Goal: Task Accomplishment & Management: Manage account settings

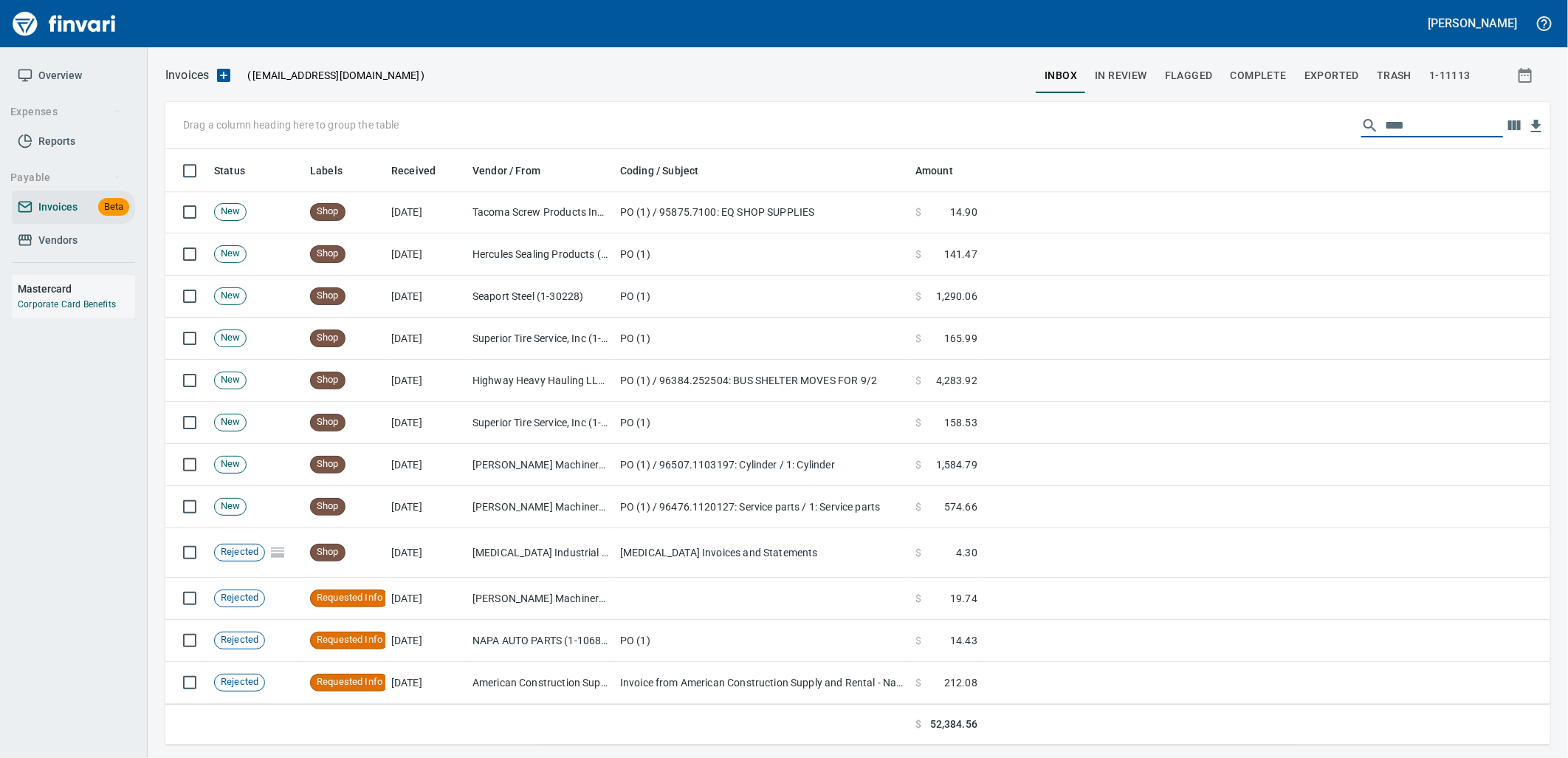
scroll to position [583, 1361]
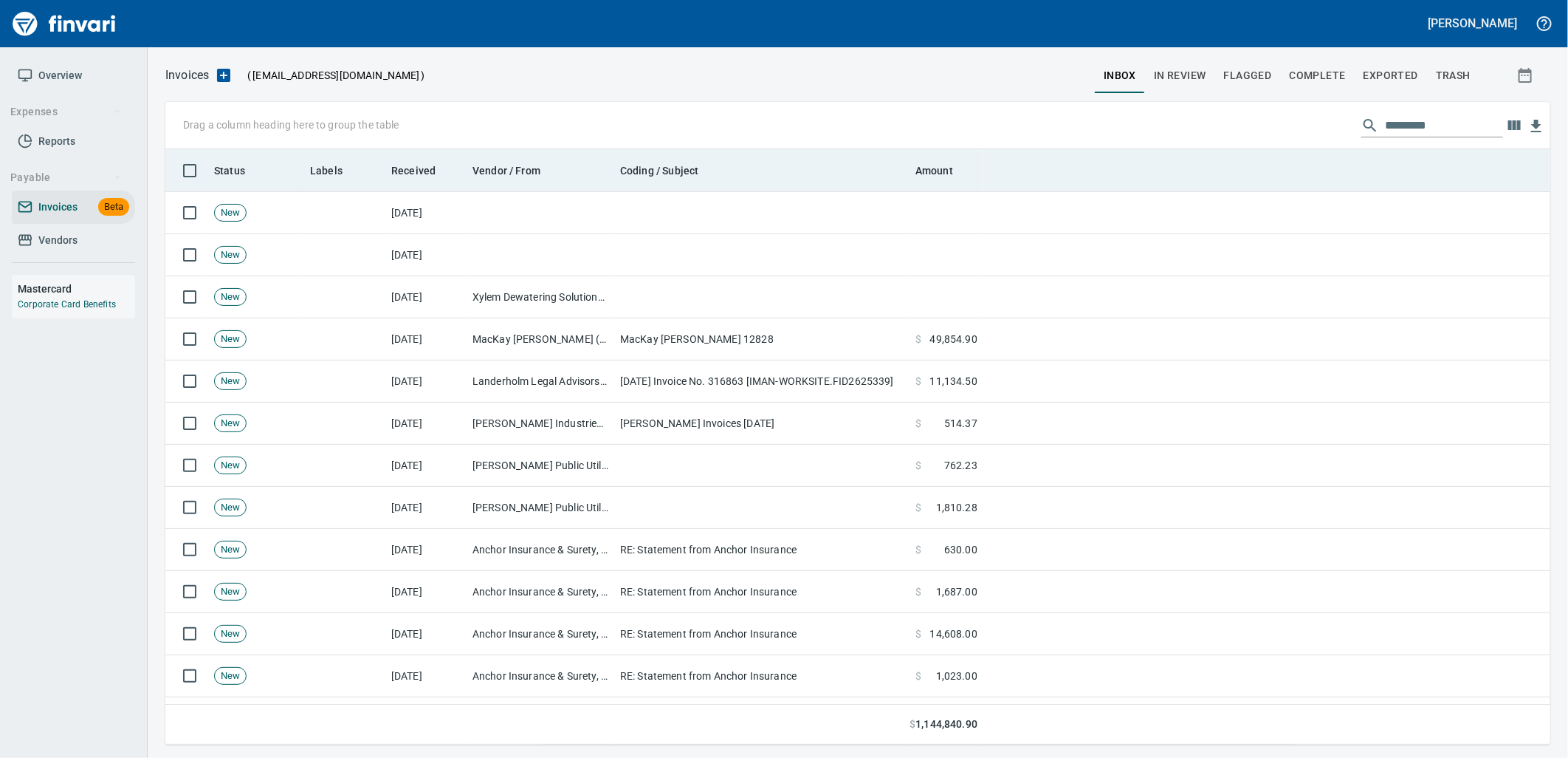
scroll to position [583, 1361]
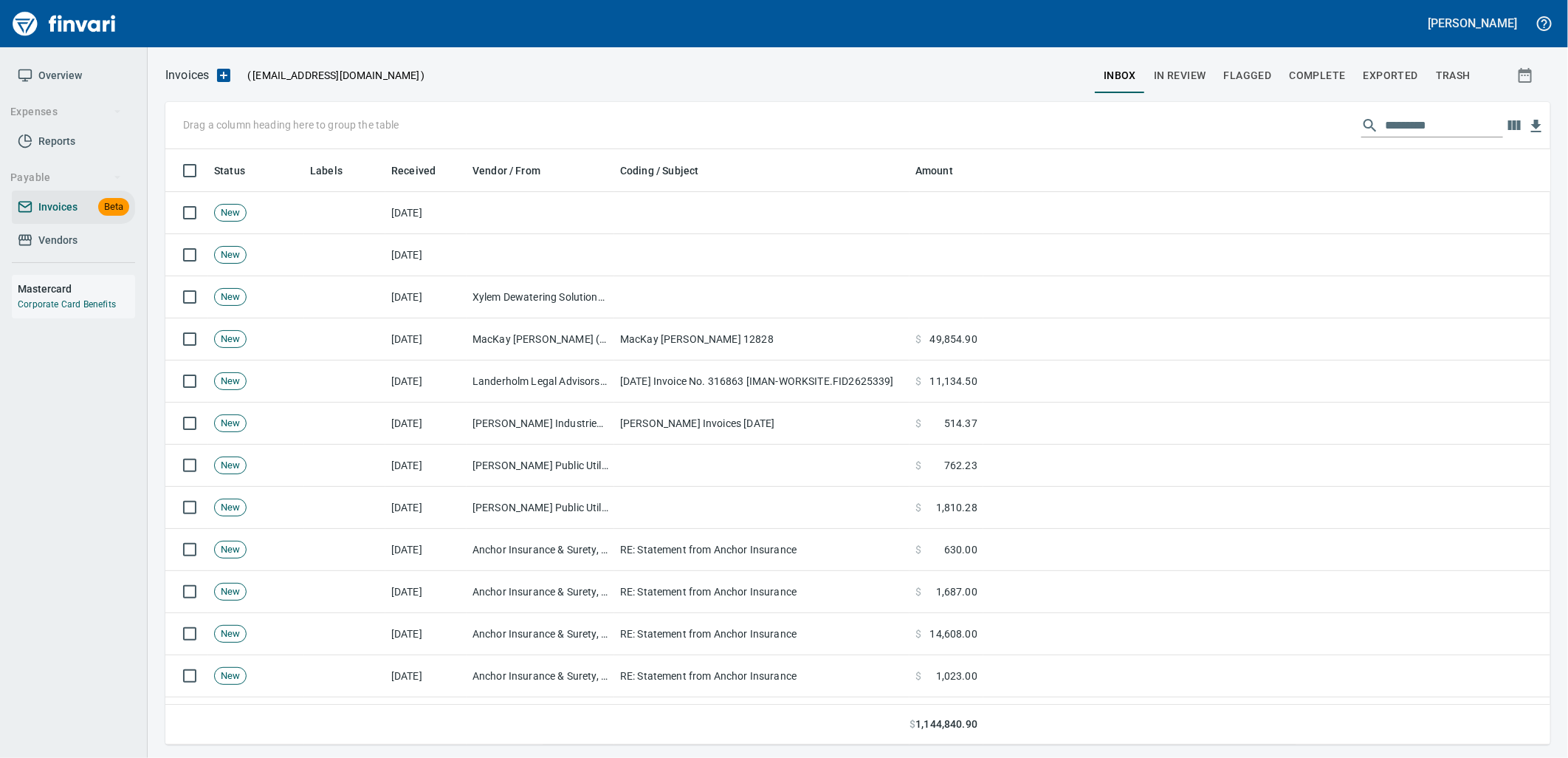
click at [1425, 130] on input "text" at bounding box center [1444, 126] width 118 height 24
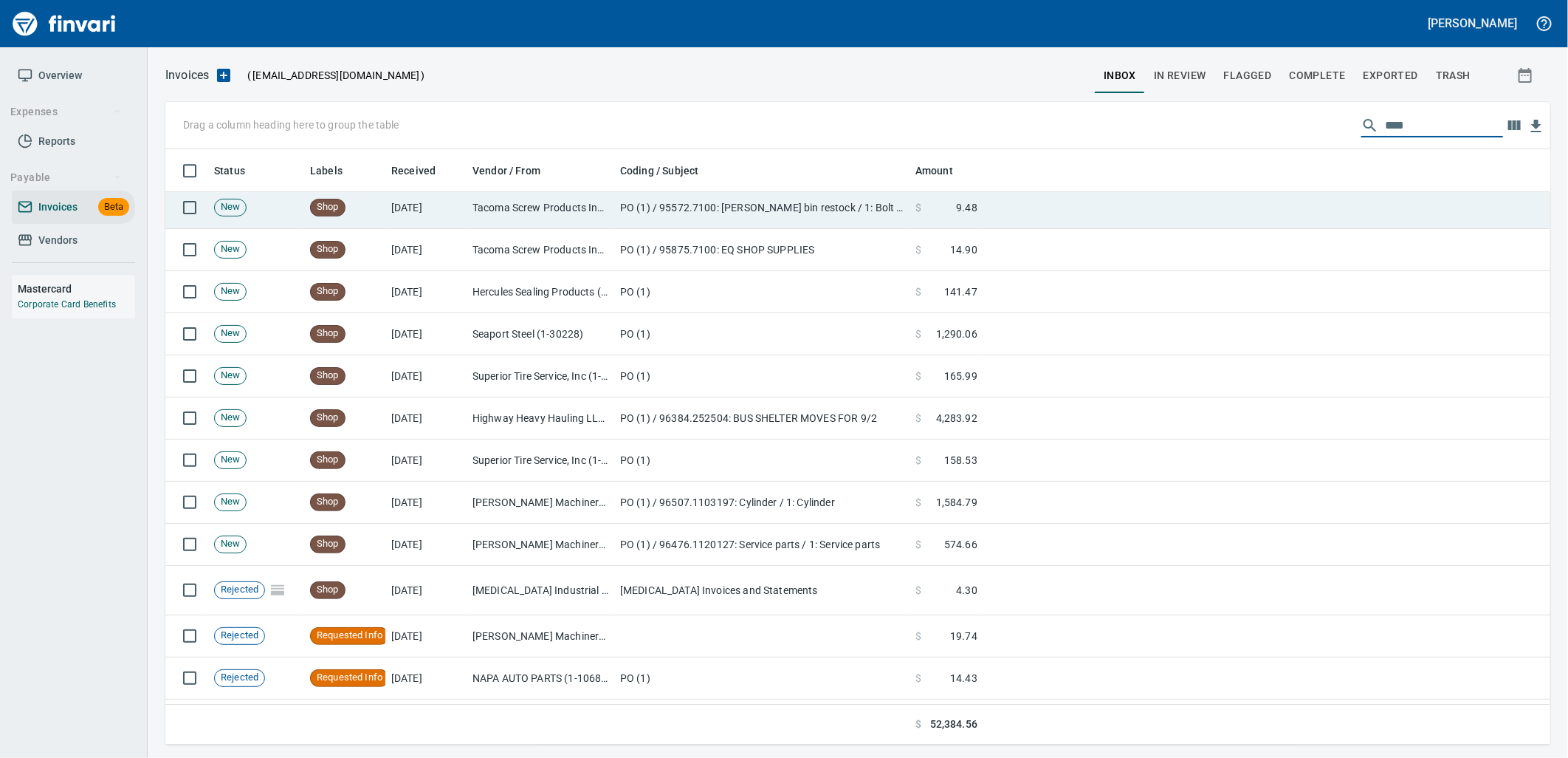
scroll to position [2840, 0]
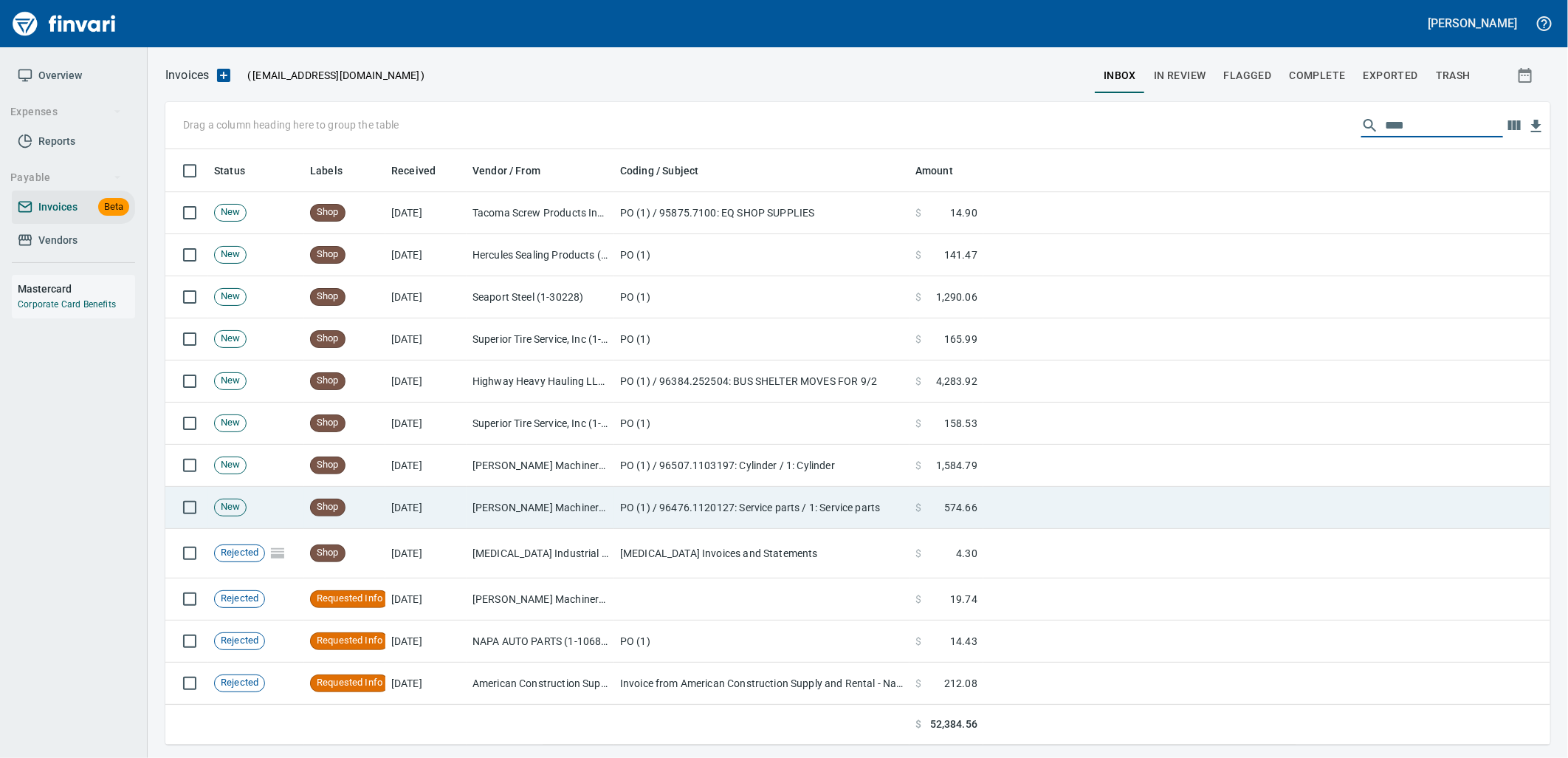
type input "****"
click at [547, 498] on td "[PERSON_NAME] Machinery Inc (1-10774)" at bounding box center [540, 508] width 147 height 42
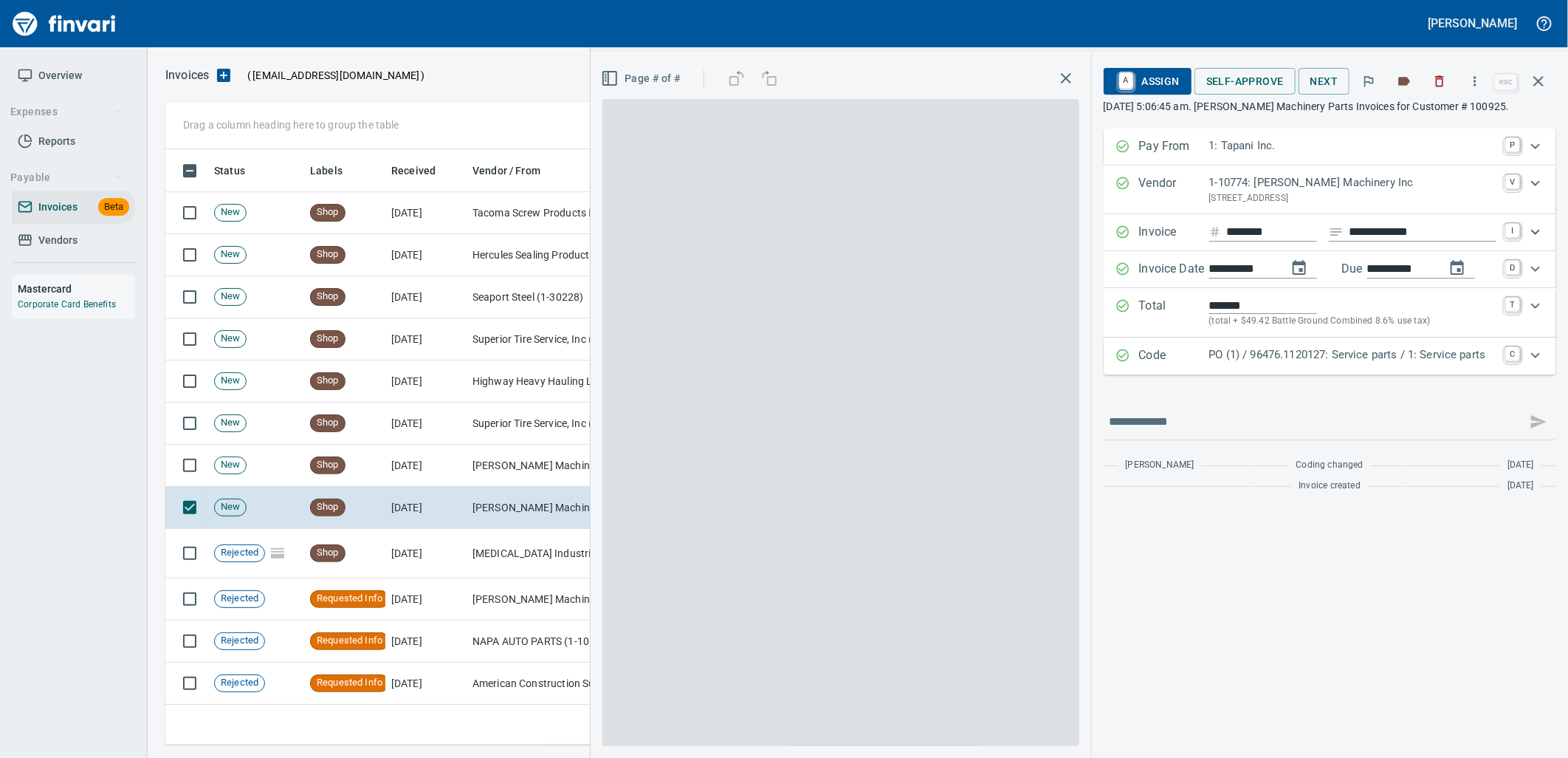
scroll to position [583, 1360]
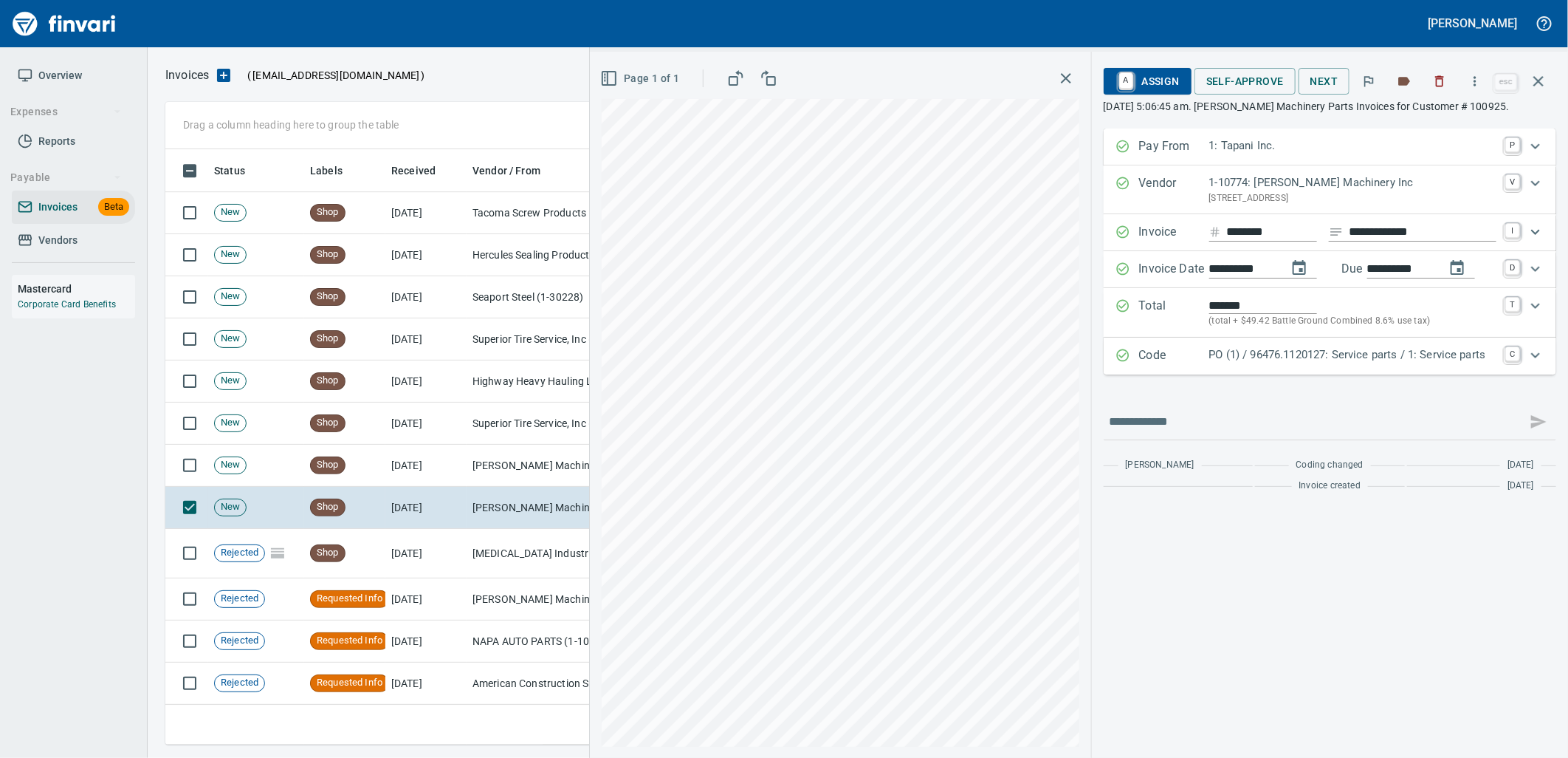
click at [1282, 367] on div "Code PO (1) / 96476.1120127: Service parts / 1: Service parts C" at bounding box center [1329, 356] width 453 height 37
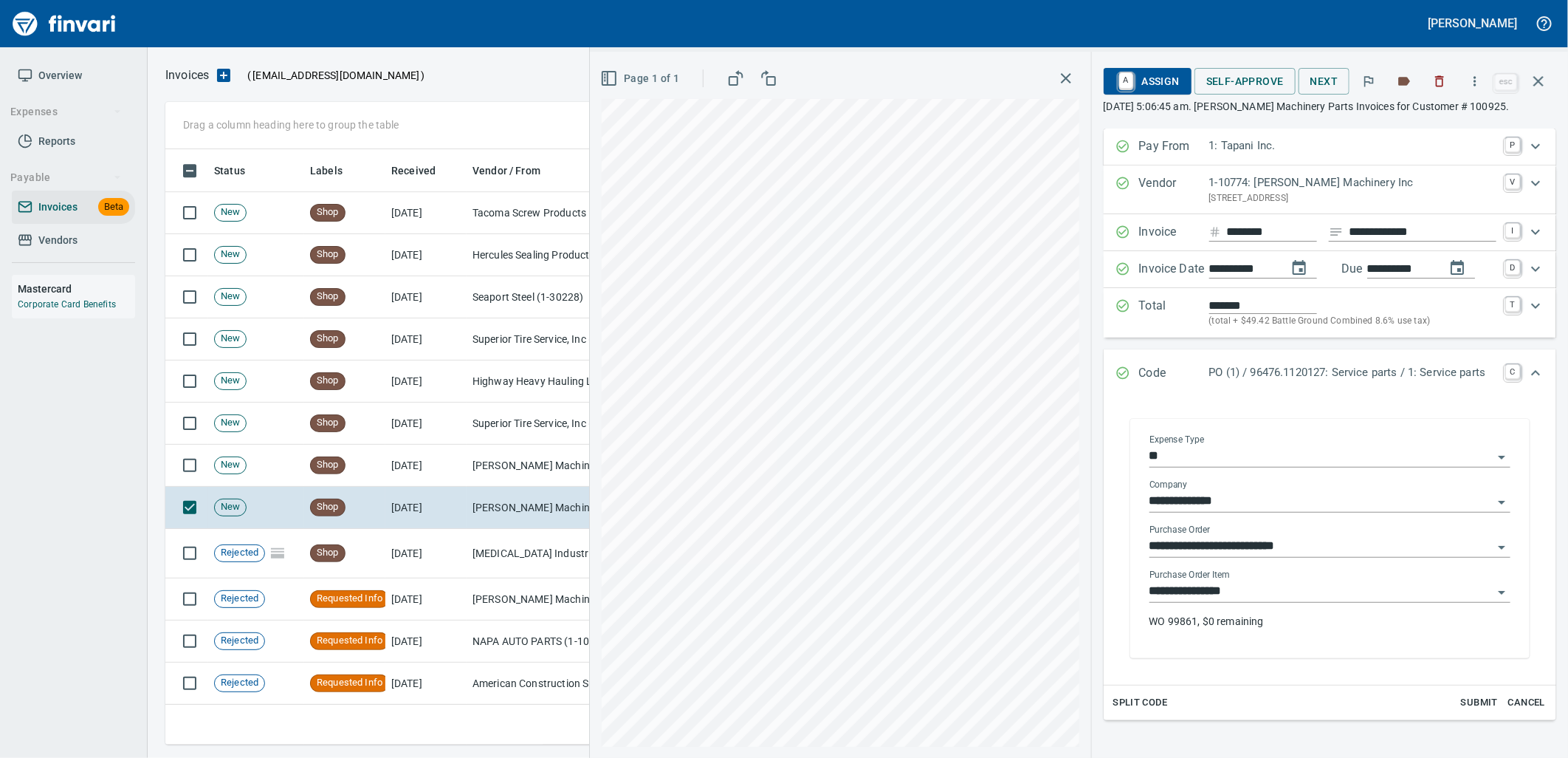
click at [1259, 594] on input "**********" at bounding box center [1322, 591] width 344 height 21
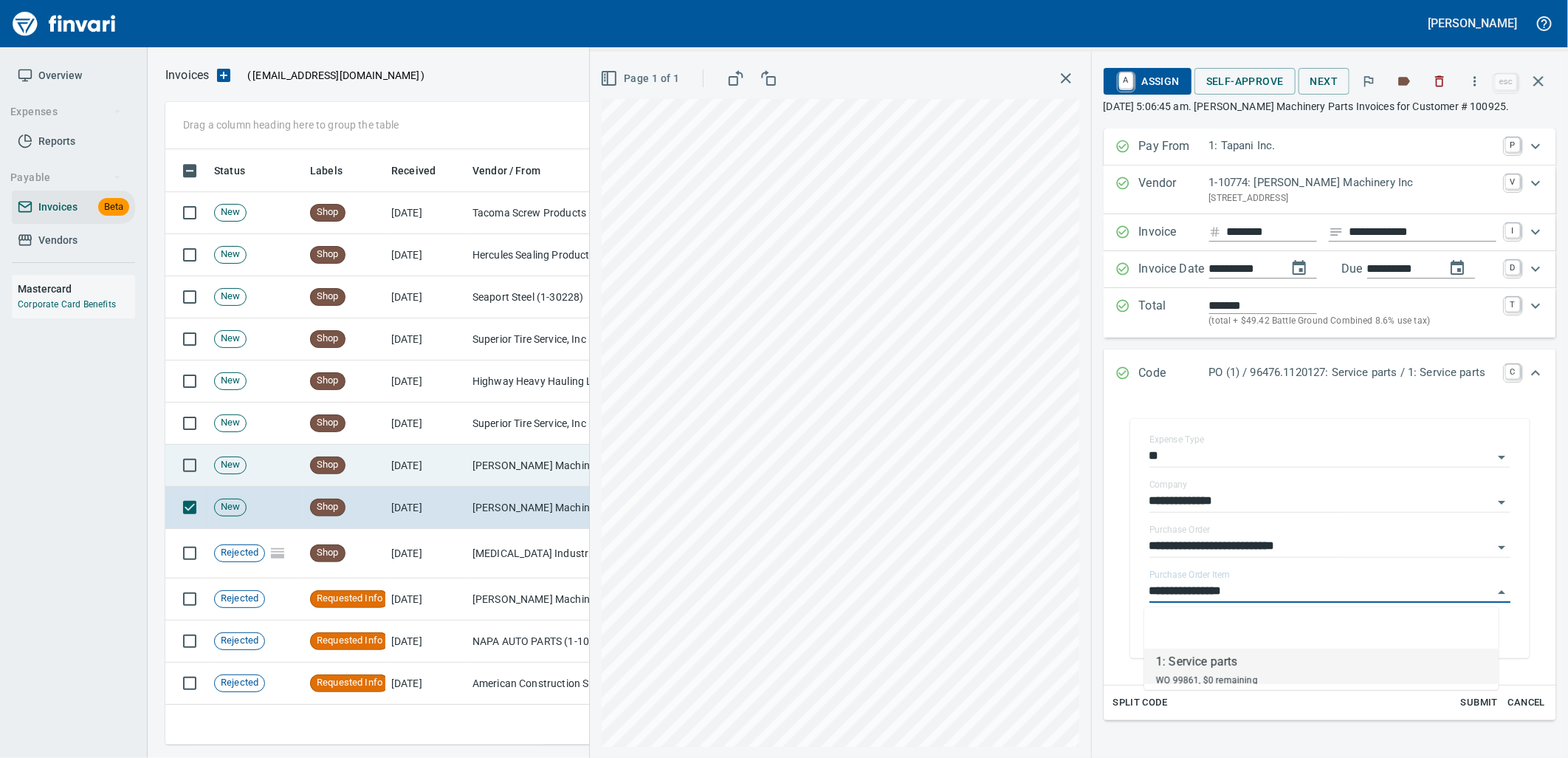
click at [515, 471] on td "[PERSON_NAME] Machinery Co (1-10794)" at bounding box center [540, 465] width 147 height 42
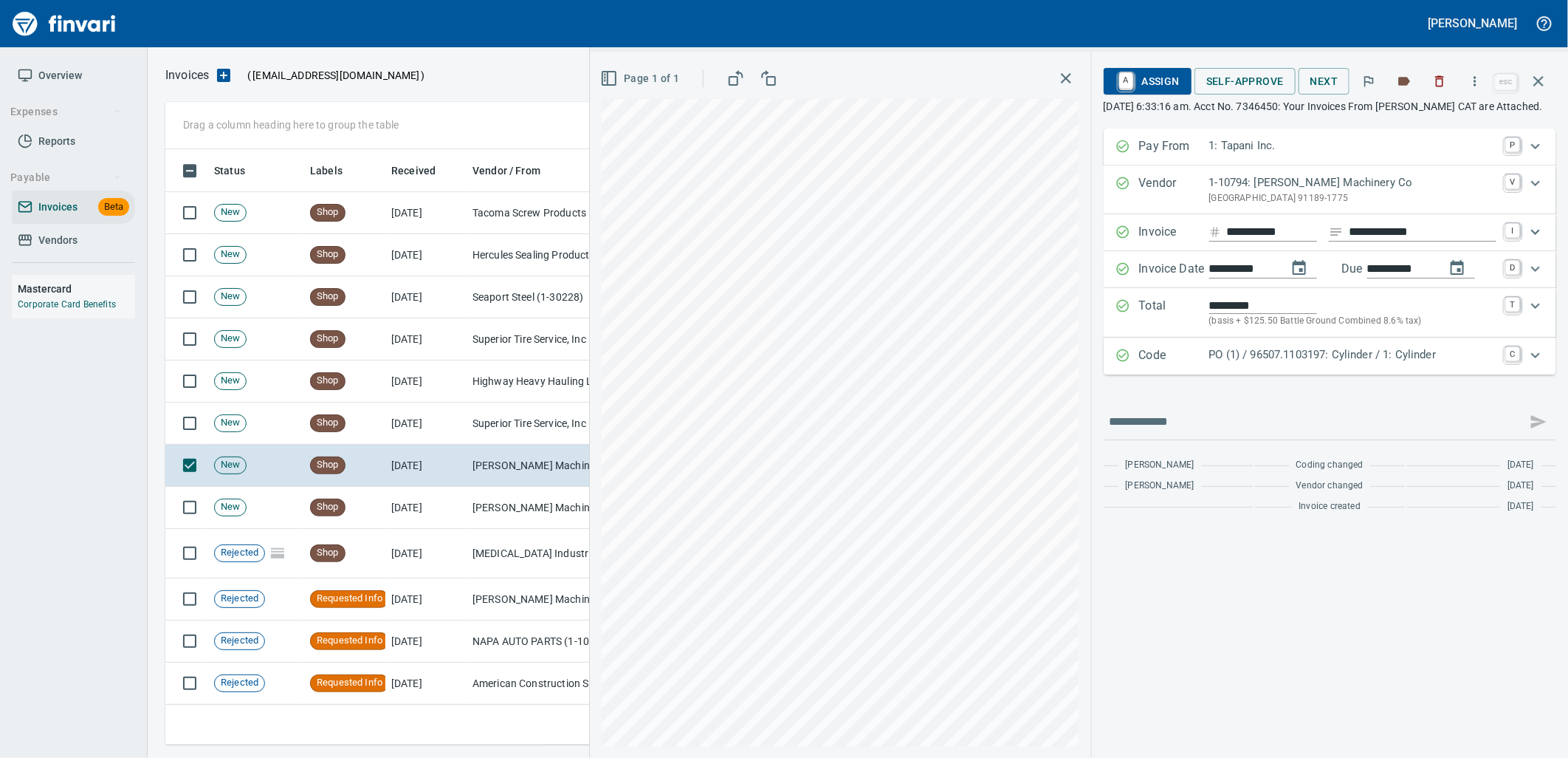
click at [1258, 363] on p "PO (1) / 96507.1103197: Cylinder / 1: Cylinder" at bounding box center [1353, 354] width 288 height 17
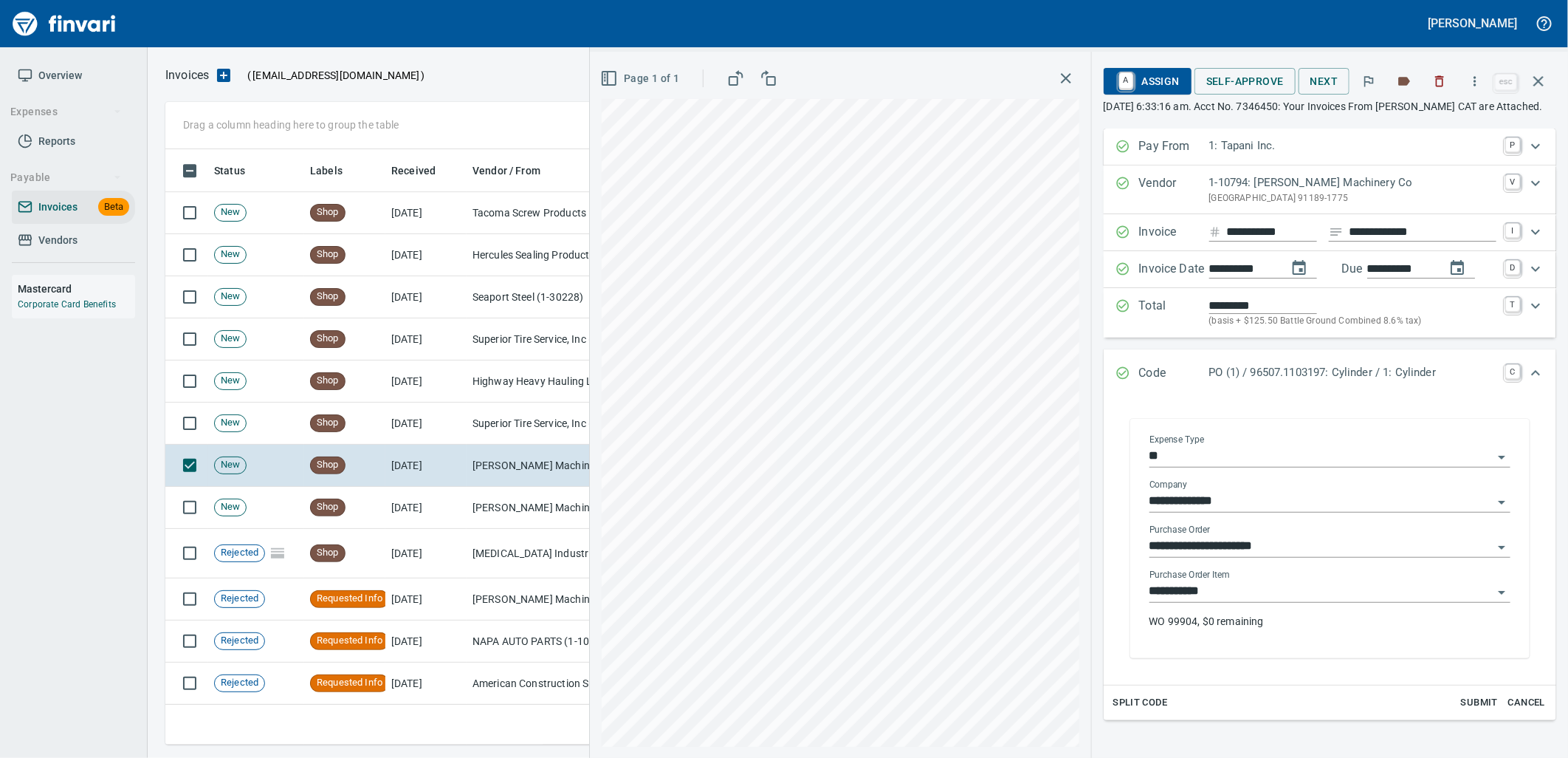
click at [1246, 601] on input "**********" at bounding box center [1322, 591] width 344 height 21
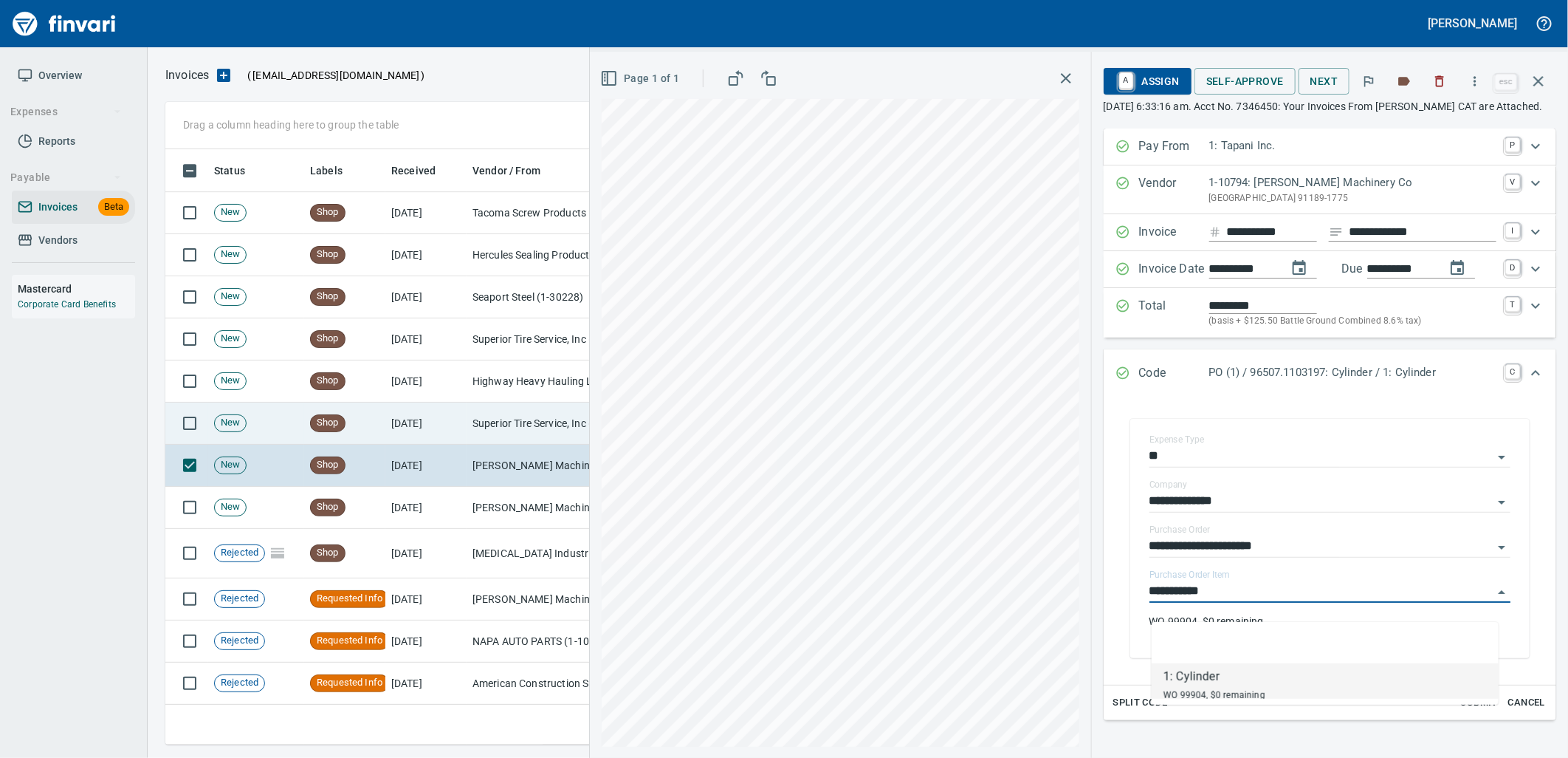
click at [512, 414] on td "Superior Tire Service, Inc (1-10991)" at bounding box center [540, 423] width 147 height 42
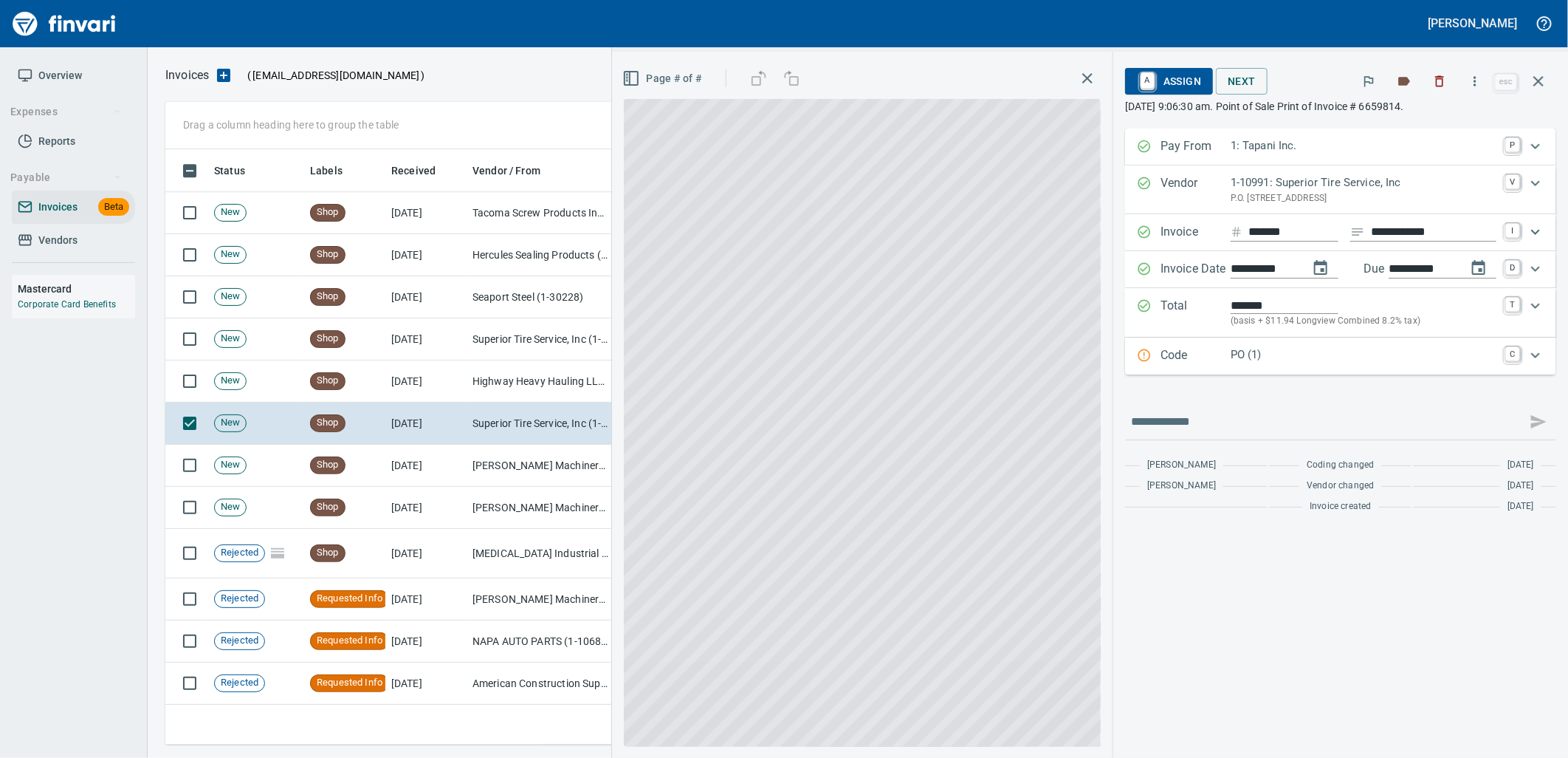
scroll to position [583, 1360]
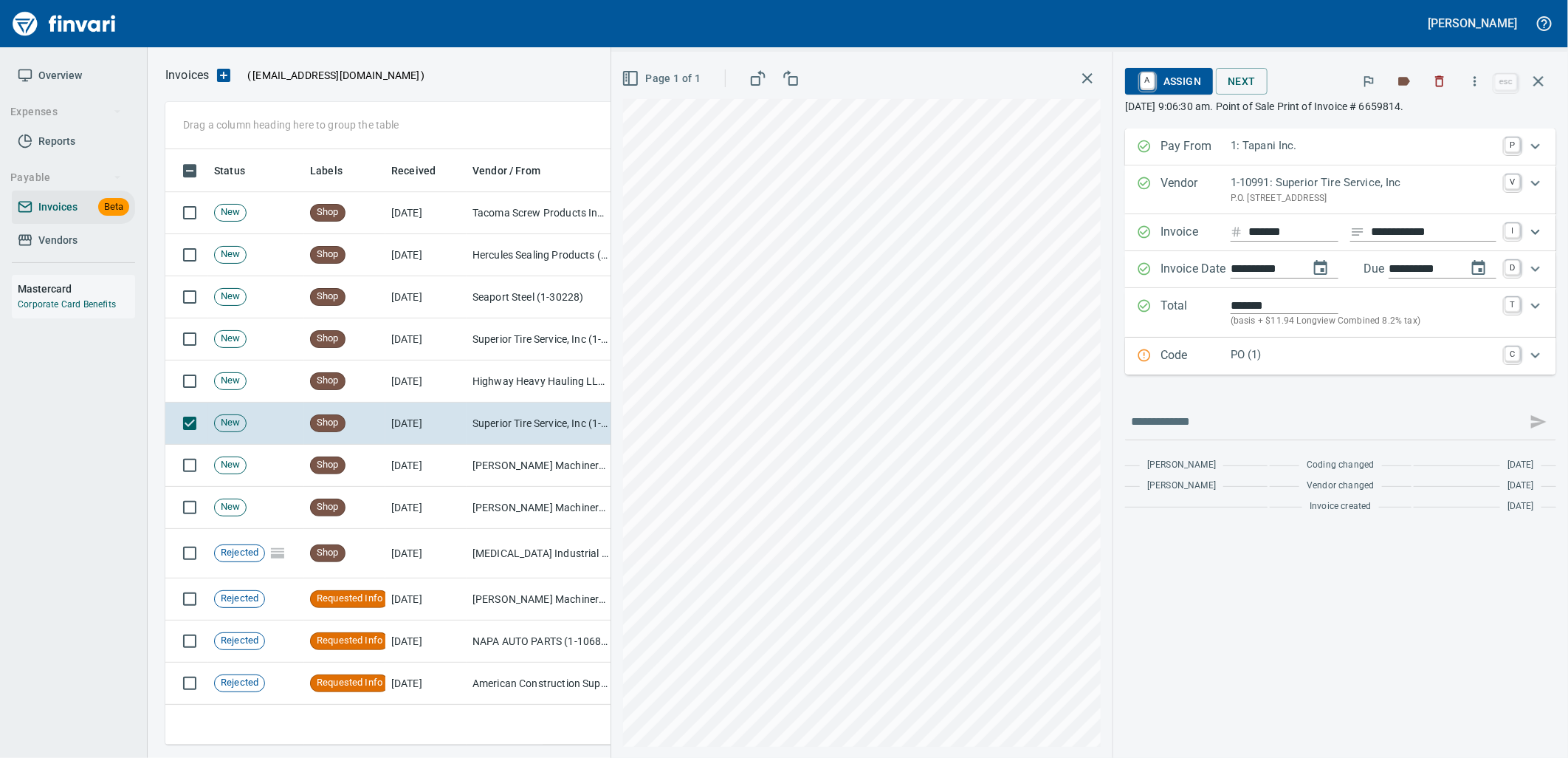
click at [1288, 351] on p "PO (1)" at bounding box center [1364, 354] width 266 height 17
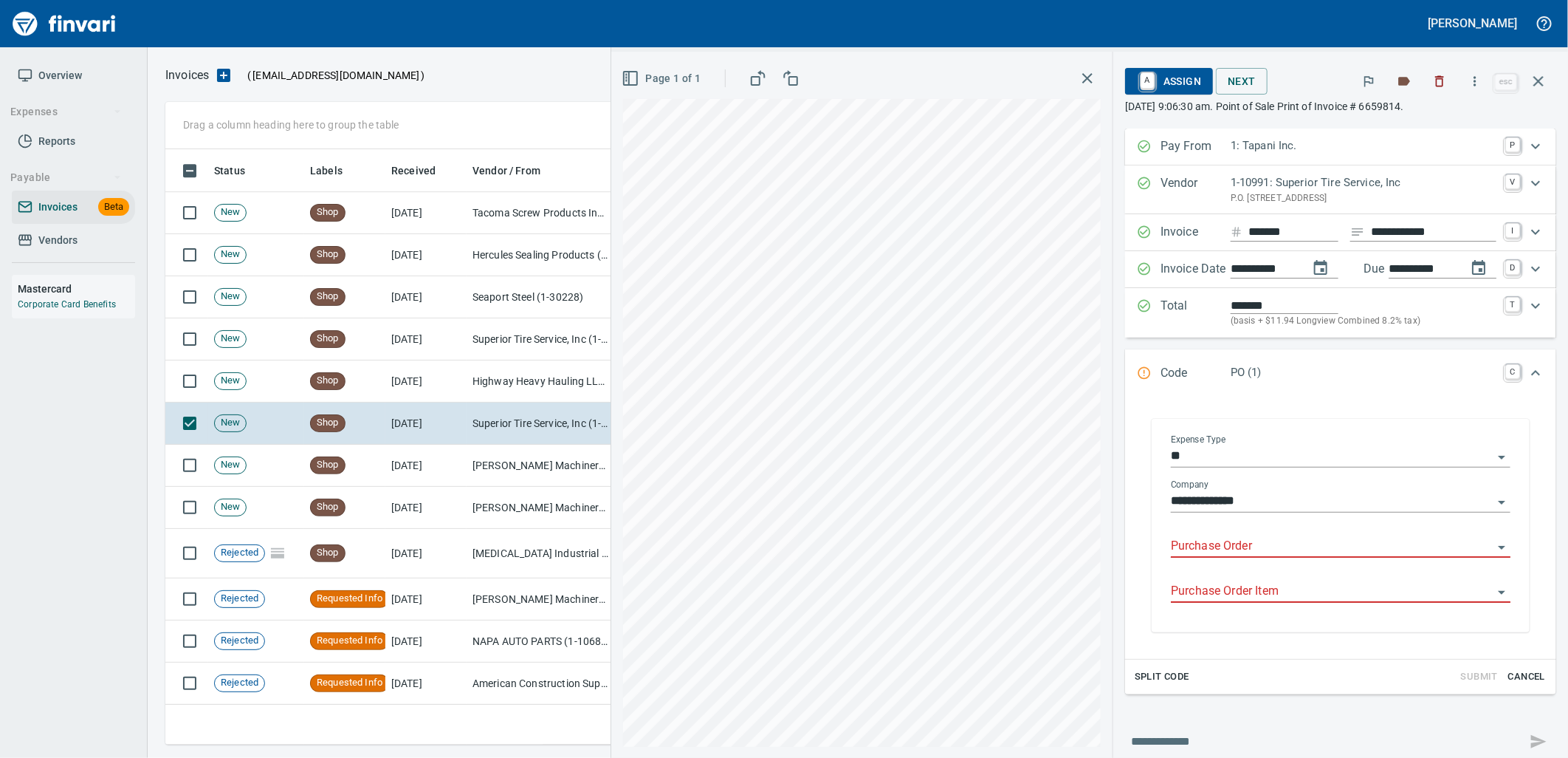
click at [1249, 551] on input "Purchase Order" at bounding box center [1332, 546] width 322 height 21
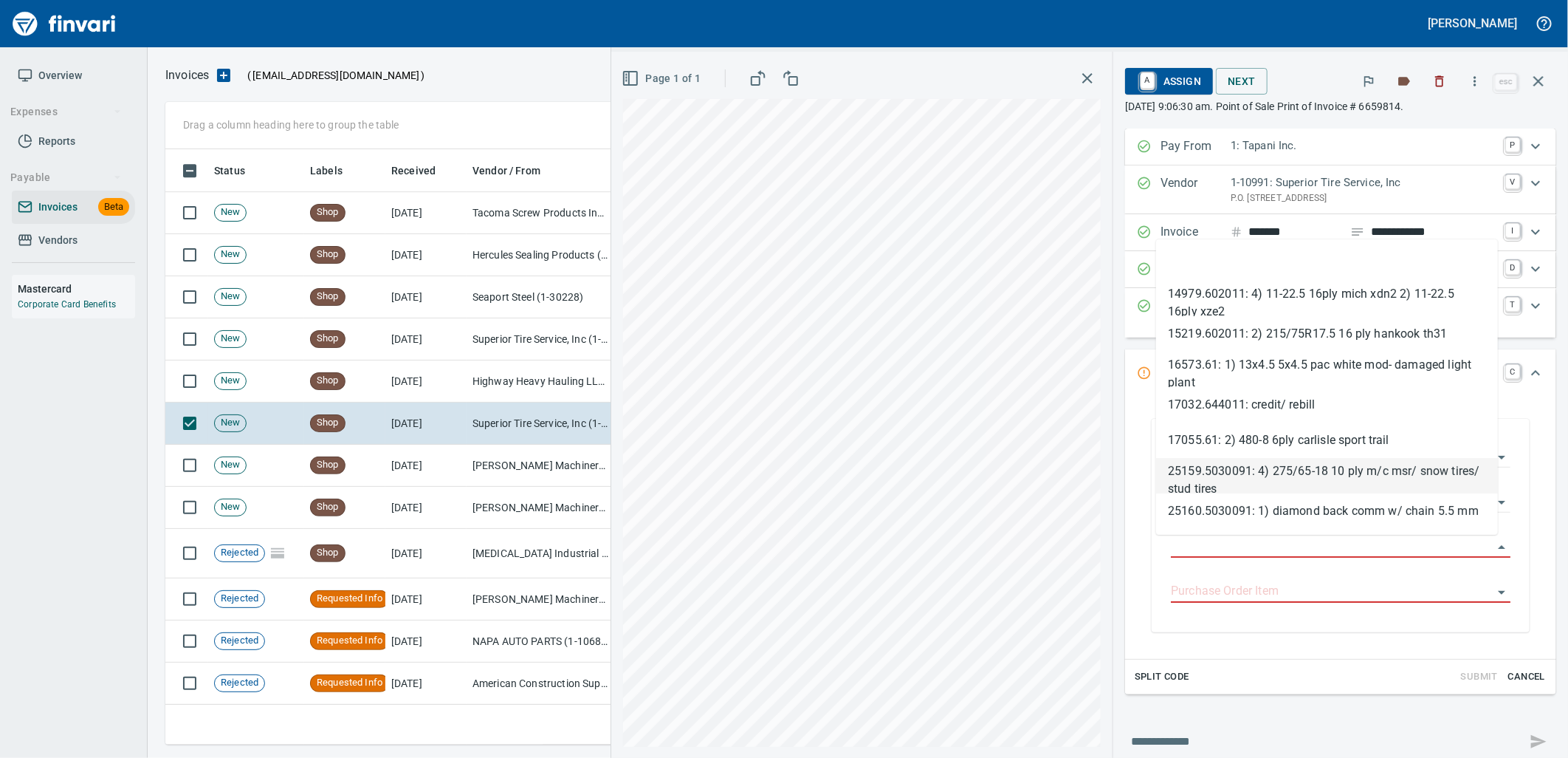
type input "**********"
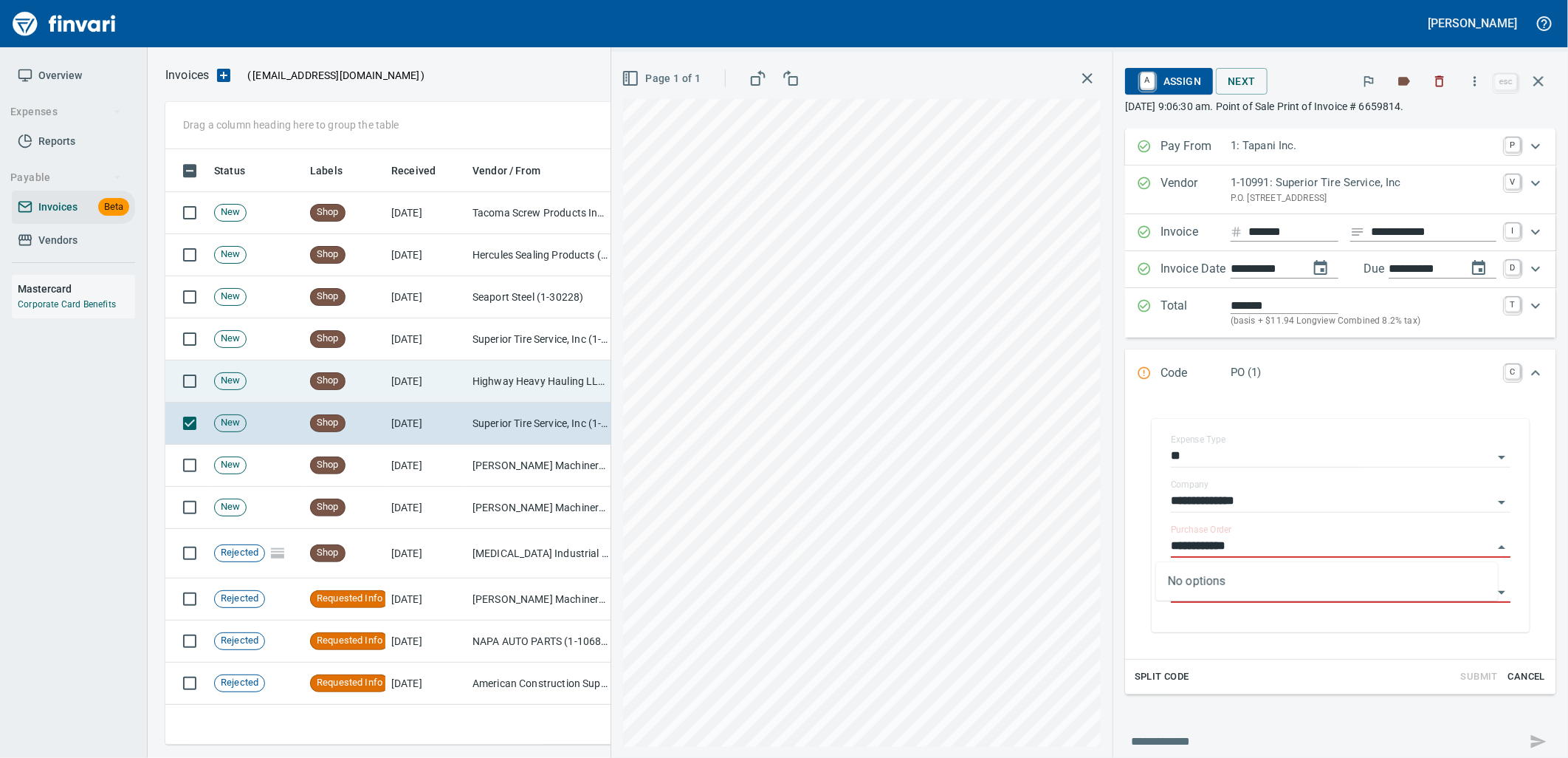
click at [532, 377] on td "Highway Heavy Hauling LLC (1-22471)" at bounding box center [540, 381] width 147 height 42
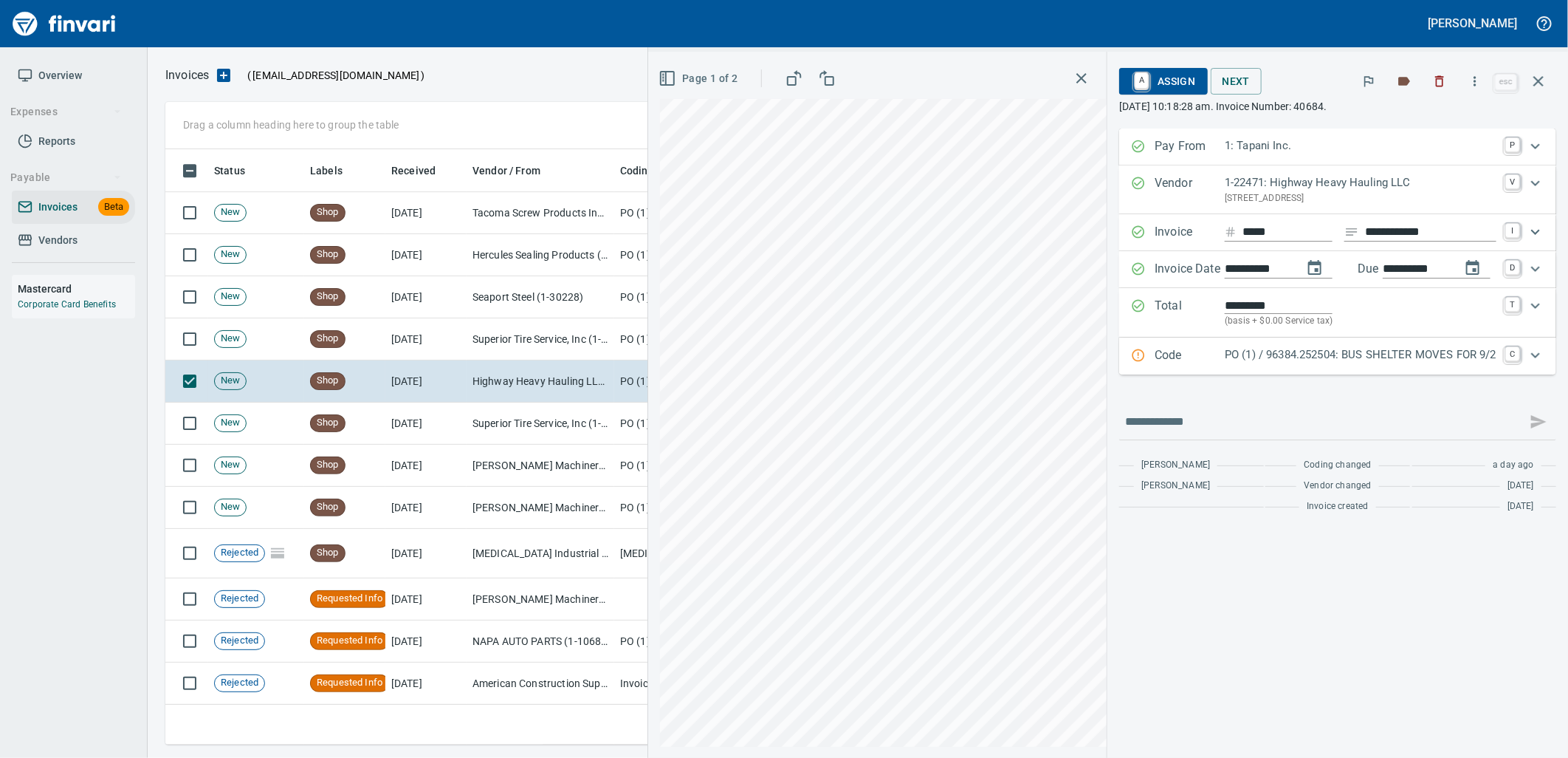
click at [1289, 356] on p "PO (1) / 96384.252504: BUS SHELTER MOVES FOR 9/2" at bounding box center [1361, 354] width 272 height 17
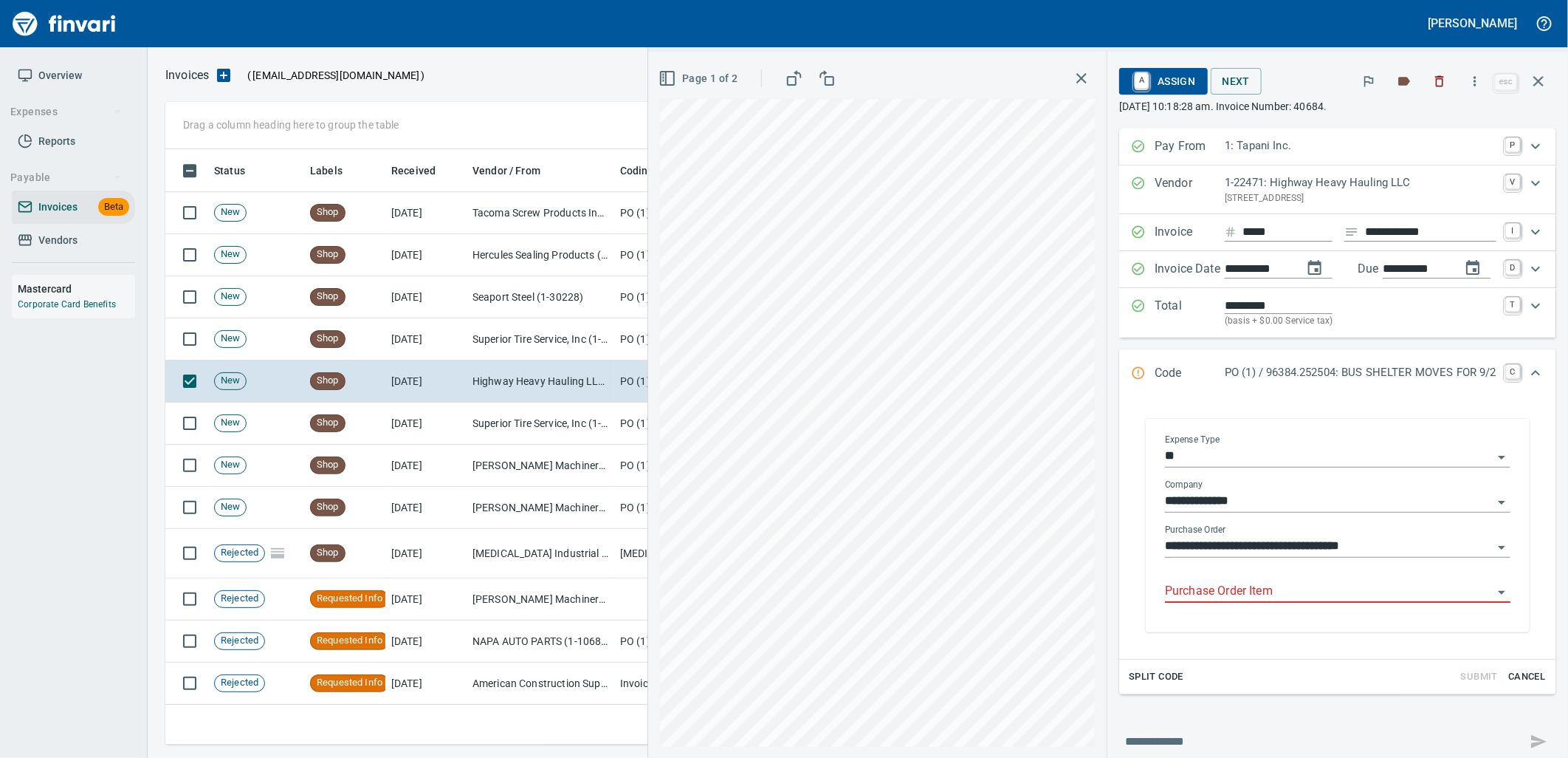
click at [1246, 589] on input "Purchase Order Item" at bounding box center [1329, 591] width 328 height 21
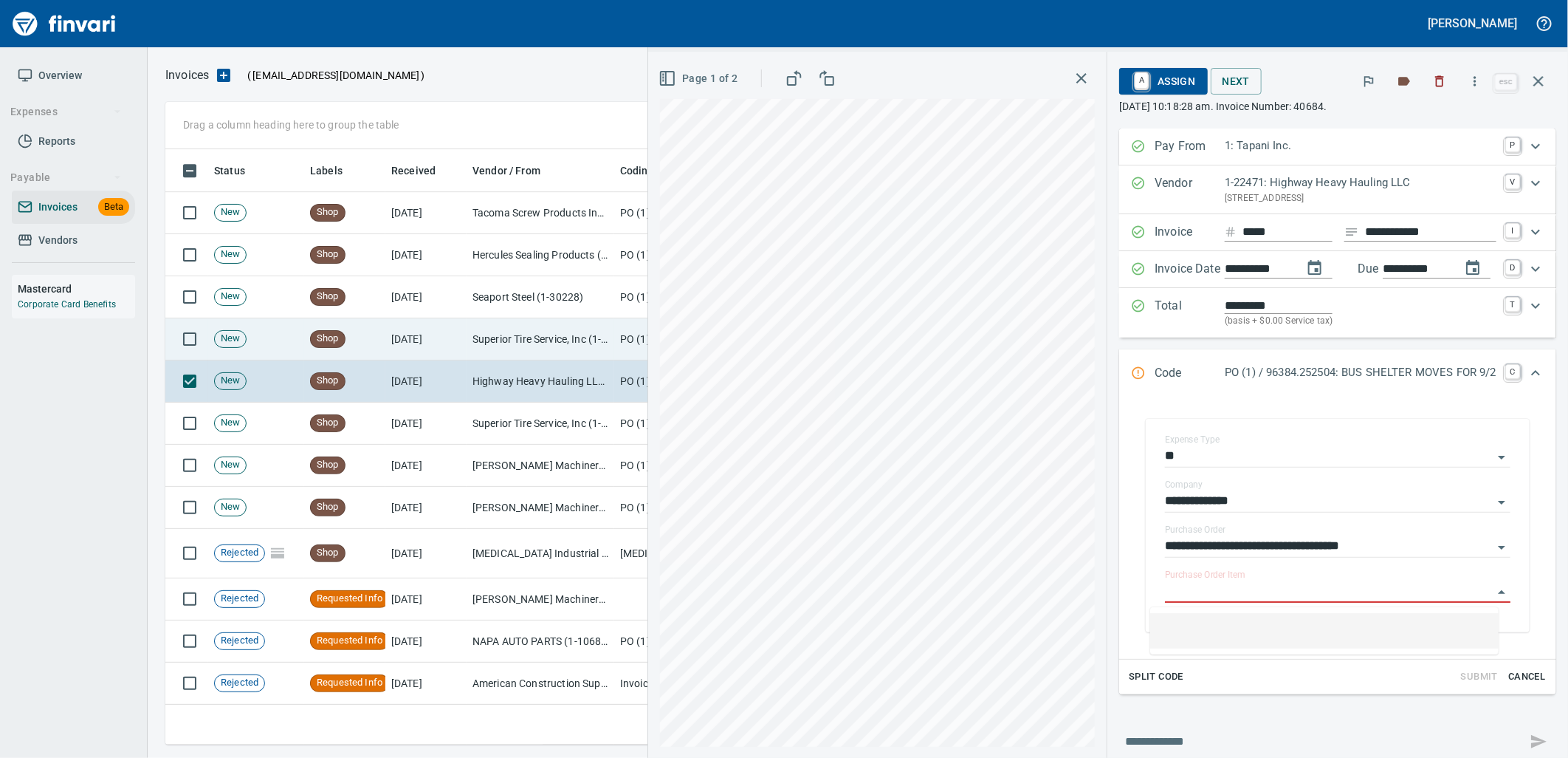
drag, startPoint x: 553, startPoint y: 340, endPoint x: 594, endPoint y: 340, distance: 41.0
click at [552, 340] on td "Superior Tire Service, Inc (1-10991)" at bounding box center [540, 339] width 147 height 42
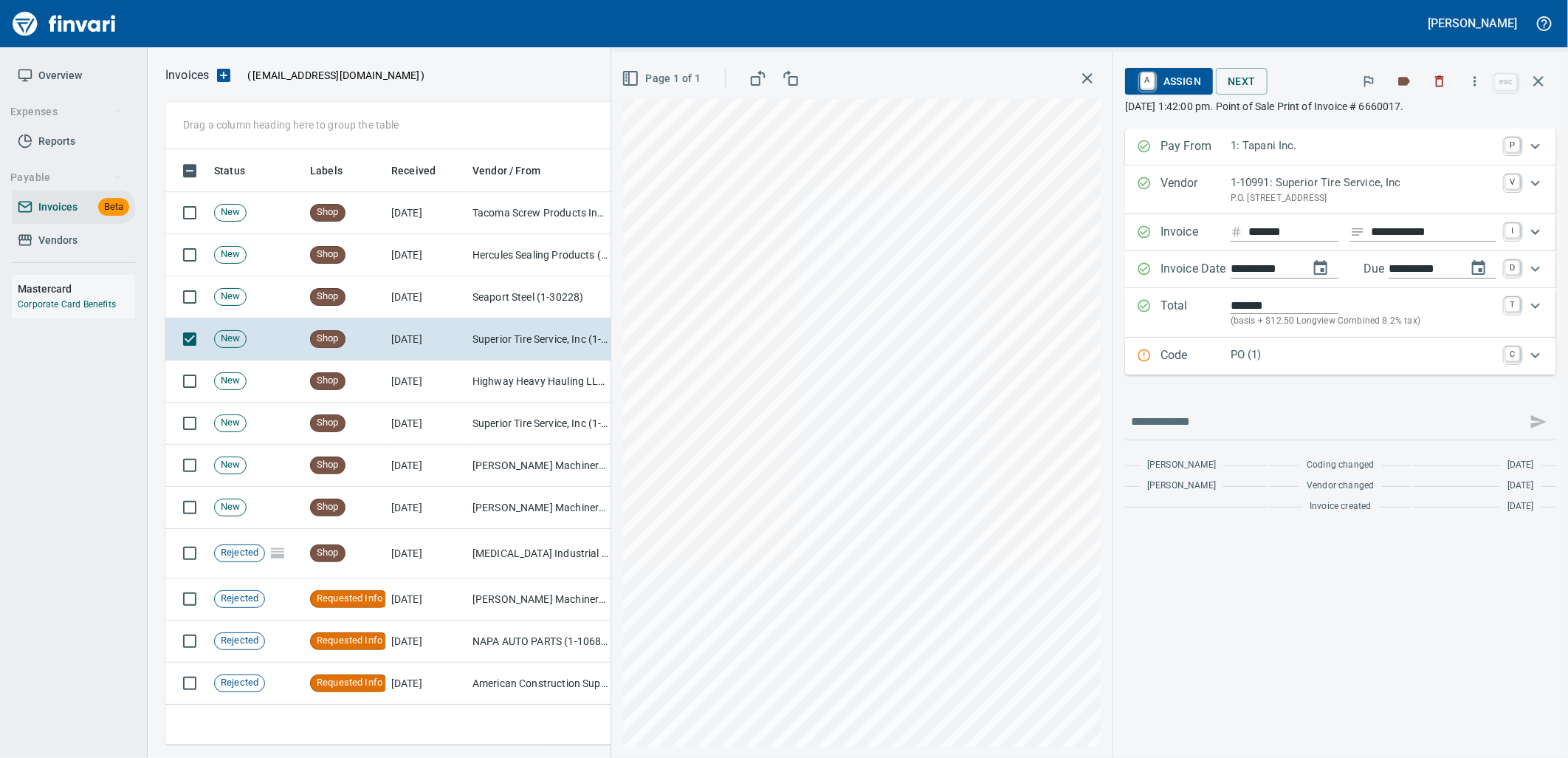
click at [1268, 355] on p "PO (1)" at bounding box center [1364, 354] width 266 height 17
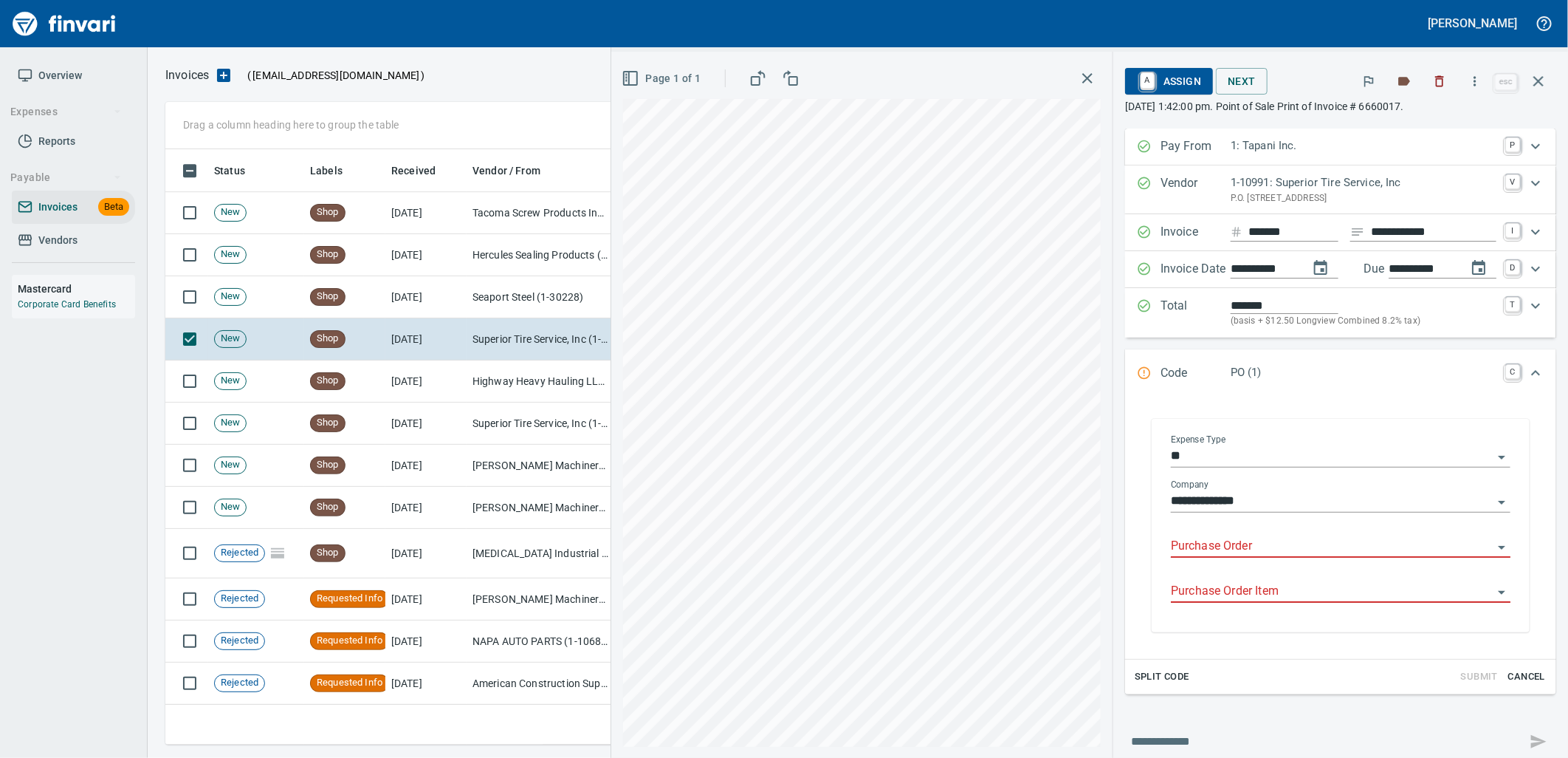
click at [1253, 540] on input "Purchase Order" at bounding box center [1332, 546] width 322 height 21
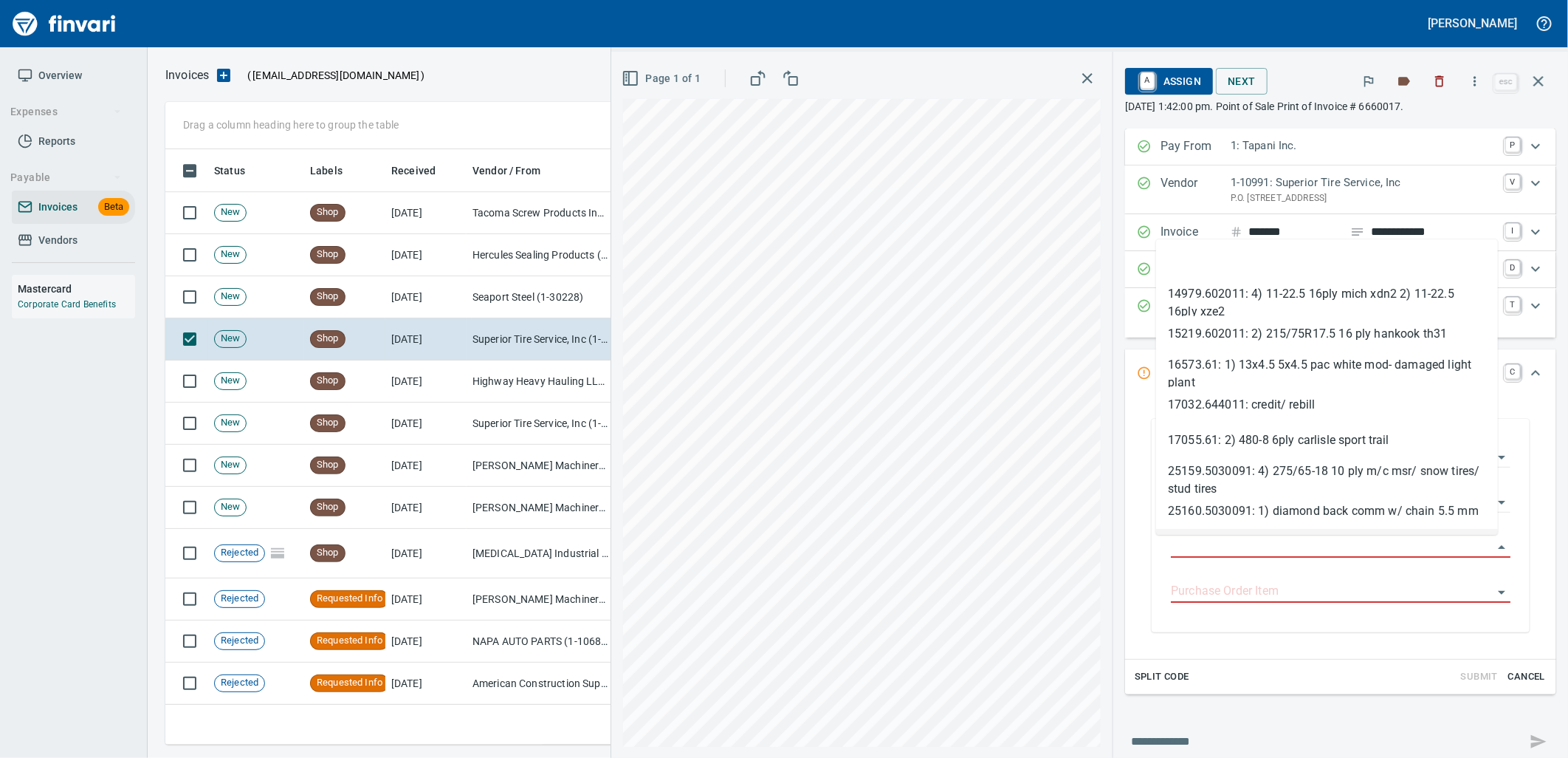
scroll to position [583, 1360]
type input "**********"
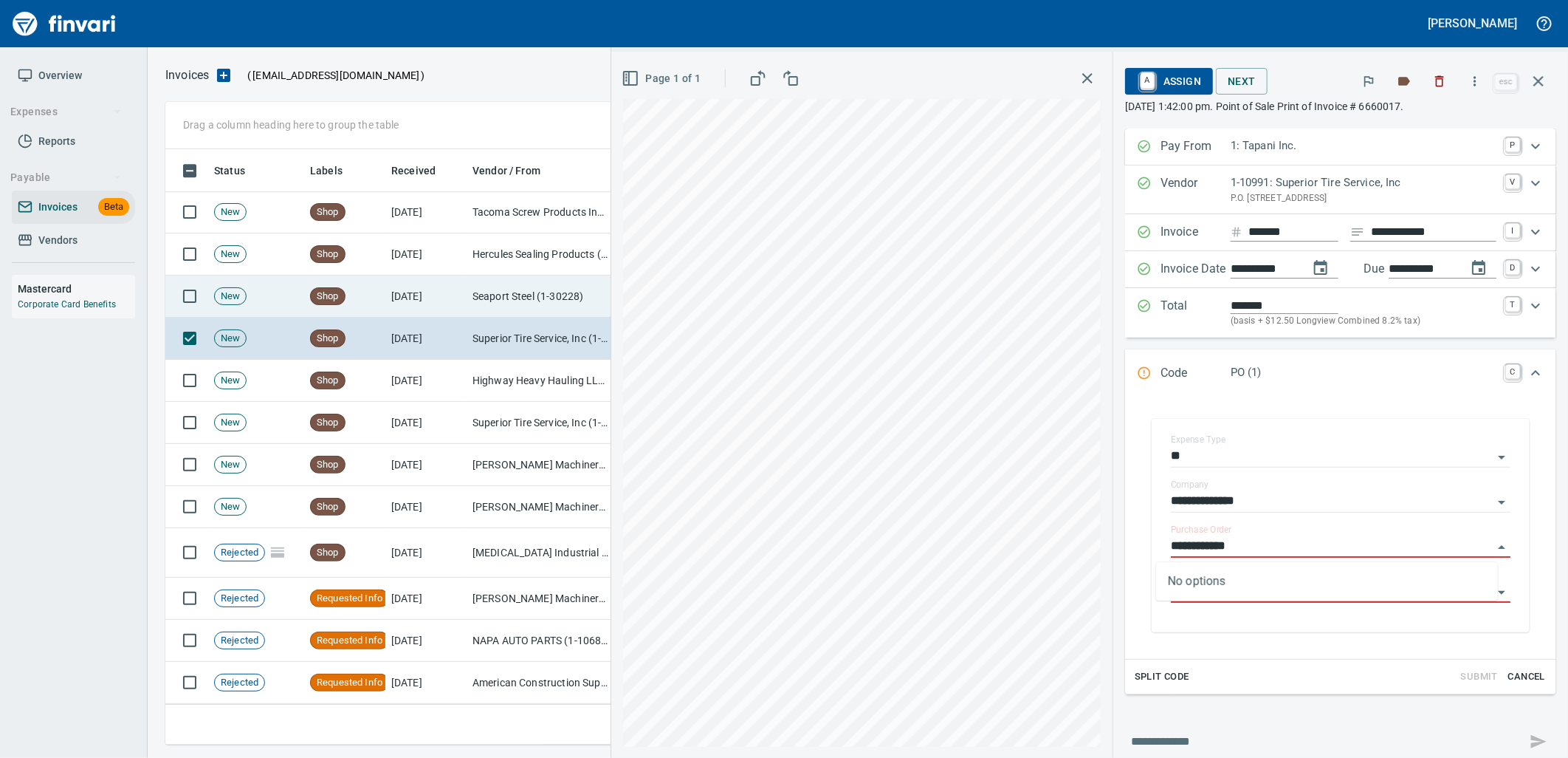
scroll to position [2772, 0]
click at [511, 297] on td "Seaport Steel (1-30228)" at bounding box center [540, 297] width 147 height 42
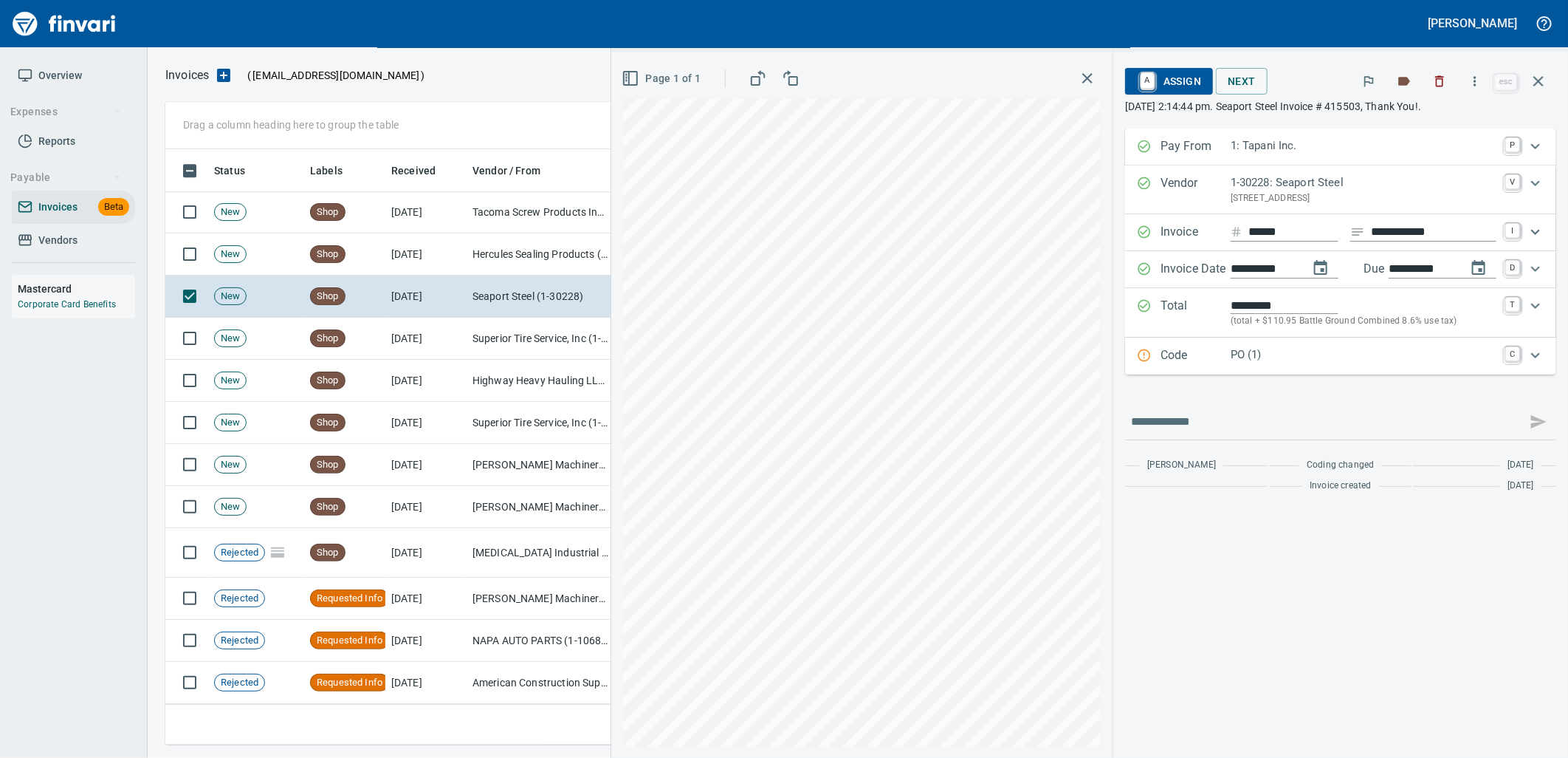
click at [1308, 362] on p "PO (1)" at bounding box center [1364, 354] width 266 height 17
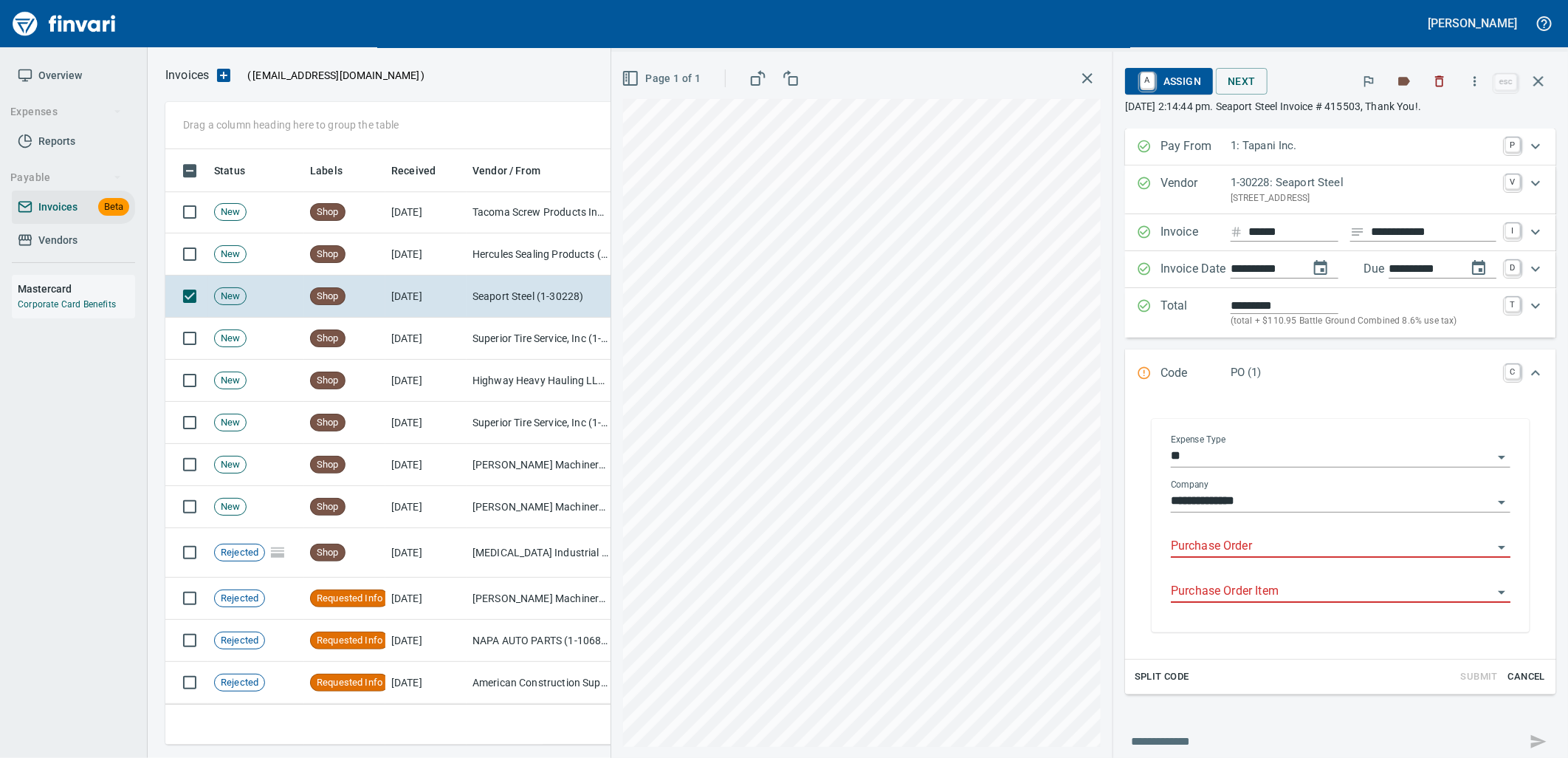
click at [1261, 549] on input "Purchase Order" at bounding box center [1332, 546] width 322 height 21
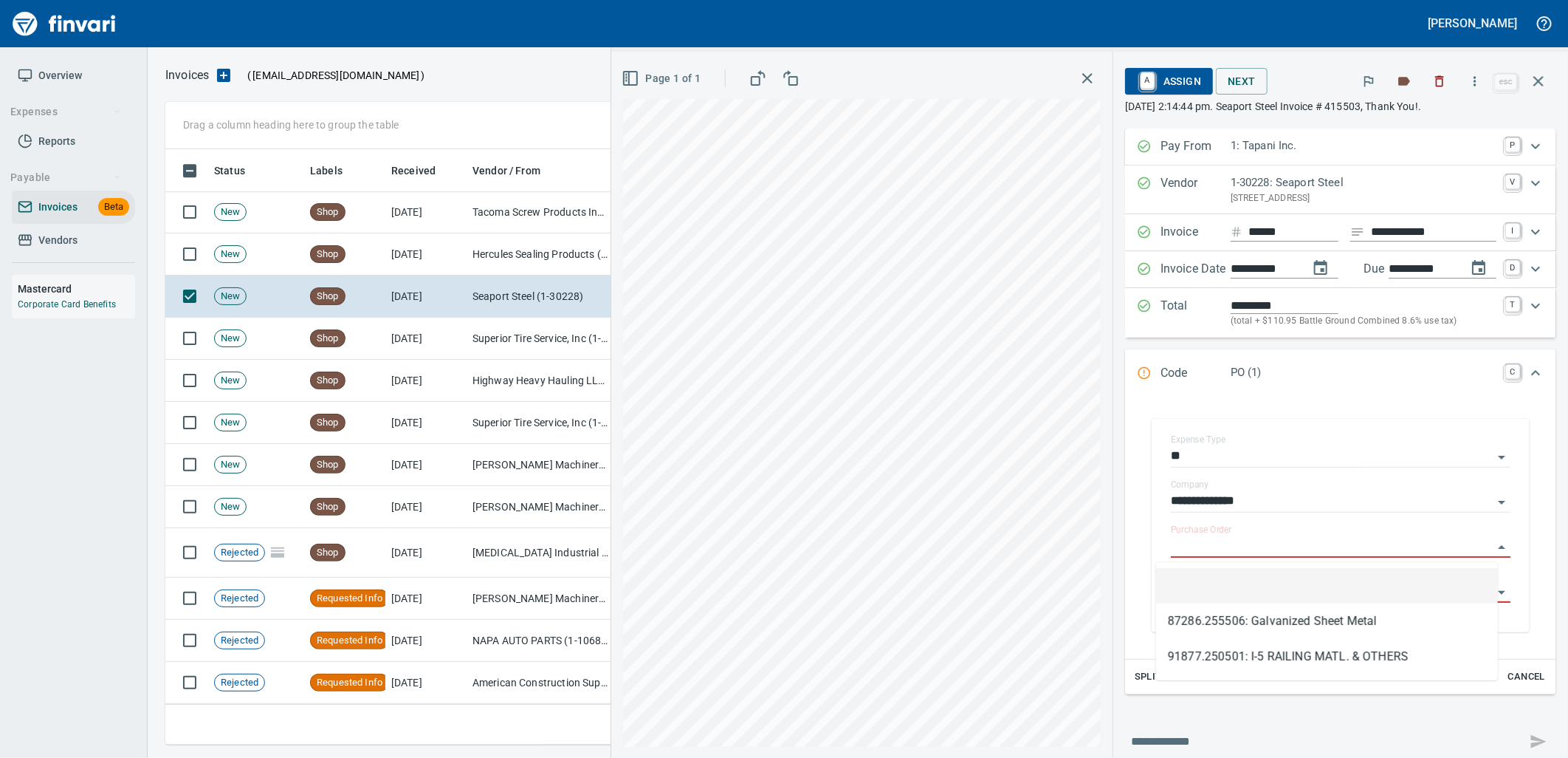
scroll to position [583, 1360]
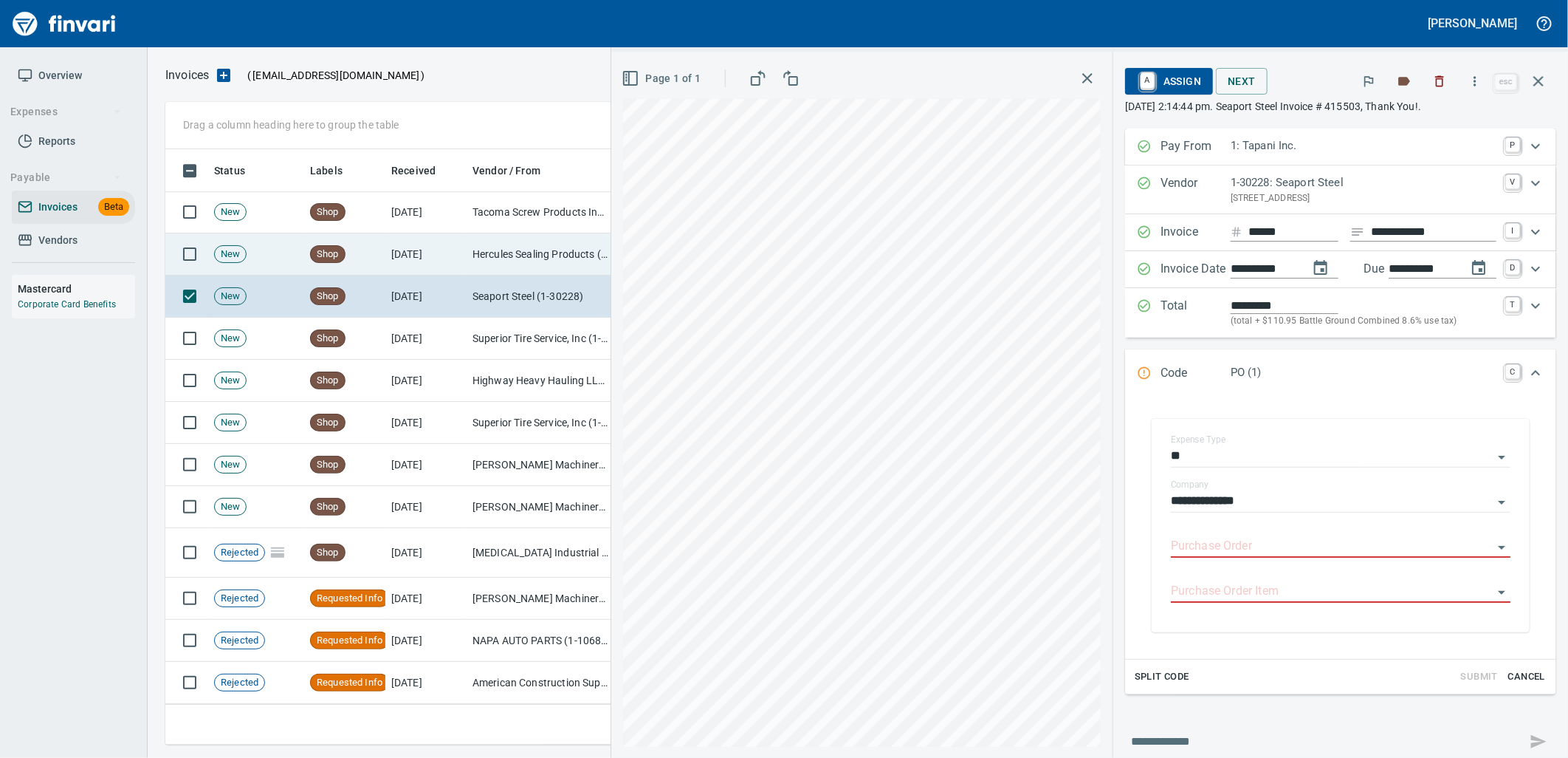
click at [455, 243] on td "9/5/2025" at bounding box center [426, 254] width 81 height 42
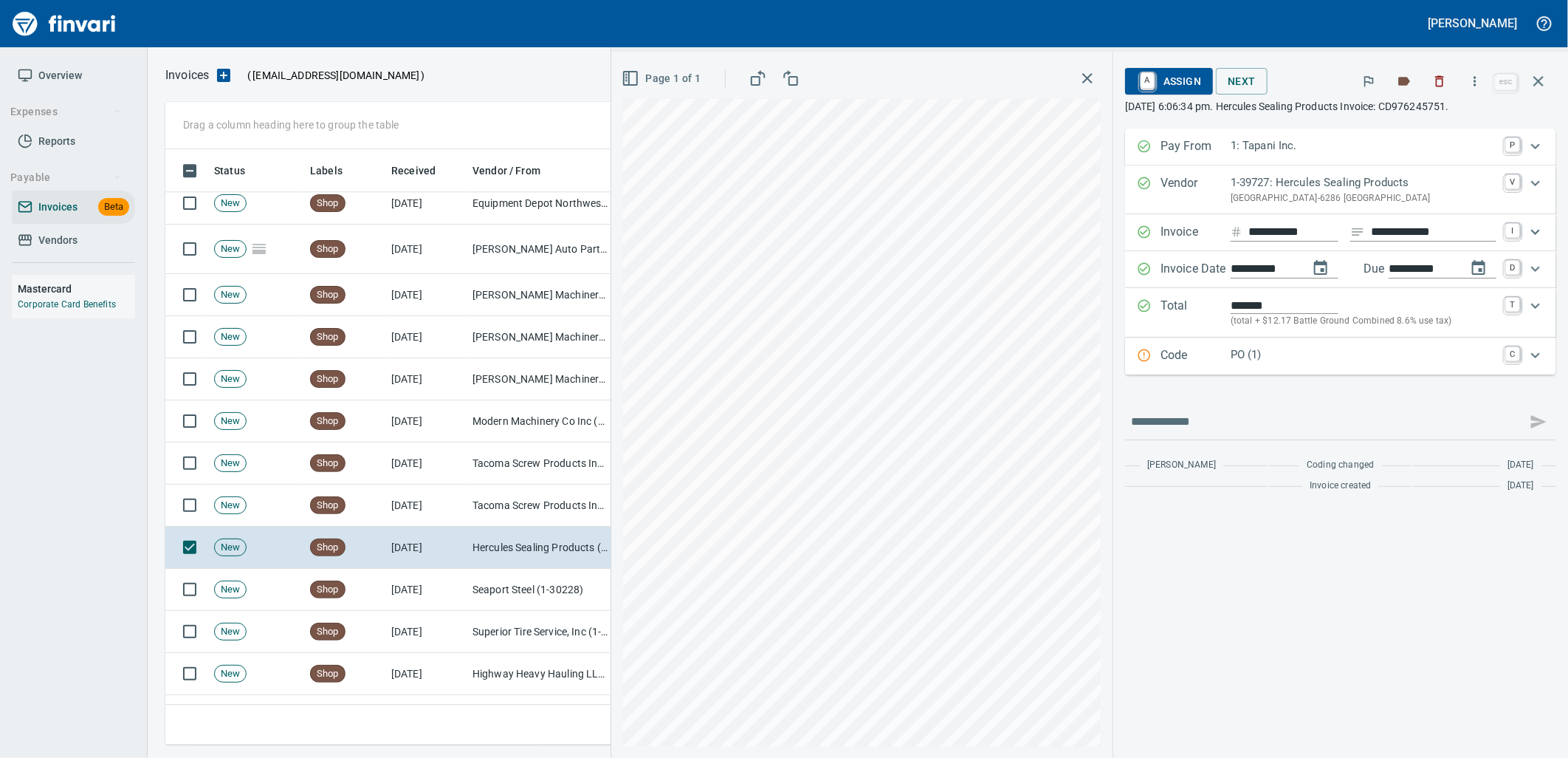
scroll to position [2444, 0]
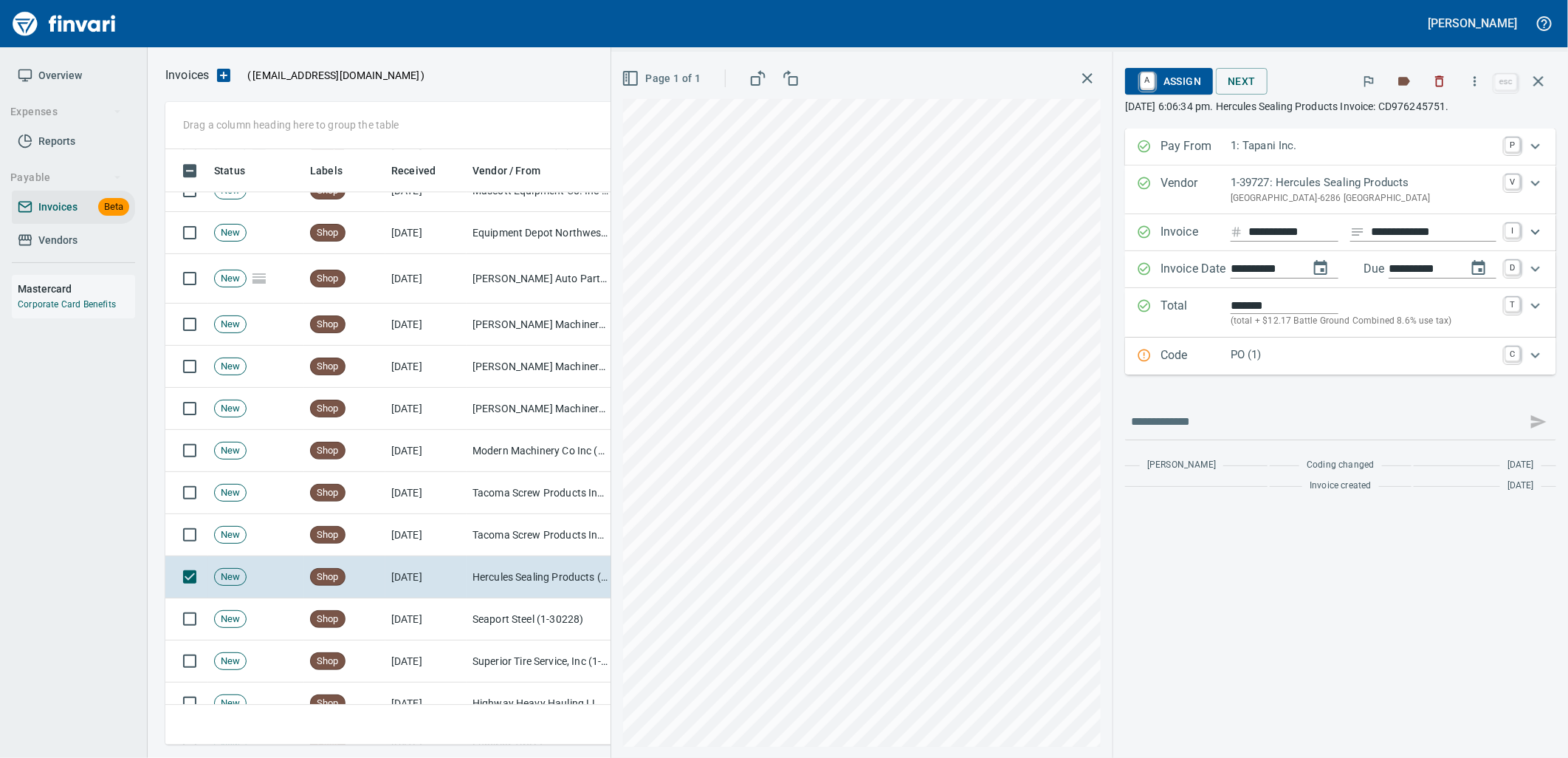
click at [1255, 355] on p "PO (1)" at bounding box center [1364, 354] width 266 height 17
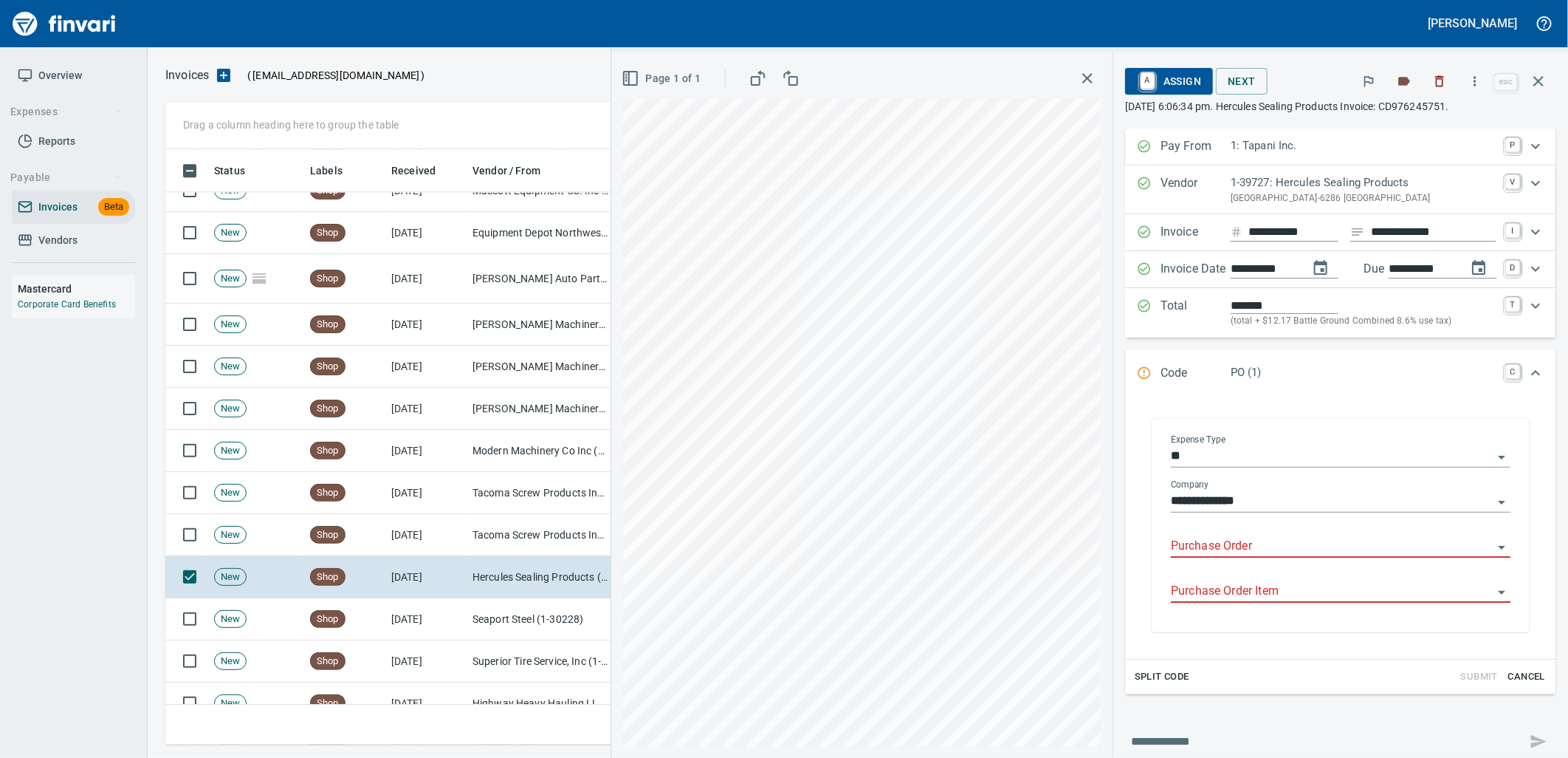
click at [1242, 544] on input "Purchase Order" at bounding box center [1332, 546] width 322 height 21
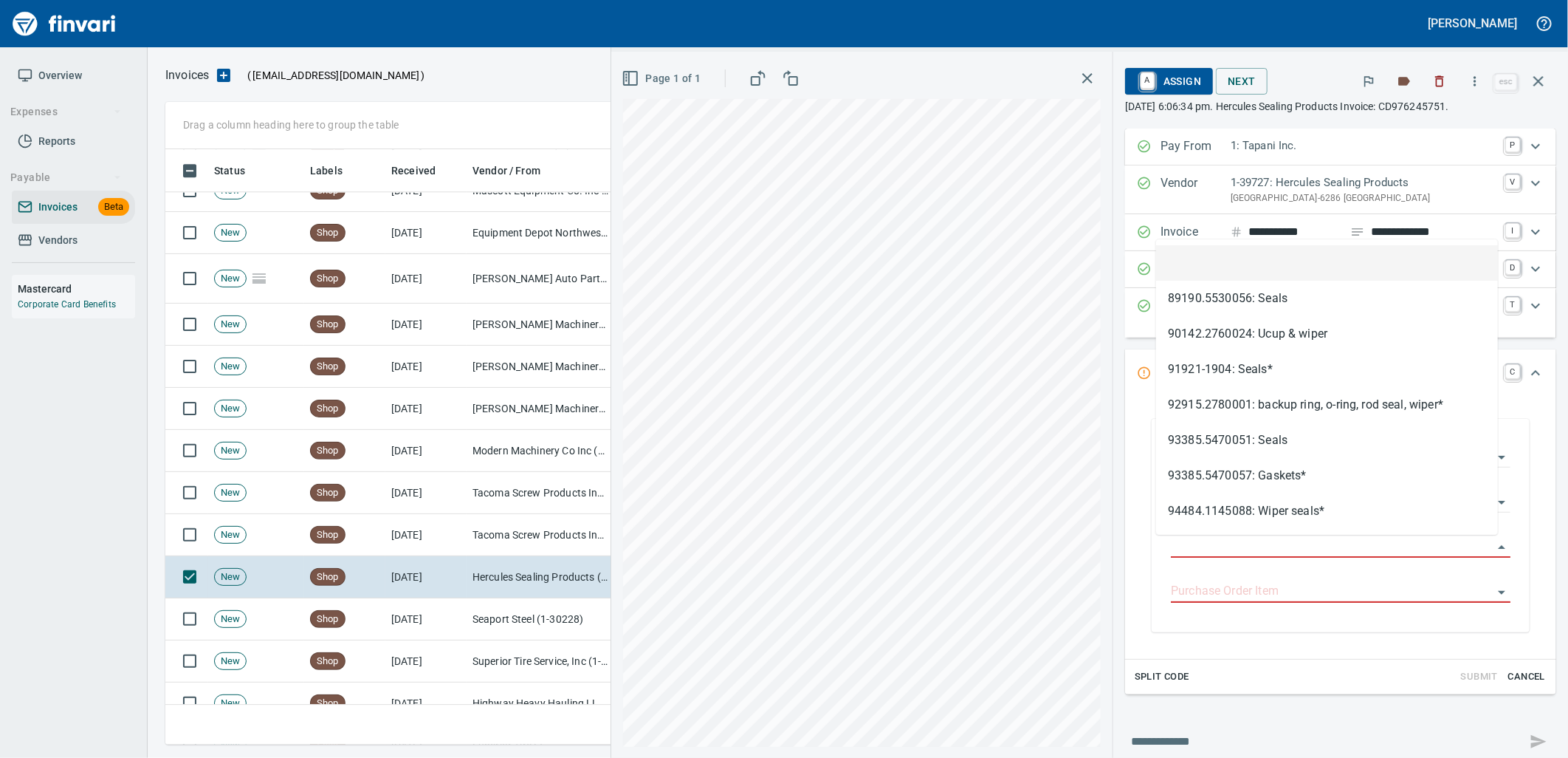
scroll to position [583, 1360]
type input "**********"
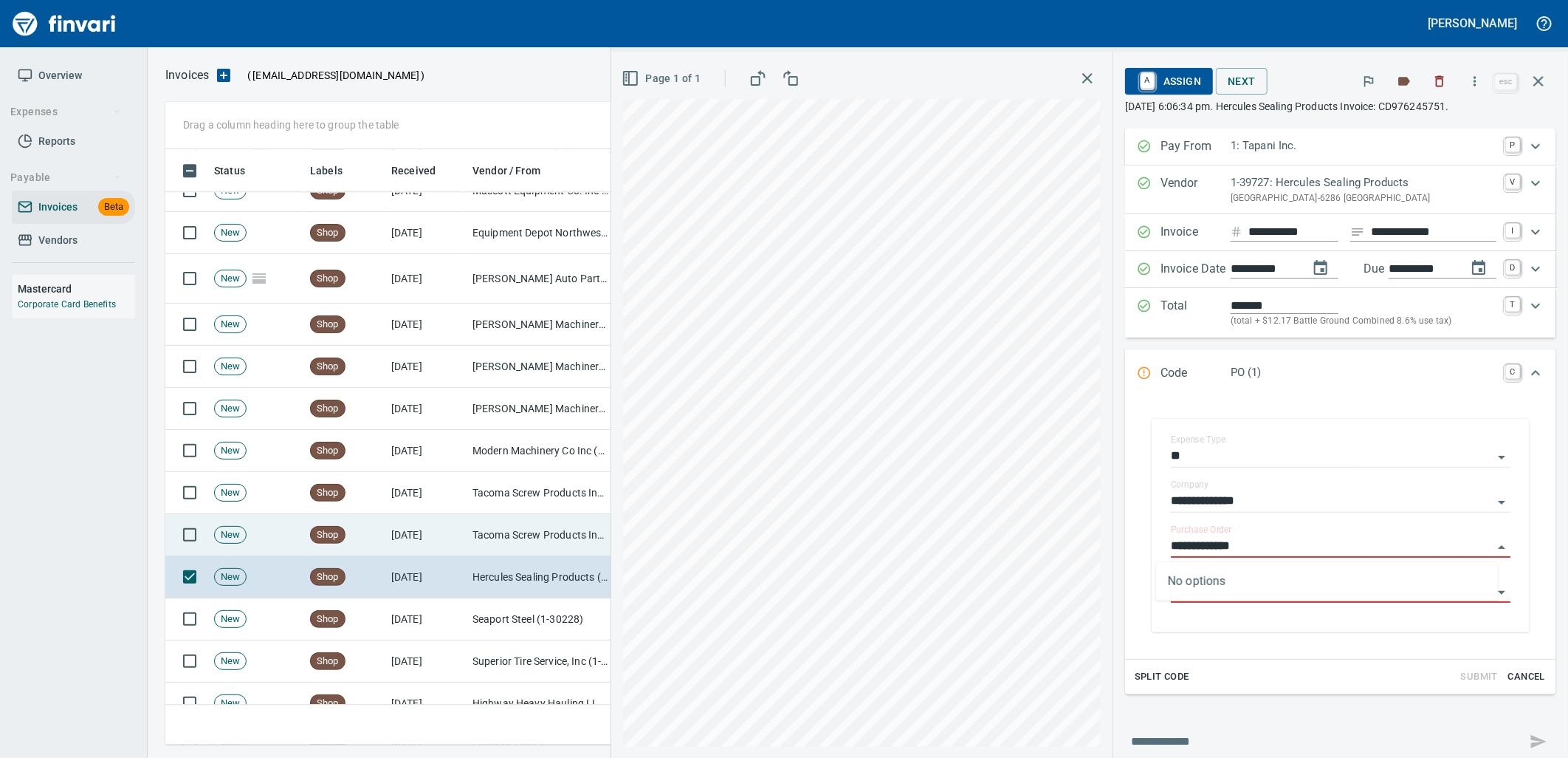
click at [527, 532] on td "Tacoma Screw Products Inc (1-10999)" at bounding box center [540, 534] width 147 height 42
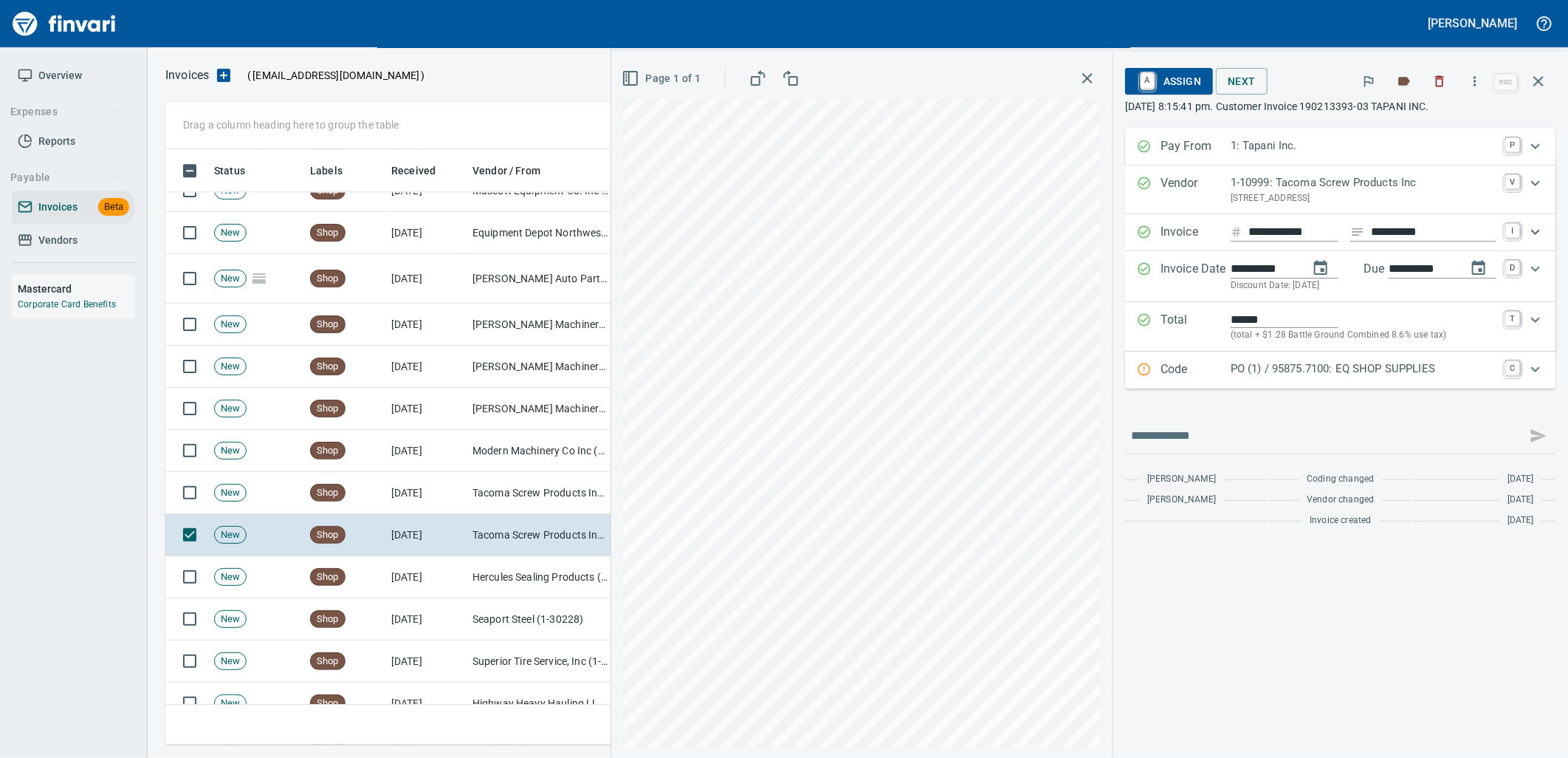
click at [1300, 378] on div "PO (1) / 95875.7100: EQ SHOP SUPPLIES" at bounding box center [1364, 370] width 266 height 20
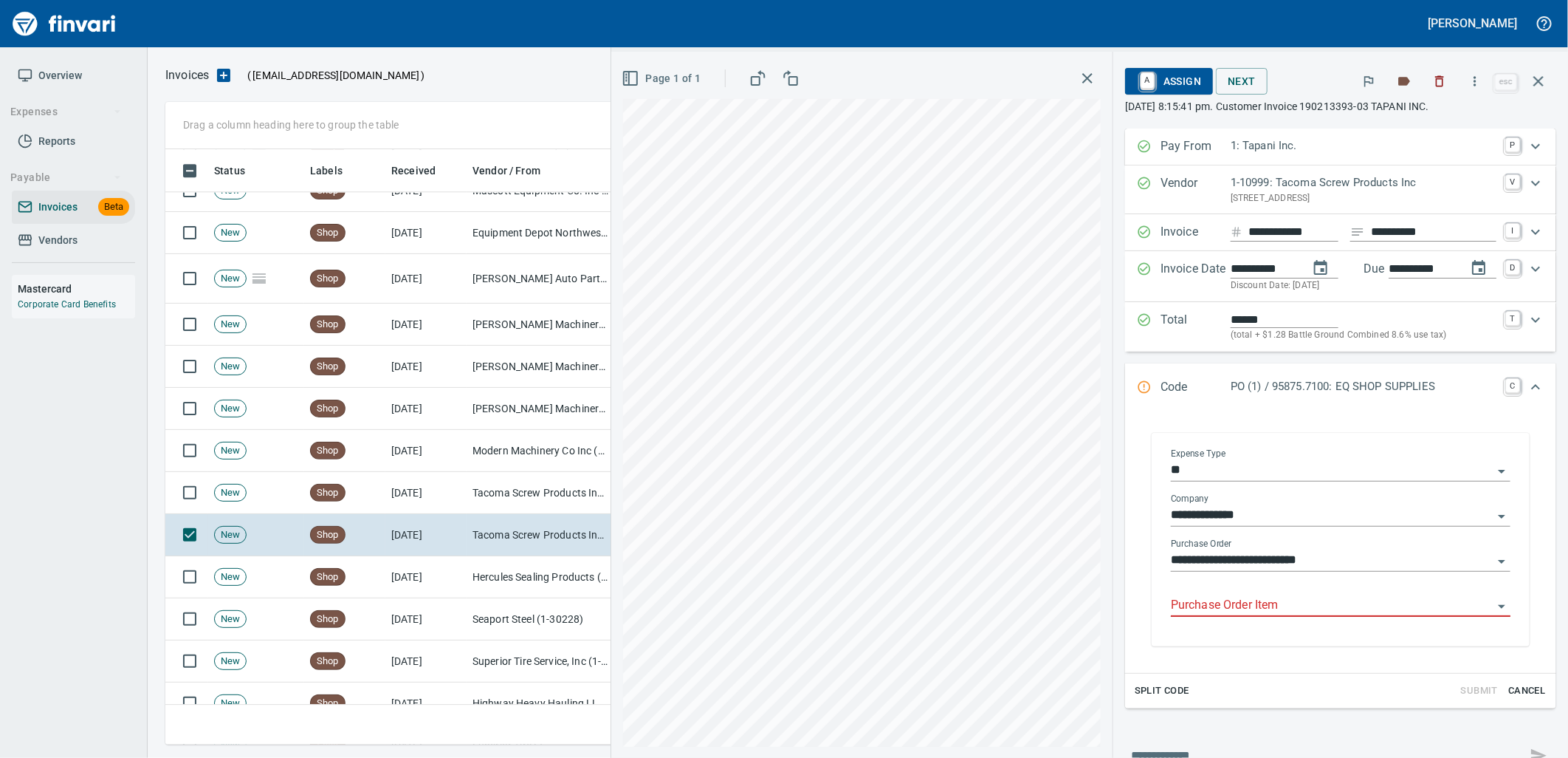
click at [1252, 603] on input "Purchase Order Item" at bounding box center [1332, 605] width 322 height 21
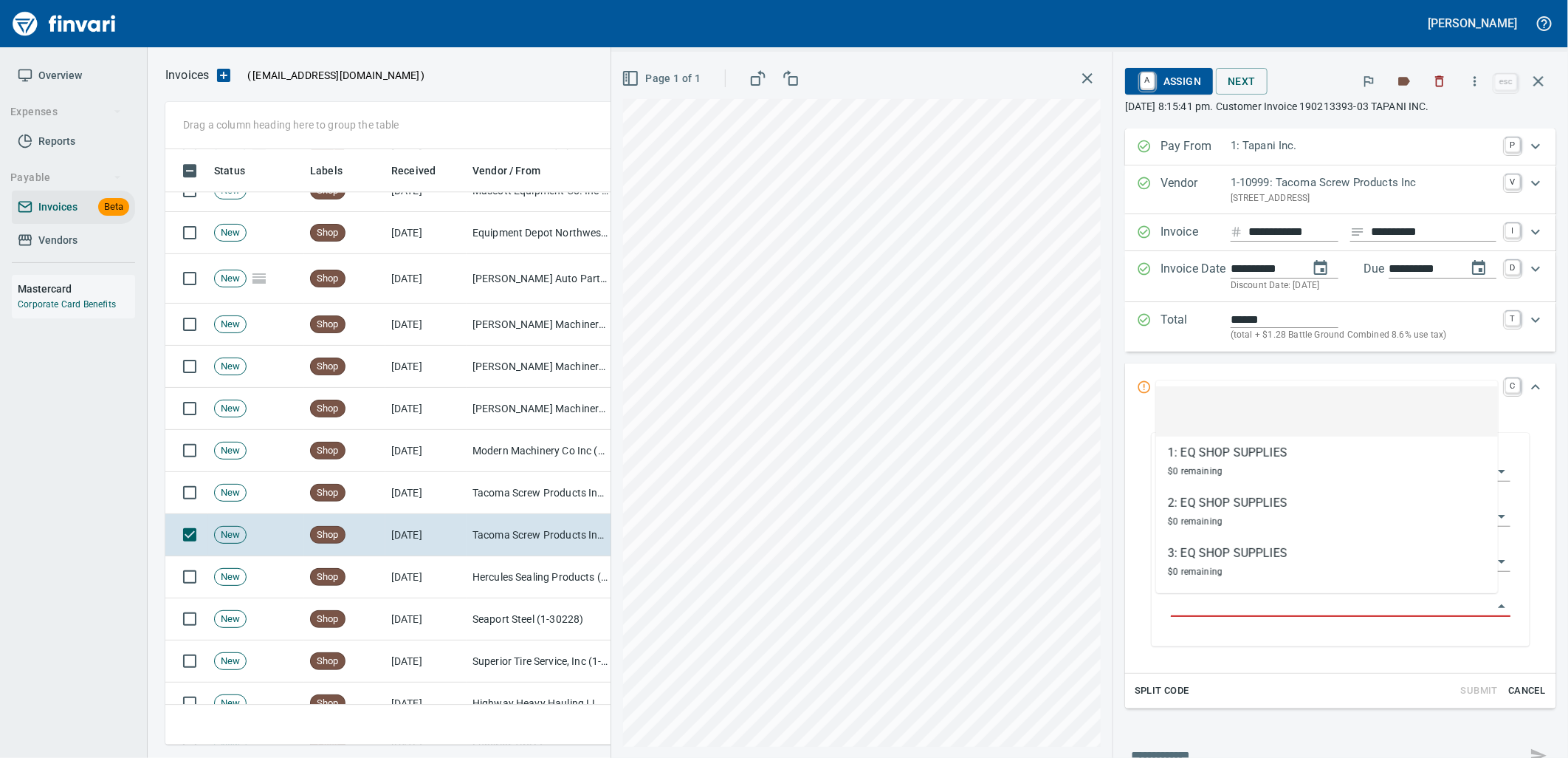
scroll to position [583, 1360]
click at [454, 478] on td "9/5/2025" at bounding box center [426, 493] width 81 height 42
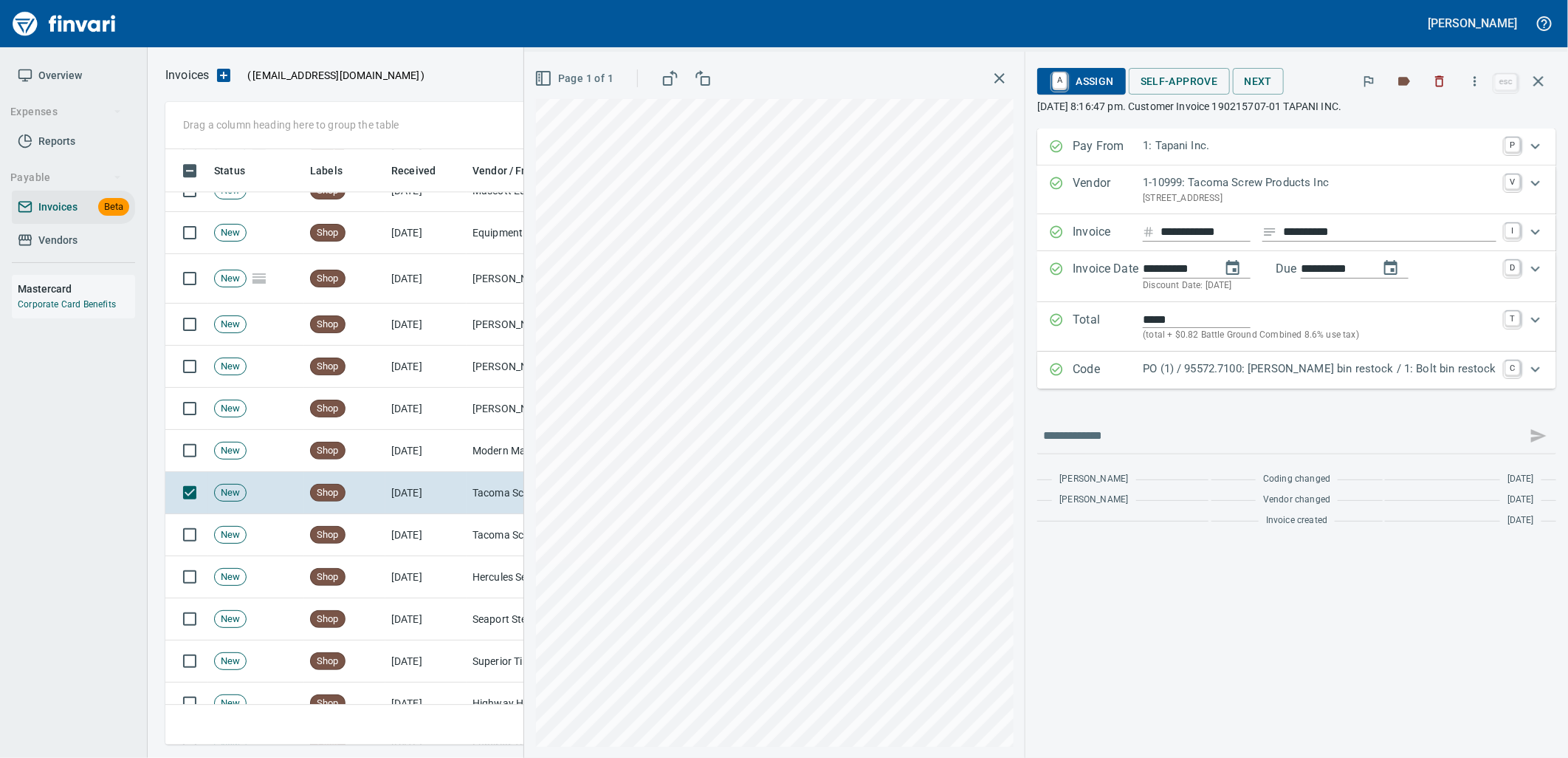
click at [1257, 370] on p "PO (1) / 95572.7100: Bolt bin restock / 1: Bolt bin restock" at bounding box center [1320, 368] width 353 height 17
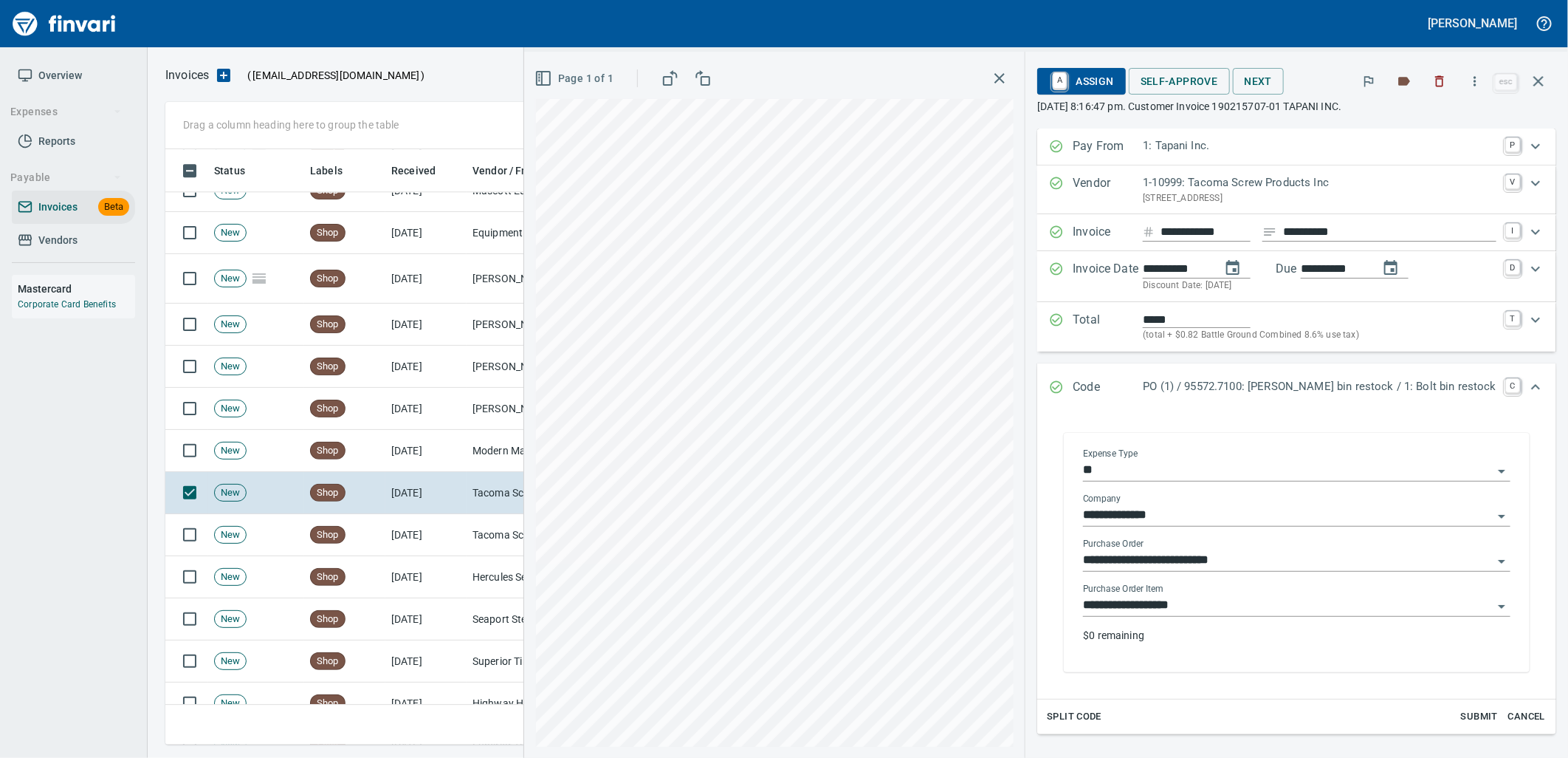
click at [1242, 599] on input "**********" at bounding box center [1287, 605] width 409 height 21
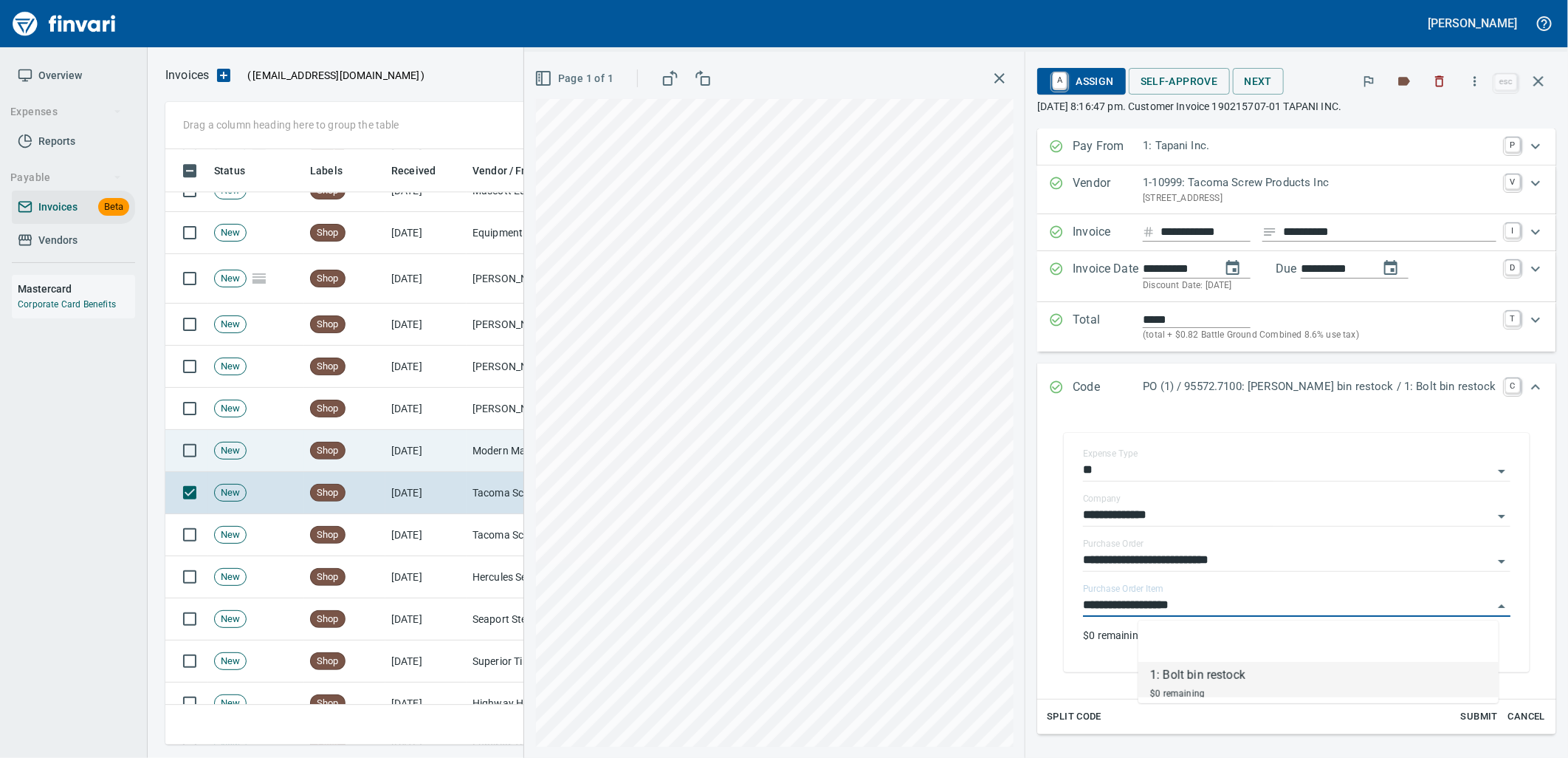
scroll to position [583, 1360]
click at [463, 460] on td "9/5/2025" at bounding box center [426, 451] width 81 height 42
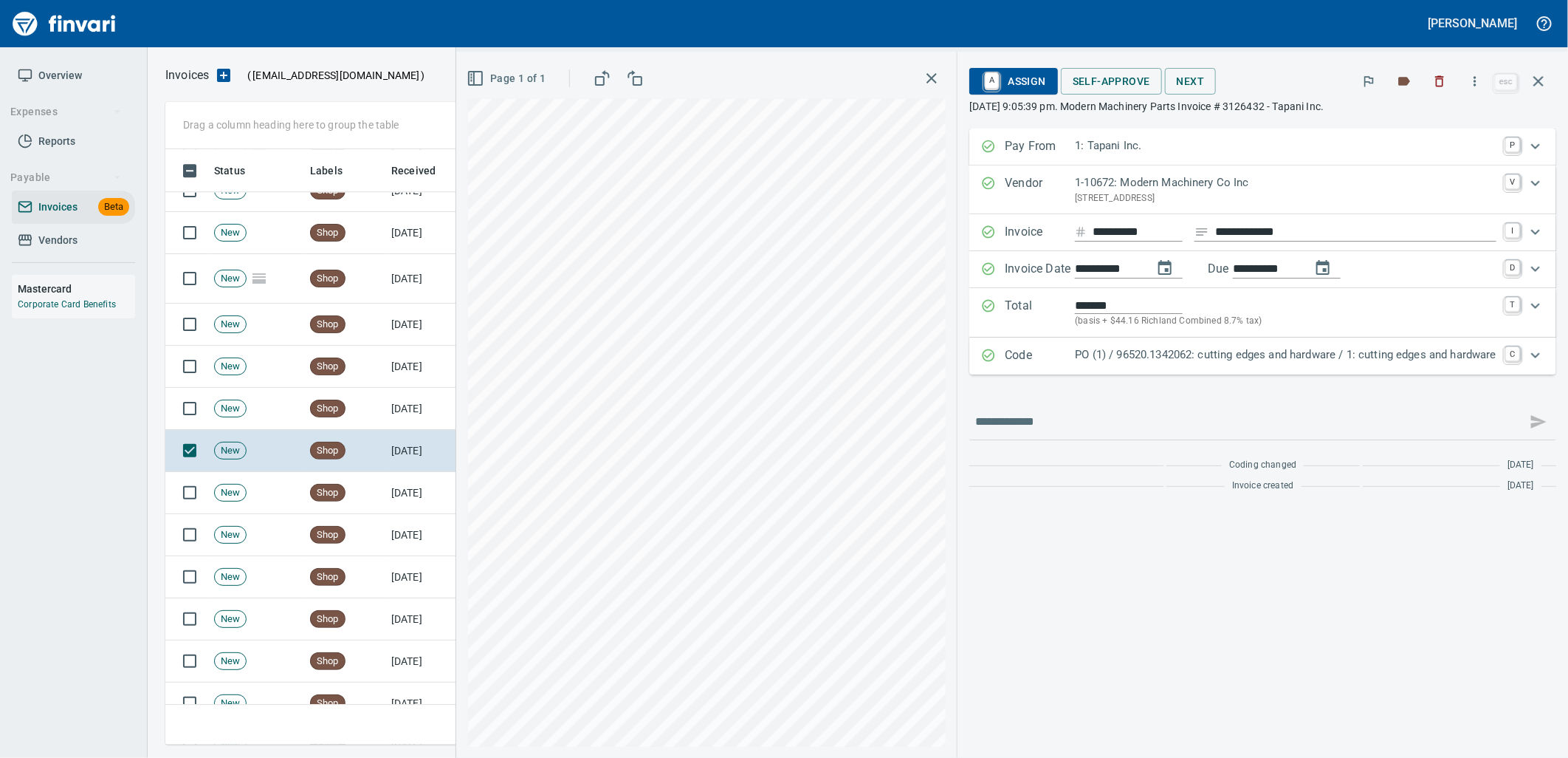
click at [1211, 371] on div "Code PO (1) / 96520.1342062: cutting edges and hardware / 1: cutting edges and …" at bounding box center [1263, 356] width 587 height 37
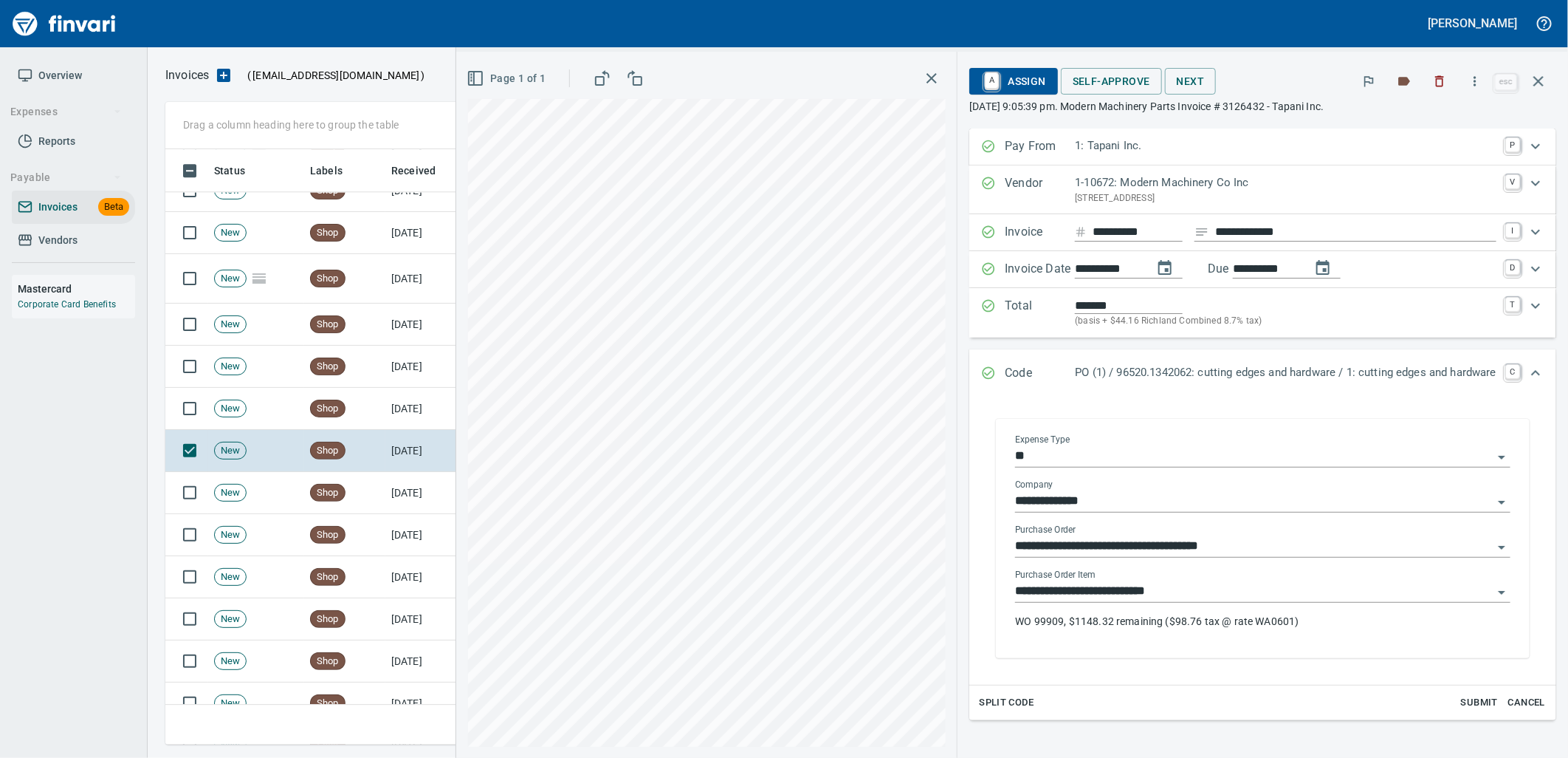
click at [1175, 600] on input "**********" at bounding box center [1254, 591] width 478 height 21
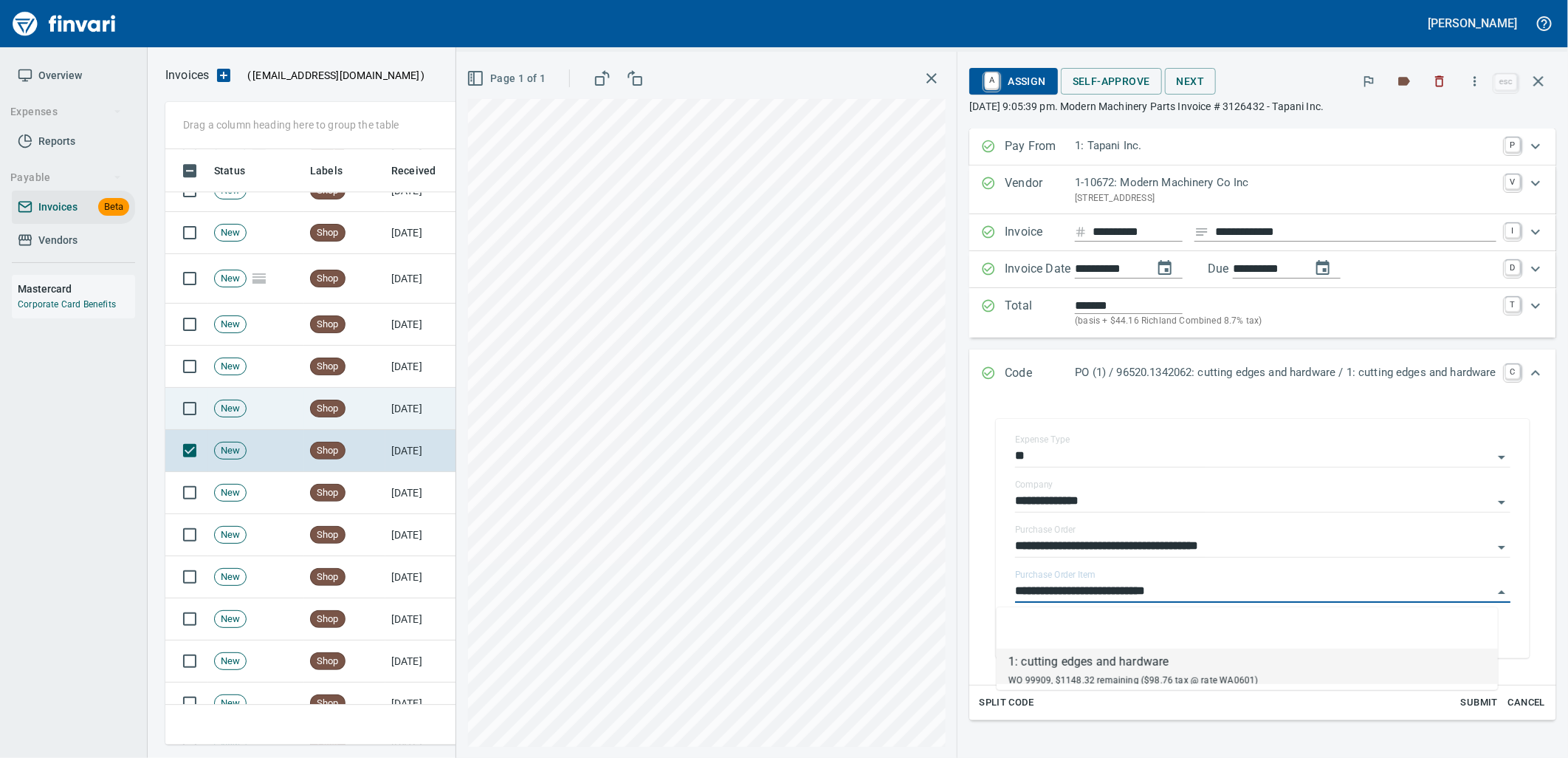
scroll to position [583, 1360]
click at [330, 404] on span "Shop" at bounding box center [328, 408] width 34 height 14
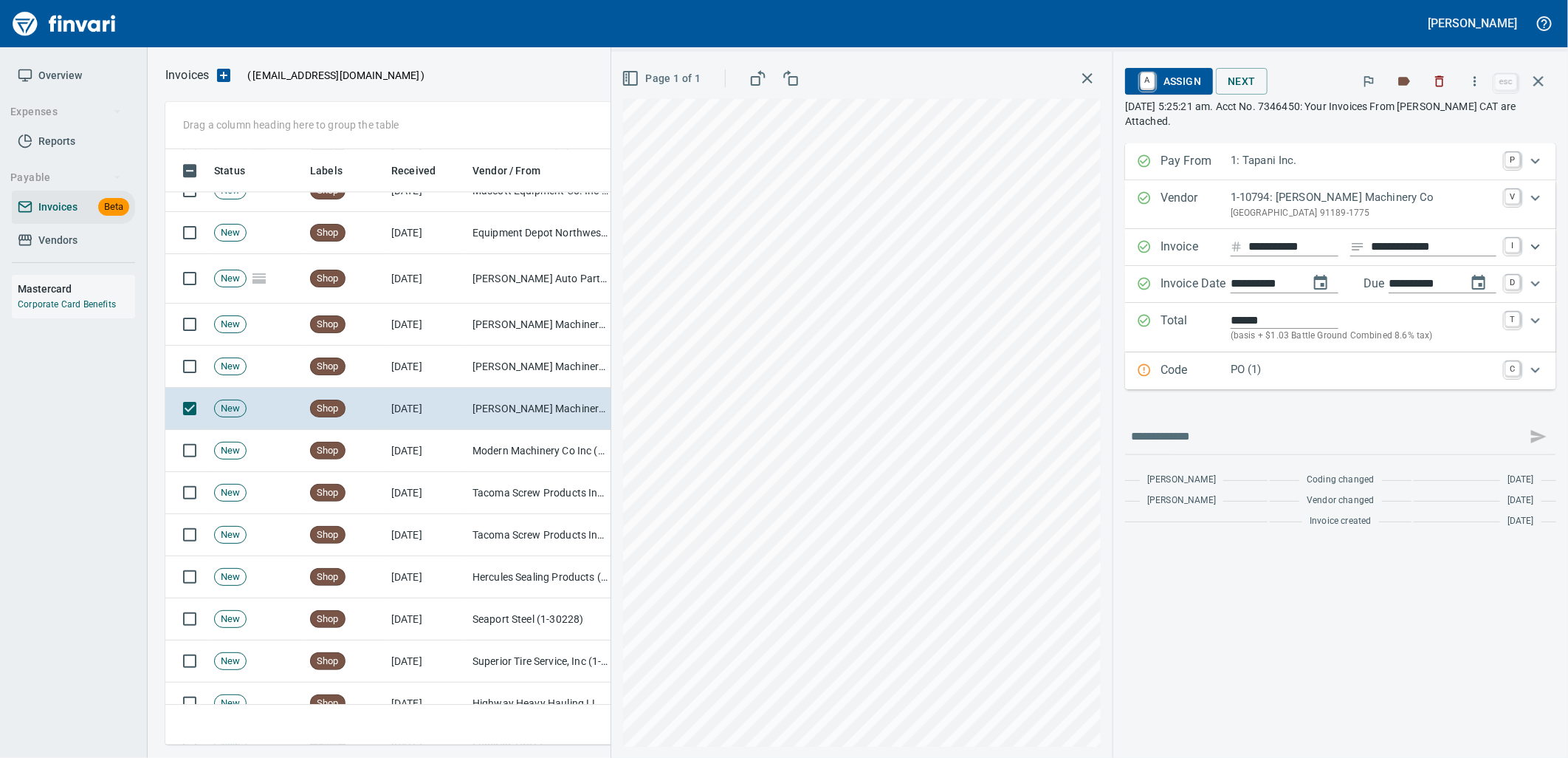
click at [1222, 373] on p "Code" at bounding box center [1195, 371] width 70 height 20
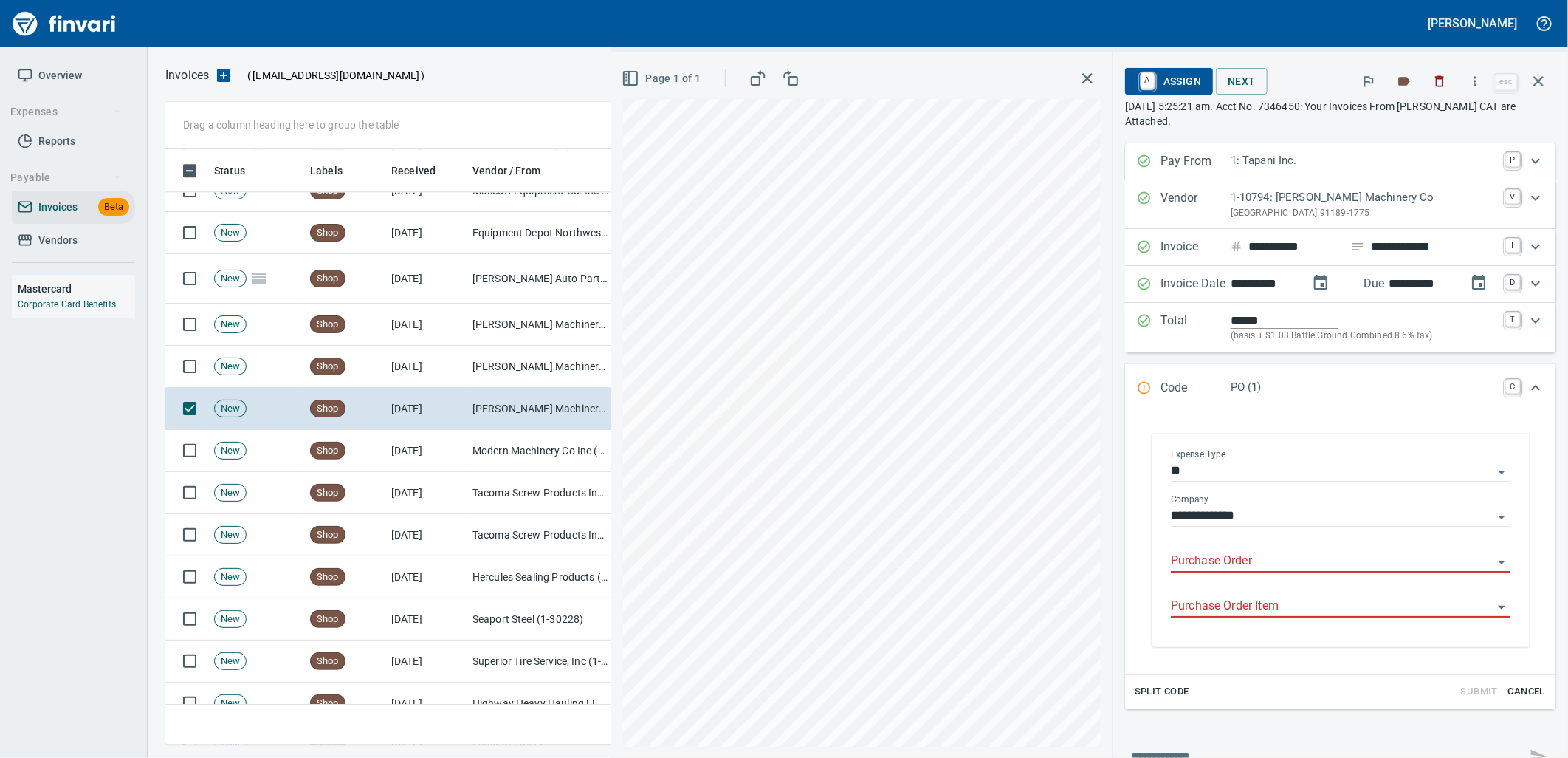
click at [1214, 556] on input "Purchase Order" at bounding box center [1332, 561] width 322 height 21
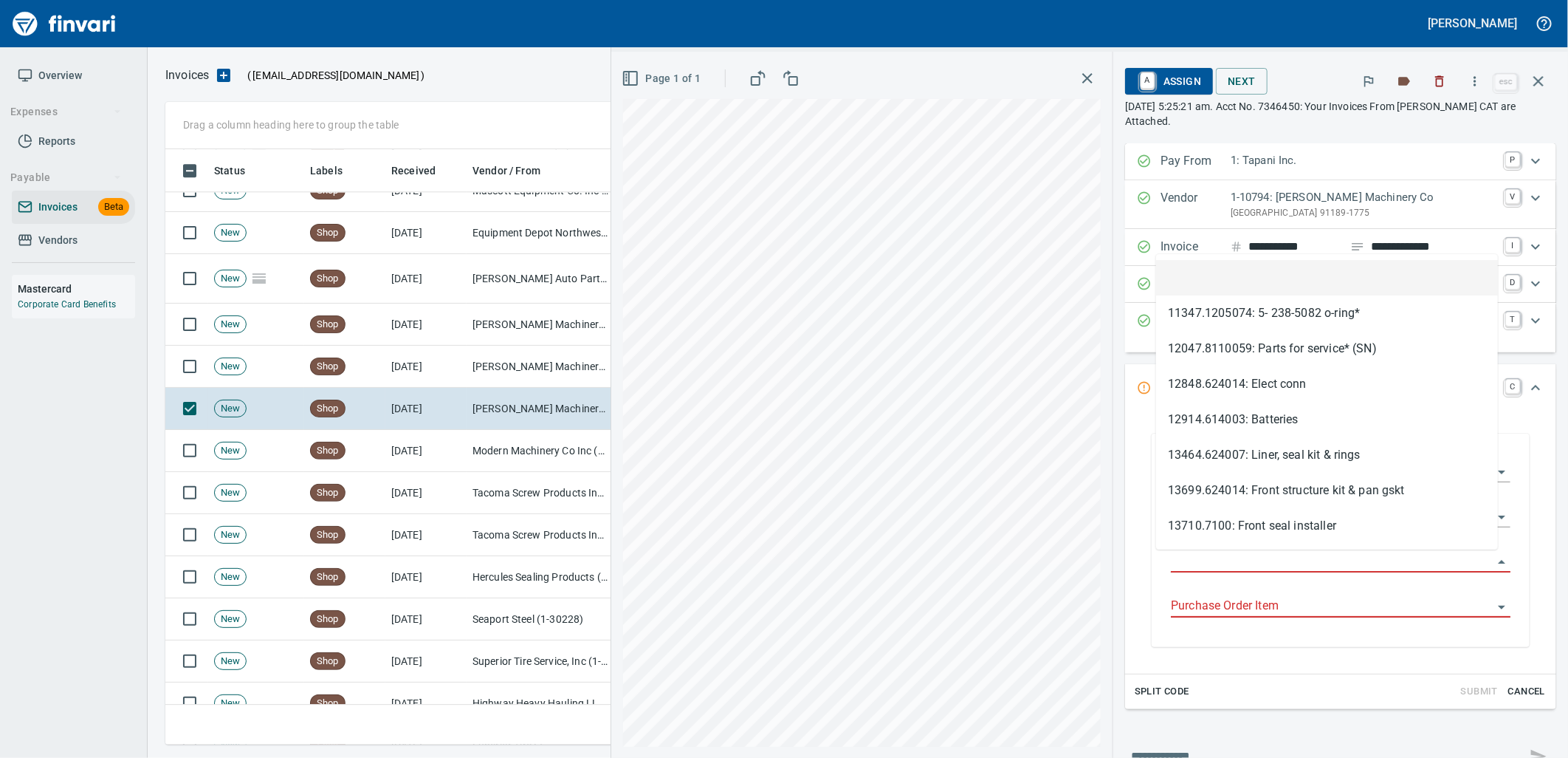
scroll to position [583, 1360]
type input "**********"
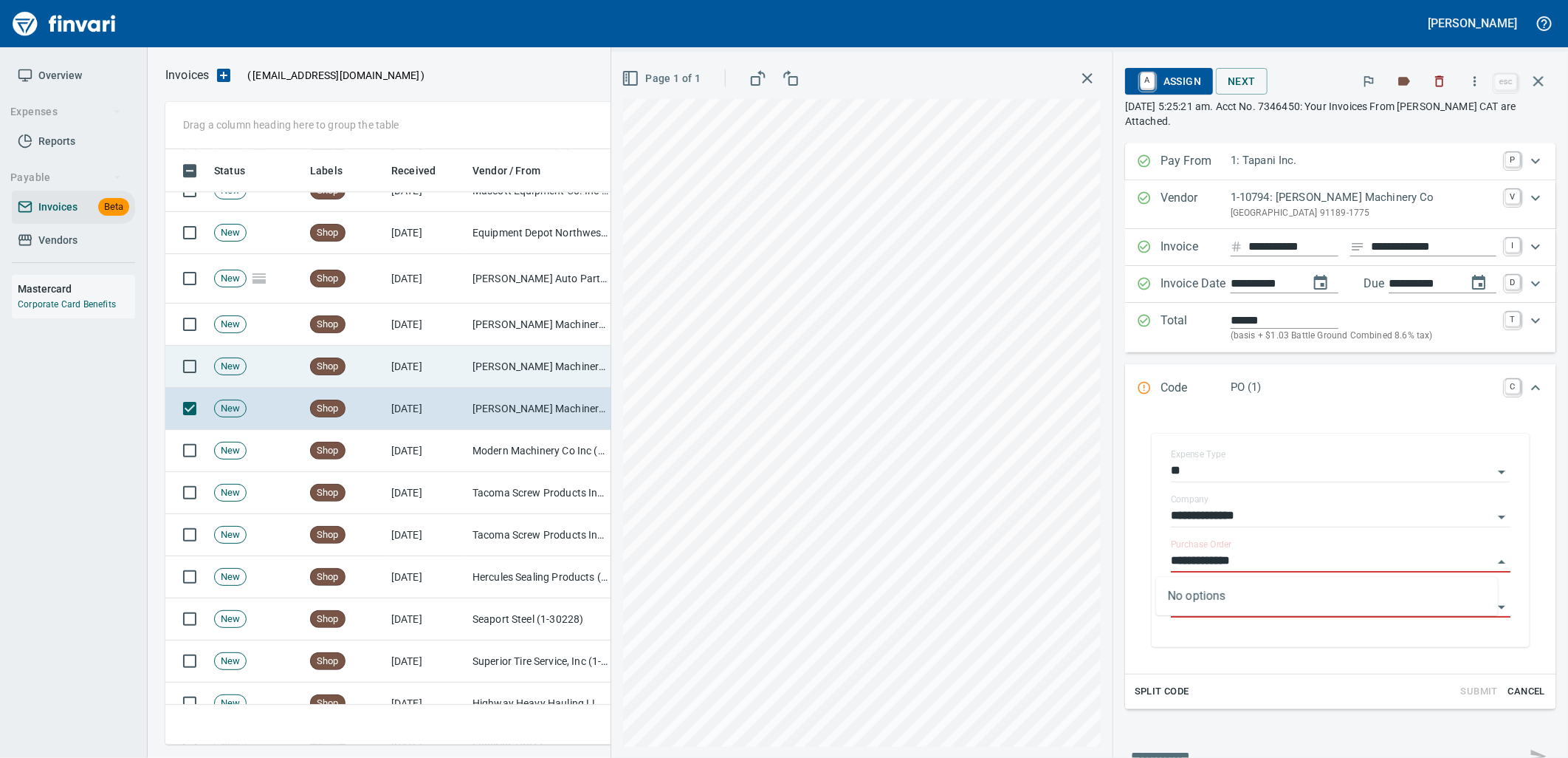
click at [543, 371] on td "[PERSON_NAME] Machinery Co (1-10794)" at bounding box center [540, 366] width 147 height 42
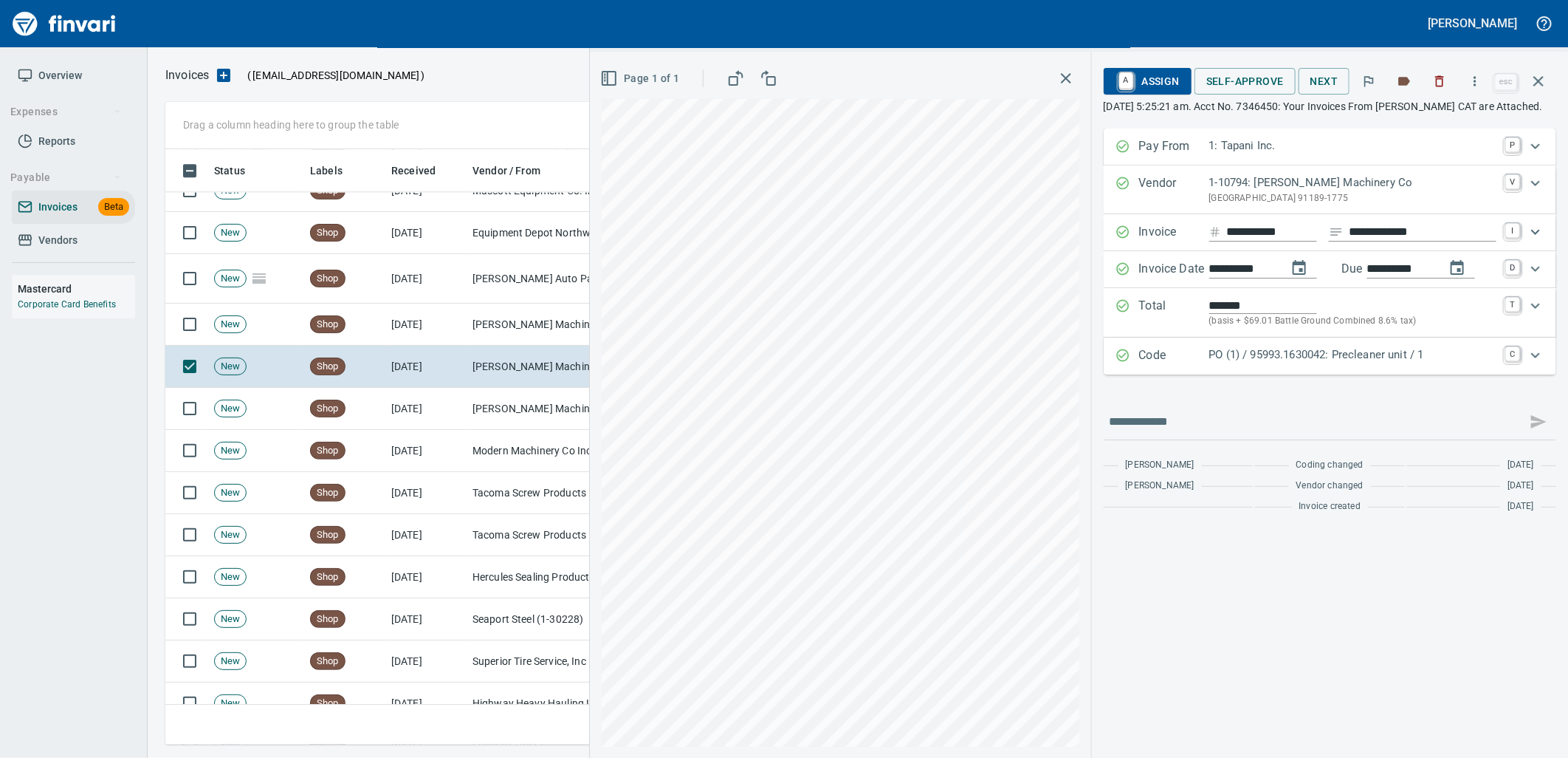
click at [1265, 363] on p "PO (1) / 95993.1630042: Precleaner unit / 1" at bounding box center [1353, 354] width 288 height 17
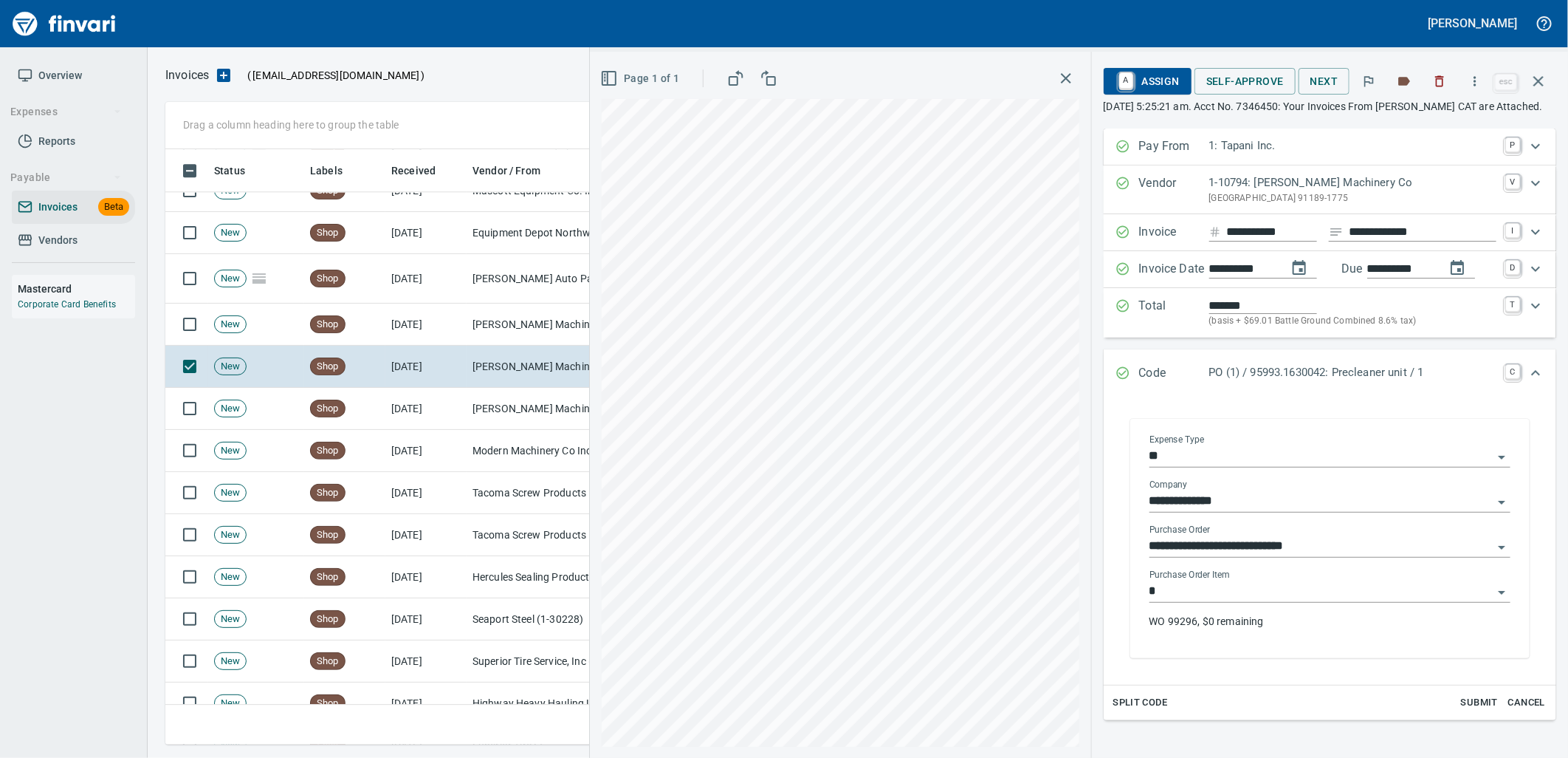
click at [1222, 602] on input "*" at bounding box center [1322, 591] width 344 height 21
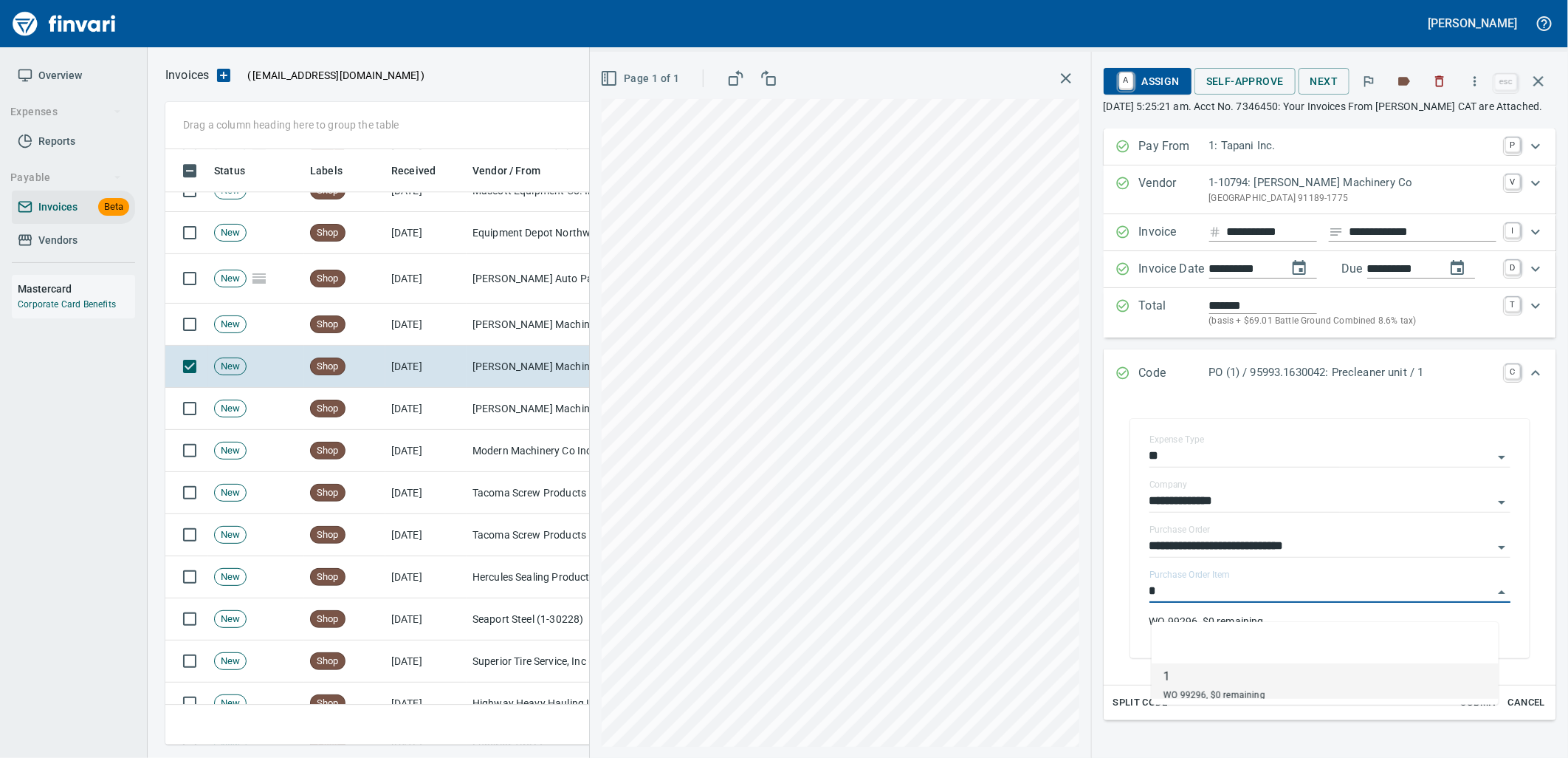
scroll to position [583, 1360]
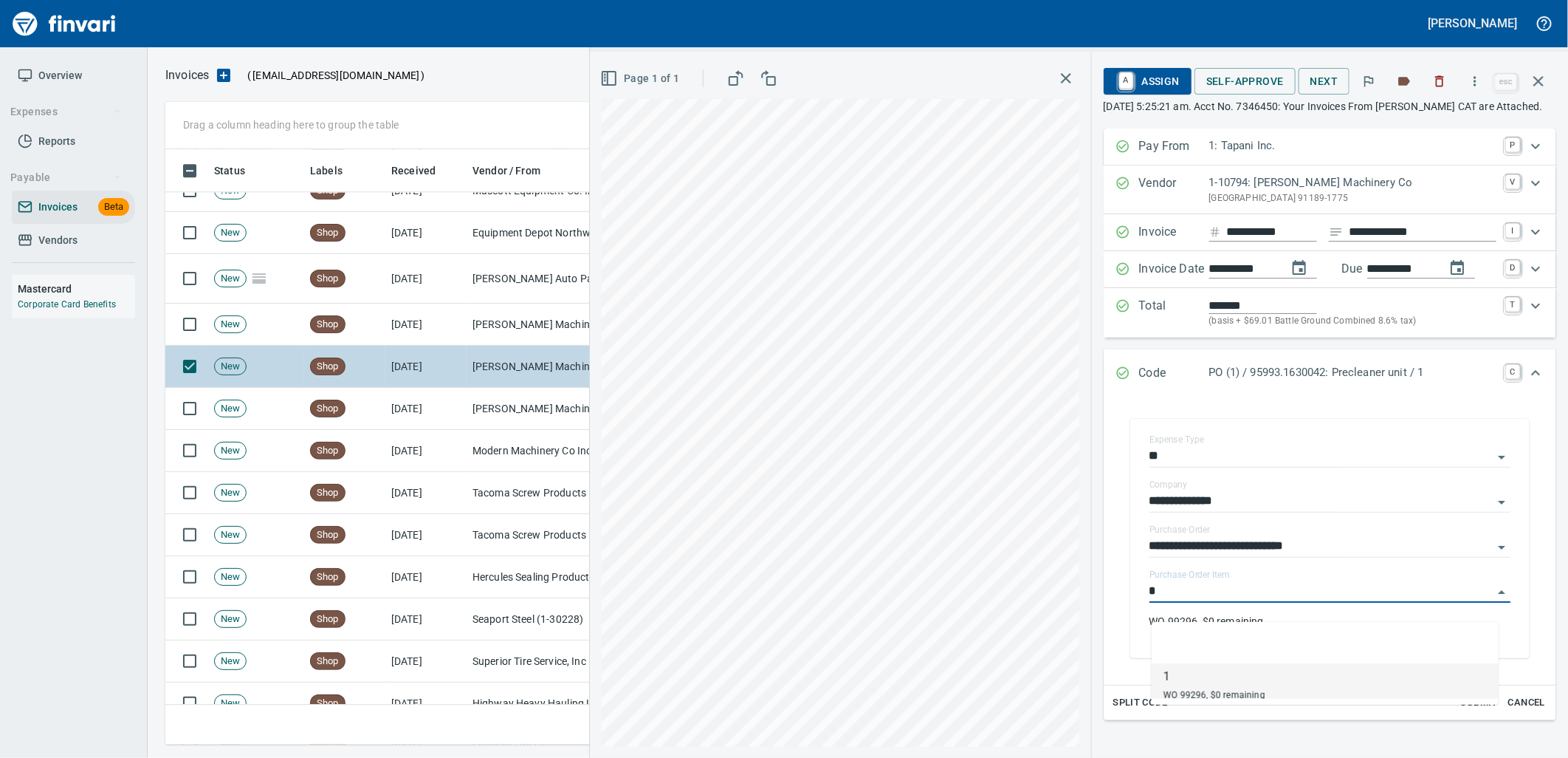
click at [488, 369] on td "[PERSON_NAME] Machinery Co (1-10794)" at bounding box center [540, 366] width 147 height 42
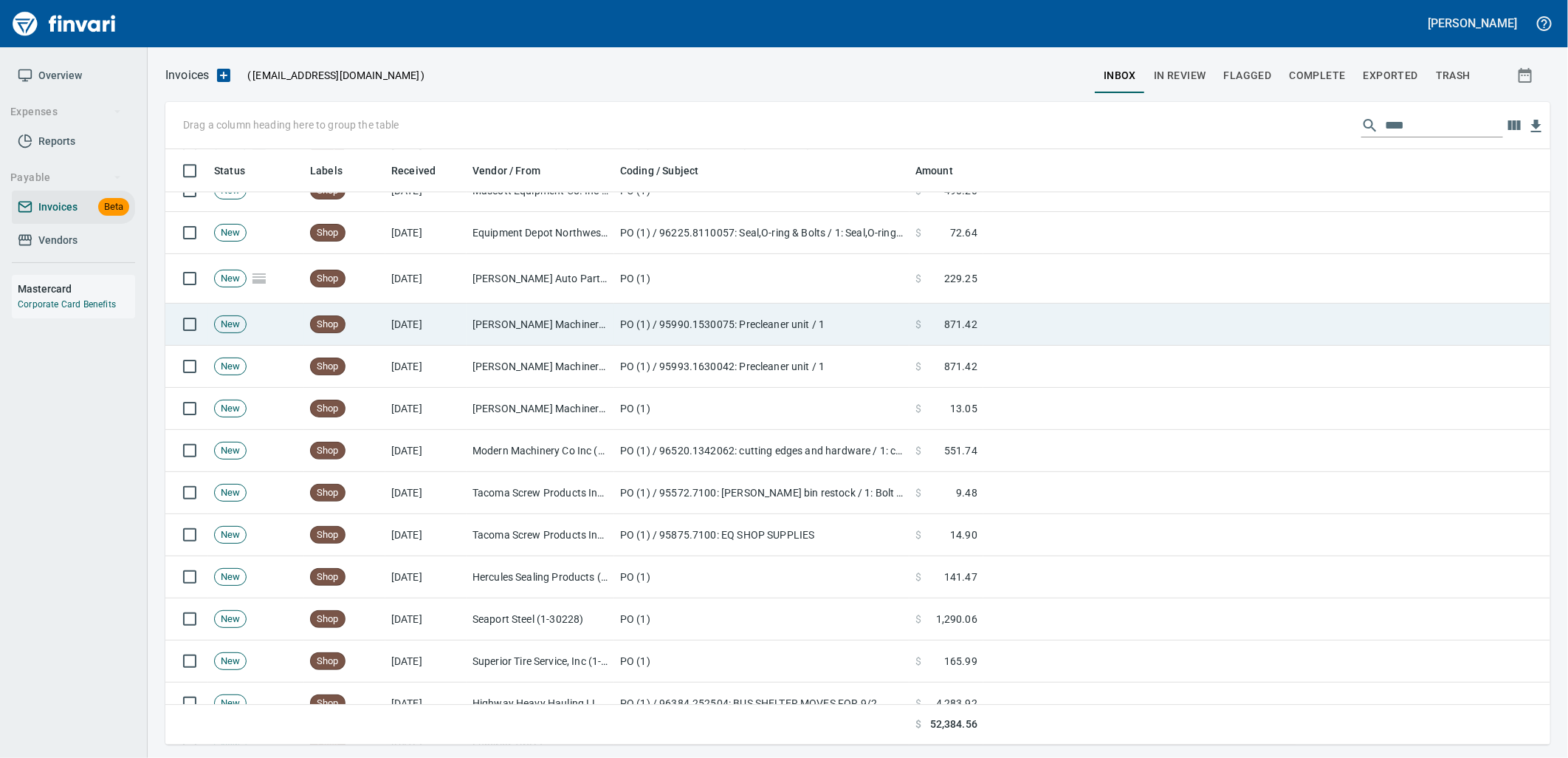
click at [475, 329] on td "[PERSON_NAME] Machinery Co (1-10794)" at bounding box center [540, 324] width 147 height 42
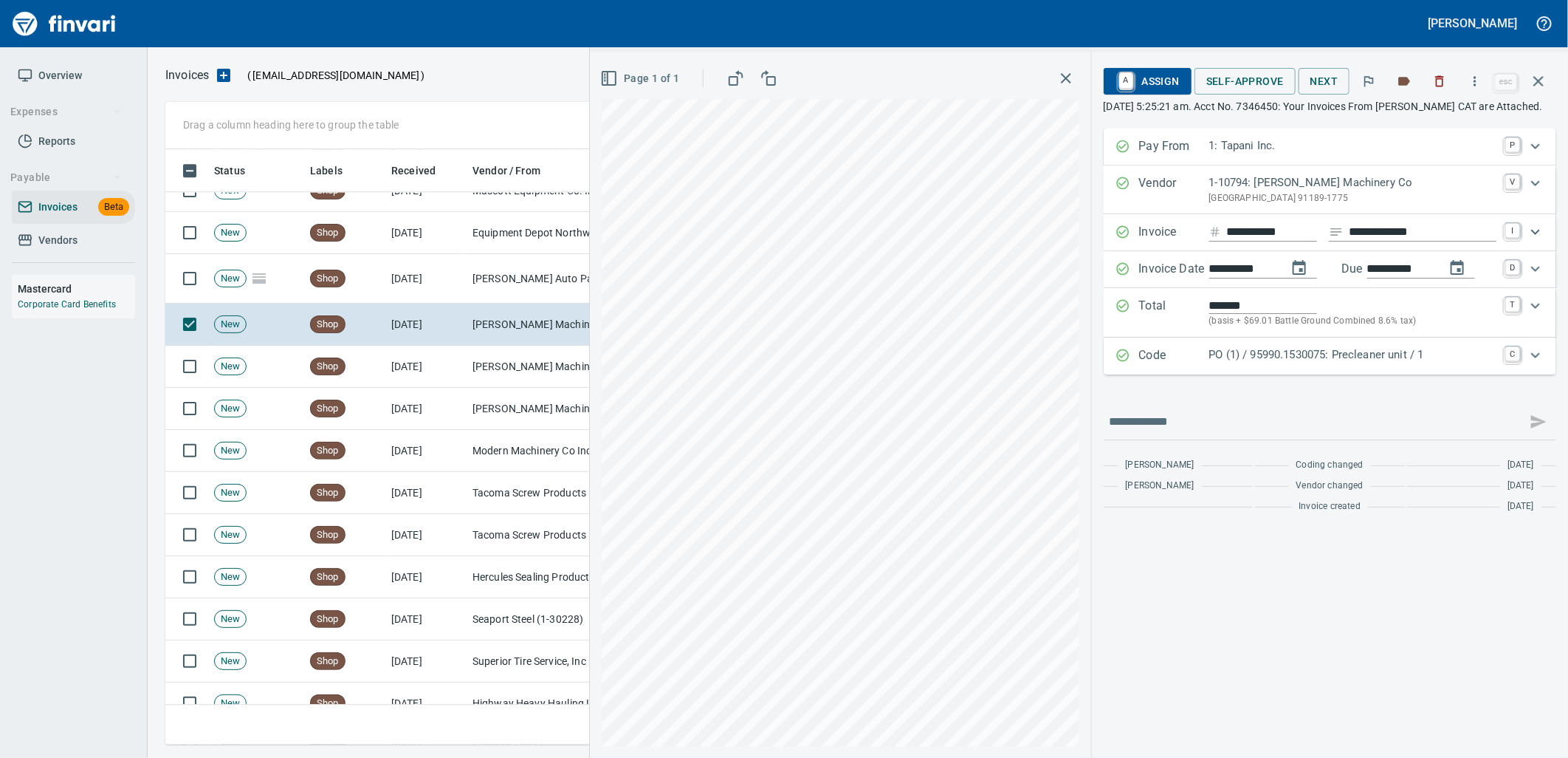
click at [1253, 363] on p "PO (1) / 95990.1530075: Precleaner unit / 1" at bounding box center [1353, 354] width 288 height 17
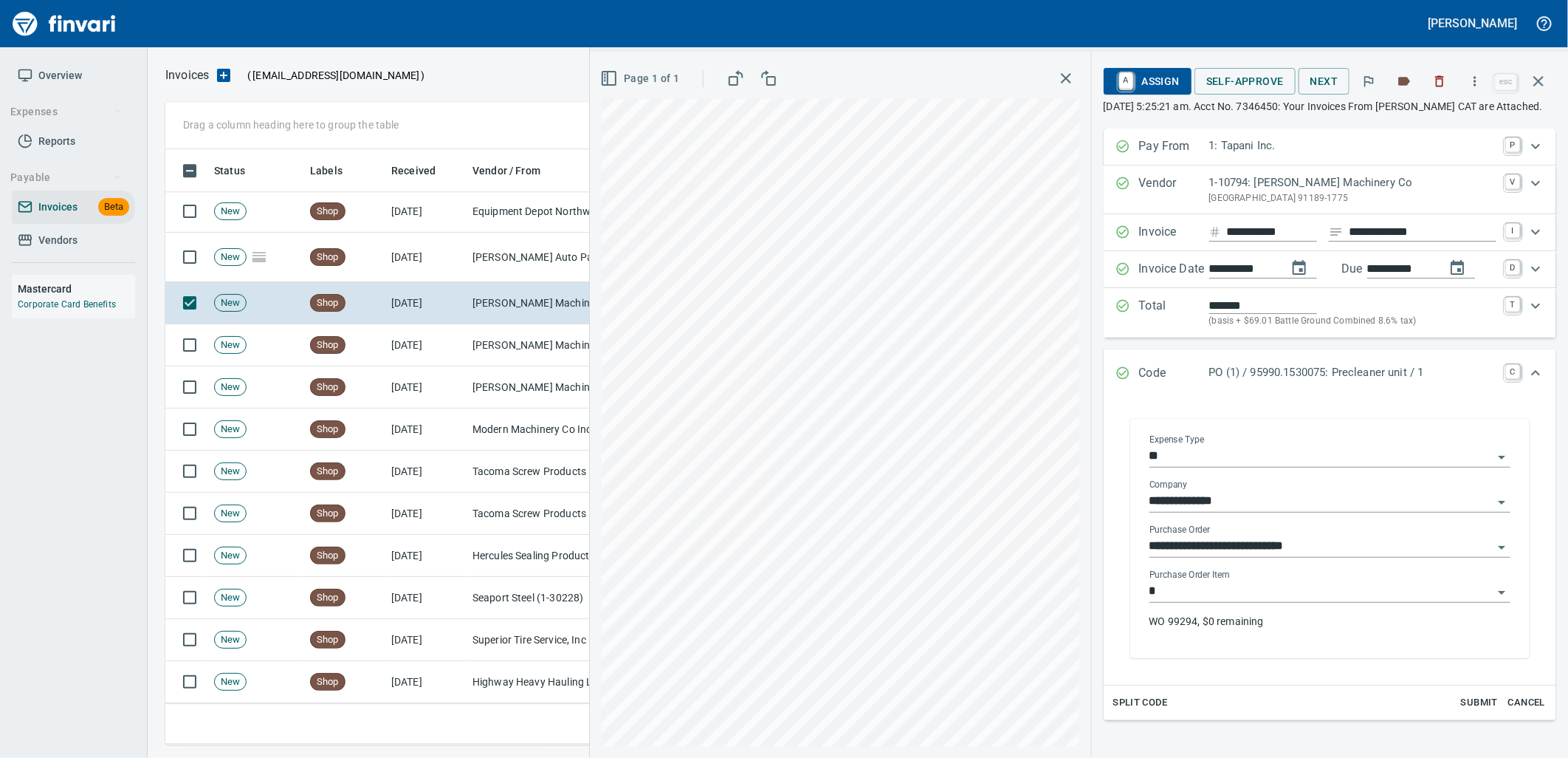
drag, startPoint x: 1195, startPoint y: 609, endPoint x: 1178, endPoint y: 609, distance: 17.0
click at [1194, 602] on input "*" at bounding box center [1322, 591] width 344 height 21
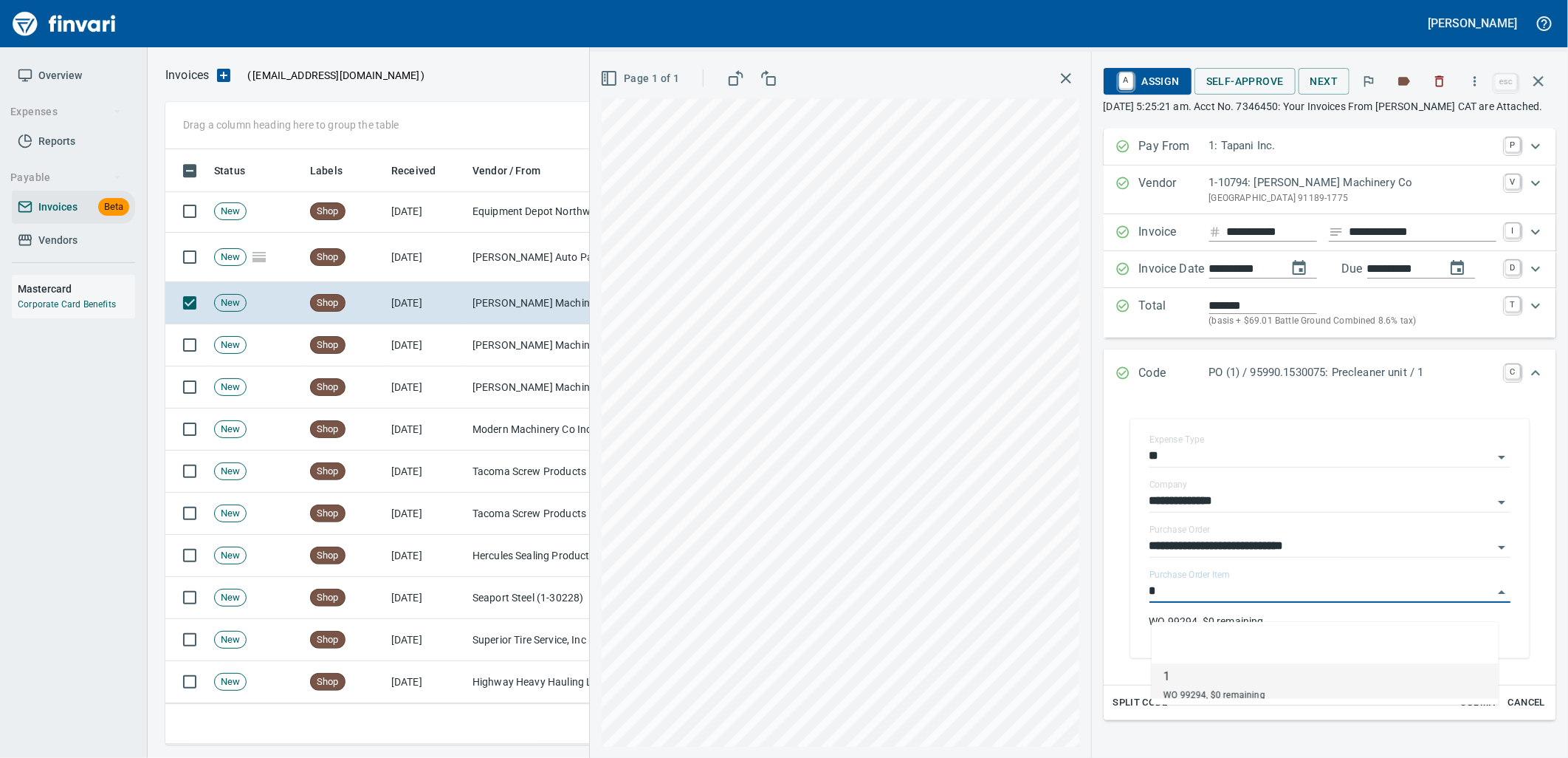
scroll to position [583, 1360]
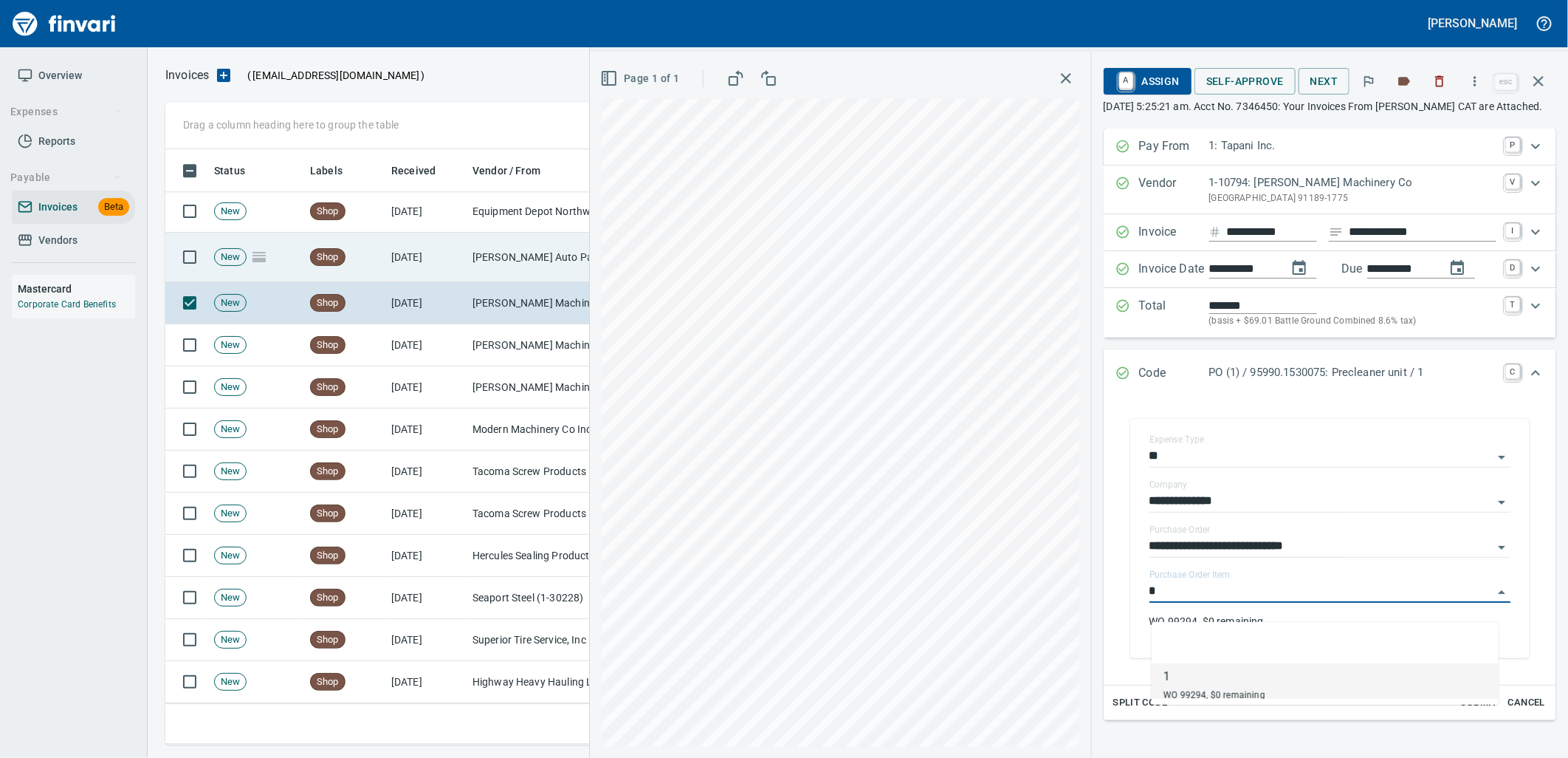
click at [522, 260] on td "[PERSON_NAME] Auto Parts (1-23030)" at bounding box center [540, 257] width 147 height 49
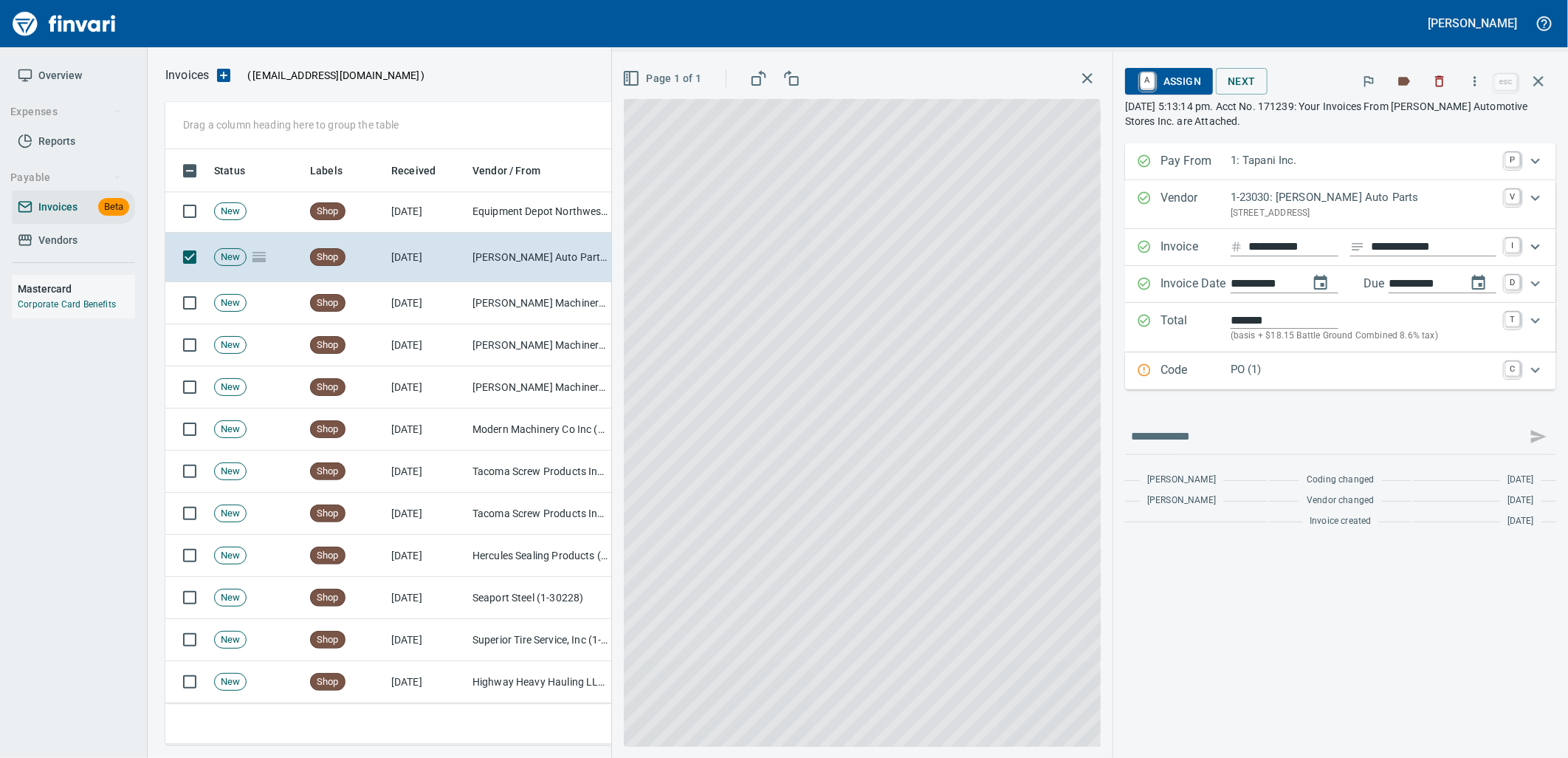
click at [1283, 365] on p "PO (1)" at bounding box center [1364, 369] width 266 height 17
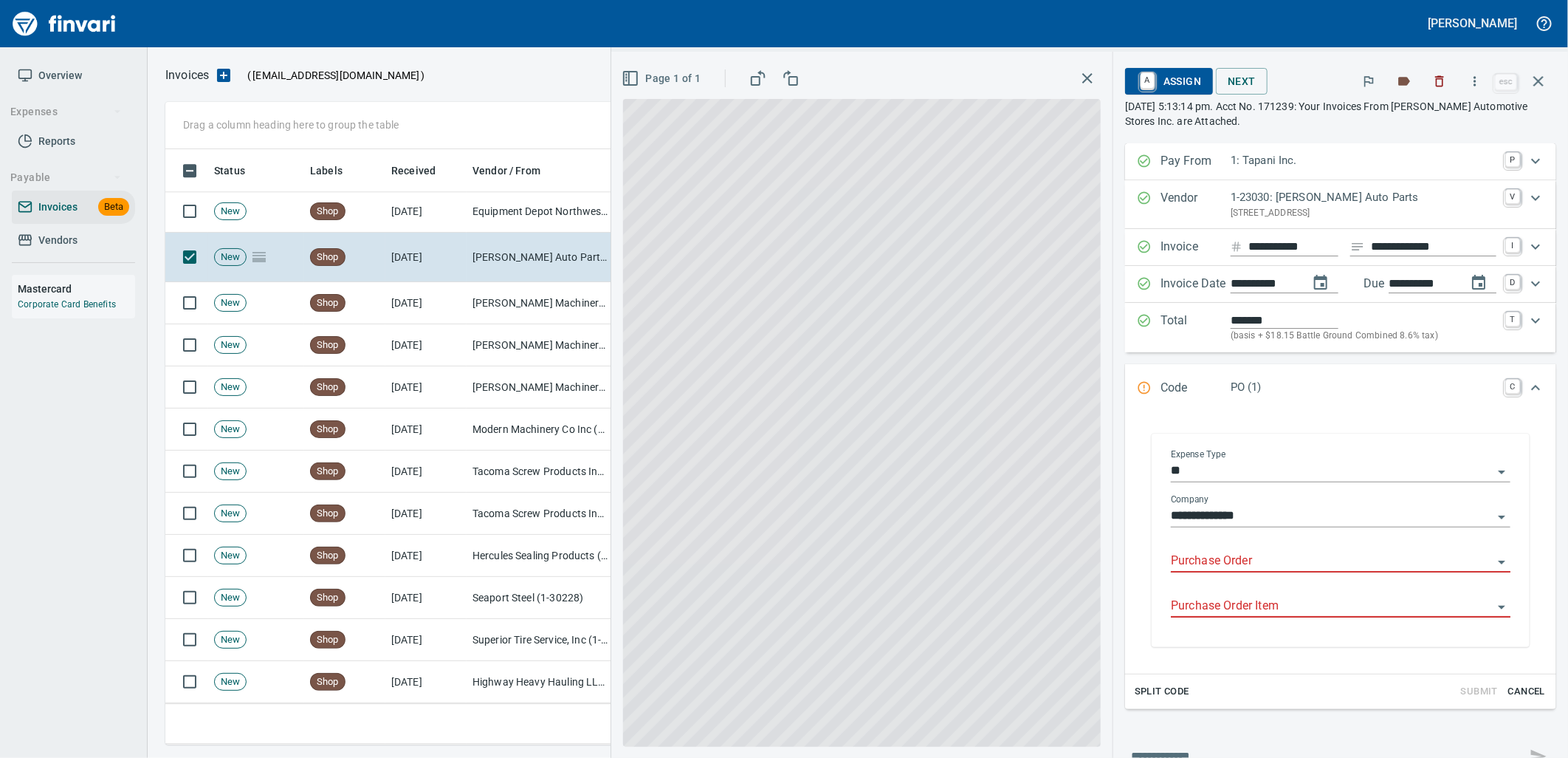
click at [1273, 563] on input "Purchase Order" at bounding box center [1332, 561] width 322 height 21
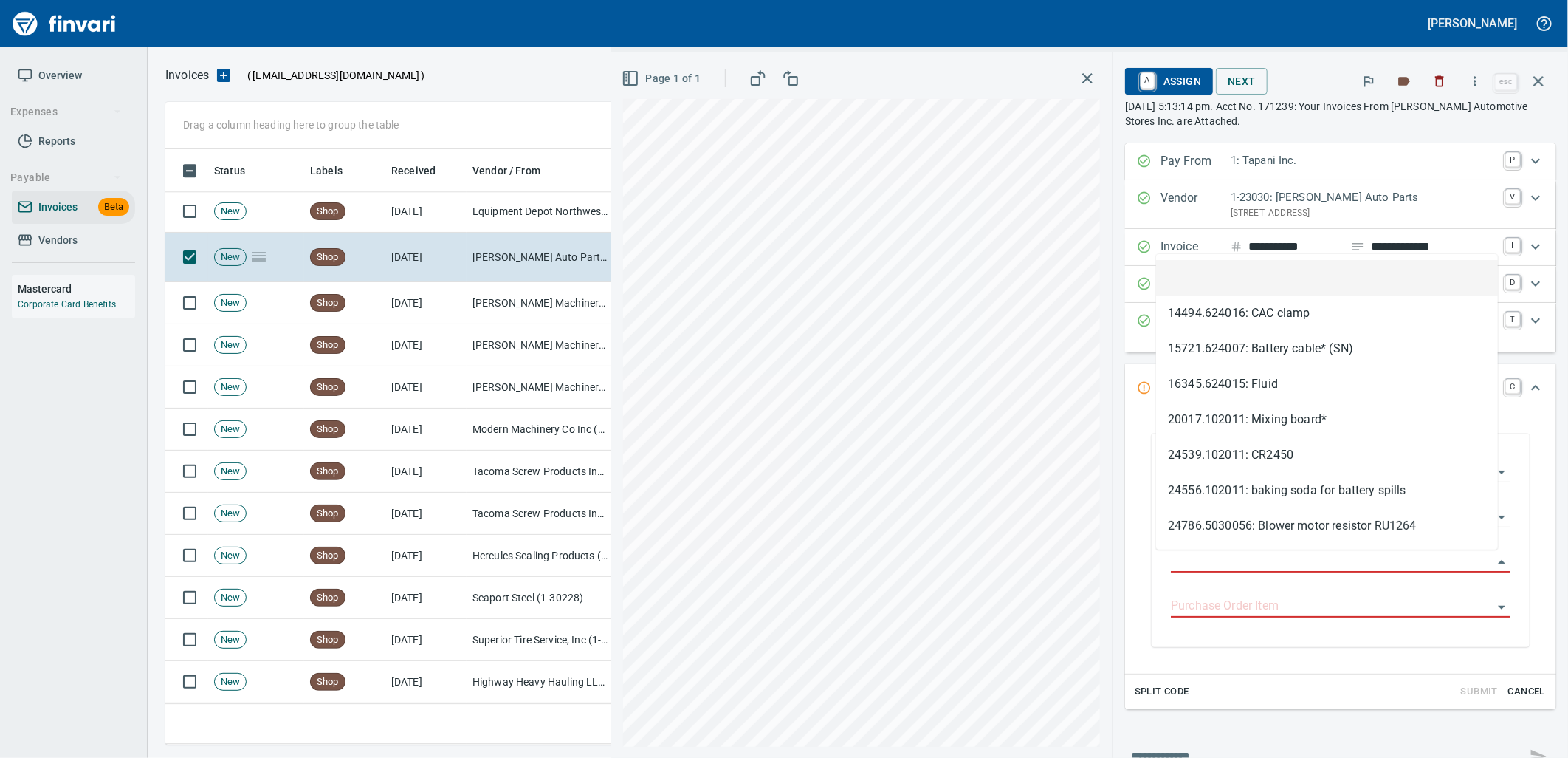
scroll to position [583, 1360]
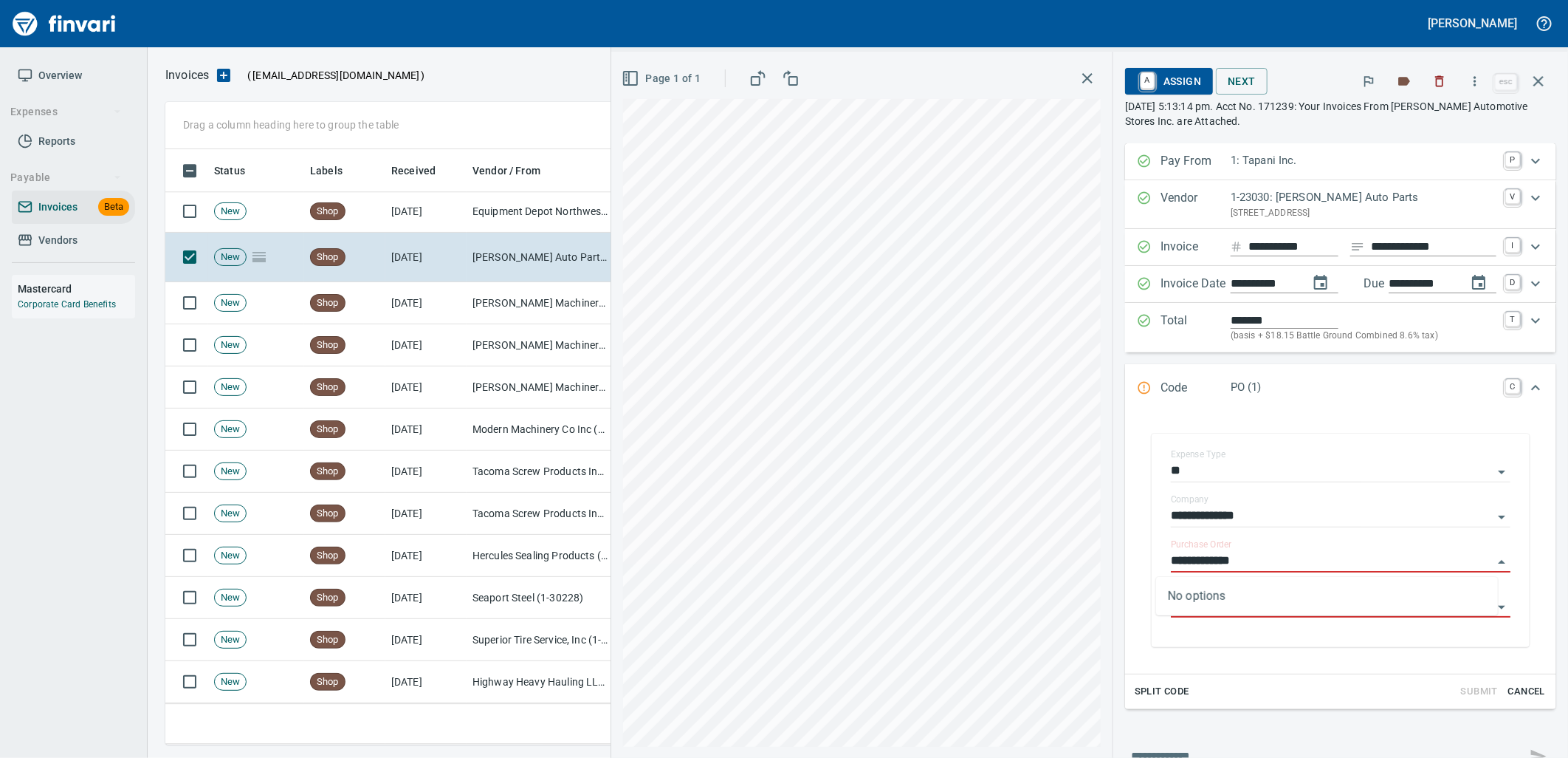
type input "**********"
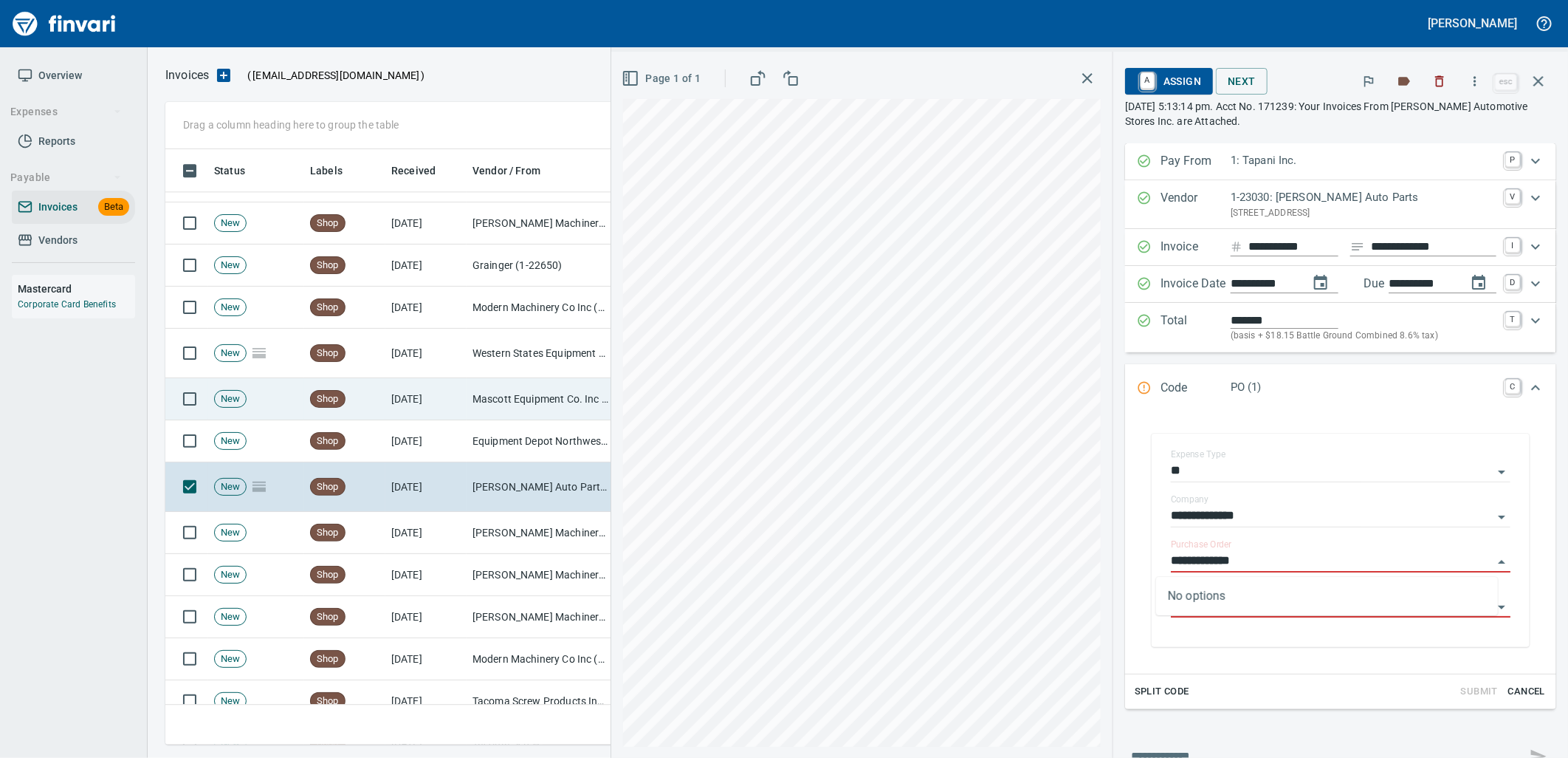
scroll to position [2197, 0]
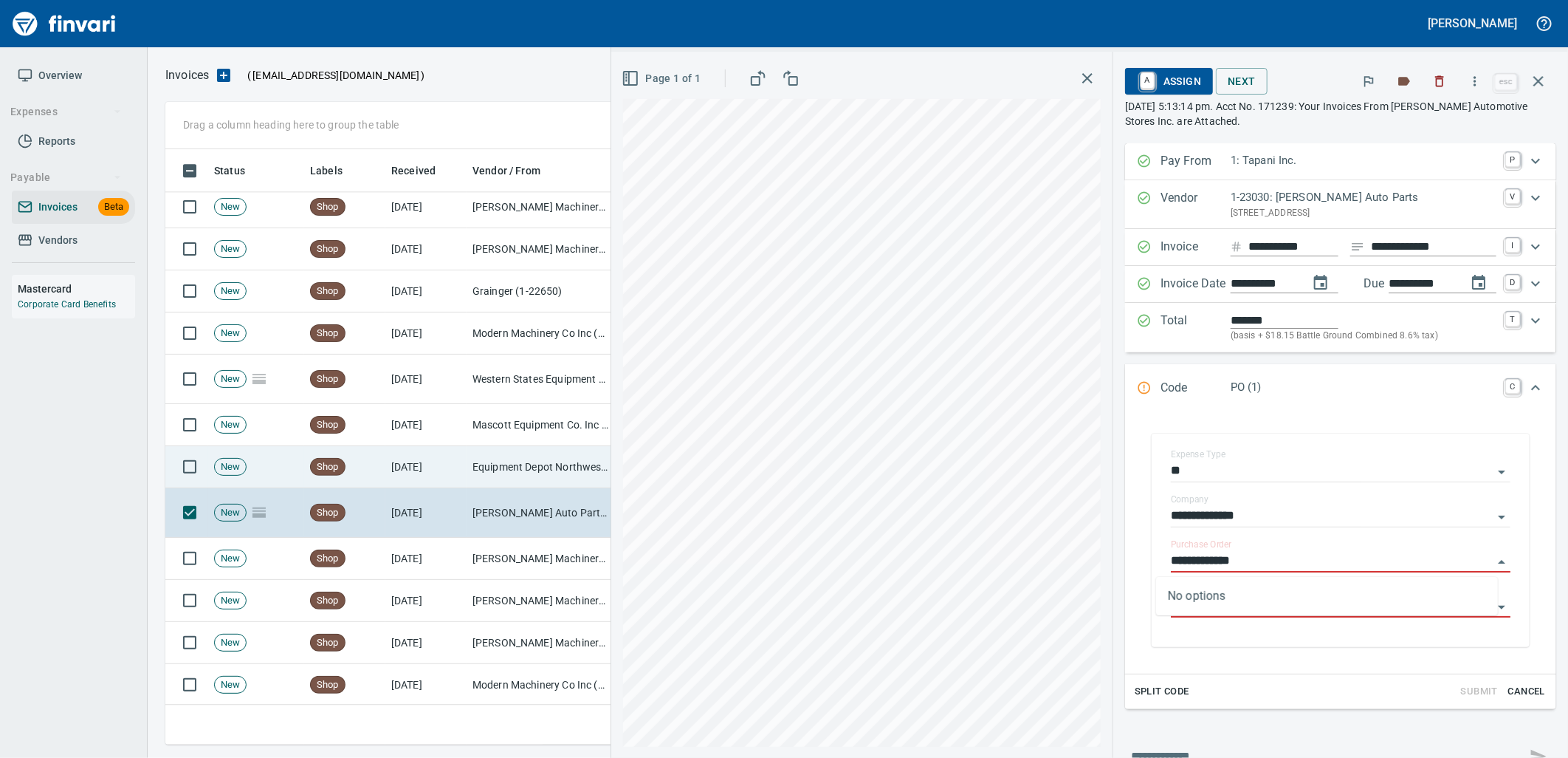
click at [469, 471] on td "Equipment Depot Northwest Inc (1-39255)" at bounding box center [540, 466] width 147 height 42
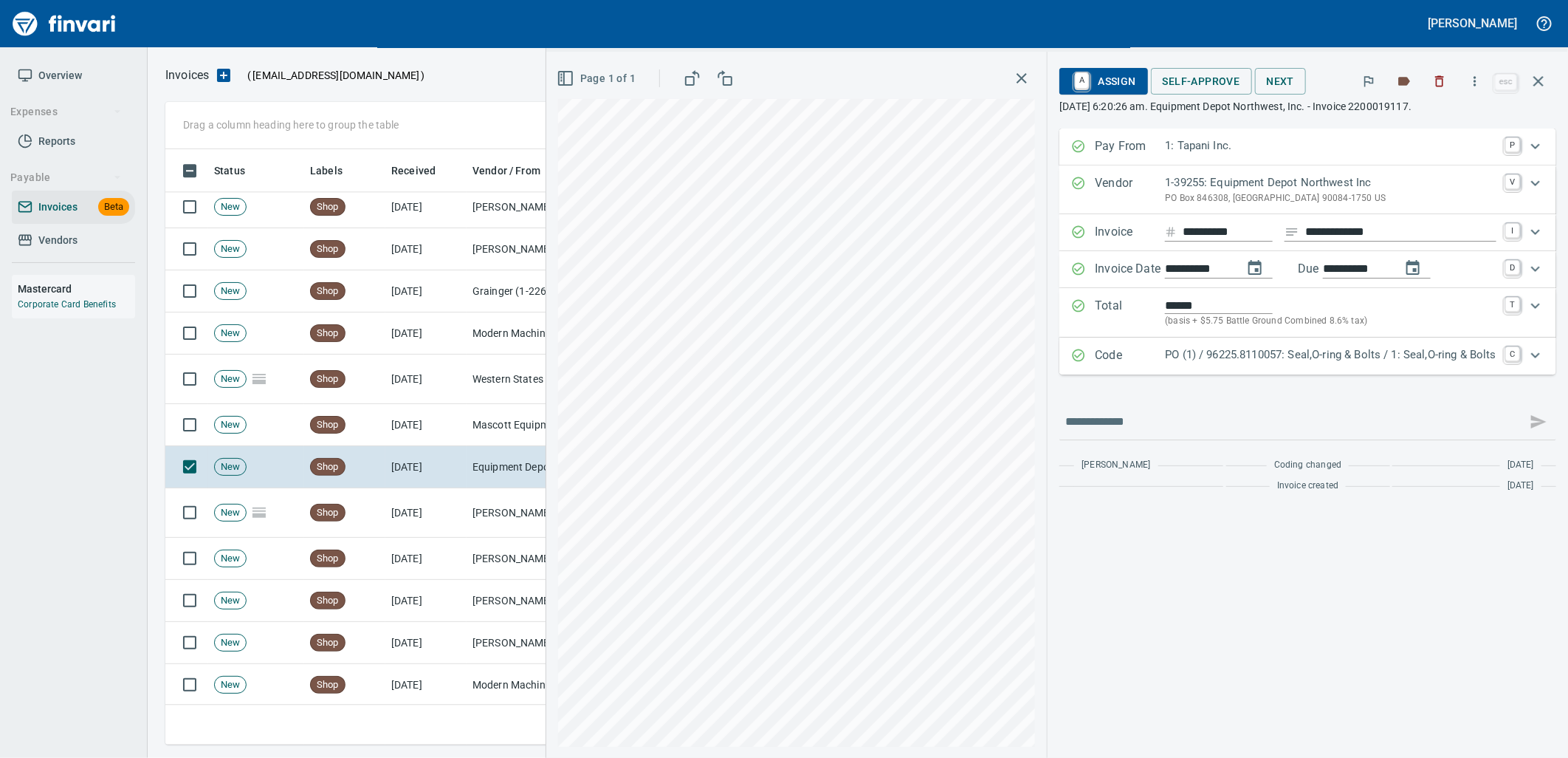
click at [1383, 362] on p "PO (1) / 96225.8110057: Seal,O-ring & Bolts / 1: Seal,O-ring & Bolts" at bounding box center [1331, 354] width 332 height 17
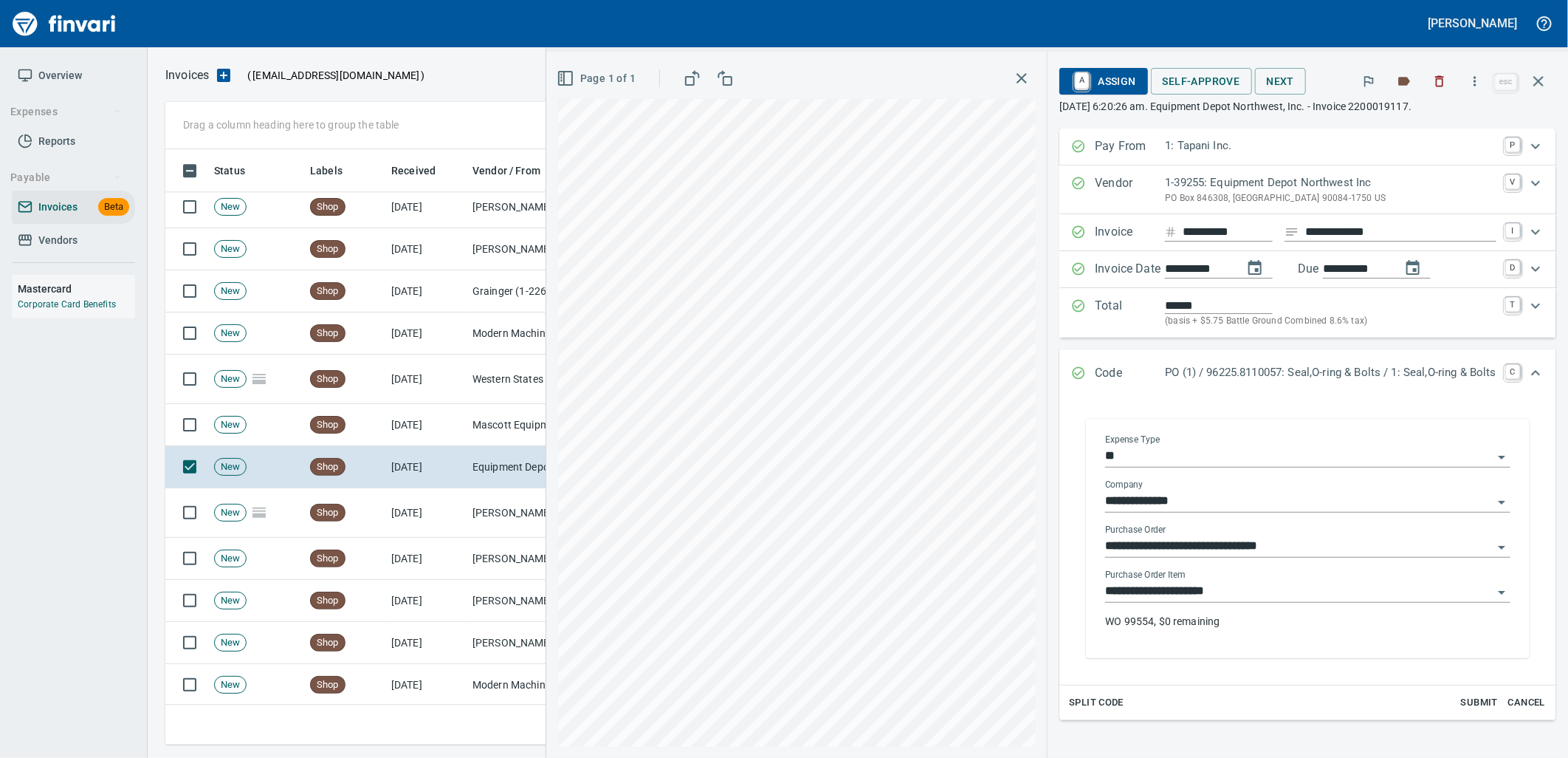
click at [1246, 587] on input "**********" at bounding box center [1299, 591] width 388 height 21
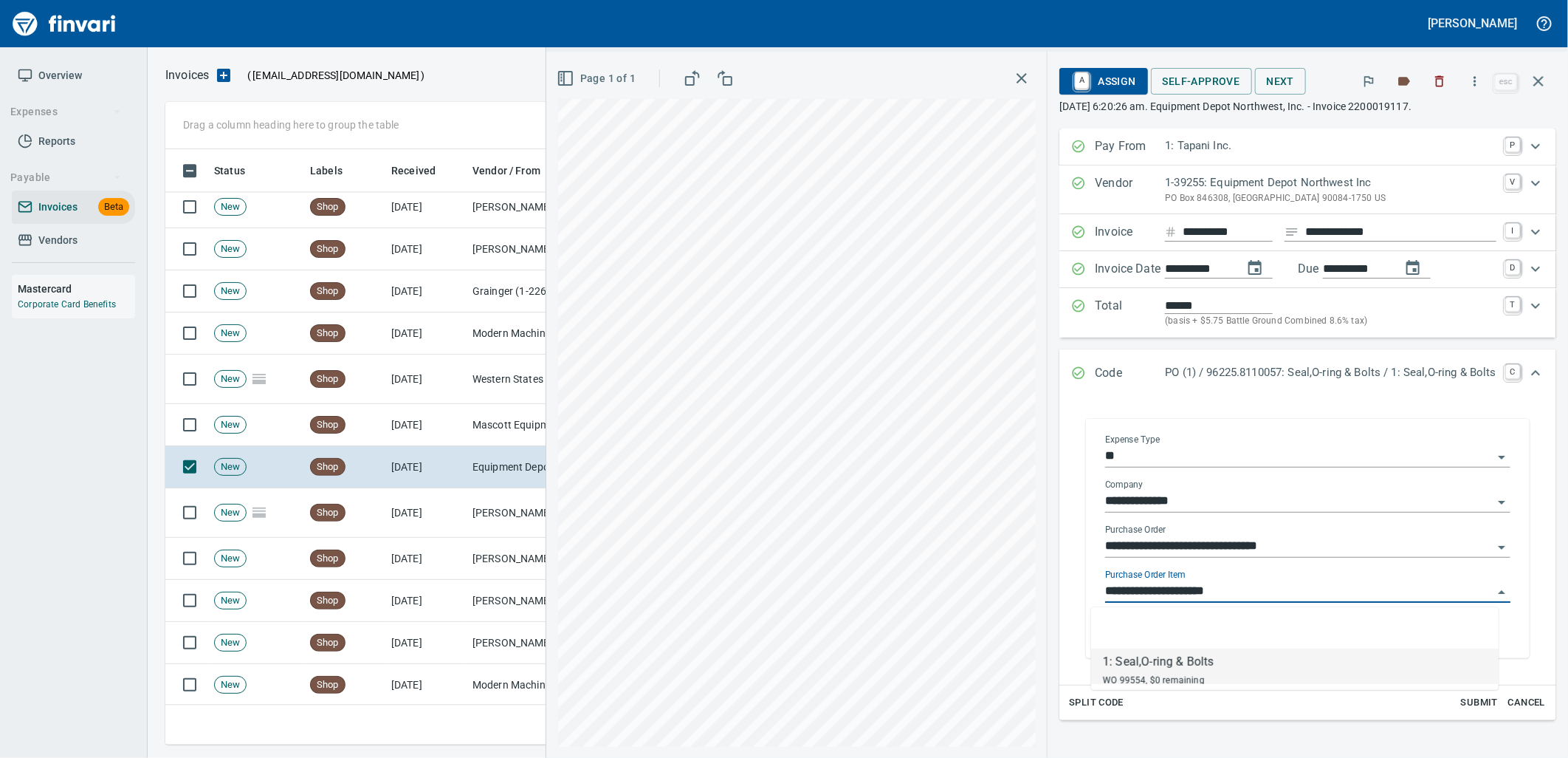
scroll to position [583, 1360]
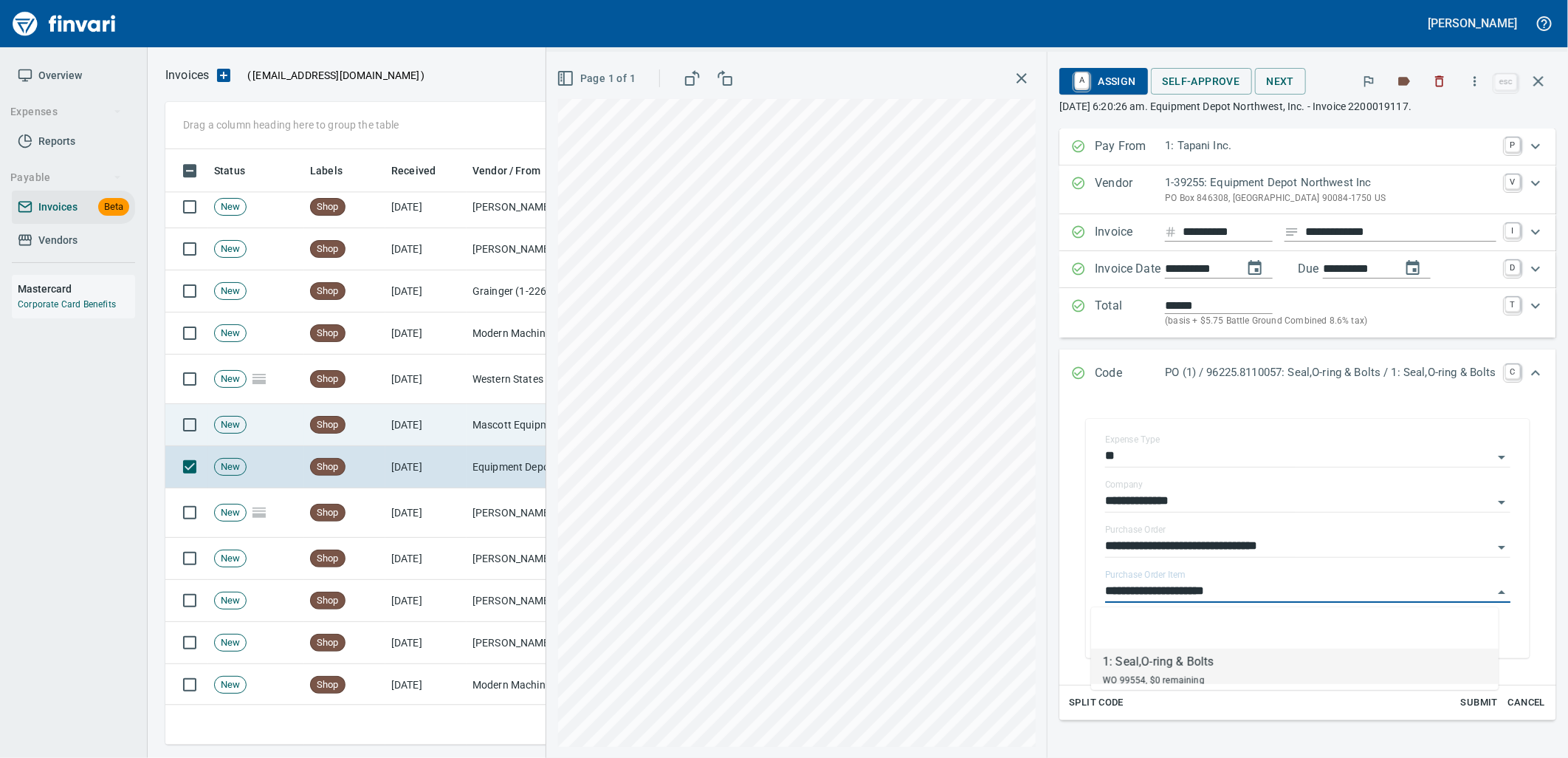
click at [490, 406] on td "Mascott Equipment Co. Inc (1-10630)" at bounding box center [540, 424] width 147 height 42
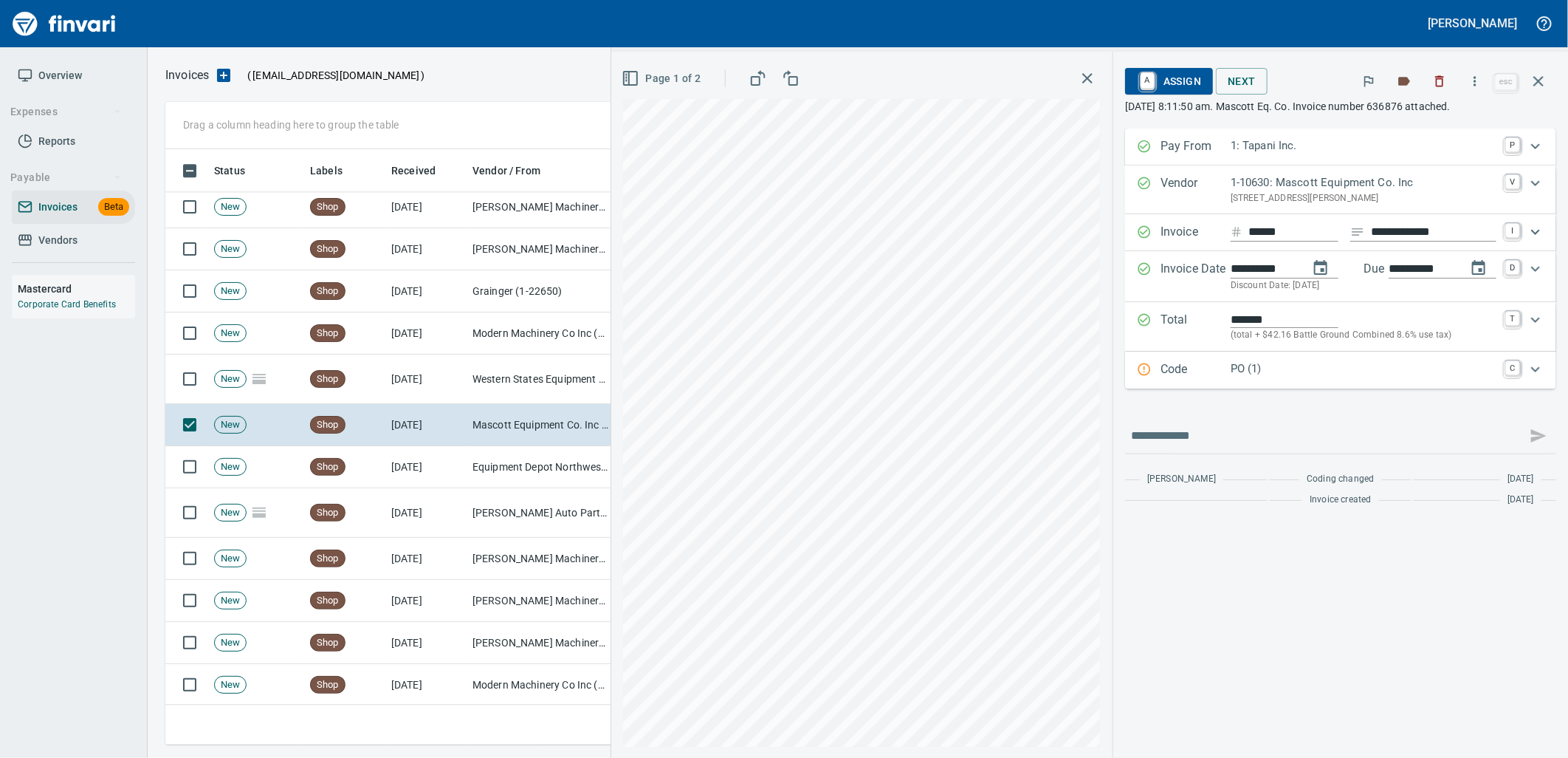
click at [1291, 373] on p "PO (1)" at bounding box center [1364, 368] width 266 height 17
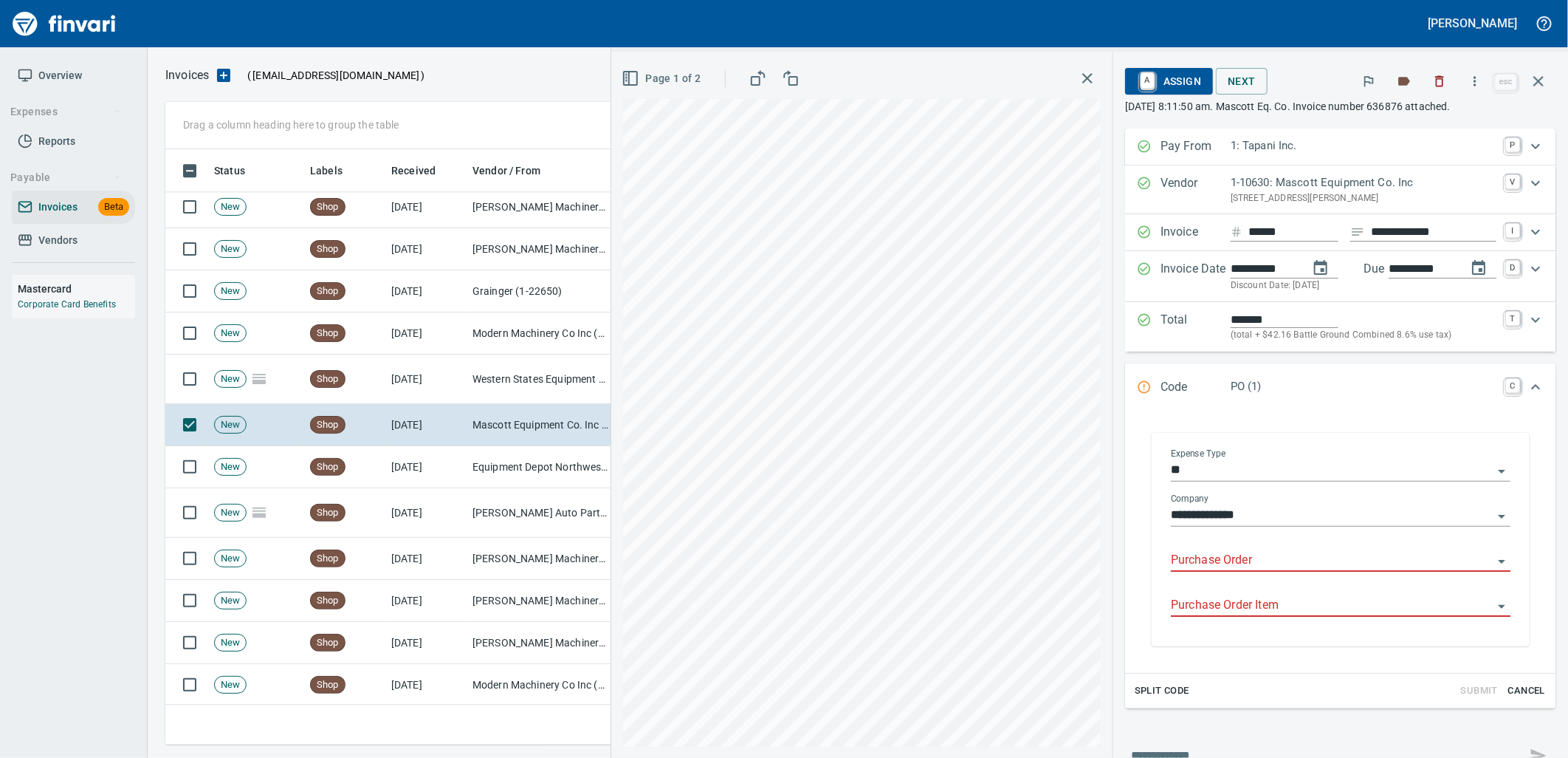
click at [1255, 568] on input "Purchase Order" at bounding box center [1332, 560] width 322 height 21
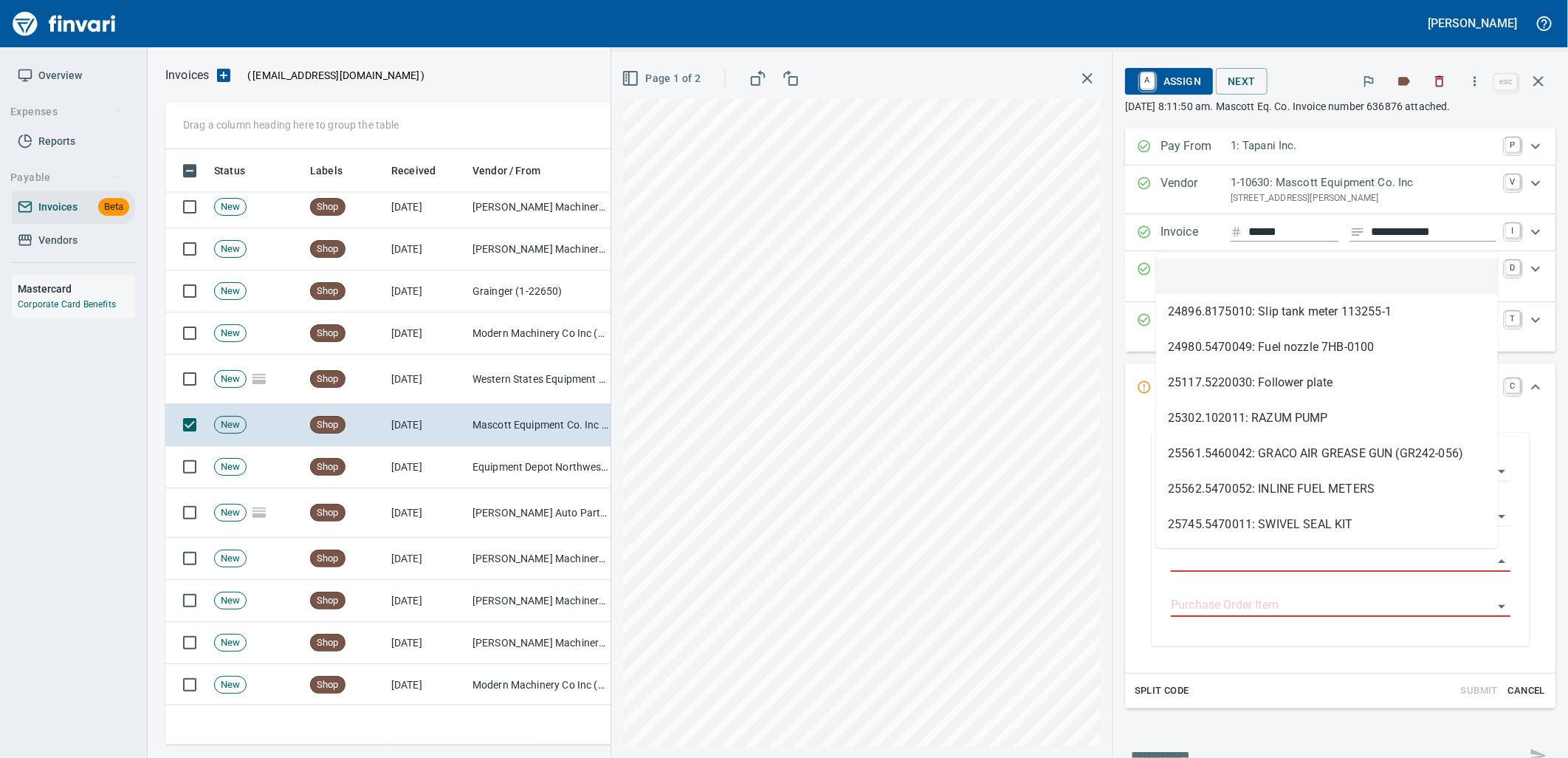
scroll to position [583, 1360]
type input "**********"
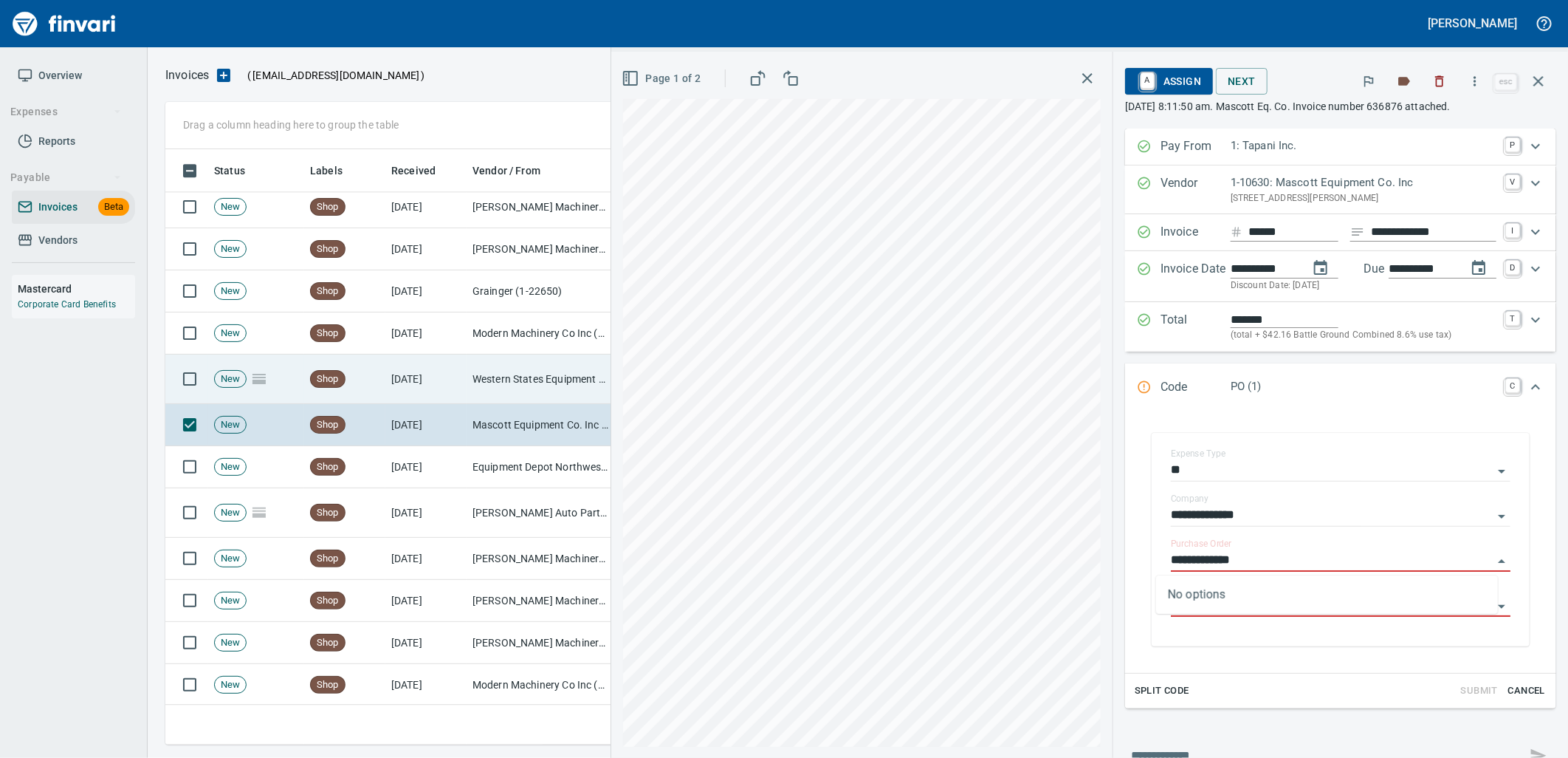
click at [380, 374] on td "Shop" at bounding box center [345, 379] width 81 height 49
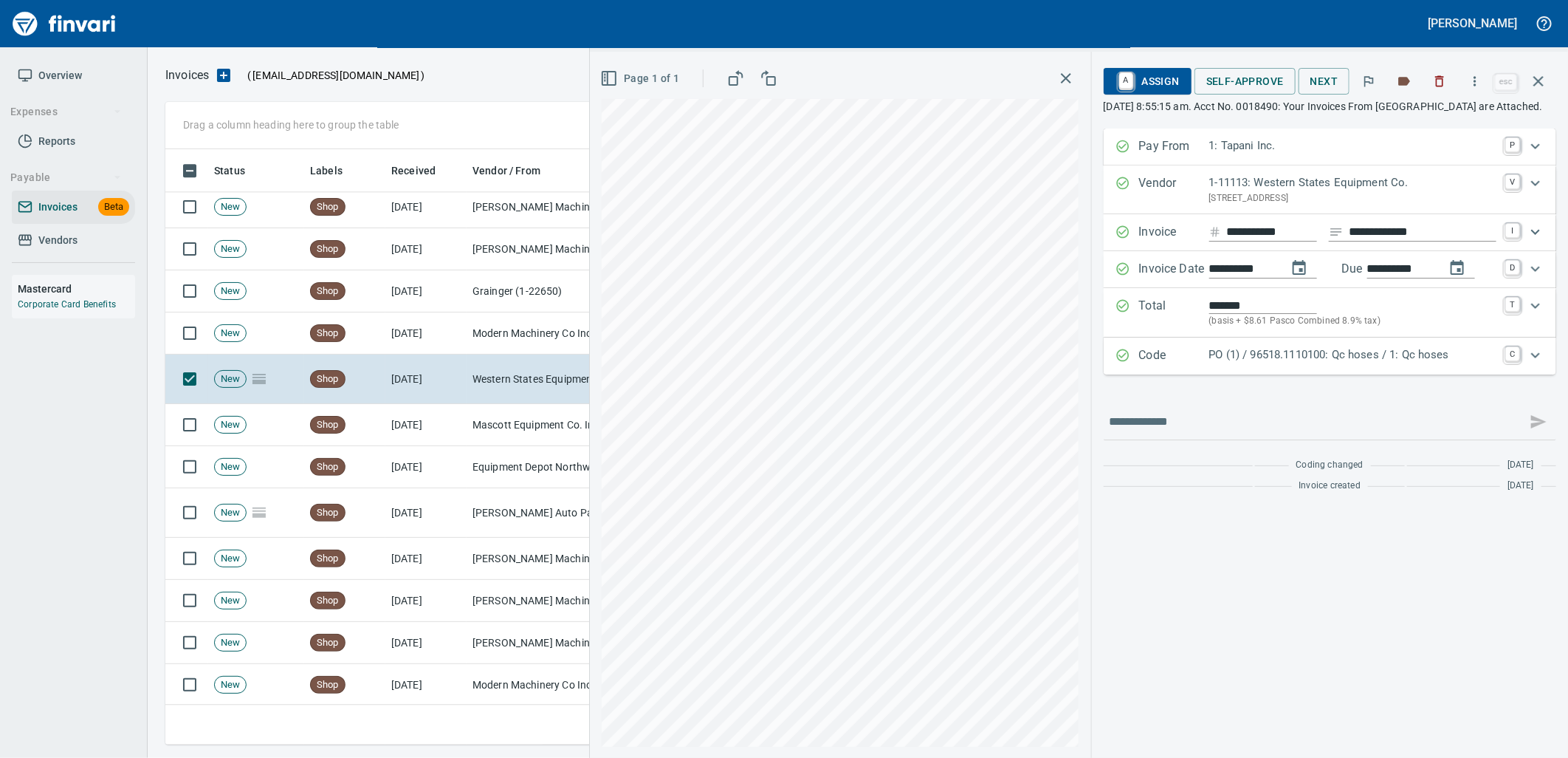
click at [1222, 363] on p "PO (1) / 96518.1110100: Qc hoses / 1: Qc hoses" at bounding box center [1353, 354] width 288 height 17
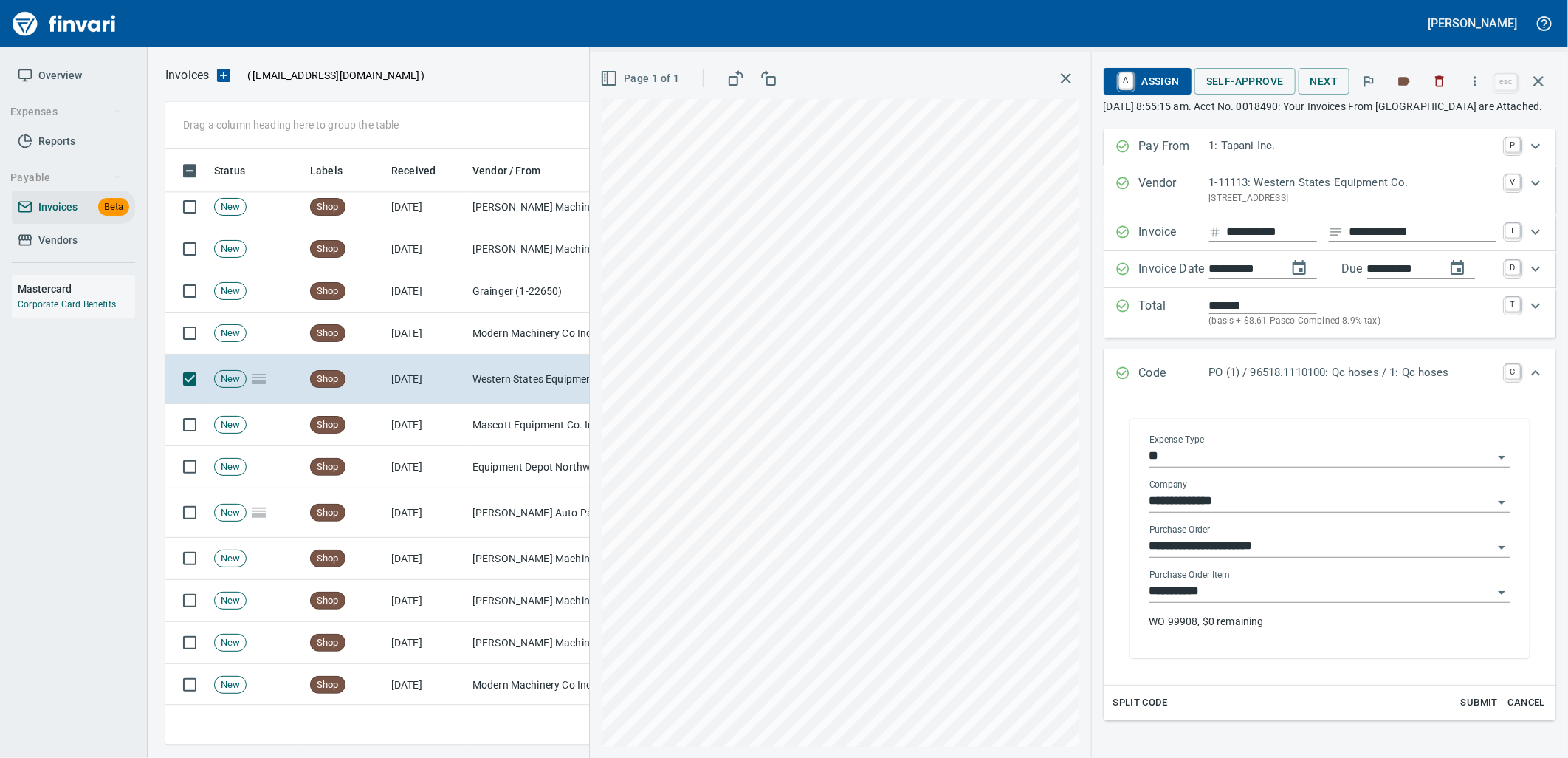
click at [1230, 602] on input "**********" at bounding box center [1322, 591] width 344 height 21
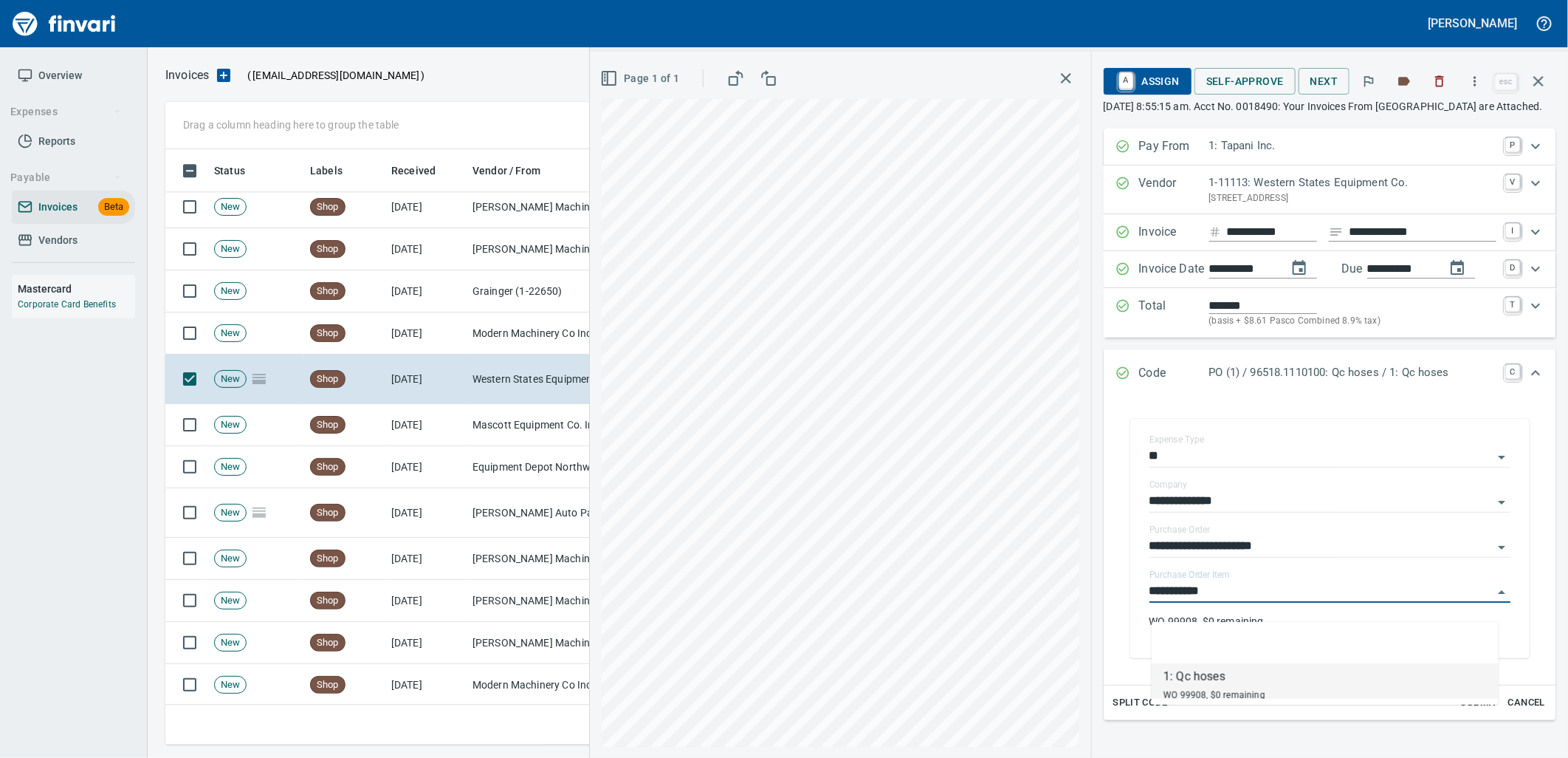
scroll to position [583, 1360]
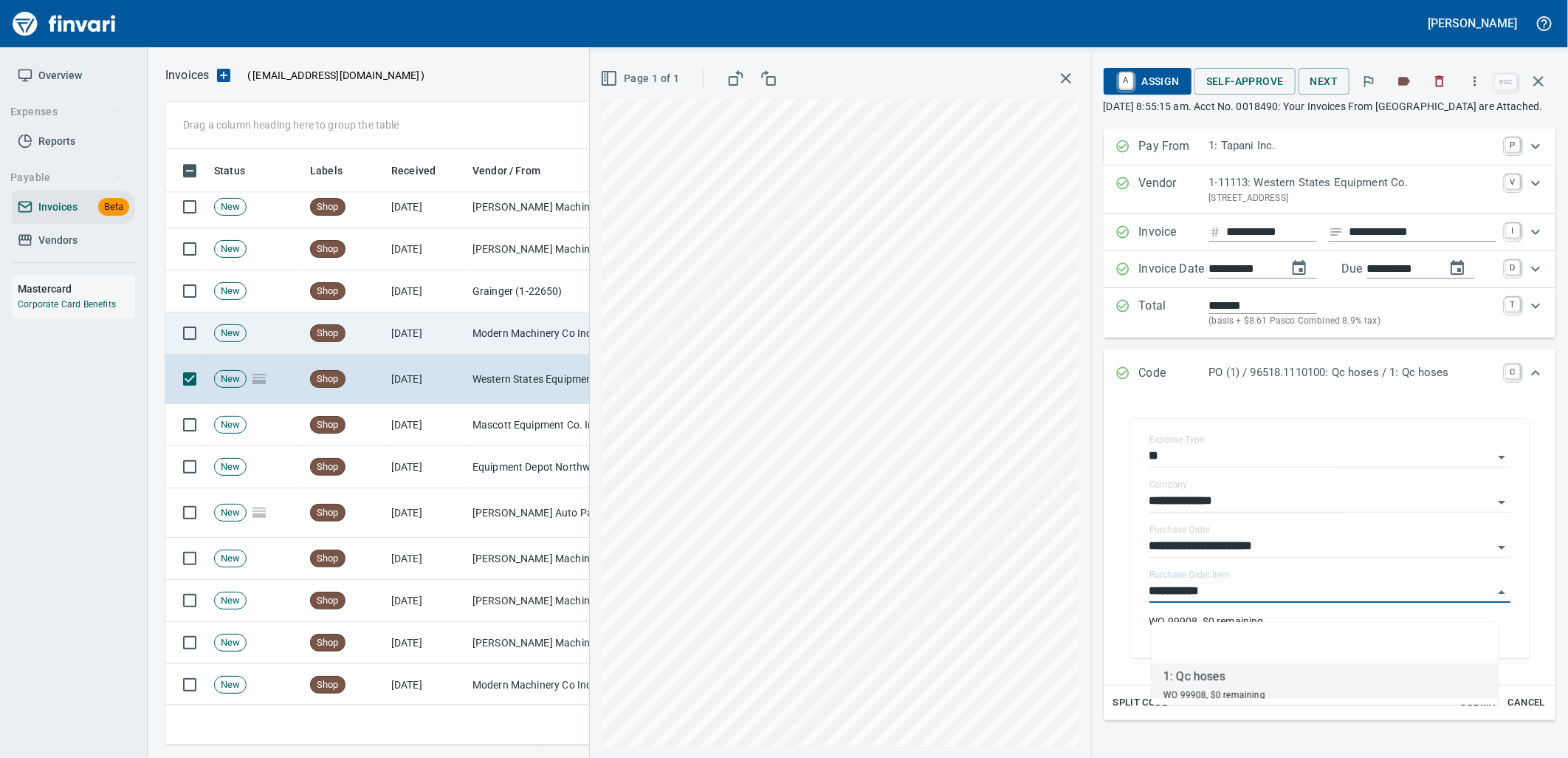
click at [447, 341] on td "9/8/2025" at bounding box center [426, 333] width 81 height 42
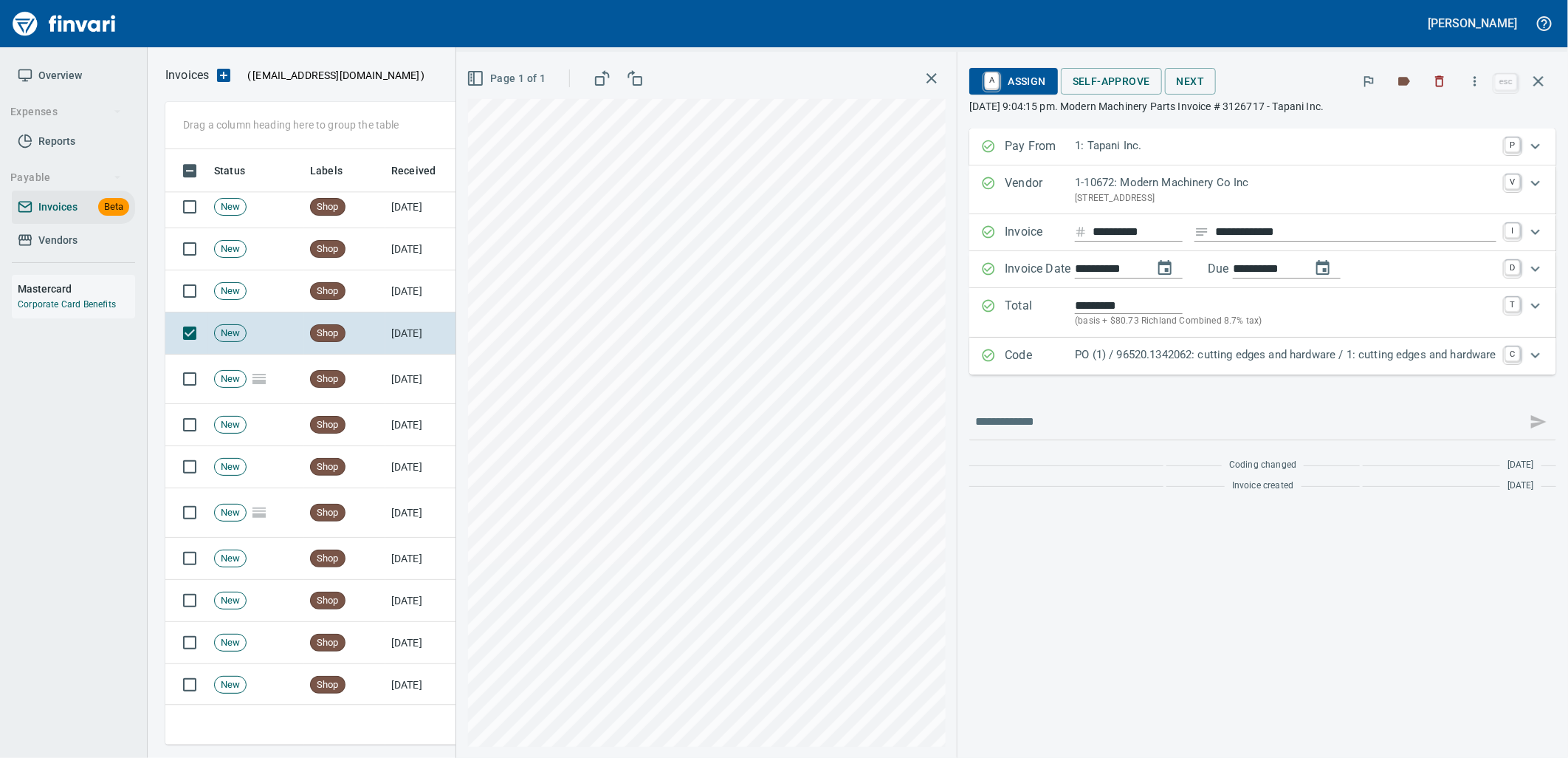
click at [1253, 363] on p "PO (1) / 96520.1342062: cutting edges and hardware / 1: cutting edges and hardw…" at bounding box center [1285, 354] width 421 height 17
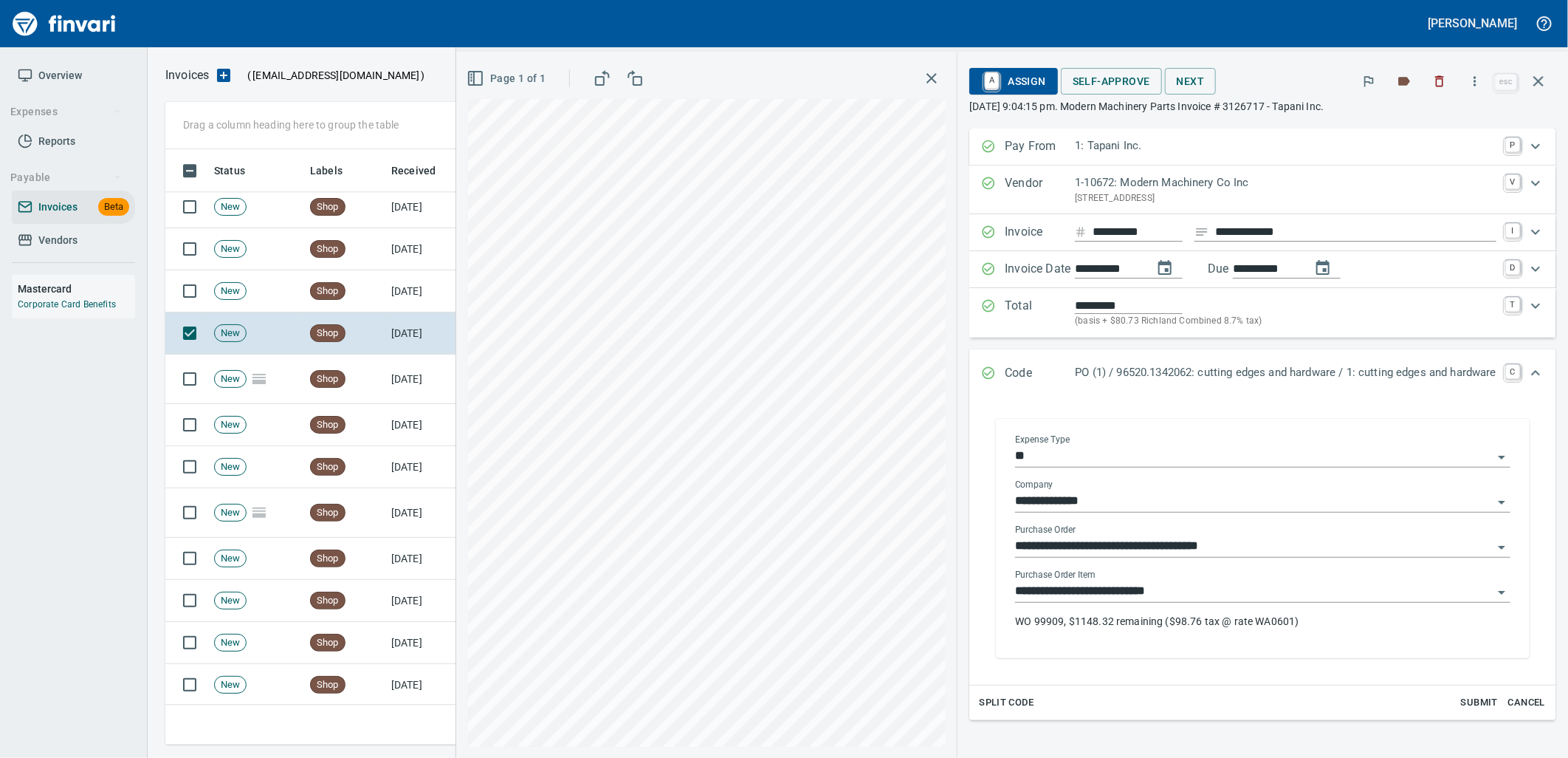
click at [1168, 588] on input "**********" at bounding box center [1254, 591] width 478 height 21
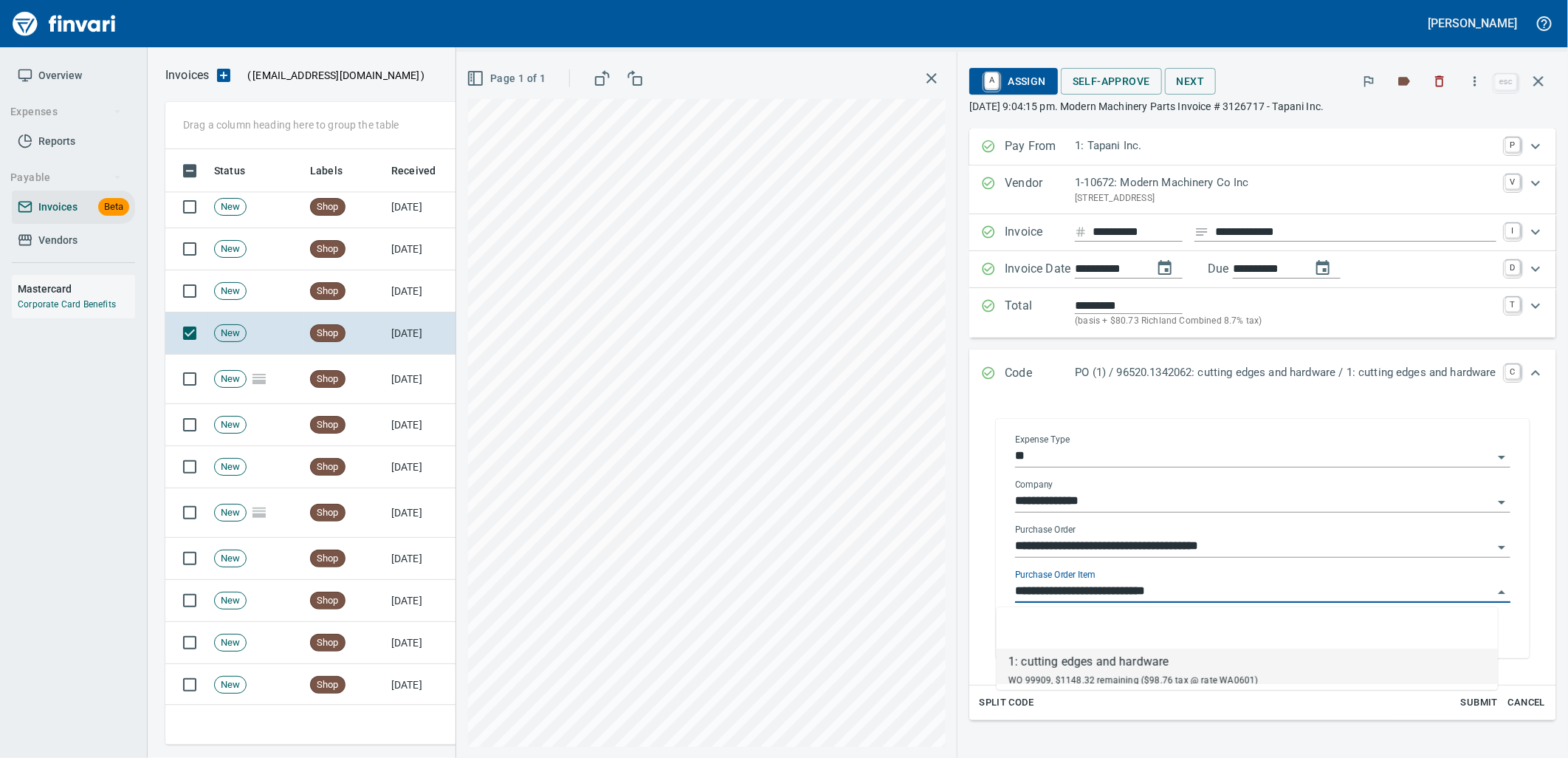
scroll to position [583, 1360]
click at [394, 304] on td "9/8/2025" at bounding box center [426, 291] width 81 height 42
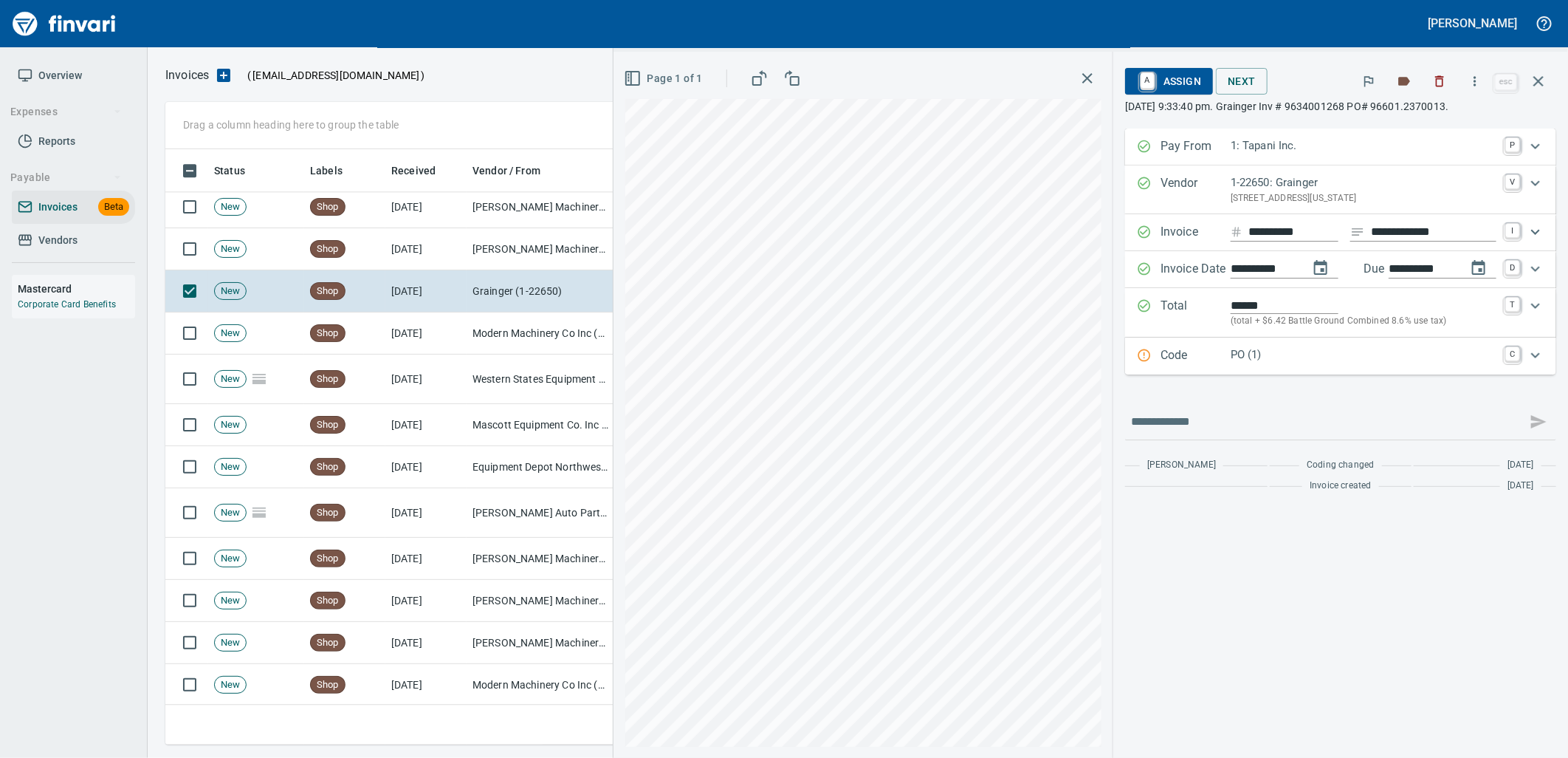
click at [1286, 350] on p "PO (1)" at bounding box center [1364, 354] width 266 height 17
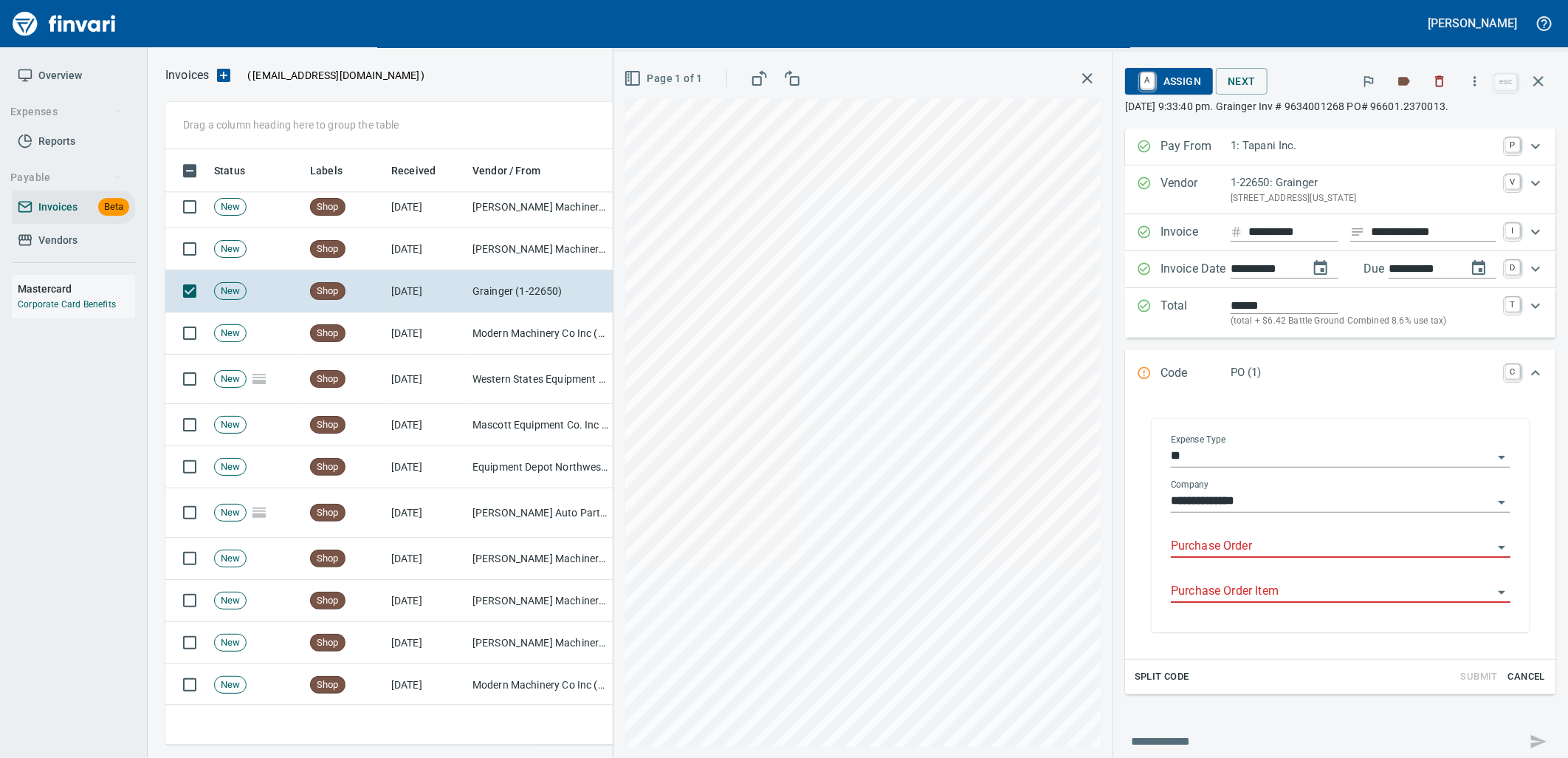
click at [1229, 550] on input "Purchase Order" at bounding box center [1332, 546] width 322 height 21
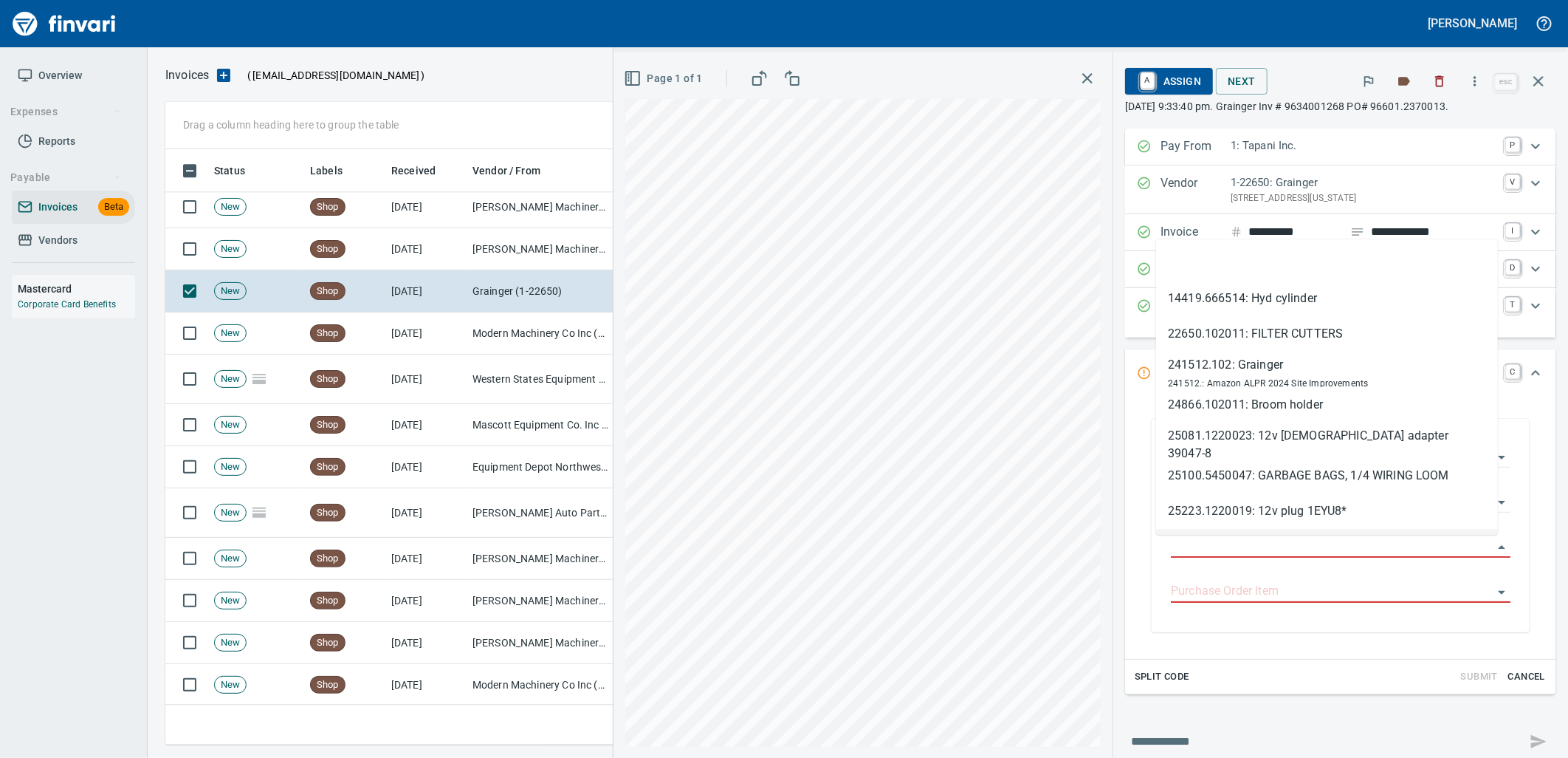
scroll to position [583, 1360]
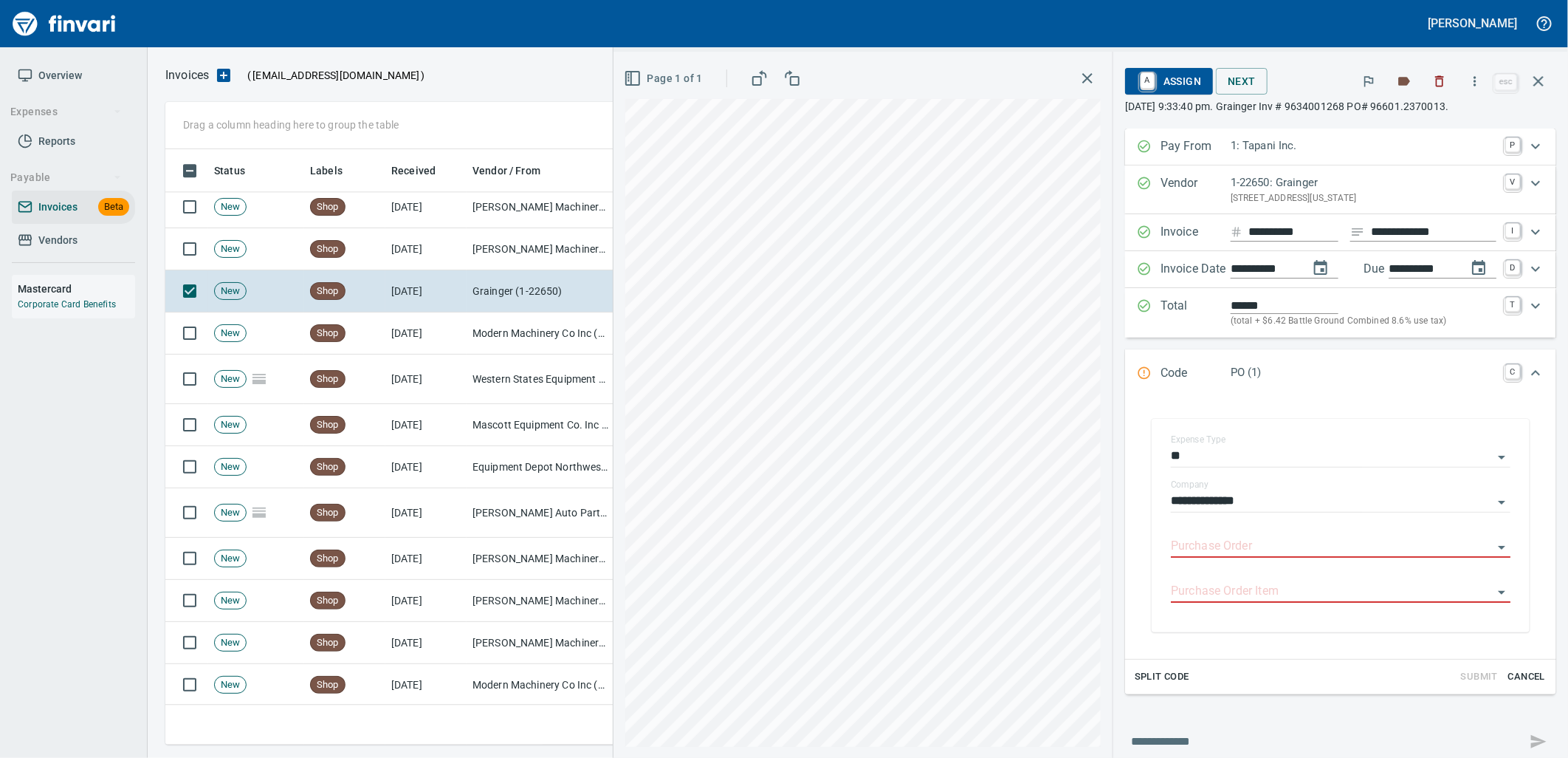
type input "**********"
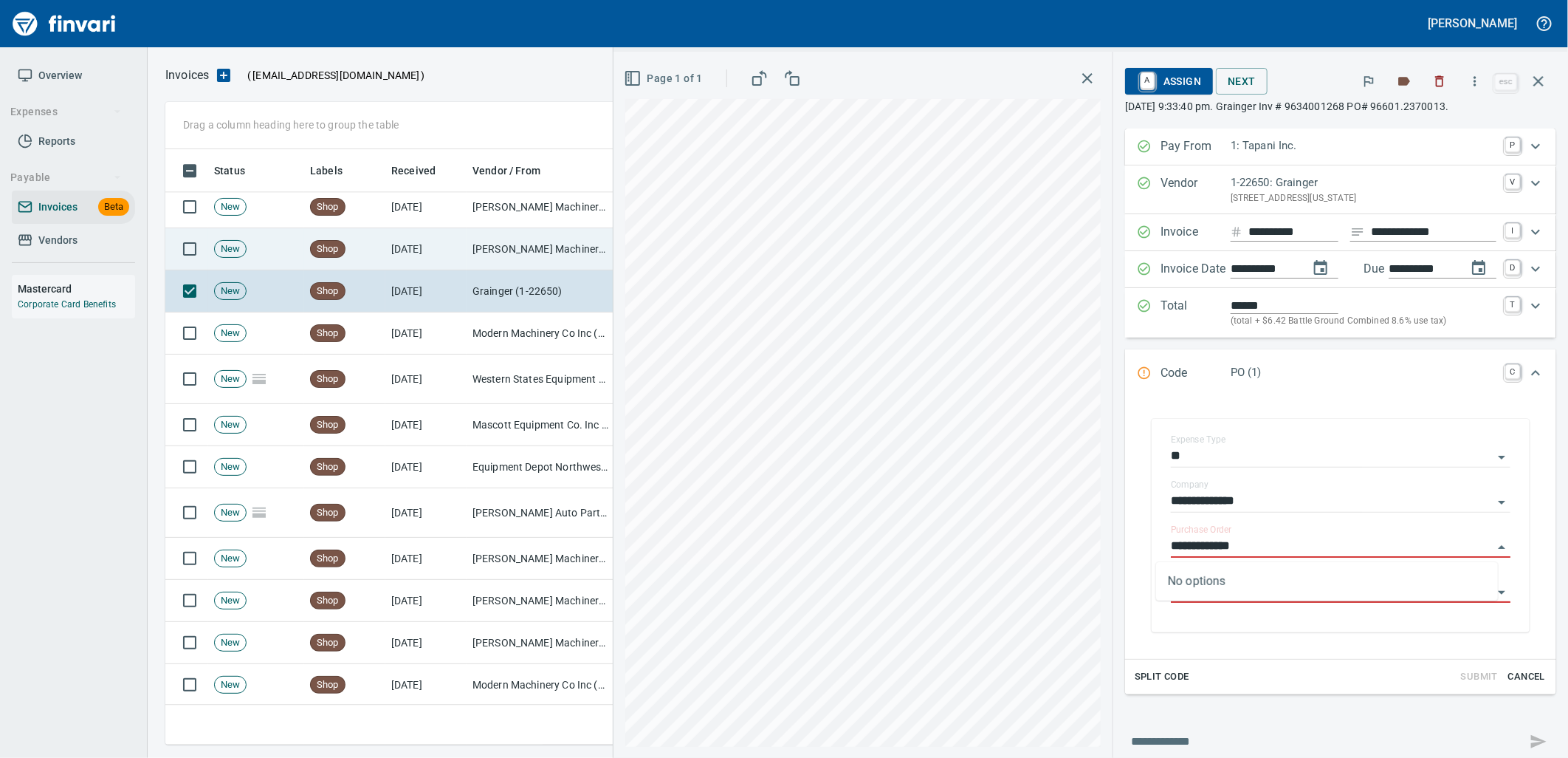
click at [550, 253] on td "[PERSON_NAME] Machinery Inc (1-10774)" at bounding box center [540, 248] width 147 height 42
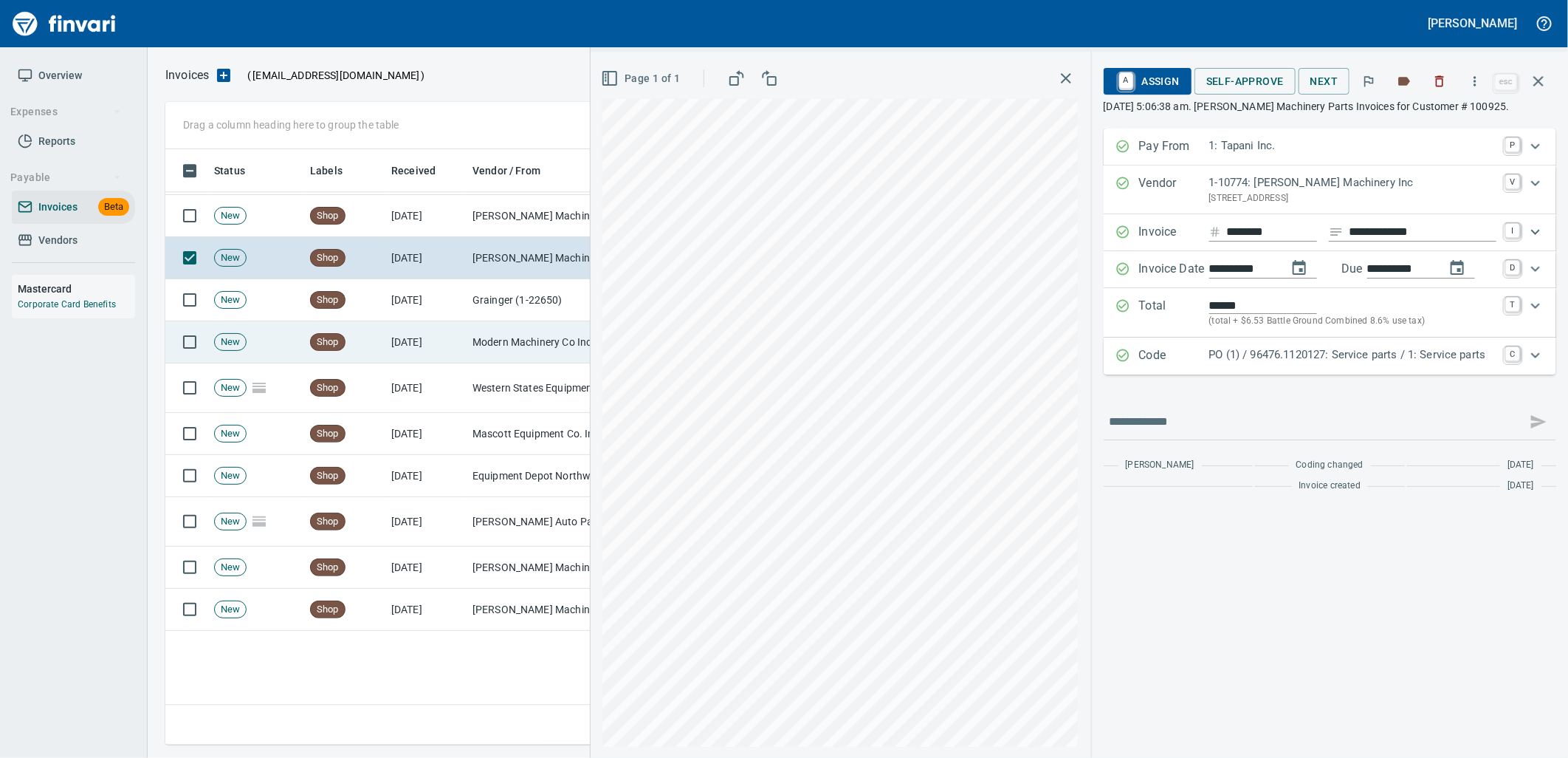
scroll to position [1869, 0]
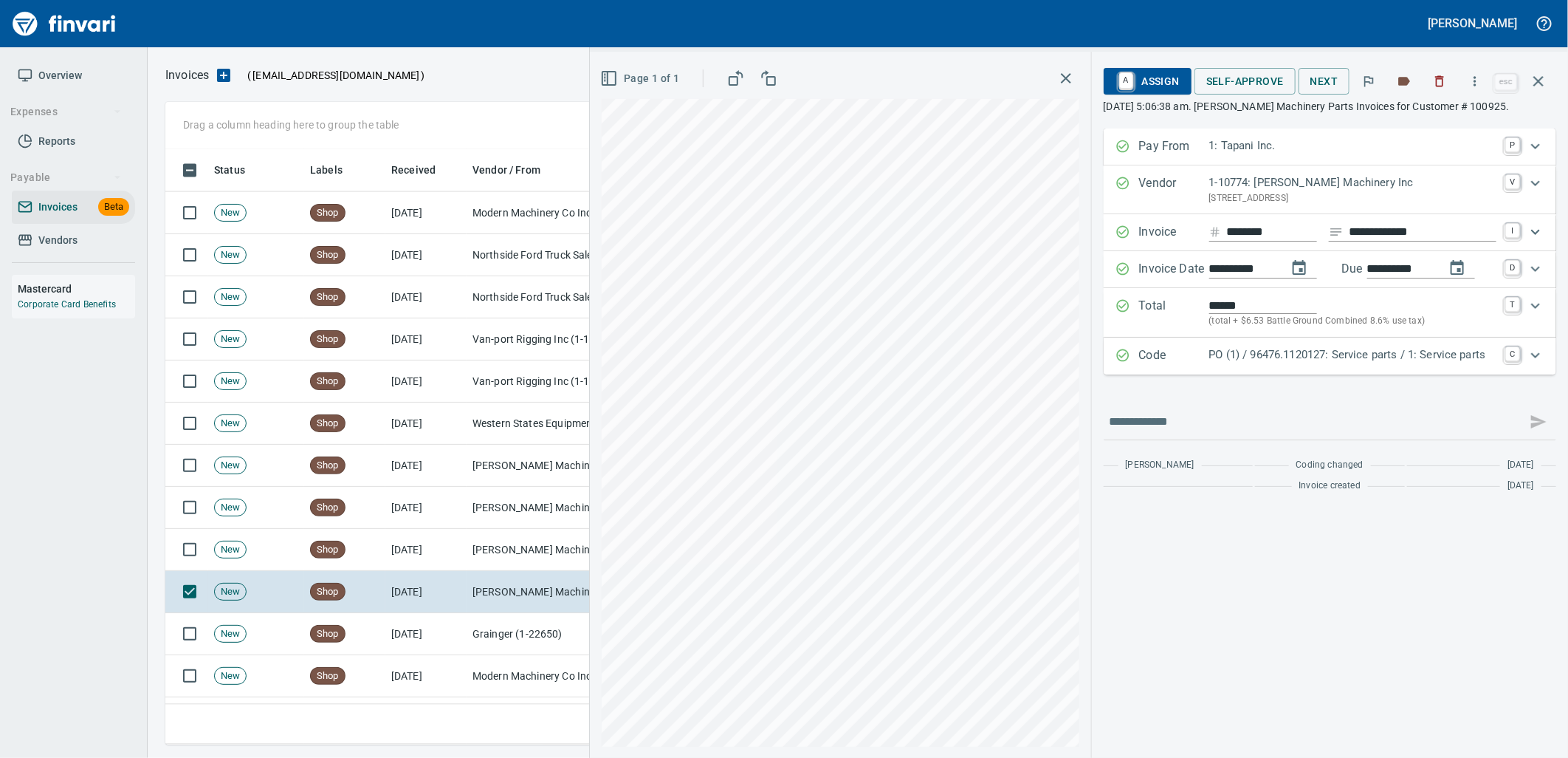
click at [1252, 364] on div "PO (1) / 96476.1120127: Service parts / 1: Service parts" at bounding box center [1353, 356] width 288 height 20
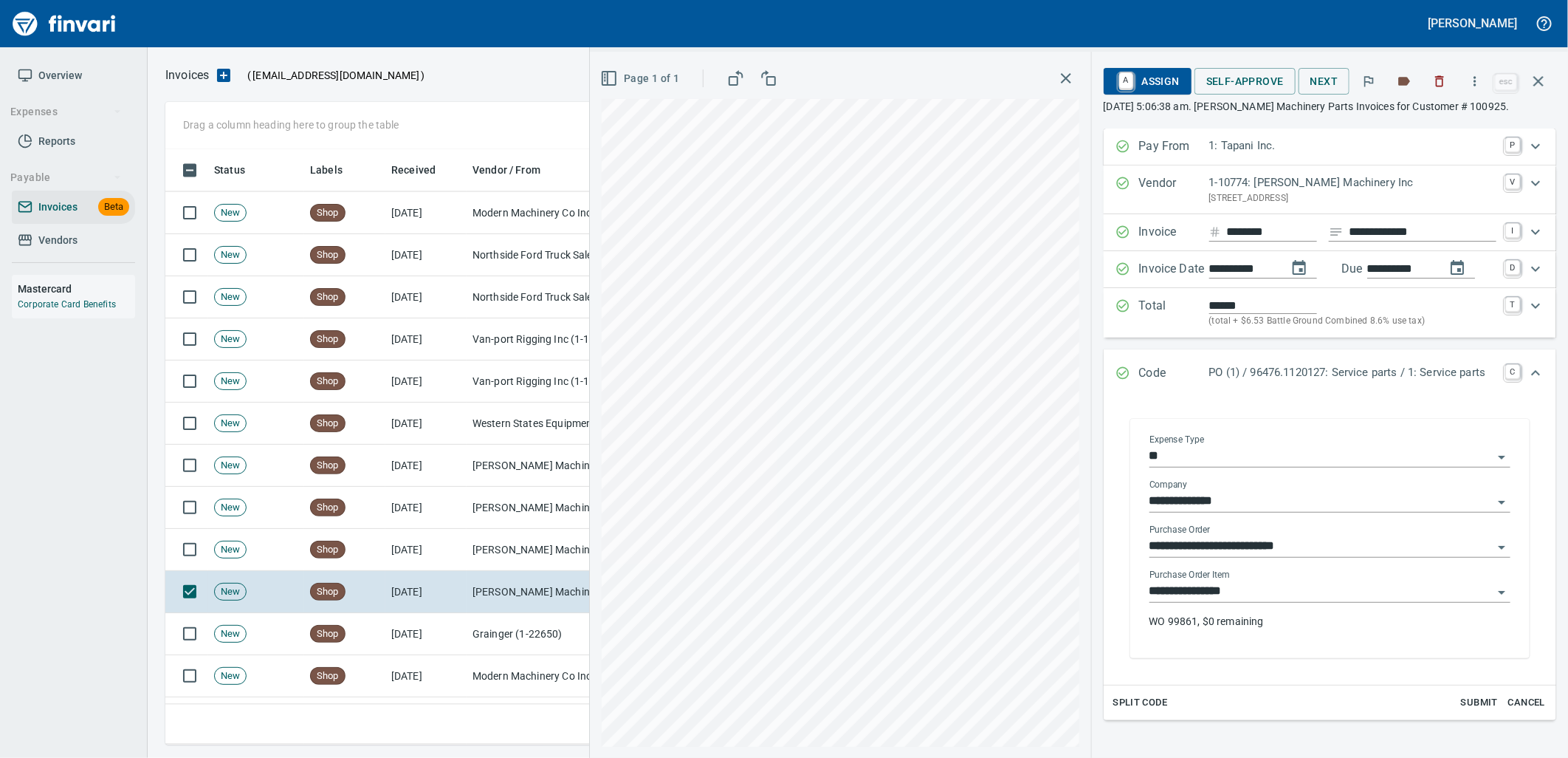
click at [1239, 602] on input "**********" at bounding box center [1322, 591] width 344 height 21
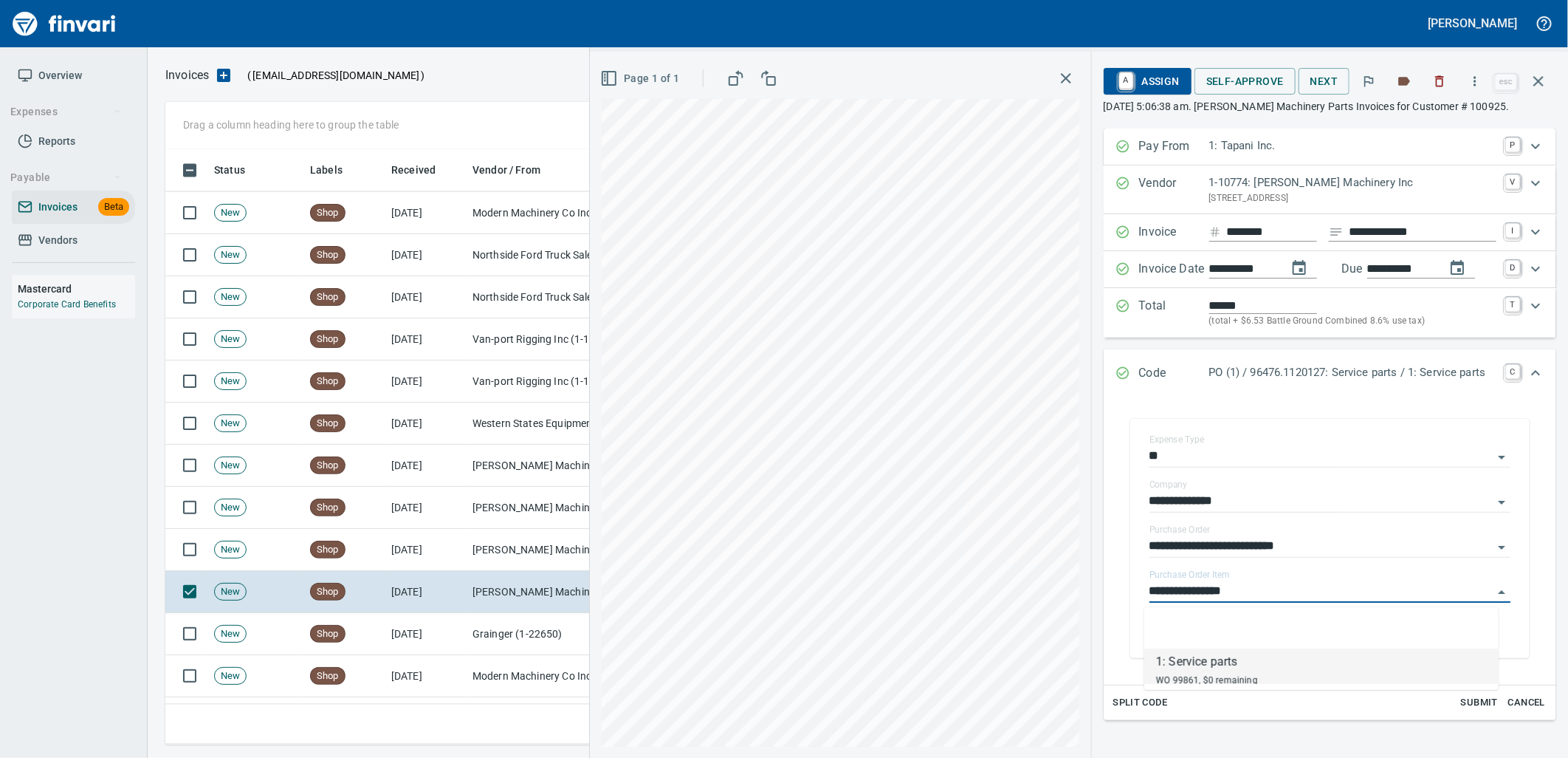
scroll to position [583, 1360]
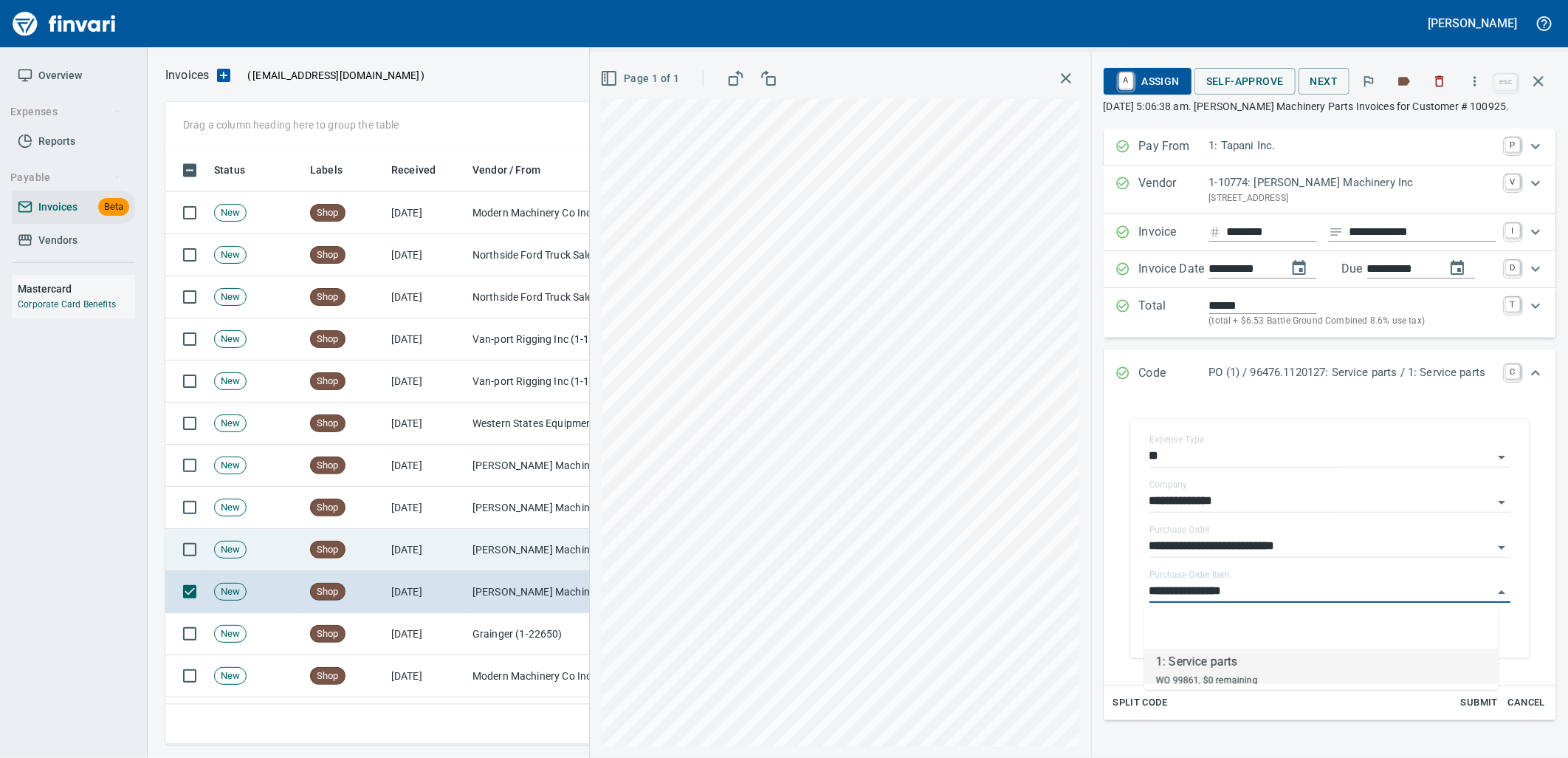
click at [472, 559] on td "[PERSON_NAME] Machinery Inc (1-10774)" at bounding box center [540, 549] width 147 height 42
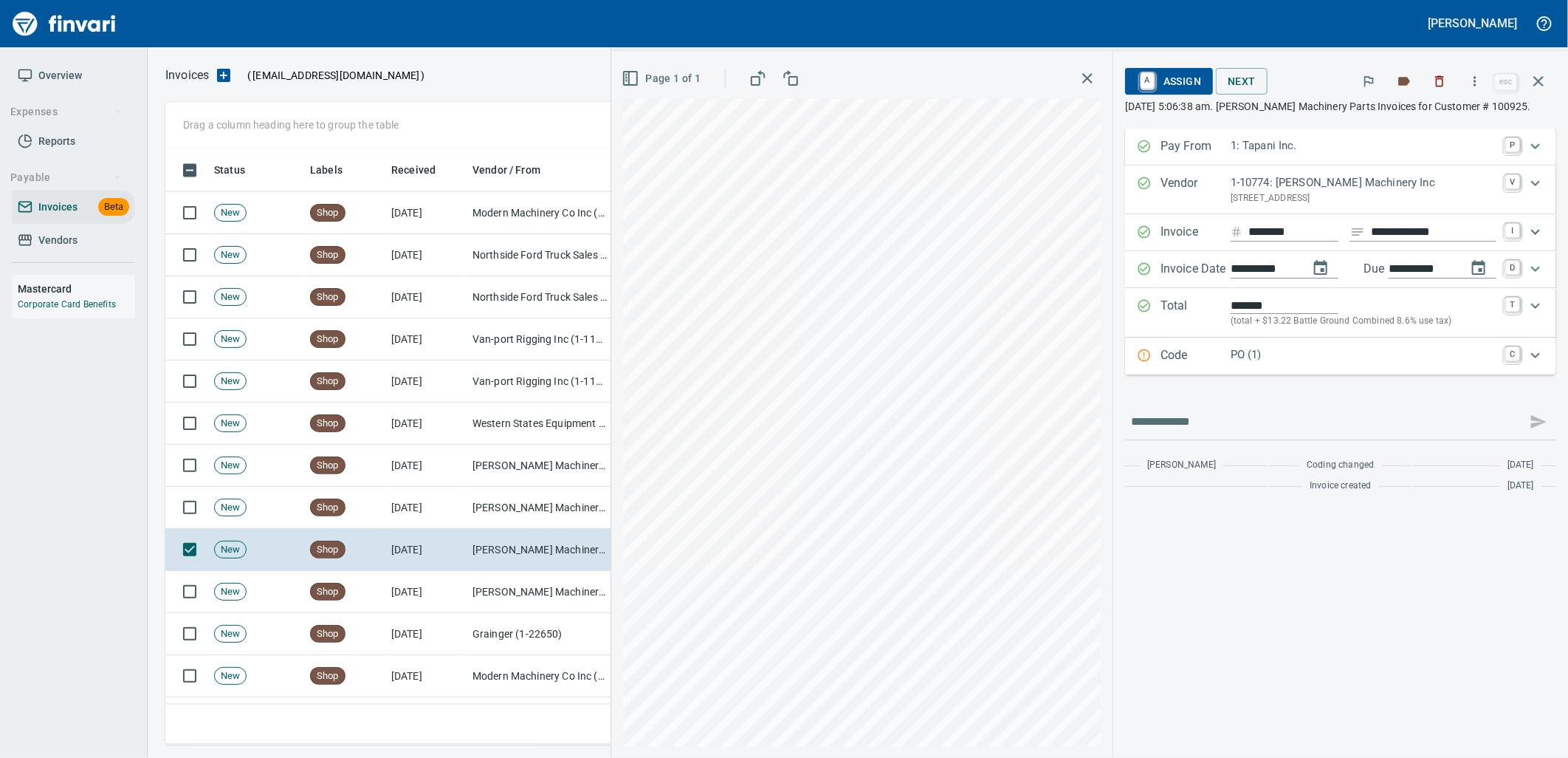
click at [1325, 352] on p "PO (1)" at bounding box center [1364, 354] width 266 height 17
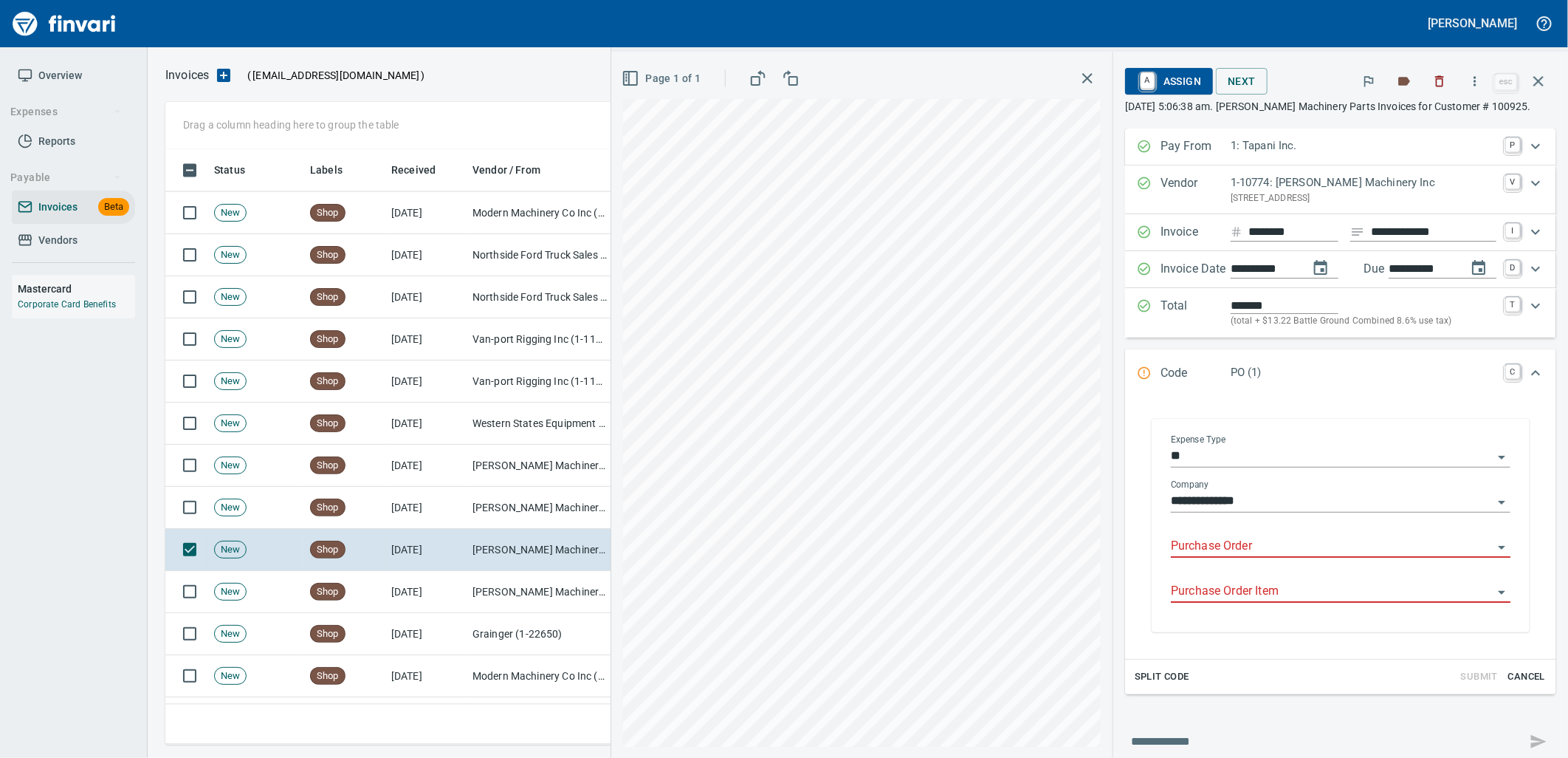
click at [1268, 548] on input "Purchase Order" at bounding box center [1332, 546] width 322 height 21
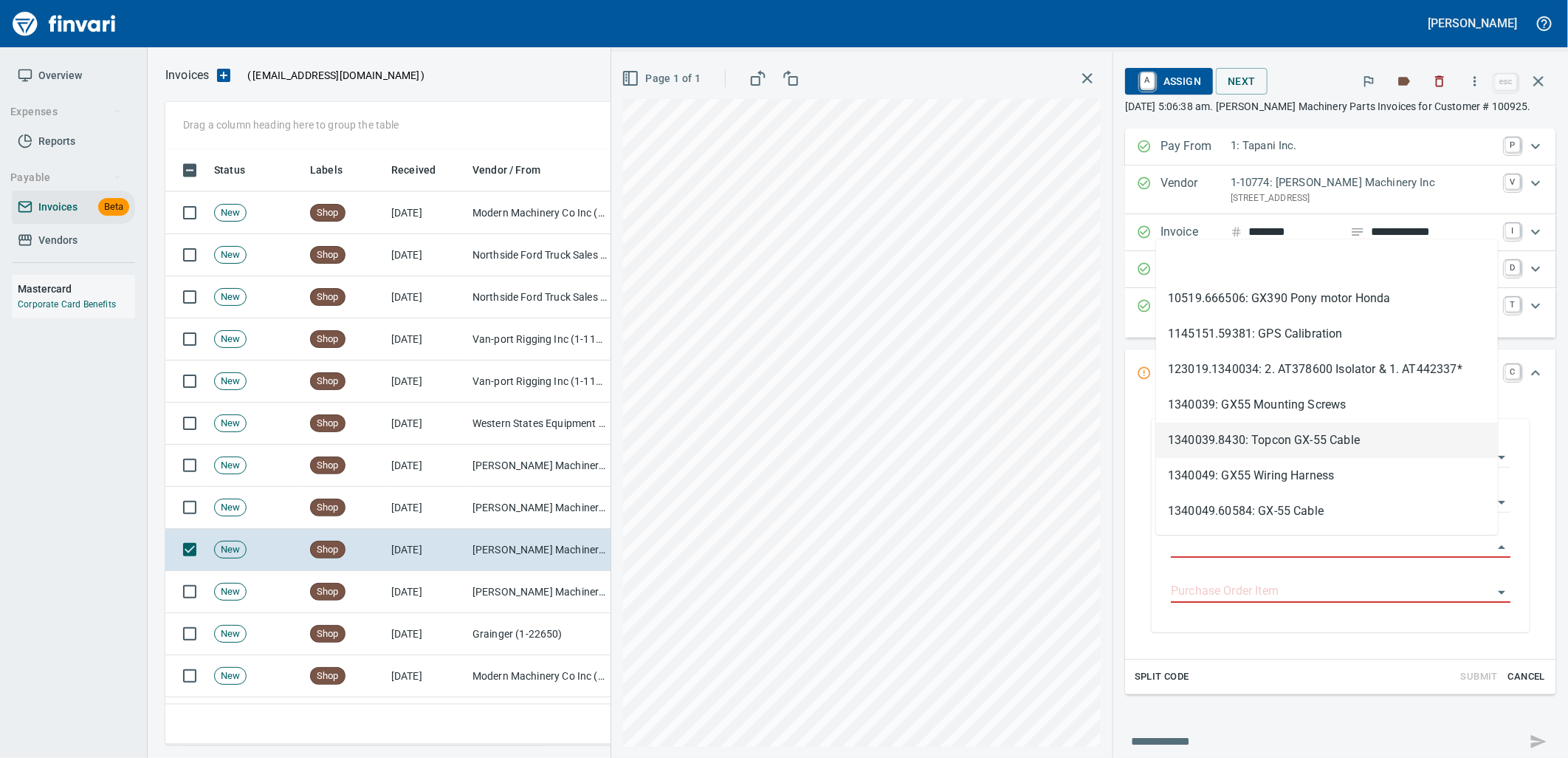
type input "**********"
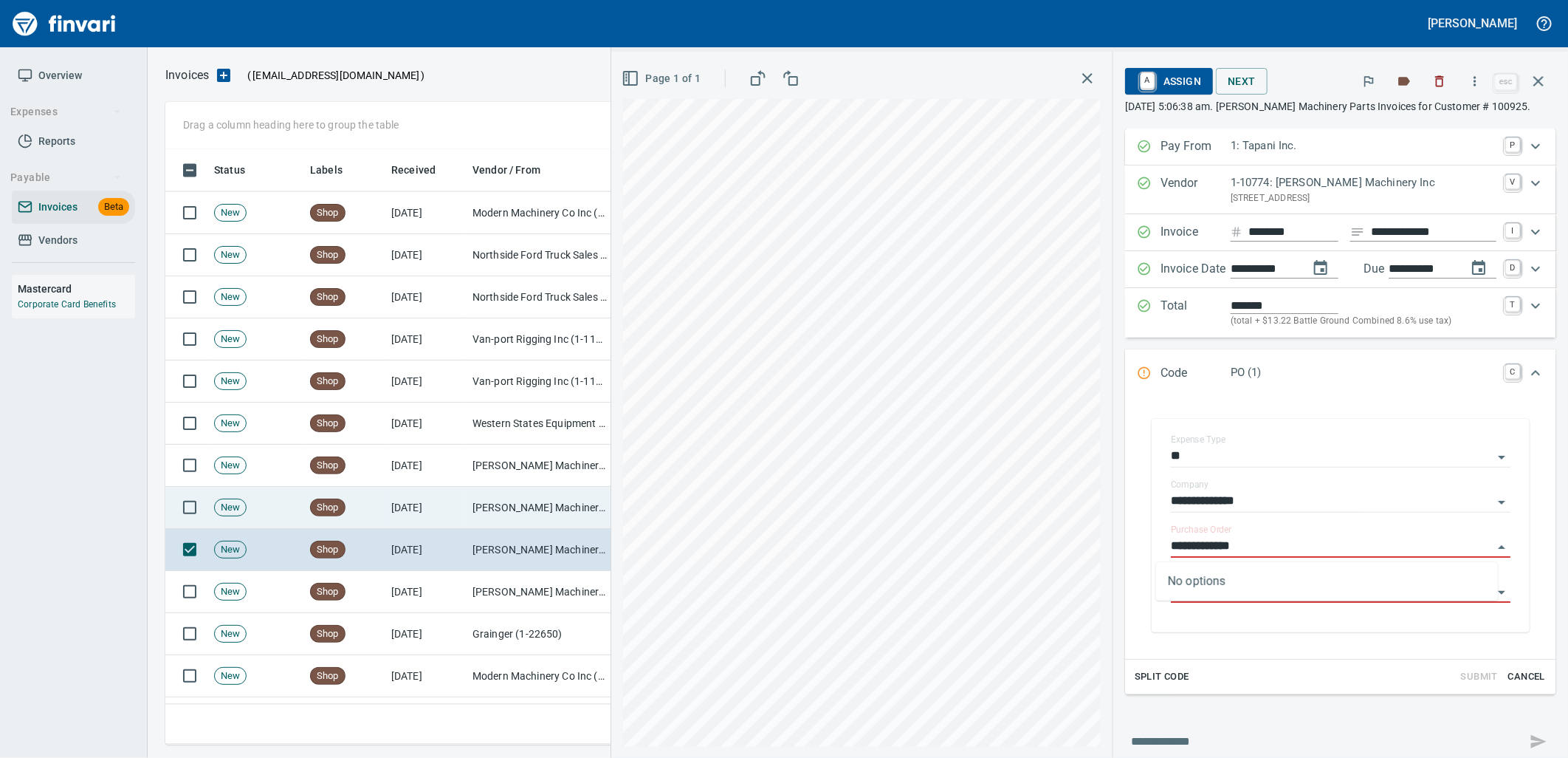
click at [472, 501] on td "[PERSON_NAME] Machinery Inc (1-10774)" at bounding box center [540, 508] width 147 height 42
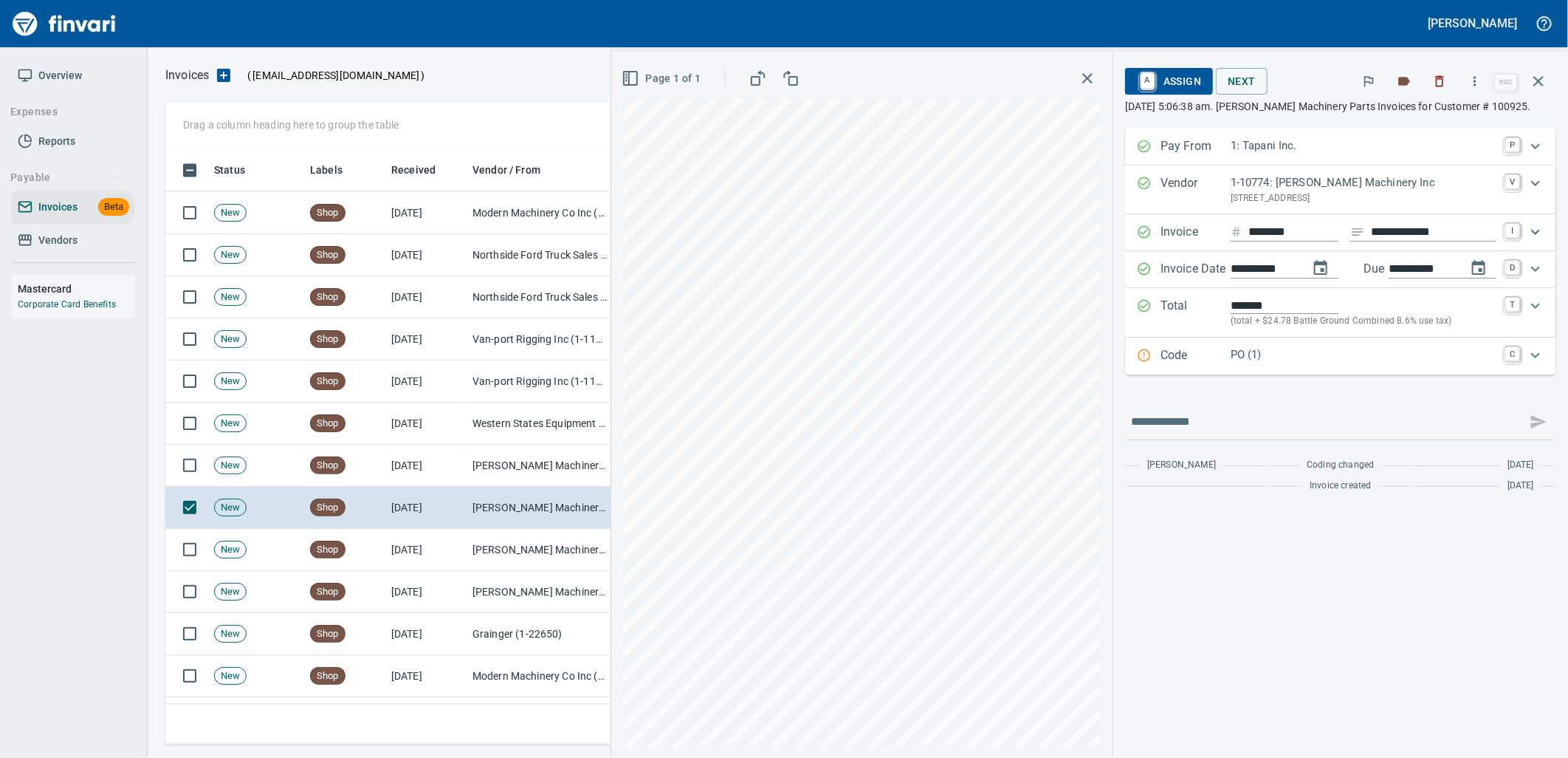
click at [1258, 374] on div "Code PO (1) C" at bounding box center [1340, 356] width 431 height 37
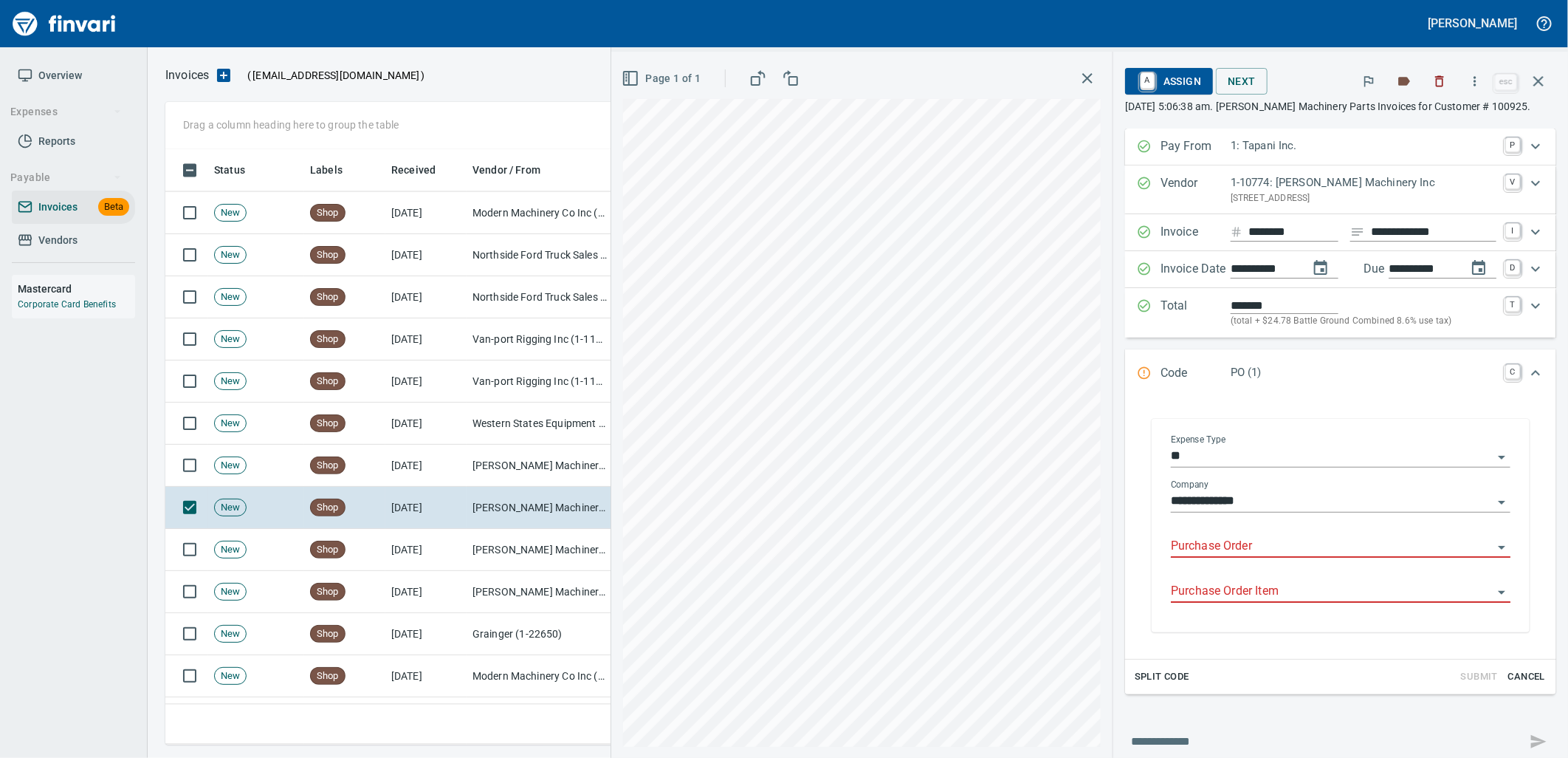
click at [1237, 549] on input "Purchase Order" at bounding box center [1332, 546] width 322 height 21
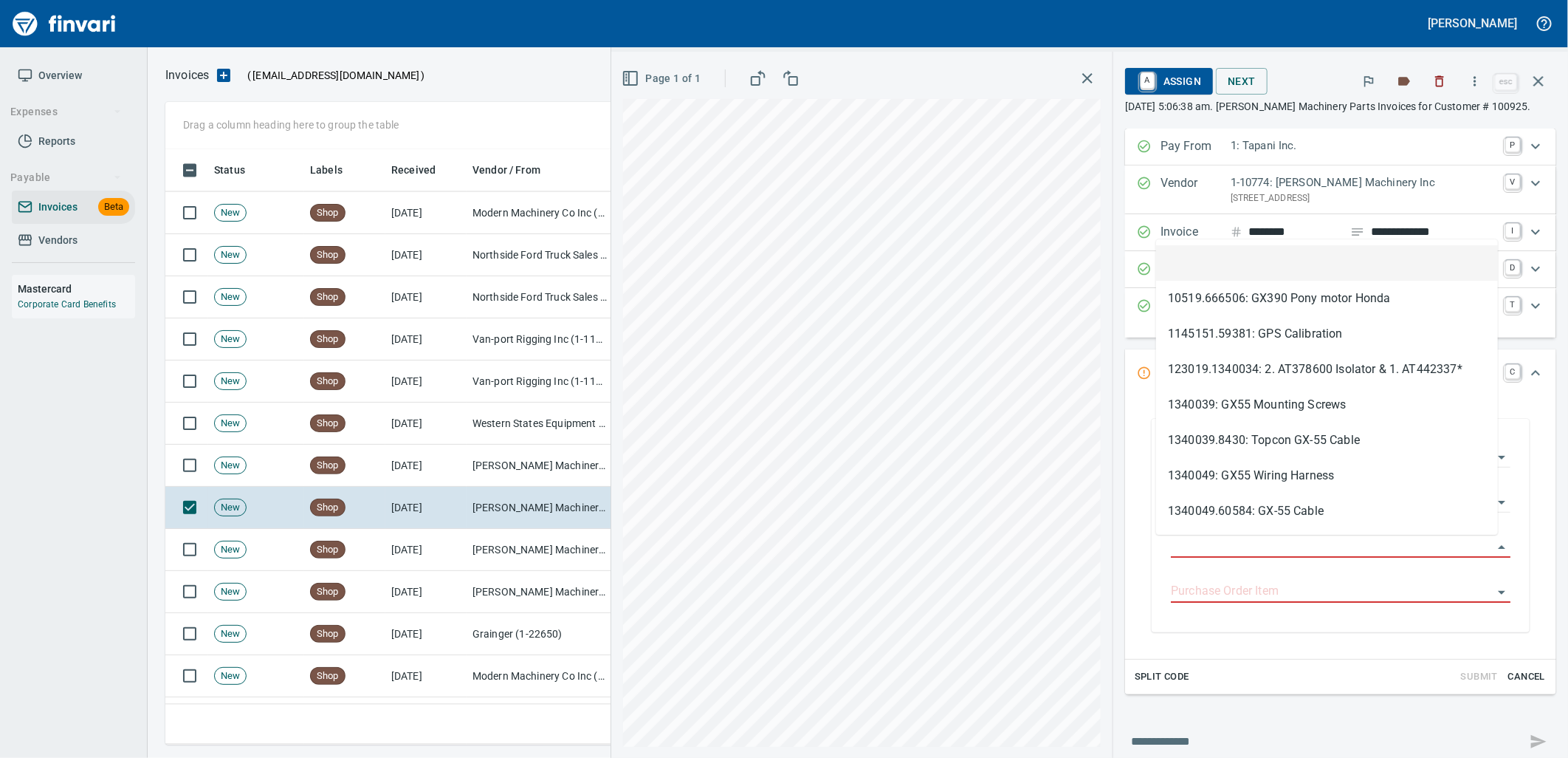
type input "**********"
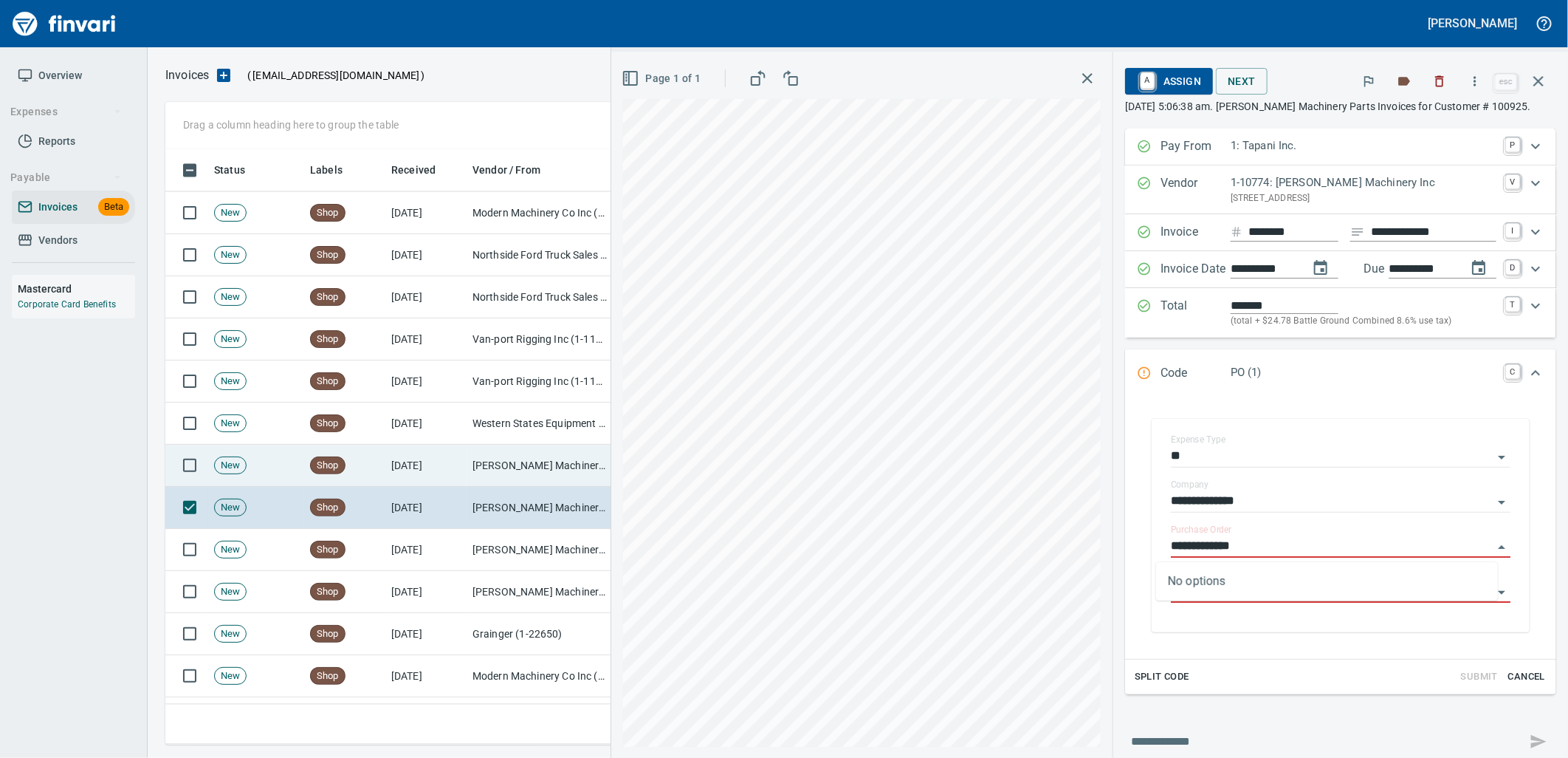
click at [453, 456] on td "[DATE]" at bounding box center [426, 465] width 81 height 42
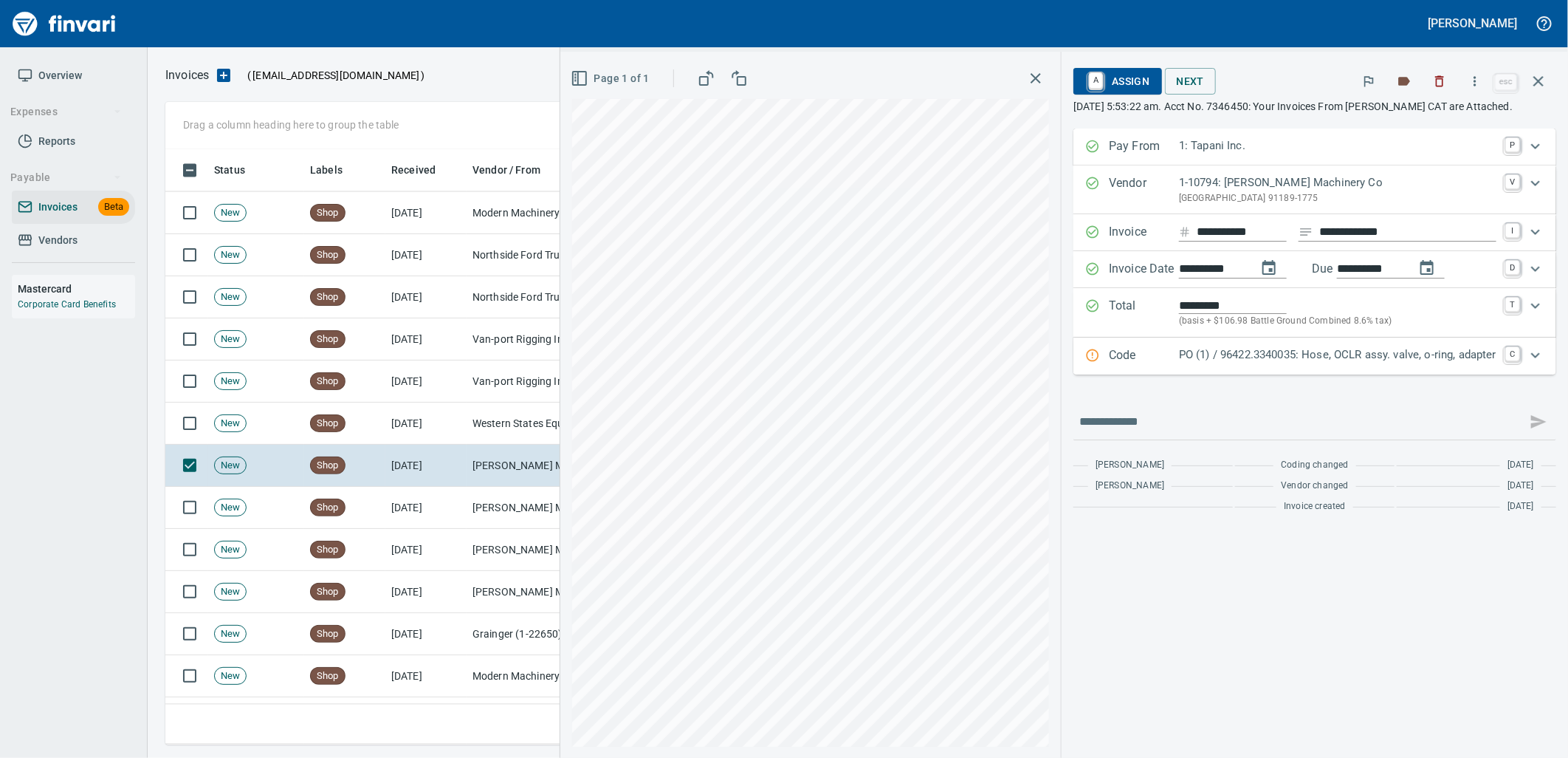
click at [1251, 348] on p "PO (1) / 96422.3340035: Hose, OCLR assy. valve, o-ring, adapter" at bounding box center [1337, 354] width 317 height 17
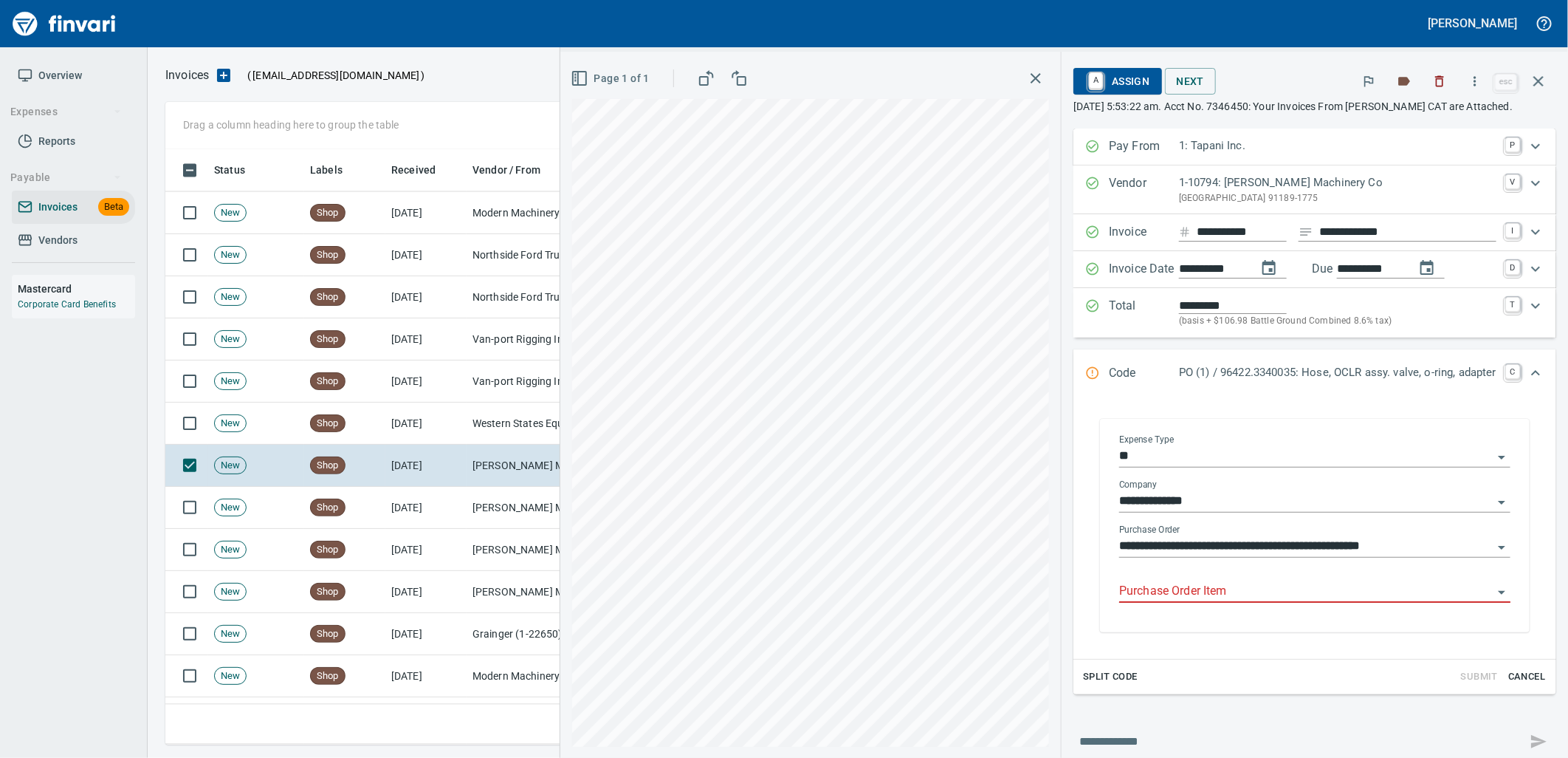
click at [1208, 602] on input "Purchase Order Item" at bounding box center [1306, 591] width 374 height 21
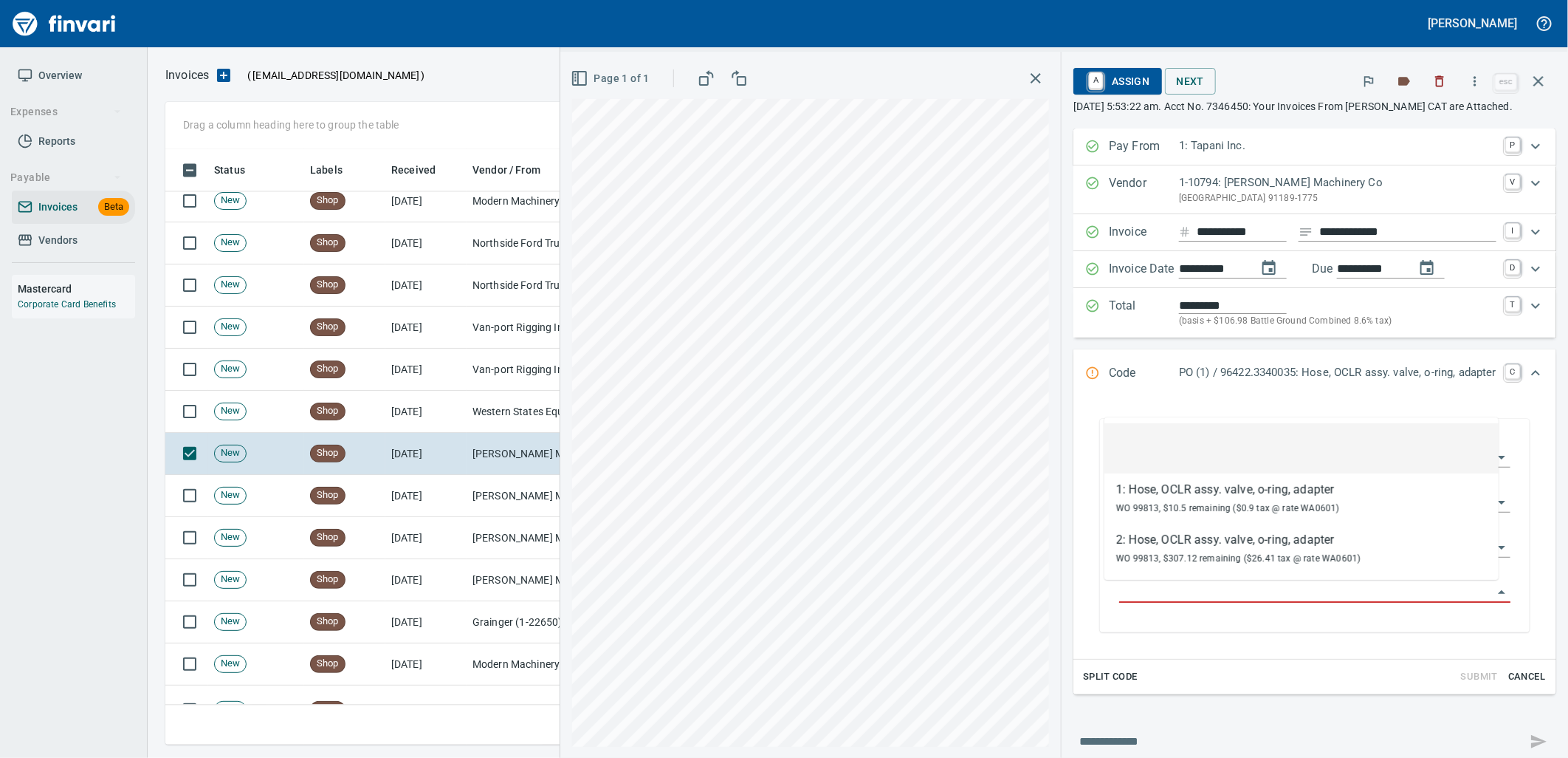
scroll to position [583, 1360]
click at [478, 417] on td "Western States Equipment Co. (1-11113)" at bounding box center [540, 411] width 147 height 42
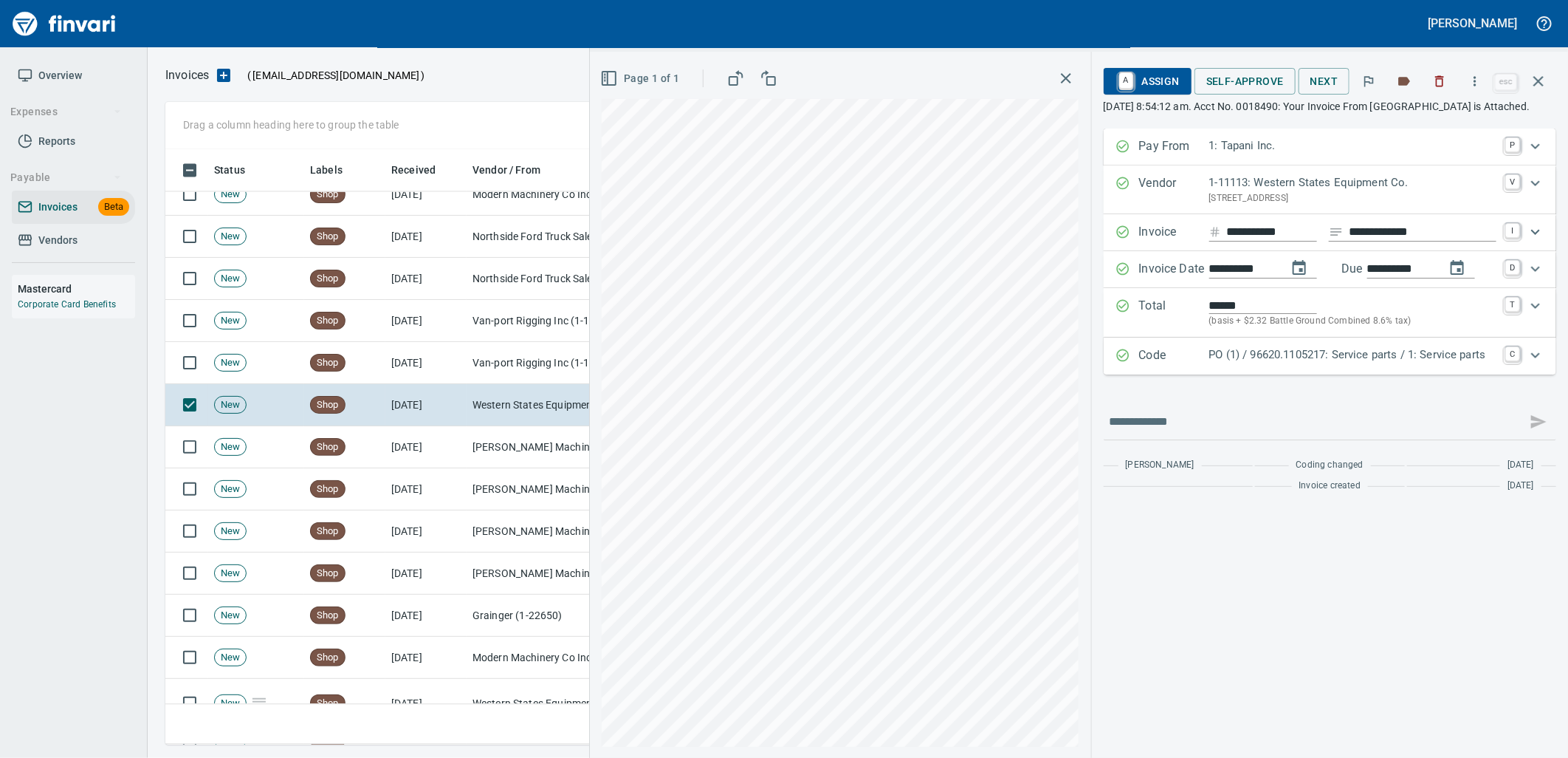
click at [1265, 363] on p "PO (1) / 96620.1105217: Service parts / 1: Service parts" at bounding box center [1353, 354] width 288 height 17
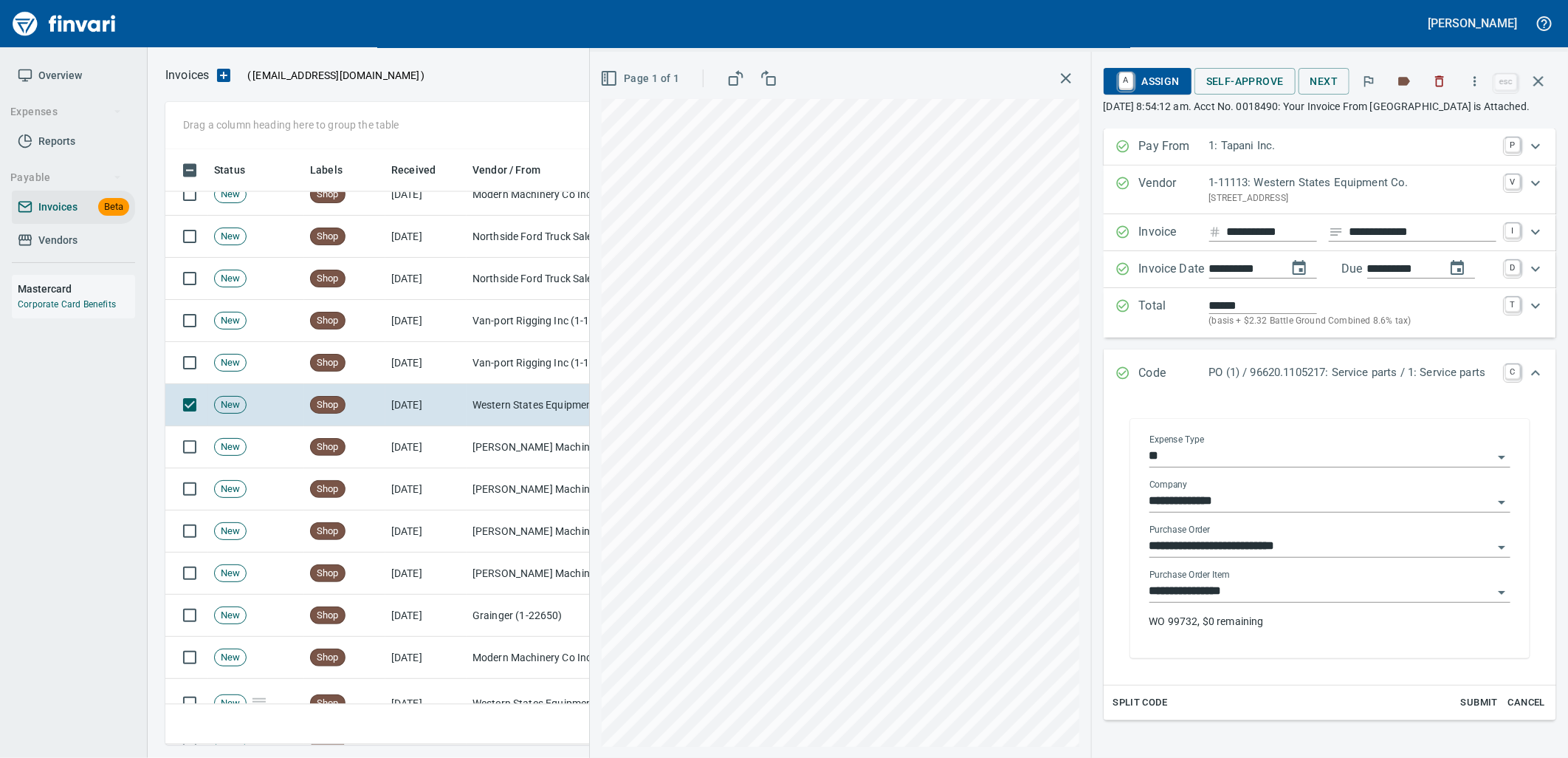
click at [1250, 602] on input "**********" at bounding box center [1322, 591] width 344 height 21
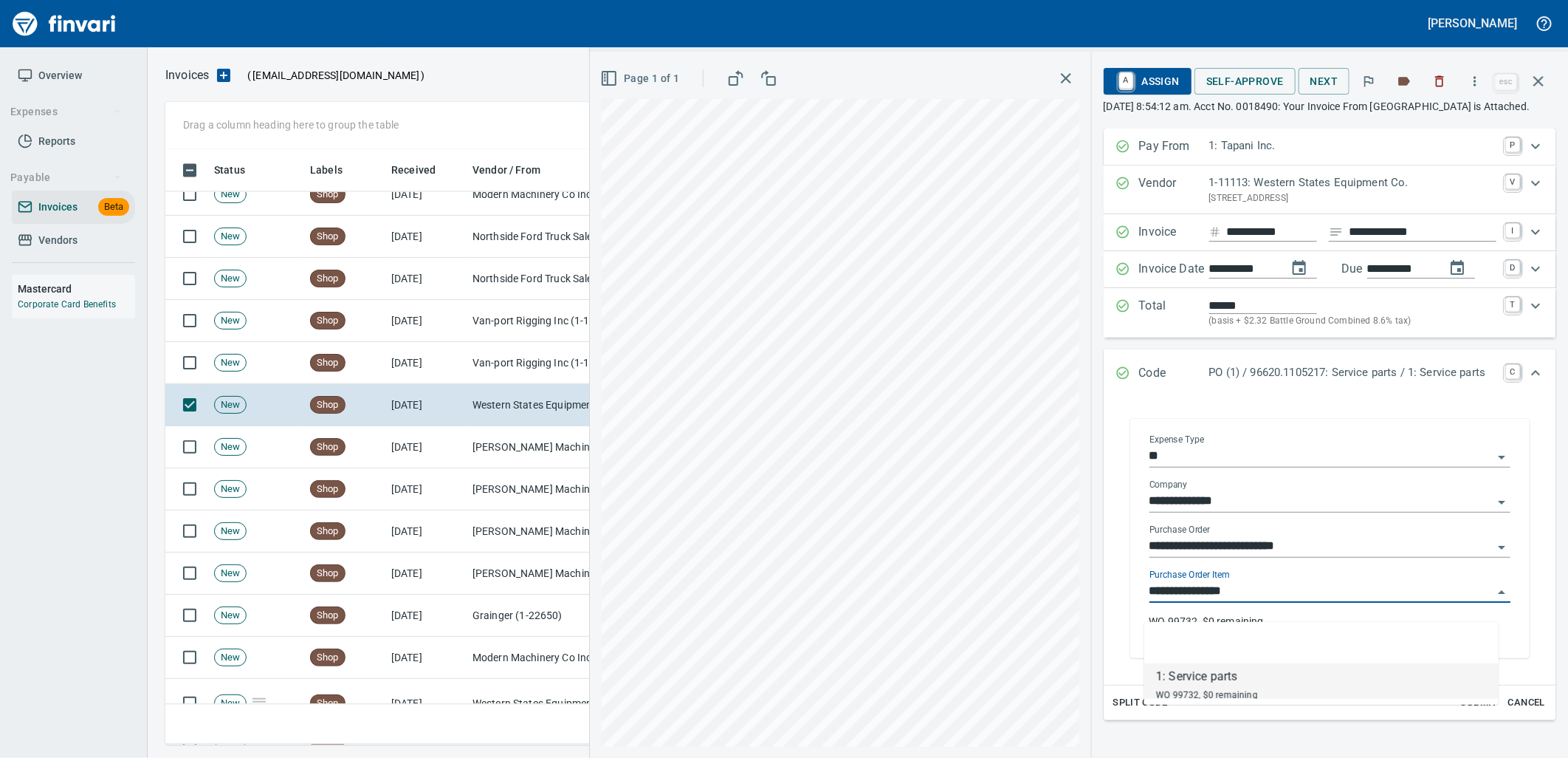
scroll to position [583, 1360]
click at [552, 368] on td "Van-port Rigging Inc (1-11072)" at bounding box center [540, 362] width 147 height 42
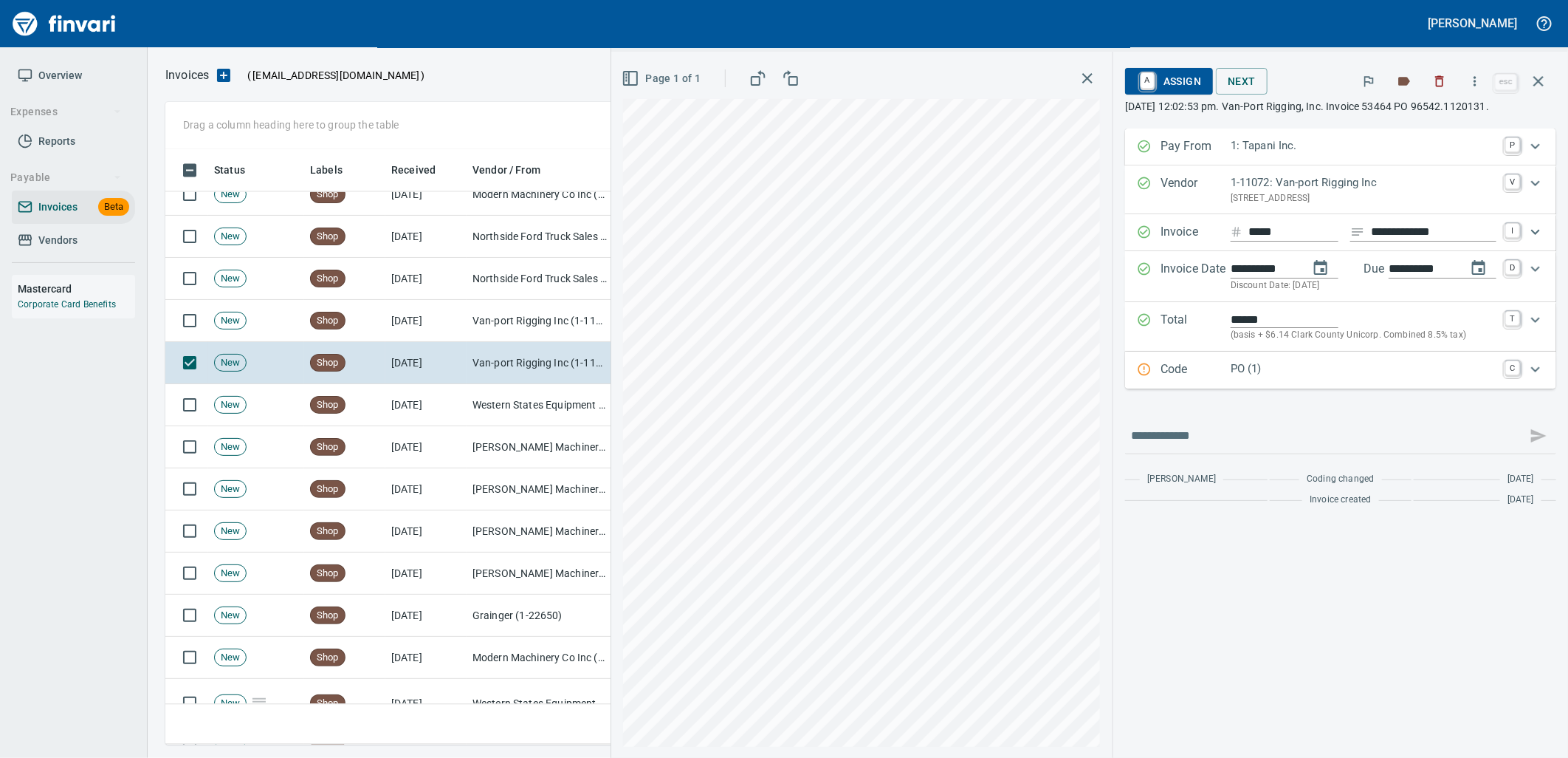
click at [1261, 374] on p "PO (1)" at bounding box center [1364, 368] width 266 height 17
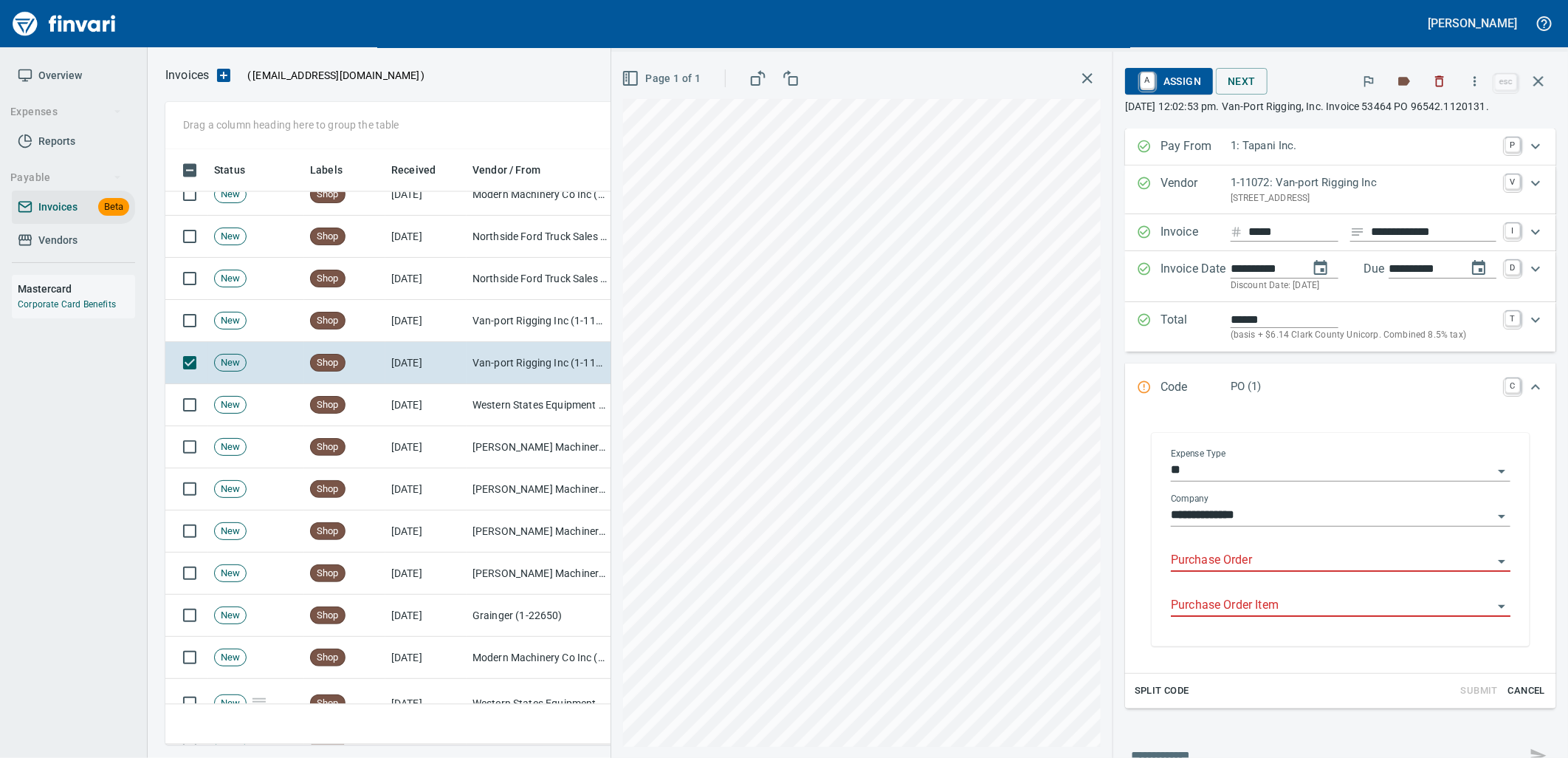
click at [1261, 570] on input "Purchase Order" at bounding box center [1332, 560] width 322 height 21
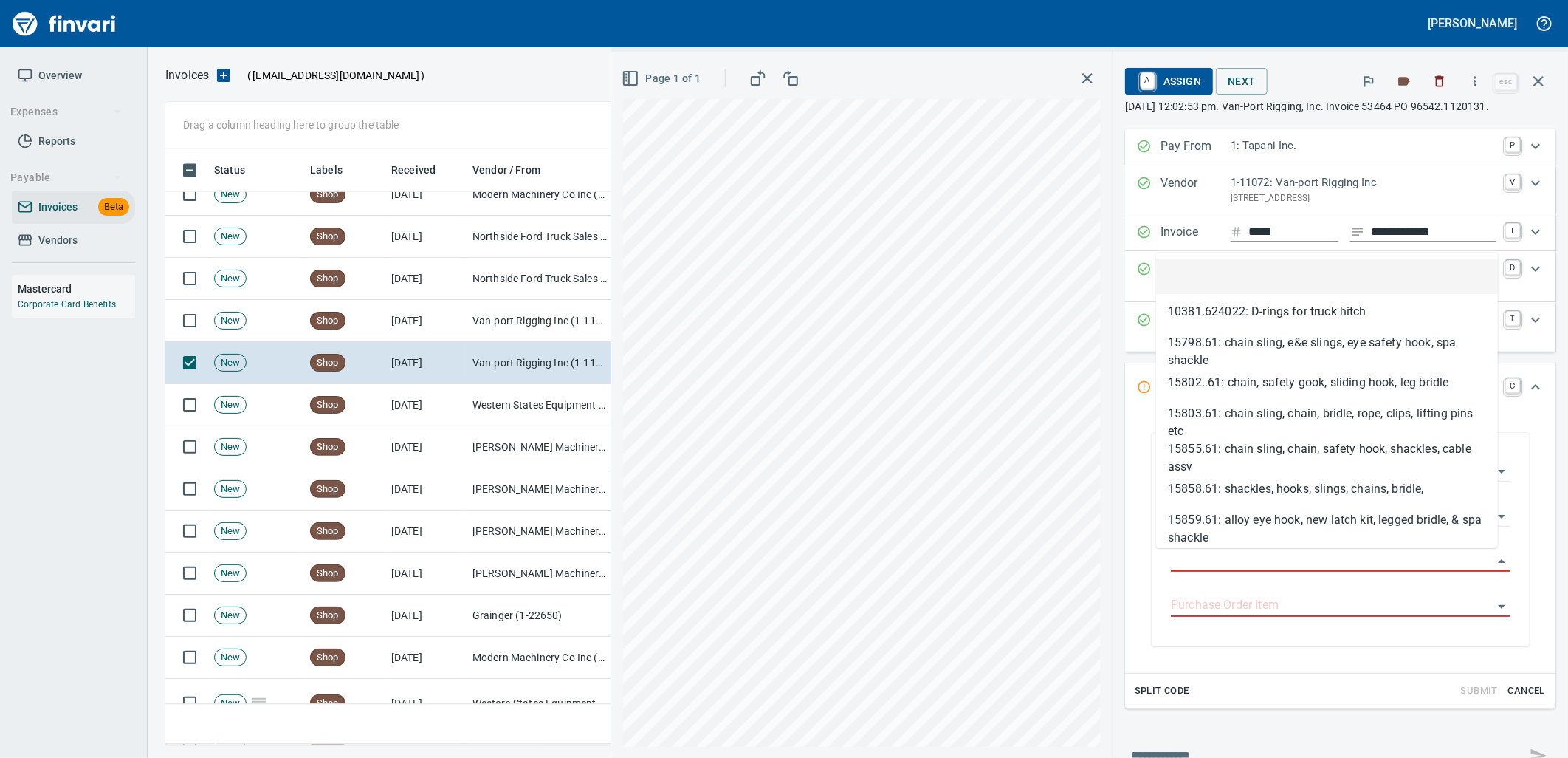
scroll to position [583, 1360]
type input "**********"
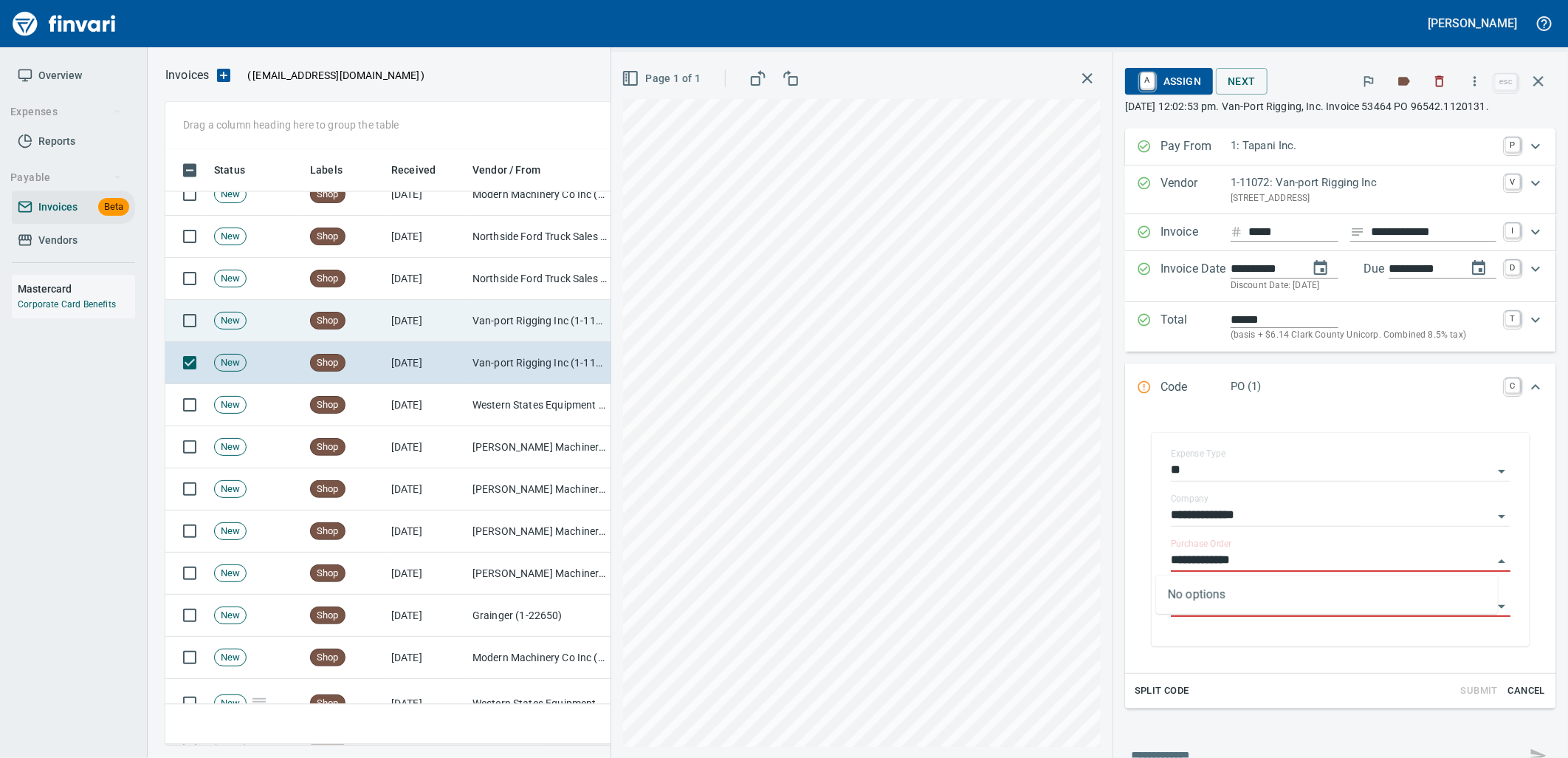
click at [484, 329] on td "Van-port Rigging Inc (1-11072)" at bounding box center [540, 320] width 147 height 42
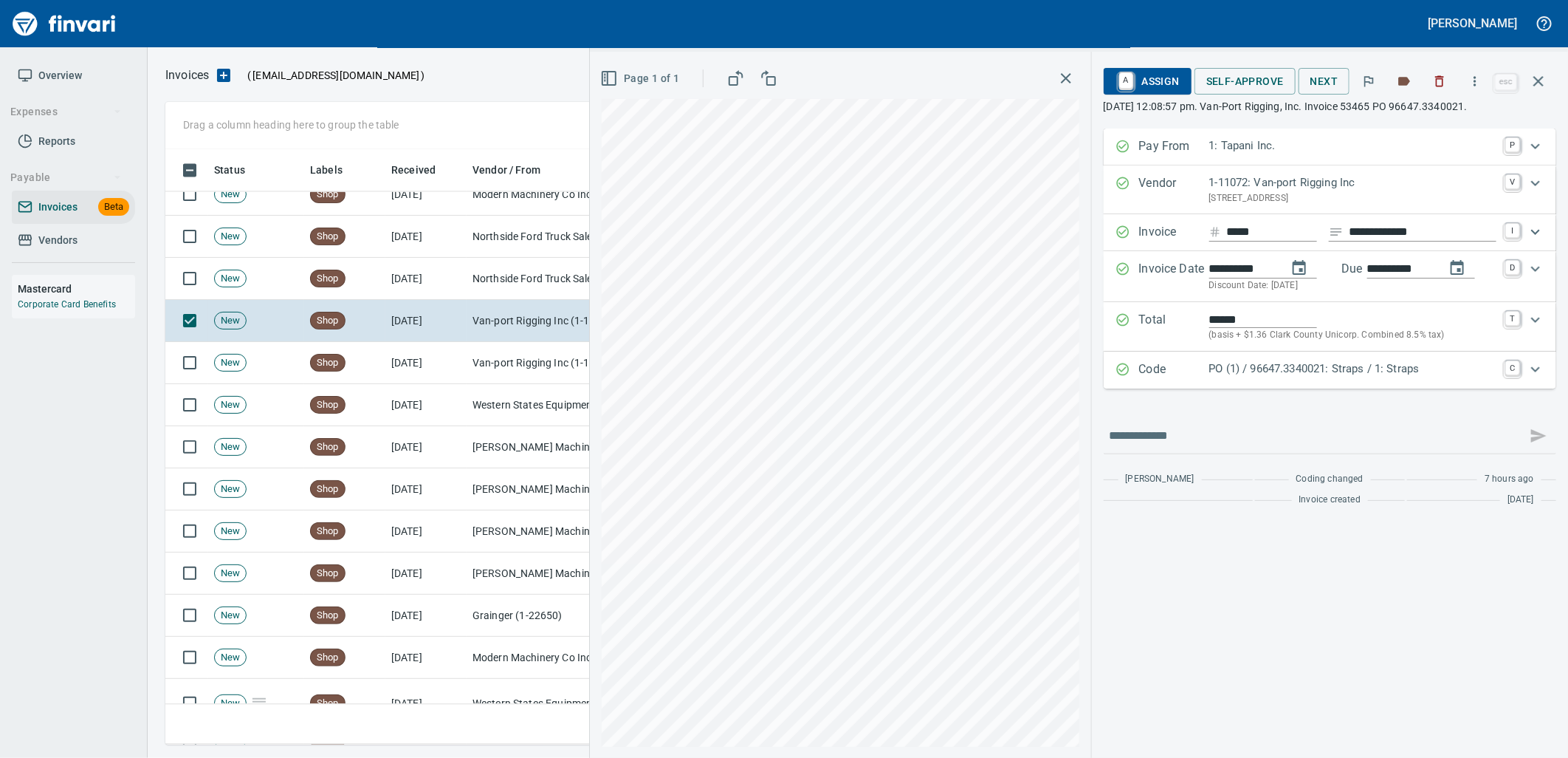
click at [1280, 375] on p "PO (1) / 96647.3340021: Straps / 1: Straps" at bounding box center [1353, 368] width 288 height 17
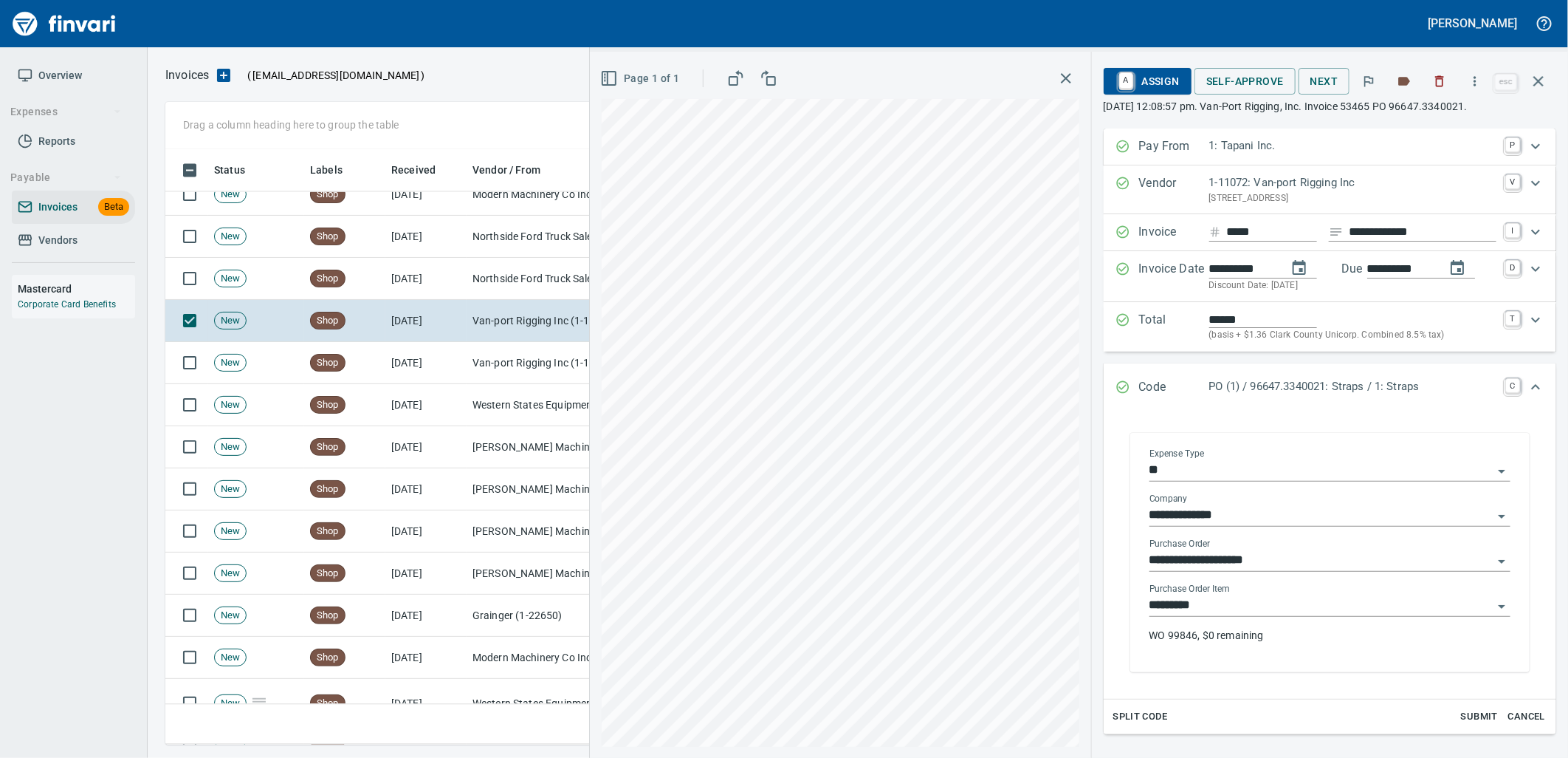
click at [1253, 612] on input "*********" at bounding box center [1322, 605] width 344 height 21
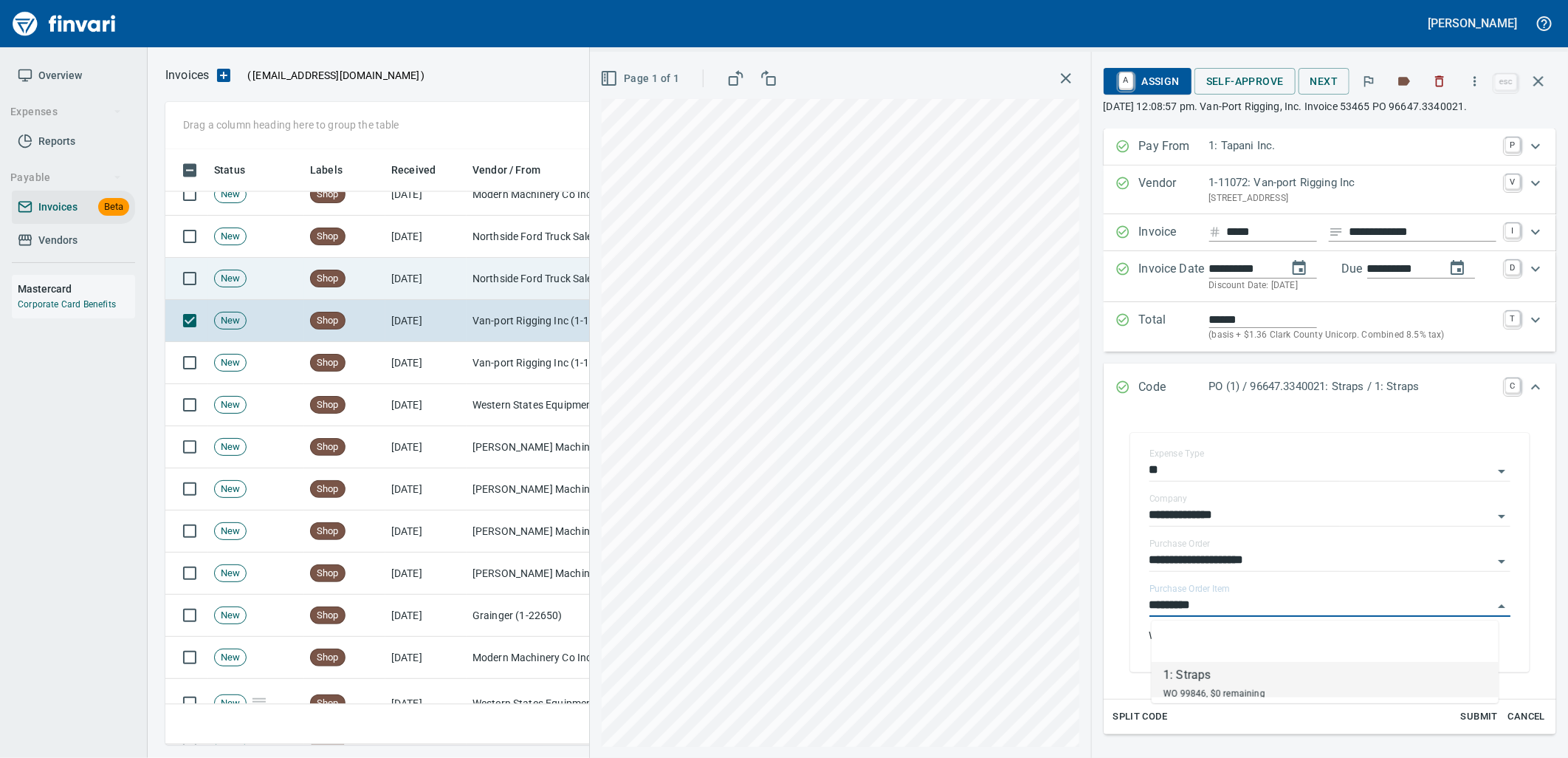
click at [520, 274] on td "Northside Ford Truck Sales Inc (1-10715)" at bounding box center [540, 278] width 147 height 42
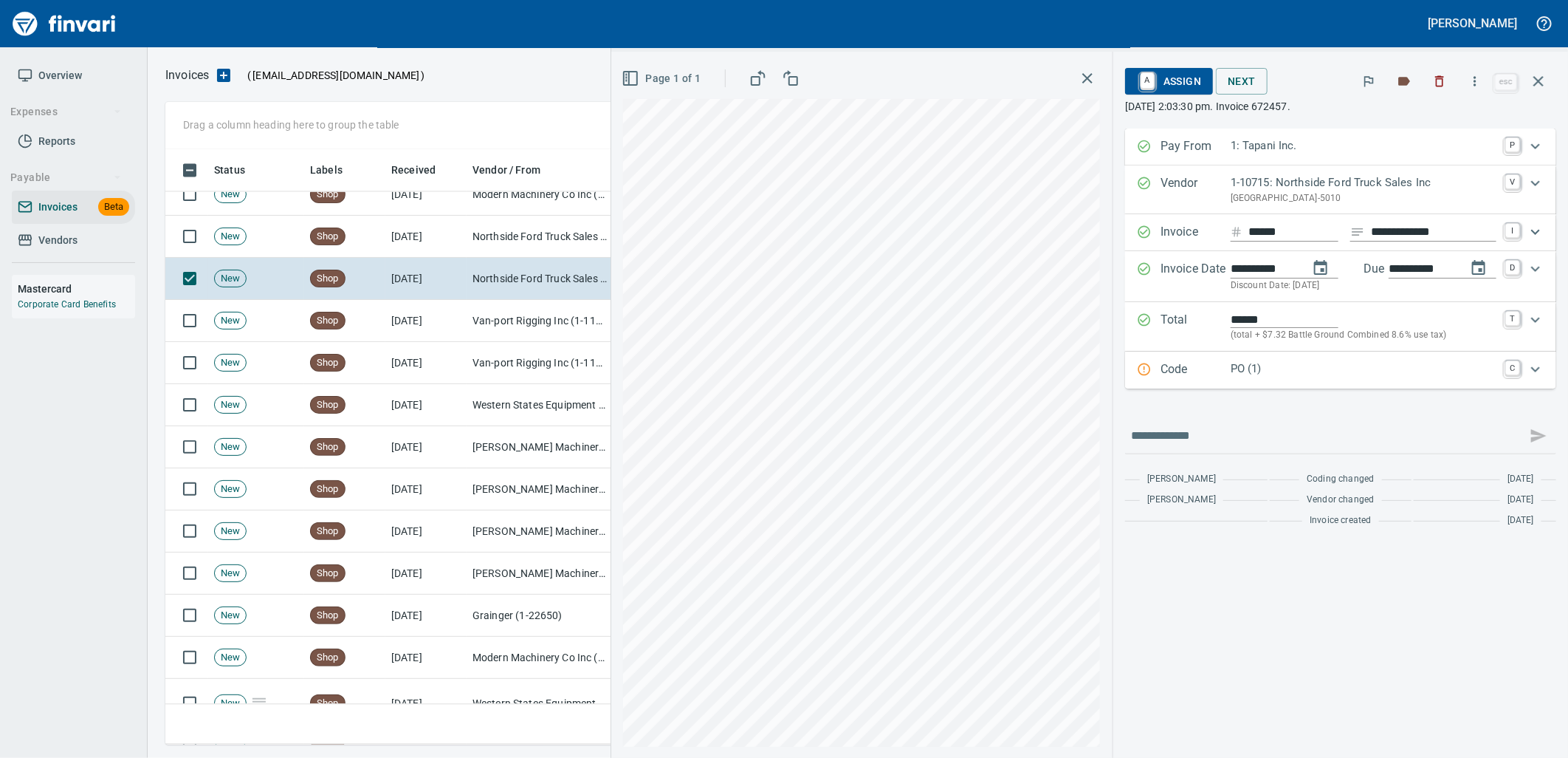
click at [1325, 370] on p "PO (1)" at bounding box center [1364, 368] width 266 height 17
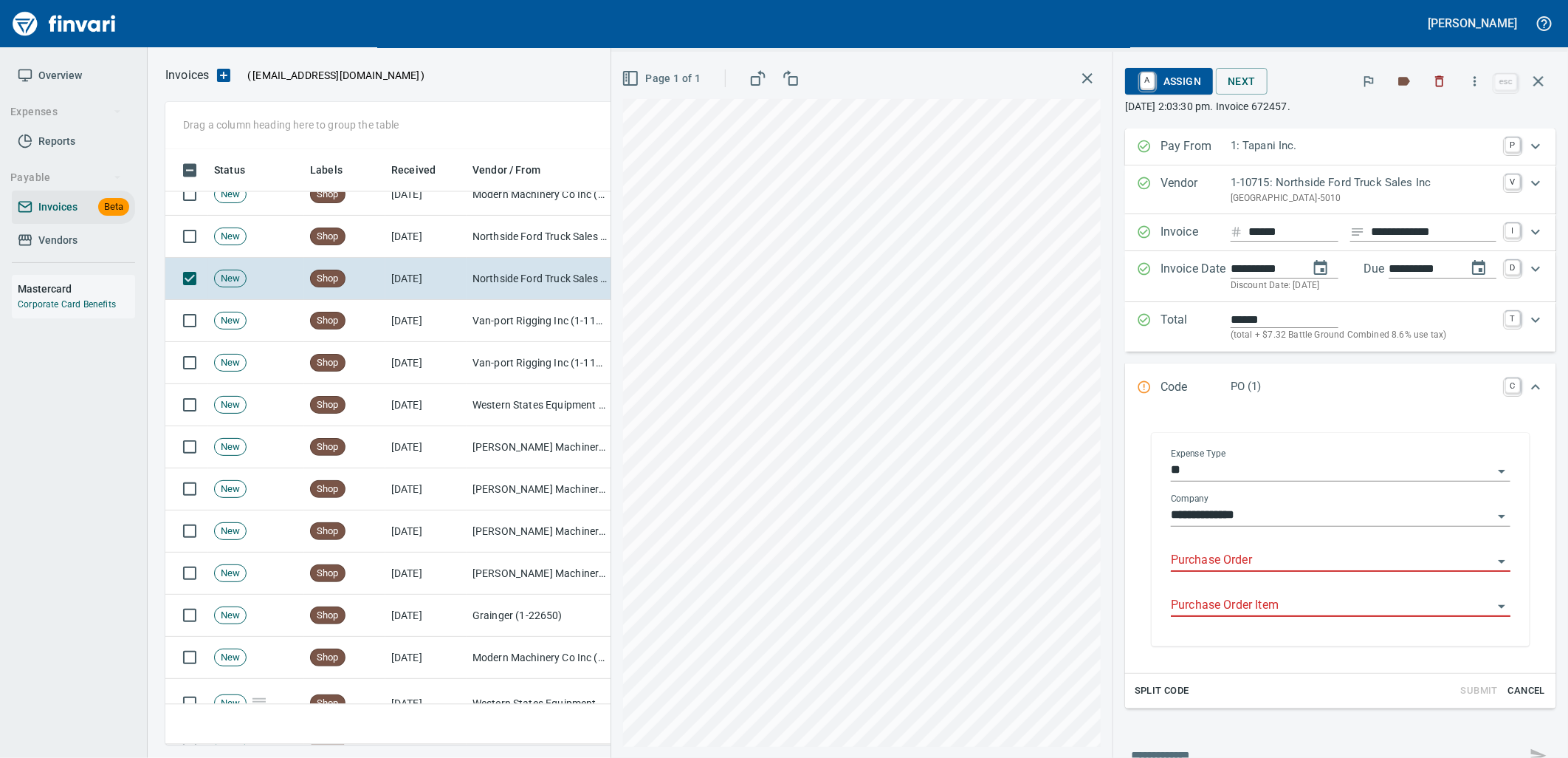
click at [1255, 562] on input "Purchase Order" at bounding box center [1332, 560] width 322 height 21
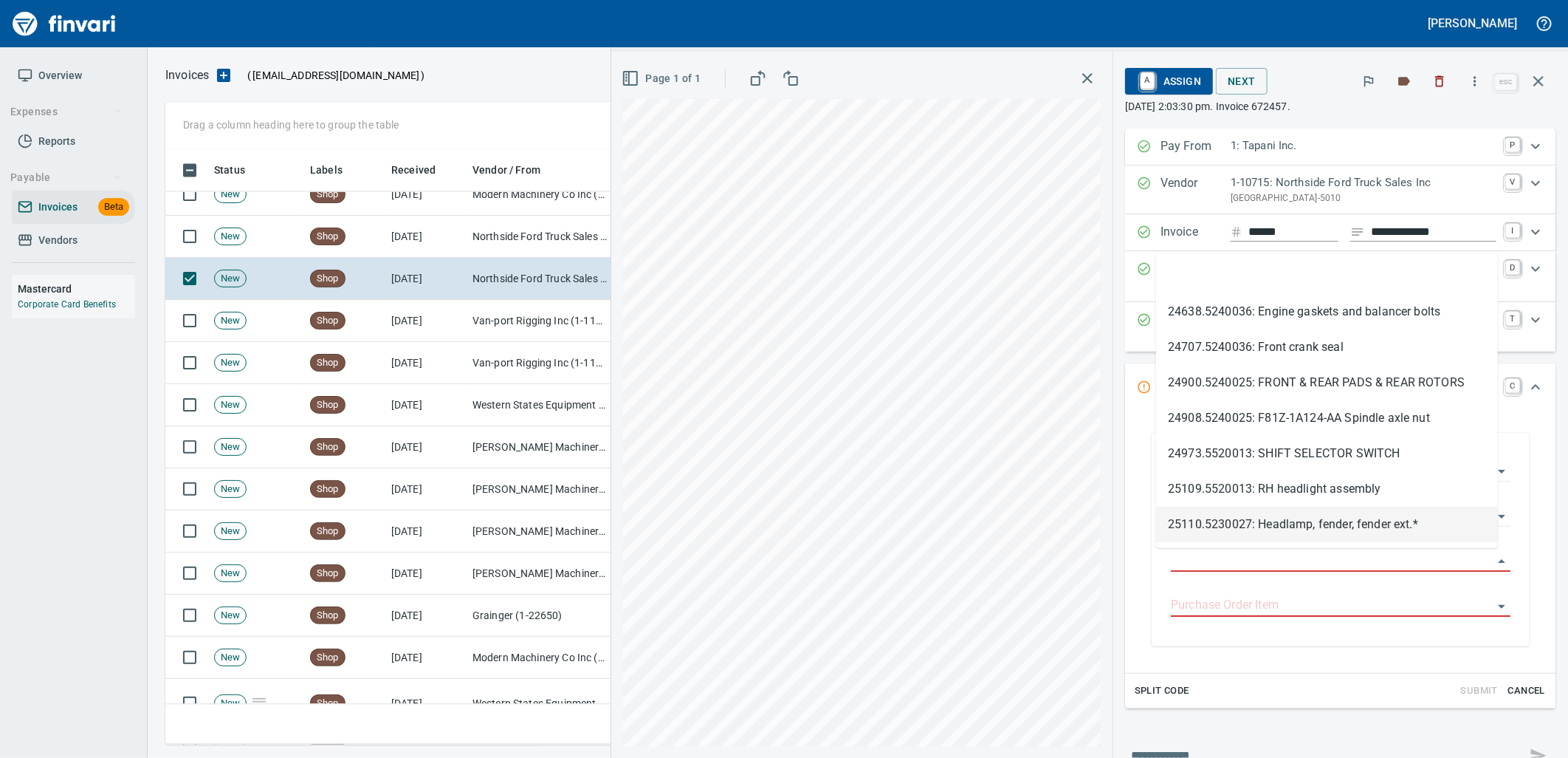
type input "**********"
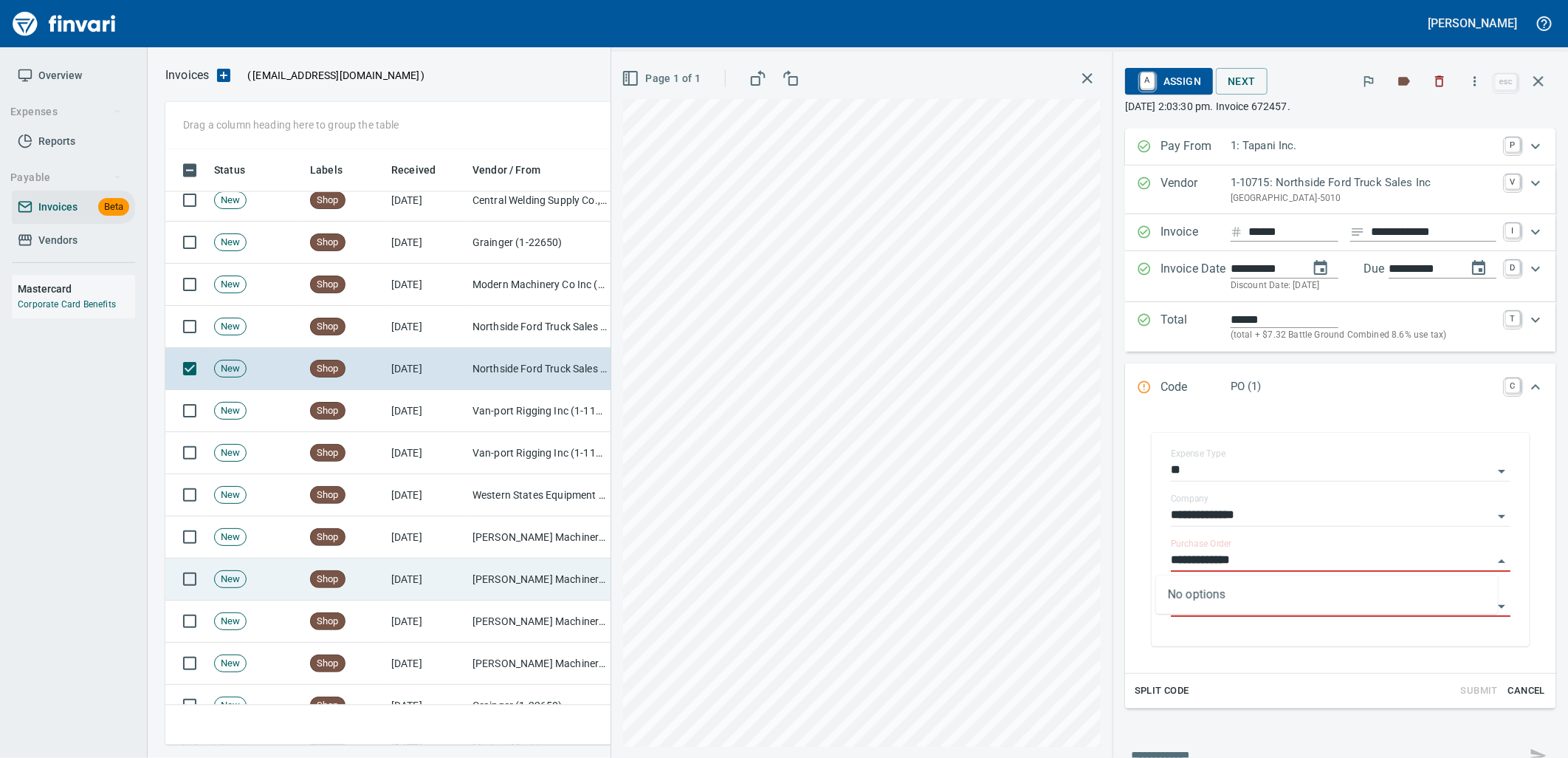
scroll to position [1623, 0]
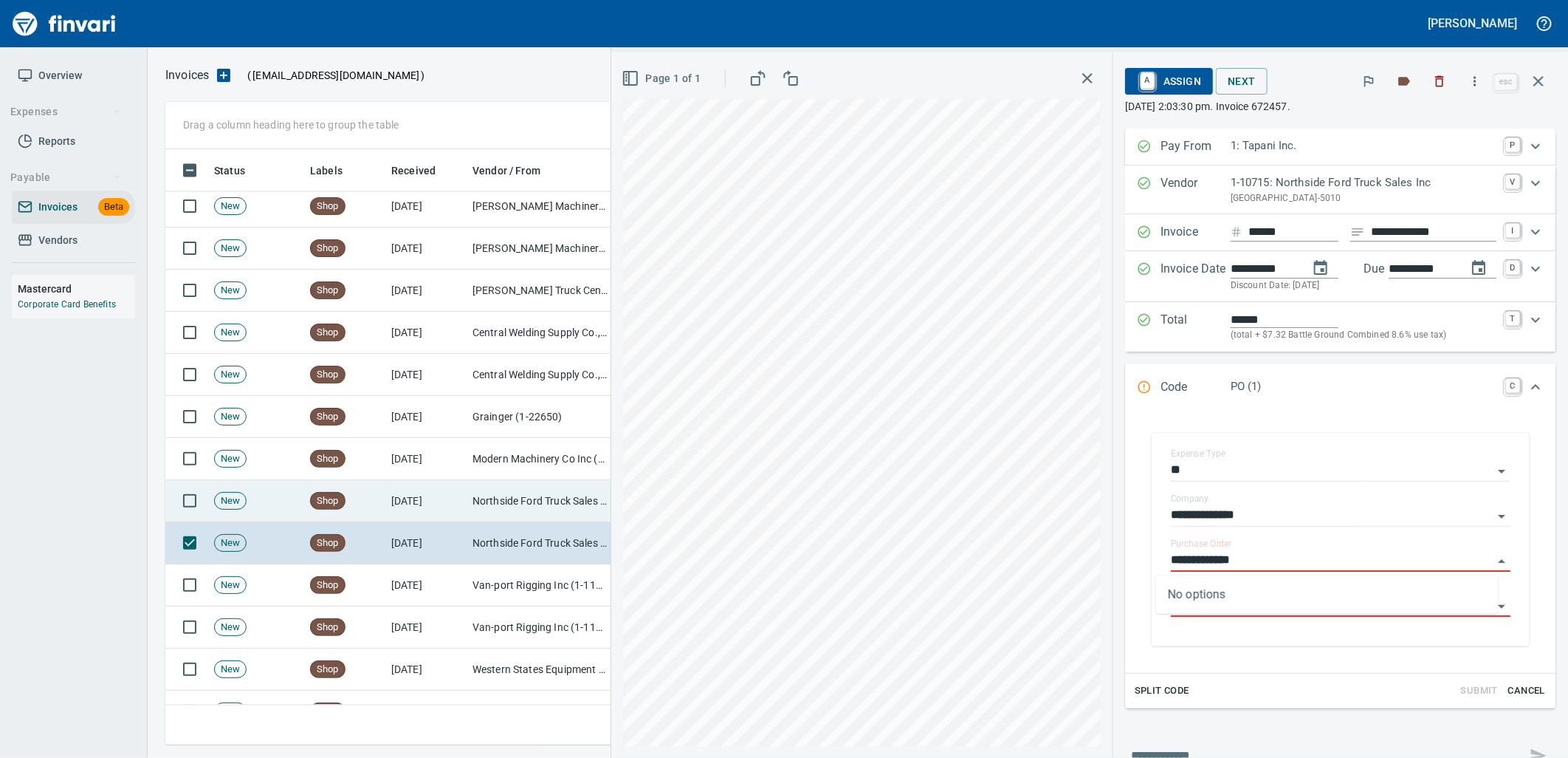
click at [441, 496] on td "[DATE]" at bounding box center [426, 501] width 81 height 42
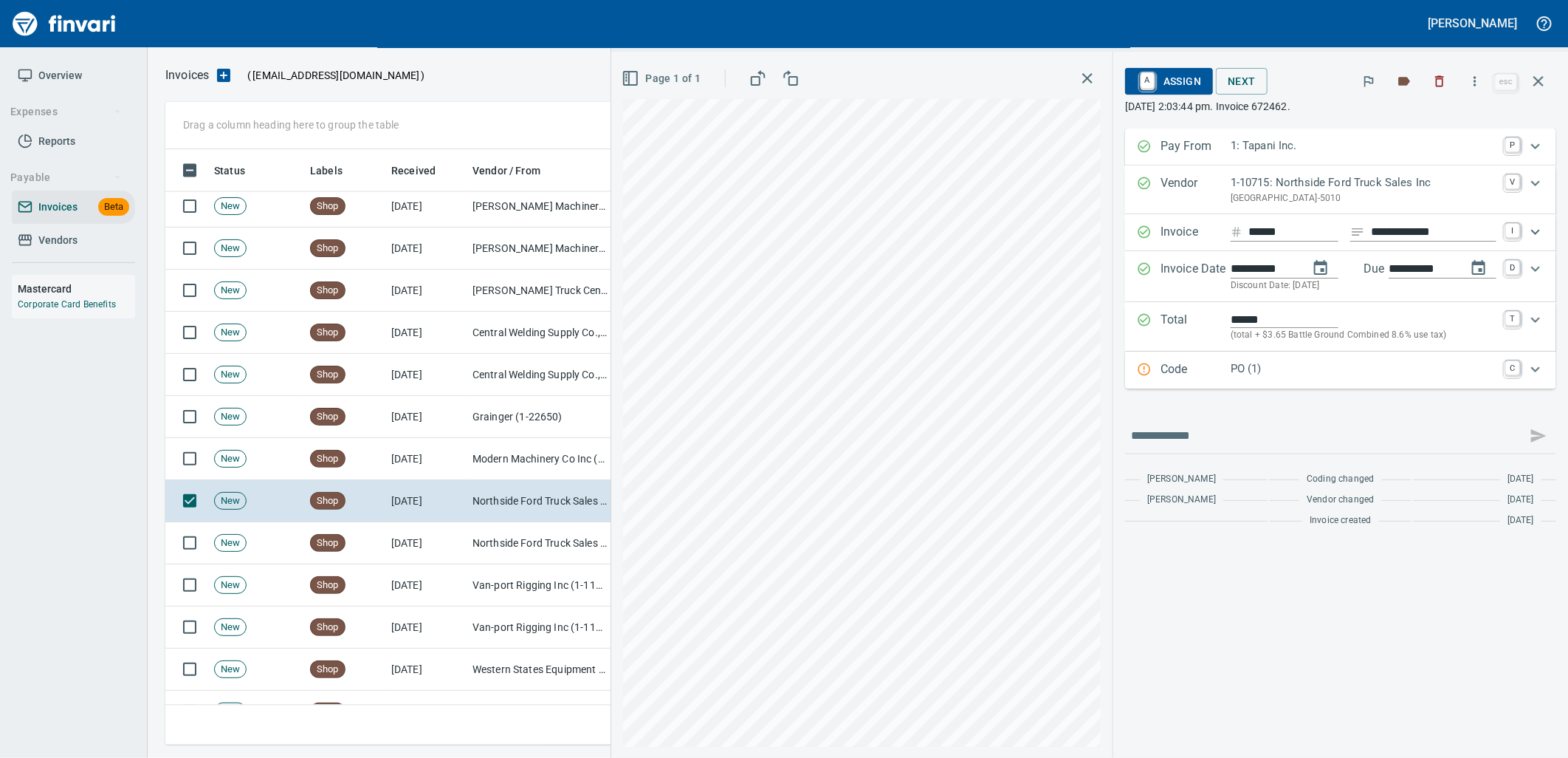
click at [1257, 365] on p "PO (1)" at bounding box center [1364, 368] width 266 height 17
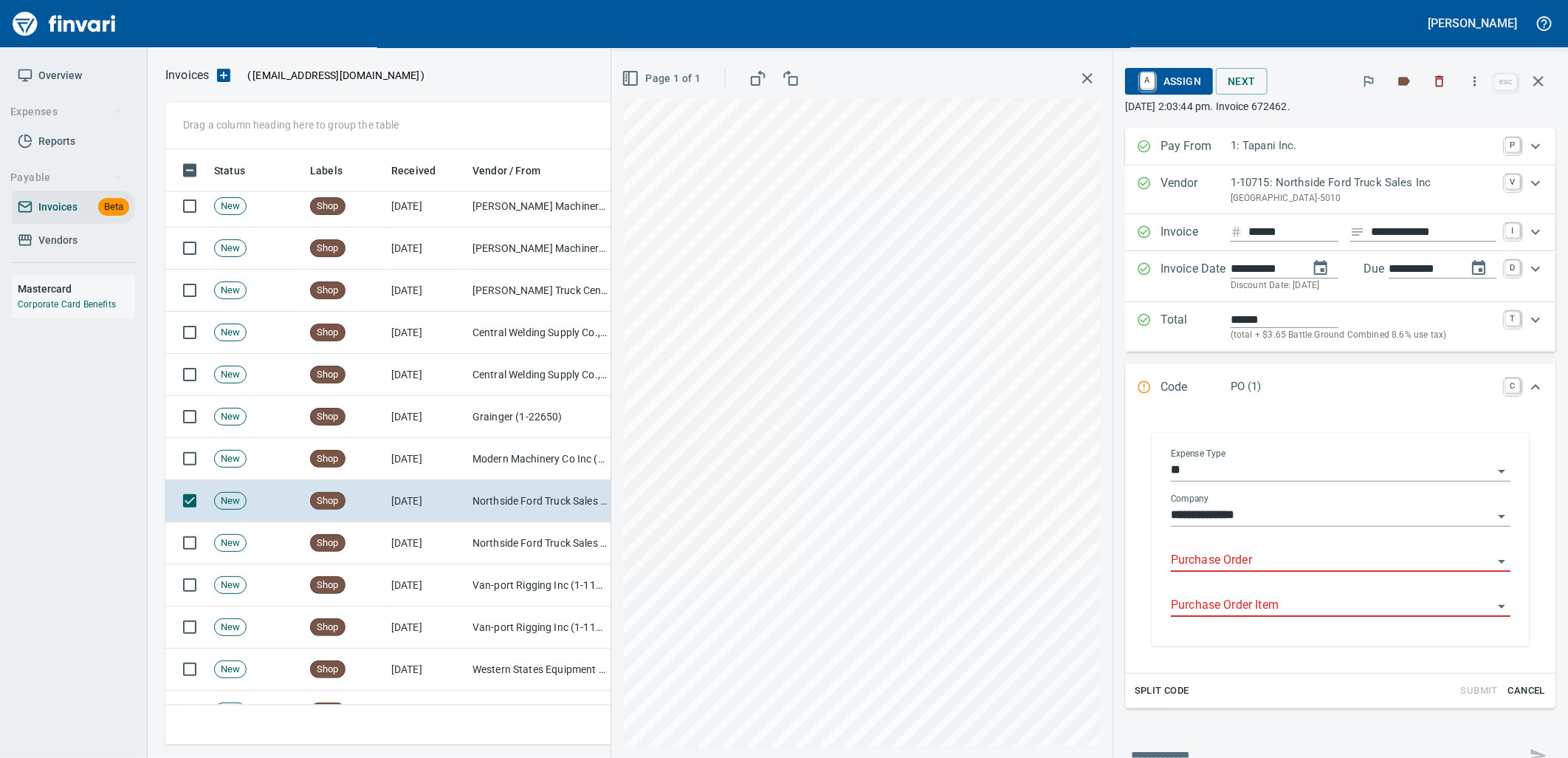
click at [1261, 565] on input "Purchase Order" at bounding box center [1332, 560] width 322 height 21
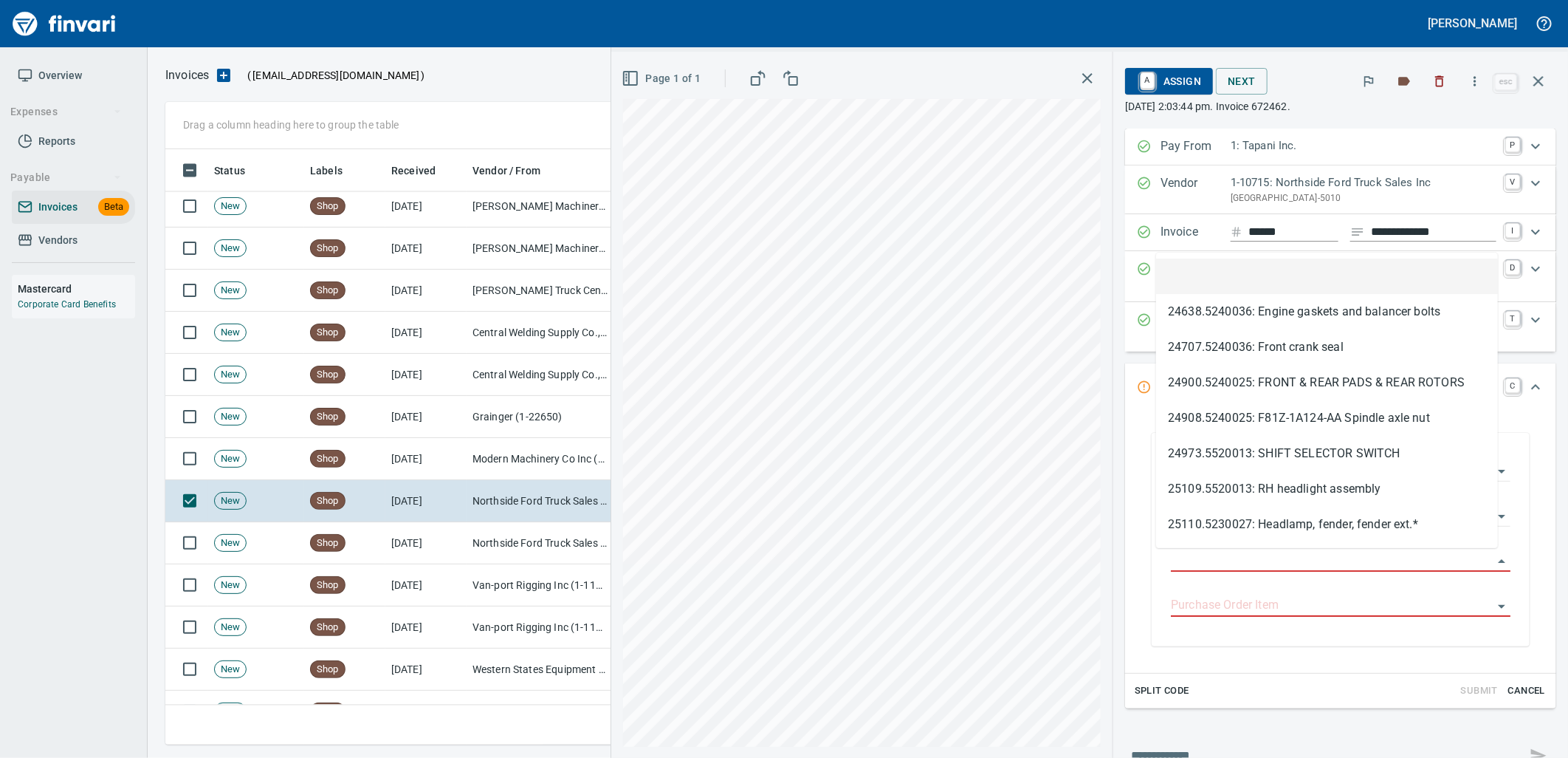
scroll to position [583, 1360]
type input "**********"
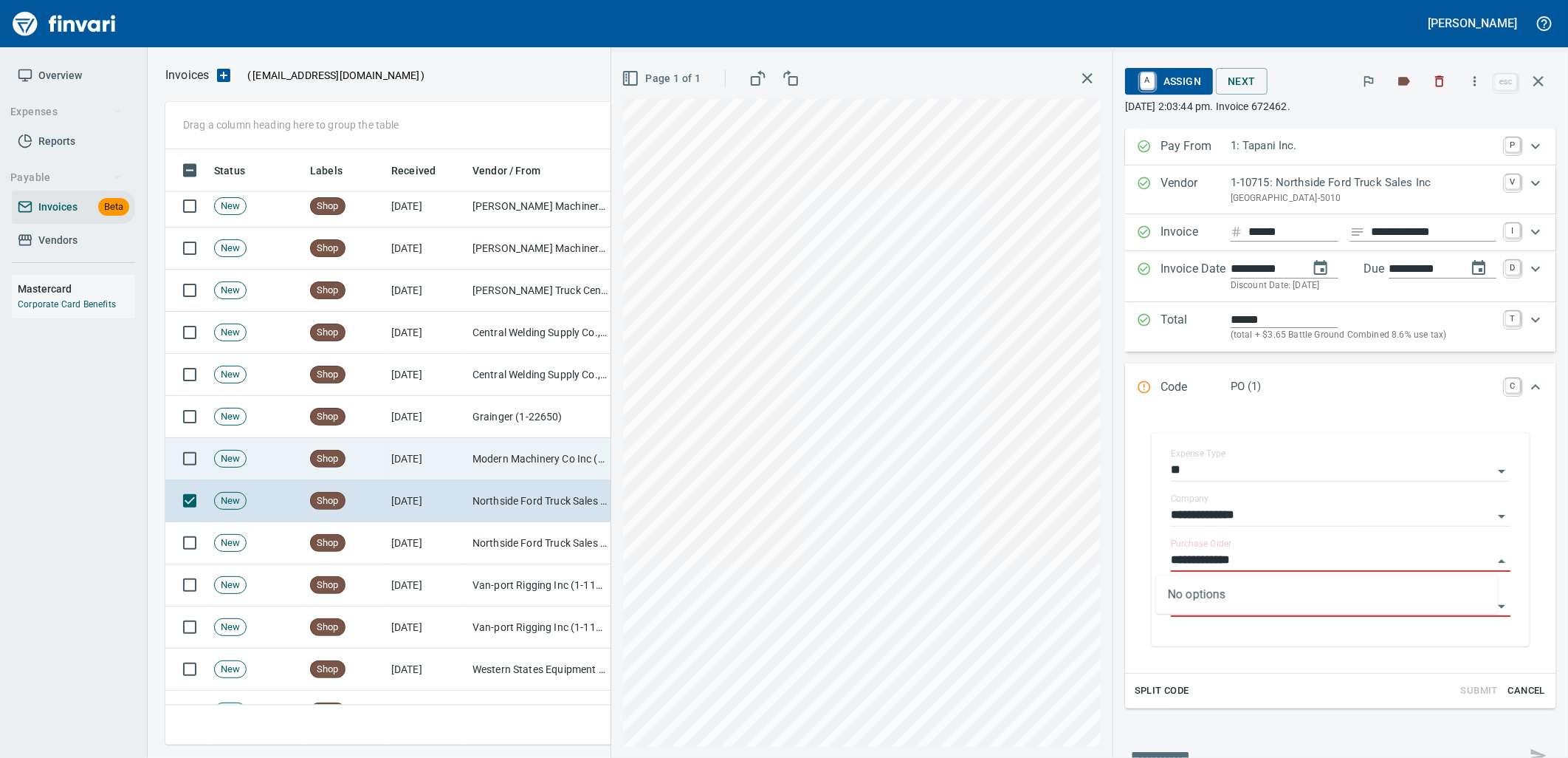
click at [510, 460] on td "Modern Machinery Co Inc (1-10672)" at bounding box center [540, 459] width 147 height 42
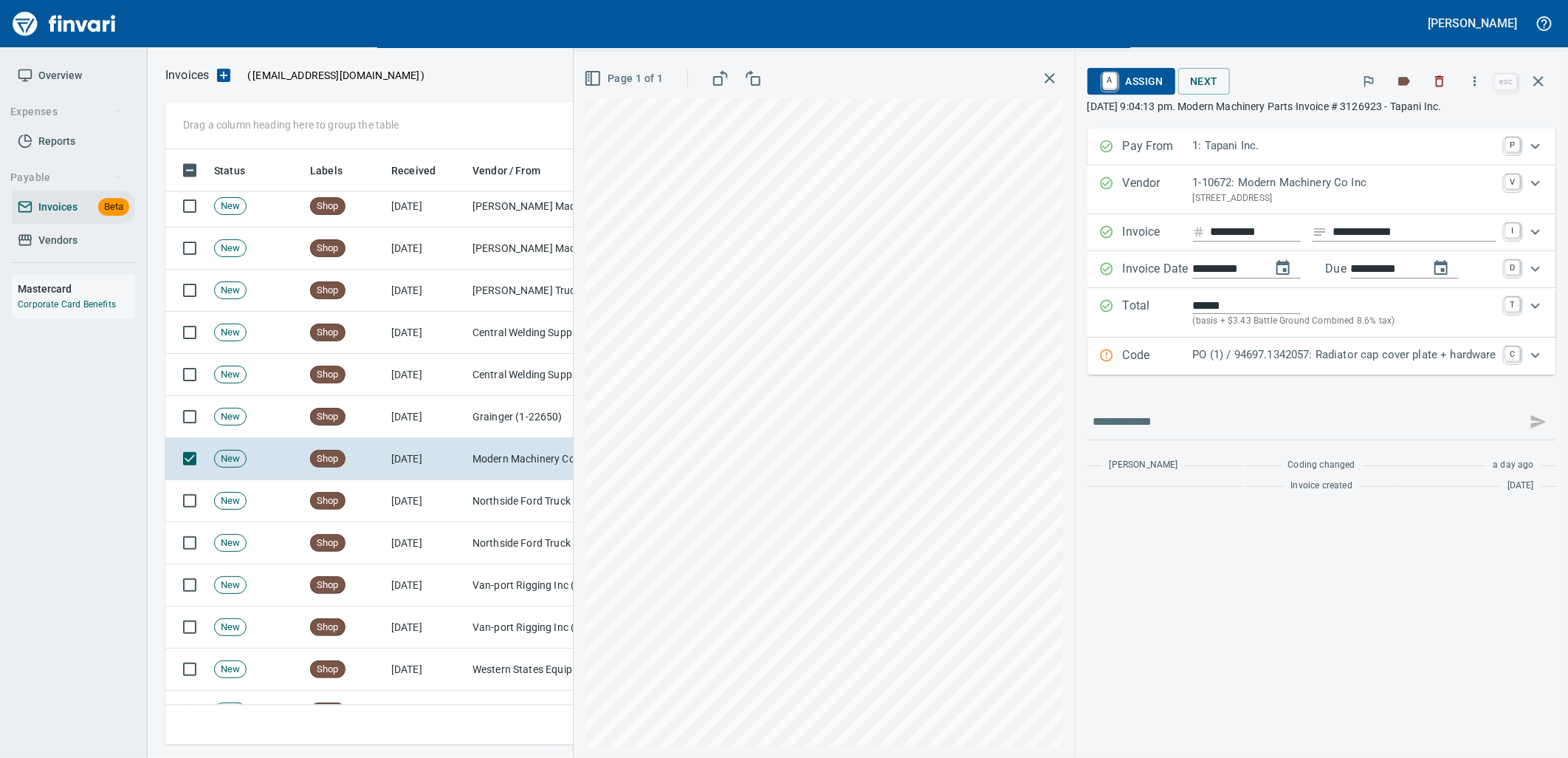
click at [1350, 358] on p "PO (1) / 94697.1342057: Radiator cap cover plate + hardware" at bounding box center [1344, 354] width 303 height 17
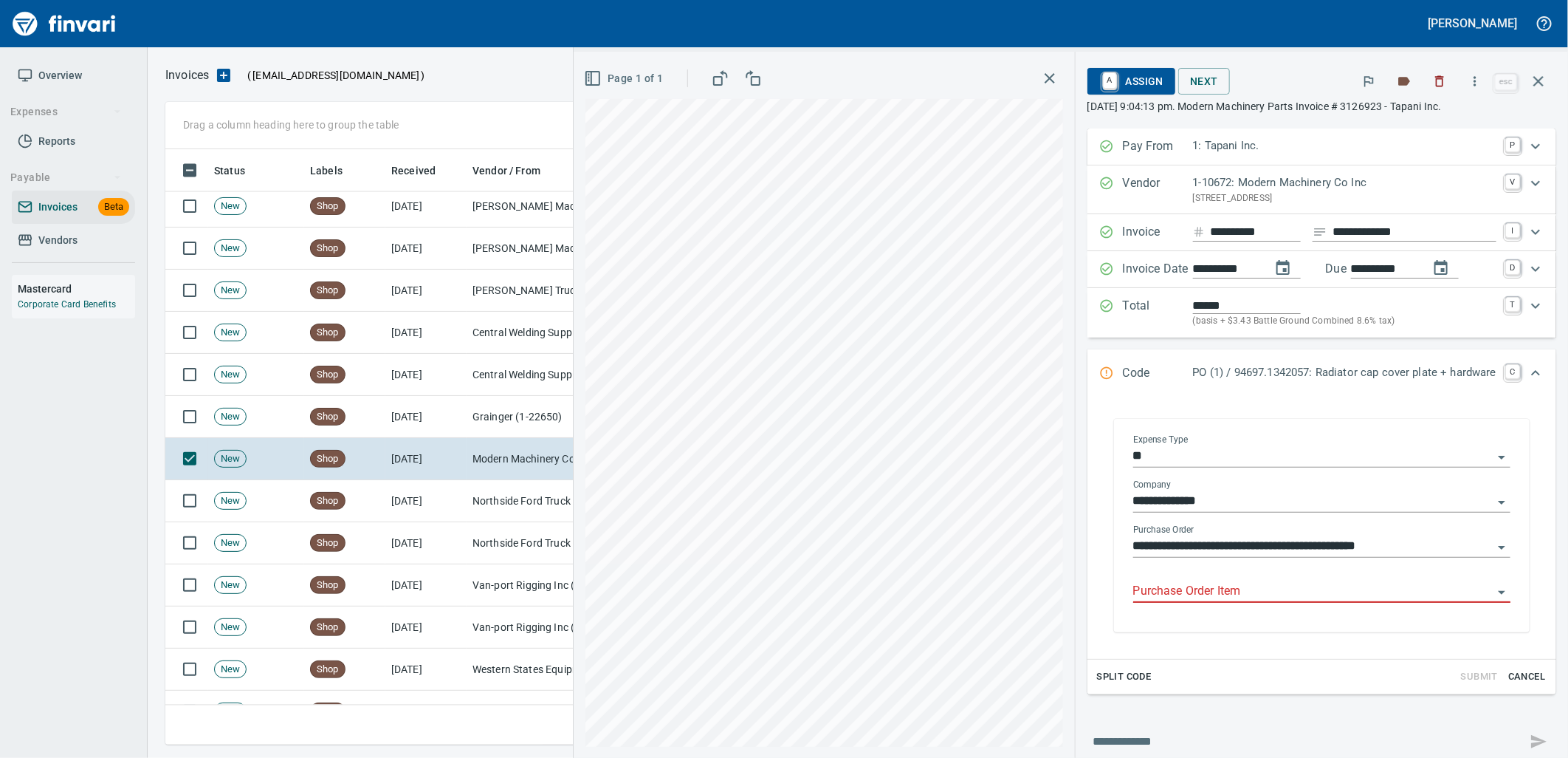
click at [1220, 591] on input "Purchase Order Item" at bounding box center [1313, 591] width 359 height 21
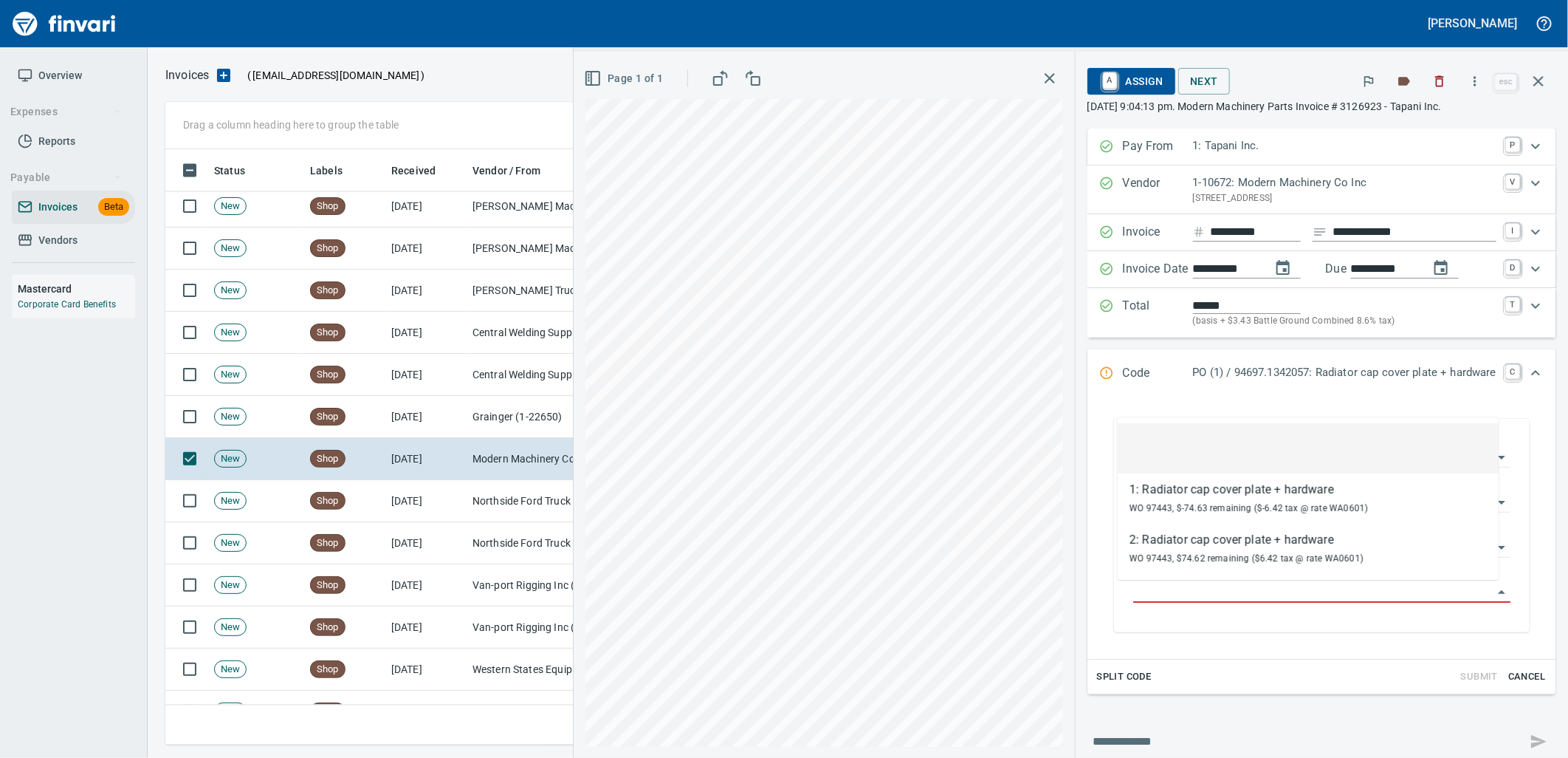
scroll to position [583, 1360]
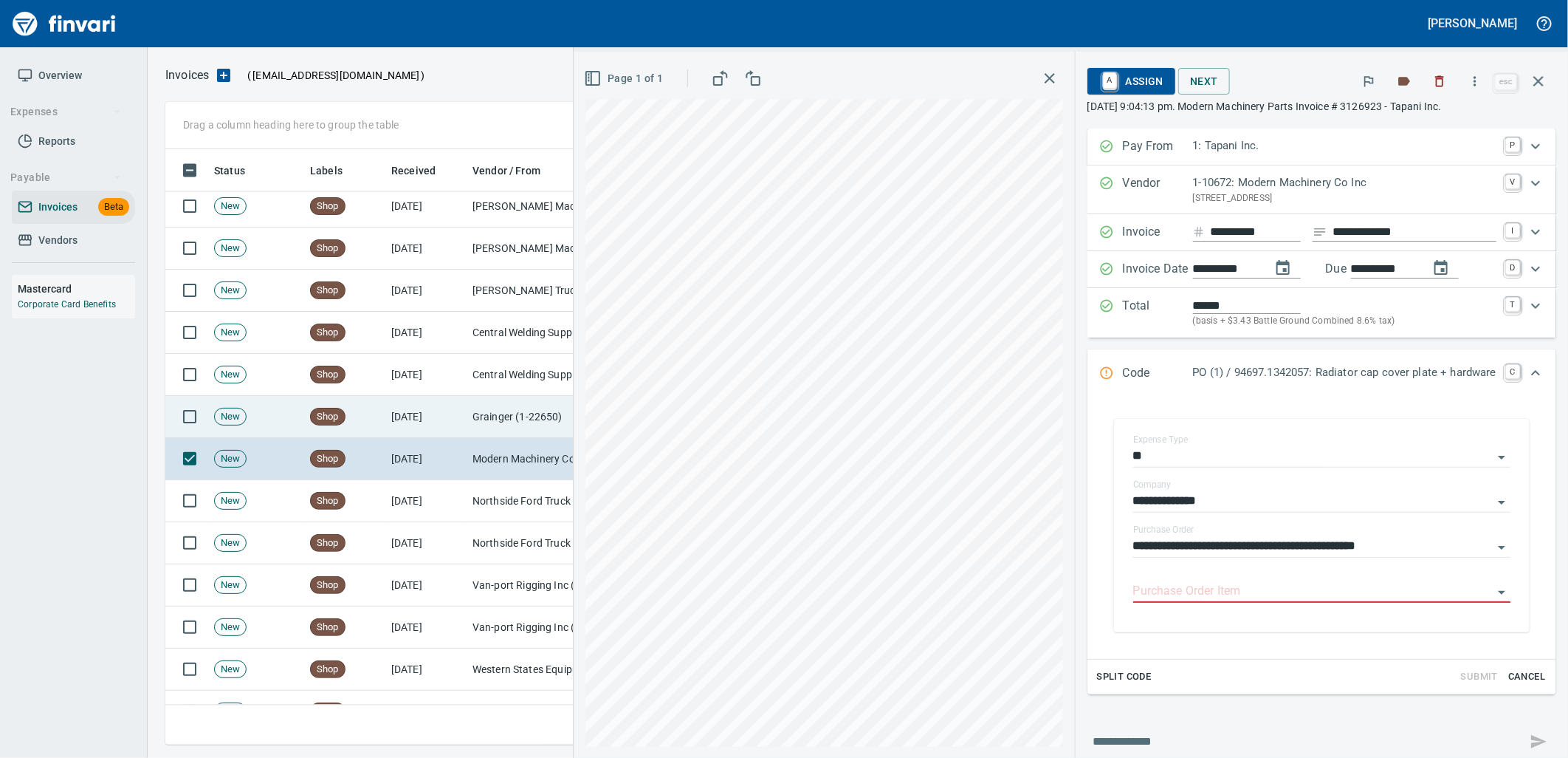
click at [412, 408] on td "[DATE]" at bounding box center [426, 416] width 81 height 42
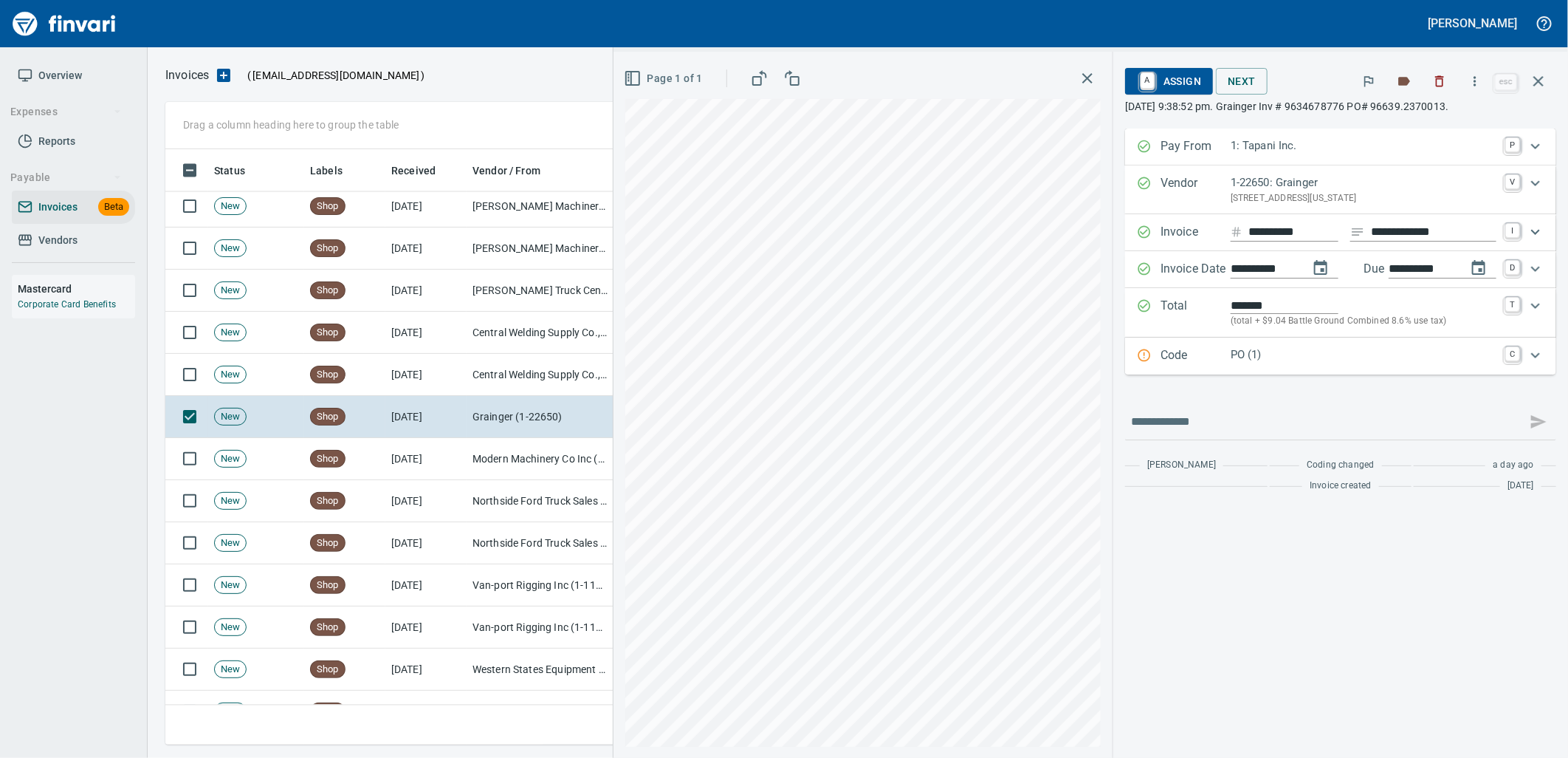
click at [1234, 362] on p "PO (1)" at bounding box center [1364, 354] width 266 height 17
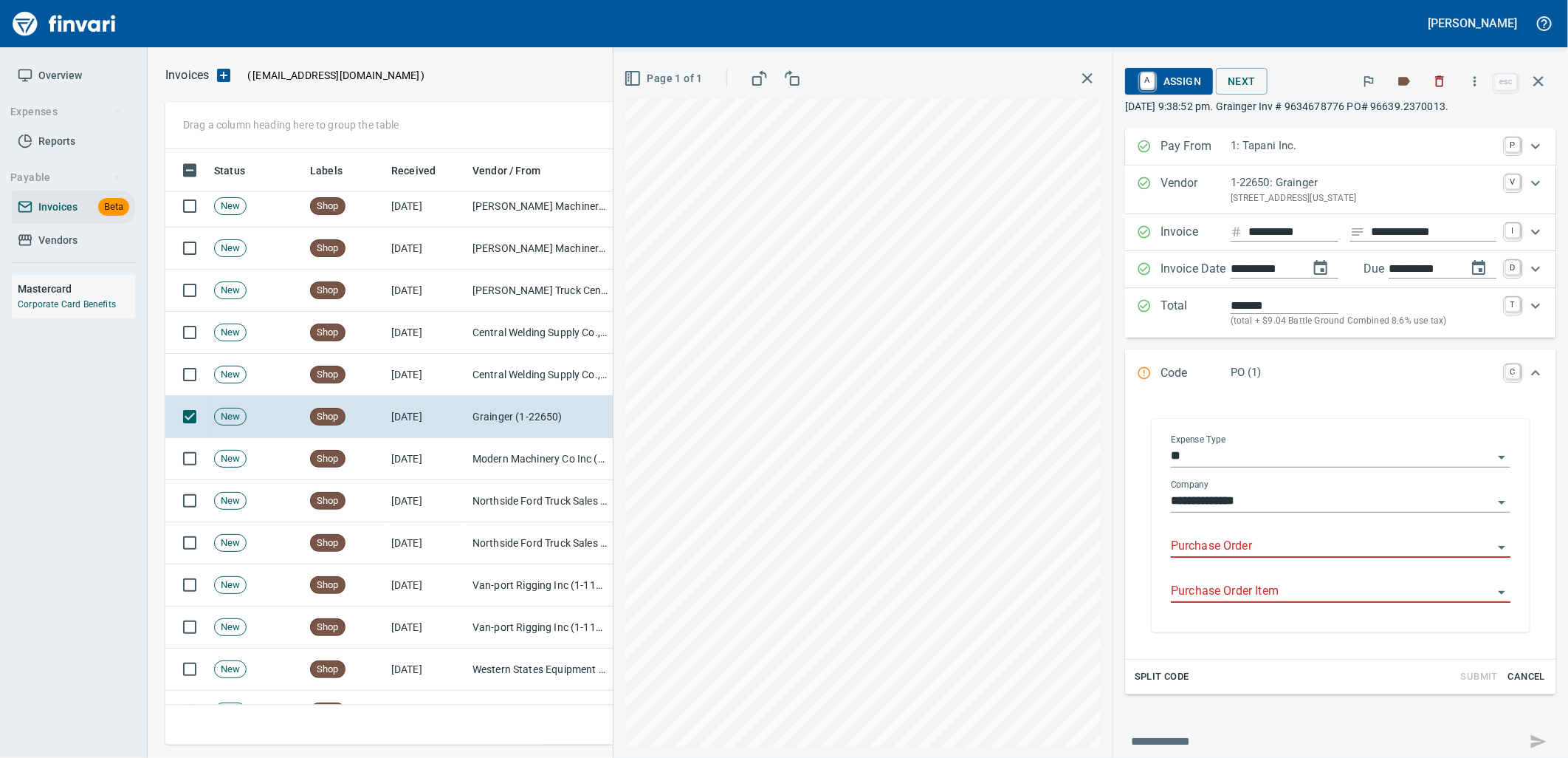
click at [1245, 556] on input "Purchase Order" at bounding box center [1332, 546] width 322 height 21
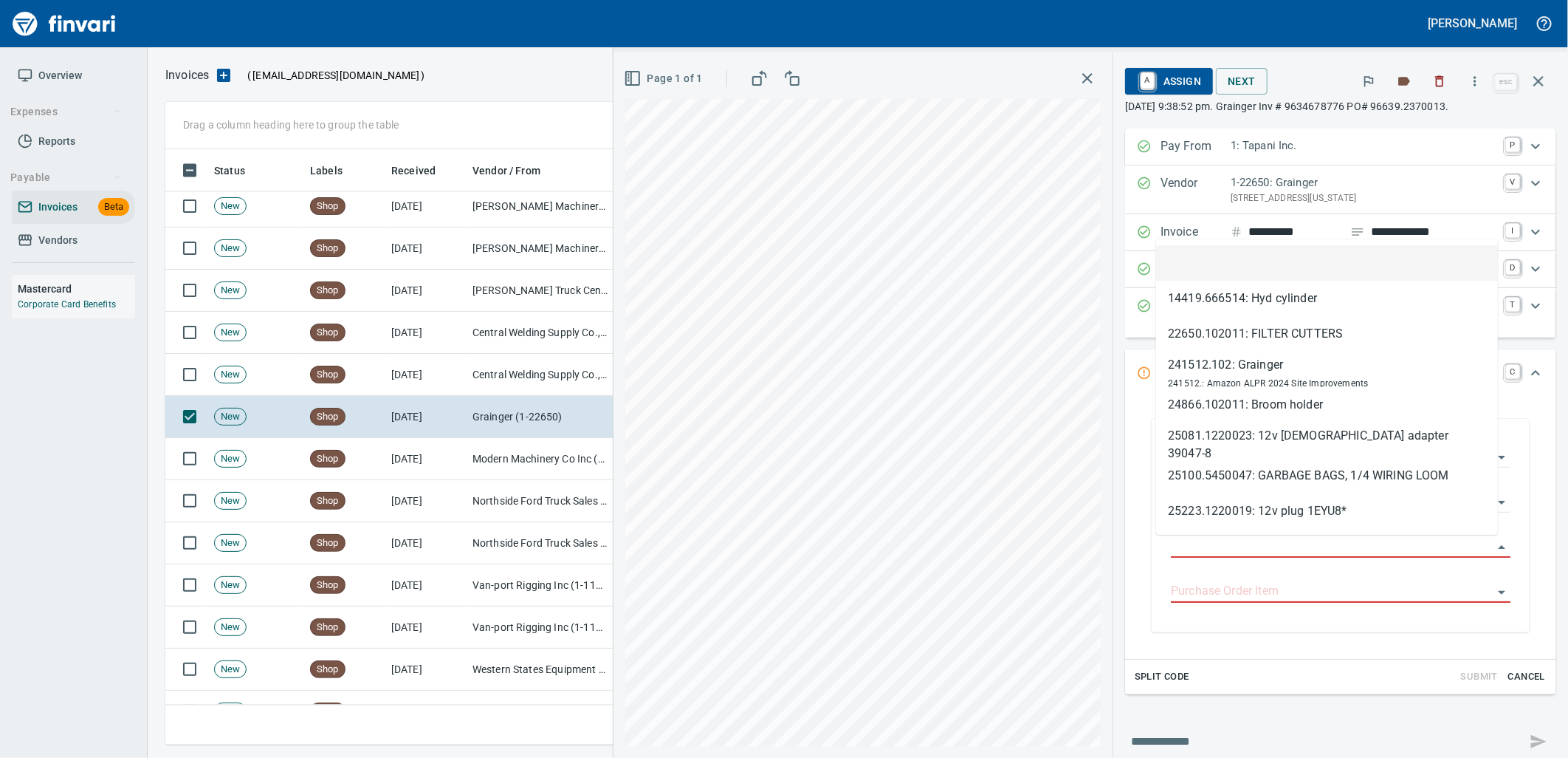
scroll to position [583, 1360]
type input "**********"
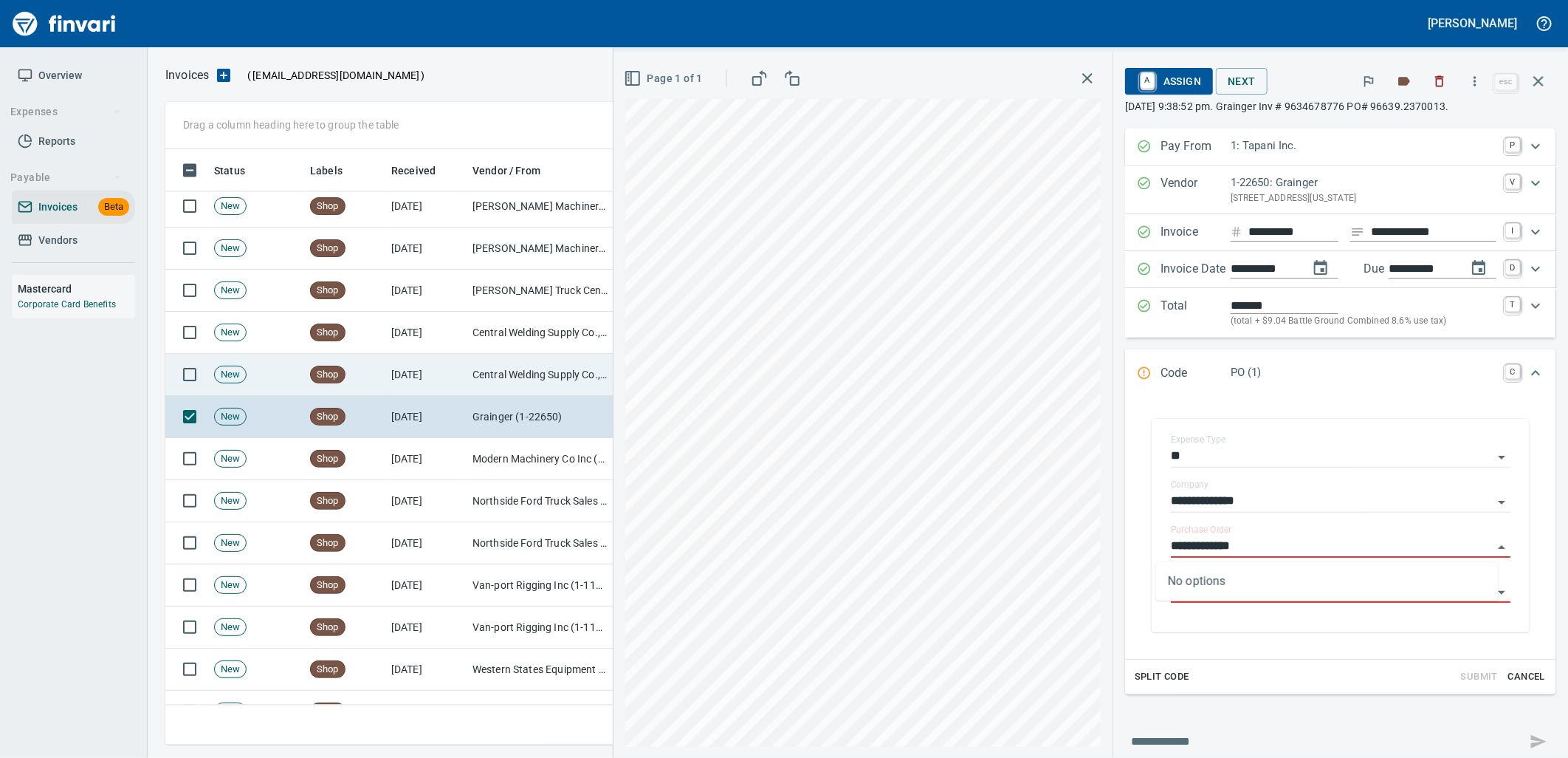
click at [520, 375] on td "Central Welding Supply Co., Inc (1-23924)" at bounding box center [540, 374] width 147 height 42
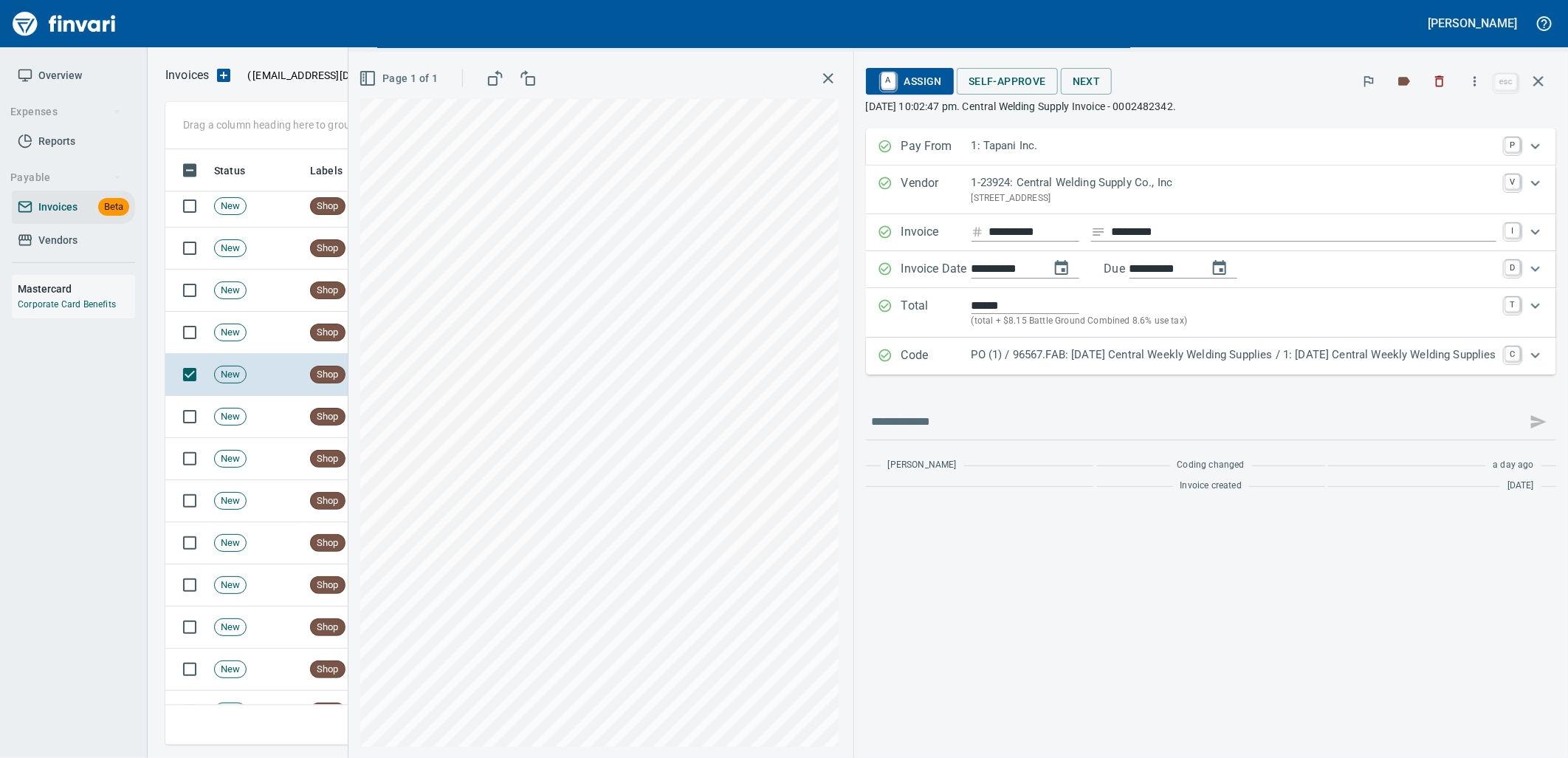
click at [1309, 355] on p "PO (1) / 96567.FAB: [DATE] Central Weekly Welding Supplies / 1: [DATE] Central …" at bounding box center [1234, 354] width 525 height 17
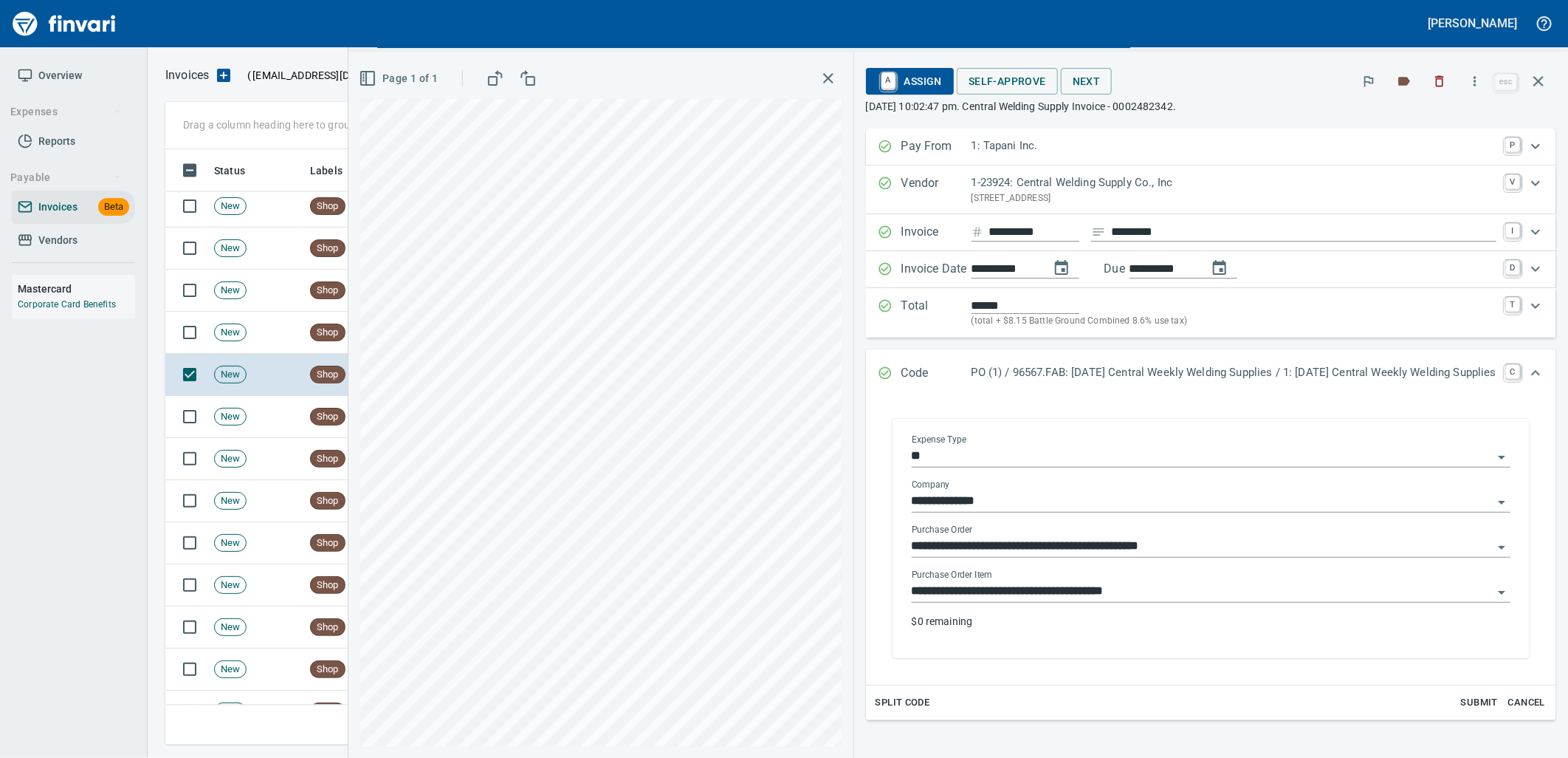
click at [1155, 587] on input "**********" at bounding box center [1203, 591] width 581 height 21
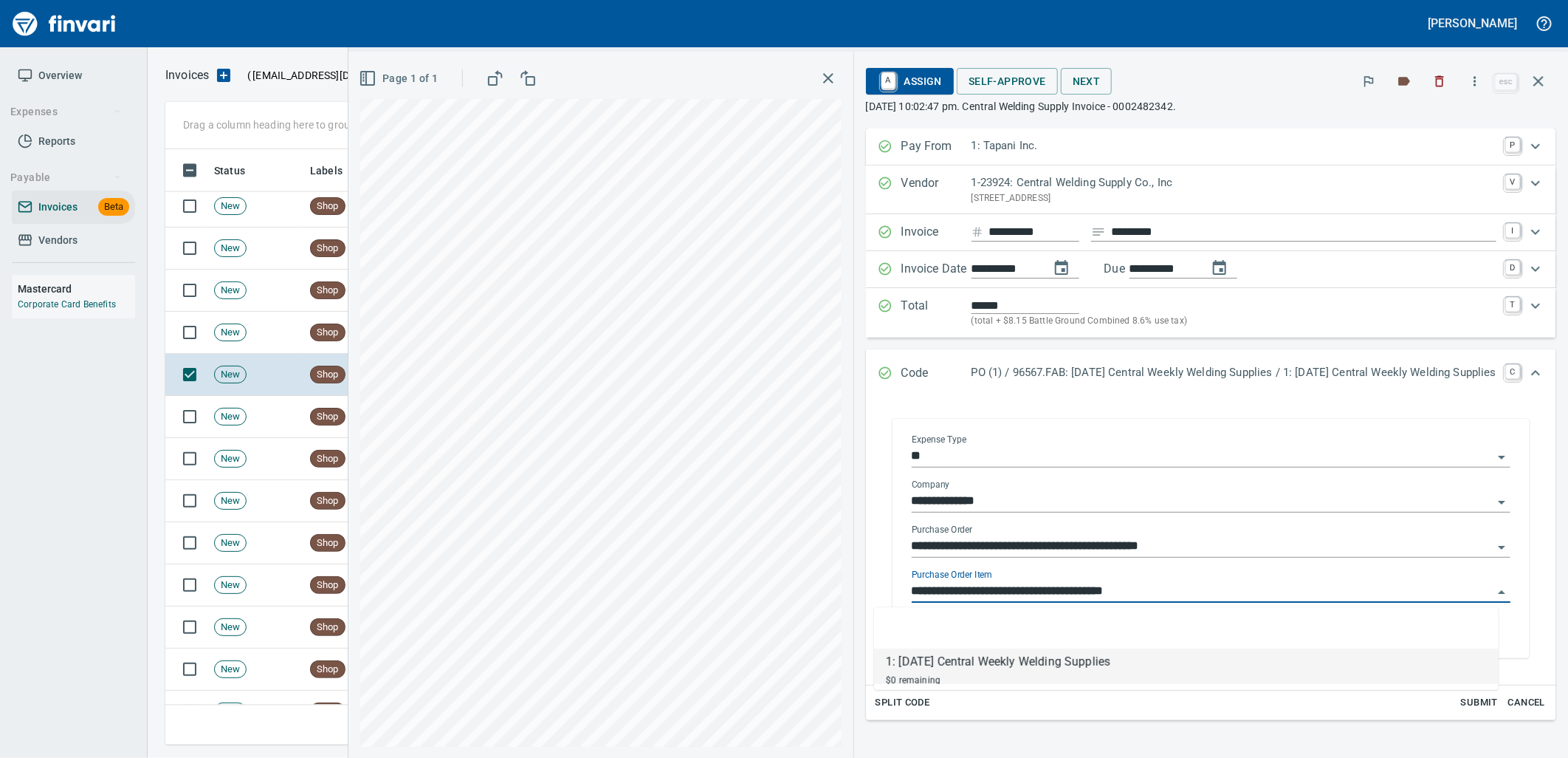
scroll to position [583, 1360]
click at [284, 336] on td "New" at bounding box center [256, 332] width 96 height 42
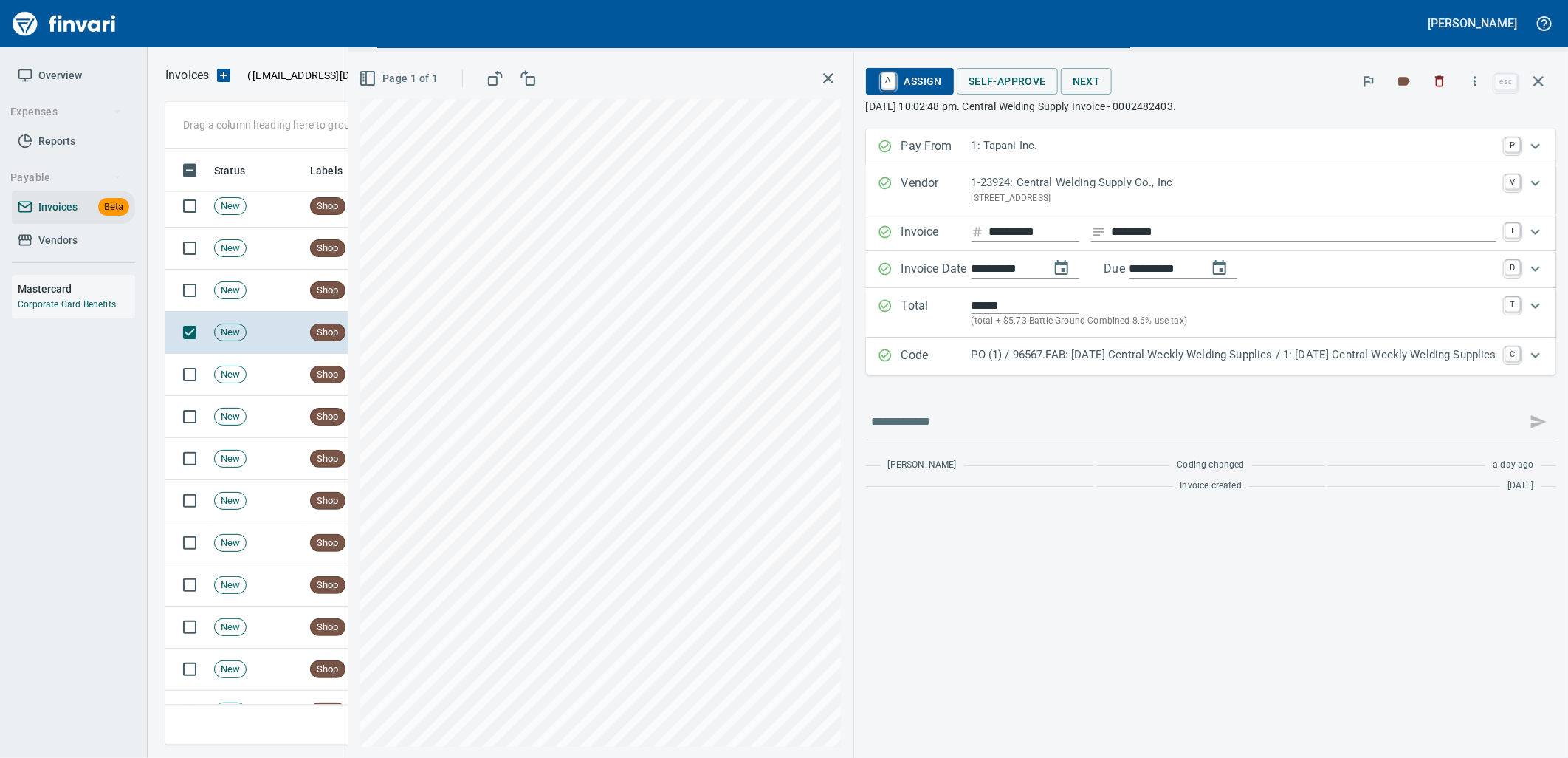
click at [1083, 362] on p "PO (1) / 96567.FAB: [DATE] Central Weekly Welding Supplies / 1: [DATE] Central …" at bounding box center [1234, 354] width 525 height 17
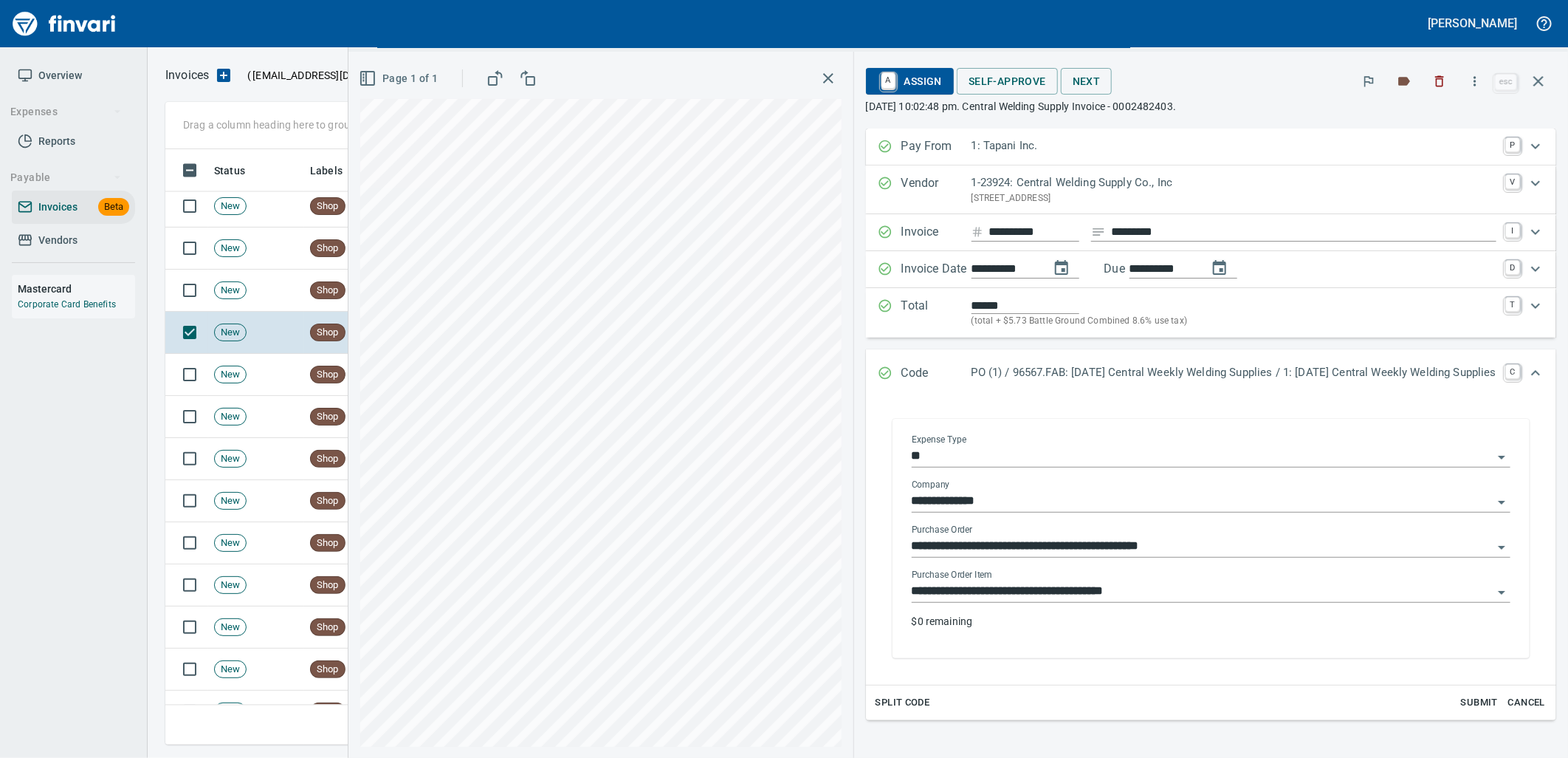
click at [1098, 585] on input "**********" at bounding box center [1203, 591] width 581 height 21
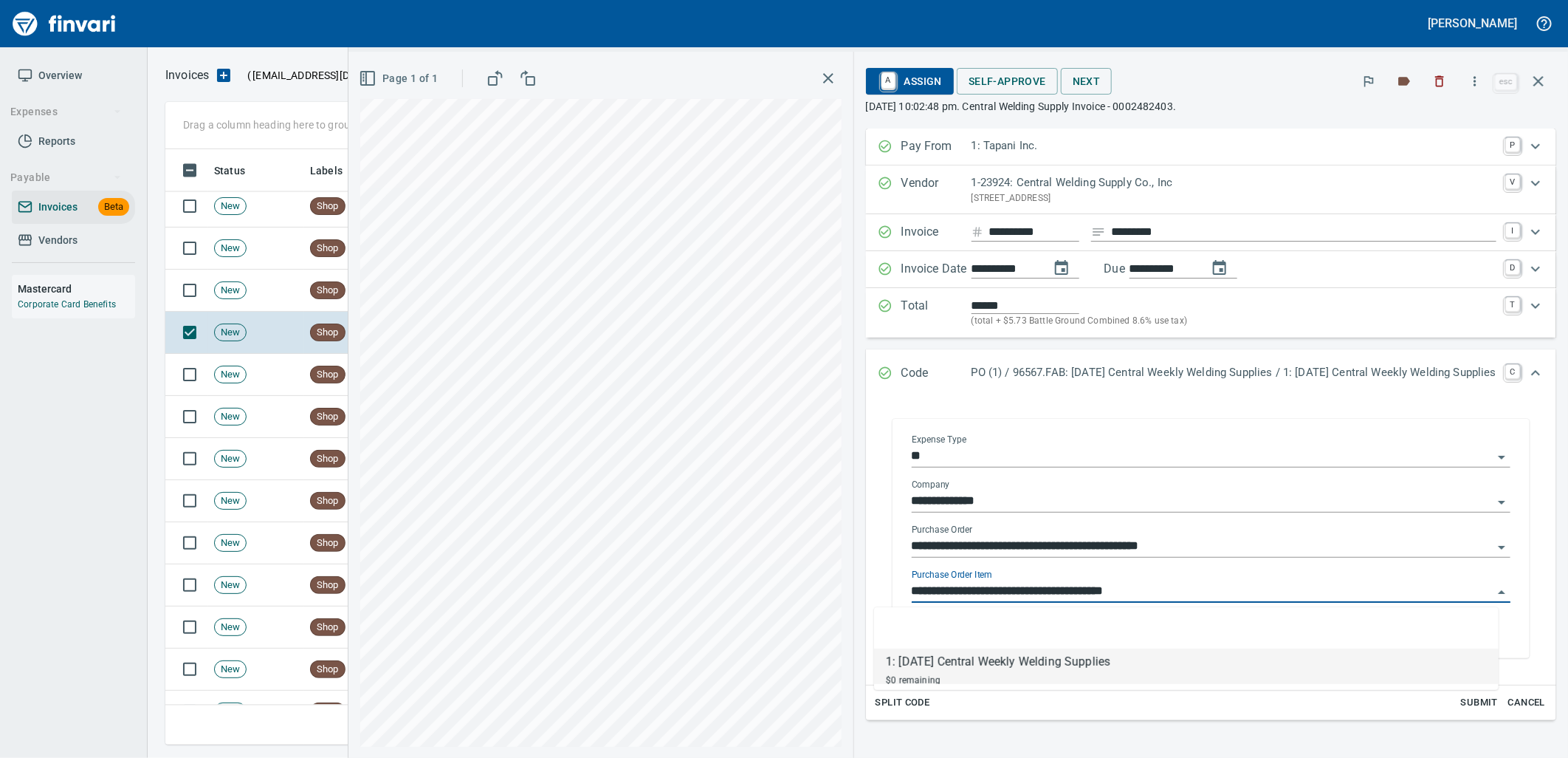
scroll to position [583, 1360]
click at [272, 300] on td "New" at bounding box center [256, 290] width 96 height 42
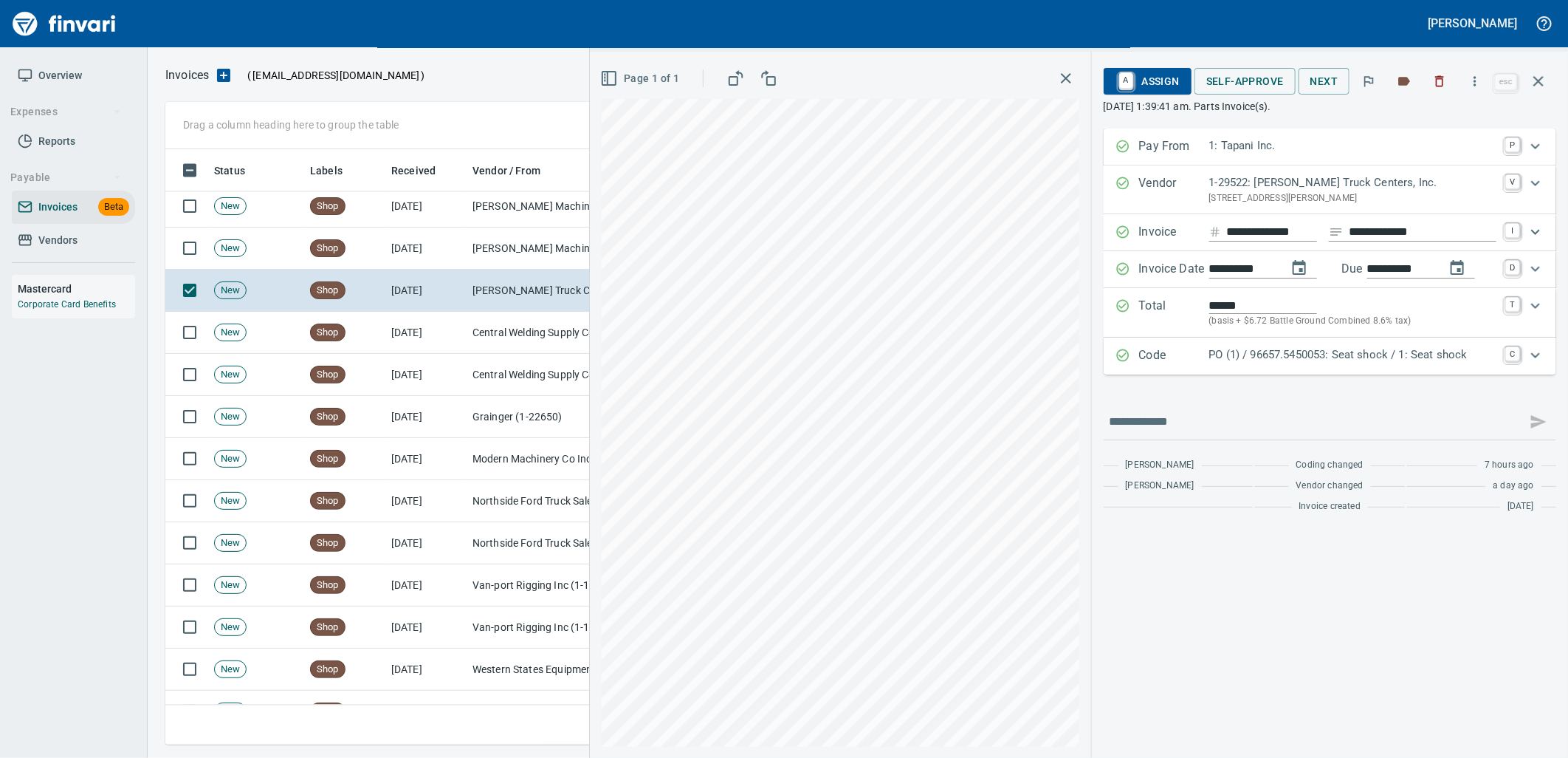
click at [1234, 358] on p "PO (1) / 96657.5450053: Seat shock / 1: Seat shock" at bounding box center [1353, 354] width 288 height 17
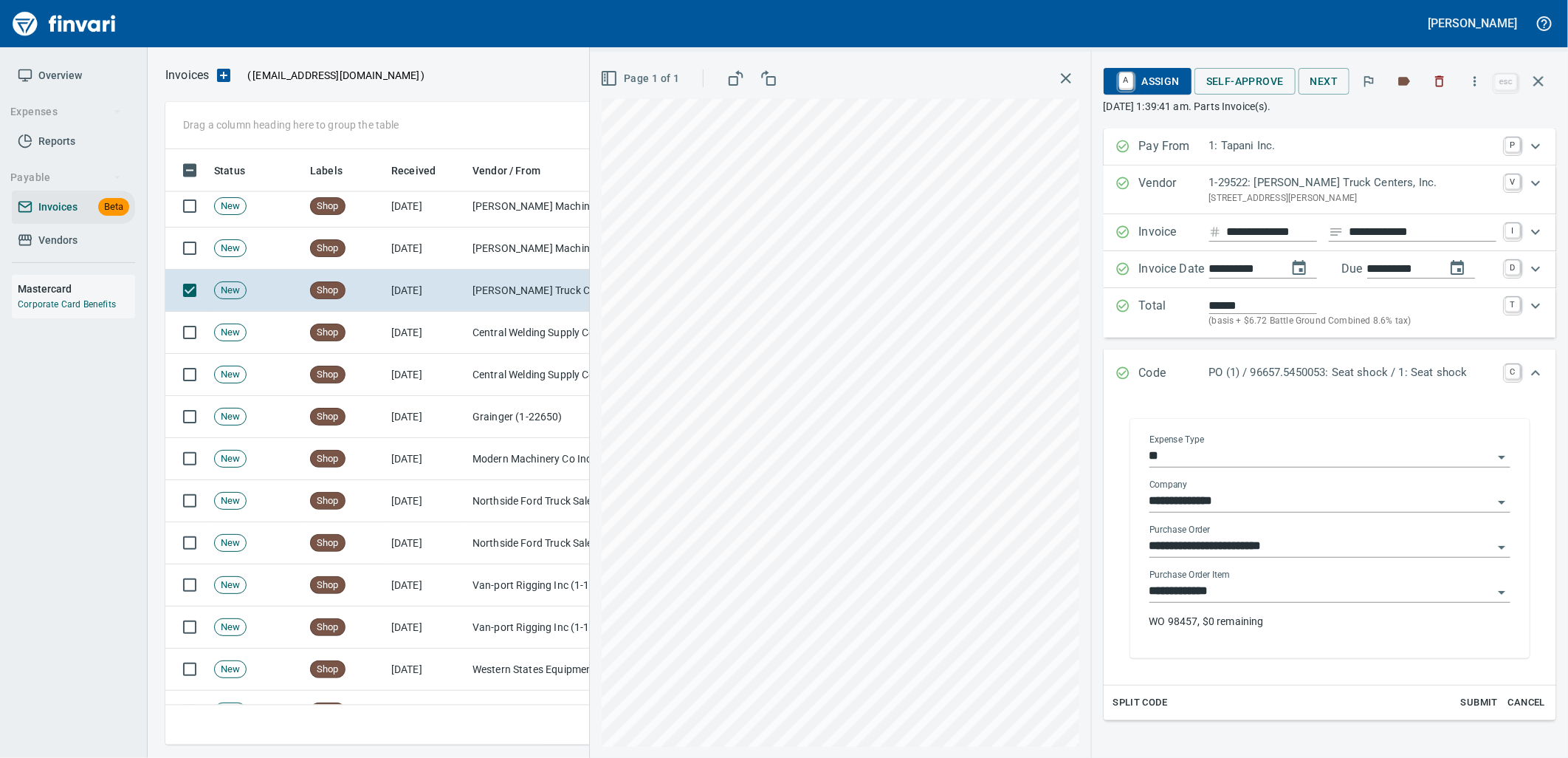
click at [1241, 595] on input "**********" at bounding box center [1322, 591] width 344 height 21
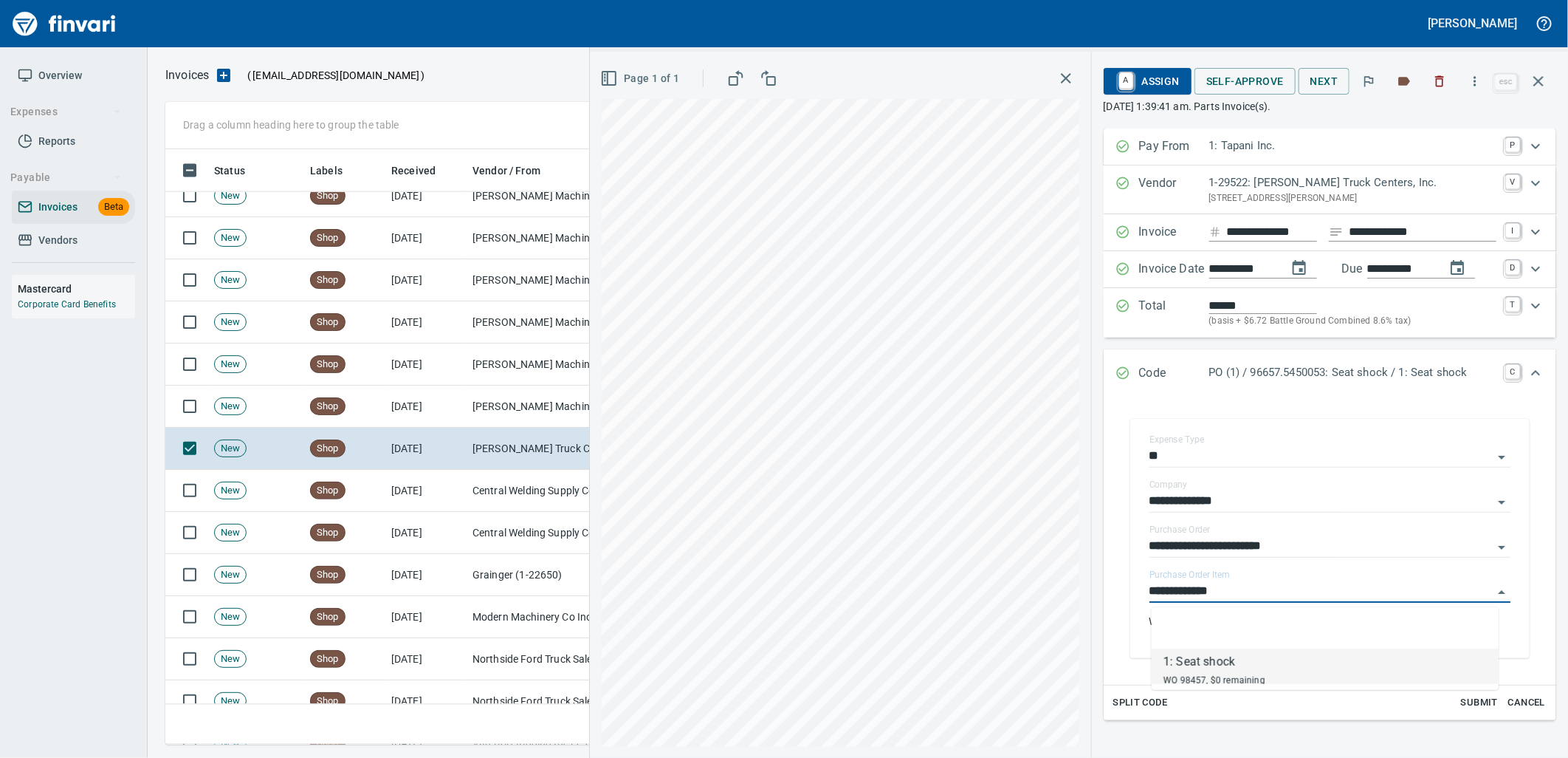
scroll to position [1378, 0]
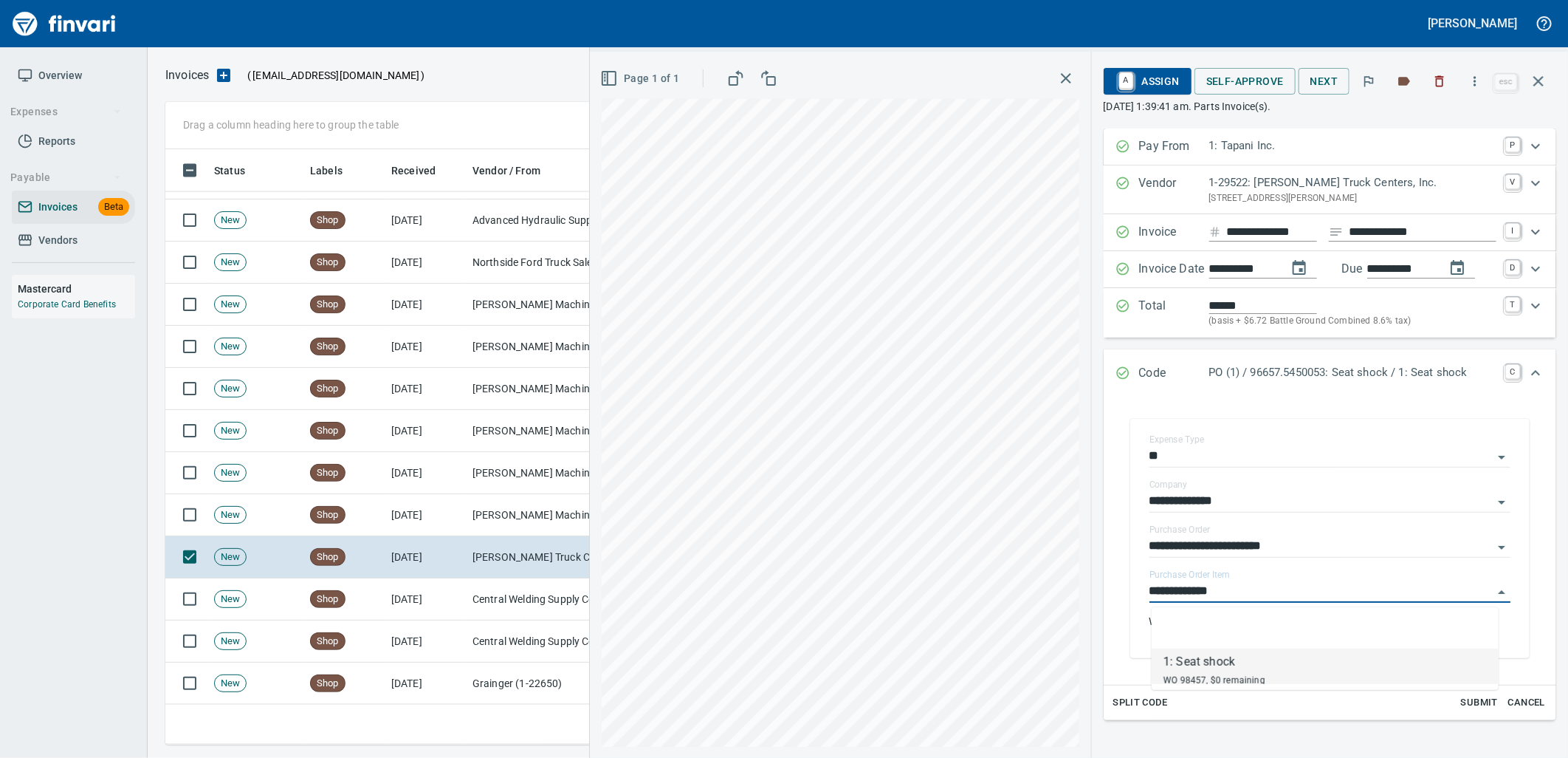
drag, startPoint x: 396, startPoint y: 505, endPoint x: 1112, endPoint y: 506, distance: 716.0
click at [397, 505] on td "[DATE]" at bounding box center [426, 514] width 81 height 42
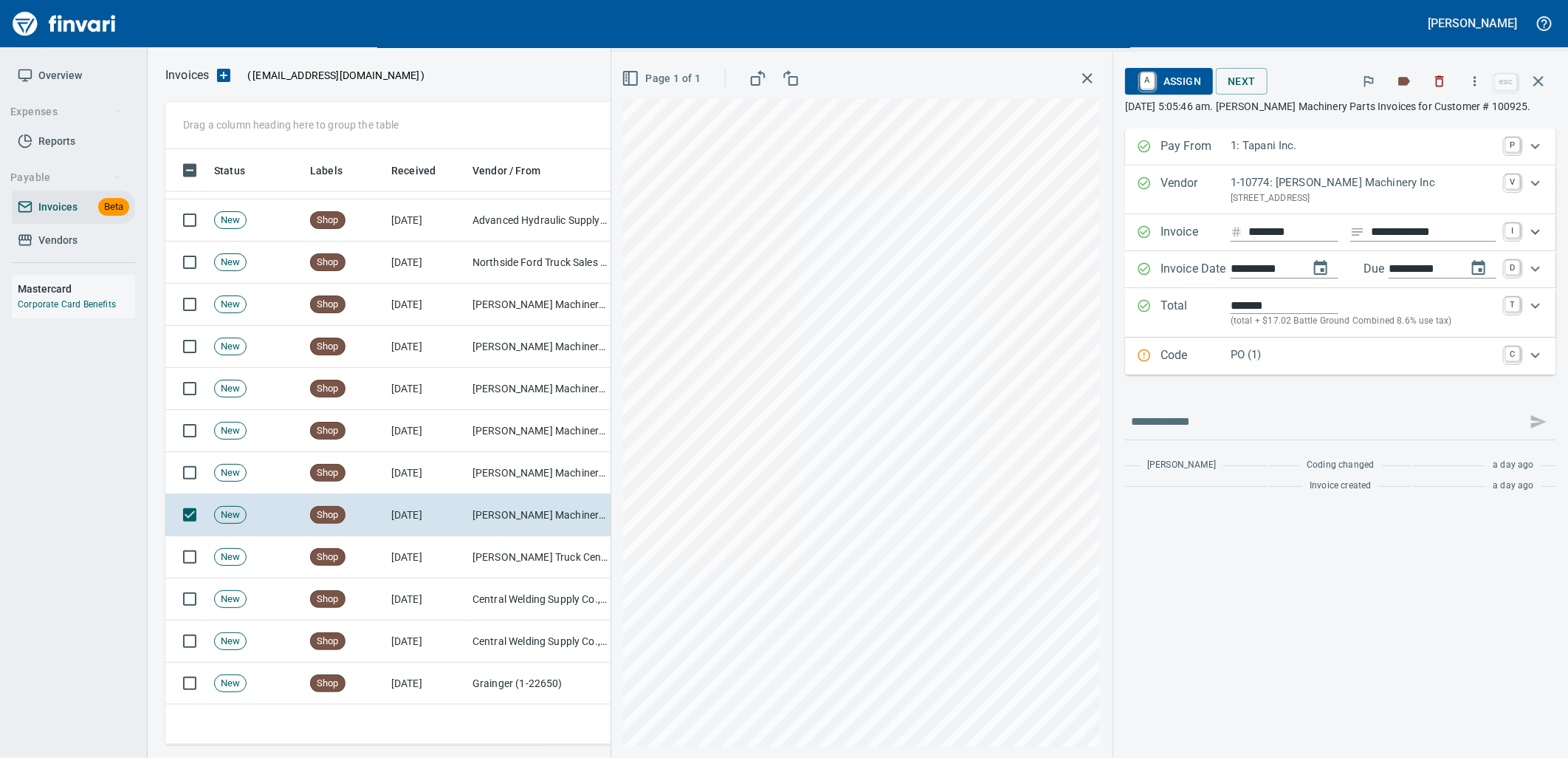
click at [1316, 374] on div "Code PO (1) C" at bounding box center [1340, 356] width 431 height 37
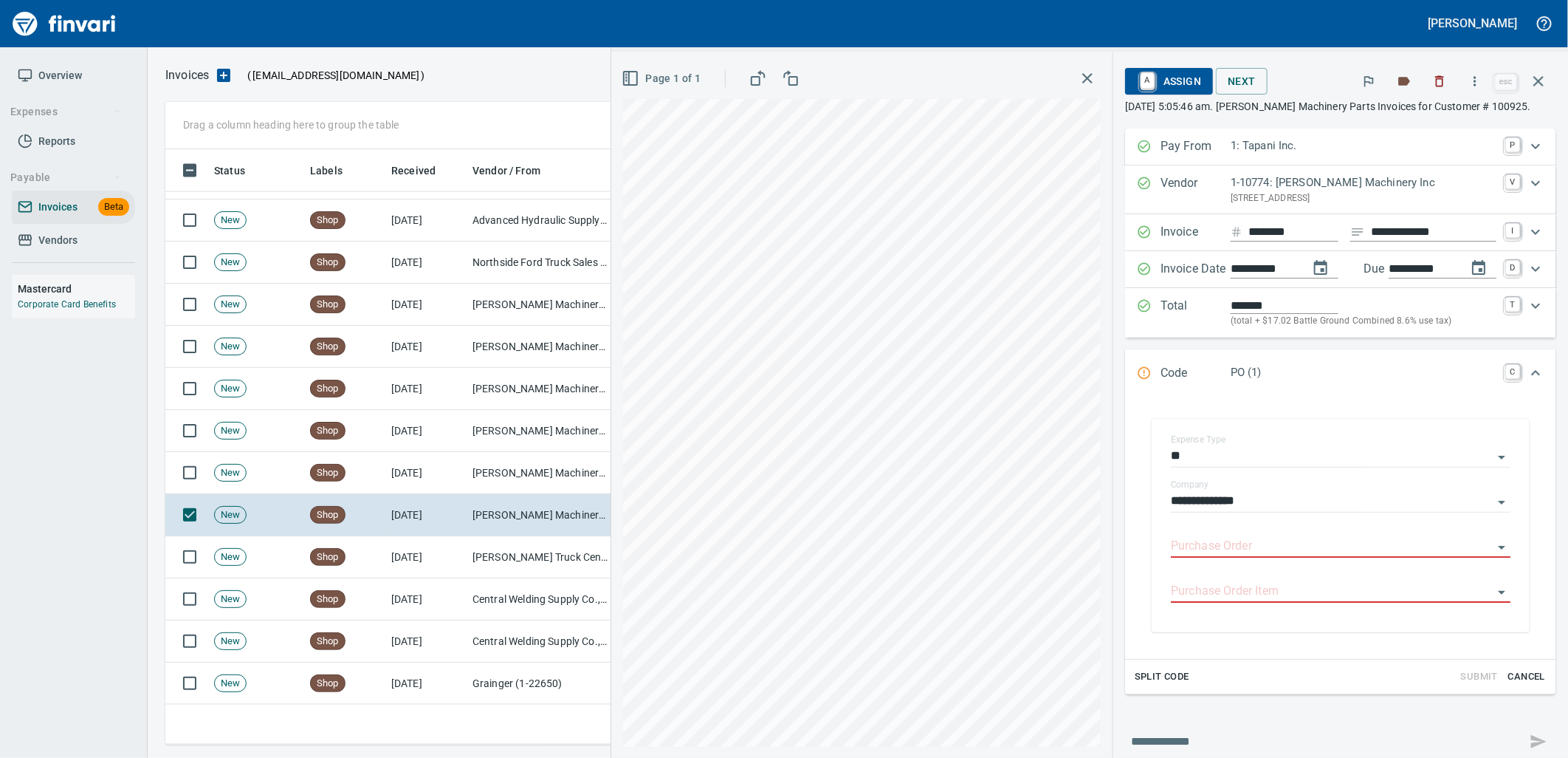
click at [1240, 544] on input "Purchase Order" at bounding box center [1332, 546] width 322 height 21
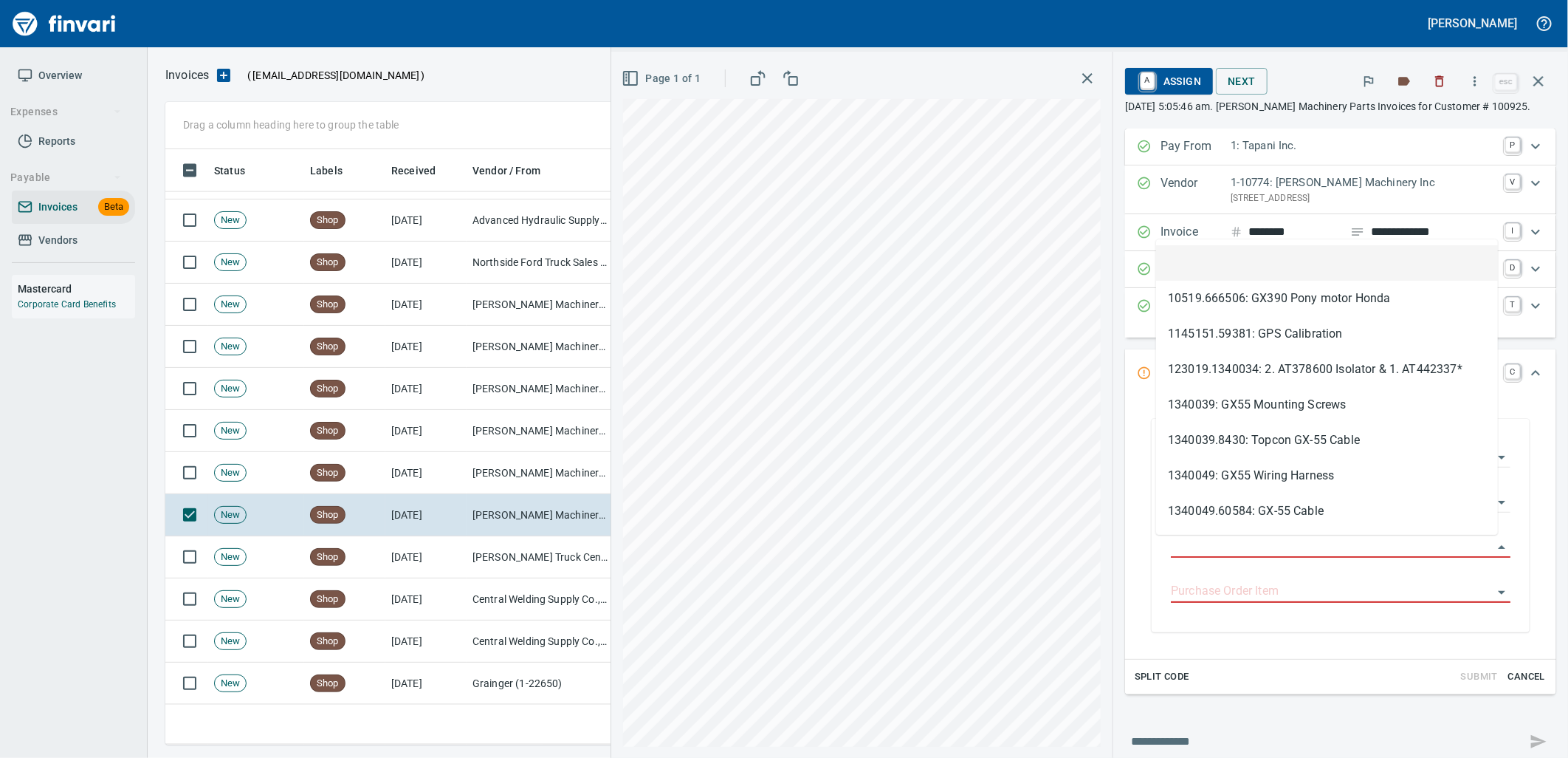
type input "**********"
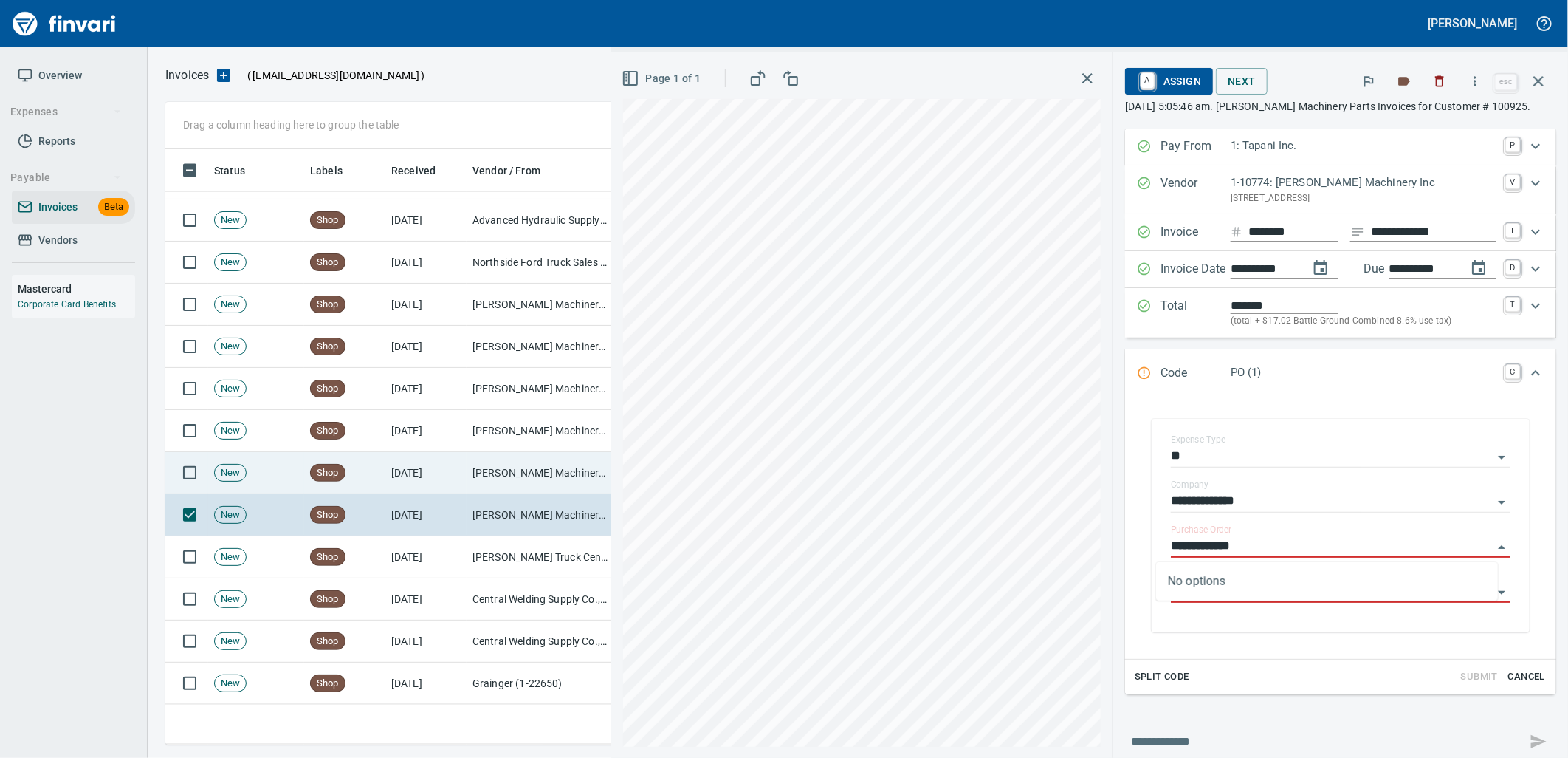
click at [539, 466] on td "[PERSON_NAME] Machinery Inc (1-10774)" at bounding box center [540, 472] width 147 height 42
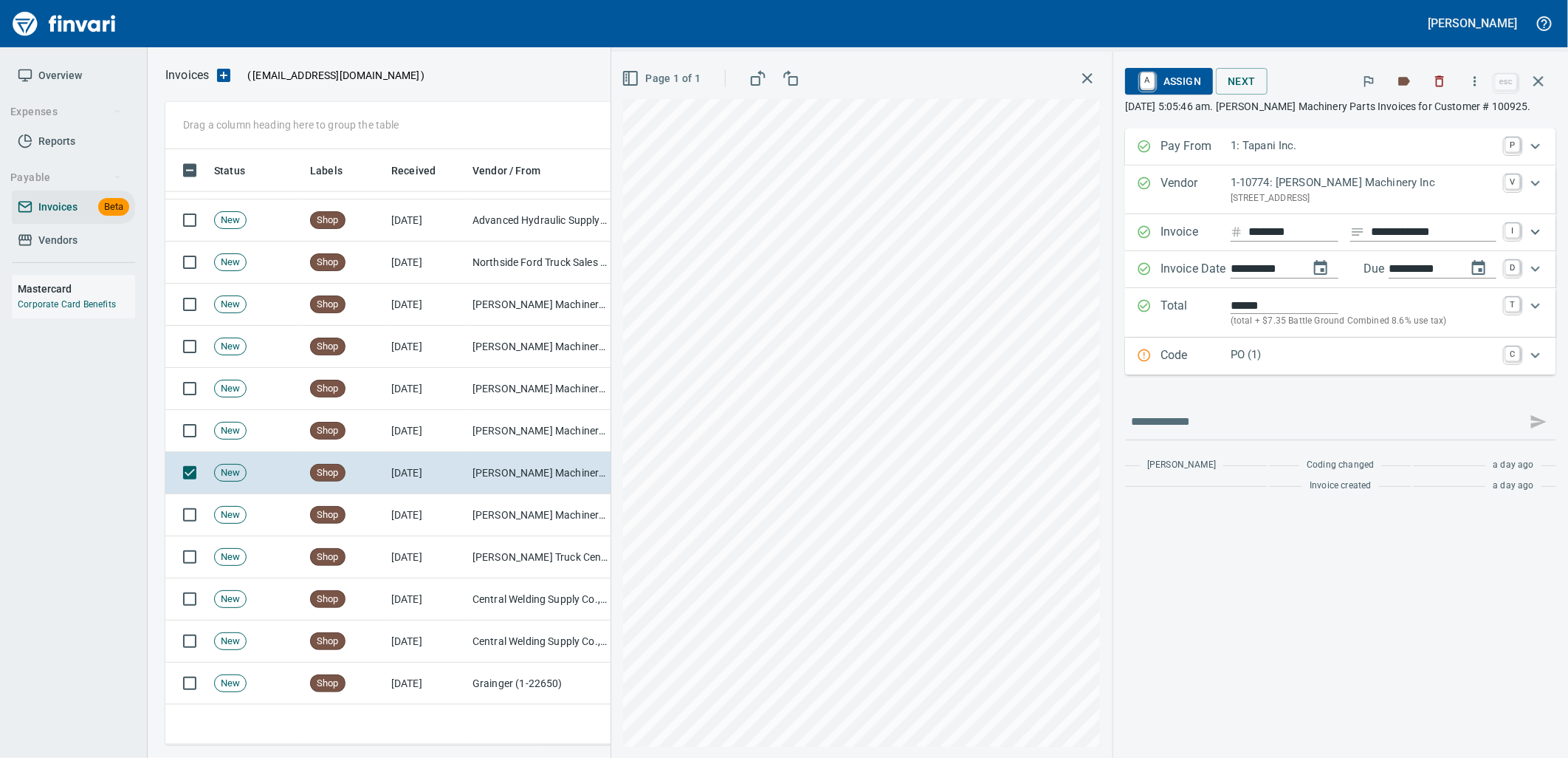
click at [1341, 355] on p "PO (1)" at bounding box center [1364, 354] width 266 height 17
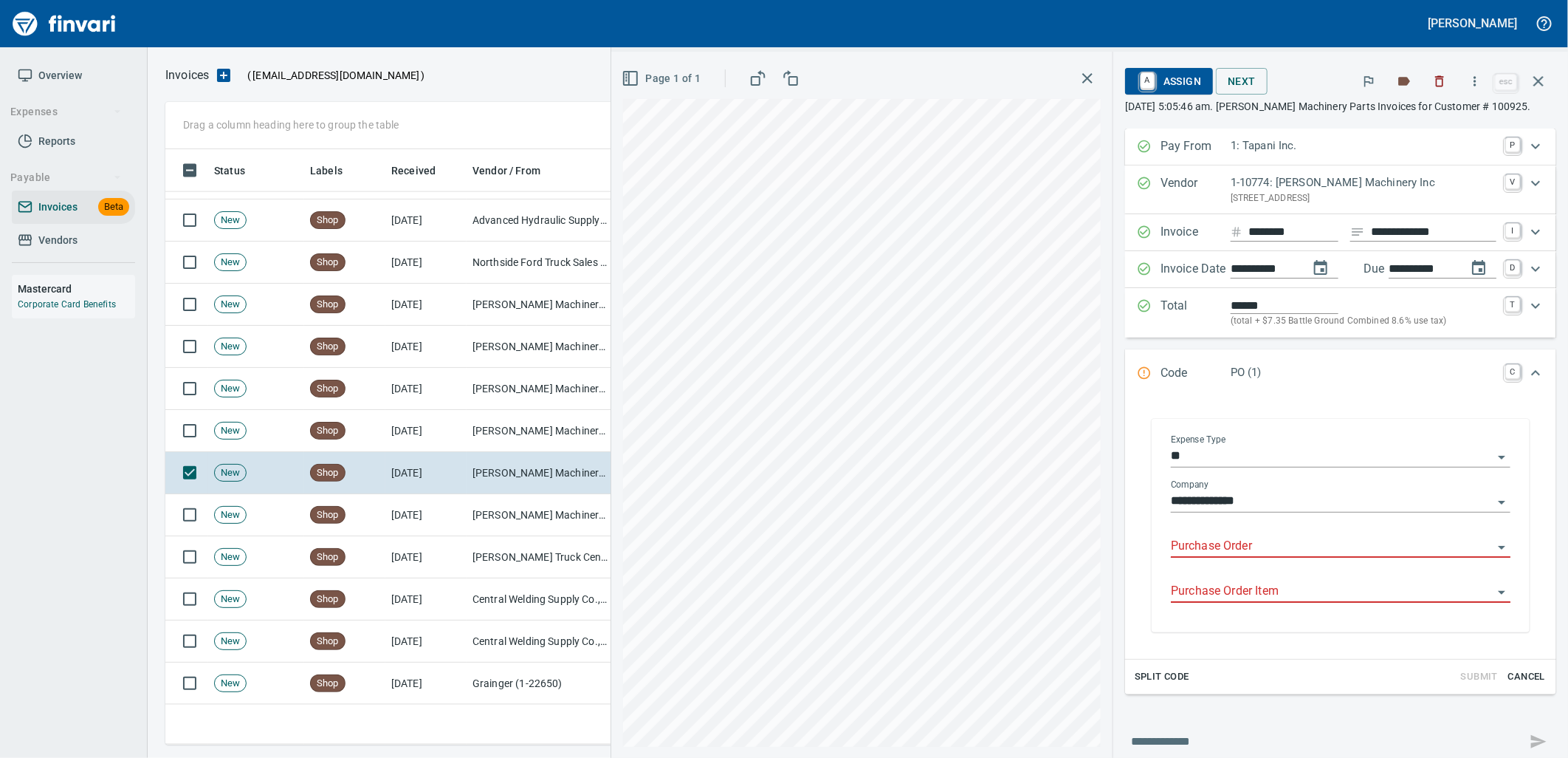
click at [1285, 545] on input "Purchase Order" at bounding box center [1332, 546] width 322 height 21
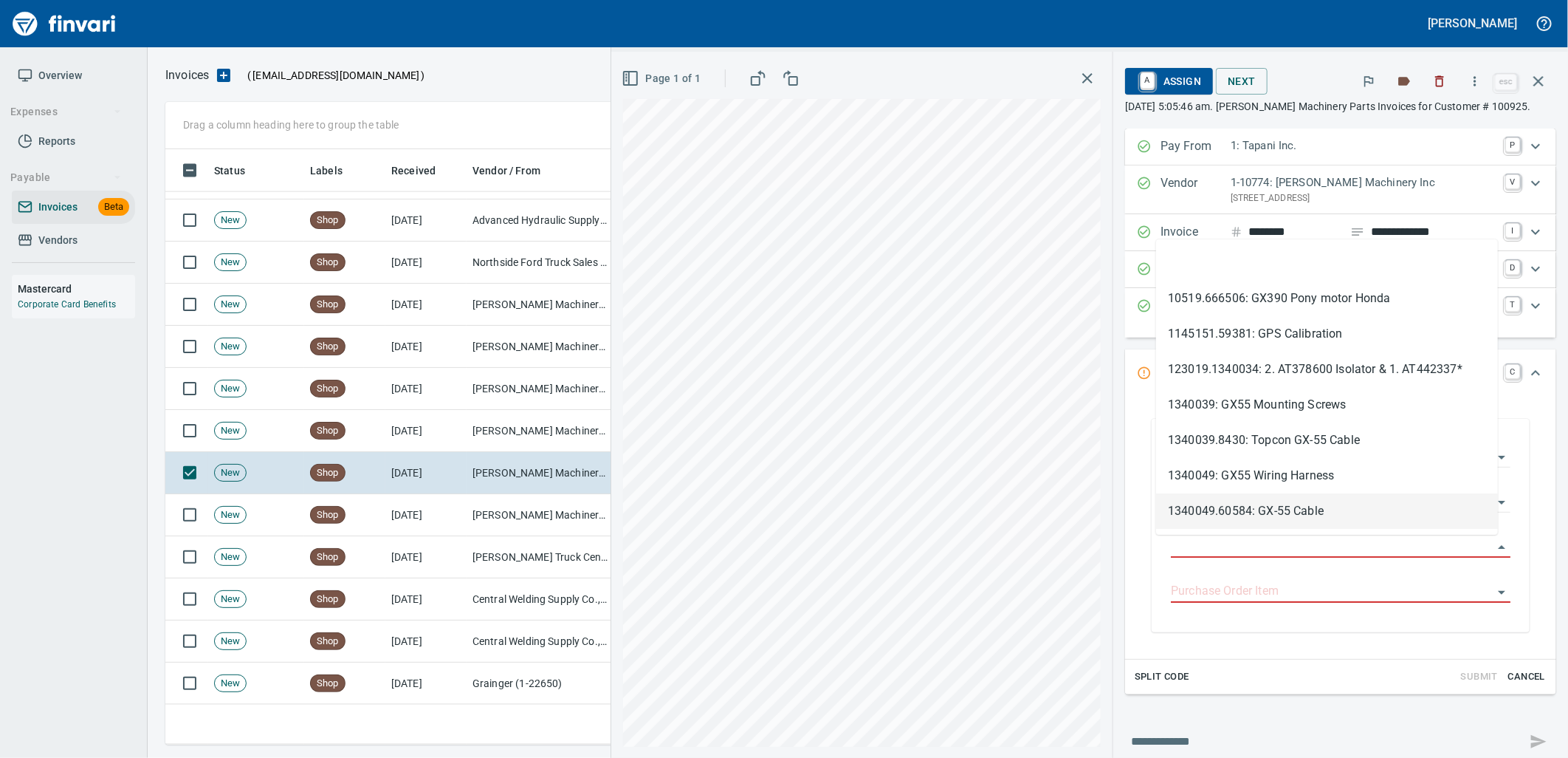
scroll to position [583, 1360]
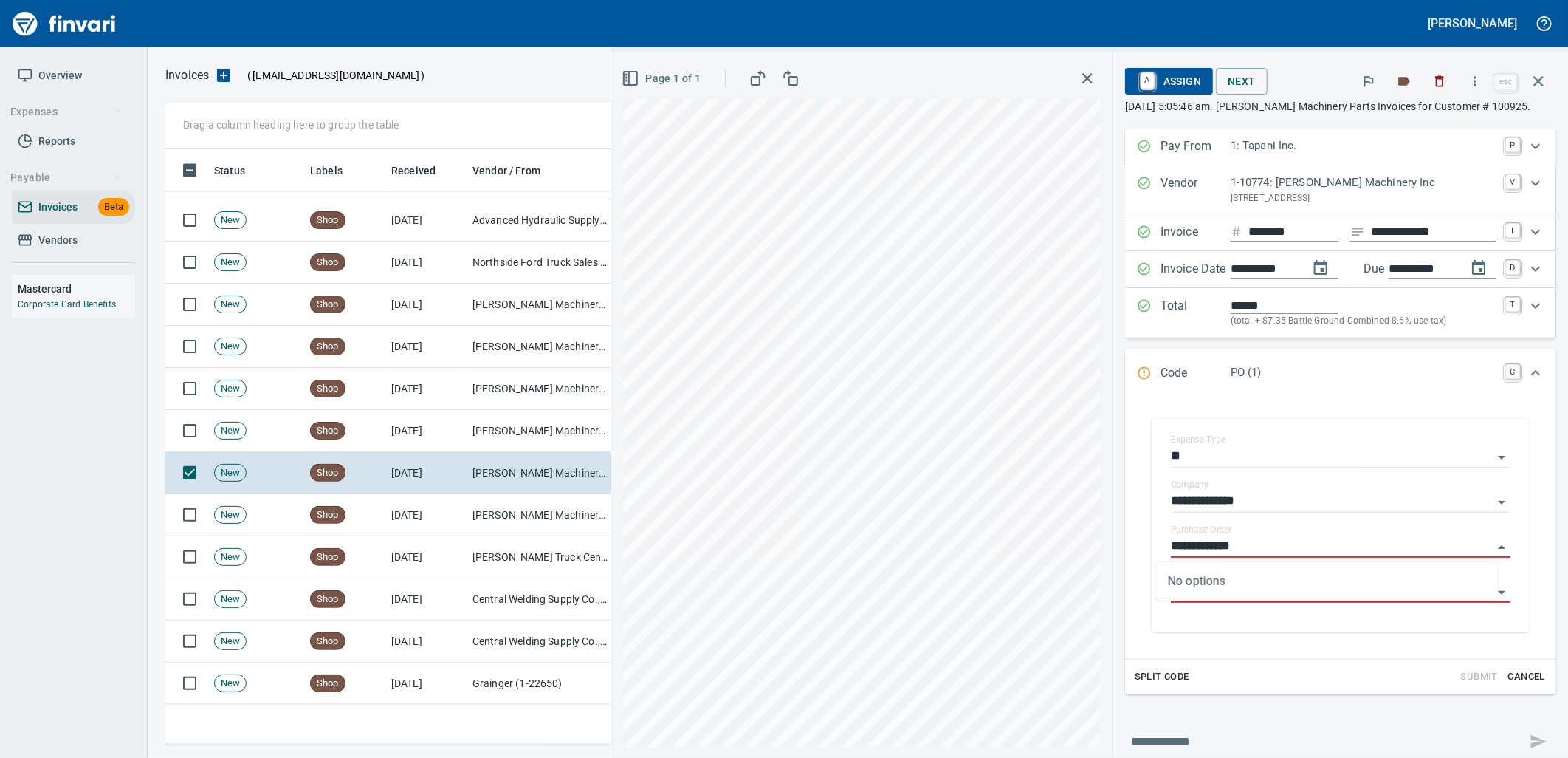
type input "**********"
click at [511, 429] on td "[PERSON_NAME] Machinery Co (1-10794)" at bounding box center [540, 430] width 147 height 42
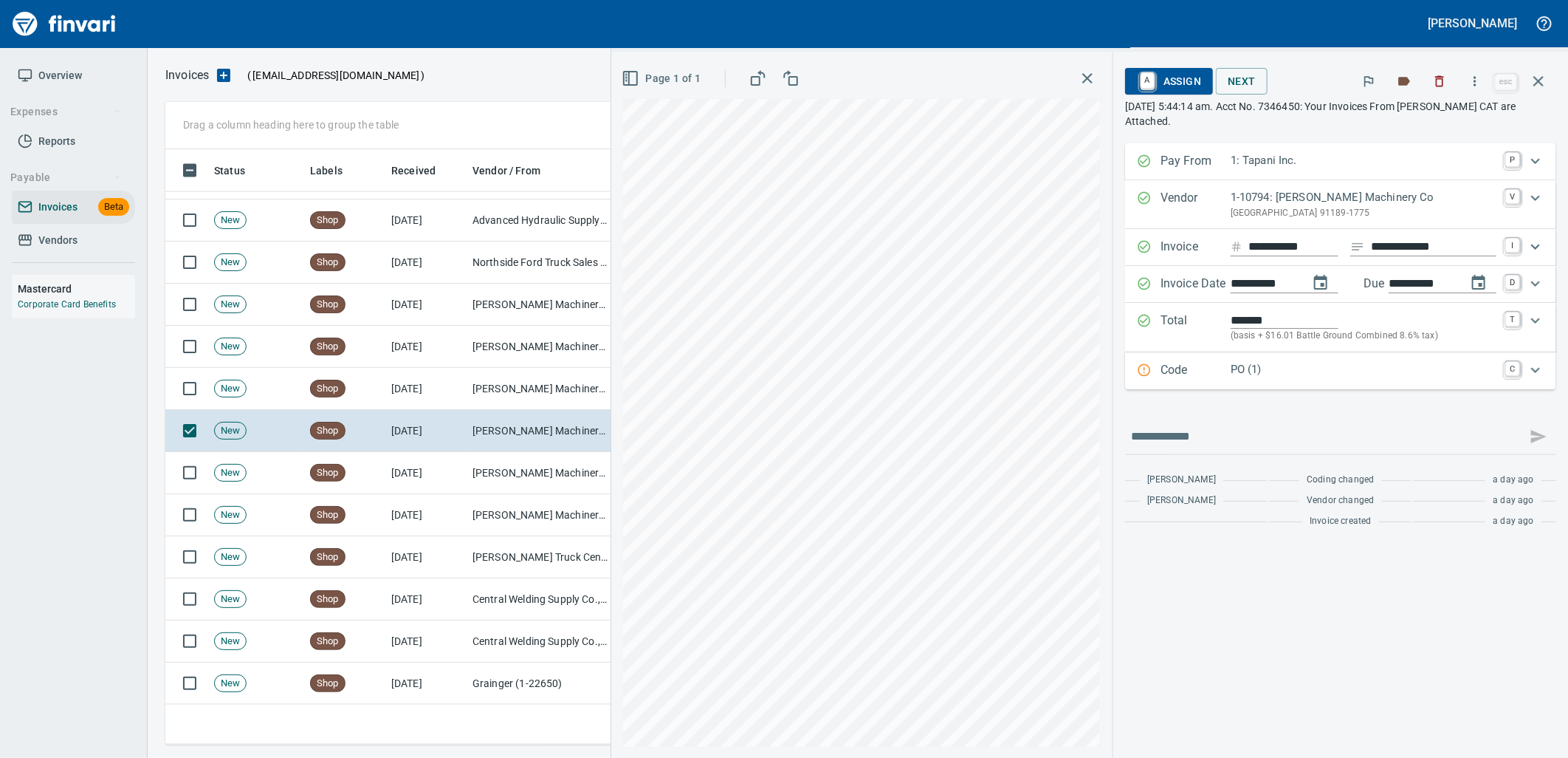
click at [1263, 380] on div "PO (1)" at bounding box center [1364, 371] width 266 height 20
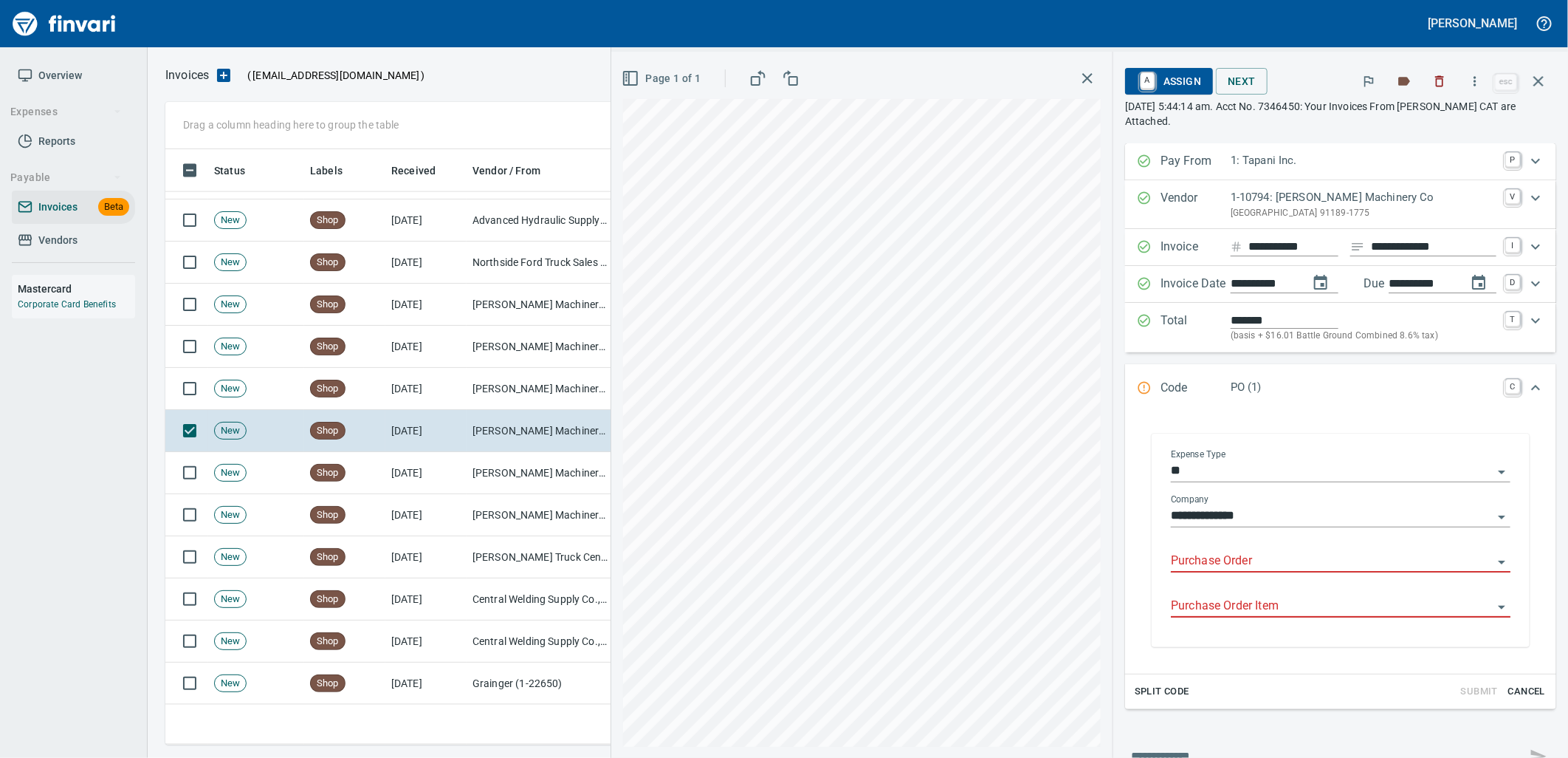
click at [1230, 560] on input "Purchase Order" at bounding box center [1332, 561] width 322 height 21
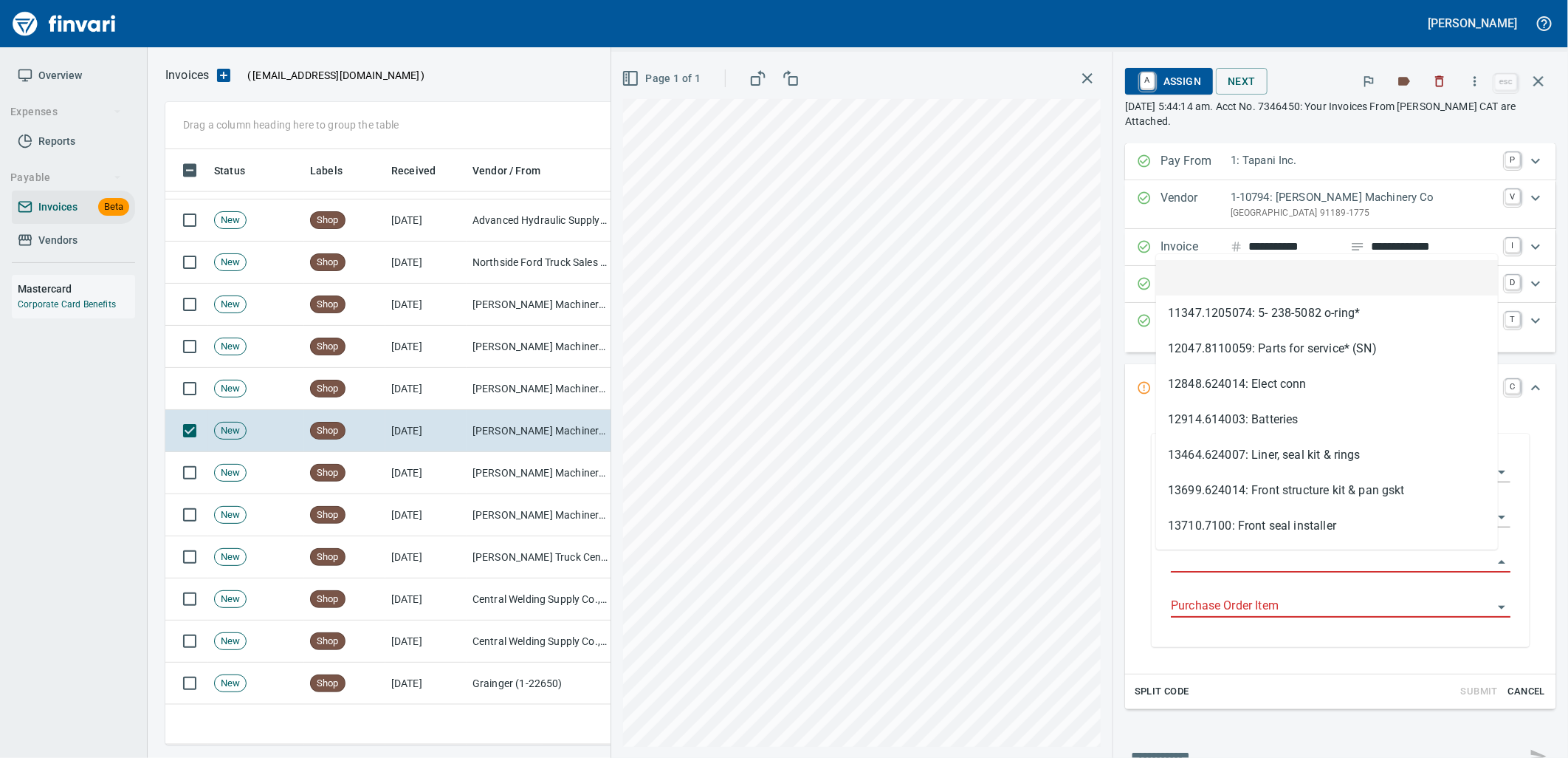
type input "**********"
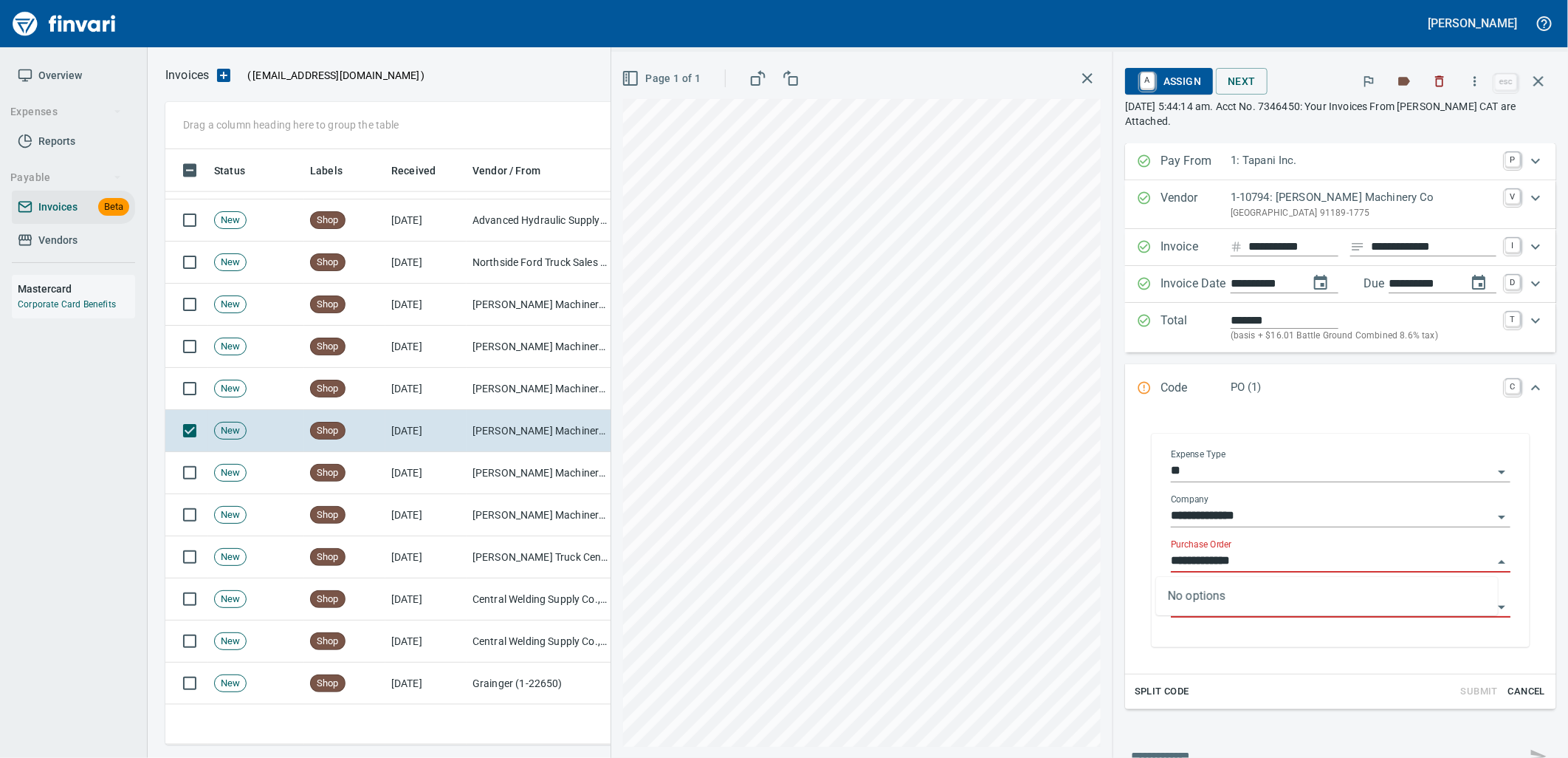
scroll to position [583, 1360]
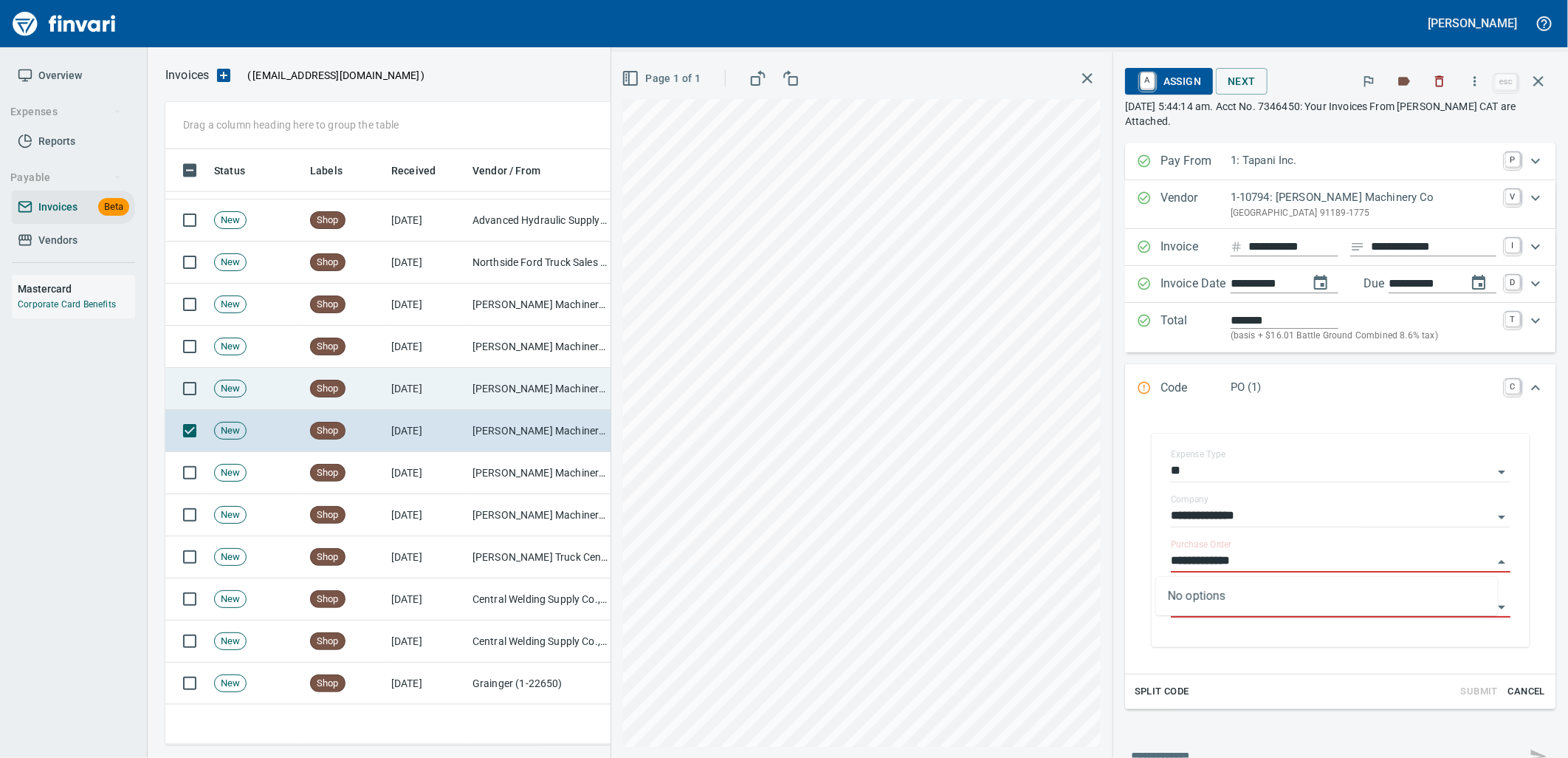
click at [511, 395] on td "[PERSON_NAME] Machinery Co (1-10794)" at bounding box center [540, 389] width 147 height 42
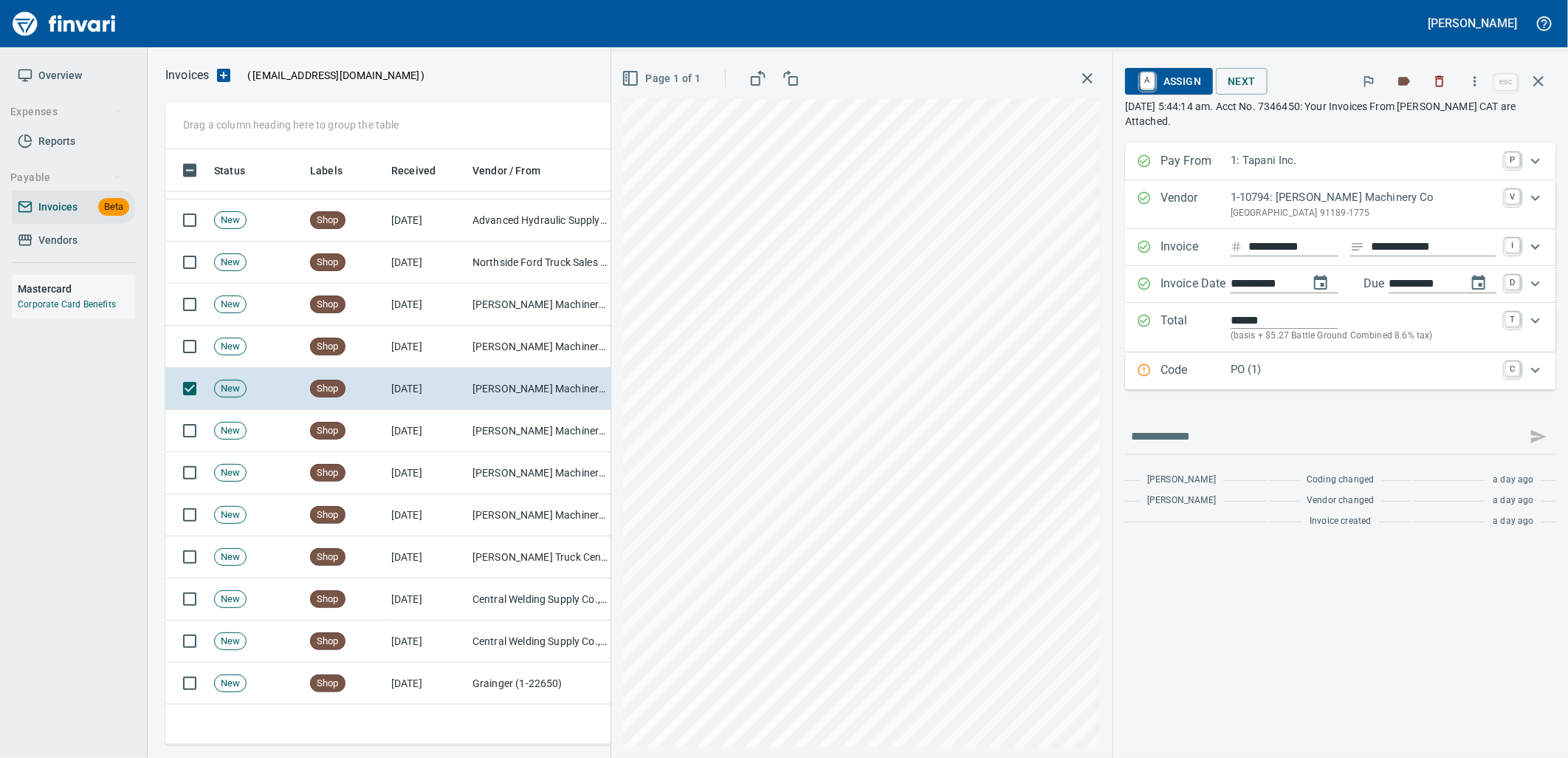
click at [1362, 371] on p "PO (1)" at bounding box center [1364, 369] width 266 height 17
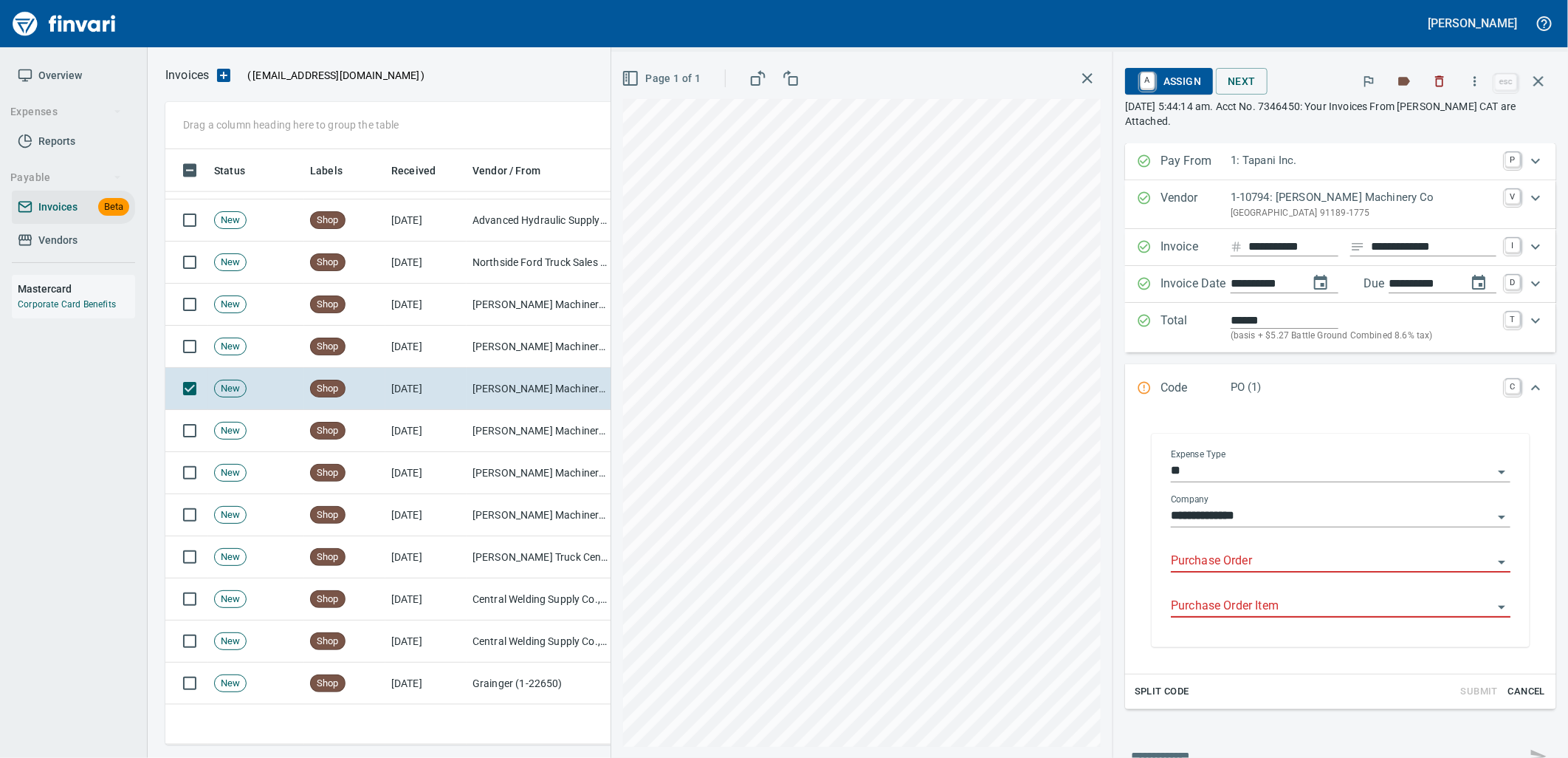
click at [1256, 556] on input "Purchase Order" at bounding box center [1332, 561] width 322 height 21
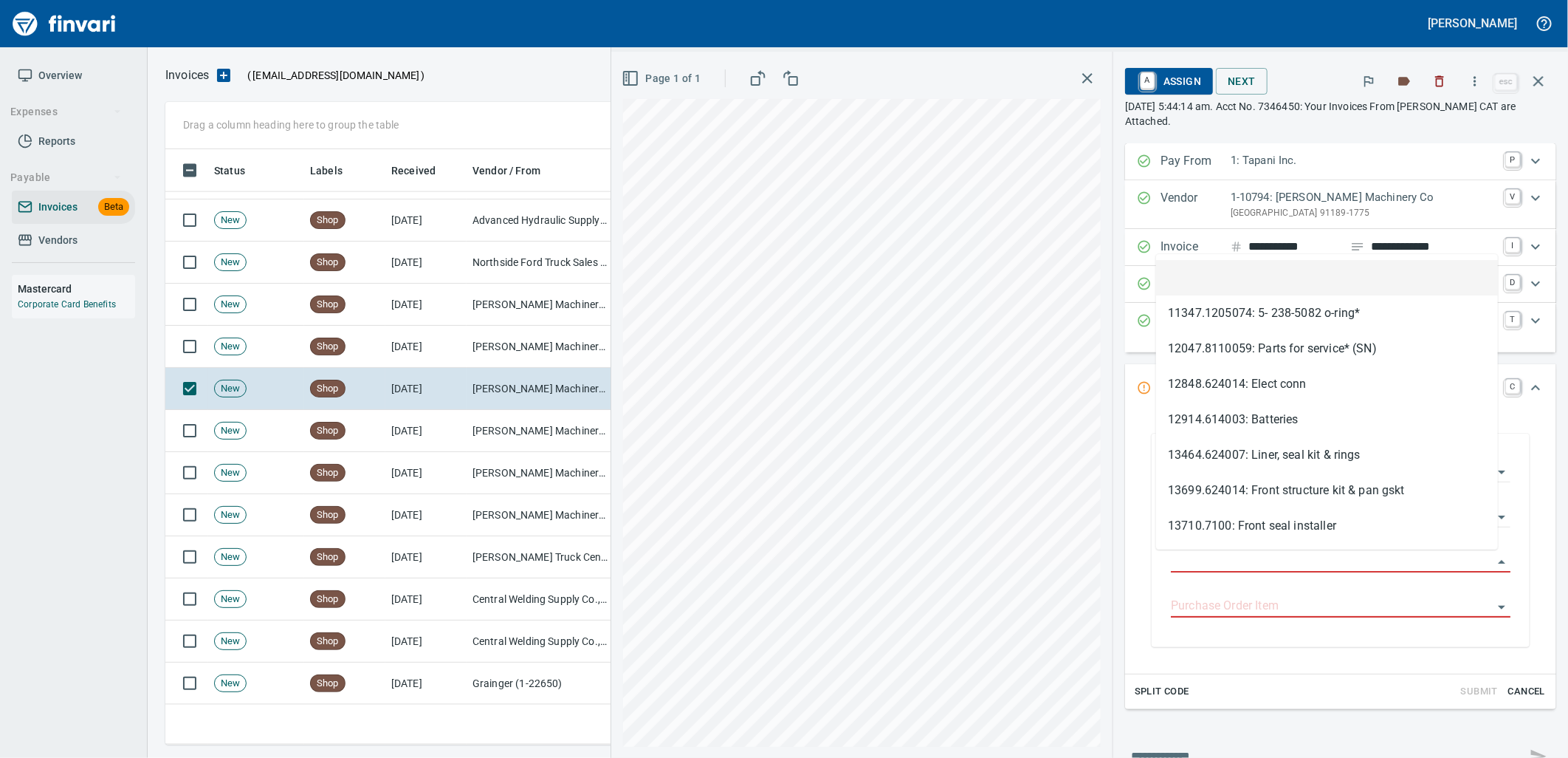
scroll to position [583, 1360]
type input "**********"
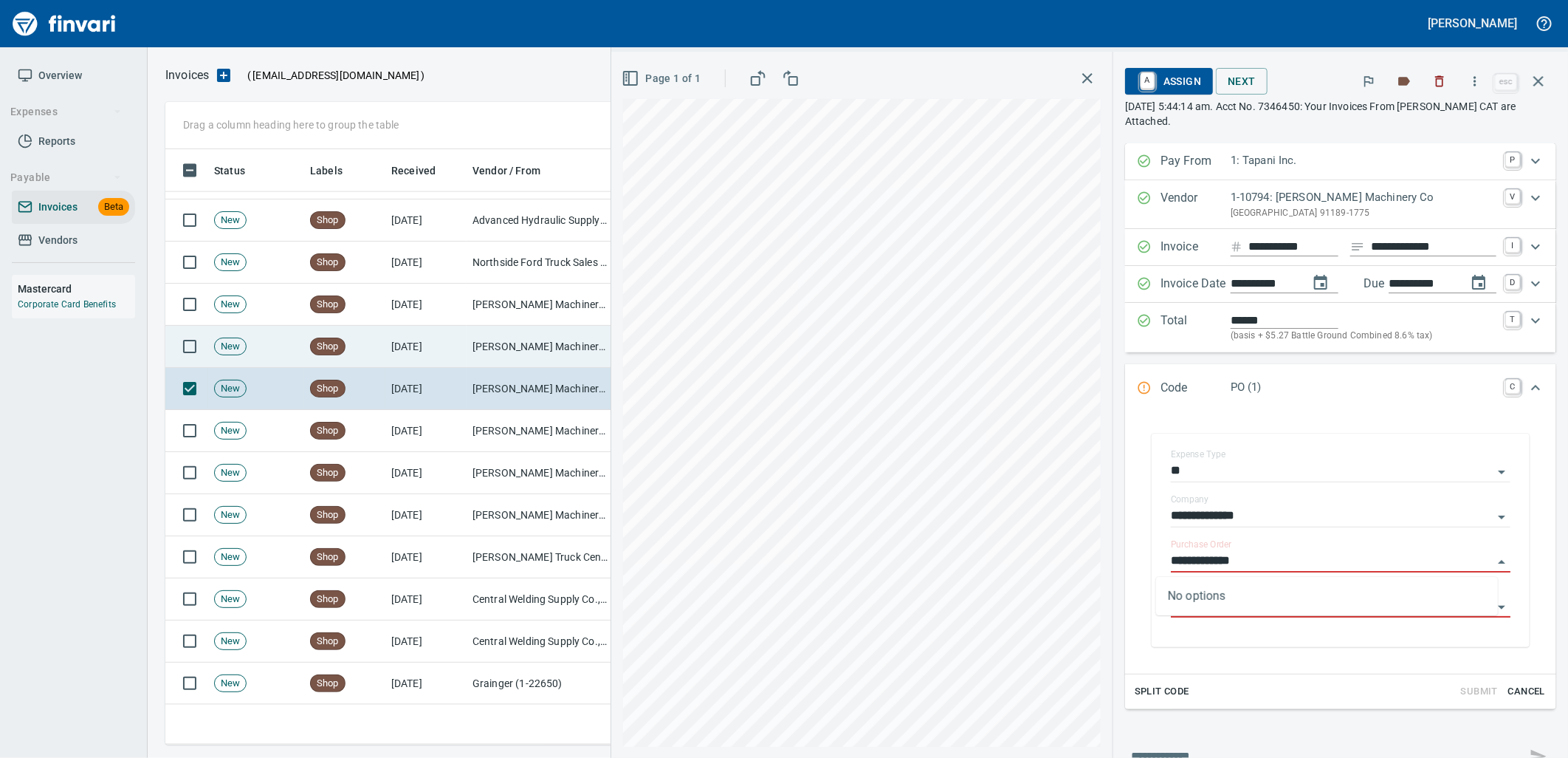
click at [382, 357] on td "Shop" at bounding box center [345, 347] width 81 height 42
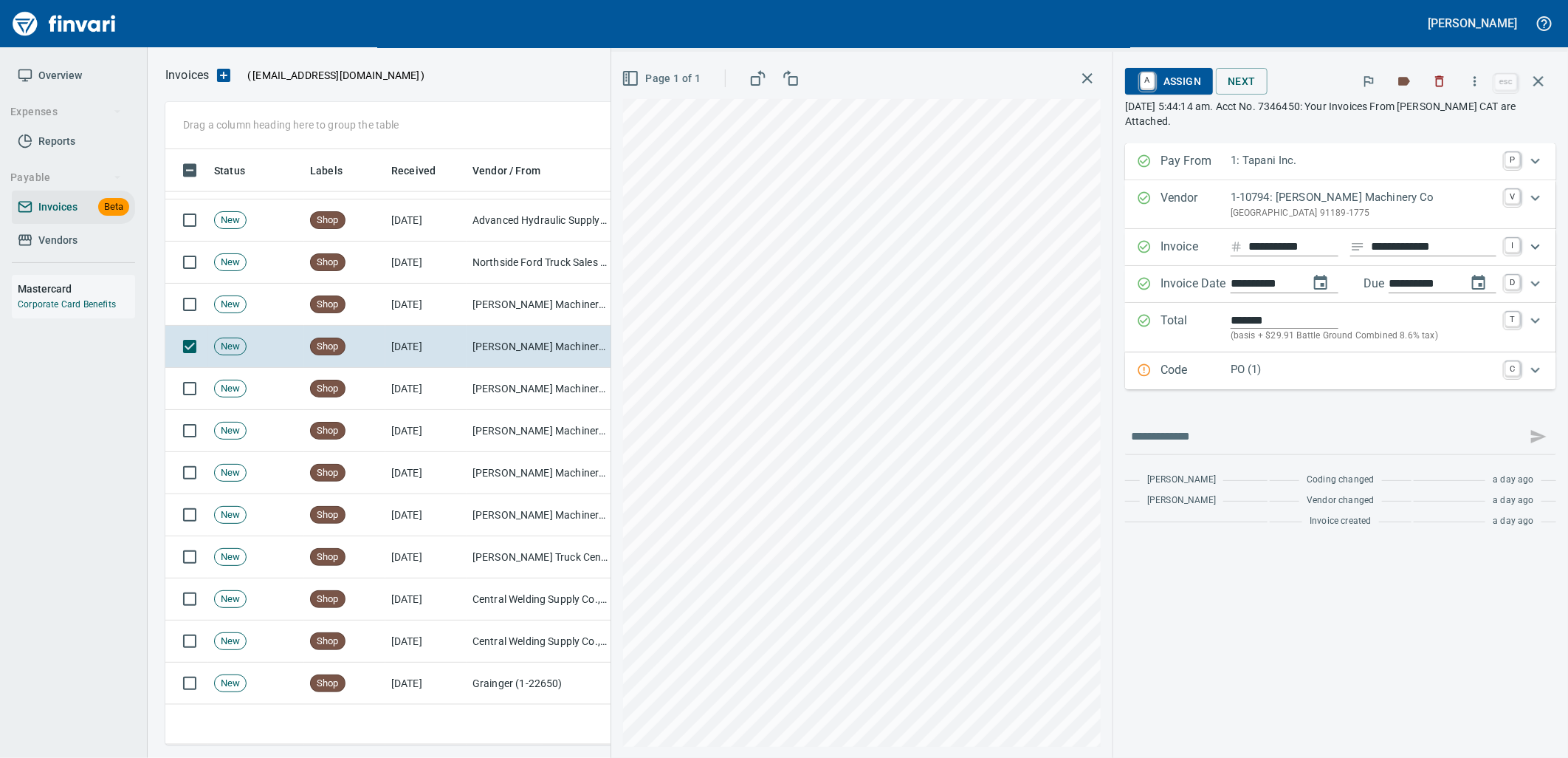
click at [1258, 369] on p "PO (1)" at bounding box center [1364, 369] width 266 height 17
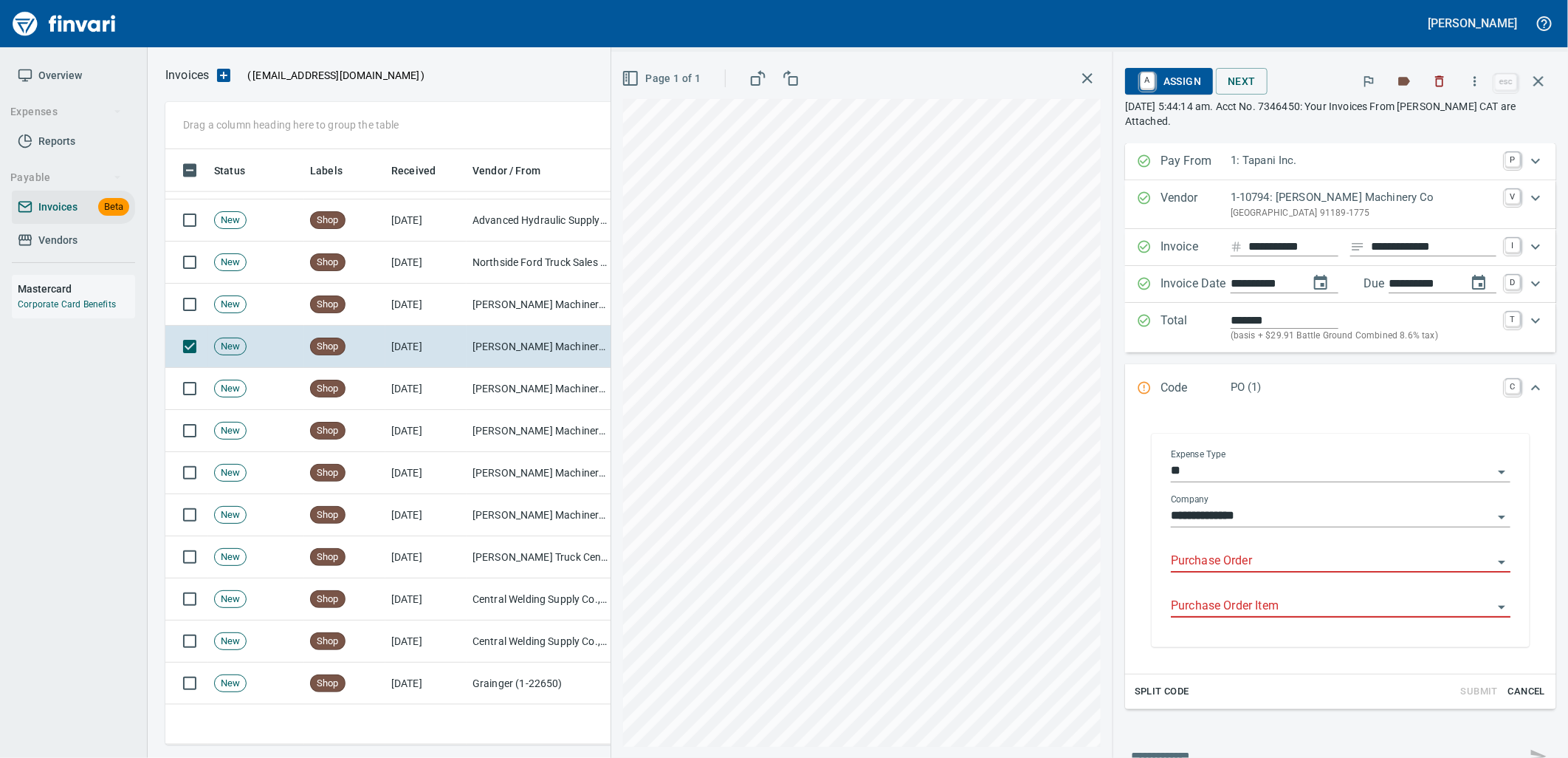
click at [1236, 552] on body "Leah Wilson Overview Expenses Reports Payable Invoices Beta Vendors Mastercard …" at bounding box center [784, 379] width 1568 height 758
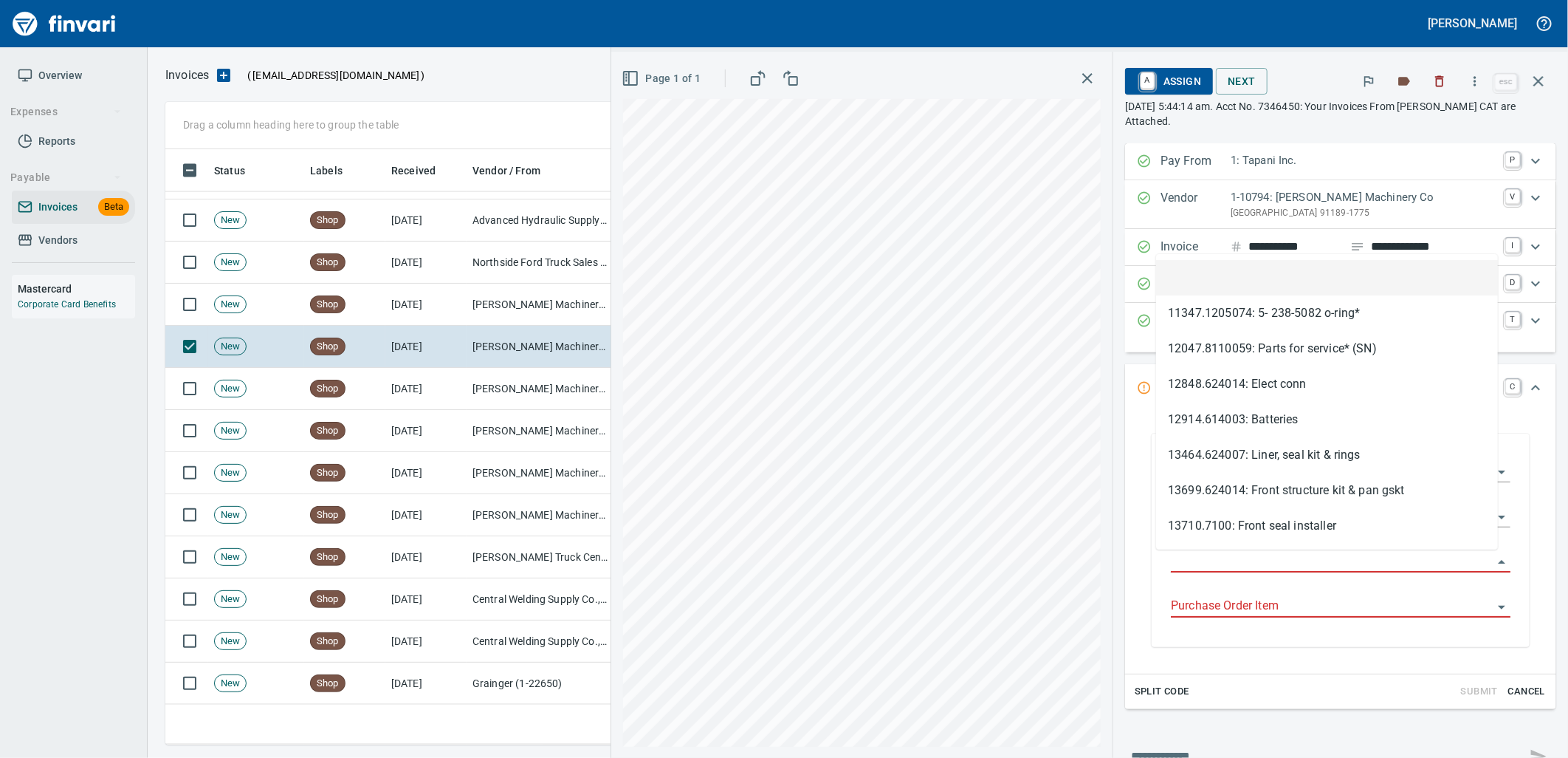
scroll to position [583, 1360]
type input "**********"
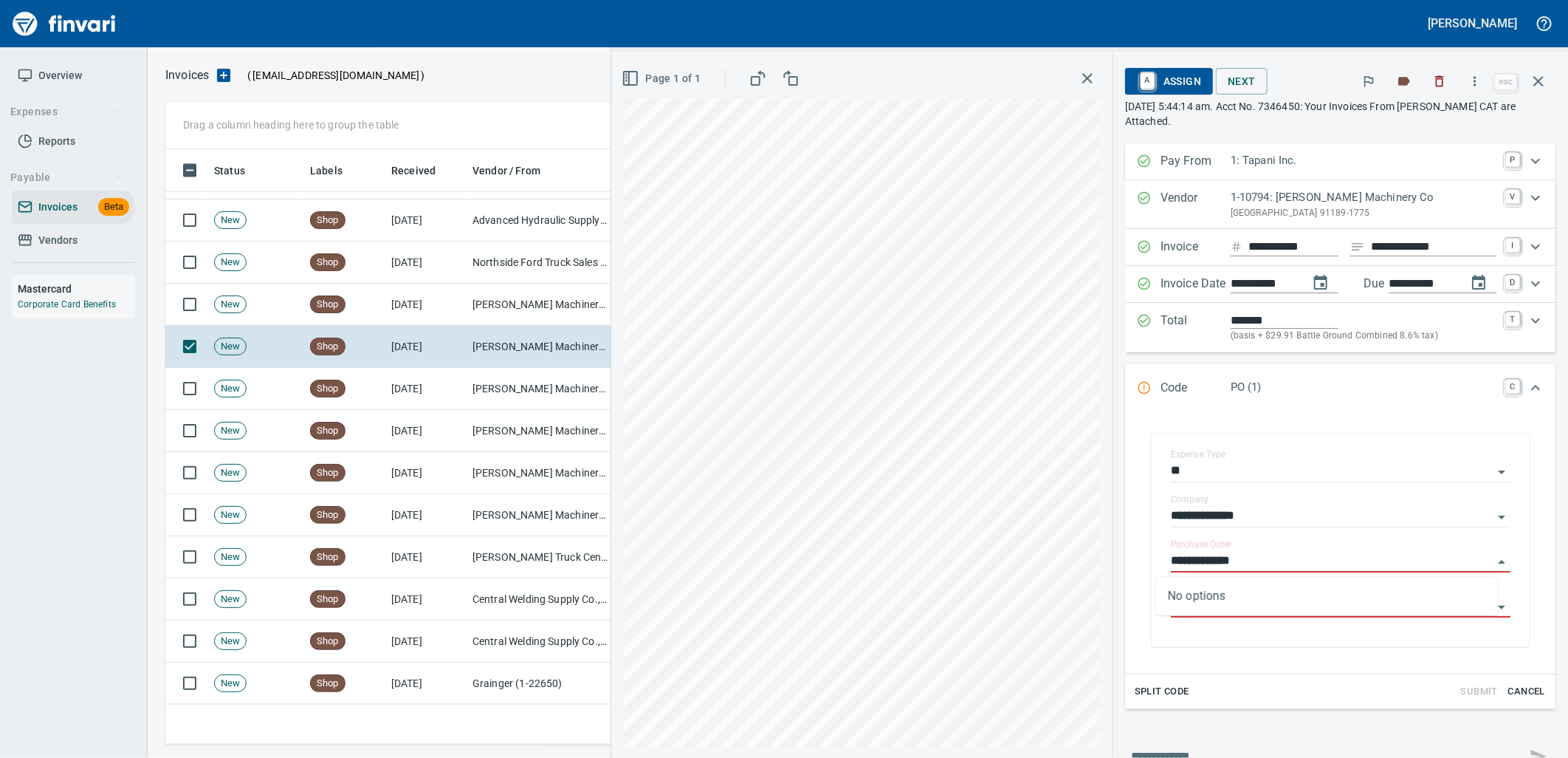
scroll to position [583, 1360]
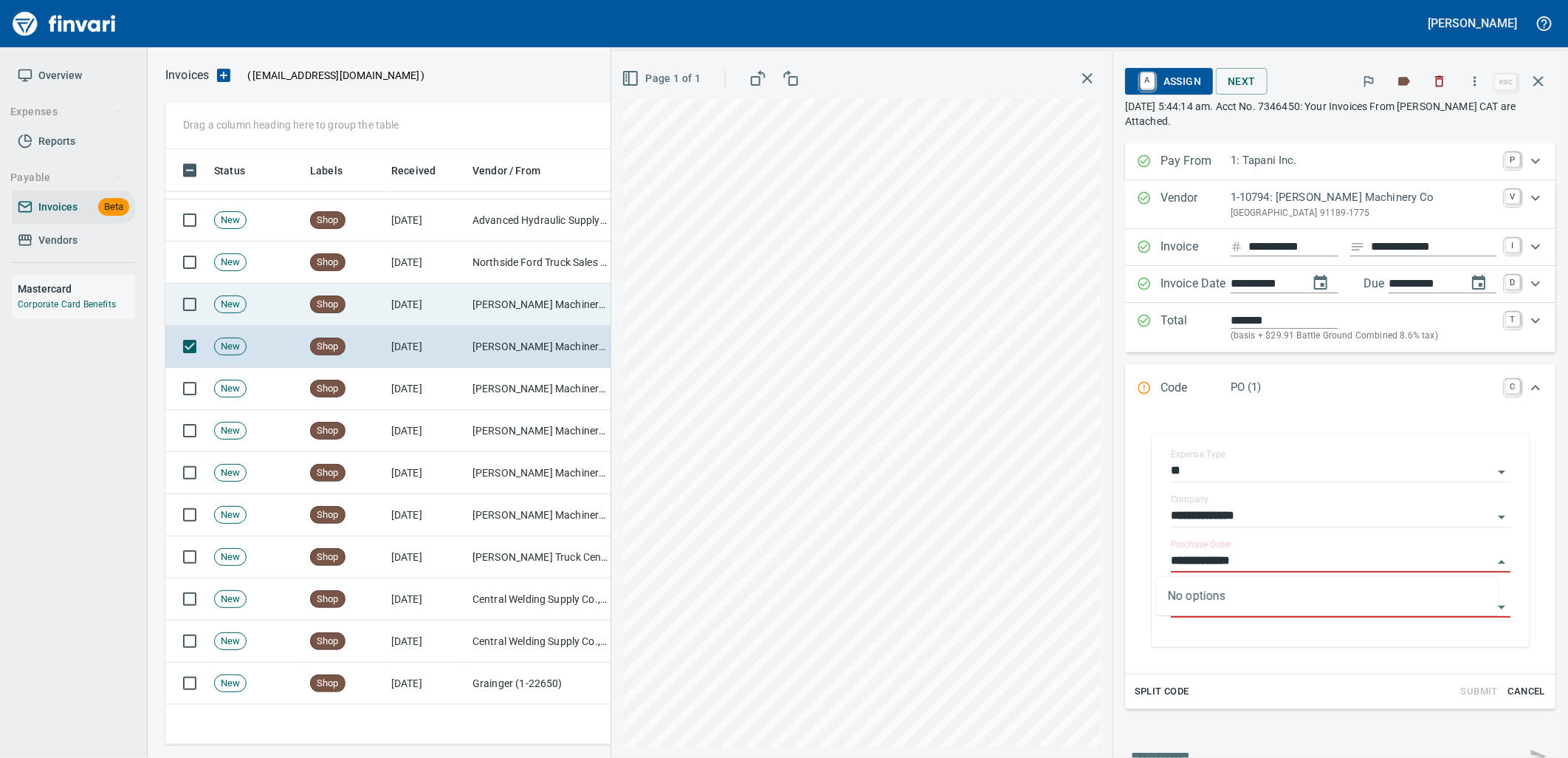
click at [499, 311] on td "[PERSON_NAME] Machinery Co (1-10794)" at bounding box center [540, 304] width 147 height 42
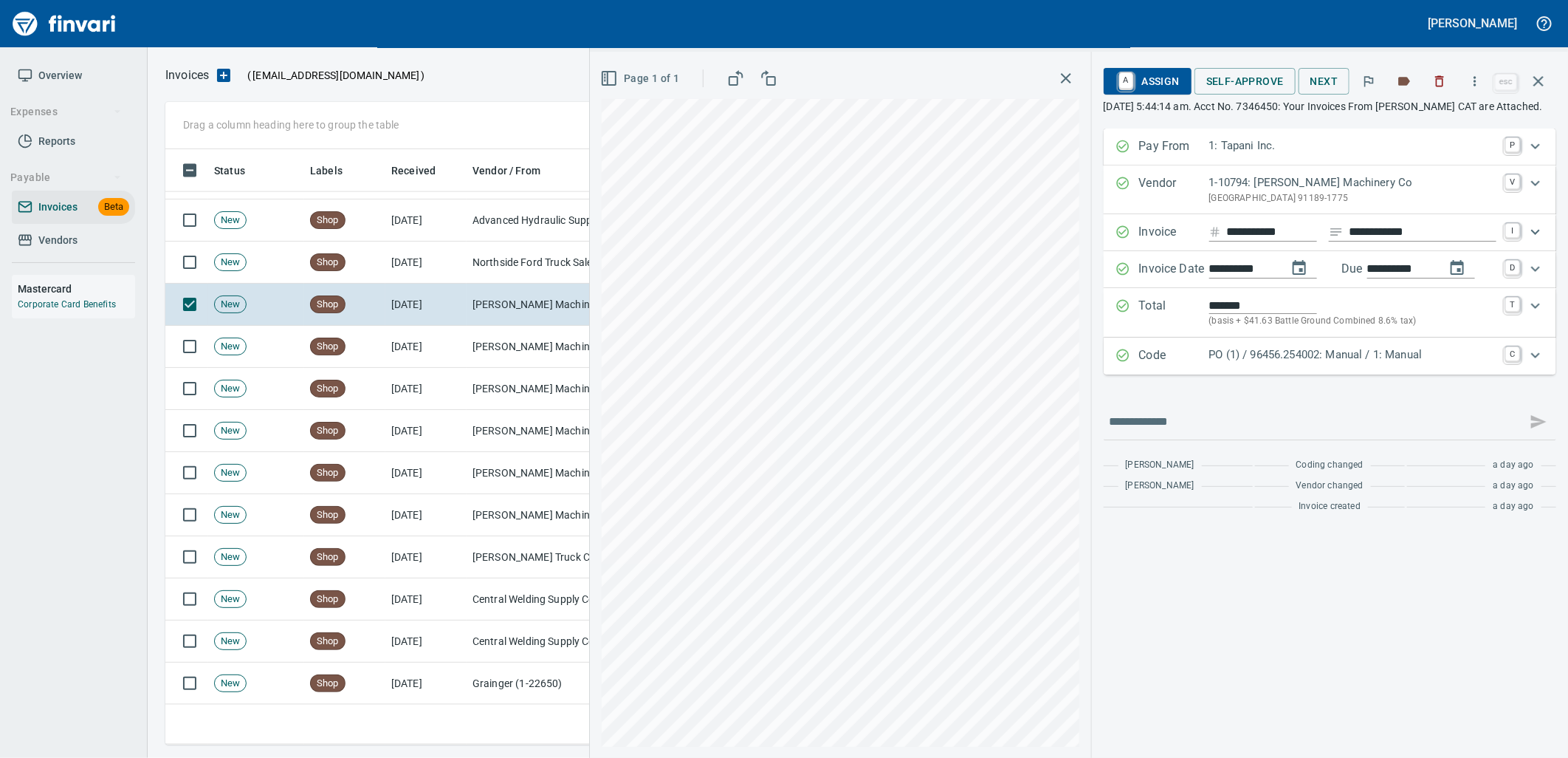
click at [1268, 363] on p "PO (1) / 96456.254002: Manual / 1: Manual" at bounding box center [1353, 354] width 288 height 17
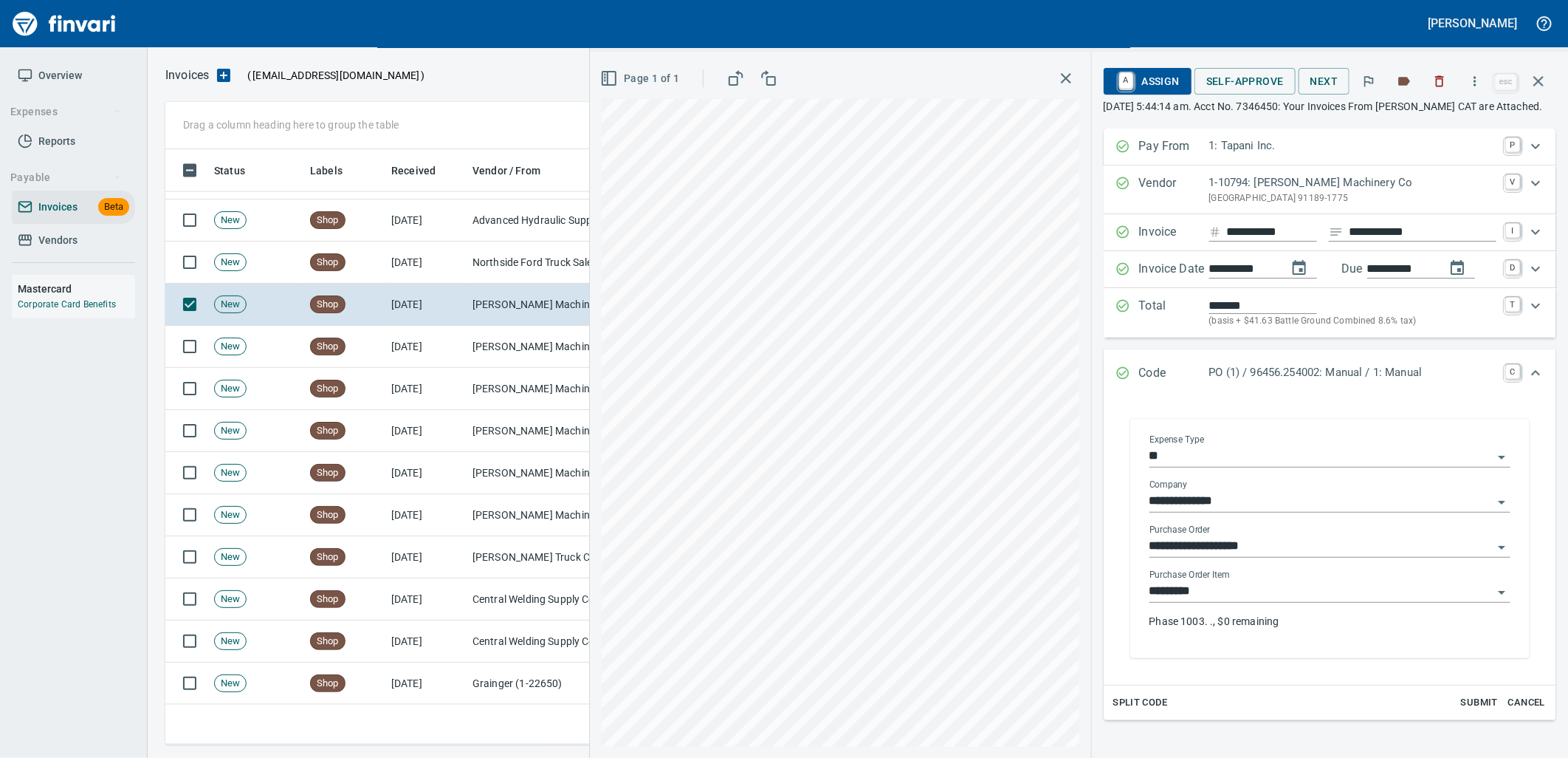
click at [1244, 602] on input "*********" at bounding box center [1322, 591] width 344 height 21
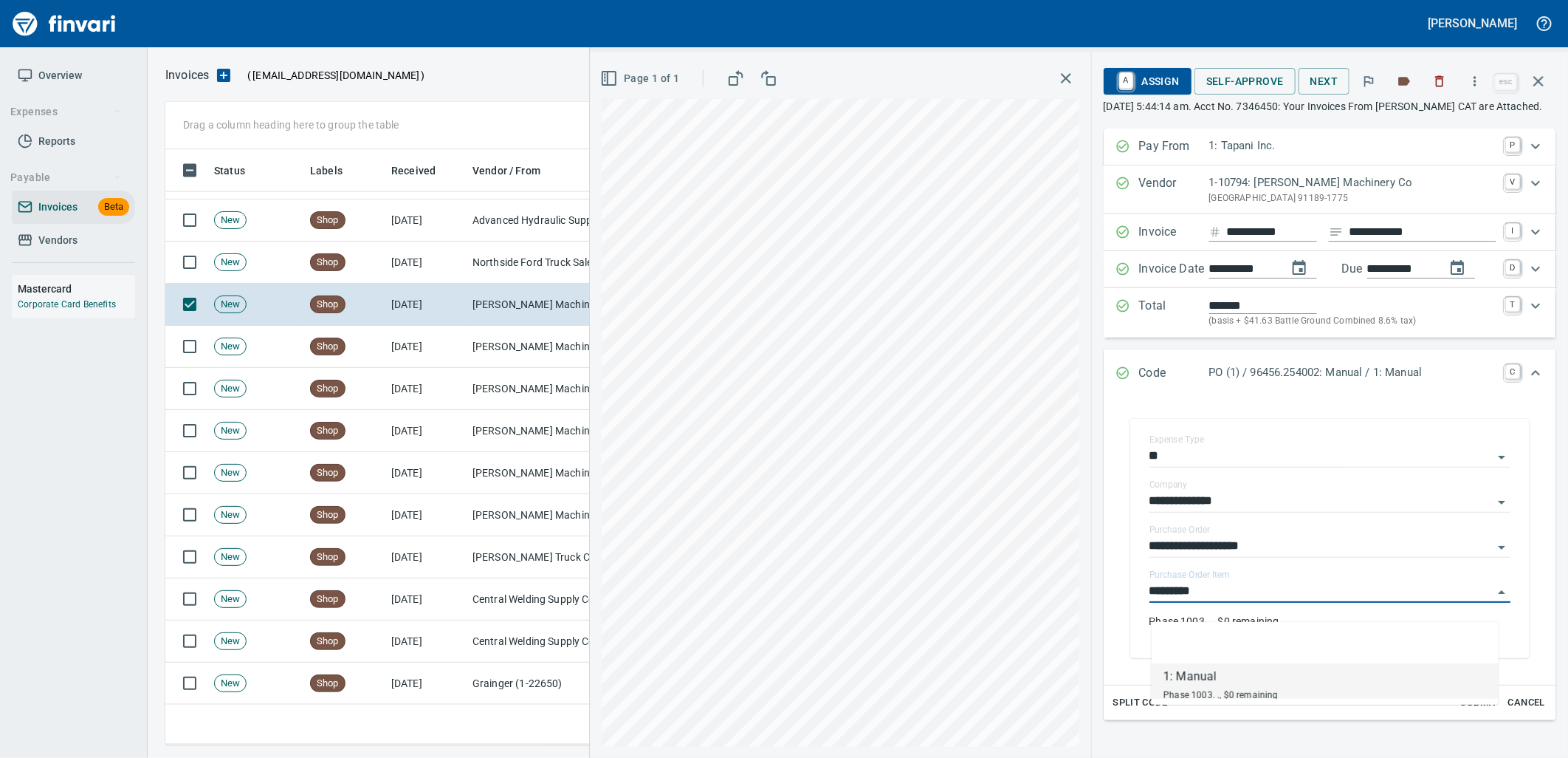
scroll to position [583, 1360]
click at [519, 279] on td "Northside Ford Truck Sales Inc (1-10715)" at bounding box center [540, 262] width 147 height 42
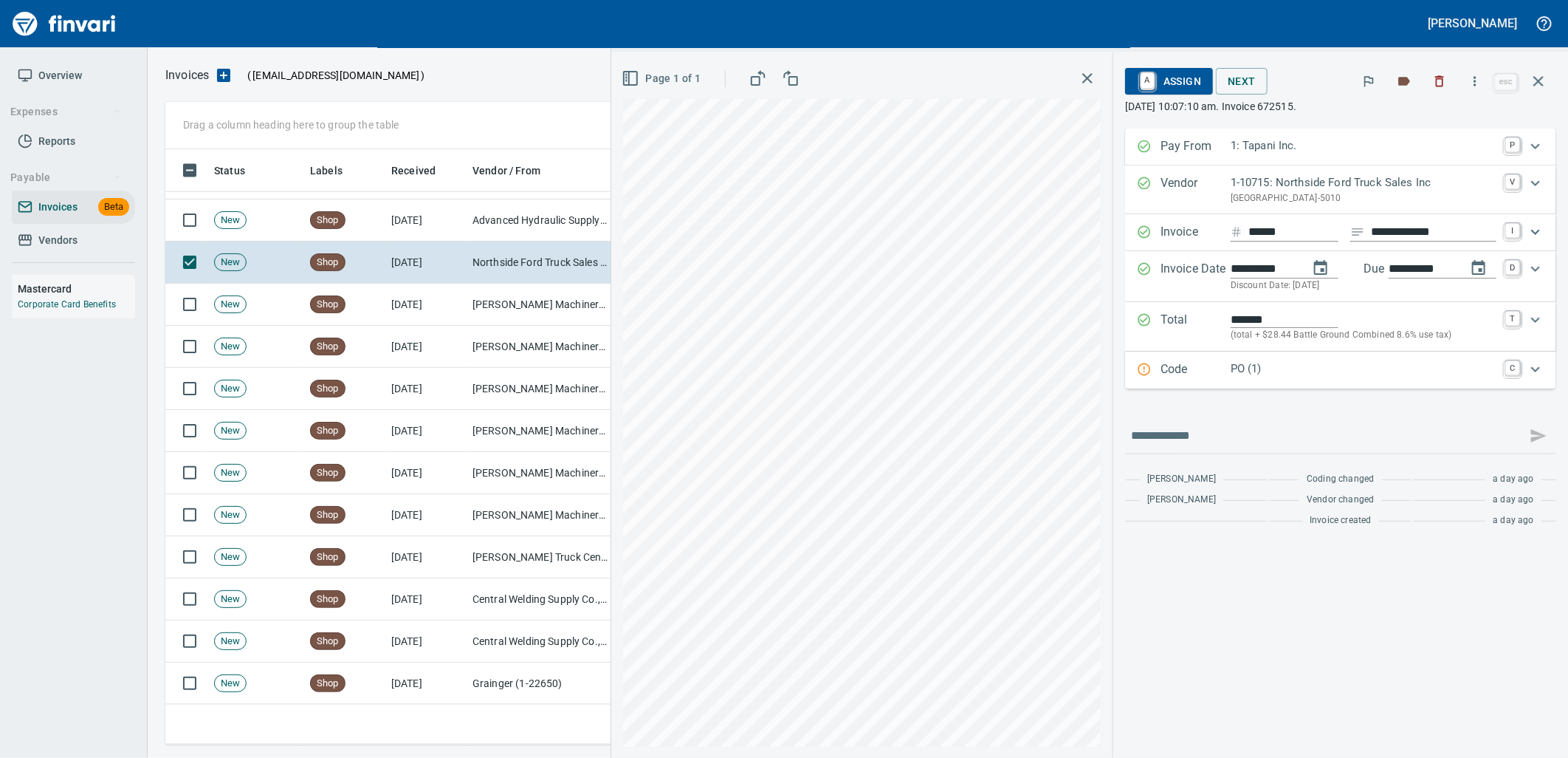
click at [1245, 374] on p "PO (1)" at bounding box center [1364, 368] width 266 height 17
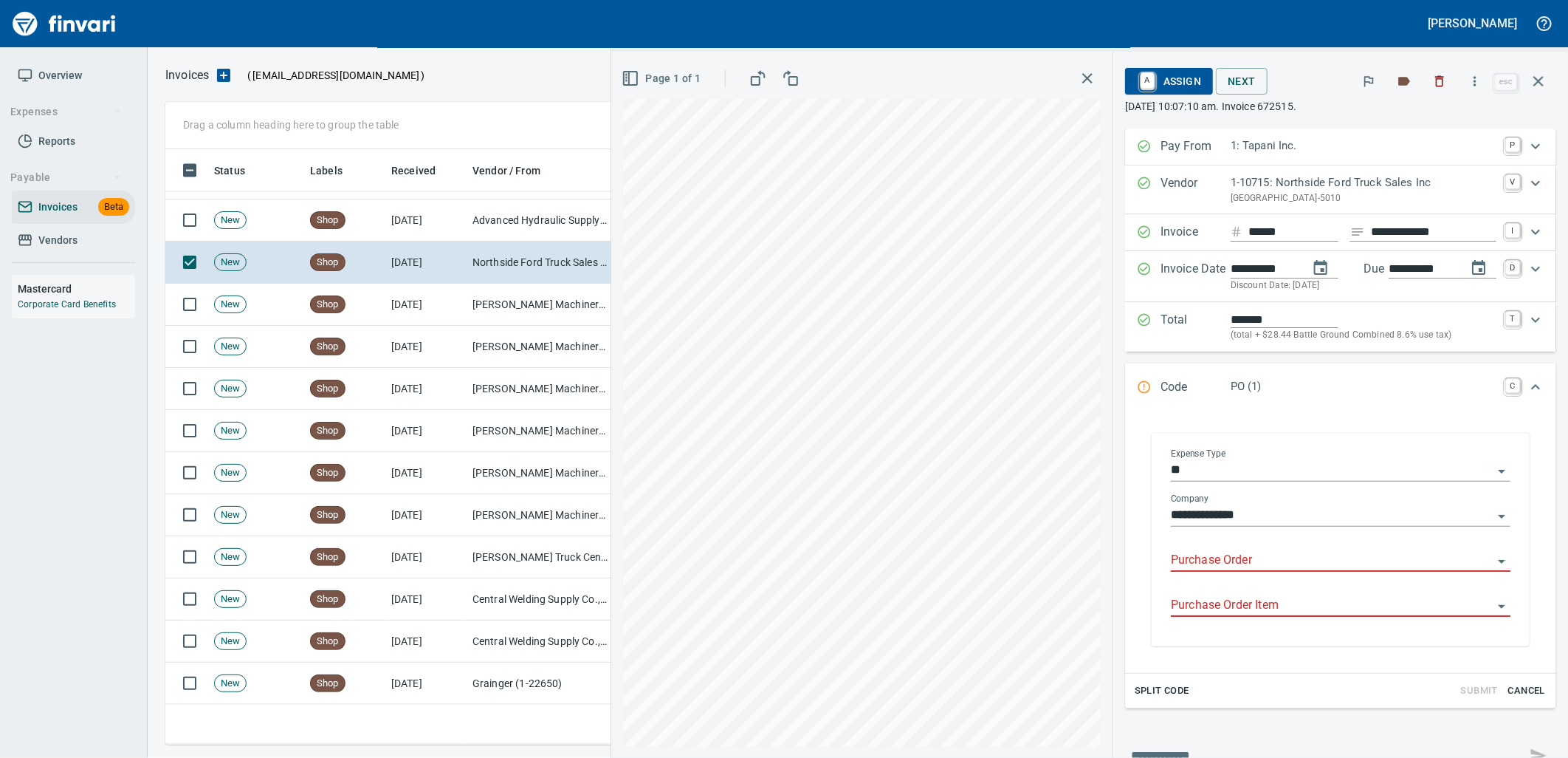
click at [1253, 557] on input "Purchase Order" at bounding box center [1332, 560] width 322 height 21
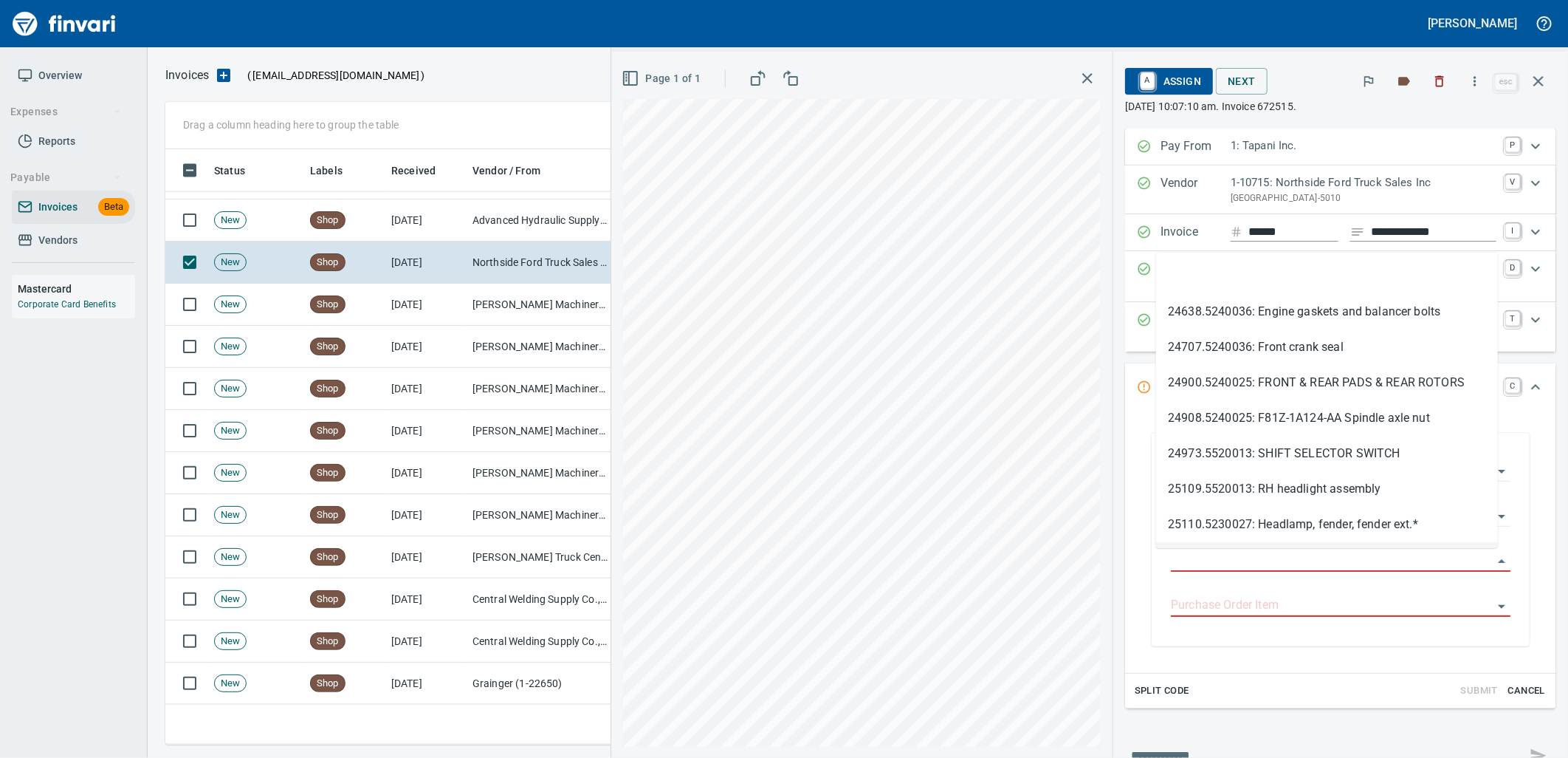
scroll to position [583, 1360]
type input "**********"
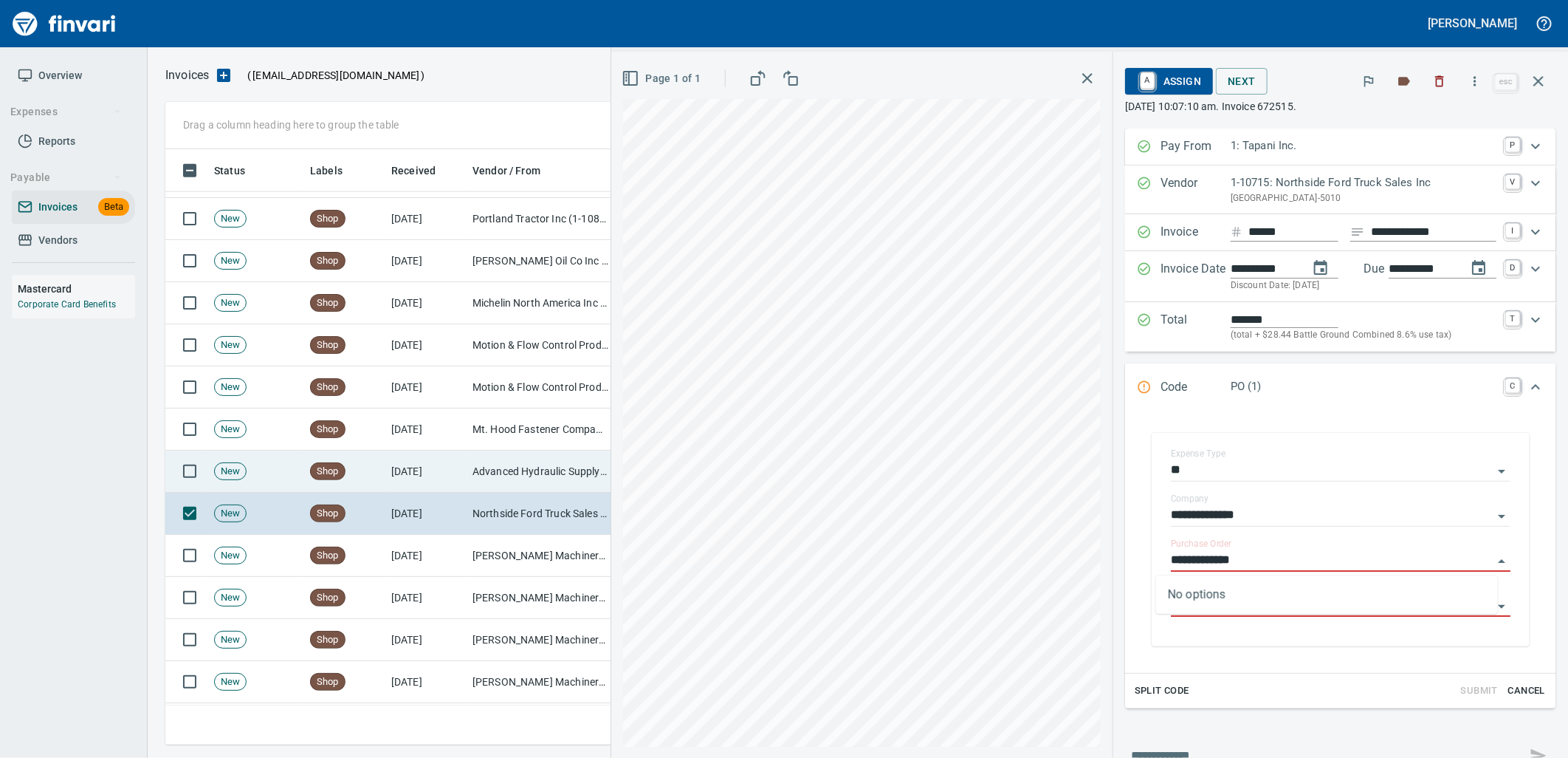
scroll to position [1131, 0]
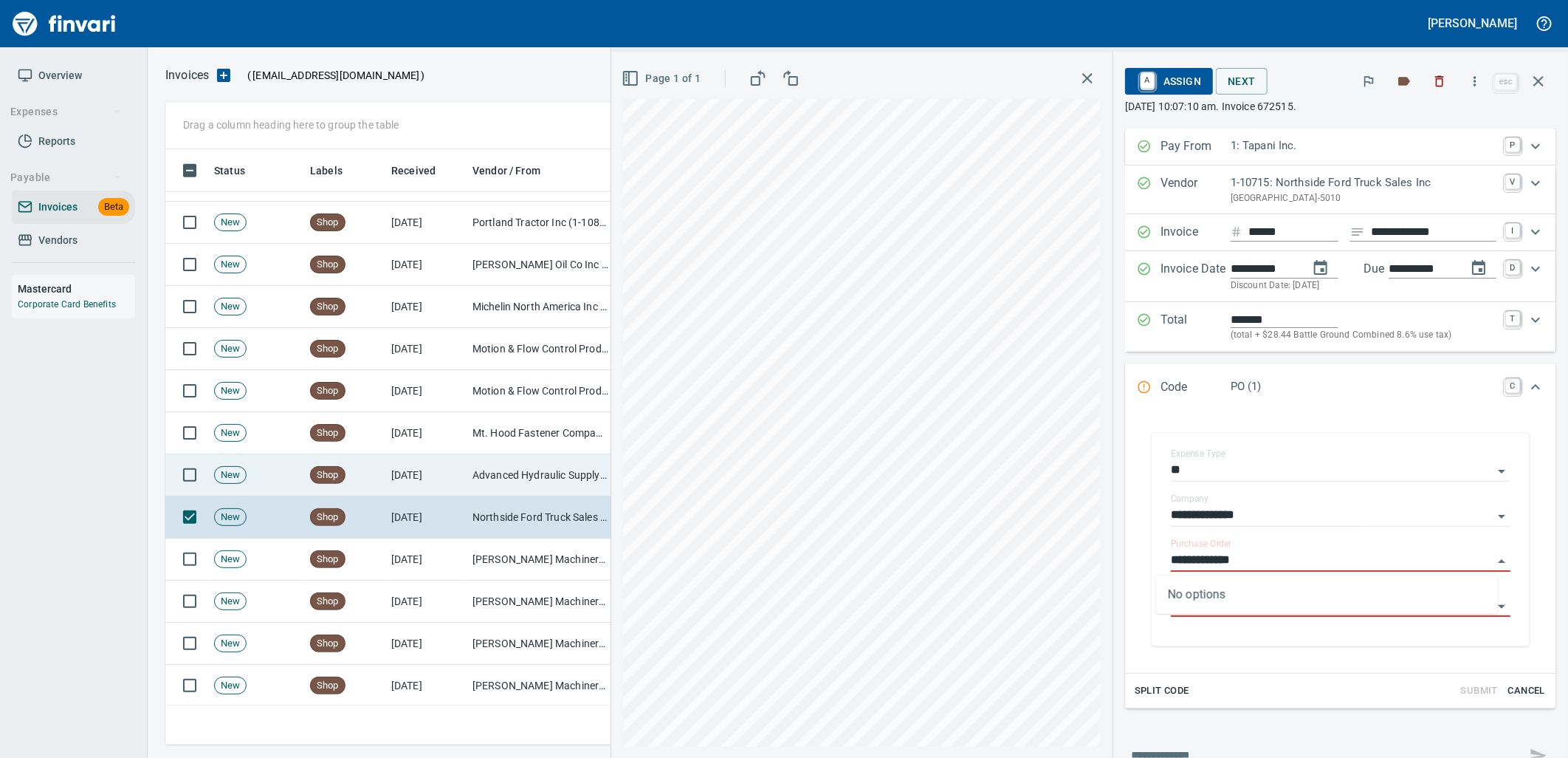
click at [461, 461] on td "9/10/2025" at bounding box center [426, 475] width 81 height 42
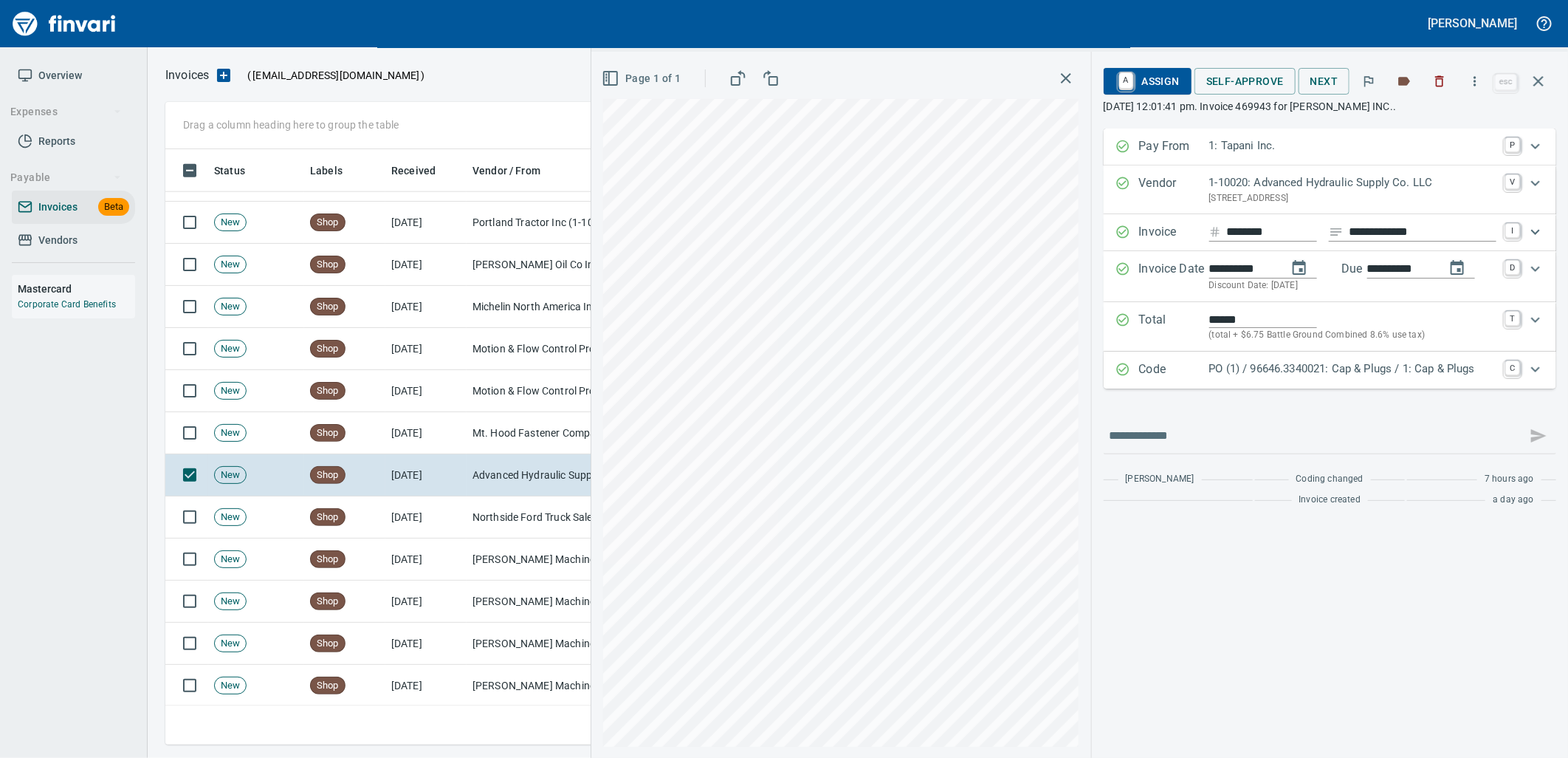
click at [1302, 369] on p "PO (1) / 96646.3340021: Cap & Plugs / 1: Cap & Plugs" at bounding box center [1353, 368] width 288 height 17
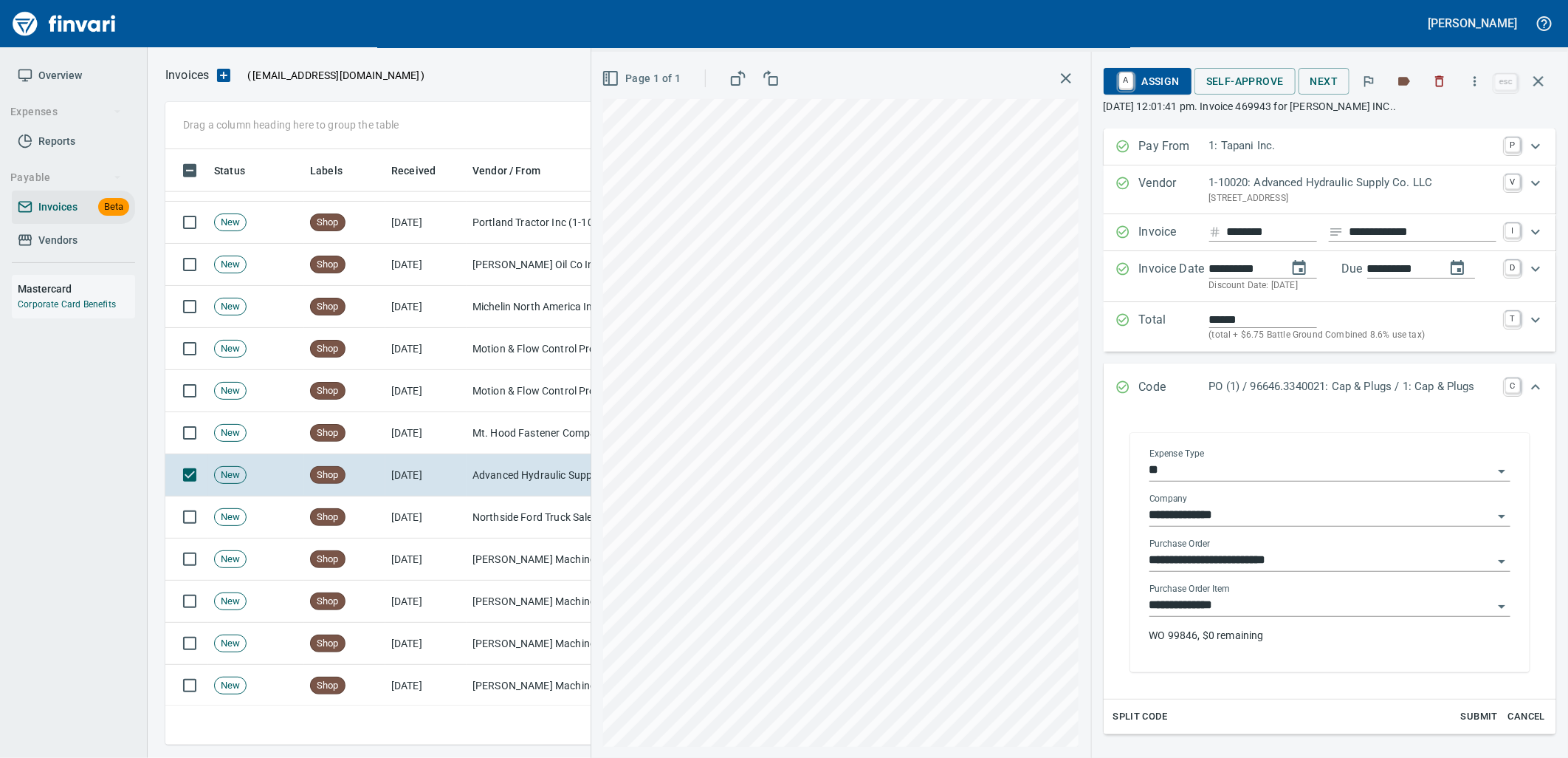
click at [1265, 615] on input "**********" at bounding box center [1322, 605] width 344 height 21
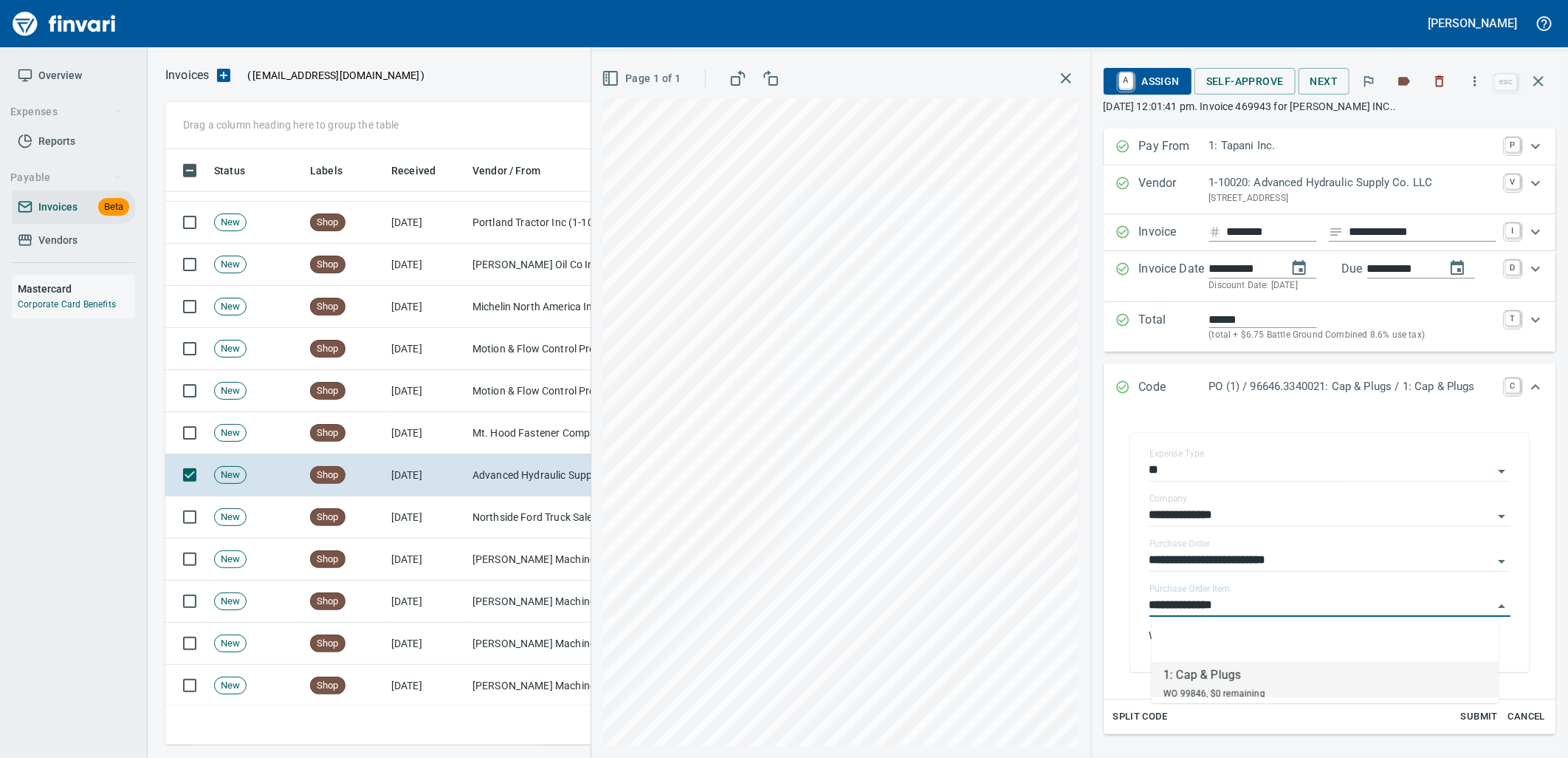
scroll to position [583, 1360]
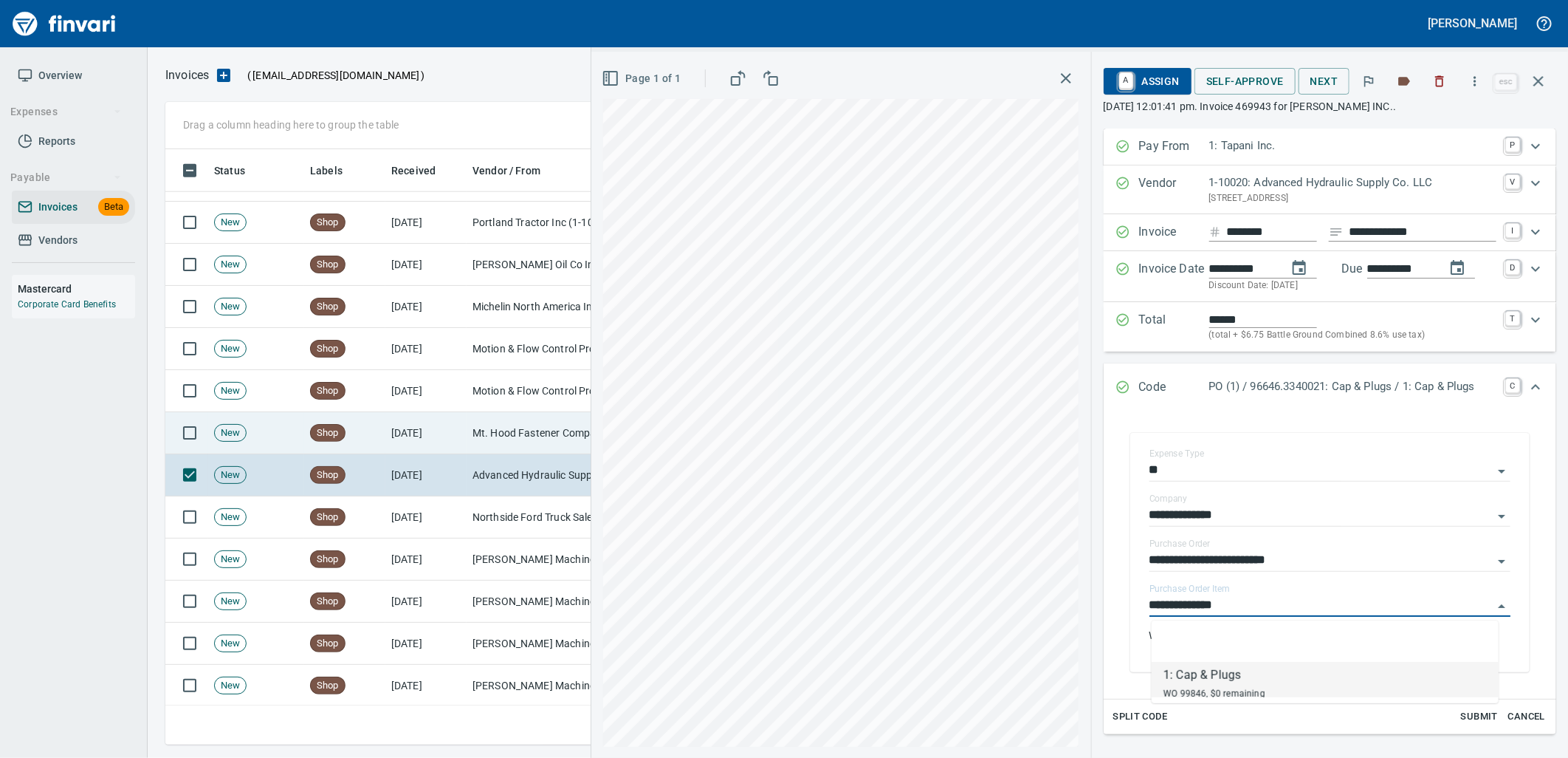
click at [513, 433] on td "Mt. Hood Fastener Company (1-10679)" at bounding box center [540, 433] width 147 height 42
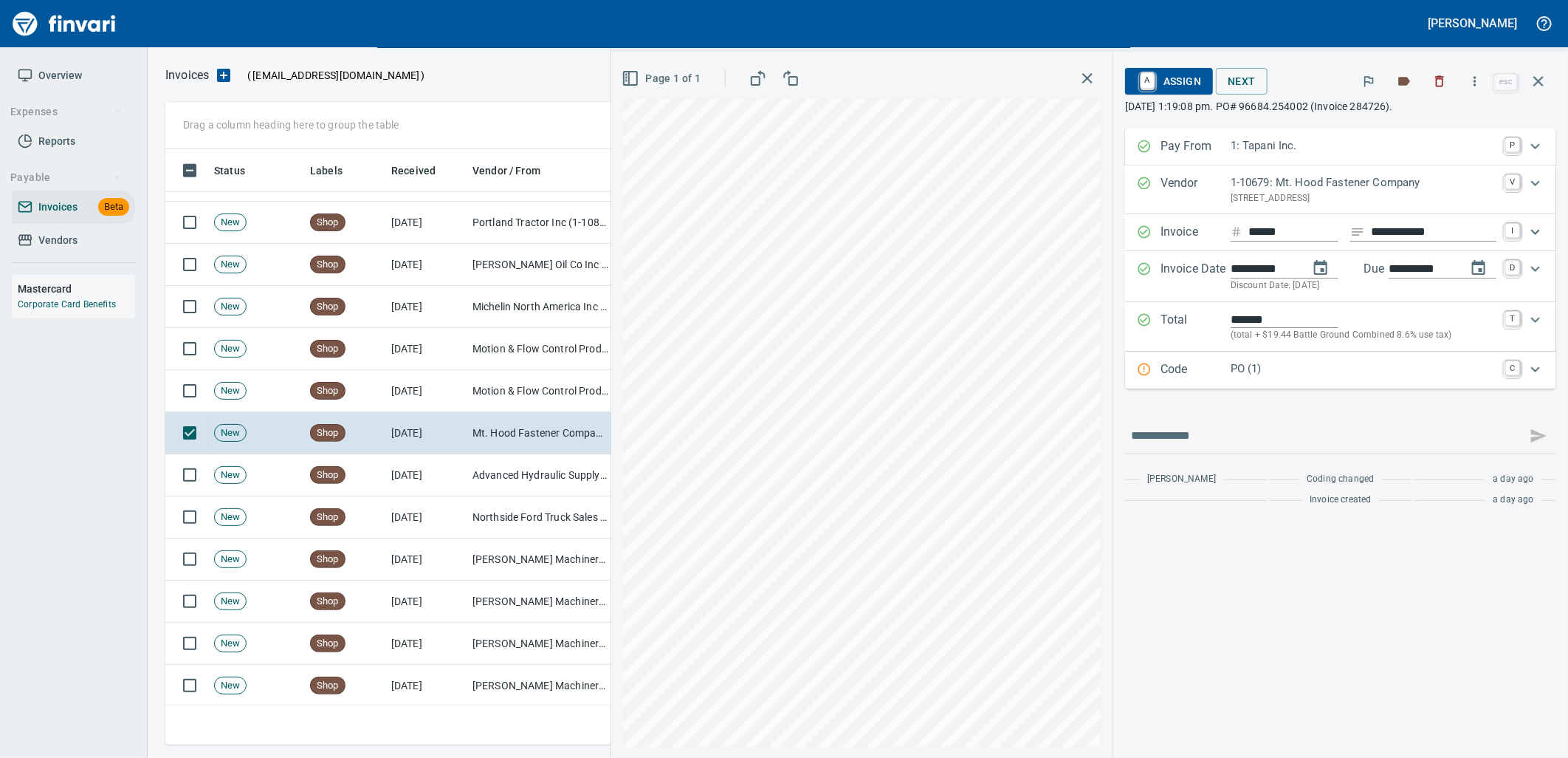
click at [1347, 383] on div "Code PO (1) C" at bounding box center [1340, 370] width 431 height 37
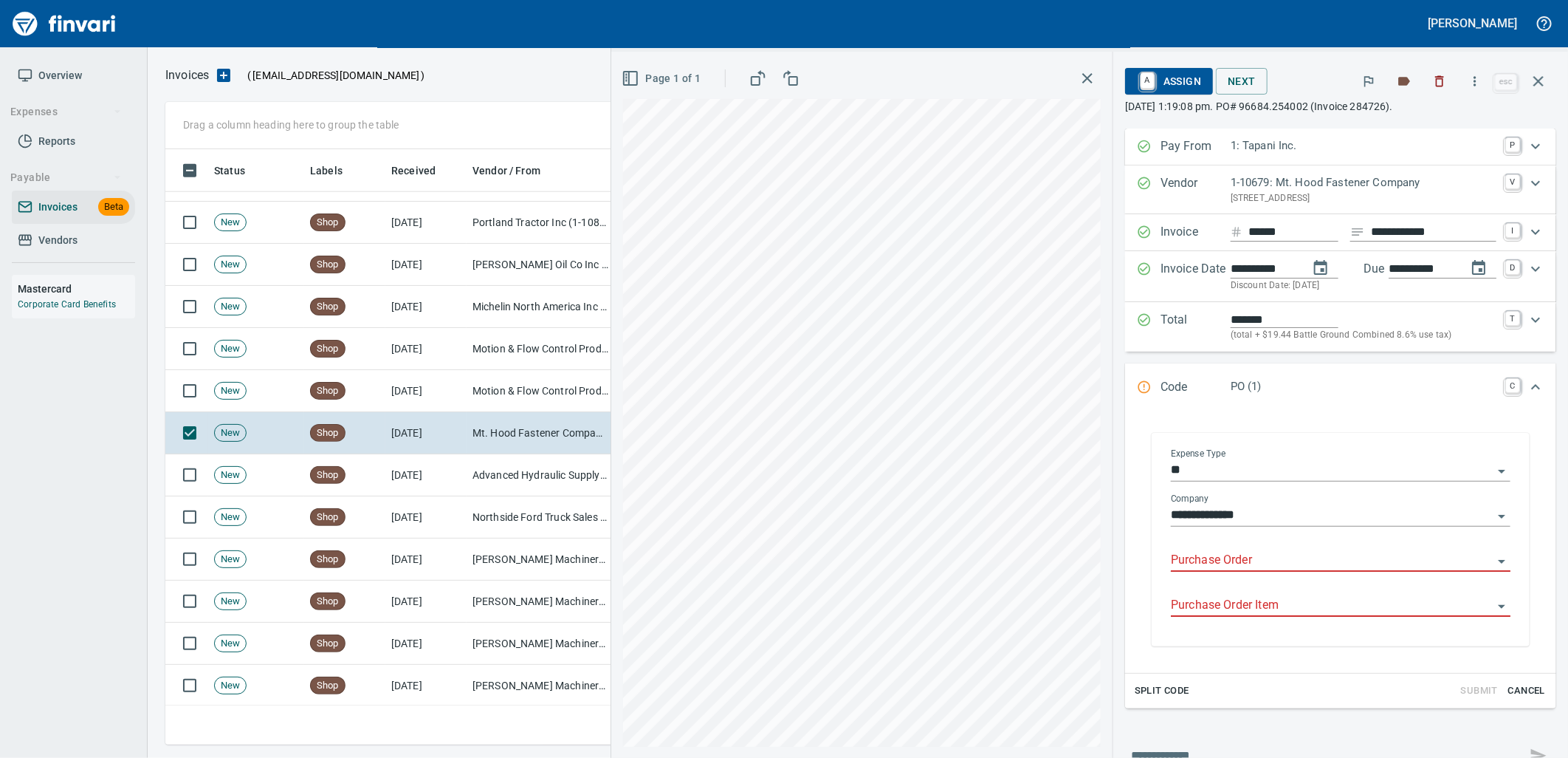
click at [1245, 567] on input "Purchase Order" at bounding box center [1332, 560] width 322 height 21
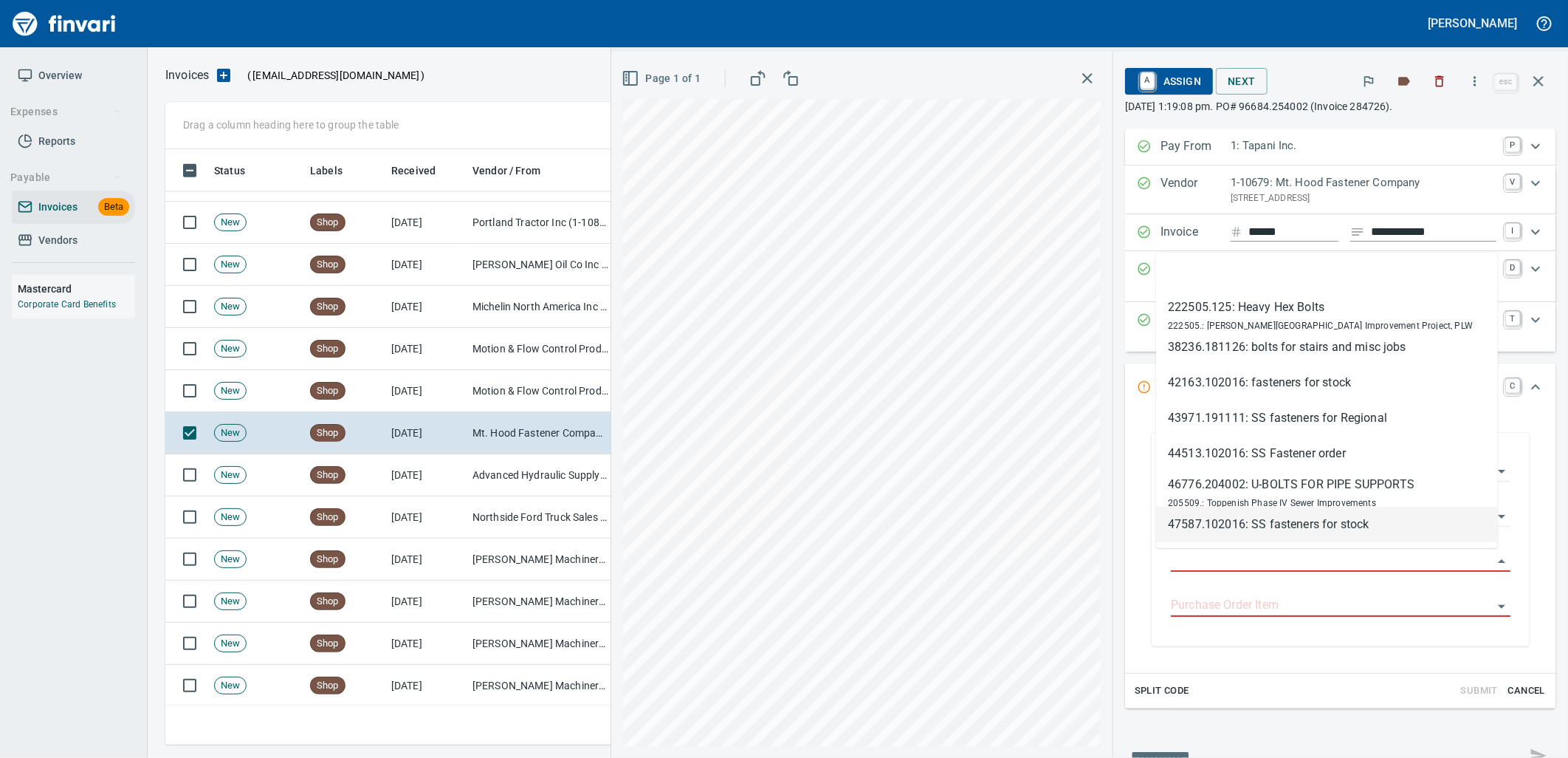
scroll to position [583, 1360]
type input "**********"
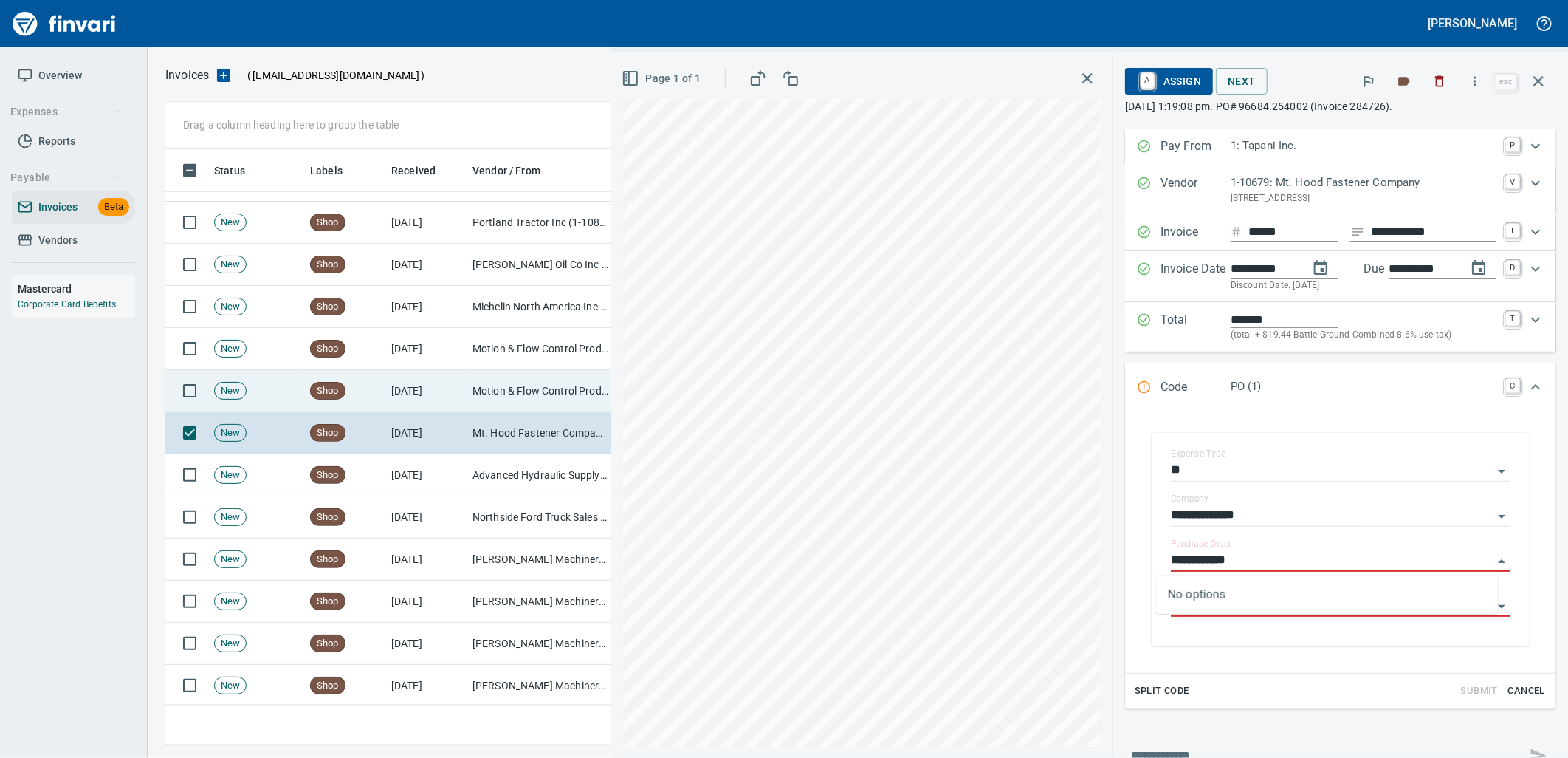
click at [508, 396] on td "Motion & Flow Control Products Inc (1-10677)" at bounding box center [540, 391] width 147 height 42
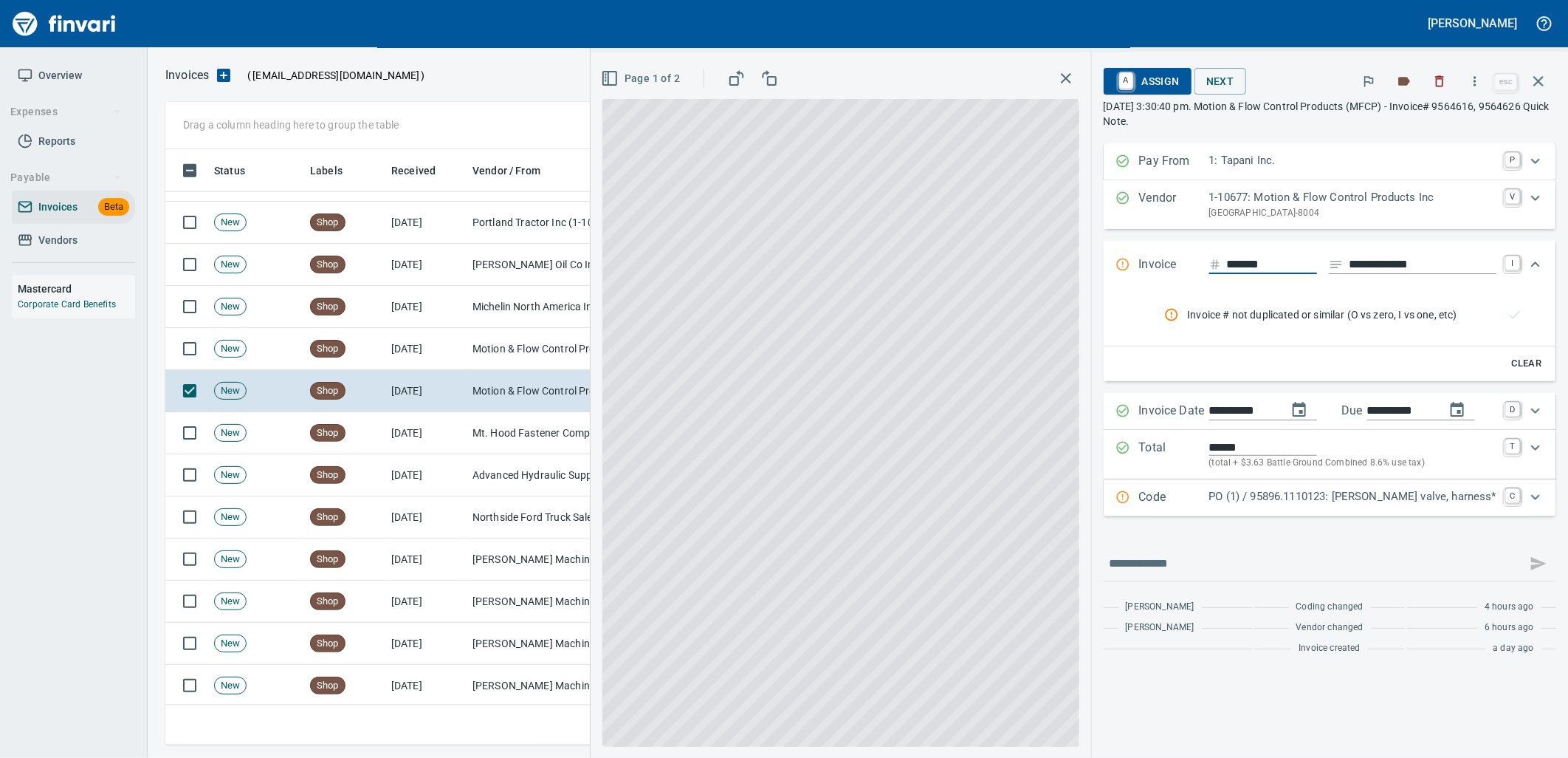
click at [1283, 385] on div "**********" at bounding box center [1329, 330] width 453 height 373
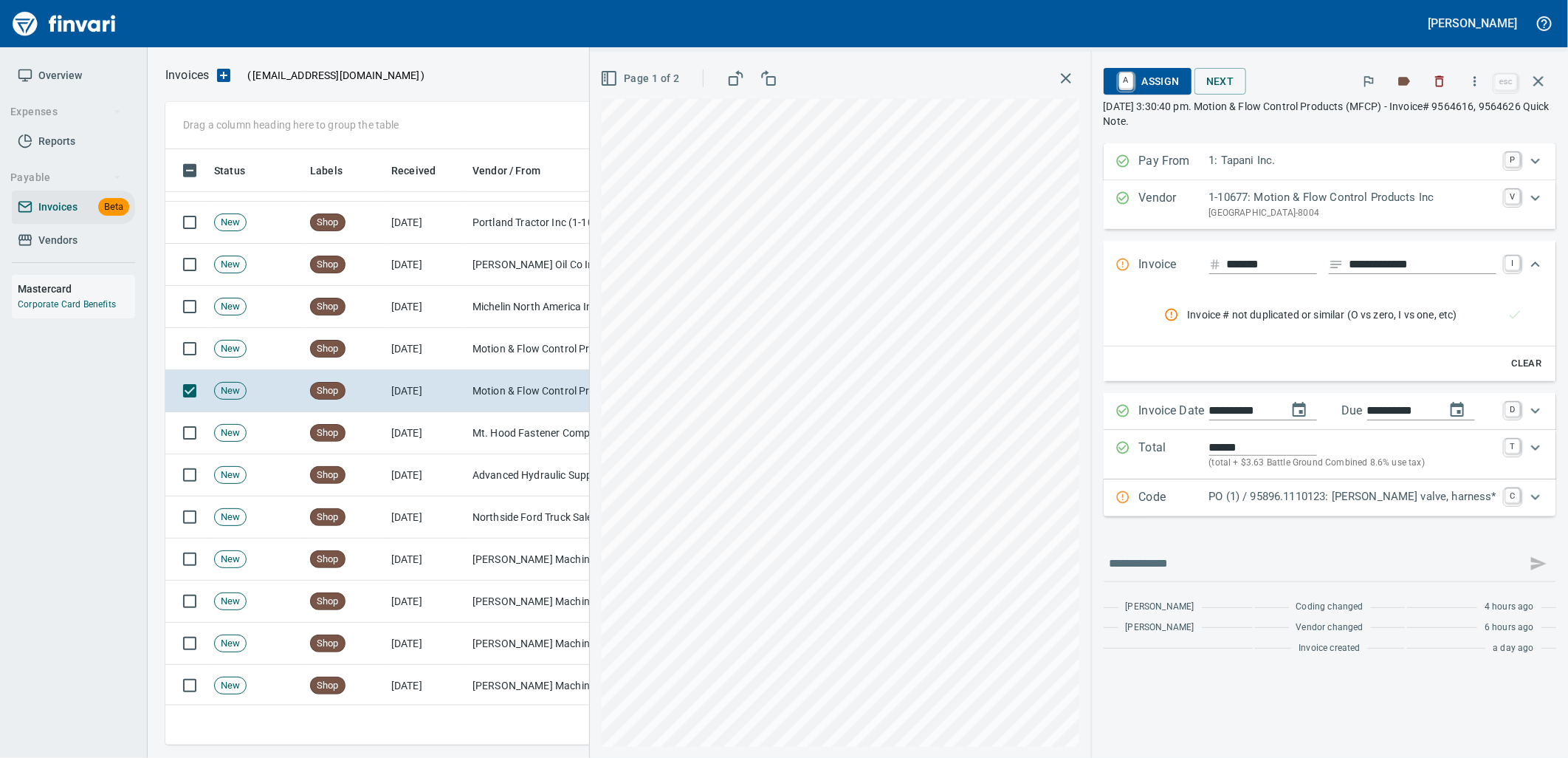
click at [1324, 497] on p "PO (1) / 95896.1110123: Parker valve, harness*" at bounding box center [1353, 496] width 288 height 17
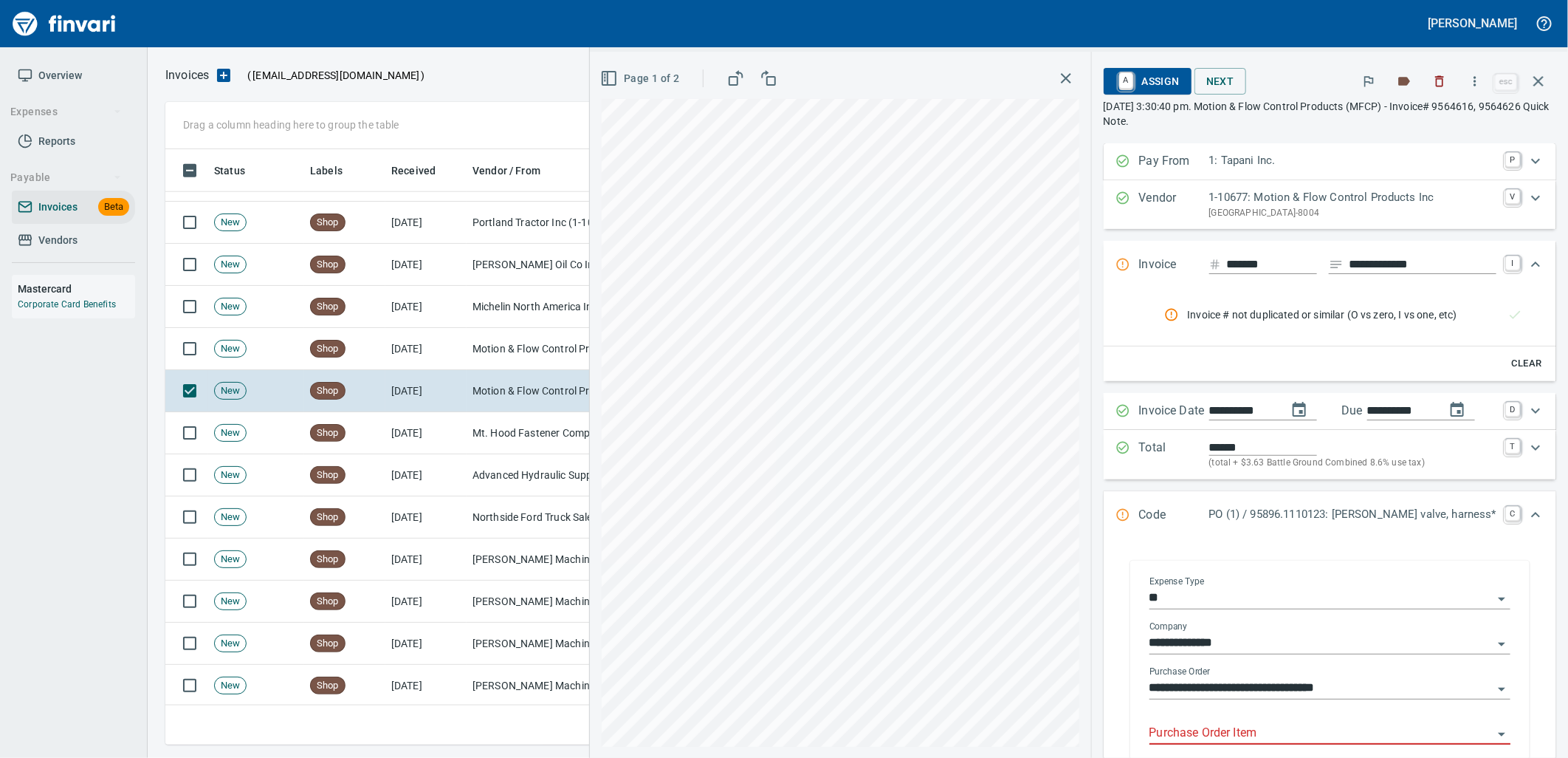
click at [1277, 737] on input "Purchase Order Item" at bounding box center [1322, 732] width 344 height 21
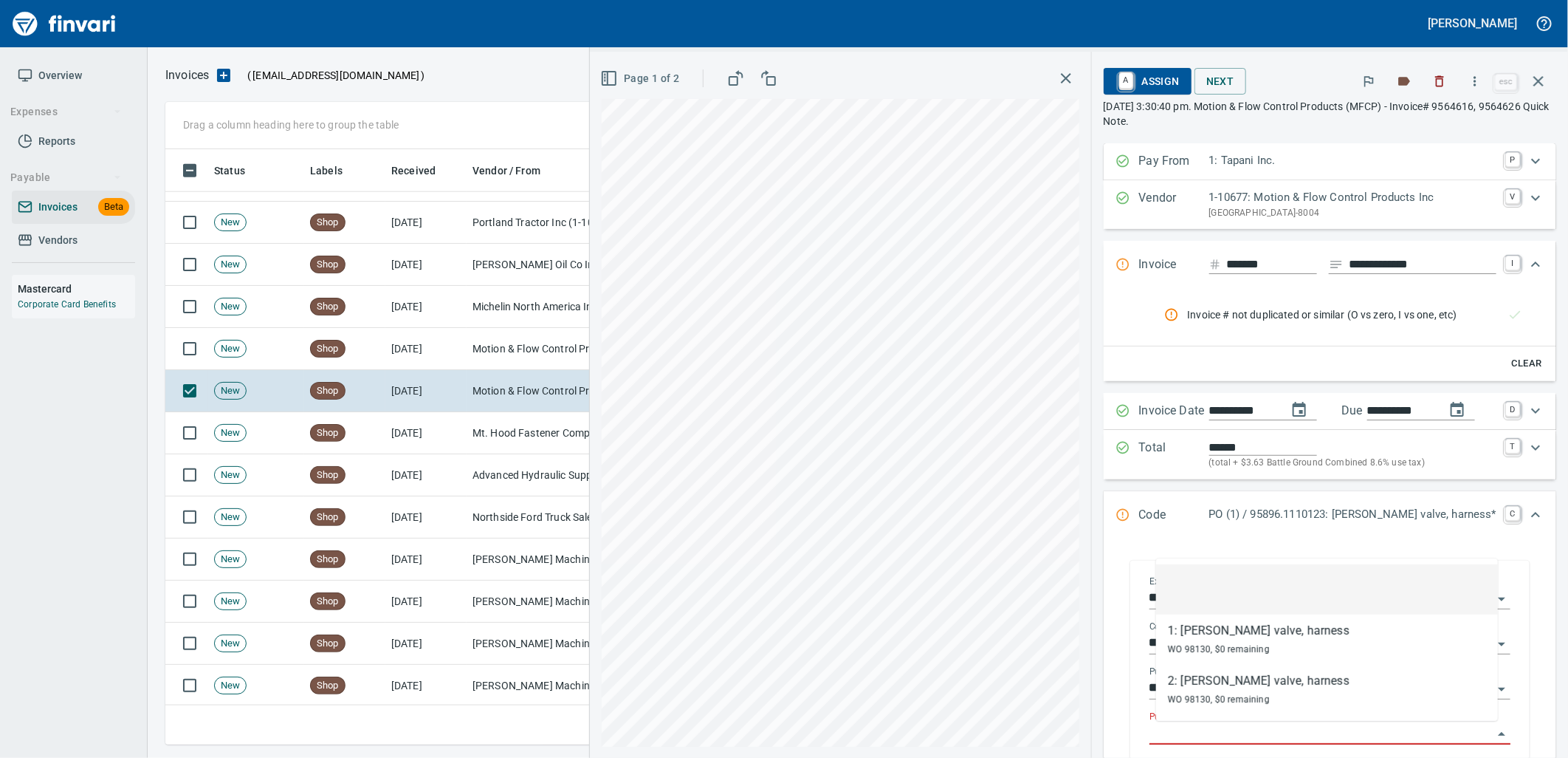
scroll to position [583, 1360]
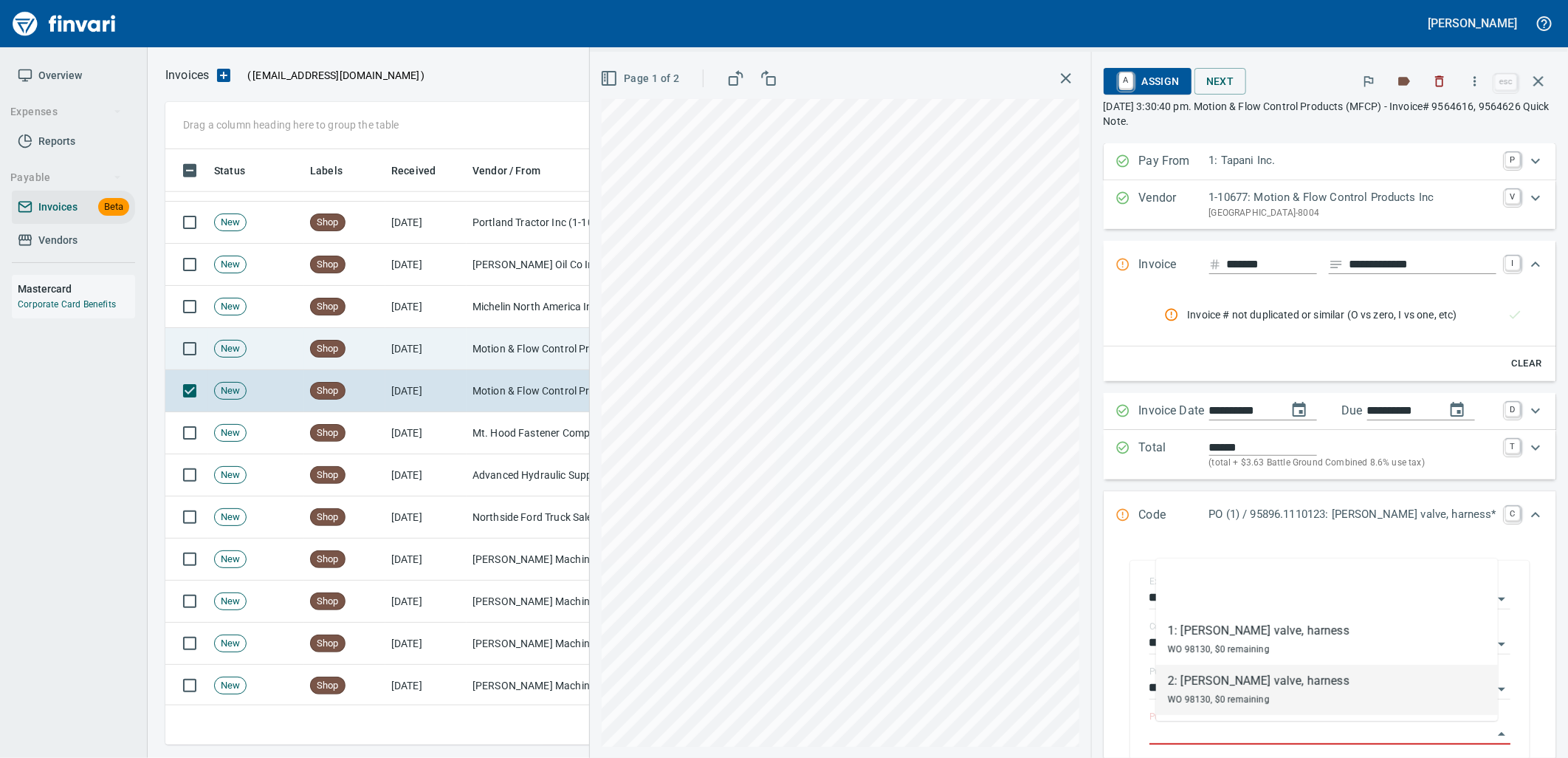
click at [490, 355] on td "Motion & Flow Control Products Inc (1-10677)" at bounding box center [540, 349] width 147 height 42
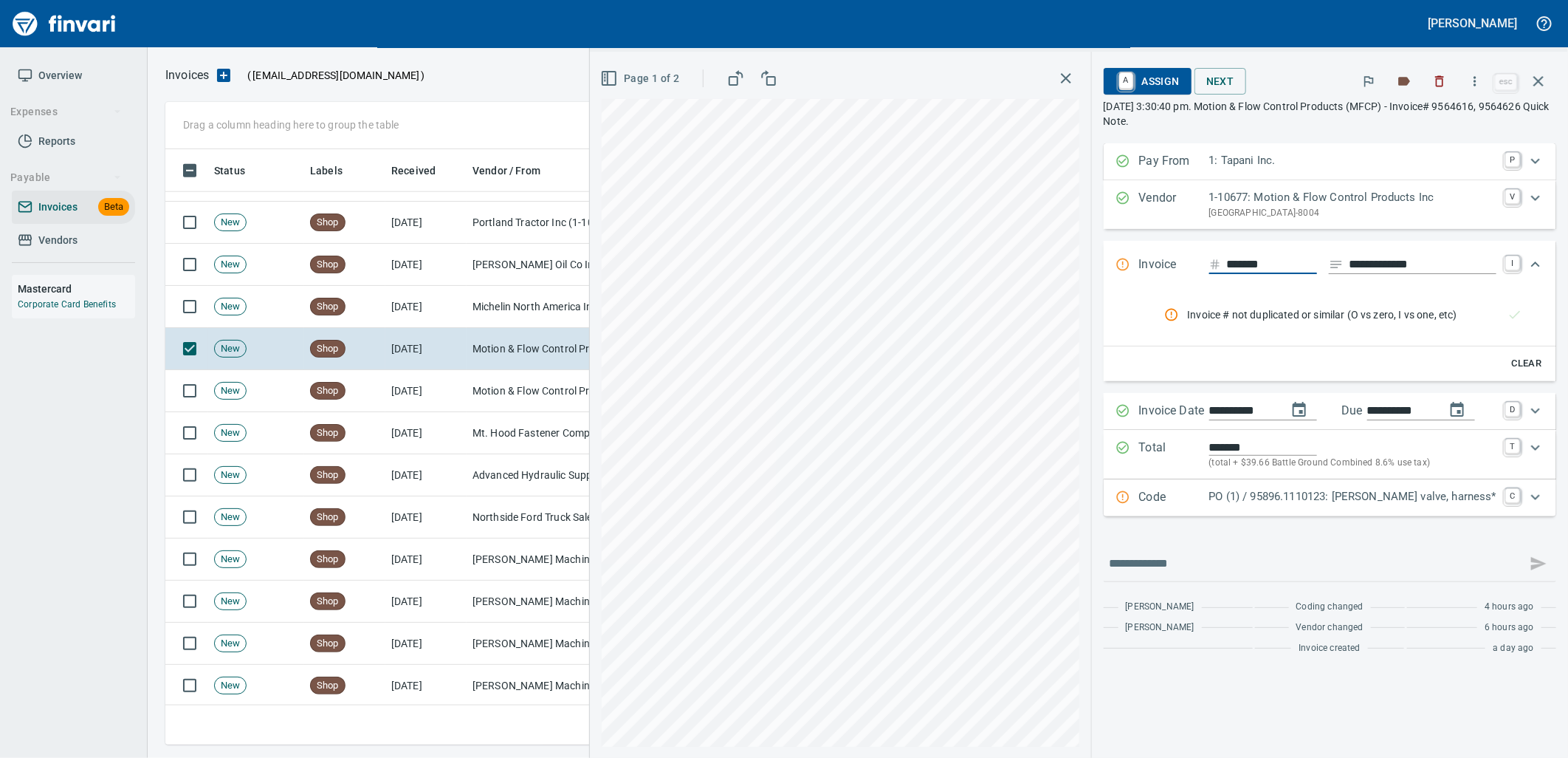
click at [1334, 496] on p "PO (1) / 95896.1110123: Parker valve, harness*" at bounding box center [1353, 496] width 288 height 17
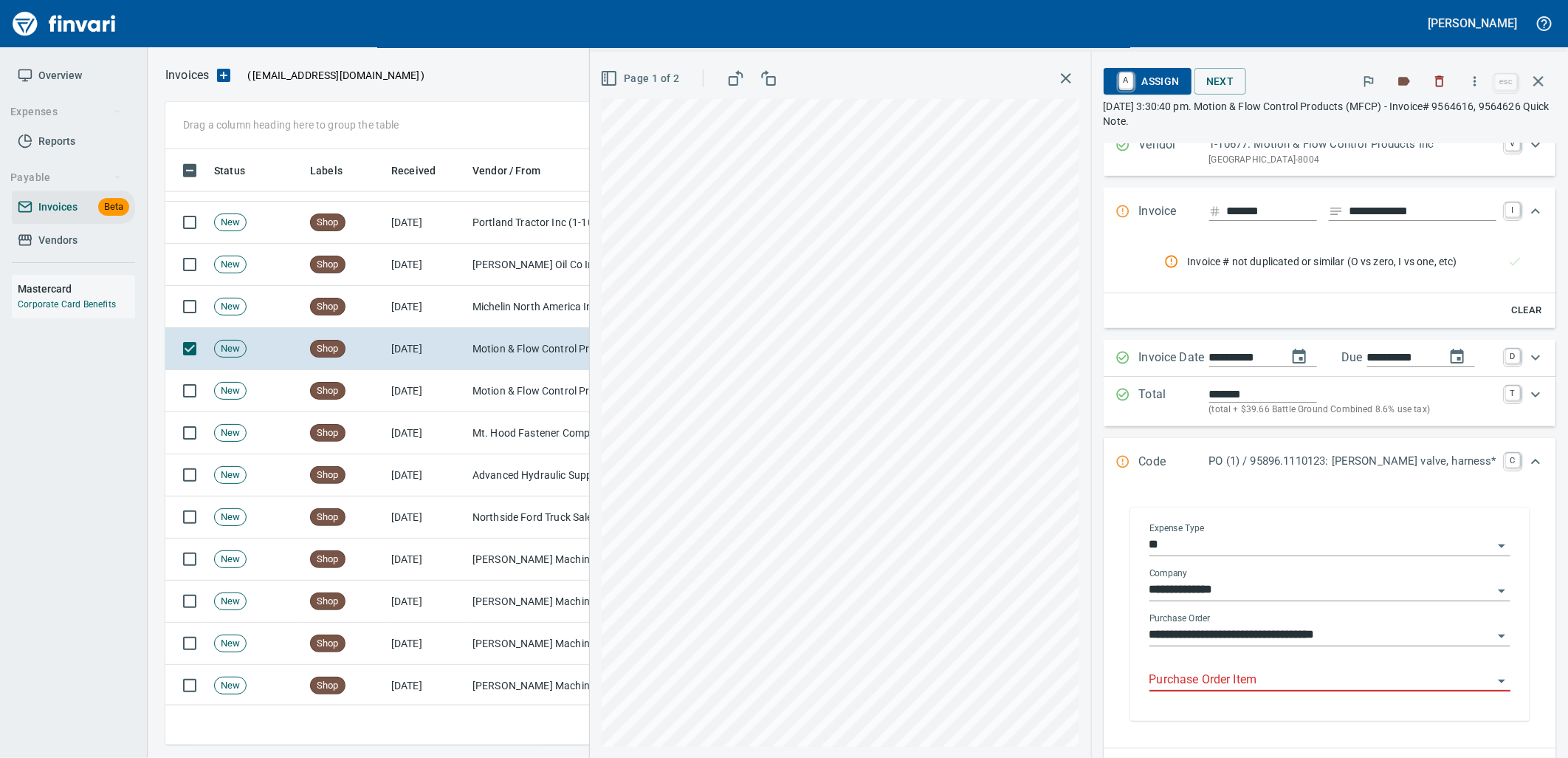
scroll to position [81, 0]
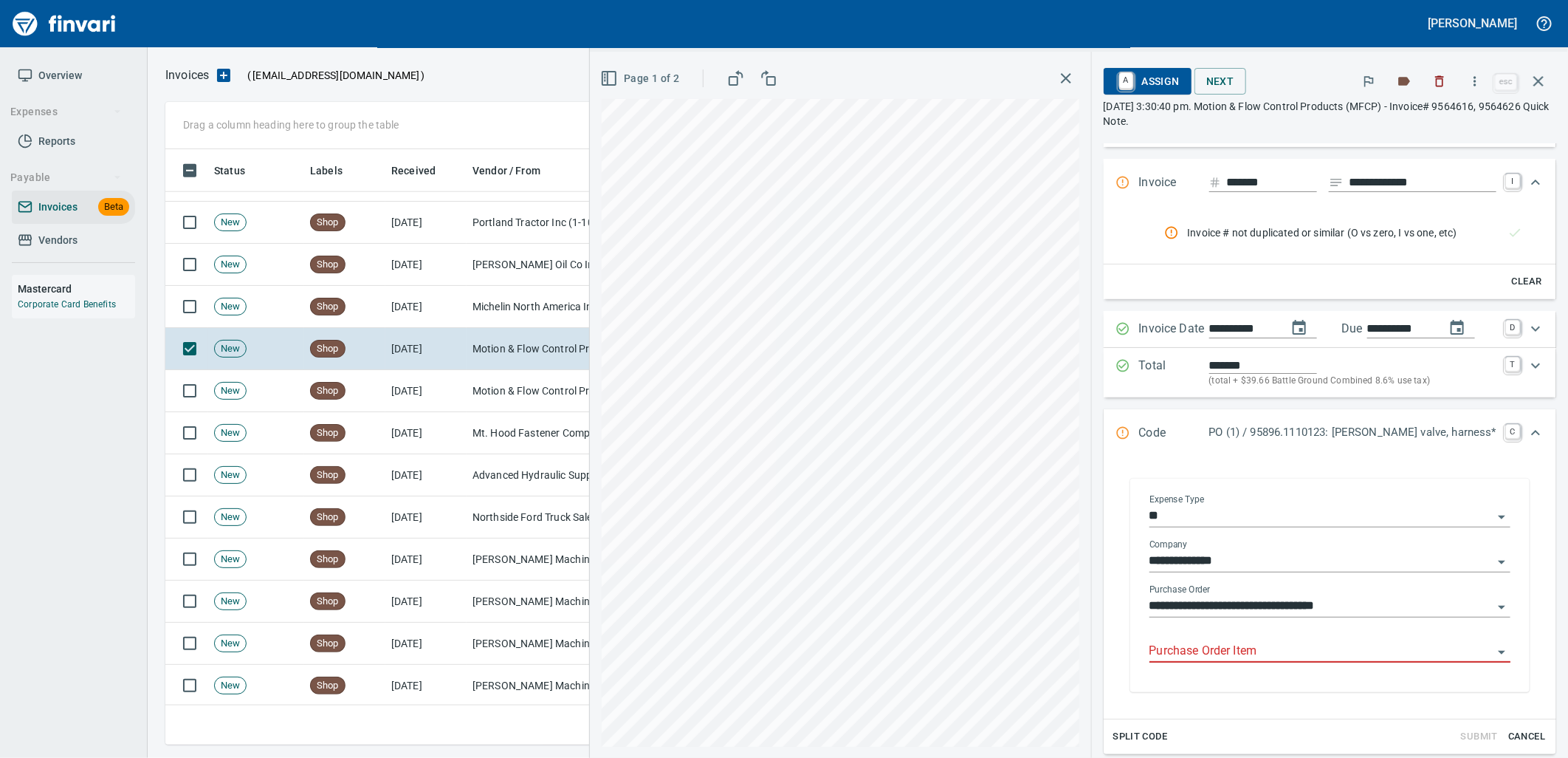
click at [1277, 646] on input "Purchase Order Item" at bounding box center [1322, 651] width 344 height 21
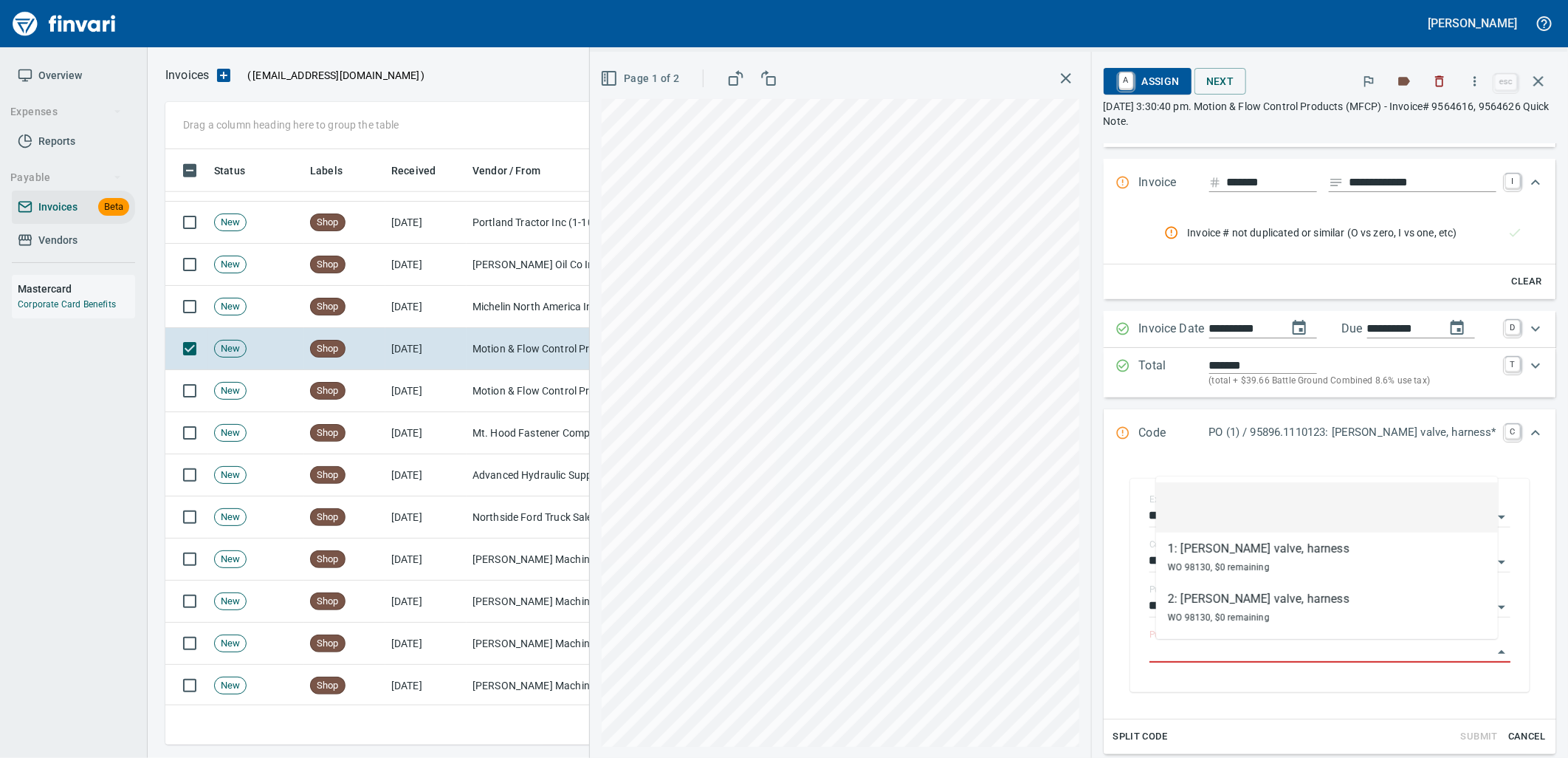
scroll to position [583, 1360]
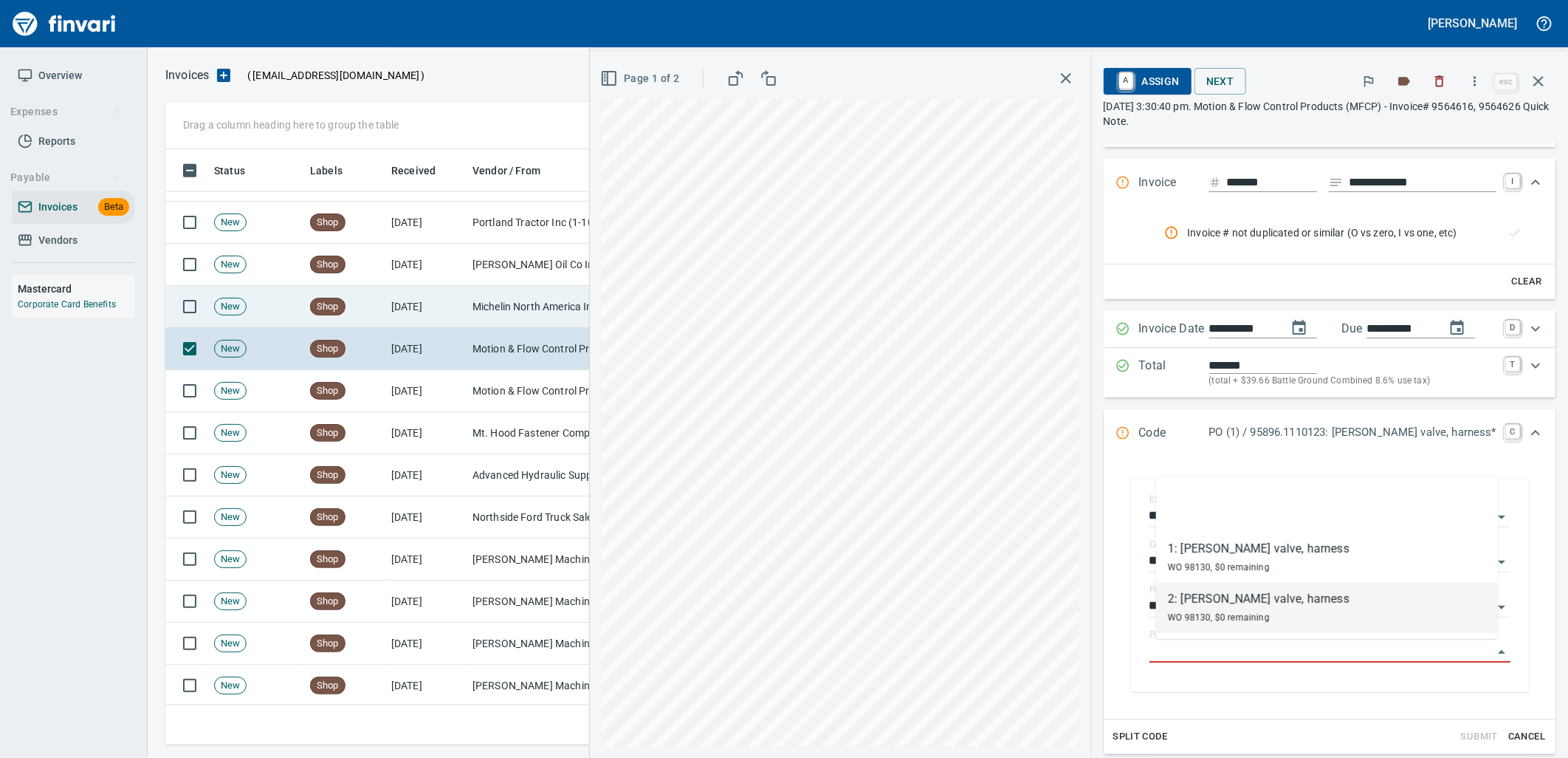
click at [573, 317] on td "Michelin North America Inc (1-10655)" at bounding box center [540, 306] width 147 height 42
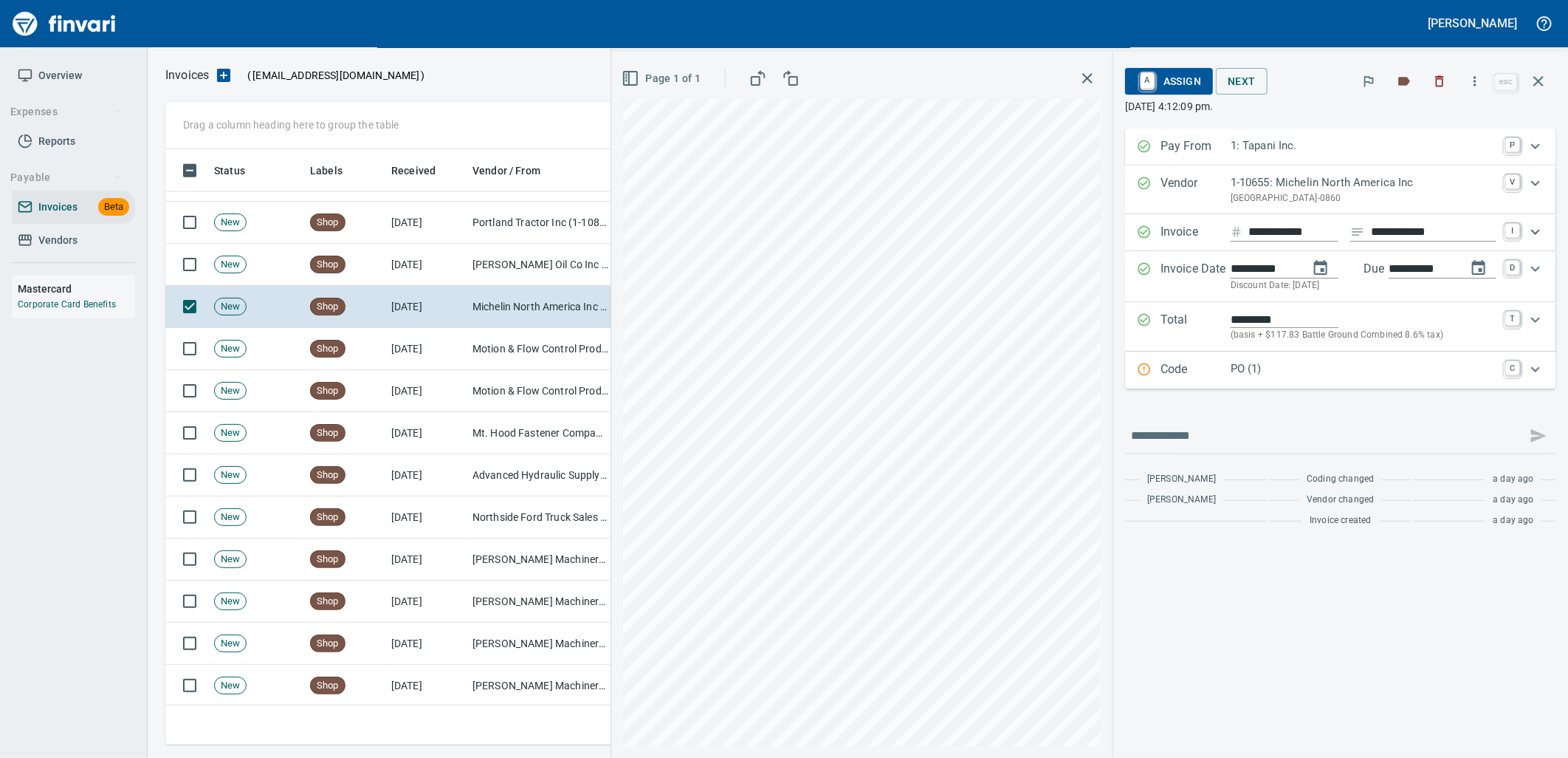
click at [1289, 380] on div "PO (1)" at bounding box center [1364, 370] width 266 height 20
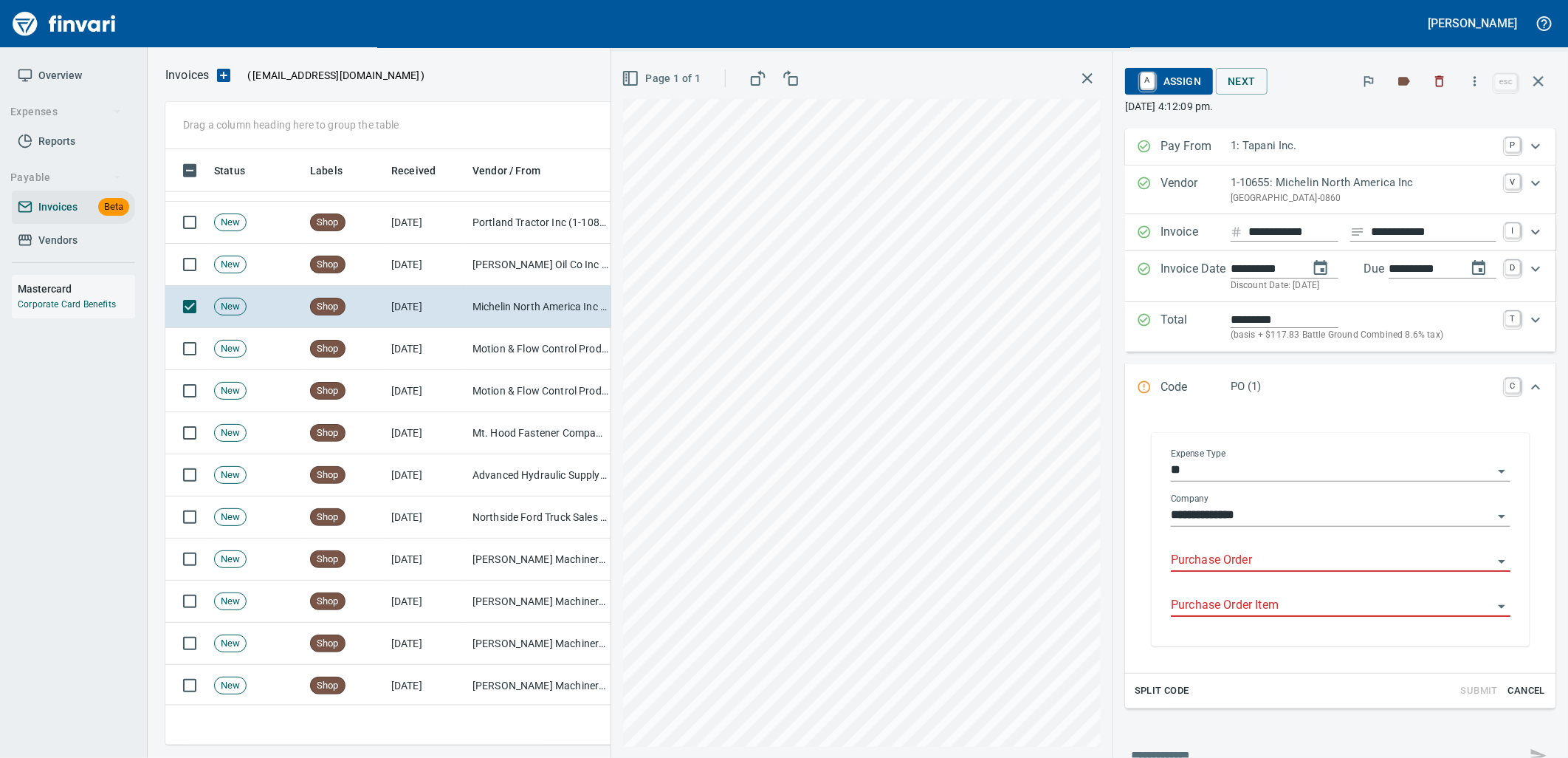
click at [1271, 565] on input "Purchase Order" at bounding box center [1332, 560] width 322 height 21
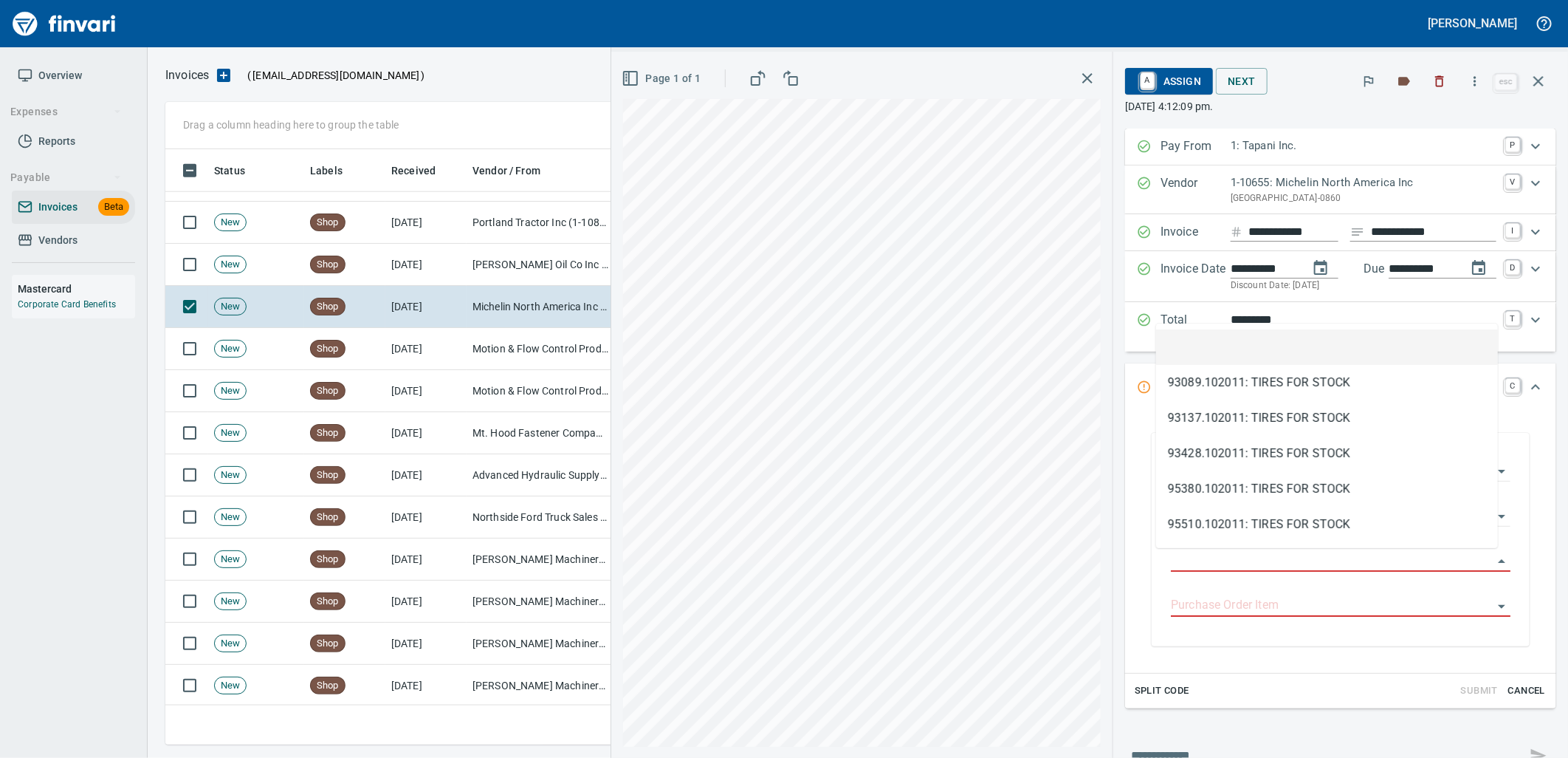
scroll to position [583, 1360]
type input "**********"
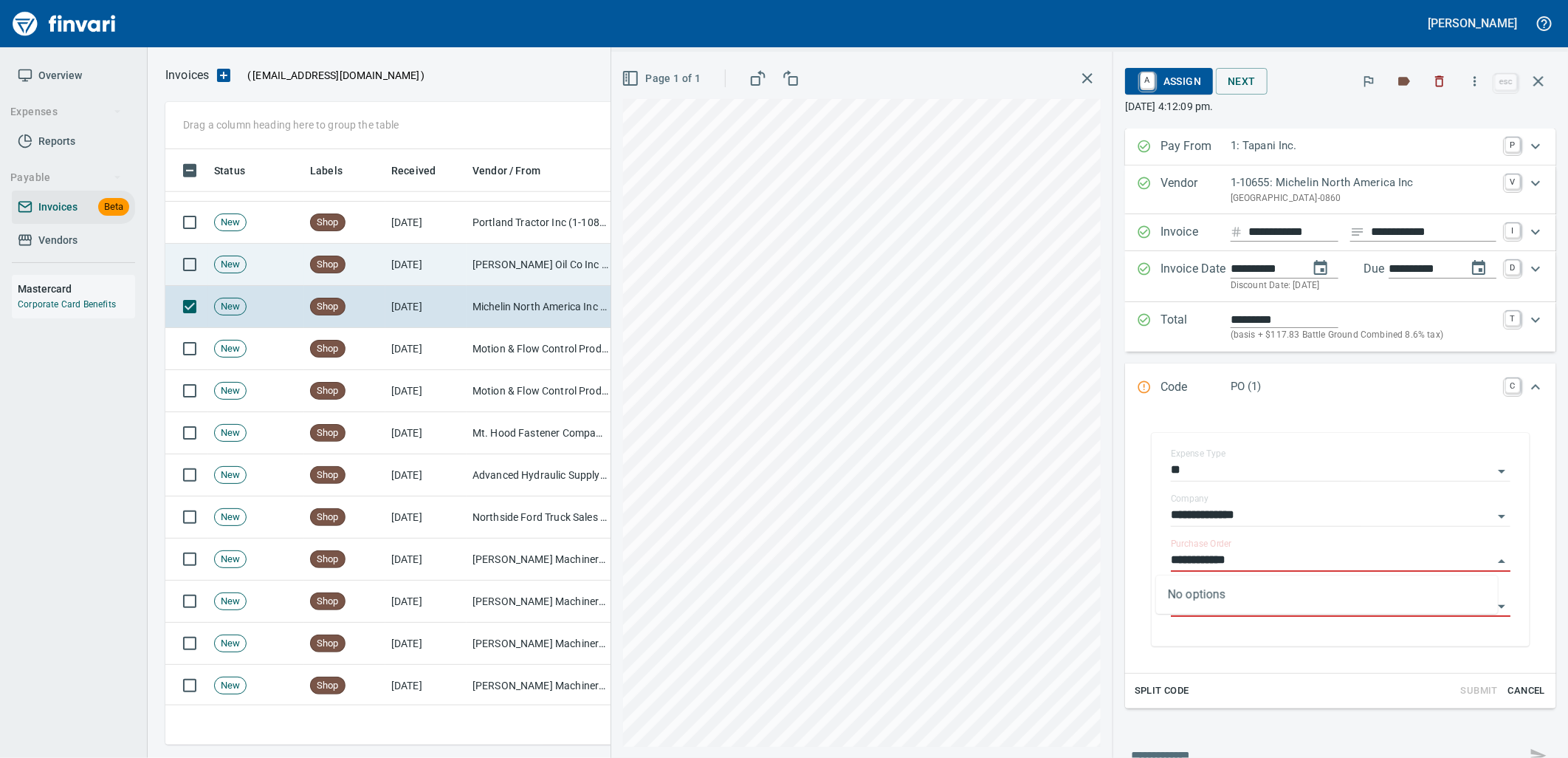
click at [534, 278] on td "Byrnes Oil Co Inc (1-38025)" at bounding box center [540, 264] width 147 height 42
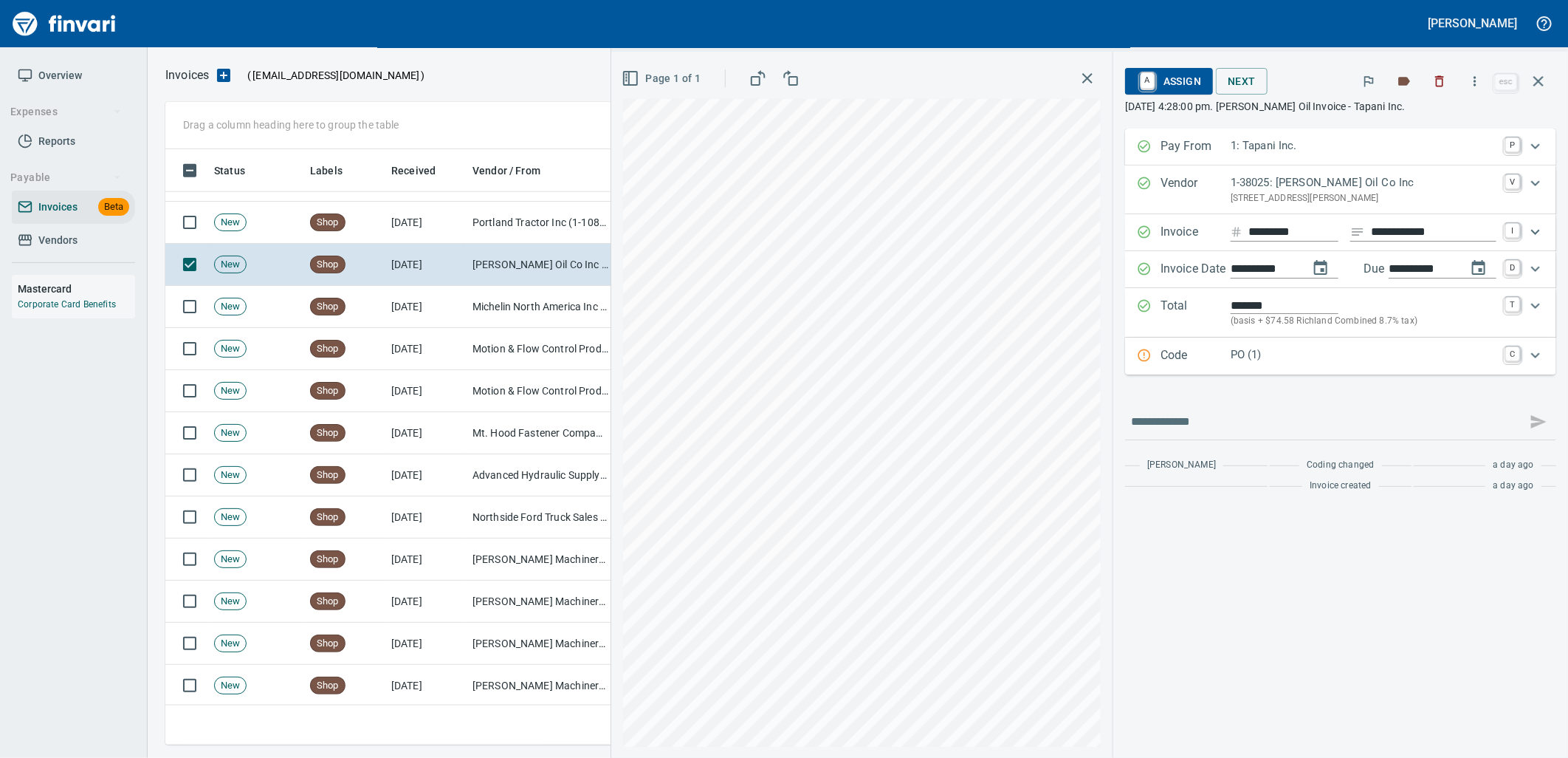
click at [1311, 350] on p "PO (1)" at bounding box center [1364, 354] width 266 height 17
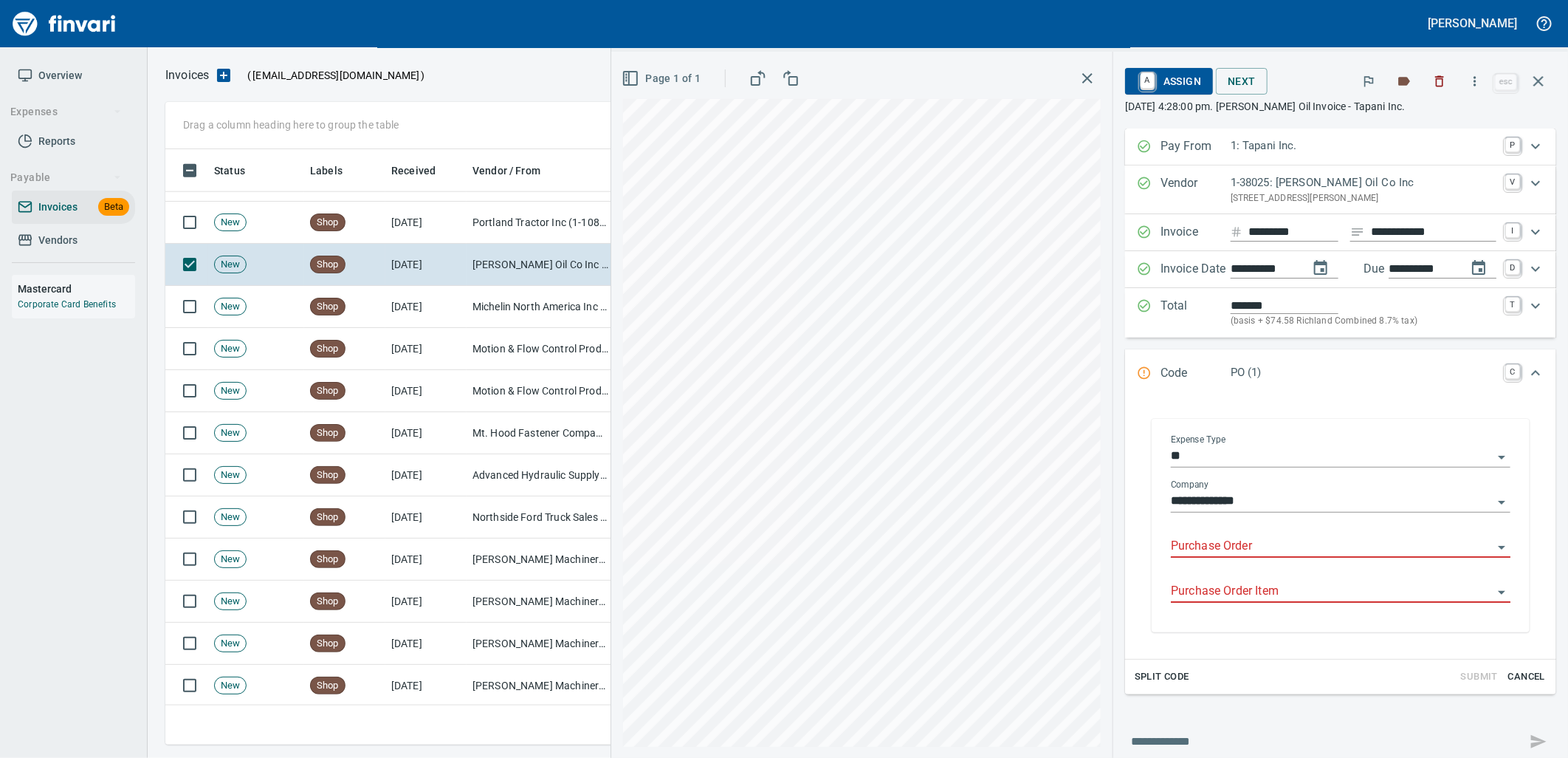
drag, startPoint x: 1280, startPoint y: 555, endPoint x: 1116, endPoint y: 418, distance: 213.7
click at [1279, 555] on input "Purchase Order" at bounding box center [1332, 546] width 322 height 21
type input "**********"
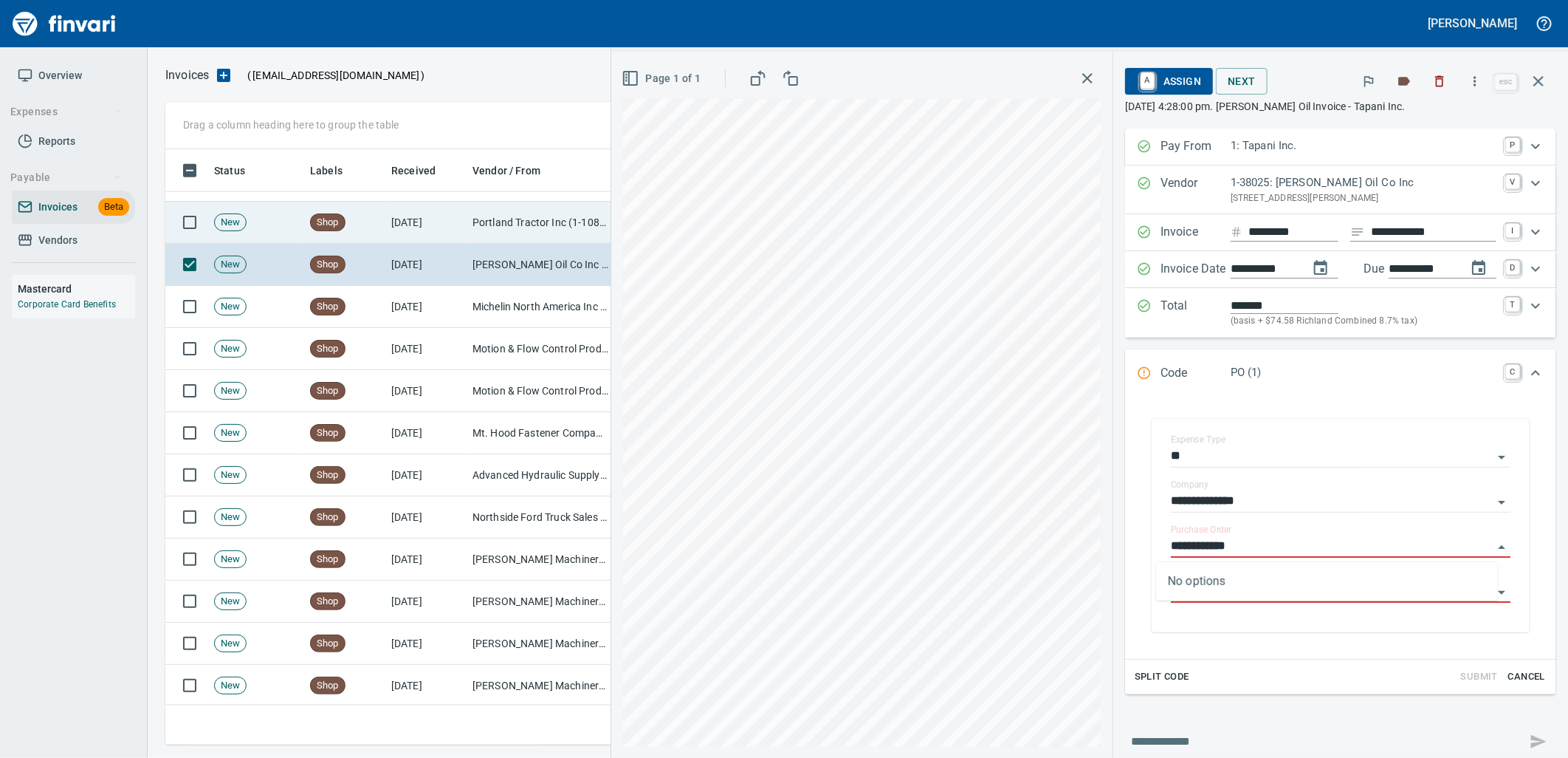
click at [466, 220] on td "Portland Tractor Inc (1-10815)" at bounding box center [540, 222] width 147 height 42
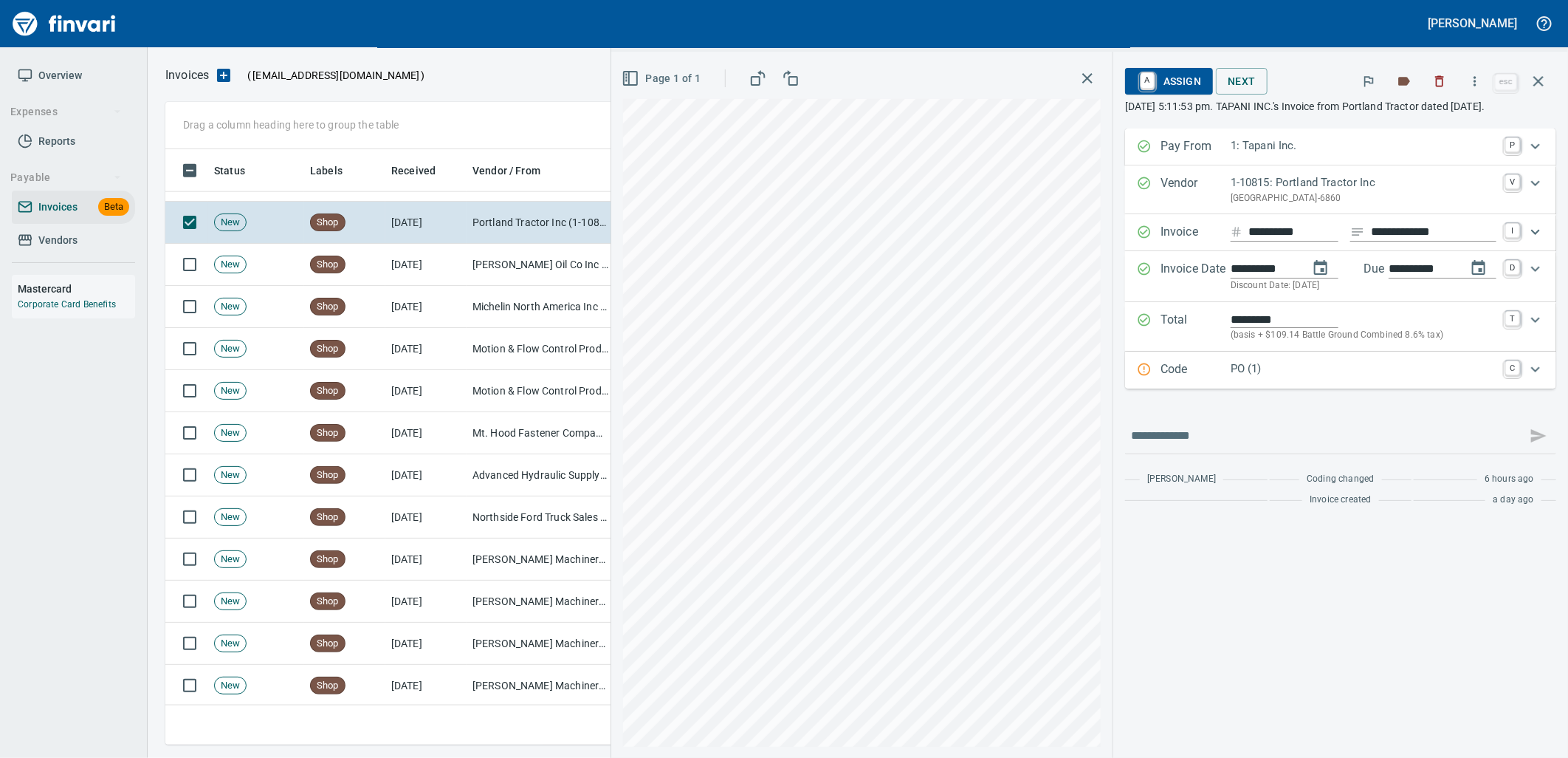
click at [1268, 389] on div "Code PO (1) C" at bounding box center [1340, 370] width 431 height 37
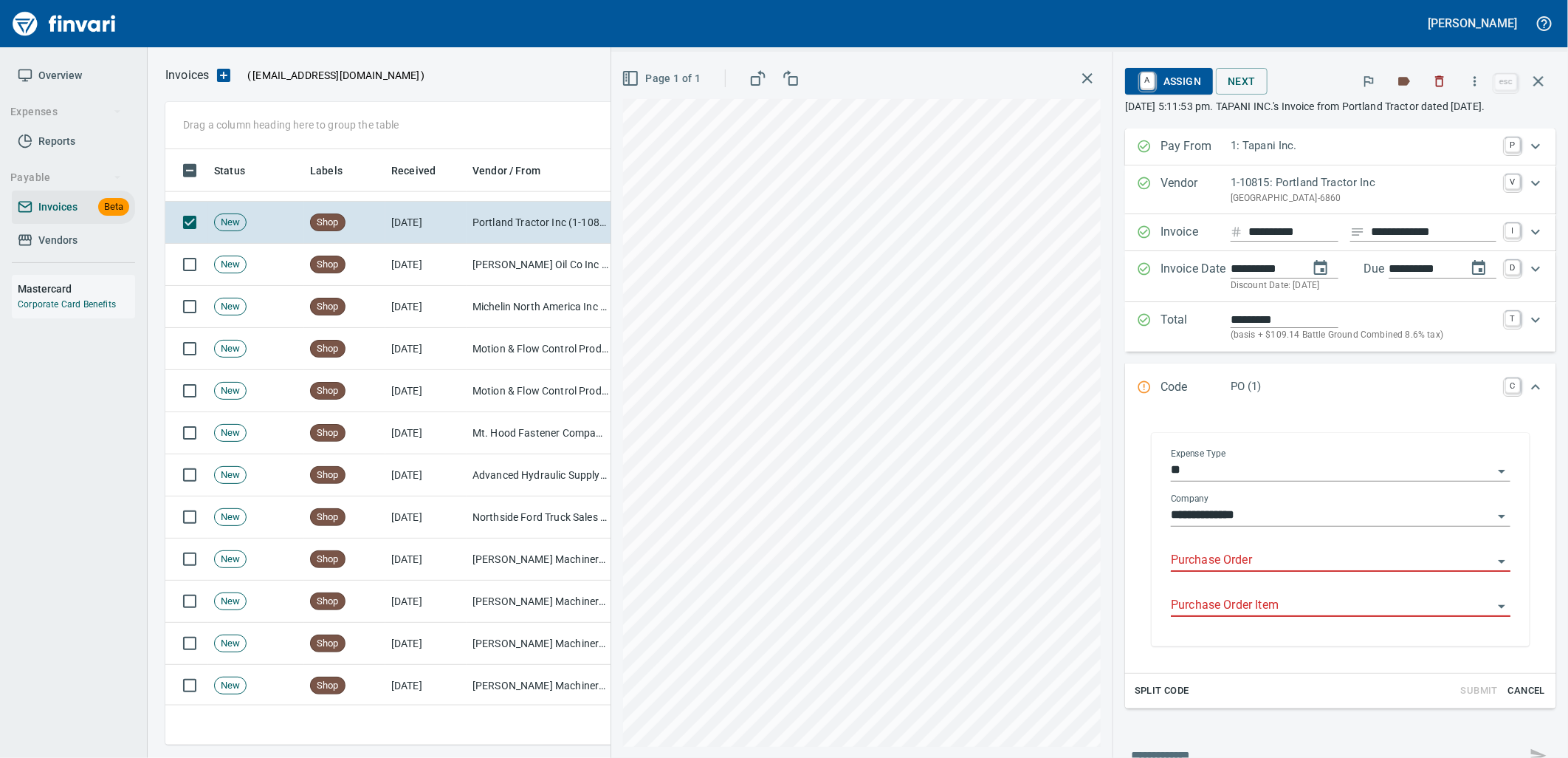
click at [1238, 570] on input "Purchase Order" at bounding box center [1332, 560] width 322 height 21
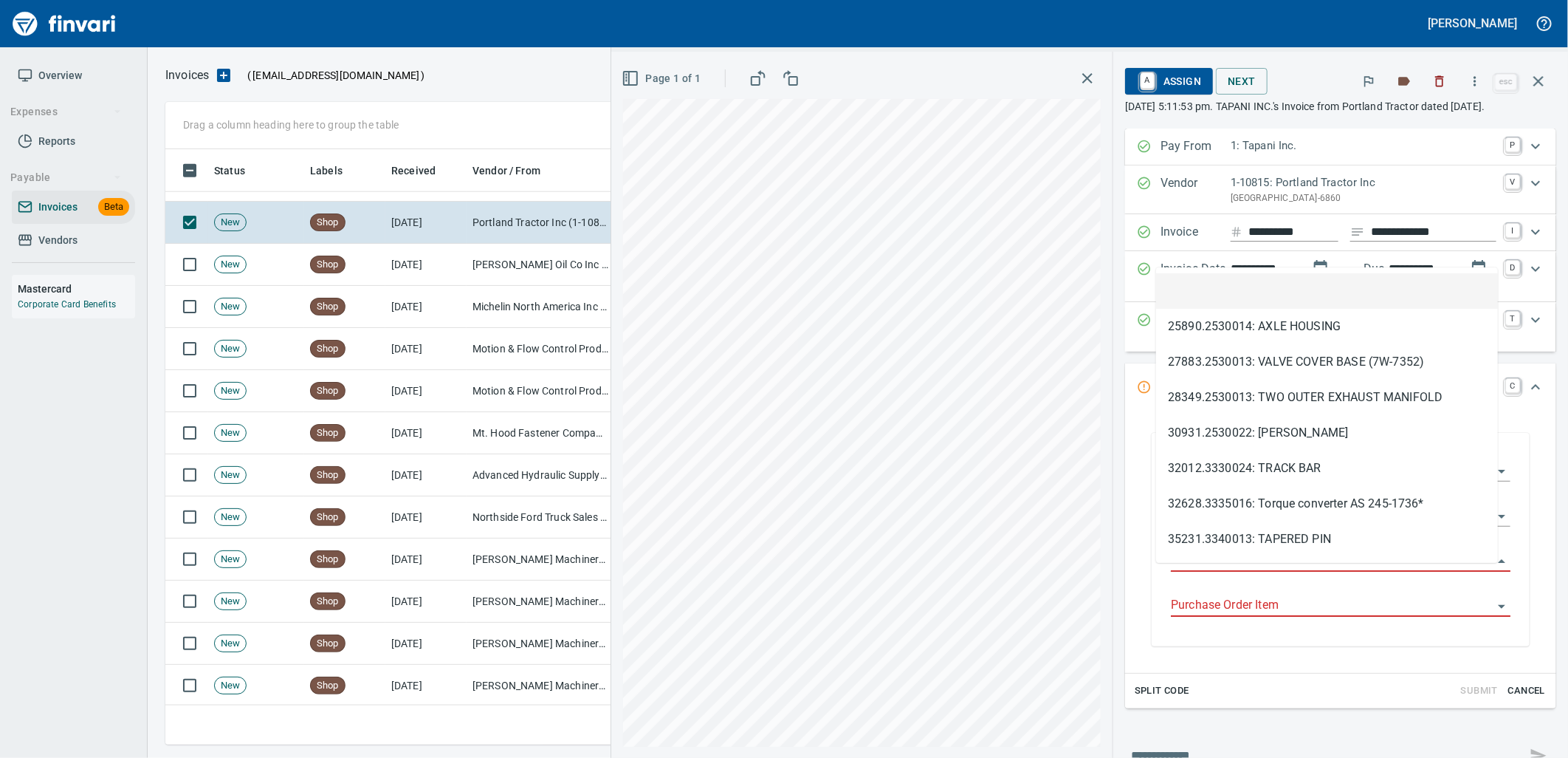
scroll to position [583, 1360]
type input "**********"
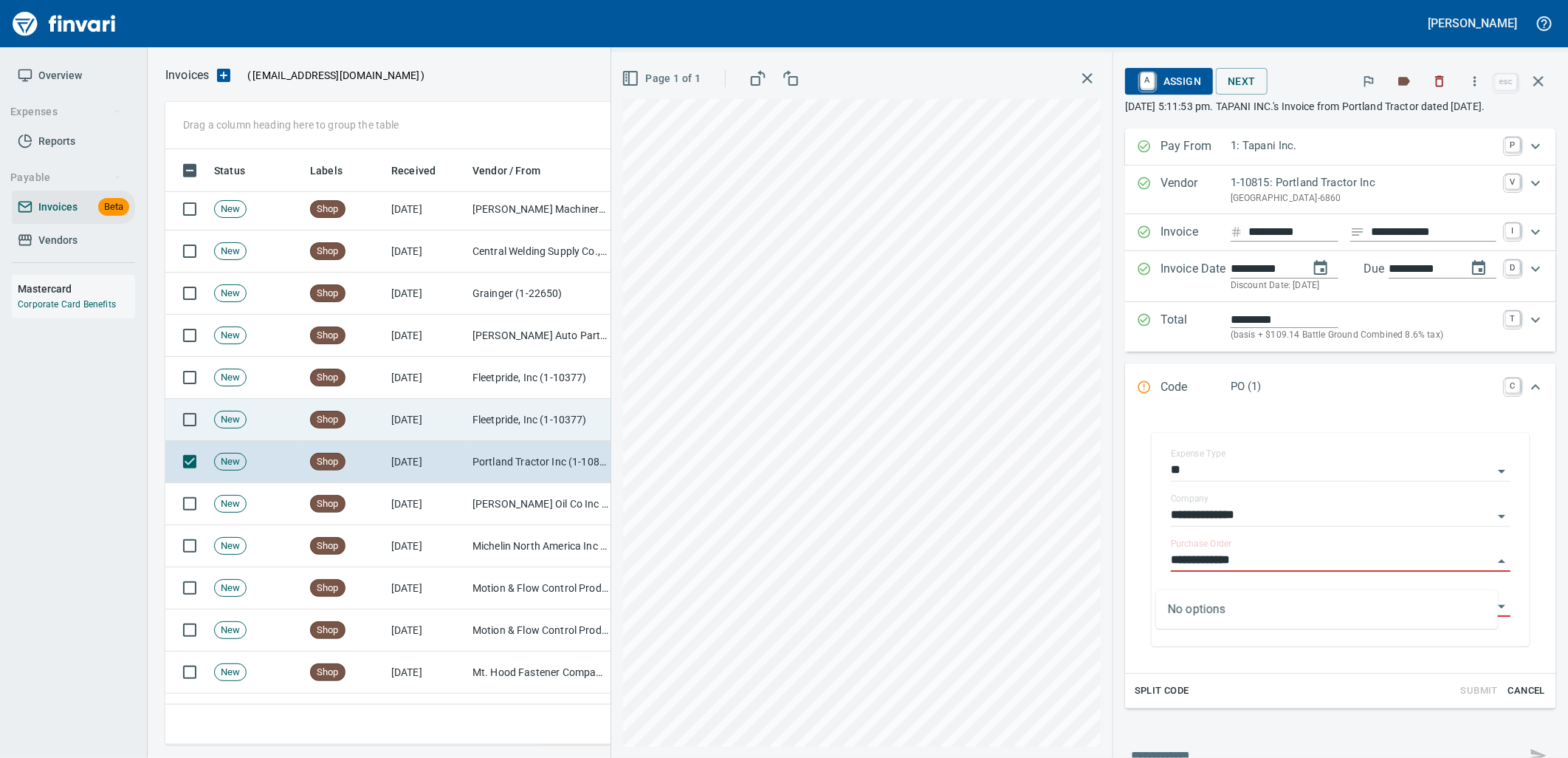
scroll to position [885, 0]
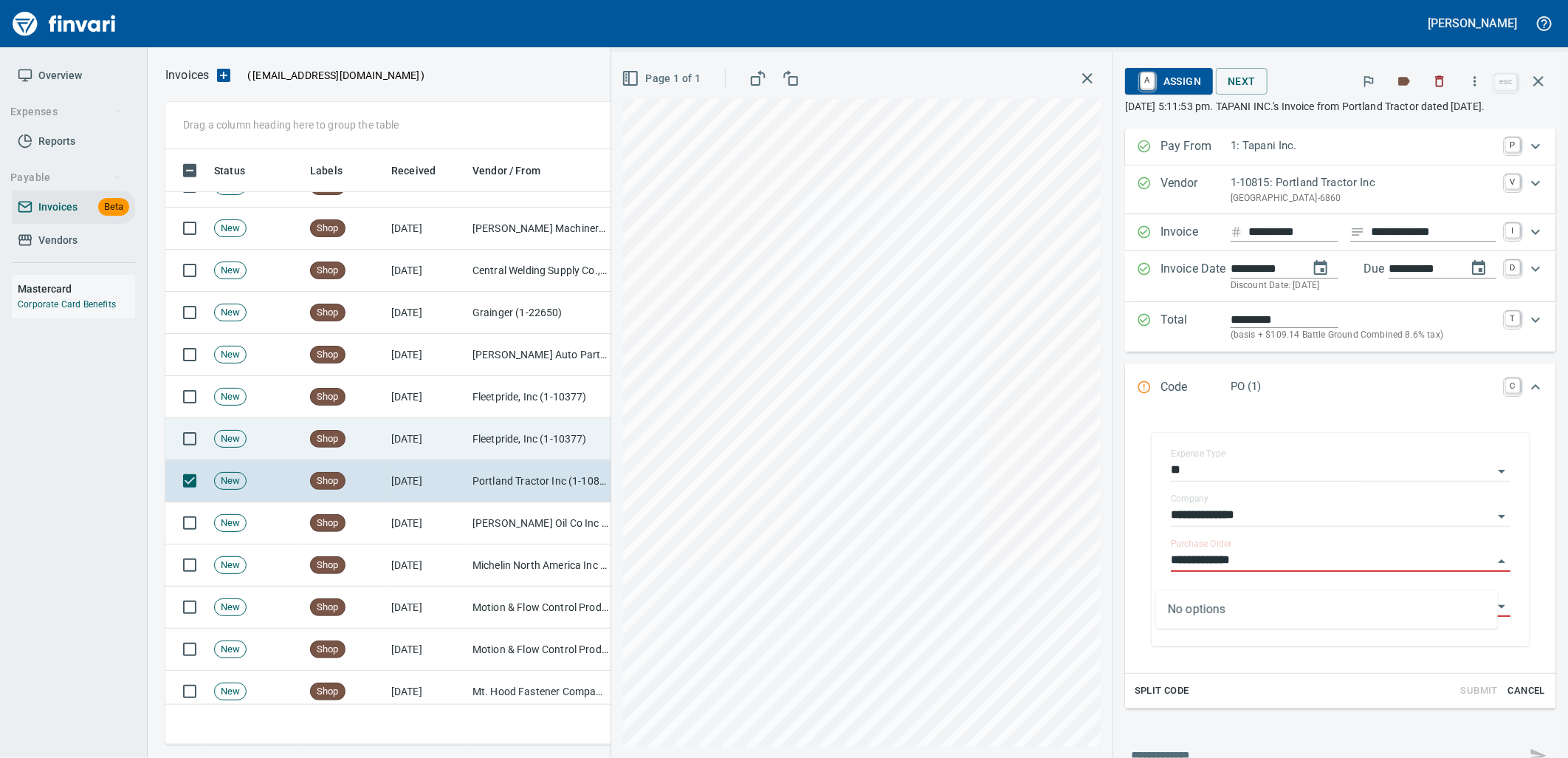
click at [409, 441] on td "9/10/2025" at bounding box center [426, 439] width 81 height 42
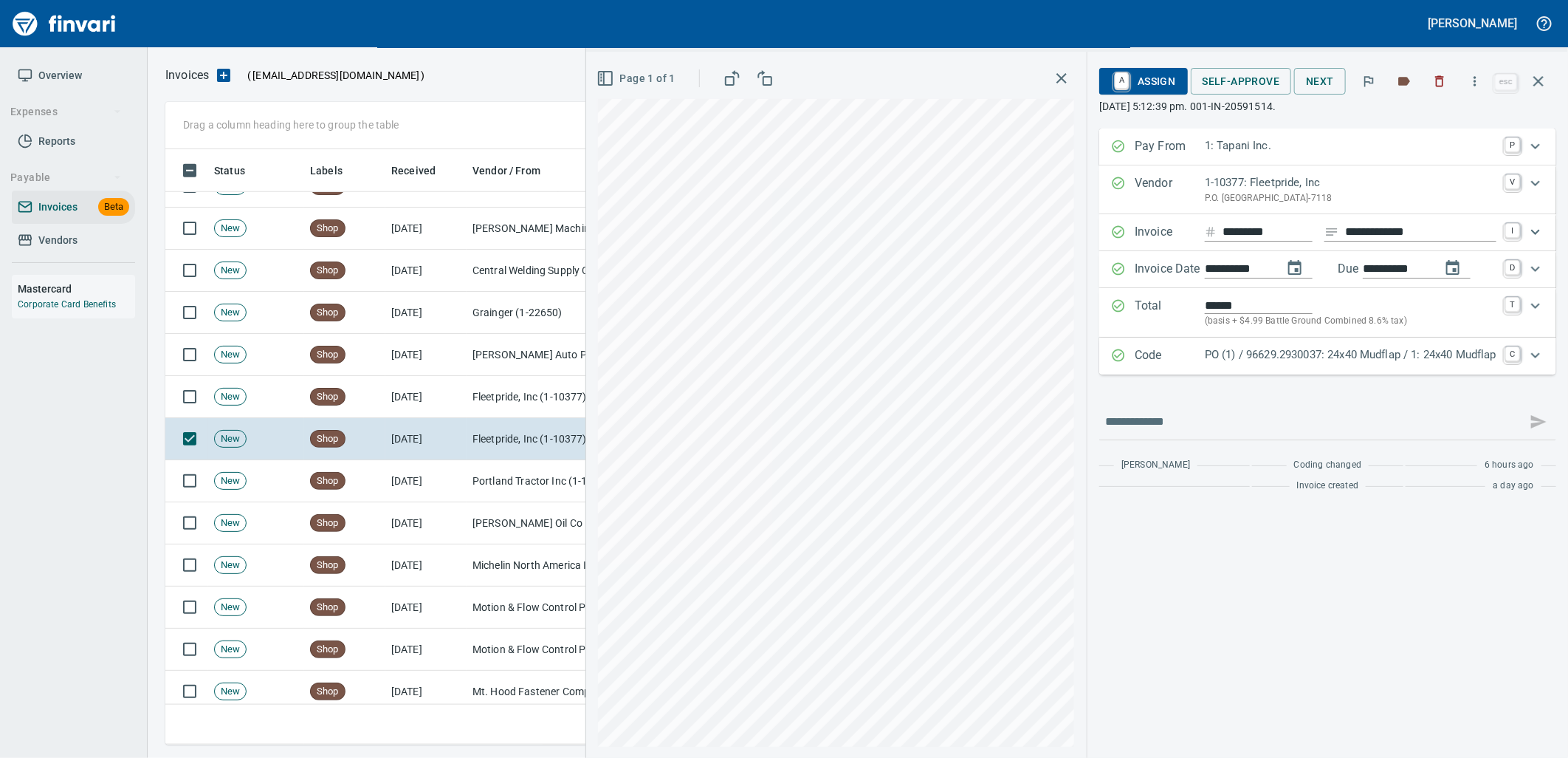
click at [1406, 364] on div "PO (1) / 96629.2930037: 24x40 Mudflap / 1: 24x40 Mudflap" at bounding box center [1350, 356] width 292 height 20
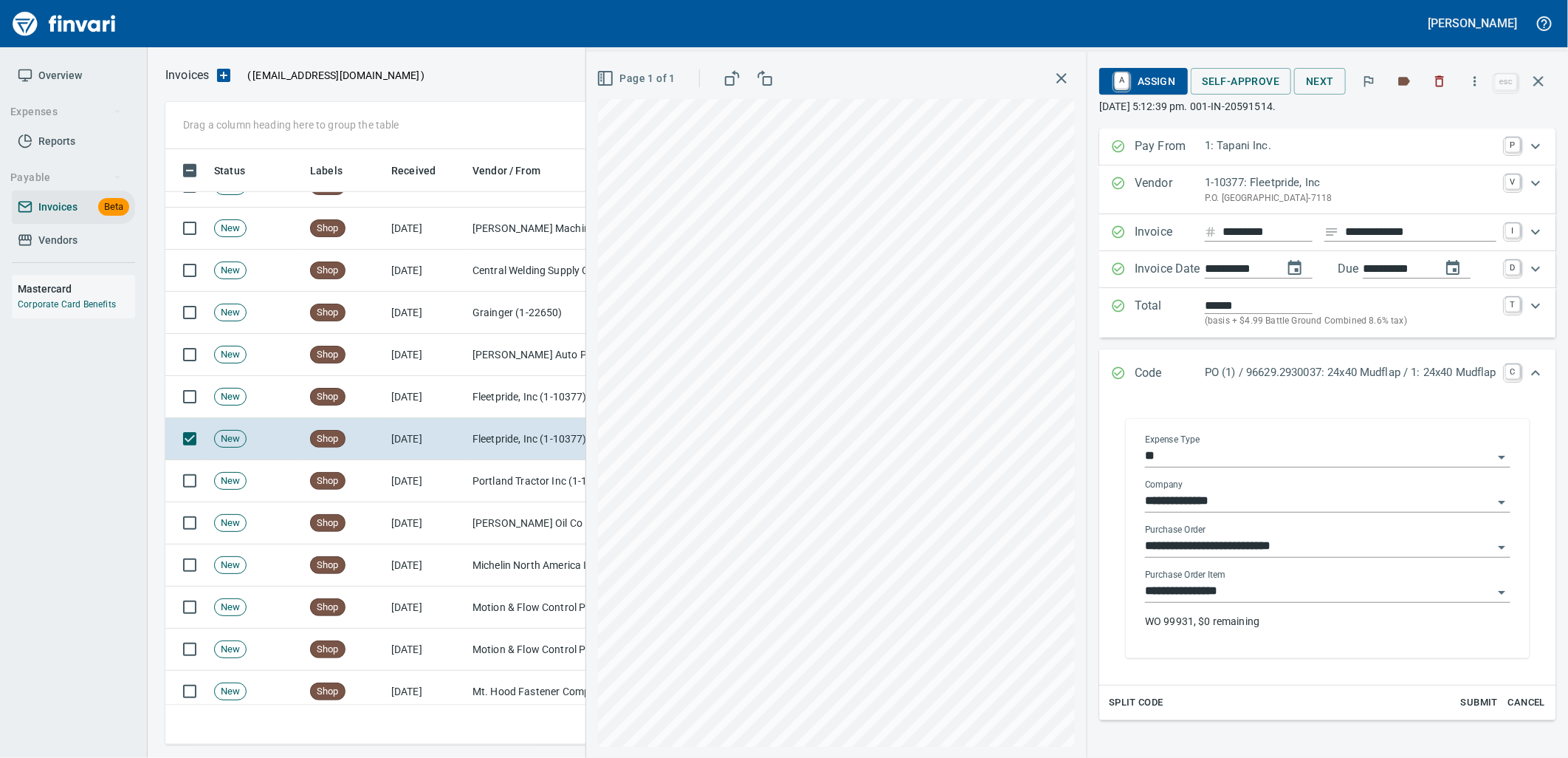
click at [1265, 594] on input "**********" at bounding box center [1319, 591] width 348 height 21
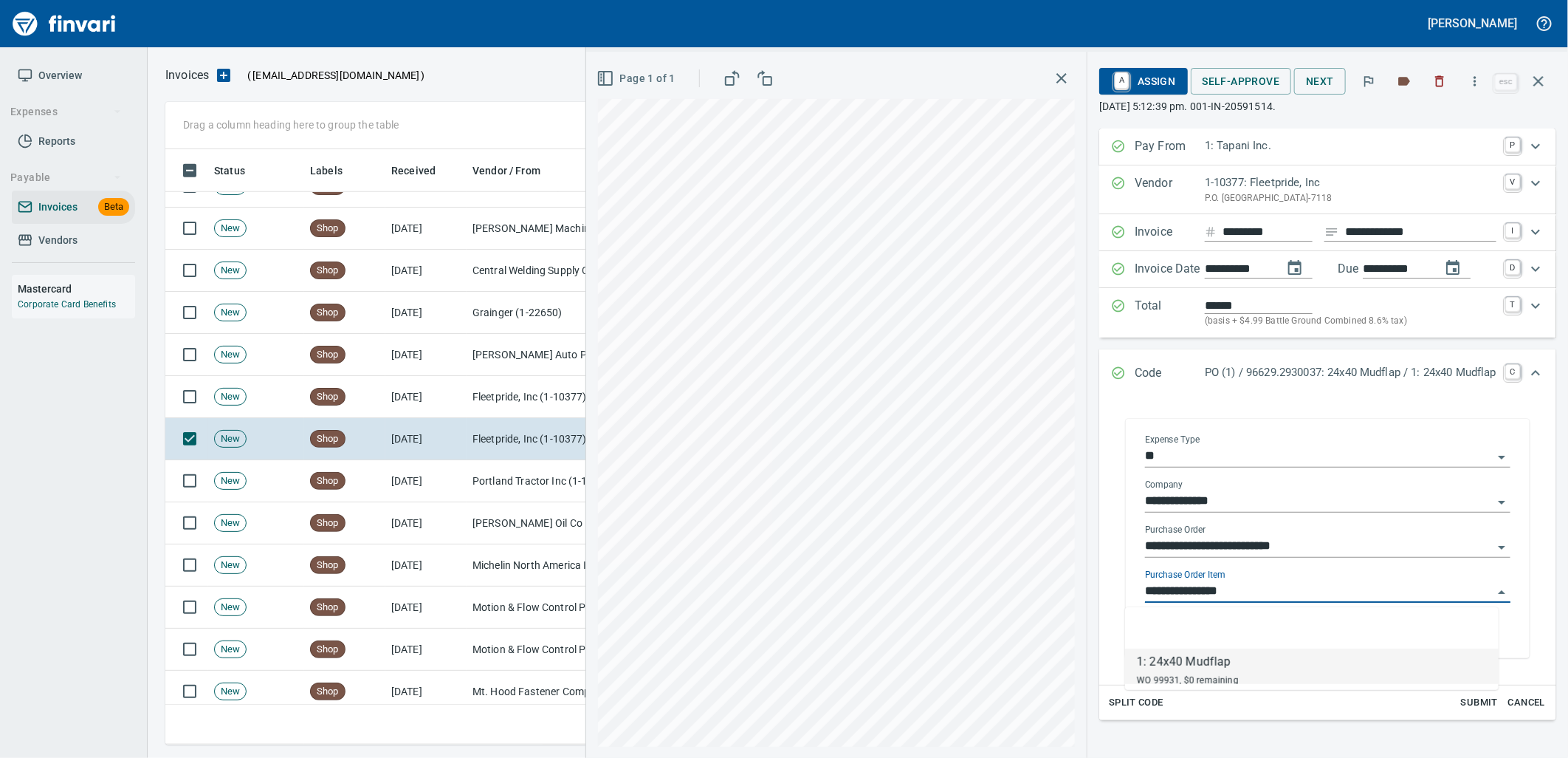
scroll to position [583, 1360]
click at [510, 406] on td "Fleetpride, Inc (1-10377)" at bounding box center [540, 397] width 147 height 42
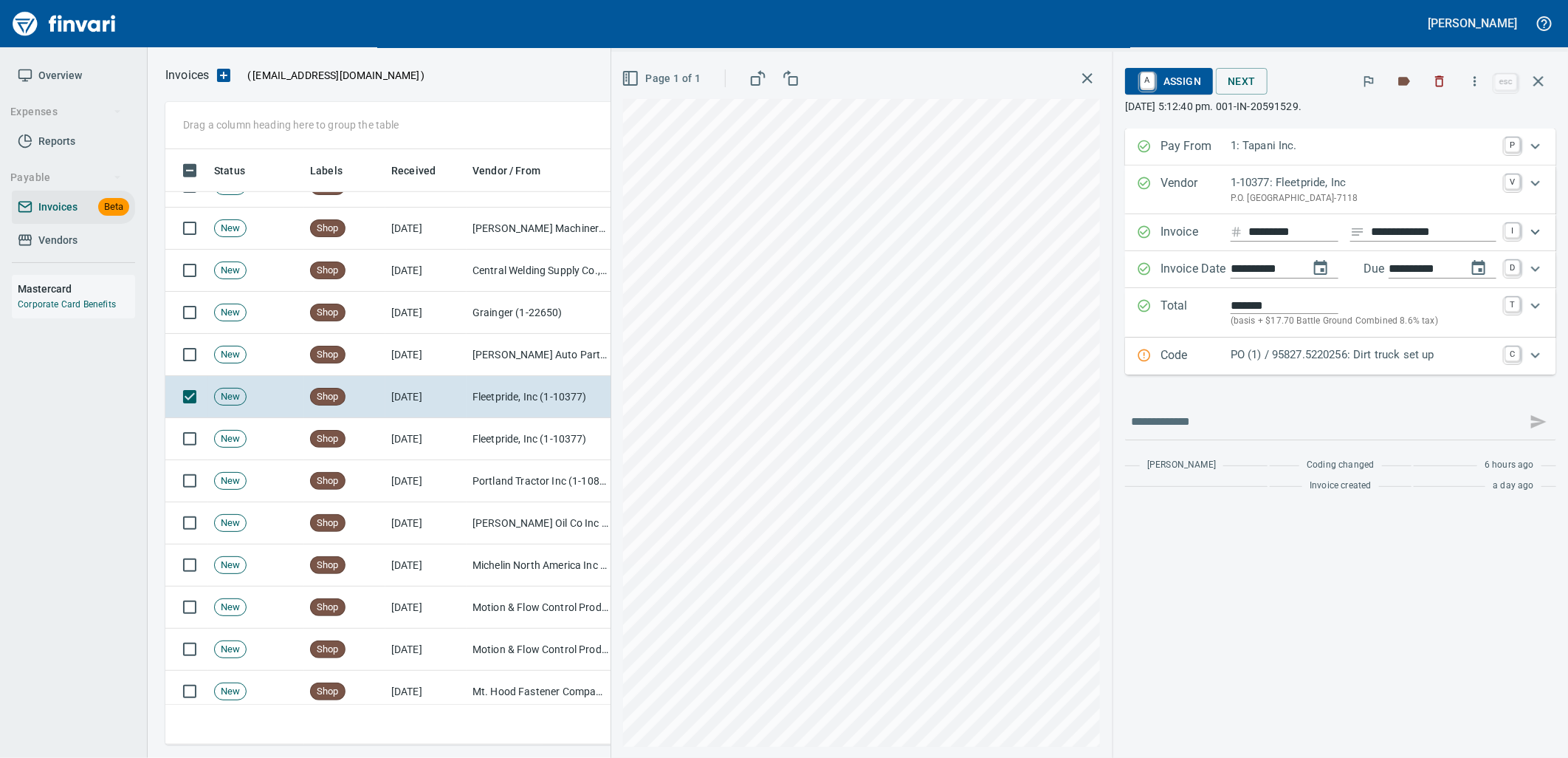
click at [1310, 355] on p "PO (1) / 95827.5220256: Dirt truck set up" at bounding box center [1364, 354] width 266 height 17
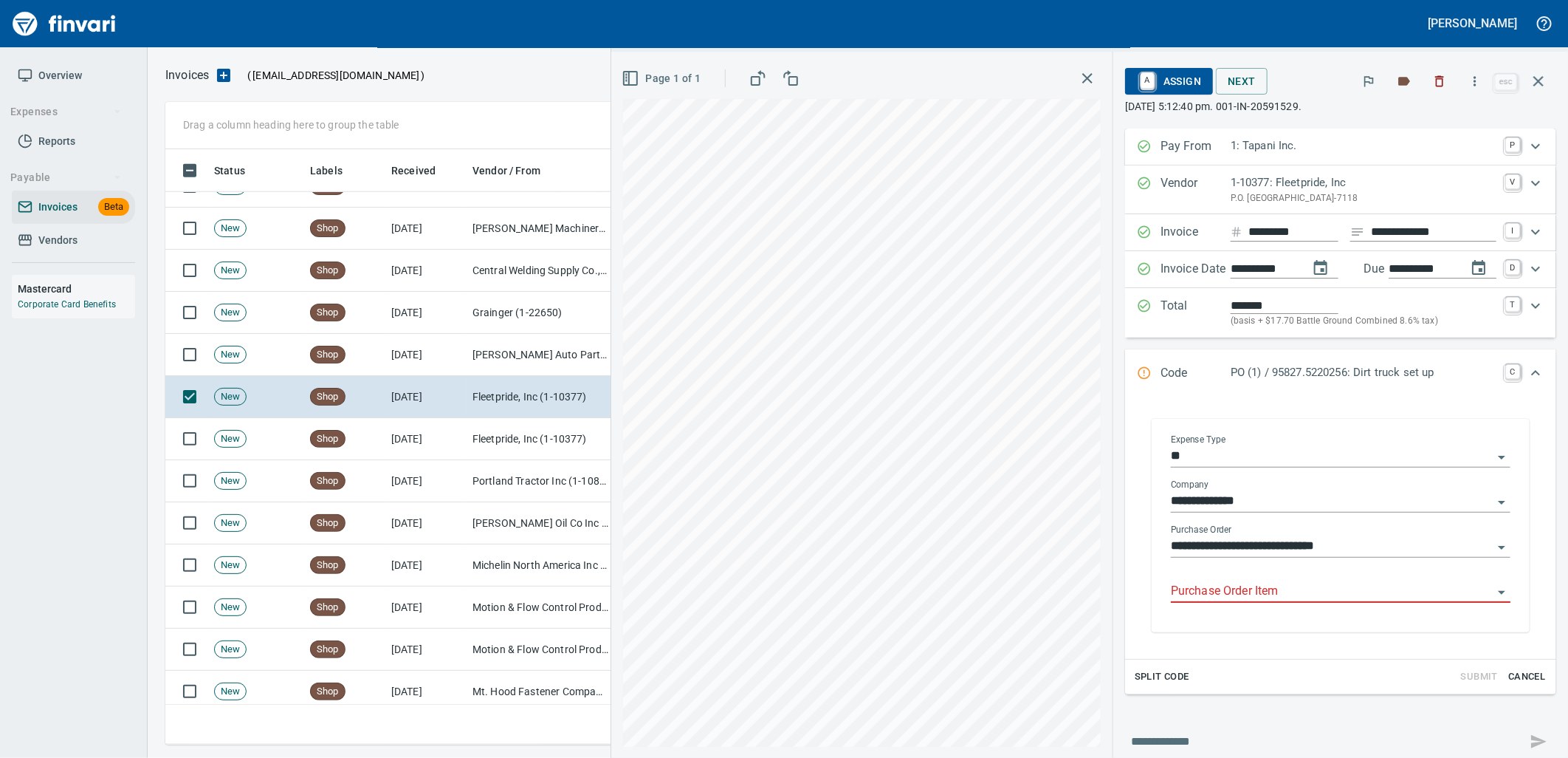
click at [1244, 591] on input "Purchase Order Item" at bounding box center [1332, 591] width 322 height 21
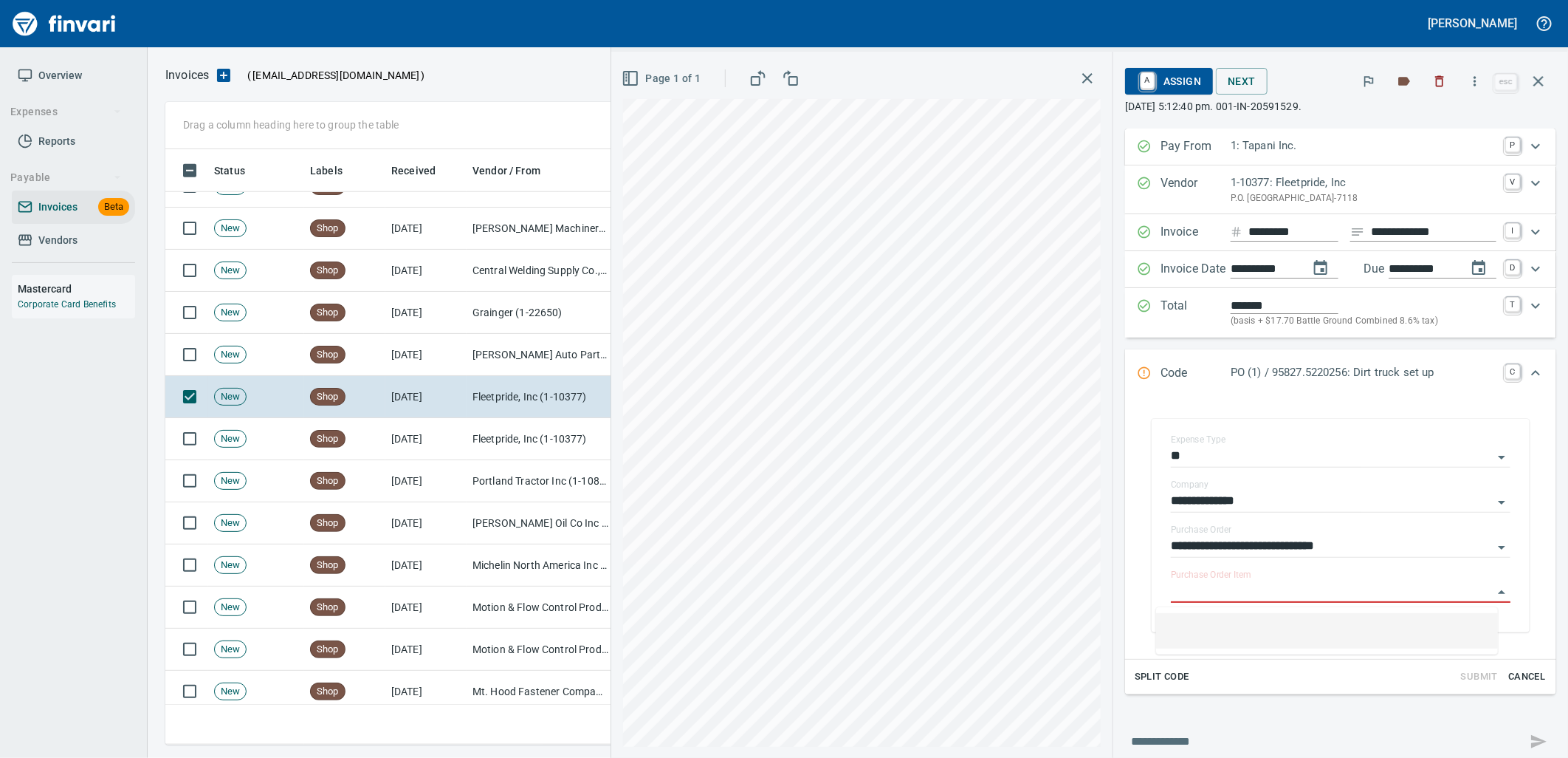
scroll to position [583, 1360]
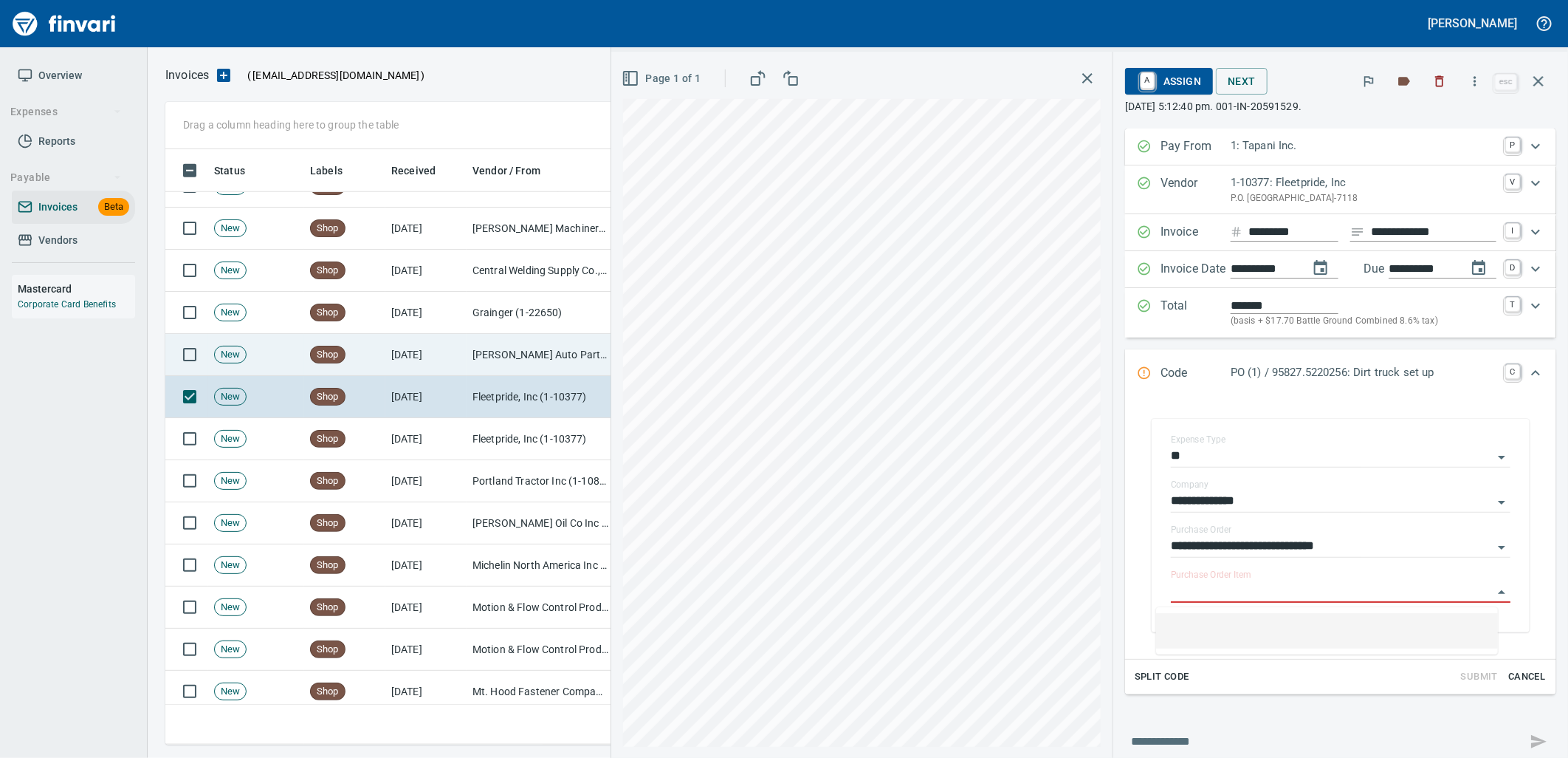
click at [510, 338] on td "[PERSON_NAME] Auto Parts (1-23030)" at bounding box center [540, 354] width 147 height 42
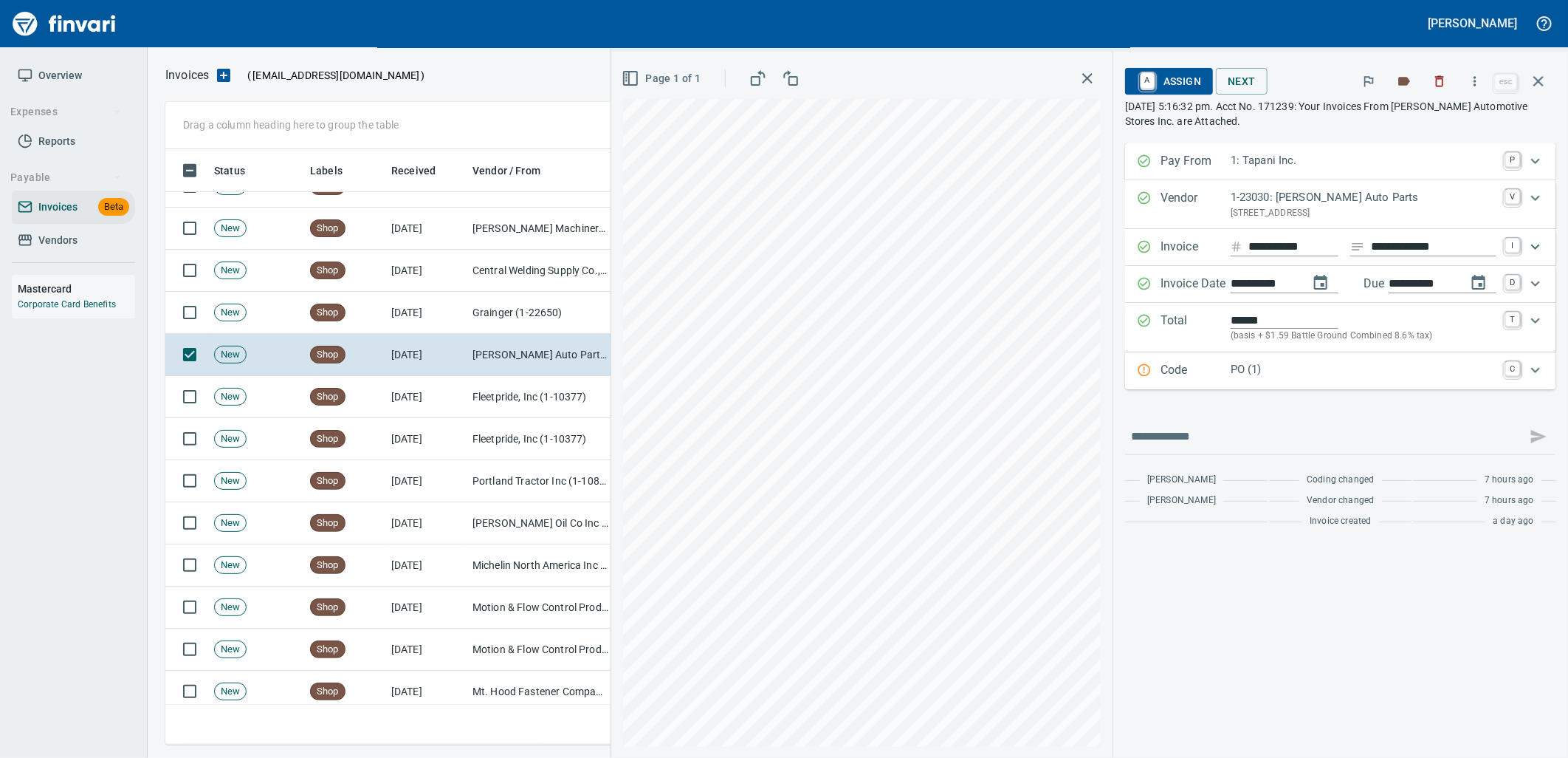
click at [1279, 365] on p "PO (1)" at bounding box center [1364, 369] width 266 height 17
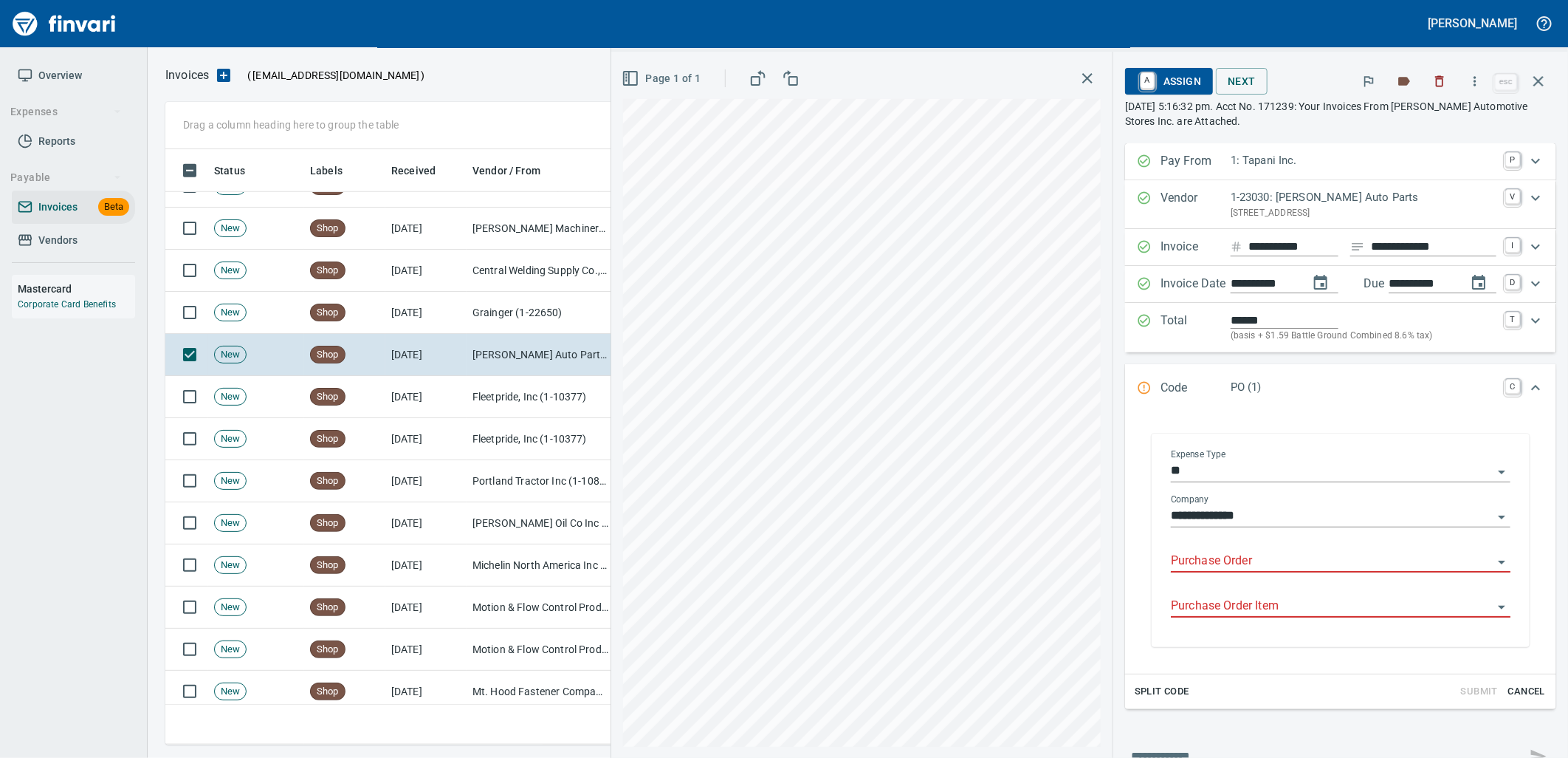
click at [1278, 570] on input "Purchase Order" at bounding box center [1332, 561] width 322 height 21
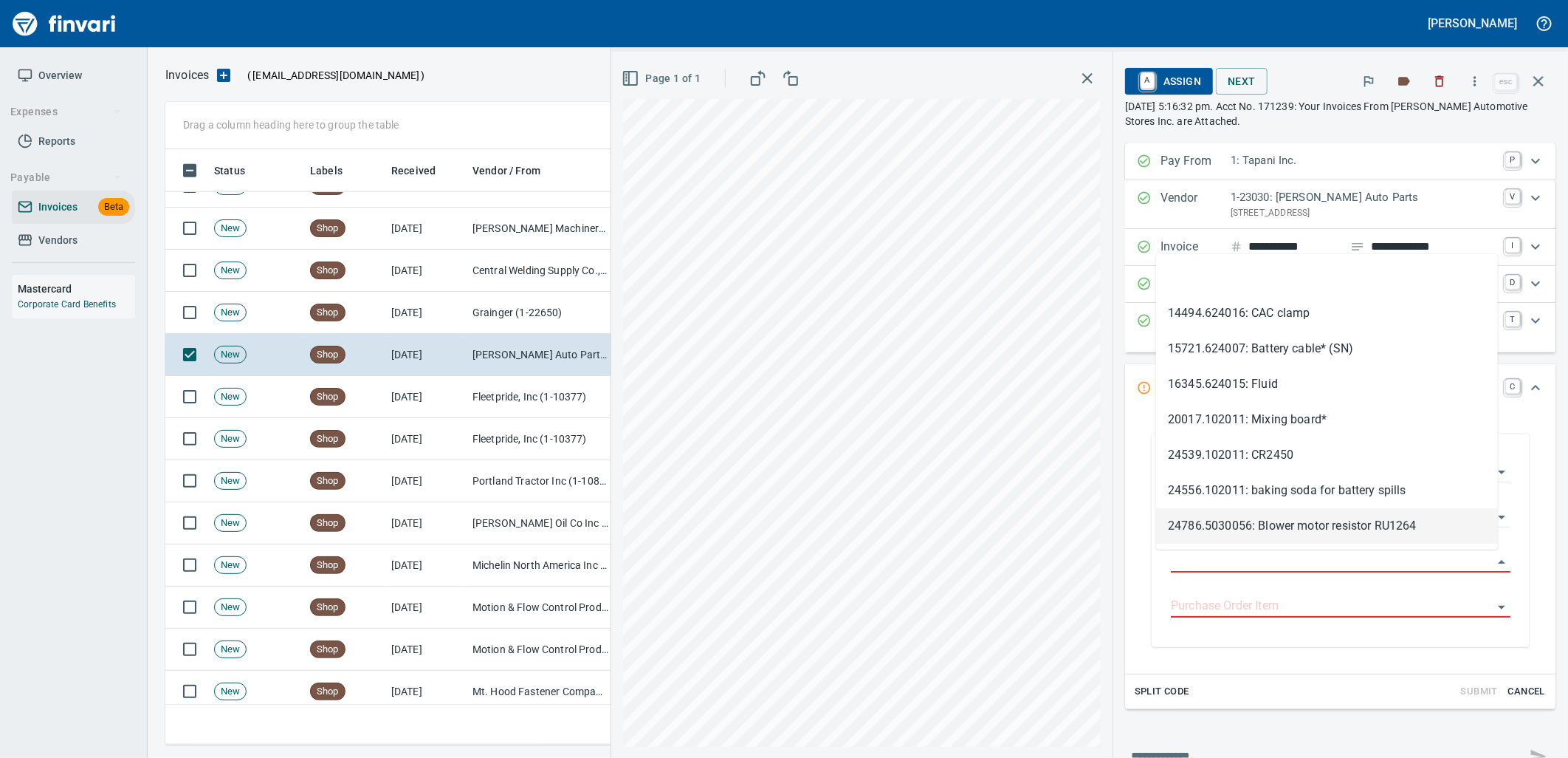
type input "**********"
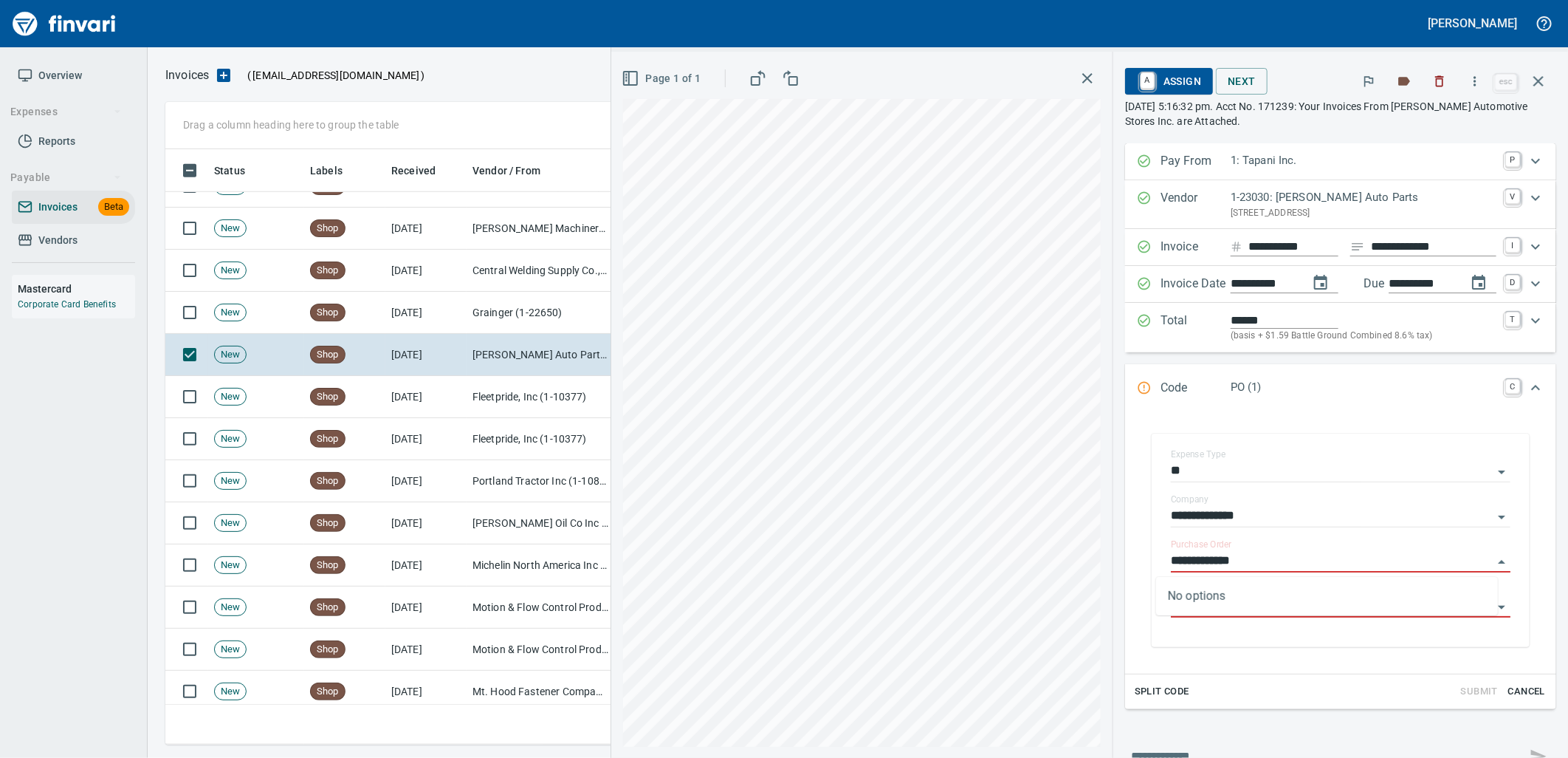
scroll to position [583, 1360]
click at [520, 307] on td "Grainger (1-22650)" at bounding box center [540, 312] width 147 height 42
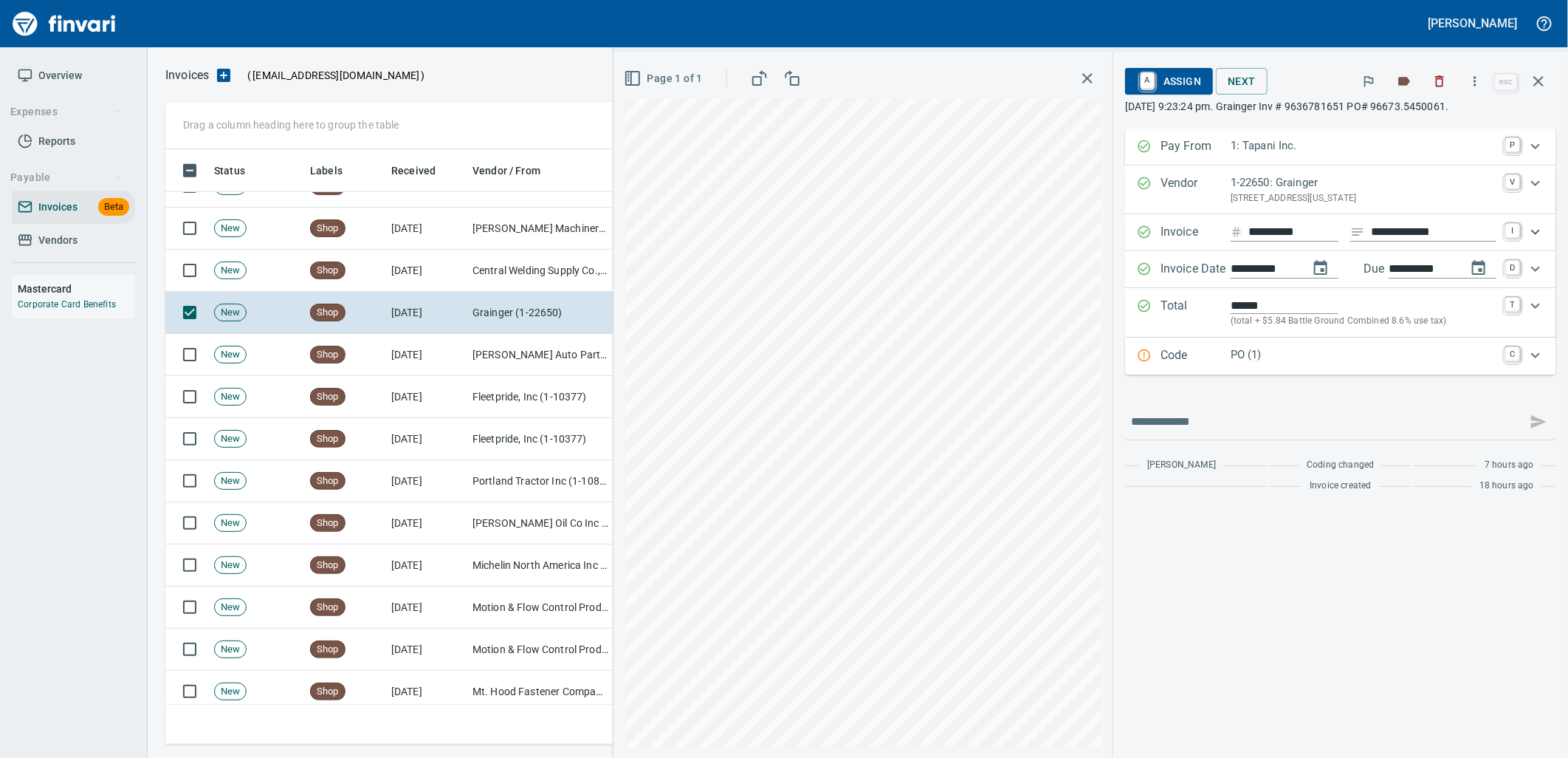
click at [1278, 360] on p "PO (1)" at bounding box center [1364, 354] width 266 height 17
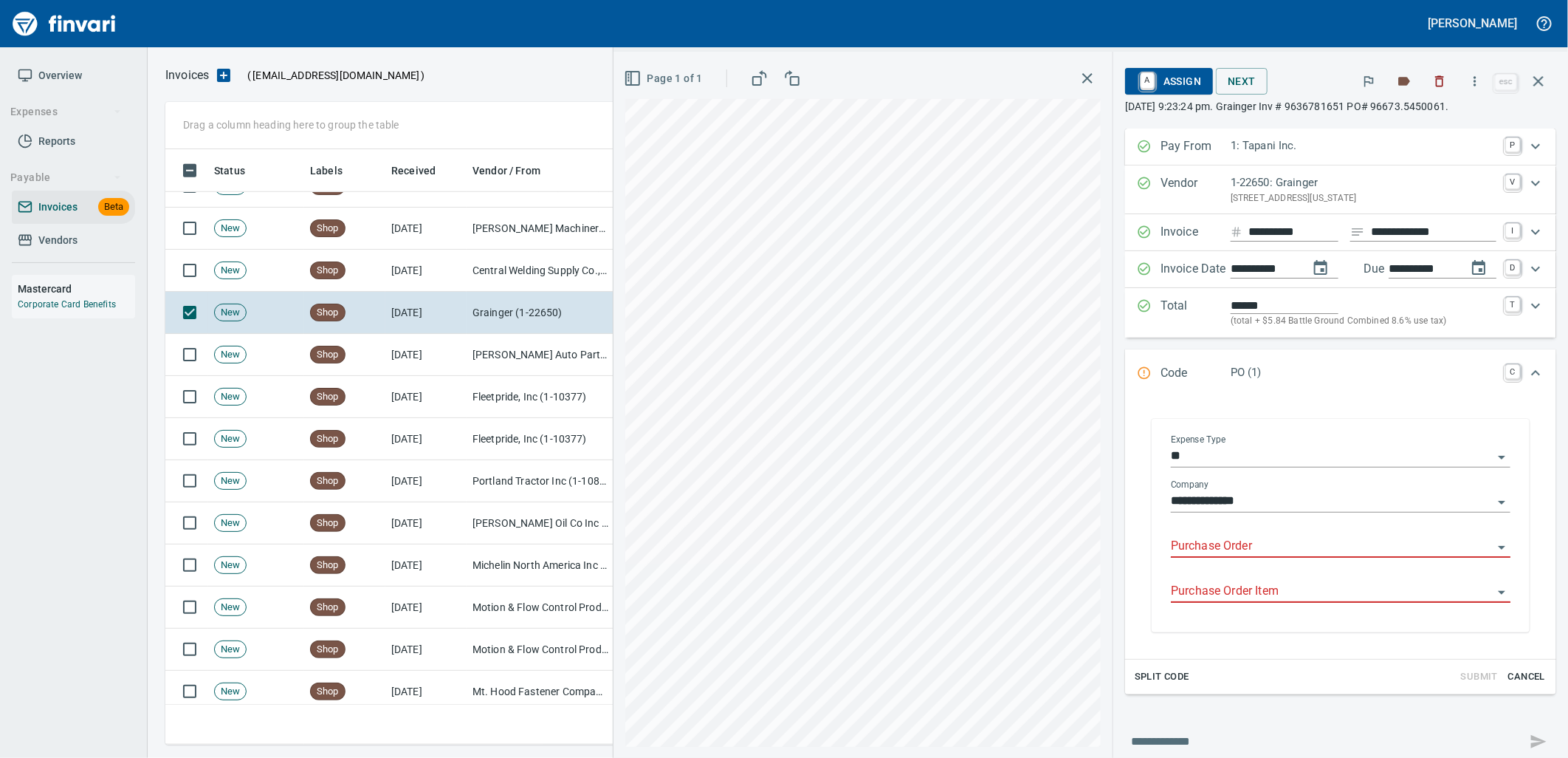
click at [1268, 542] on input "Purchase Order" at bounding box center [1332, 546] width 322 height 21
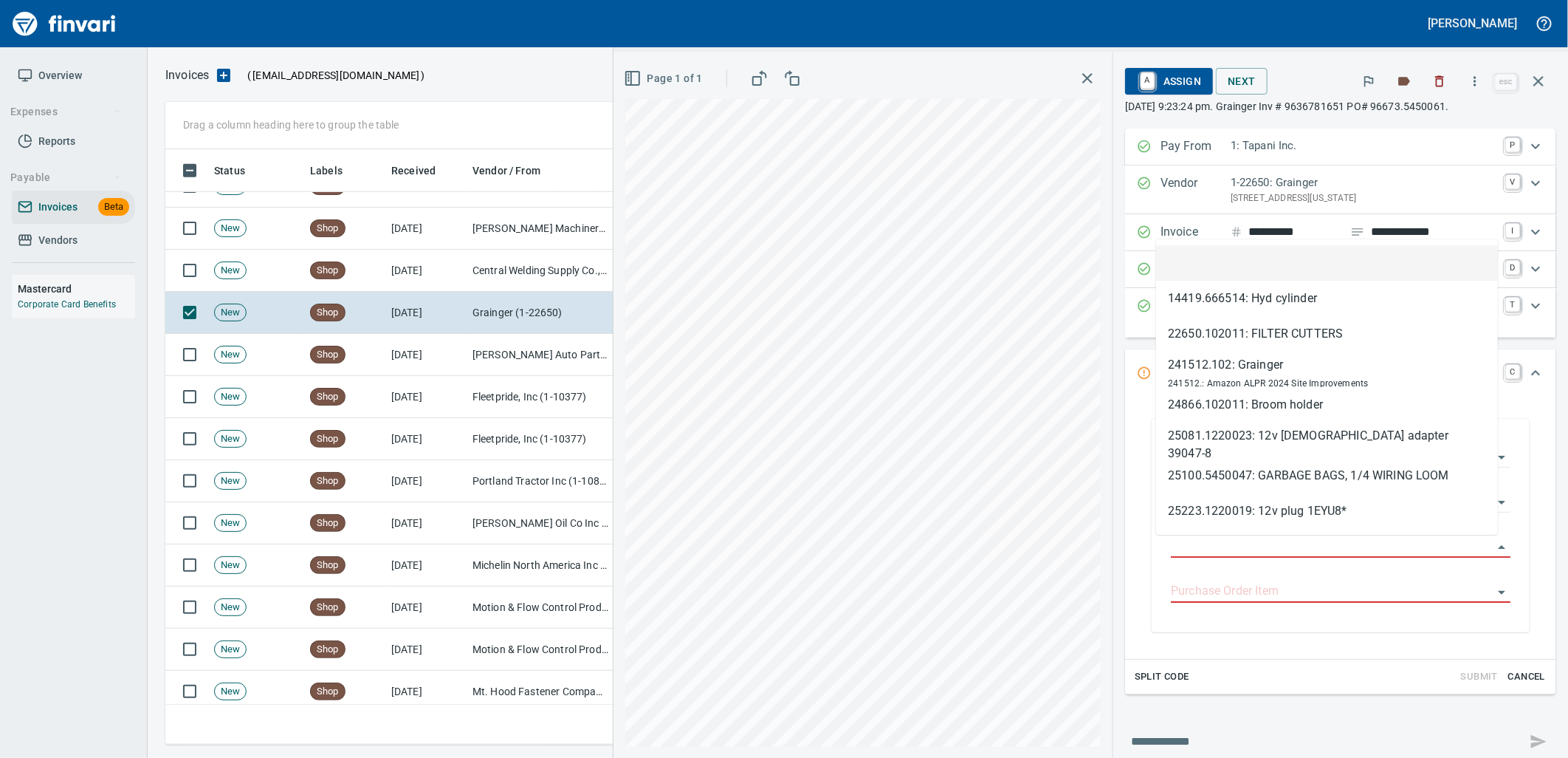
scroll to position [583, 1360]
type input "**********"
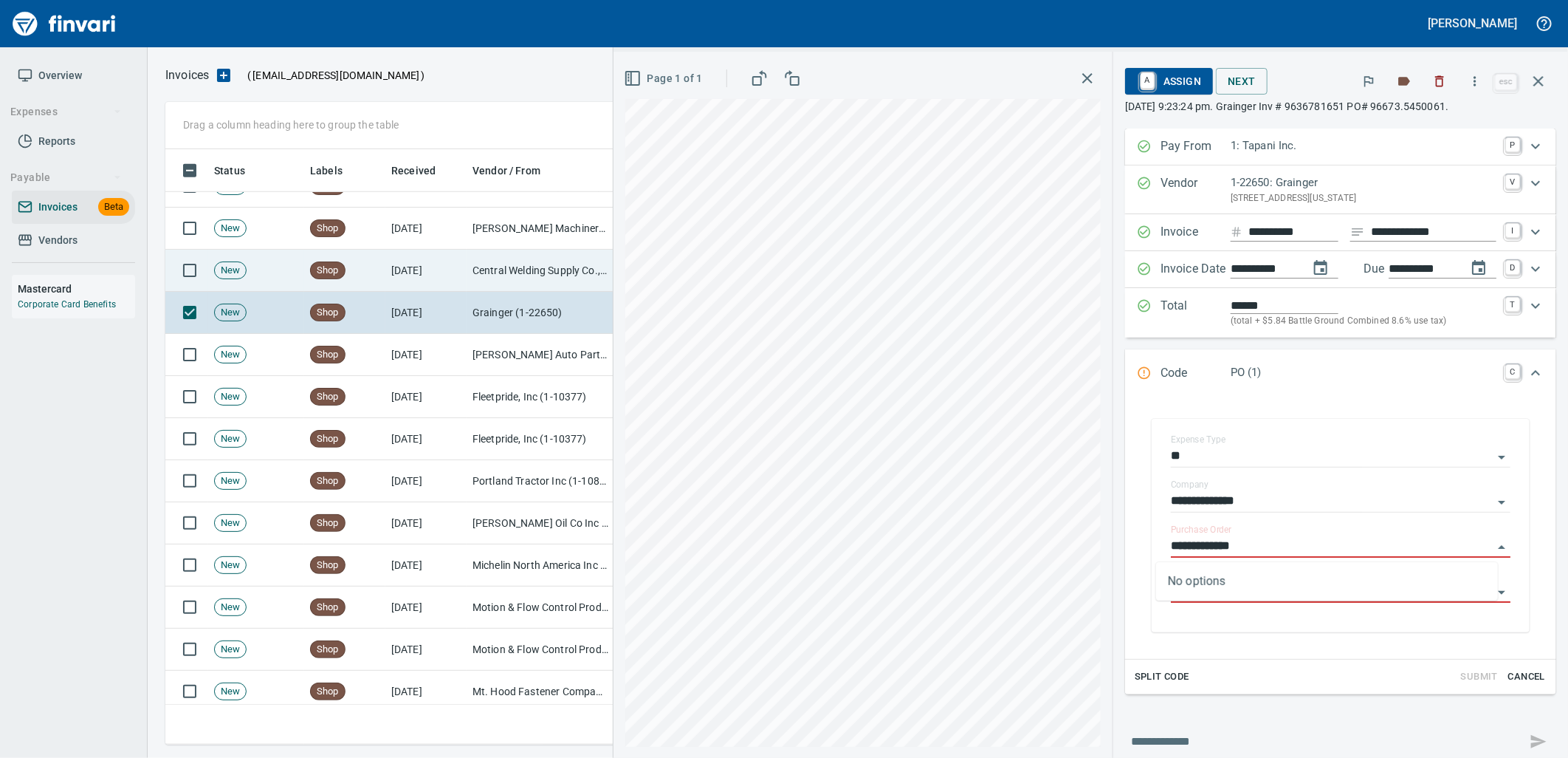
click at [511, 260] on td "Central Welding Supply Co., Inc (1-23924)" at bounding box center [540, 270] width 147 height 42
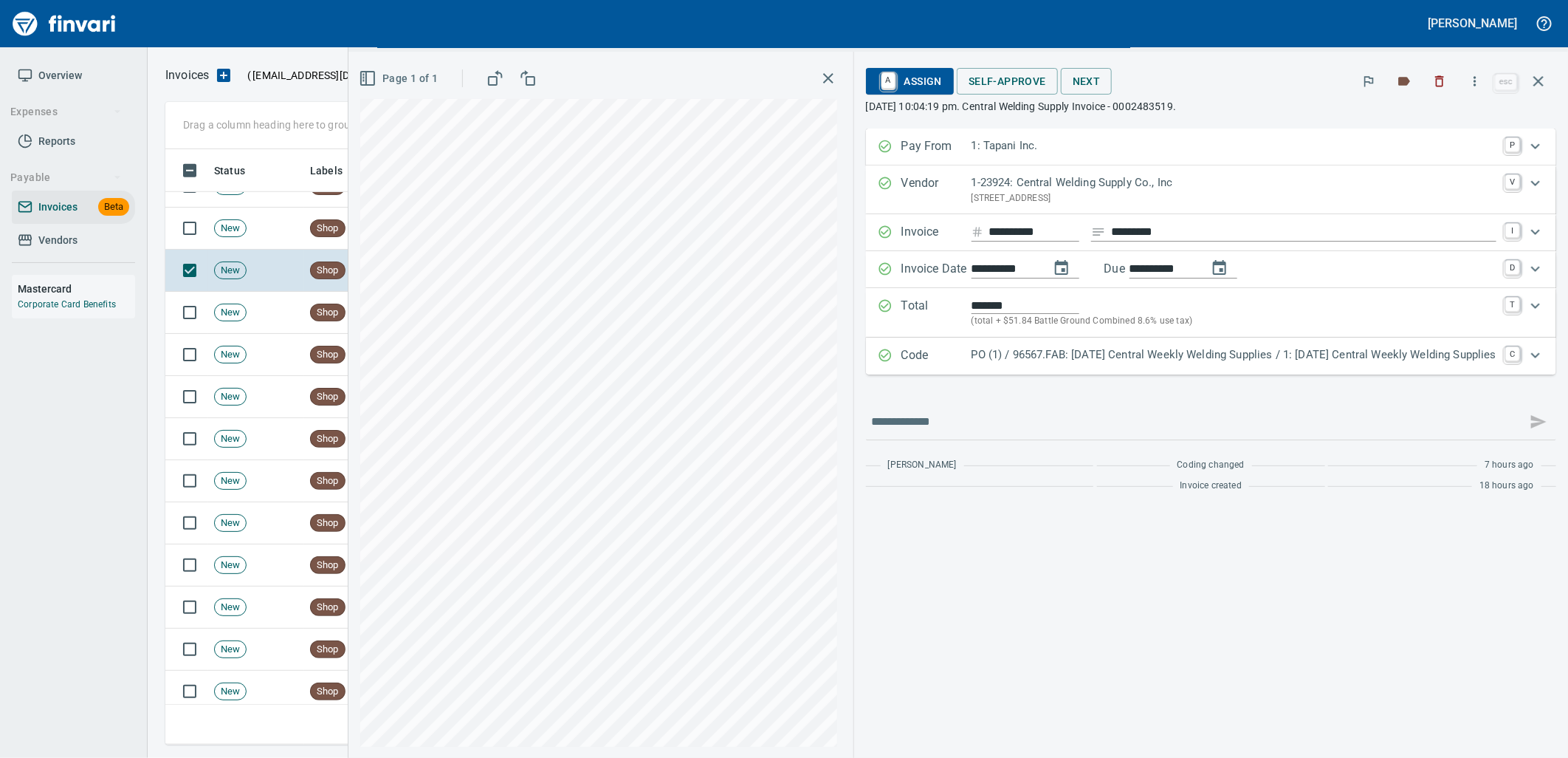
click at [1351, 358] on p "PO (1) / 96567.FAB: 09/08/25 Central Weekly Welding Supplies / 1: 09/08/25 Cent…" at bounding box center [1234, 354] width 525 height 17
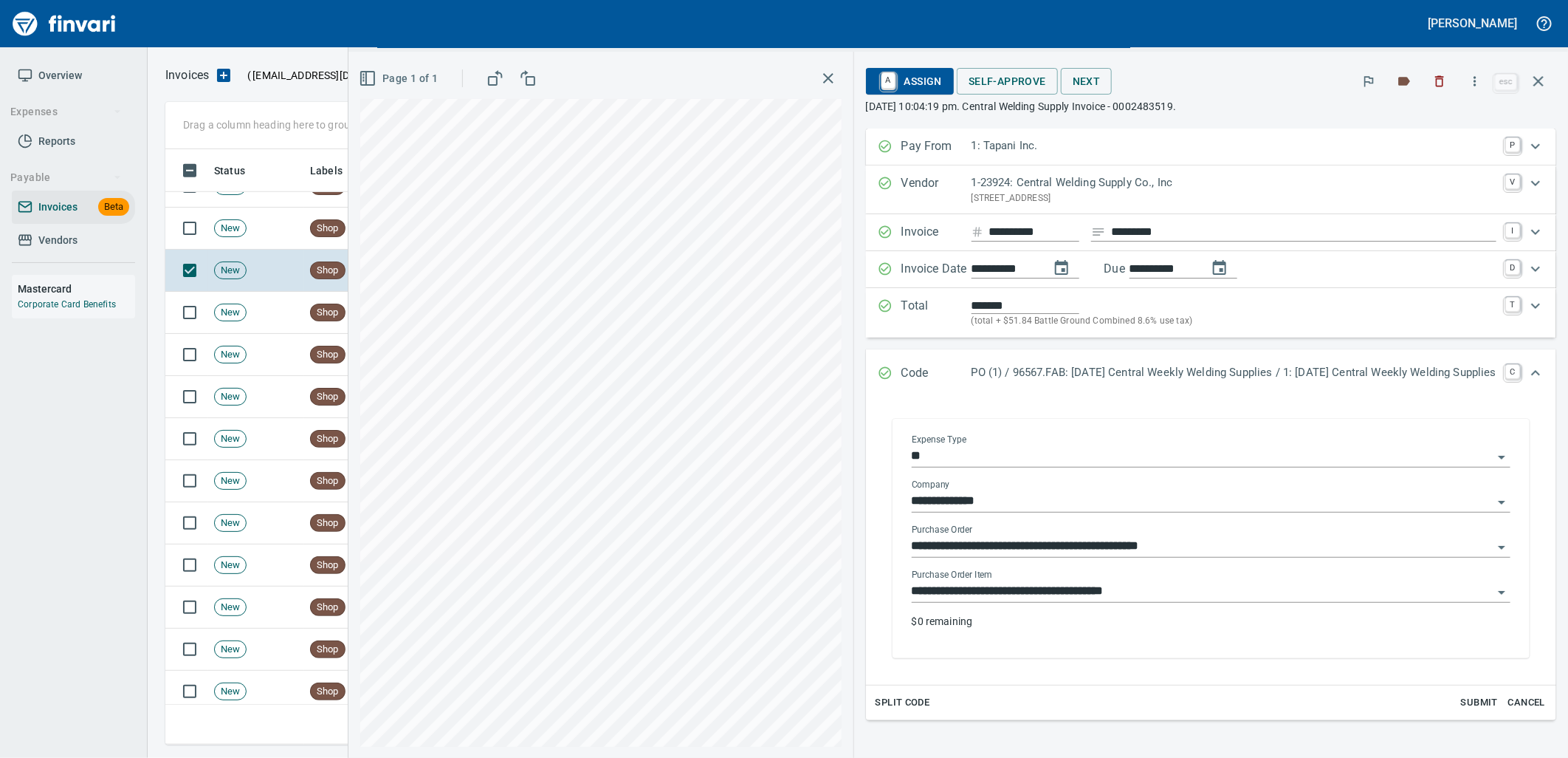
click at [1185, 586] on input "**********" at bounding box center [1203, 591] width 581 height 21
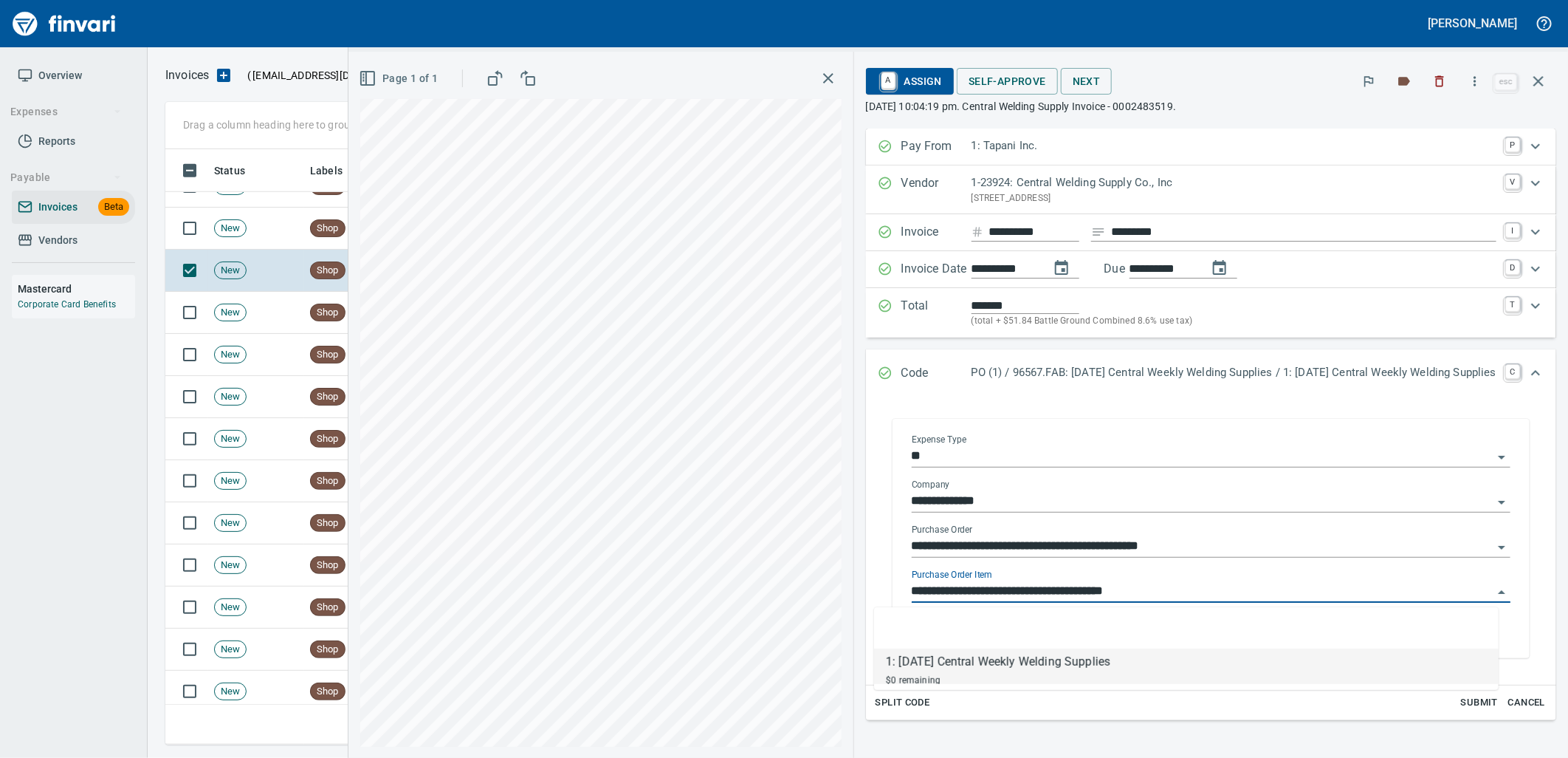
scroll to position [583, 1360]
click at [230, 223] on span "New" at bounding box center [231, 229] width 31 height 14
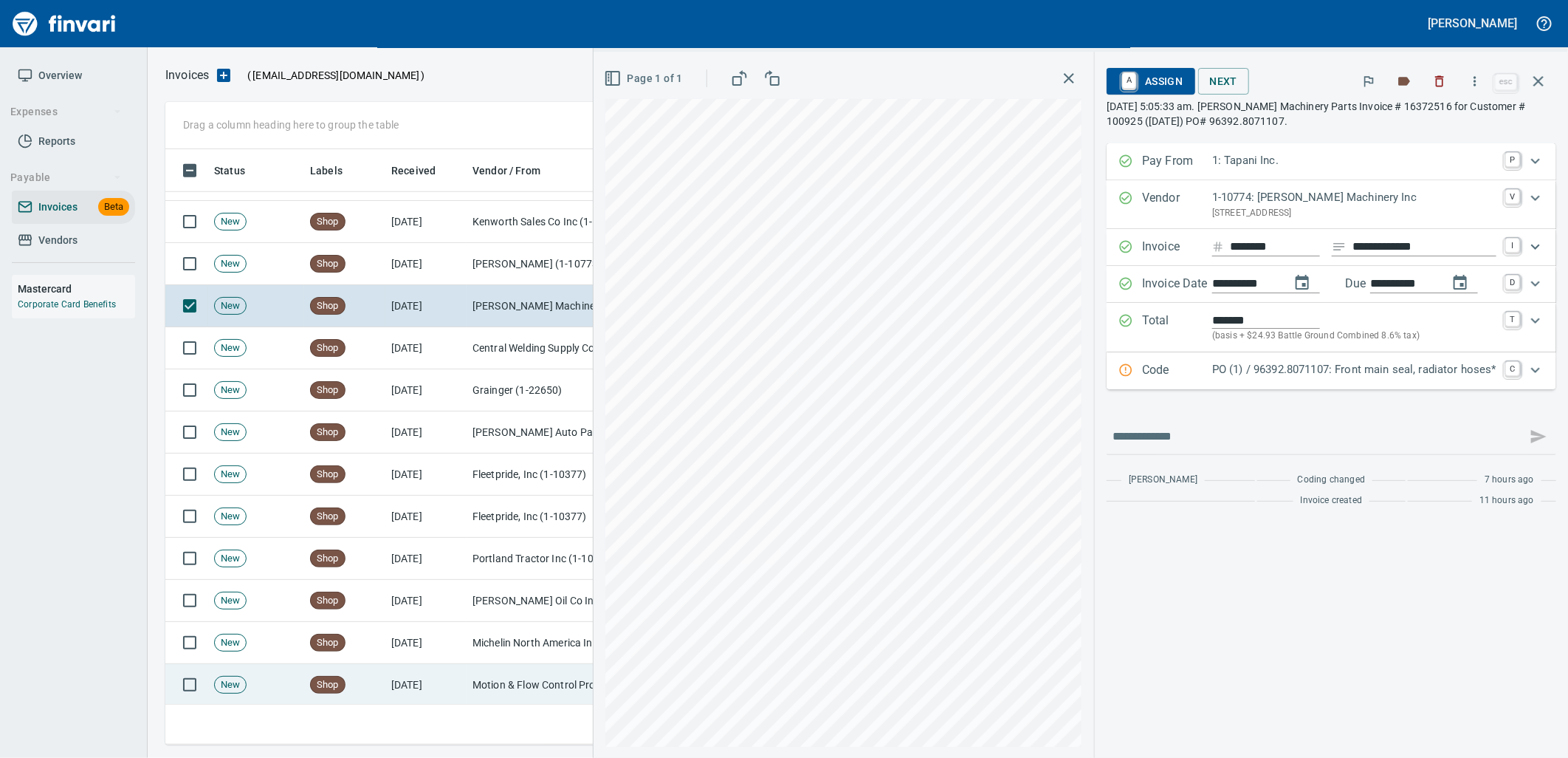
scroll to position [721, 0]
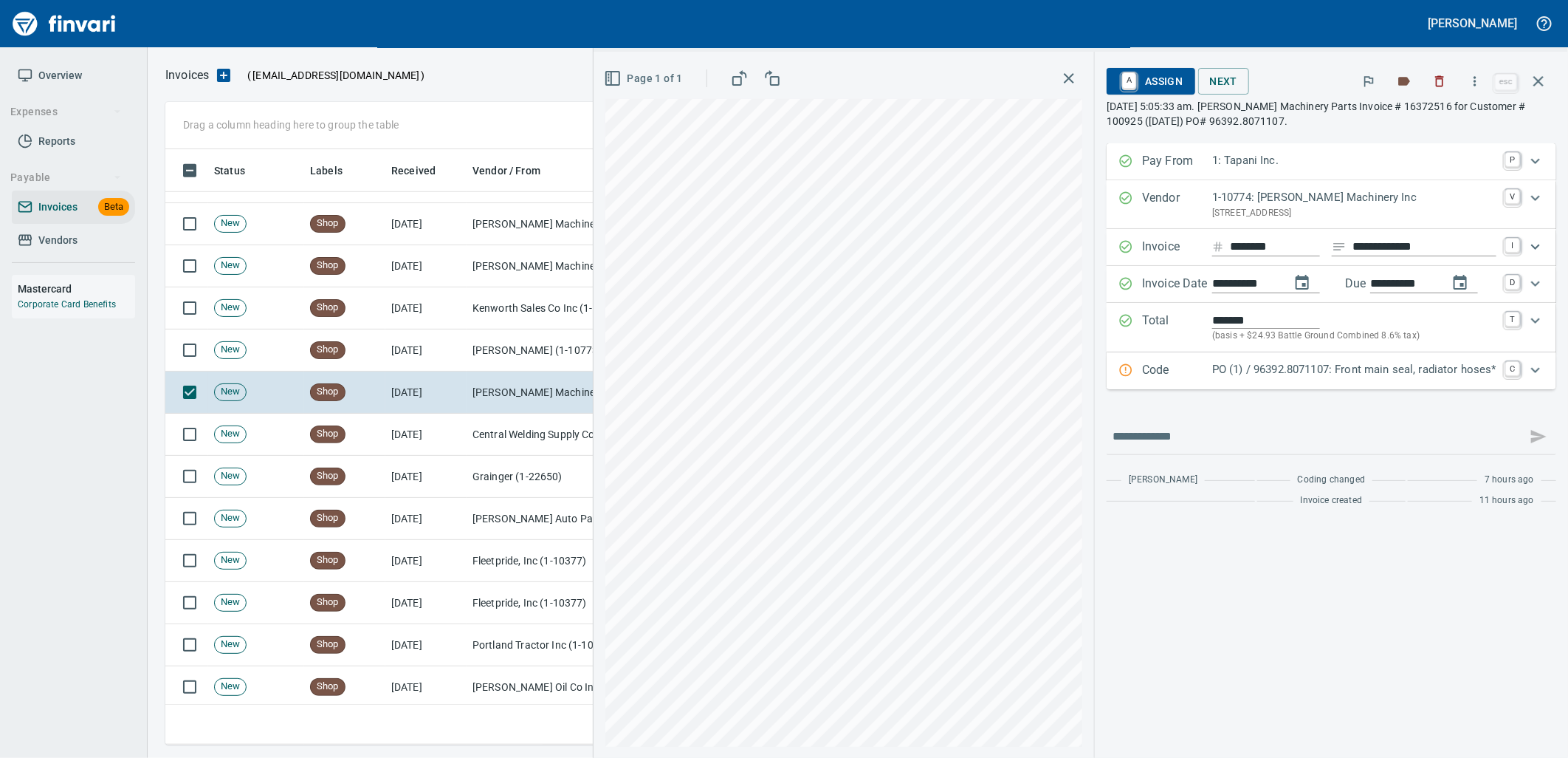
click at [1250, 375] on p "PO (1) / 96392.8071107: Front main seal, radiator hoses*" at bounding box center [1355, 369] width 285 height 17
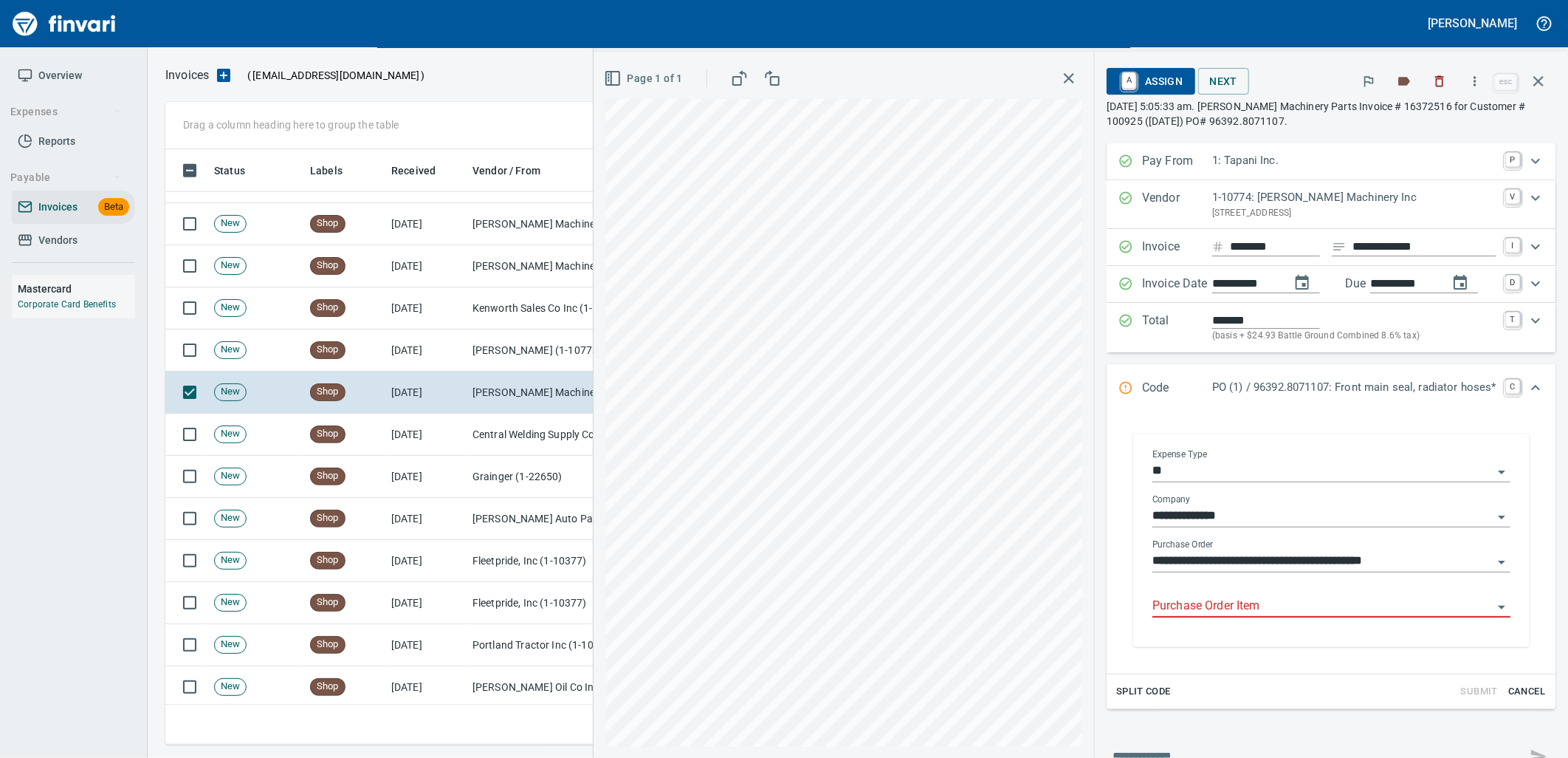
click at [1189, 602] on input "Purchase Order Item" at bounding box center [1323, 606] width 341 height 21
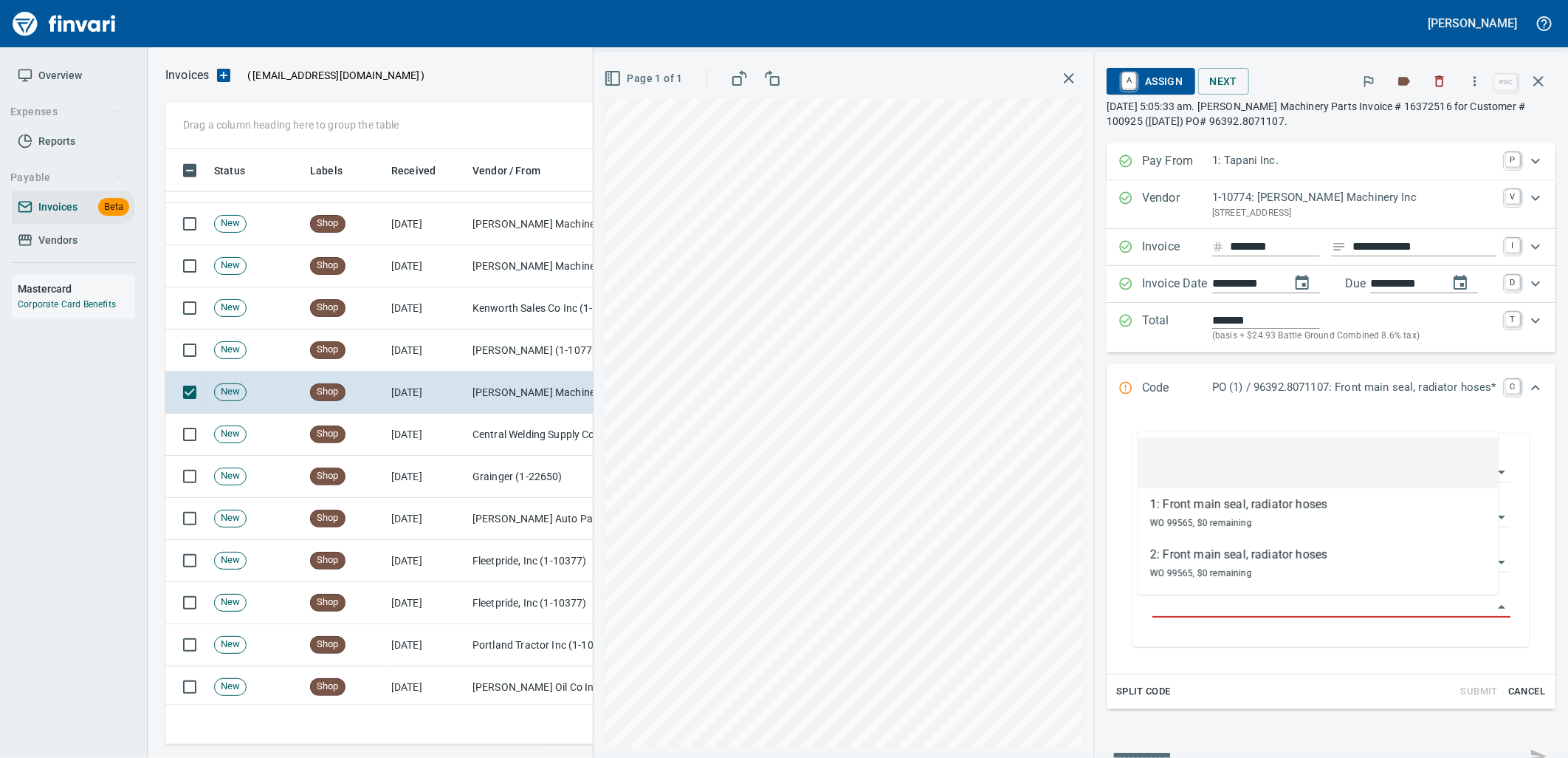
scroll to position [583, 1360]
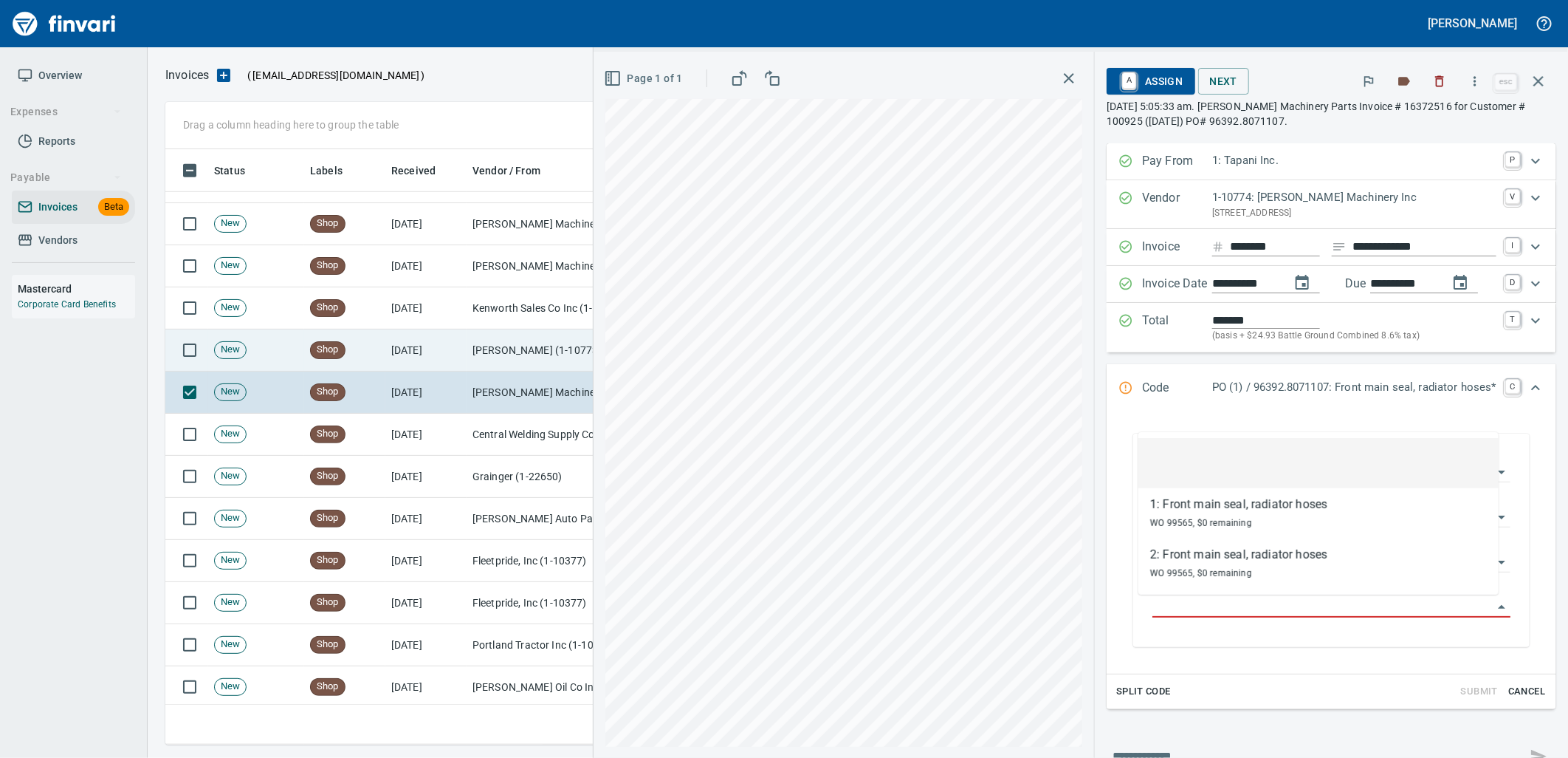
click at [400, 346] on td "[DATE]" at bounding box center [426, 350] width 81 height 42
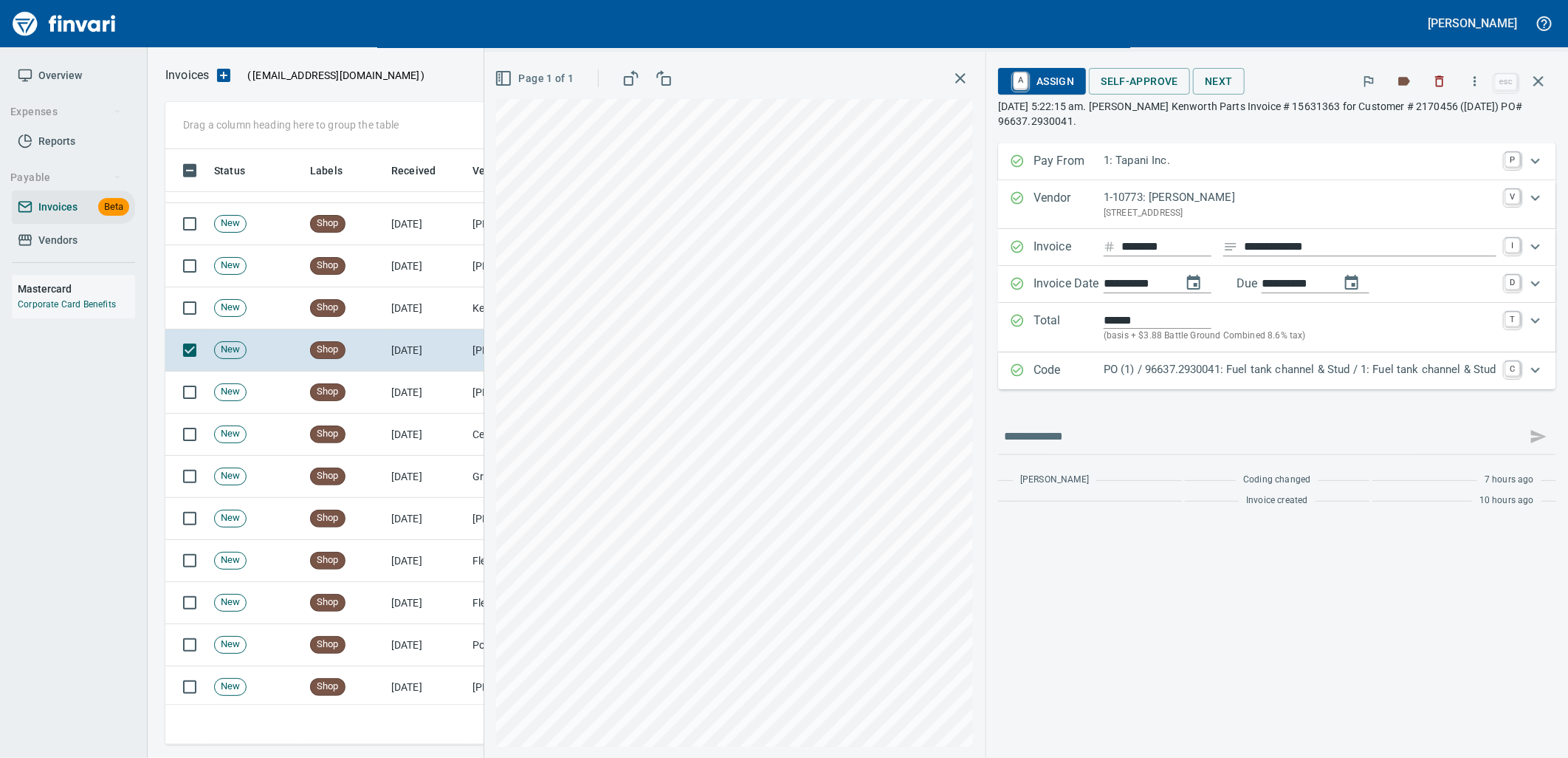
click at [1233, 380] on div "PO (1) / 96637.2930041: Fuel tank channel & Stud / 1: Fuel tank channel & Stud" at bounding box center [1300, 371] width 393 height 20
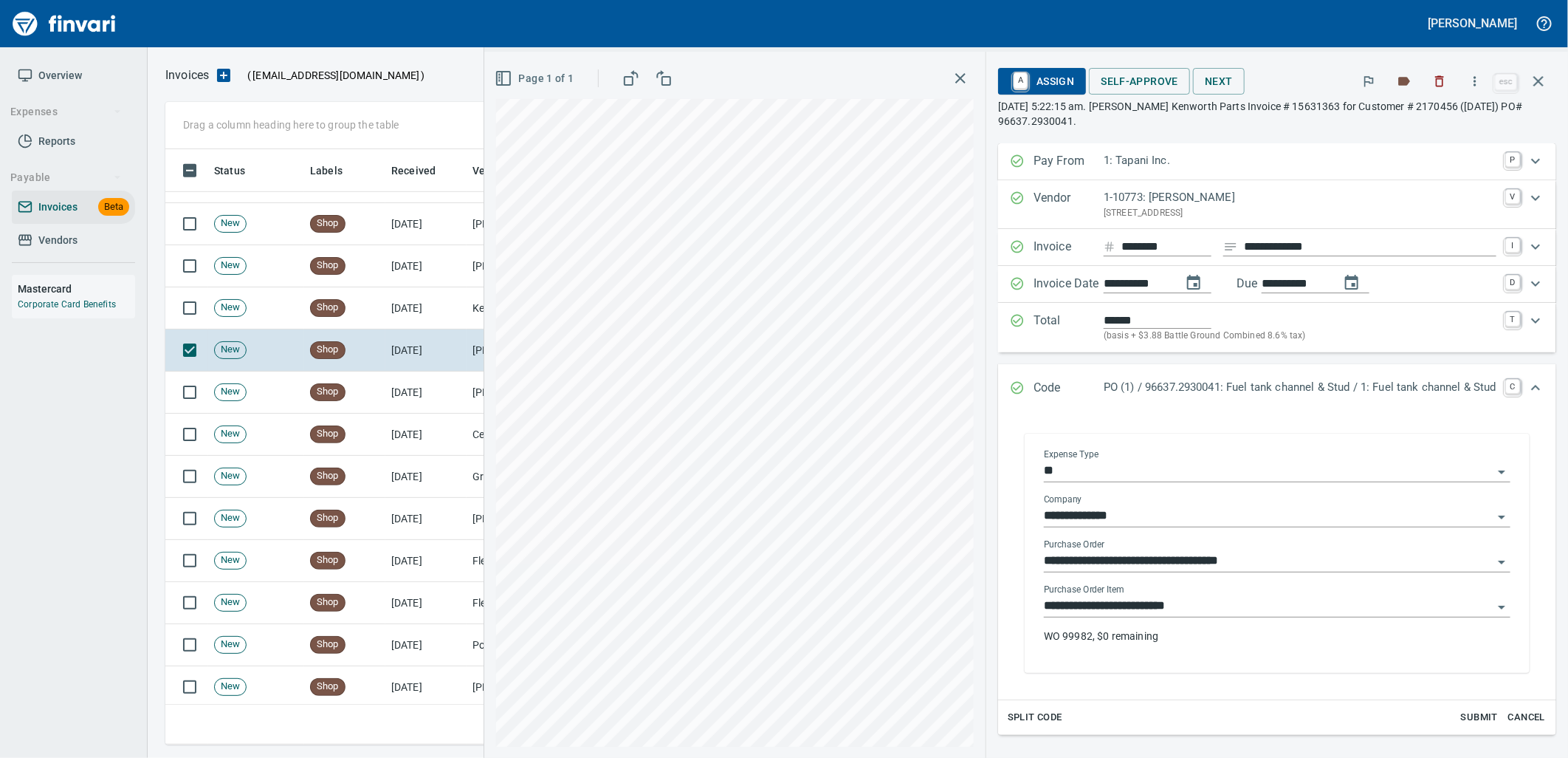
drag, startPoint x: 1183, startPoint y: 606, endPoint x: 1047, endPoint y: 587, distance: 137.3
click at [1182, 604] on input "**********" at bounding box center [1268, 606] width 449 height 21
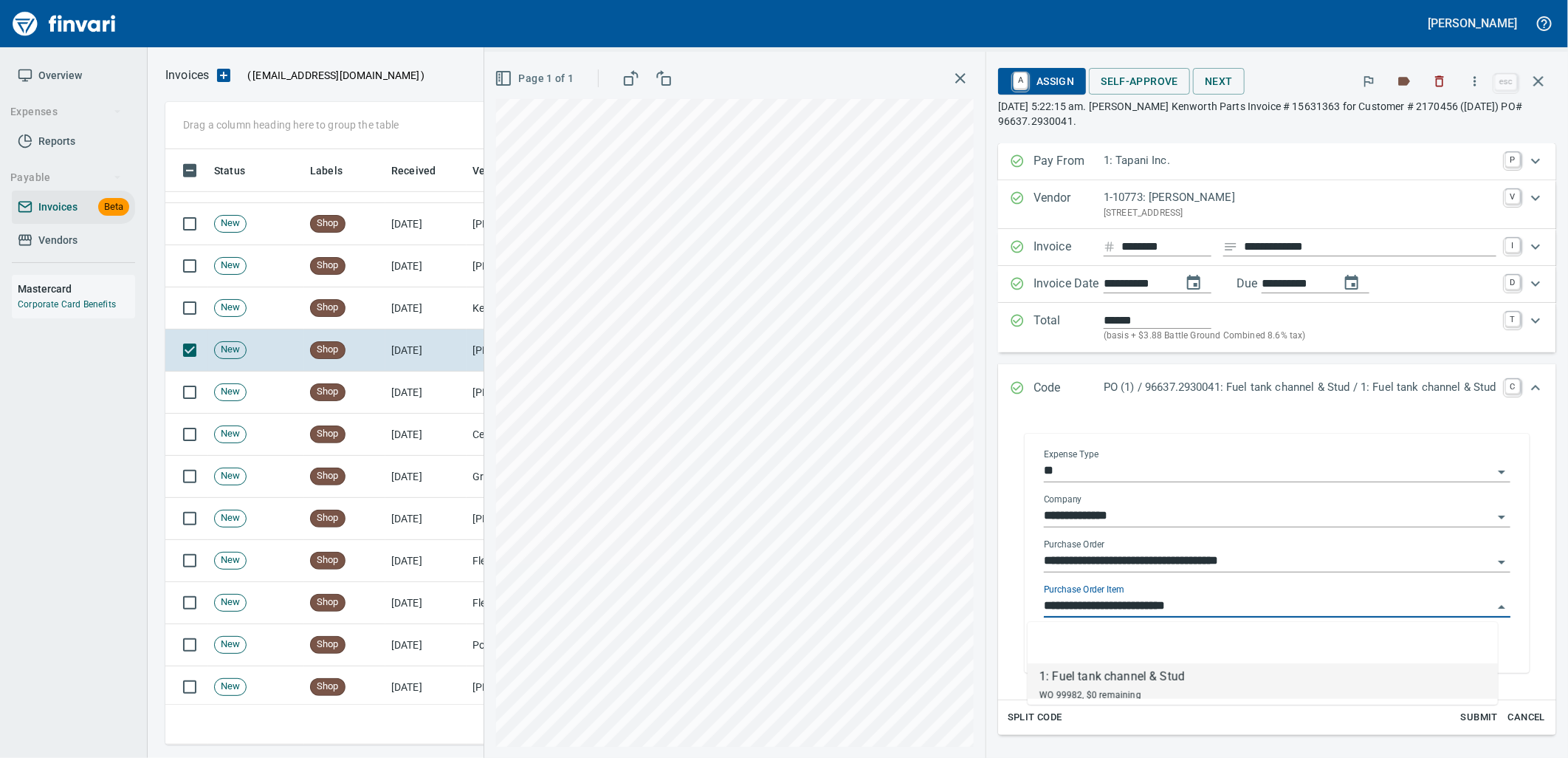
scroll to position [583, 1360]
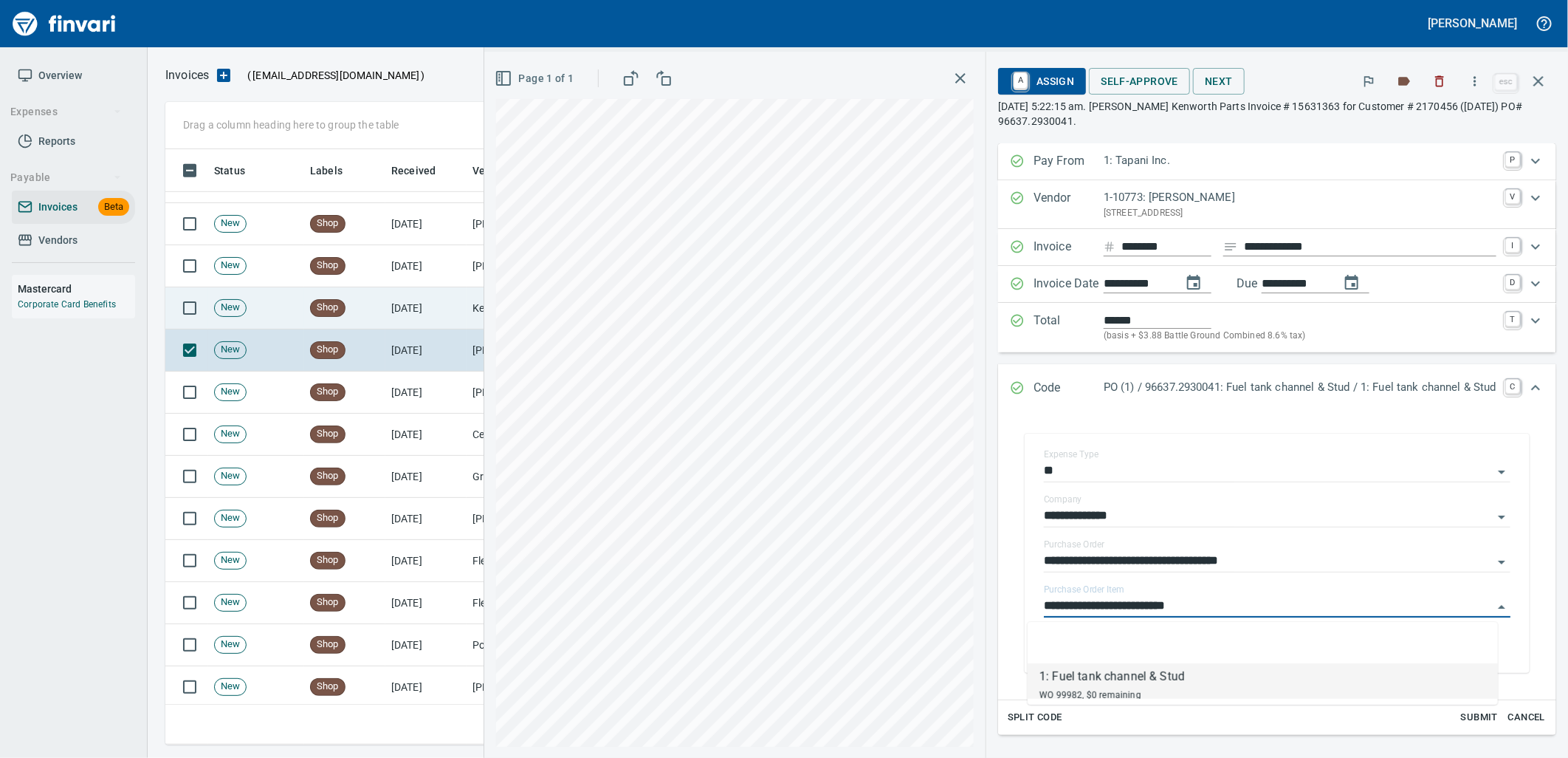
click at [380, 315] on td "Shop" at bounding box center [345, 308] width 81 height 42
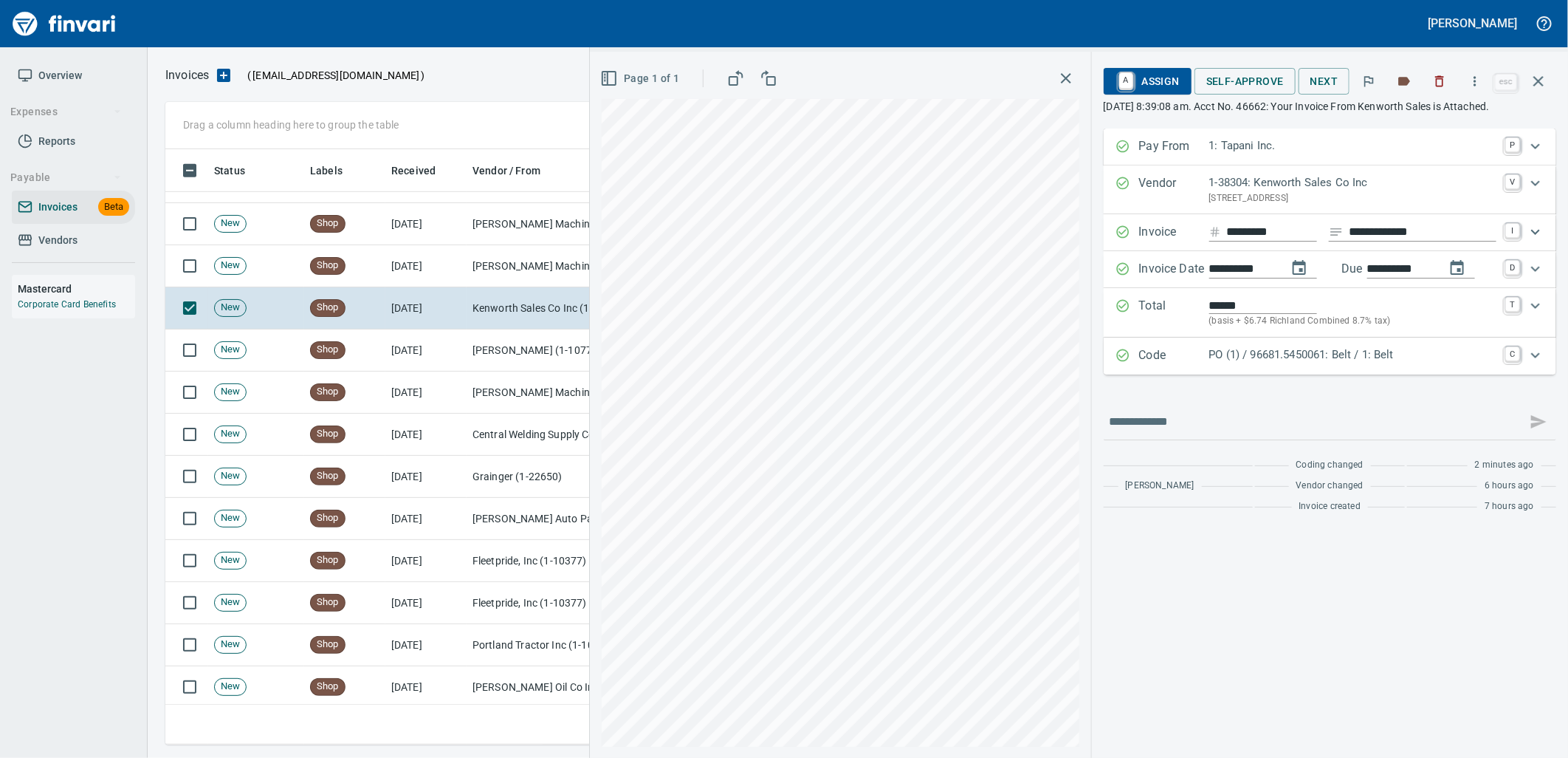
click at [1268, 363] on p "PO (1) / 96681.5450061: Belt / 1: Belt" at bounding box center [1353, 354] width 288 height 17
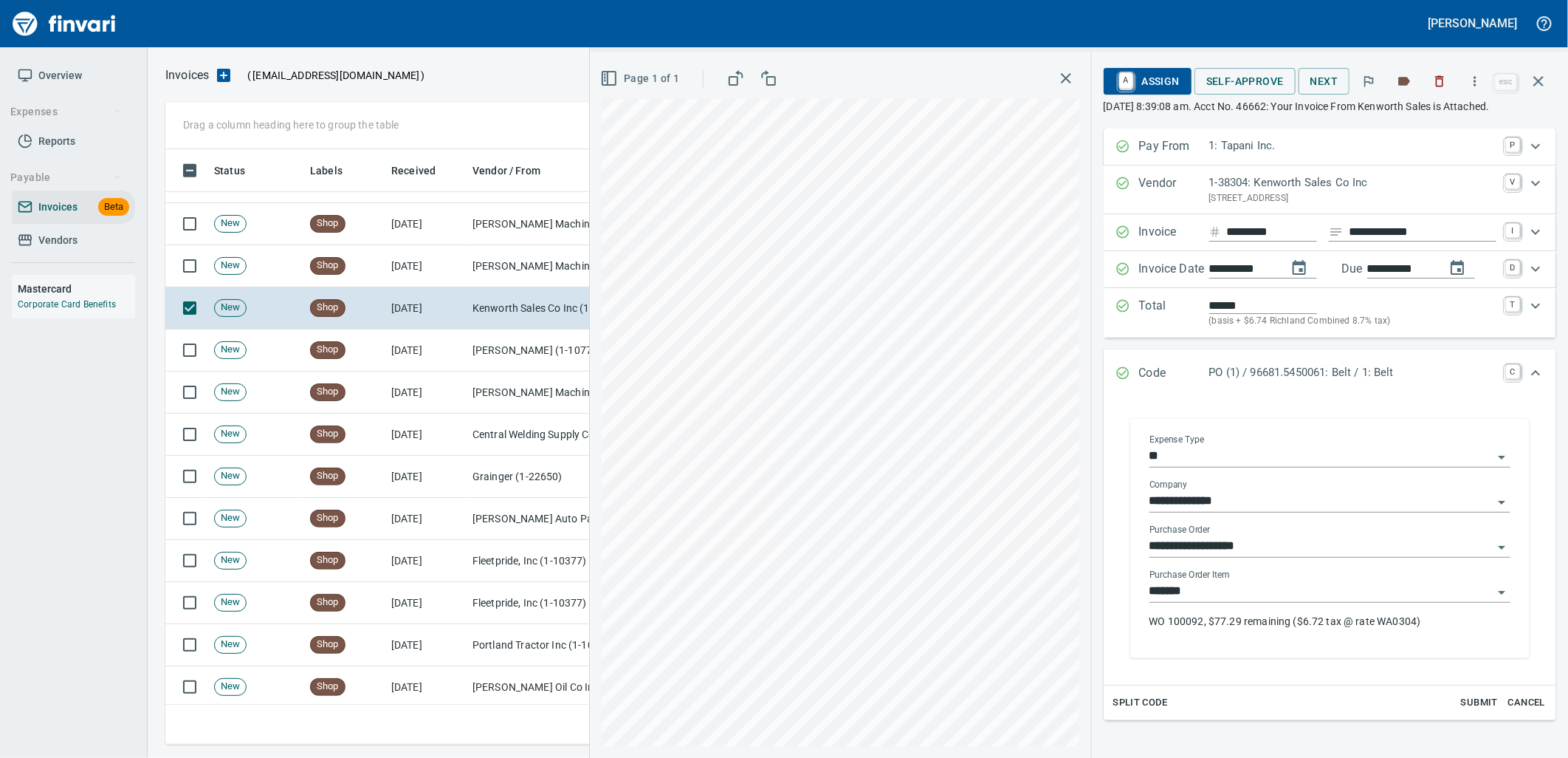
click at [1249, 602] on input "*******" at bounding box center [1322, 591] width 344 height 21
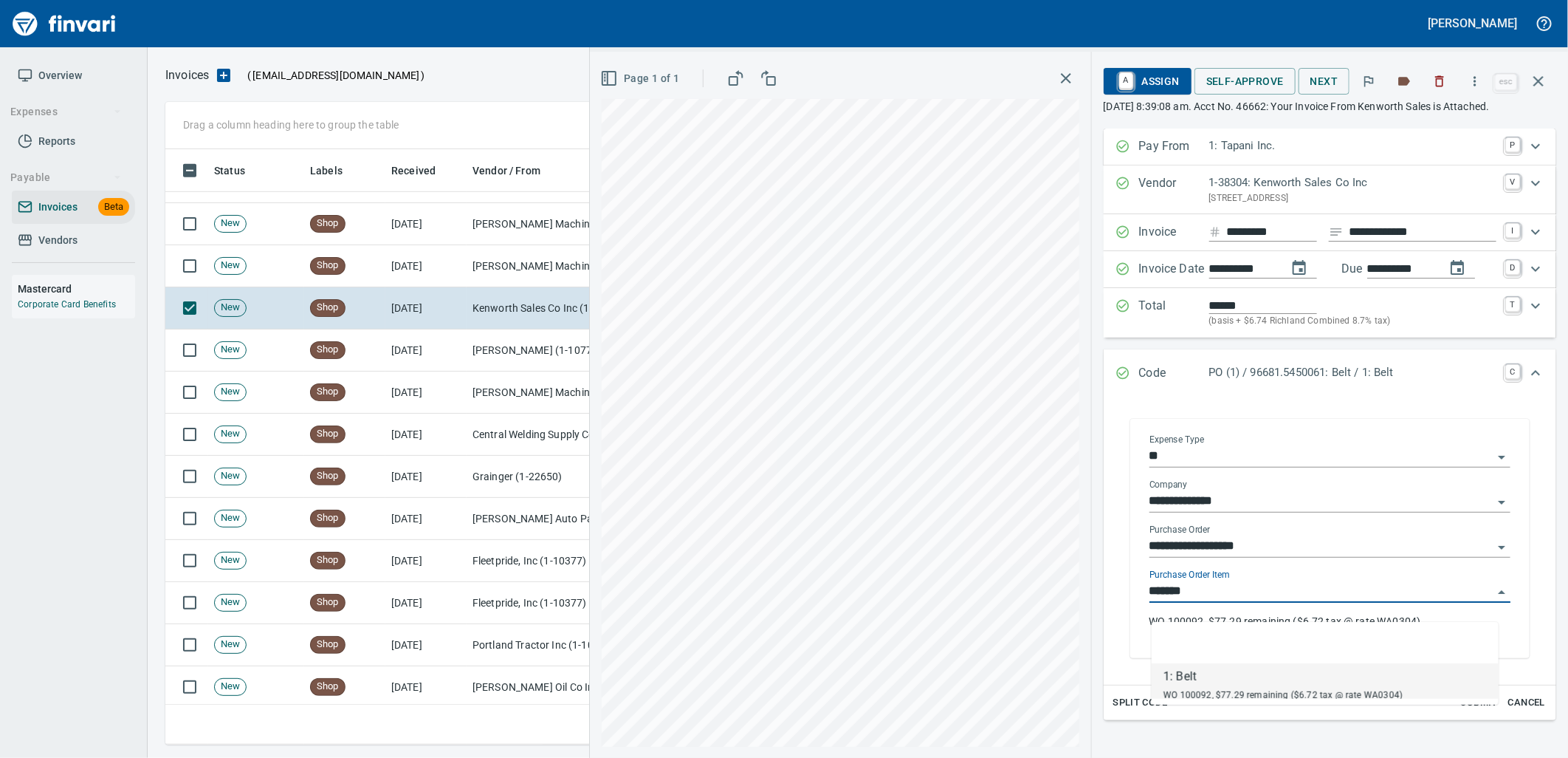
scroll to position [583, 1360]
click at [486, 263] on td "[PERSON_NAME] Machinery Co (1-10794)" at bounding box center [540, 266] width 147 height 42
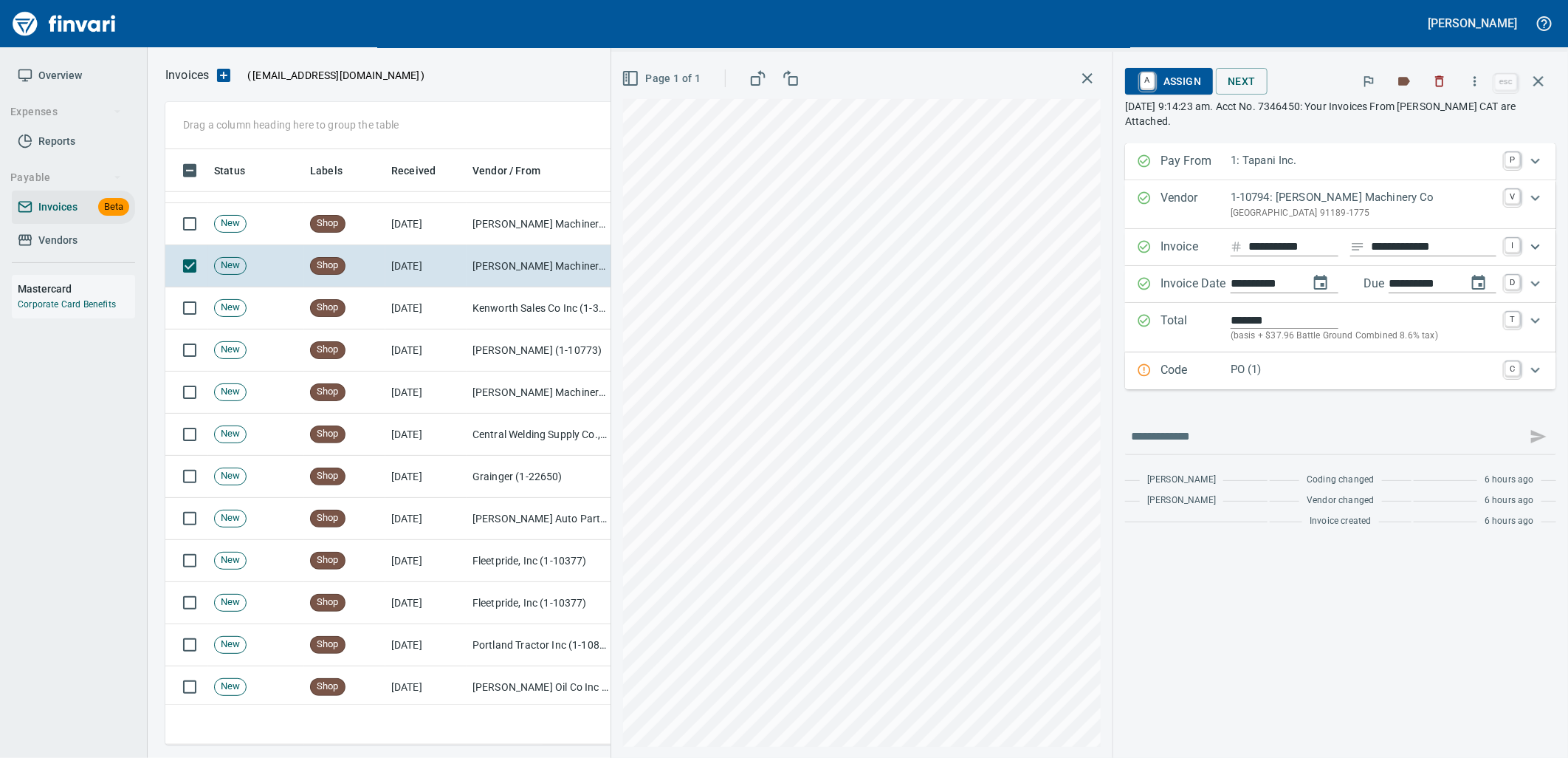
click at [1303, 375] on p "PO (1)" at bounding box center [1364, 369] width 266 height 17
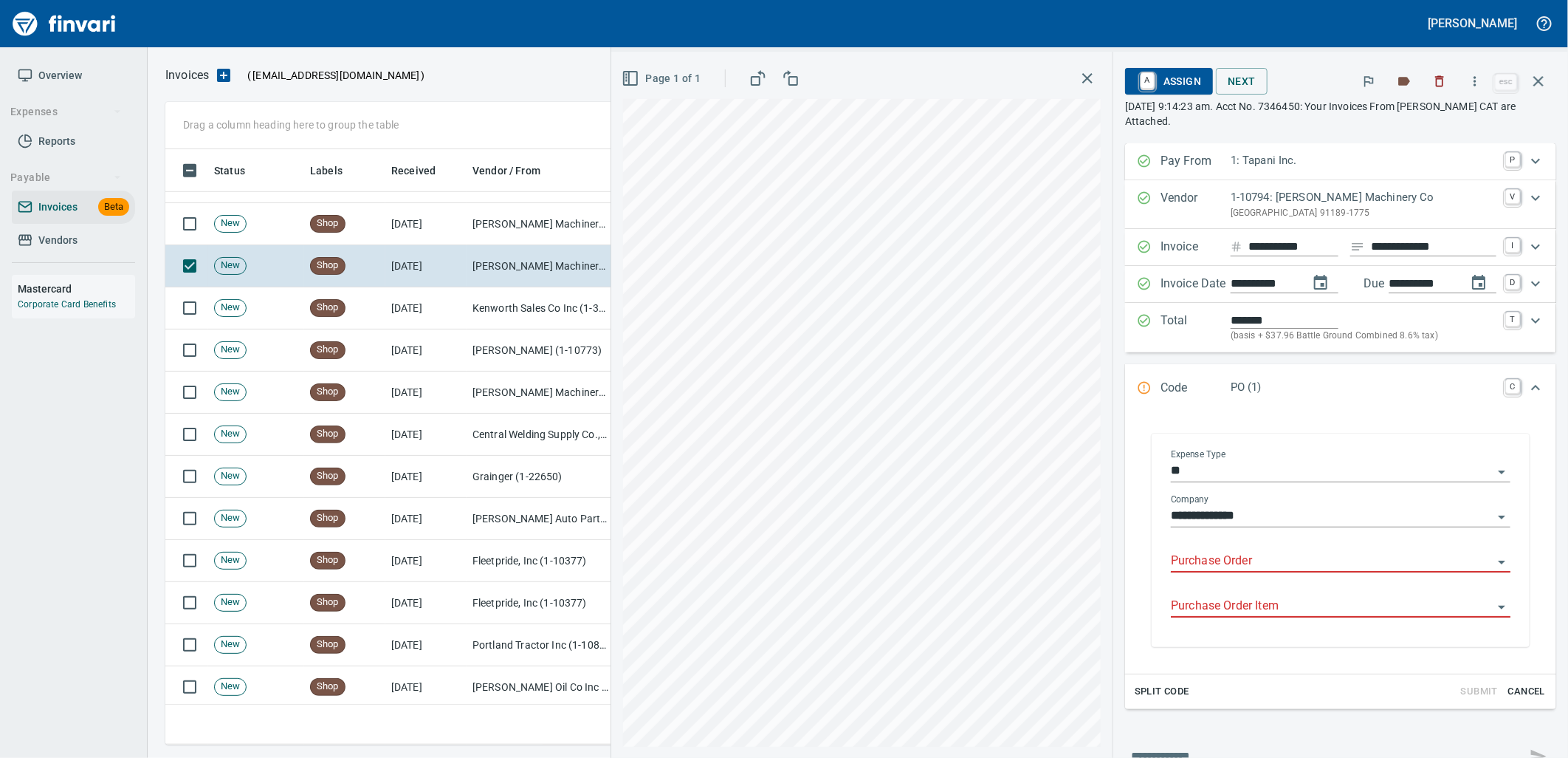
click at [1268, 556] on input "Purchase Order" at bounding box center [1332, 561] width 322 height 21
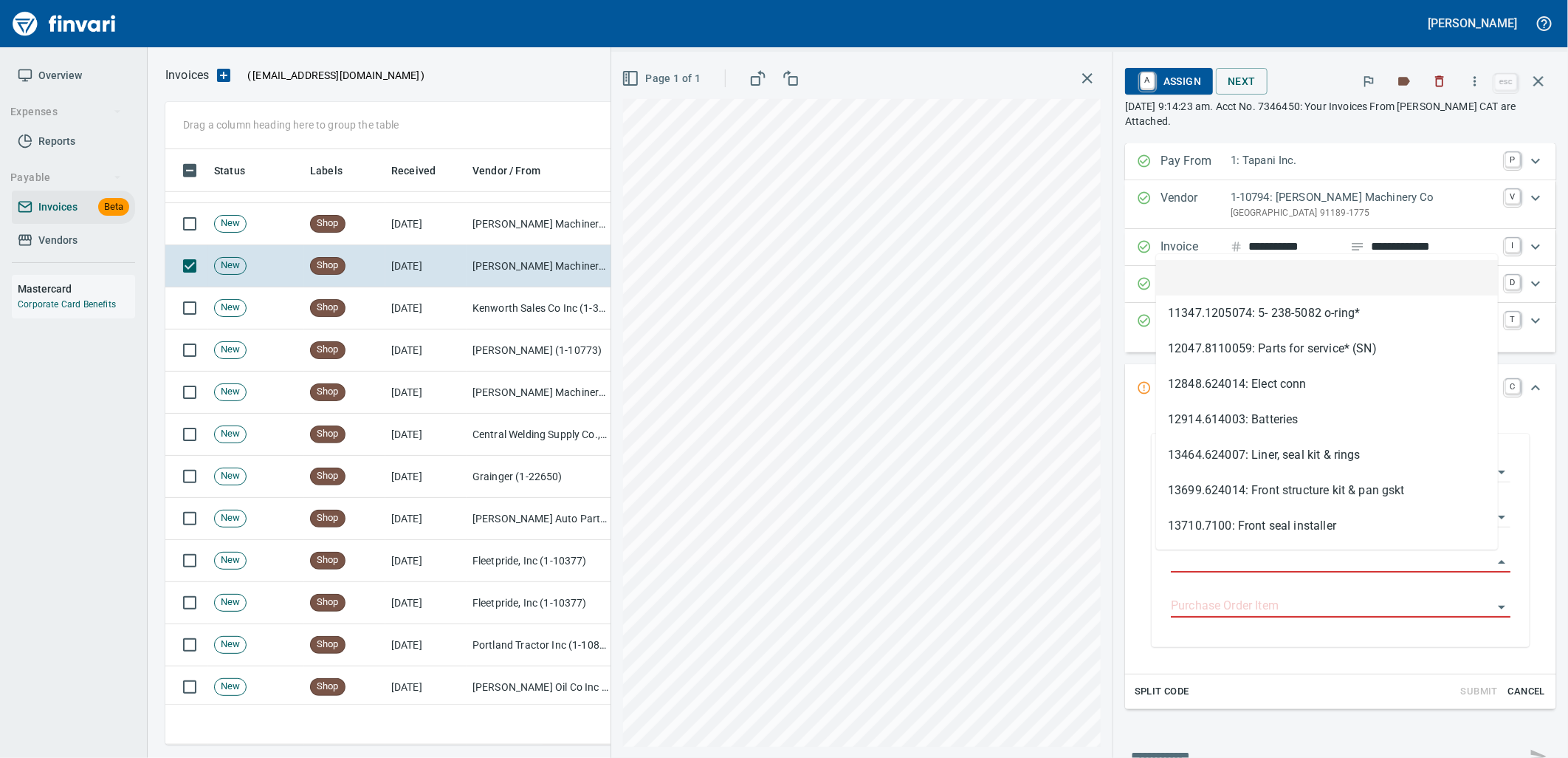
scroll to position [583, 1360]
type input "**********"
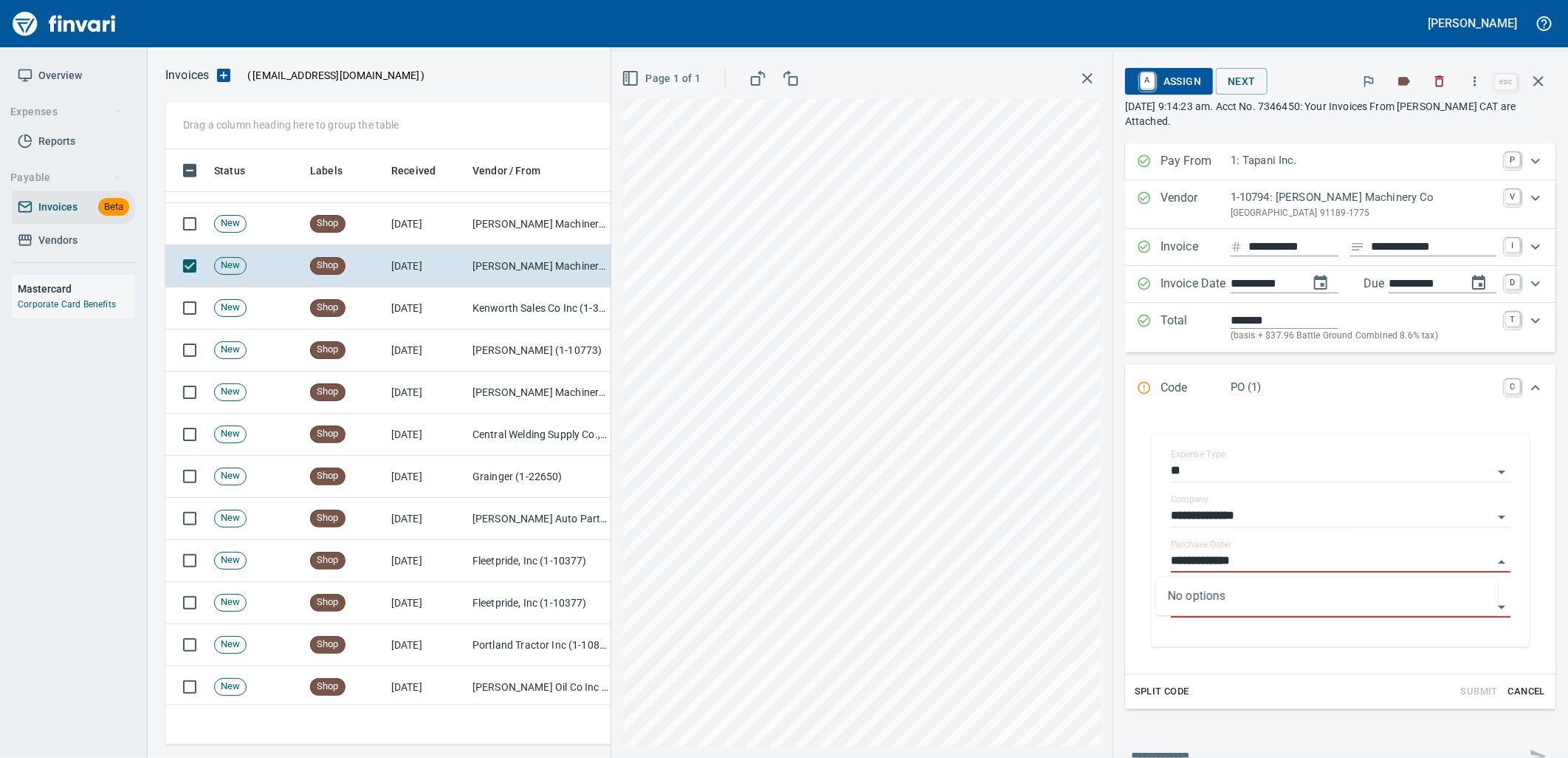
drag, startPoint x: 498, startPoint y: 240, endPoint x: 1099, endPoint y: 439, distance: 633.1
click at [497, 240] on td "[PERSON_NAME] Machinery Co (1-10794)" at bounding box center [540, 224] width 147 height 42
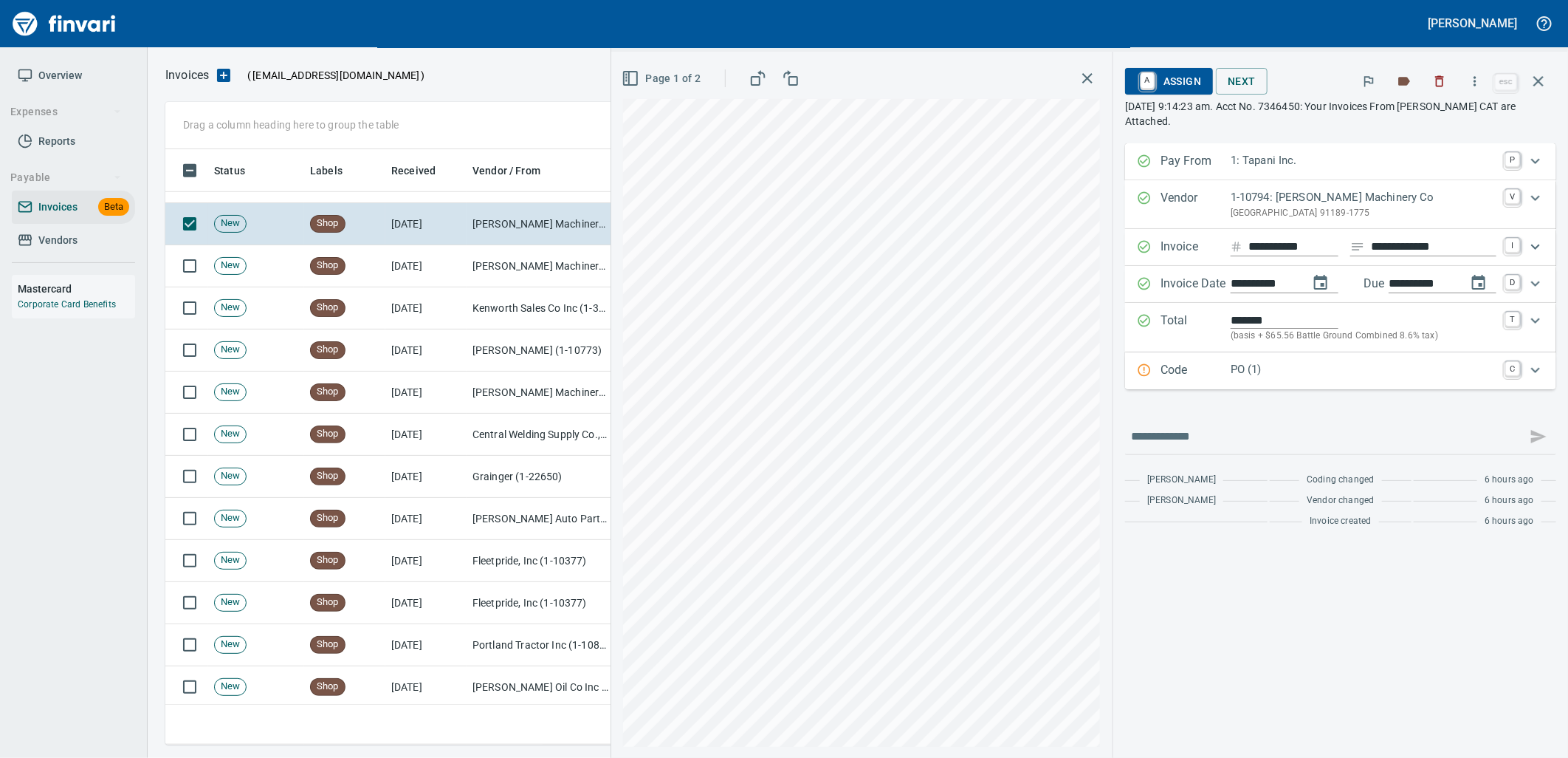
click at [1294, 380] on div "PO (1)" at bounding box center [1364, 371] width 266 height 20
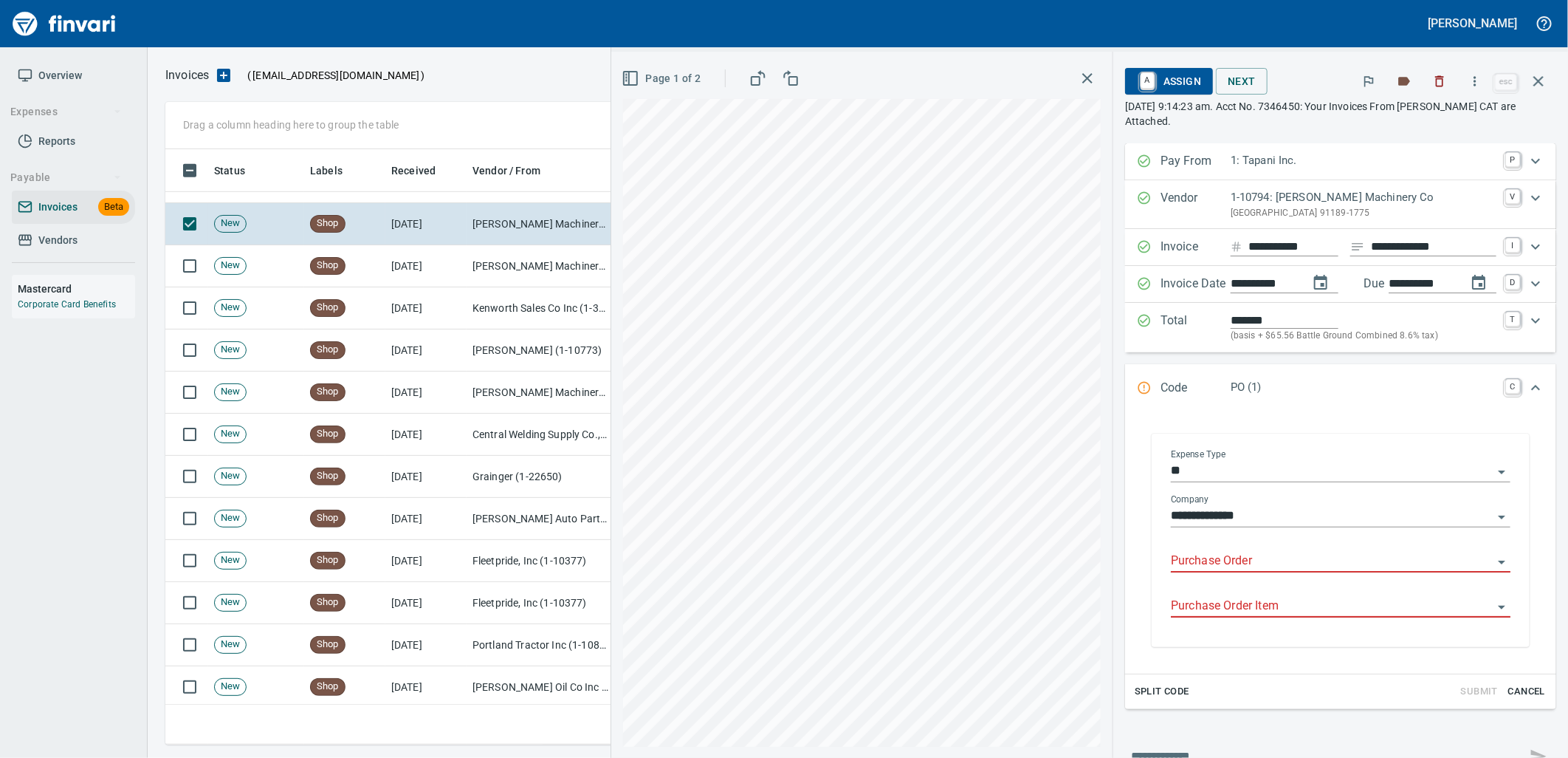
click at [1249, 562] on input "Purchase Order" at bounding box center [1332, 561] width 322 height 21
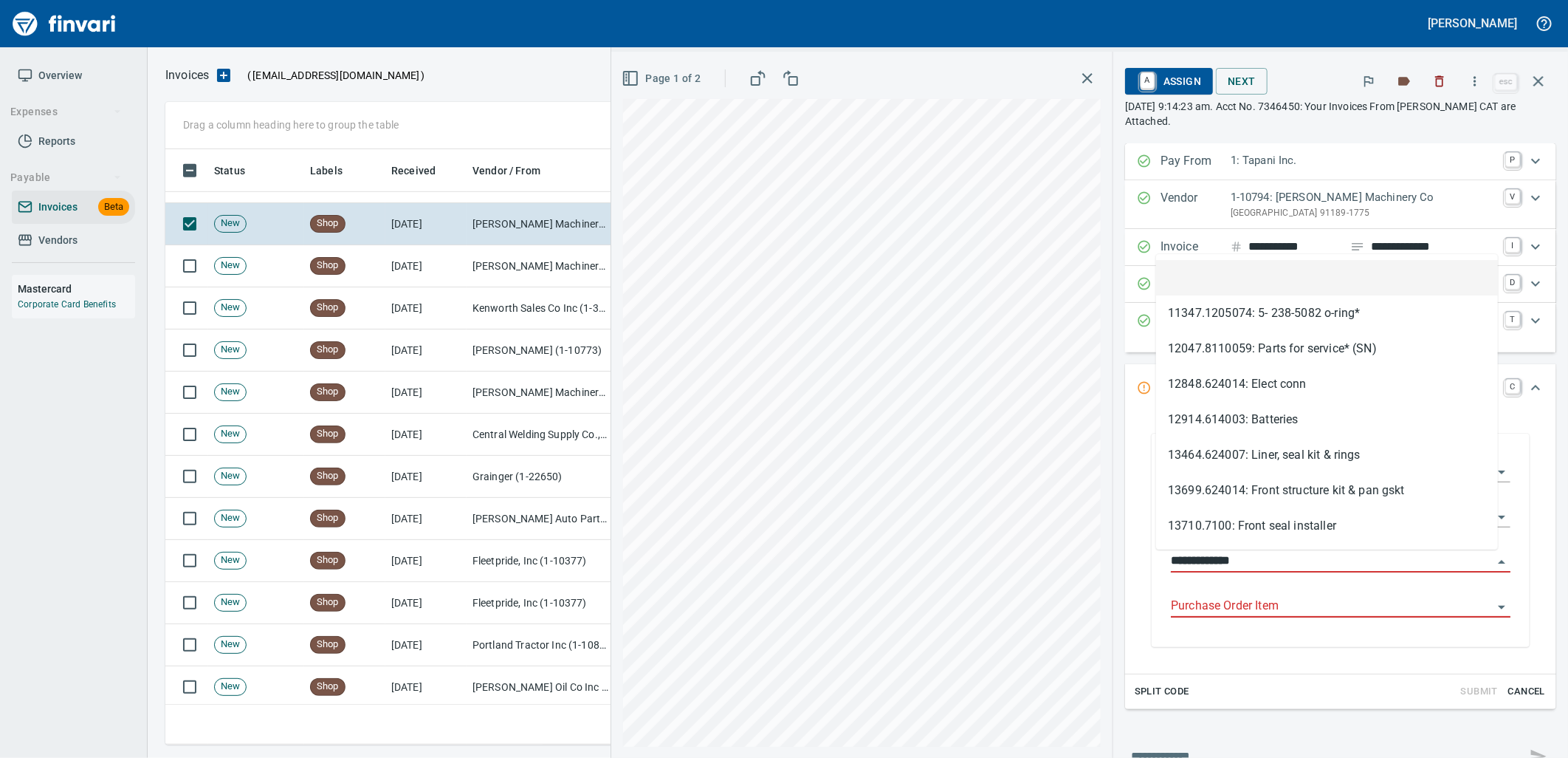
scroll to position [583, 1360]
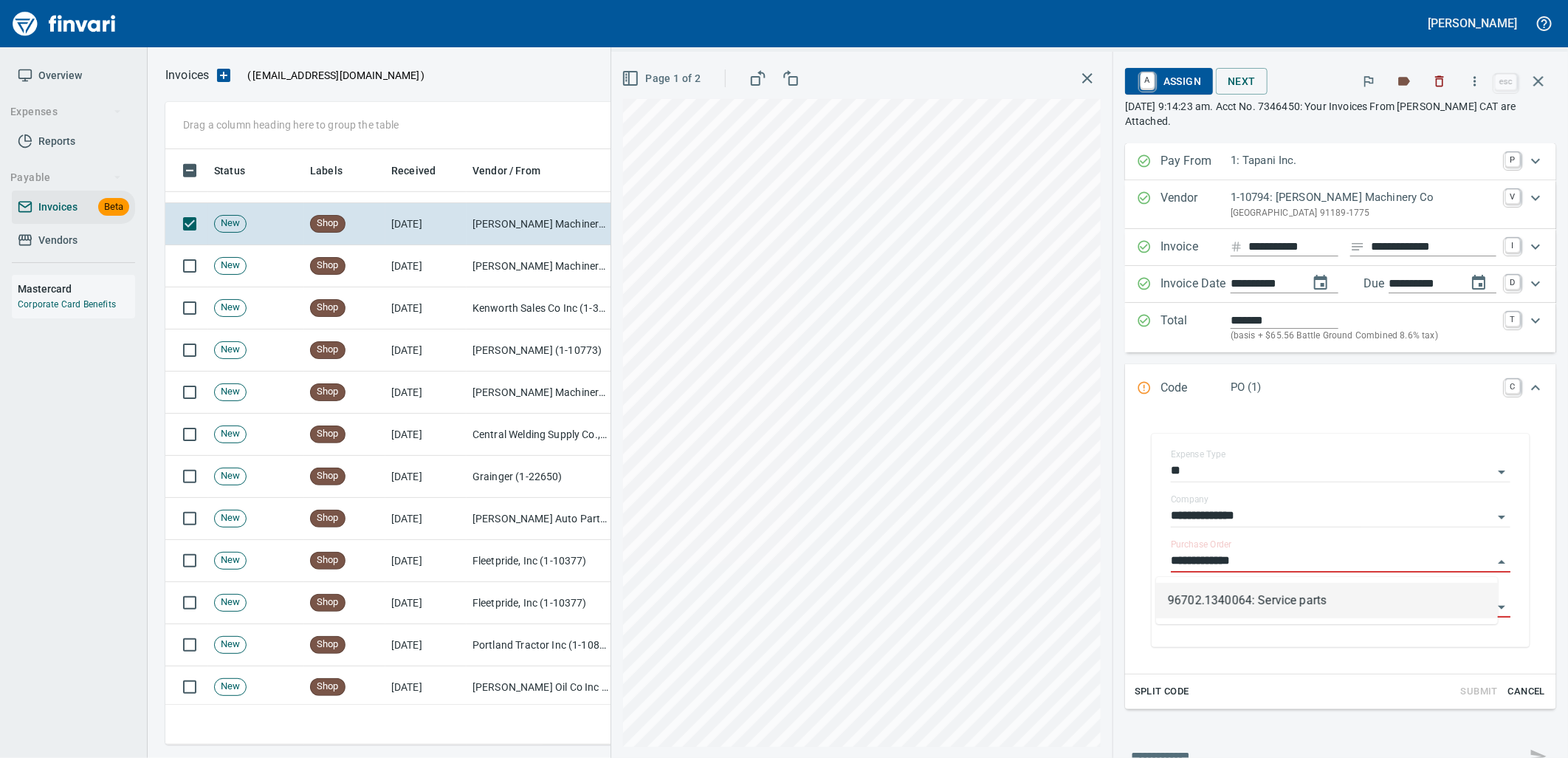
click at [1309, 611] on li "96702.1340064: Service parts" at bounding box center [1327, 600] width 342 height 35
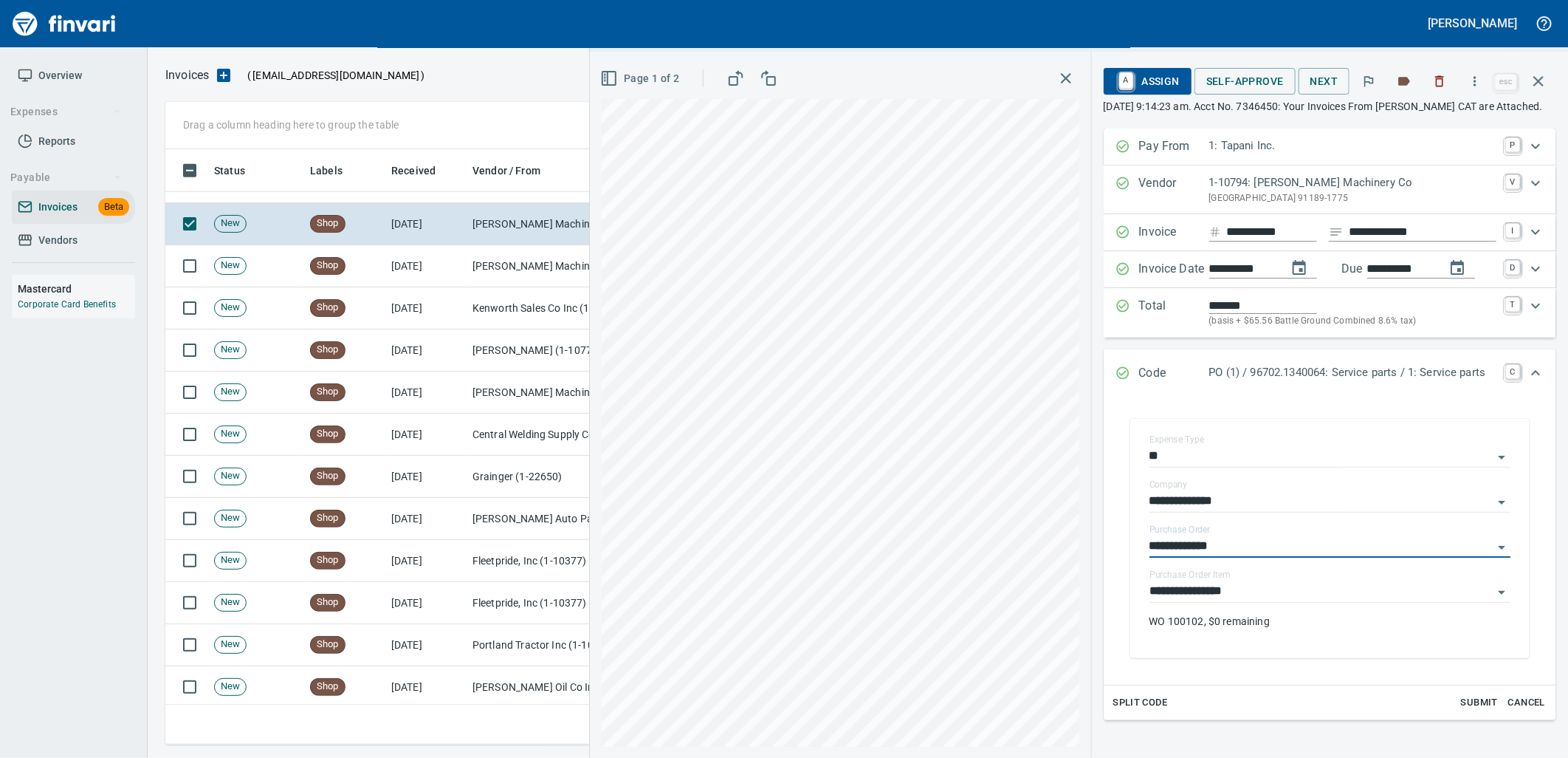
type input "**********"
click at [1288, 602] on input "**********" at bounding box center [1322, 591] width 344 height 21
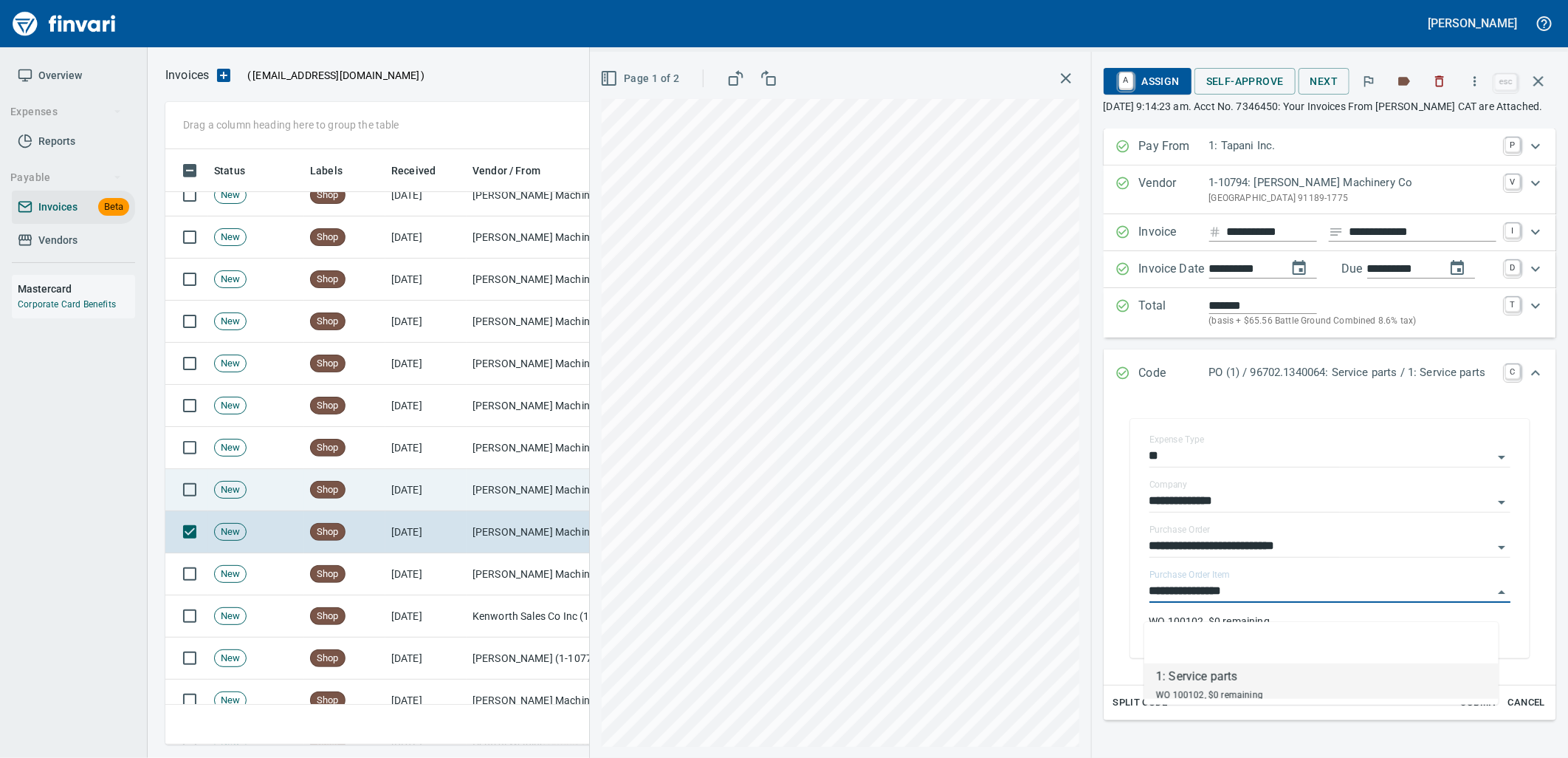
scroll to position [393, 0]
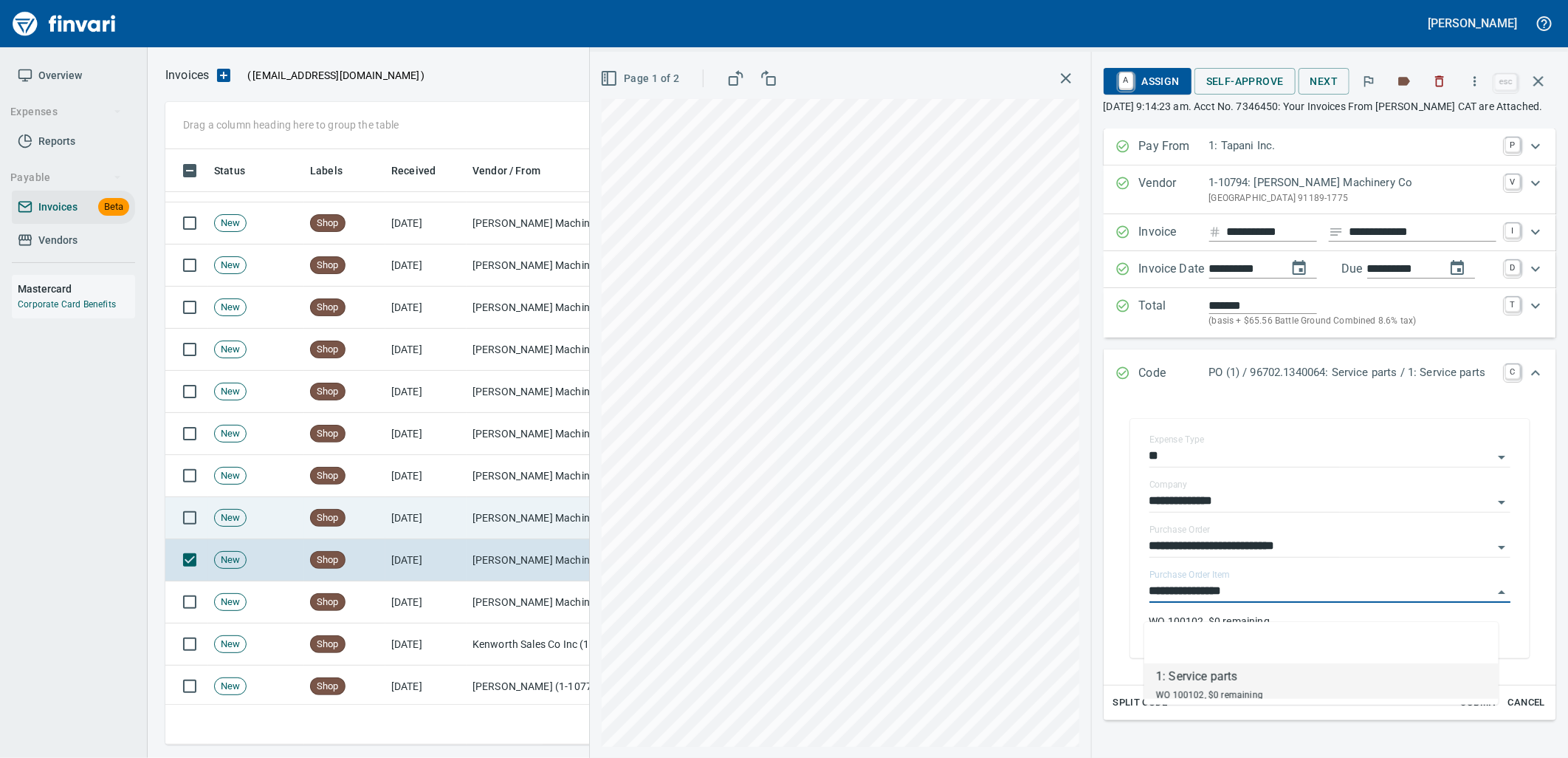
click at [493, 518] on td "[PERSON_NAME] Machinery Co (1-10794)" at bounding box center [540, 517] width 147 height 42
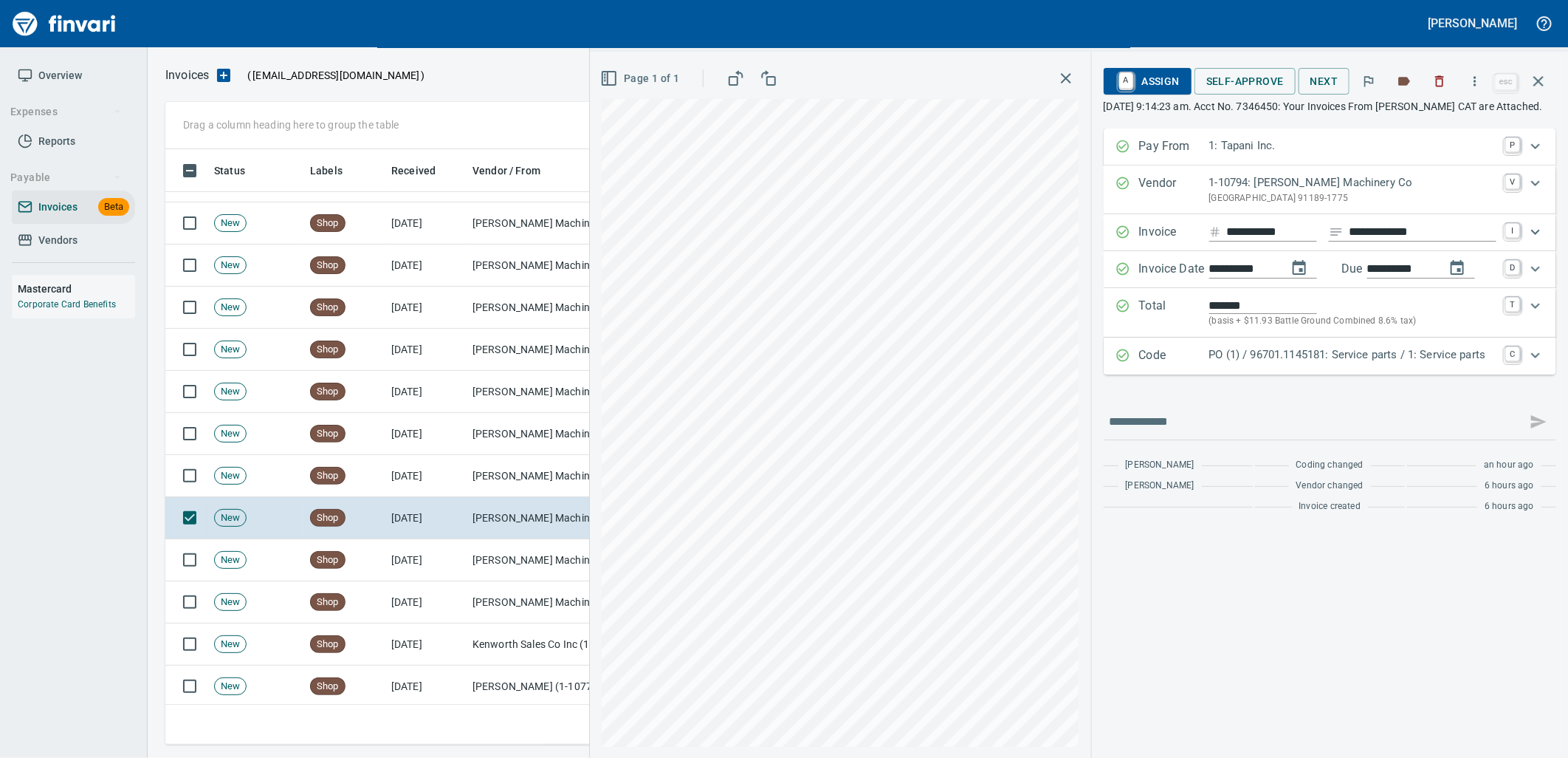
click at [1311, 363] on p "PO (1) / 96701.1145181: Service parts / 1: Service parts" at bounding box center [1353, 354] width 288 height 17
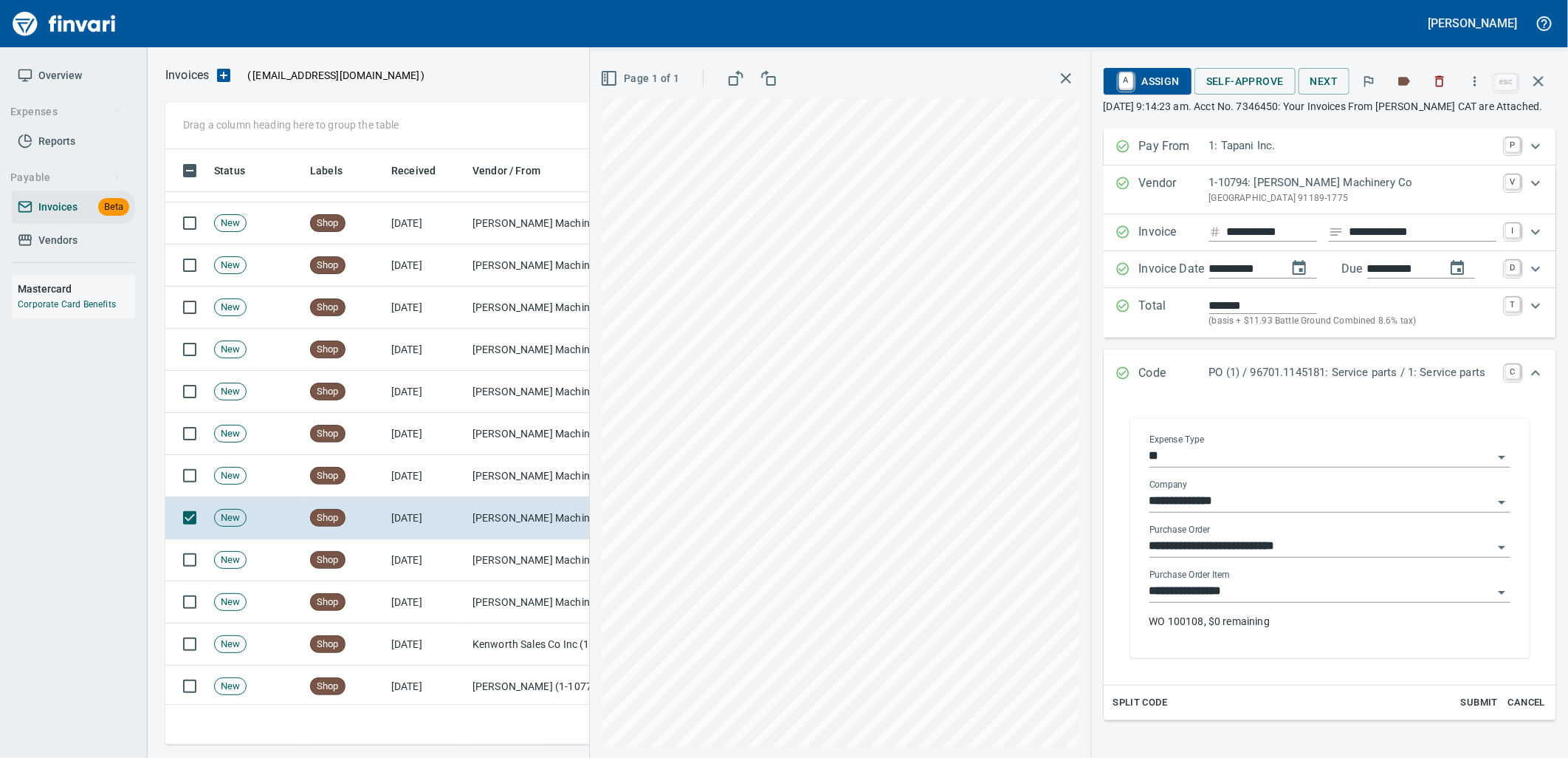
click at [1249, 602] on input "**********" at bounding box center [1322, 591] width 344 height 21
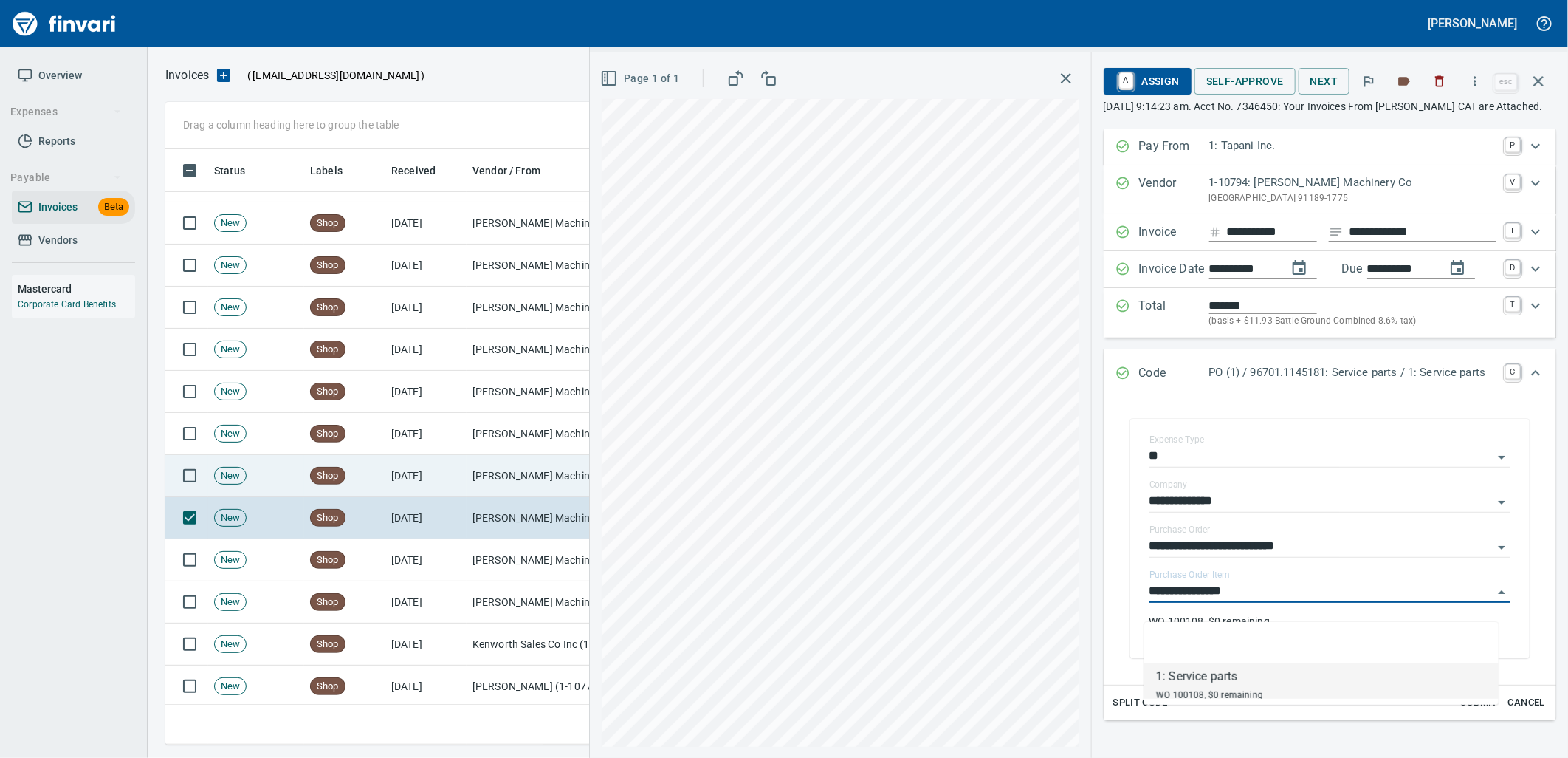
click at [461, 472] on td "[DATE]" at bounding box center [426, 475] width 81 height 42
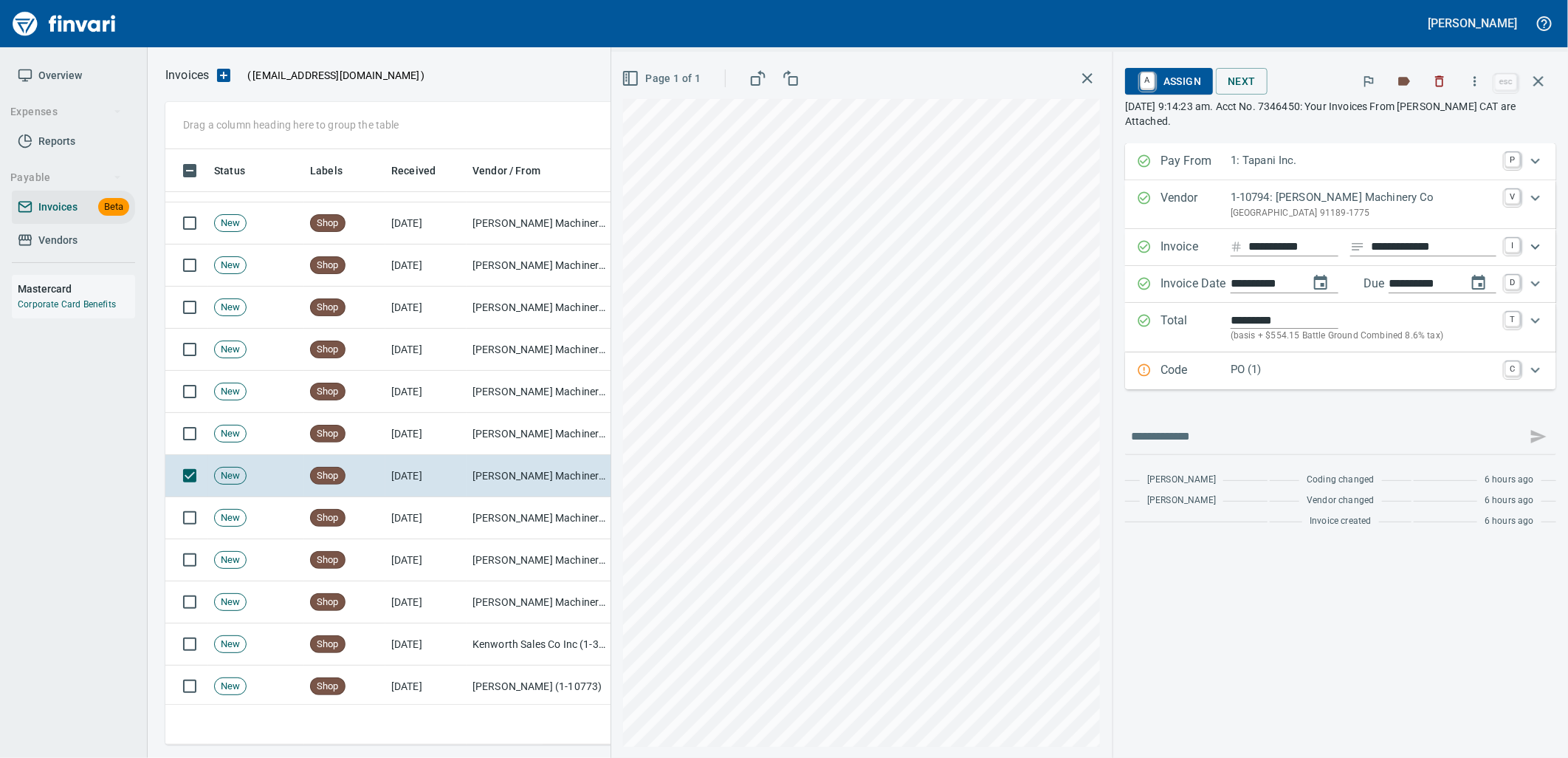
click at [1265, 378] on p "PO (1)" at bounding box center [1364, 369] width 266 height 17
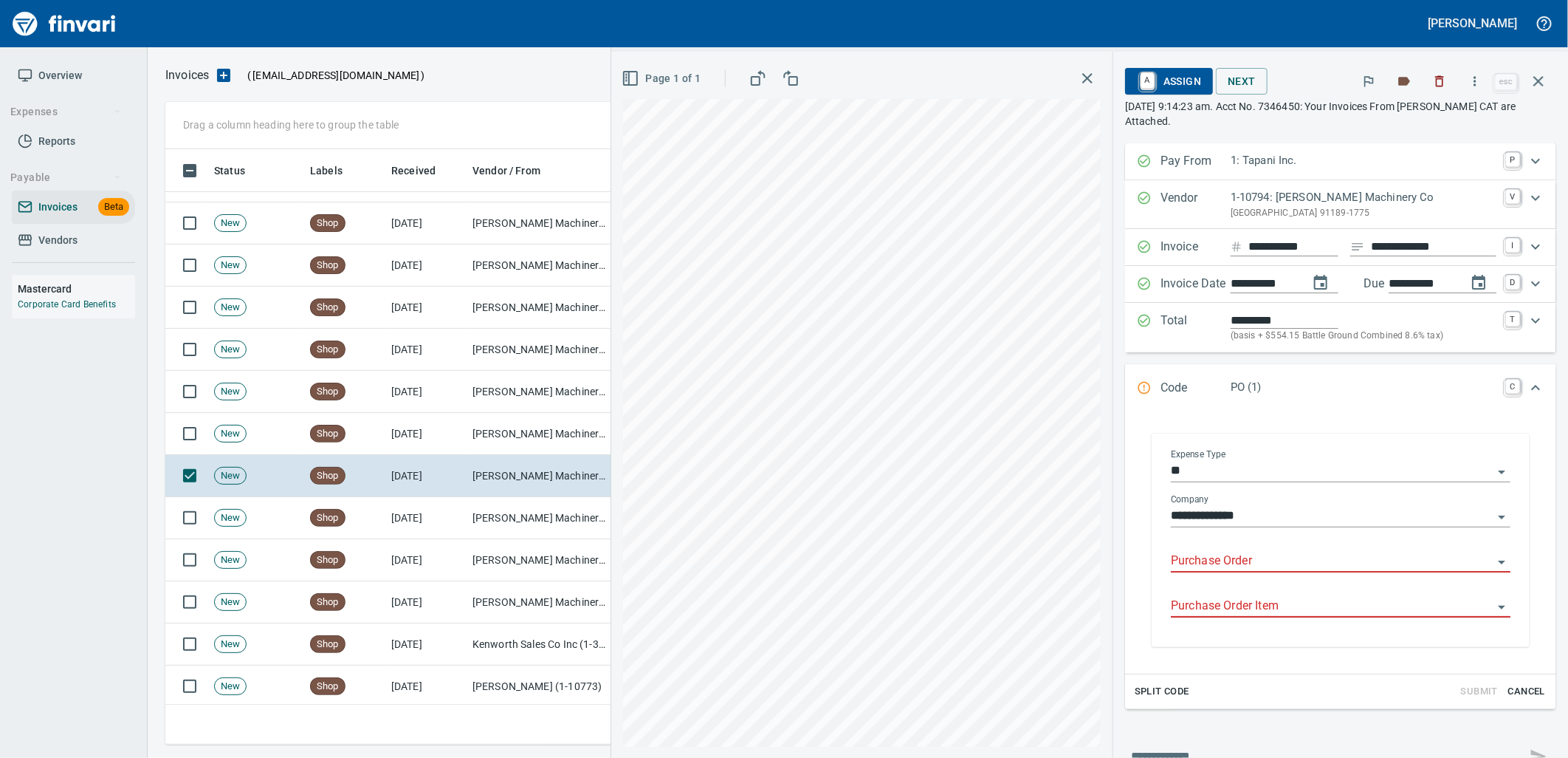
click at [1258, 556] on input "Purchase Order" at bounding box center [1332, 561] width 322 height 21
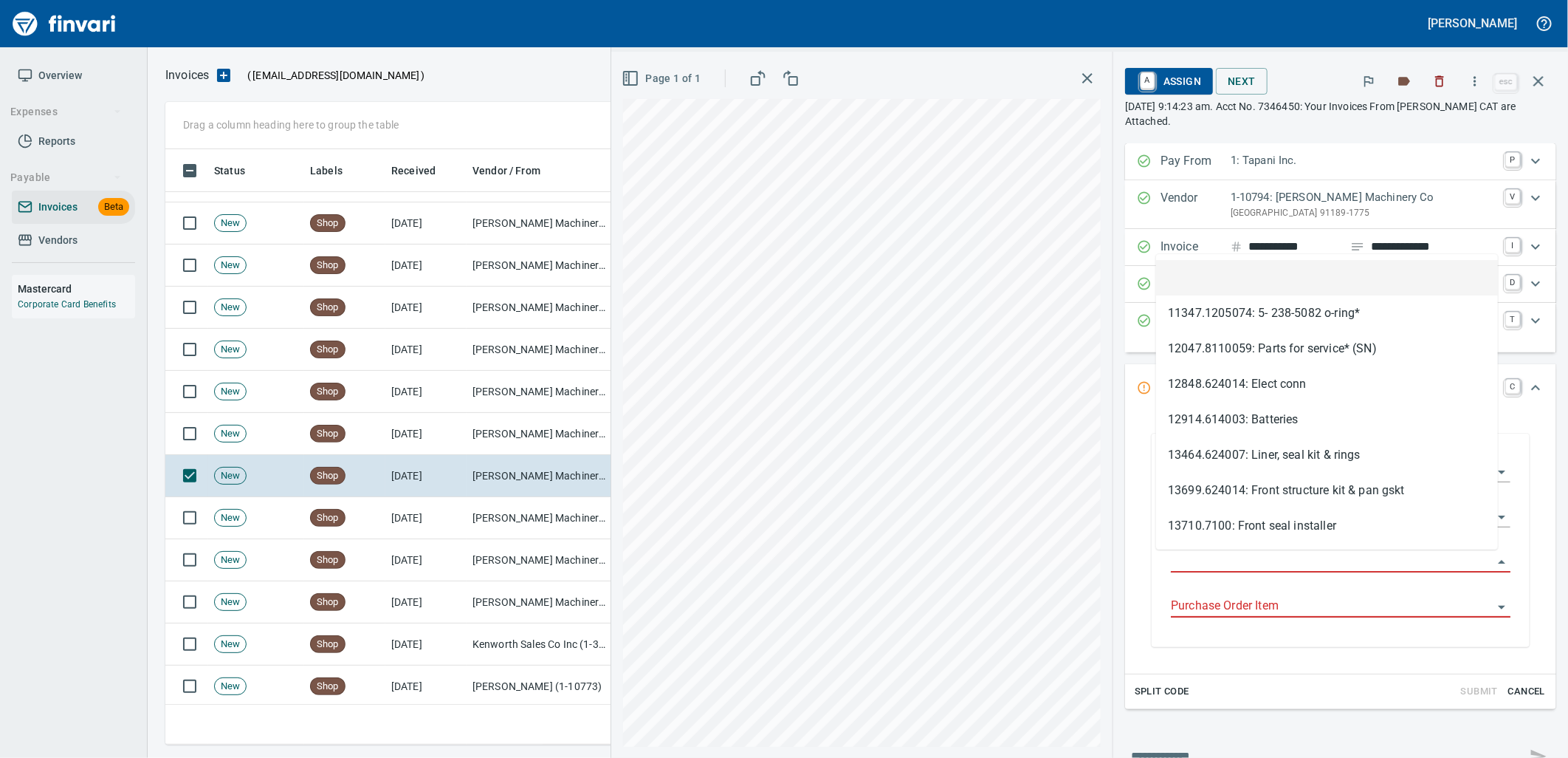
type input "**********"
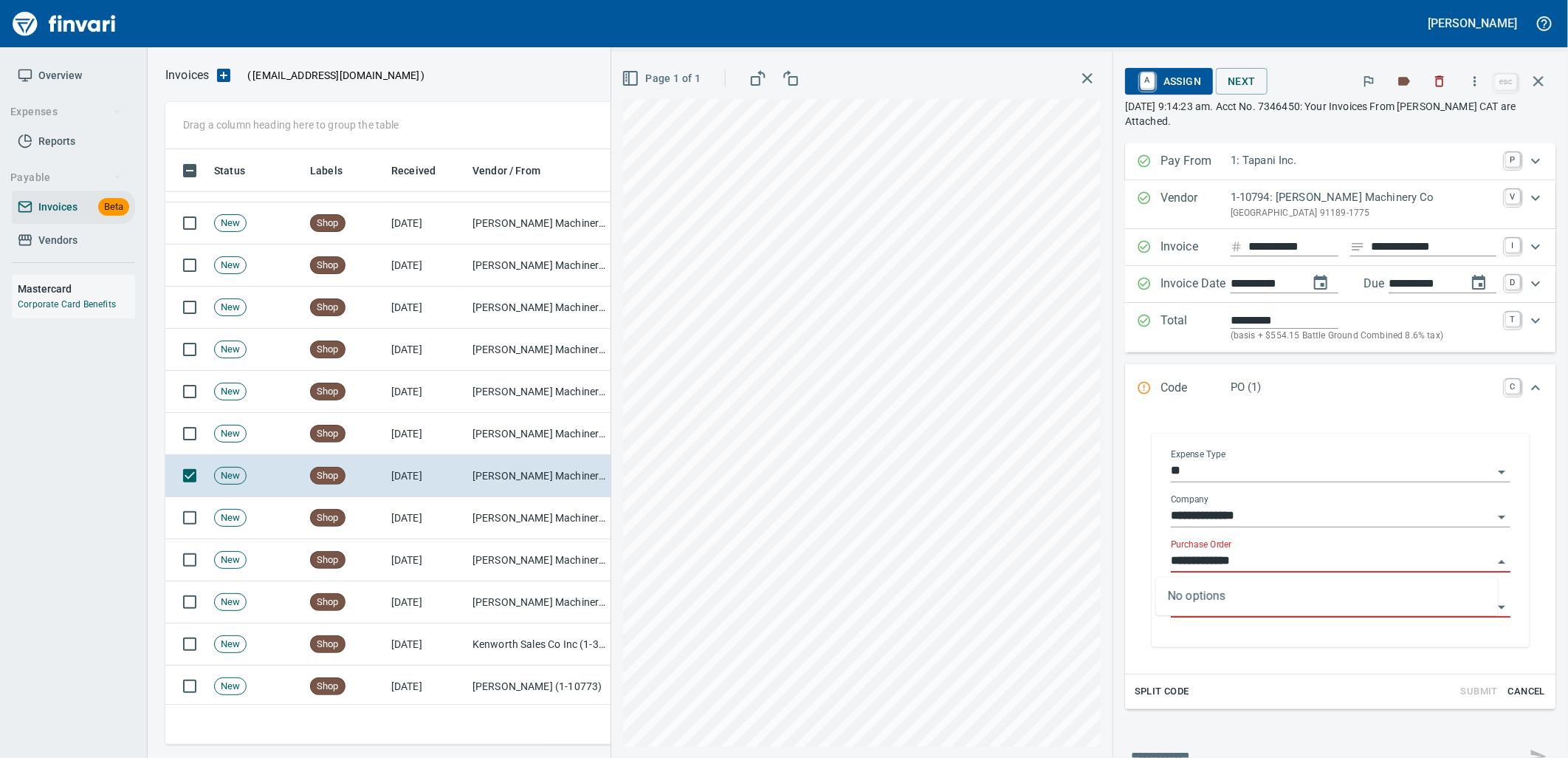
scroll to position [583, 1360]
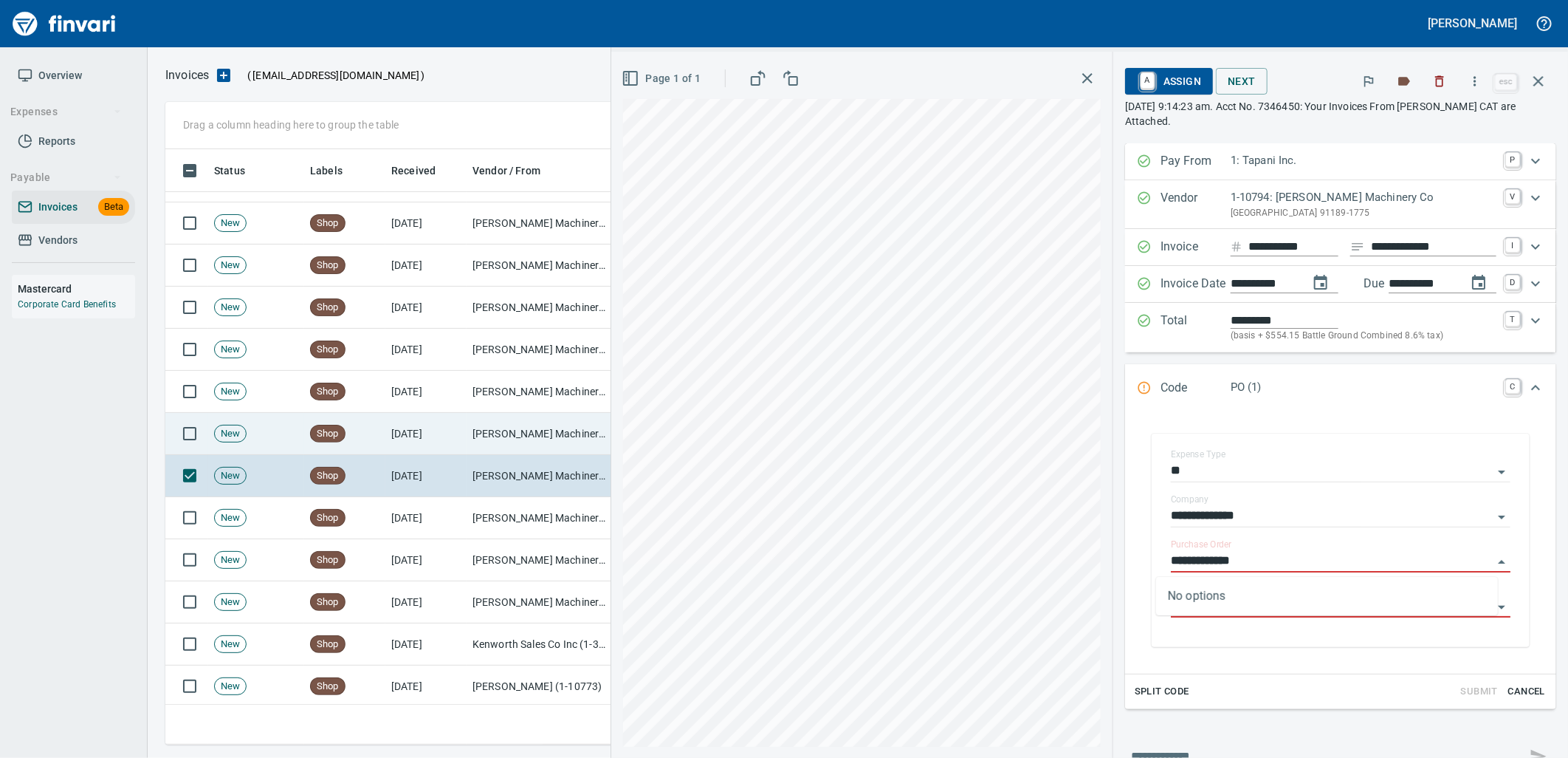
click at [514, 434] on td "[PERSON_NAME] Machinery Co (1-10794)" at bounding box center [540, 433] width 147 height 42
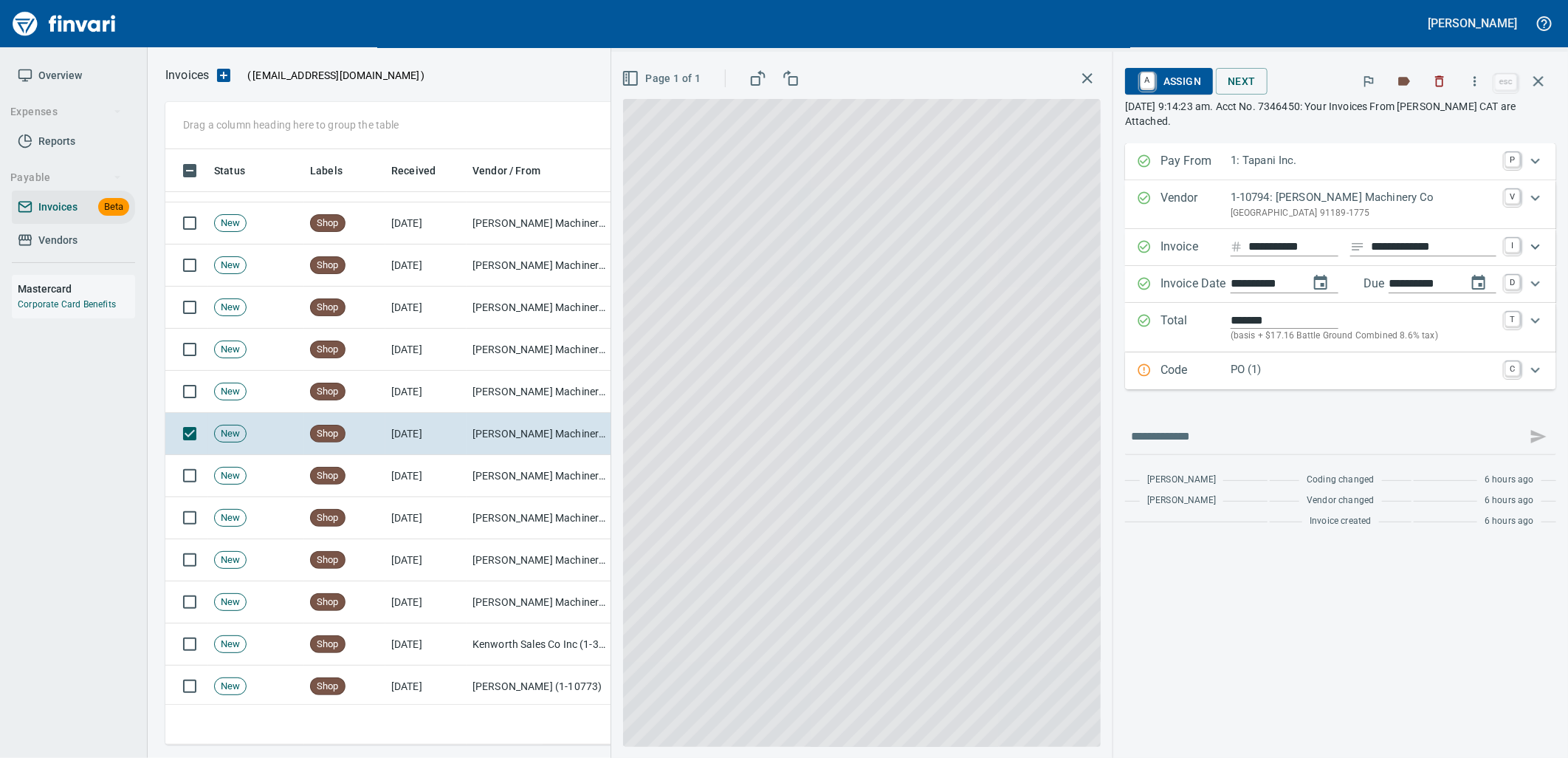
click at [1396, 382] on div "Code PO (1) C" at bounding box center [1340, 371] width 431 height 37
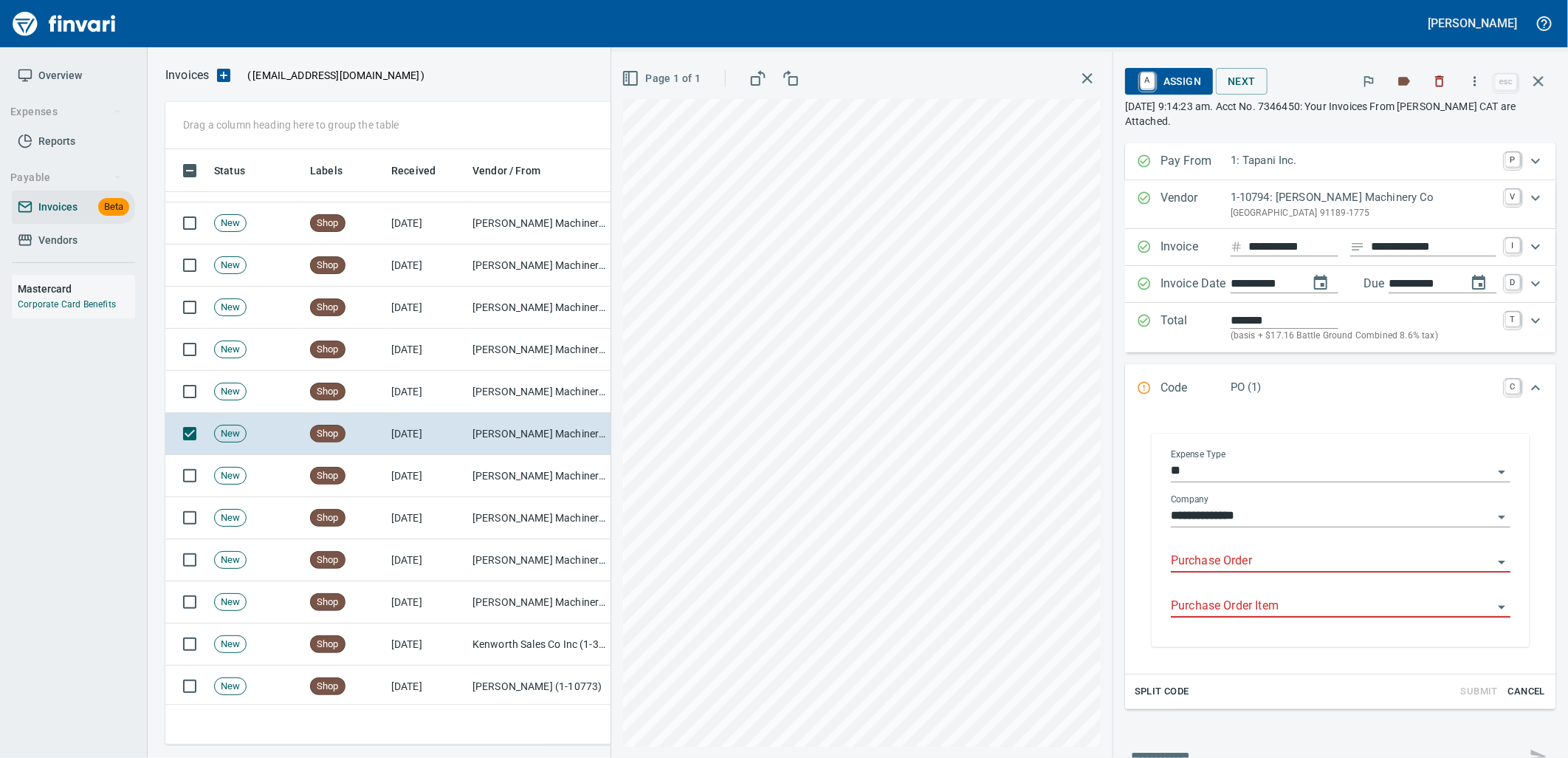
click at [1265, 567] on input "Purchase Order" at bounding box center [1332, 561] width 322 height 21
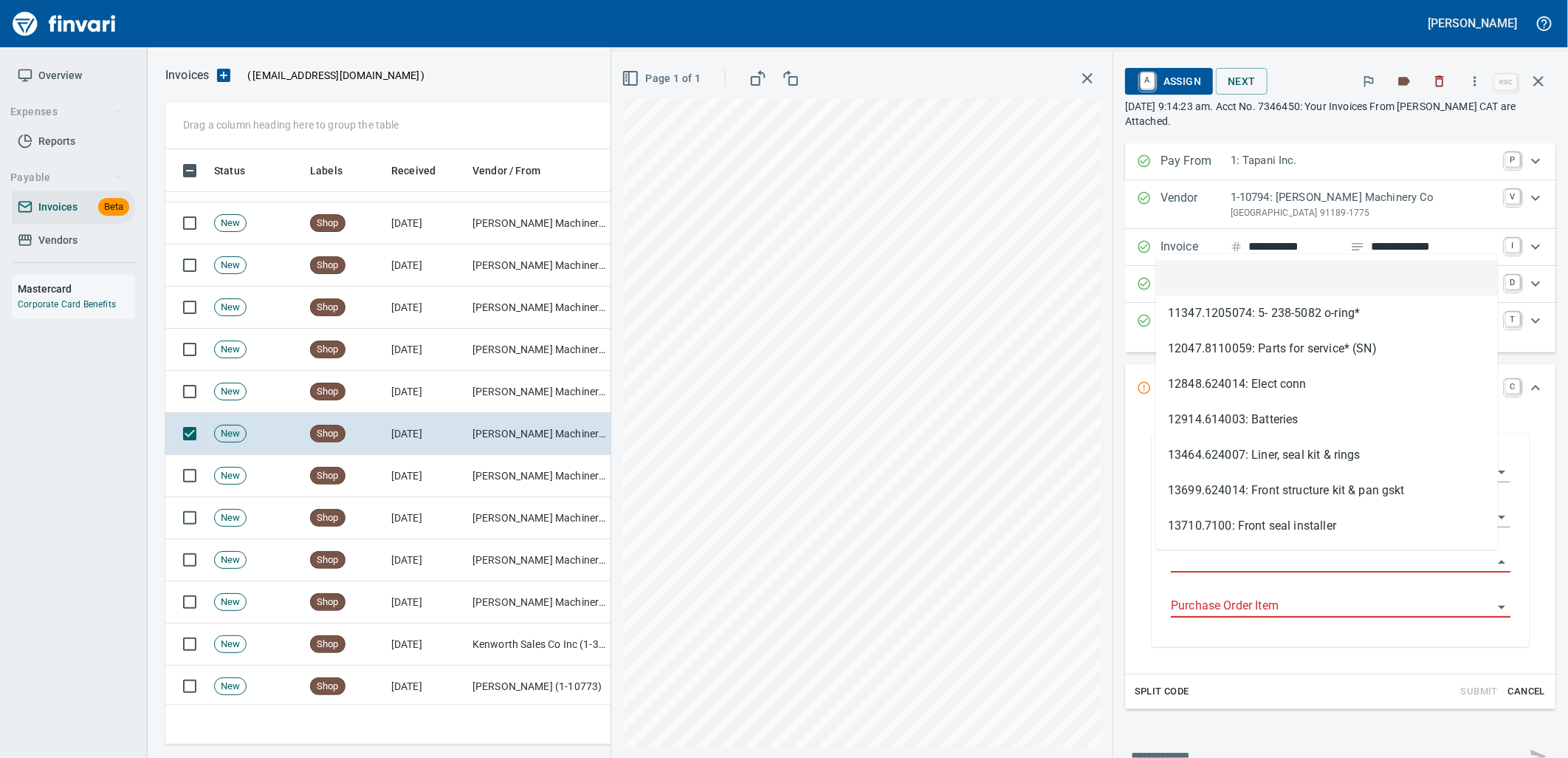
scroll to position [583, 1360]
type input "**********"
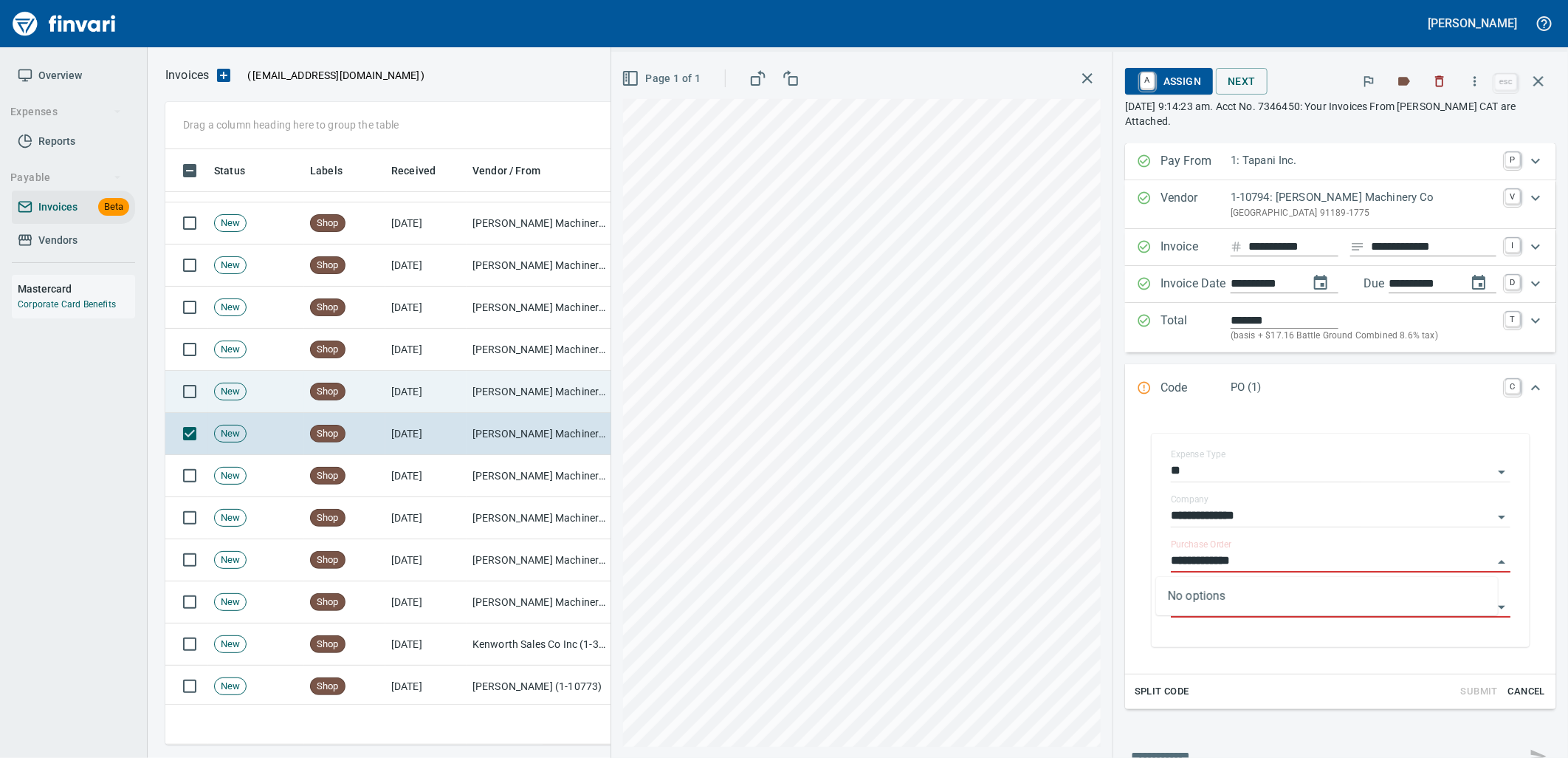
click at [483, 392] on td "[PERSON_NAME] Machinery Co (1-10794)" at bounding box center [540, 392] width 147 height 42
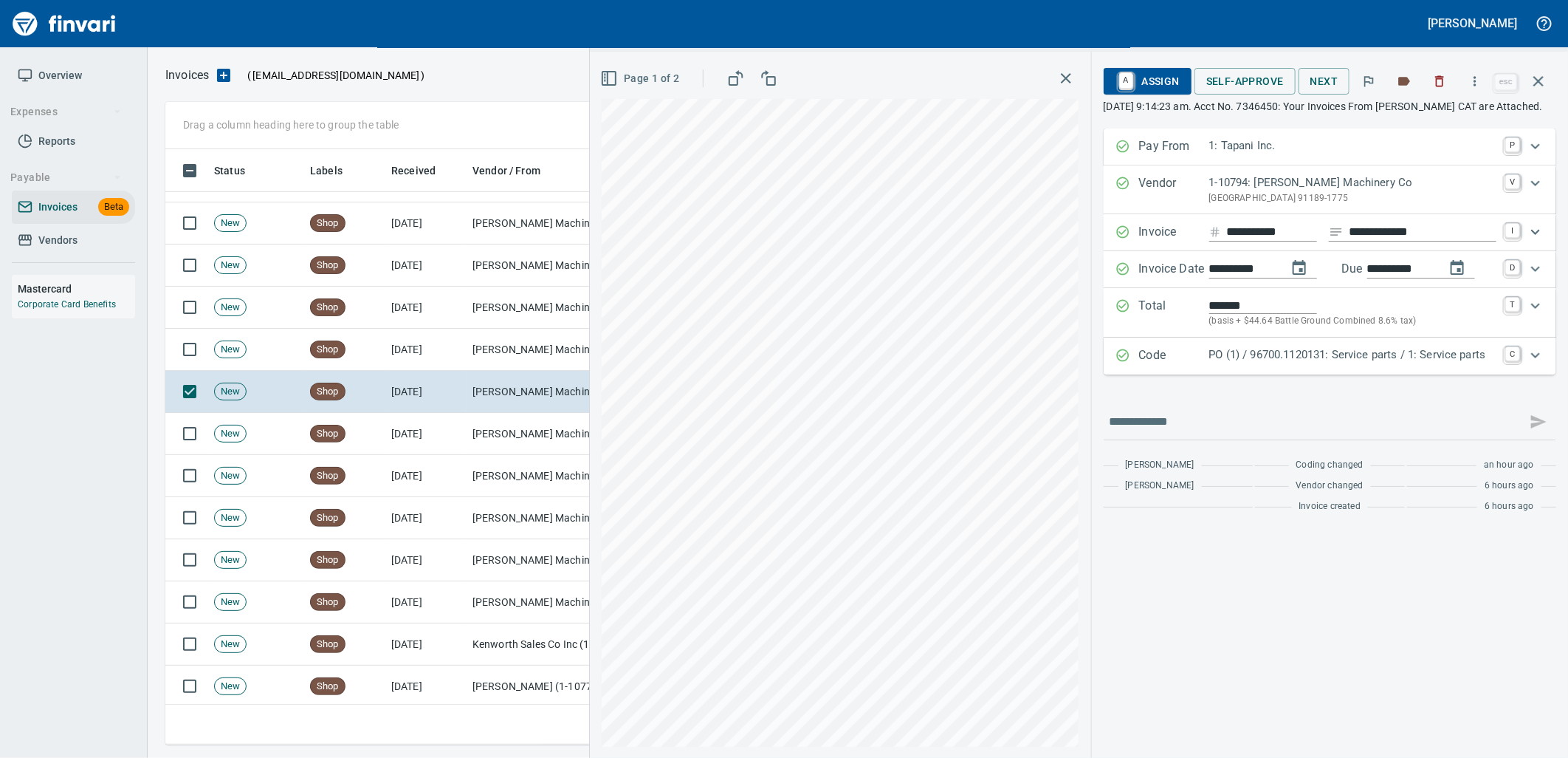
click at [1253, 363] on p "PO (1) / 96700.1120131: Service parts / 1: Service parts" at bounding box center [1353, 354] width 288 height 17
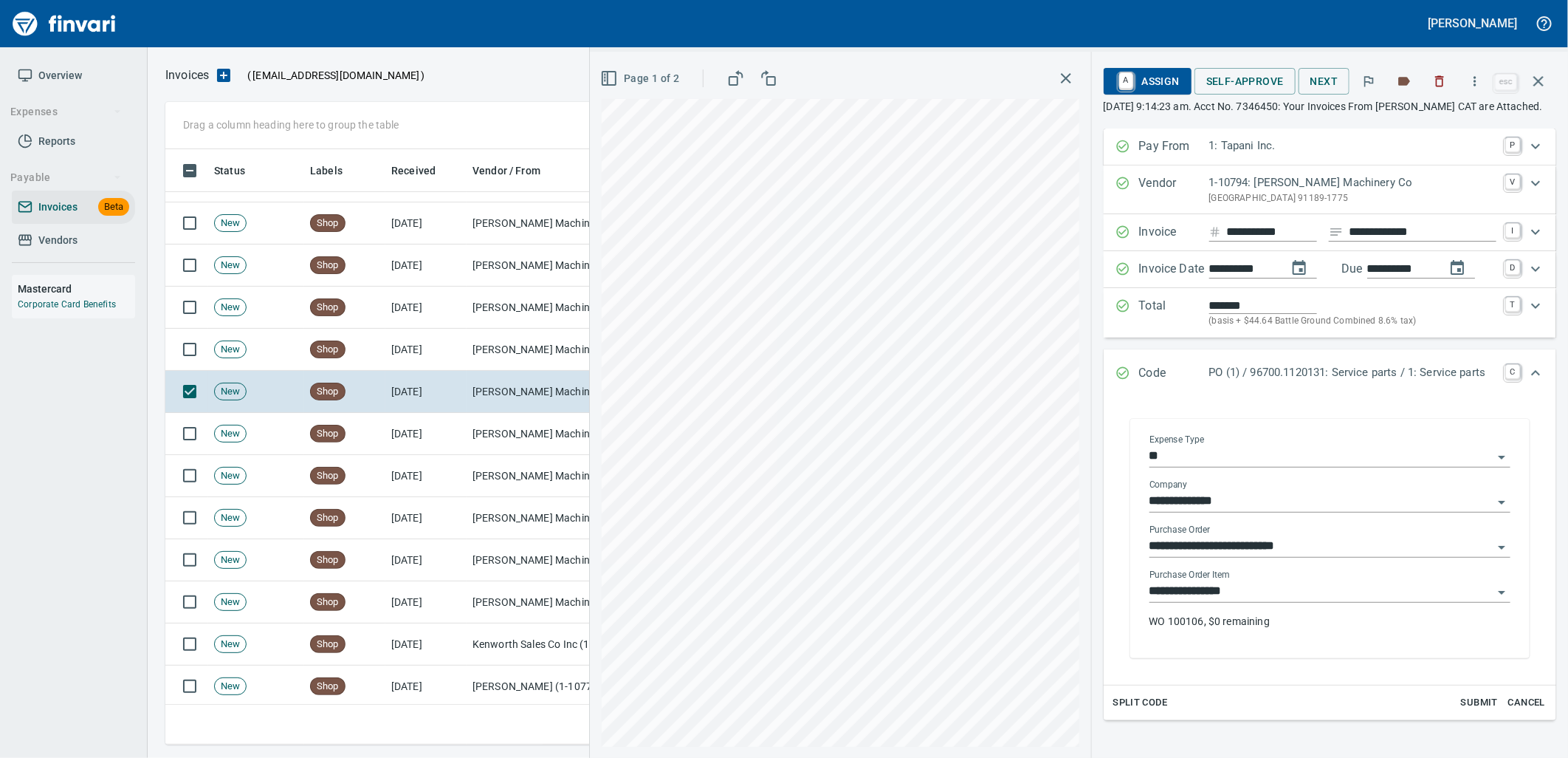
click at [1258, 602] on input "**********" at bounding box center [1322, 591] width 344 height 21
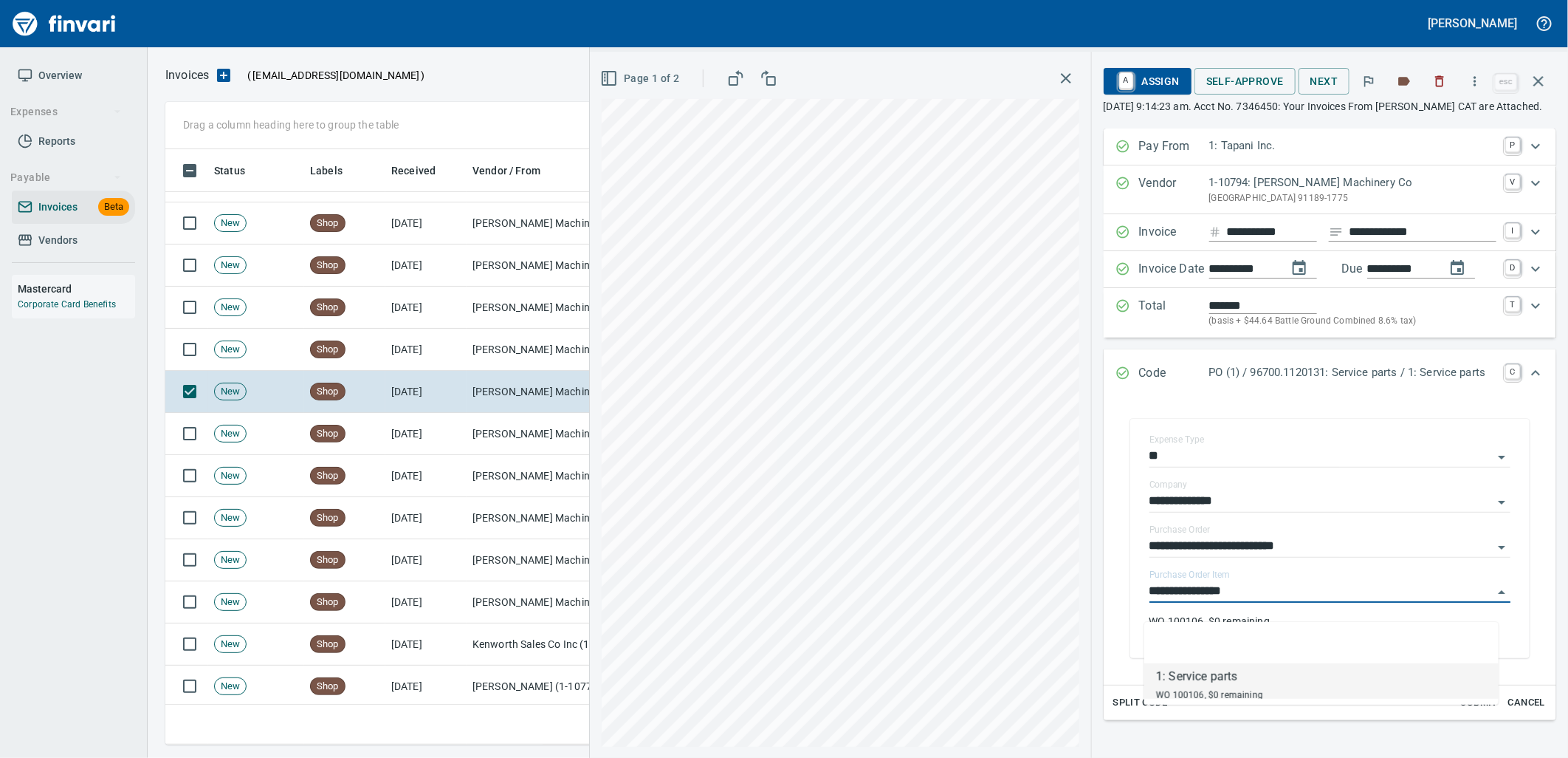
scroll to position [583, 1360]
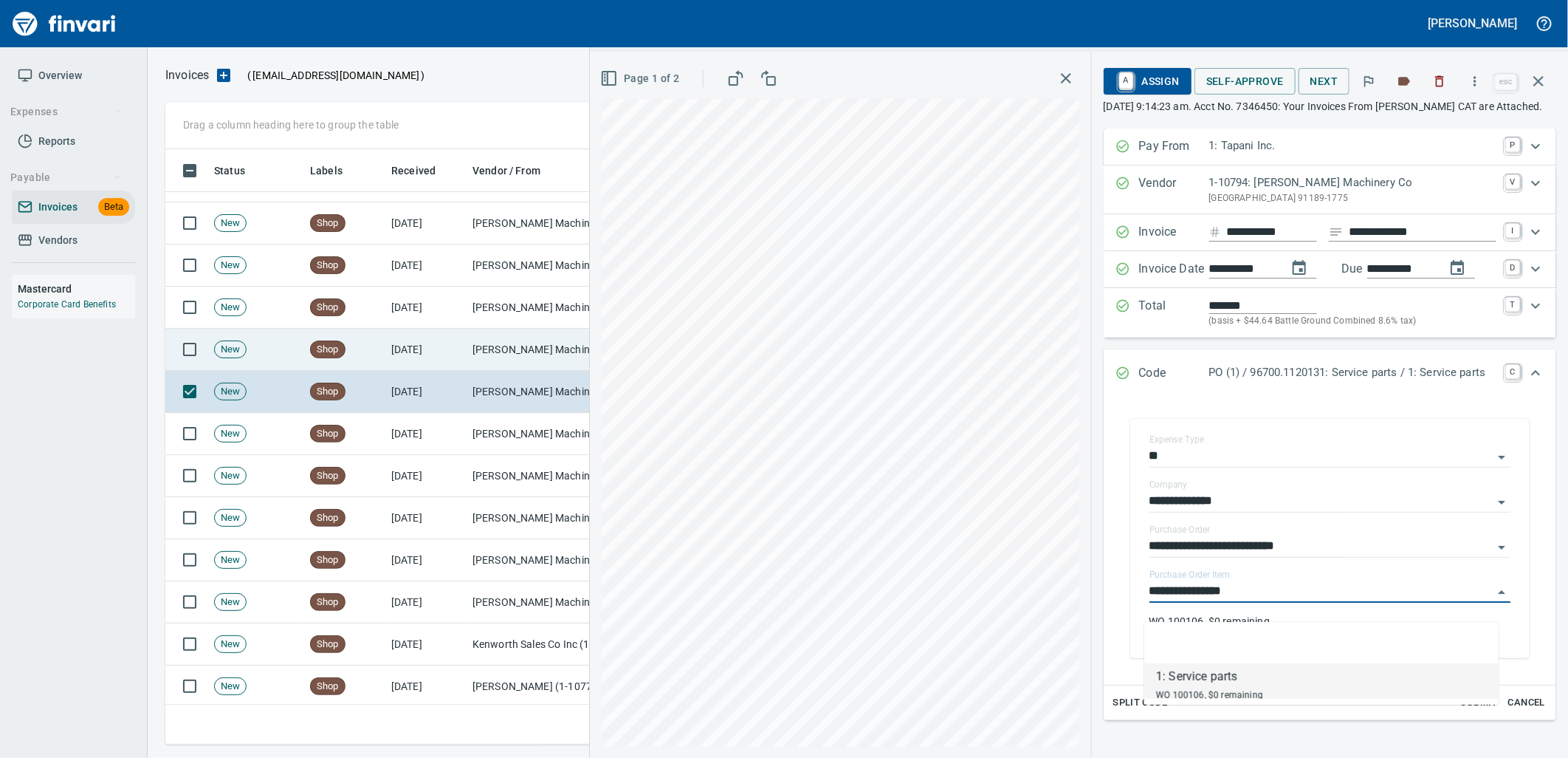
click at [392, 350] on td "[DATE]" at bounding box center [426, 350] width 81 height 42
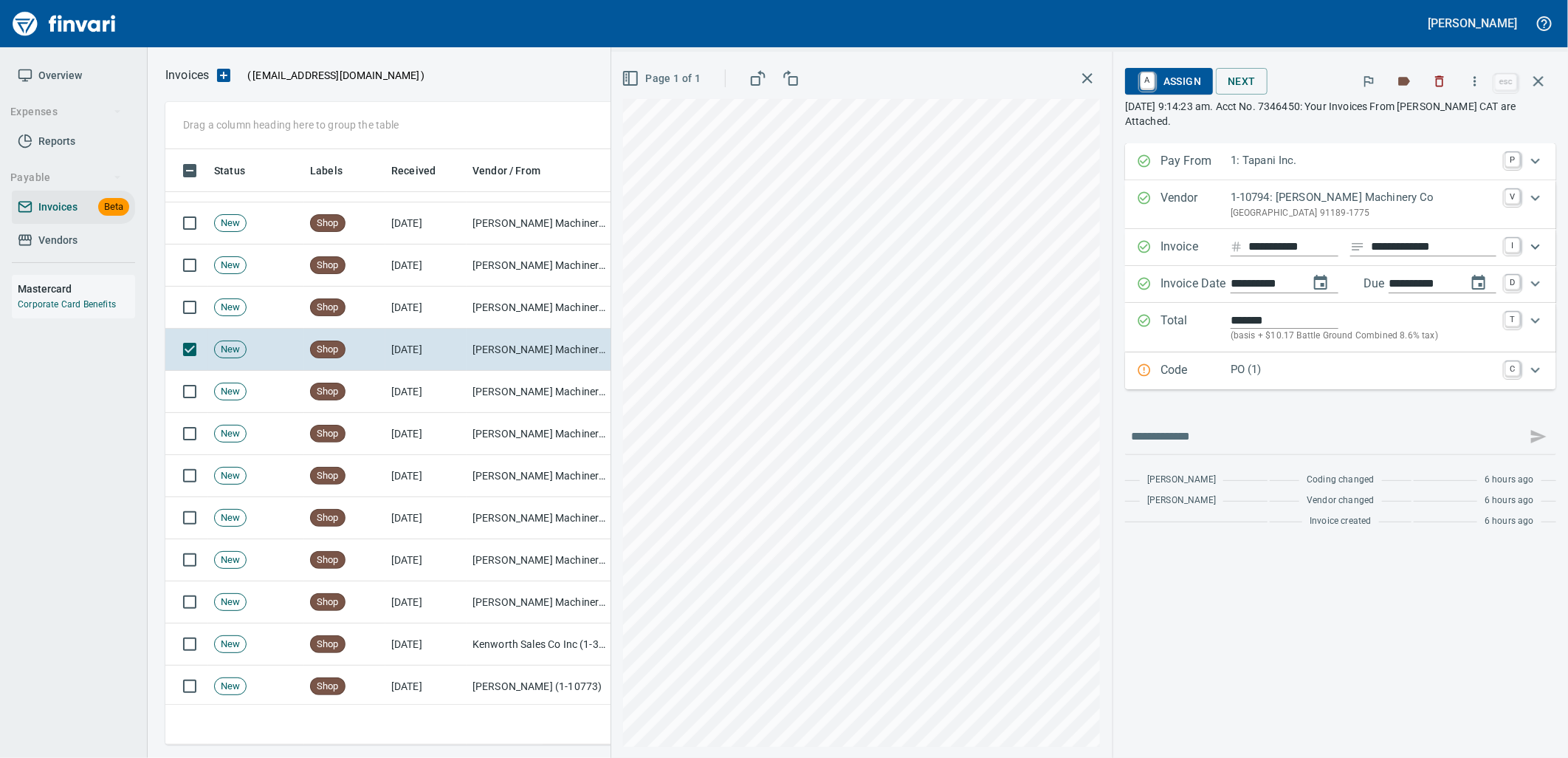
click at [1322, 362] on p "PO (1)" at bounding box center [1364, 369] width 266 height 17
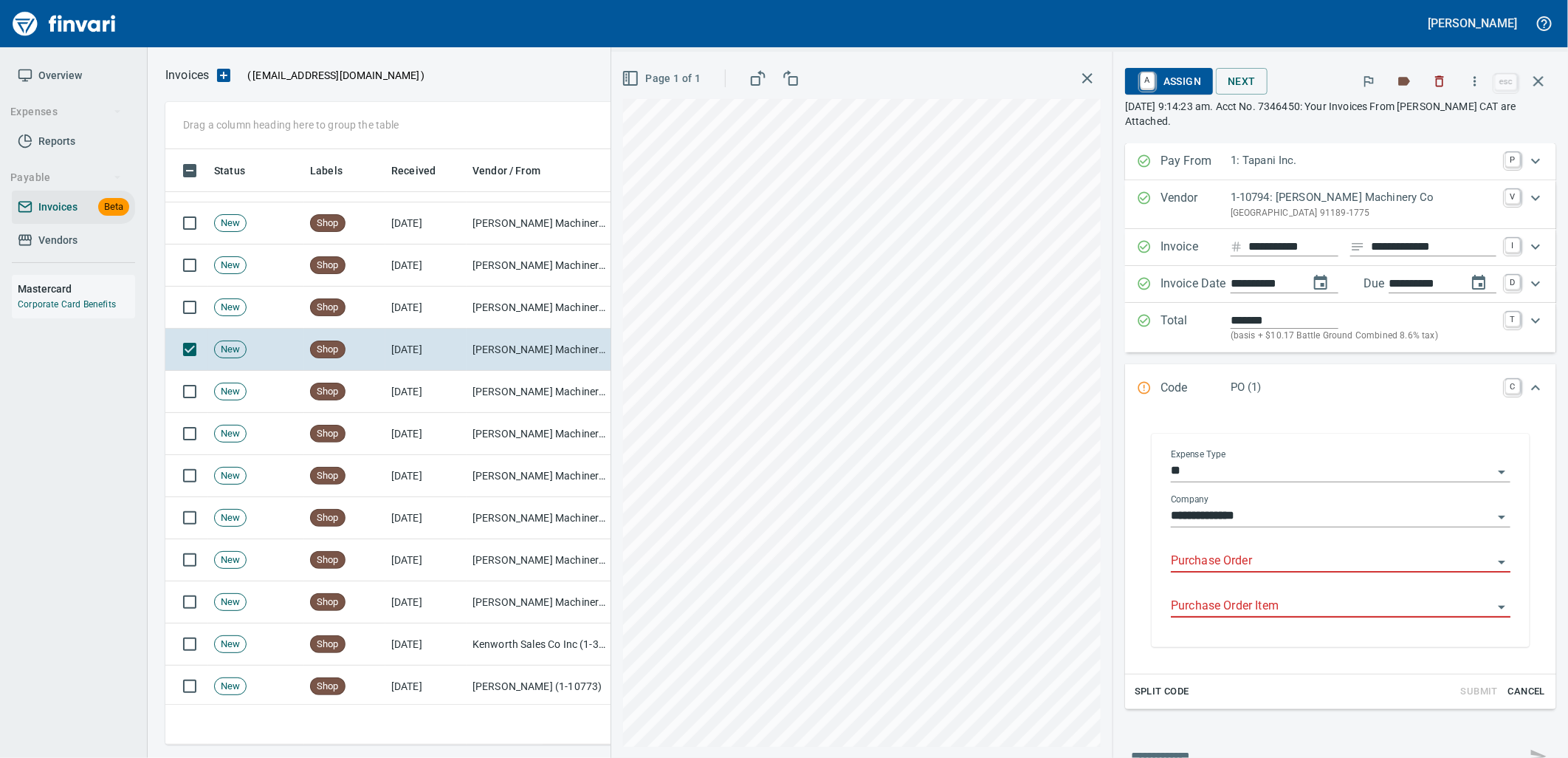
click at [1249, 560] on input "Purchase Order" at bounding box center [1332, 561] width 322 height 21
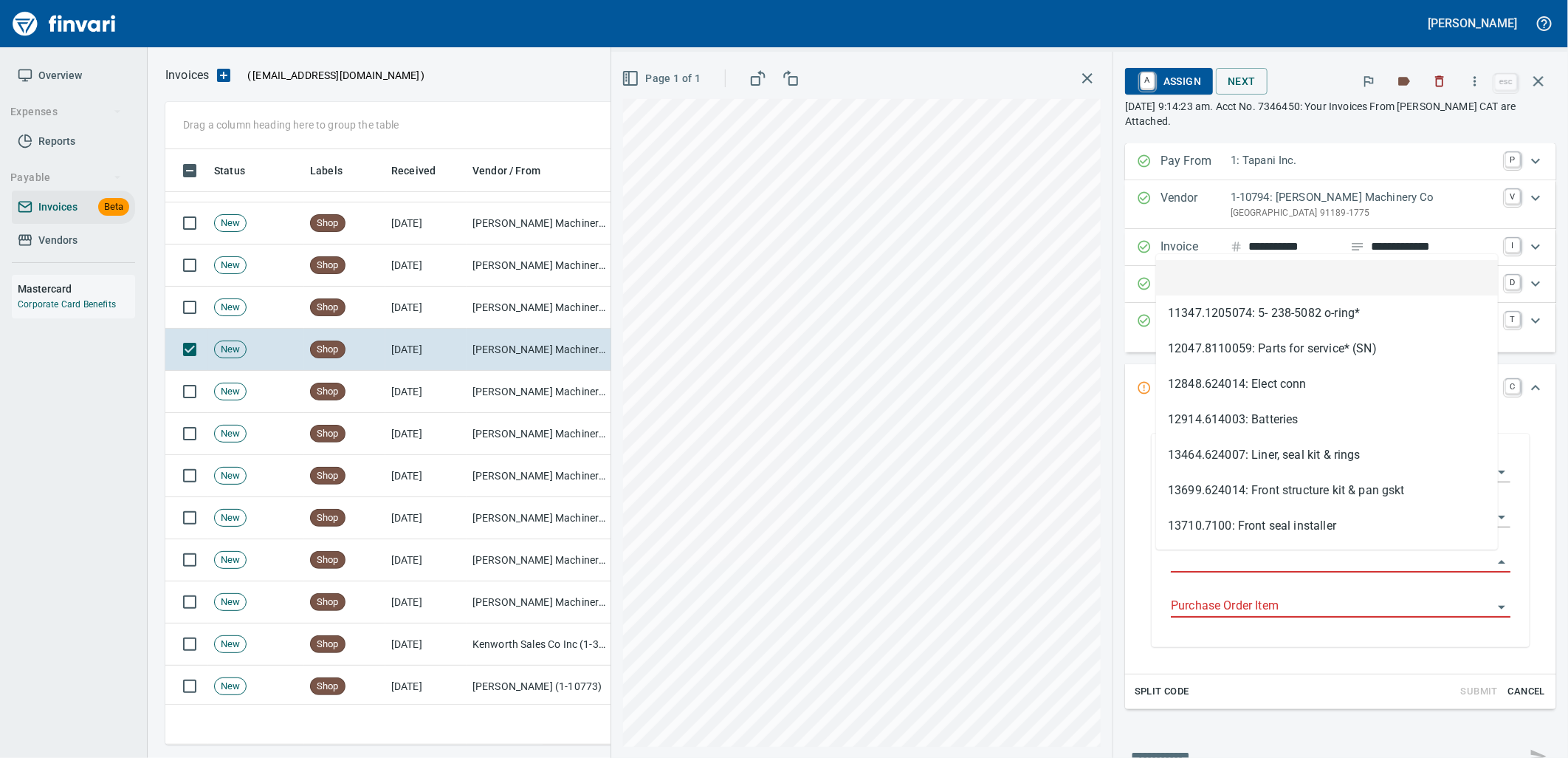
type input "**********"
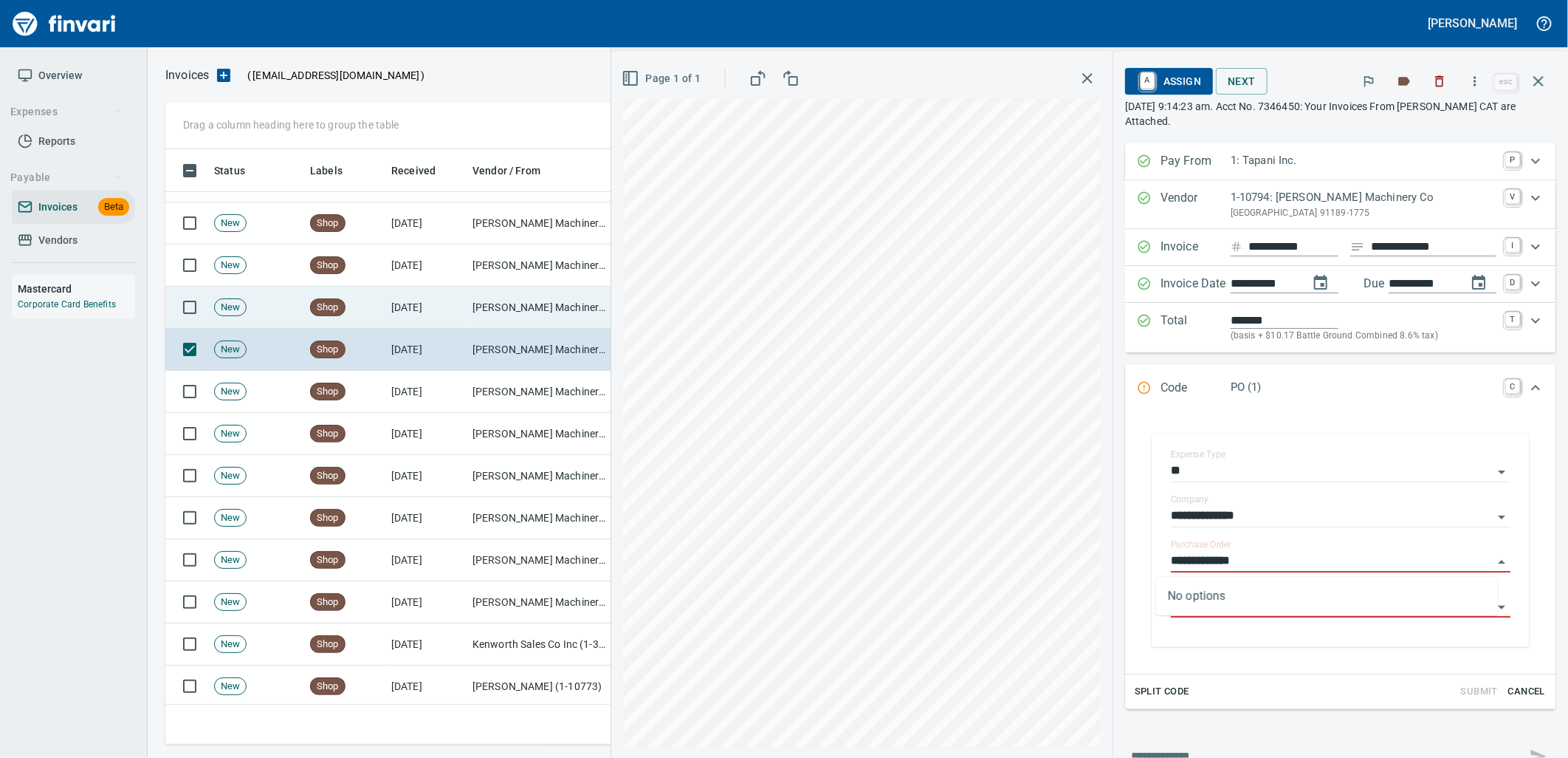
click at [478, 310] on td "[PERSON_NAME] Machinery Co (1-10794)" at bounding box center [540, 307] width 147 height 42
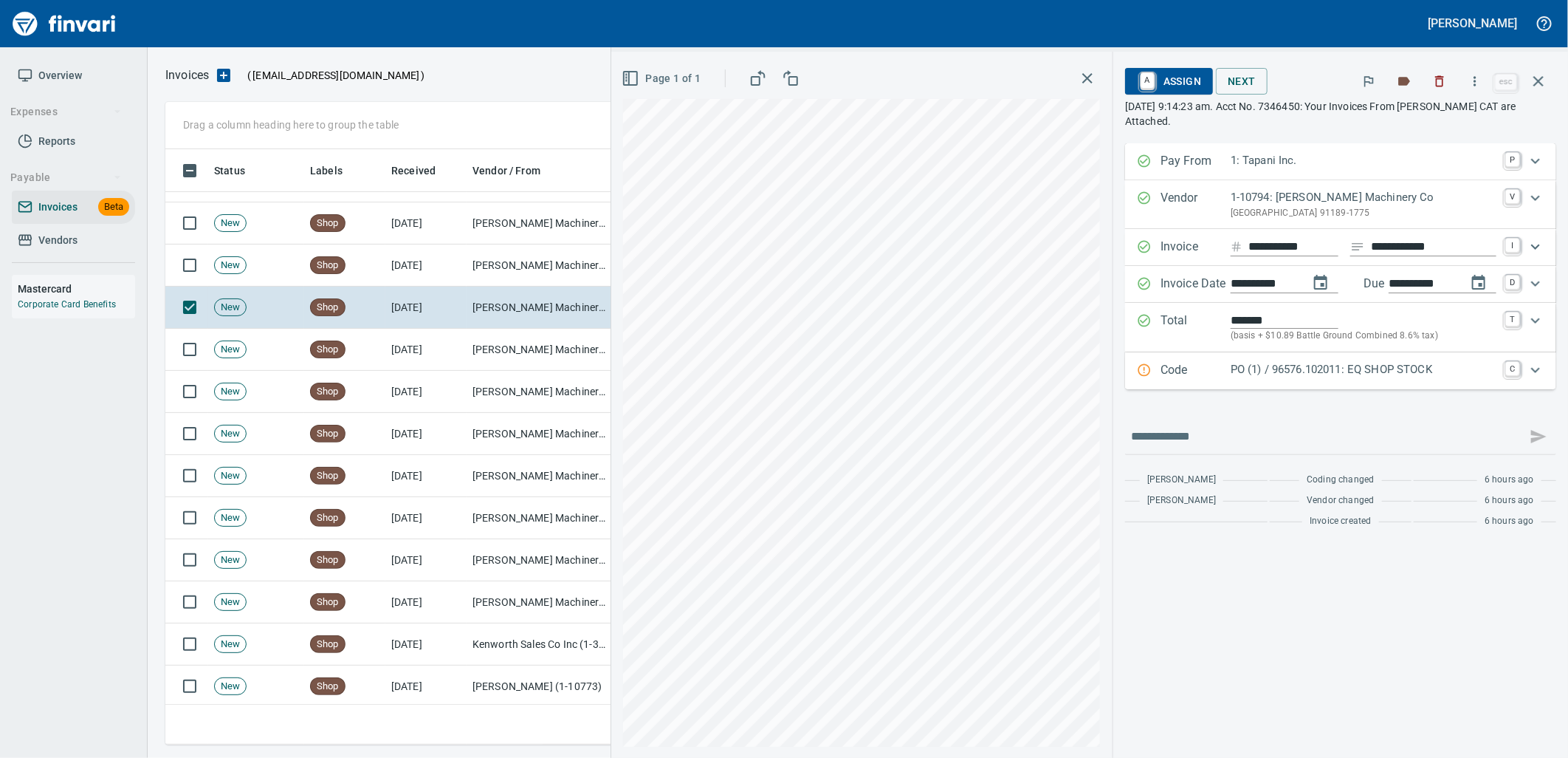
click at [1261, 371] on p "PO (1) / 96576.102011: EQ SHOP STOCK" at bounding box center [1364, 369] width 266 height 17
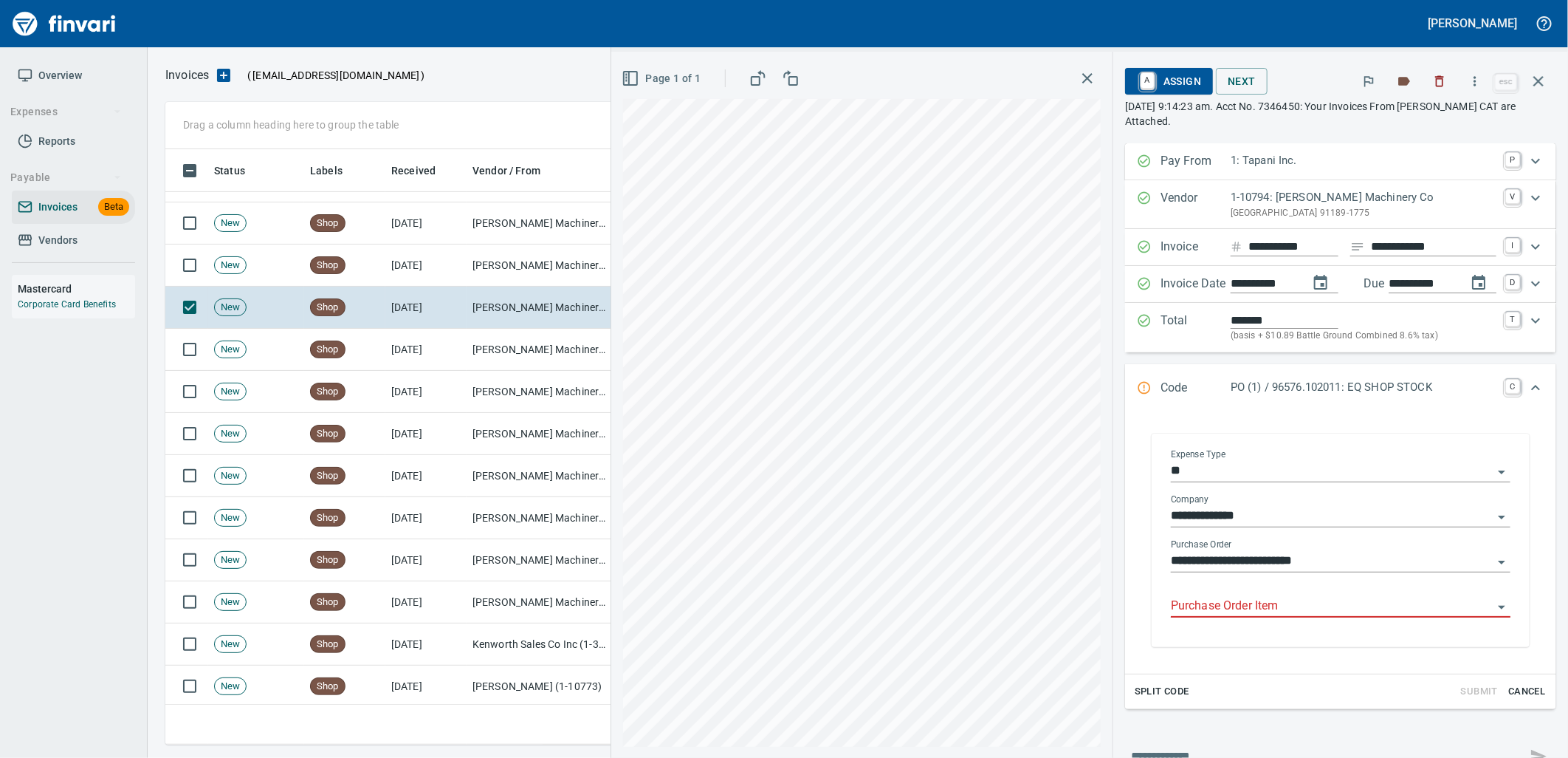
click at [1263, 607] on input "Purchase Order Item" at bounding box center [1332, 606] width 322 height 21
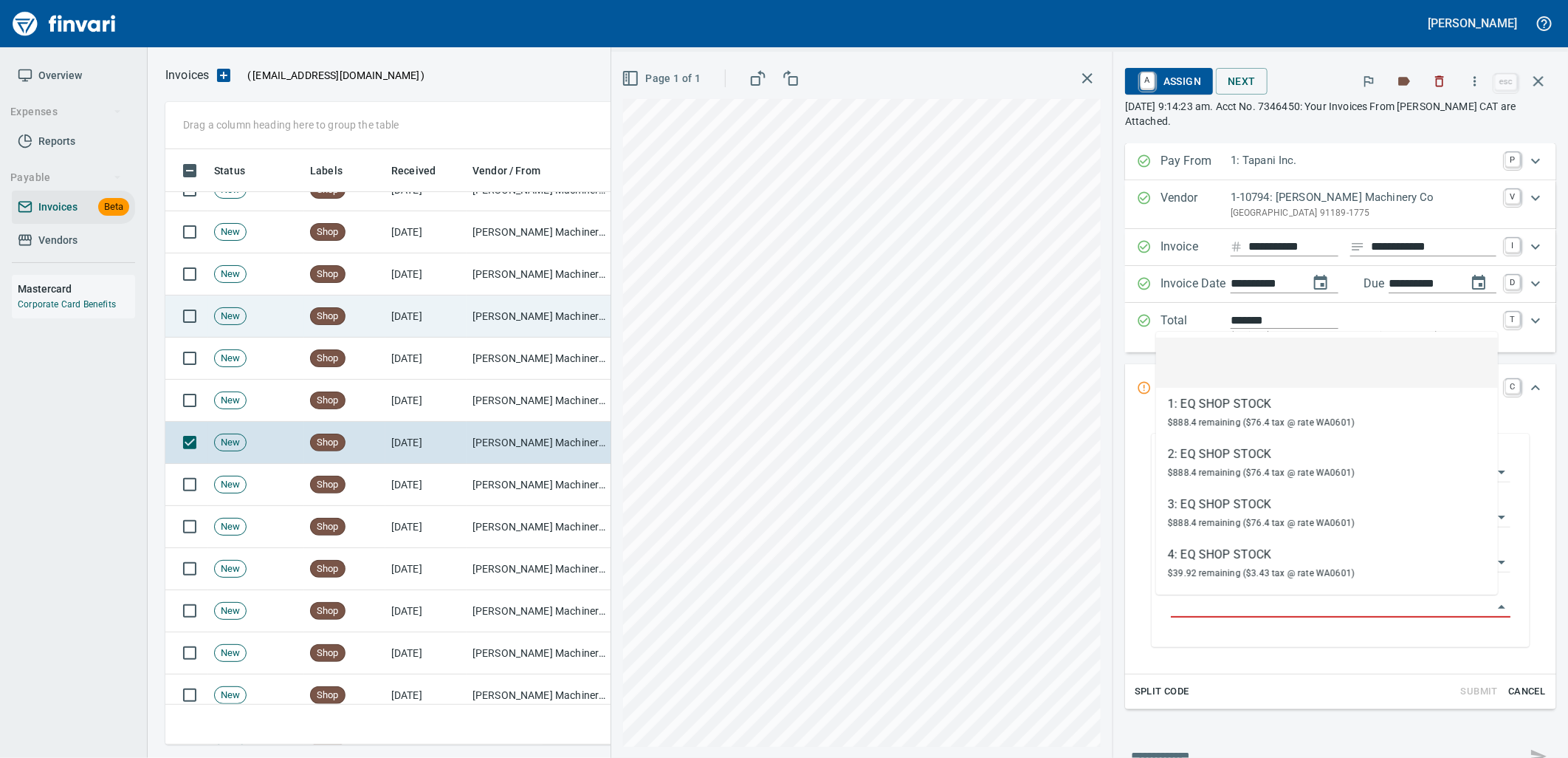
scroll to position [229, 0]
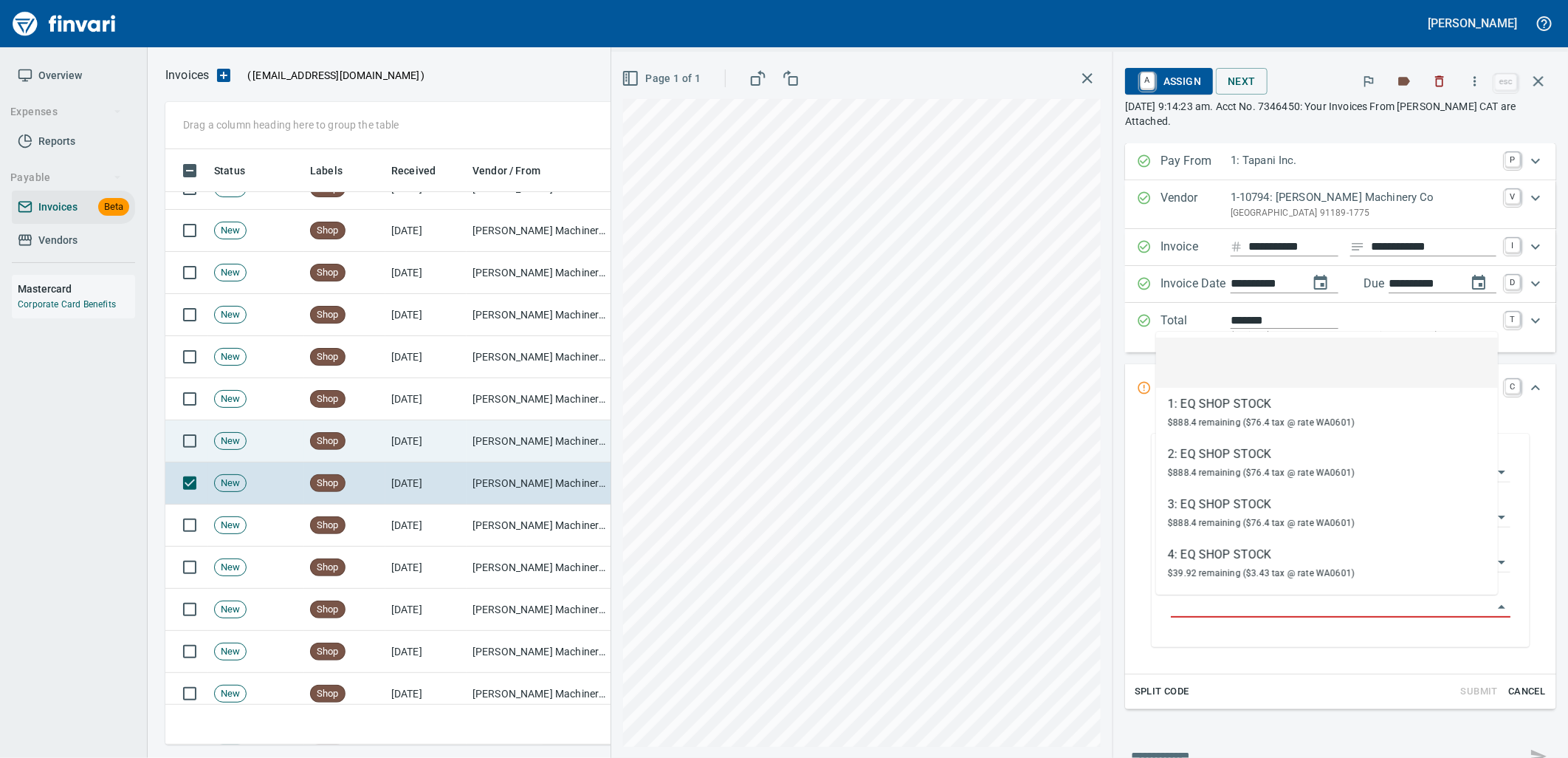
click at [463, 439] on td "[DATE]" at bounding box center [426, 441] width 81 height 42
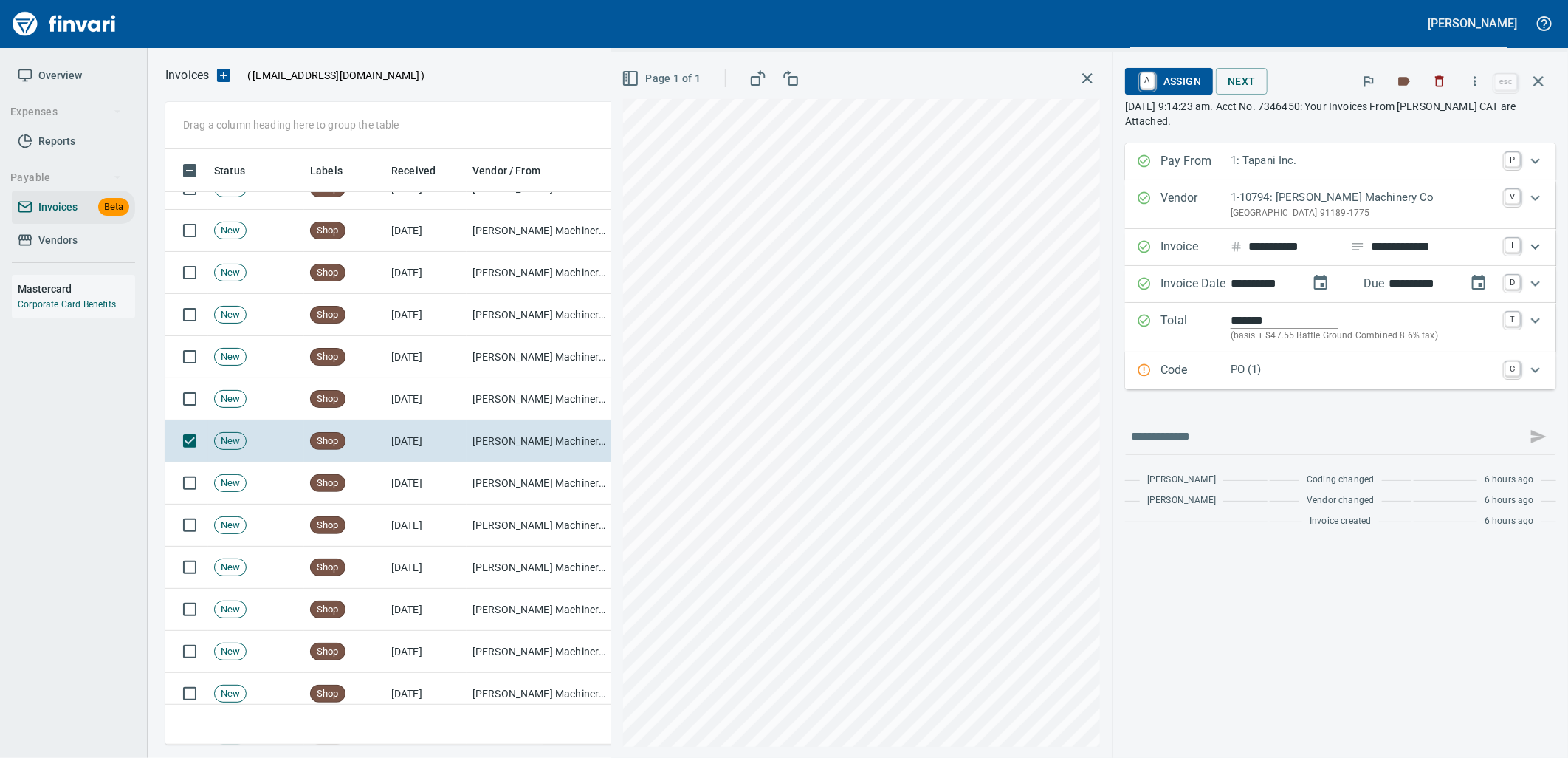
click at [1379, 378] on p "PO (1)" at bounding box center [1364, 369] width 266 height 17
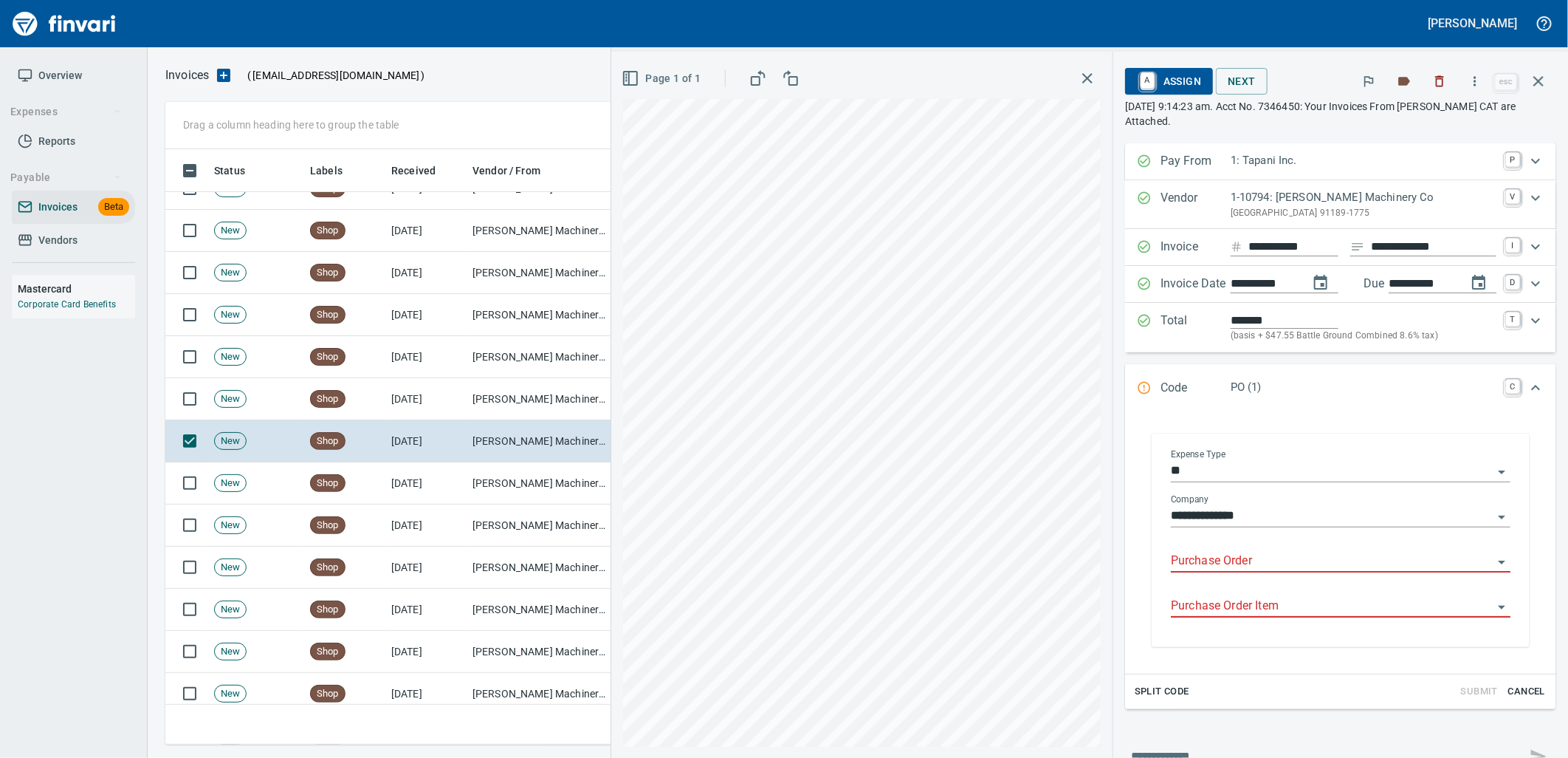
click at [1283, 555] on input "Purchase Order" at bounding box center [1332, 561] width 322 height 21
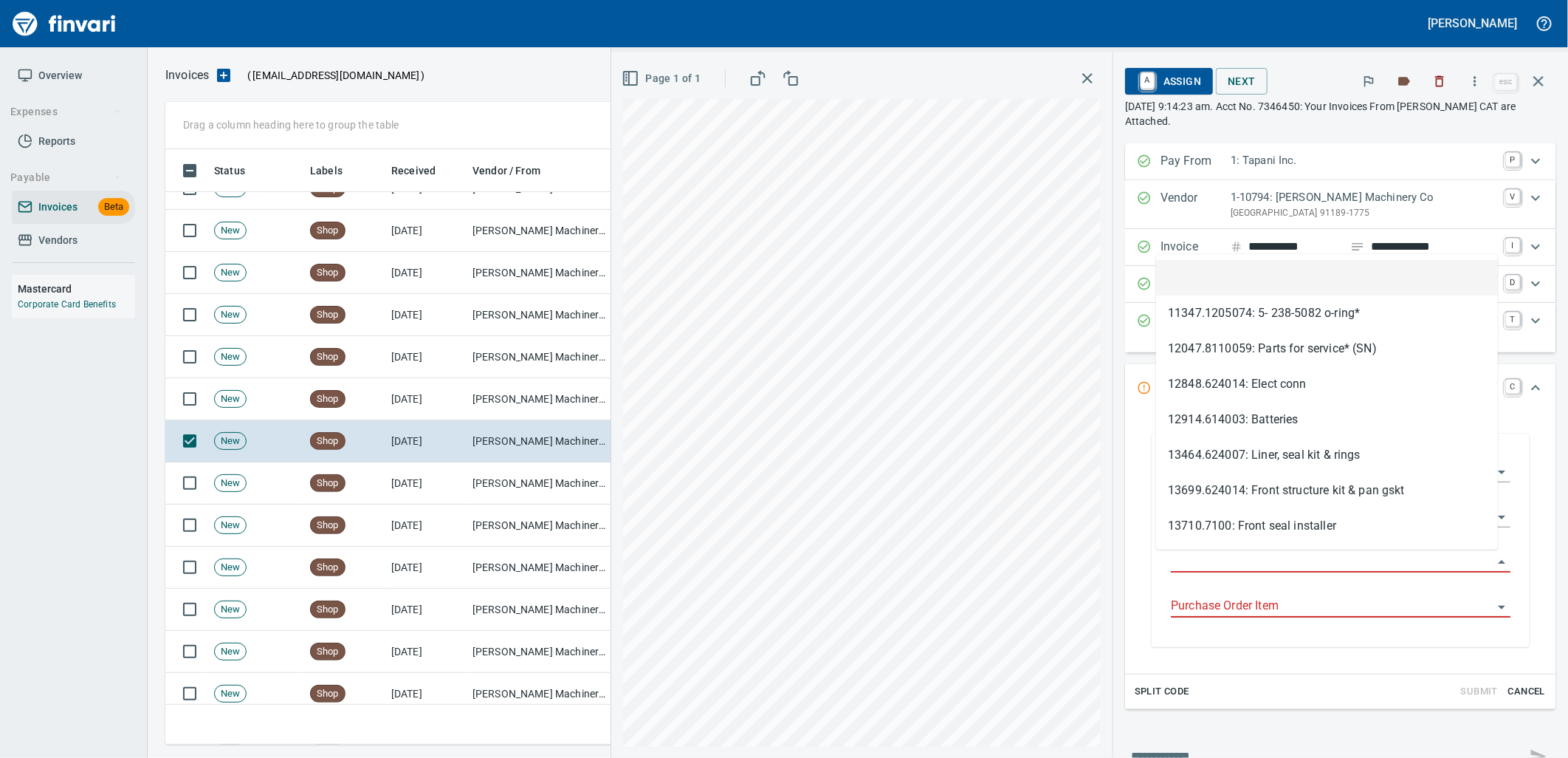
type input "**********"
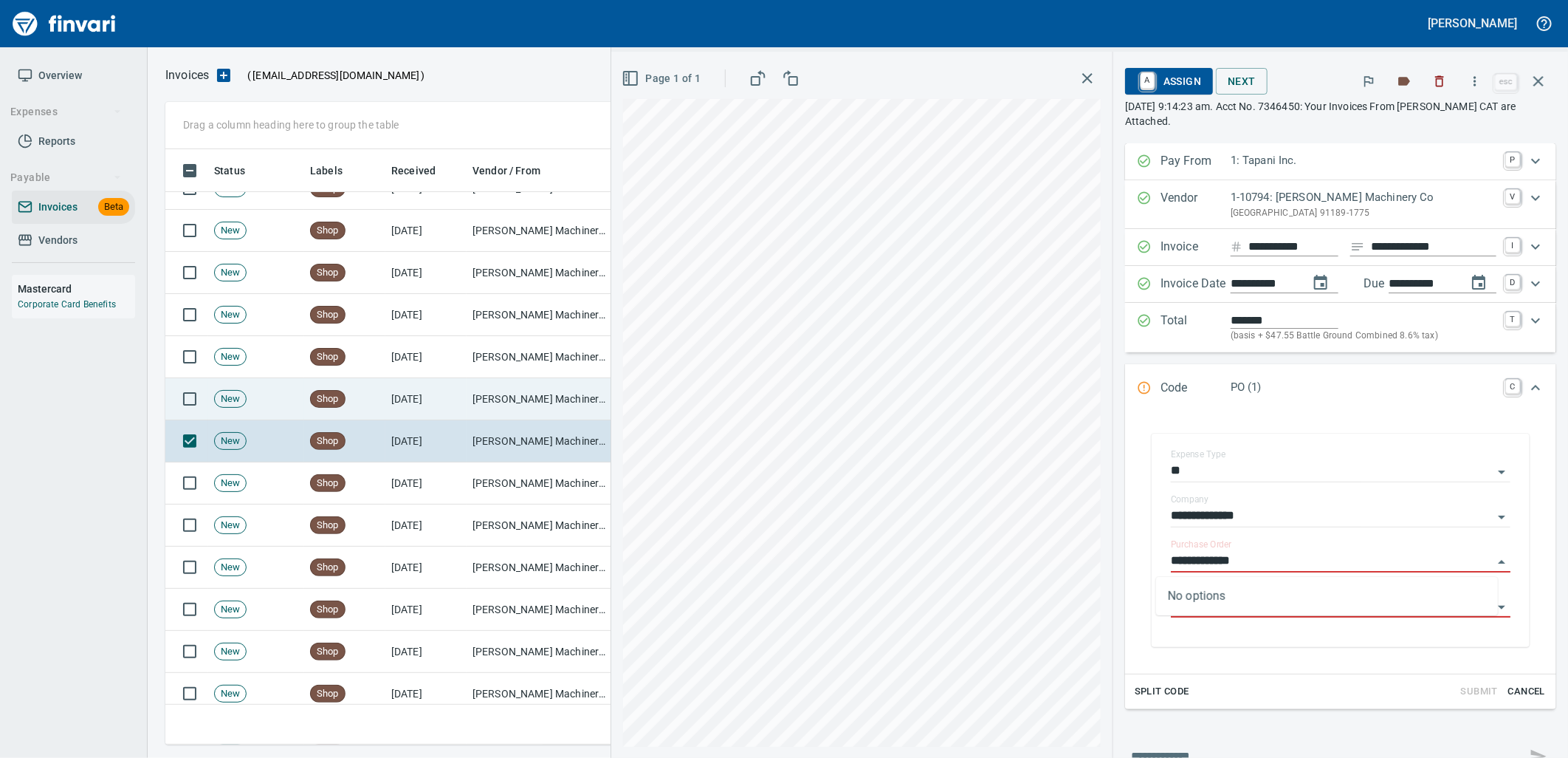
click at [557, 398] on td "[PERSON_NAME] Machinery Co (1-10794)" at bounding box center [540, 399] width 147 height 42
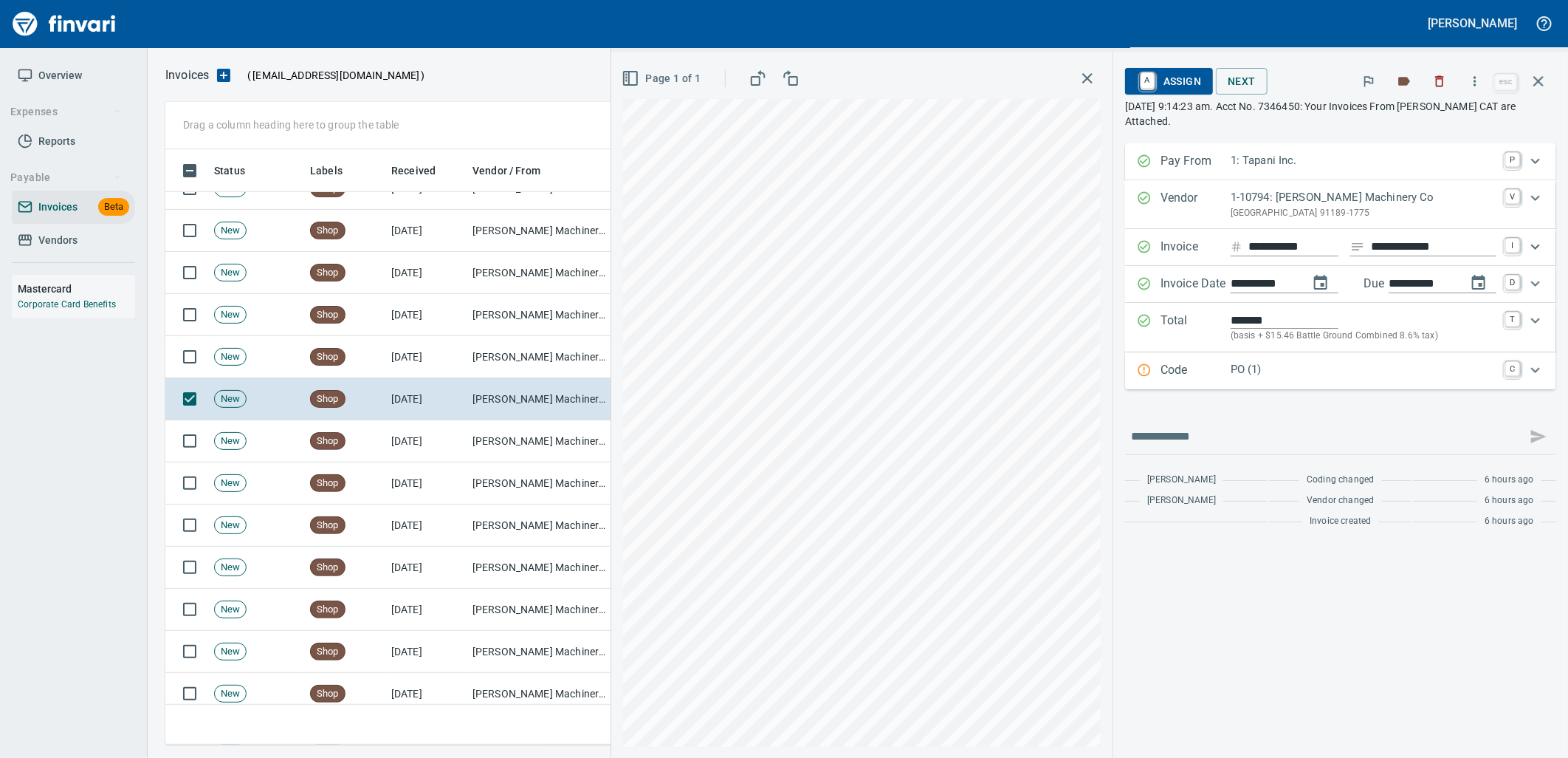
click at [1305, 377] on p "PO (1)" at bounding box center [1364, 369] width 266 height 17
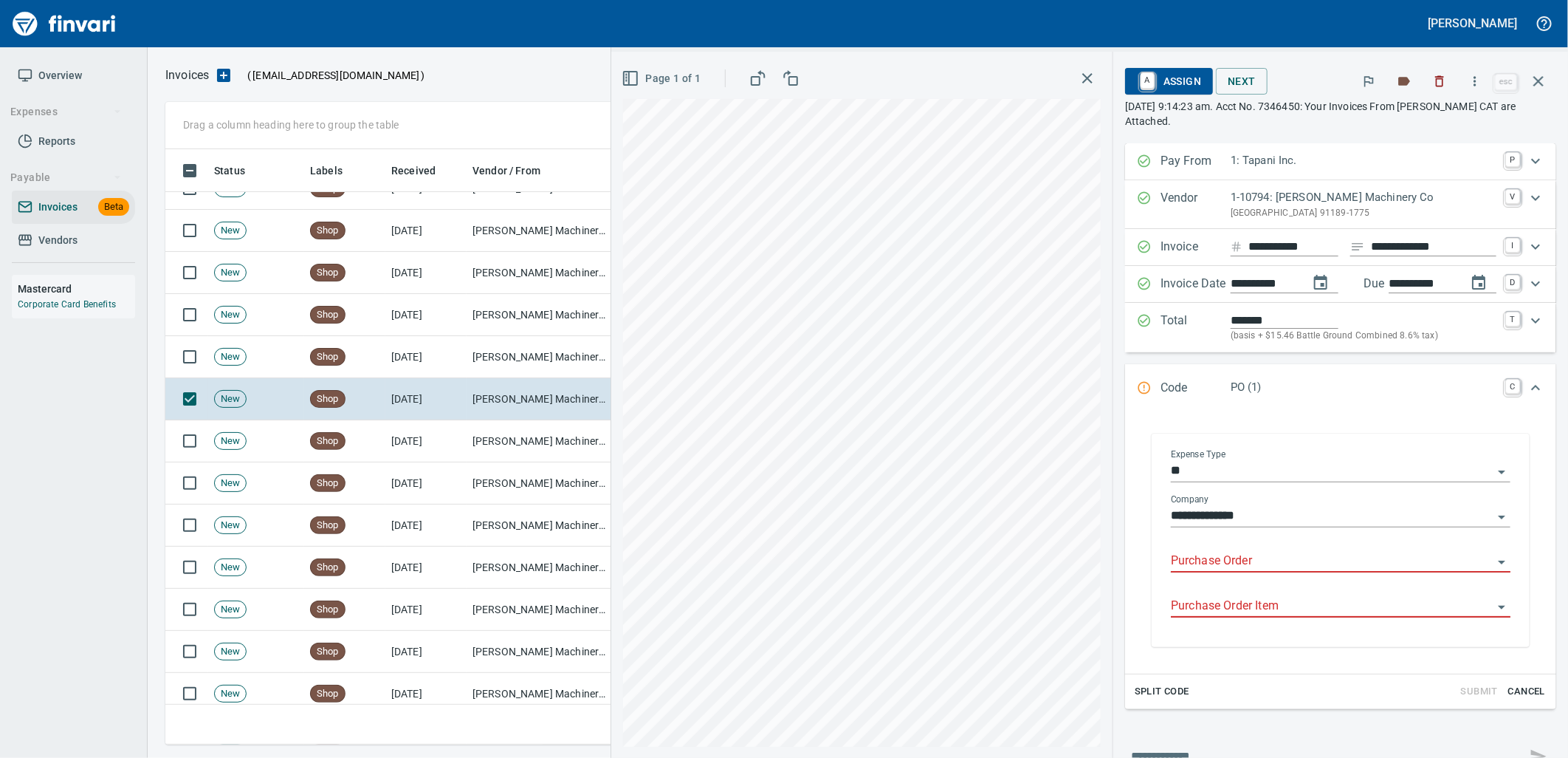
click at [1252, 564] on input "Purchase Order" at bounding box center [1332, 561] width 322 height 21
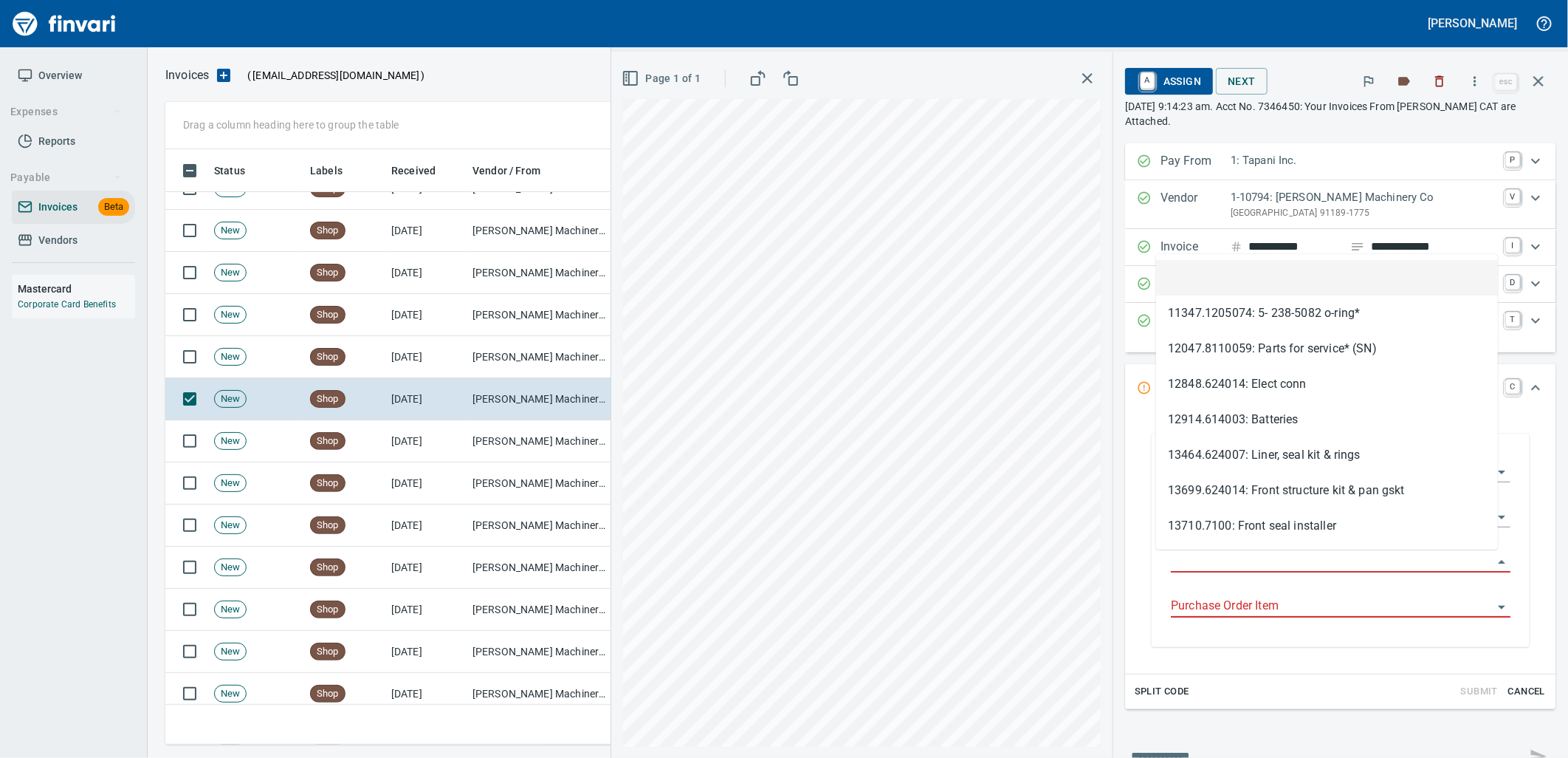
scroll to position [583, 1360]
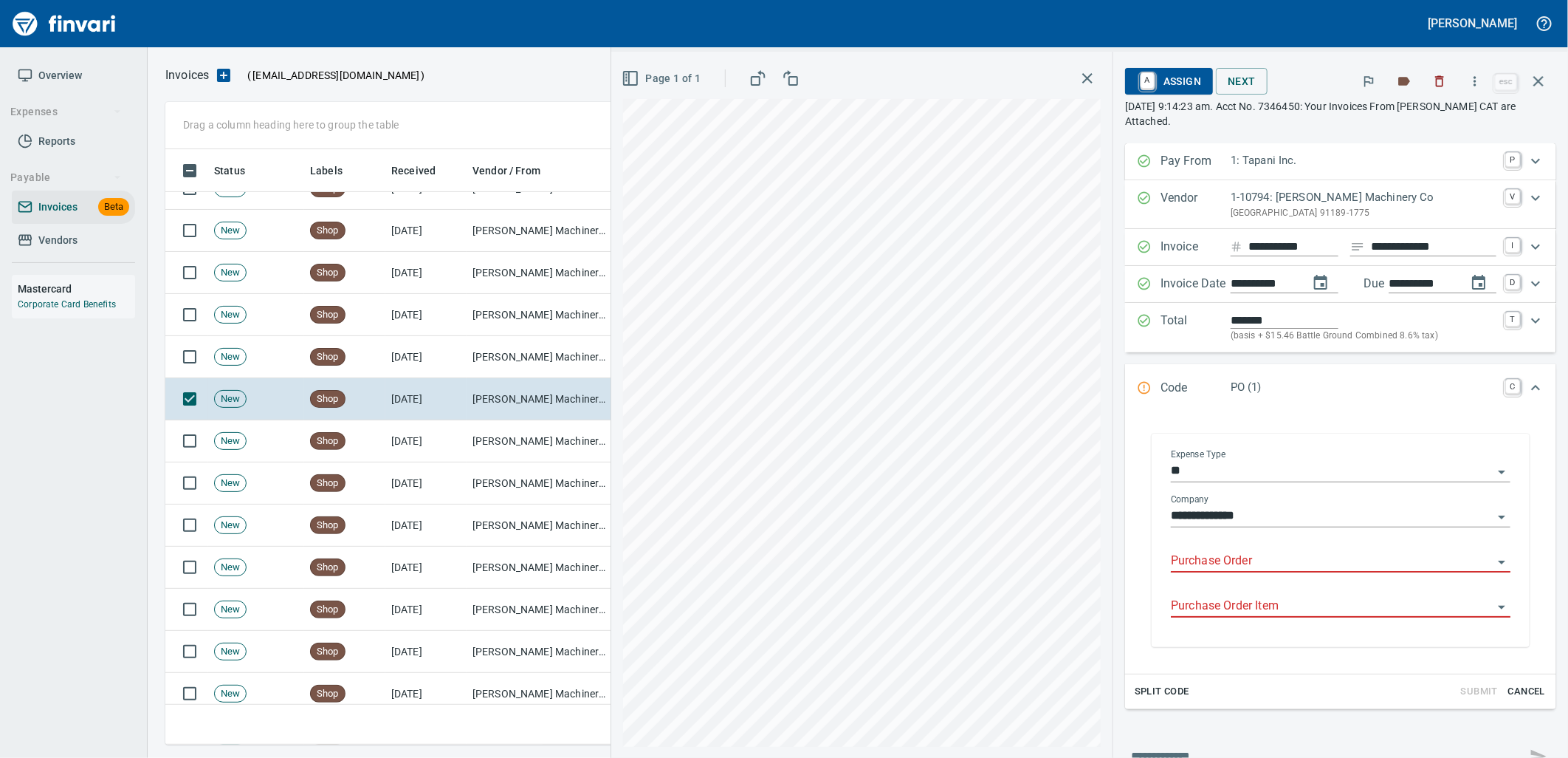
type input "**********"
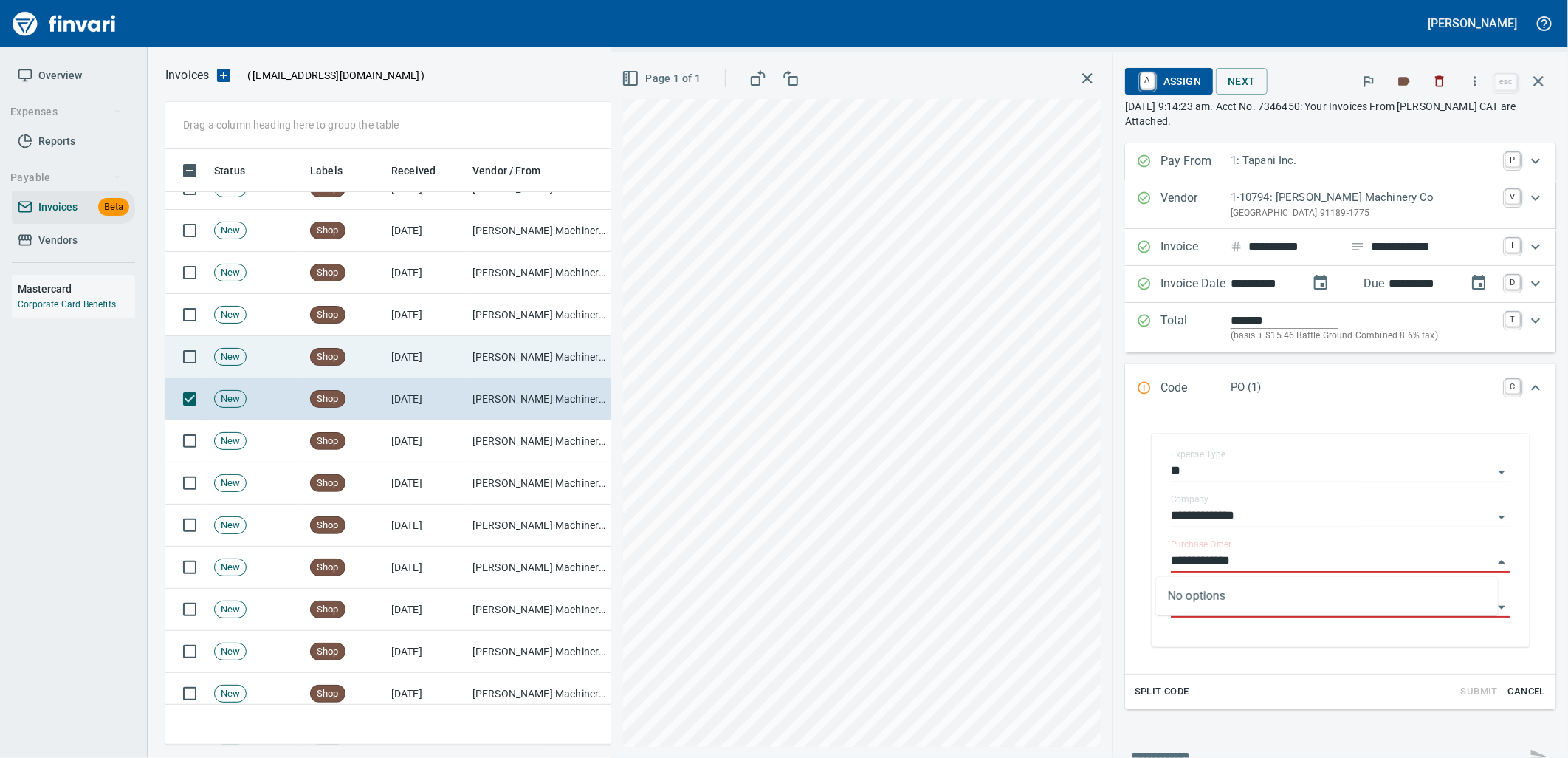
click at [533, 346] on td "[PERSON_NAME] Machinery Co (1-10794)" at bounding box center [540, 356] width 147 height 42
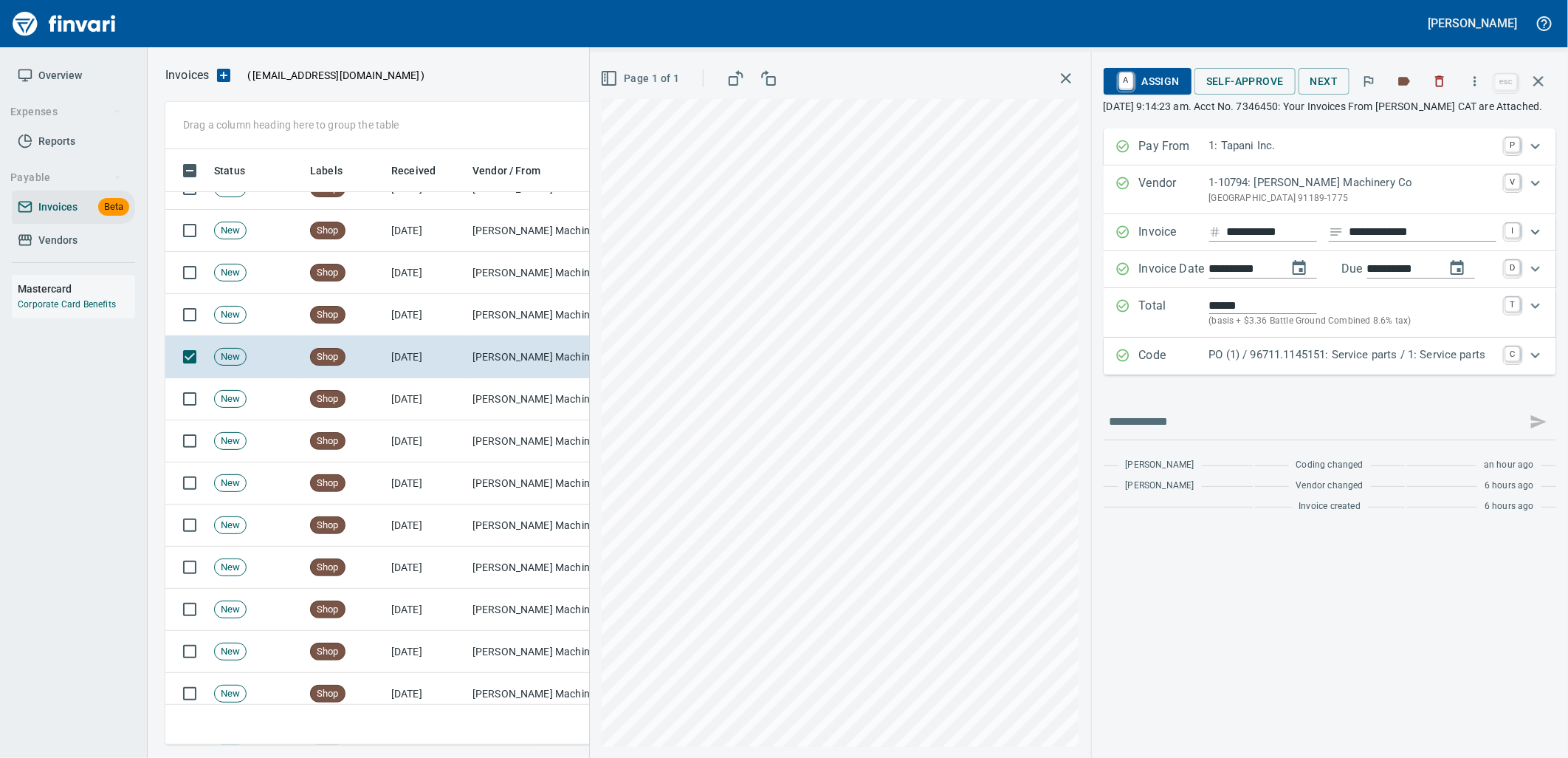
click at [1239, 363] on p "PO (1) / 96711.1145151: Service parts / 1: Service parts" at bounding box center [1353, 354] width 288 height 17
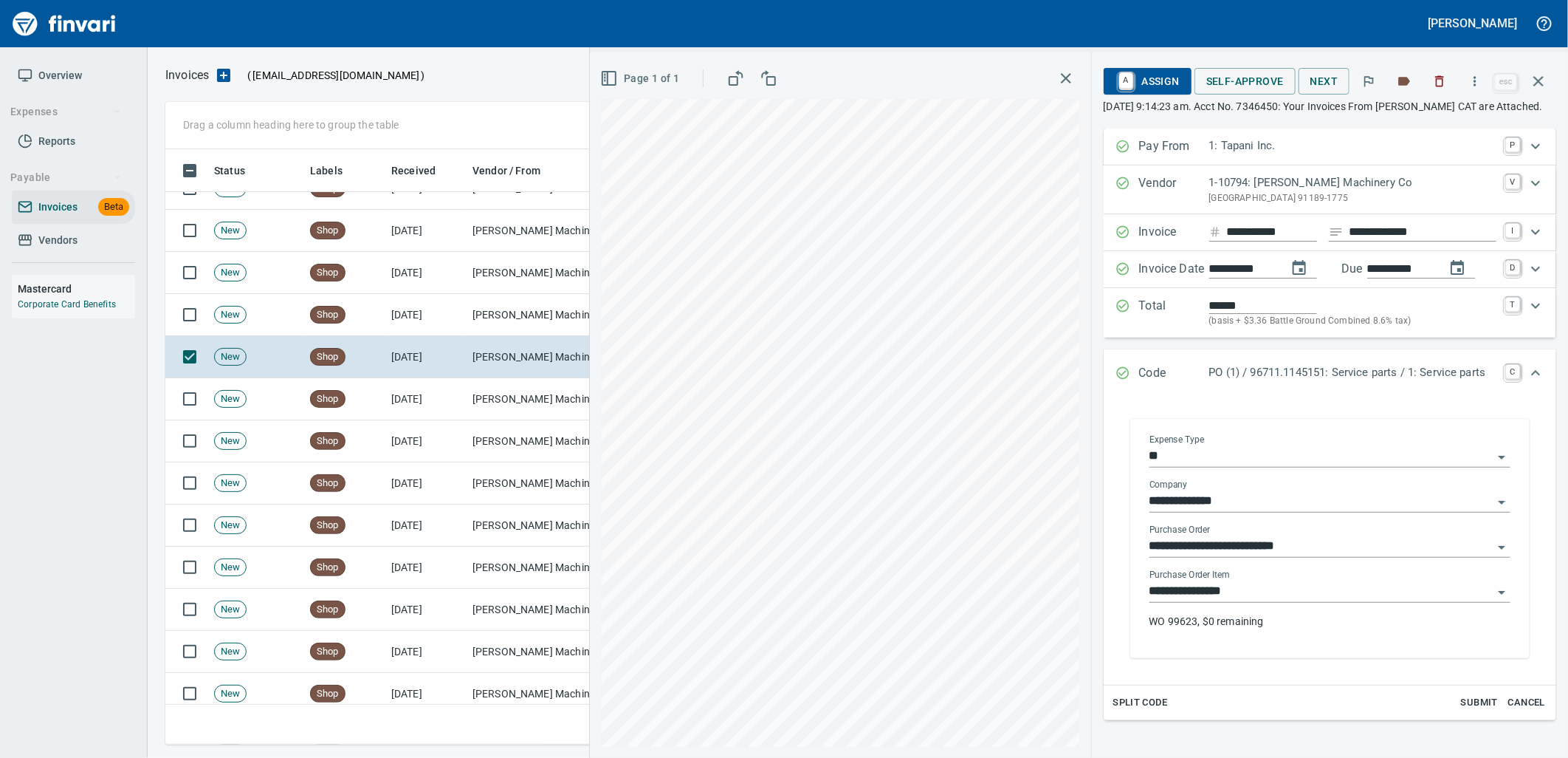
click at [1256, 602] on input "**********" at bounding box center [1322, 591] width 344 height 21
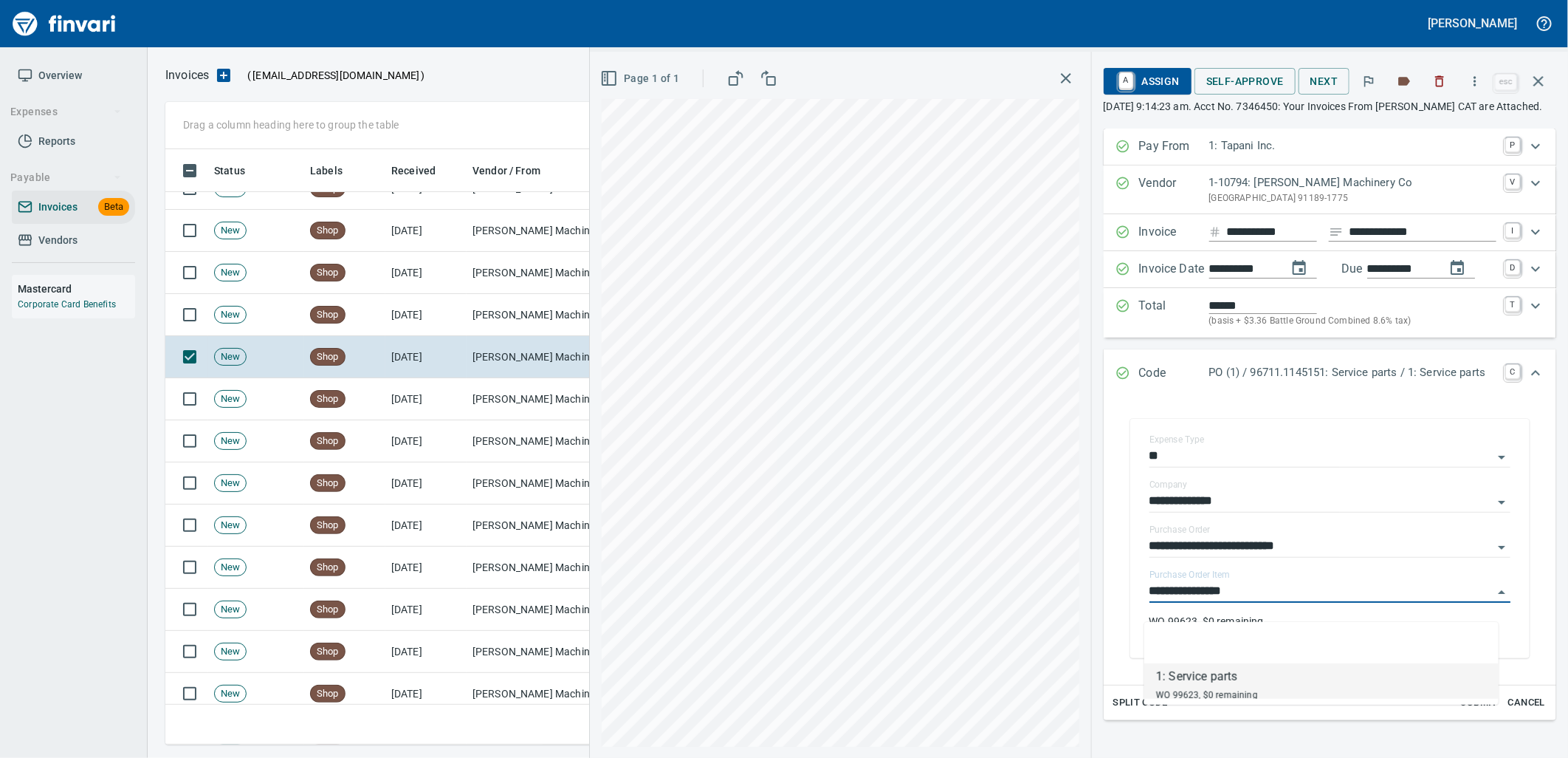
scroll to position [583, 1360]
click at [442, 322] on td "[DATE]" at bounding box center [426, 314] width 81 height 42
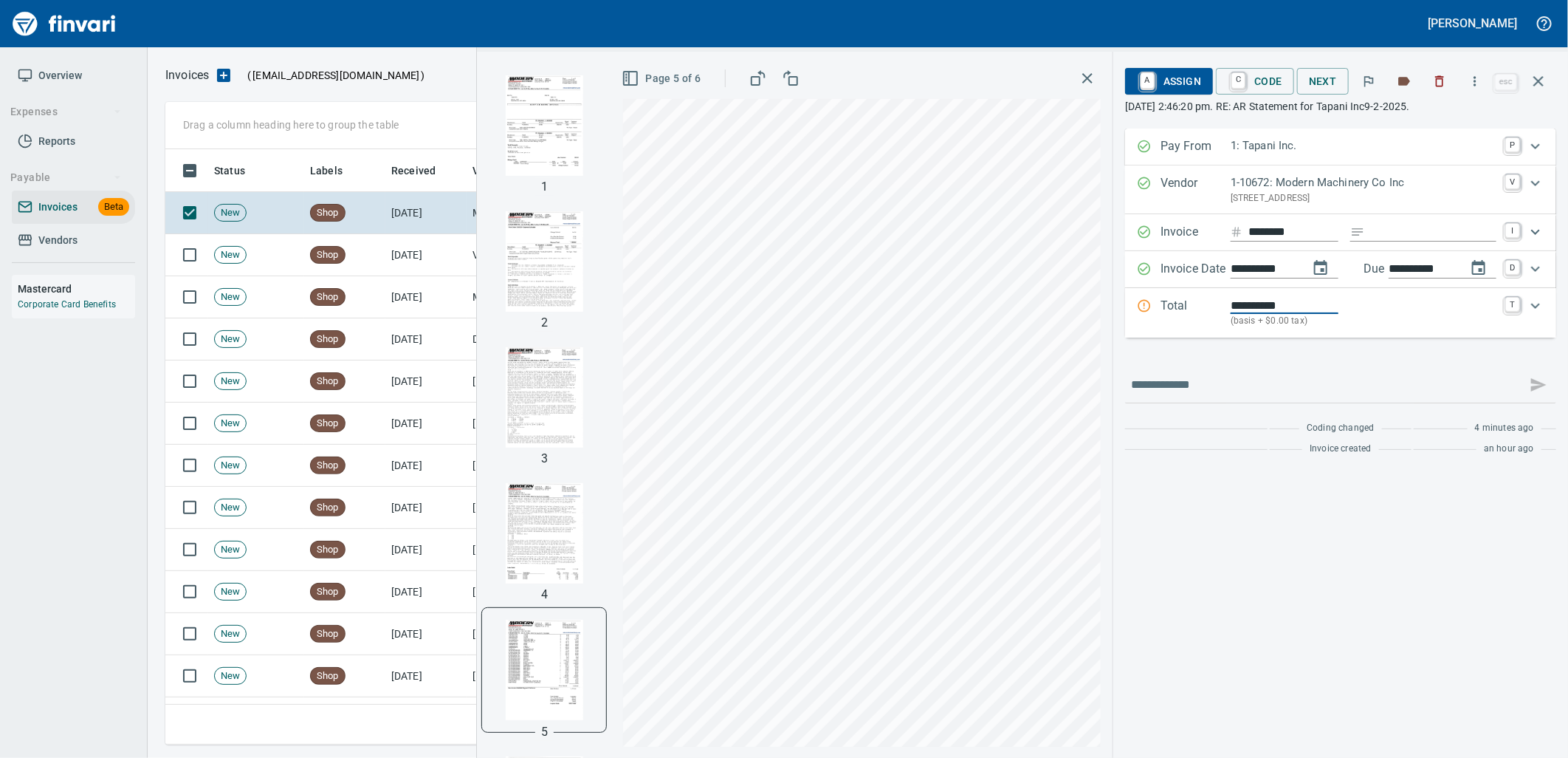
scroll to position [583, 1360]
click at [529, 539] on img "button" at bounding box center [544, 533] width 100 height 100
click at [527, 399] on img "button" at bounding box center [544, 397] width 100 height 100
click at [528, 294] on img "button" at bounding box center [544, 261] width 100 height 100
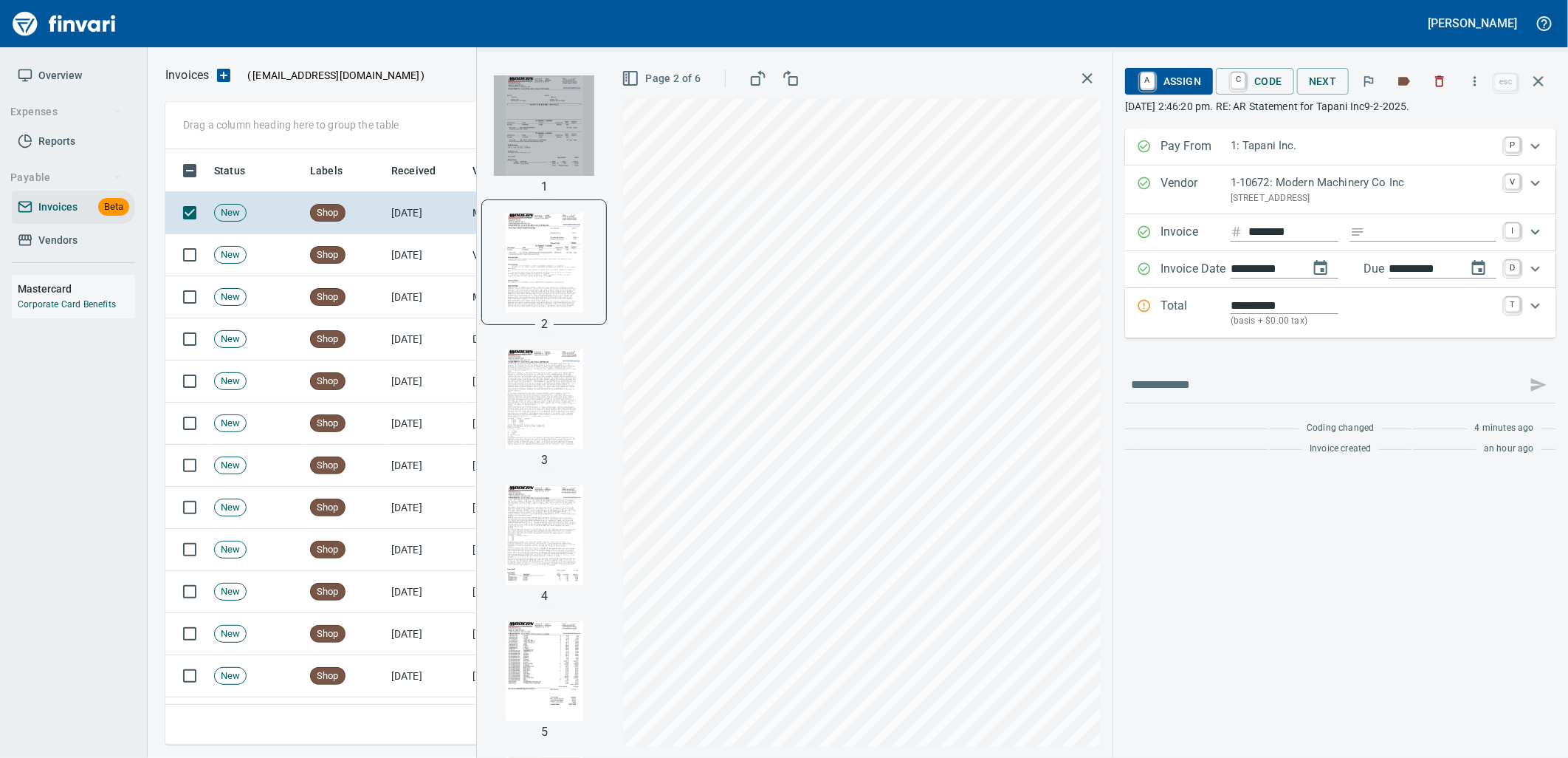
click at [522, 143] on img "button" at bounding box center [544, 126] width 100 height 100
click at [529, 689] on img "button" at bounding box center [544, 671] width 100 height 100
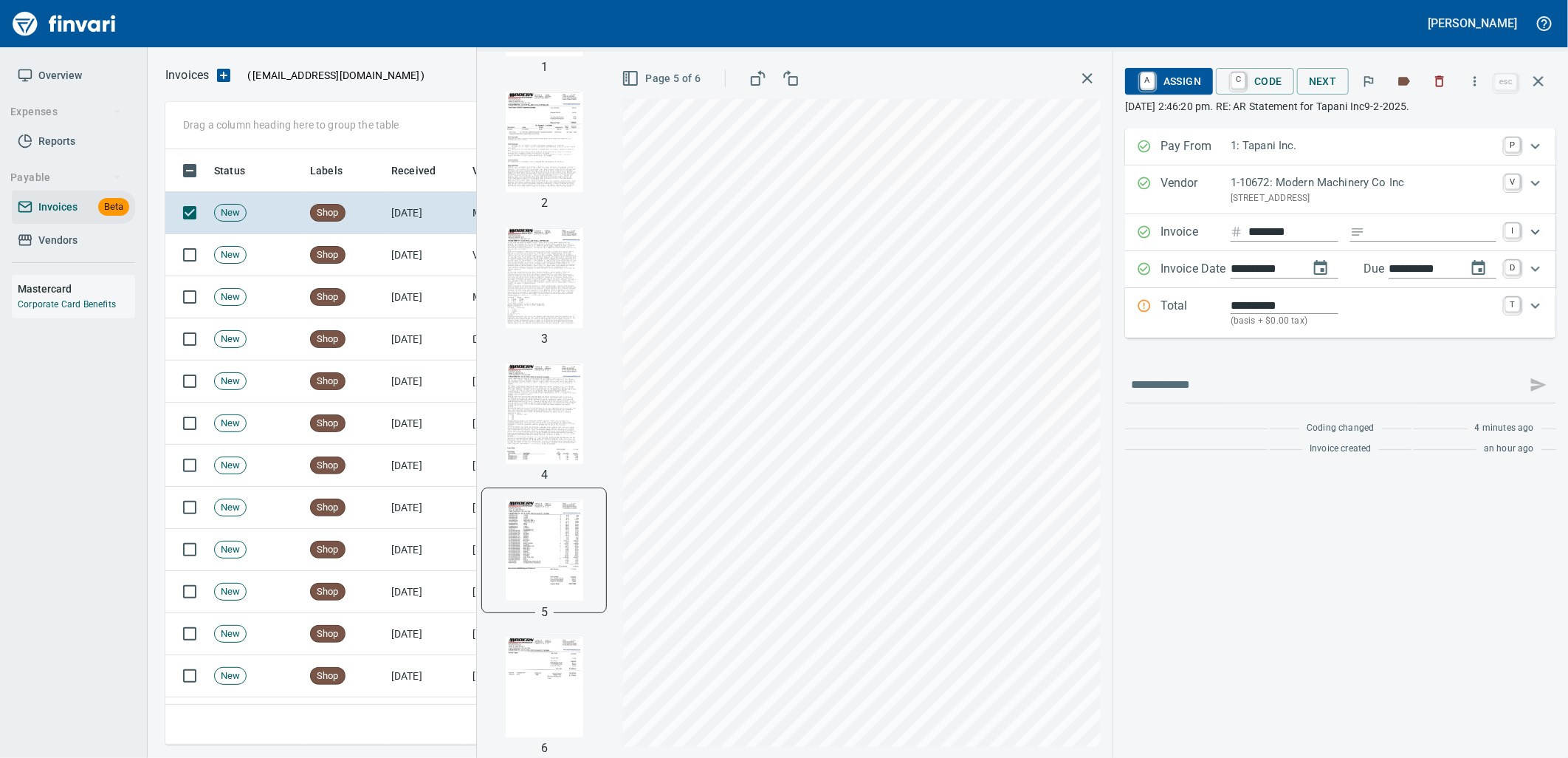
scroll to position [122, 0]
click at [520, 698] on img "button" at bounding box center [544, 684] width 100 height 100
click at [1271, 326] on p "(basis + $0.00 tax)" at bounding box center [1364, 321] width 266 height 15
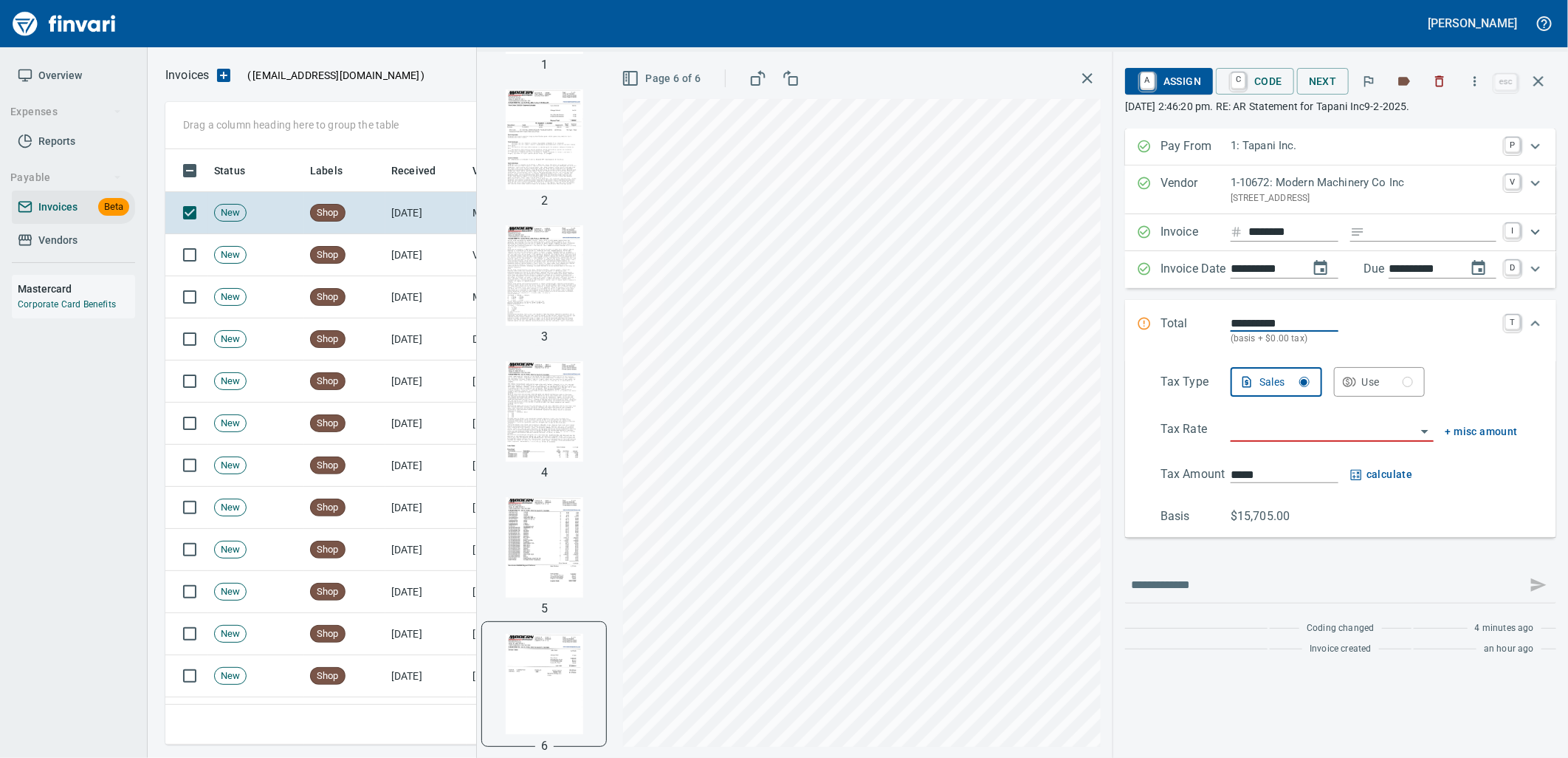
click at [1257, 428] on input "search" at bounding box center [1324, 430] width 186 height 21
type input "**********"
type input "*********"
type input "**********"
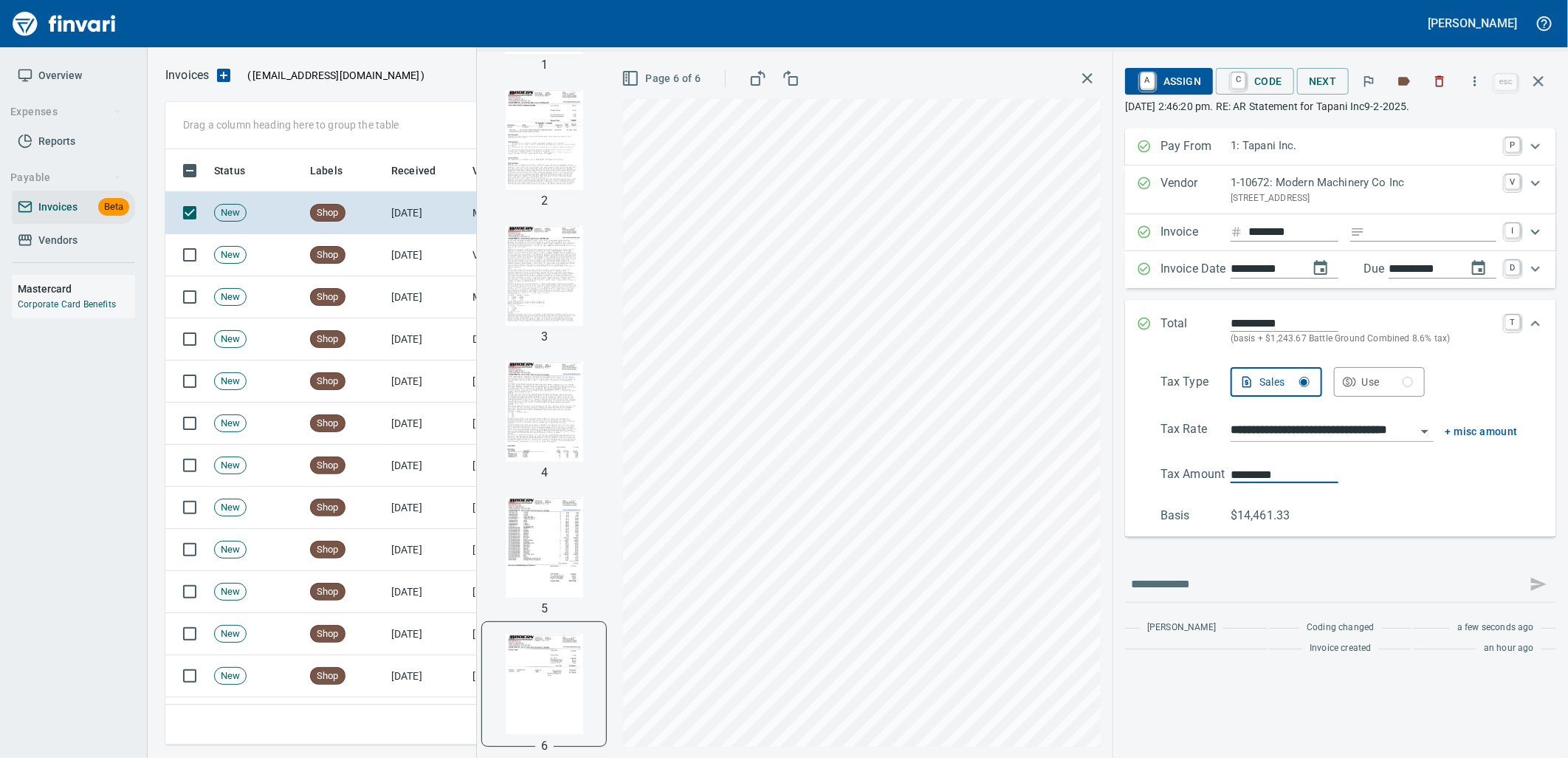
drag, startPoint x: 1291, startPoint y: 475, endPoint x: 1235, endPoint y: 483, distance: 56.6
click at [1236, 483] on input "*********" at bounding box center [1285, 474] width 108 height 17
click at [1295, 477] on input "*********" at bounding box center [1285, 474] width 108 height 17
click at [1294, 477] on input "*********" at bounding box center [1285, 474] width 108 height 17
click at [325, 268] on td "Shop" at bounding box center [345, 254] width 81 height 42
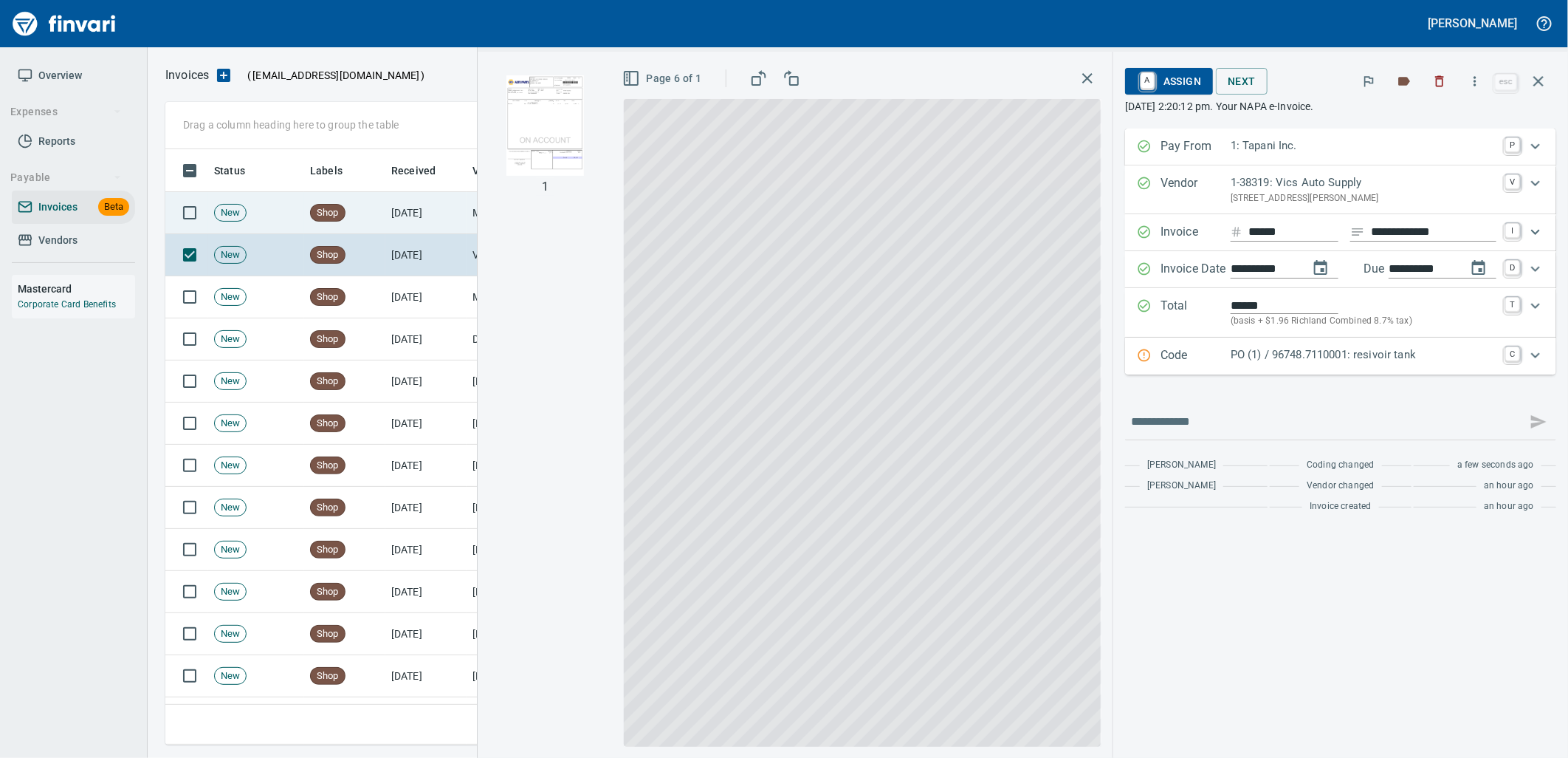
click at [349, 216] on td "Shop" at bounding box center [345, 213] width 81 height 42
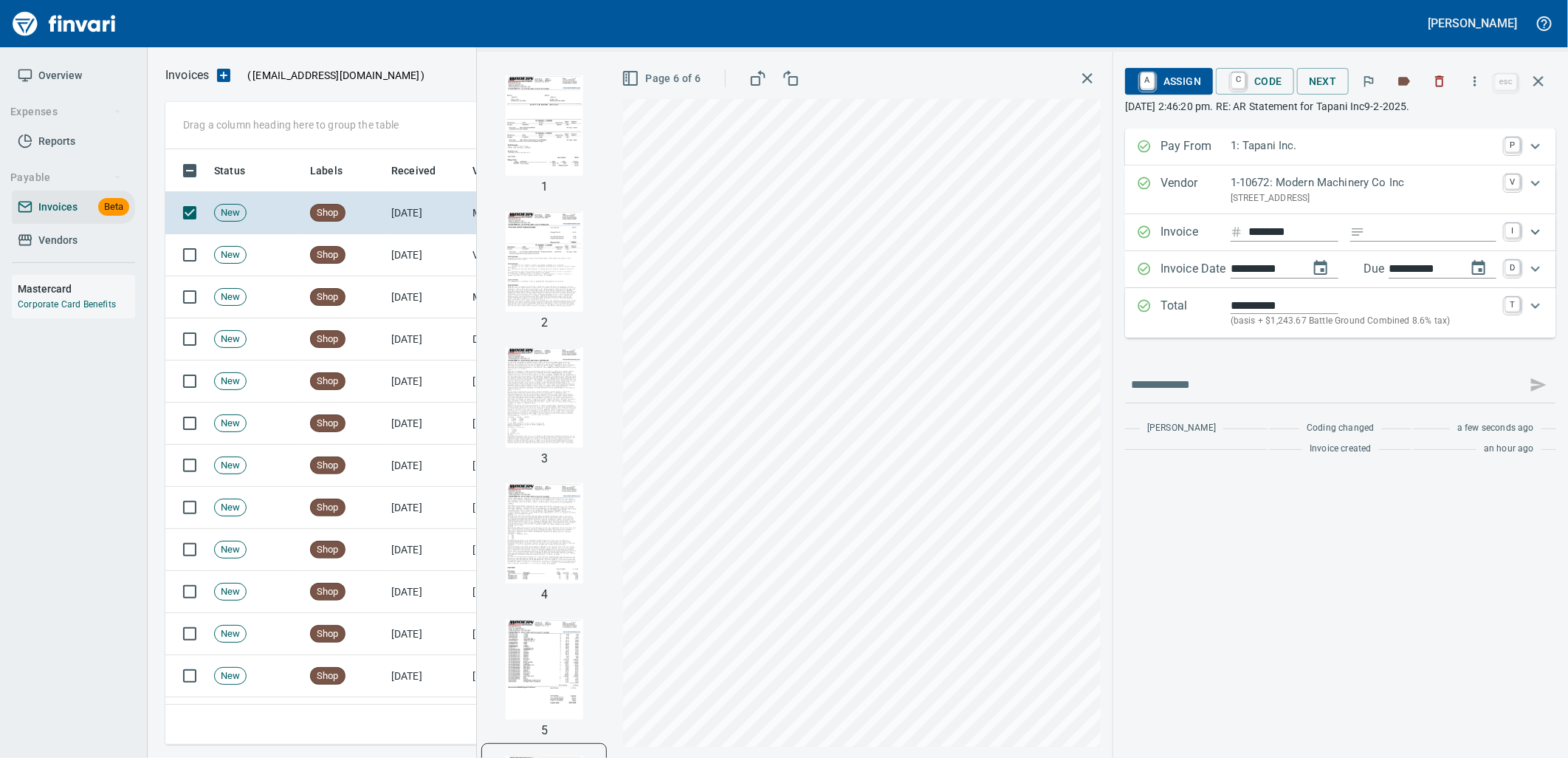
click at [1252, 325] on p "(basis + $1,243.67 Battle Ground Combined 8.6% tax)" at bounding box center [1364, 321] width 266 height 15
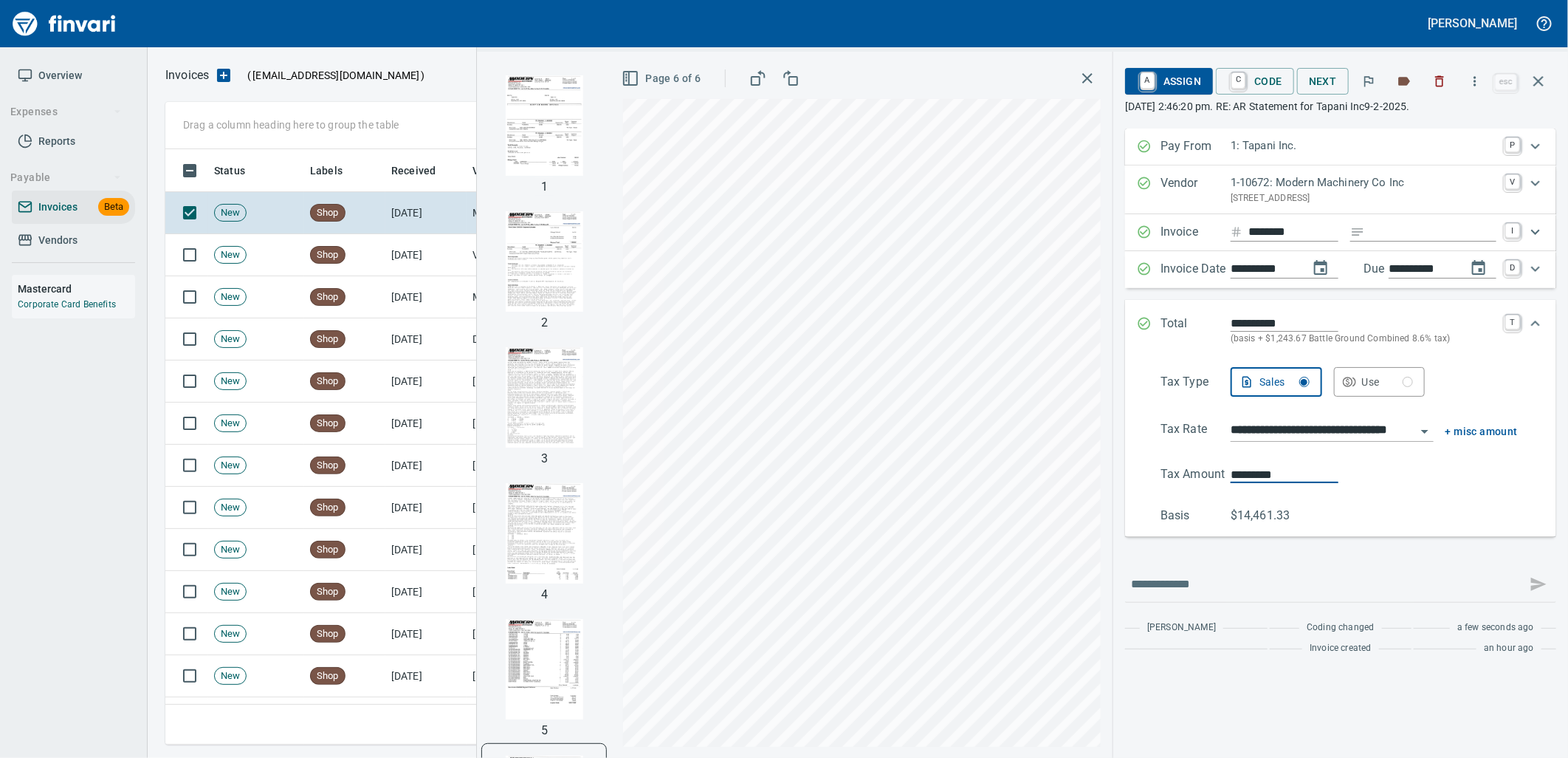
drag, startPoint x: 1285, startPoint y: 469, endPoint x: 1237, endPoint y: 465, distance: 48.2
click at [1237, 465] on div "**********" at bounding box center [1340, 446] width 407 height 157
click at [1543, 78] on icon "button" at bounding box center [1539, 81] width 11 height 11
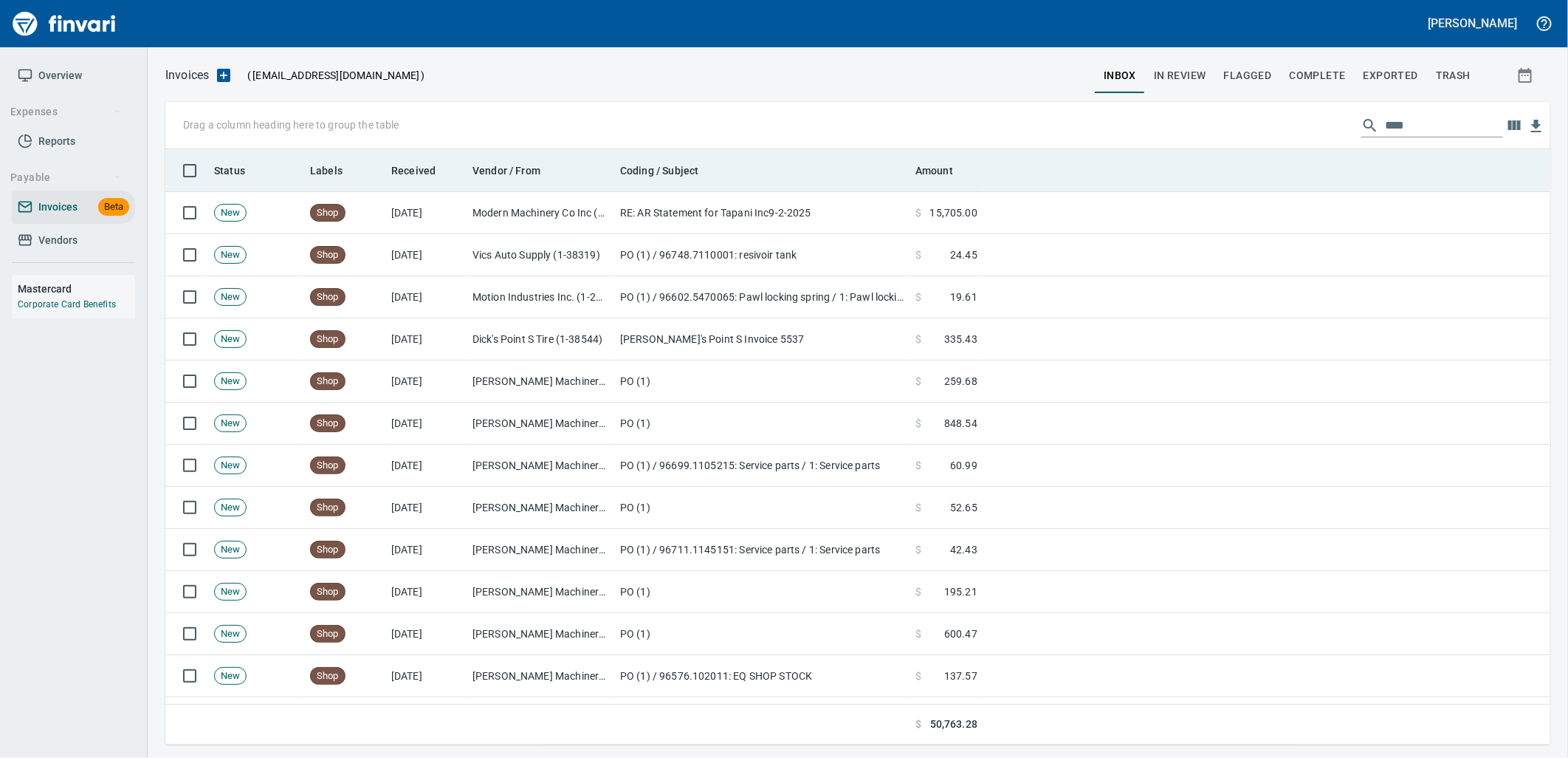
scroll to position [583, 1360]
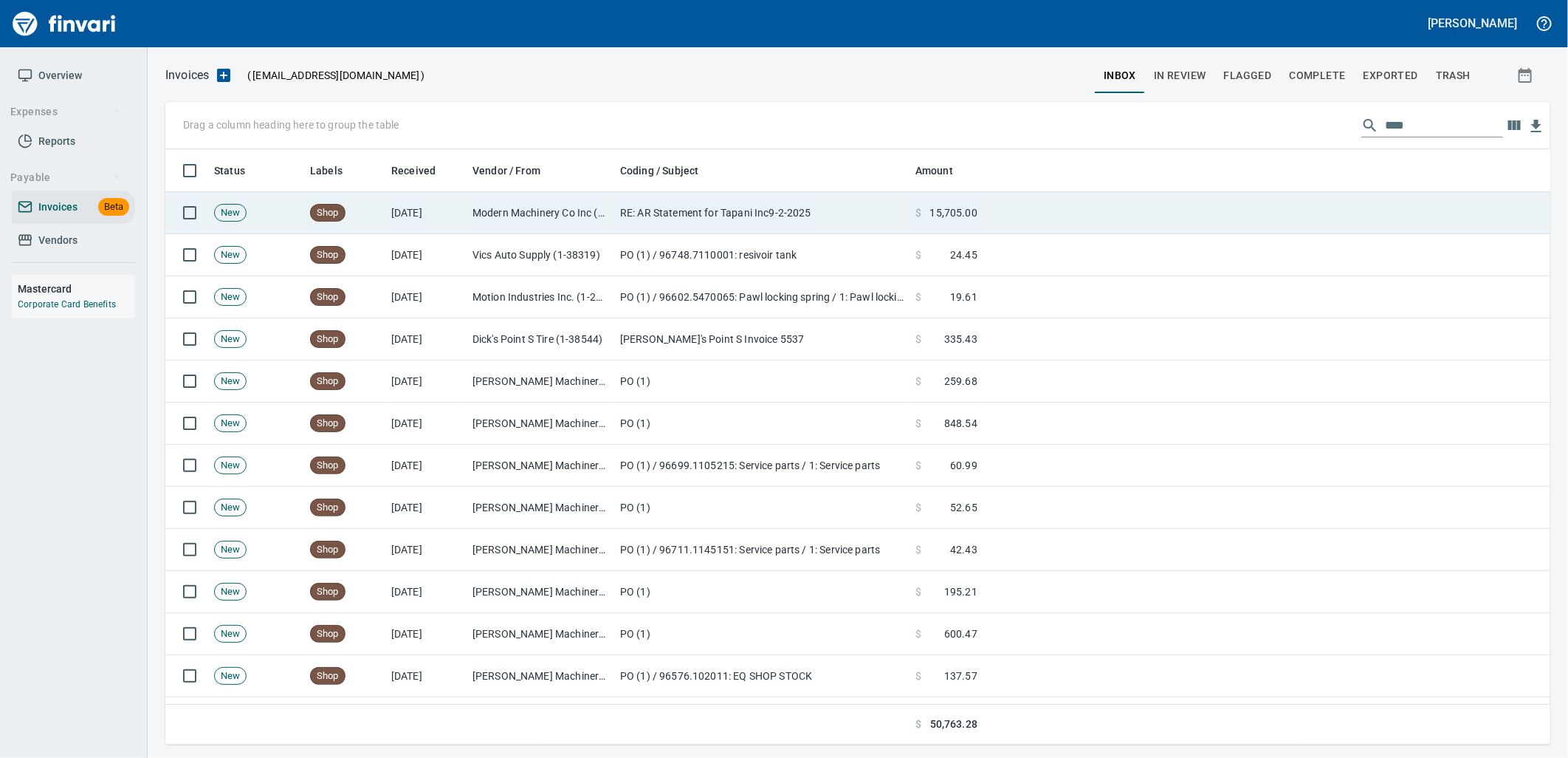
click at [740, 203] on td "RE: AR Statement for Tapani Inc9-2-2025" at bounding box center [762, 213] width 296 height 42
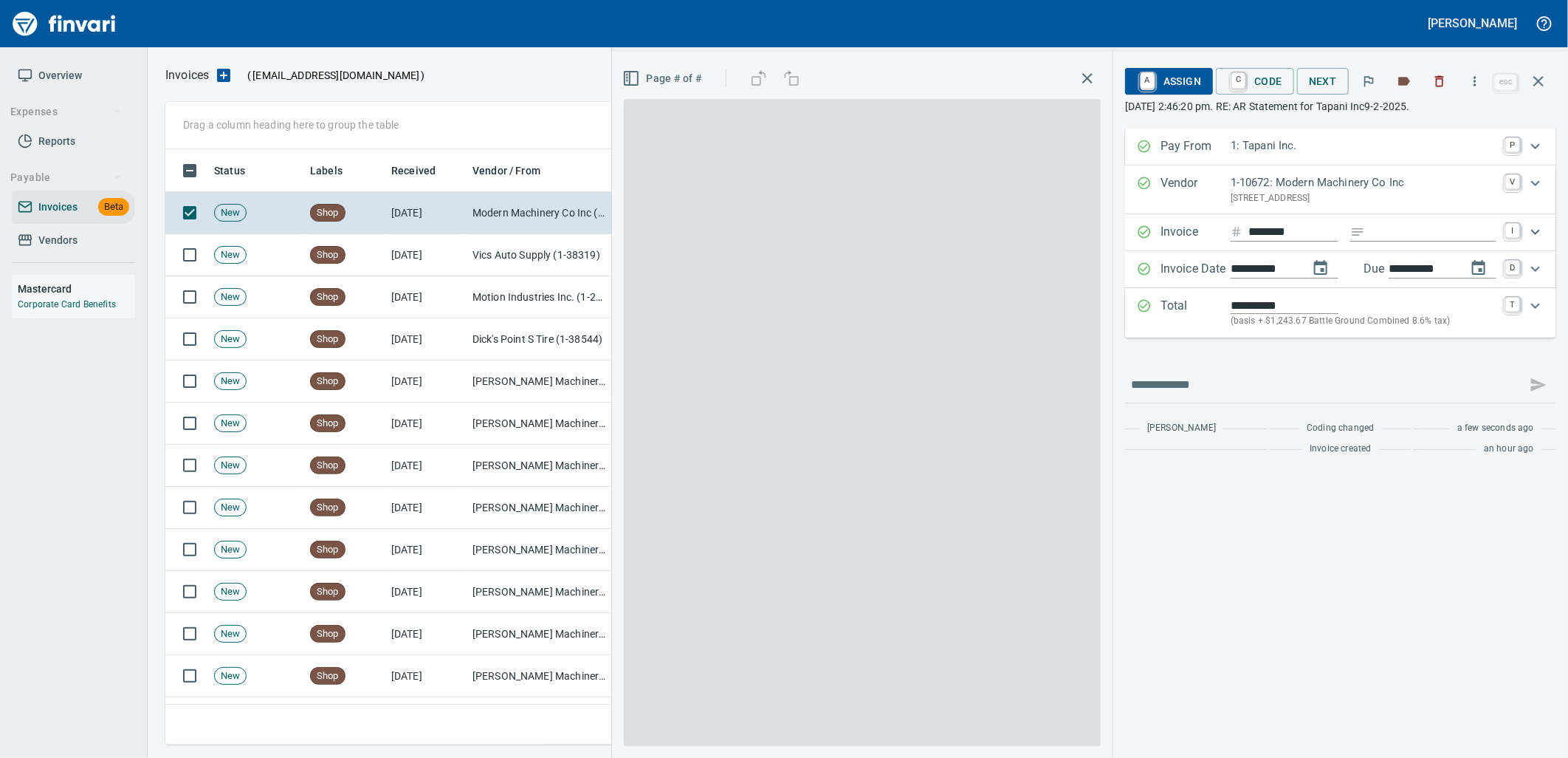
click at [1272, 330] on div "**********" at bounding box center [1340, 312] width 431 height 49
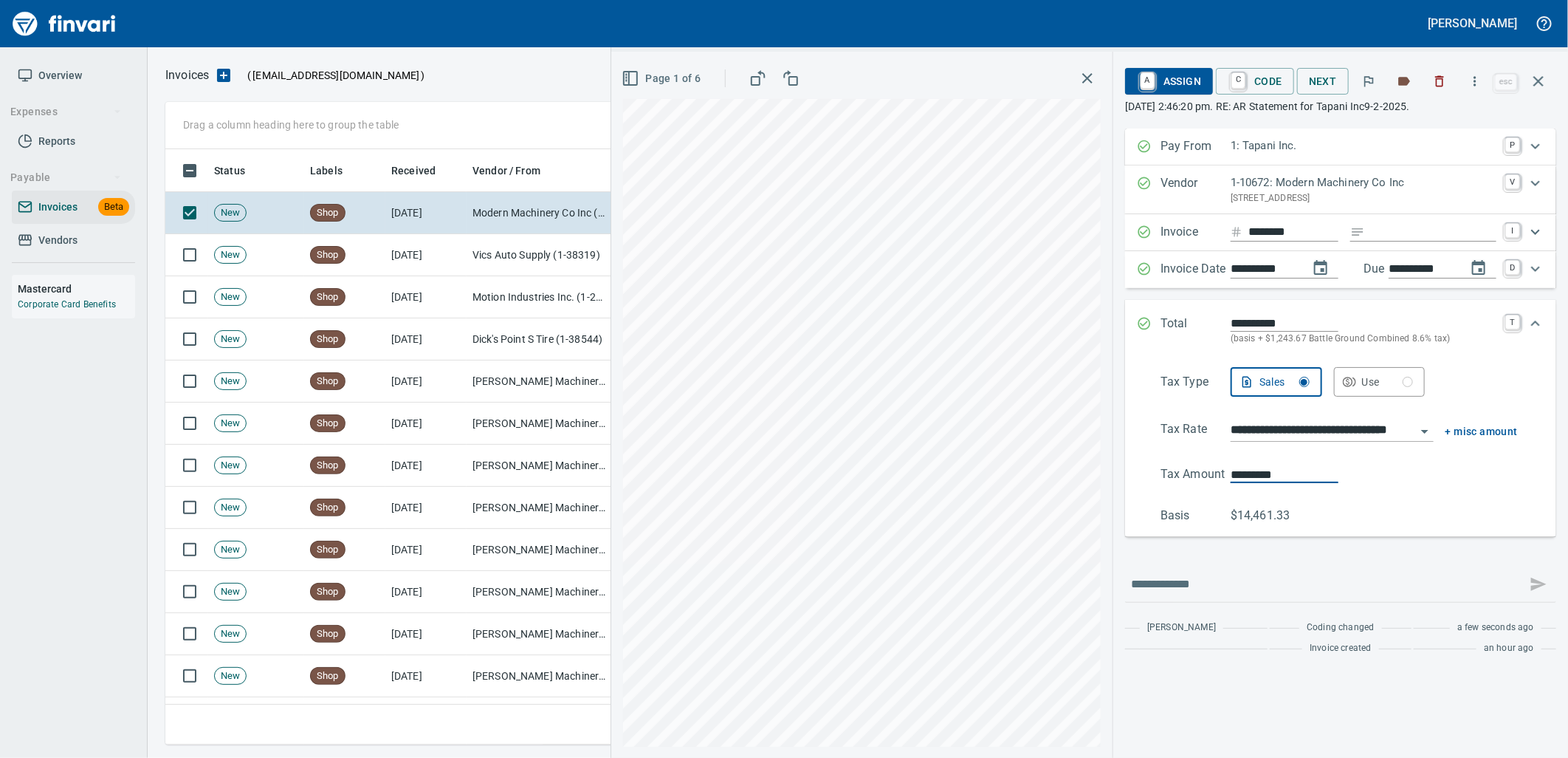
drag, startPoint x: 1287, startPoint y: 480, endPoint x: 1209, endPoint y: 473, distance: 78.3
click at [1209, 473] on Amount "Tax Amount *********" at bounding box center [1339, 474] width 357 height 18
click at [636, 79] on rect "button" at bounding box center [630, 79] width 14 height 14
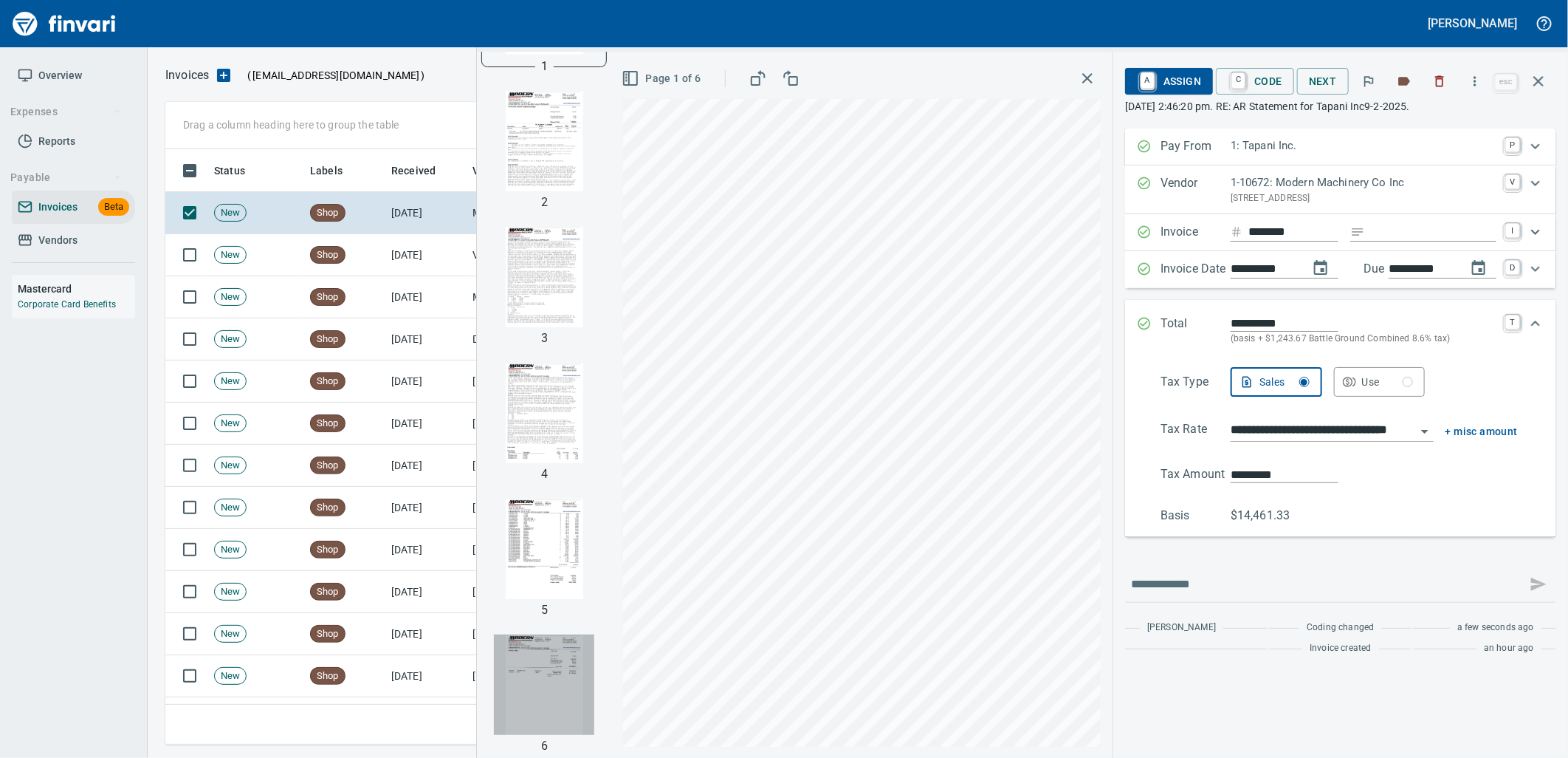
click at [527, 661] on img "button" at bounding box center [544, 684] width 100 height 100
click at [1257, 463] on div "**********" at bounding box center [1340, 446] width 407 height 157
click at [1258, 473] on input "*********" at bounding box center [1285, 474] width 108 height 17
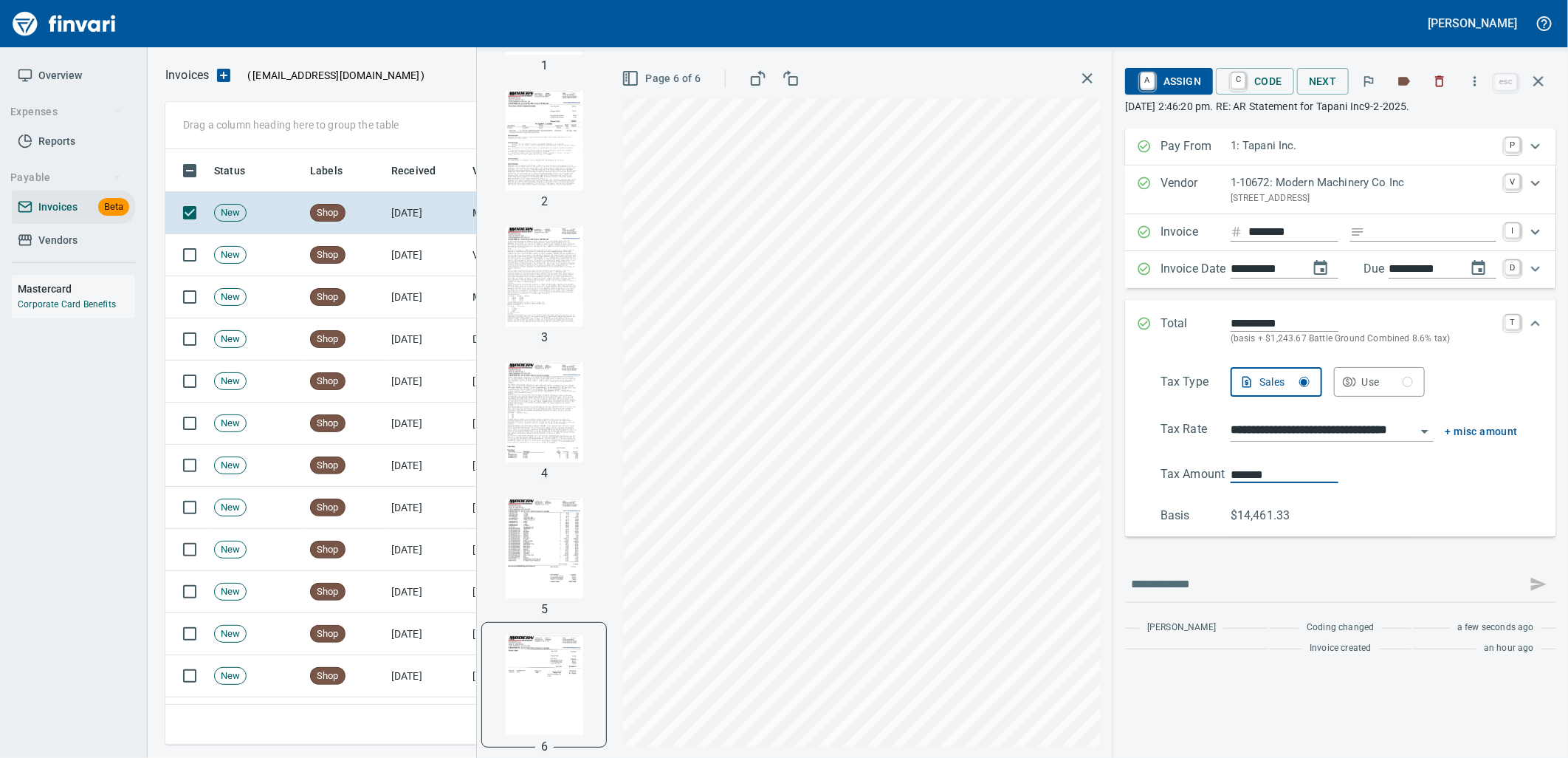
type input "*******"
click at [1297, 434] on input "**********" at bounding box center [1324, 430] width 186 height 21
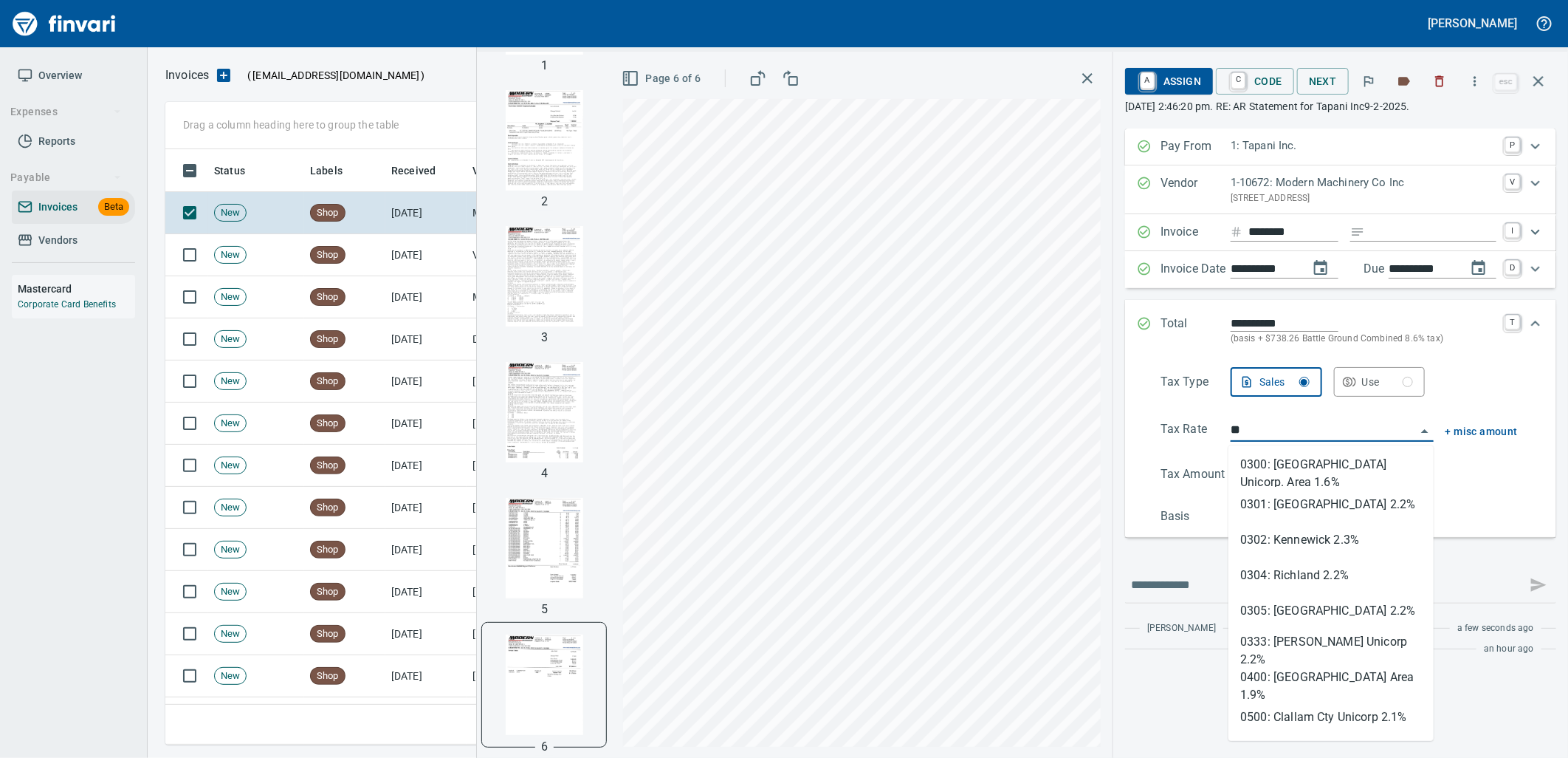
scroll to position [583, 1360]
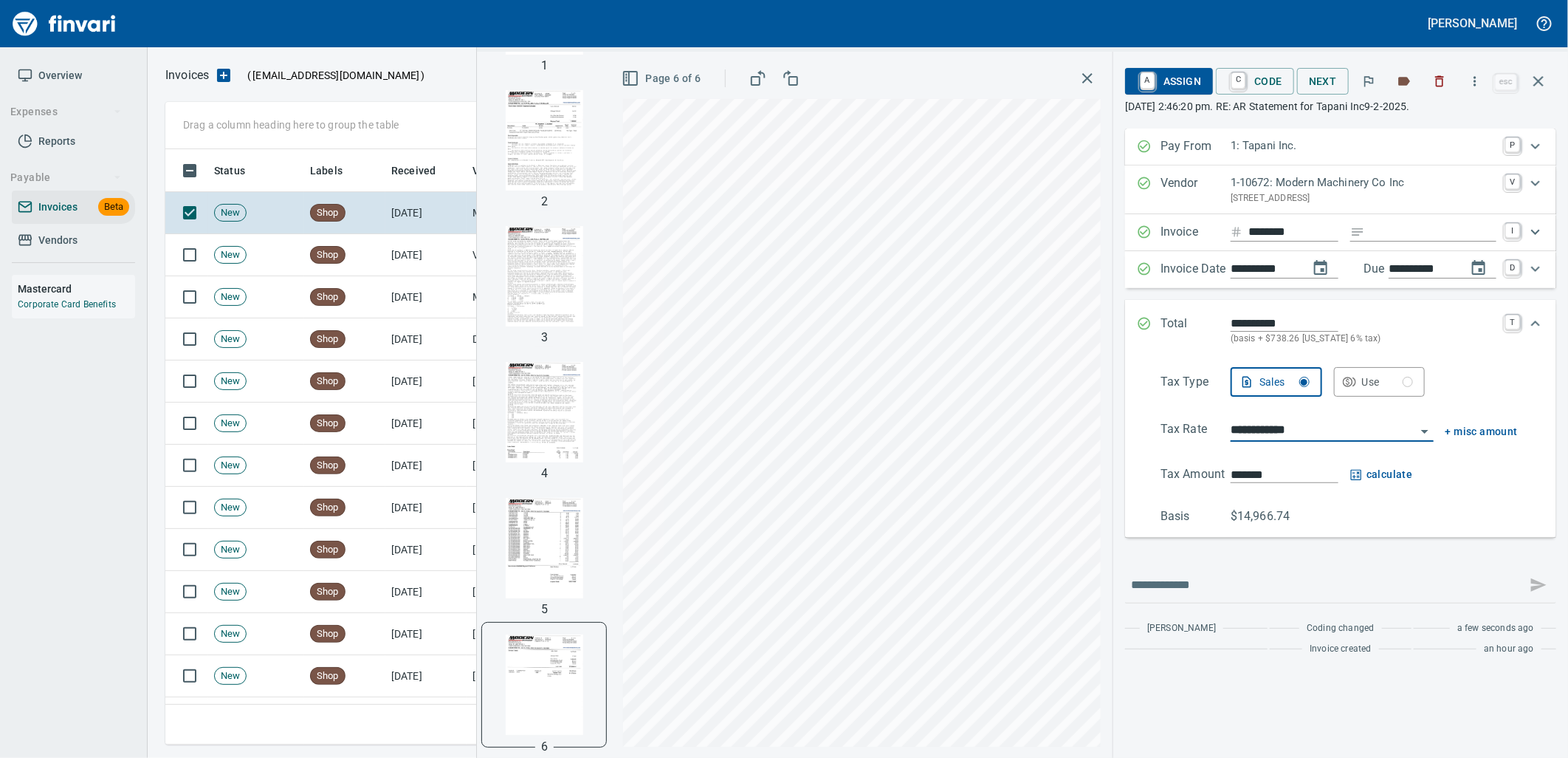
type input "**********"
click at [1300, 466] on div "******* calculate" at bounding box center [1375, 474] width 288 height 19
click at [1287, 477] on input "*******" at bounding box center [1285, 474] width 108 height 17
type input "**"
type input "*****"
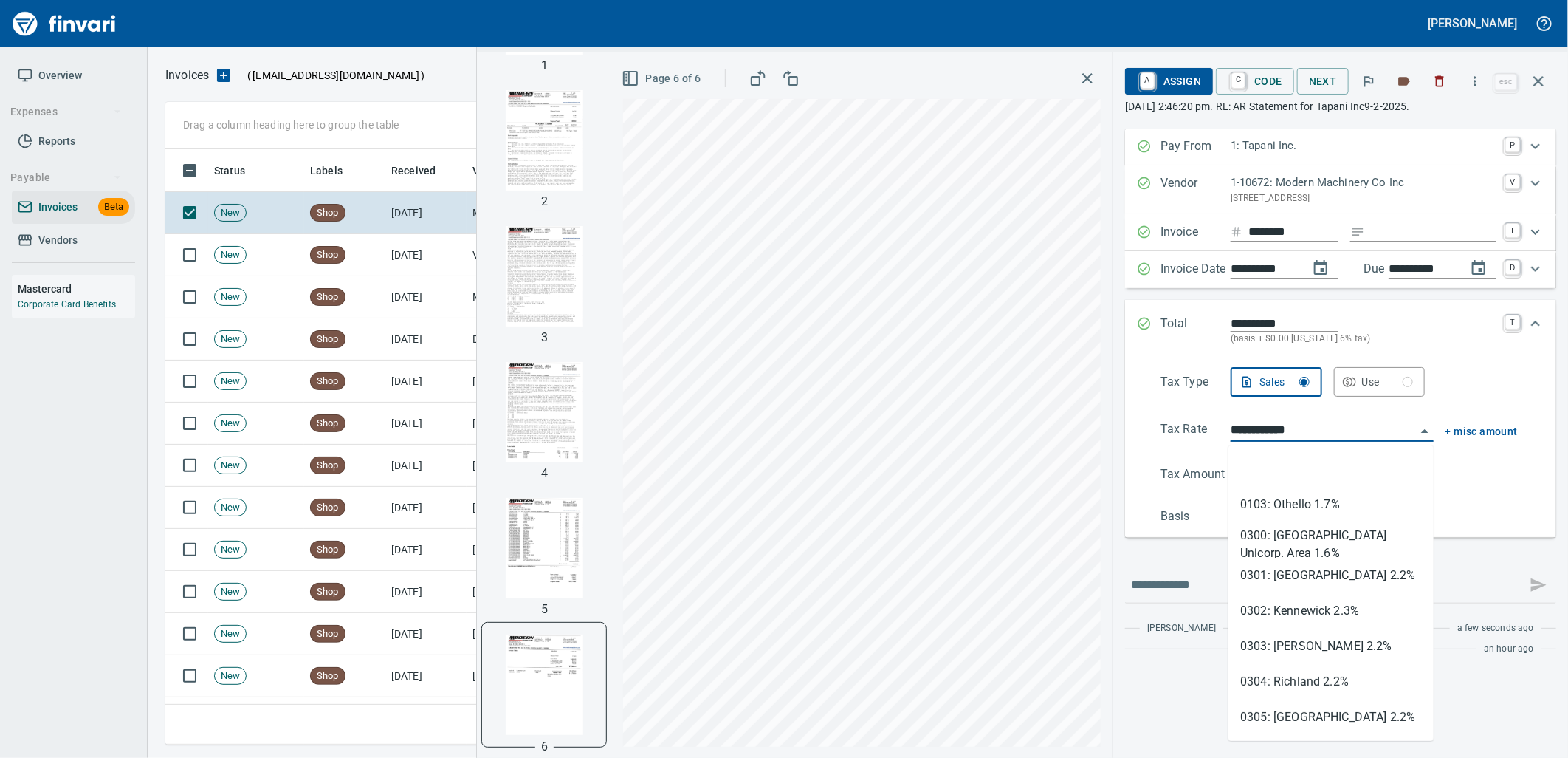
drag, startPoint x: 1318, startPoint y: 433, endPoint x: 1201, endPoint y: 429, distance: 117.1
click at [1205, 430] on div "**********" at bounding box center [1339, 431] width 357 height 22
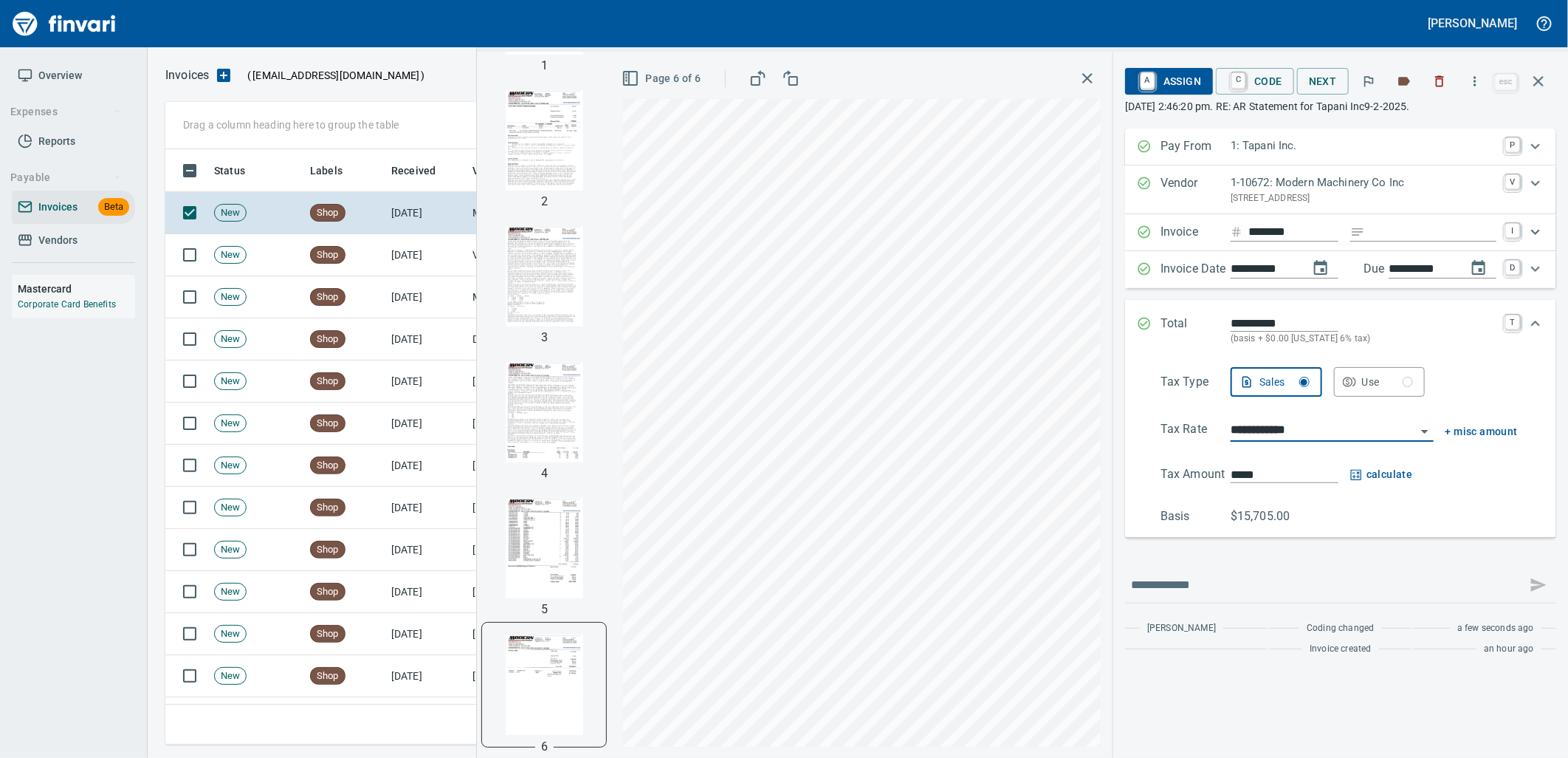
type input "**********"
click at [1296, 469] on input "*****" at bounding box center [1285, 474] width 108 height 17
click at [1392, 475] on span "calculate" at bounding box center [1381, 474] width 63 height 19
click at [1379, 478] on span "calculate" at bounding box center [1381, 474] width 63 height 19
drag, startPoint x: 1309, startPoint y: 474, endPoint x: 1243, endPoint y: 469, distance: 66.2
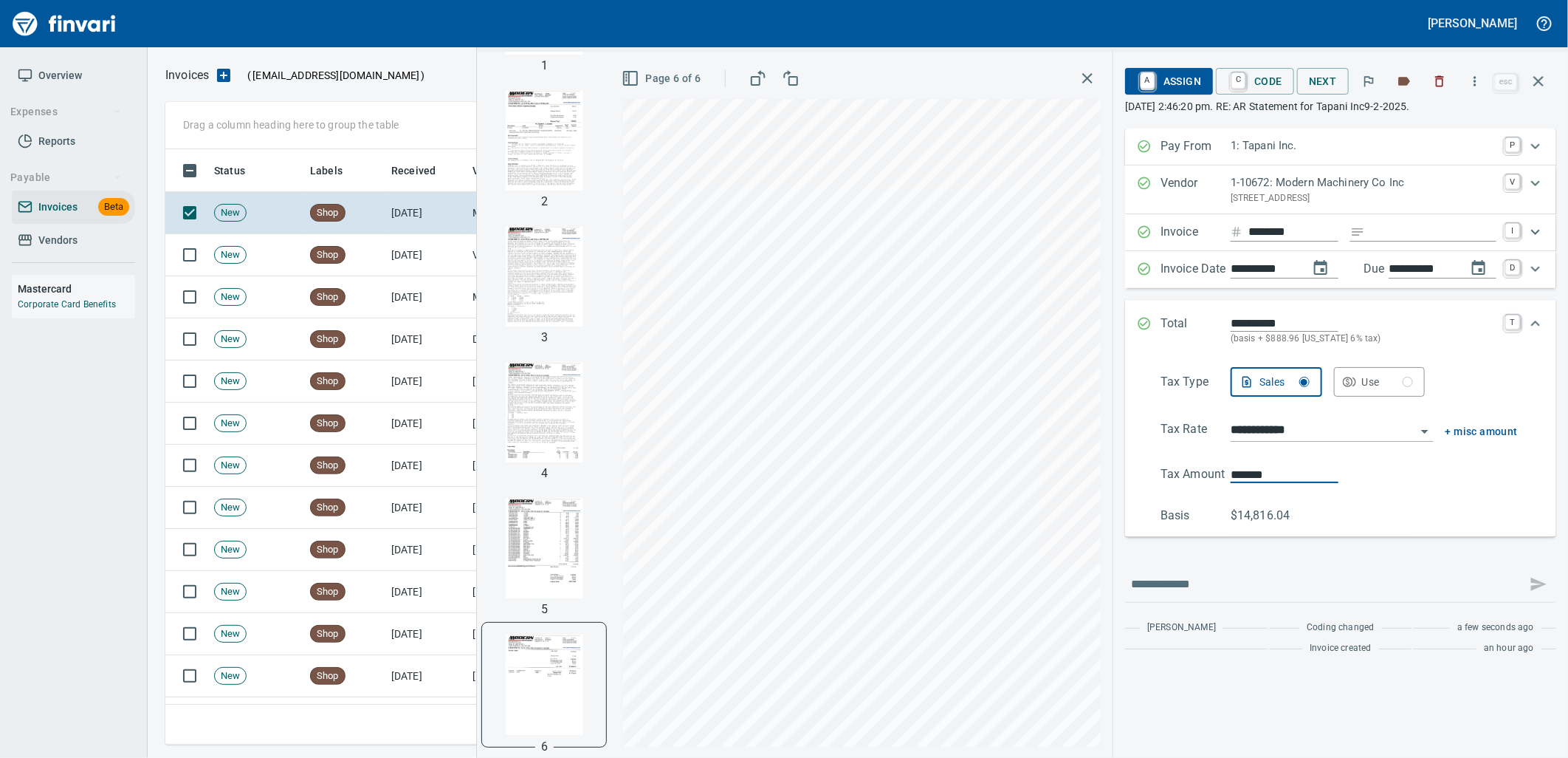
click at [1243, 469] on input "*******" at bounding box center [1285, 474] width 108 height 17
type input "**"
type input "*******"
click at [1167, 83] on span "A Assign" at bounding box center [1168, 81] width 64 height 26
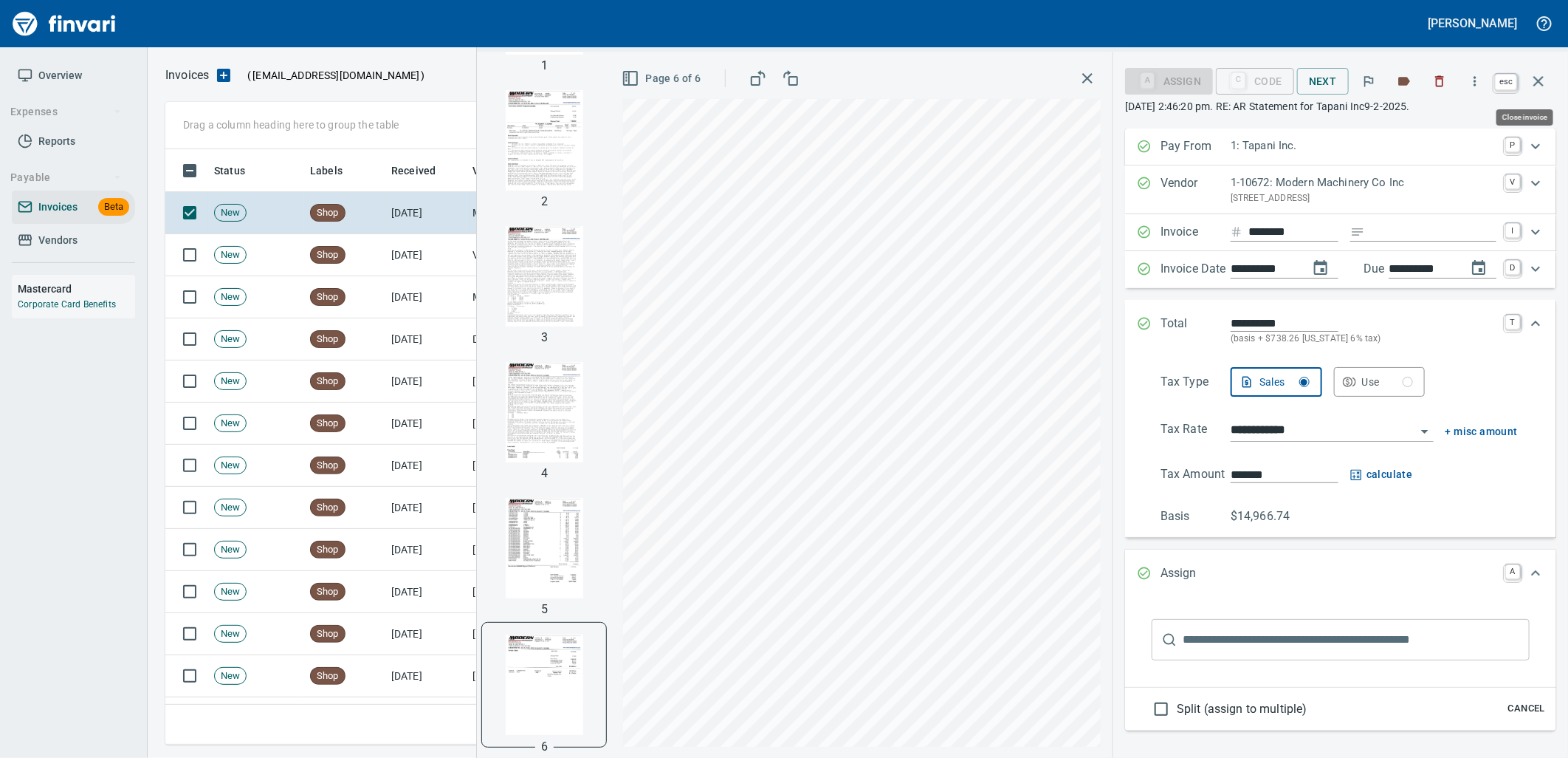
click at [1539, 74] on icon "button" at bounding box center [1539, 81] width 18 height 18
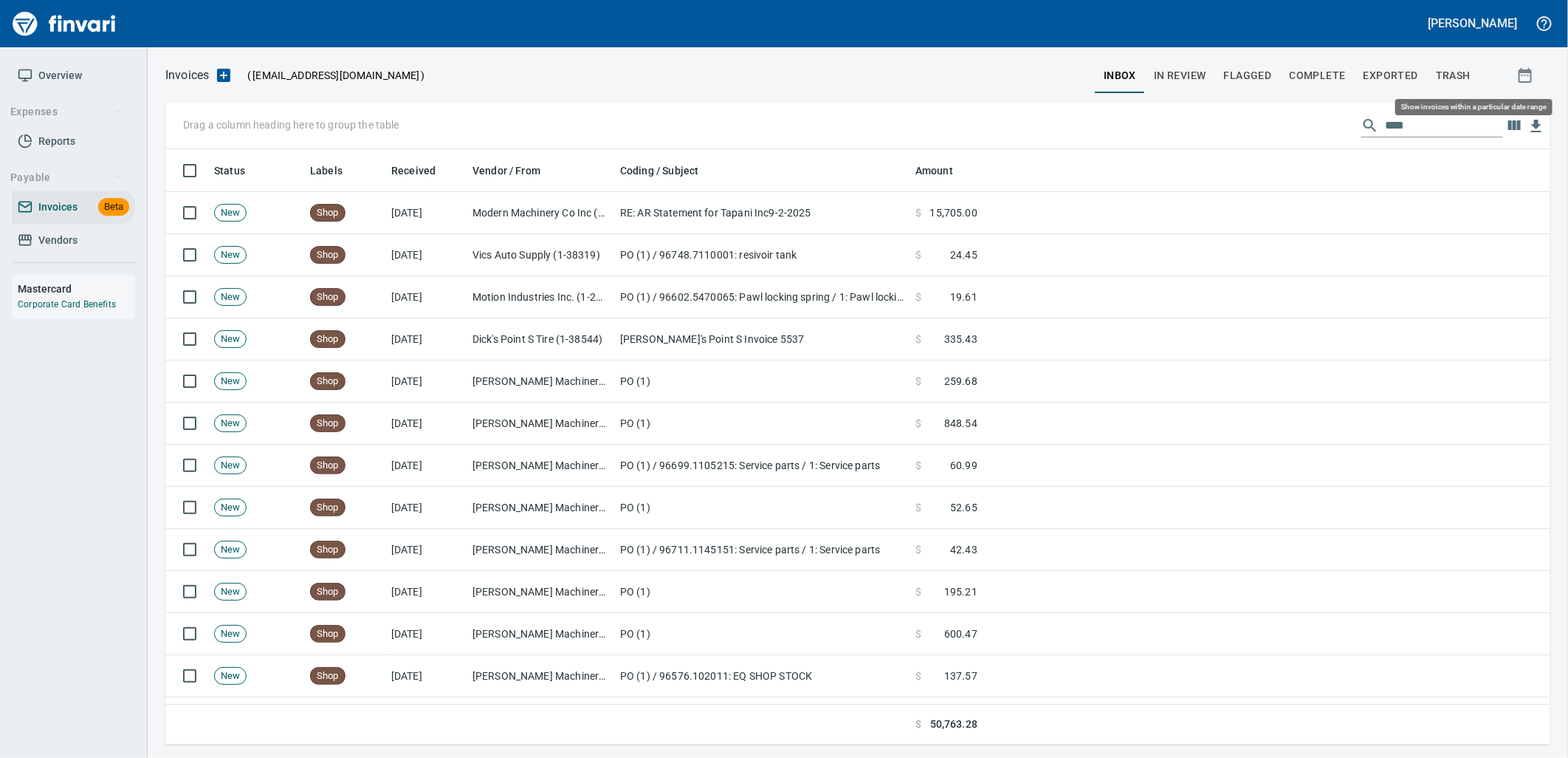
scroll to position [583, 1360]
drag, startPoint x: 1420, startPoint y: 127, endPoint x: 1378, endPoint y: 131, distance: 42.2
click at [1385, 131] on input "****" at bounding box center [1444, 126] width 118 height 24
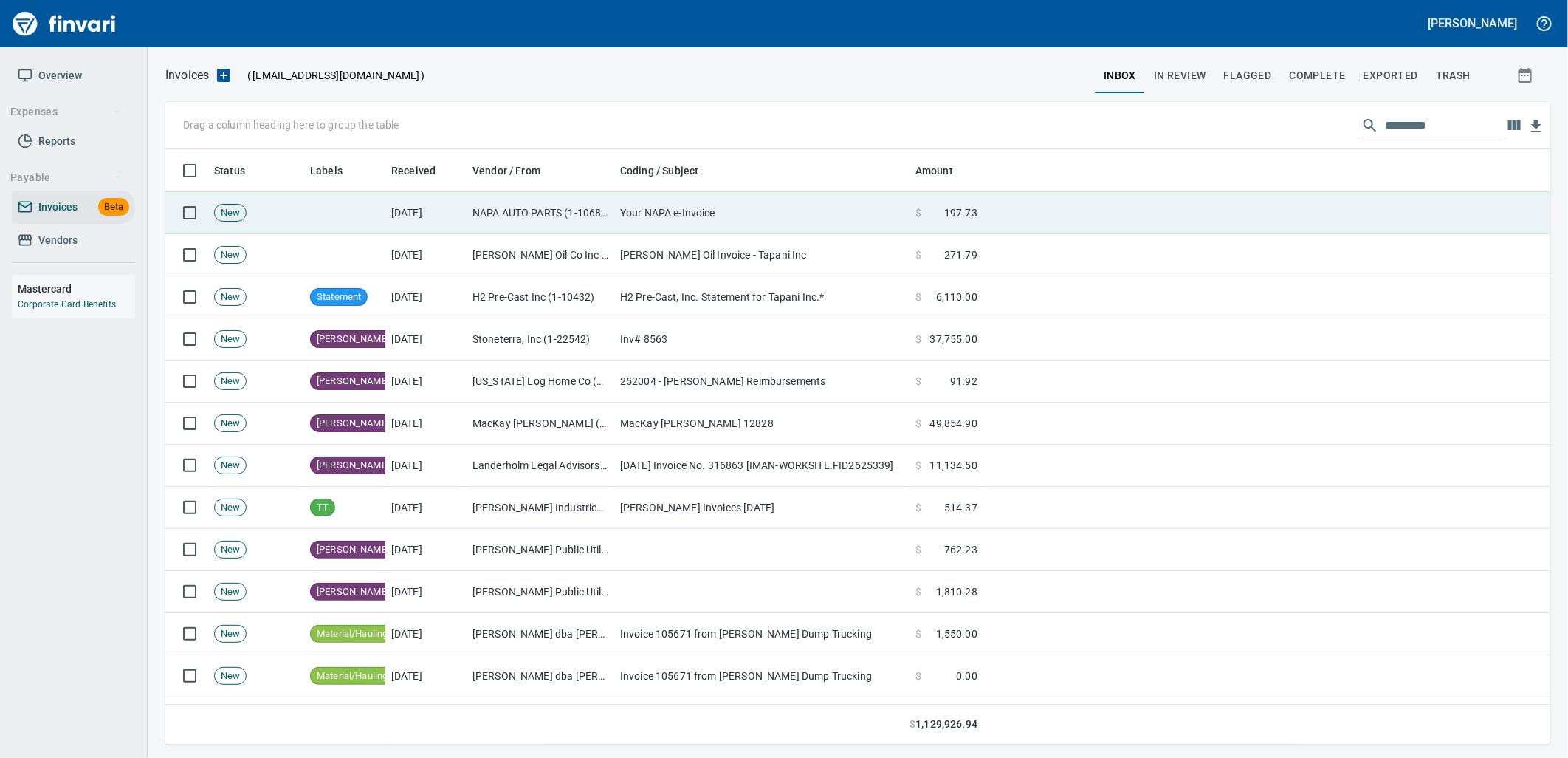
click at [732, 226] on td "Your NAPA e-Invoice" at bounding box center [762, 213] width 296 height 42
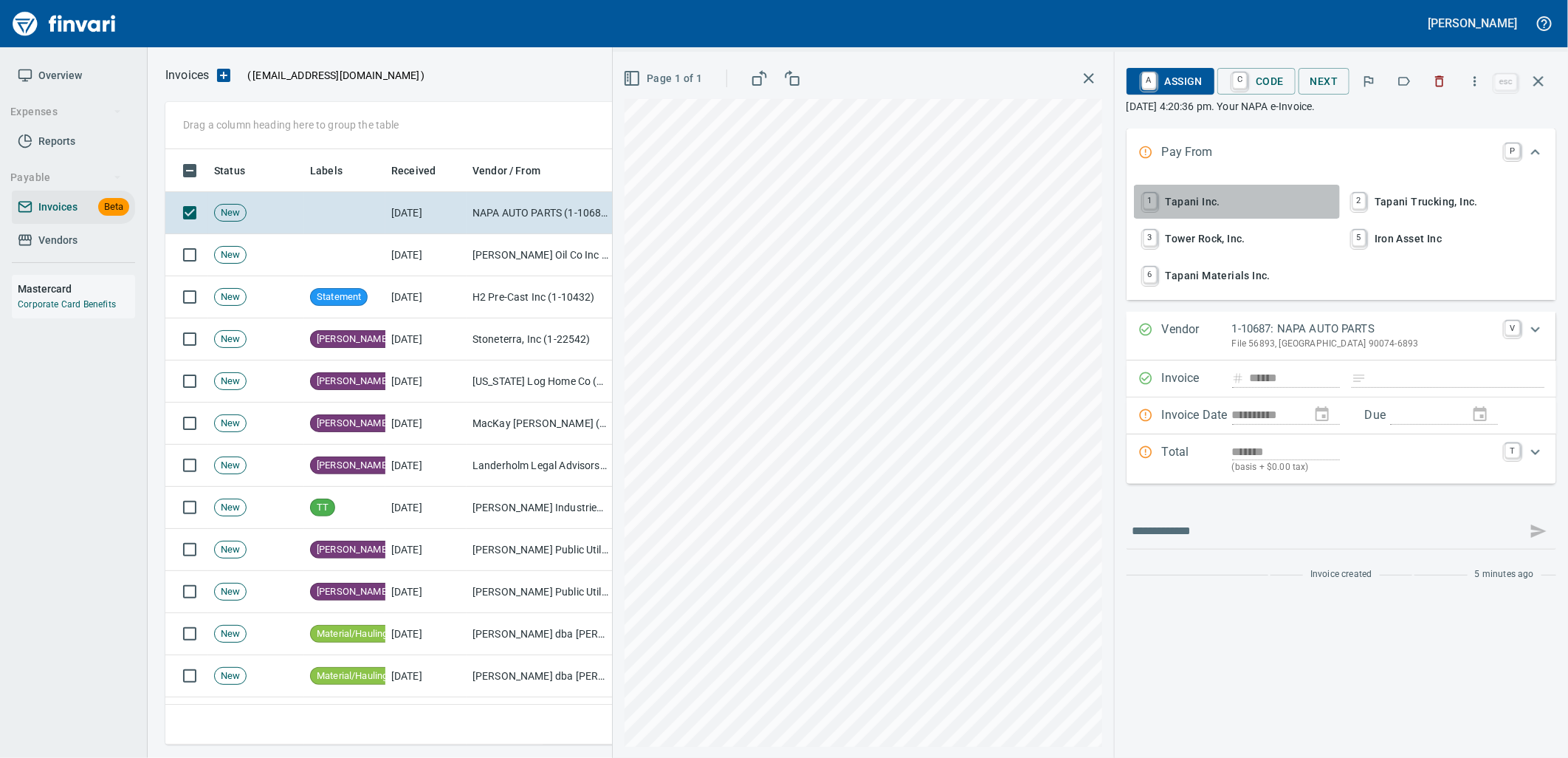
click at [1178, 197] on span "1 Tapani Inc." at bounding box center [1237, 202] width 194 height 26
type input "**********"
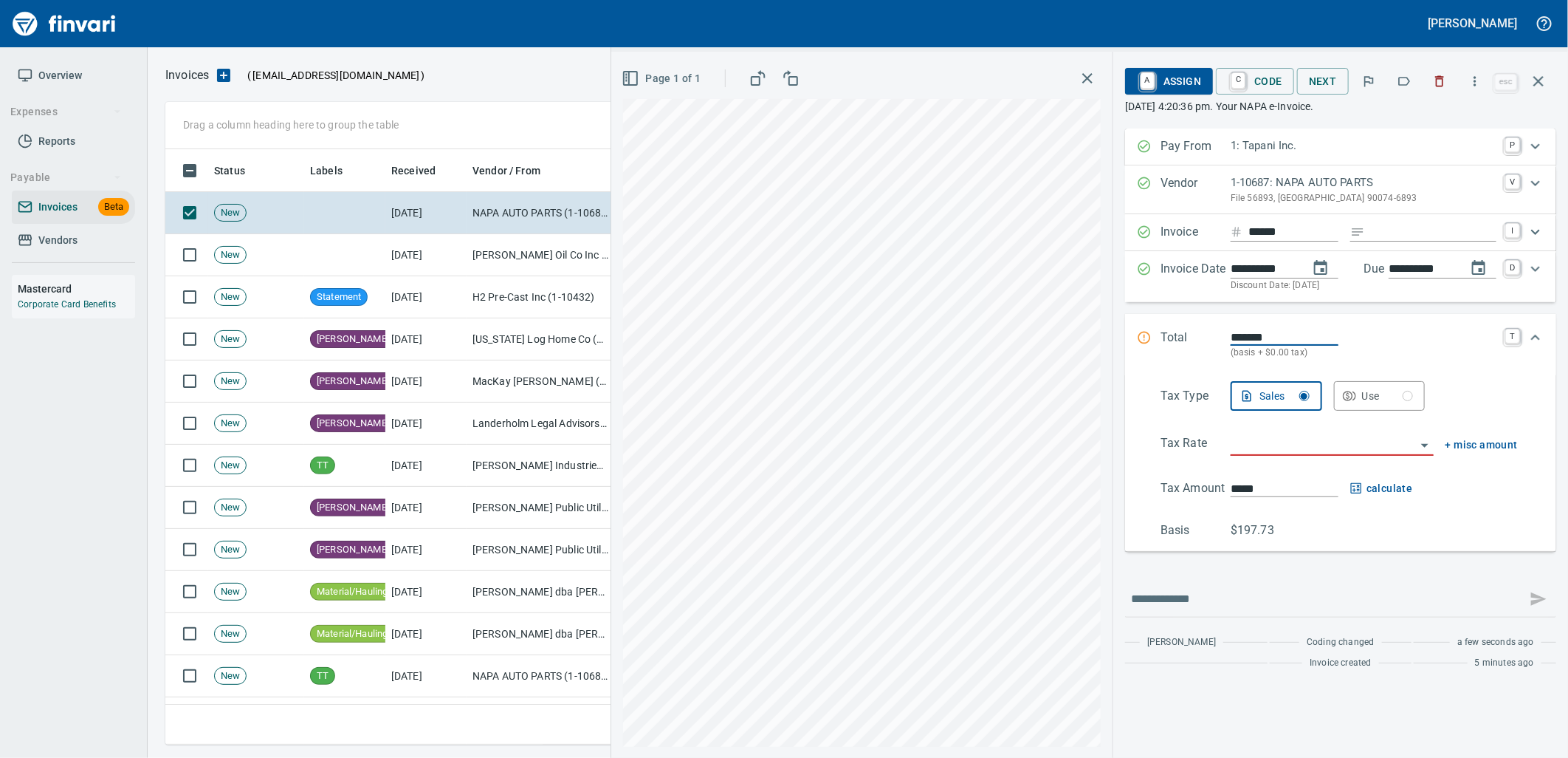
click at [1310, 195] on p "File 56893, Los Angeles CA 90074-6893" at bounding box center [1364, 198] width 266 height 15
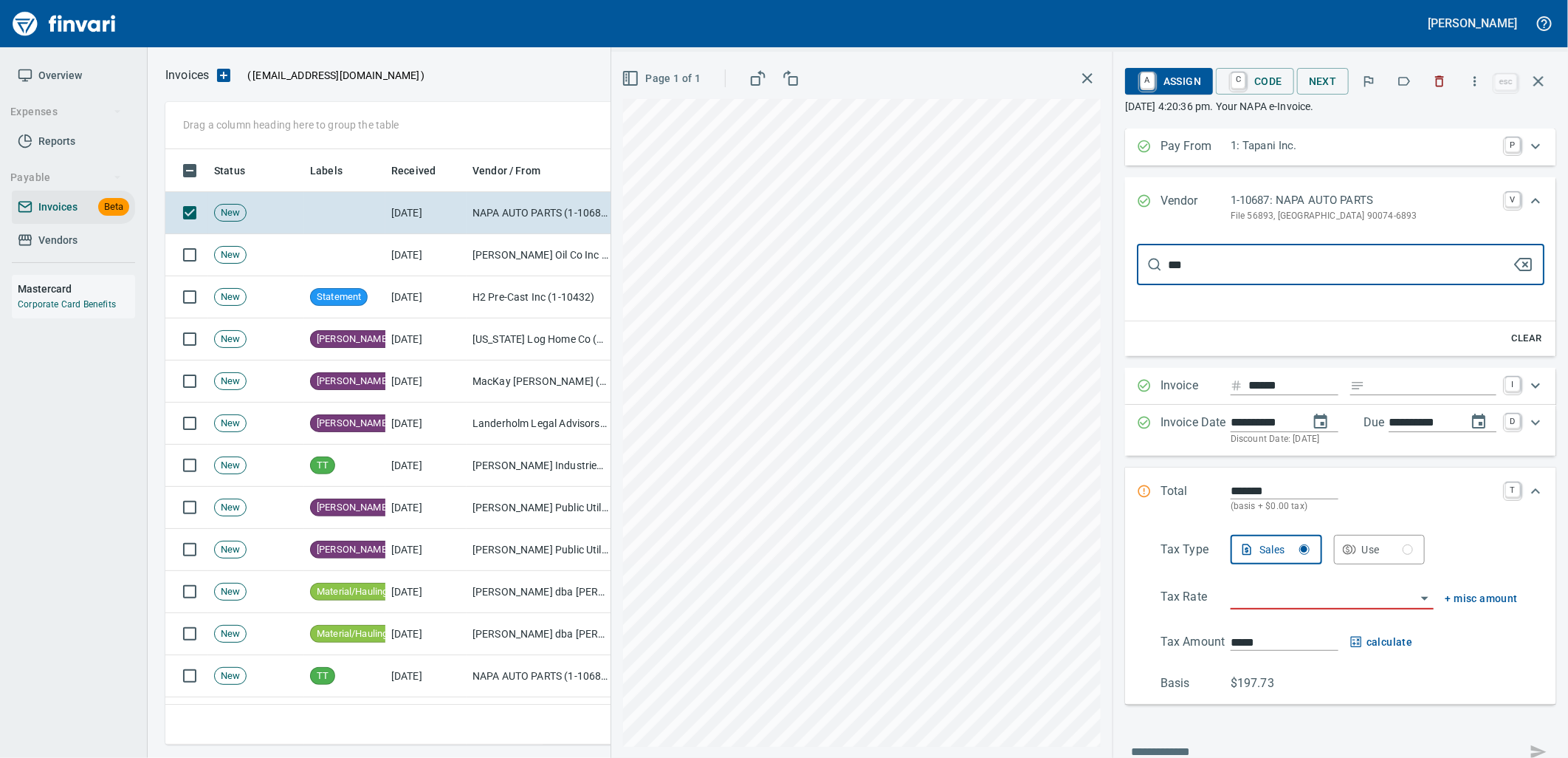
type input "****"
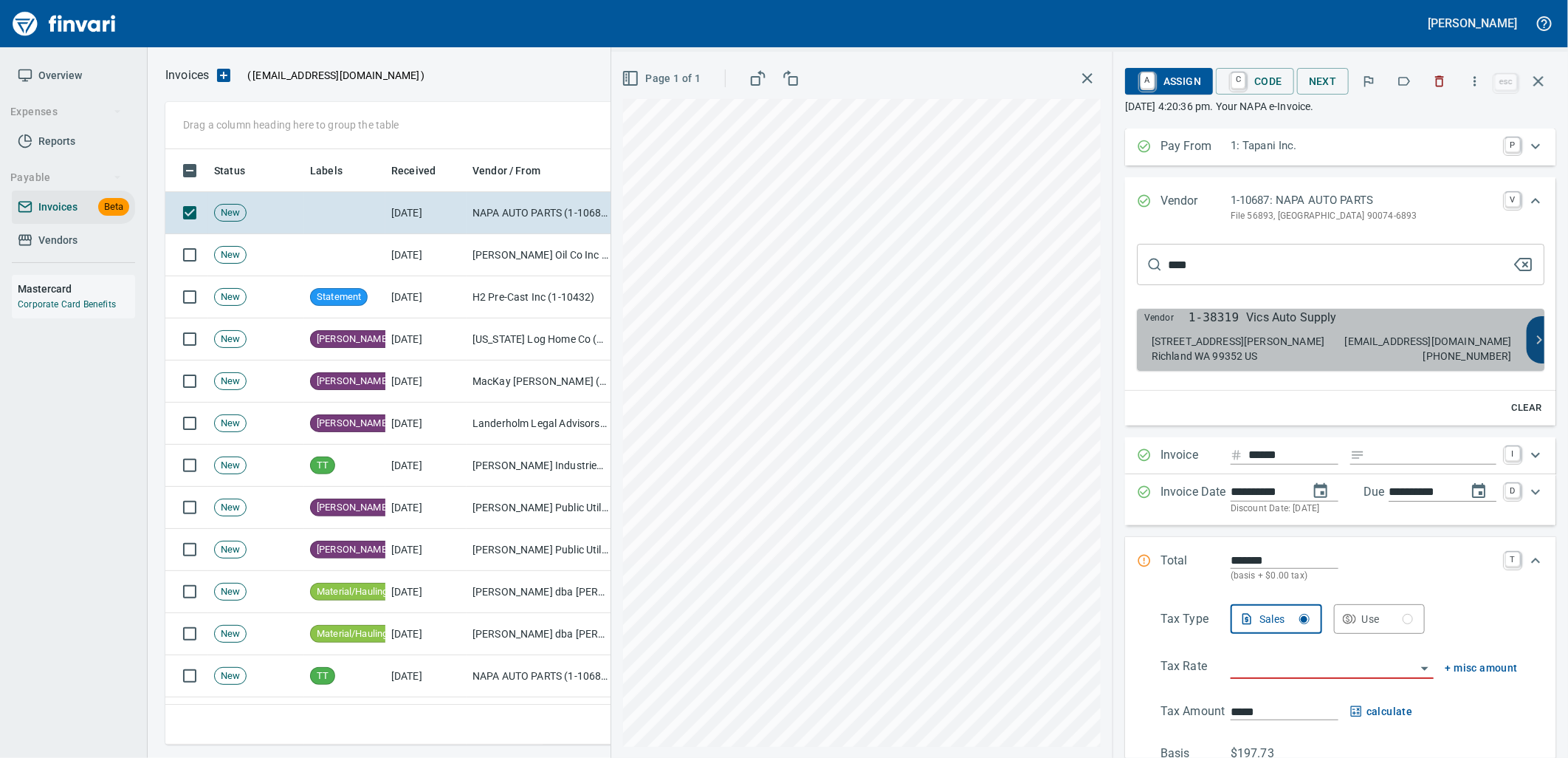
click at [1247, 311] on p "Vics Auto Supply" at bounding box center [1292, 317] width 90 height 18
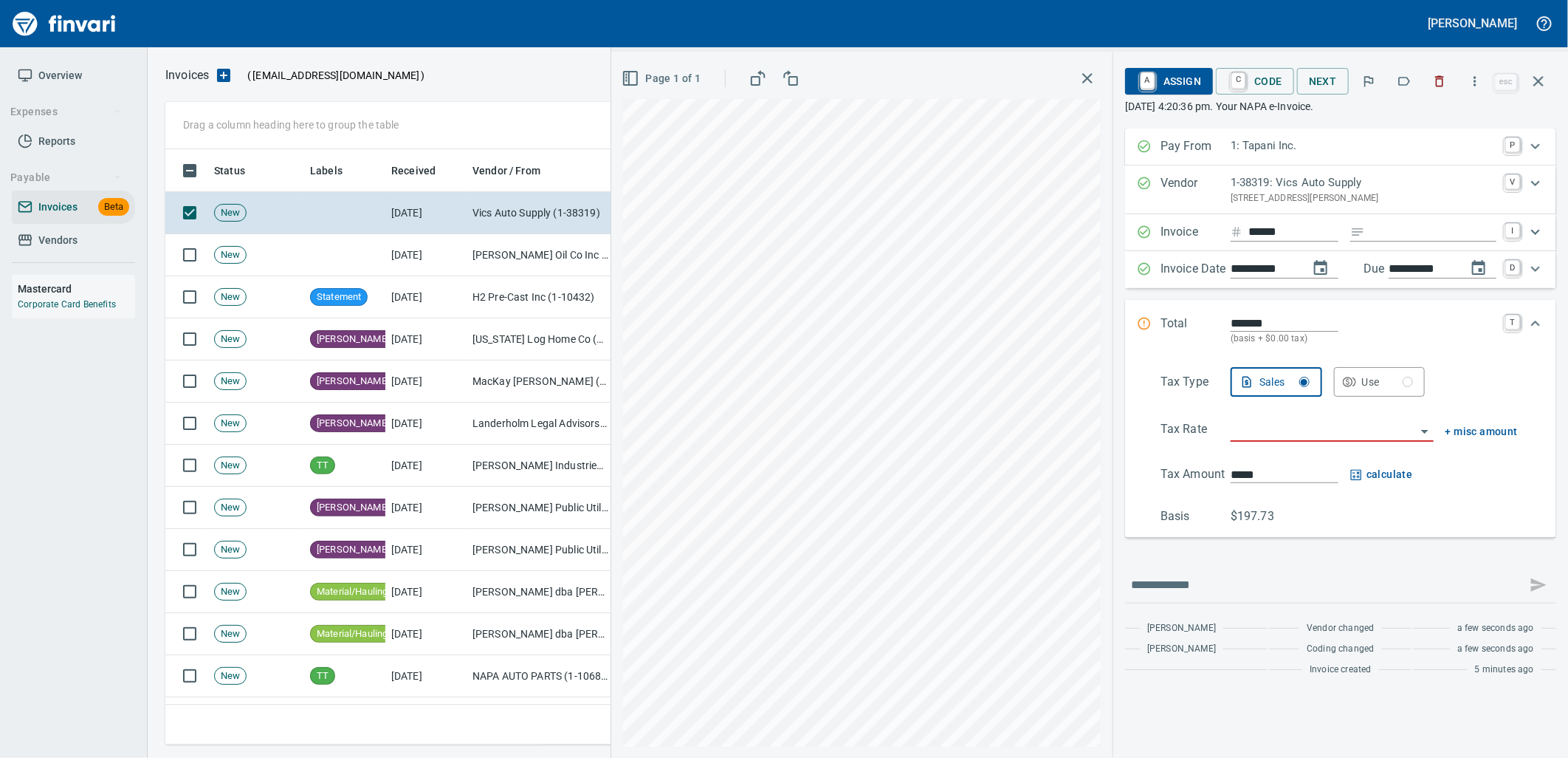
click at [1394, 225] on input "Expand" at bounding box center [1434, 232] width 126 height 19
click at [1447, 75] on icon "button" at bounding box center [1439, 81] width 15 height 15
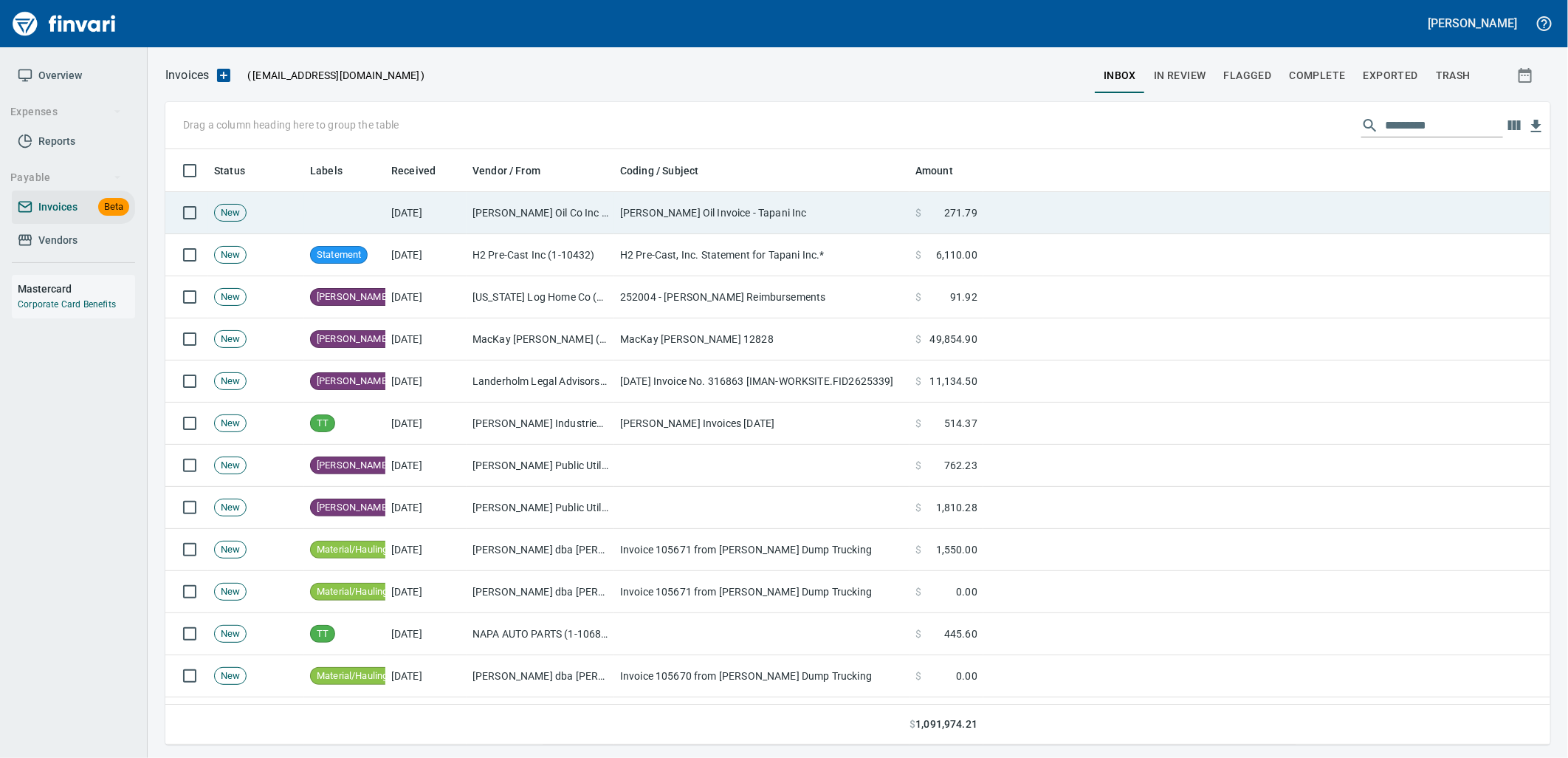
click at [573, 229] on td "Byrnes Oil Co Inc (1-38025)" at bounding box center [540, 213] width 147 height 42
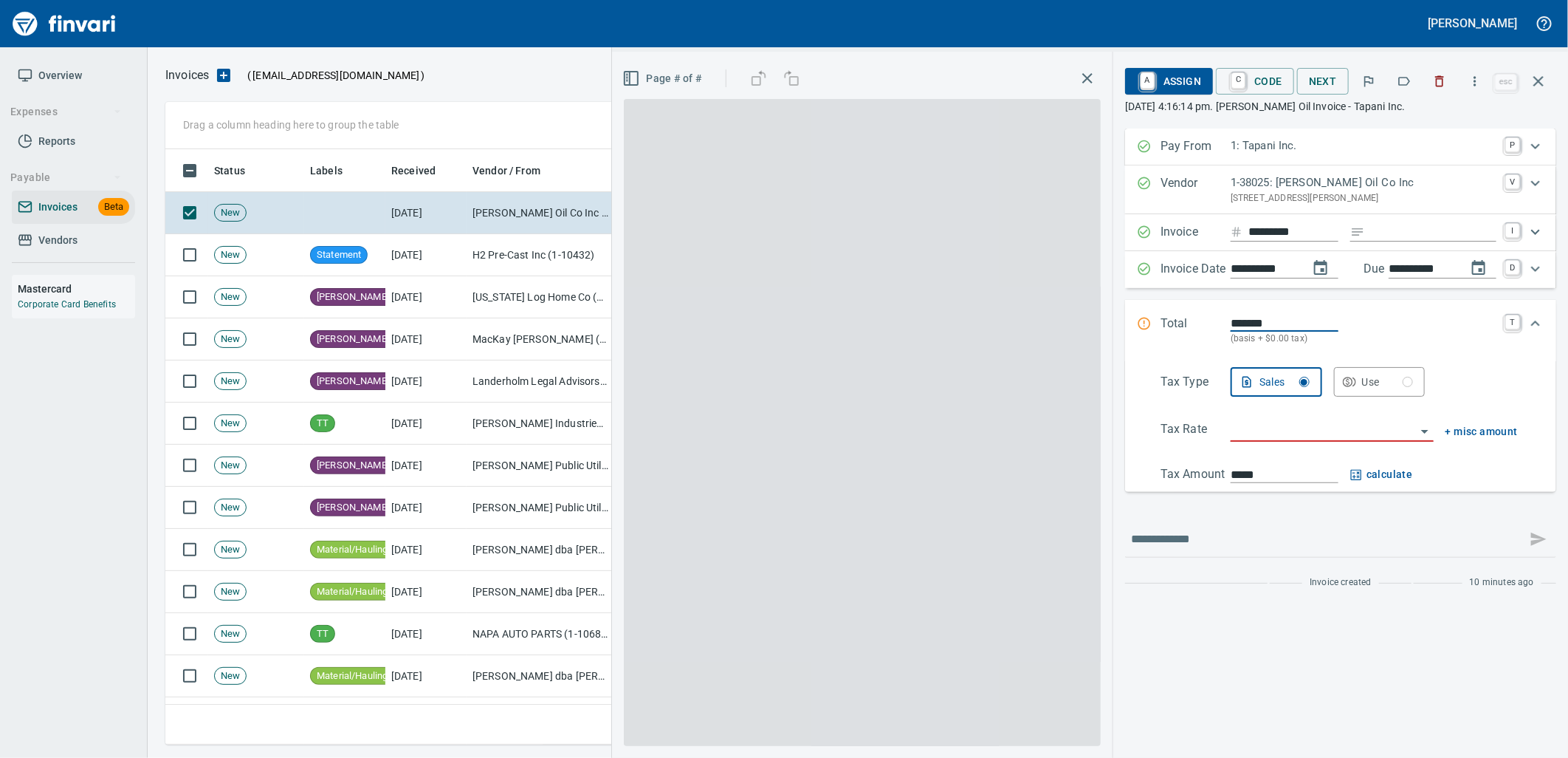
scroll to position [583, 1360]
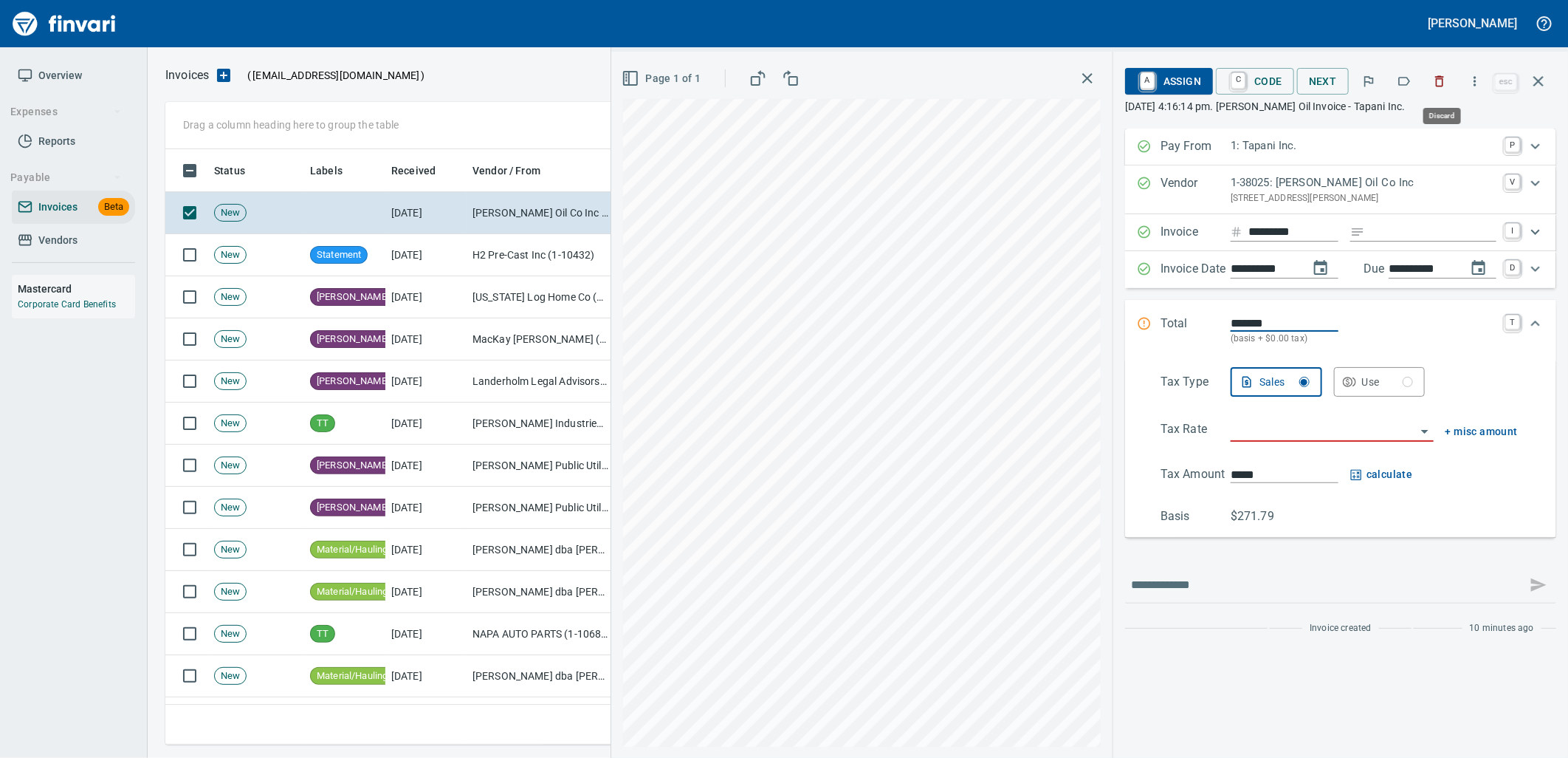
click at [1441, 70] on button "button" at bounding box center [1439, 81] width 32 height 32
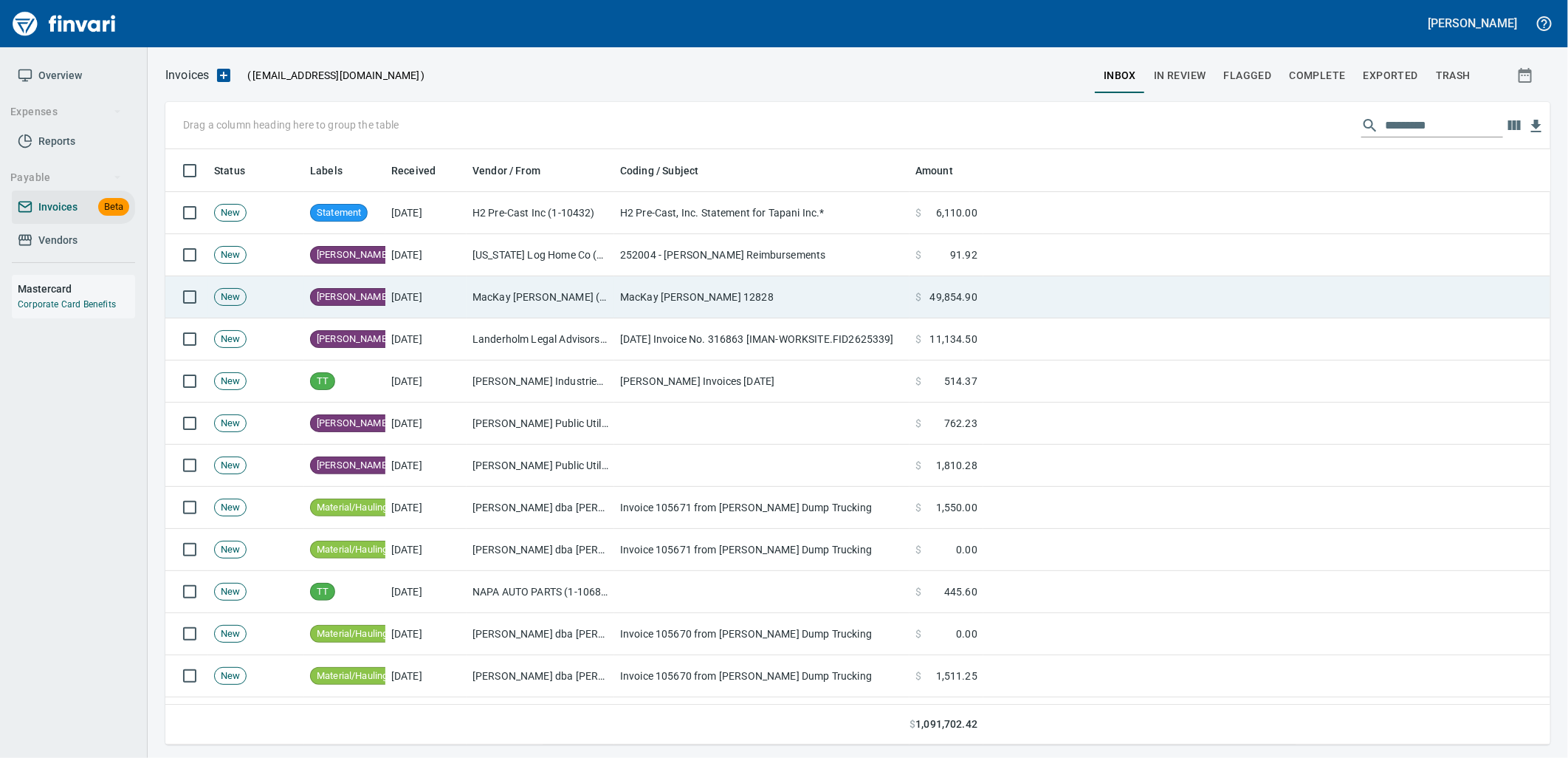
scroll to position [583, 1361]
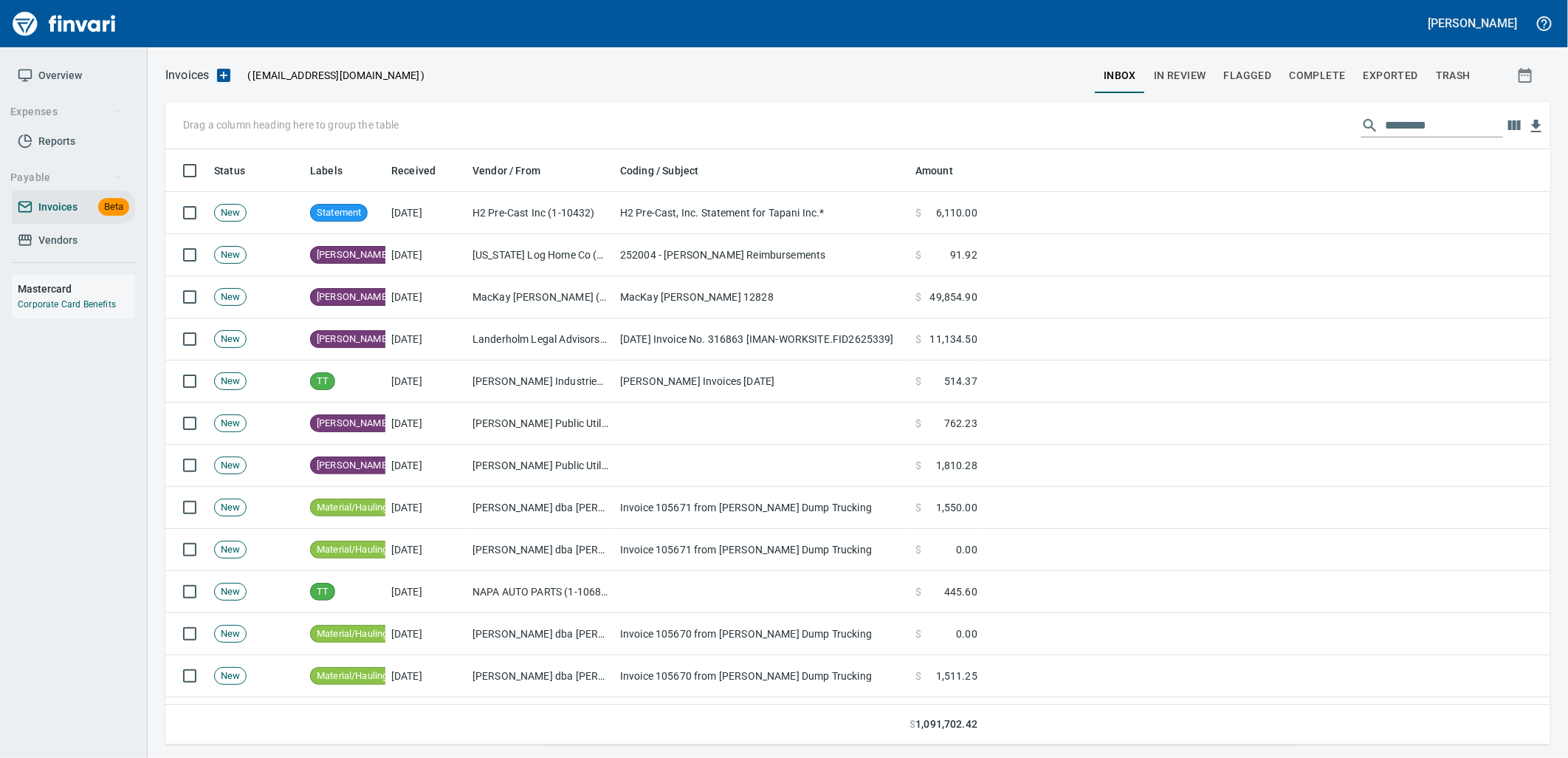
click at [91, 238] on span "Vendors" at bounding box center [74, 240] width 112 height 19
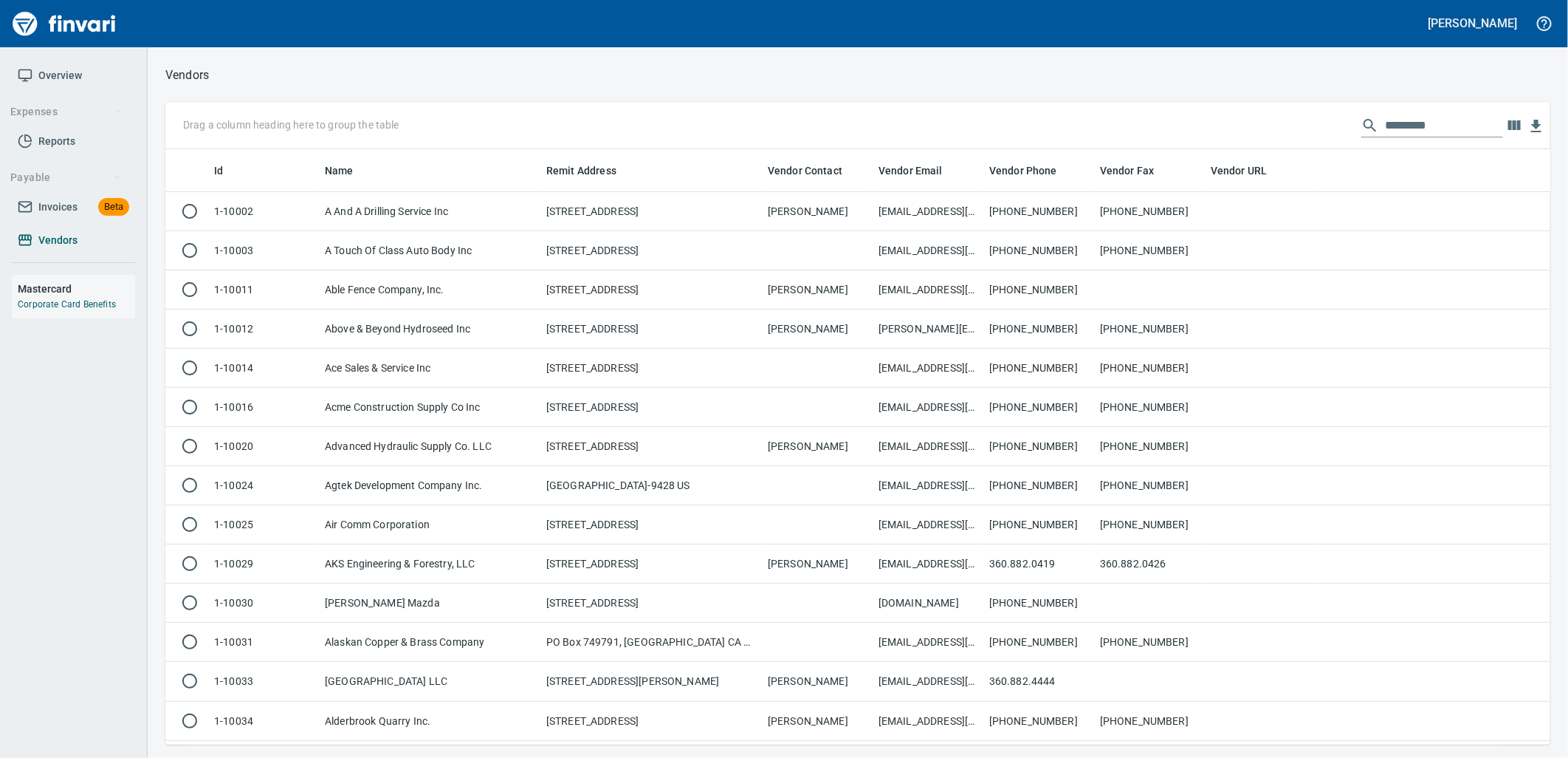
scroll to position [583, 1361]
click at [1400, 129] on input "text" at bounding box center [1444, 126] width 118 height 24
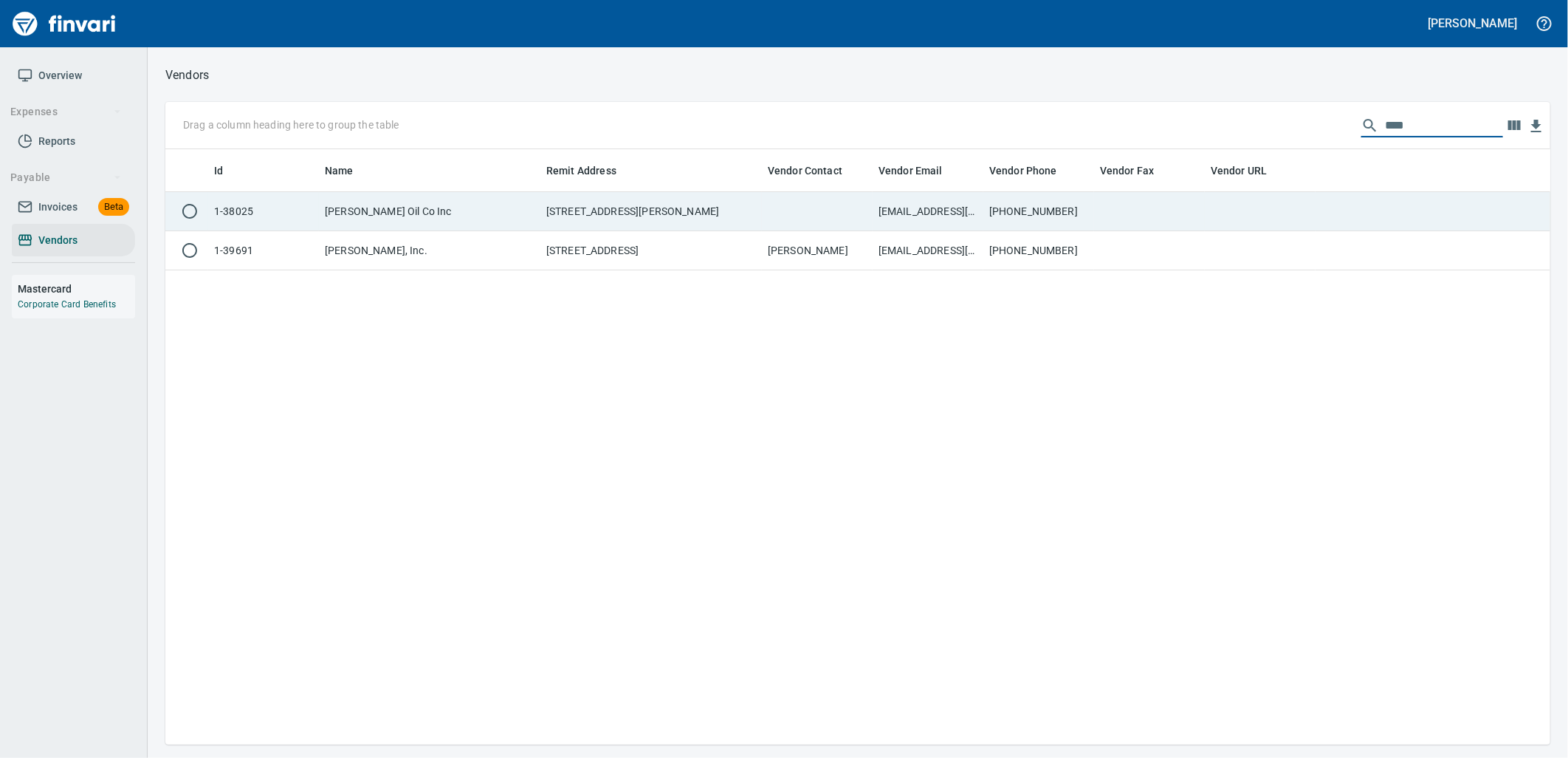
type input "****"
click at [685, 216] on td "PO Box 700, Pendleton OR 97801 US" at bounding box center [651, 212] width 222 height 39
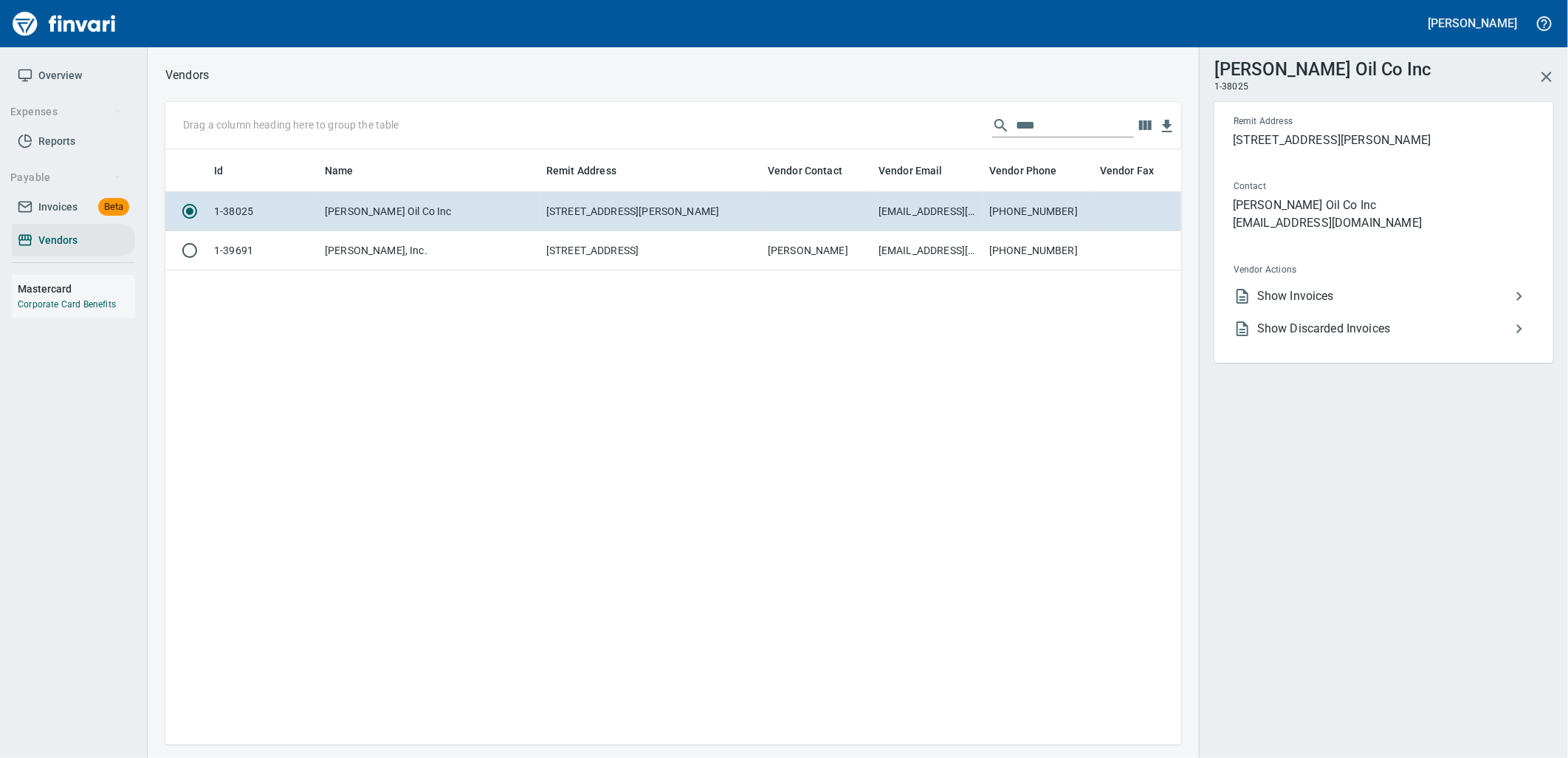
scroll to position [570, 1004]
click at [1250, 289] on icon at bounding box center [1243, 297] width 18 height 18
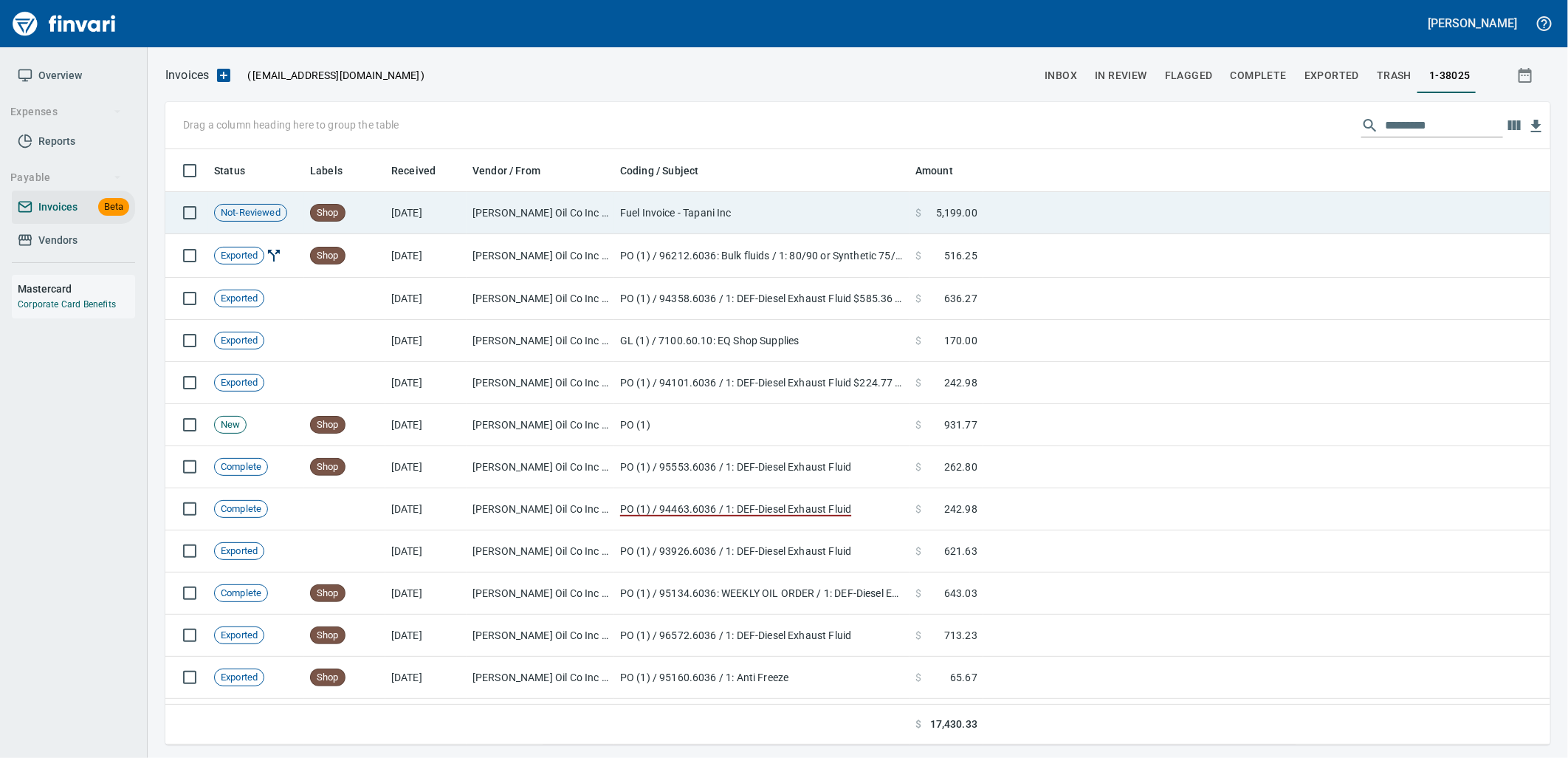
scroll to position [583, 1361]
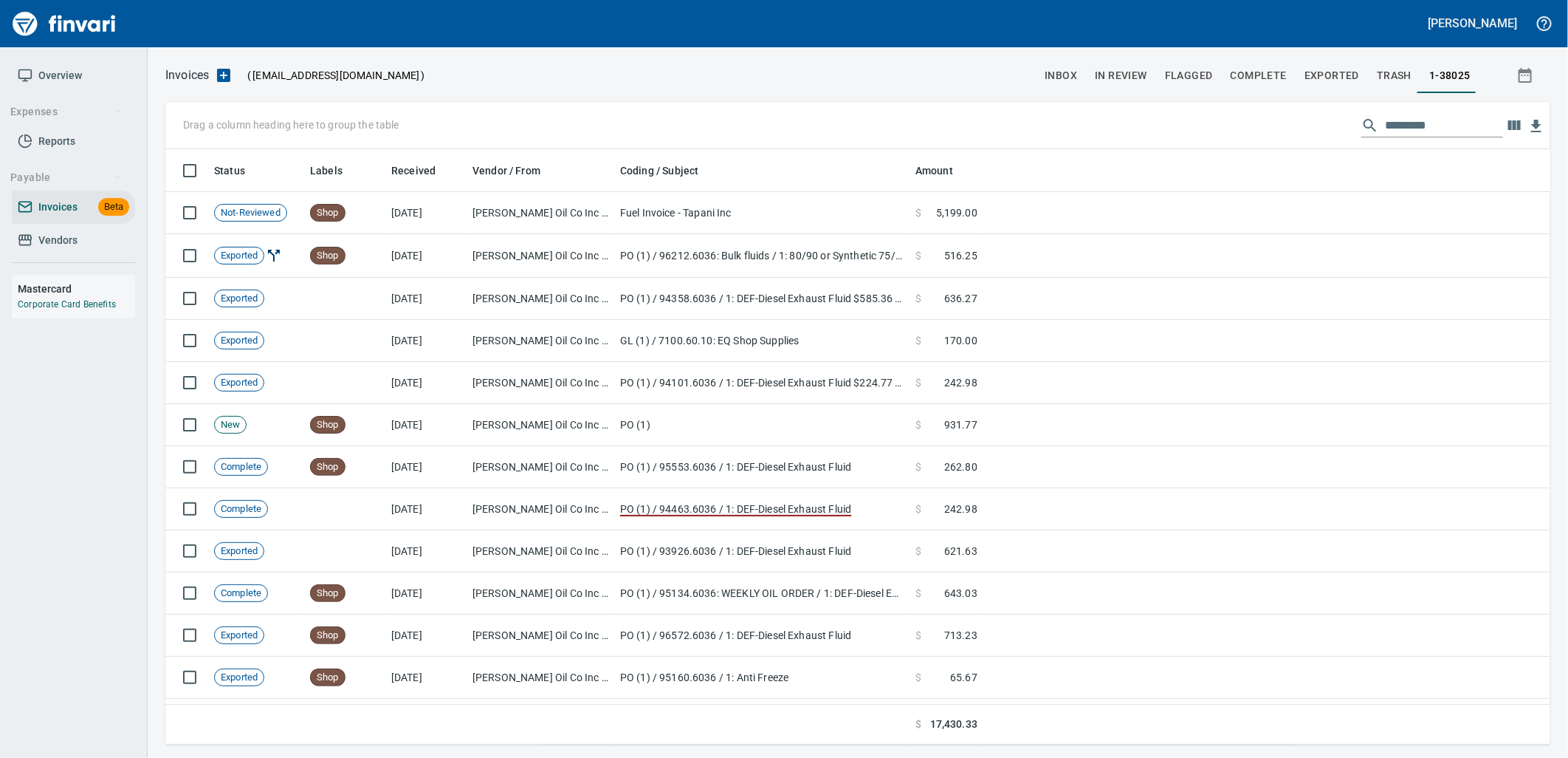
click at [100, 231] on span "Vendors" at bounding box center [74, 240] width 112 height 19
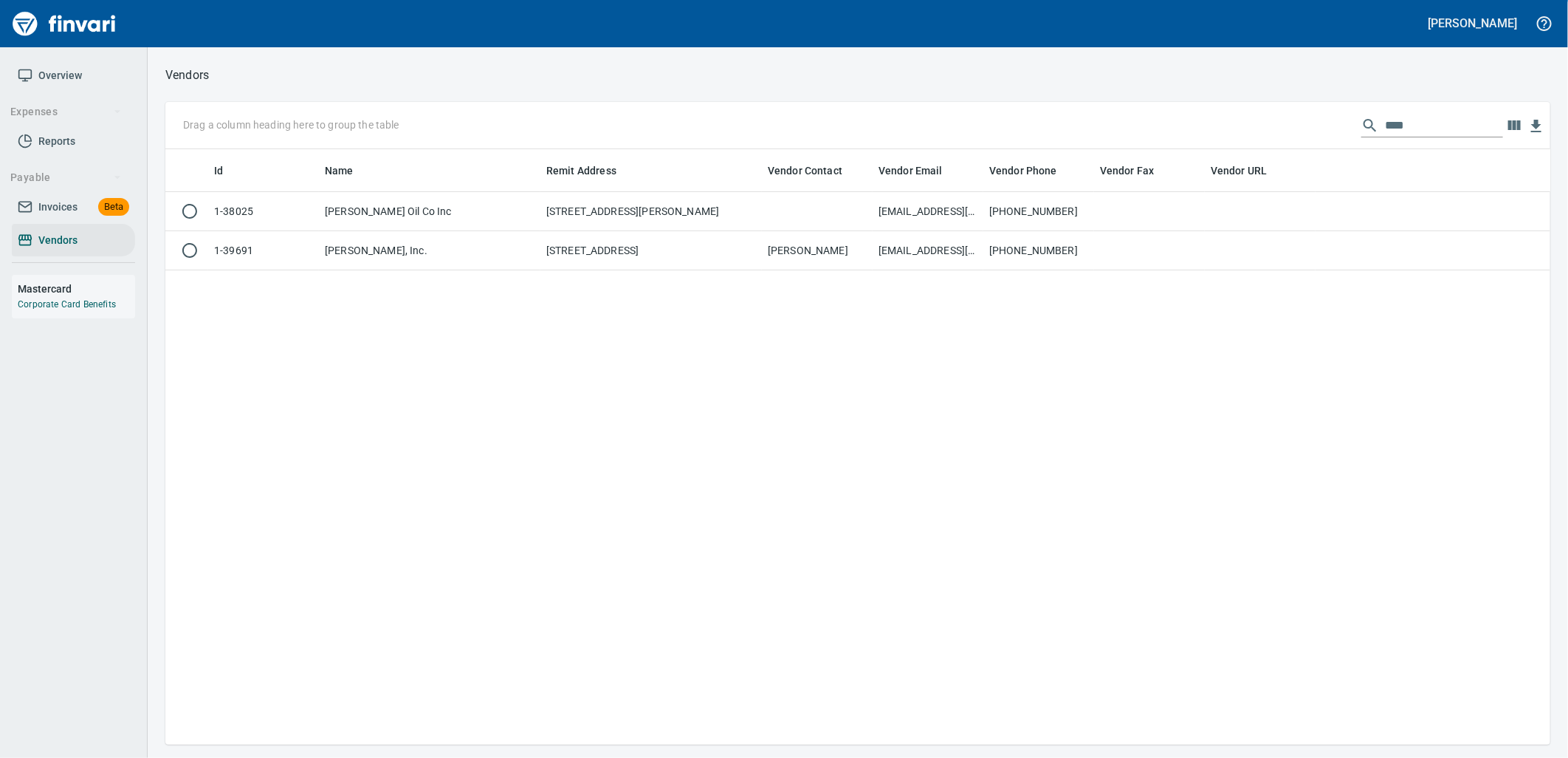
scroll to position [583, 1374]
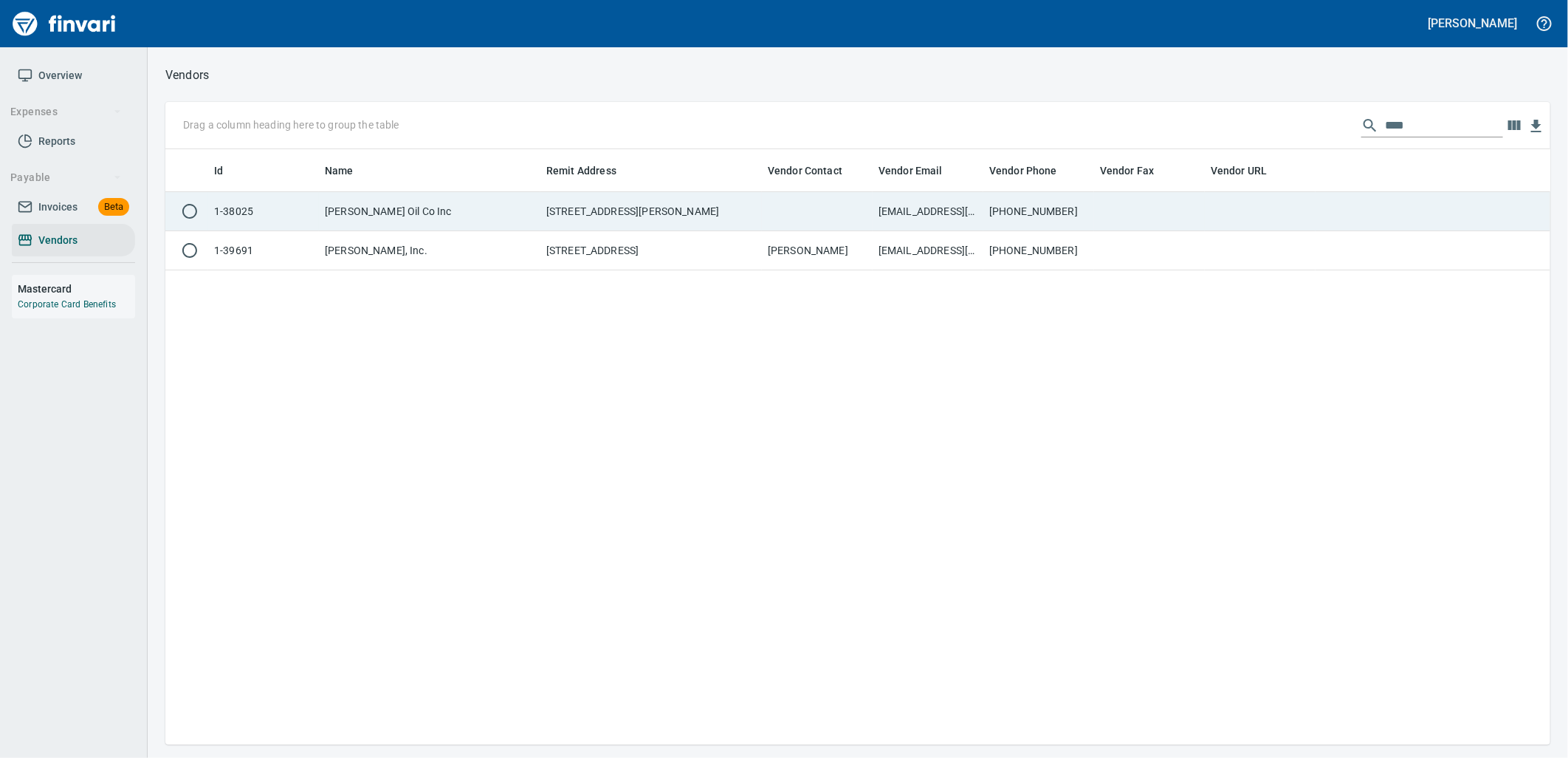
click at [1154, 225] on td at bounding box center [1150, 212] width 111 height 39
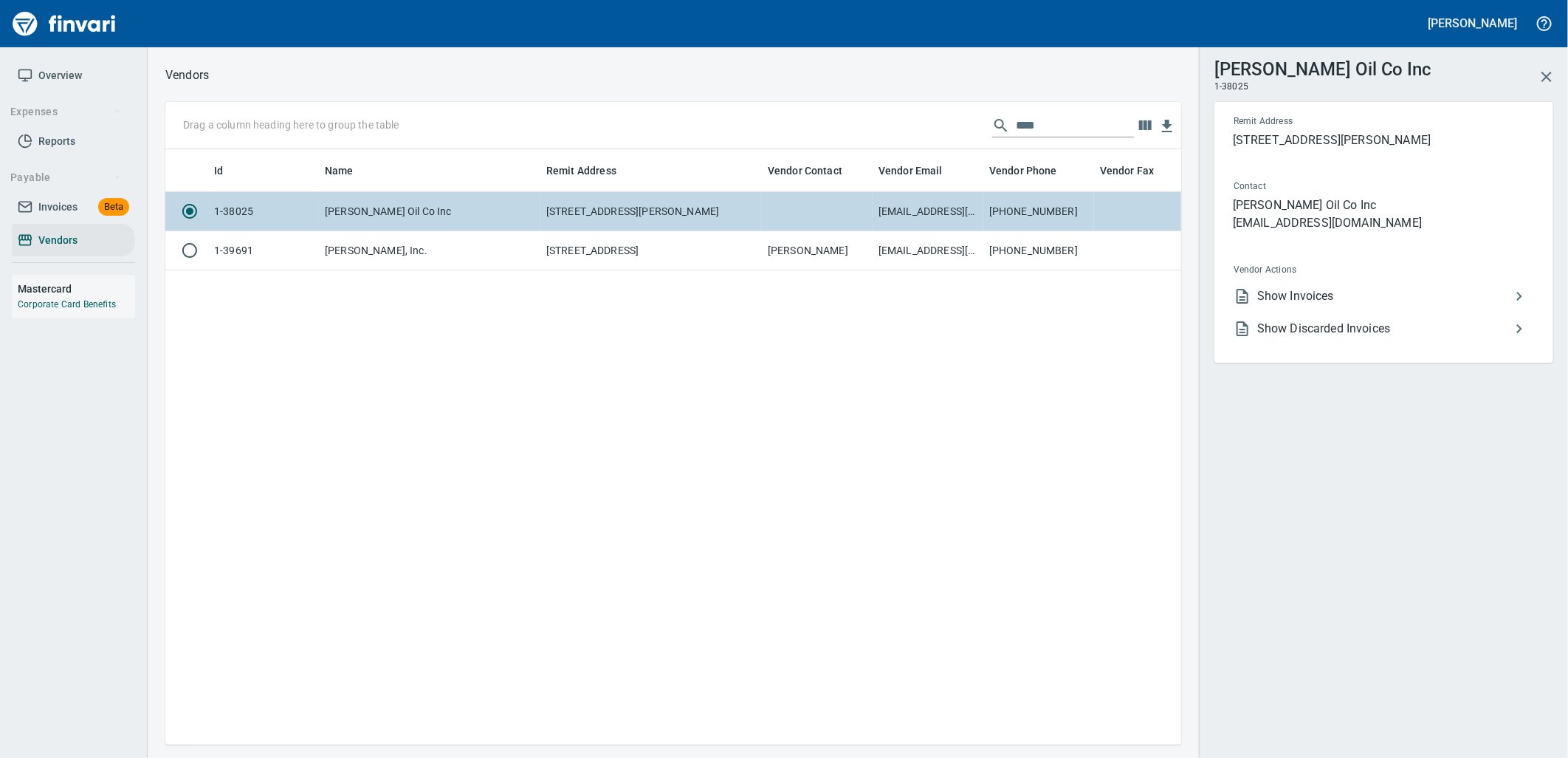
scroll to position [570, 1004]
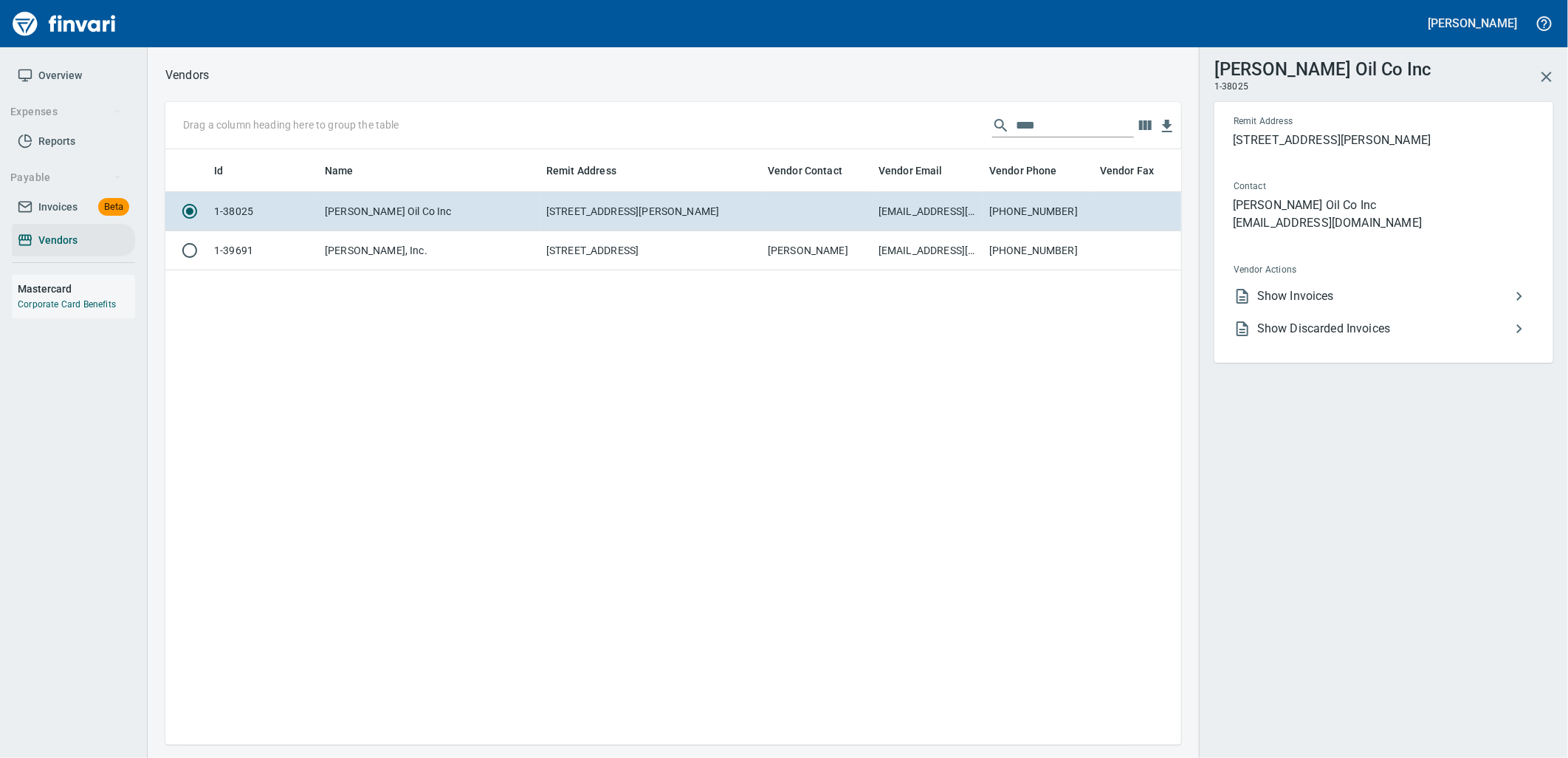
click at [1310, 320] on span "Show Discarded Invoices" at bounding box center [1384, 329] width 253 height 18
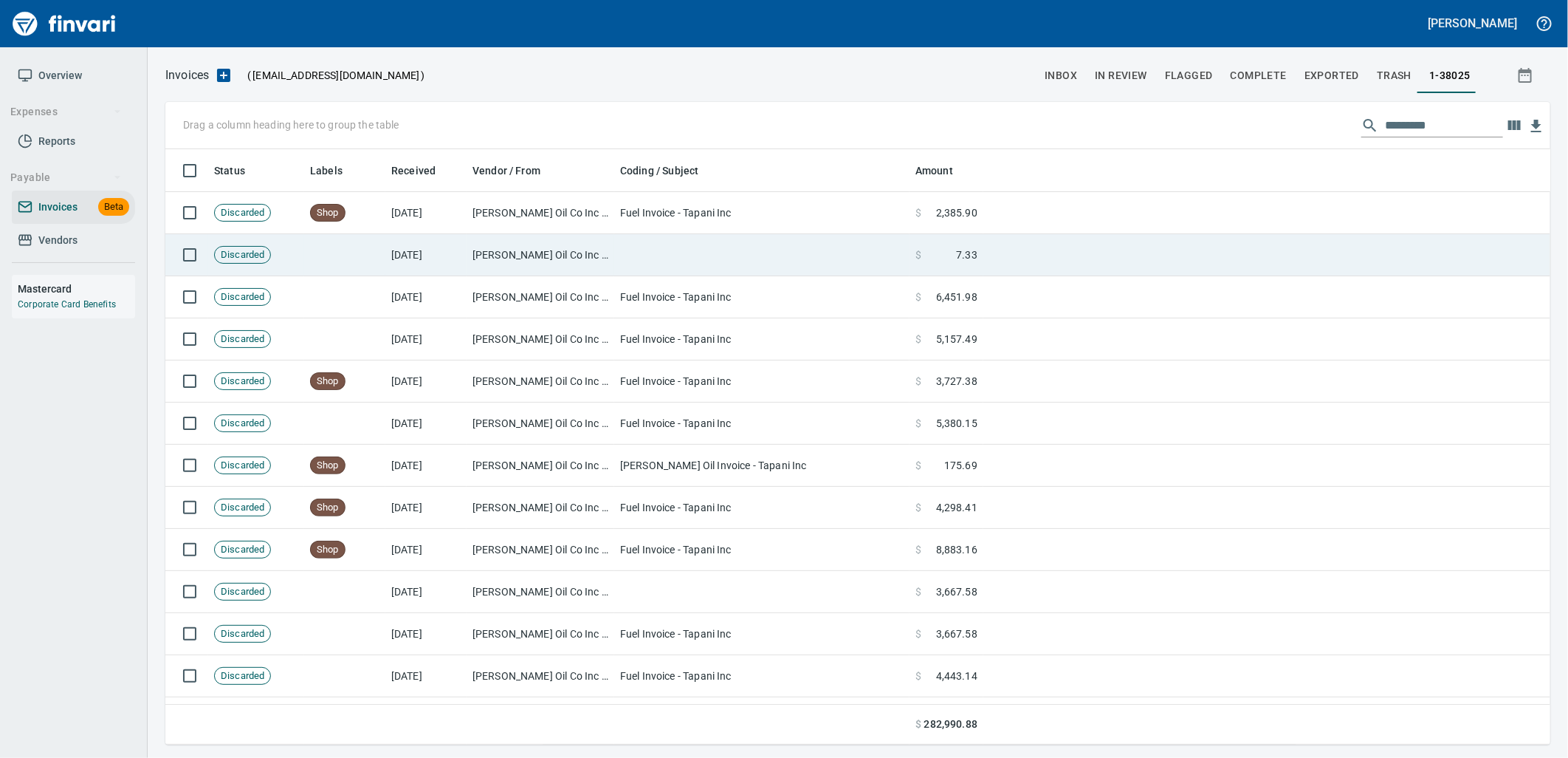
scroll to position [583, 1361]
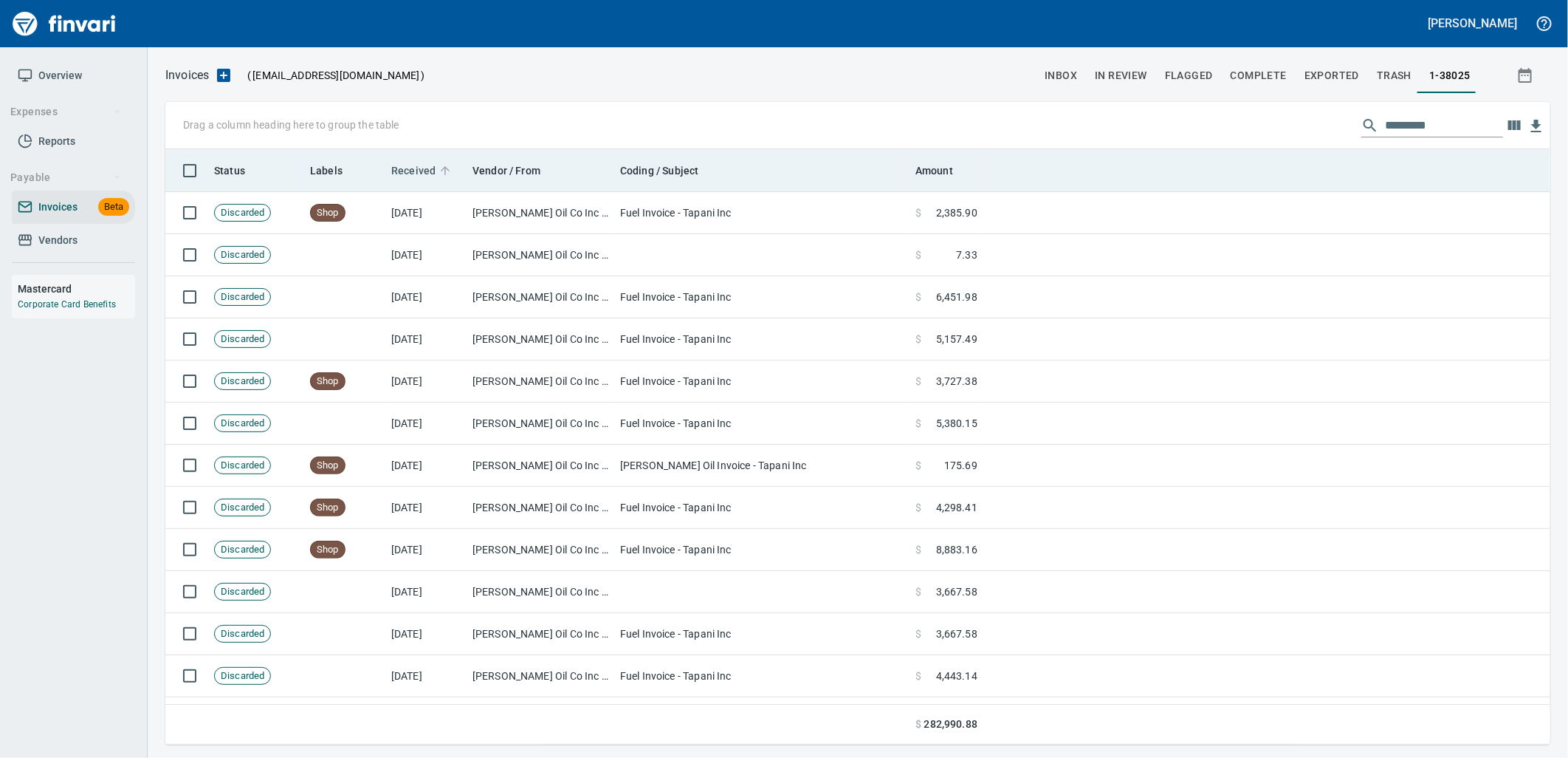
click at [427, 177] on span "Received" at bounding box center [413, 171] width 44 height 18
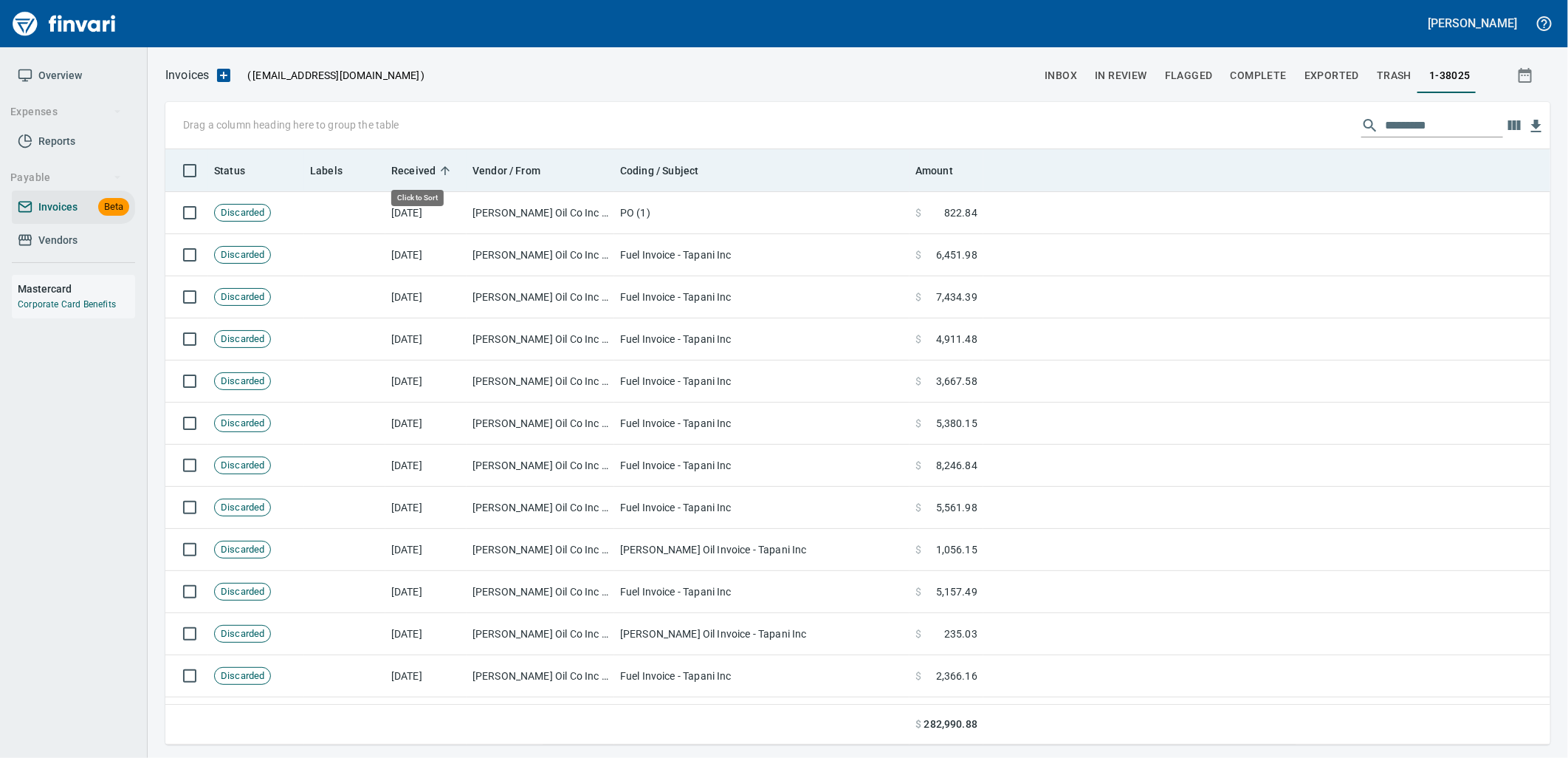
click at [427, 177] on span "Received" at bounding box center [413, 171] width 44 height 18
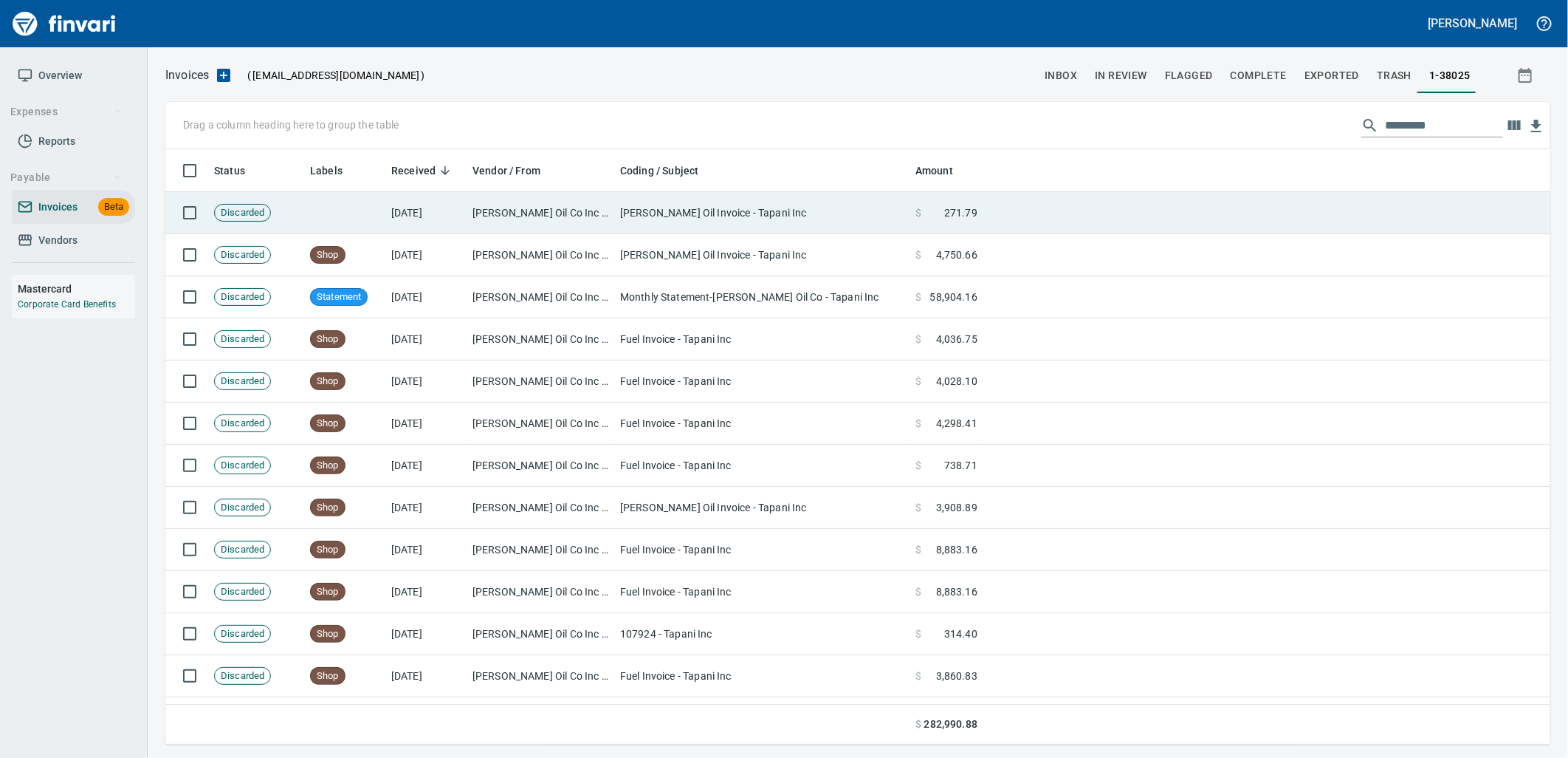
click at [423, 205] on td "[DATE]" at bounding box center [426, 213] width 81 height 42
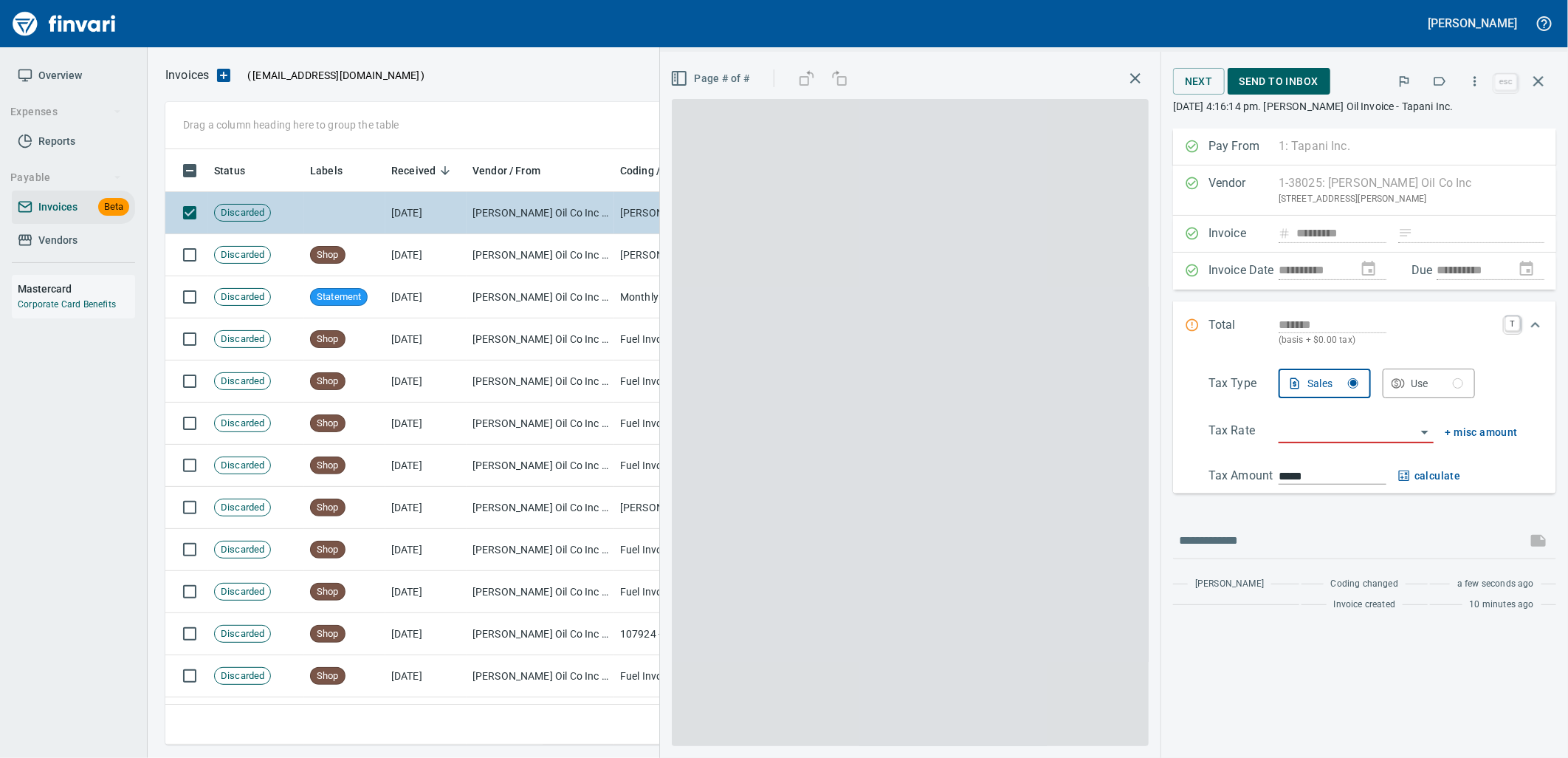
scroll to position [583, 1360]
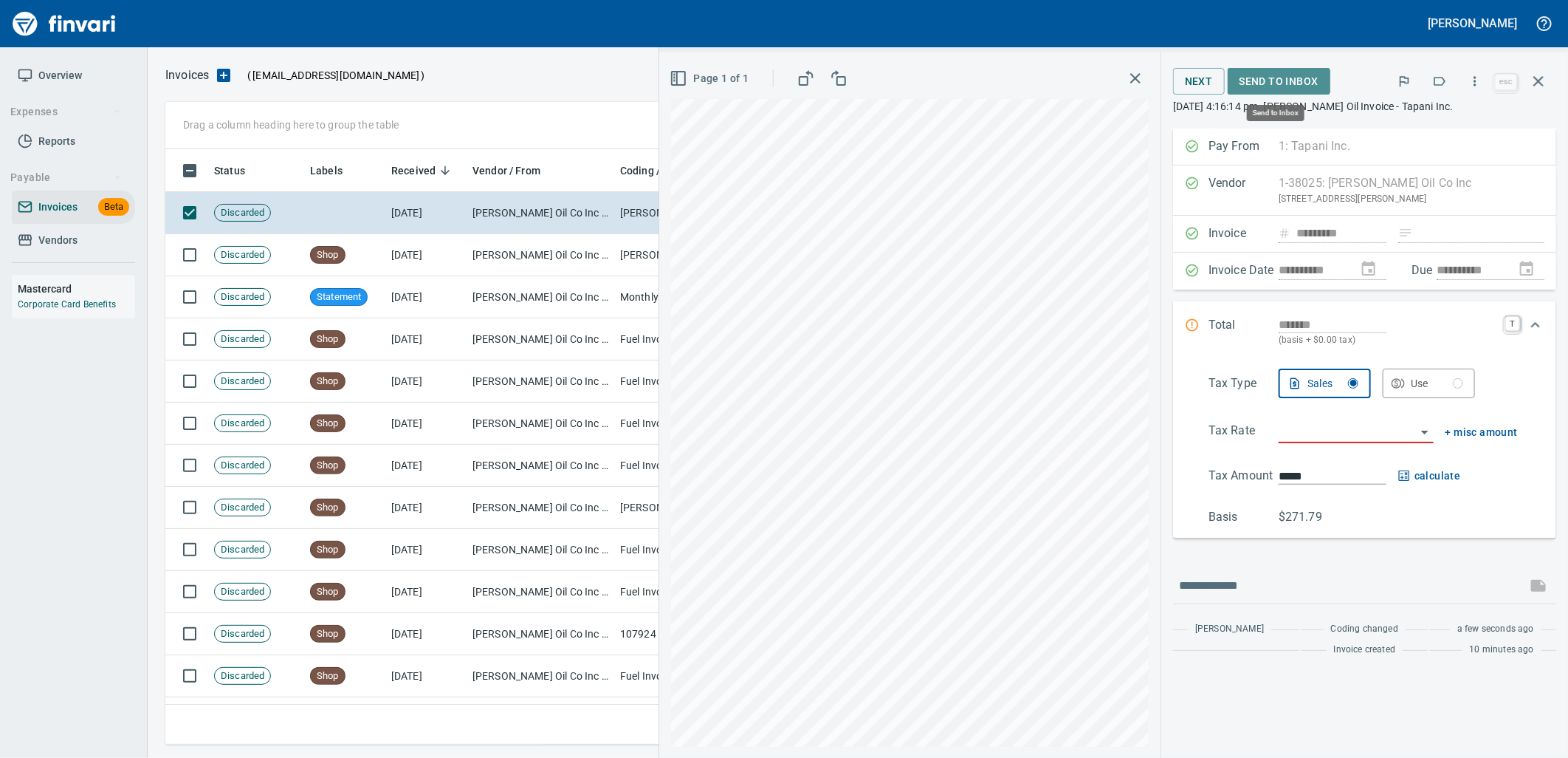
click at [1272, 79] on span "Send to Inbox" at bounding box center [1279, 81] width 79 height 19
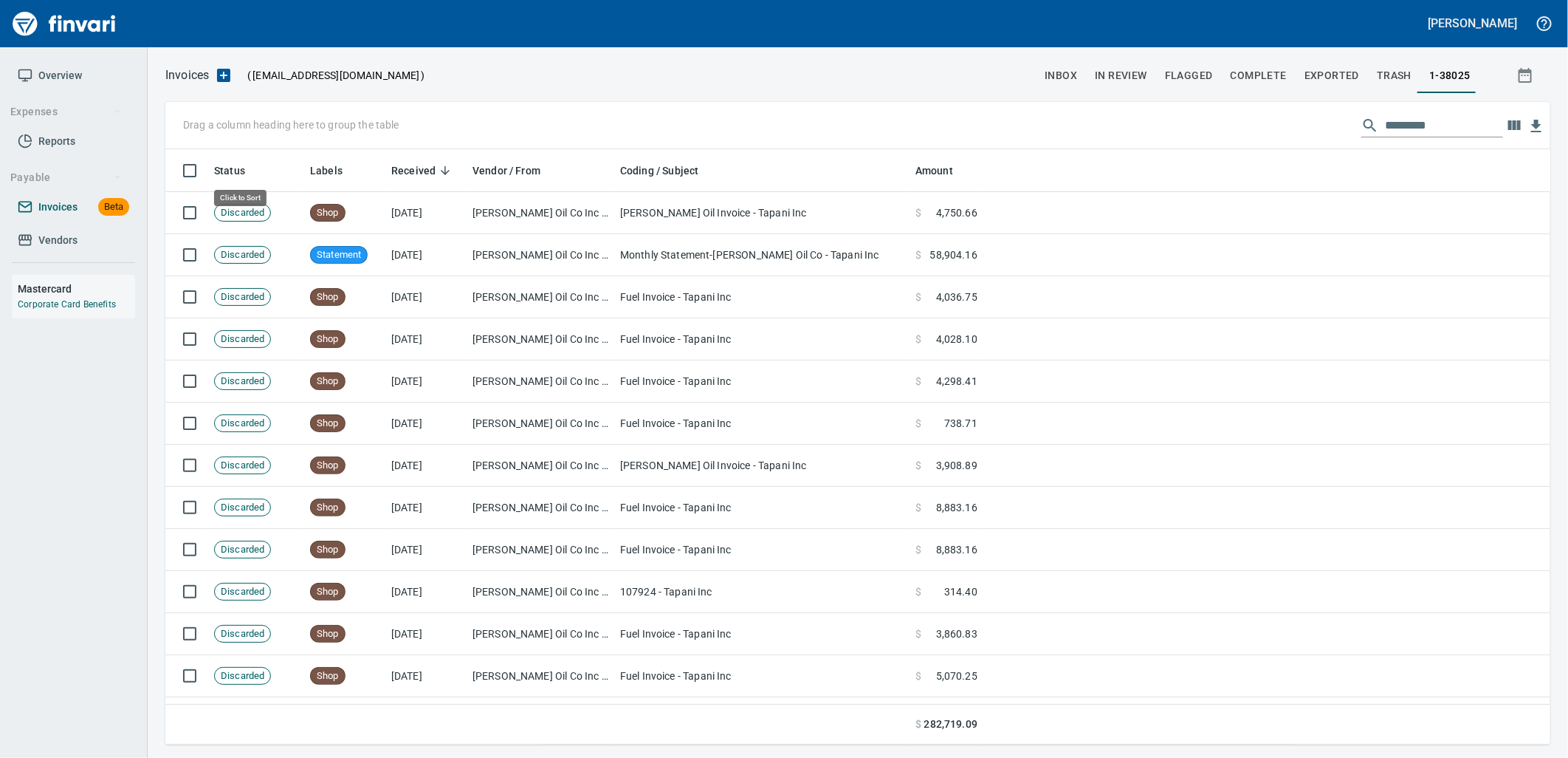
scroll to position [583, 1361]
click at [91, 209] on span "Invoices Beta" at bounding box center [74, 207] width 112 height 19
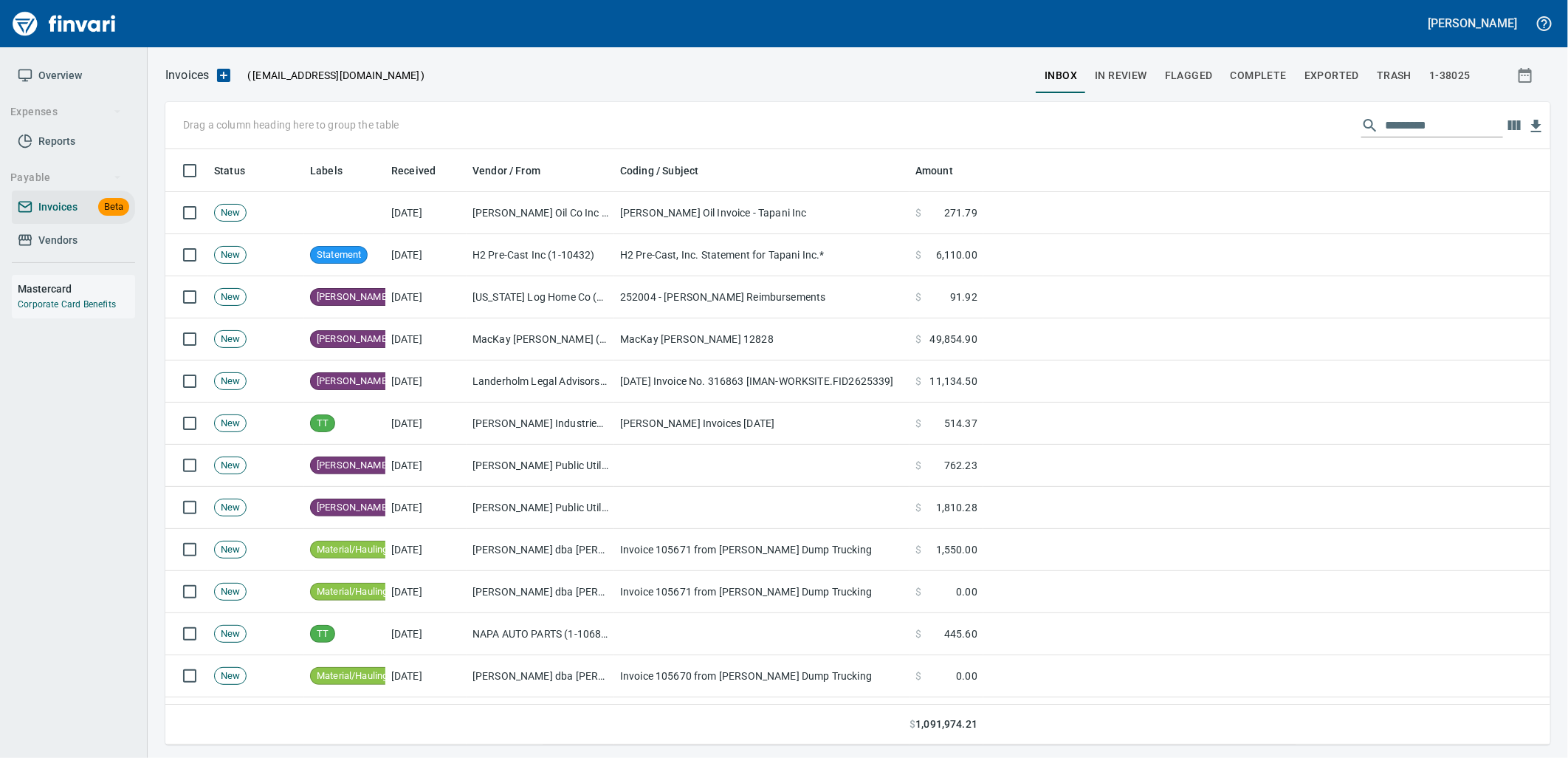
scroll to position [2, 2]
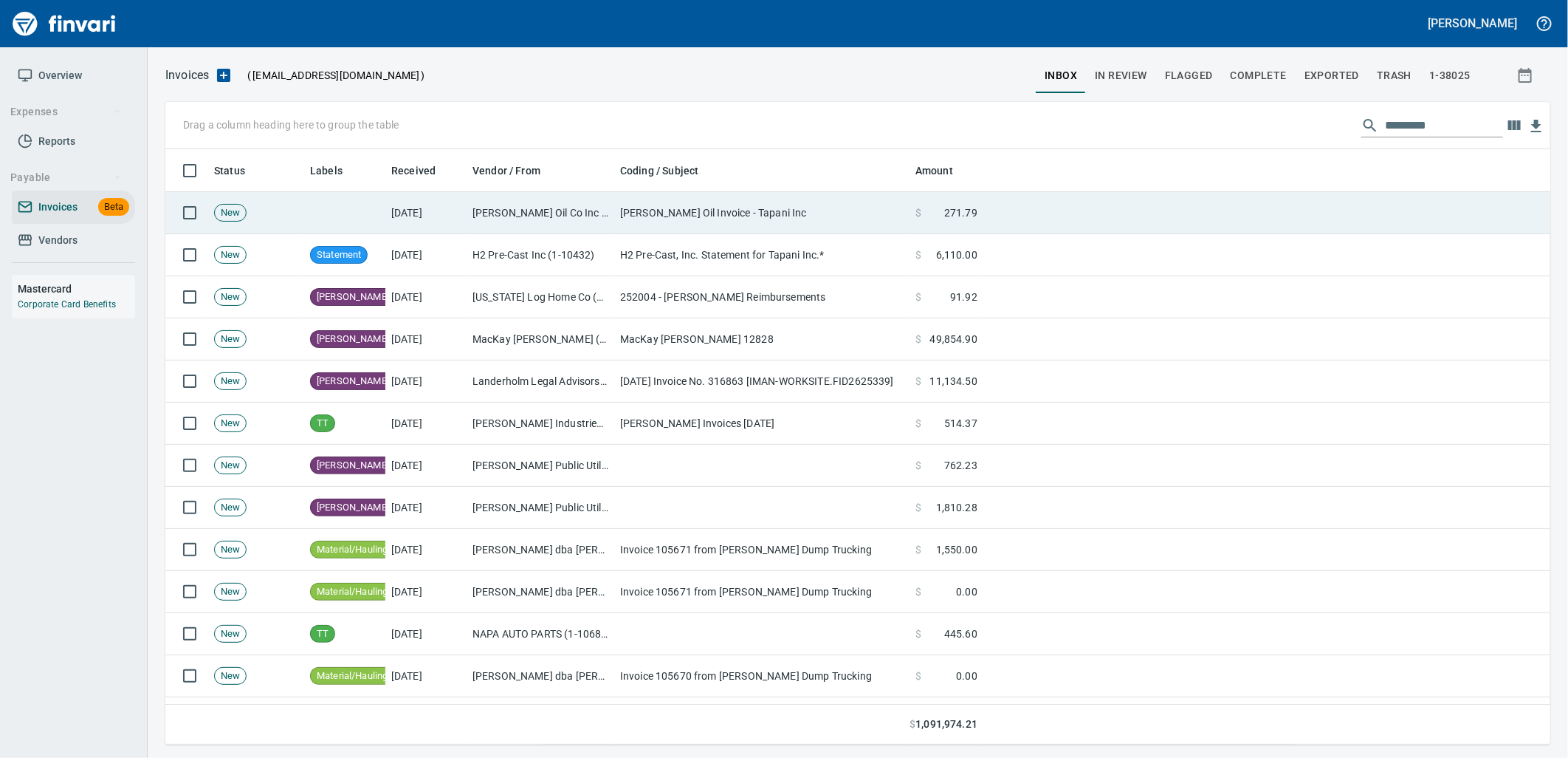
click at [458, 203] on td "[DATE]" at bounding box center [426, 213] width 81 height 42
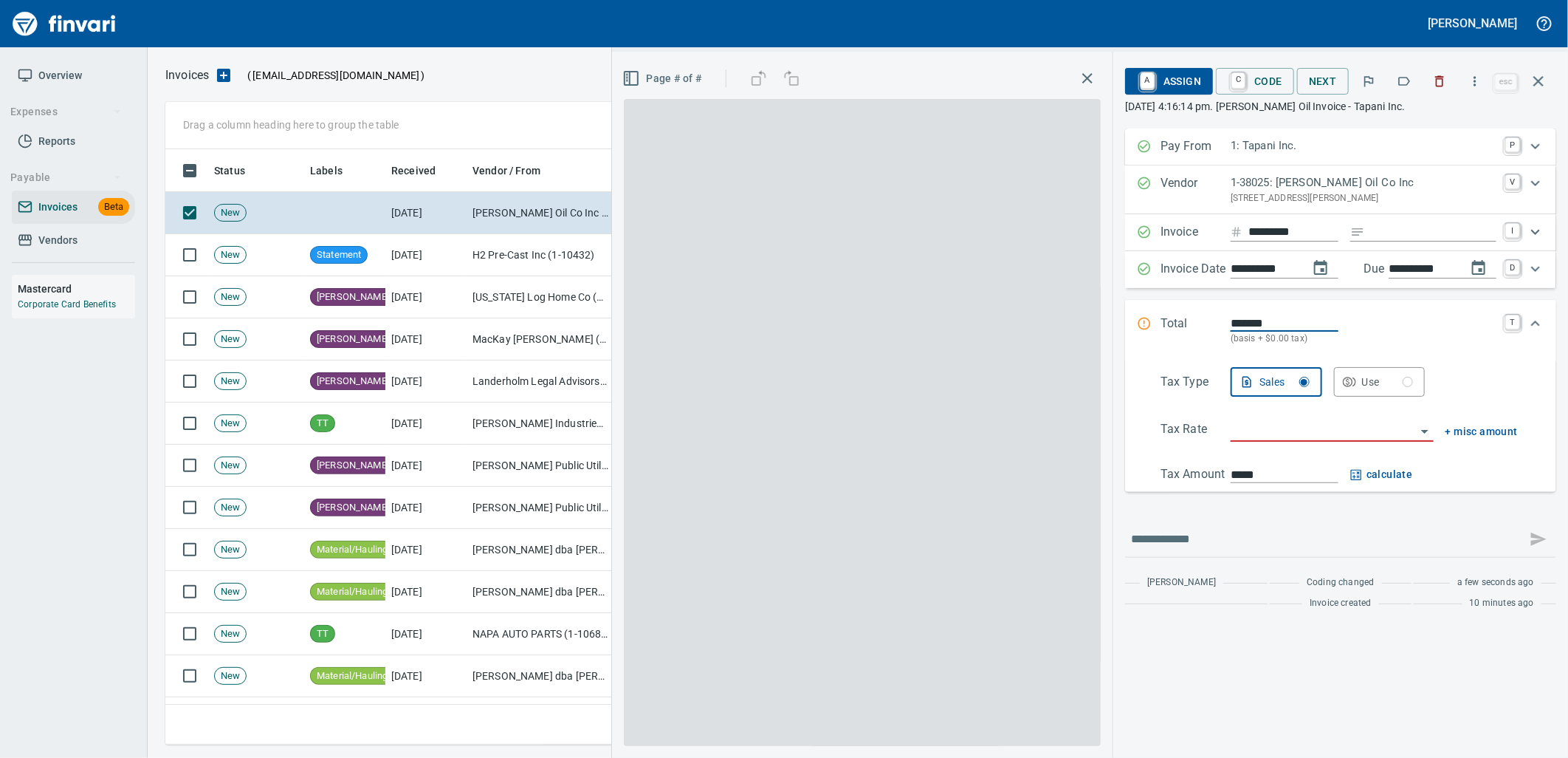
scroll to position [583, 1360]
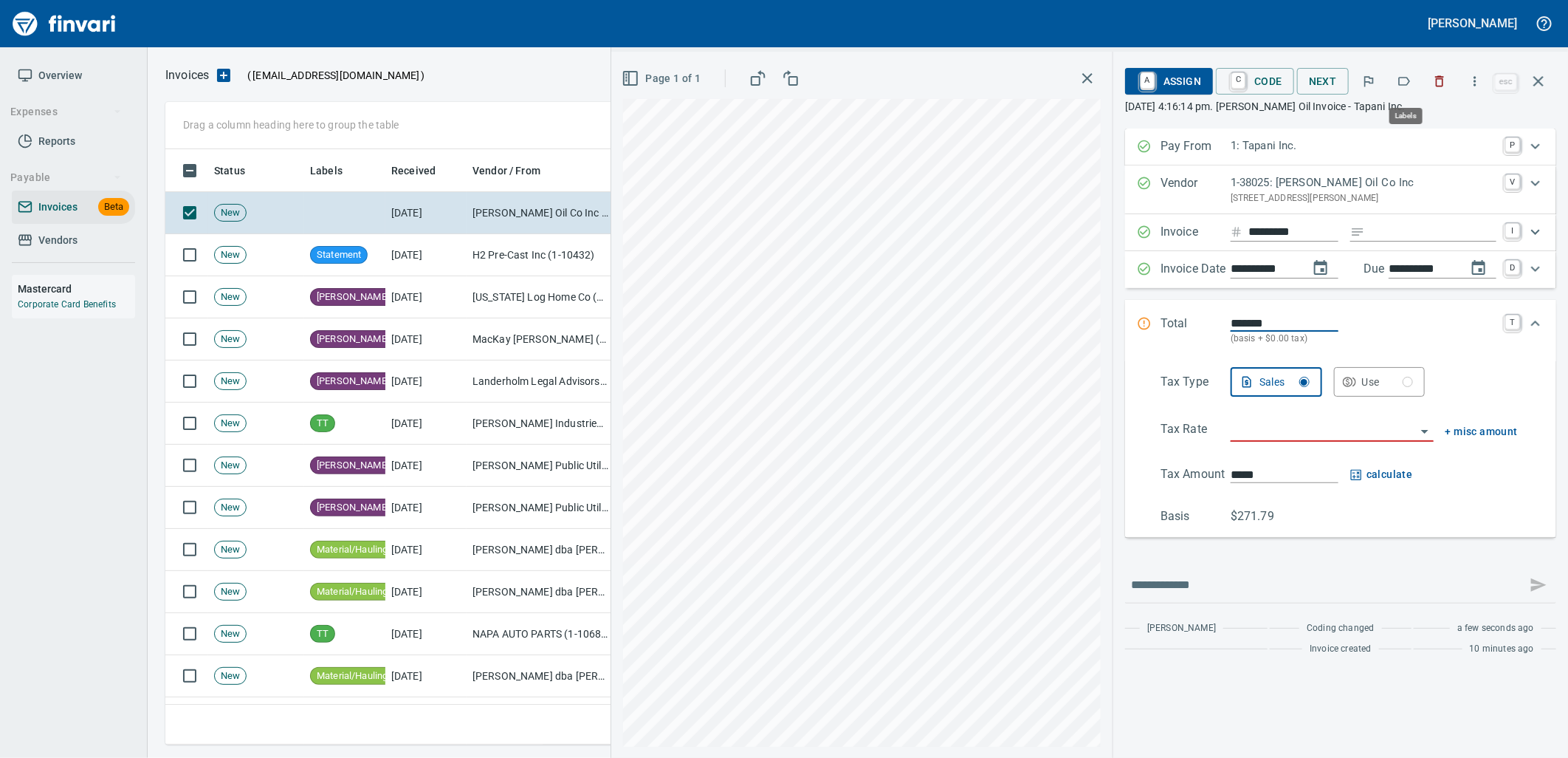
click at [1409, 82] on icon "button" at bounding box center [1404, 81] width 15 height 15
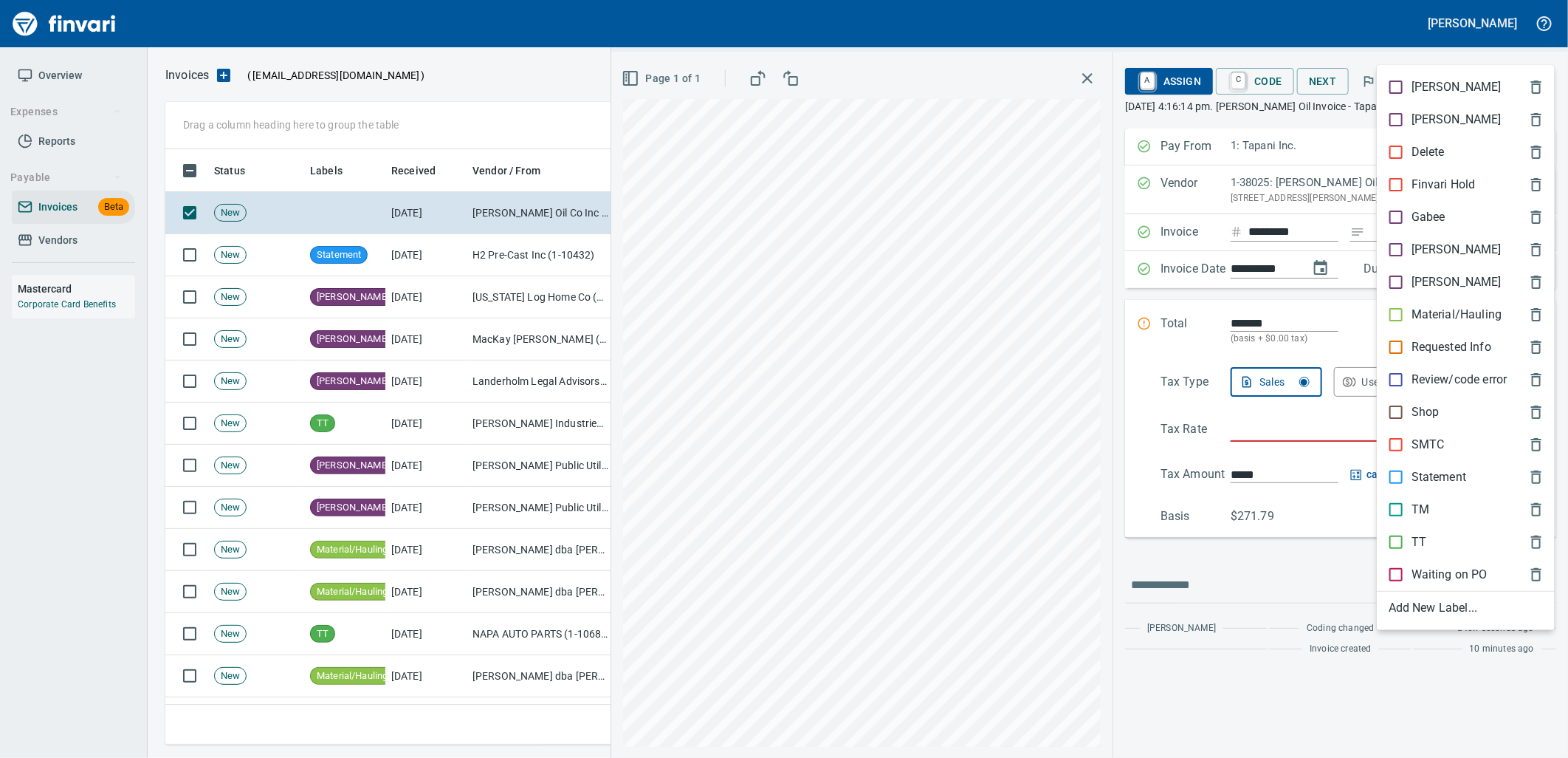
click at [1419, 416] on p "Shop" at bounding box center [1426, 412] width 28 height 18
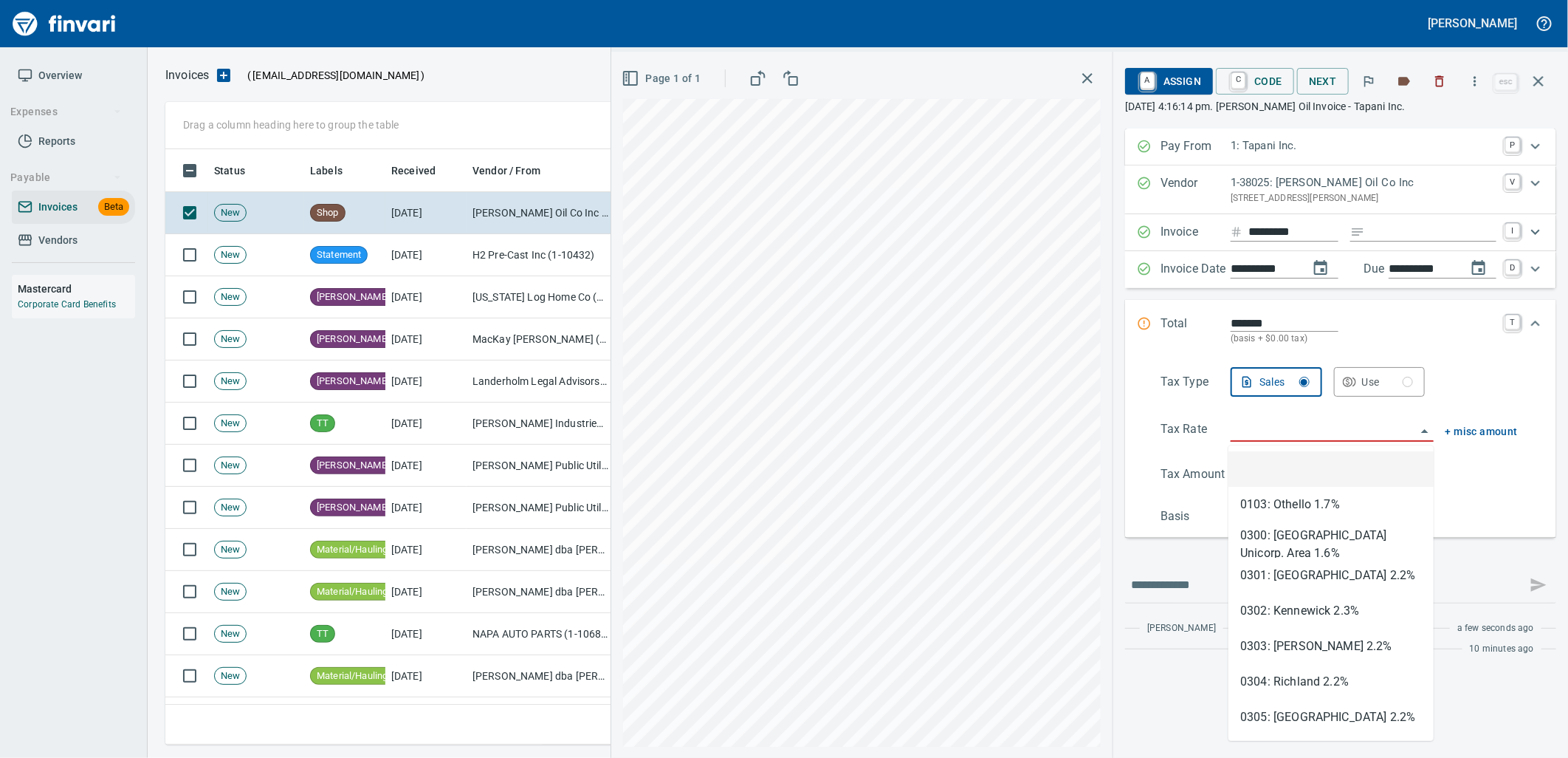
click at [1308, 439] on input "search" at bounding box center [1324, 430] width 186 height 21
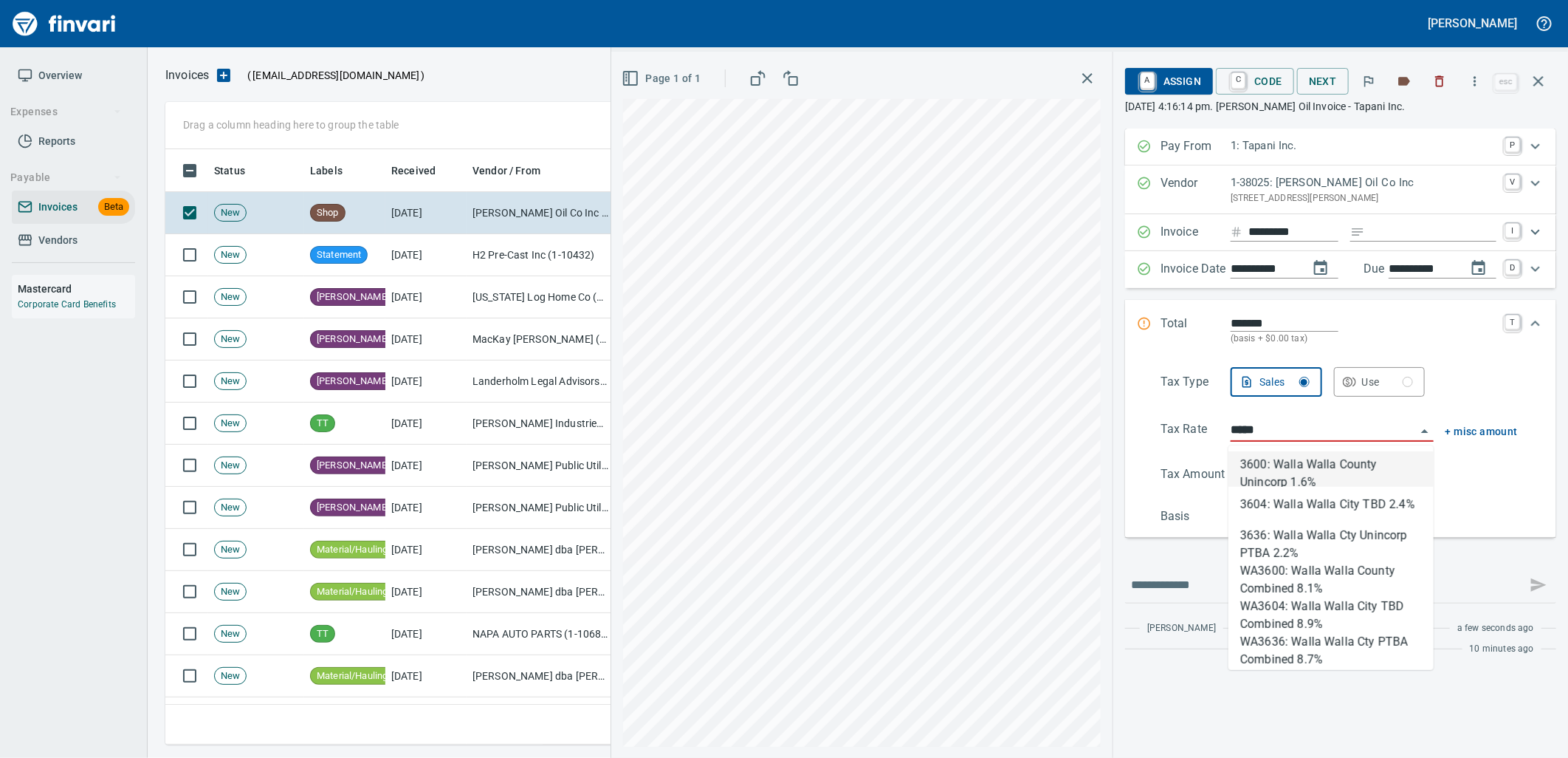
click at [1303, 474] on li "3600: Walla Walla County Unincorp 1.6%" at bounding box center [1330, 469] width 205 height 35
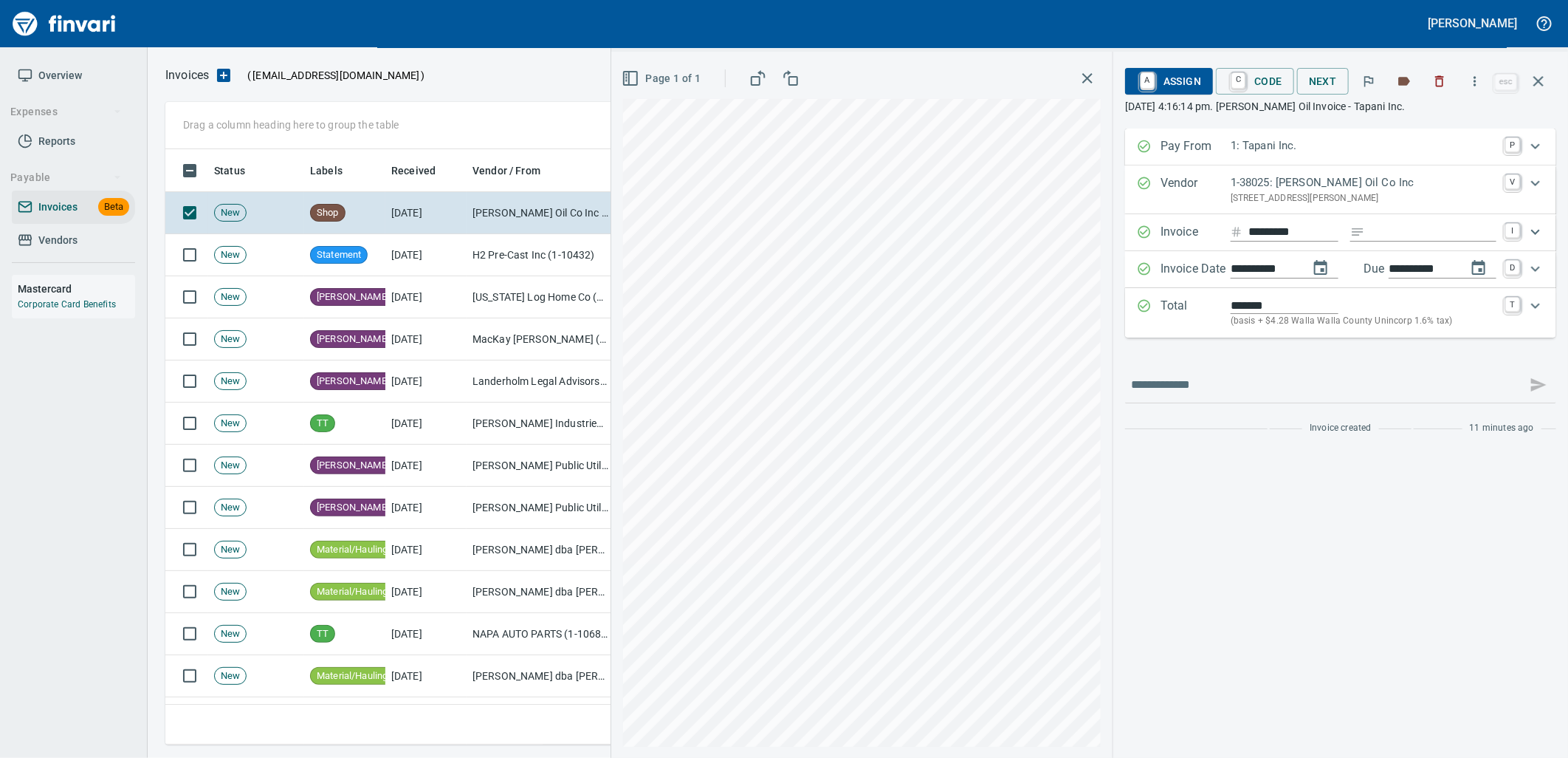
type input "**********"
type input "*****"
click at [1367, 327] on p "(basis + $4.28 Walla Walla County Unincorp 1.6% tax)" at bounding box center [1364, 321] width 266 height 15
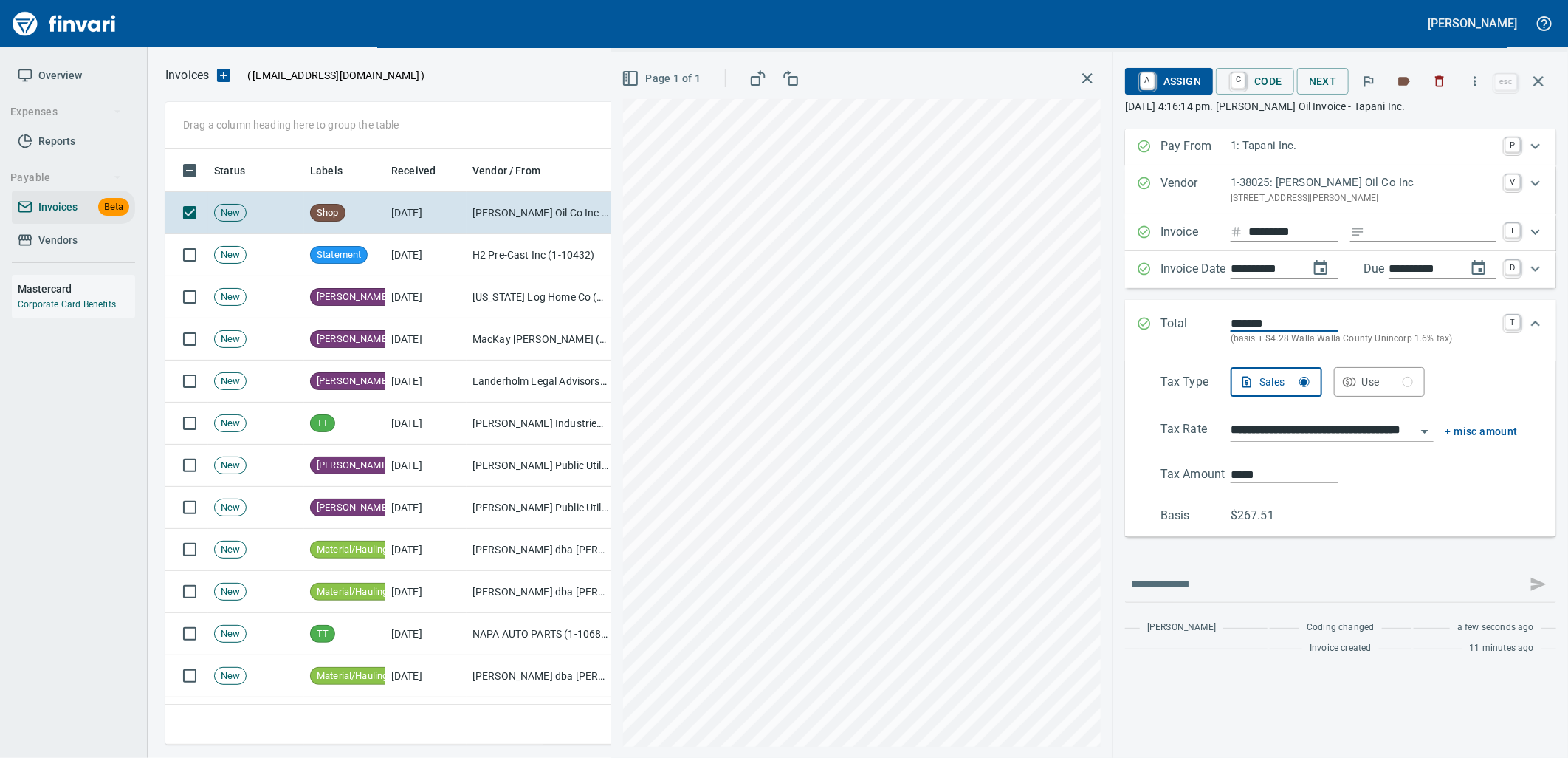
click at [1317, 430] on input "**********" at bounding box center [1324, 430] width 186 height 21
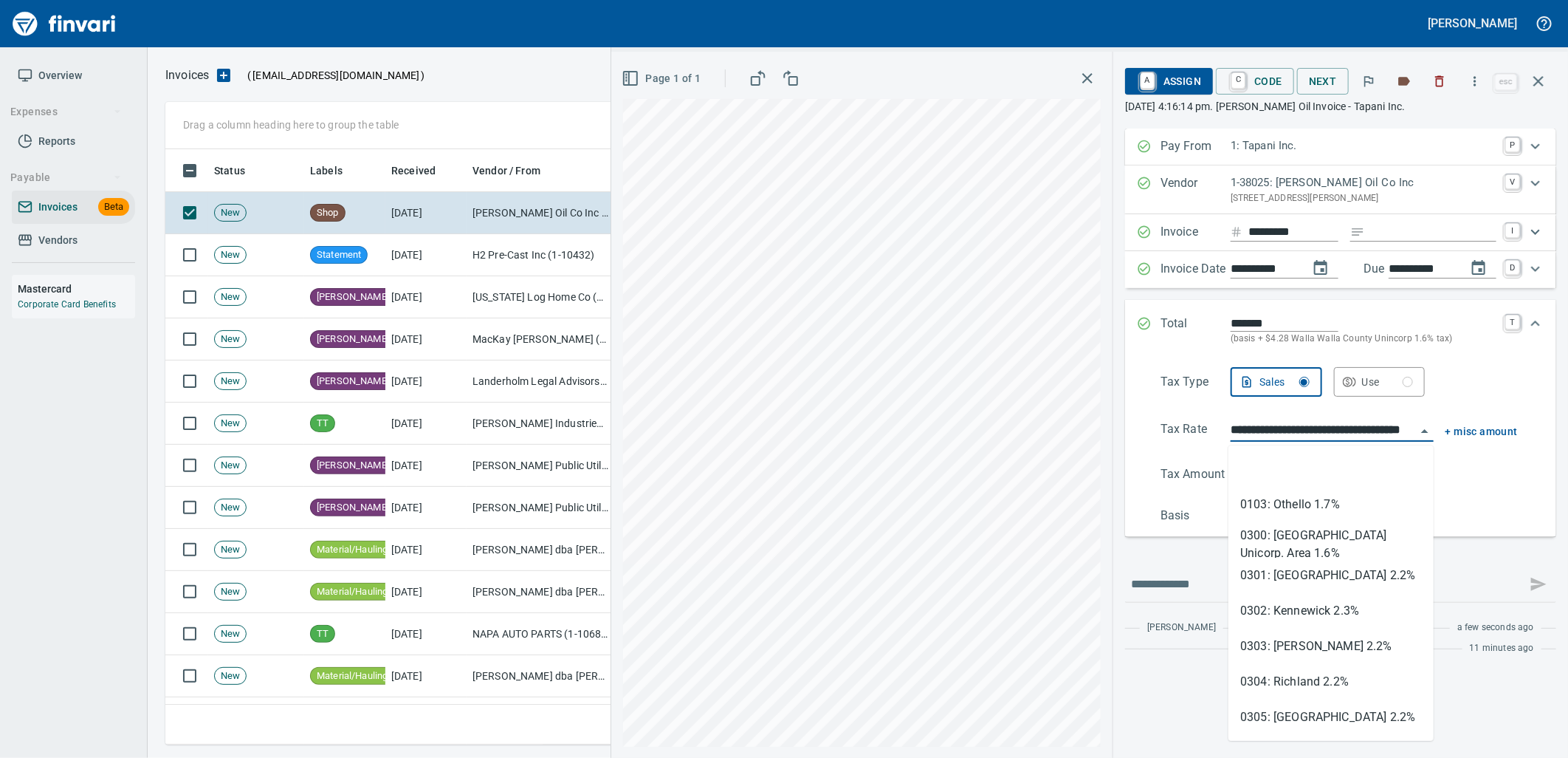
click at [1317, 430] on input "**********" at bounding box center [1324, 430] width 186 height 21
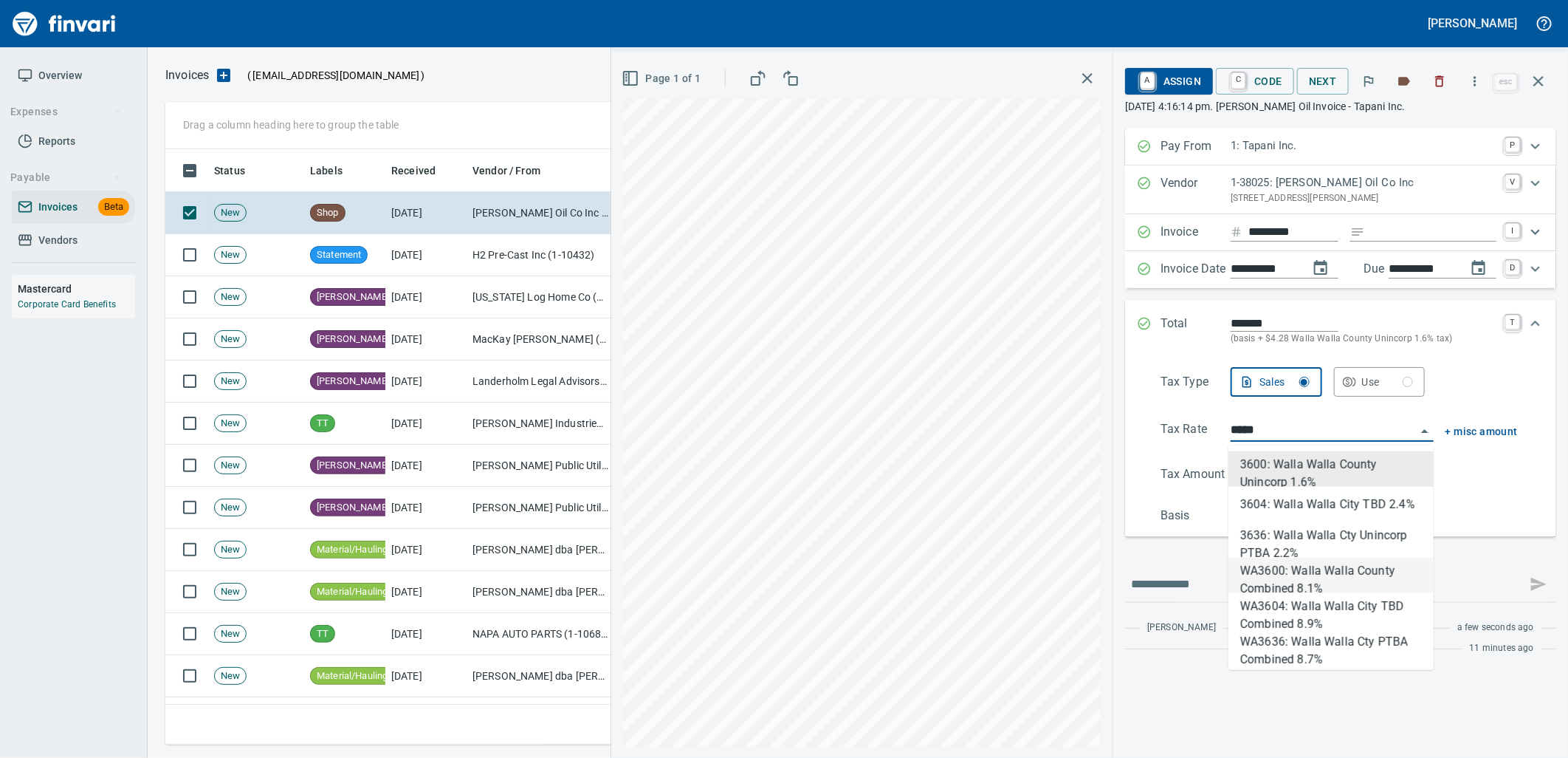
click at [1307, 588] on li "WA3600: Walla Walla County Combined 8.1%" at bounding box center [1330, 575] width 205 height 35
type input "**********"
type input "******"
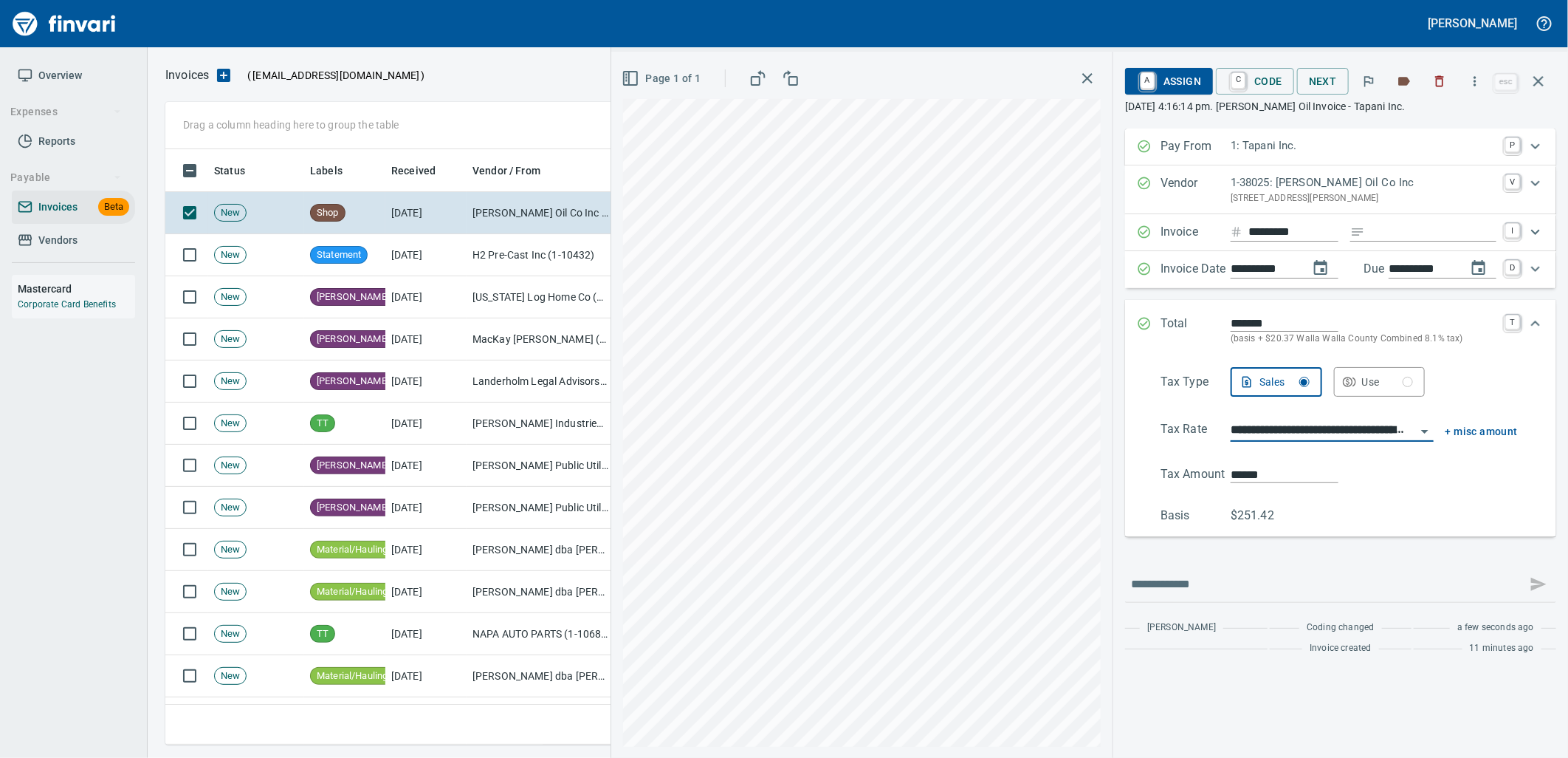
type input "**********"
click at [1286, 480] on input "******" at bounding box center [1285, 474] width 108 height 17
type input "******"
click at [1535, 87] on icon "button" at bounding box center [1539, 81] width 18 height 18
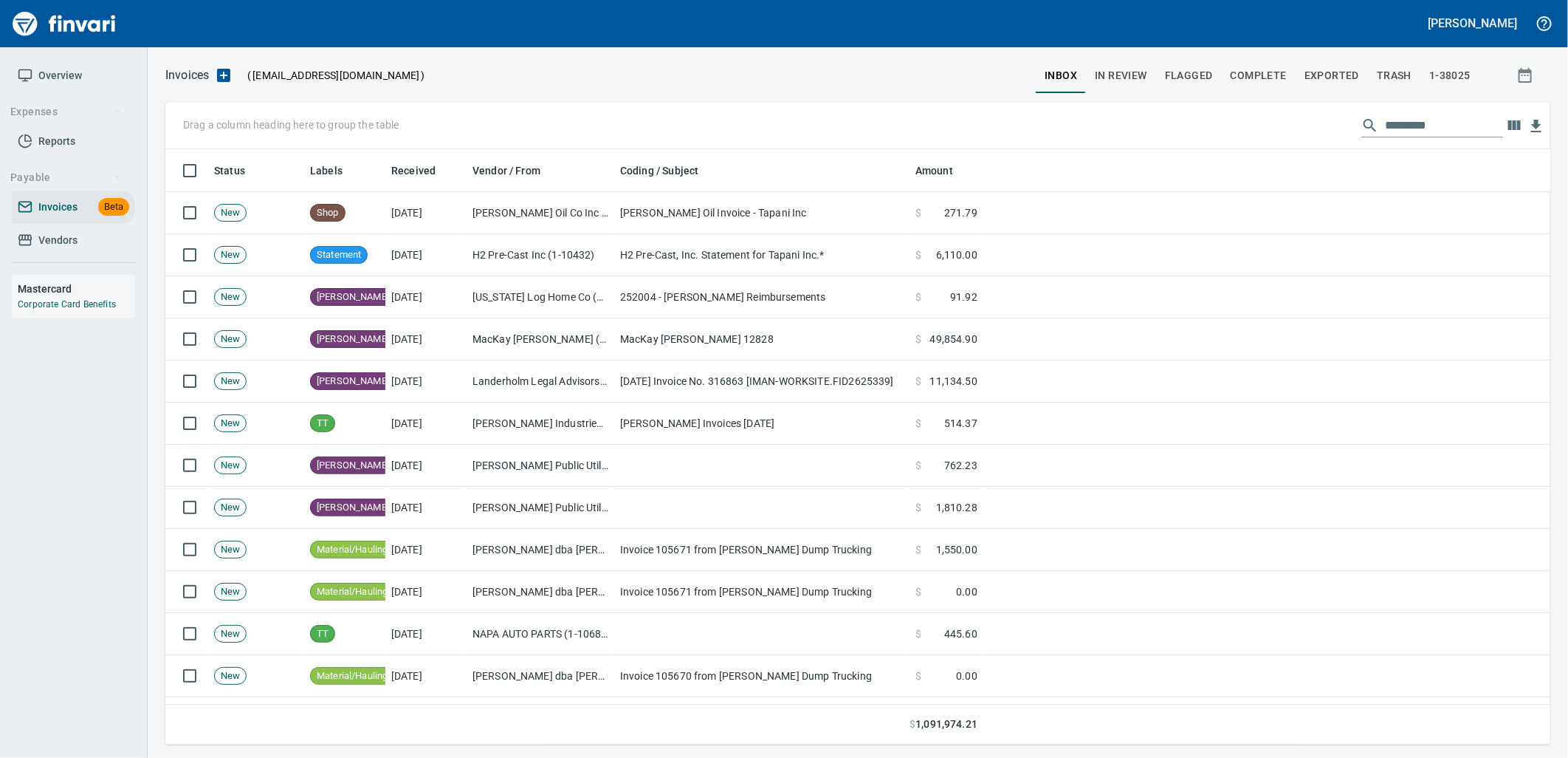
click at [1139, 75] on span "In Review" at bounding box center [1120, 76] width 52 height 19
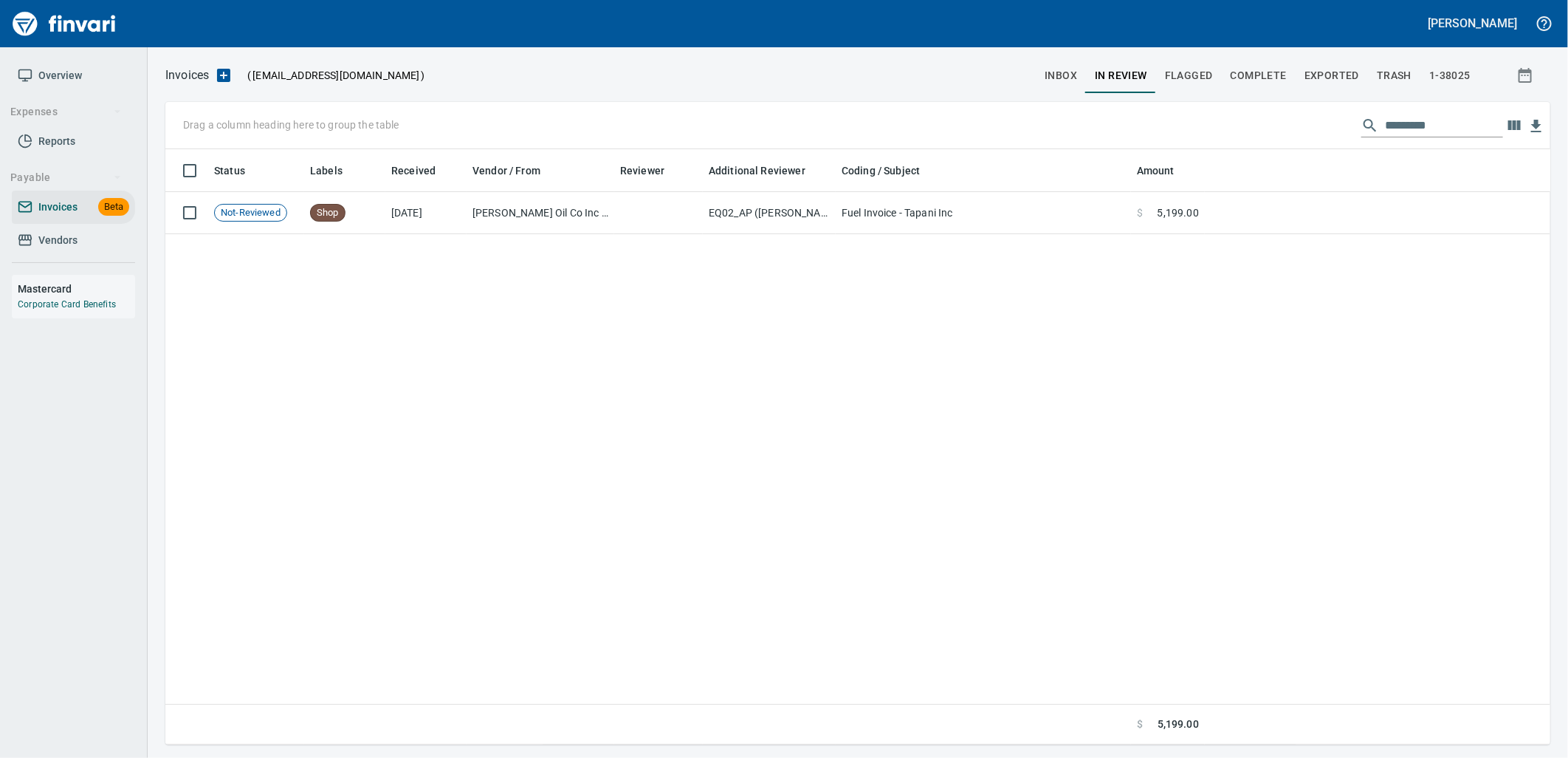
scroll to position [583, 1361]
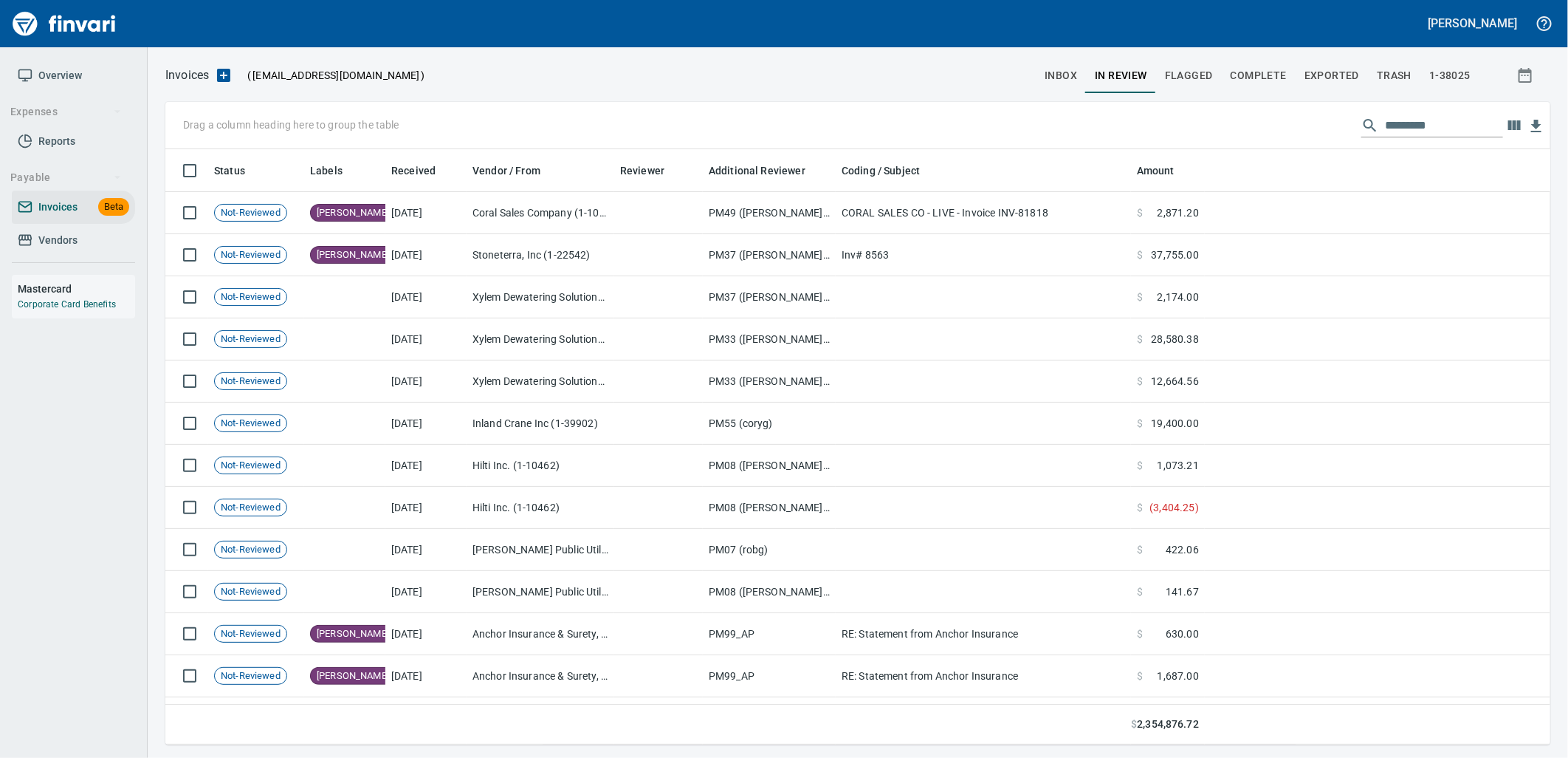
click at [1433, 121] on input "text" at bounding box center [1444, 126] width 118 height 24
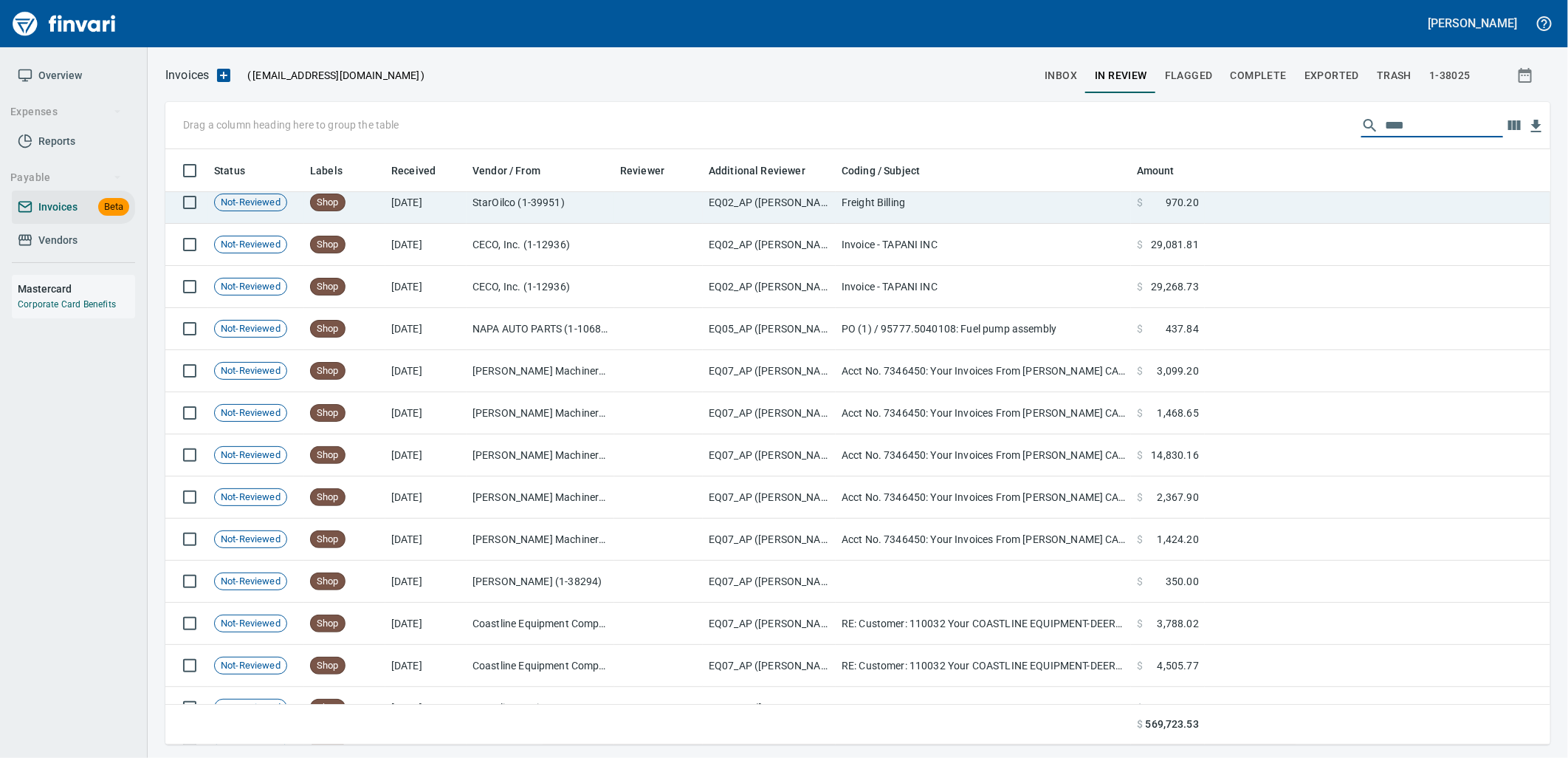
scroll to position [0, 0]
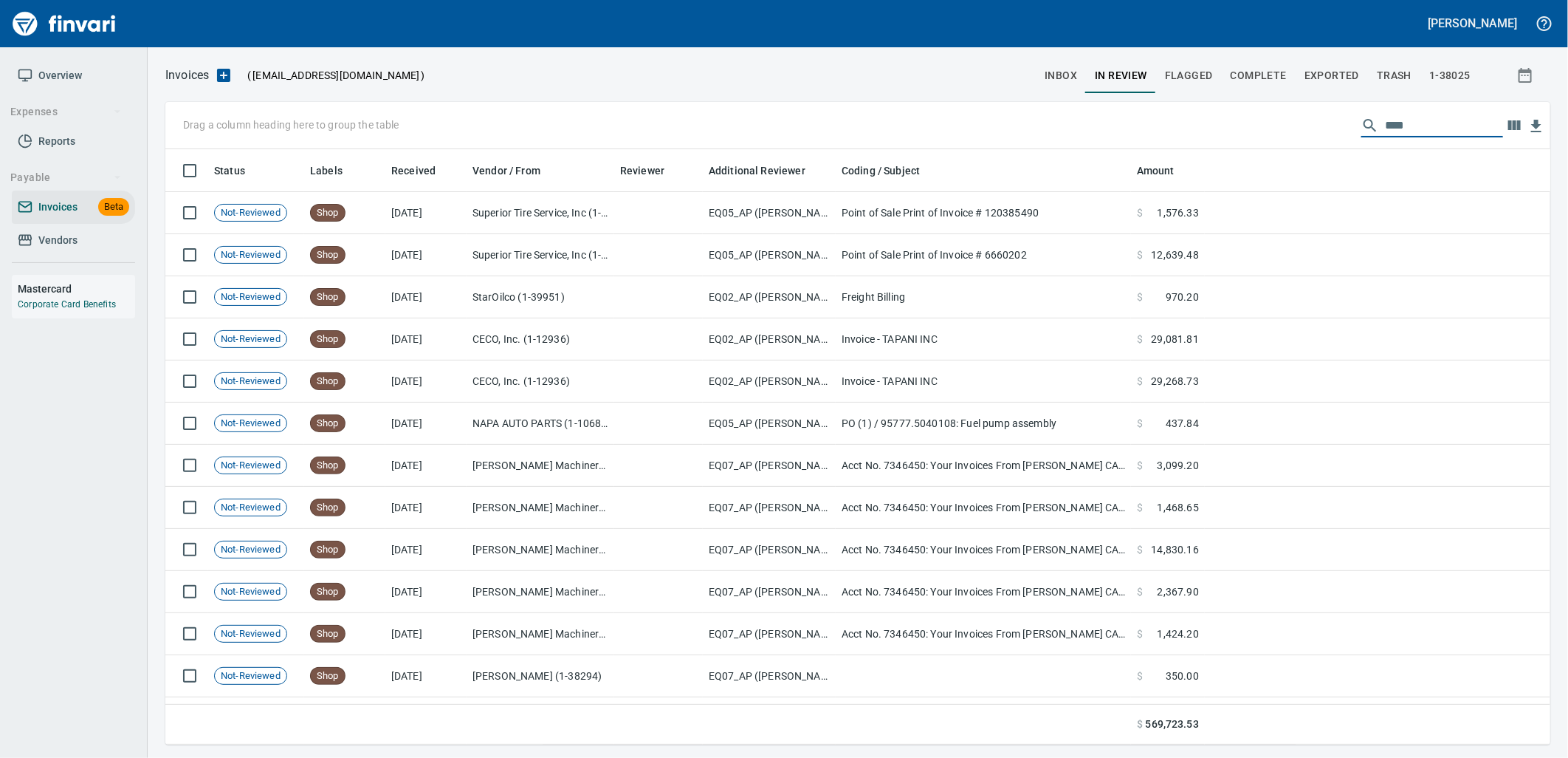
click at [1413, 116] on div "Drag a column heading here to group the table ****" at bounding box center [857, 126] width 1385 height 47
click at [1421, 131] on input "****" at bounding box center [1444, 126] width 118 height 24
click at [1392, 131] on input "****" at bounding box center [1444, 126] width 118 height 24
click at [1407, 124] on input "****" at bounding box center [1444, 126] width 118 height 24
drag, startPoint x: 1400, startPoint y: 124, endPoint x: 1385, endPoint y: 126, distance: 15.1
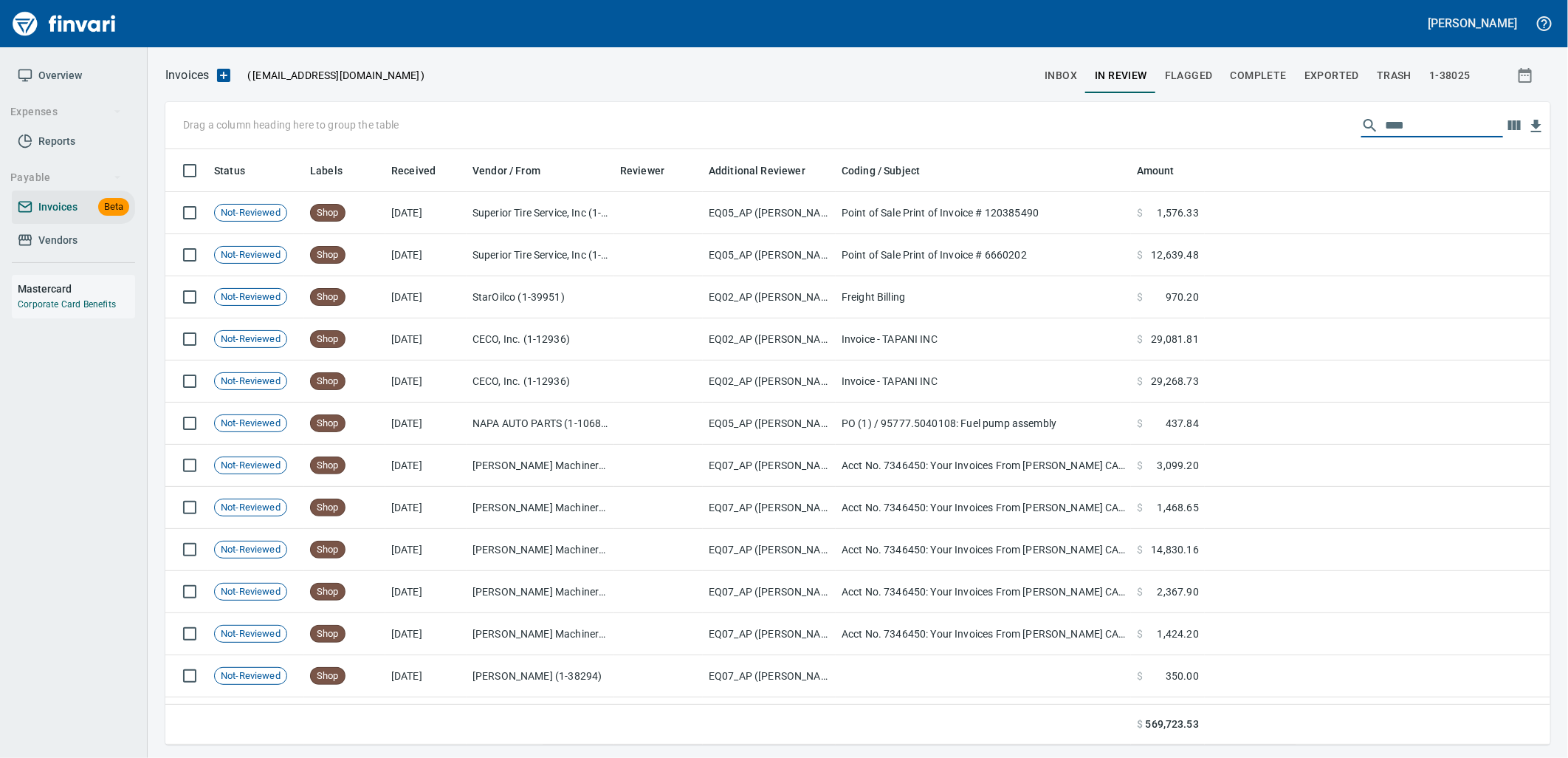
click at [1385, 126] on input "****" at bounding box center [1444, 126] width 118 height 24
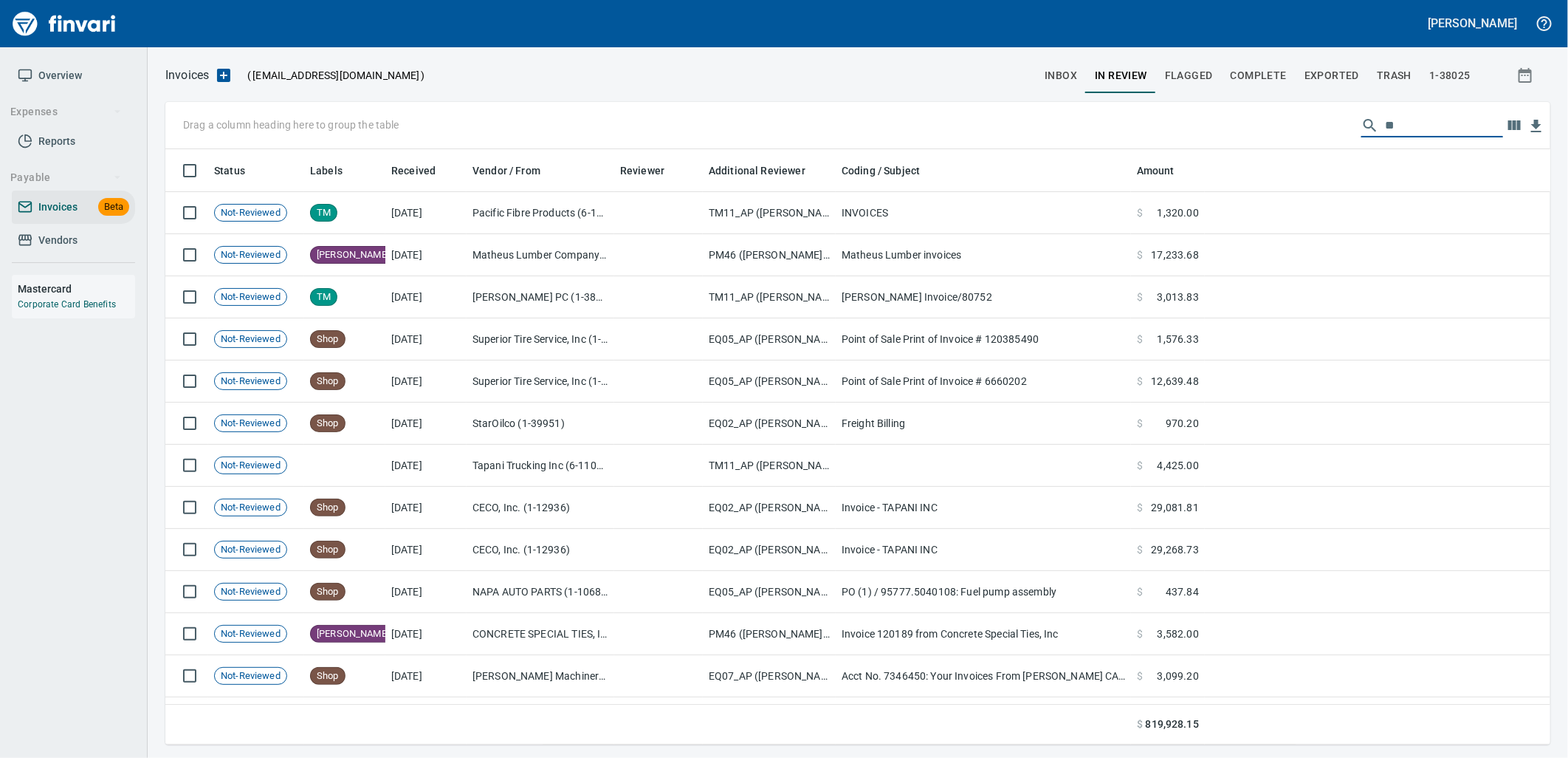
type input "*"
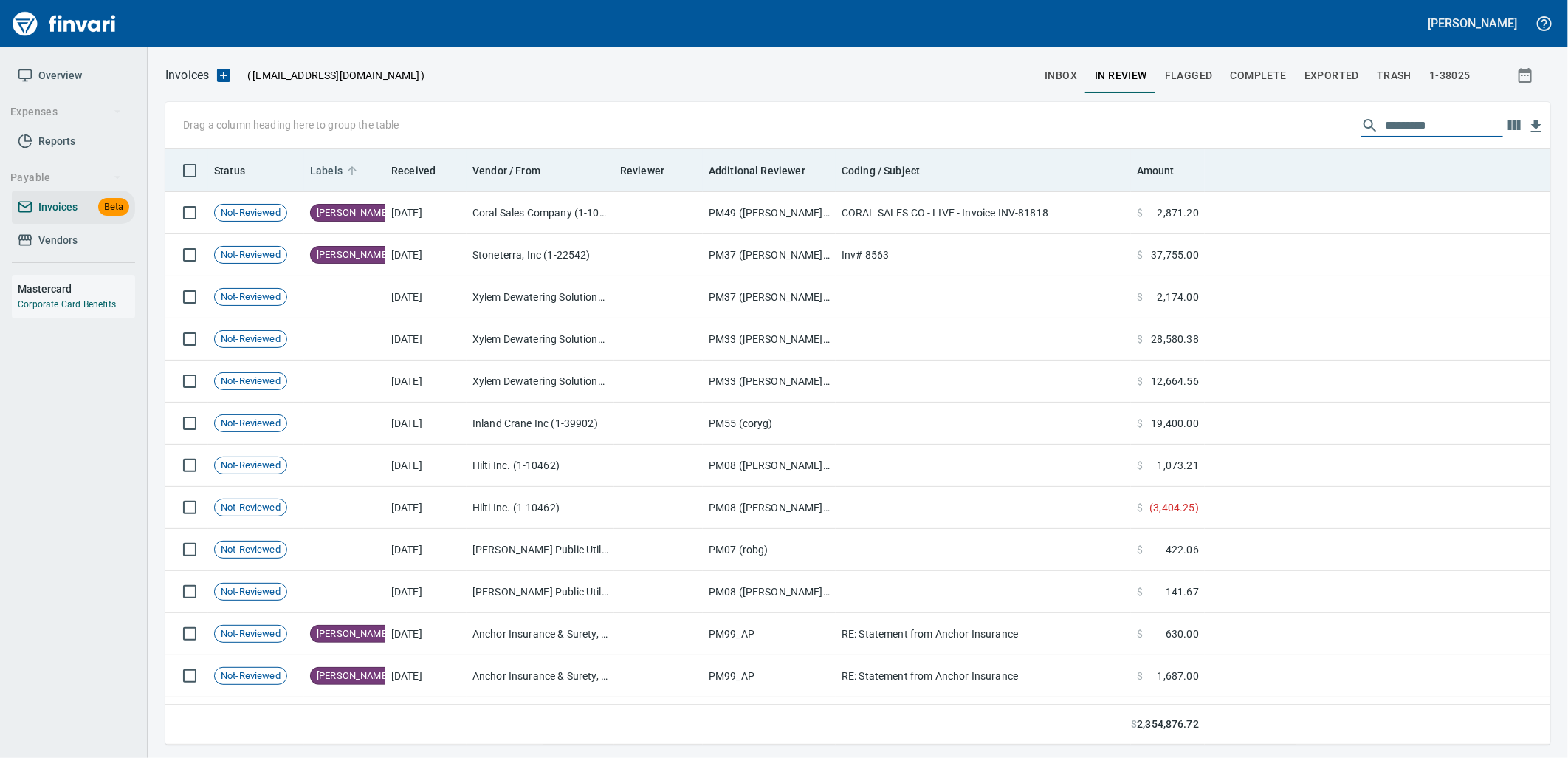
click at [332, 164] on span "Labels" at bounding box center [326, 171] width 32 height 18
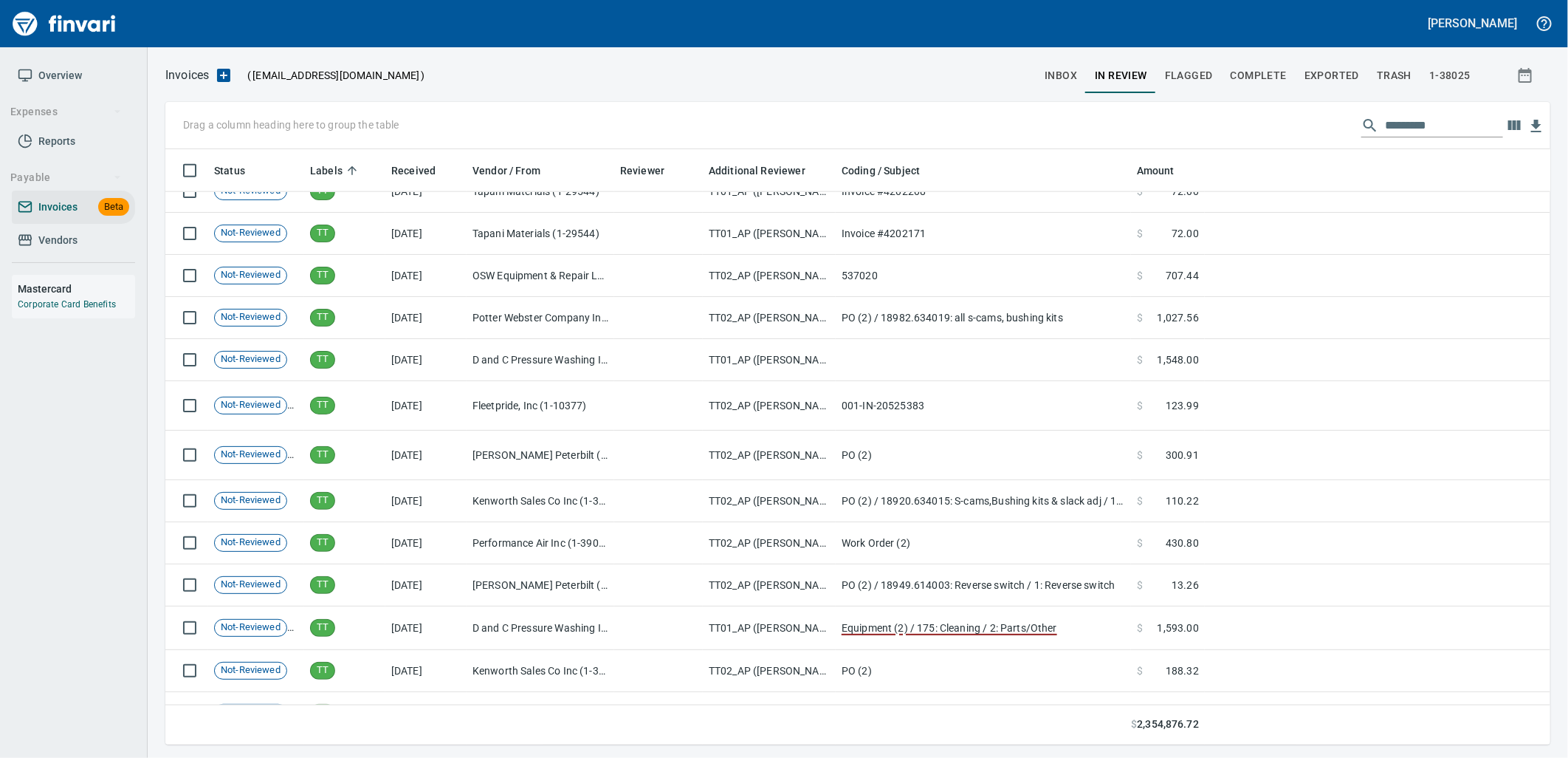
scroll to position [22413, 0]
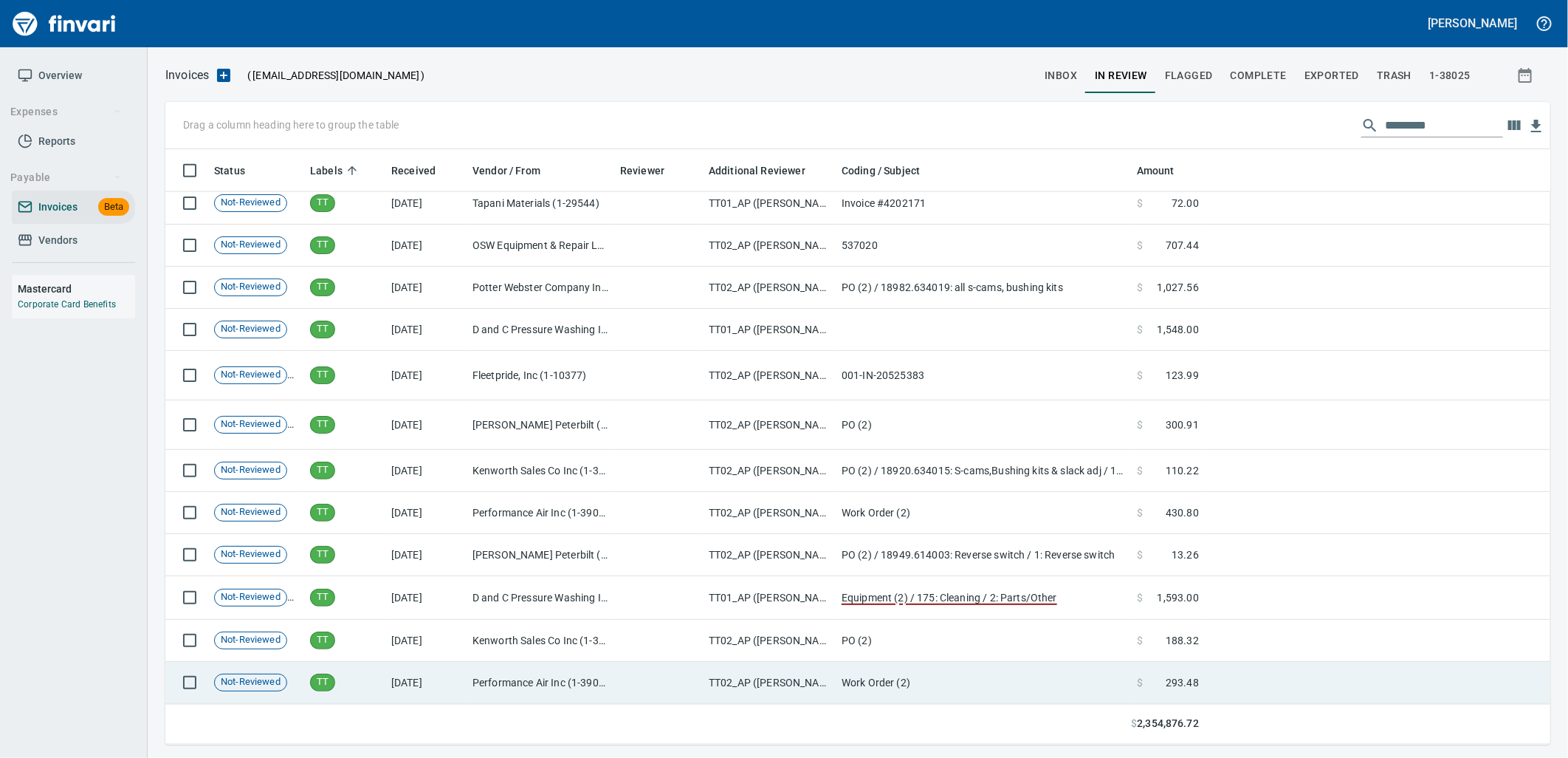
click at [1017, 674] on td "Work Order (2)" at bounding box center [983, 682] width 296 height 42
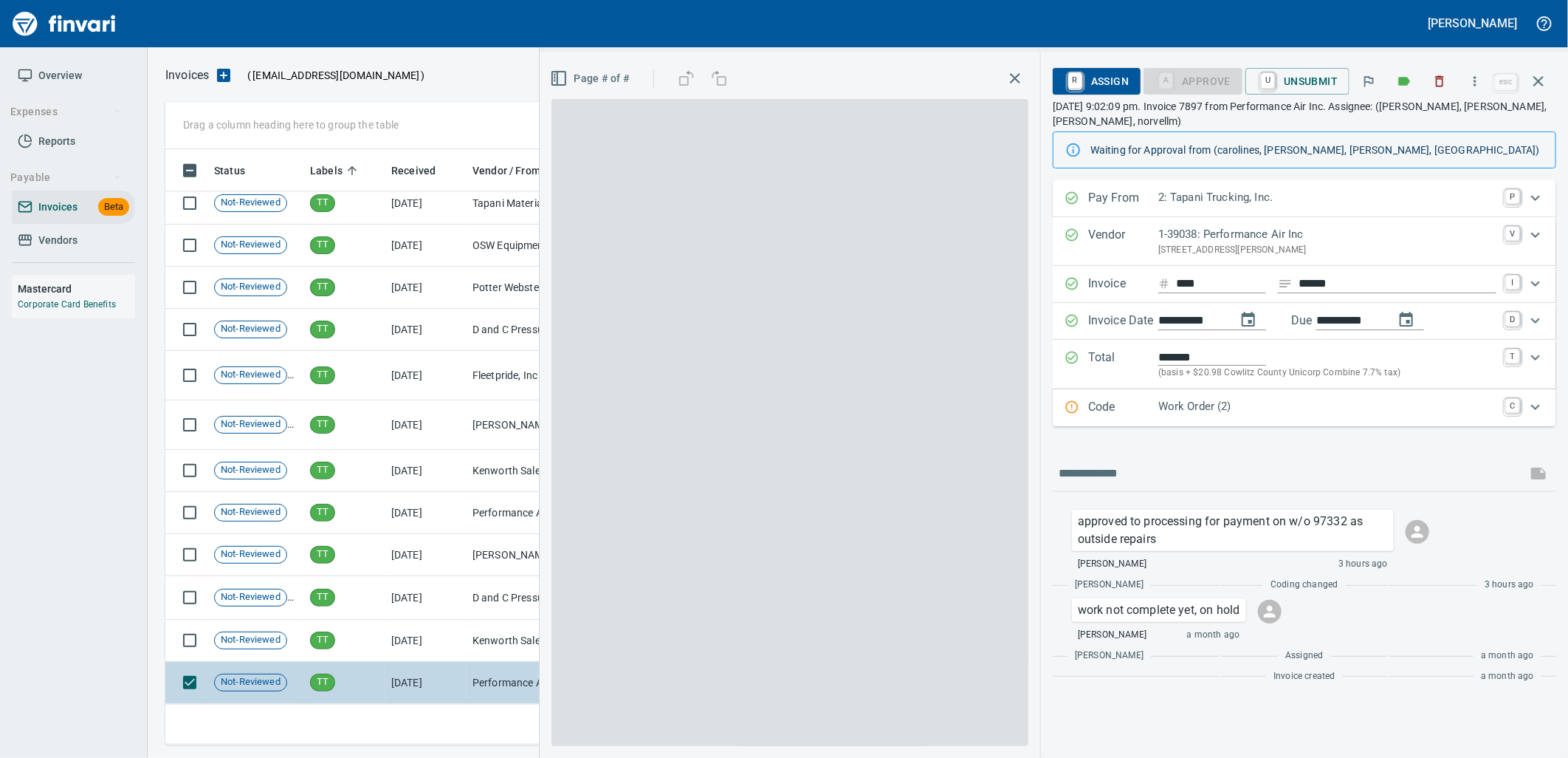
scroll to position [583, 1360]
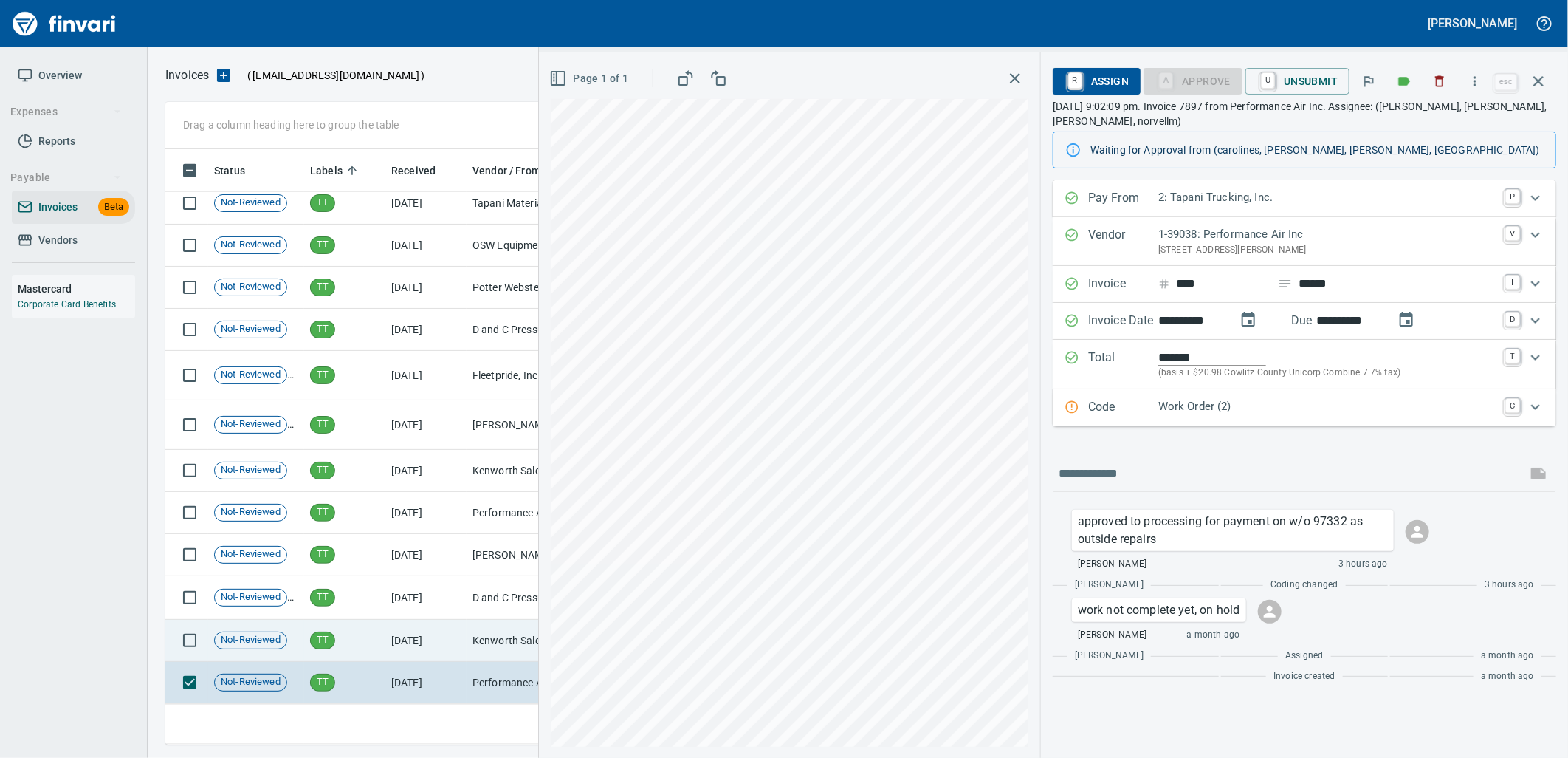
click at [496, 637] on td "Kenworth Sales Co Inc (1-38304)" at bounding box center [540, 640] width 147 height 42
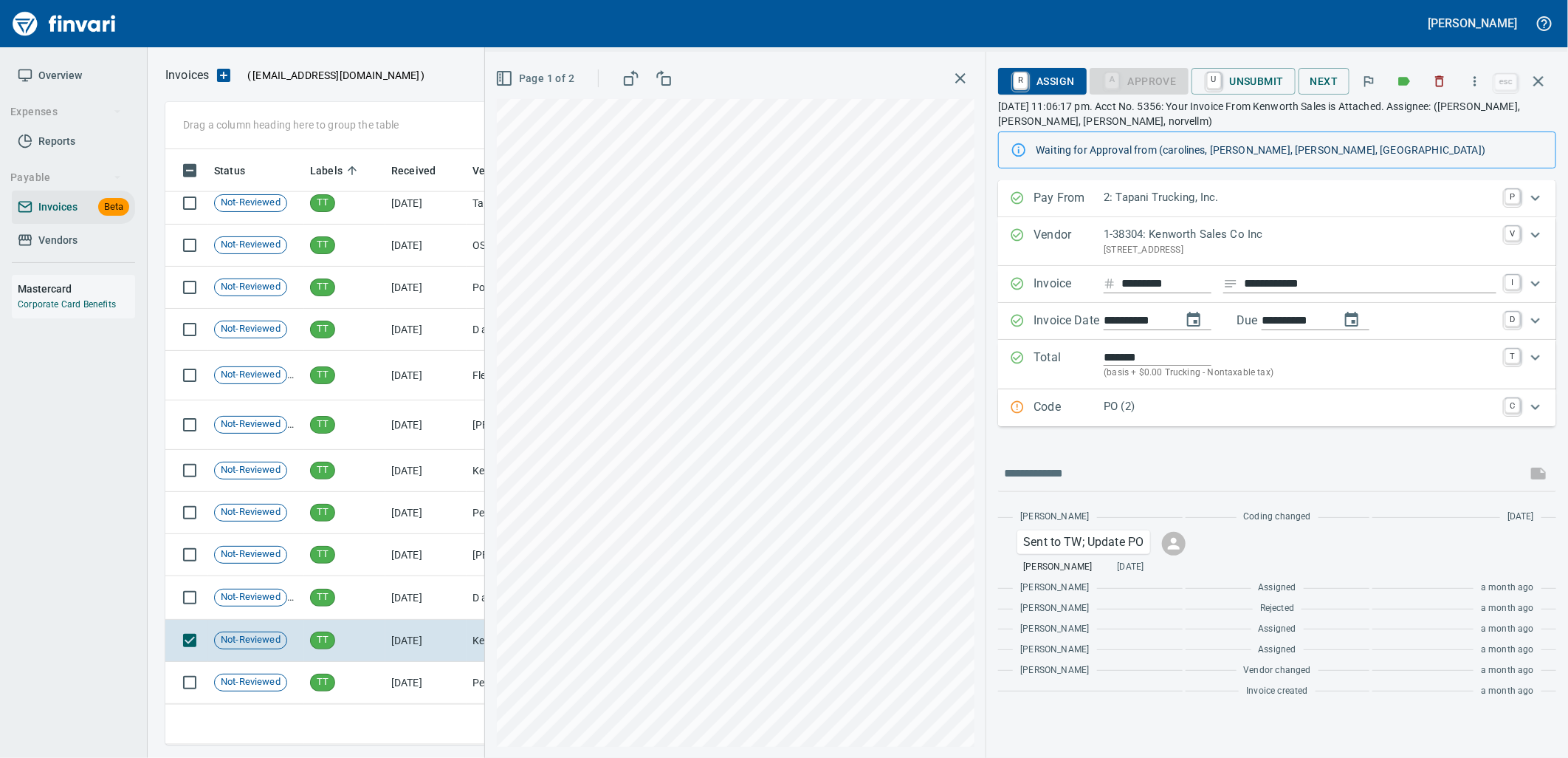
click at [1161, 422] on div "Code PO (2) C" at bounding box center [1277, 407] width 559 height 37
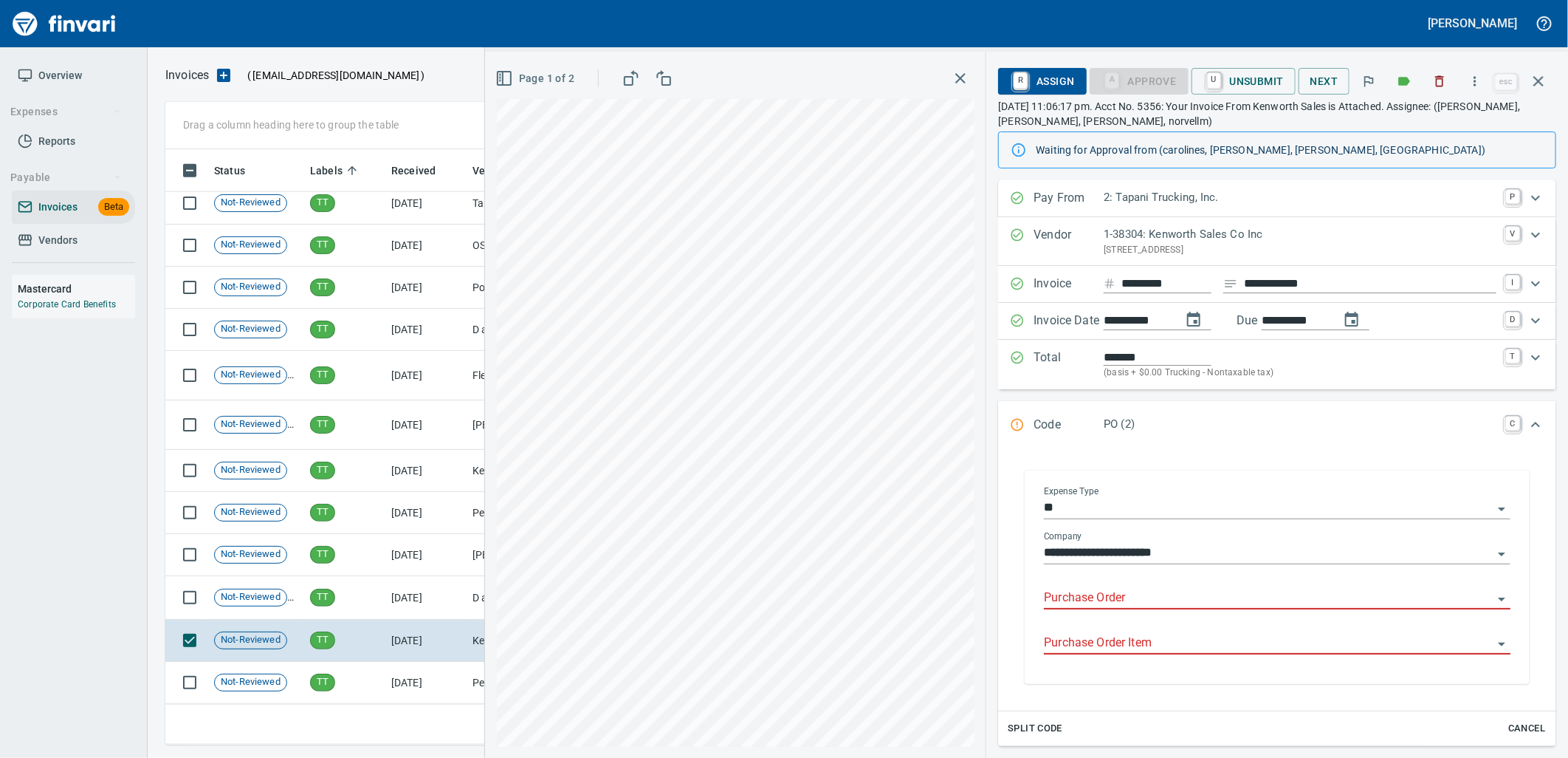
click at [1107, 596] on input "Purchase Order" at bounding box center [1268, 598] width 449 height 21
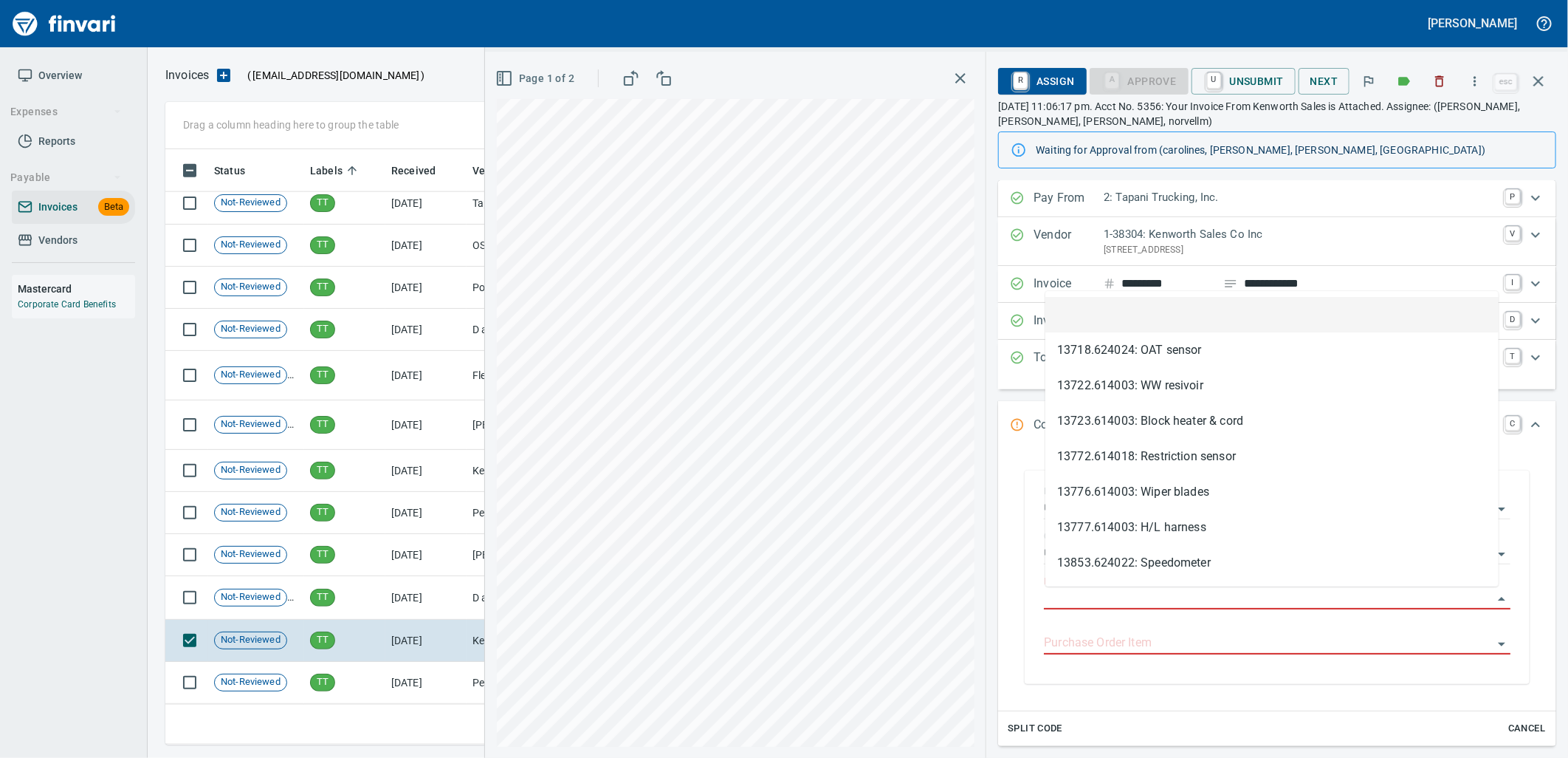
scroll to position [583, 1360]
type input "**********"
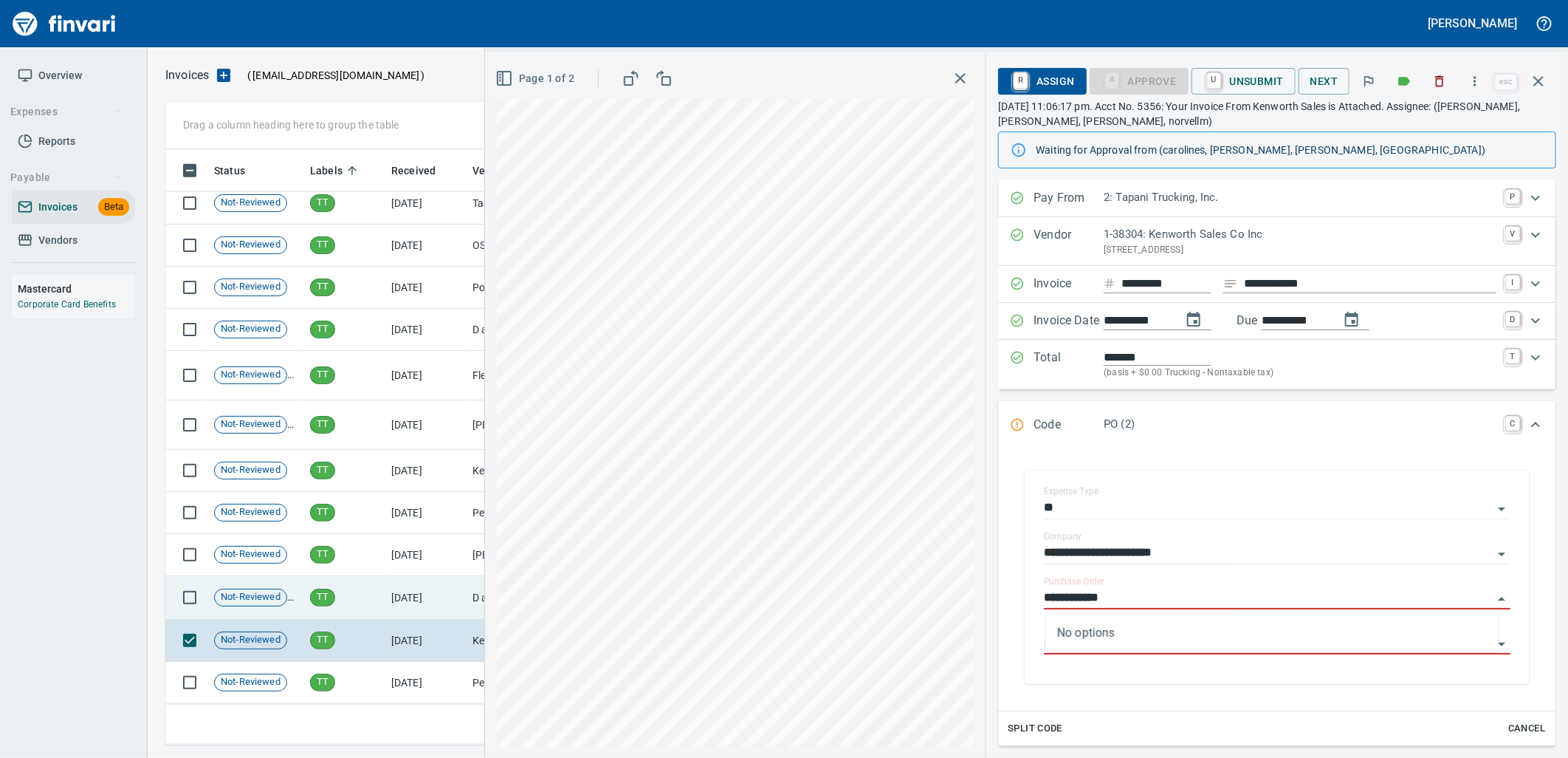
click at [417, 588] on td "[DATE]" at bounding box center [426, 598] width 81 height 43
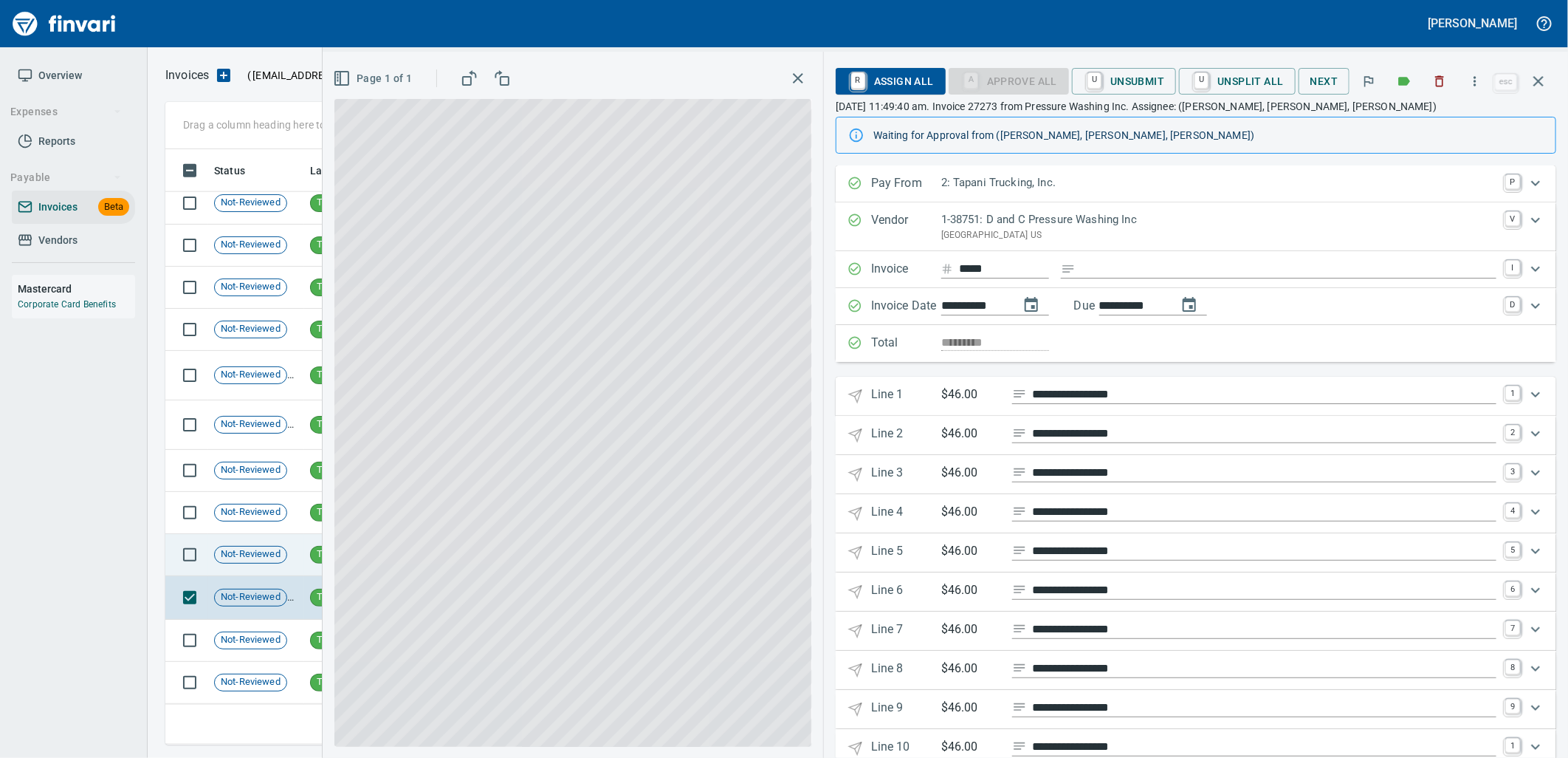
click at [317, 559] on span "TT" at bounding box center [323, 554] width 24 height 14
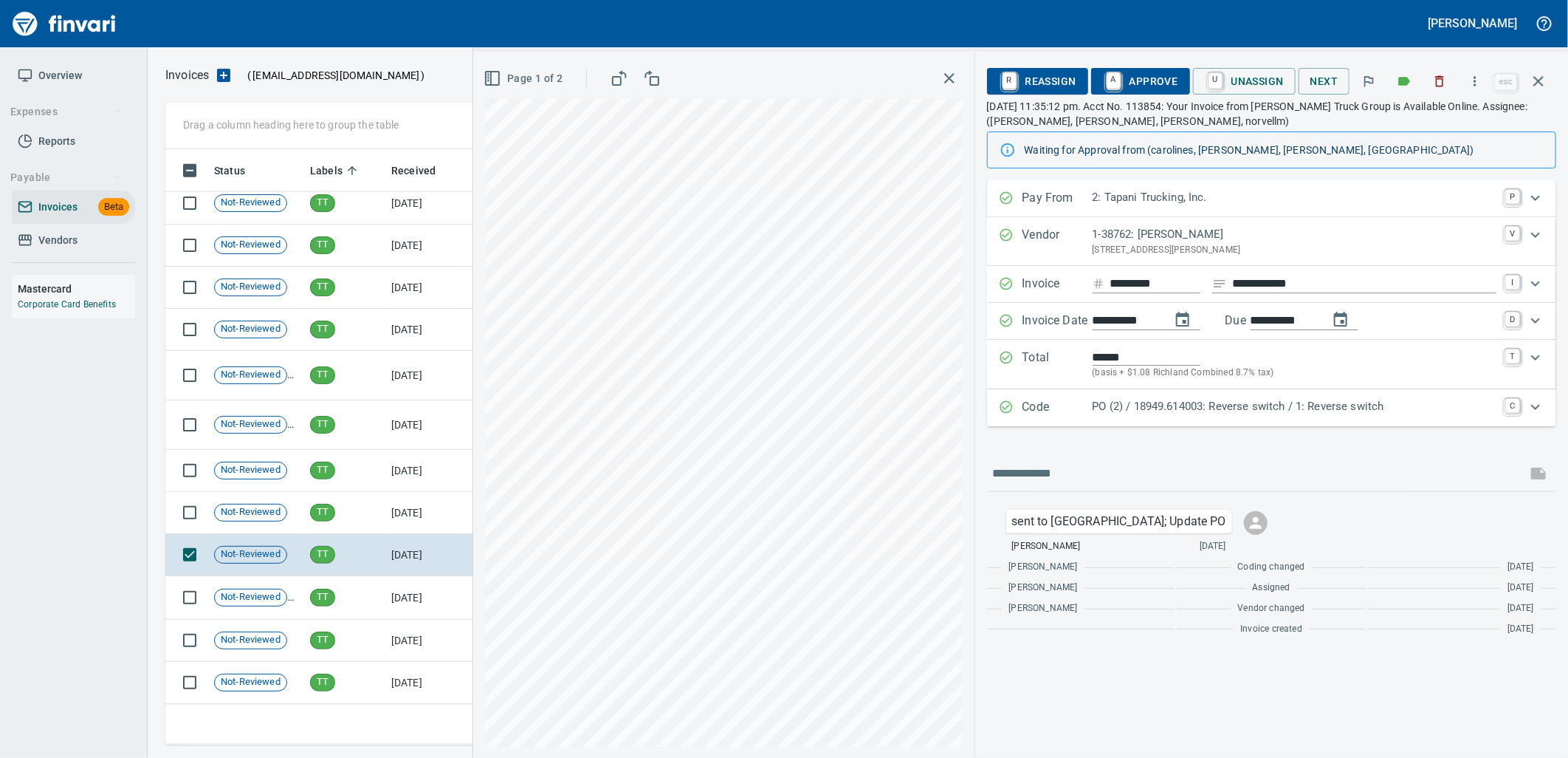
click at [1199, 417] on div "PO (2) / 18949.614003: Reverse switch / 1: Reverse switch" at bounding box center [1294, 407] width 404 height 20
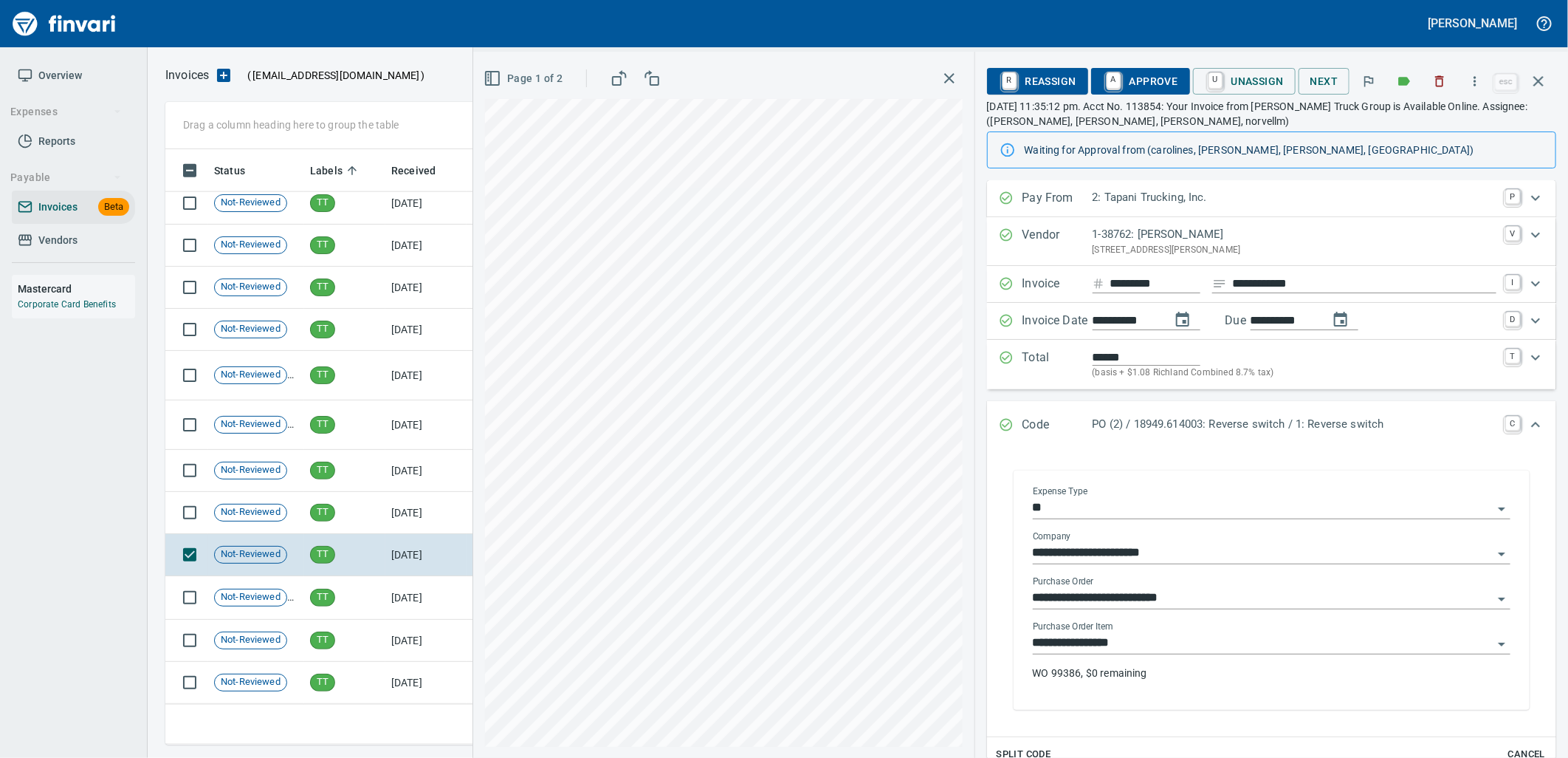
click at [1158, 648] on input "**********" at bounding box center [1263, 643] width 460 height 21
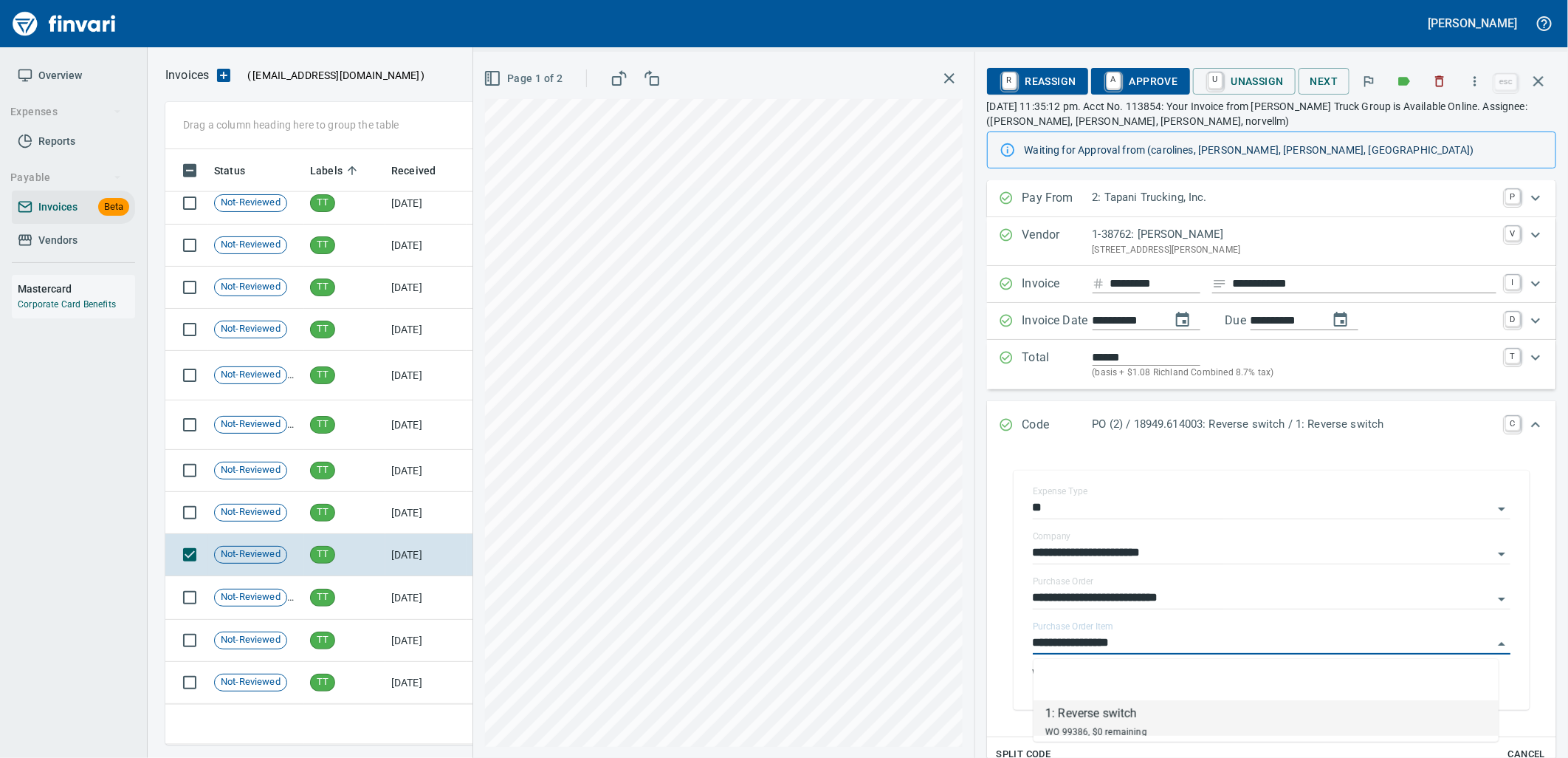
scroll to position [583, 1360]
click at [439, 517] on td "8/20/2025" at bounding box center [426, 513] width 81 height 42
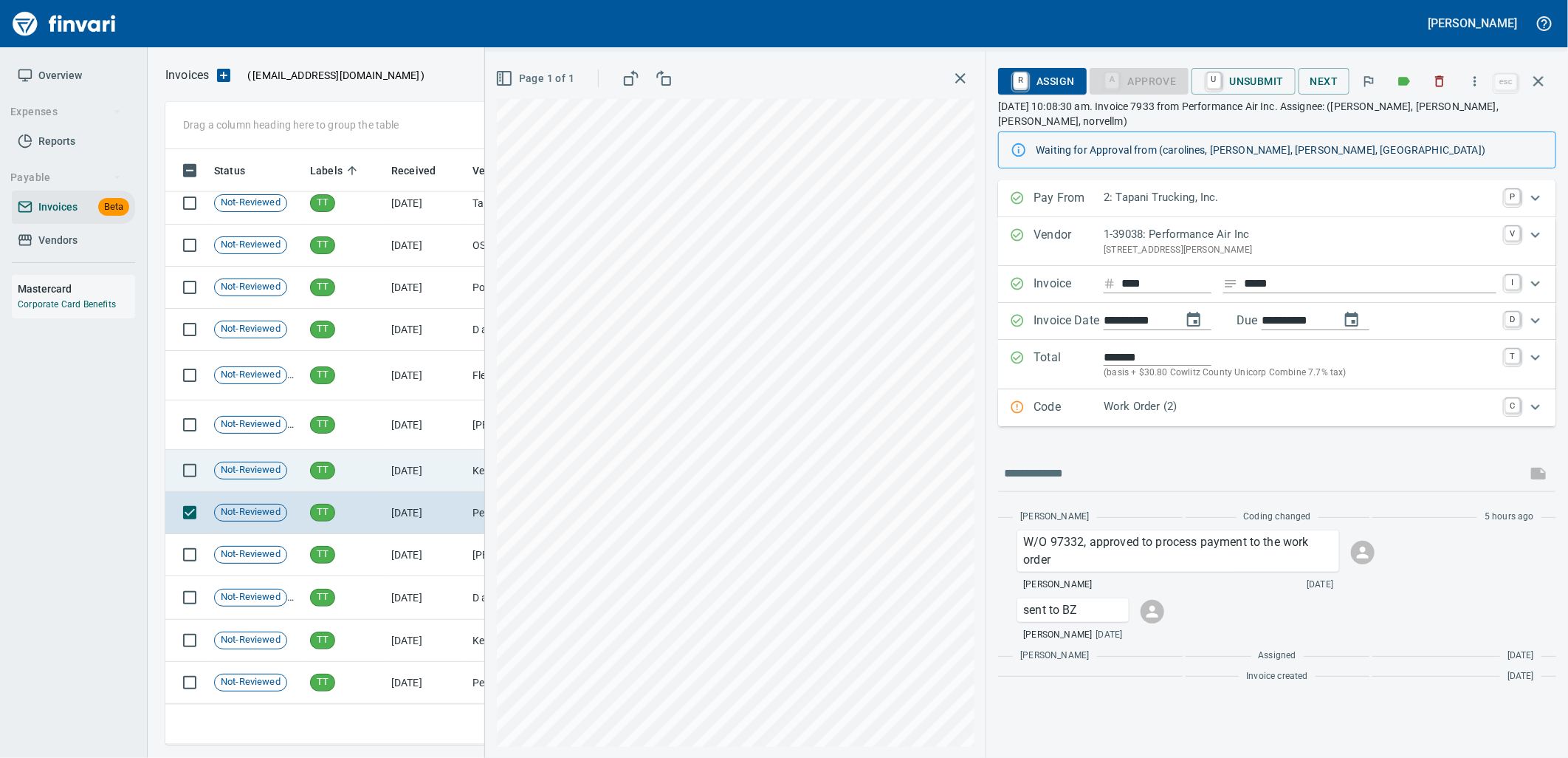
click at [424, 469] on td "8/22/2025" at bounding box center [426, 470] width 81 height 42
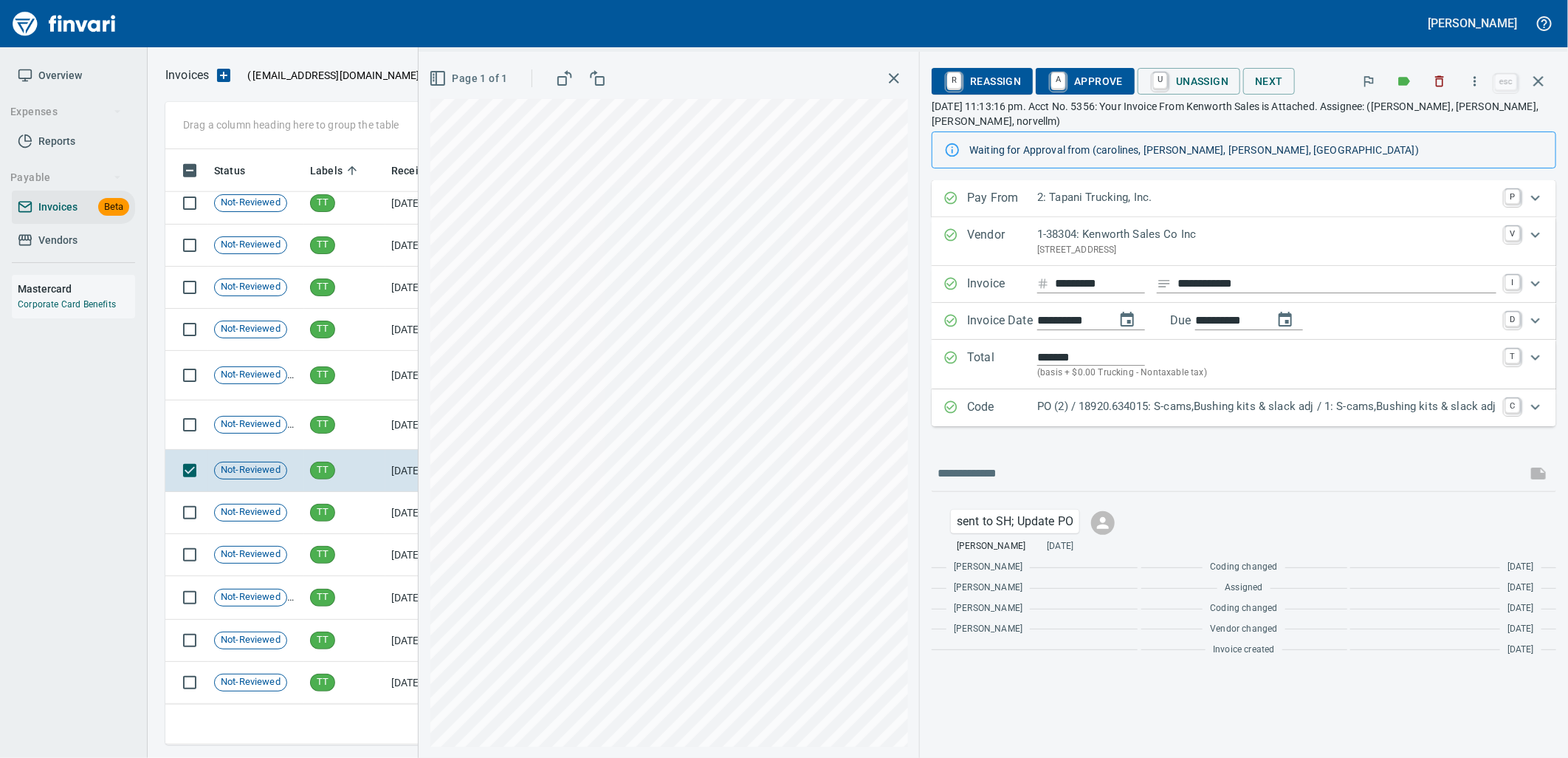
click at [1294, 414] on p "PO (2) / 18920.634015: S-cams,Bushing kits & slack adj / 1: S-cams,Bushing kits…" at bounding box center [1268, 406] width 460 height 17
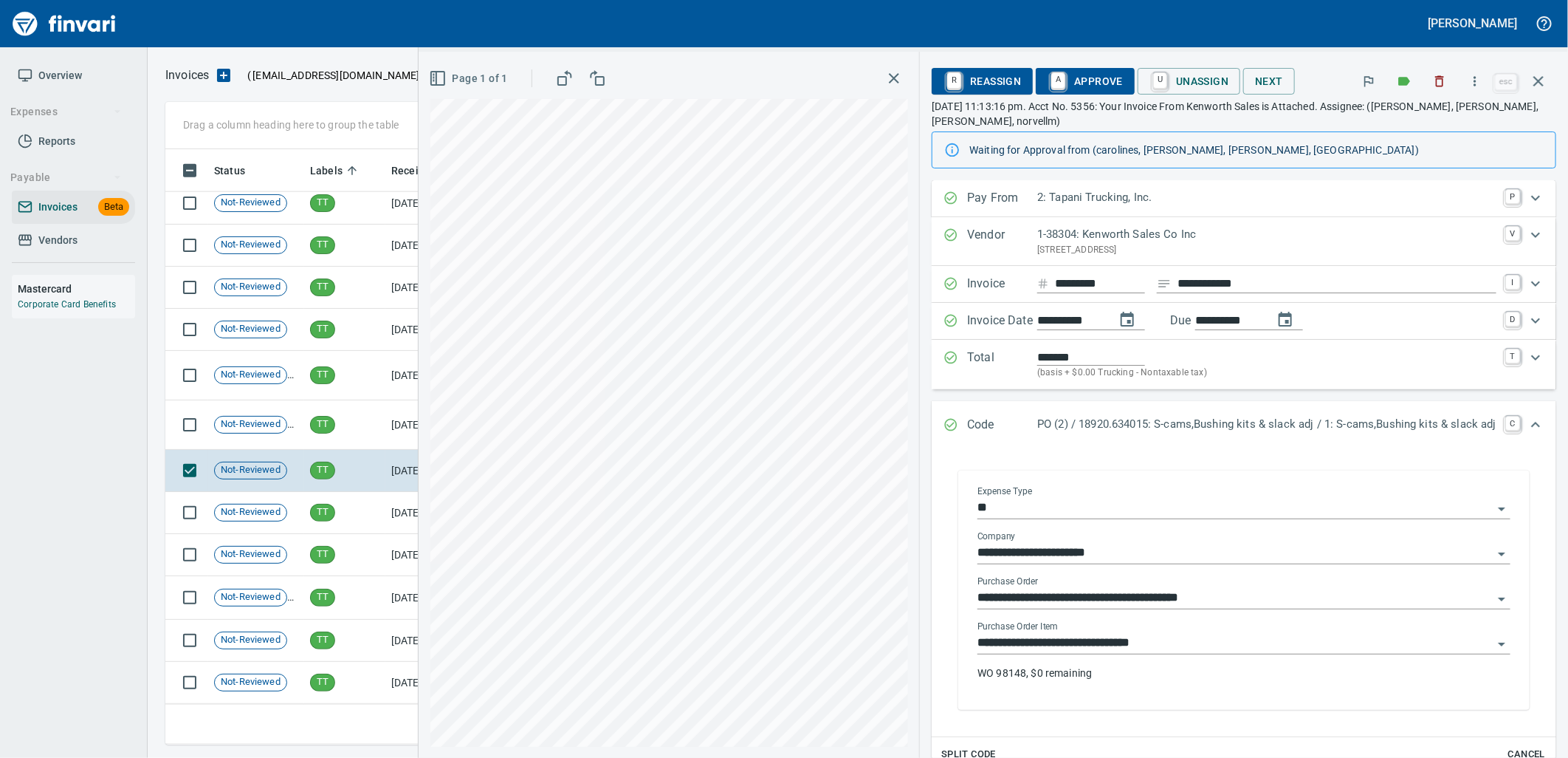
click at [1197, 641] on input "**********" at bounding box center [1235, 643] width 515 height 21
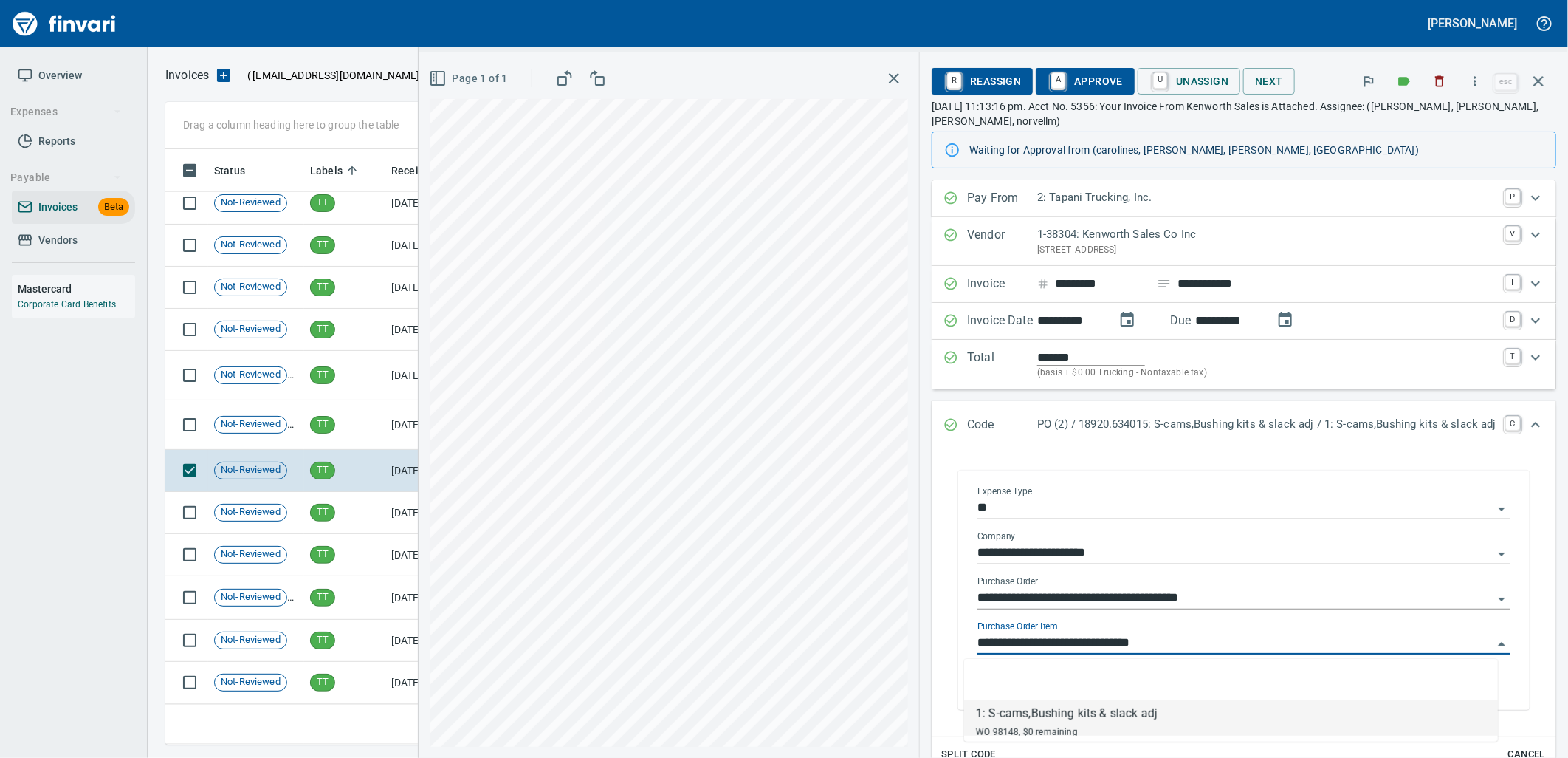
scroll to position [583, 1360]
click at [378, 437] on td "TT" at bounding box center [345, 425] width 81 height 49
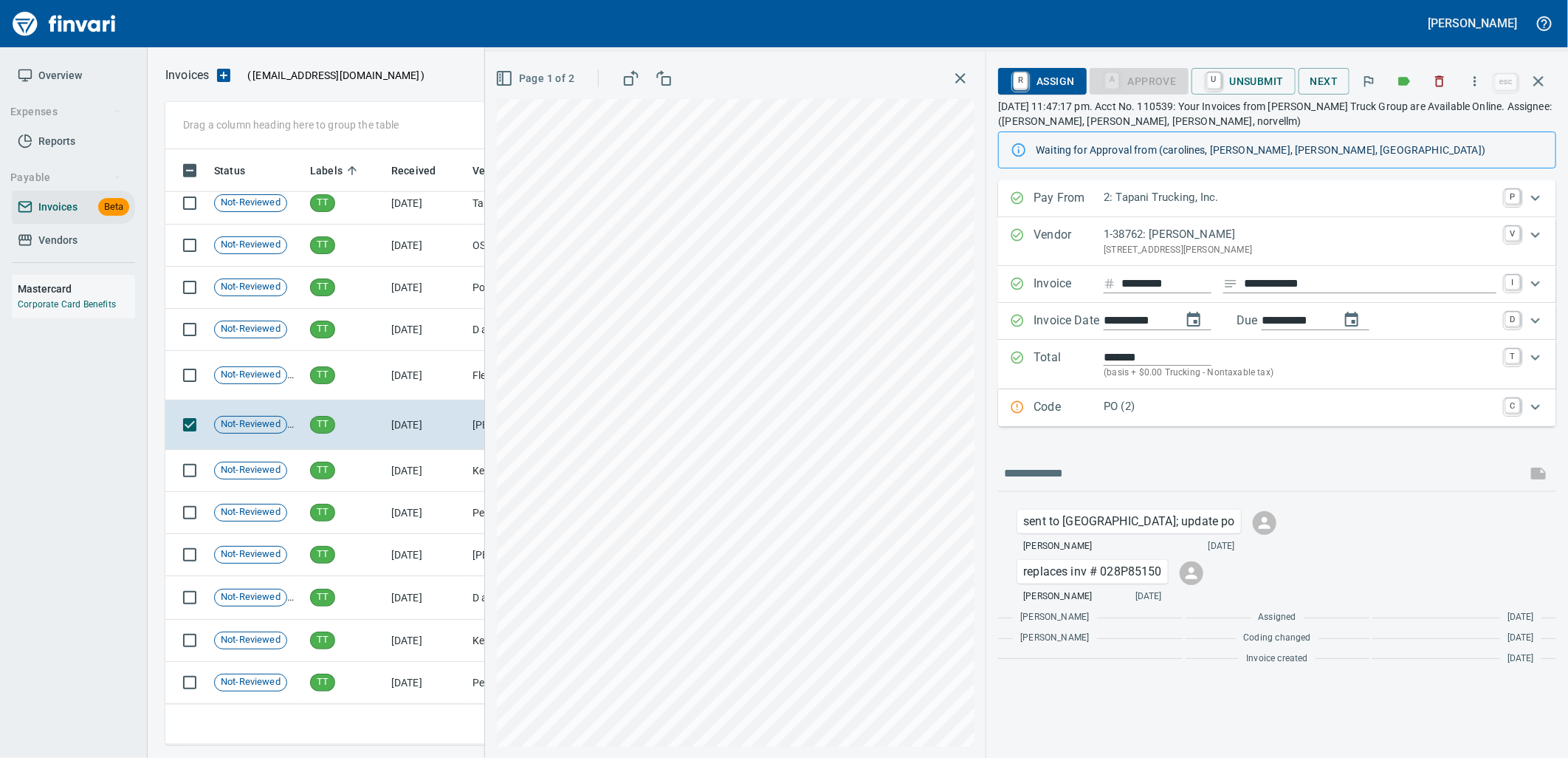
click at [1181, 399] on p "PO (2)" at bounding box center [1300, 406] width 393 height 17
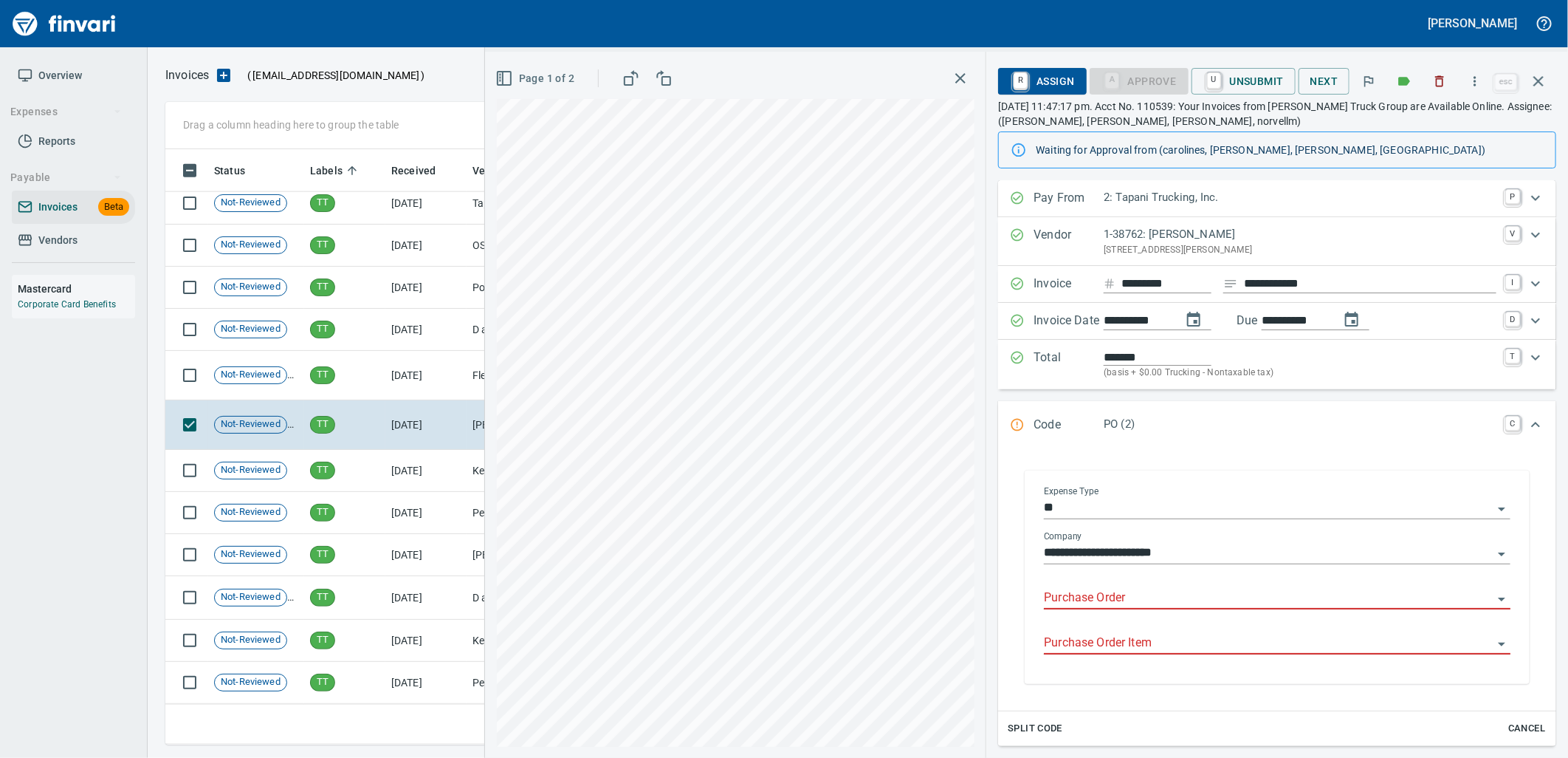
click at [1138, 598] on input "Purchase Order" at bounding box center [1268, 598] width 449 height 21
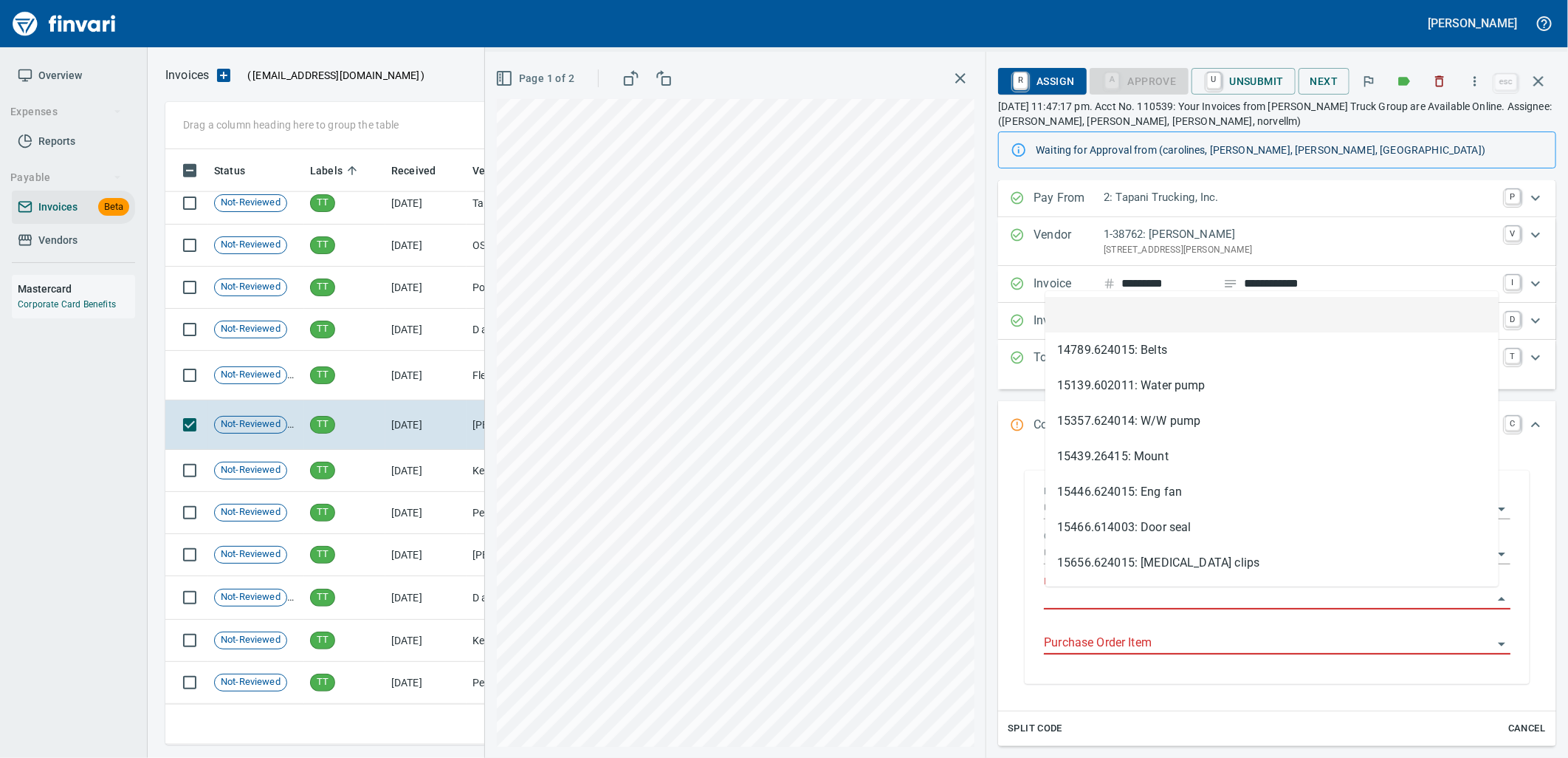
scroll to position [583, 1360]
type input "**********"
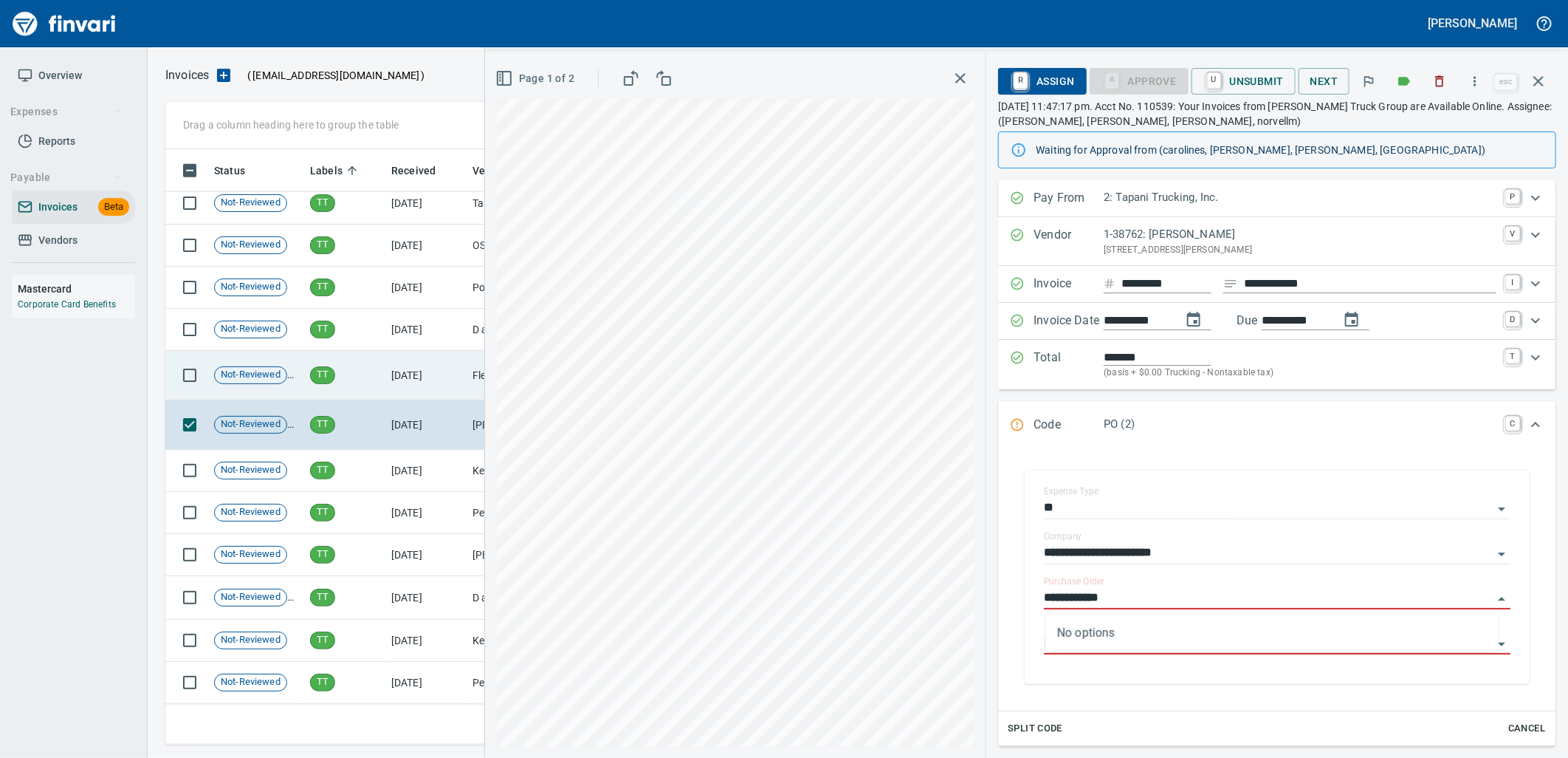
click at [392, 392] on td "8/28/2025" at bounding box center [426, 375] width 81 height 49
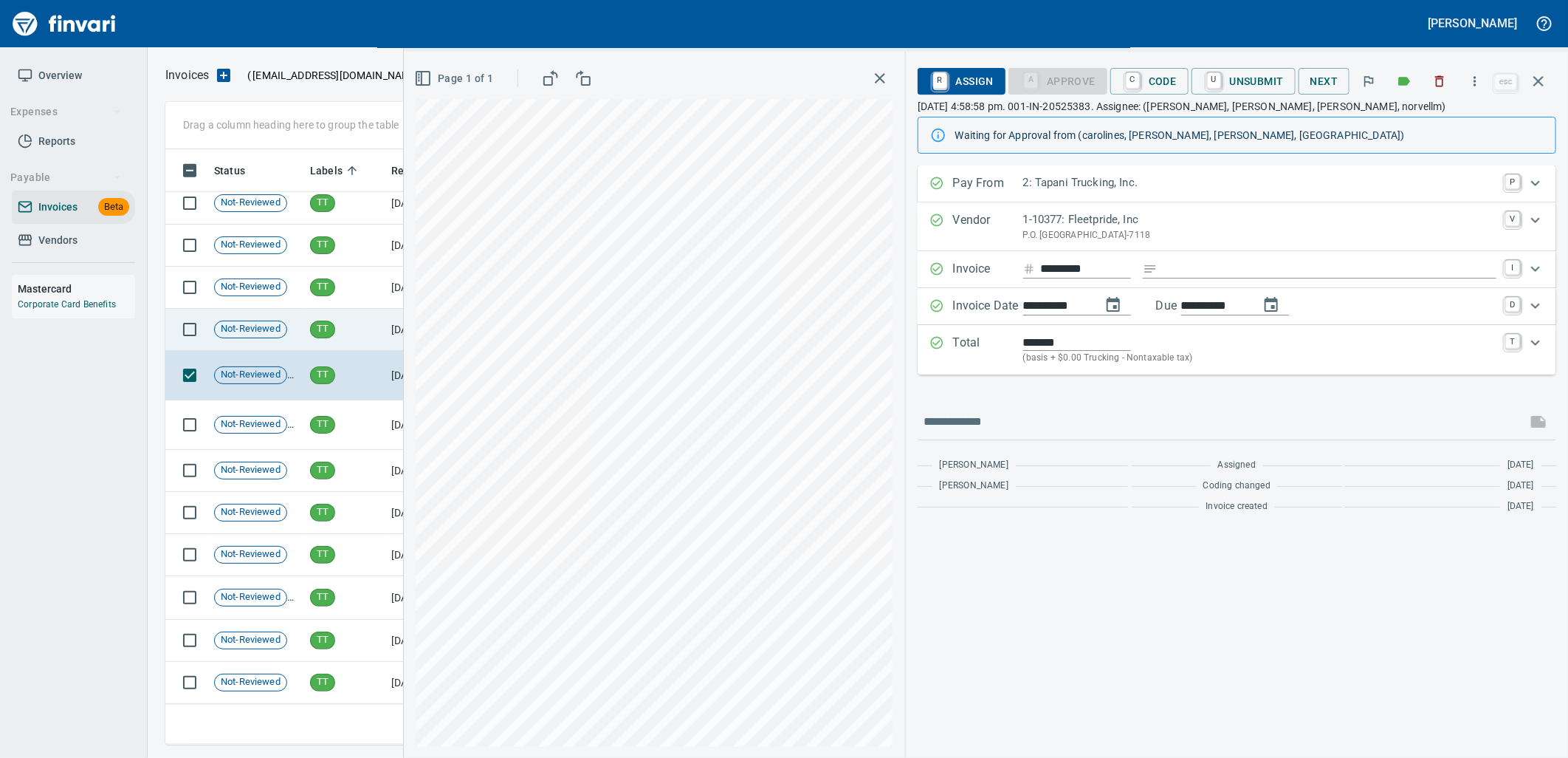
click at [350, 326] on td "TT" at bounding box center [345, 329] width 81 height 42
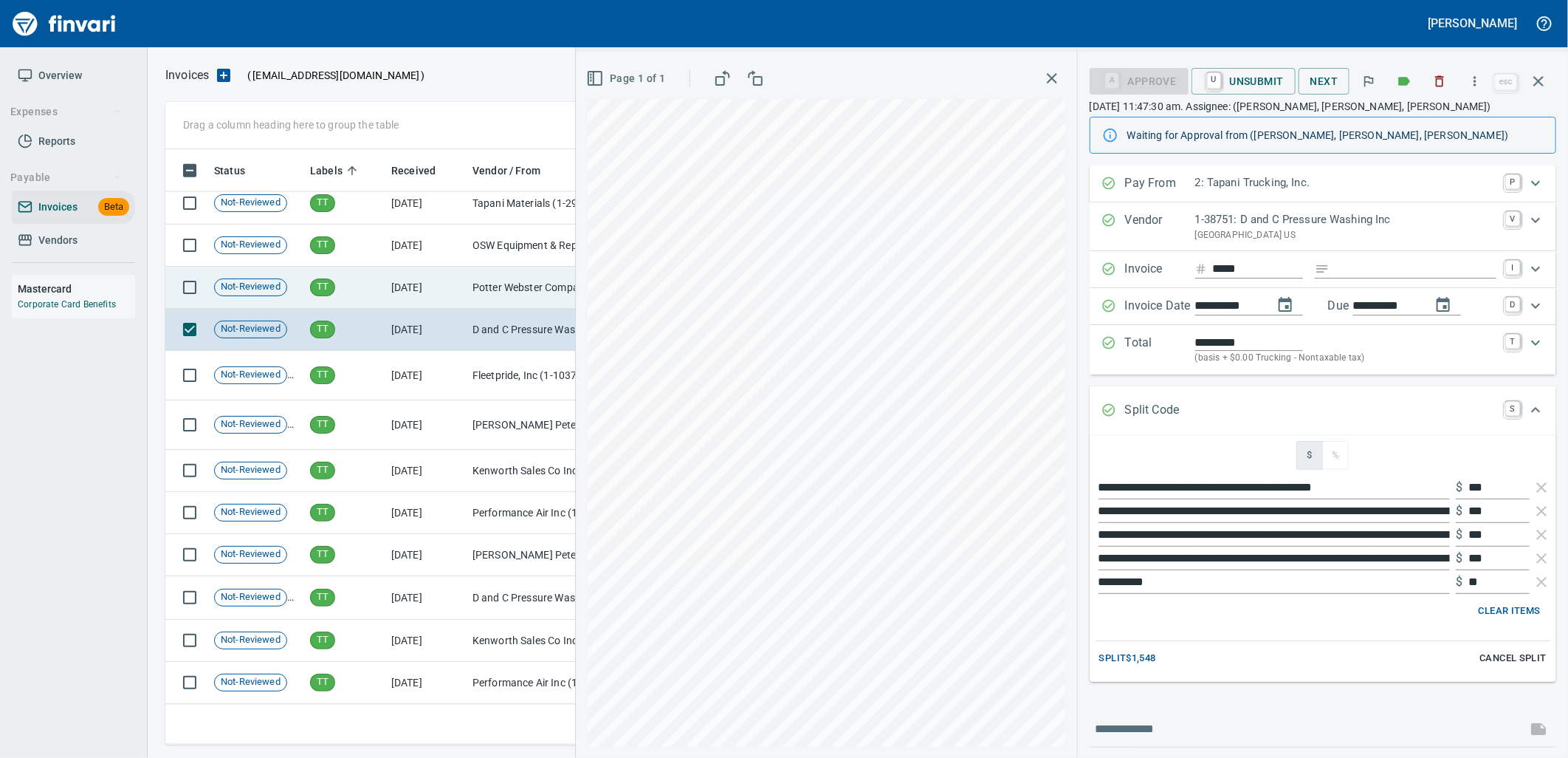
click at [351, 282] on td "TT" at bounding box center [345, 287] width 81 height 42
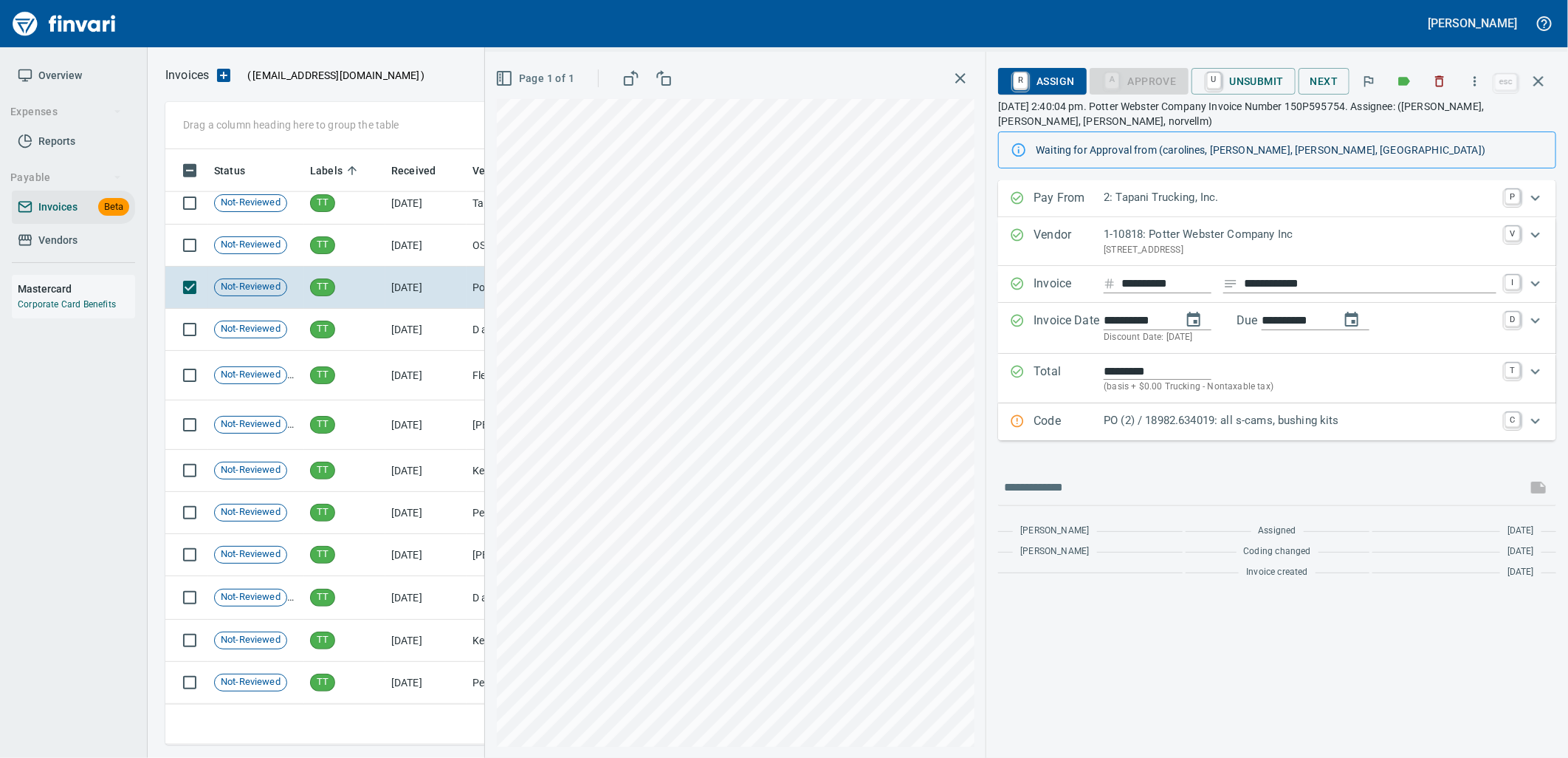
click at [1229, 415] on p "PO (2) / 18982.634019: all s-cams, bushing kits" at bounding box center [1300, 420] width 393 height 17
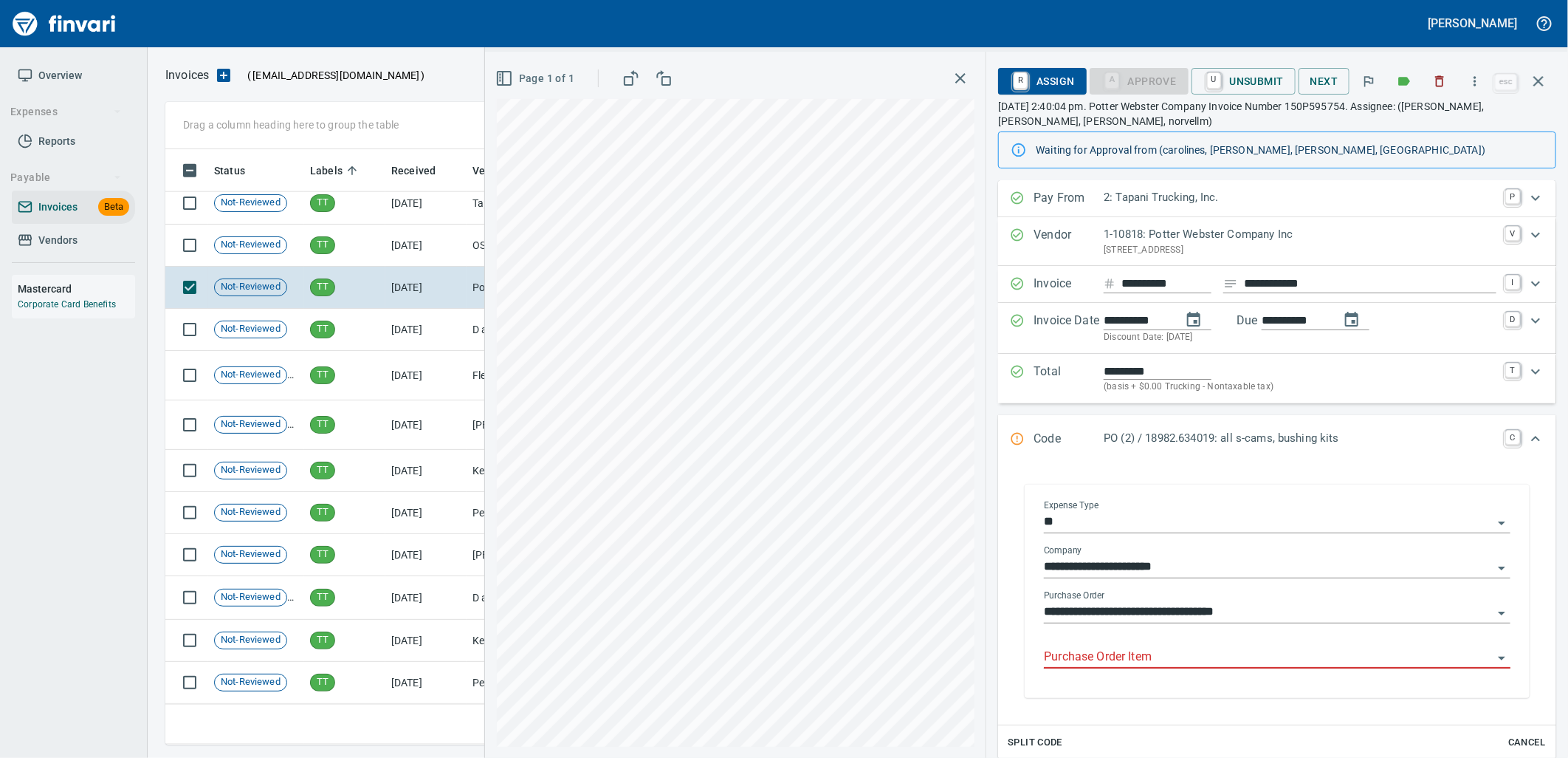
click at [1172, 648] on input "Purchase Order Item" at bounding box center [1268, 657] width 449 height 21
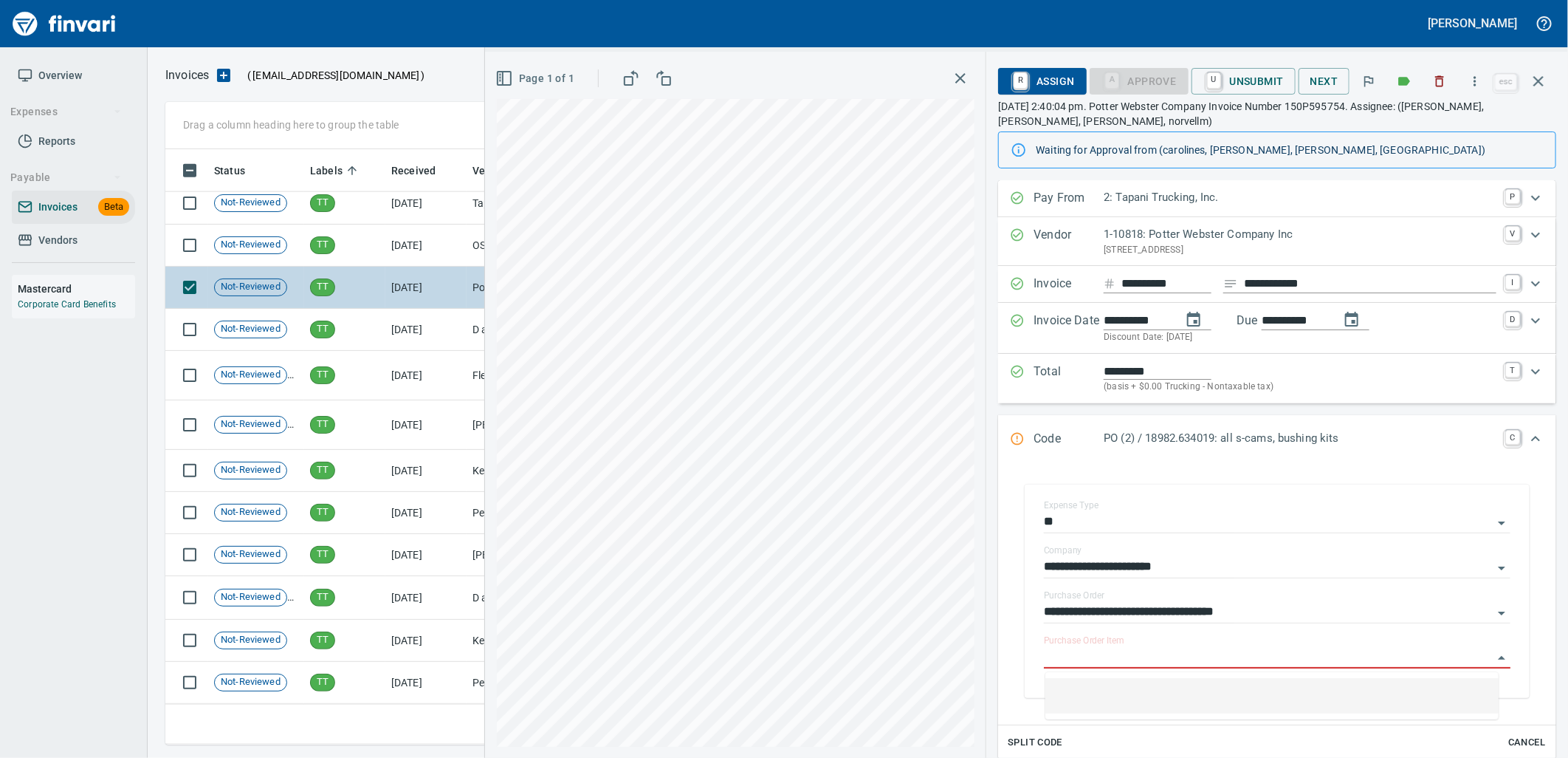
click at [386, 233] on td "9/10/2025" at bounding box center [426, 245] width 81 height 42
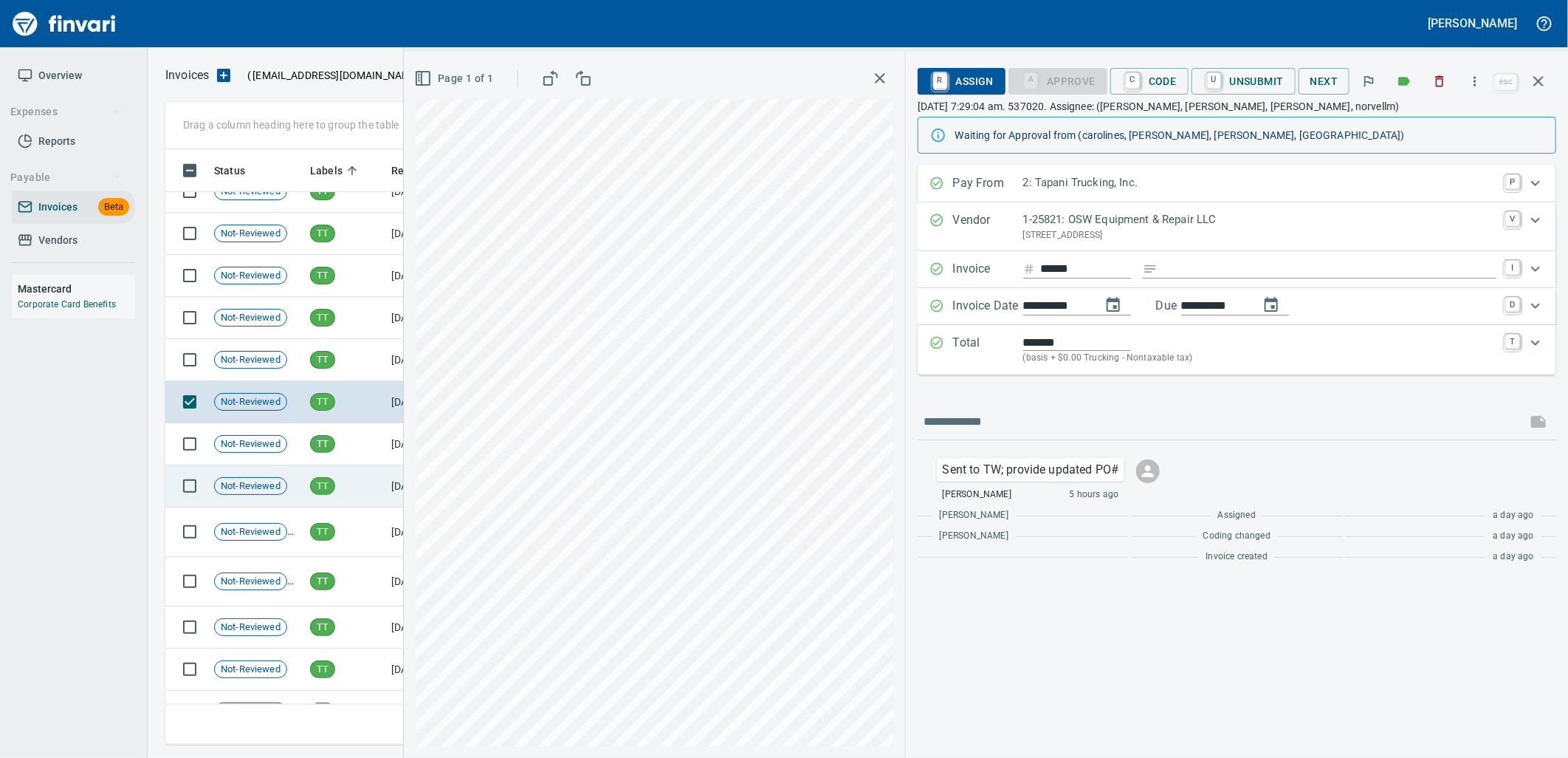
scroll to position [22249, 0]
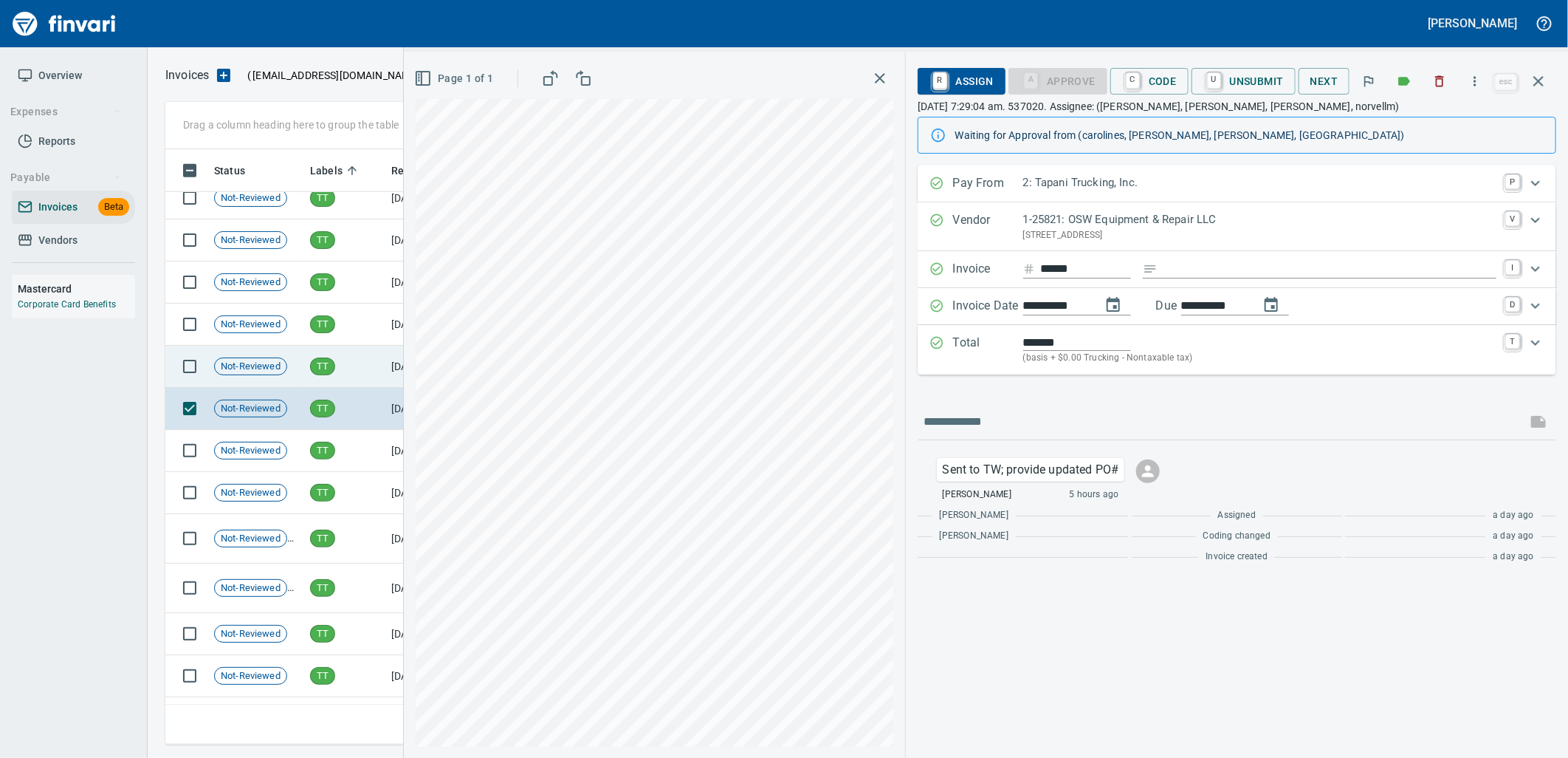
click at [363, 365] on td "TT" at bounding box center [345, 366] width 81 height 42
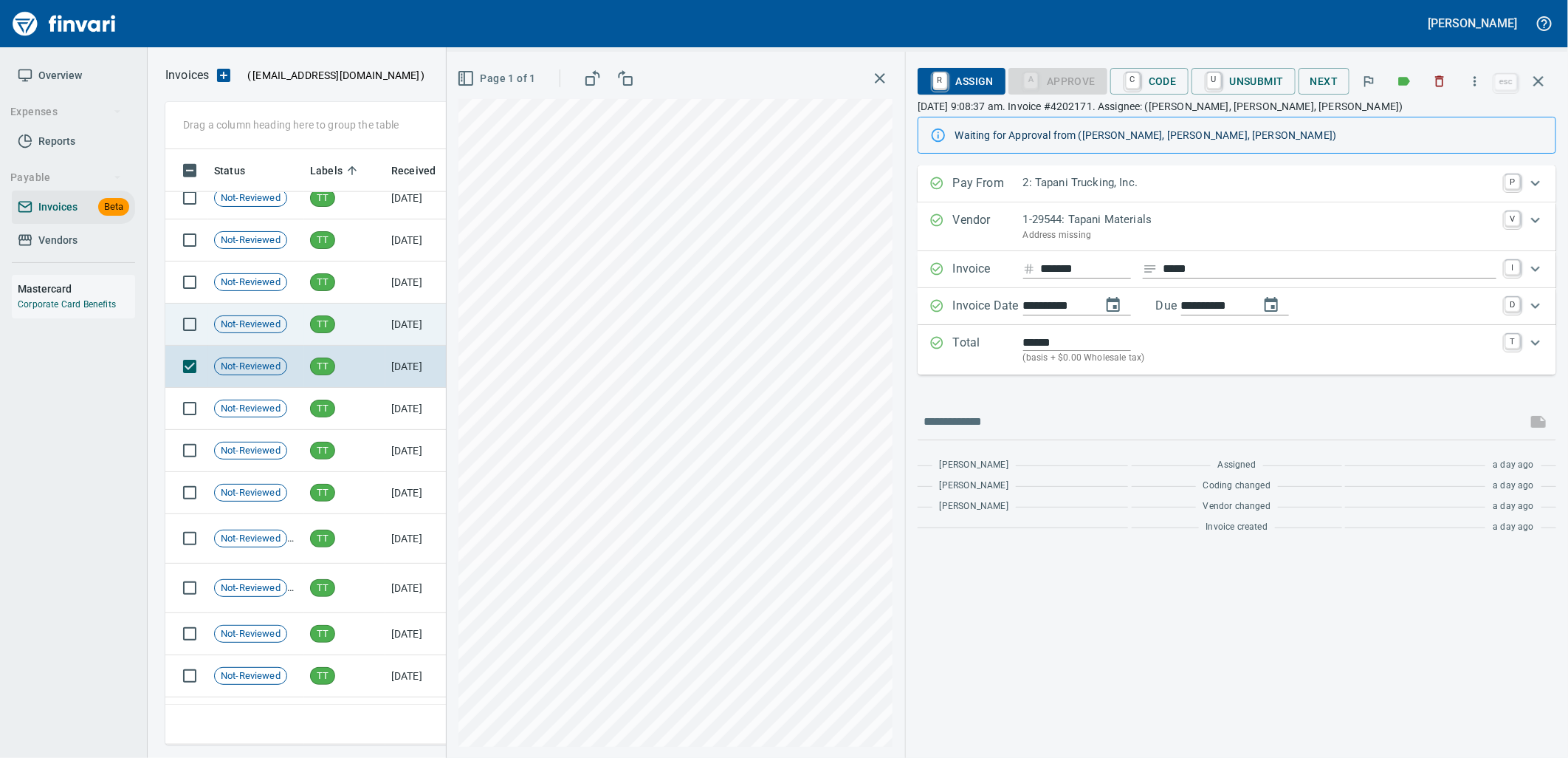
click at [359, 341] on td "TT" at bounding box center [345, 324] width 81 height 42
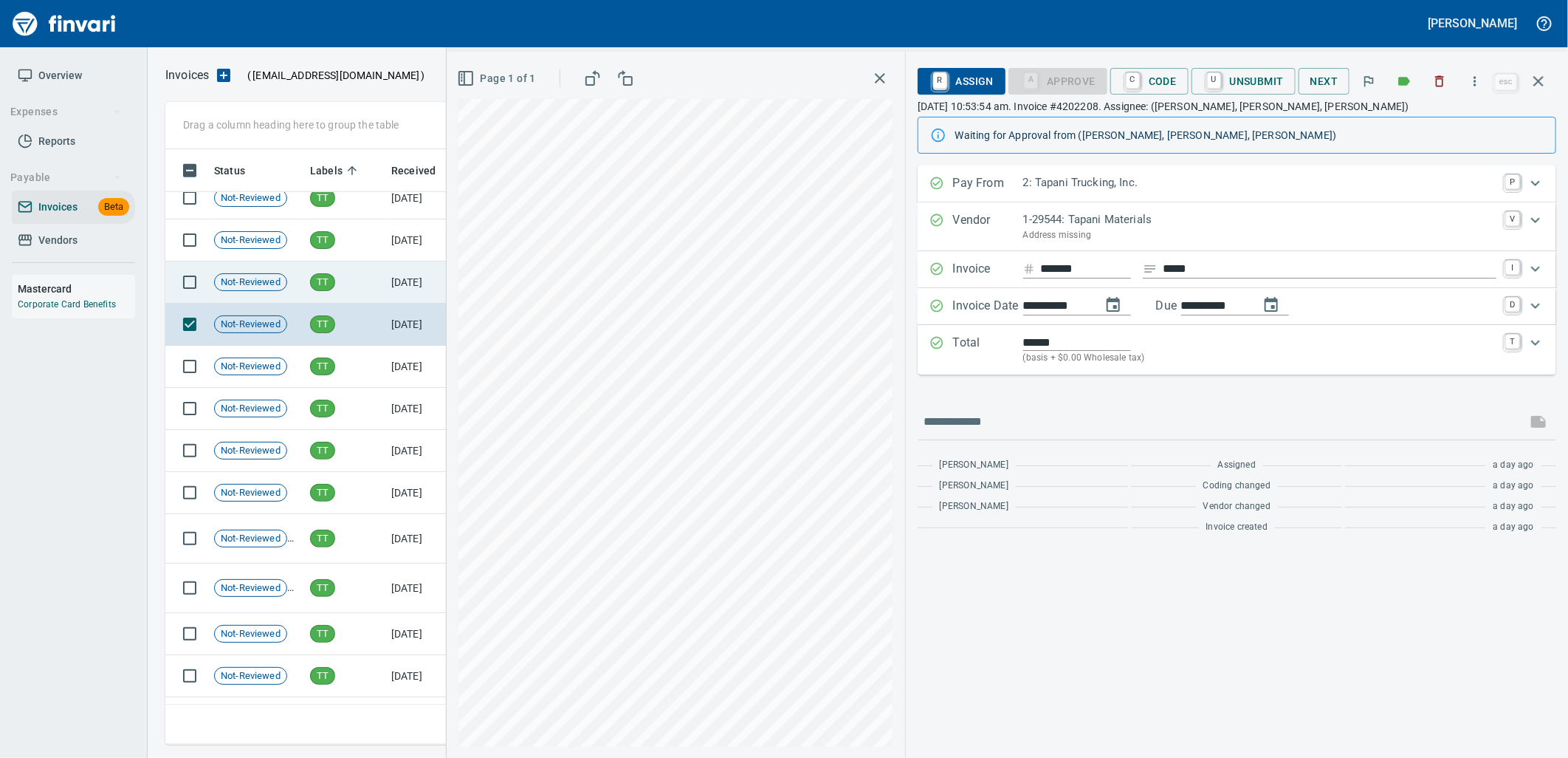
click at [354, 288] on td "TT" at bounding box center [345, 282] width 81 height 42
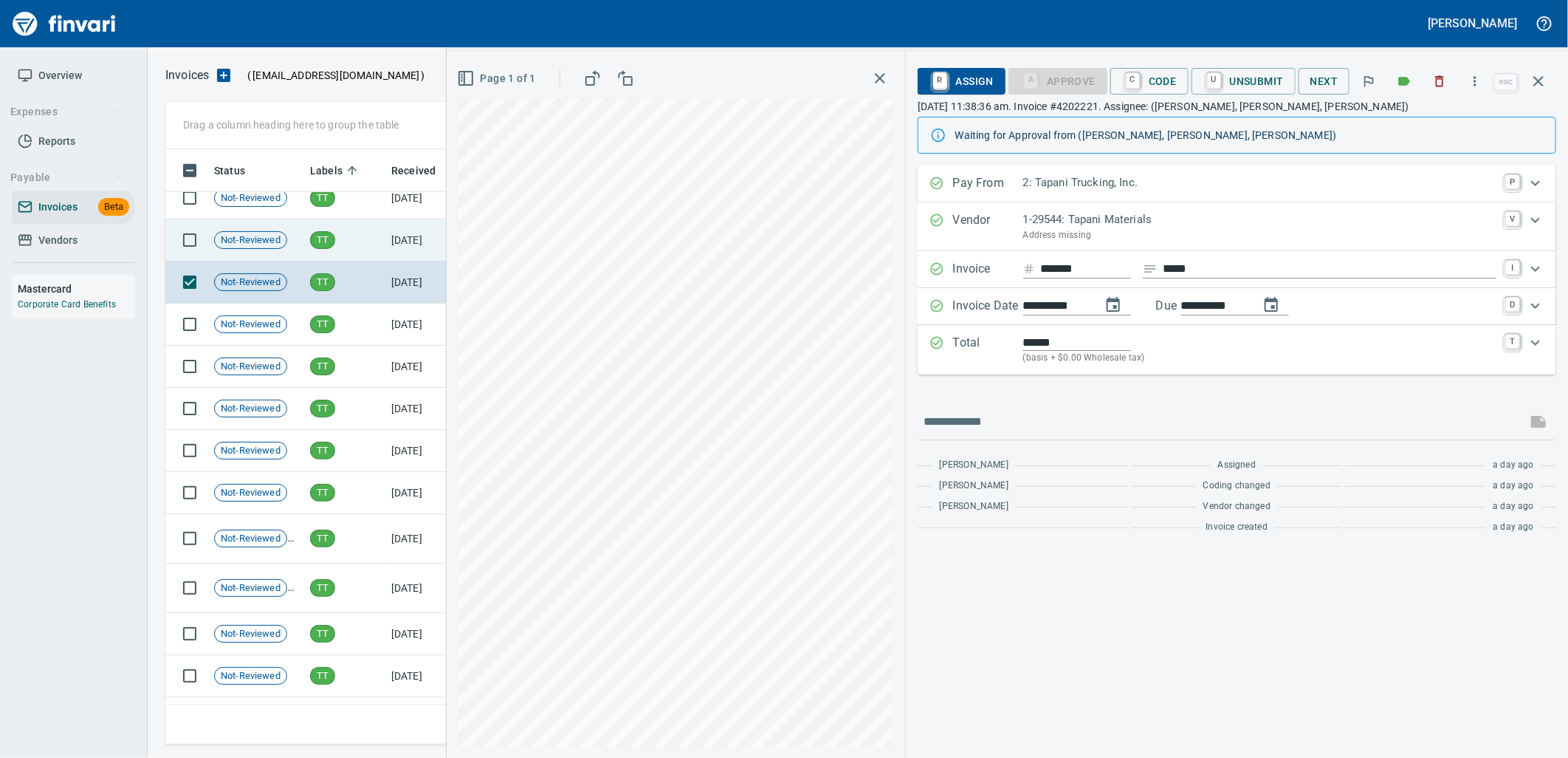
click at [348, 246] on td "TT" at bounding box center [345, 240] width 81 height 42
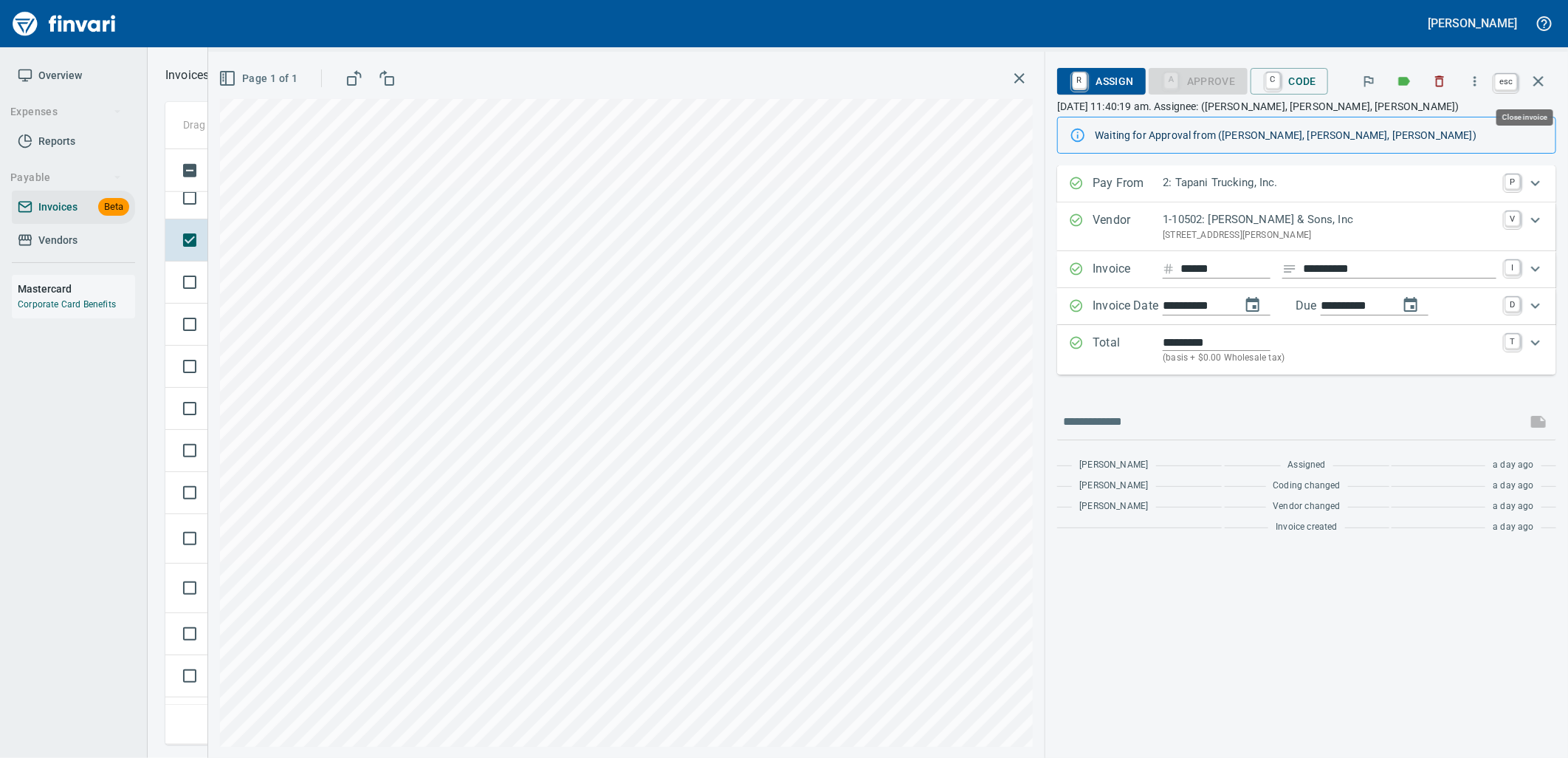
click at [1545, 76] on icon "button" at bounding box center [1539, 81] width 18 height 18
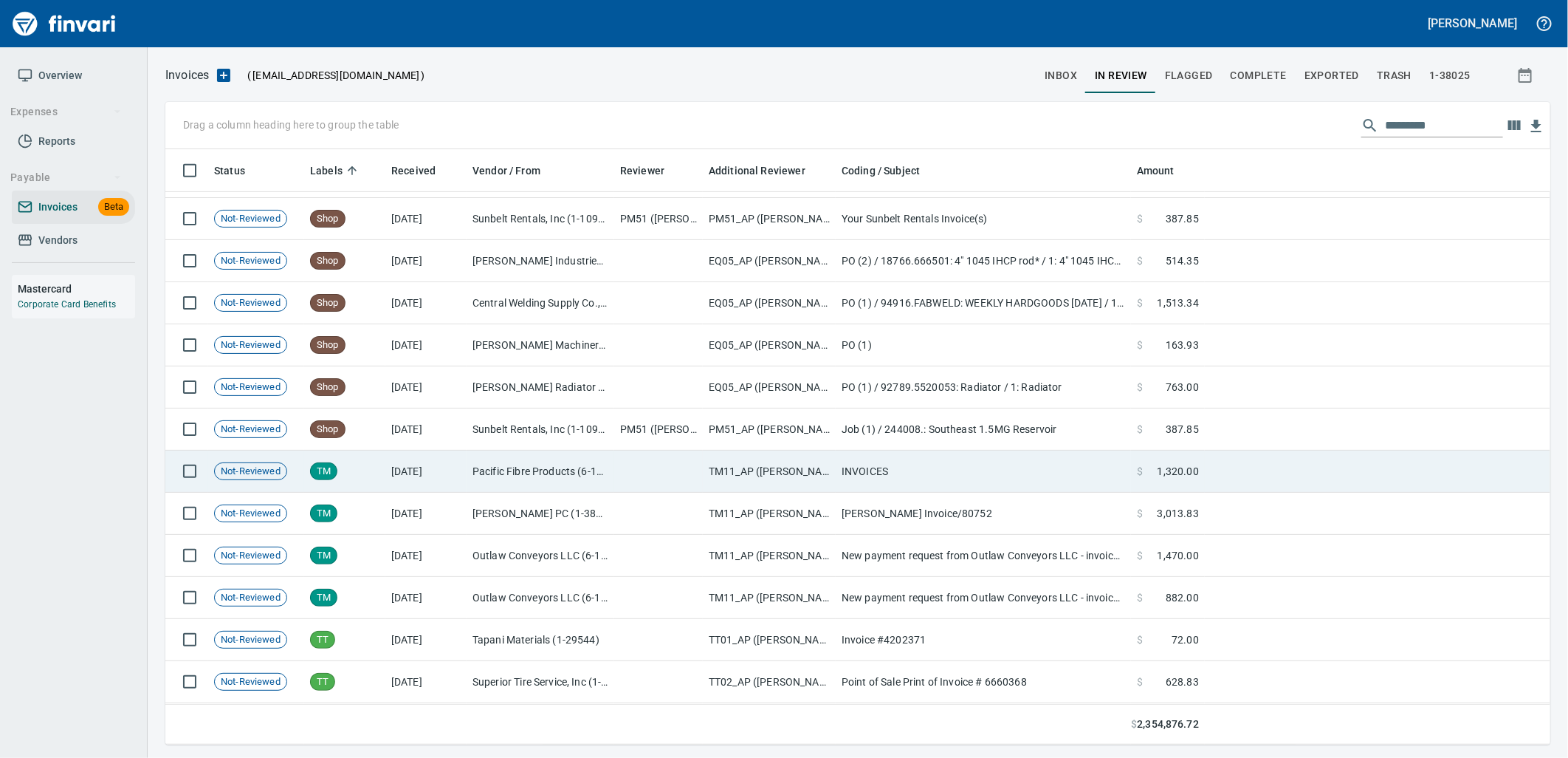
scroll to position [21592, 0]
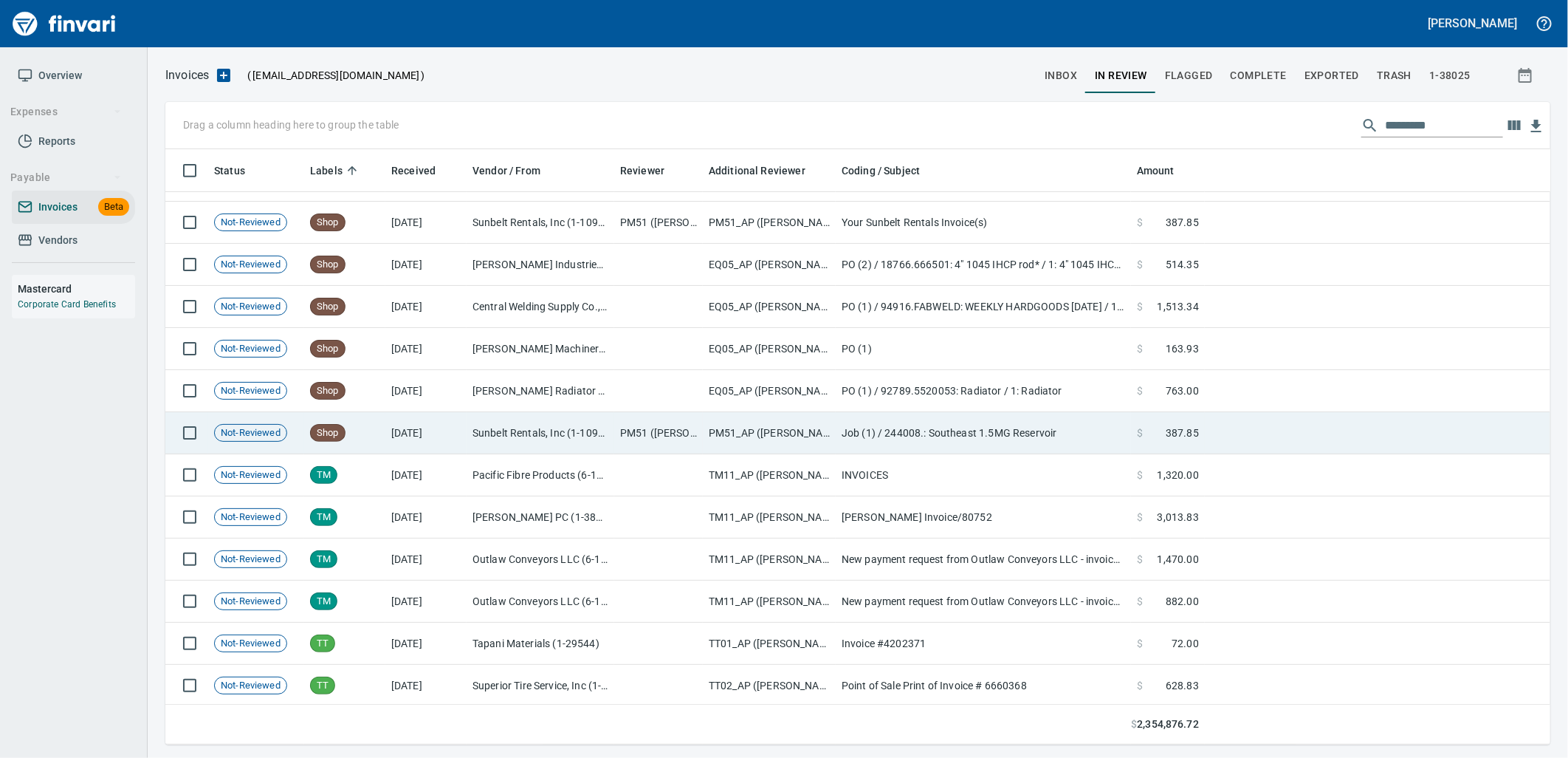
click at [467, 421] on td "Sunbelt Rentals, Inc (1-10986)" at bounding box center [540, 433] width 147 height 42
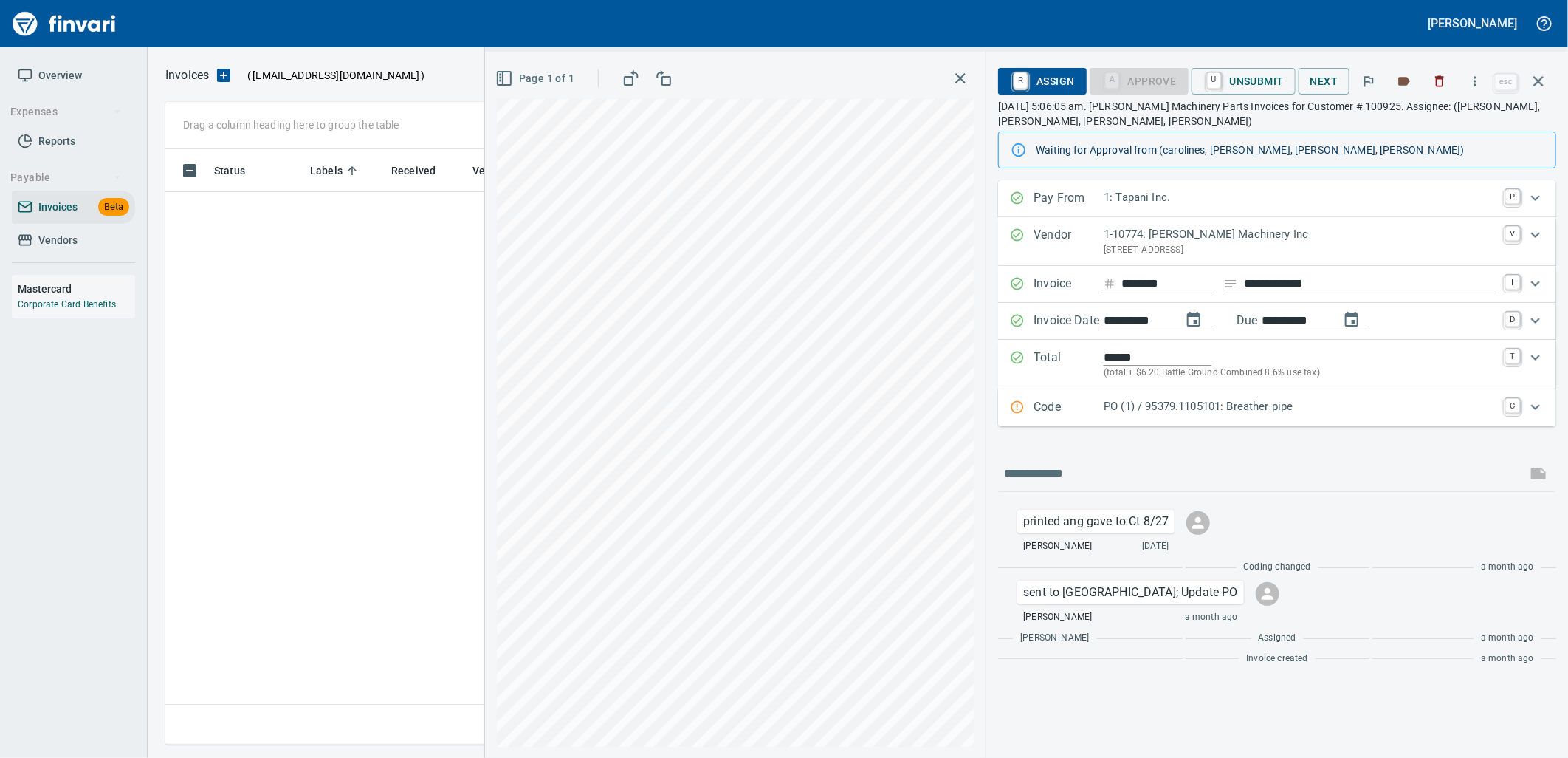
scroll to position [583, 1360]
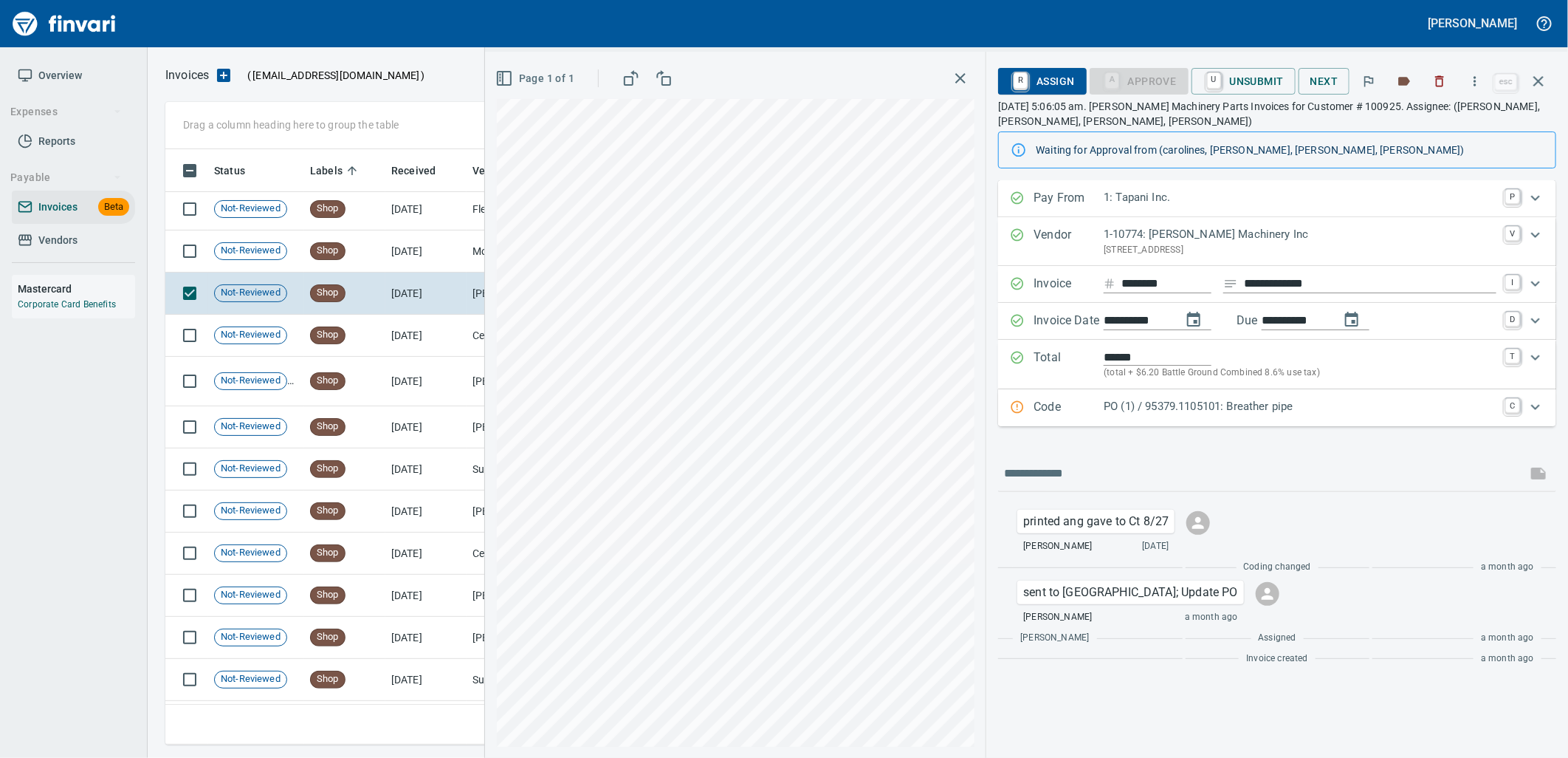
click at [1279, 417] on div "PO (1) / 95379.1105101: Breather pipe" at bounding box center [1300, 407] width 393 height 20
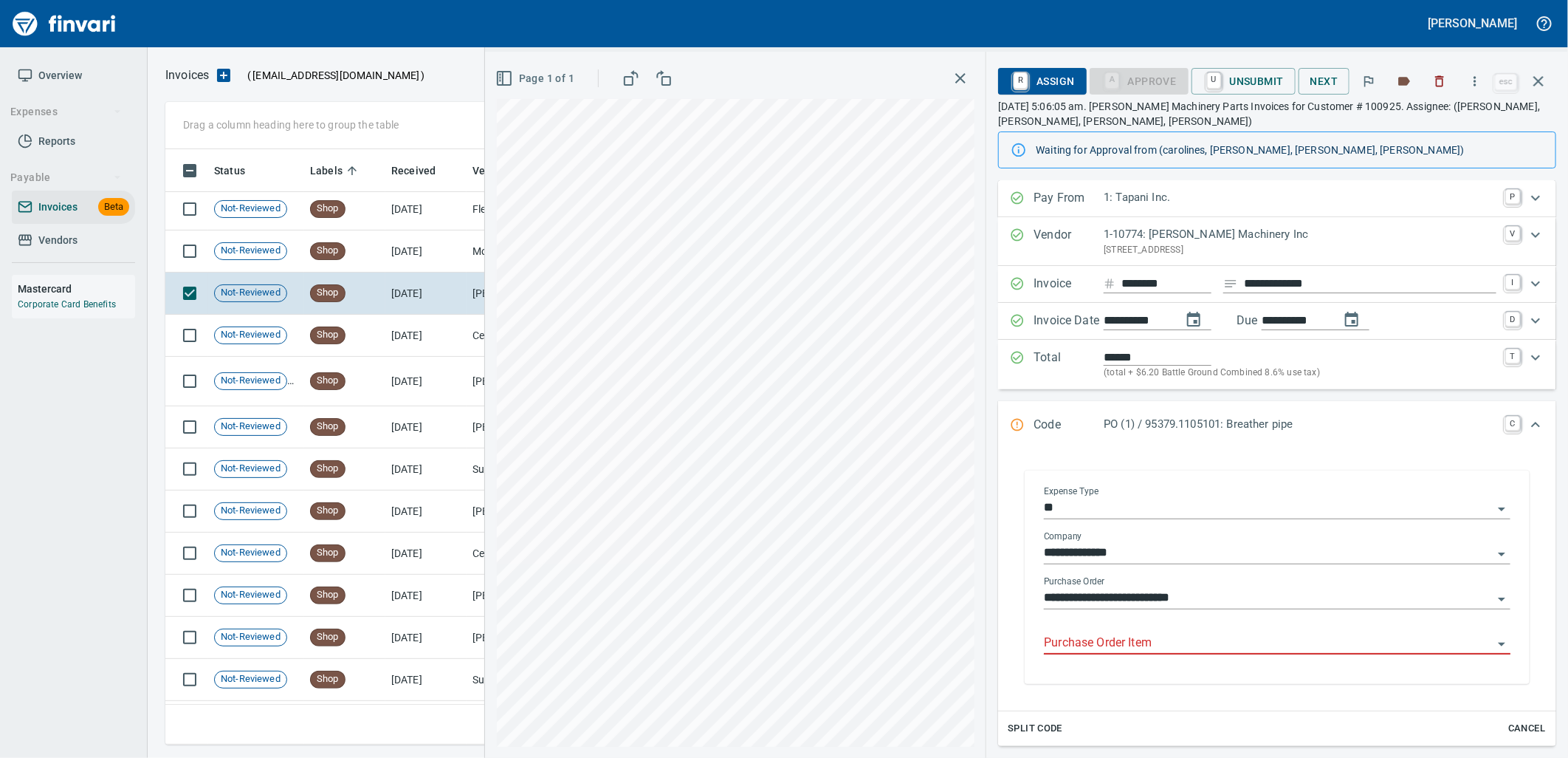
click at [1151, 654] on input "Purchase Order Item" at bounding box center [1268, 643] width 449 height 21
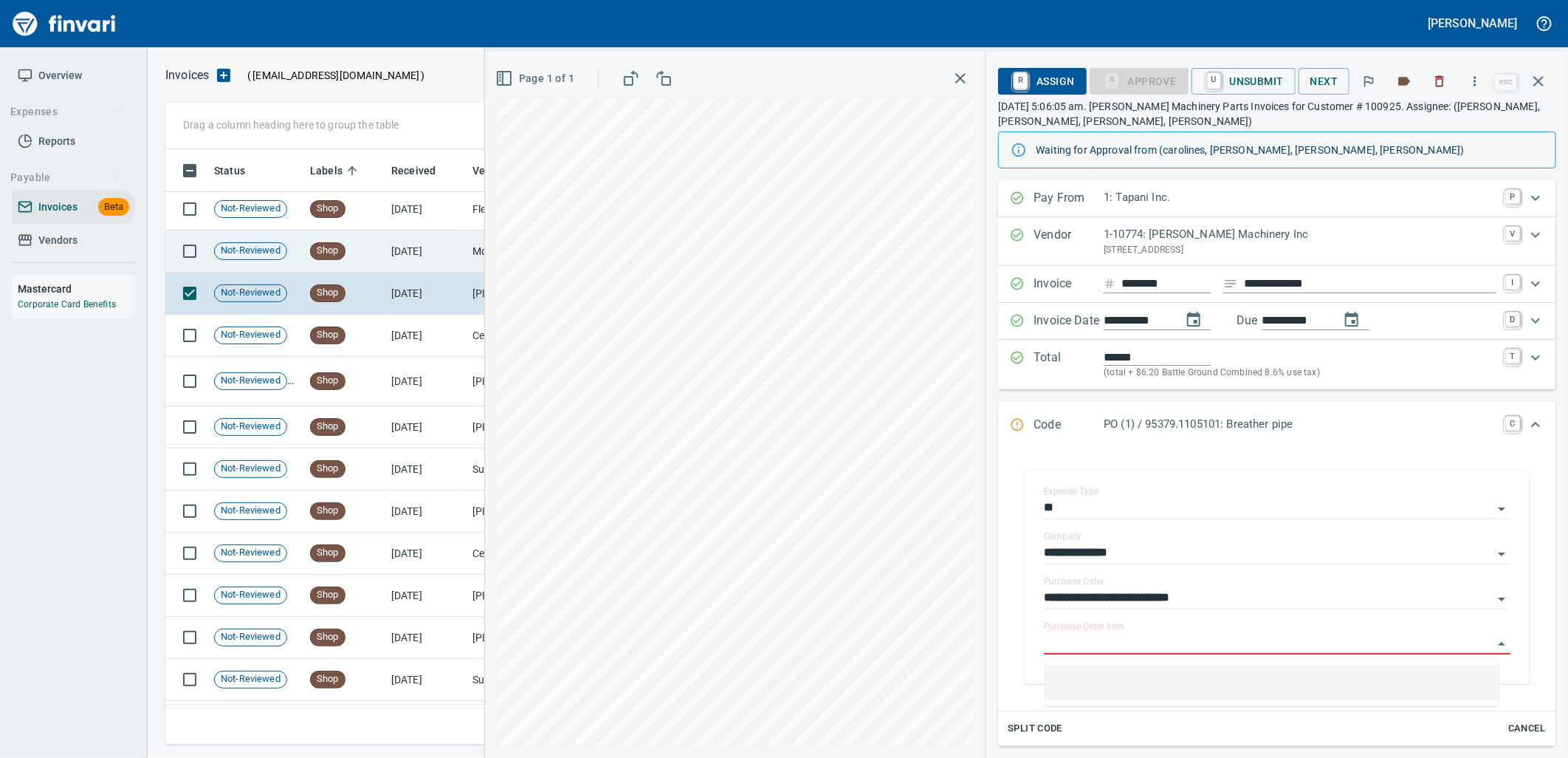
click at [458, 266] on td "[DATE]" at bounding box center [426, 251] width 81 height 42
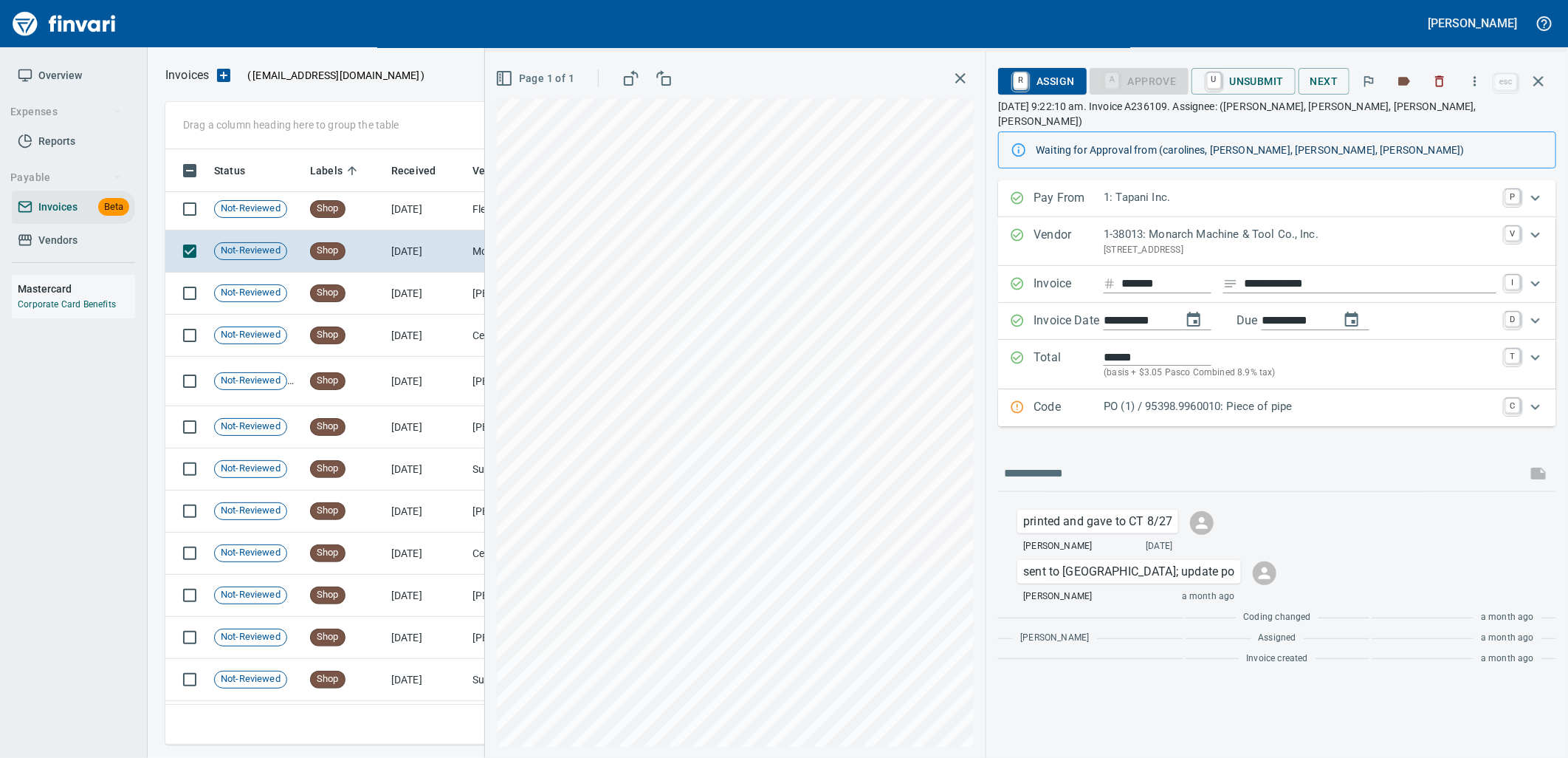
click at [1228, 398] on p "PO (1) / 95398.9960010: Piece of pipe" at bounding box center [1300, 406] width 393 height 17
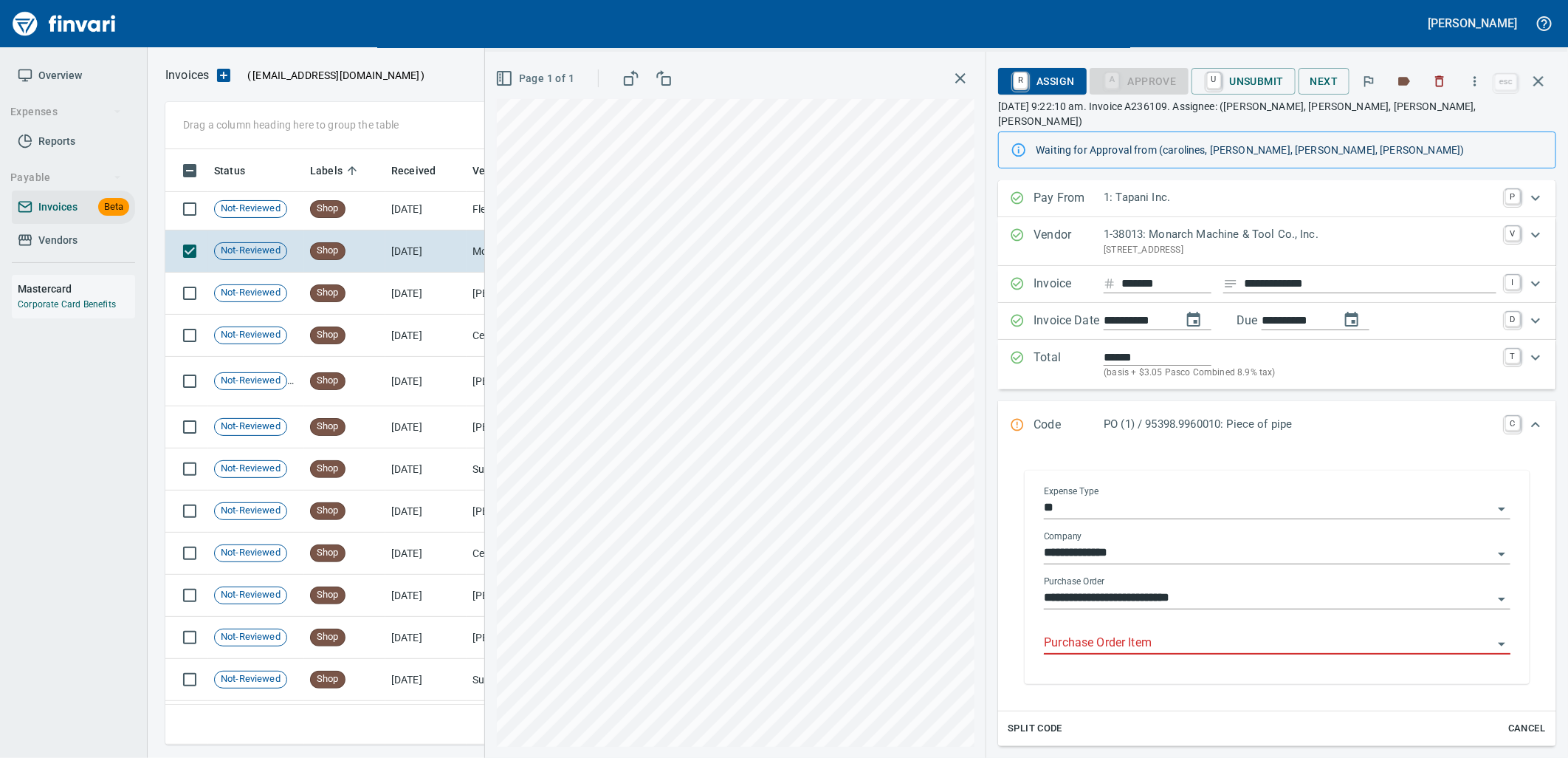
click at [1171, 635] on input "Purchase Order Item" at bounding box center [1268, 643] width 449 height 21
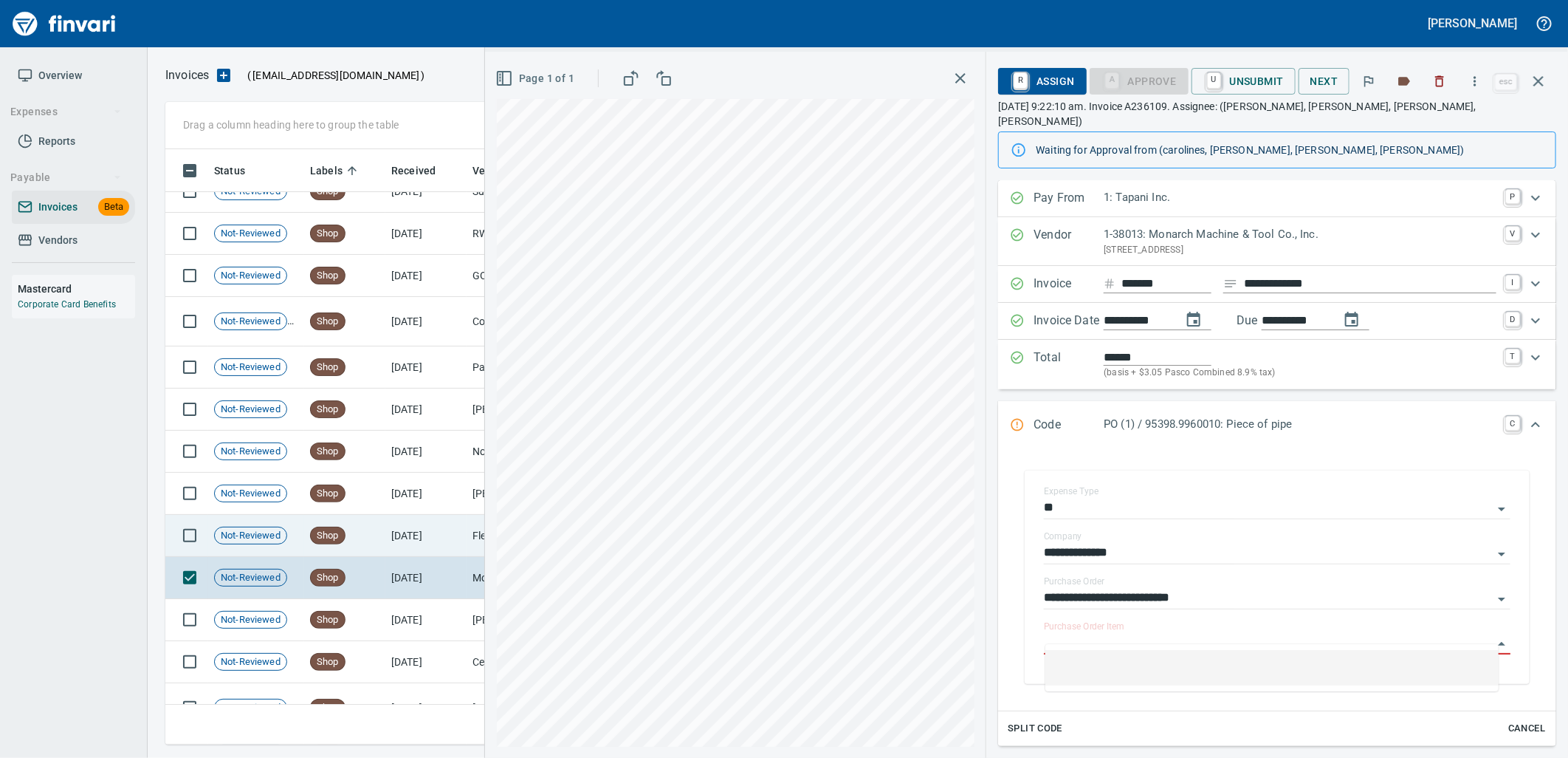
scroll to position [21018, 0]
click at [329, 536] on span "Shop" at bounding box center [328, 536] width 34 height 14
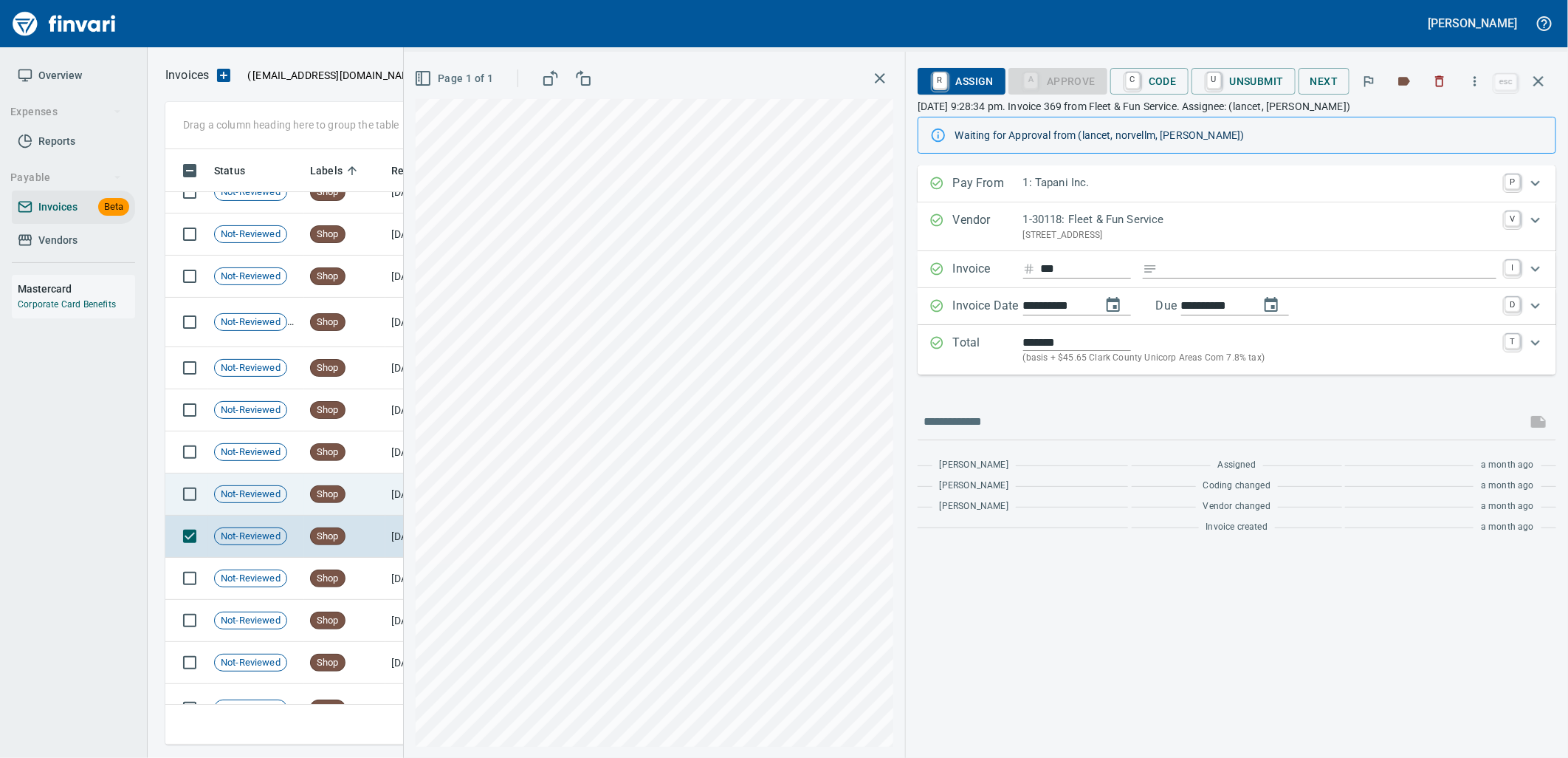
click at [317, 495] on span "Shop" at bounding box center [328, 494] width 34 height 14
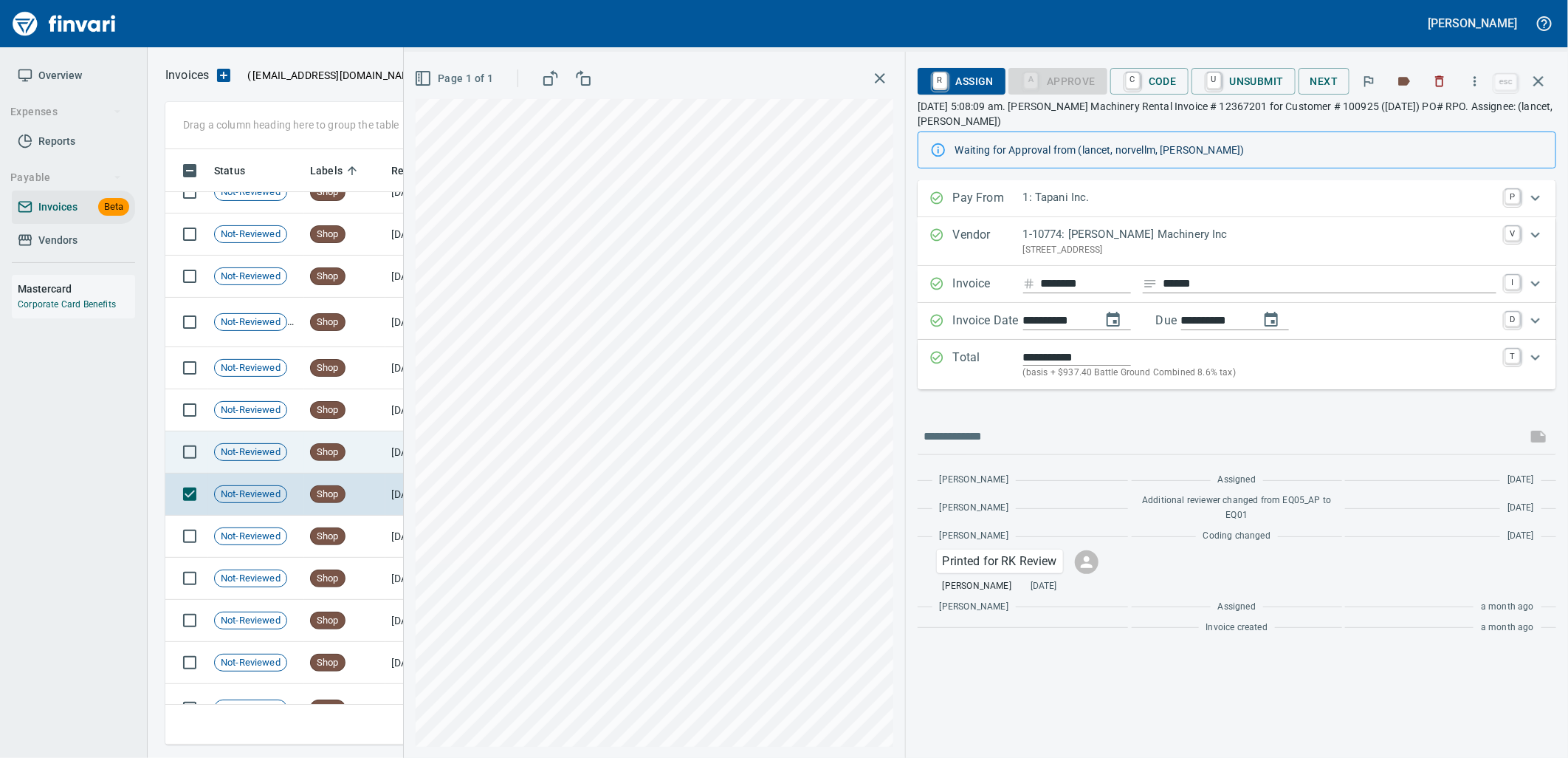
click at [320, 462] on td "Shop" at bounding box center [345, 452] width 81 height 42
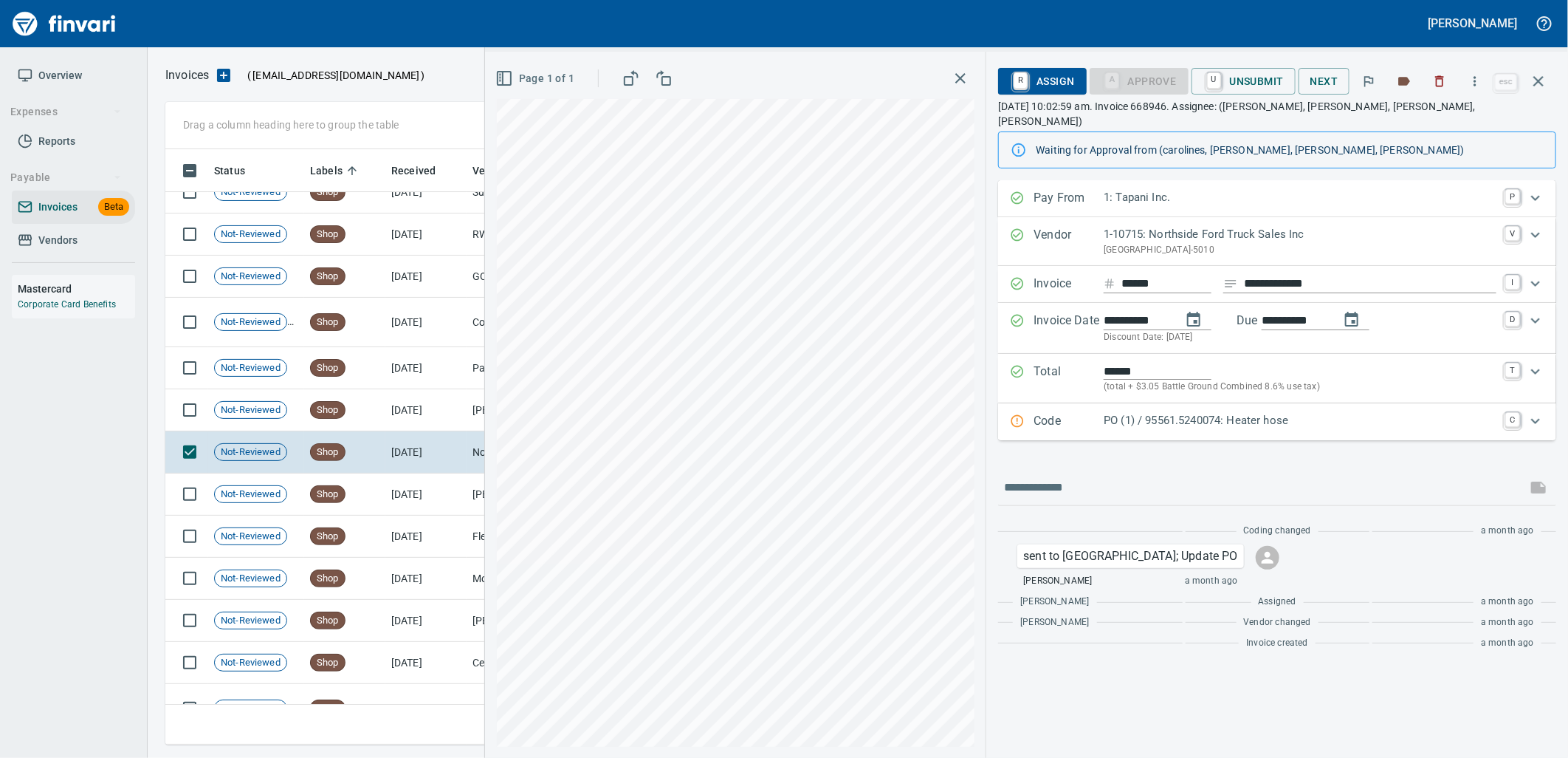
click at [1180, 412] on p "PO (1) / 95561.5240074: Heater hose" at bounding box center [1300, 420] width 393 height 17
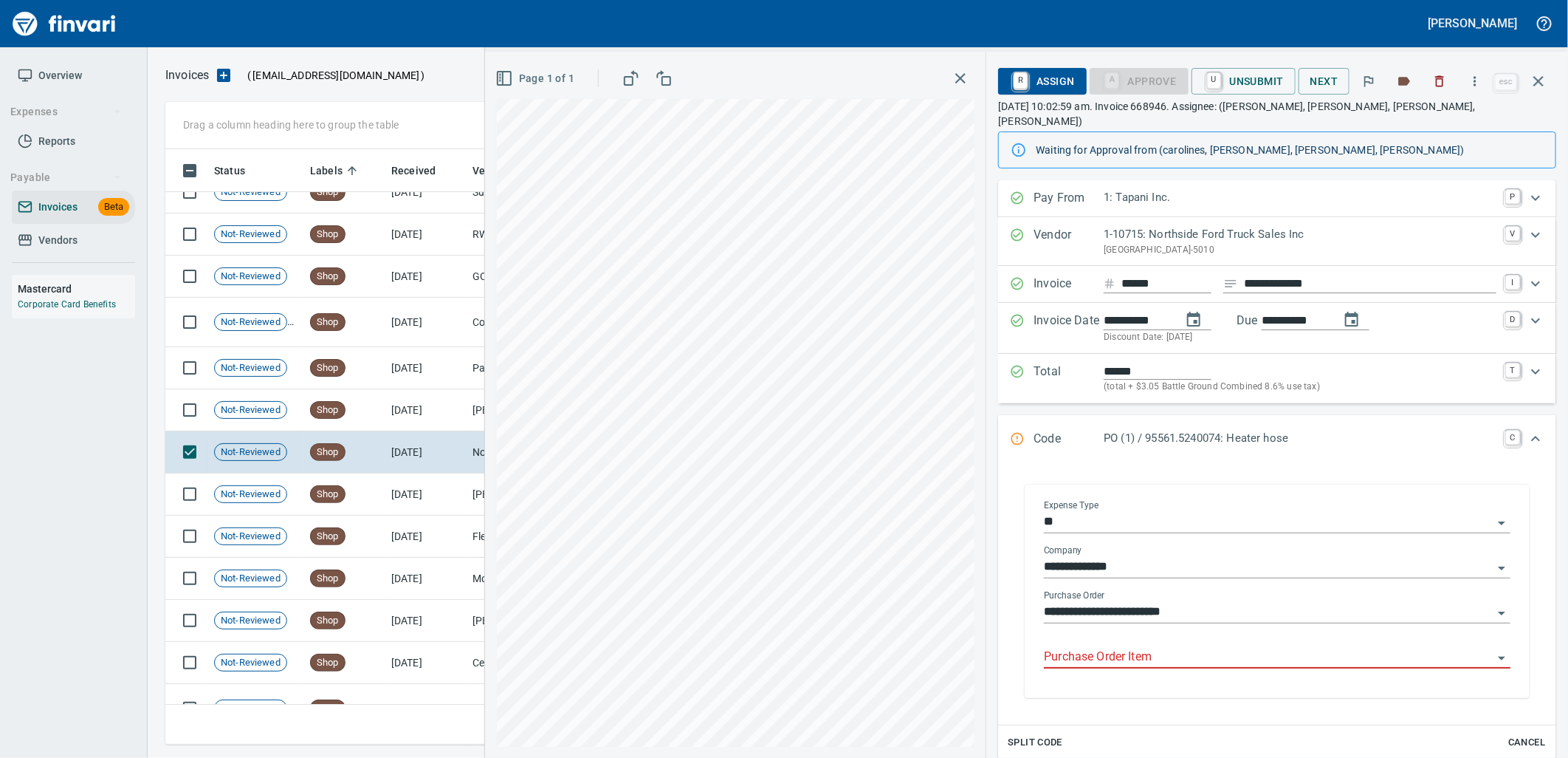
click at [1161, 647] on input "Purchase Order Item" at bounding box center [1268, 657] width 449 height 21
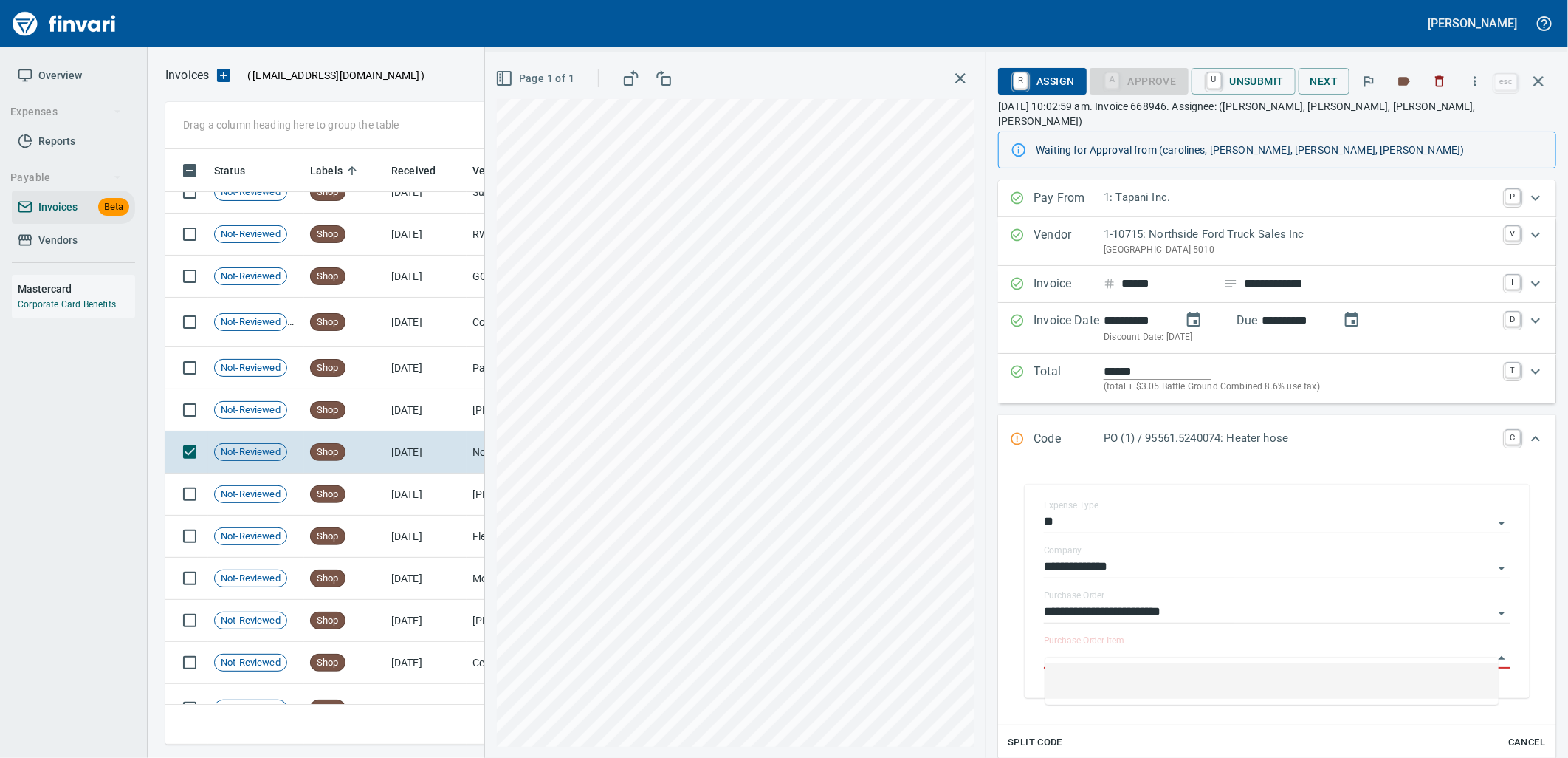
scroll to position [583, 1360]
click at [395, 410] on td "[DATE]" at bounding box center [426, 409] width 81 height 42
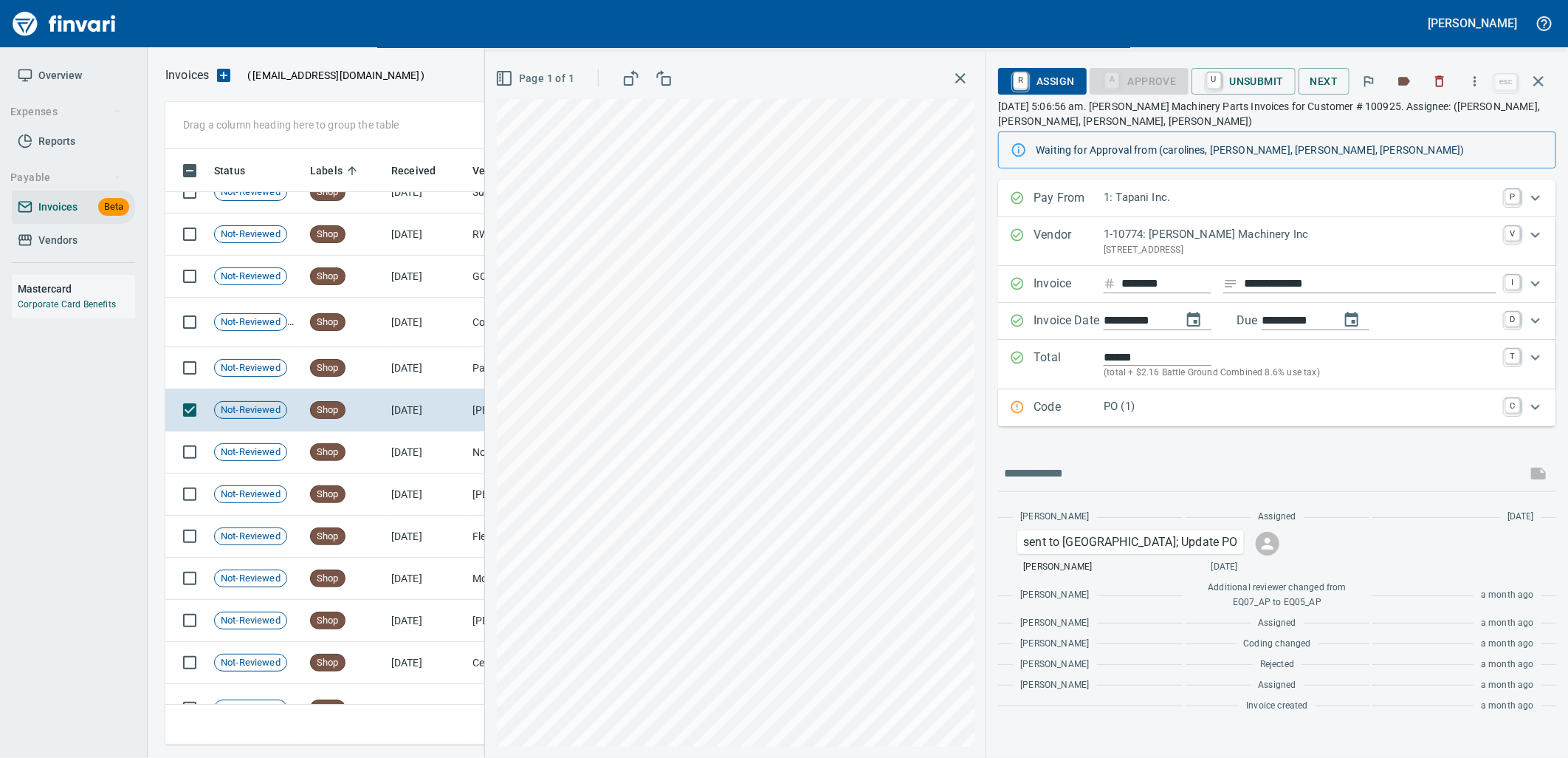
click at [1087, 398] on div "Code PO (1) C" at bounding box center [1277, 407] width 559 height 37
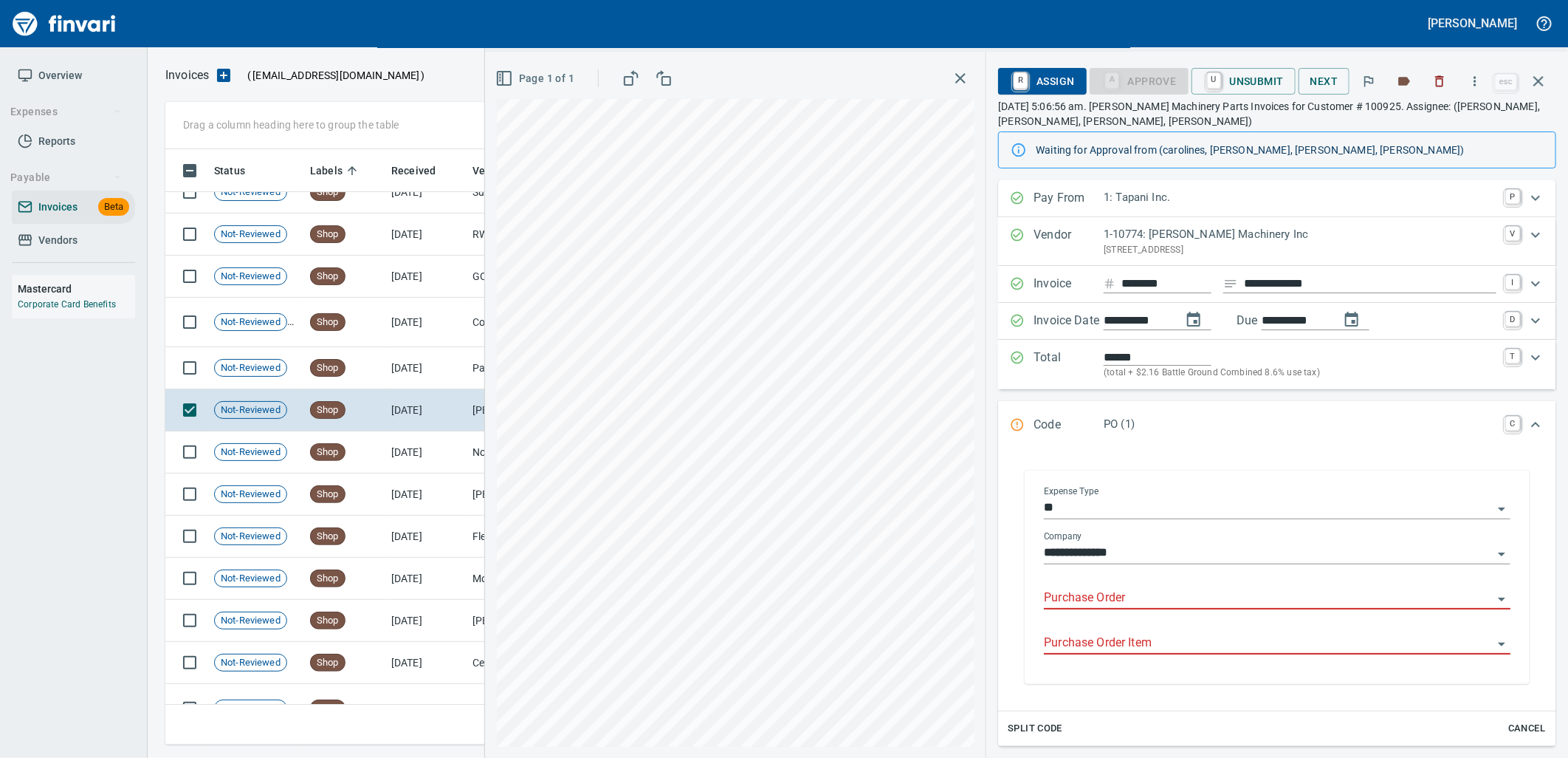
click at [1106, 594] on input "Purchase Order" at bounding box center [1268, 598] width 449 height 21
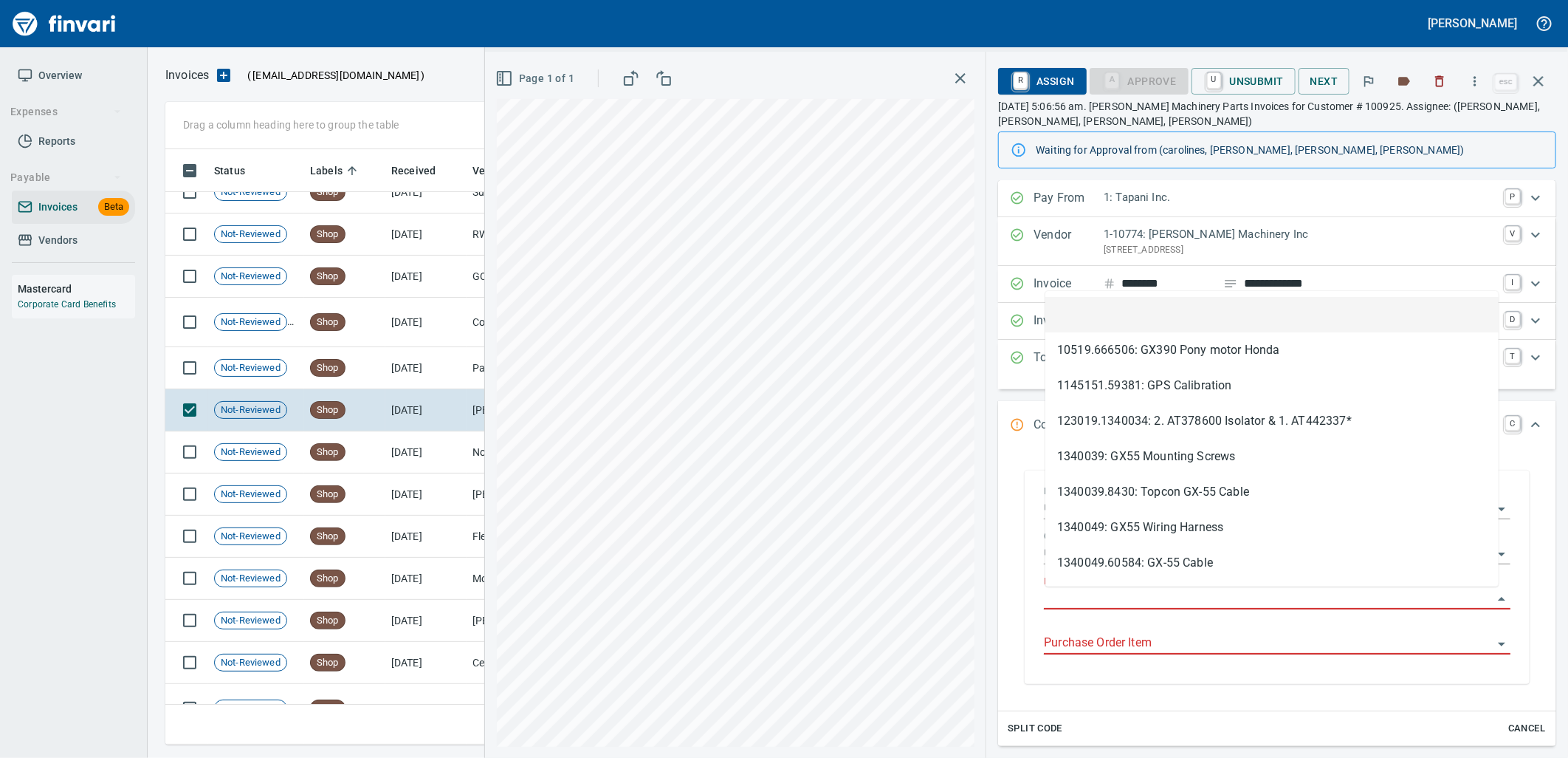
scroll to position [583, 1360]
type input "**********"
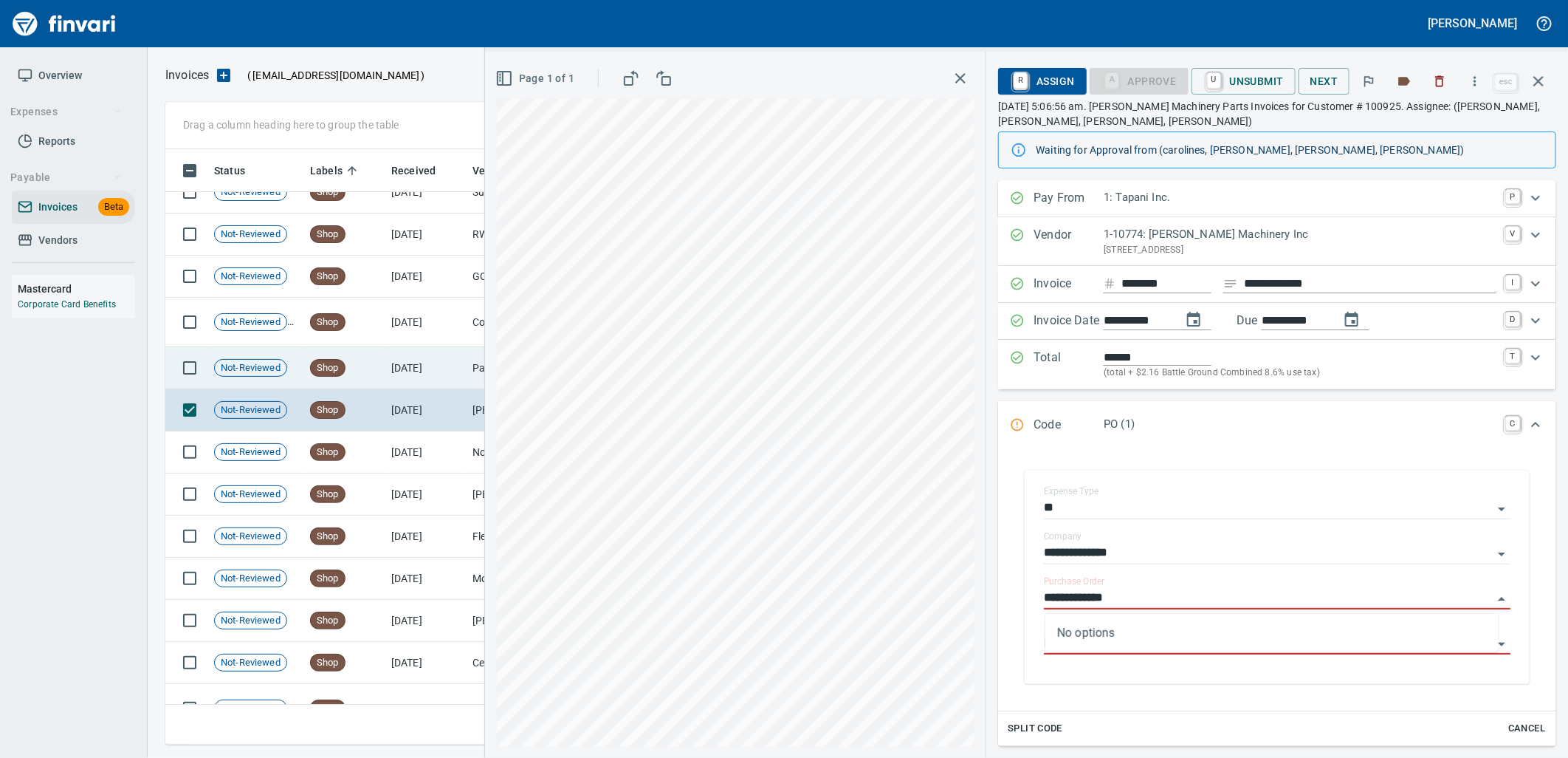
click at [418, 377] on td "[DATE]" at bounding box center [426, 367] width 81 height 42
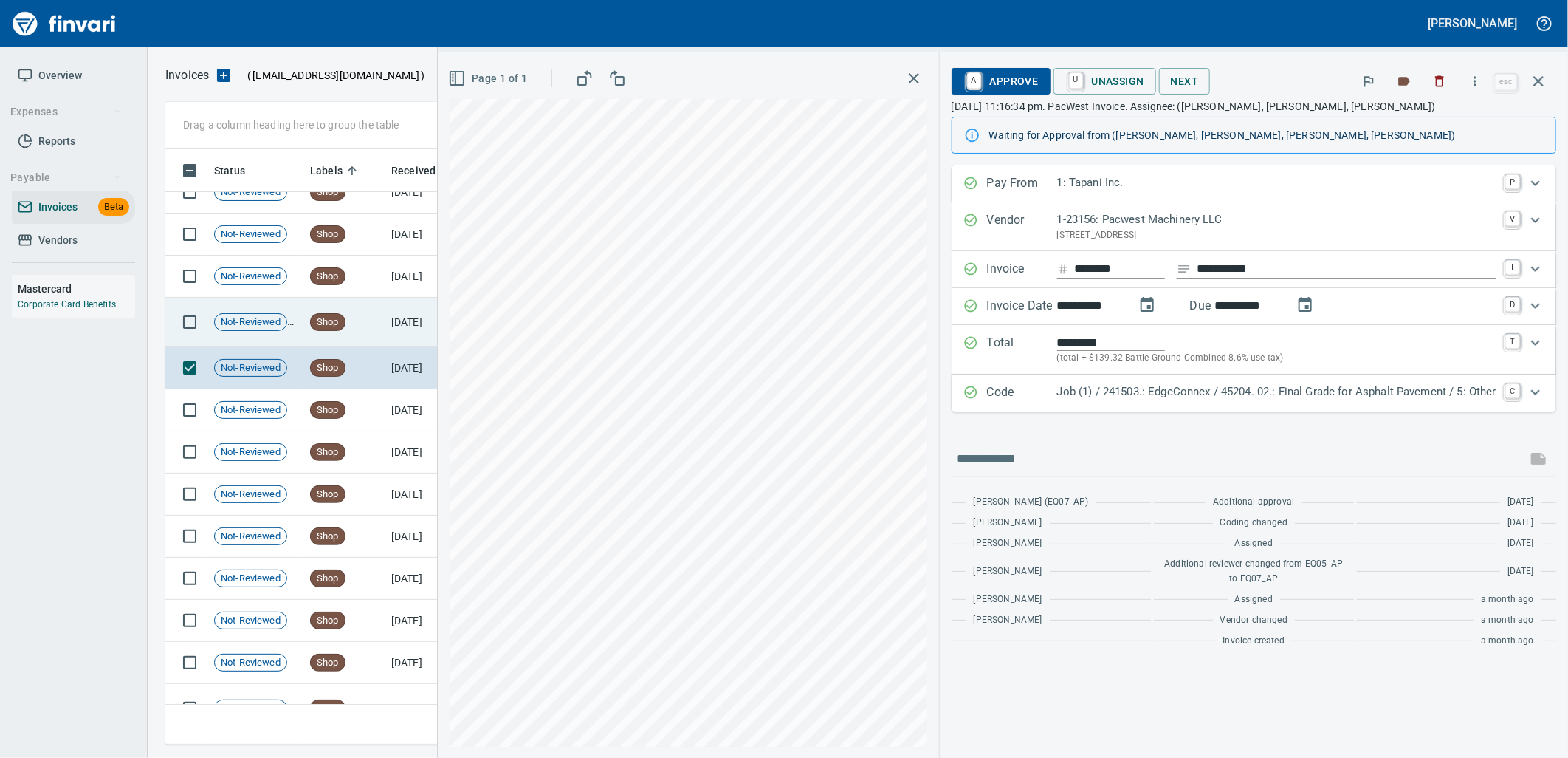
click at [401, 327] on td "[DATE]" at bounding box center [426, 322] width 81 height 49
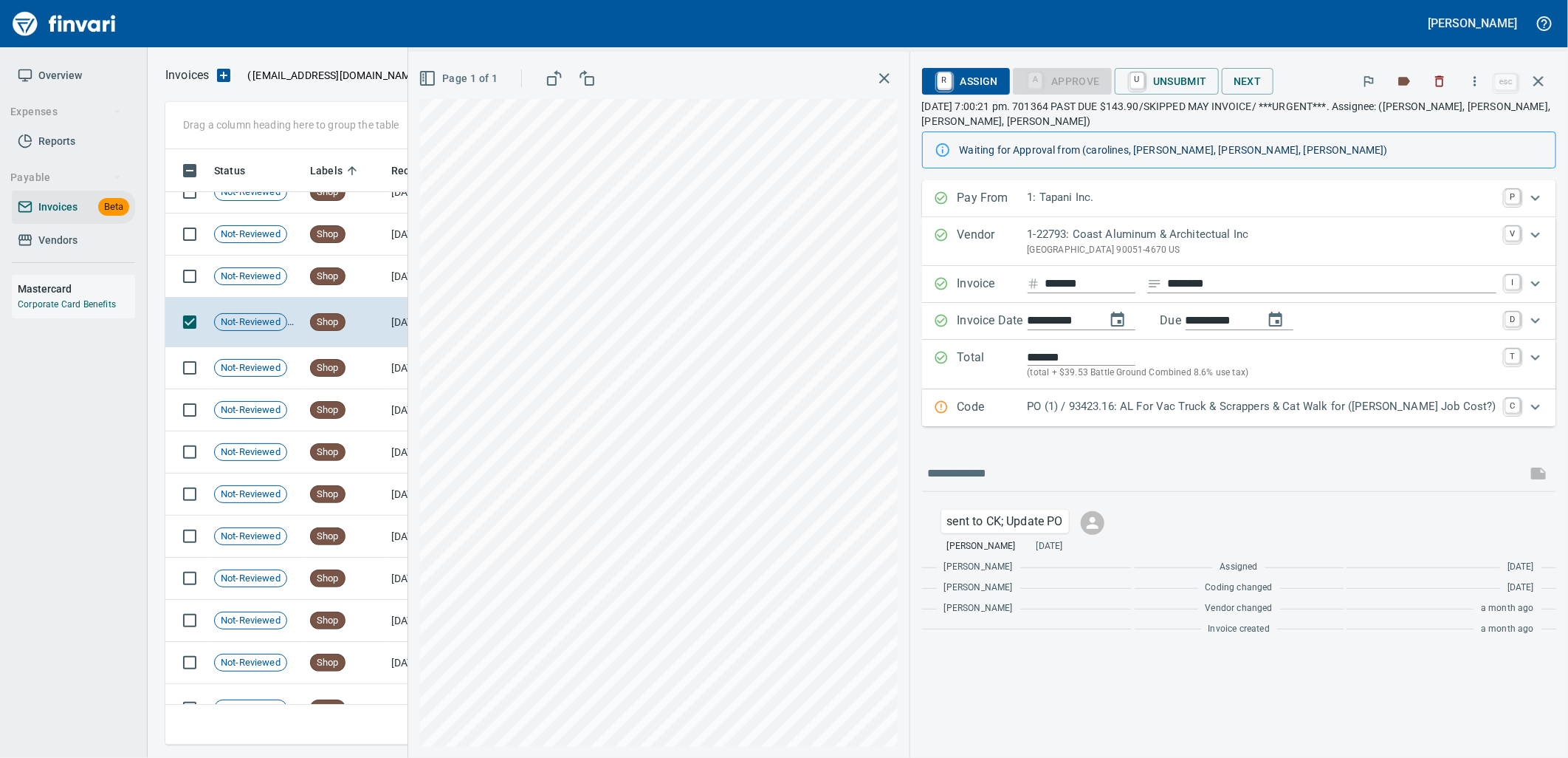
click at [1277, 404] on p "PO (1) / 93423.16: AL For Vac Truck & Scrappers & Cat Walk for ([PERSON_NAME] J…" at bounding box center [1263, 406] width 469 height 17
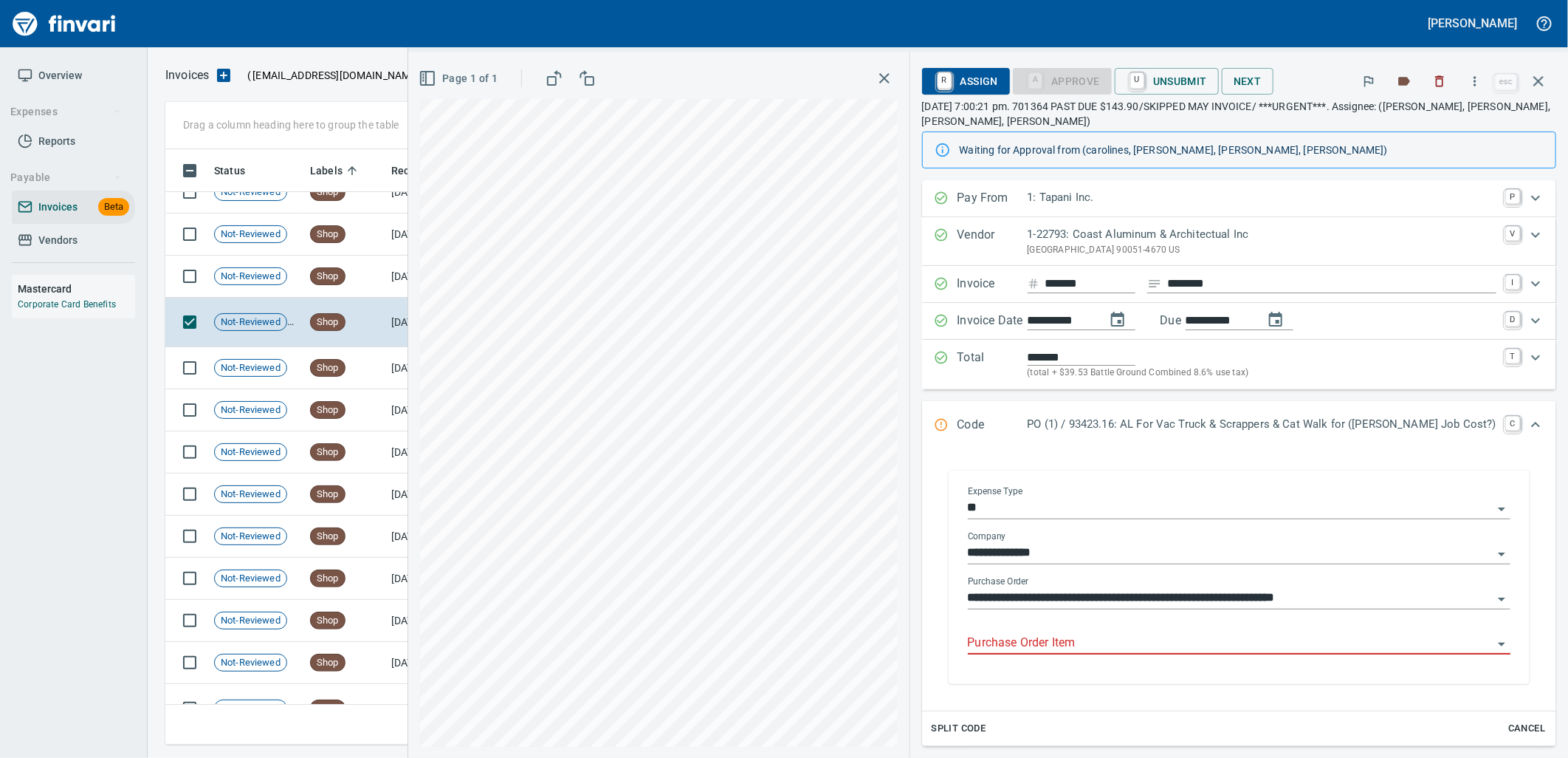
click at [1128, 644] on input "Purchase Order Item" at bounding box center [1230, 643] width 525 height 21
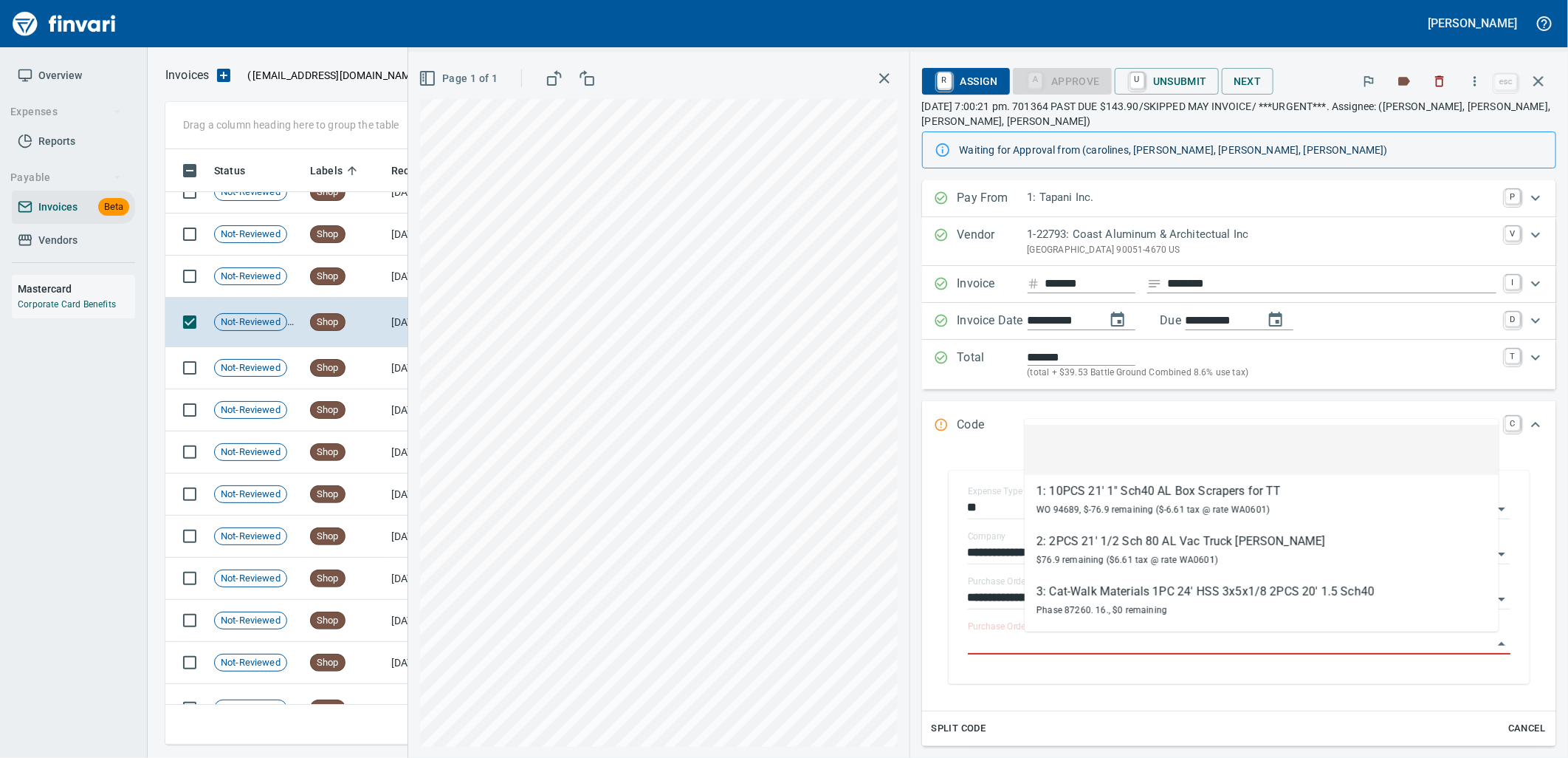
scroll to position [583, 1360]
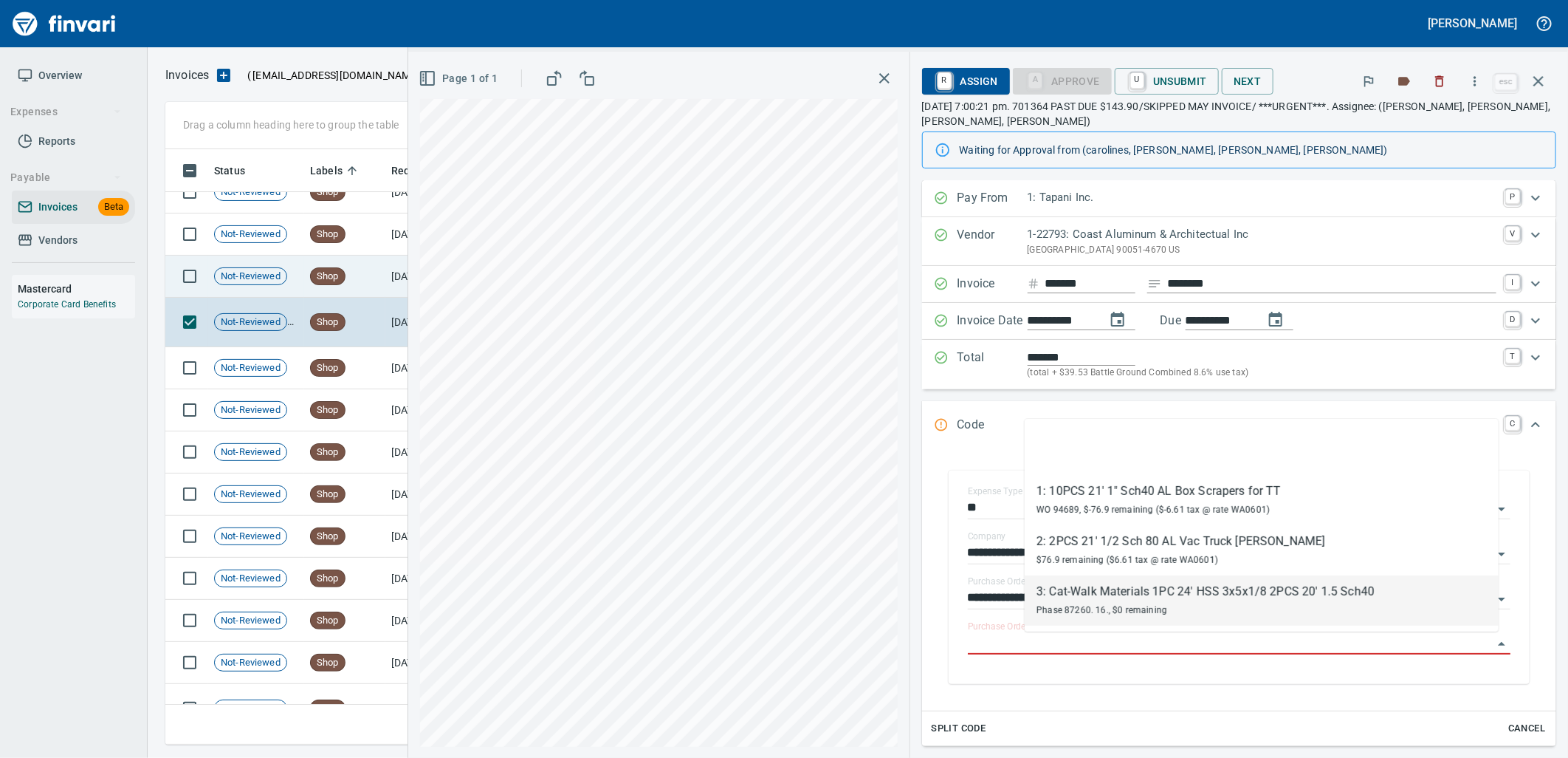
click at [424, 277] on td "[DATE]" at bounding box center [426, 276] width 81 height 42
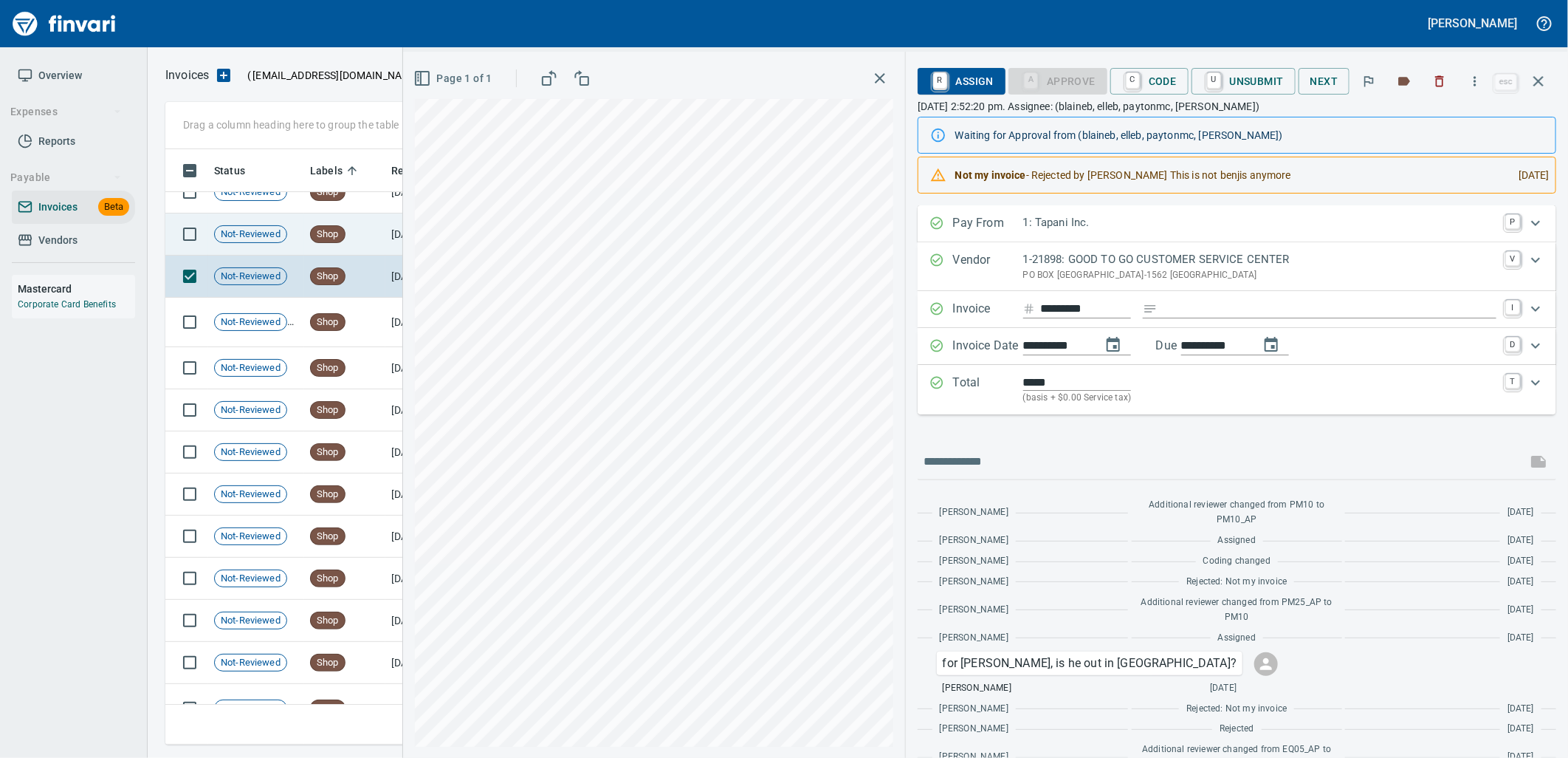
click at [344, 216] on td "Shop" at bounding box center [345, 234] width 81 height 42
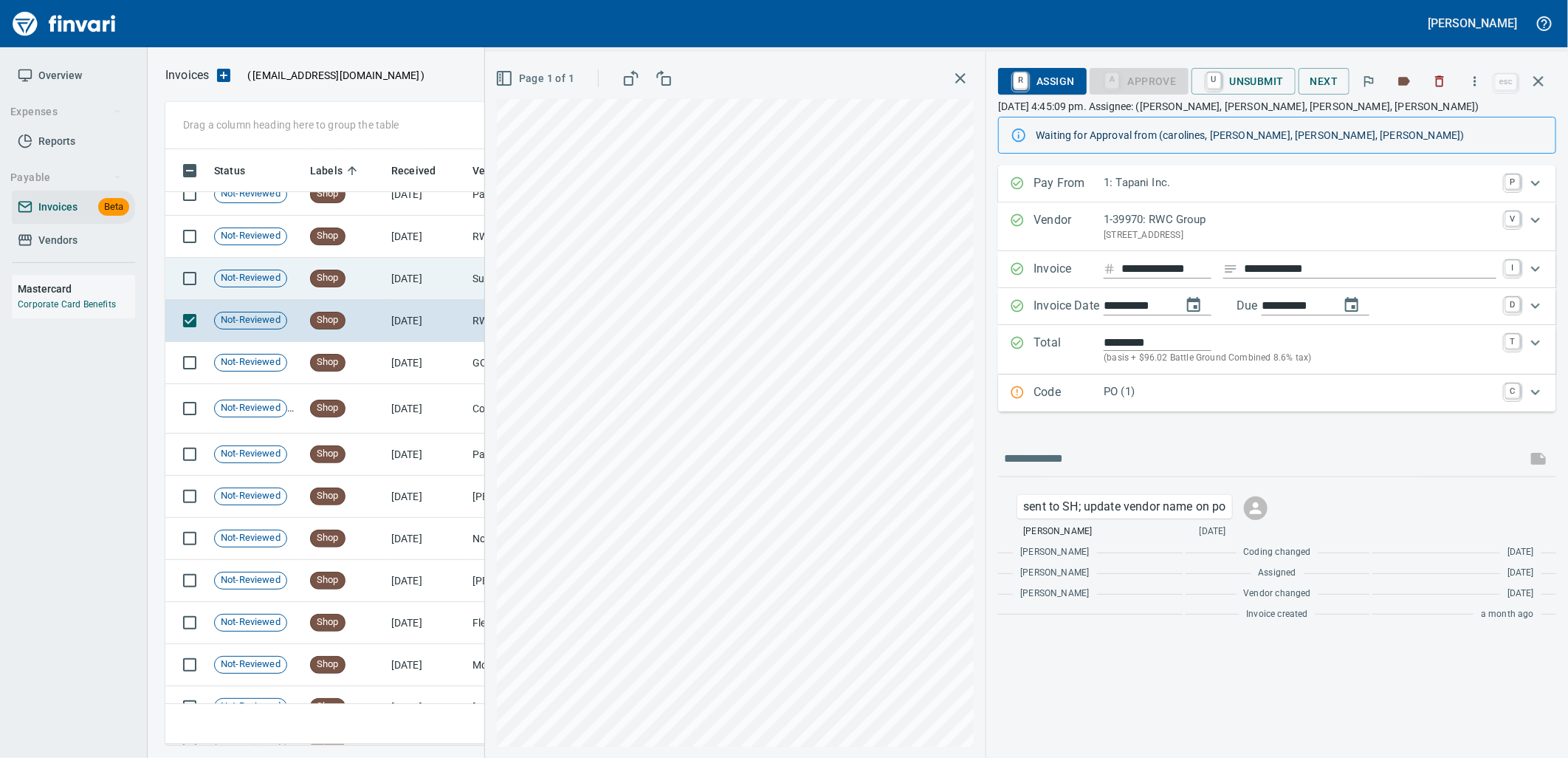
scroll to position [20854, 0]
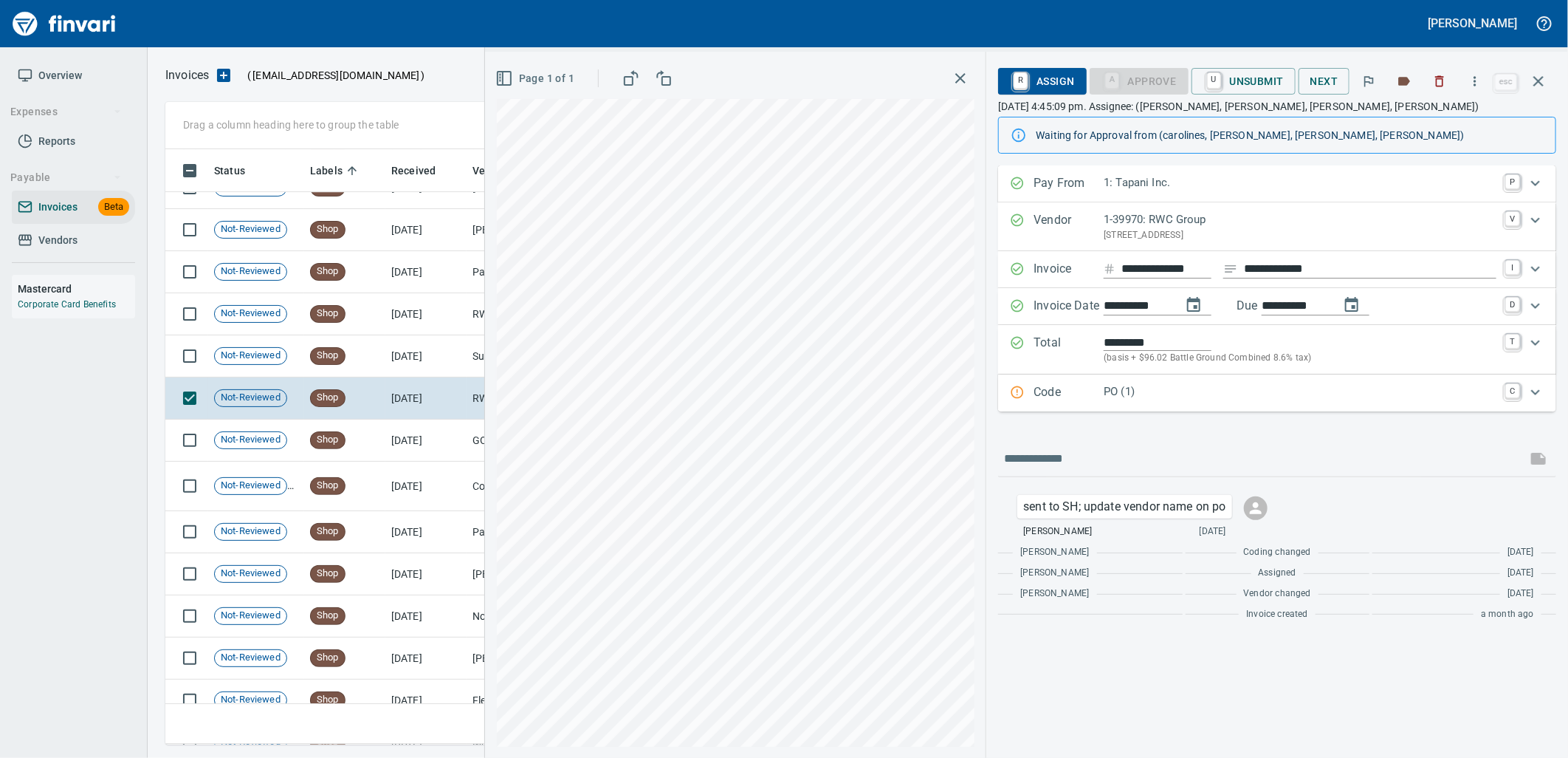
click at [1096, 395] on p "Code" at bounding box center [1068, 393] width 70 height 20
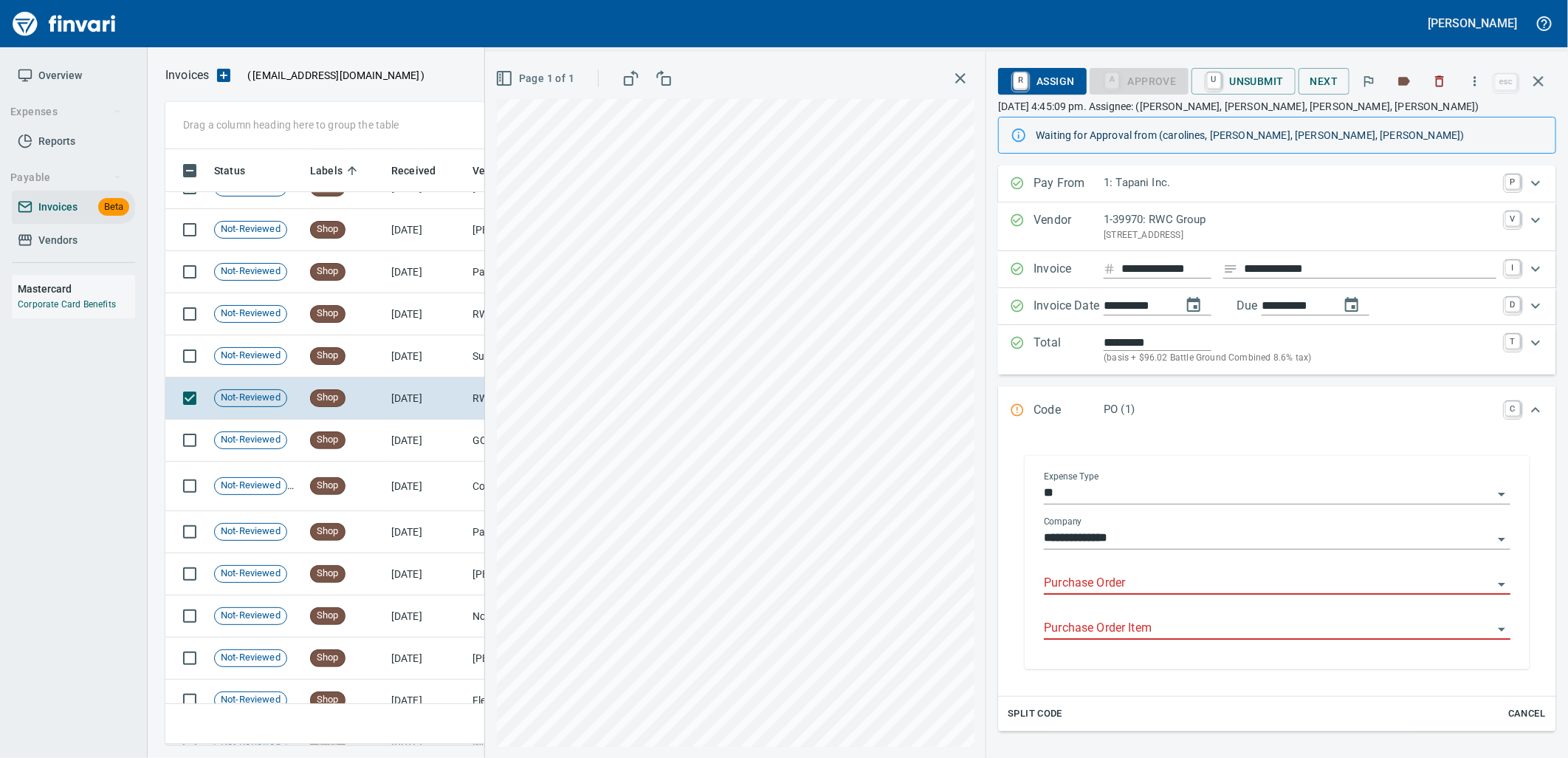
click at [1141, 592] on input "Purchase Order" at bounding box center [1268, 583] width 449 height 21
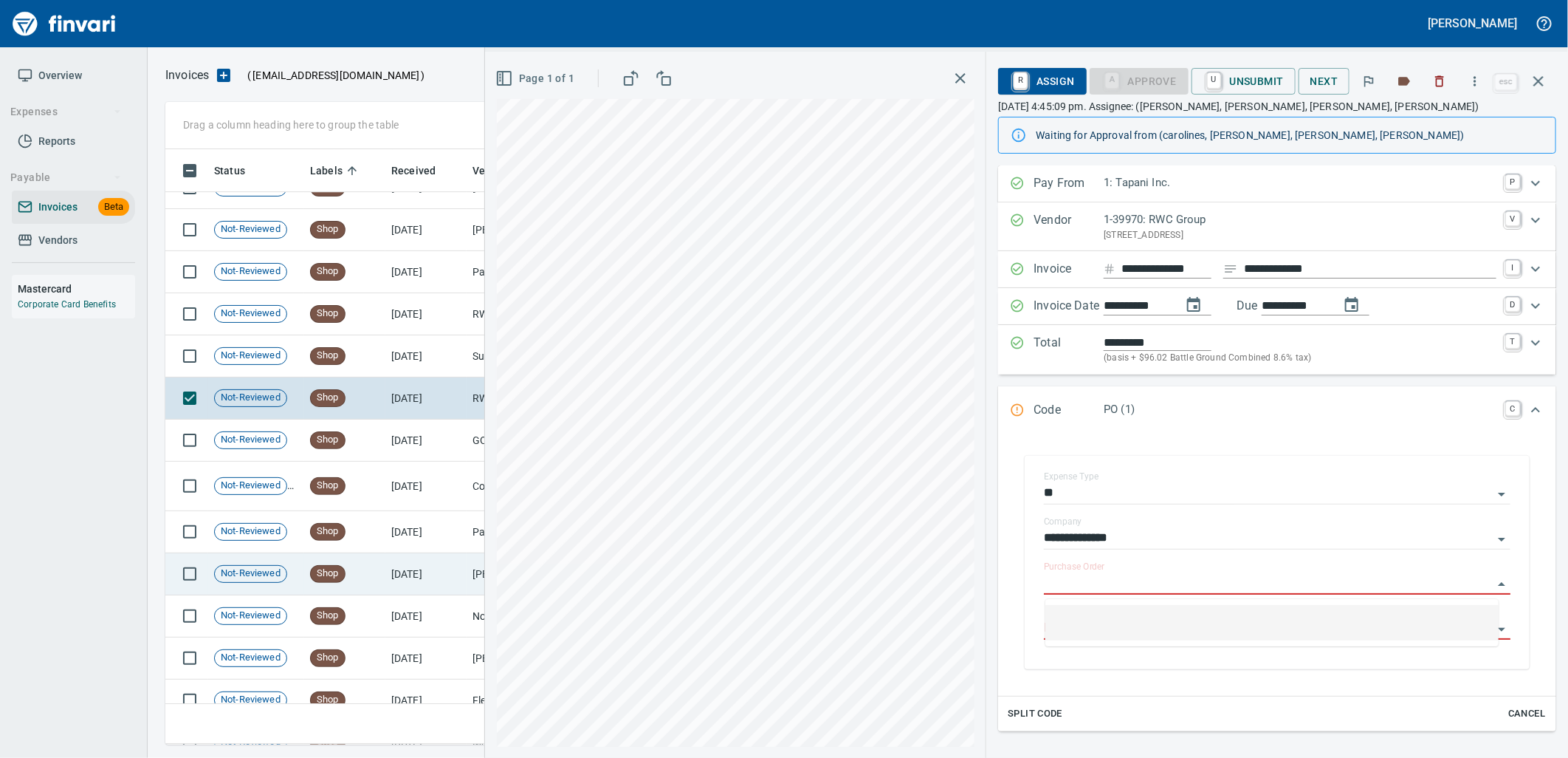
scroll to position [583, 1360]
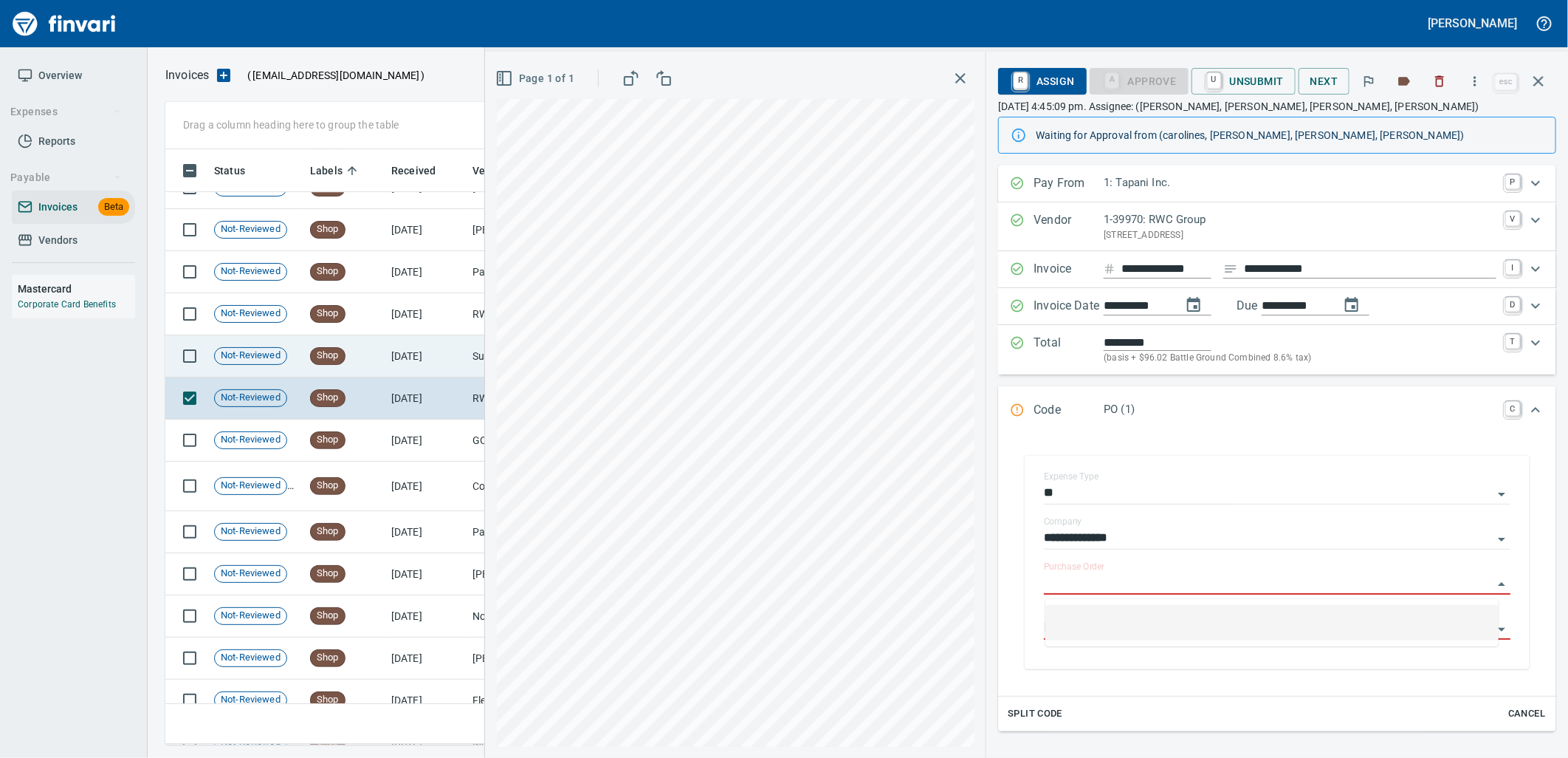
click at [365, 333] on td "Shop" at bounding box center [345, 314] width 81 height 42
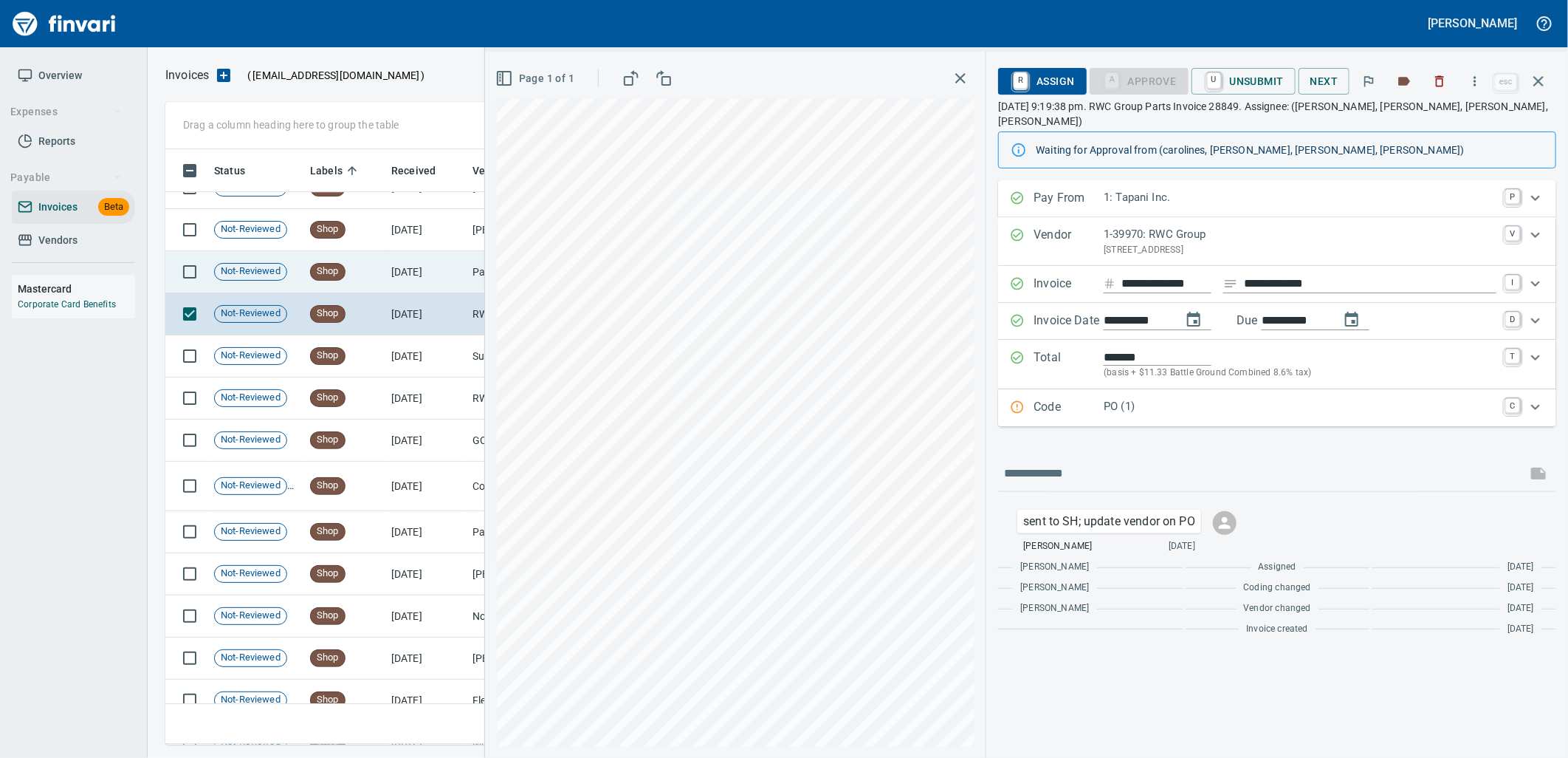
click at [378, 269] on td "Shop" at bounding box center [345, 272] width 81 height 42
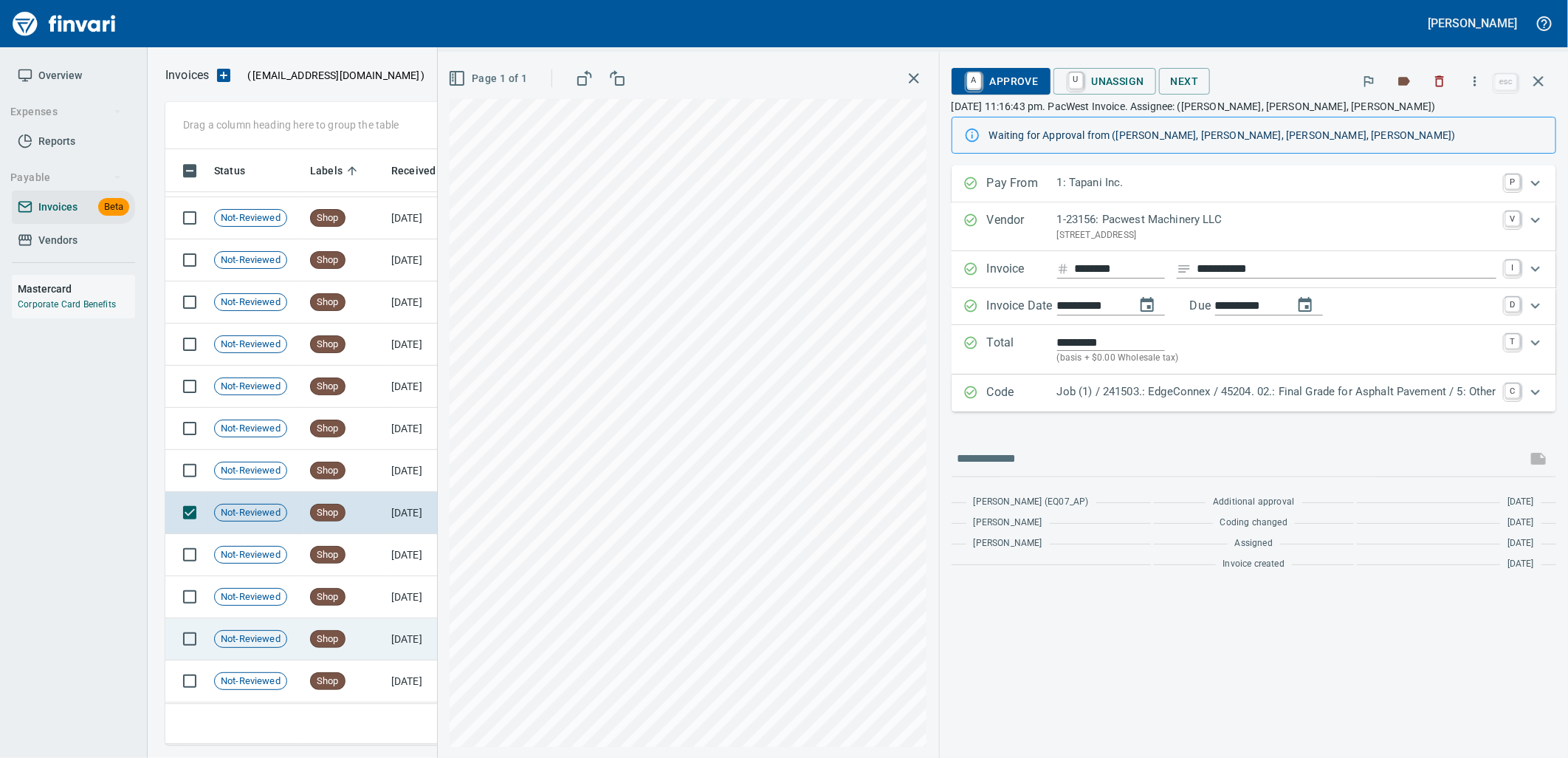
scroll to position [20607, 0]
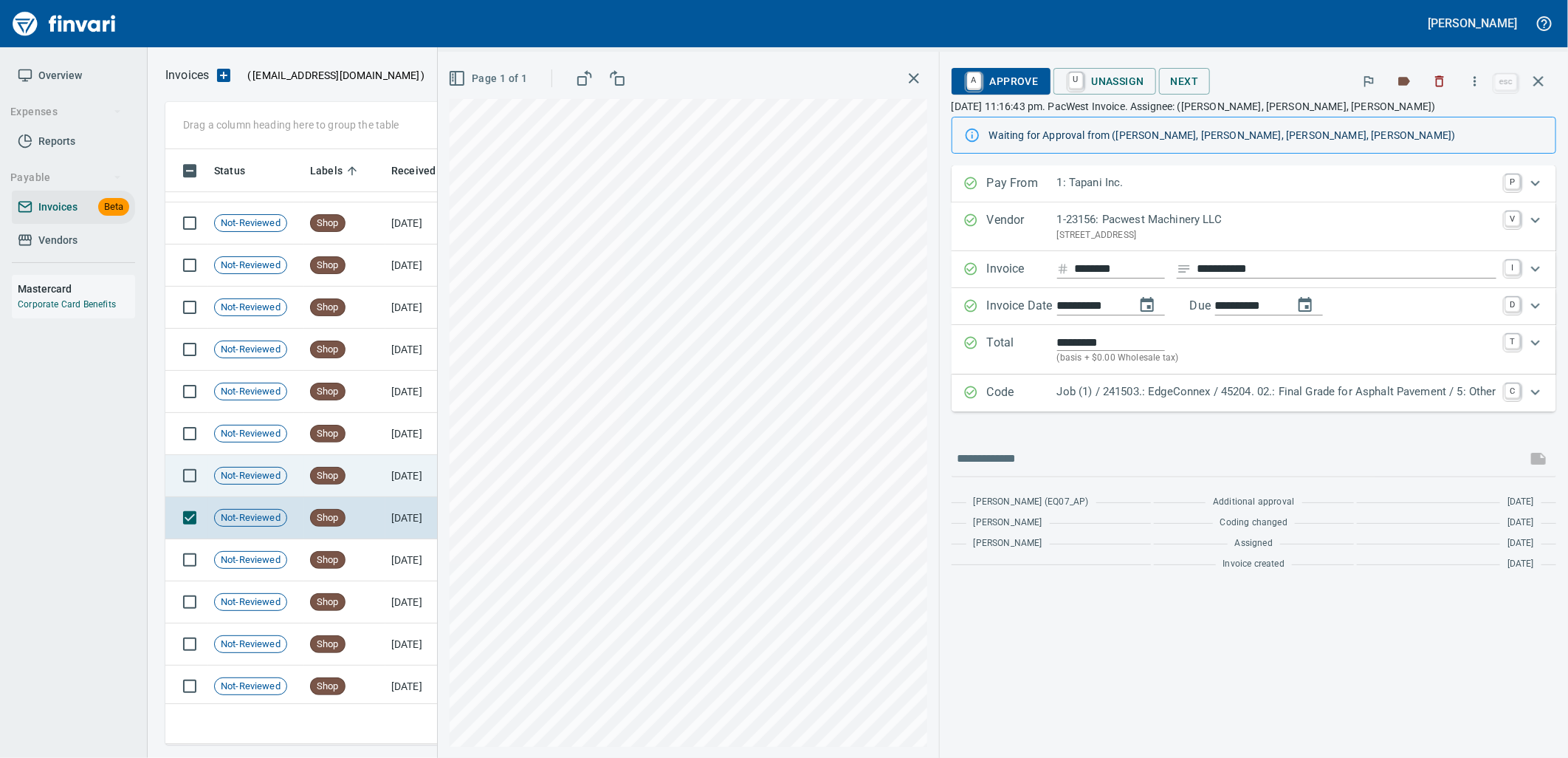
click at [401, 493] on td "[DATE]" at bounding box center [426, 475] width 81 height 42
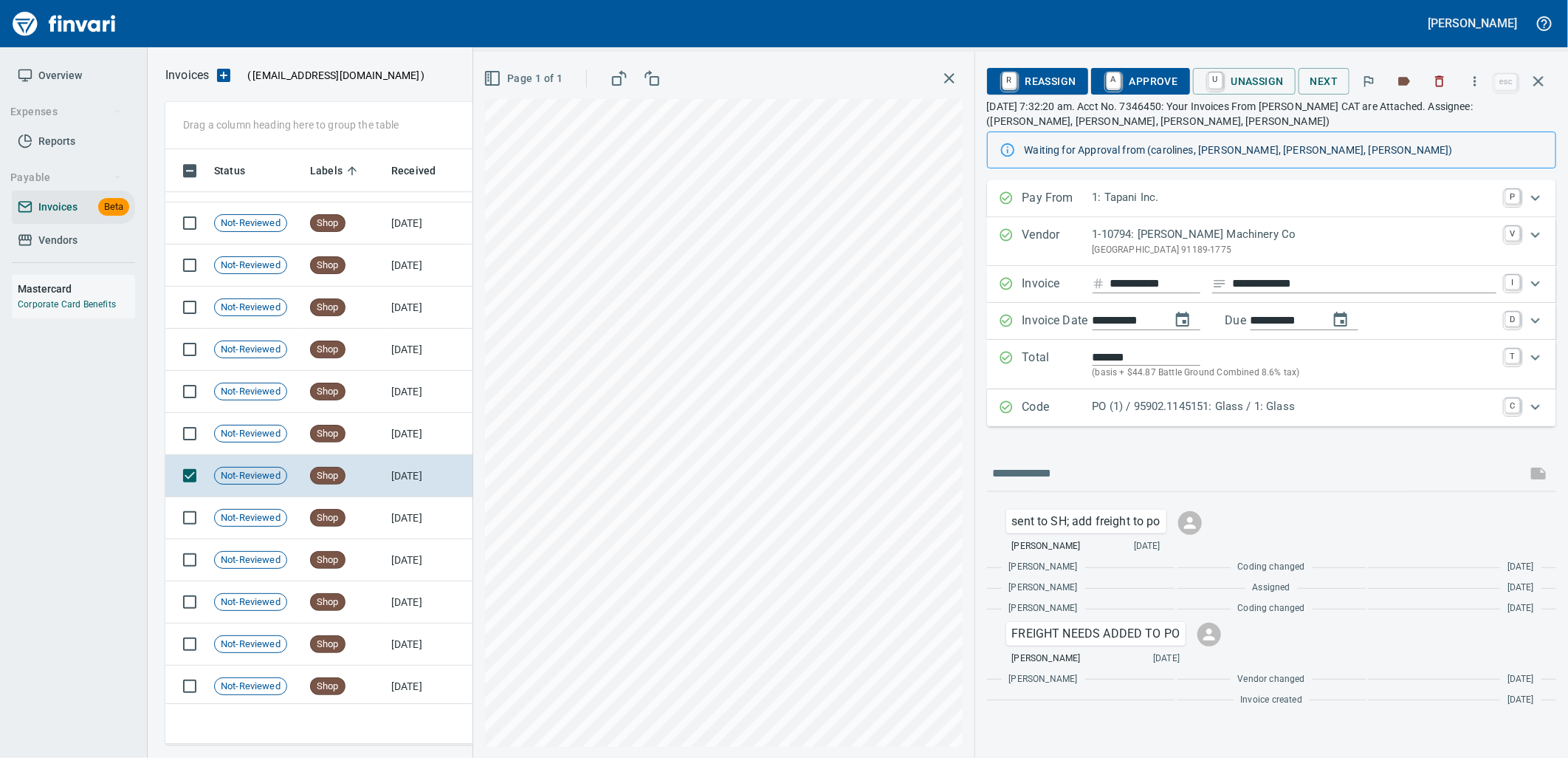
click at [1137, 404] on p "PO (1) / 95902.1145151: Glass / 1: Glass" at bounding box center [1294, 406] width 404 height 17
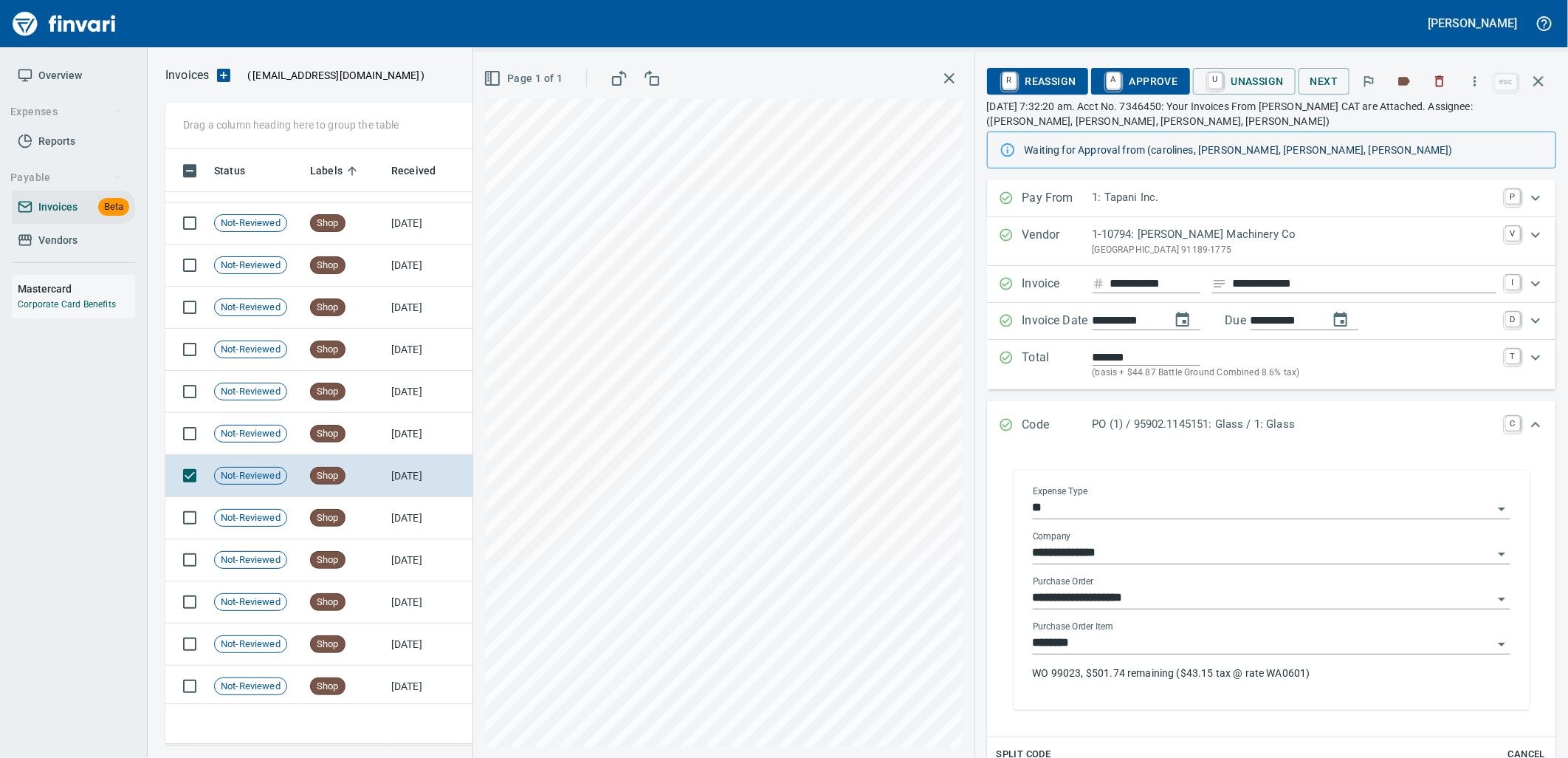
click at [1146, 642] on input "********" at bounding box center [1263, 643] width 460 height 21
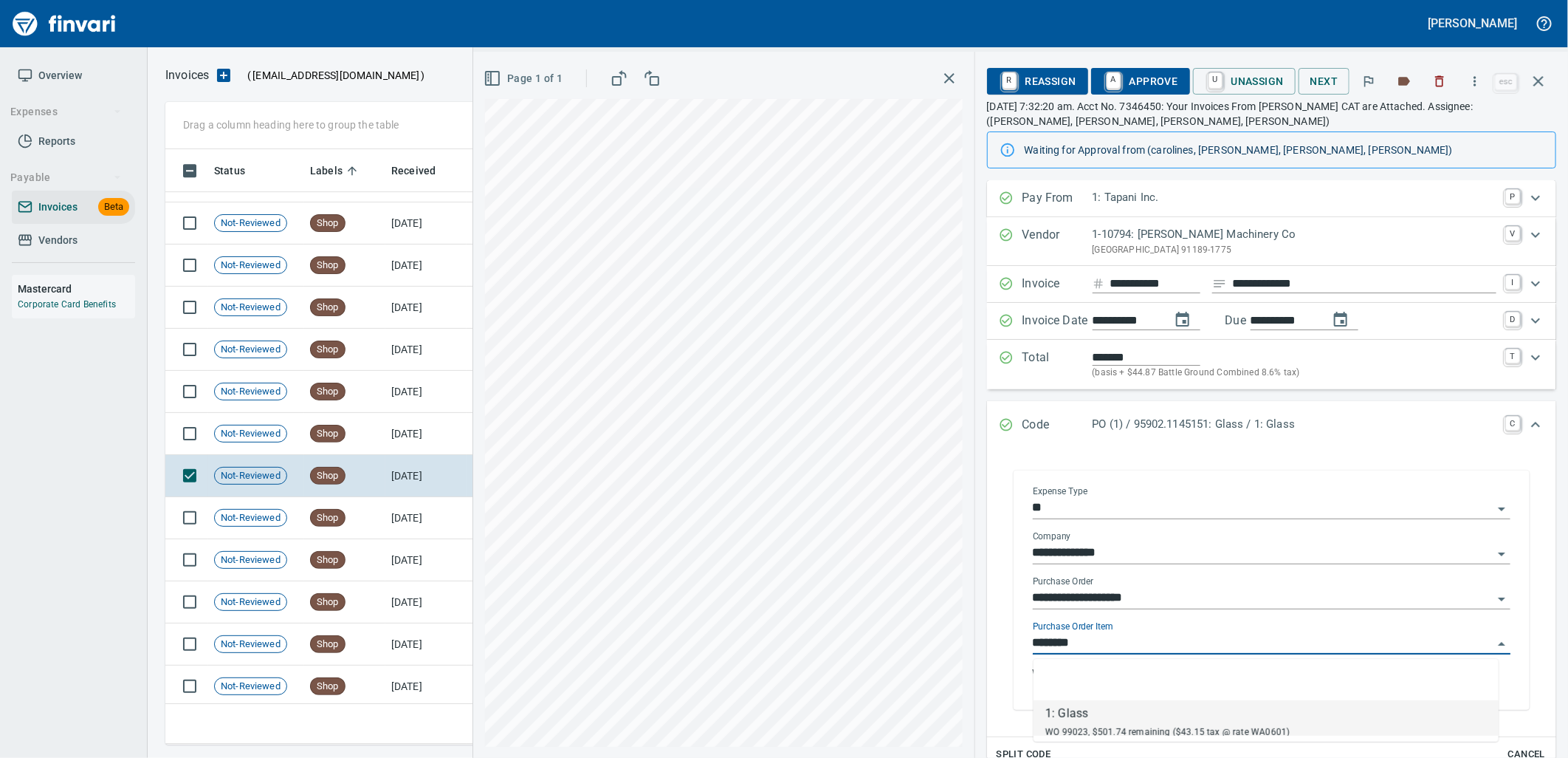
scroll to position [583, 1360]
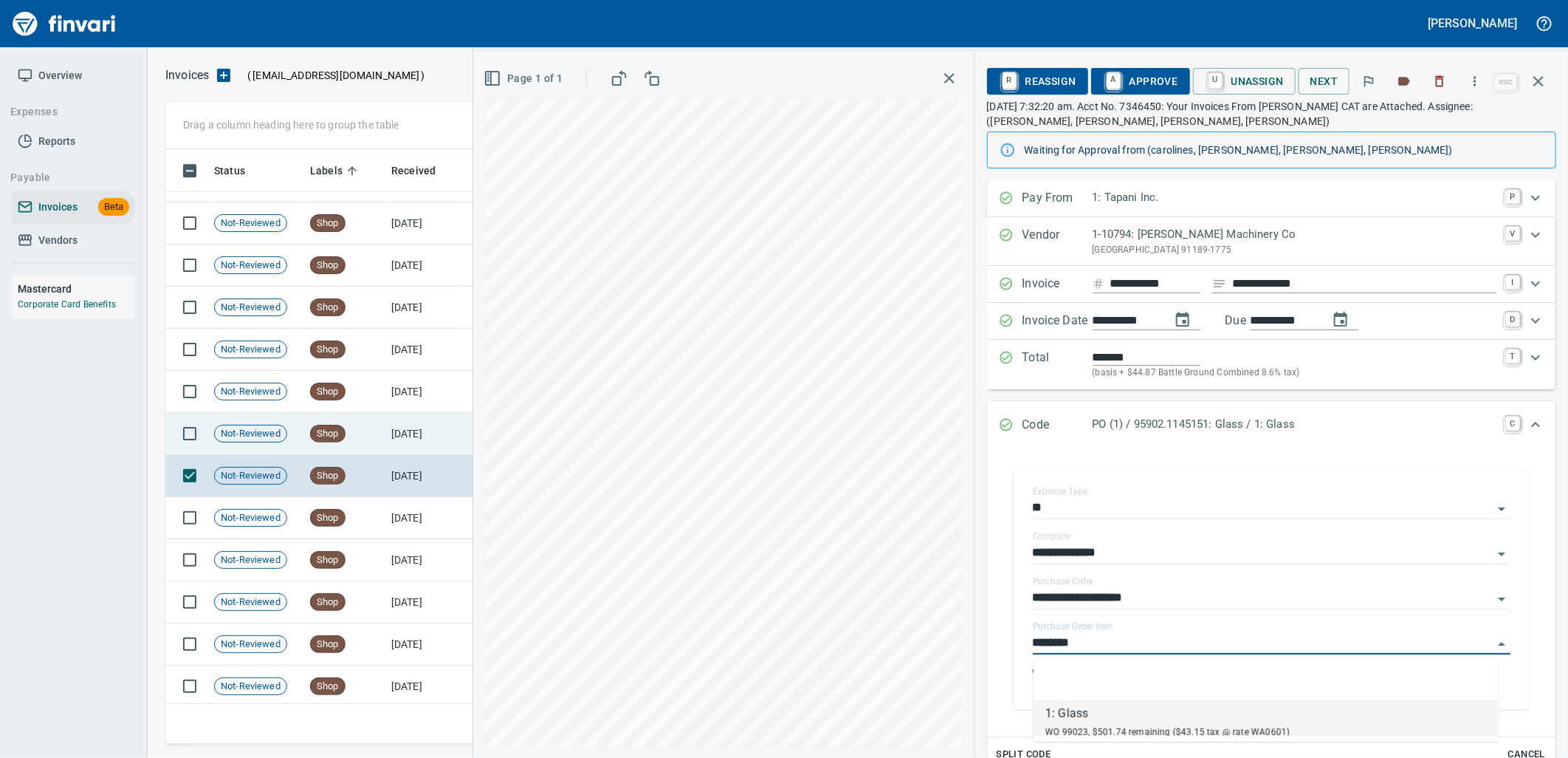
click at [381, 424] on td "Shop" at bounding box center [345, 433] width 81 height 42
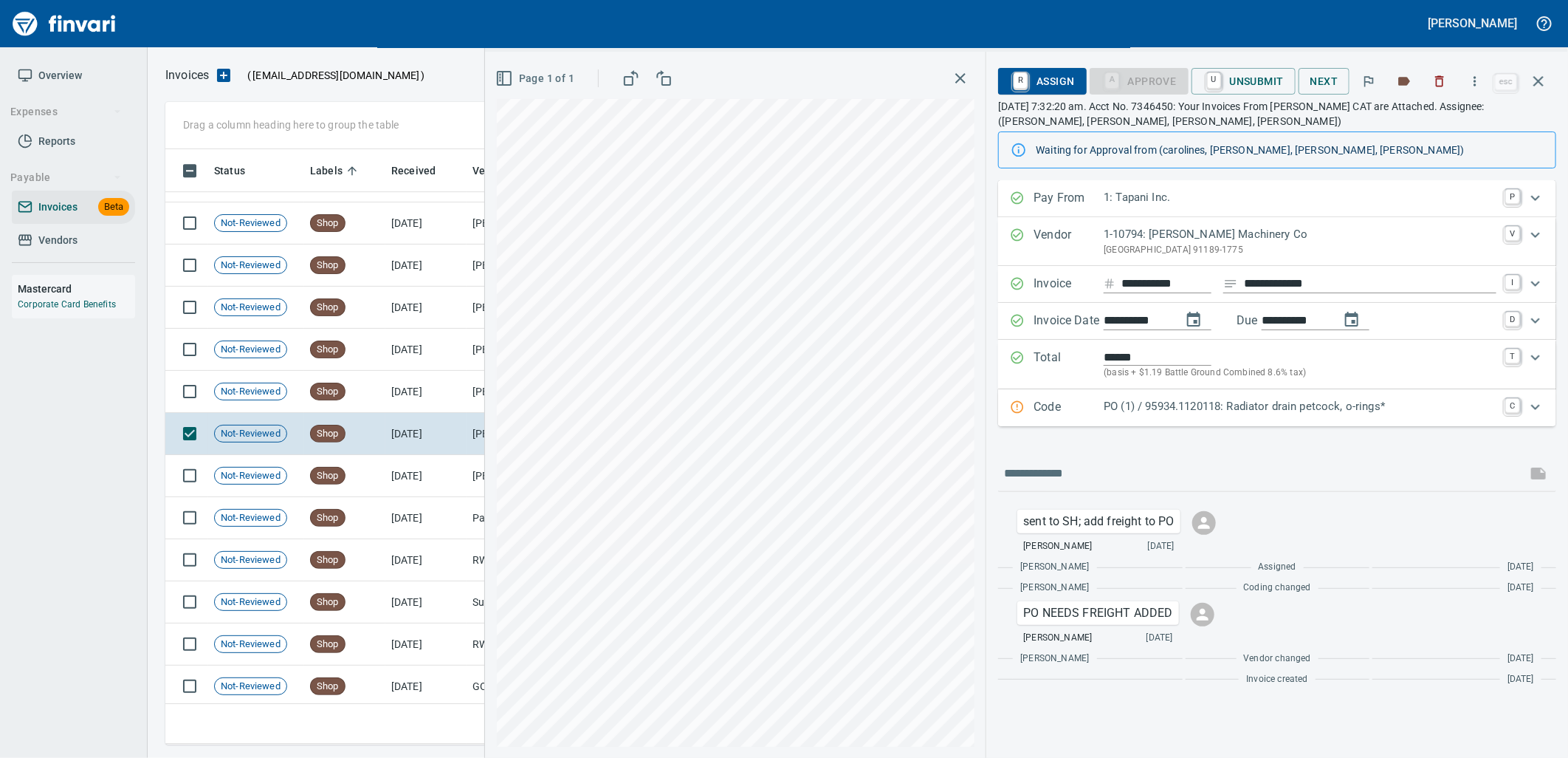
click at [1217, 416] on div "PO (1) / 95934.1120118: Radiator drain petcock, o-rings*" at bounding box center [1300, 407] width 393 height 20
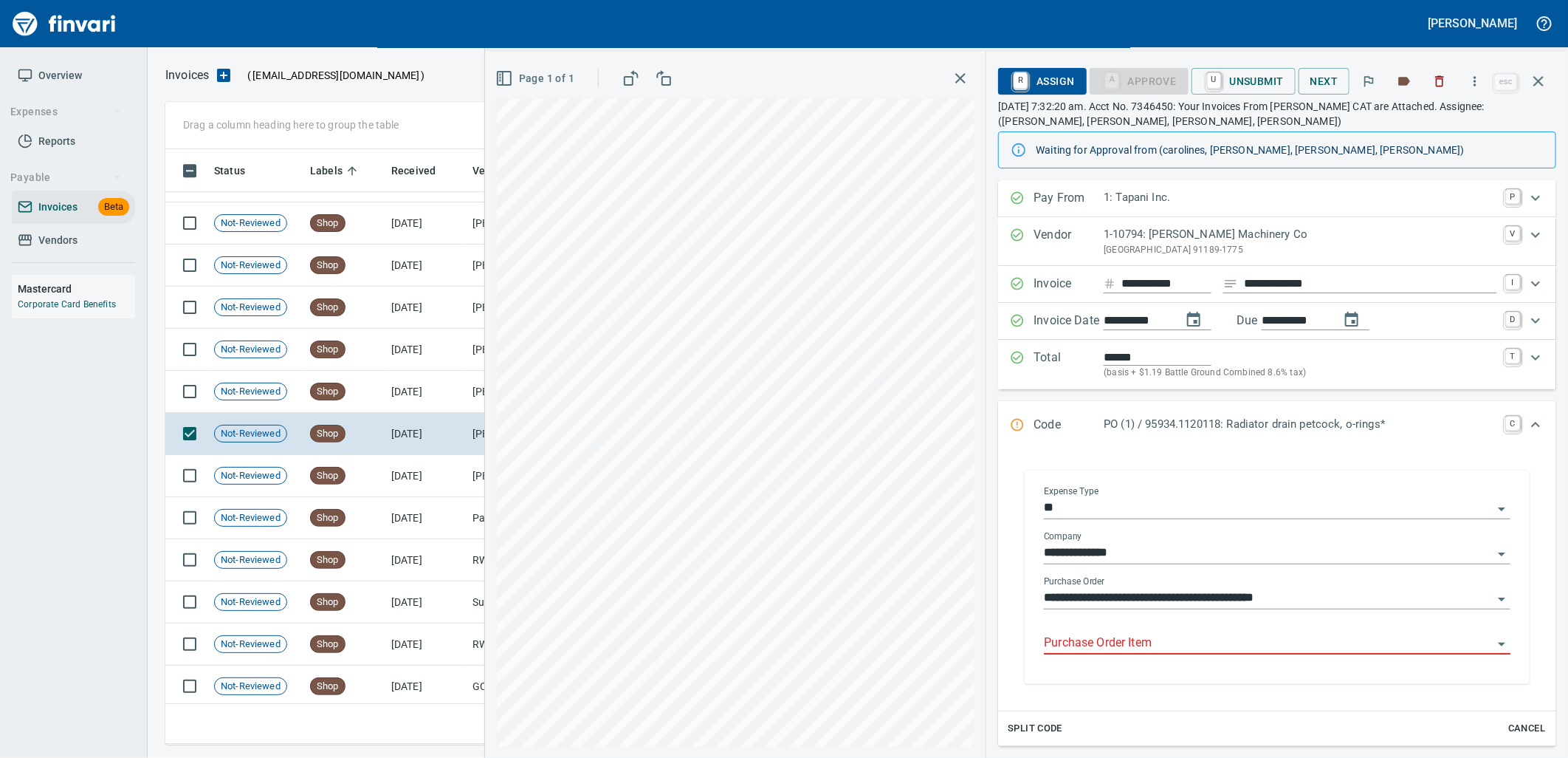
click at [1184, 651] on input "Purchase Order Item" at bounding box center [1268, 643] width 449 height 21
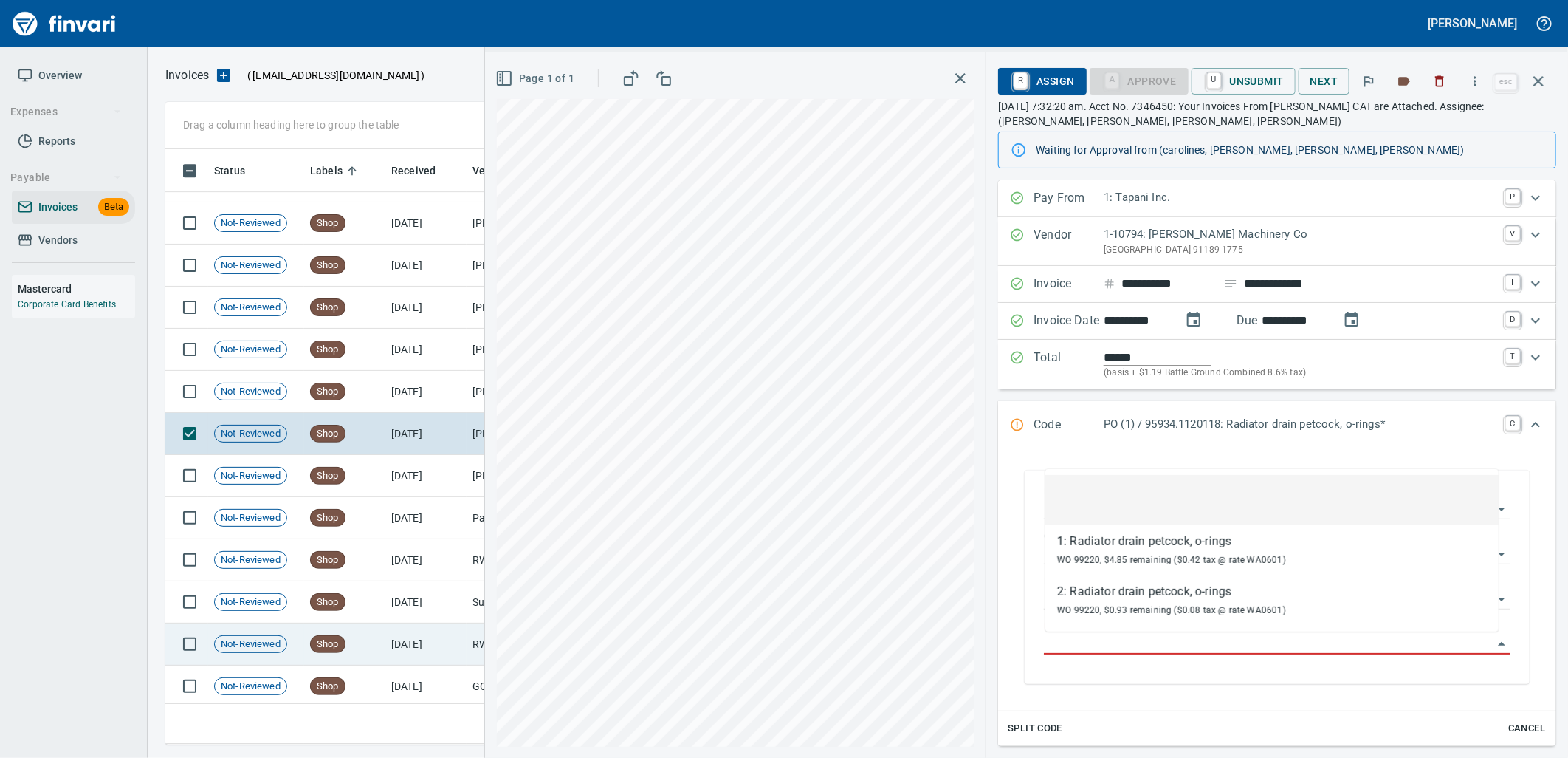
scroll to position [583, 1360]
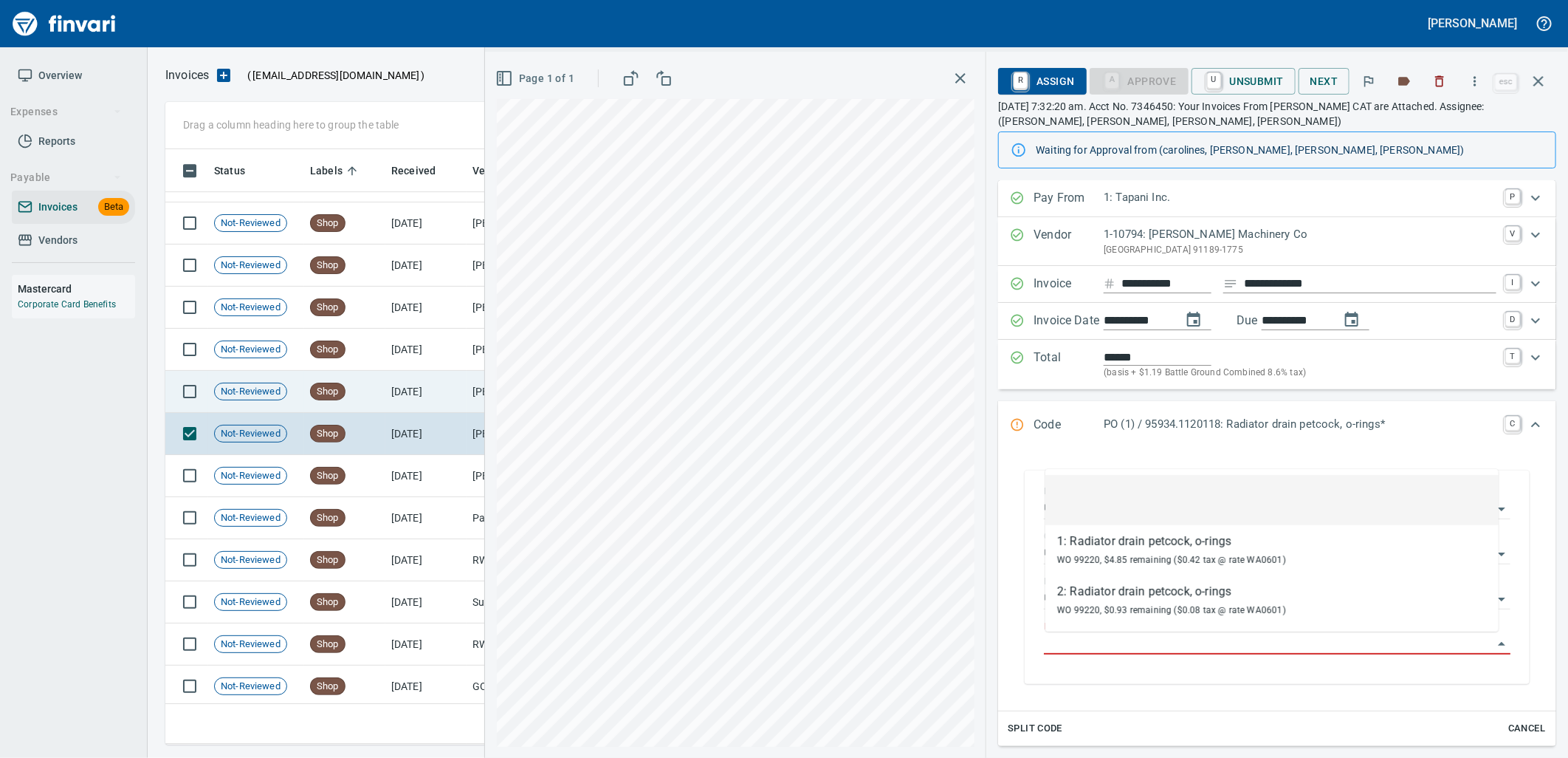
click at [363, 380] on td "Shop" at bounding box center [345, 392] width 81 height 42
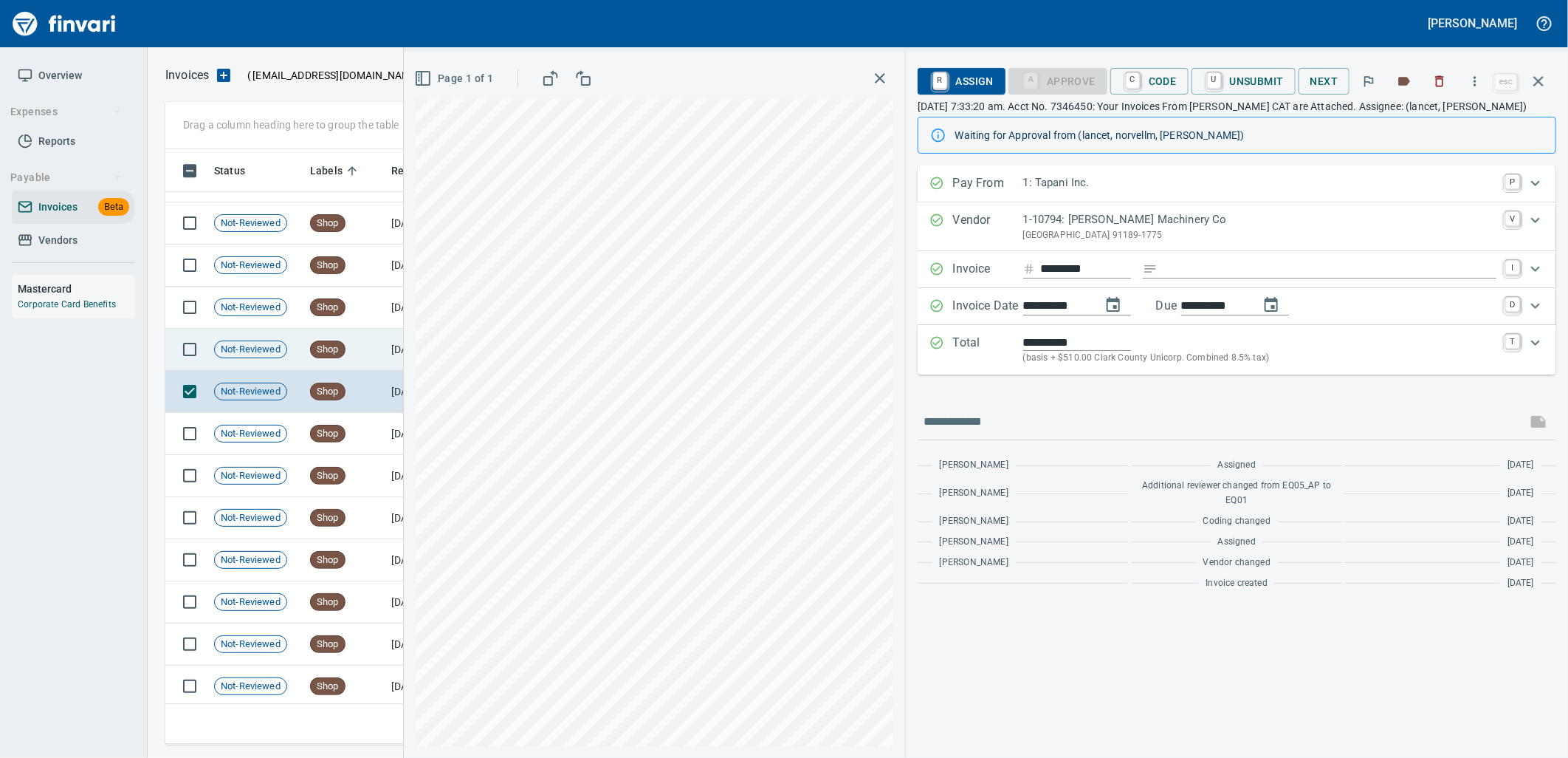
click at [319, 338] on td "Shop" at bounding box center [345, 350] width 81 height 42
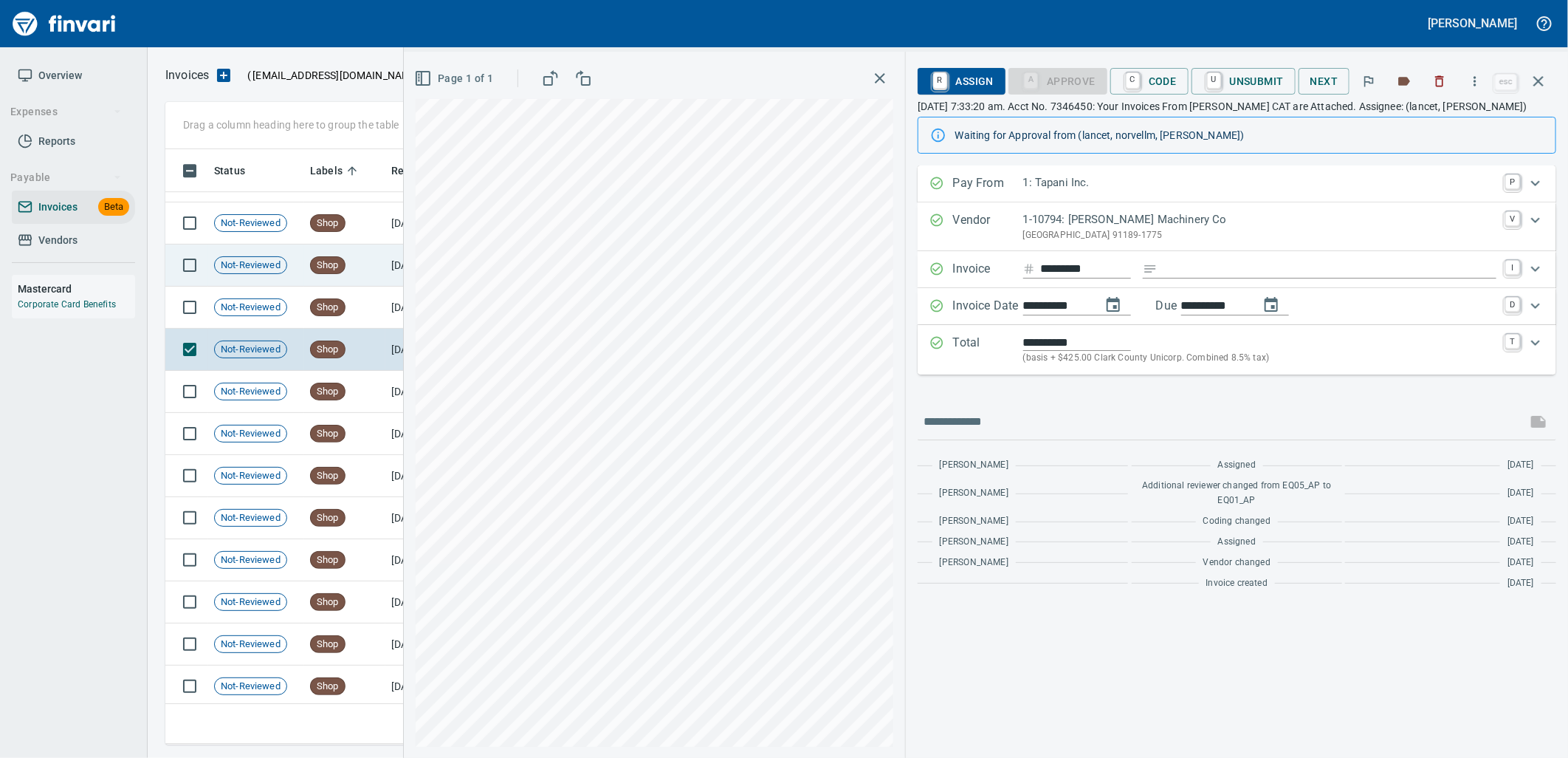
click at [332, 285] on td "Shop" at bounding box center [345, 265] width 81 height 42
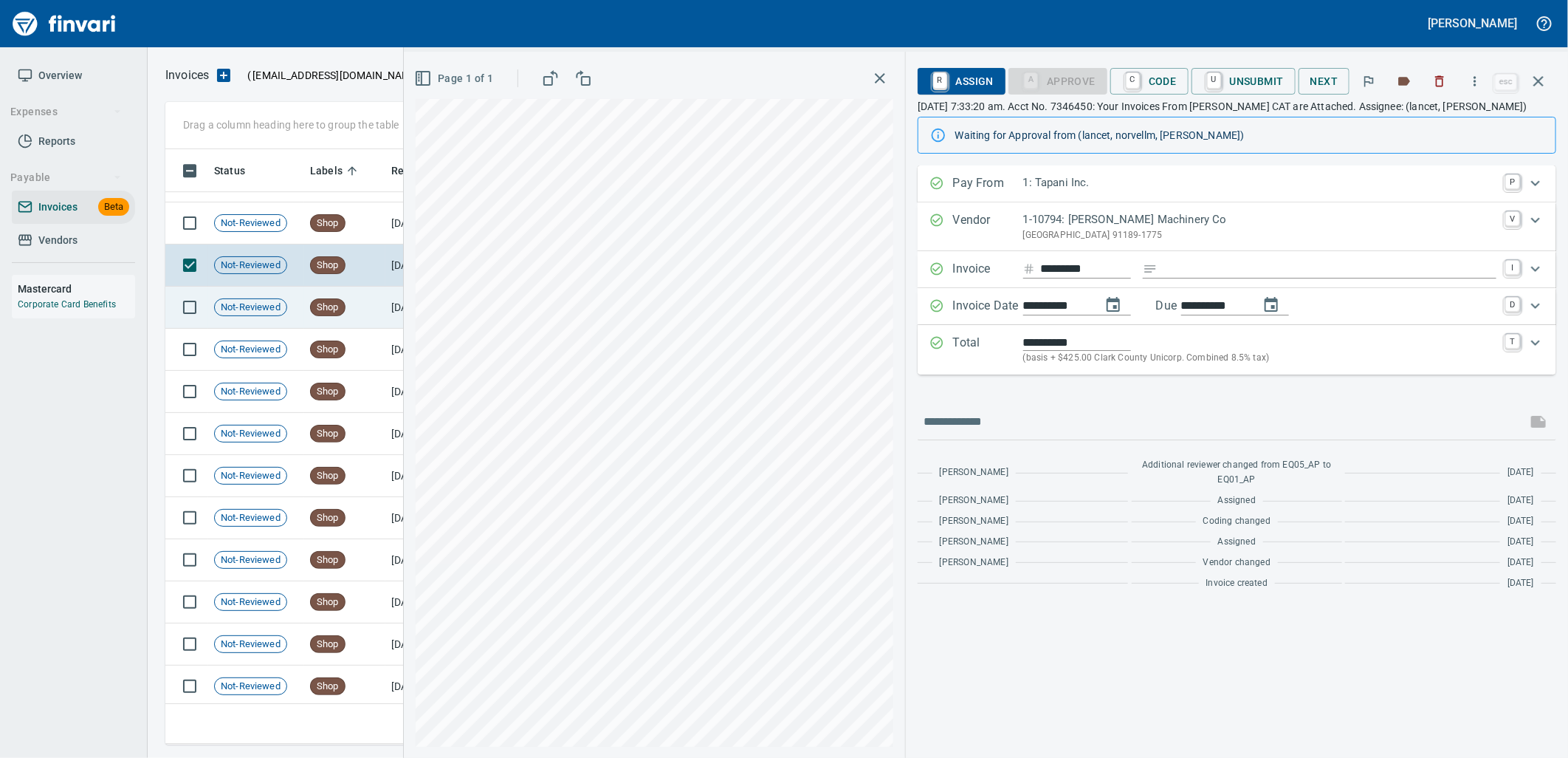
click at [334, 296] on td "Shop" at bounding box center [345, 307] width 81 height 42
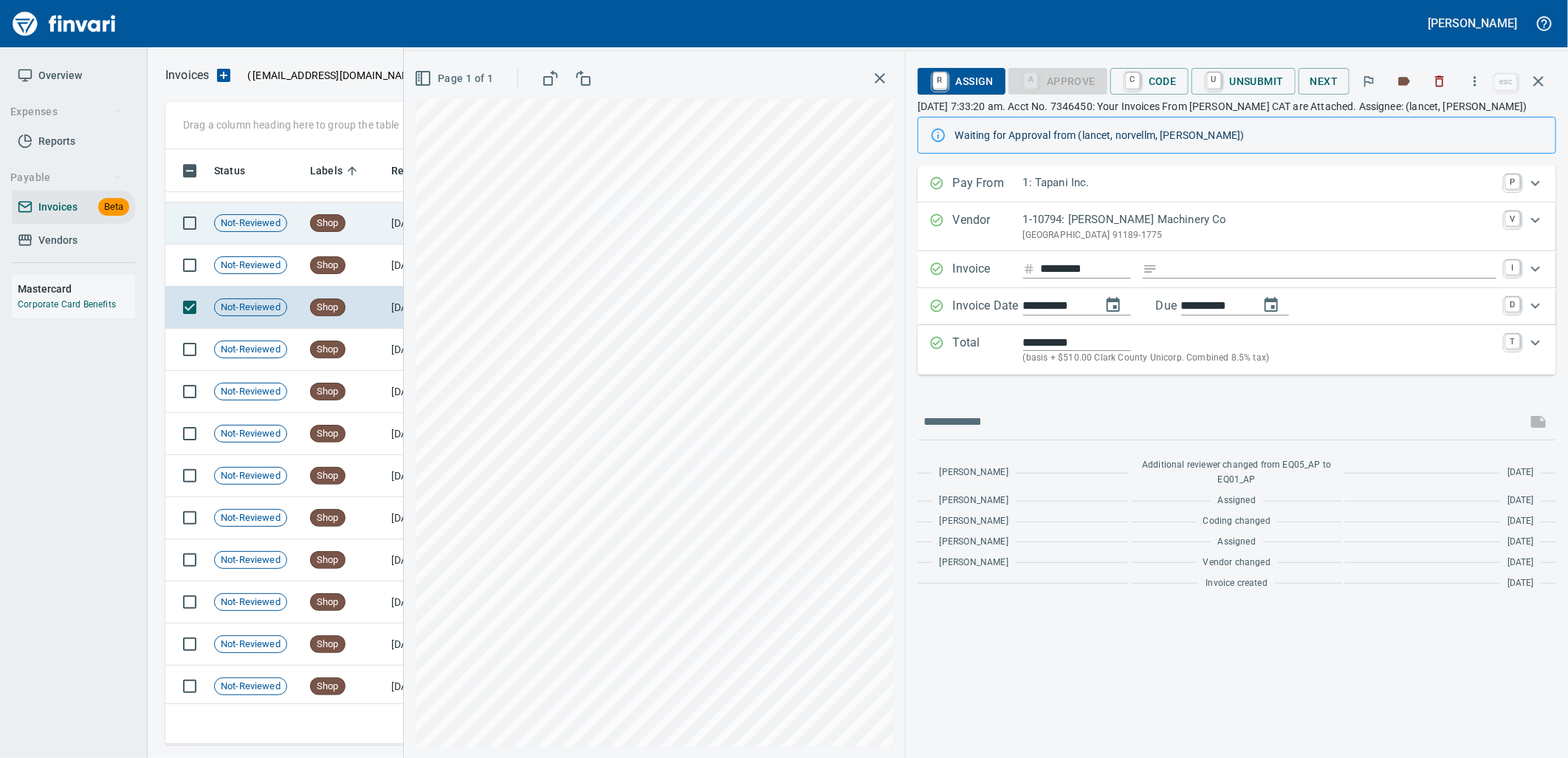
click at [337, 228] on span "Shop" at bounding box center [328, 223] width 34 height 14
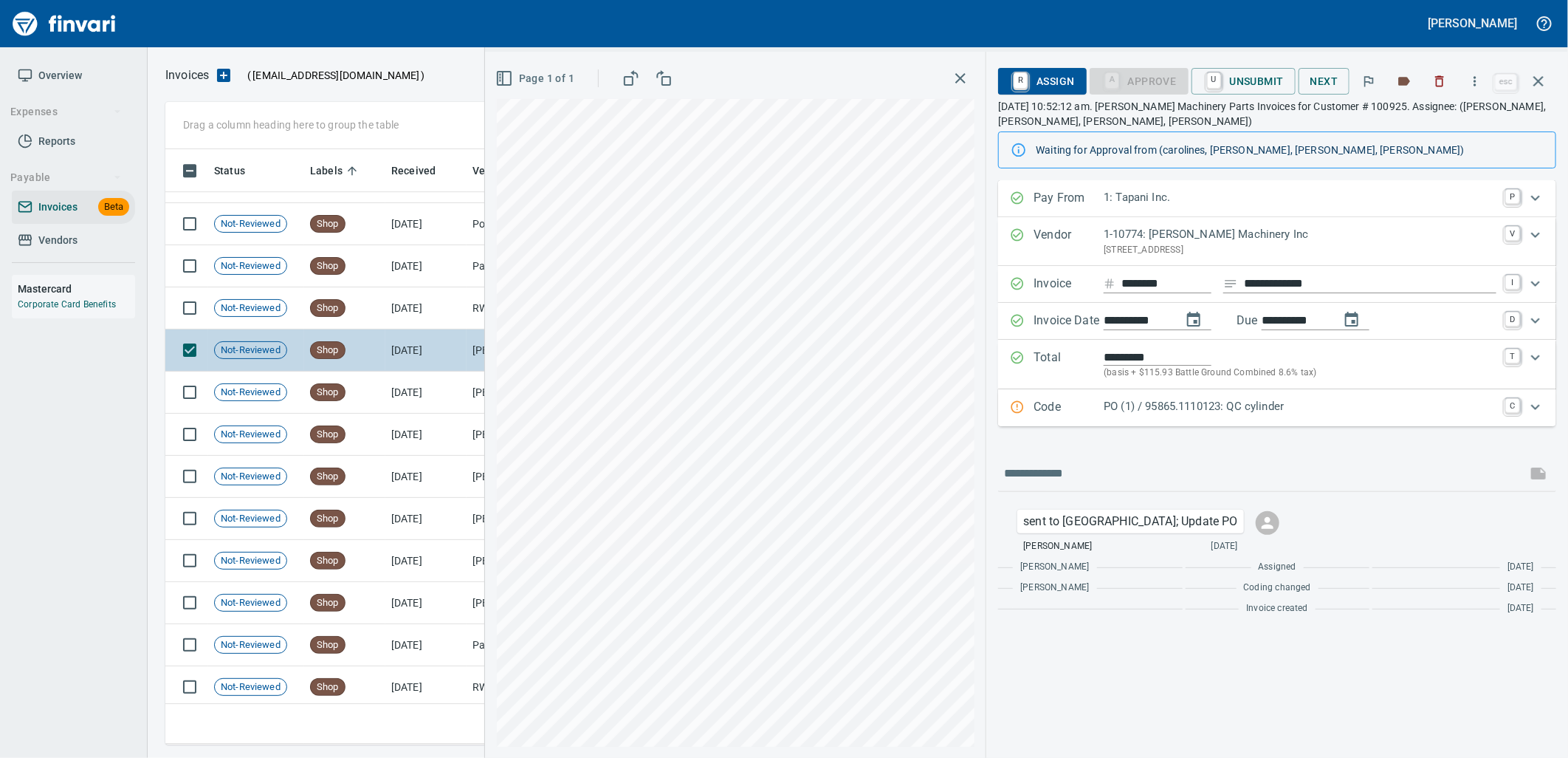
scroll to position [20443, 0]
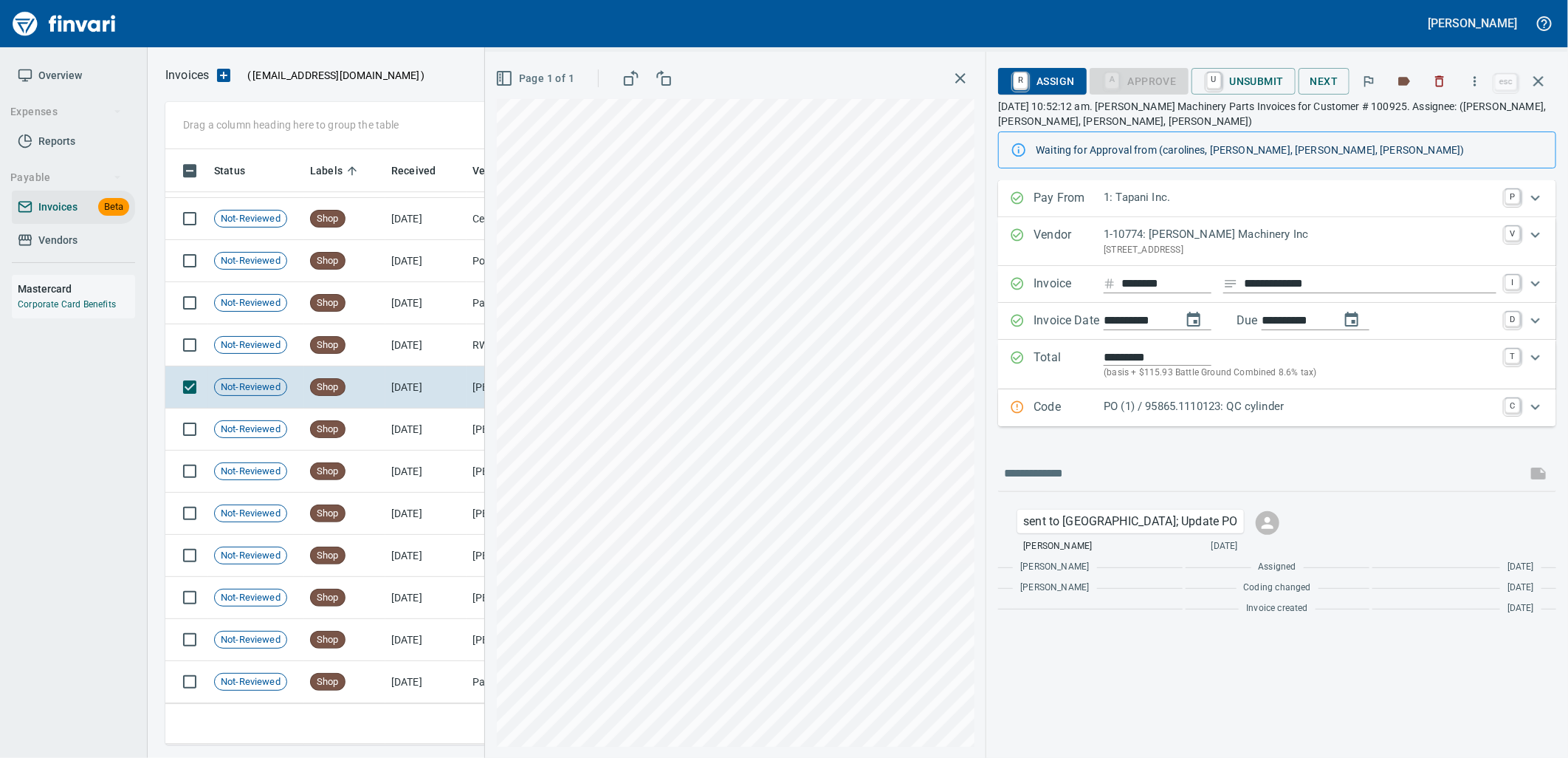
click at [1245, 405] on p "PO (1) / 95865.1110123: QC cylinder" at bounding box center [1300, 406] width 393 height 17
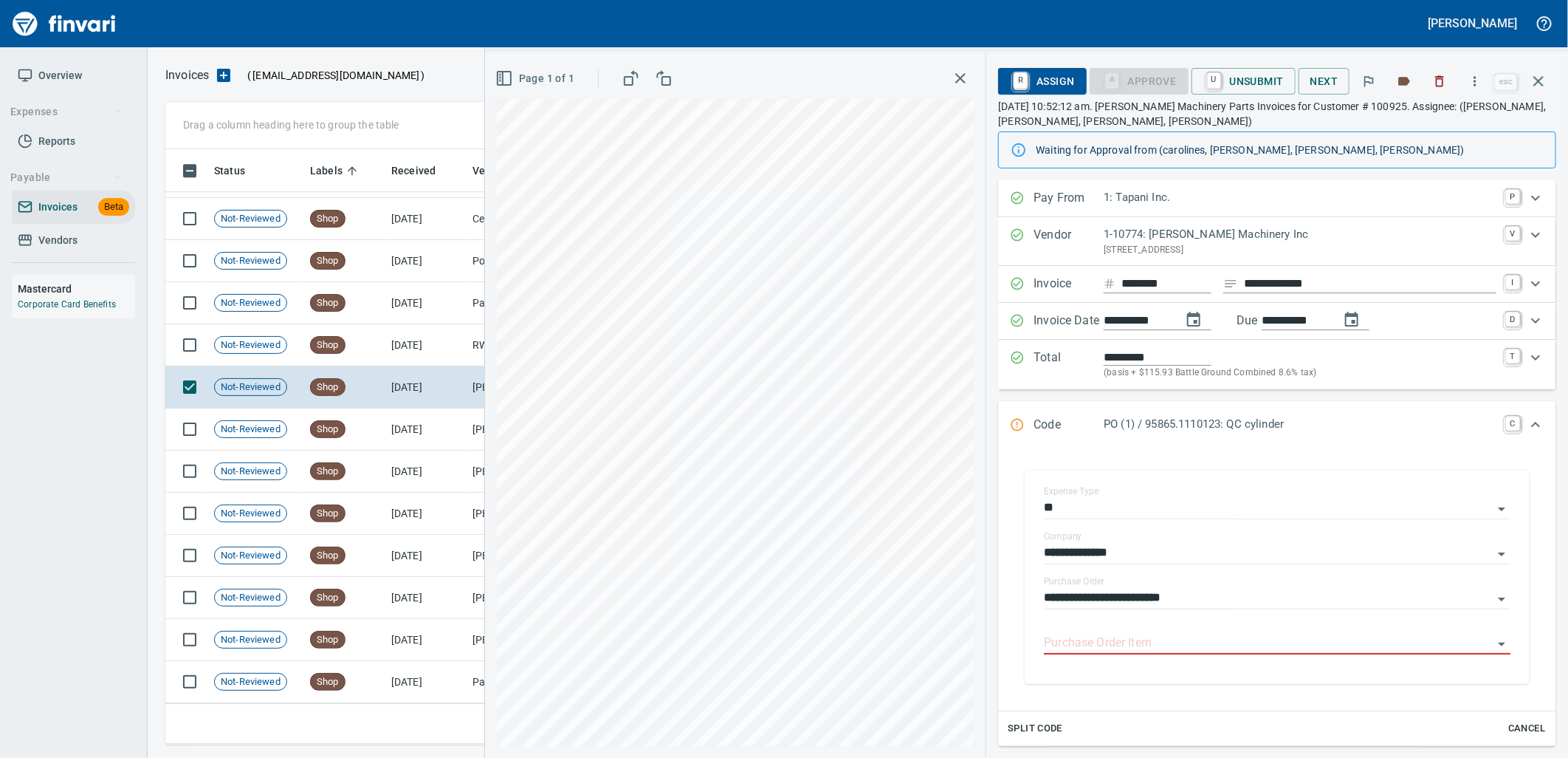
click at [1174, 646] on input "Purchase Order Item" at bounding box center [1268, 643] width 449 height 21
click at [447, 355] on td "[DATE]" at bounding box center [426, 345] width 81 height 42
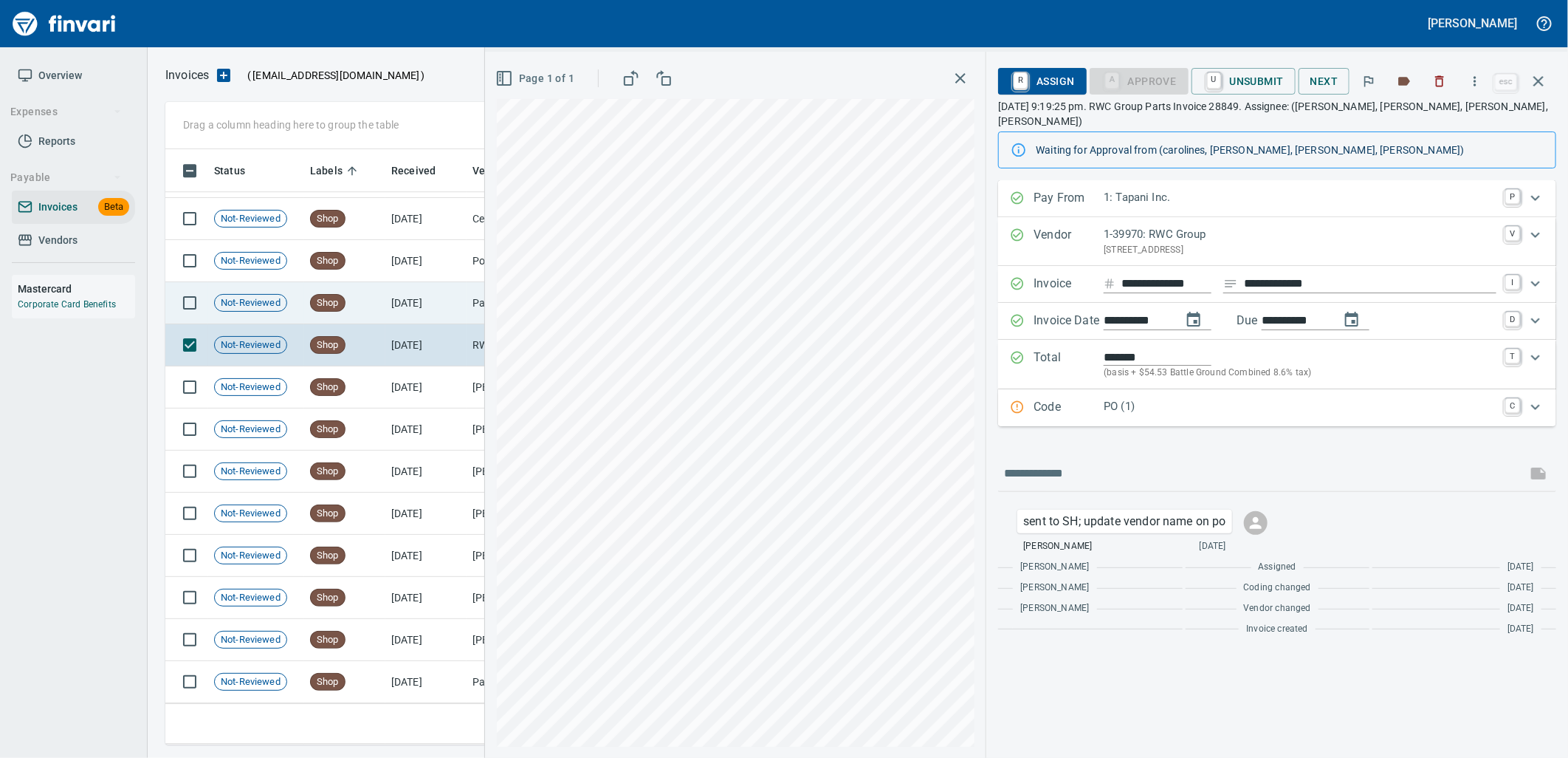
click at [452, 314] on td "[DATE]" at bounding box center [426, 302] width 81 height 42
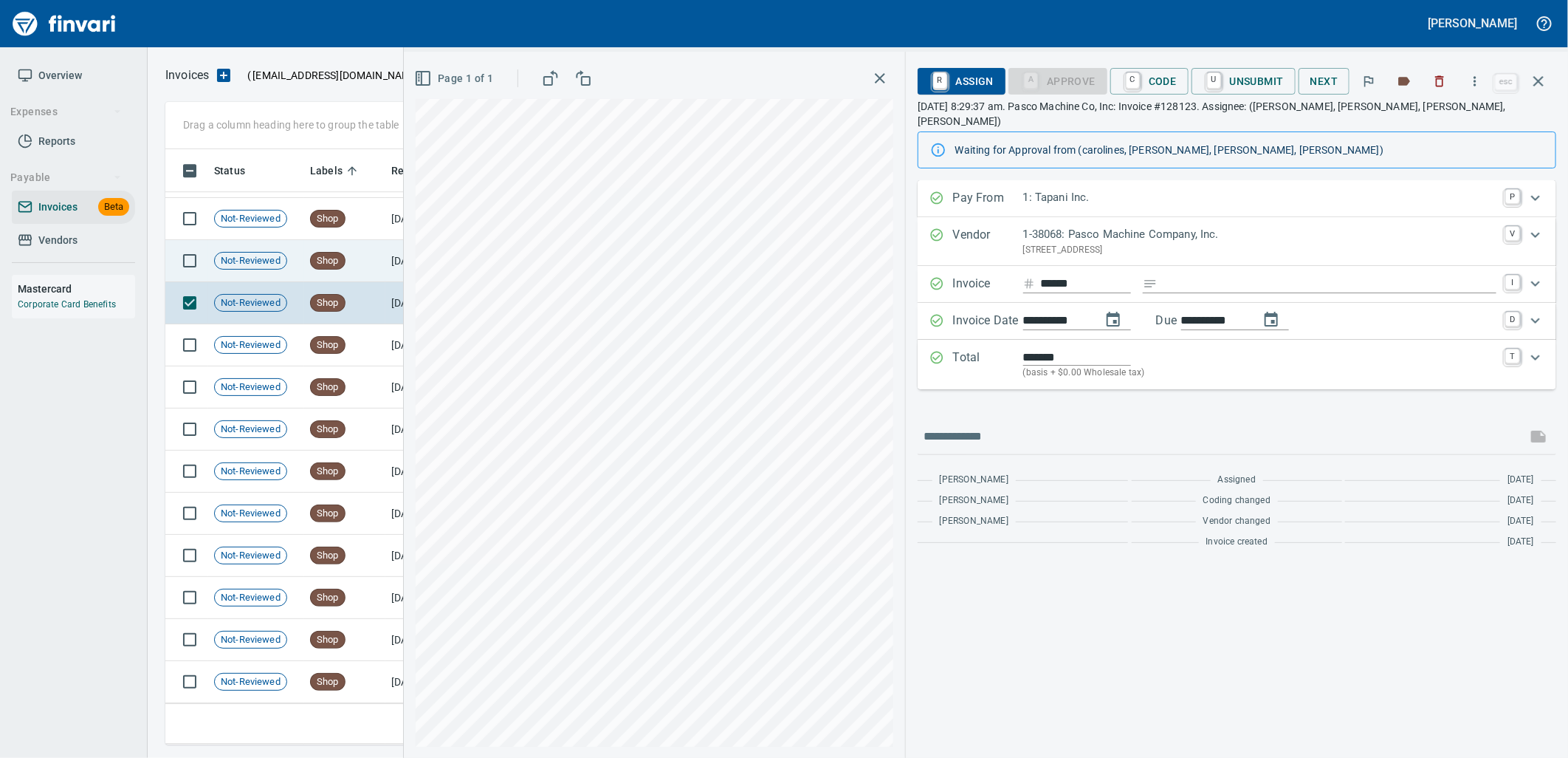
click at [338, 269] on td "Shop" at bounding box center [345, 260] width 81 height 42
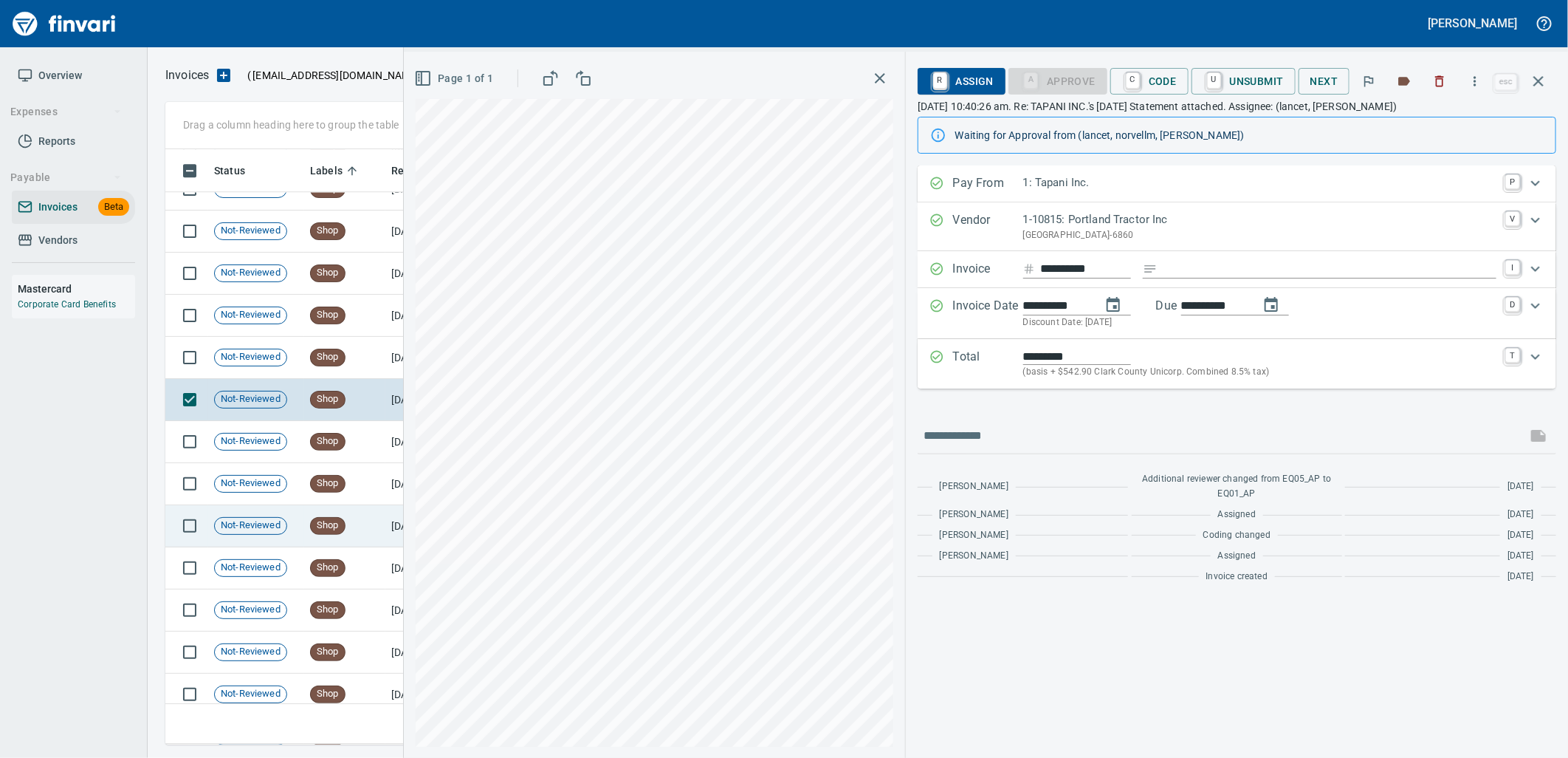
scroll to position [20279, 0]
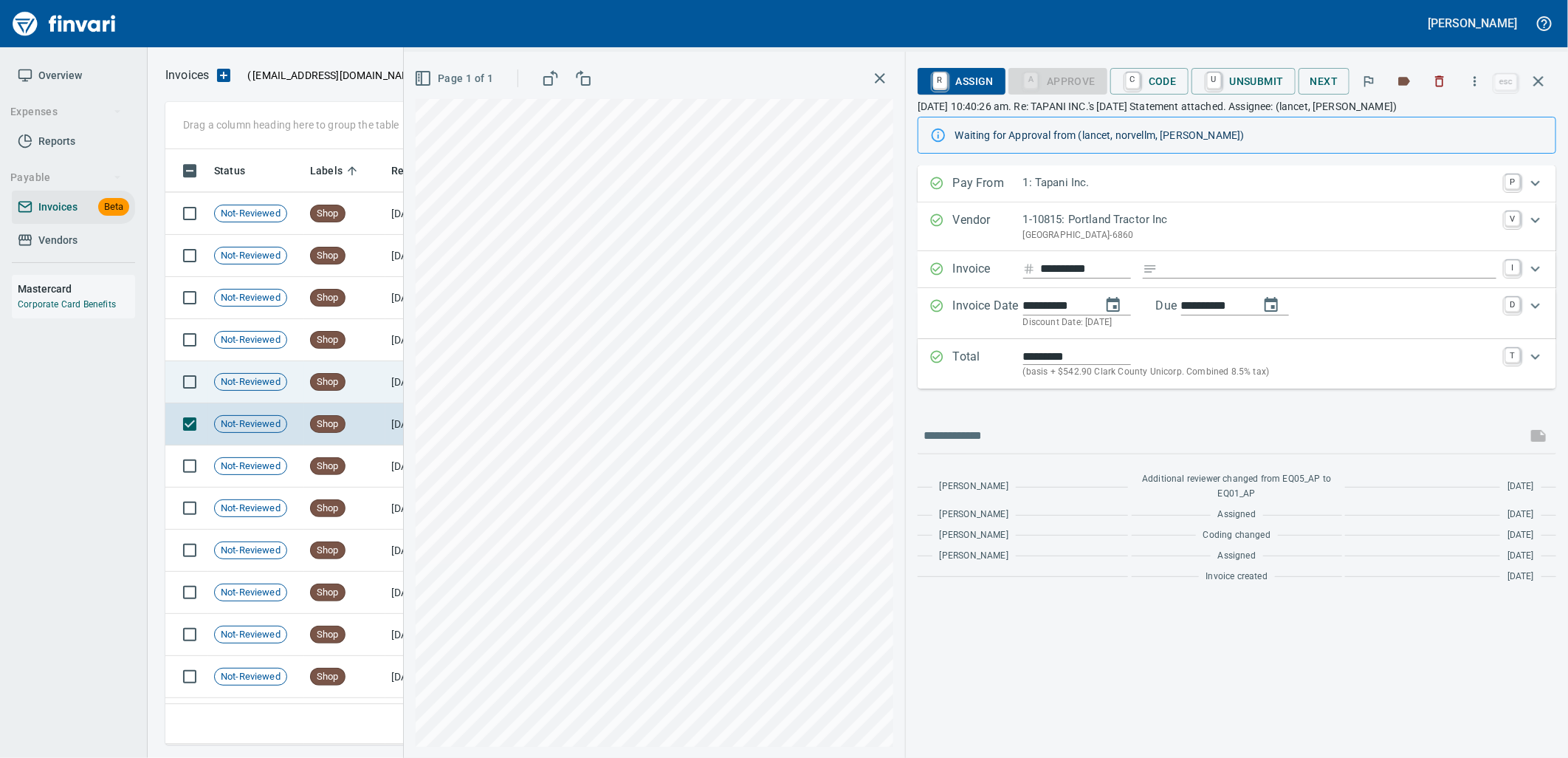
click at [341, 383] on span "Shop" at bounding box center [328, 382] width 34 height 14
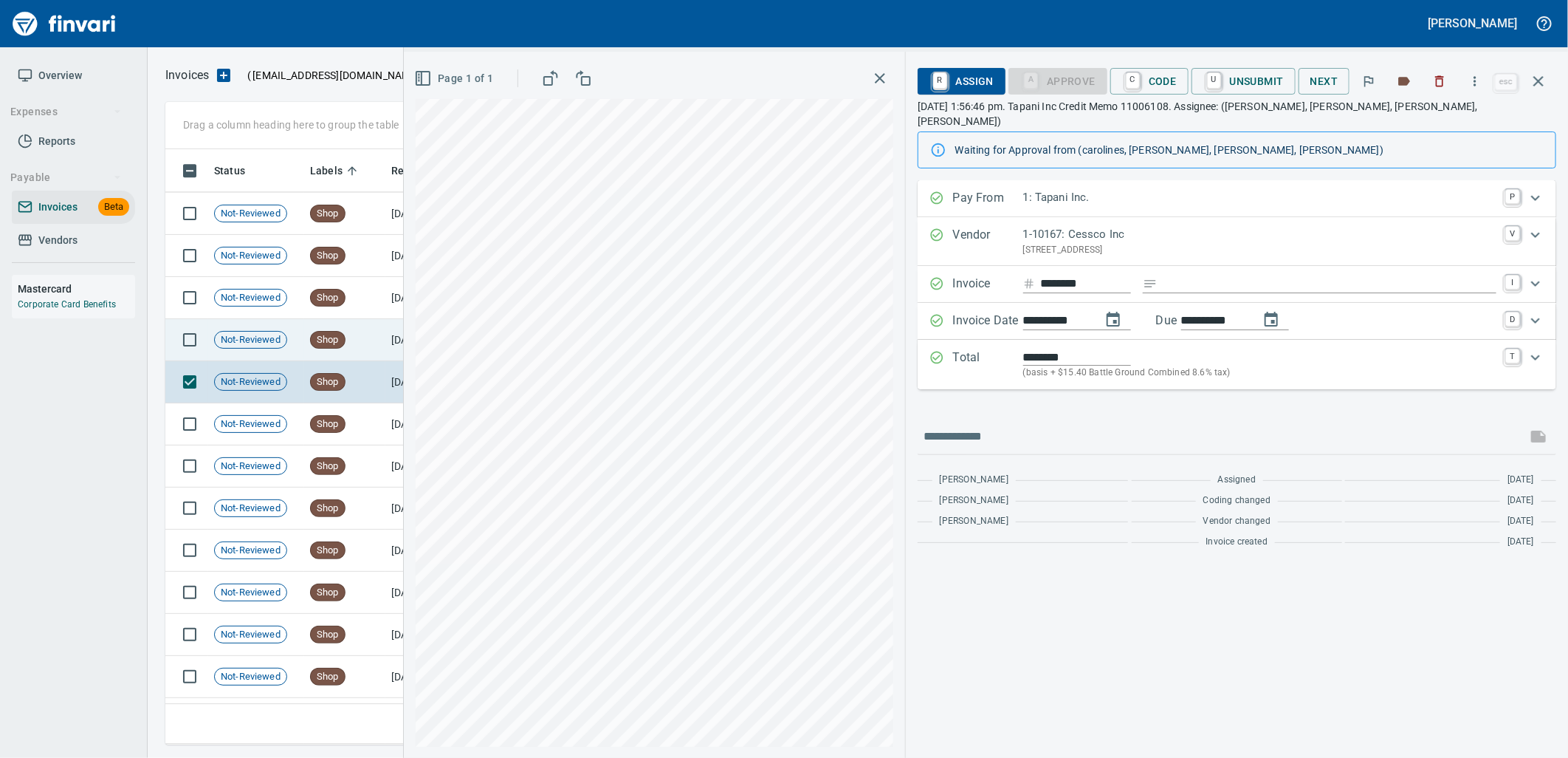
click at [343, 355] on td "Shop" at bounding box center [345, 340] width 81 height 42
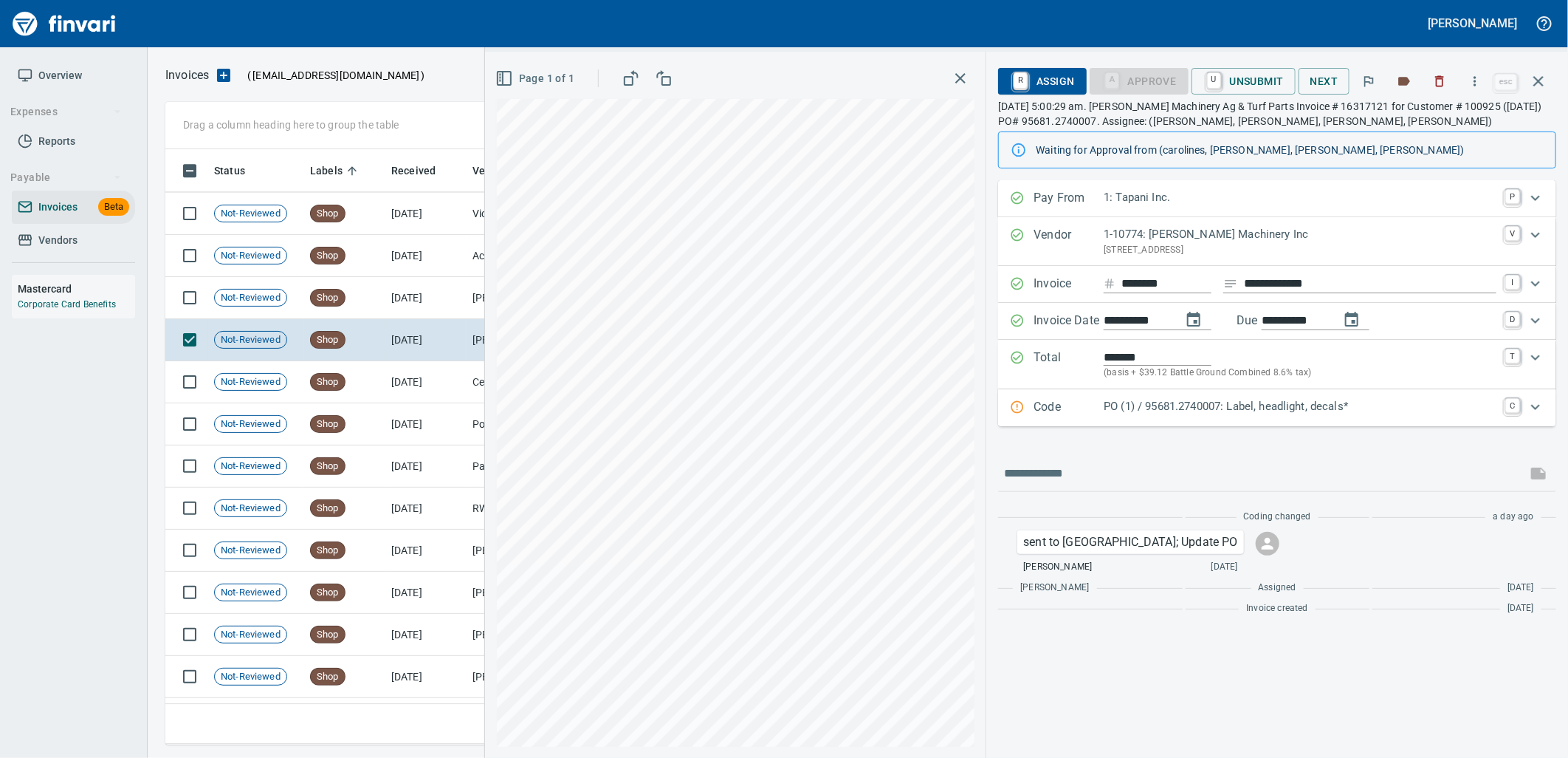
click at [1254, 411] on p "PO (1) / 95681.2740007: Label, headlight, decals*" at bounding box center [1300, 406] width 393 height 17
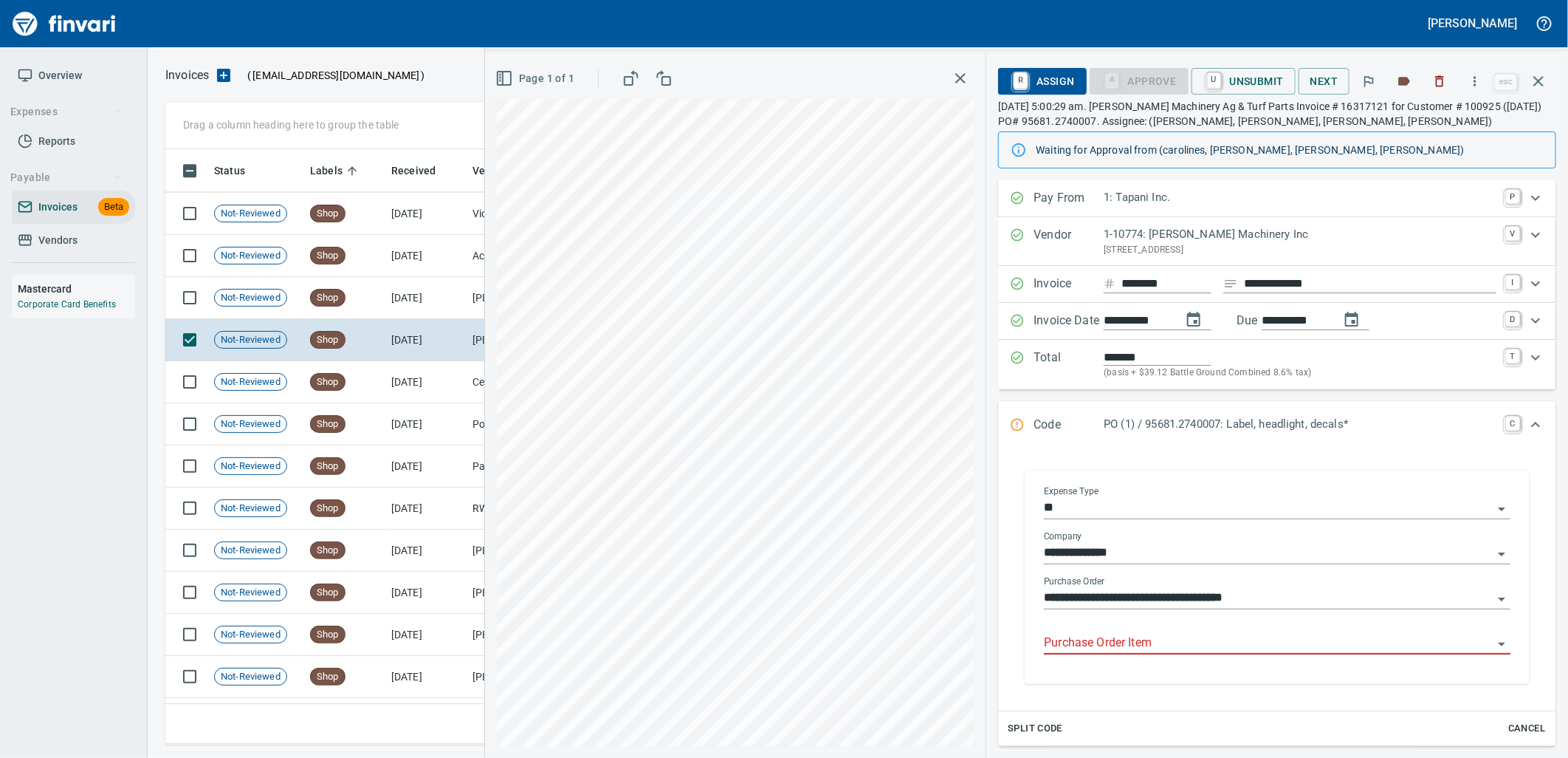
click at [1180, 643] on input "Purchase Order Item" at bounding box center [1268, 643] width 449 height 21
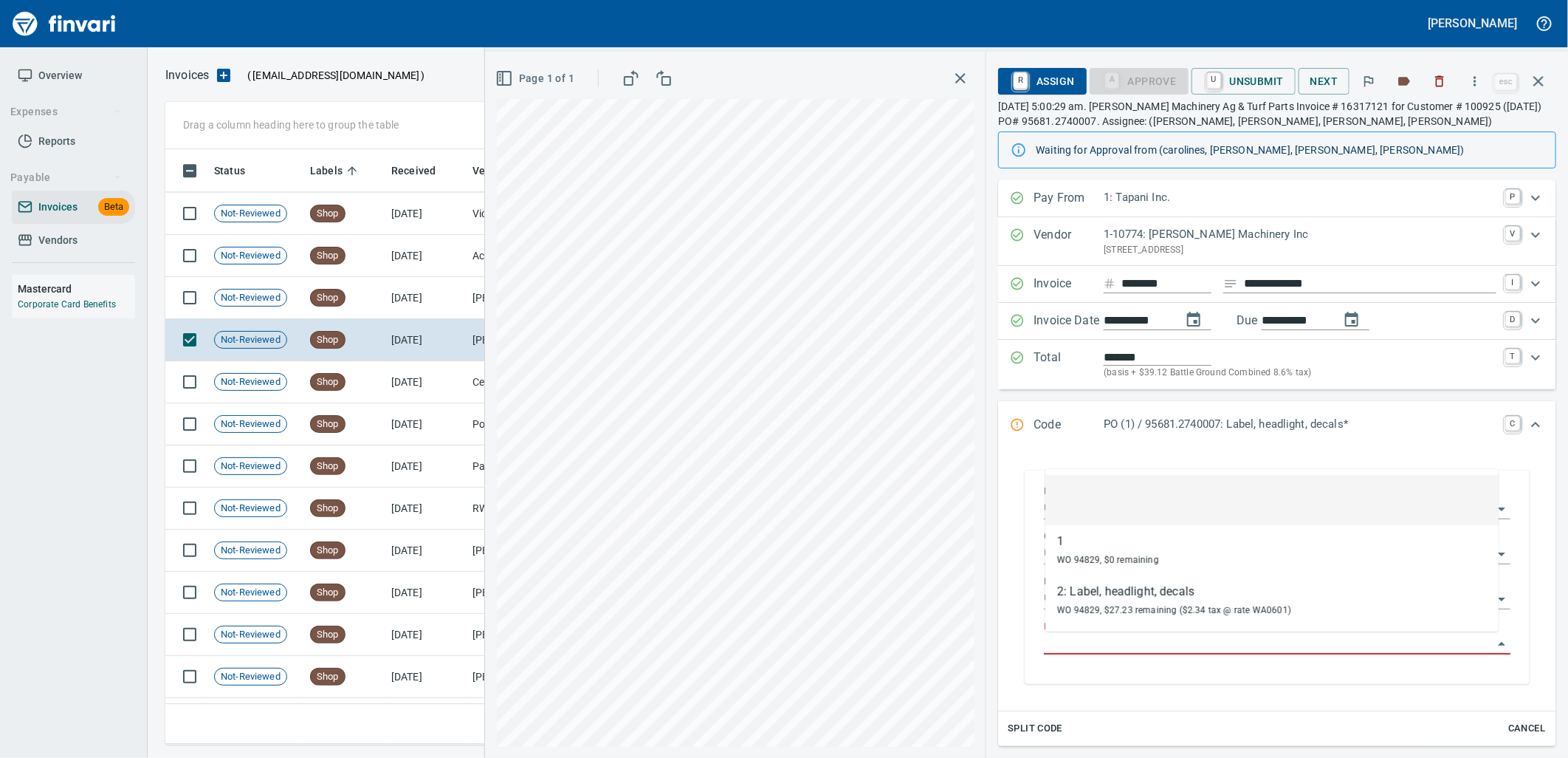
scroll to position [583, 1360]
click at [375, 290] on td "Shop" at bounding box center [345, 298] width 81 height 42
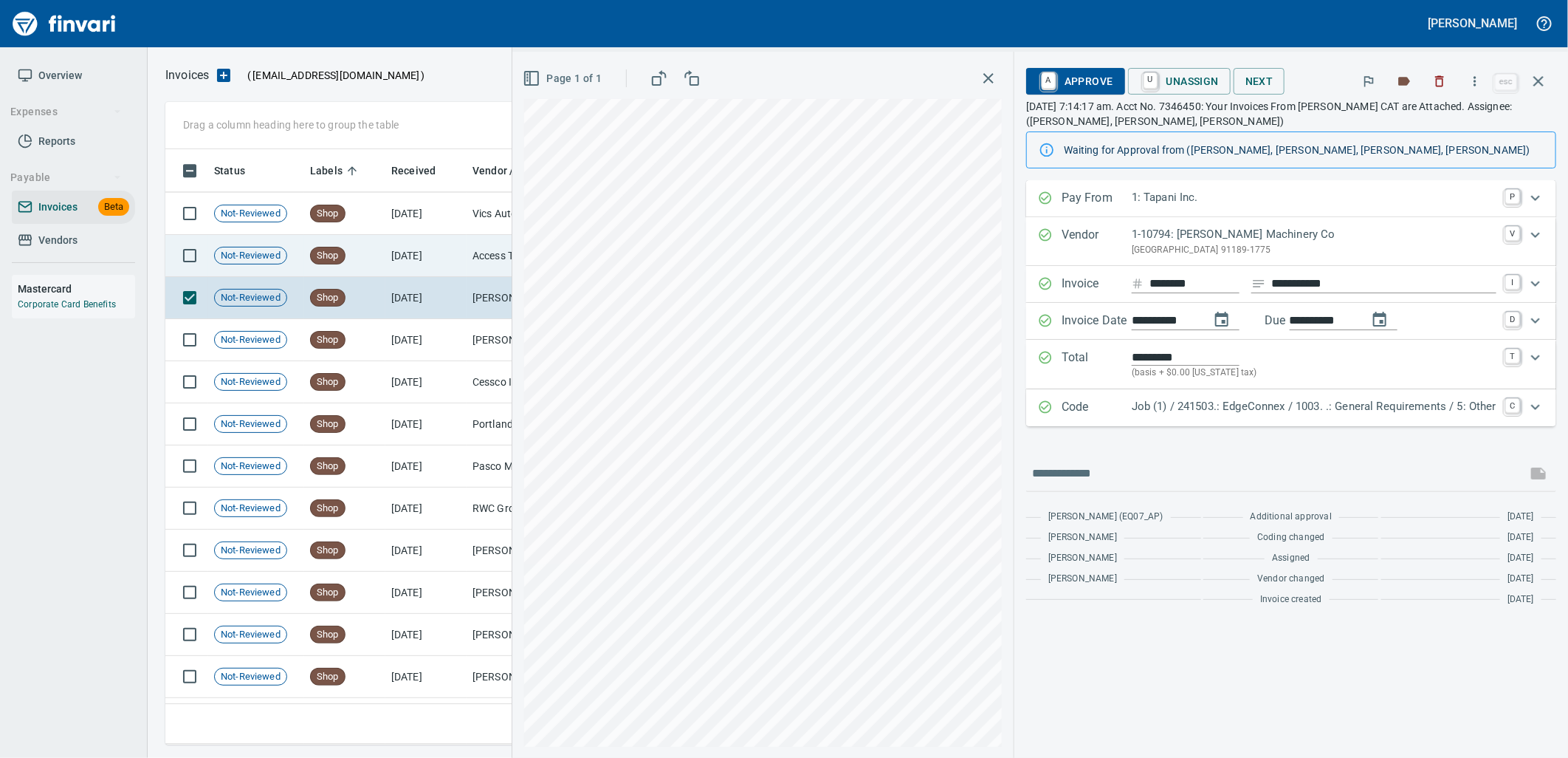
click at [407, 266] on td "[DATE]" at bounding box center [426, 255] width 81 height 42
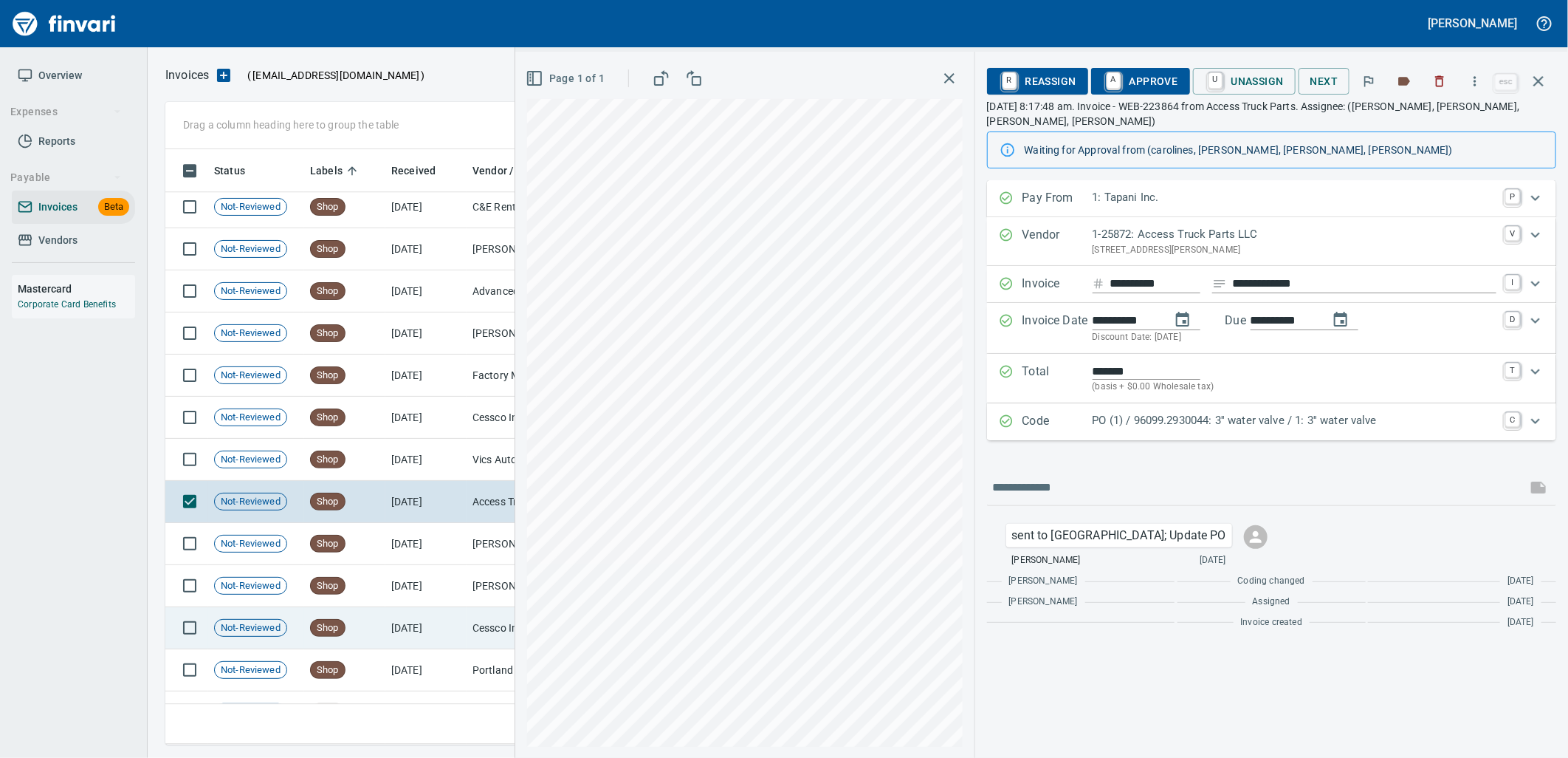
scroll to position [19952, 0]
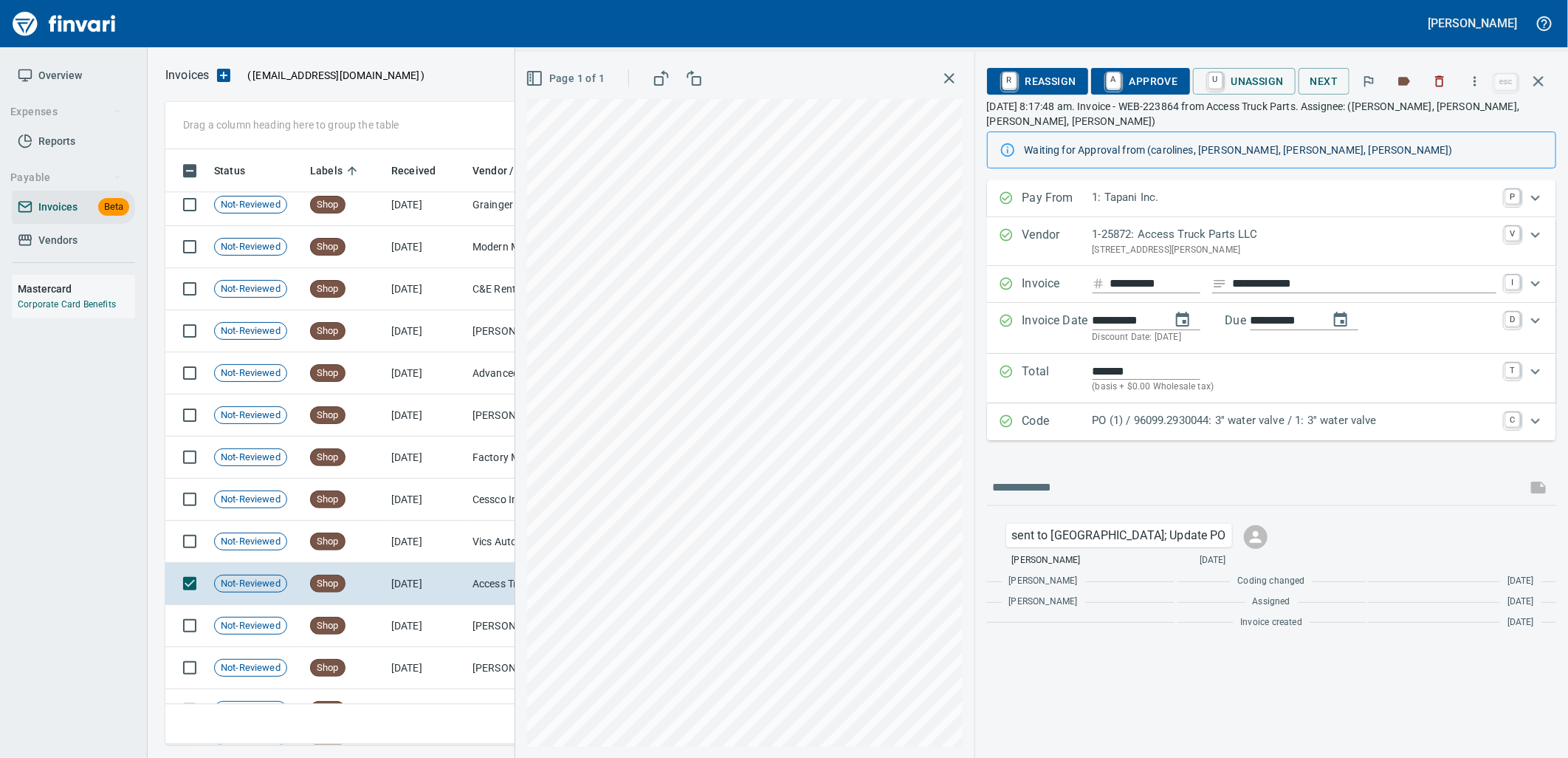
click at [1311, 427] on p "PO (1) / 96099.2930044: 3'' water valve / 1: 3'' water valve" at bounding box center [1294, 420] width 404 height 17
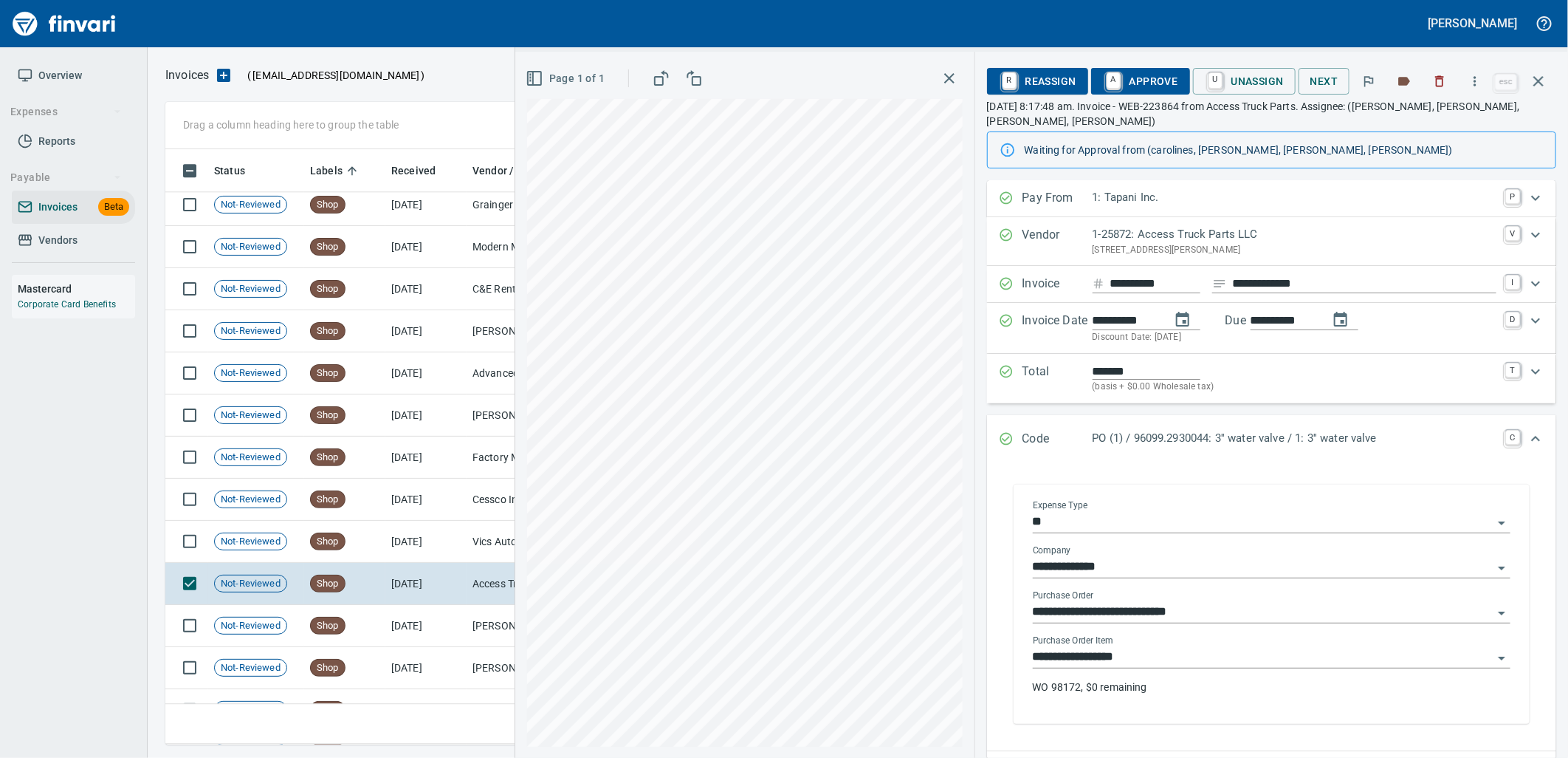
click at [1178, 654] on input "**********" at bounding box center [1263, 657] width 460 height 21
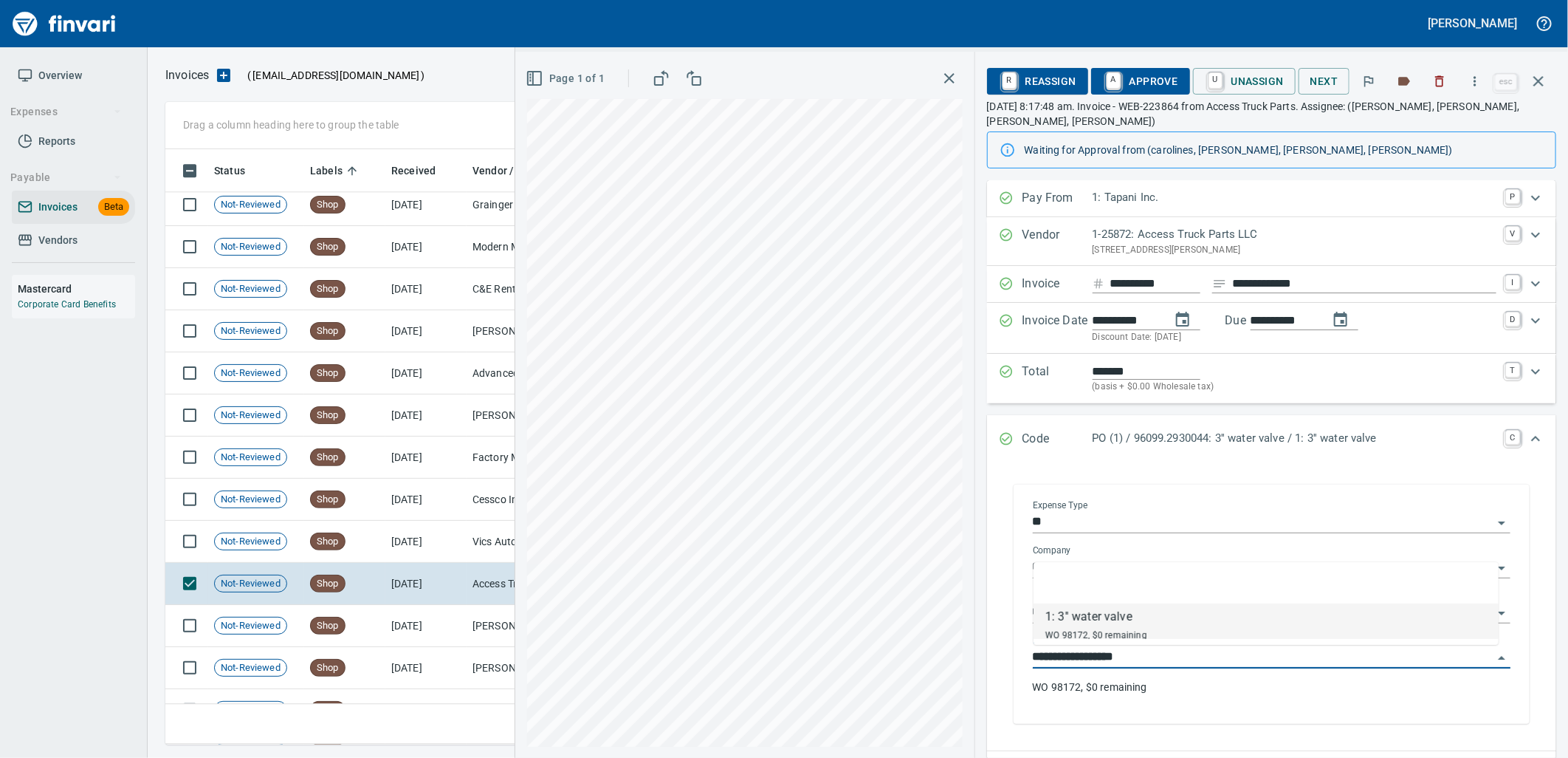
scroll to position [583, 1360]
click at [445, 543] on td "8/21/2025" at bounding box center [426, 541] width 81 height 42
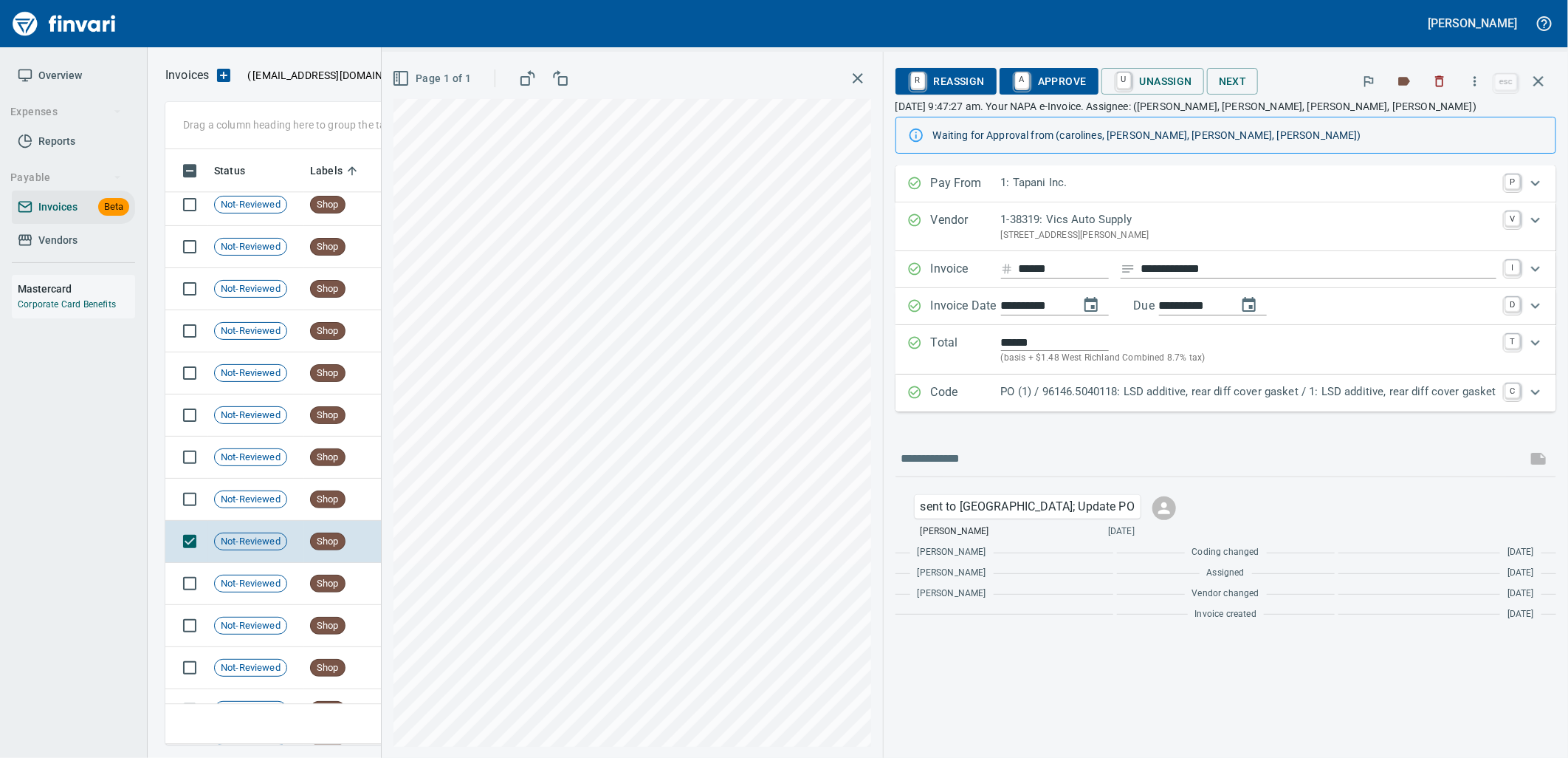
click at [1190, 398] on p "PO (1) / 96146.5040118: LSD additive, rear diff cover gasket / 1: LSD additive,…" at bounding box center [1249, 391] width 496 height 17
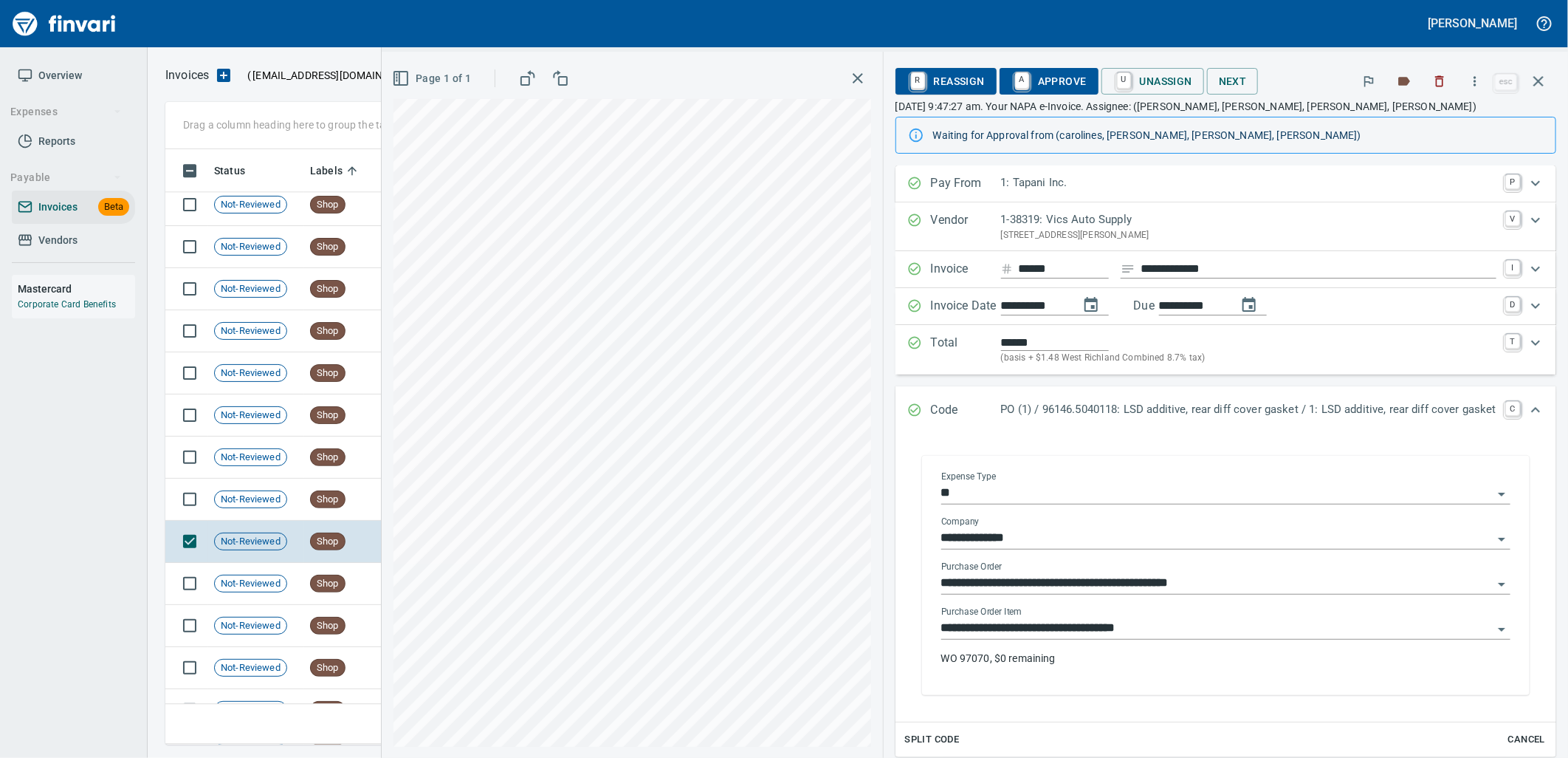
click at [1166, 630] on input "**********" at bounding box center [1217, 627] width 552 height 21
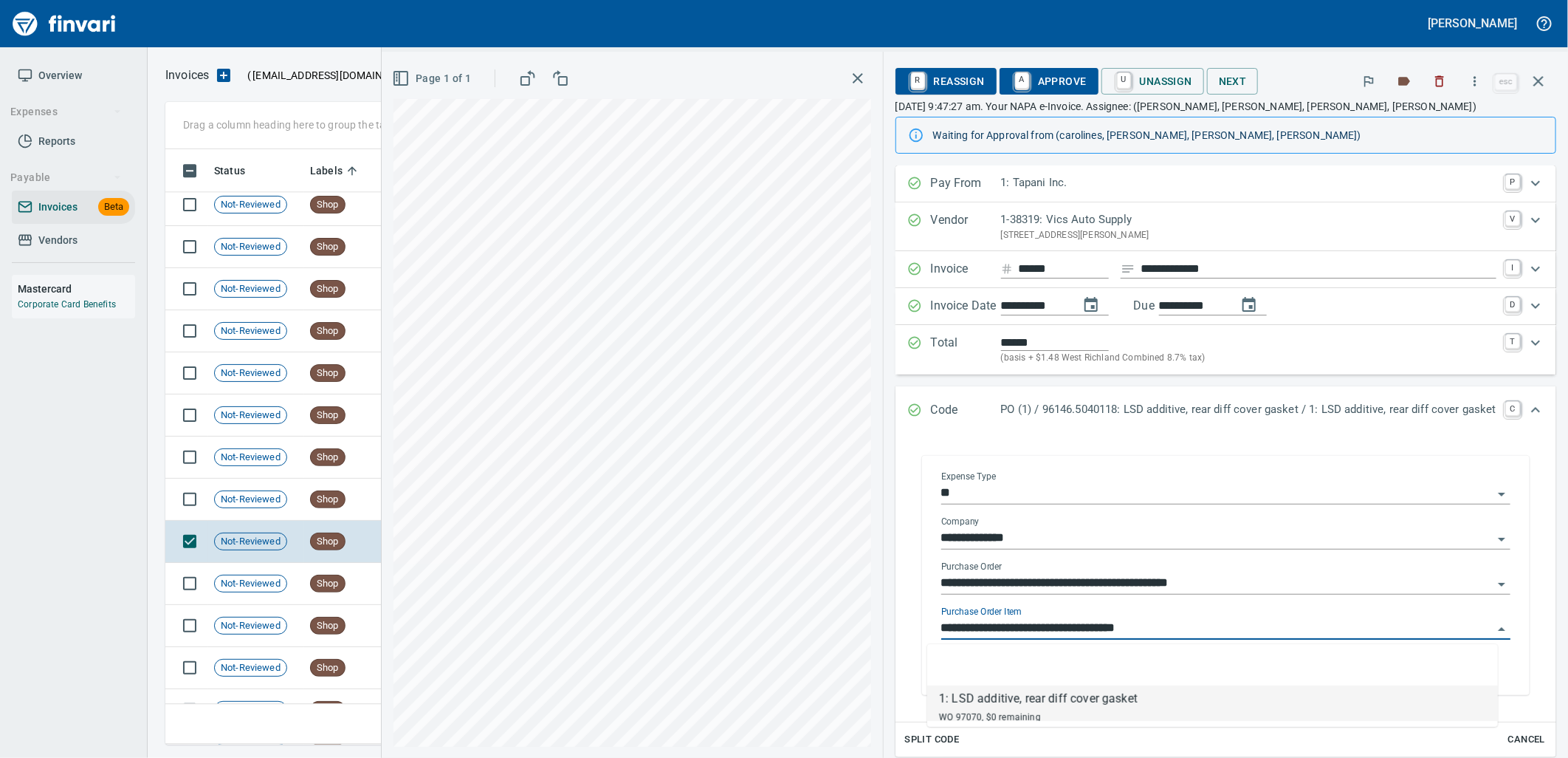
scroll to position [583, 1360]
click at [319, 508] on td "Shop" at bounding box center [345, 499] width 81 height 42
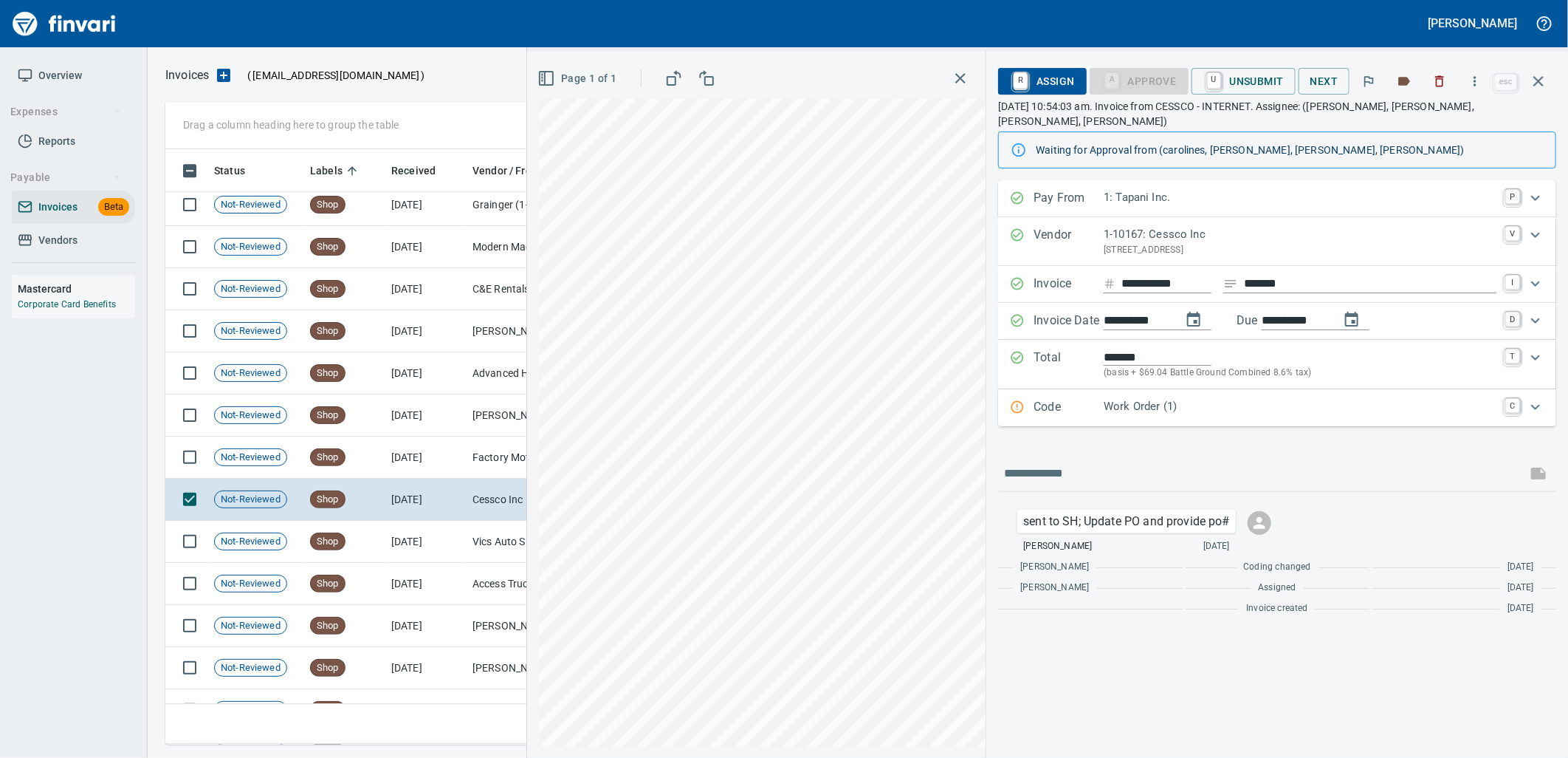
click at [1168, 401] on div "Work Order (1)" at bounding box center [1300, 407] width 393 height 20
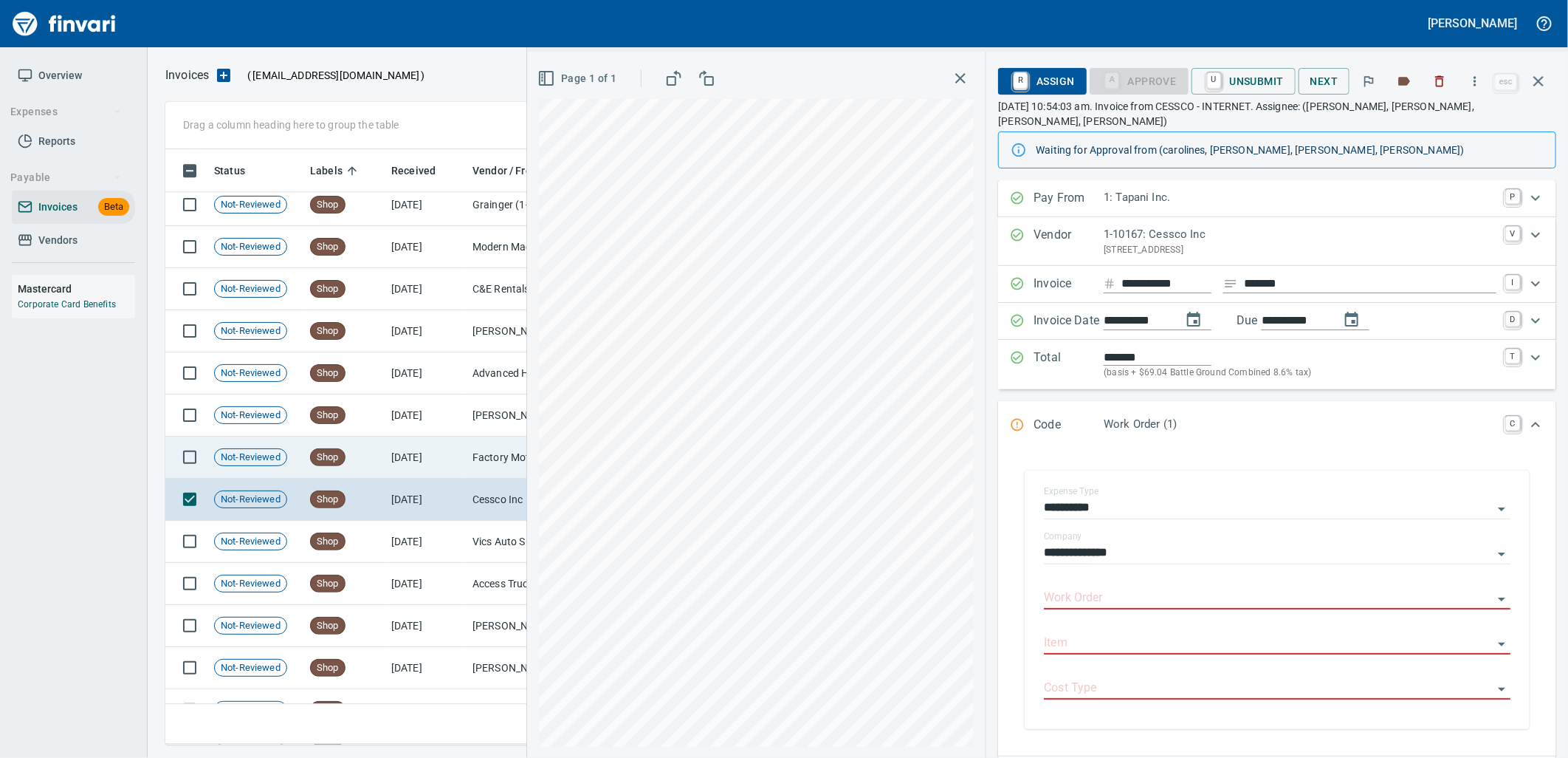
click at [305, 446] on td "Shop" at bounding box center [345, 457] width 81 height 42
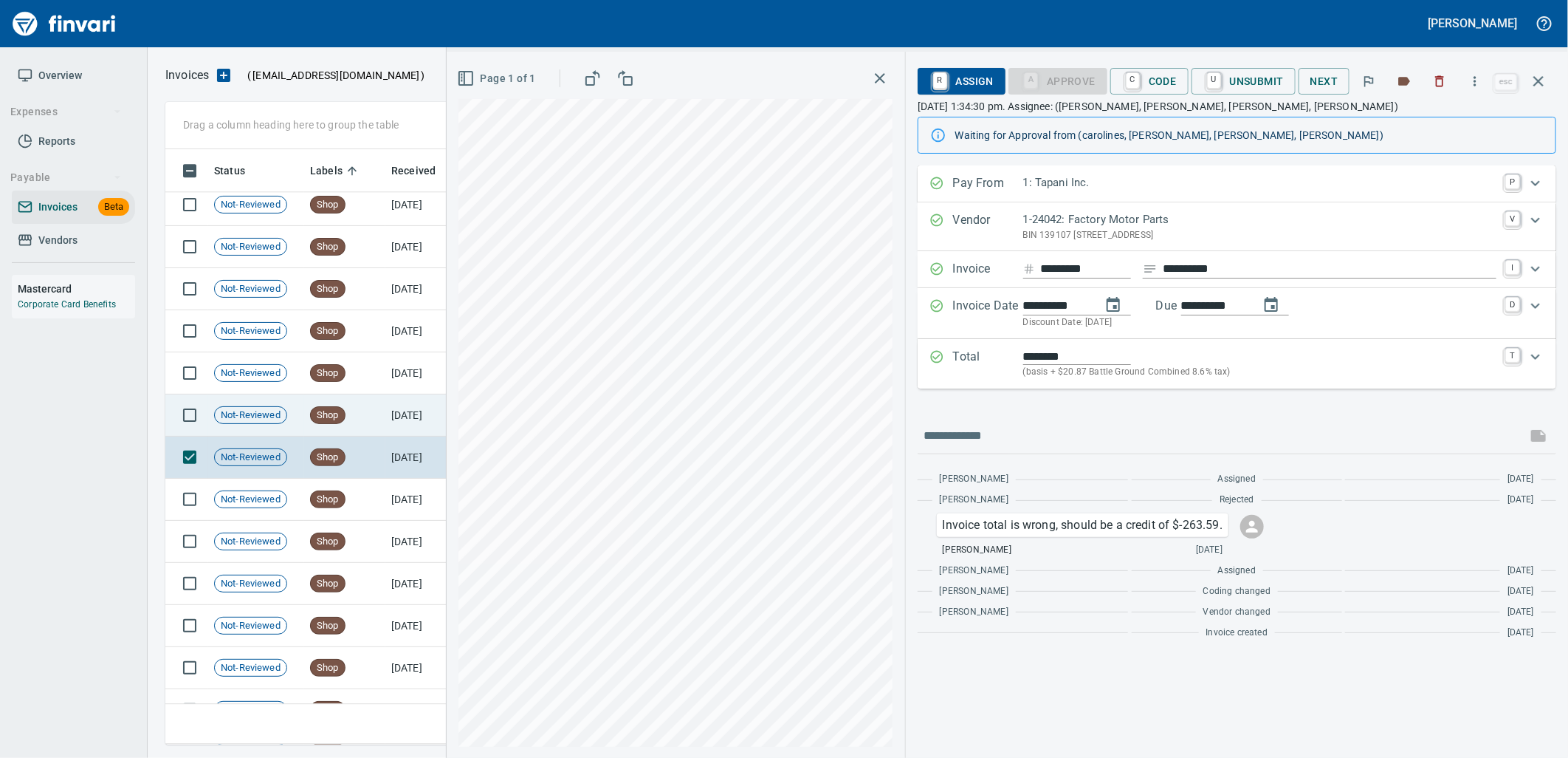
click at [421, 406] on td "8/21/2025" at bounding box center [426, 415] width 81 height 42
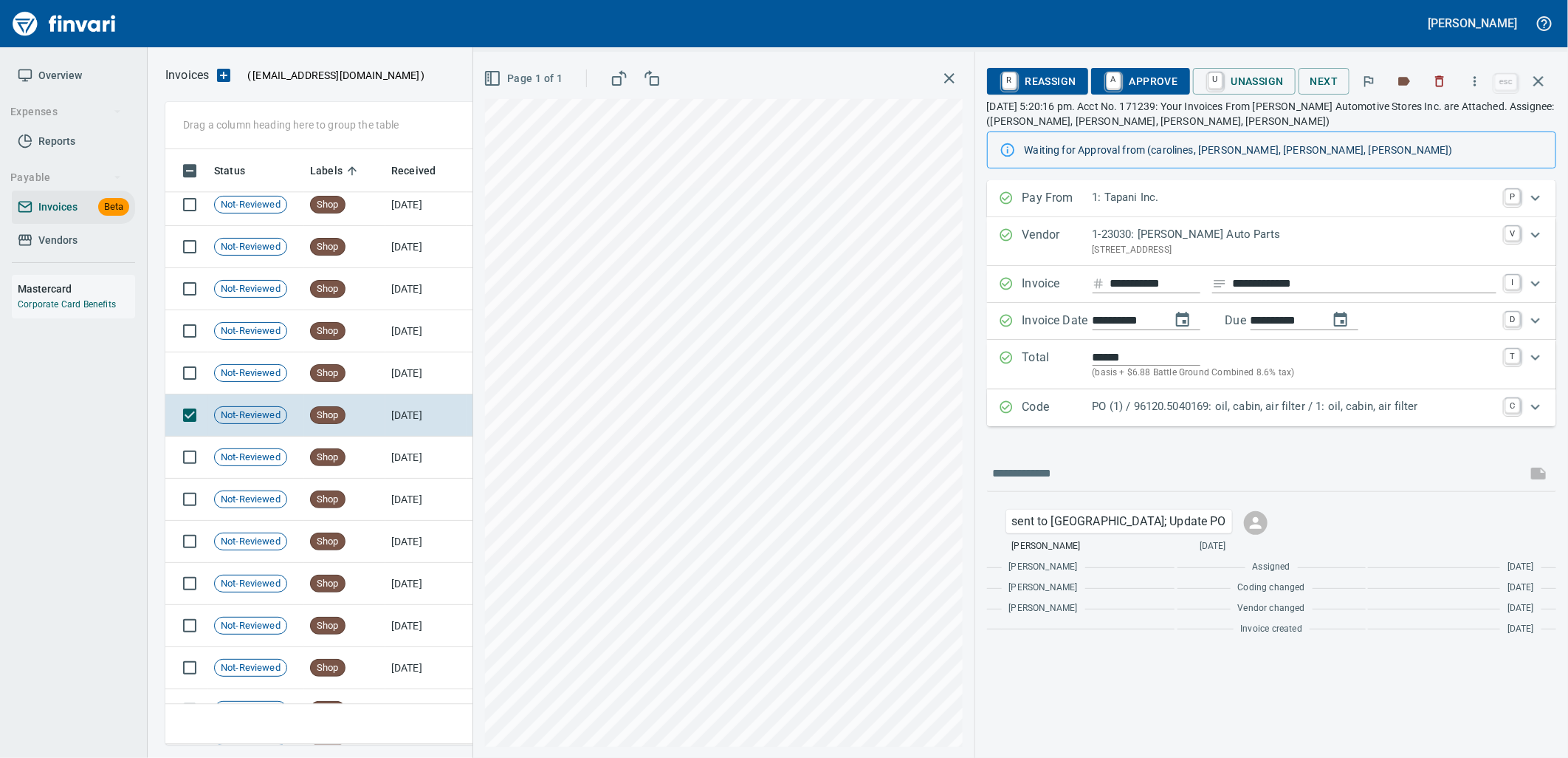
click at [1165, 406] on p "PO (1) / 96120.5040169: oil, cabin, air filter / 1: oil, cabin, air filter" at bounding box center [1294, 406] width 404 height 17
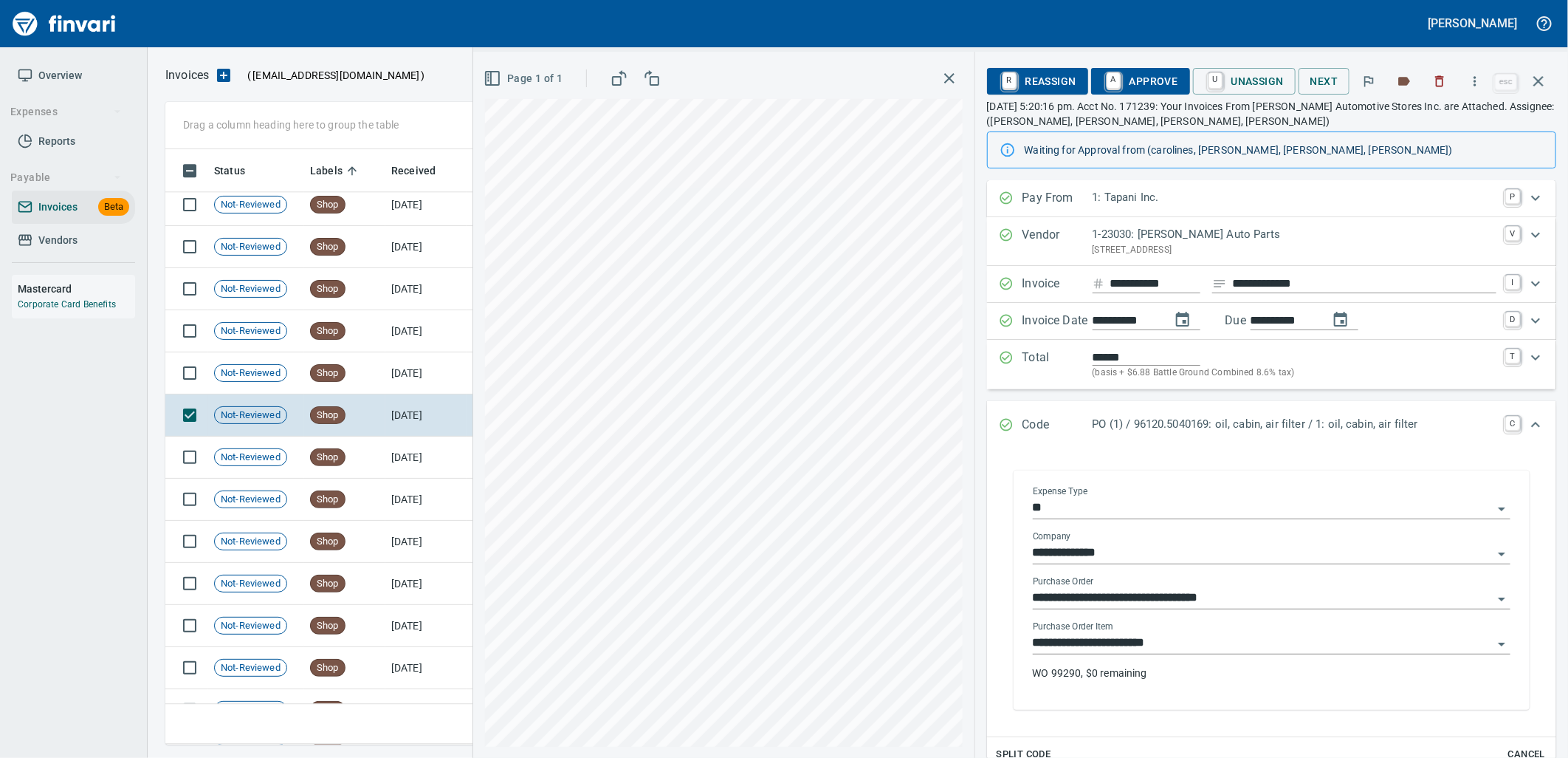
click at [1164, 645] on input "**********" at bounding box center [1263, 643] width 460 height 21
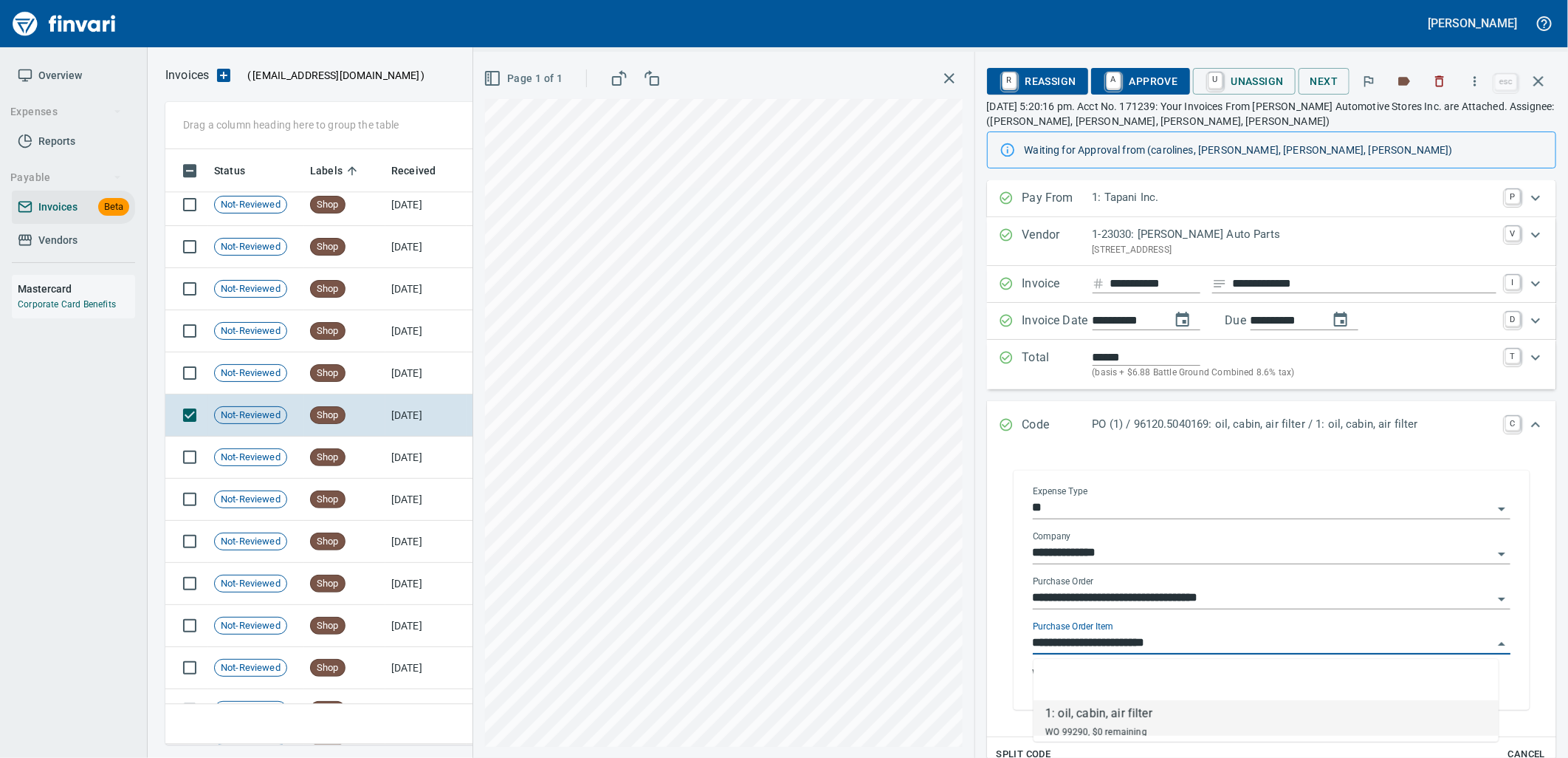
scroll to position [583, 1360]
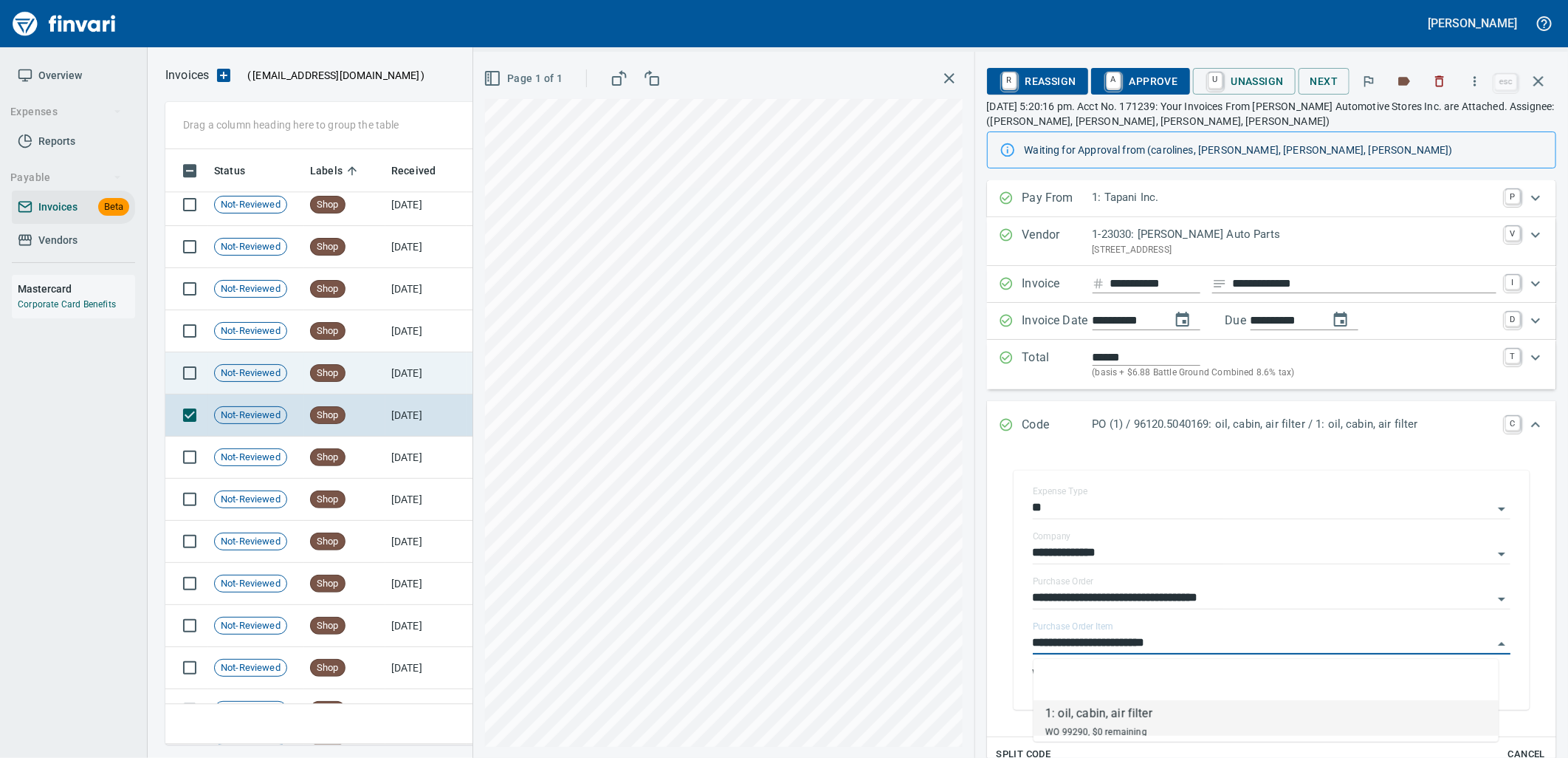
click at [369, 374] on td "Shop" at bounding box center [345, 373] width 81 height 42
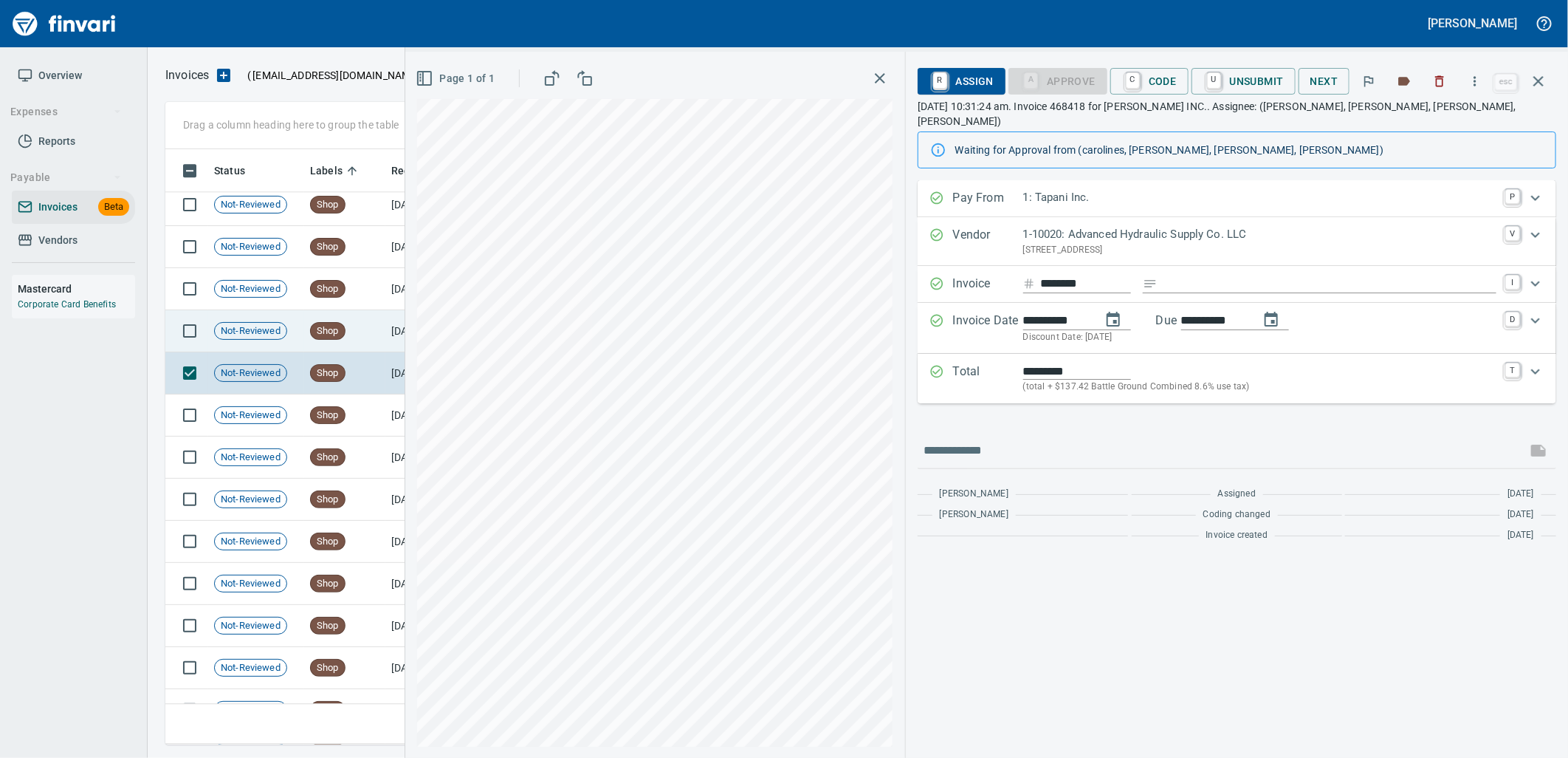
click at [335, 334] on span "Shop" at bounding box center [328, 331] width 34 height 14
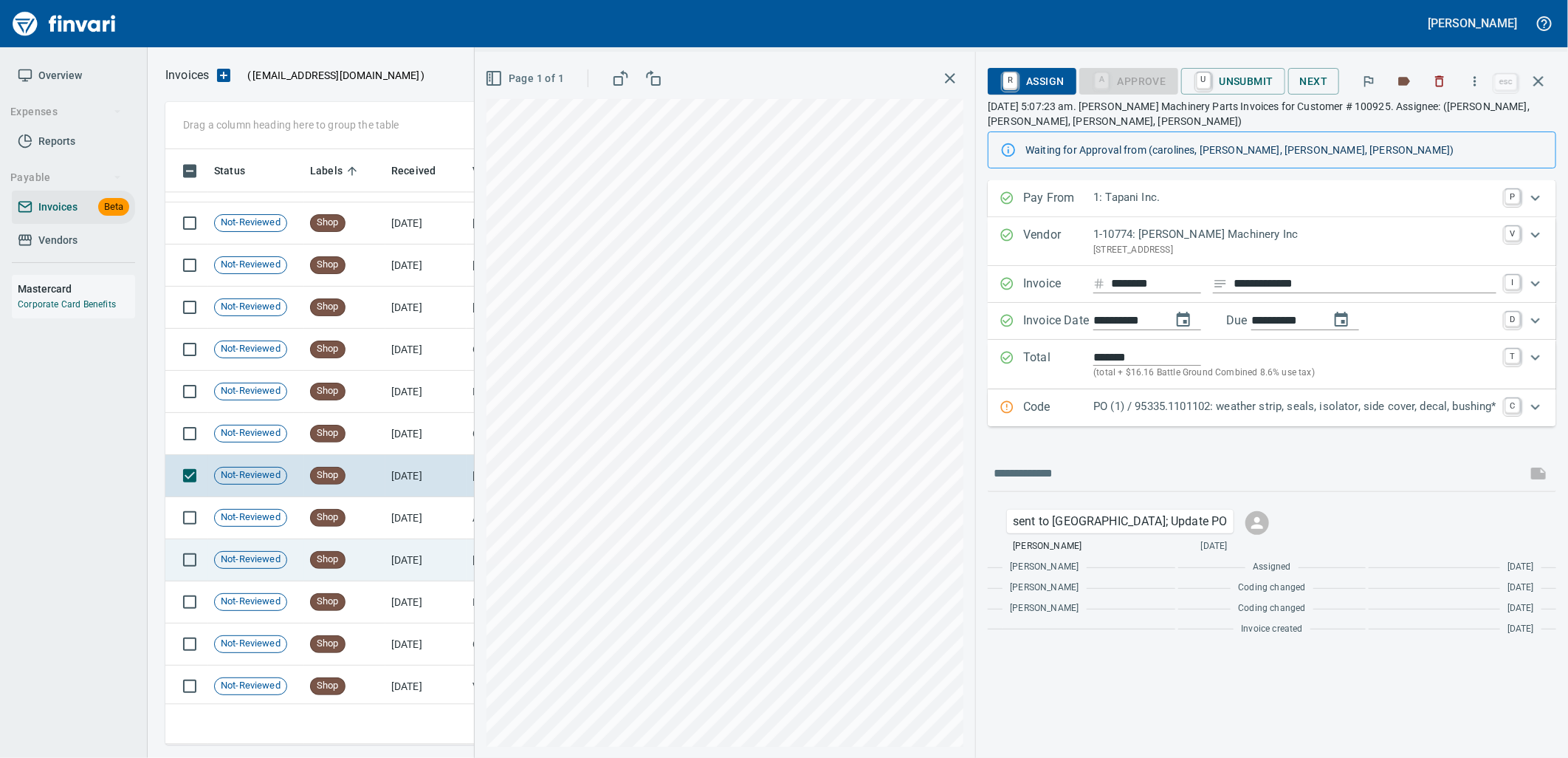
scroll to position [19788, 0]
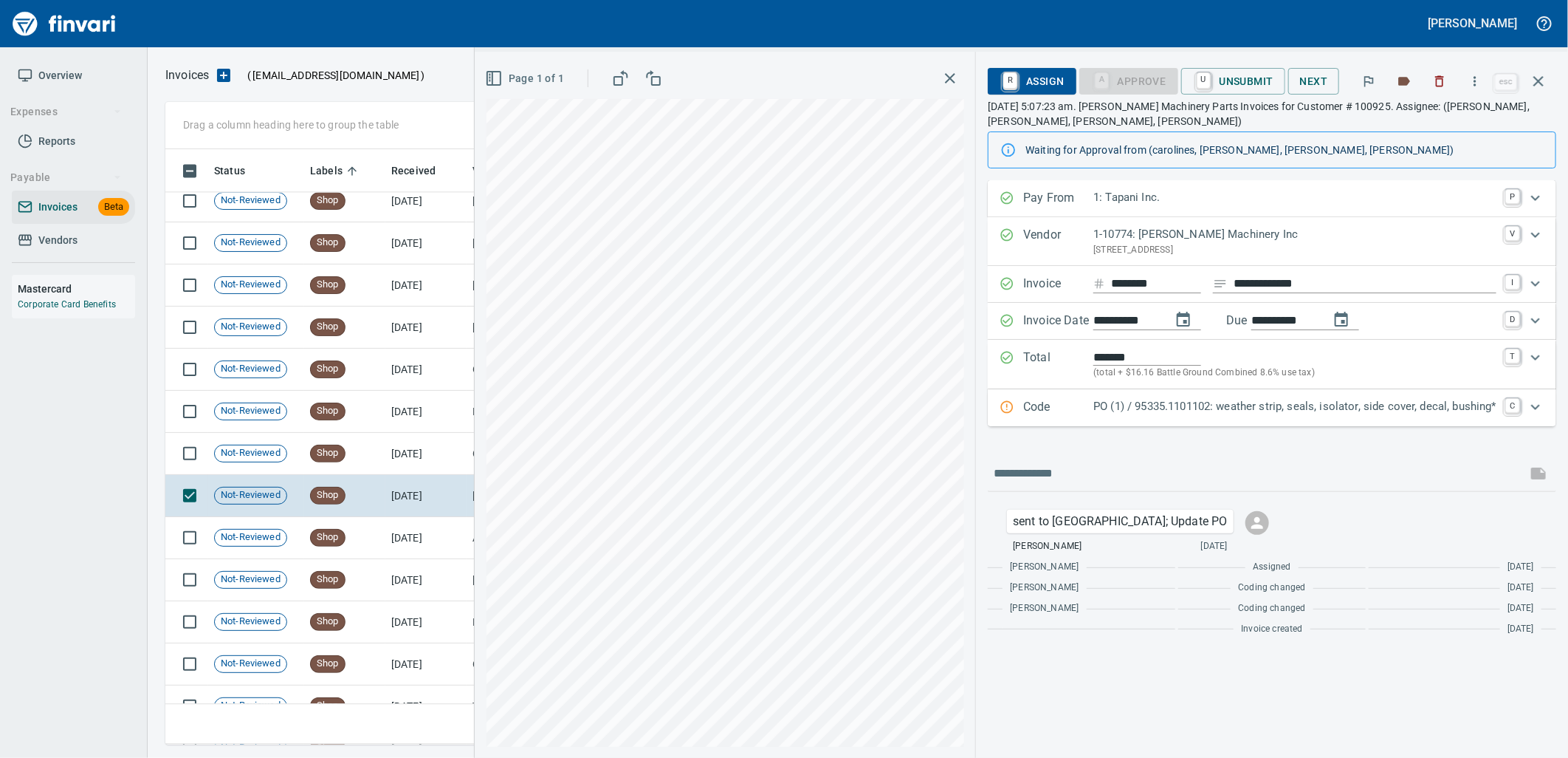
click at [1178, 418] on div "Code PO (1) / 95335.1101102: weather strip, seals, isolator, side cover, decal,…" at bounding box center [1271, 407] width 568 height 37
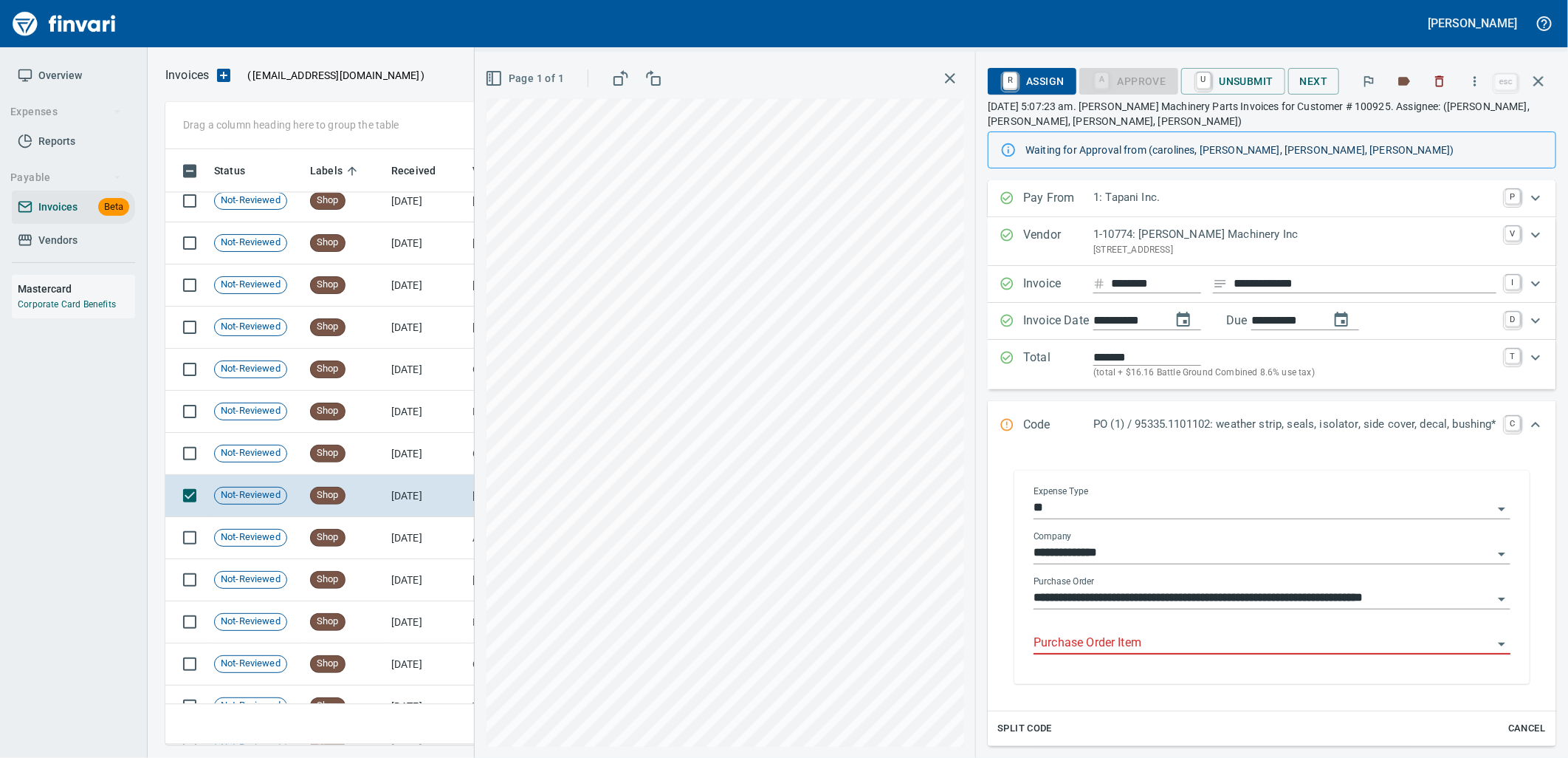
click at [1158, 647] on input "Purchase Order Item" at bounding box center [1264, 643] width 460 height 21
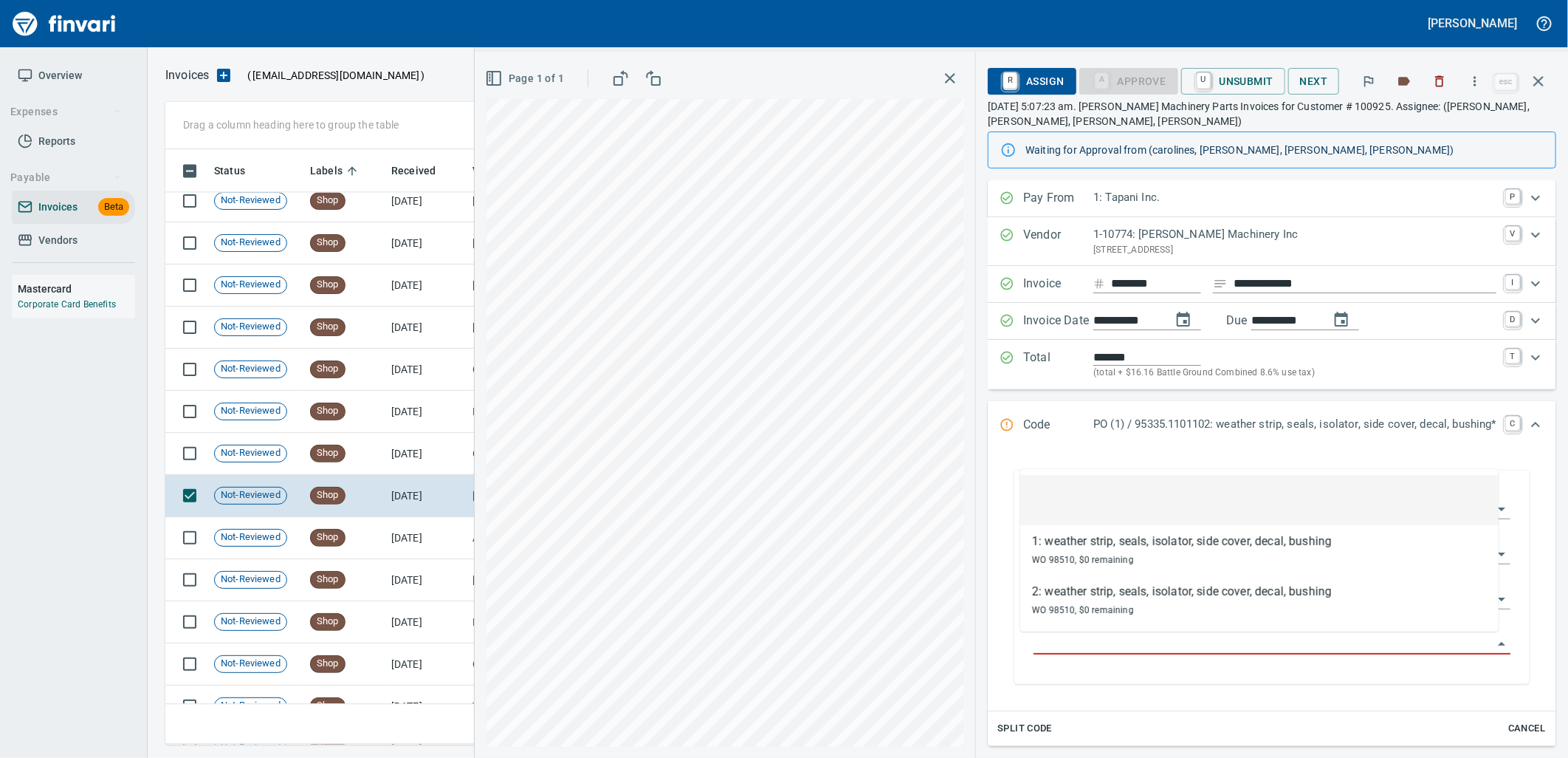
scroll to position [583, 1360]
click at [433, 448] on td "8/25/2025" at bounding box center [426, 454] width 81 height 42
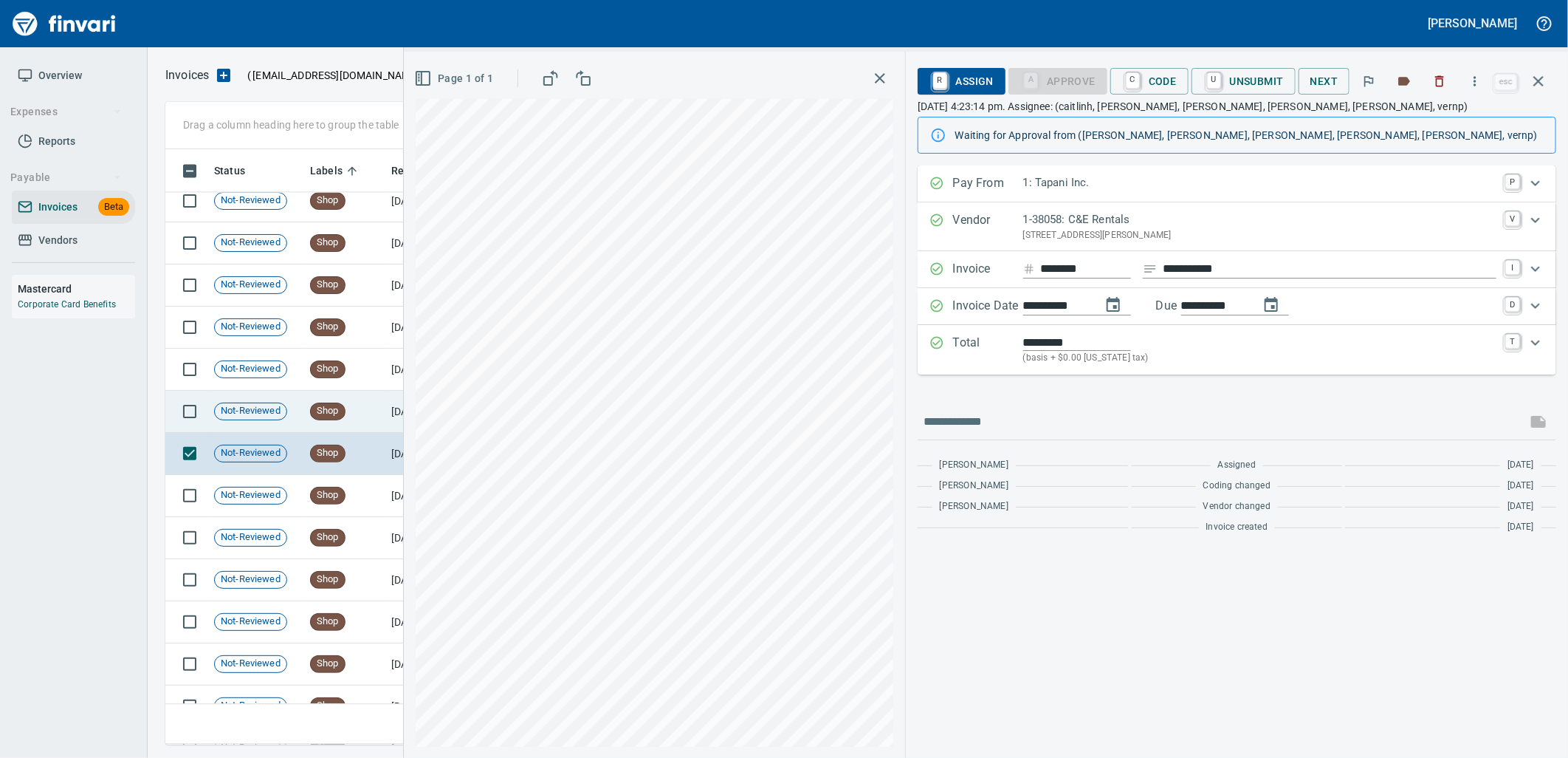
click at [338, 392] on td "Shop" at bounding box center [345, 411] width 81 height 42
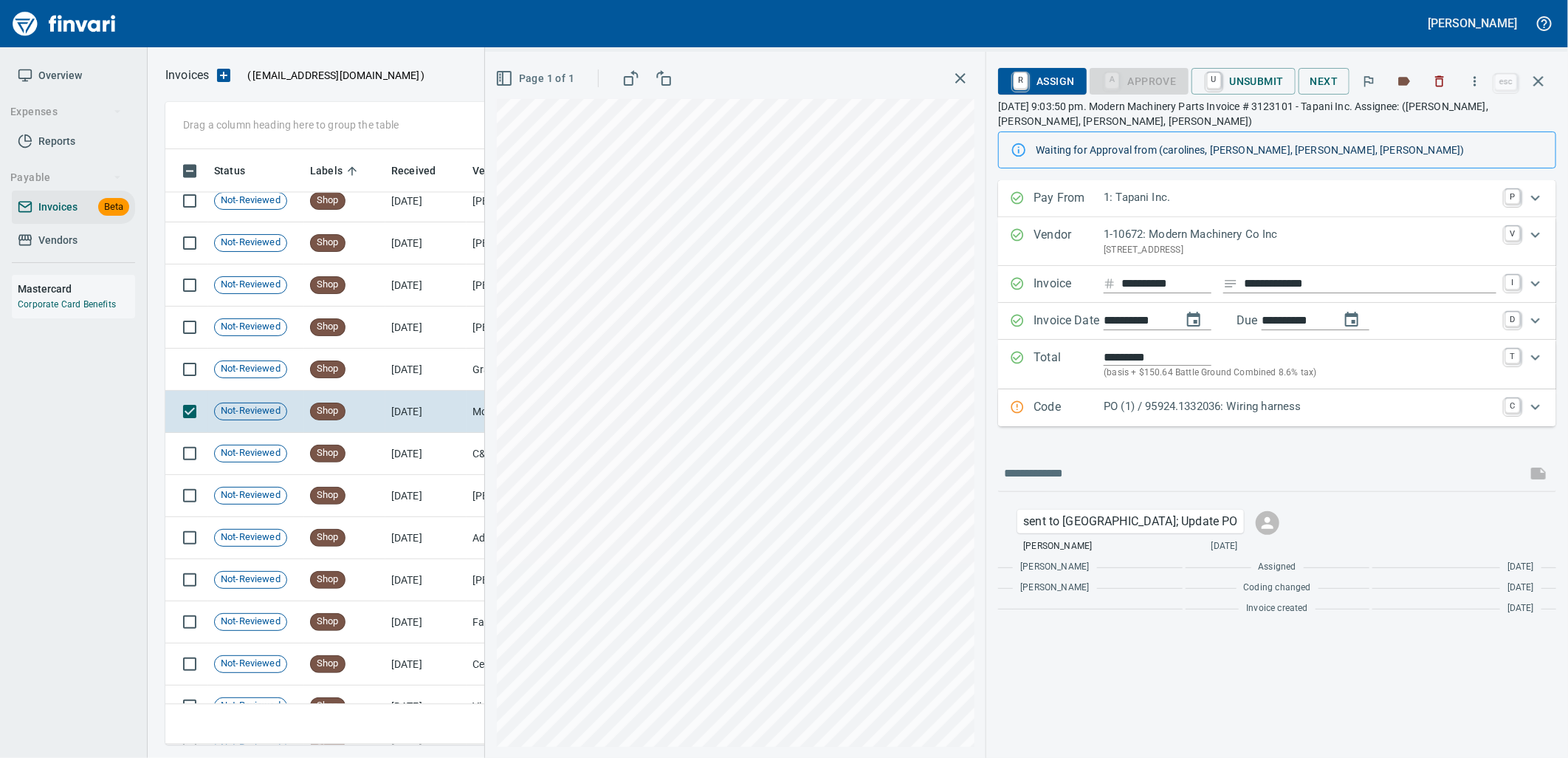
click at [1196, 406] on p "PO (1) / 95924.1332036: Wiring harness" at bounding box center [1300, 406] width 393 height 17
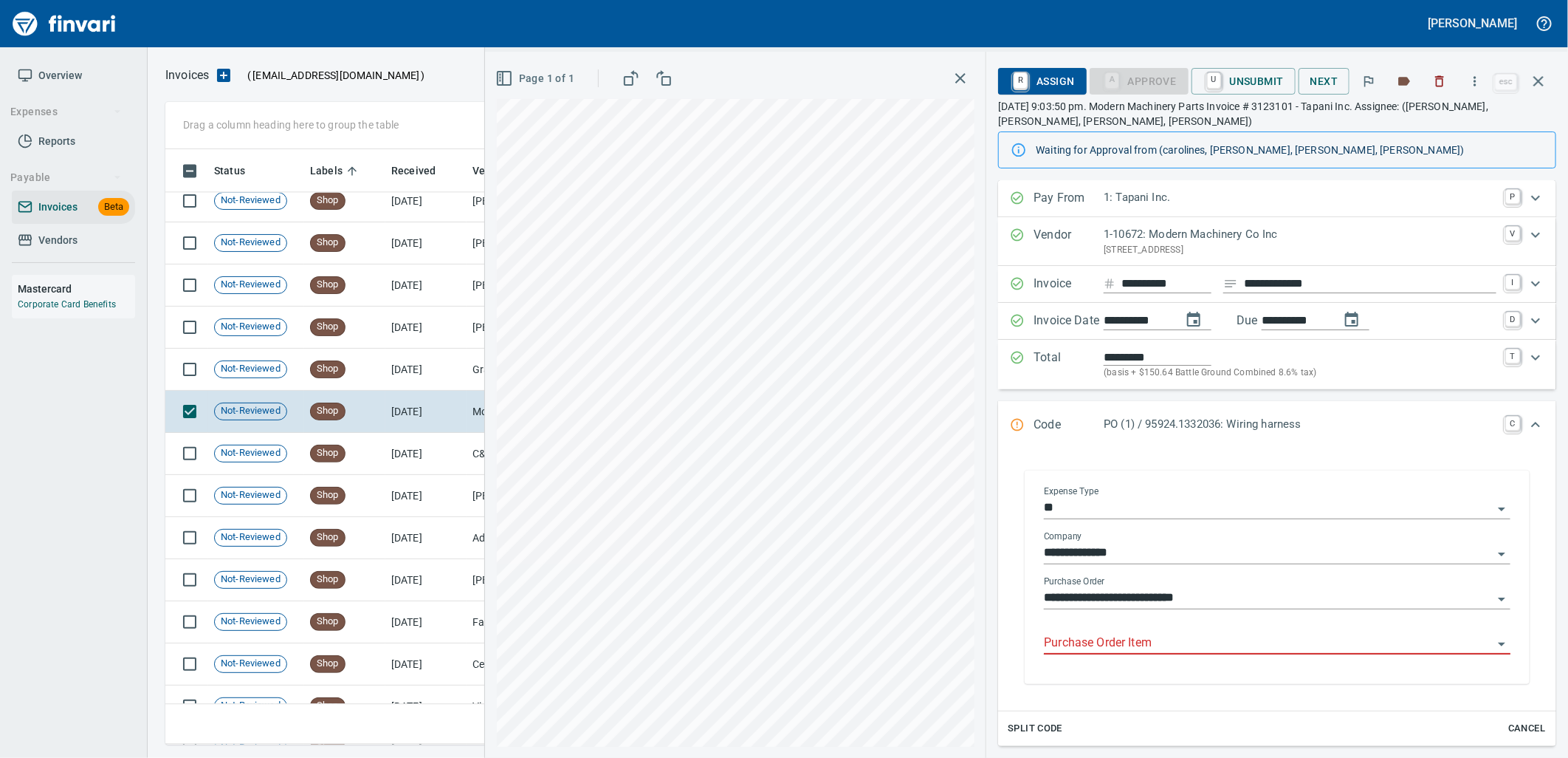
click at [1161, 645] on input "Purchase Order Item" at bounding box center [1268, 643] width 449 height 21
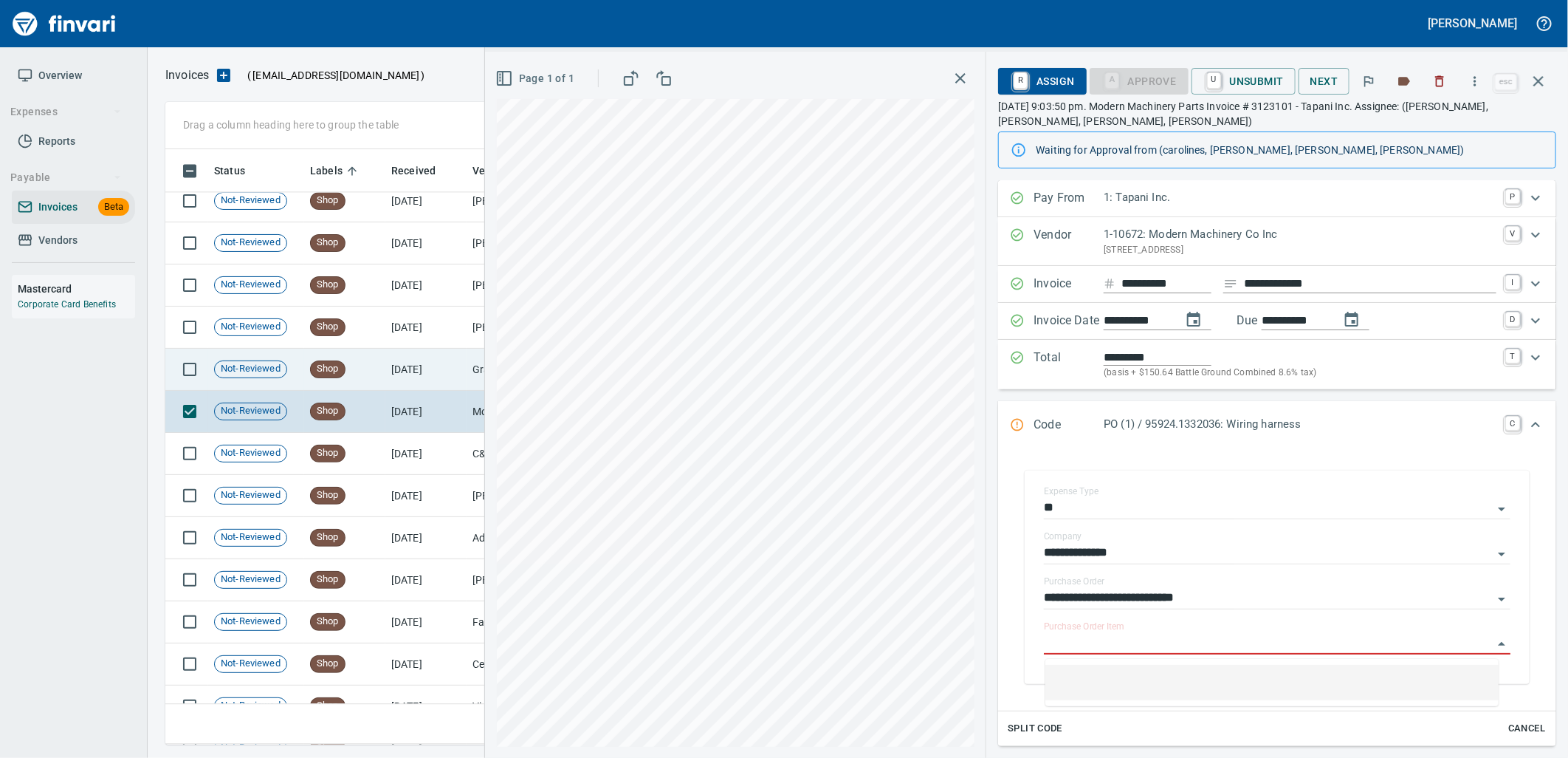
click at [440, 383] on td "8/25/2025" at bounding box center [426, 369] width 81 height 42
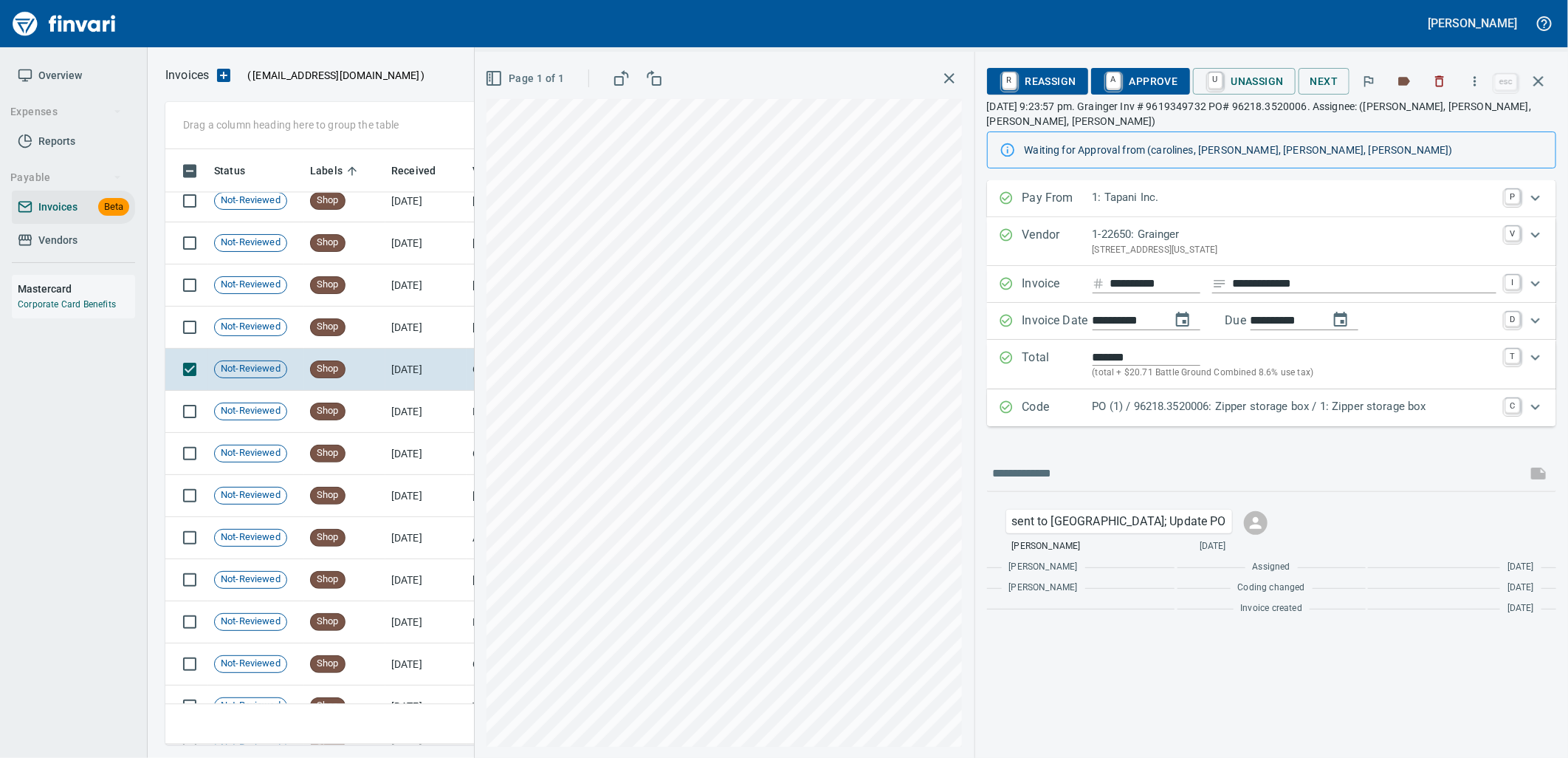
click at [1124, 414] on p "PO (1) / 96218.3520006: Zipper storage box / 1: Zipper storage box" at bounding box center [1294, 406] width 404 height 17
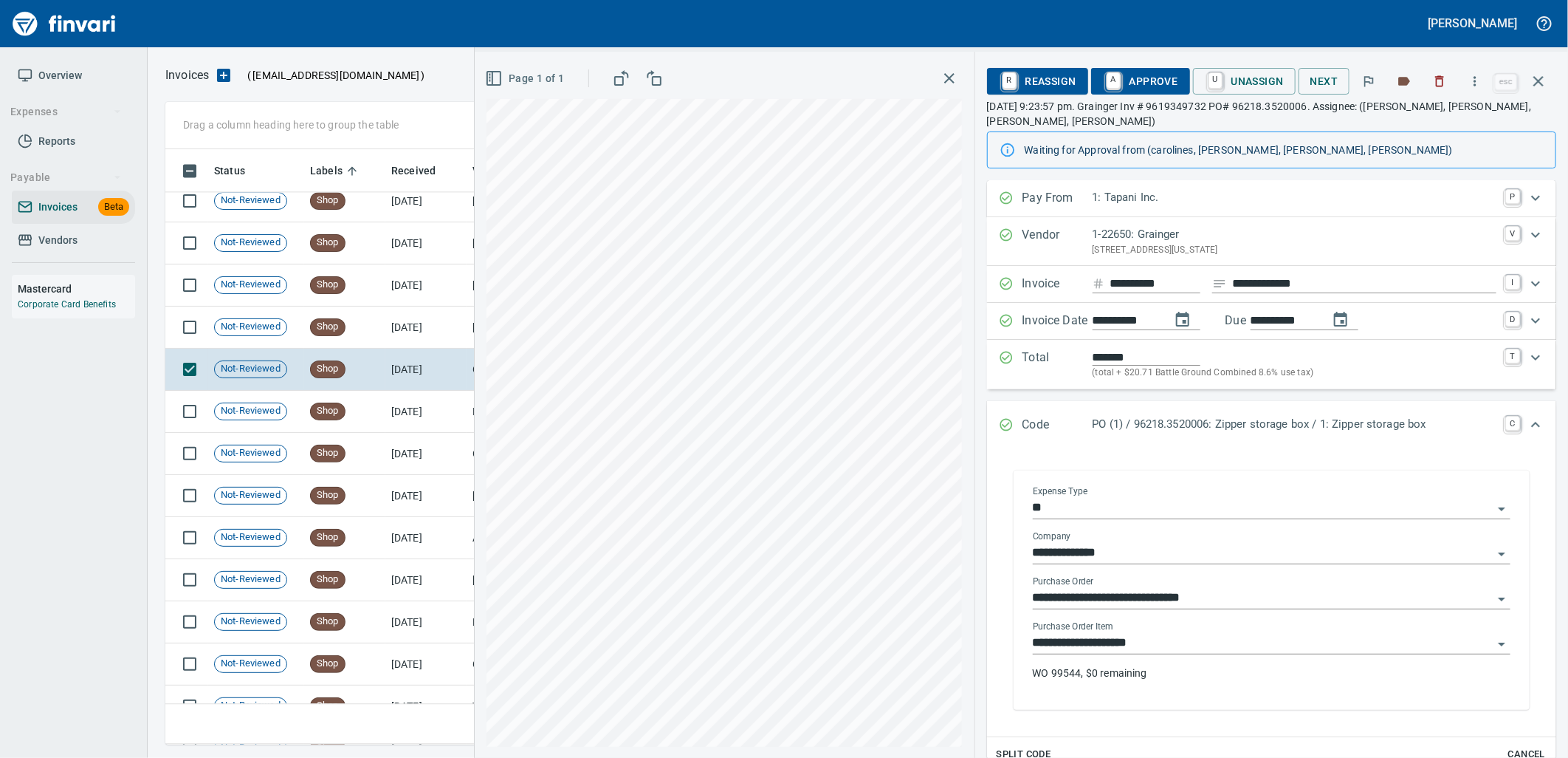
click at [1155, 652] on input "**********" at bounding box center [1263, 643] width 460 height 21
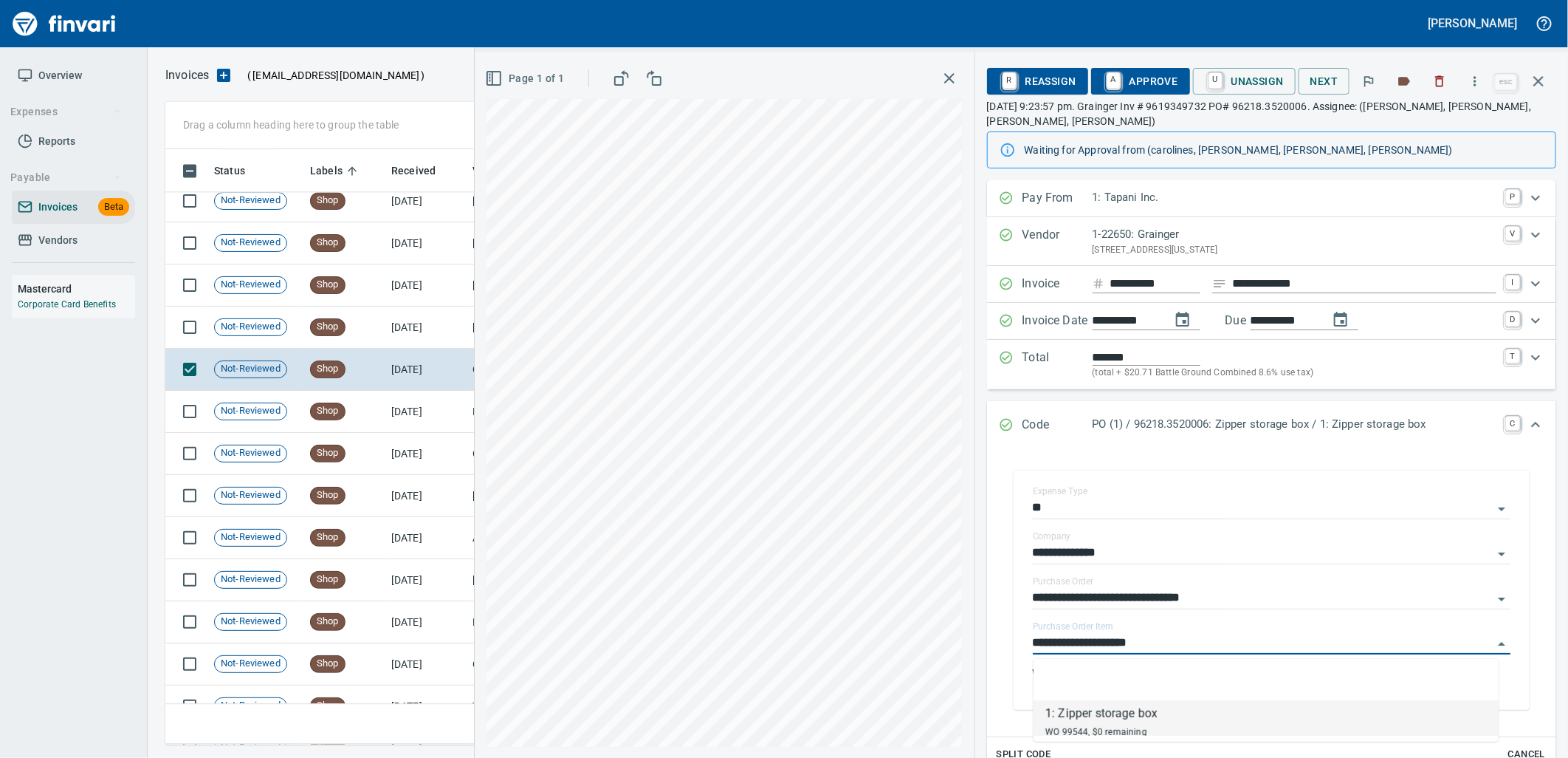
scroll to position [583, 1360]
click at [351, 311] on td "Shop" at bounding box center [345, 327] width 81 height 42
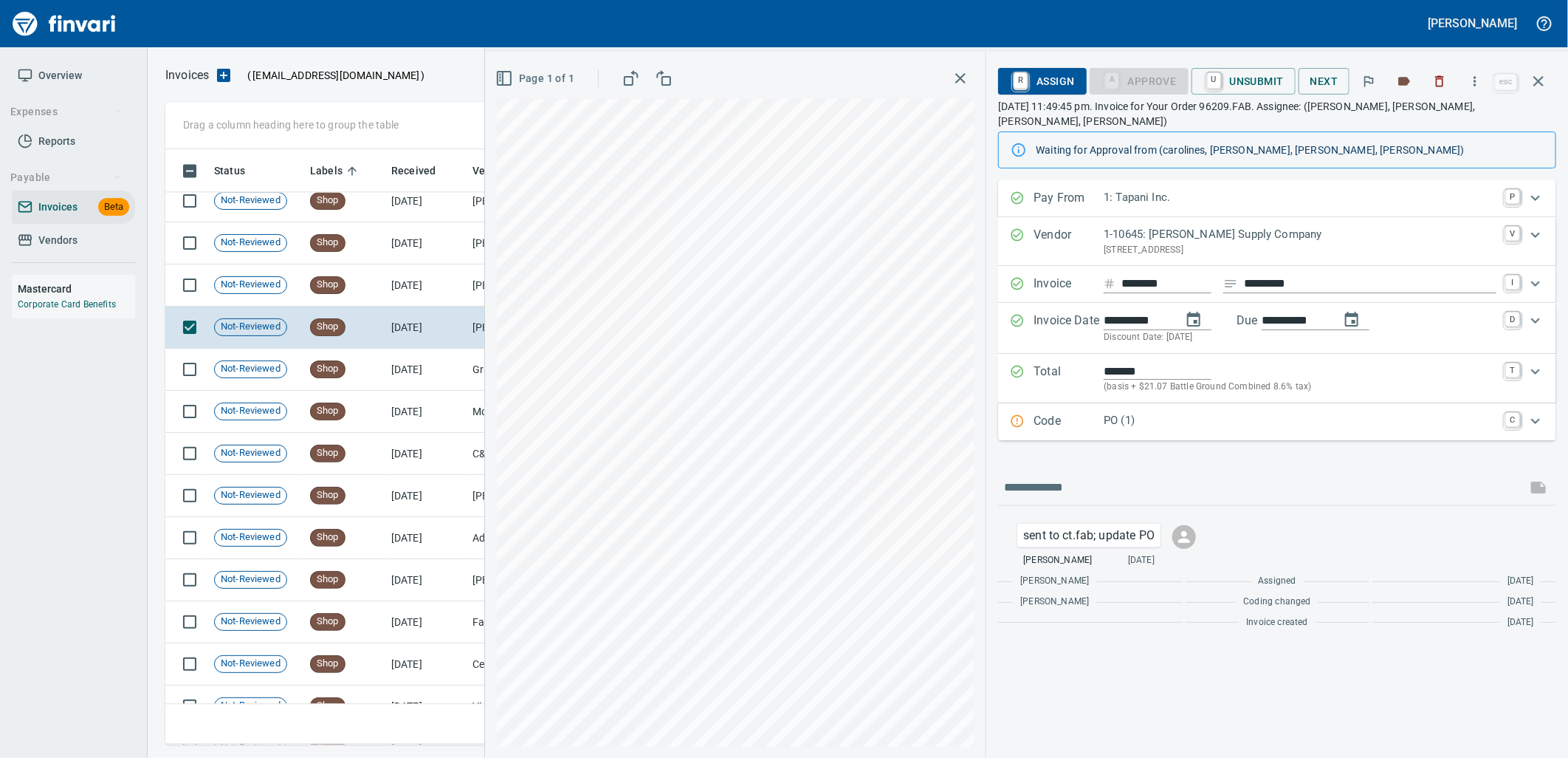
click at [1253, 417] on div "PO (1)" at bounding box center [1300, 422] width 393 height 20
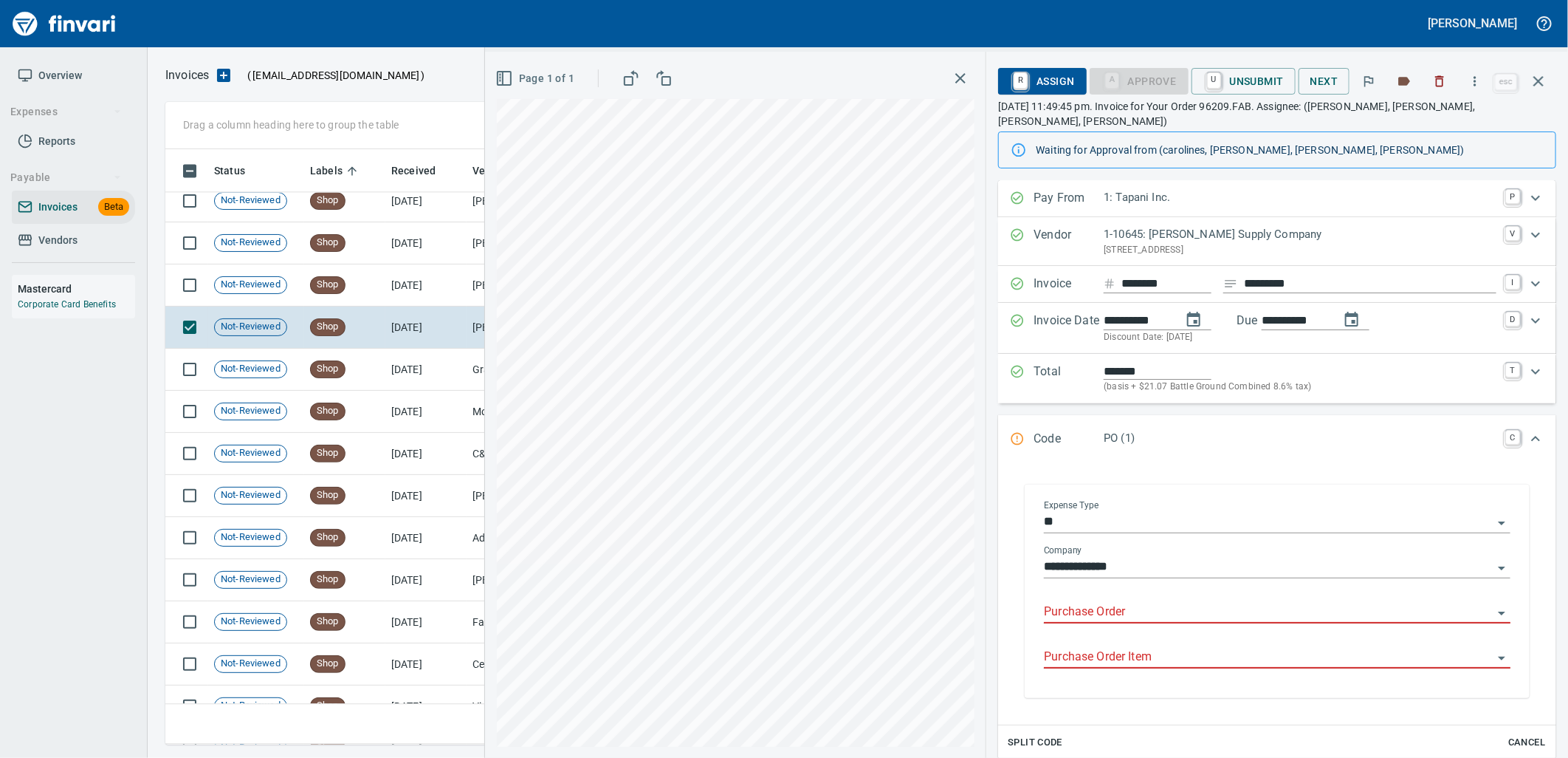
click at [1193, 647] on input "Purchase Order Item" at bounding box center [1268, 657] width 449 height 21
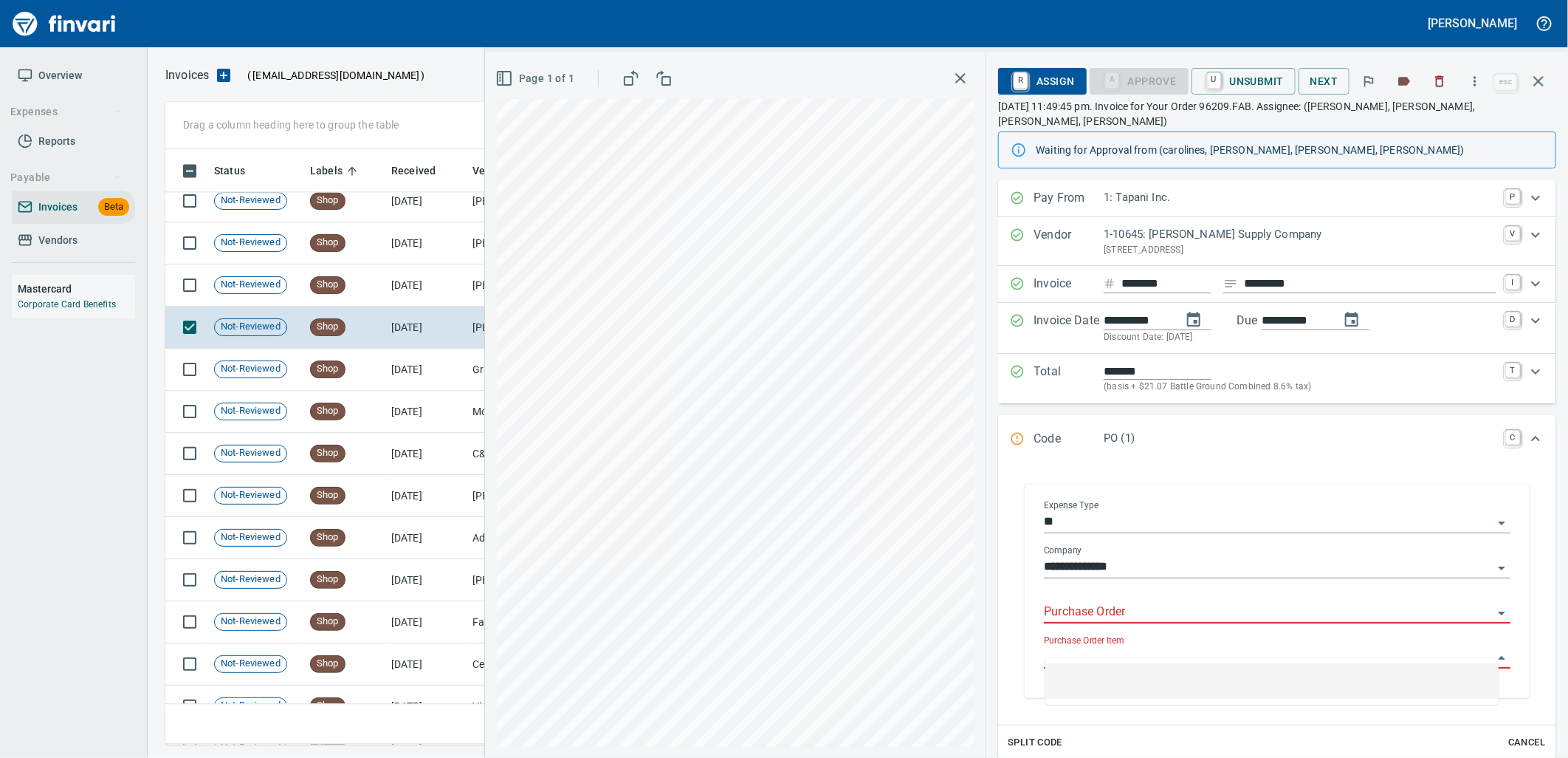
click at [1169, 603] on input "Purchase Order" at bounding box center [1268, 612] width 449 height 21
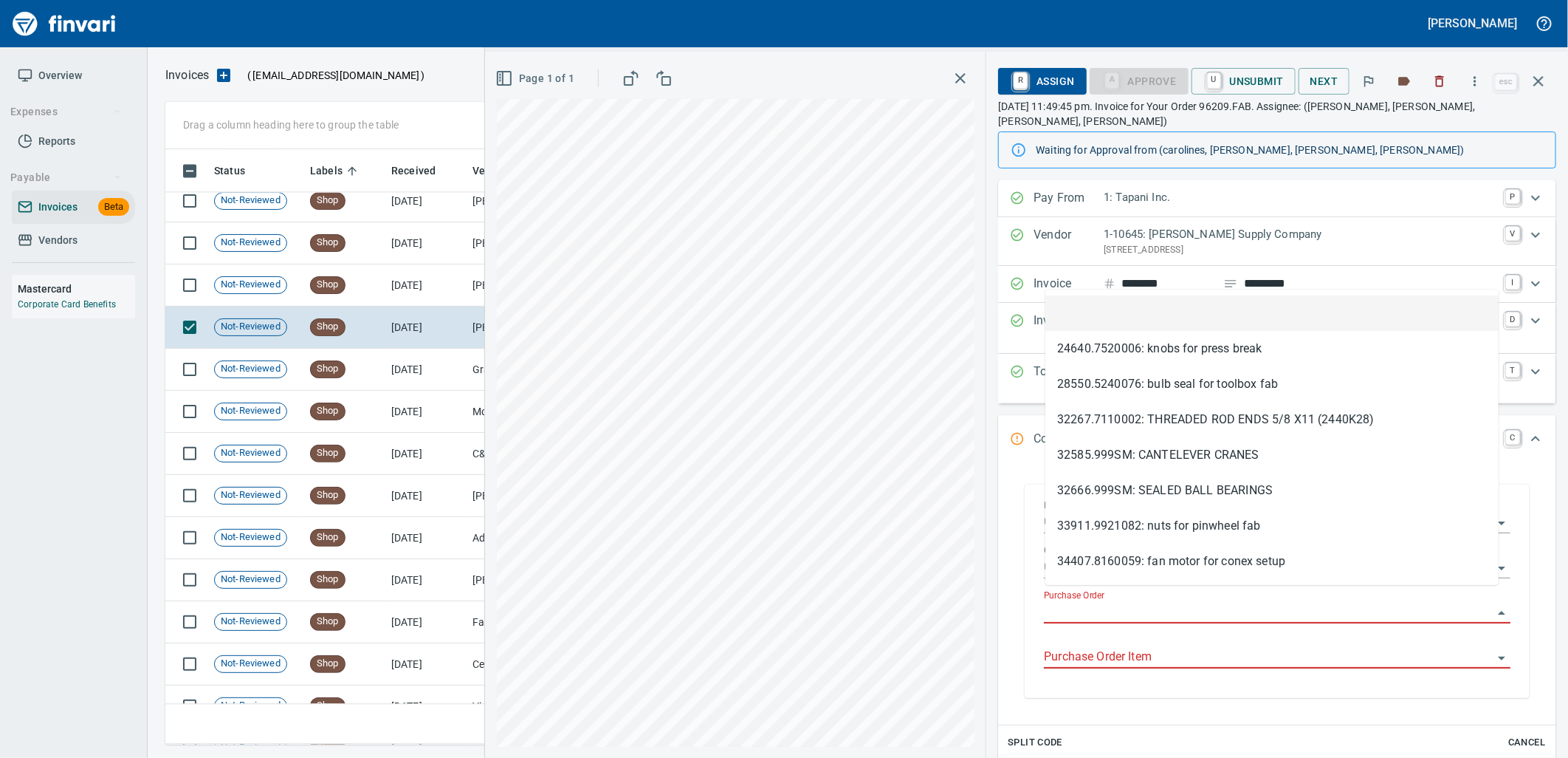
scroll to position [583, 1360]
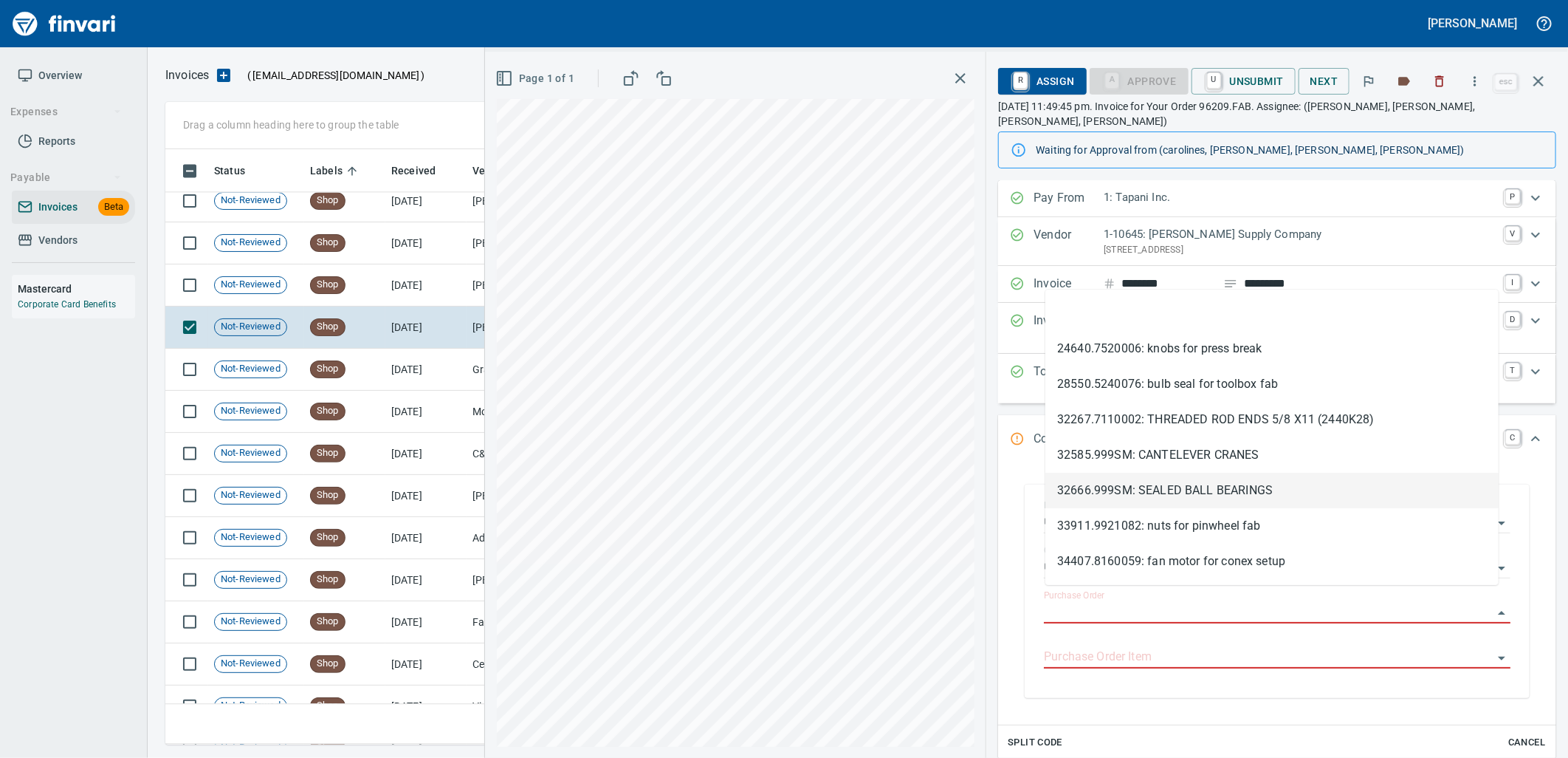
type input "*********"
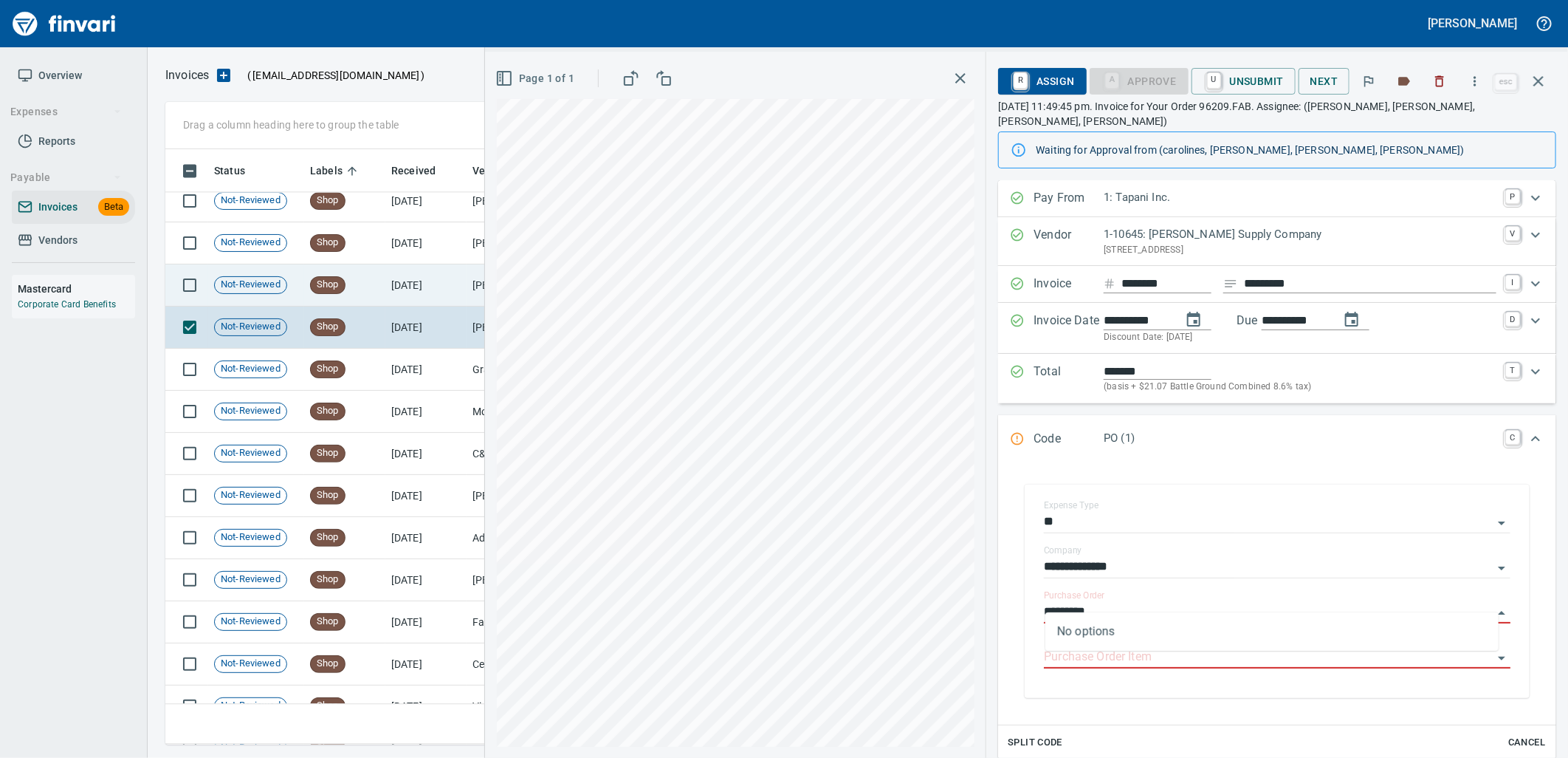
click at [380, 279] on td "Shop" at bounding box center [345, 285] width 81 height 42
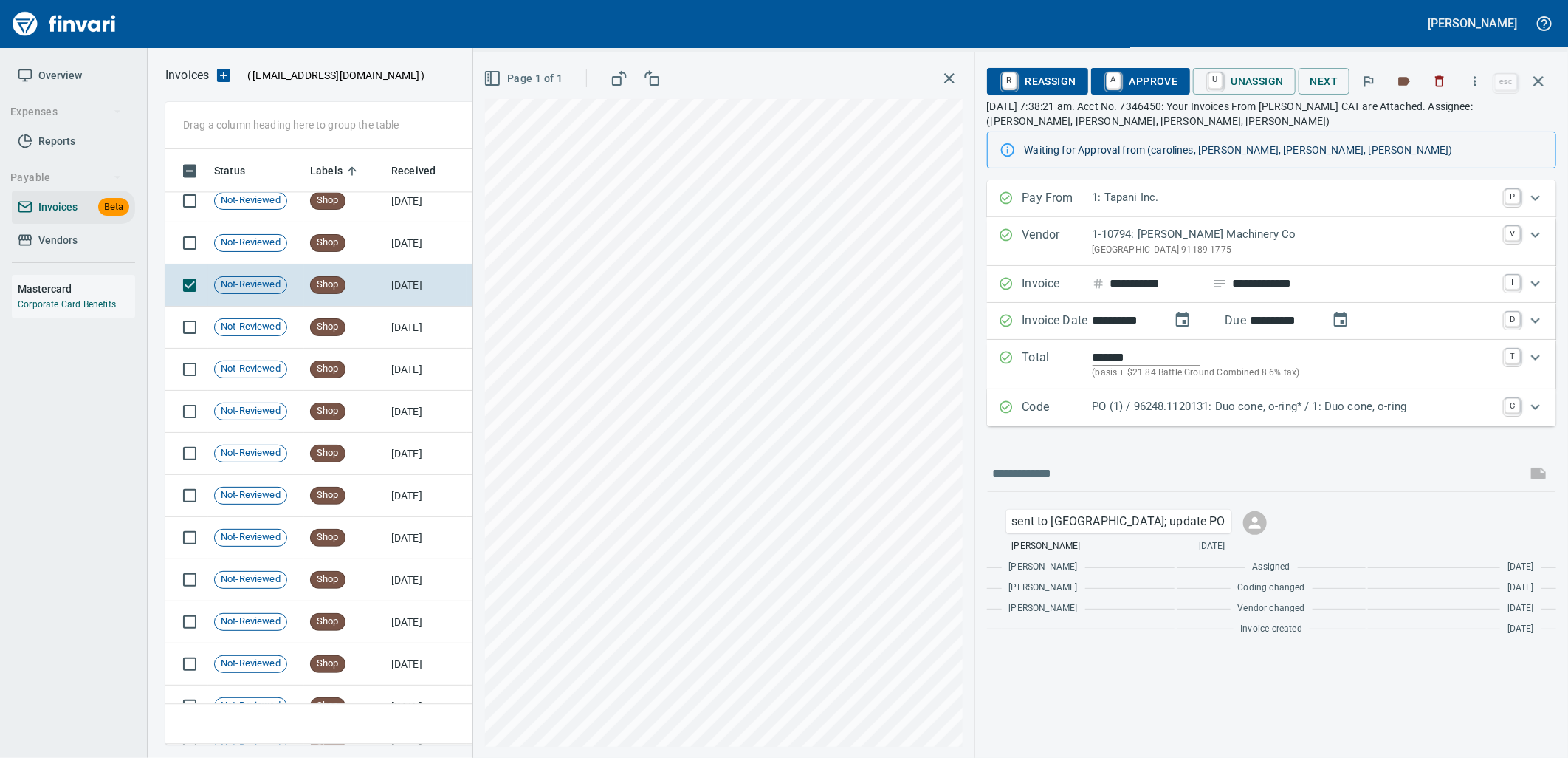
click at [1169, 415] on div "PO (1) / 96248.1120131: Duo cone, o-ring* / 1: Duo cone, o-ring" at bounding box center [1294, 407] width 404 height 20
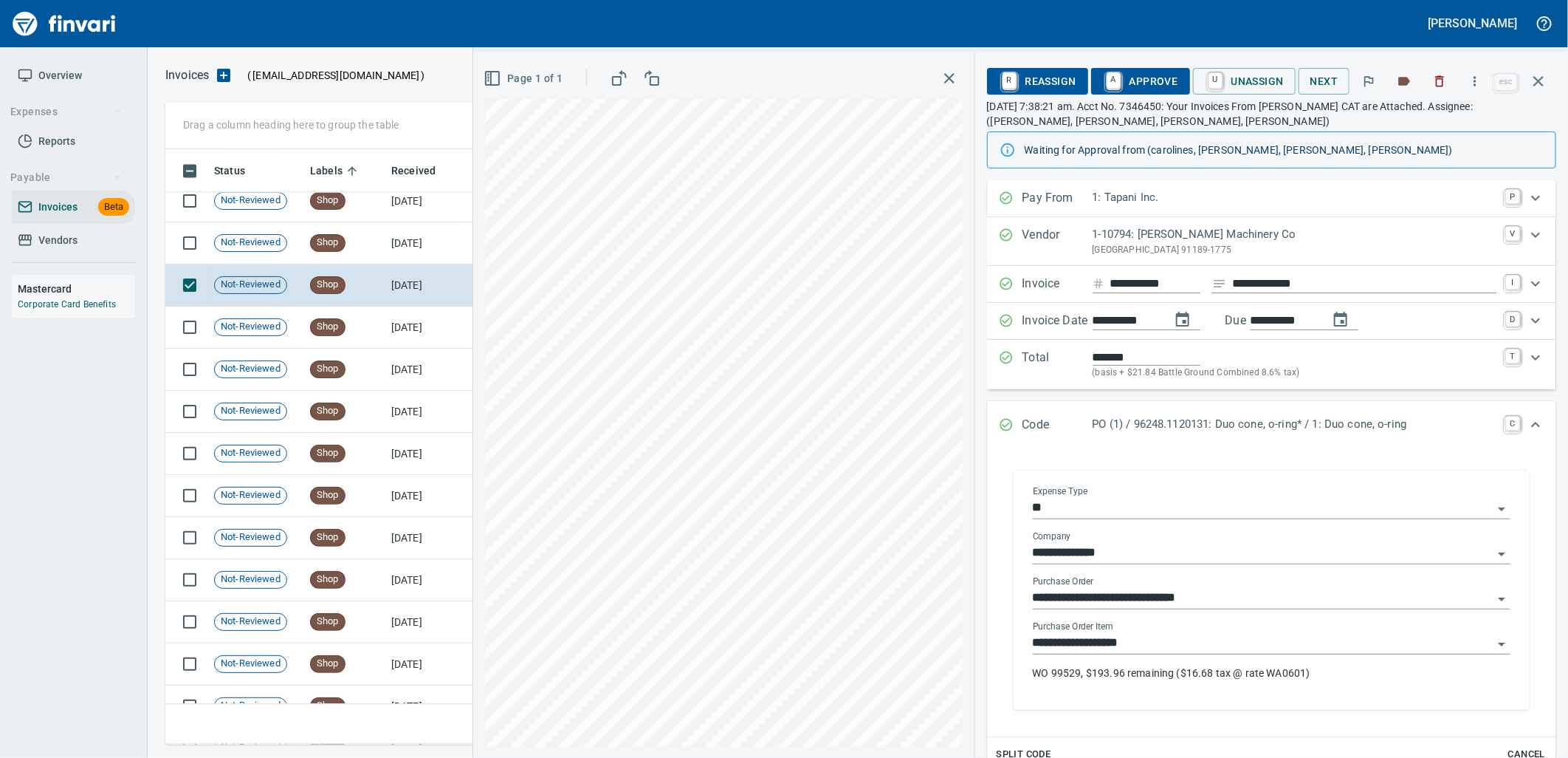
click at [1162, 656] on div "**********" at bounding box center [1271, 656] width 478 height 71
click at [1167, 645] on input "**********" at bounding box center [1263, 643] width 460 height 21
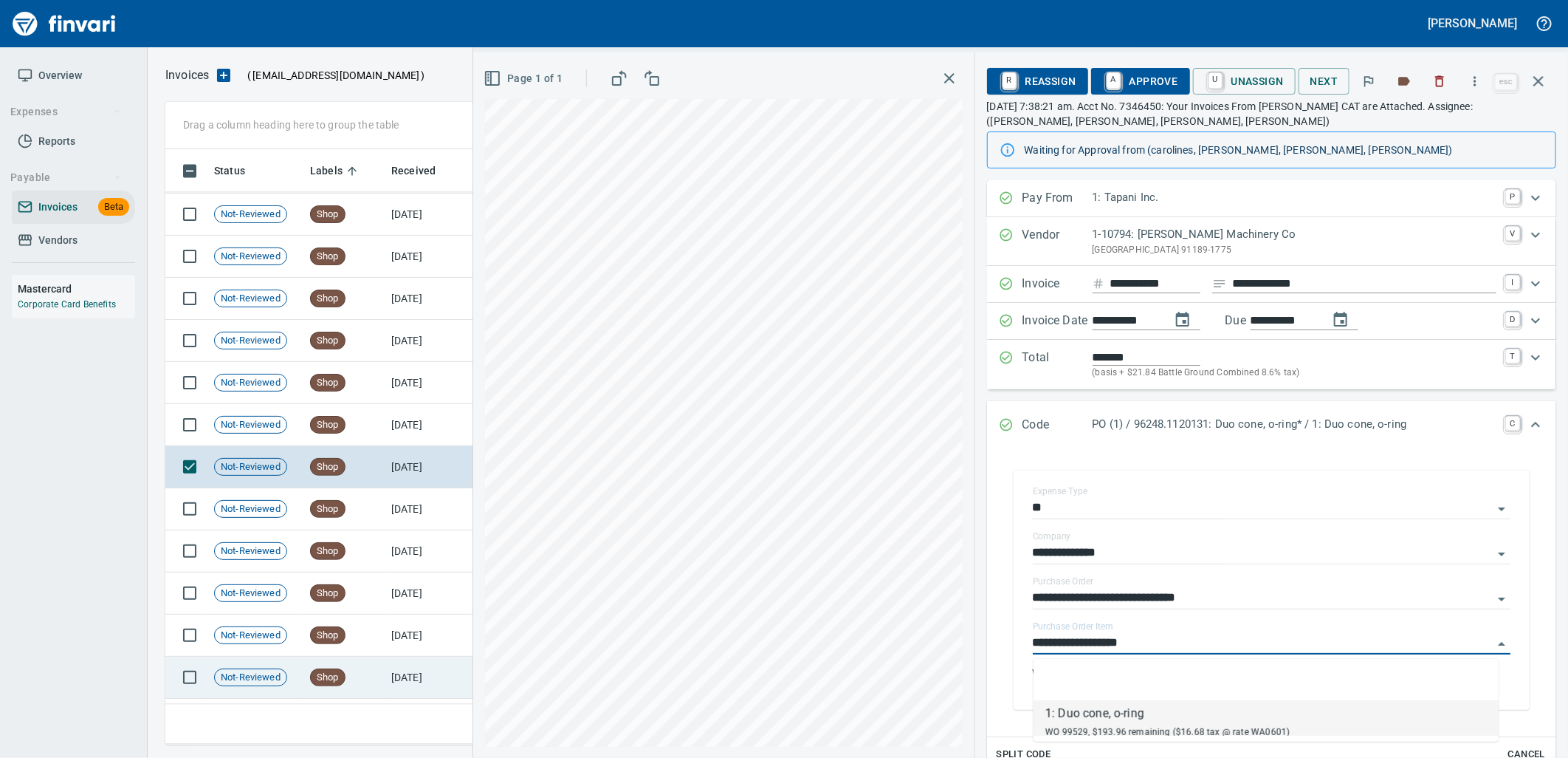
scroll to position [19460, 0]
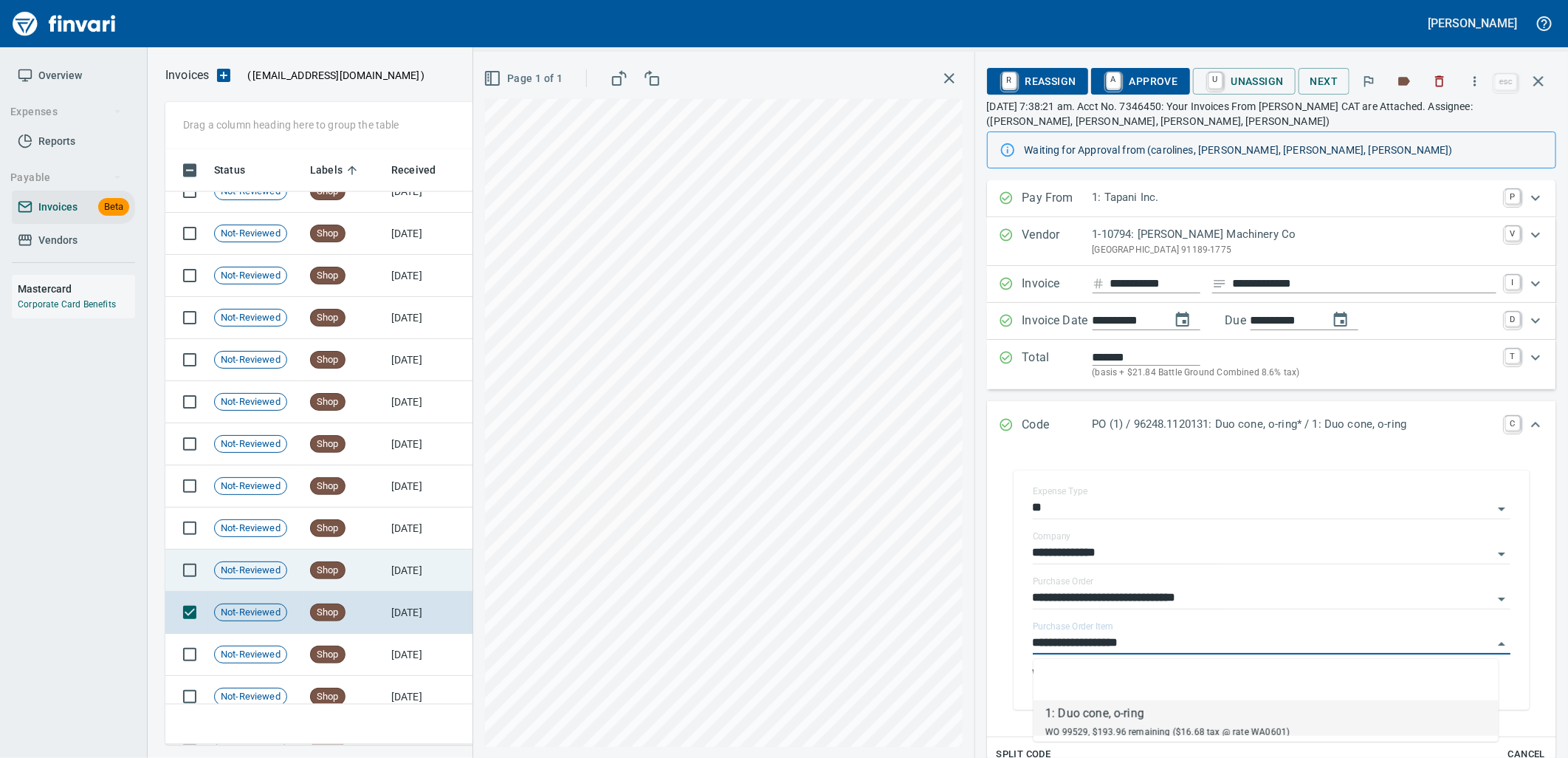
click at [387, 559] on td "8/26/2025" at bounding box center [426, 570] width 81 height 42
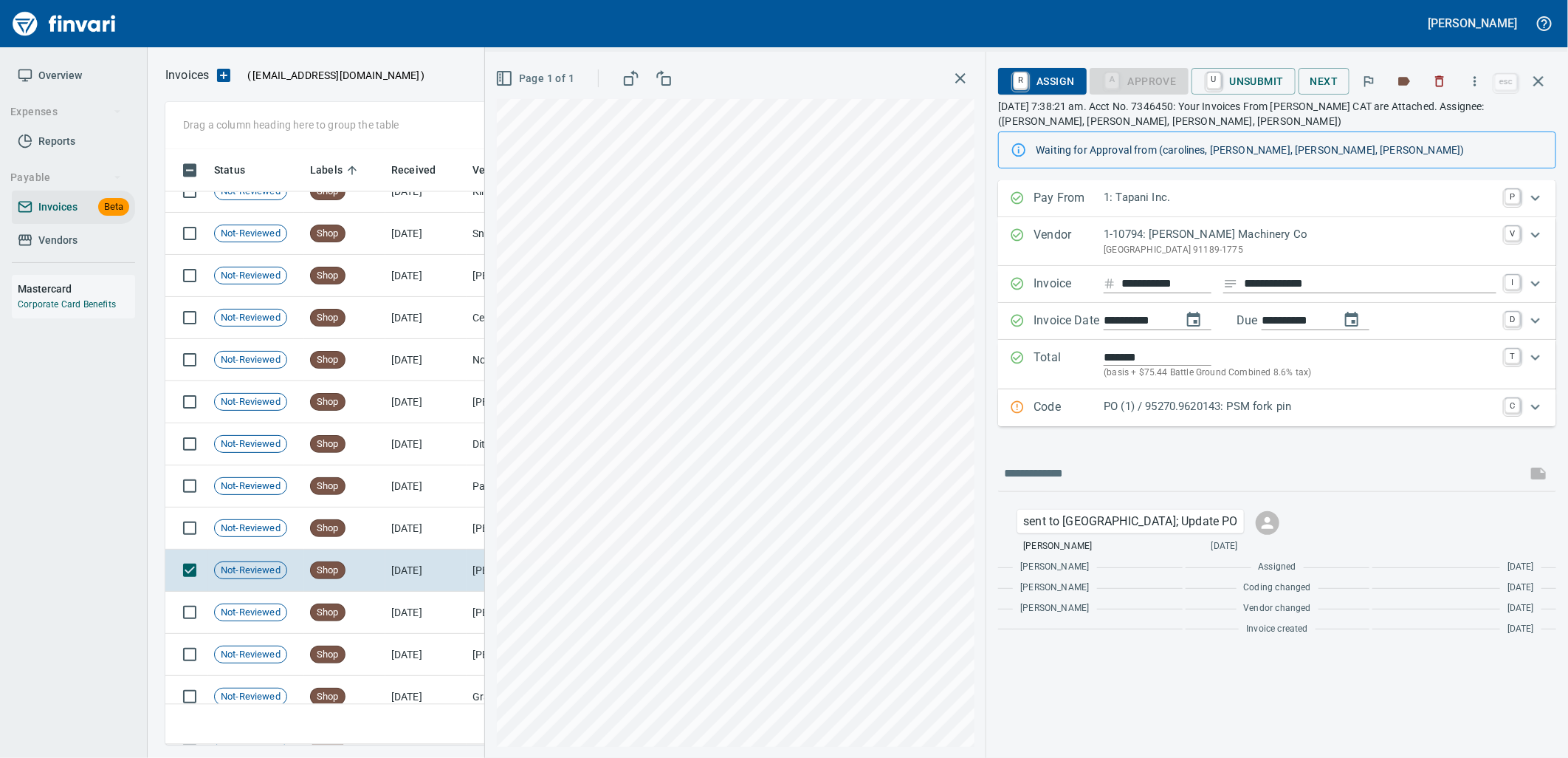
click at [1187, 405] on p "PO (1) / 95270.9620143: PSM fork pin" at bounding box center [1300, 406] width 393 height 17
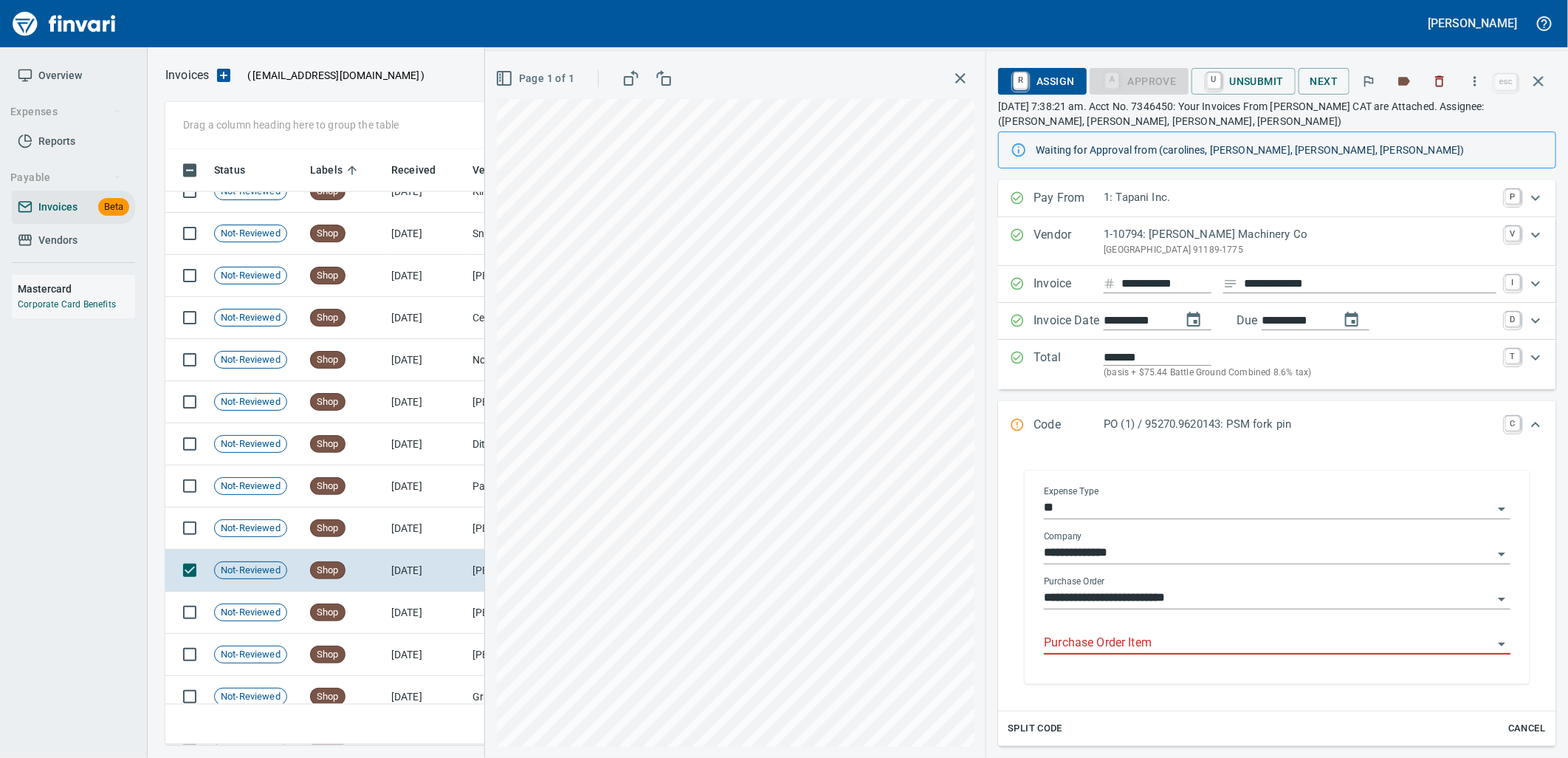
click at [1168, 645] on input "Purchase Order Item" at bounding box center [1268, 643] width 449 height 21
click at [377, 521] on td "Shop" at bounding box center [345, 528] width 81 height 42
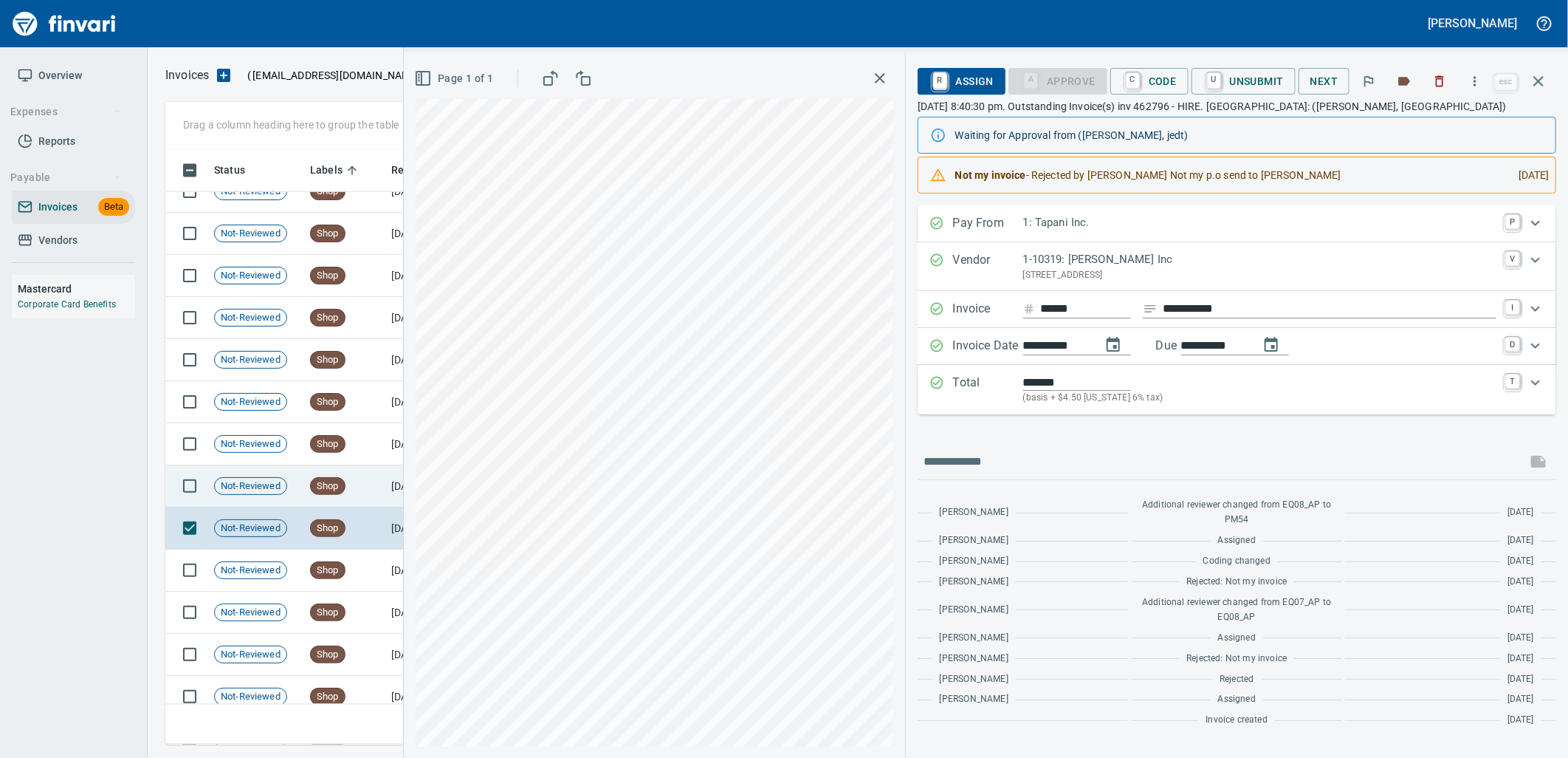
click at [315, 489] on span "Shop" at bounding box center [328, 486] width 34 height 14
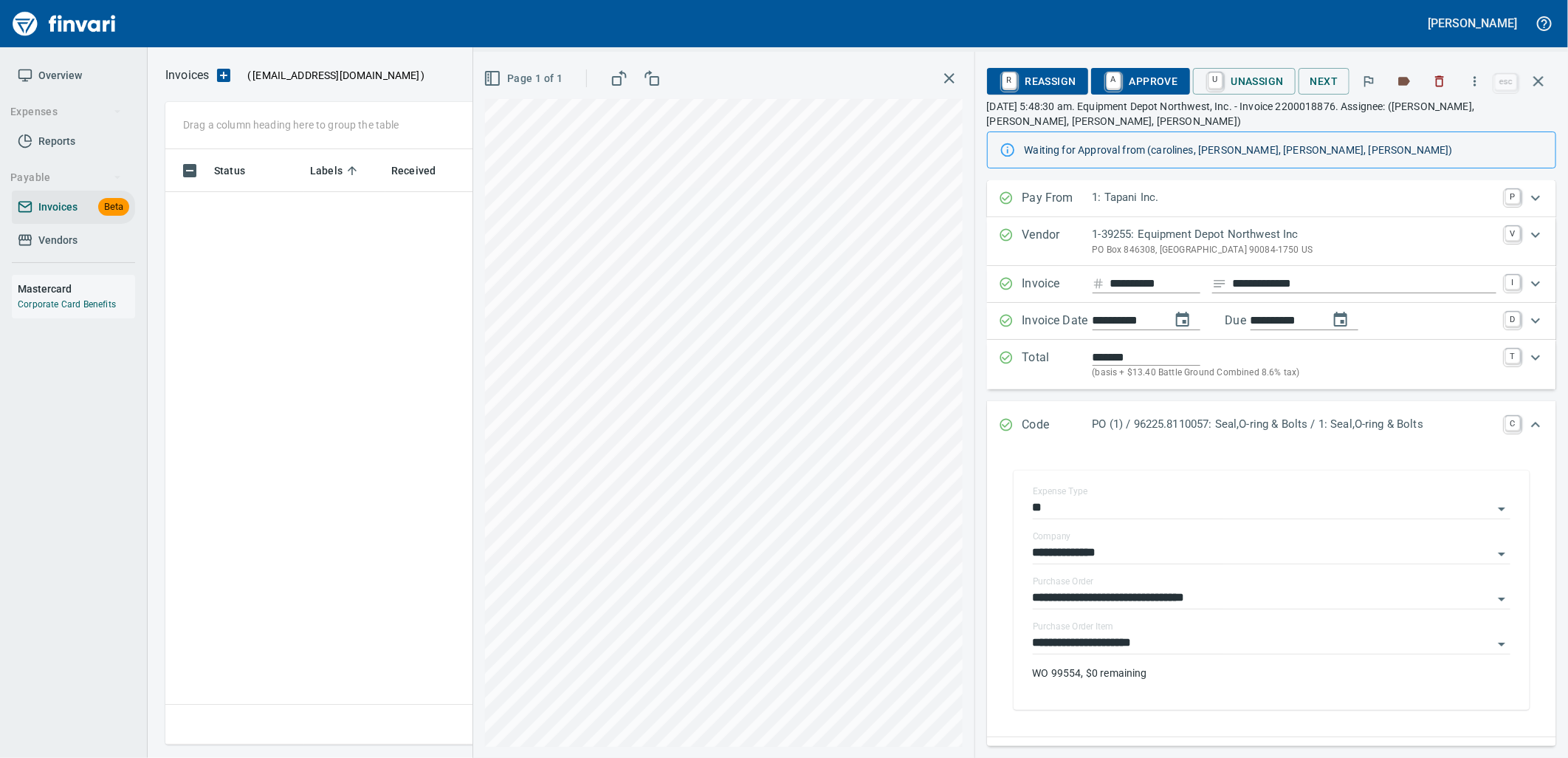
scroll to position [583, 1360]
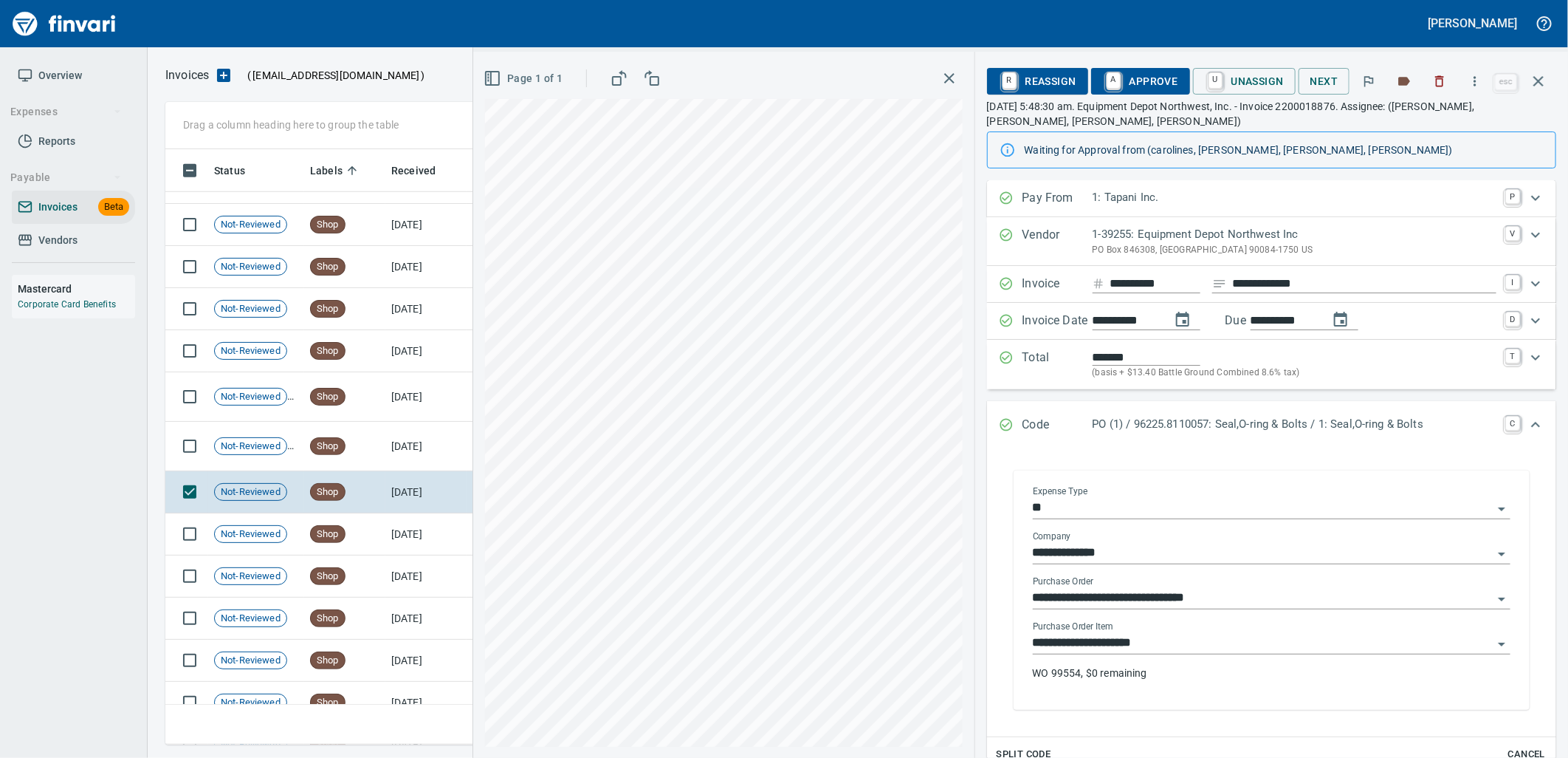
click at [1166, 651] on input "**********" at bounding box center [1263, 643] width 460 height 21
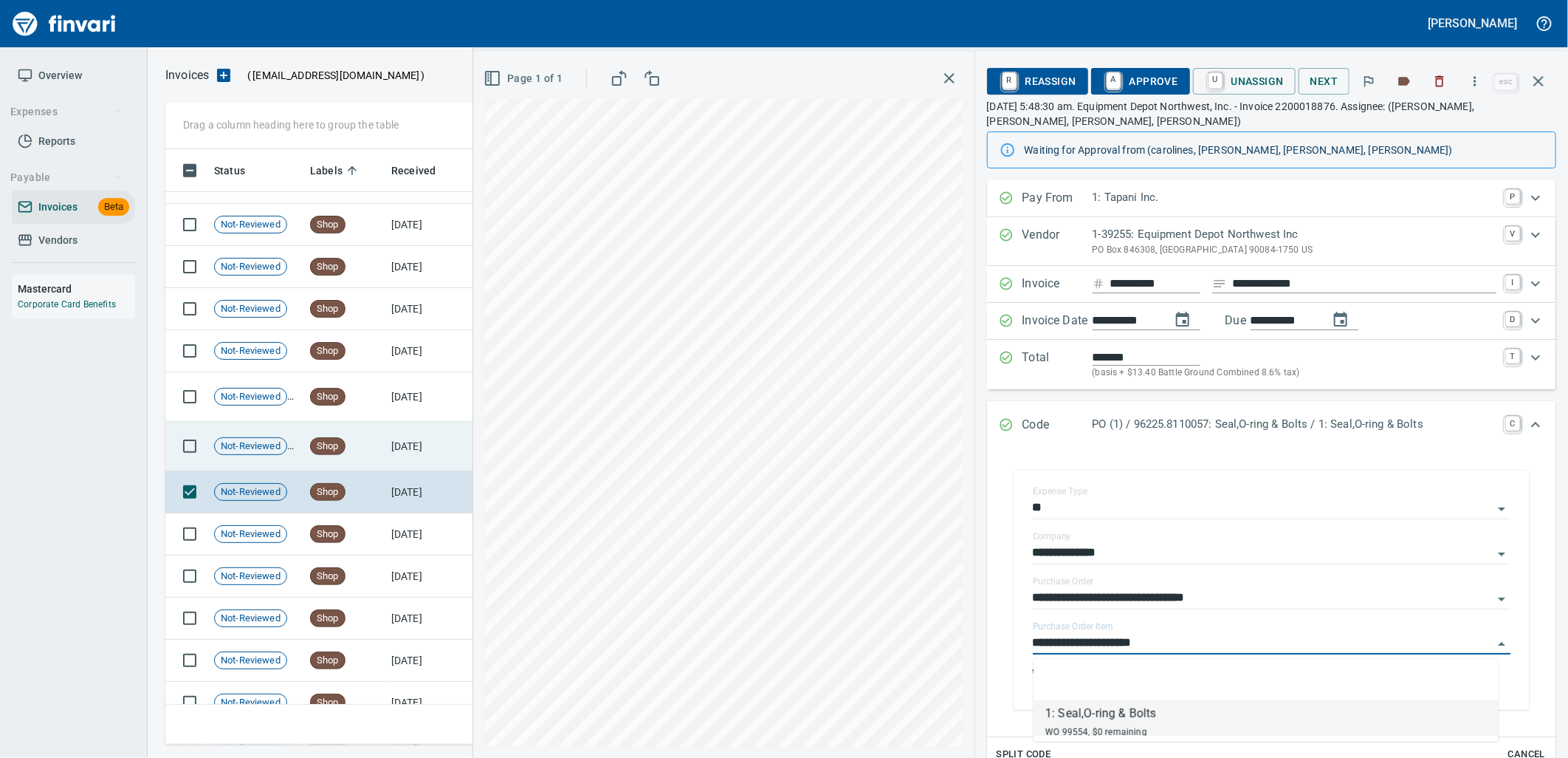
click at [402, 430] on td "[DATE]" at bounding box center [426, 446] width 81 height 49
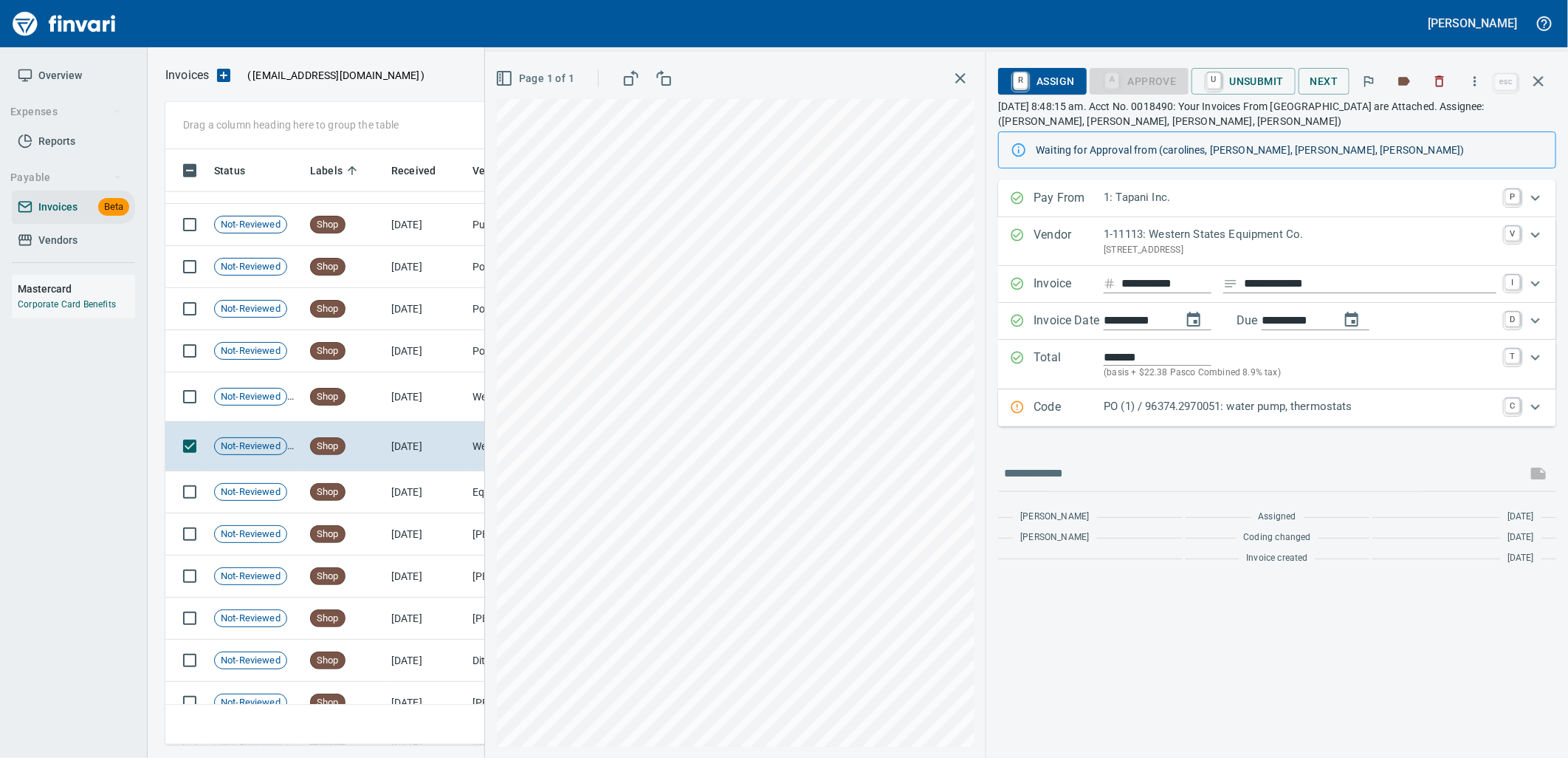
click at [1215, 408] on p "PO (1) / 96374.2970051: water pump, thermostats" at bounding box center [1300, 406] width 393 height 17
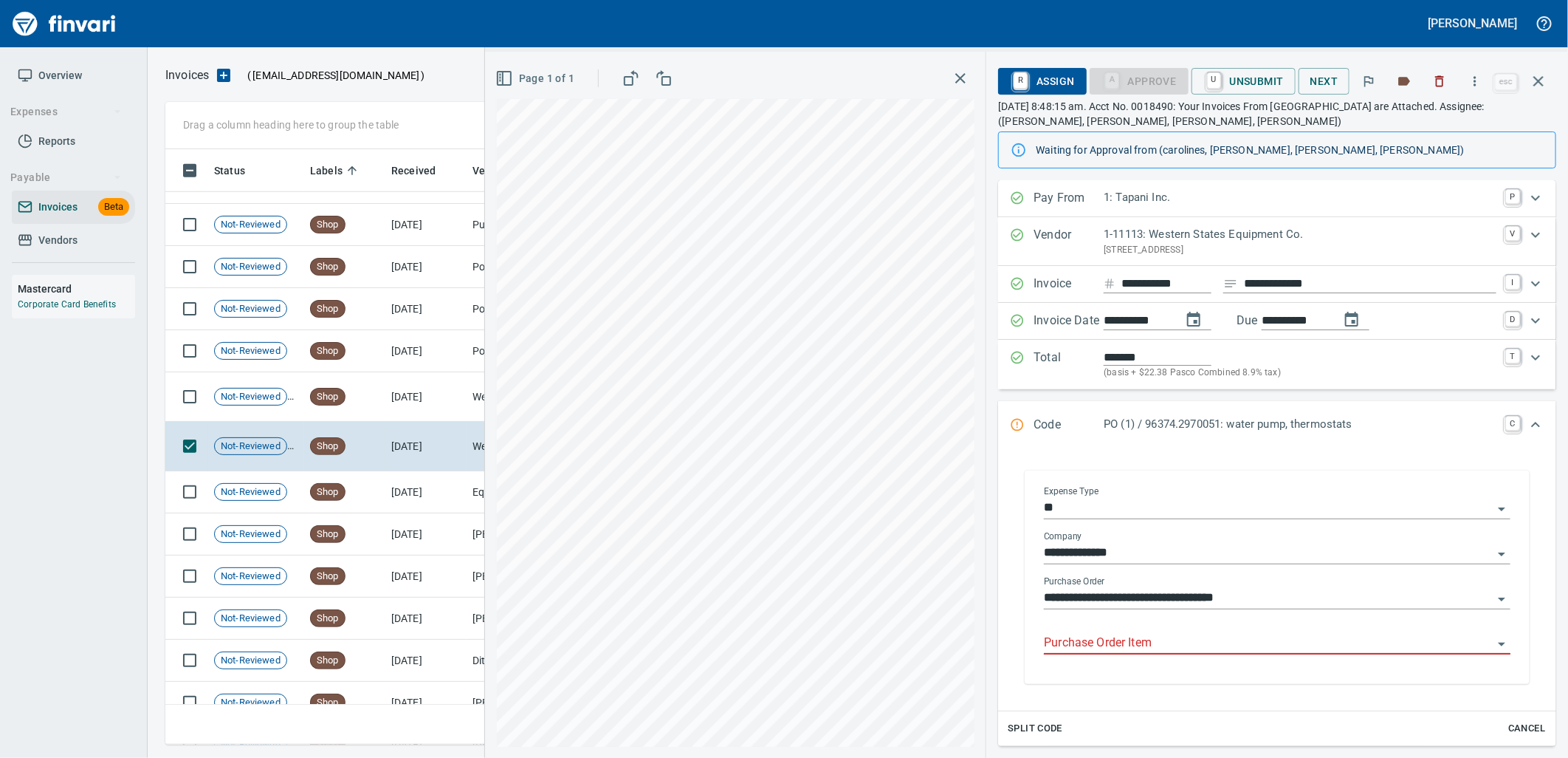
click at [1190, 648] on input "Purchase Order Item" at bounding box center [1268, 643] width 449 height 21
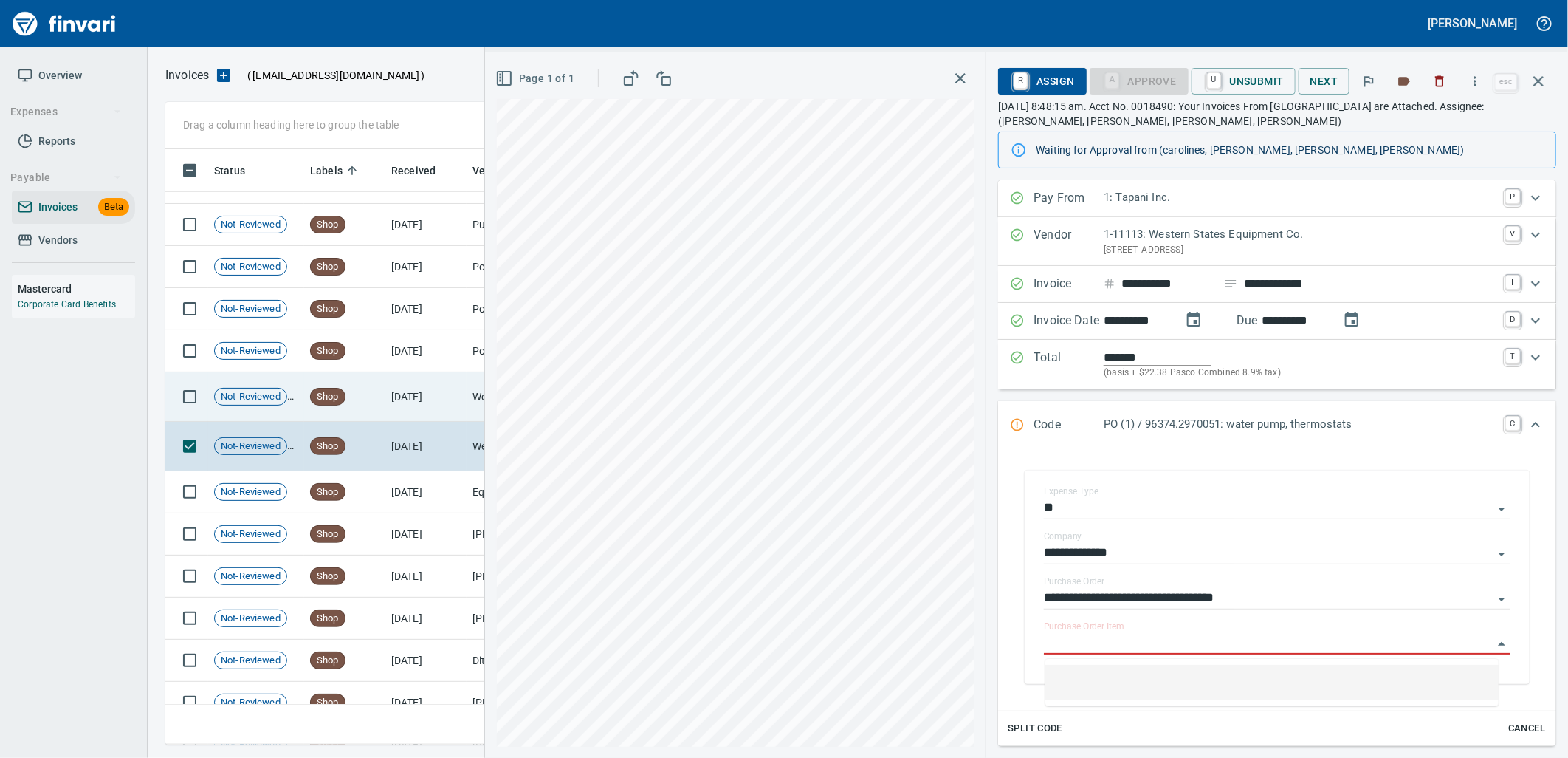
click at [325, 400] on span "Shop" at bounding box center [328, 397] width 34 height 14
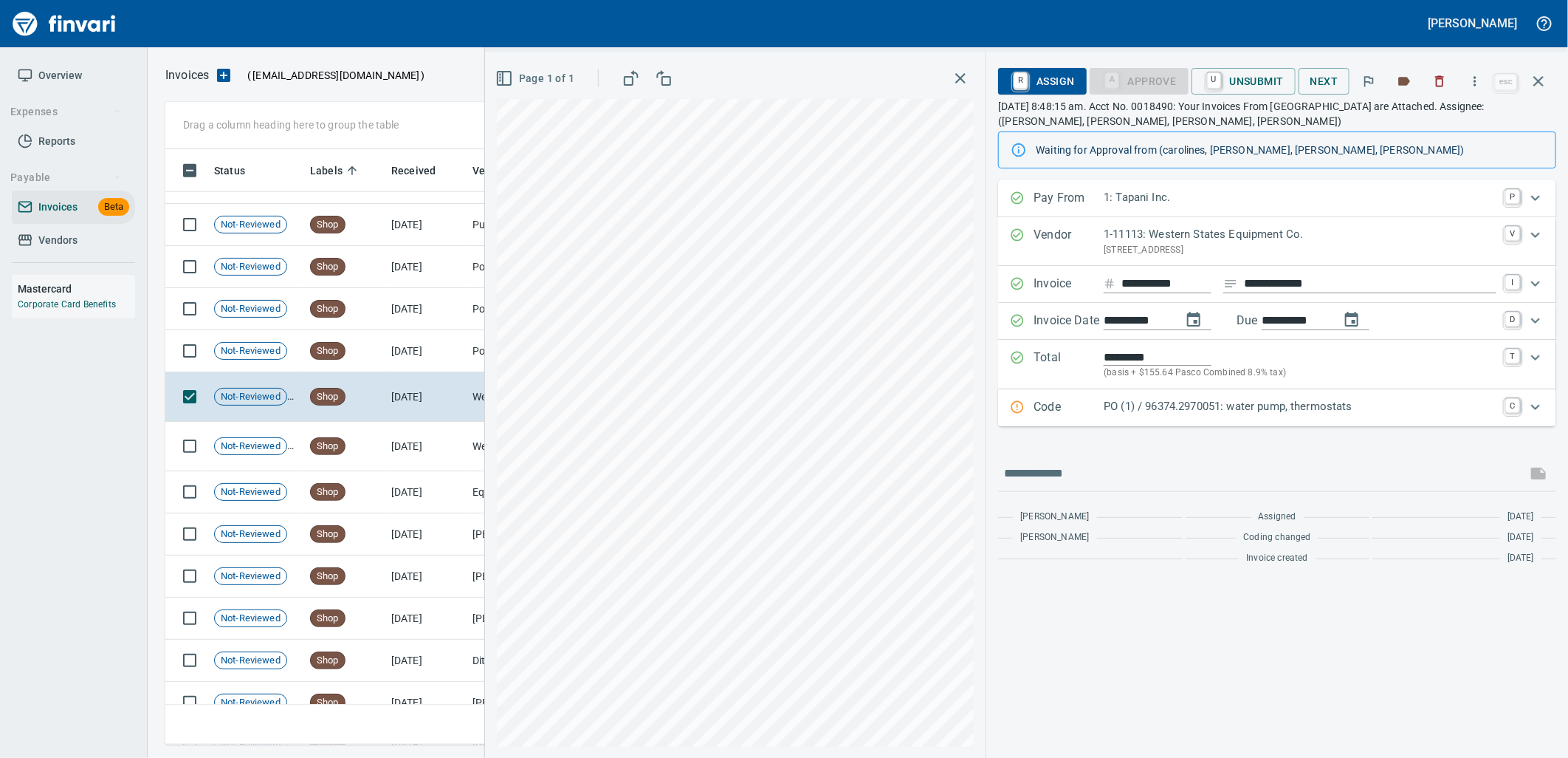
click at [1140, 406] on p "PO (1) / 96374.2970051: water pump, thermostats" at bounding box center [1300, 406] width 393 height 17
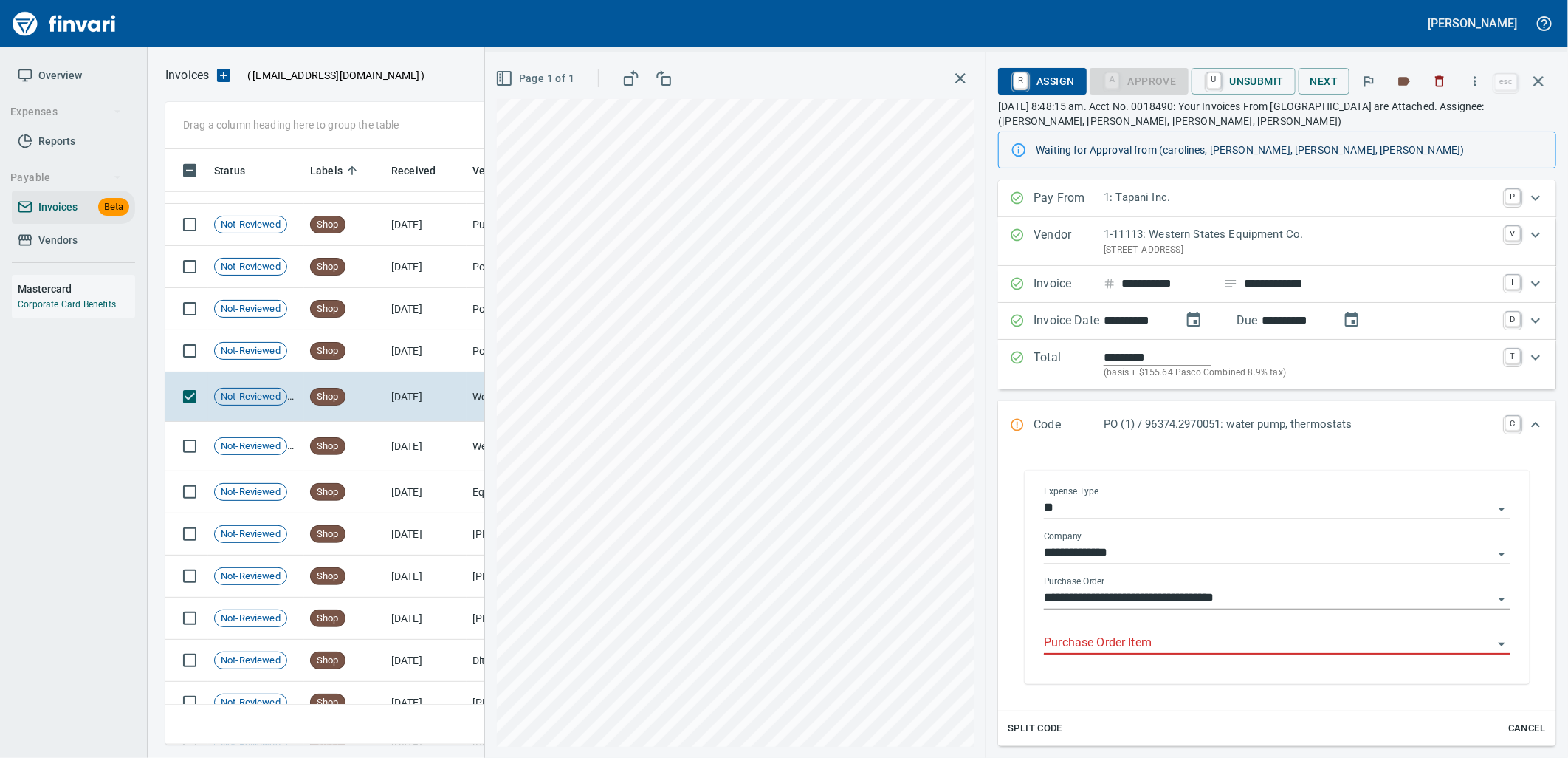
click at [1124, 638] on input "Purchase Order Item" at bounding box center [1268, 643] width 449 height 21
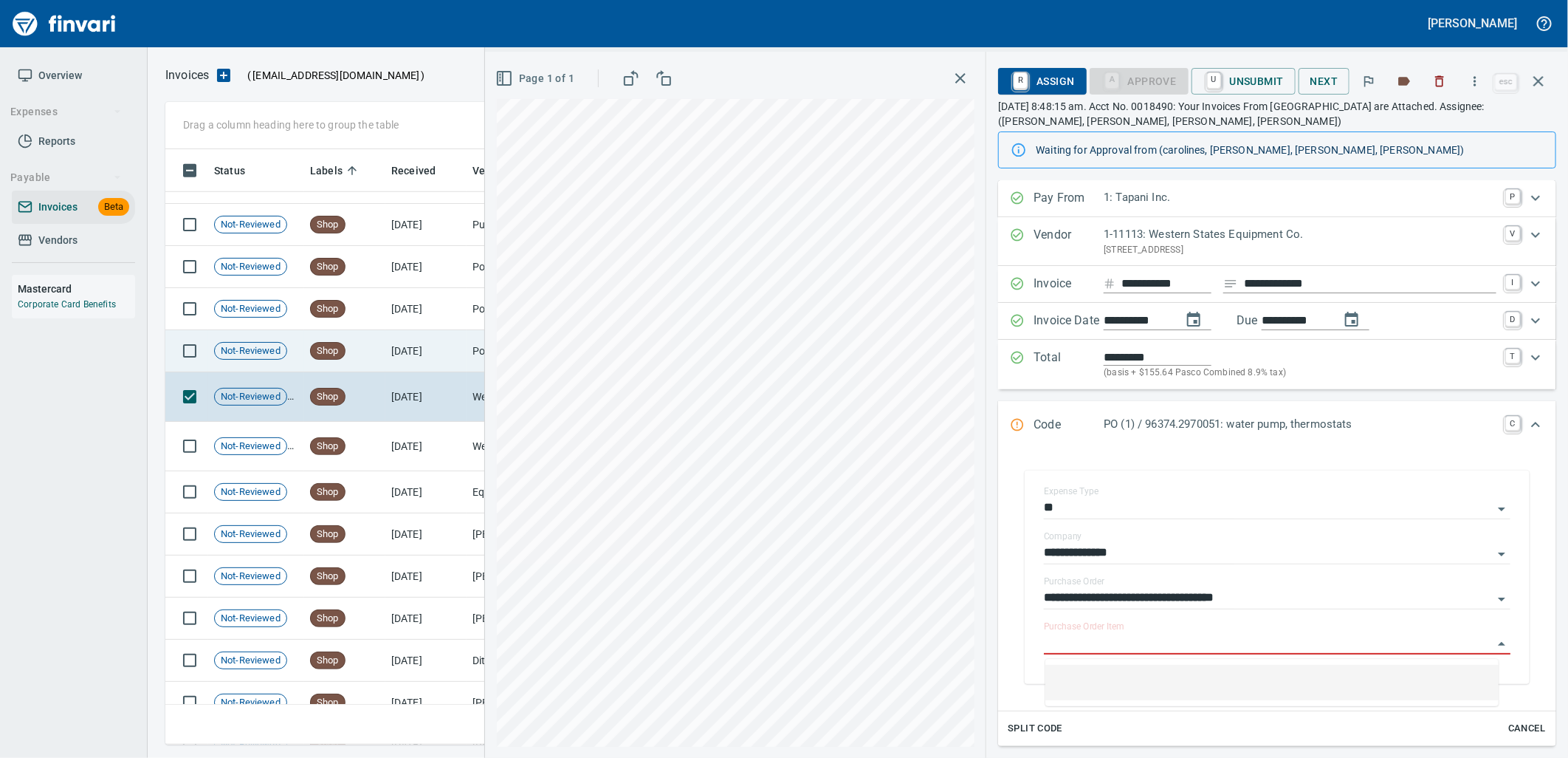
click at [448, 349] on td "[DATE]" at bounding box center [426, 351] width 81 height 42
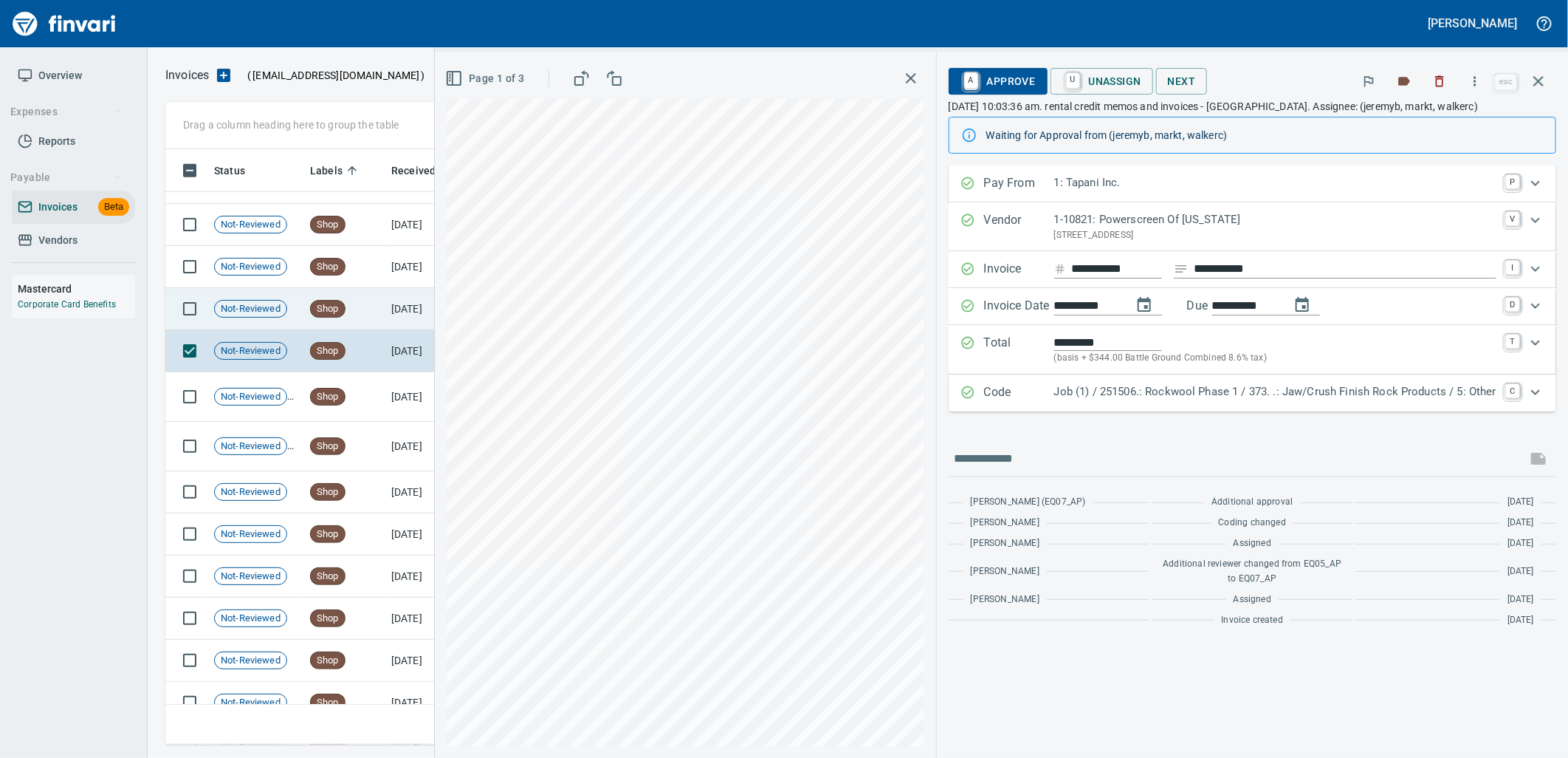
click at [271, 311] on span "Not-Reviewed" at bounding box center [250, 309] width 72 height 14
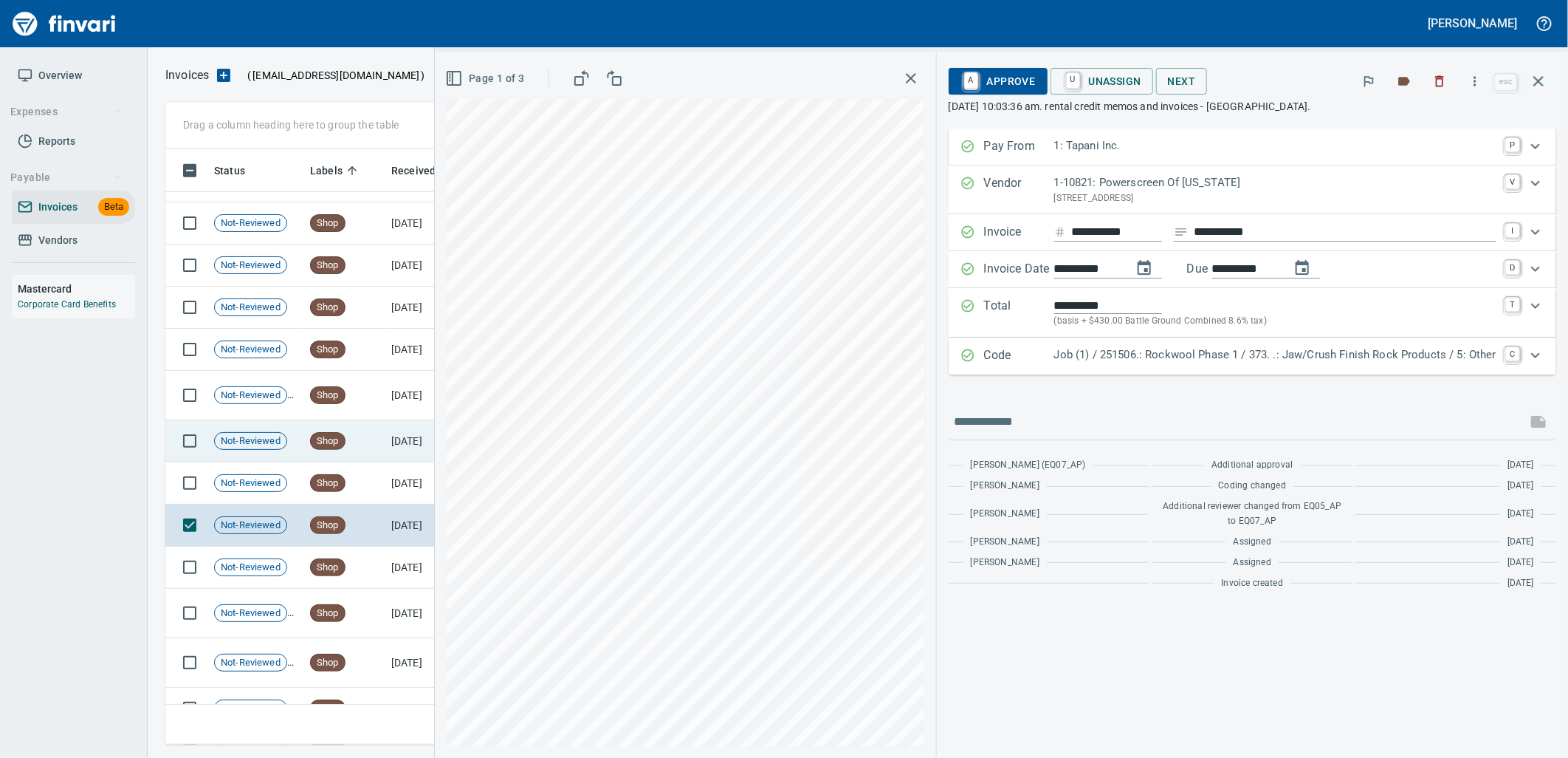
scroll to position [18147, 0]
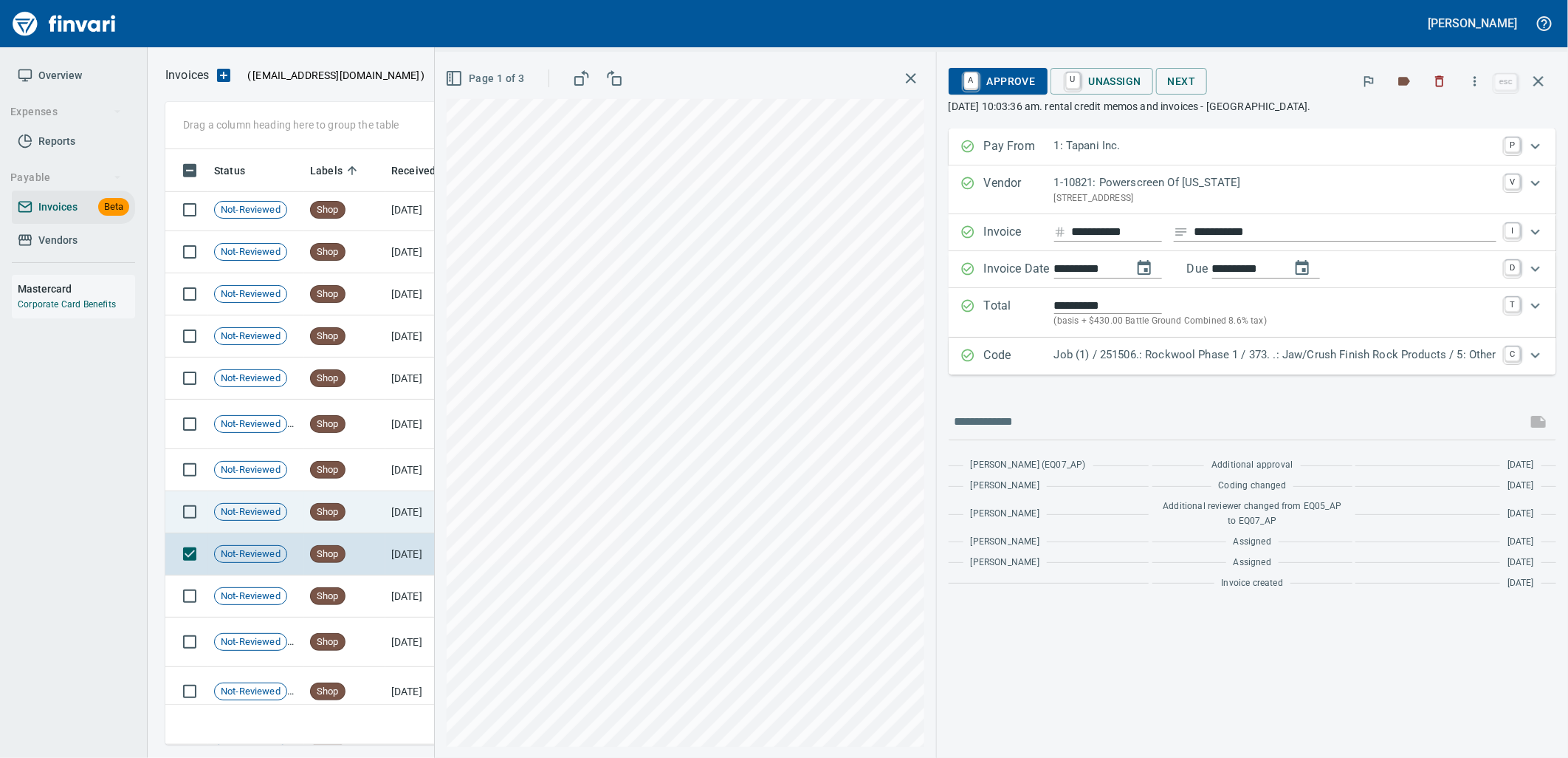
click at [329, 501] on td "Shop" at bounding box center [345, 512] width 81 height 42
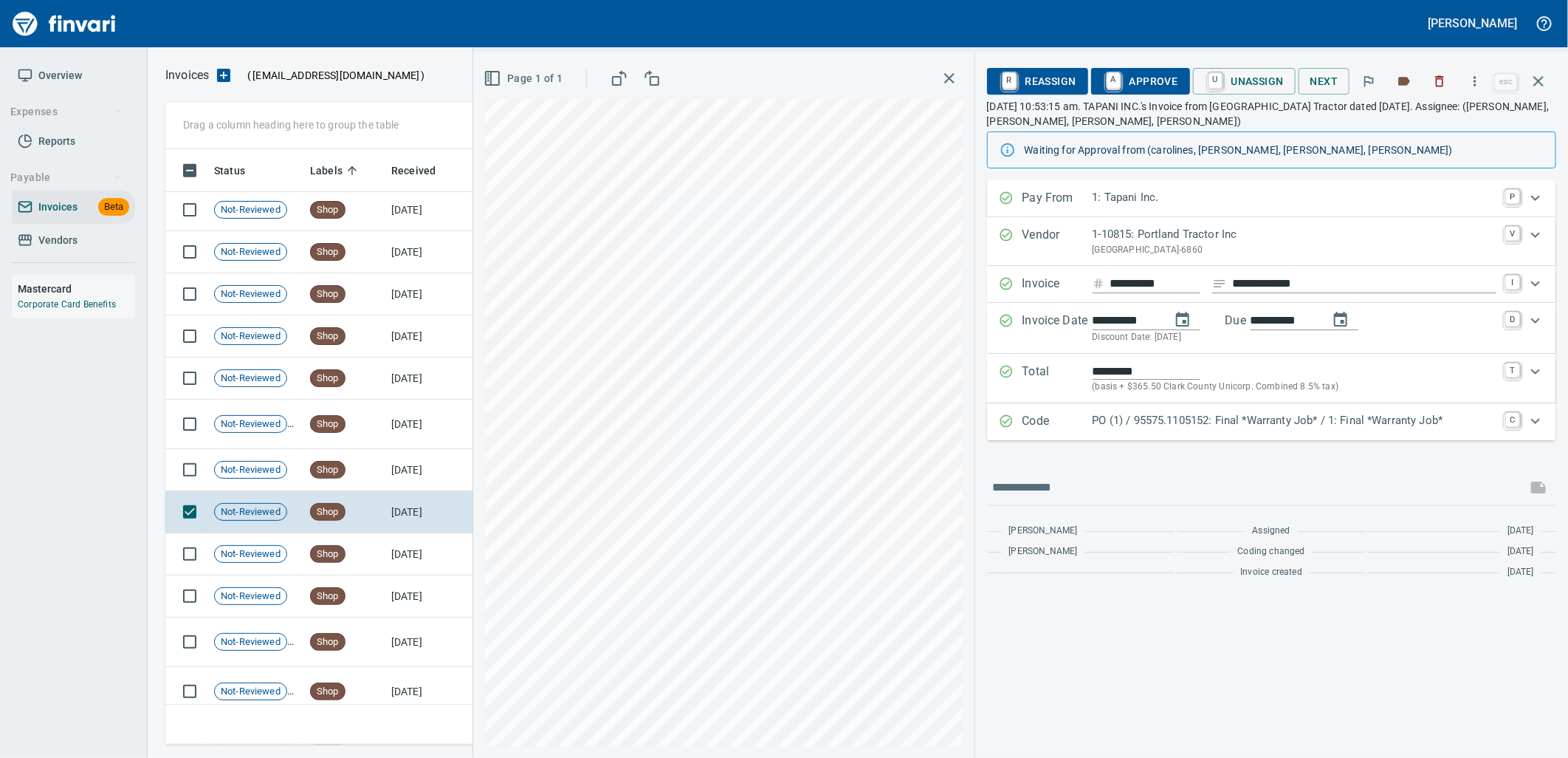
click at [1238, 412] on p "PO (1) / 95575.1105152: Final *Warranty Job* / 1: Final *Warranty Job*" at bounding box center [1294, 420] width 404 height 17
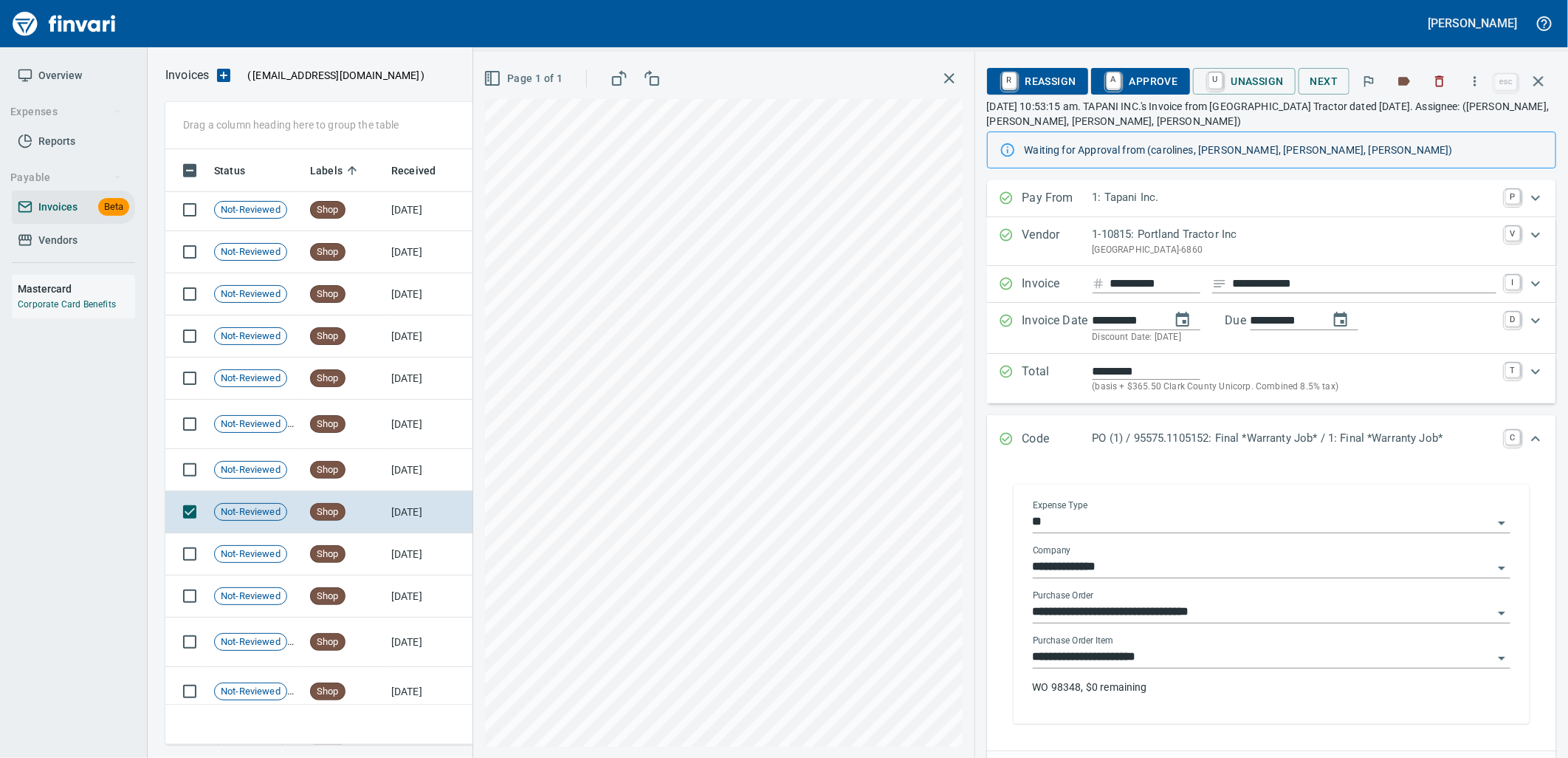
click at [1162, 651] on input "**********" at bounding box center [1263, 657] width 460 height 21
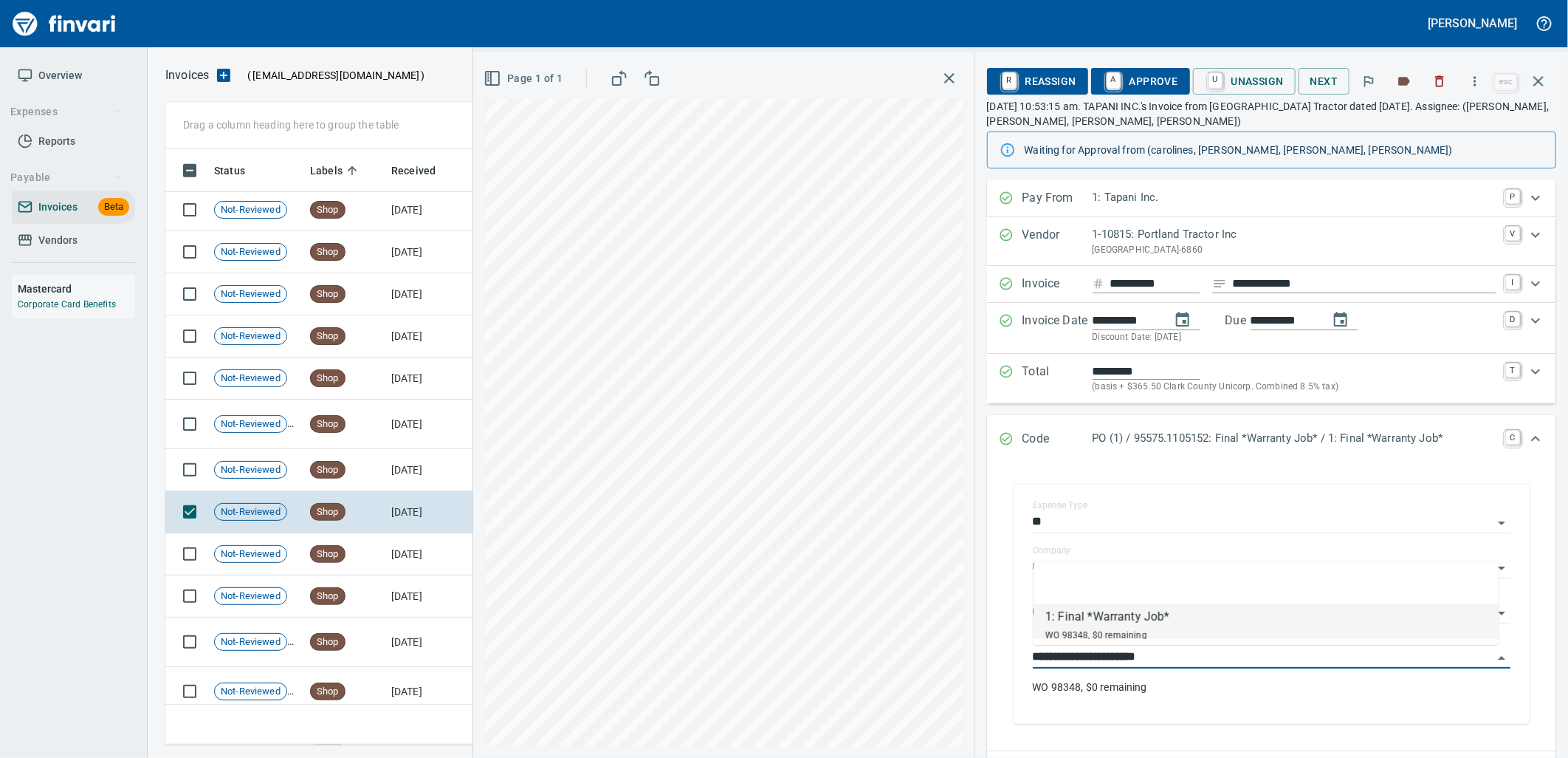
scroll to position [583, 1360]
click at [340, 475] on span "Shop" at bounding box center [328, 470] width 34 height 14
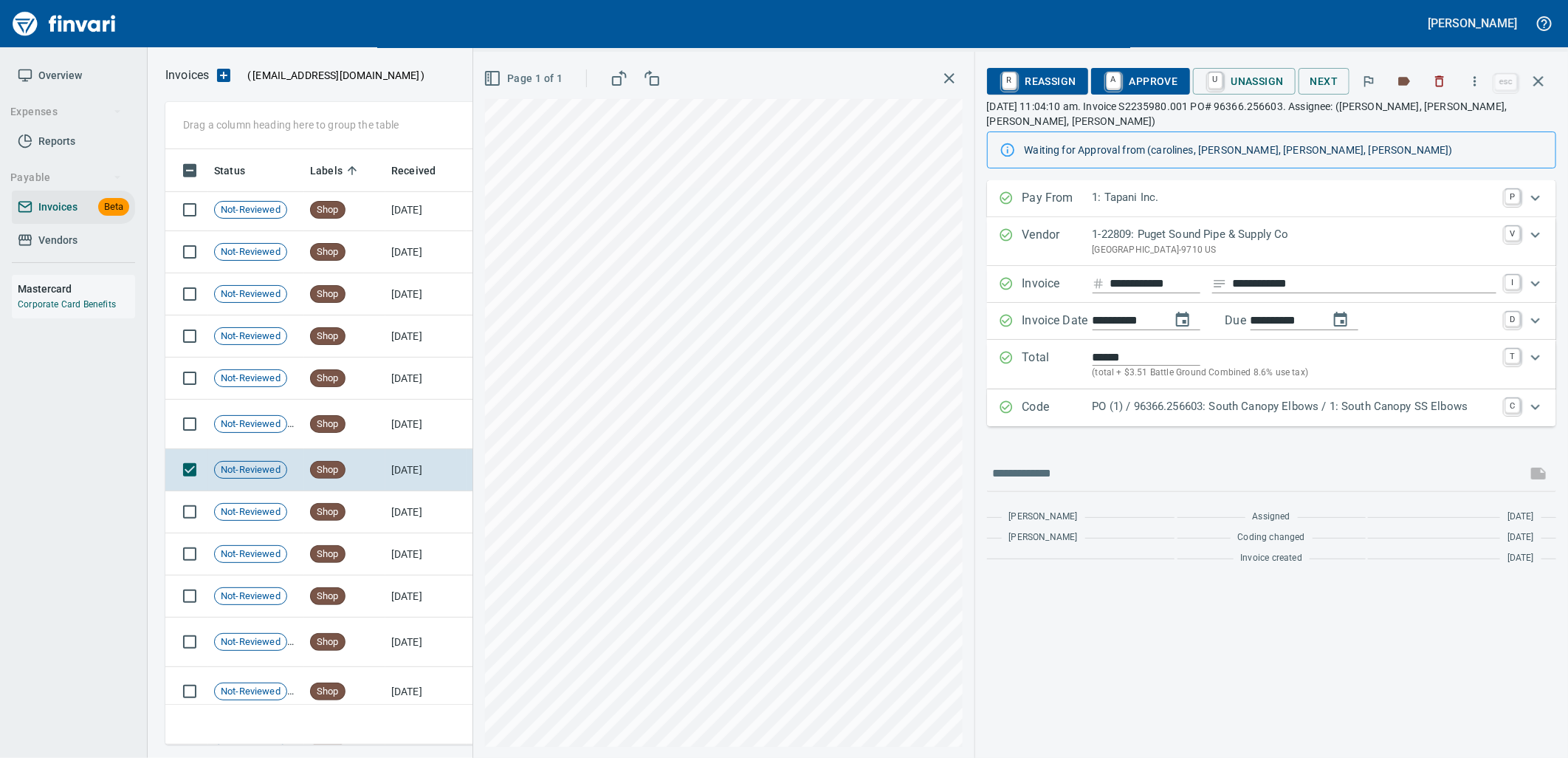
click at [1157, 414] on p "PO (1) / 96366.256603: South Canopy Elbows / 1: South Canopy SS Elbows" at bounding box center [1294, 406] width 404 height 17
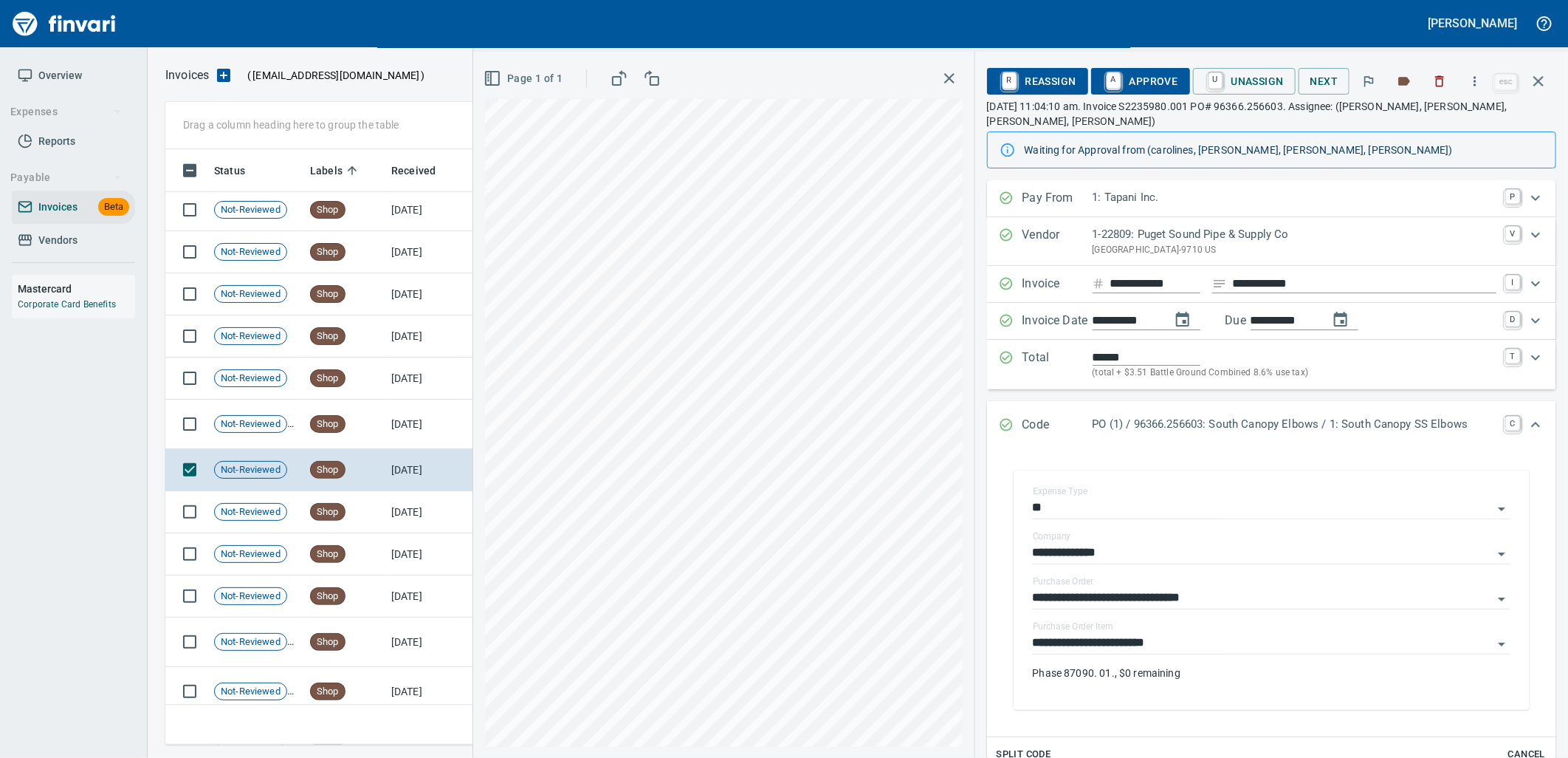
click at [1146, 647] on input "**********" at bounding box center [1263, 643] width 460 height 21
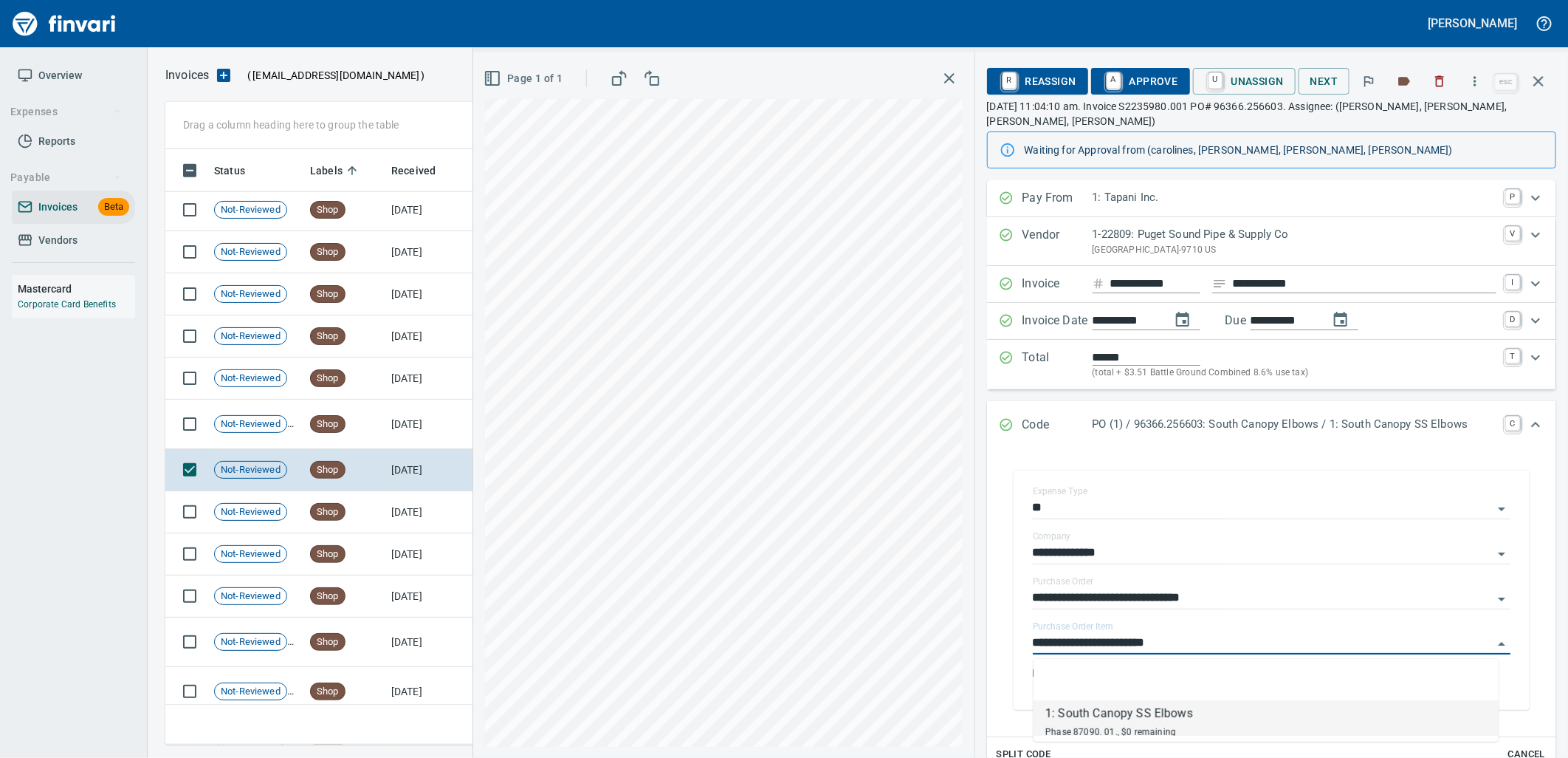
scroll to position [583, 1360]
click at [380, 428] on td "Shop" at bounding box center [345, 424] width 81 height 49
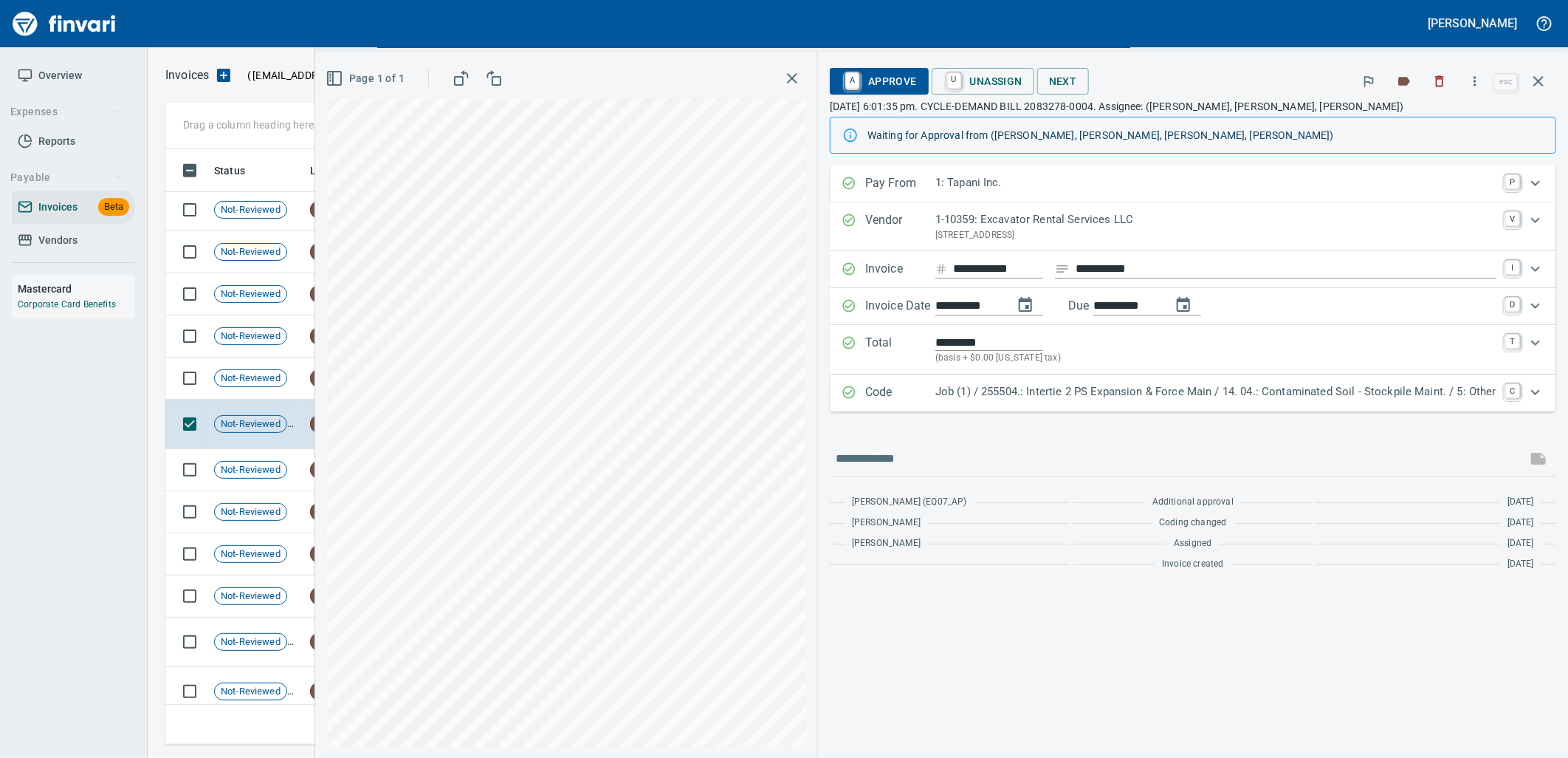
click at [1249, 389] on p "Job (1) / 255504.: Intertie 2 PS Expansion & Force Main / 14. 04.: Contaminated…" at bounding box center [1217, 391] width 562 height 17
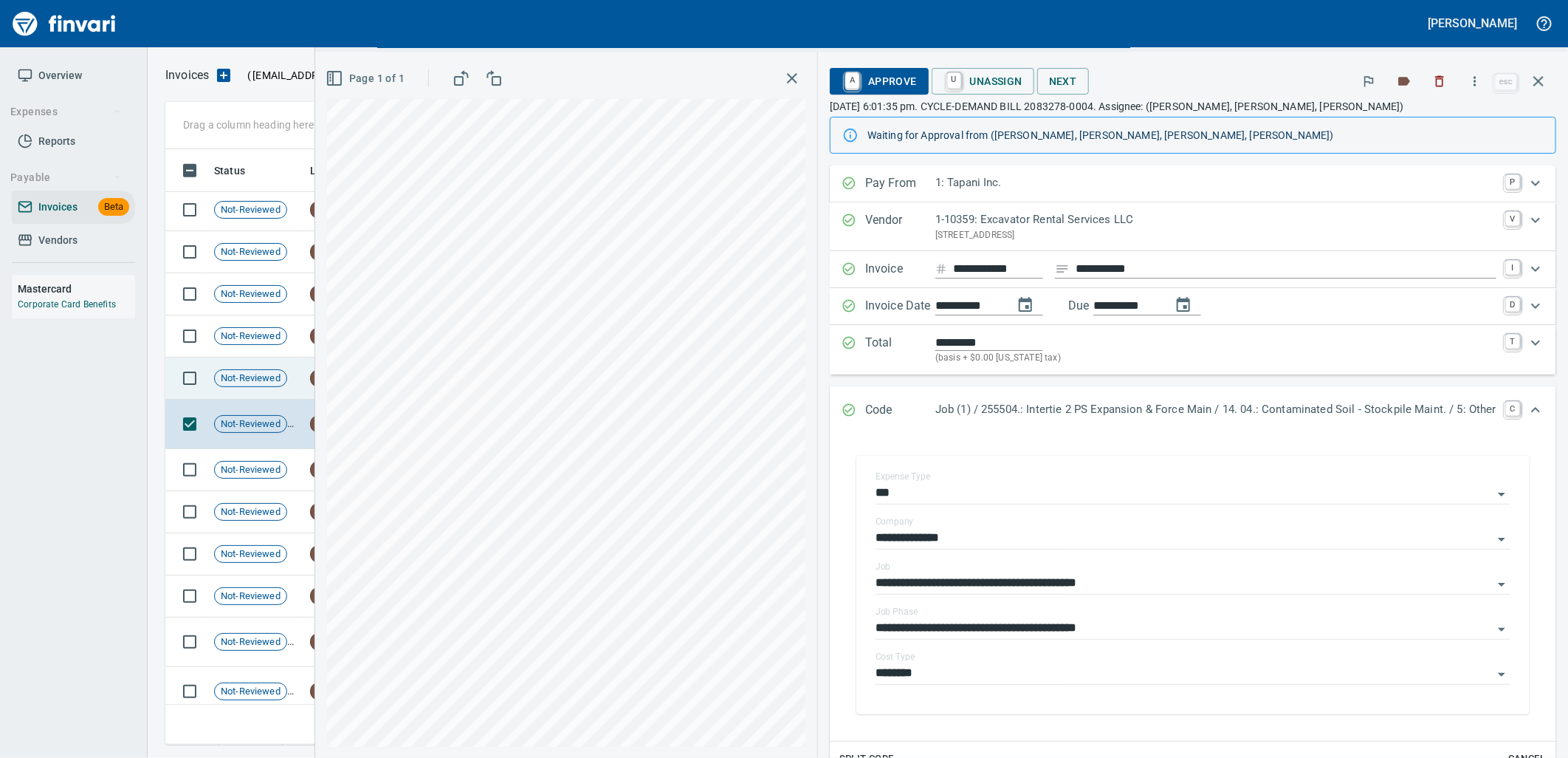
click at [278, 382] on span "Not-Reviewed" at bounding box center [250, 378] width 72 height 14
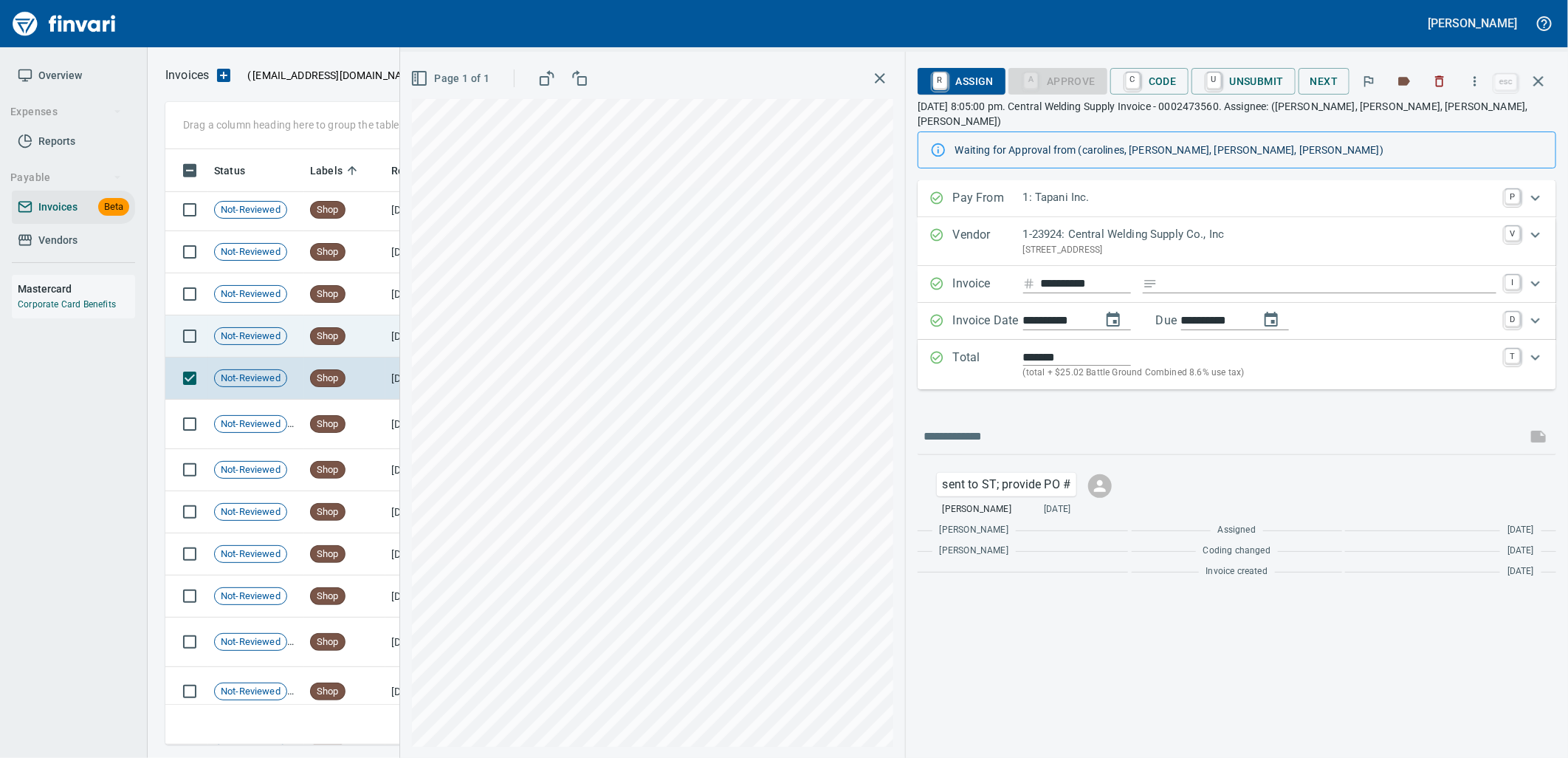
click at [327, 343] on div "Shop" at bounding box center [328, 336] width 35 height 18
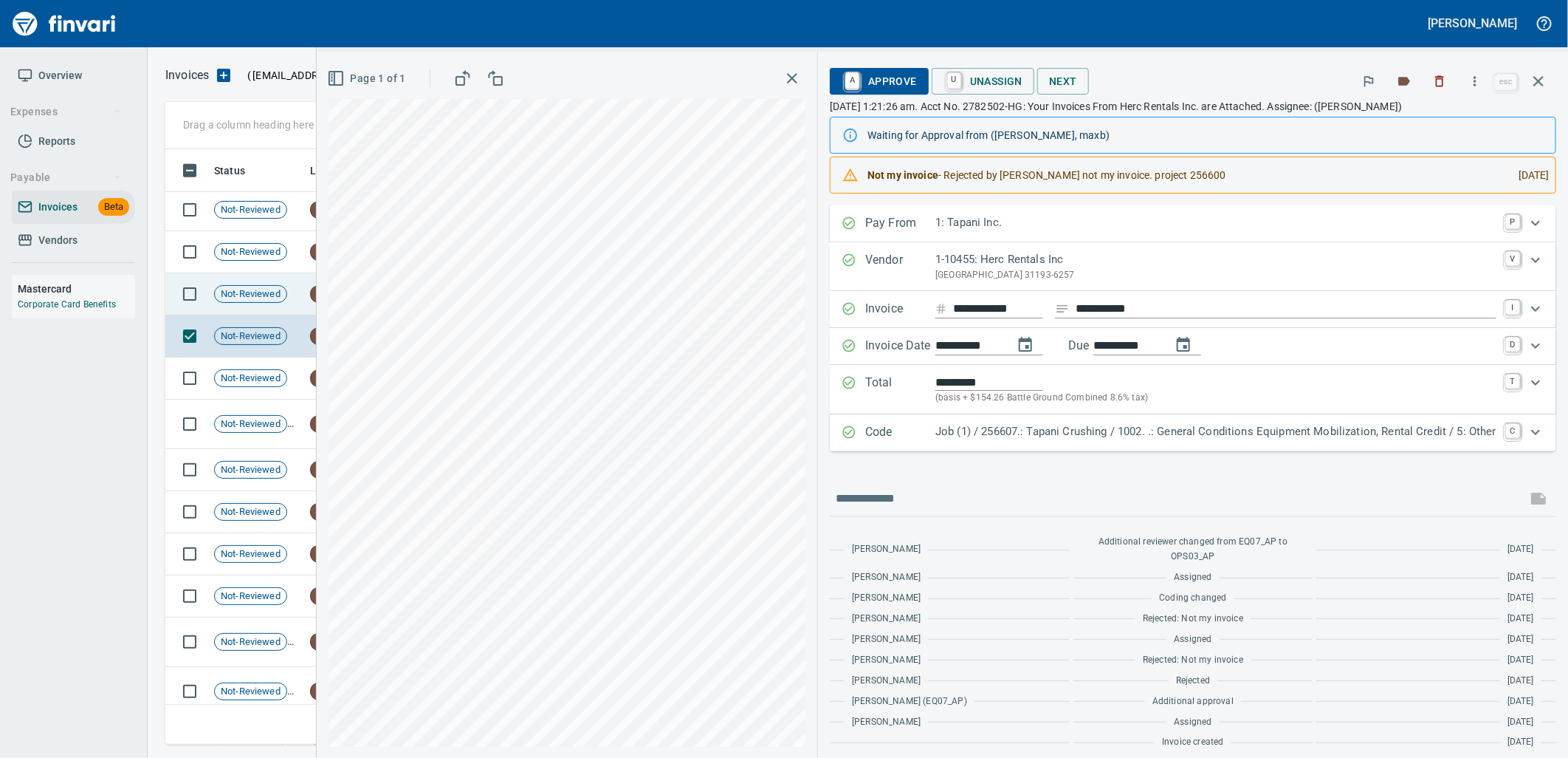
click at [260, 293] on span "Not-Reviewed" at bounding box center [250, 295] width 72 height 14
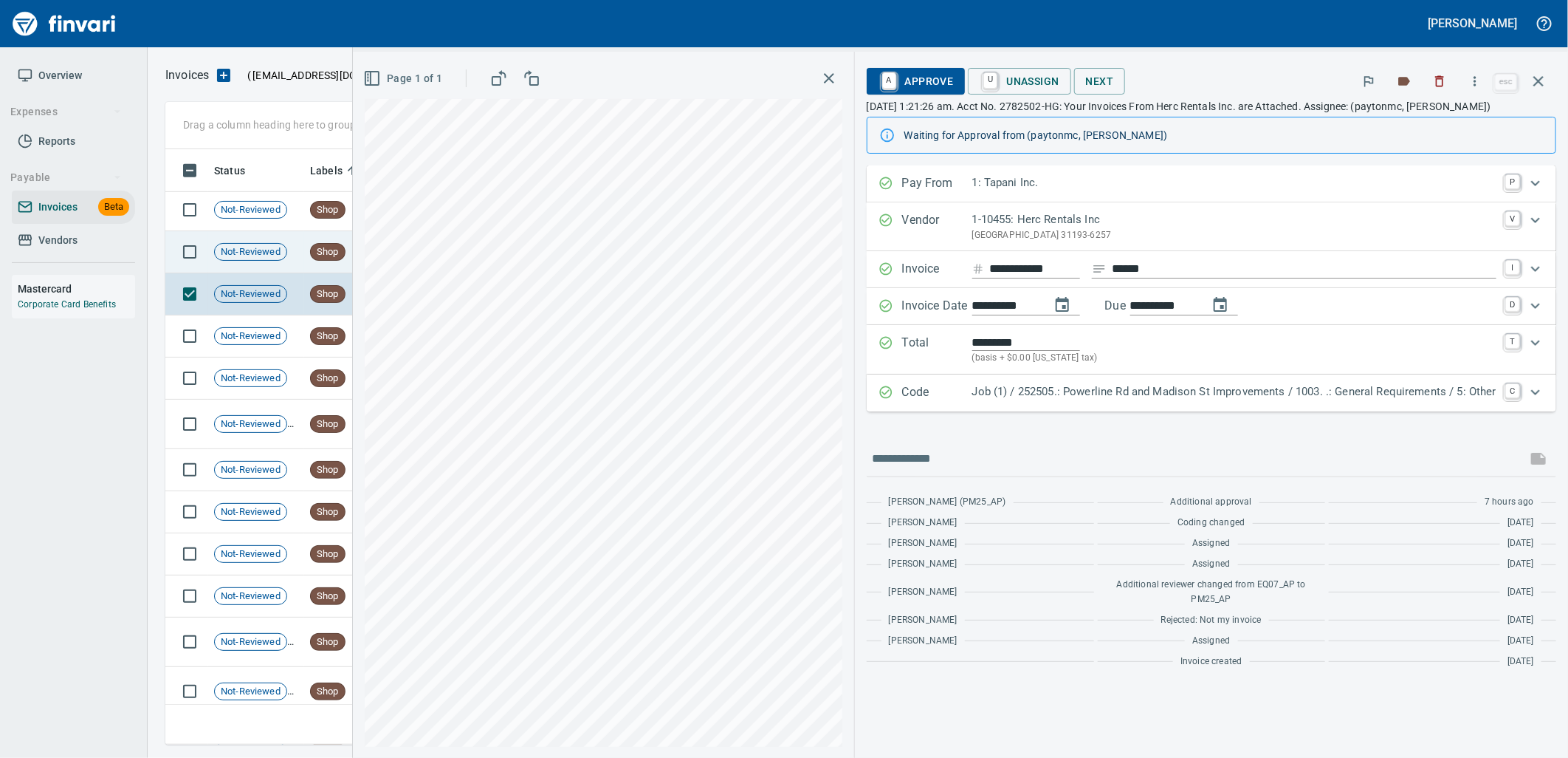
click at [257, 245] on span "Not-Reviewed" at bounding box center [250, 252] width 72 height 14
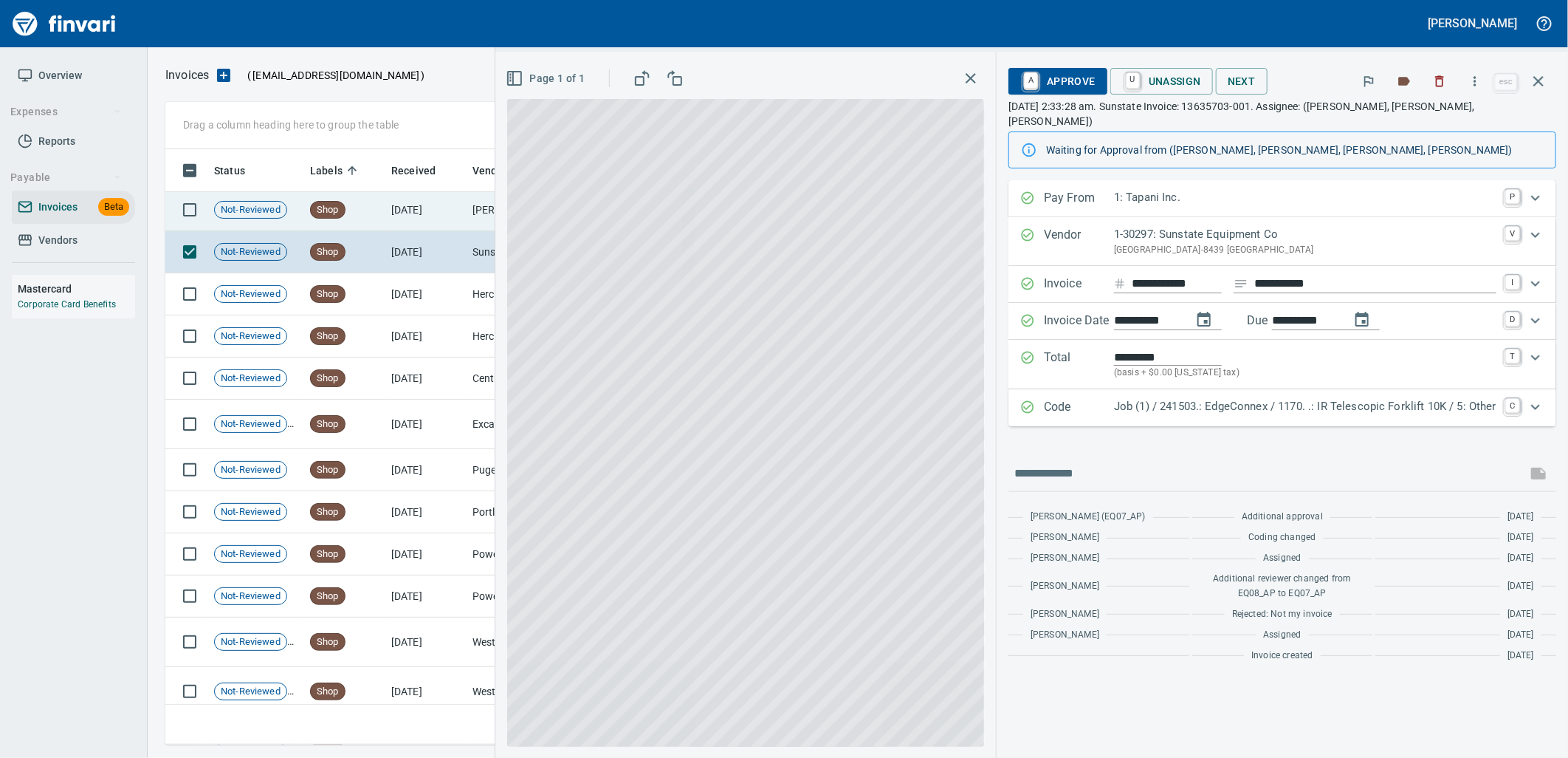
click at [282, 214] on span "Not-Reviewed" at bounding box center [250, 210] width 72 height 14
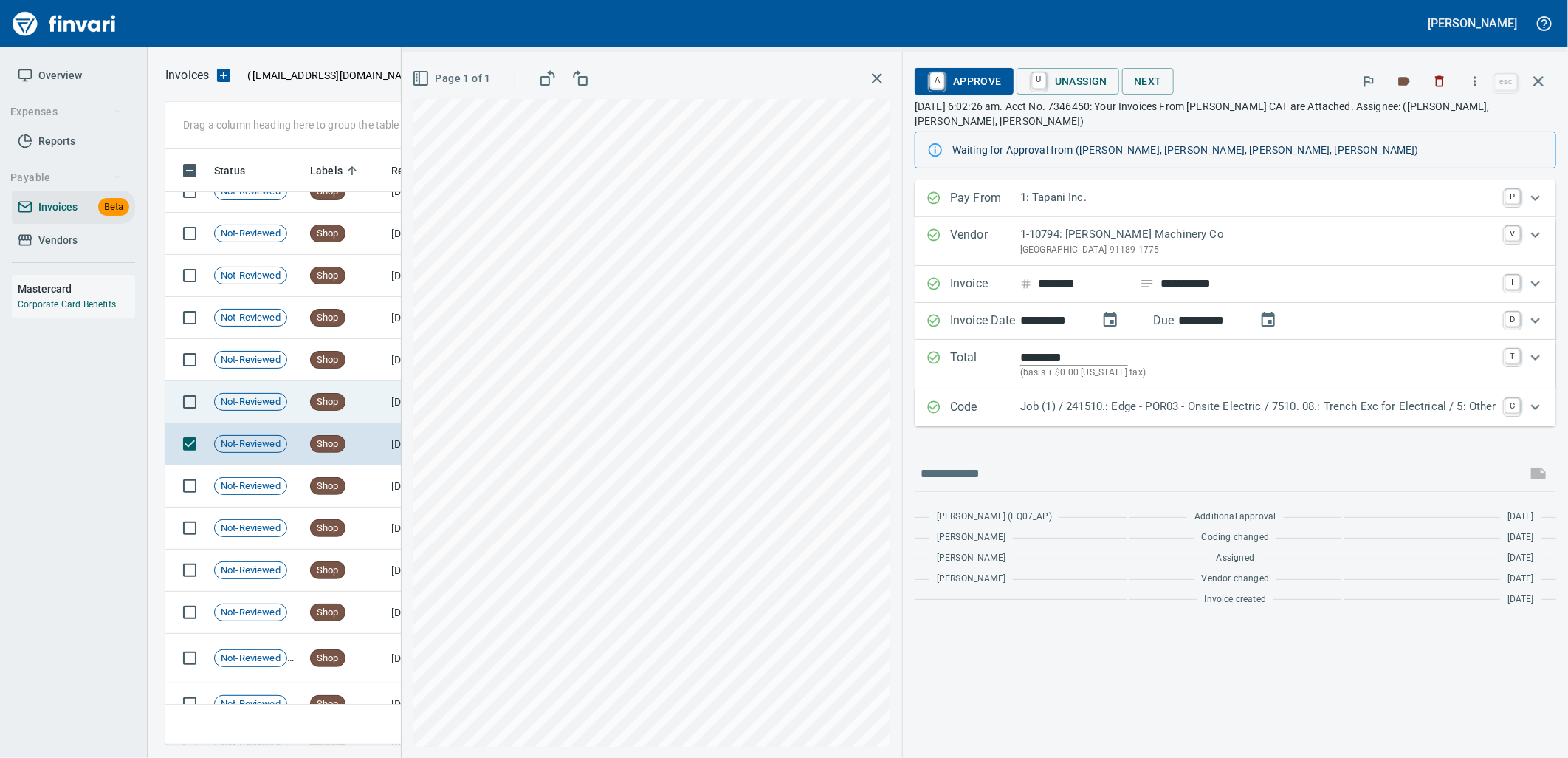
scroll to position [17900, 0]
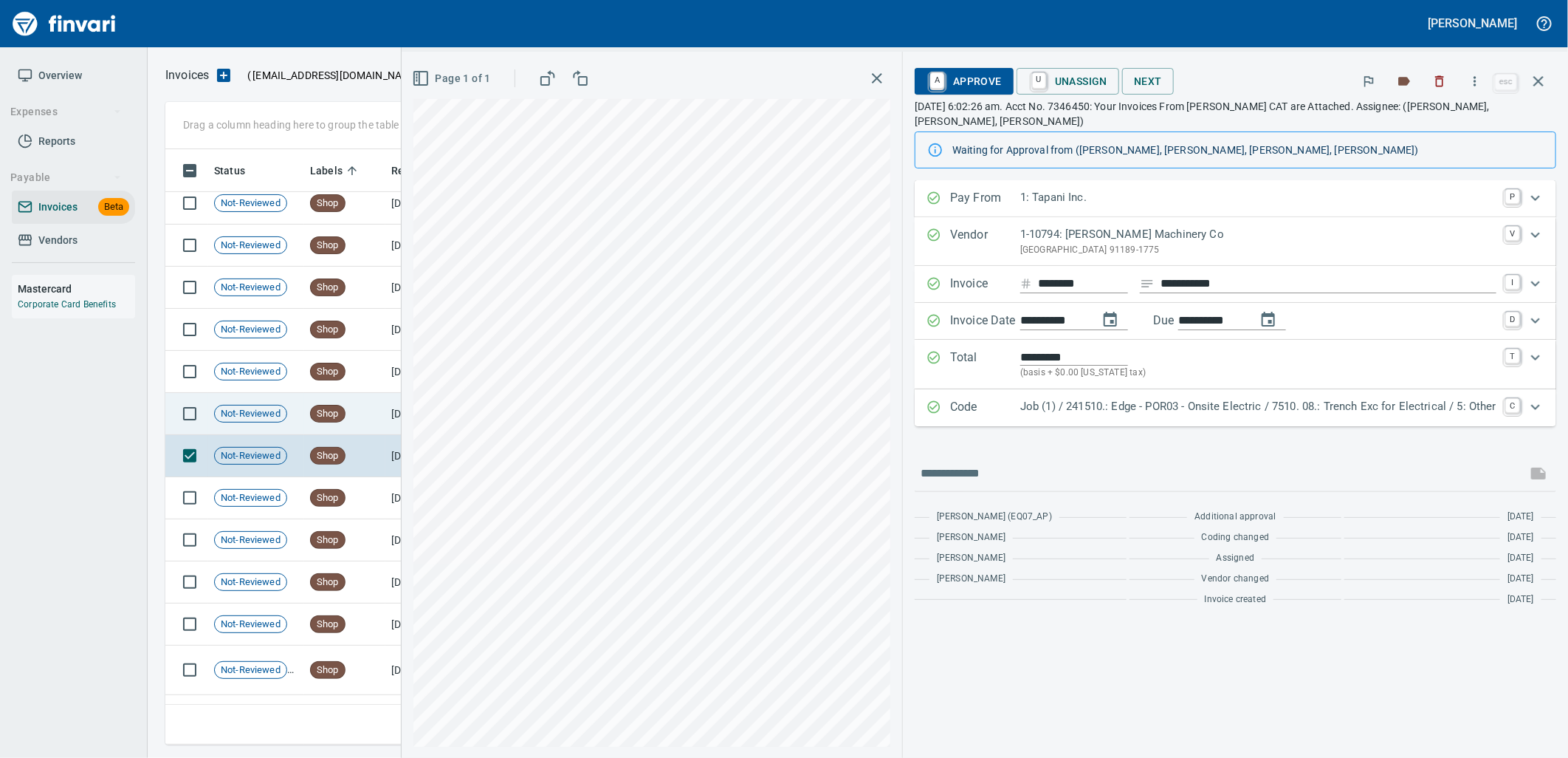
click at [308, 414] on td "Shop" at bounding box center [345, 413] width 81 height 42
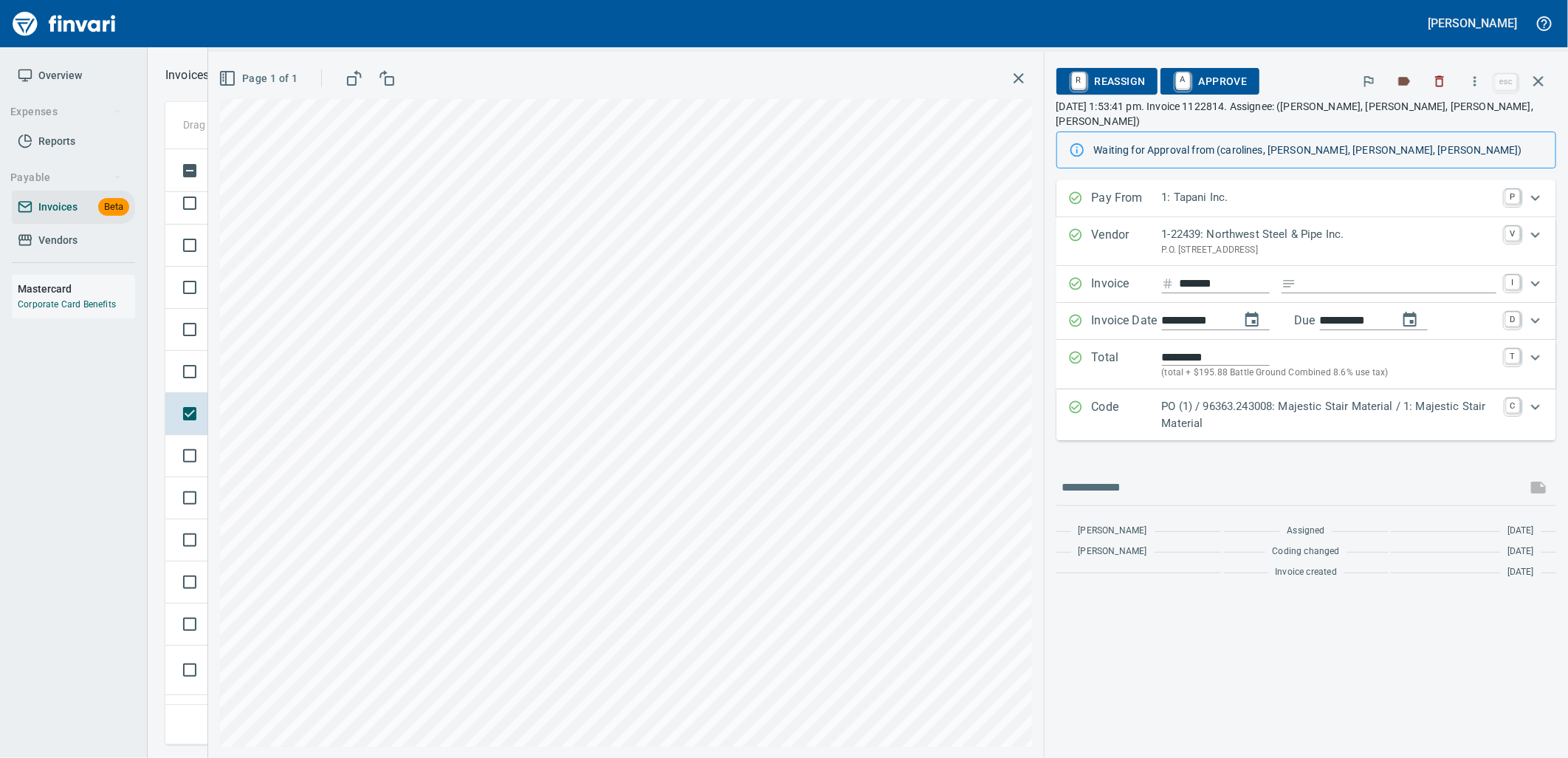
click at [1215, 409] on p "PO (1) / 96363.243008: Majestic Stair Material / 1: Majestic Stair Material" at bounding box center [1329, 414] width 335 height 33
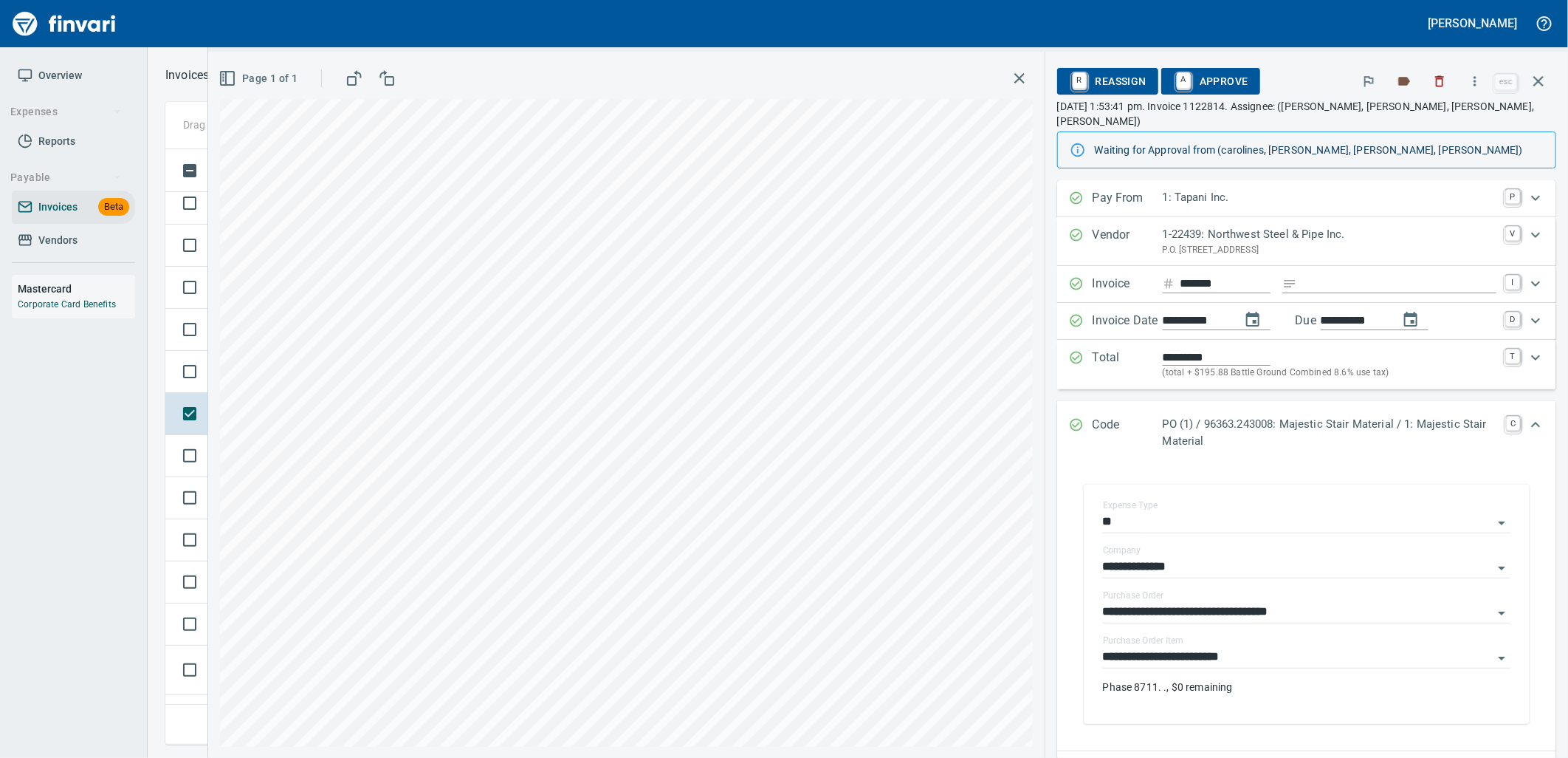
click at [1265, 647] on input "**********" at bounding box center [1298, 657] width 390 height 21
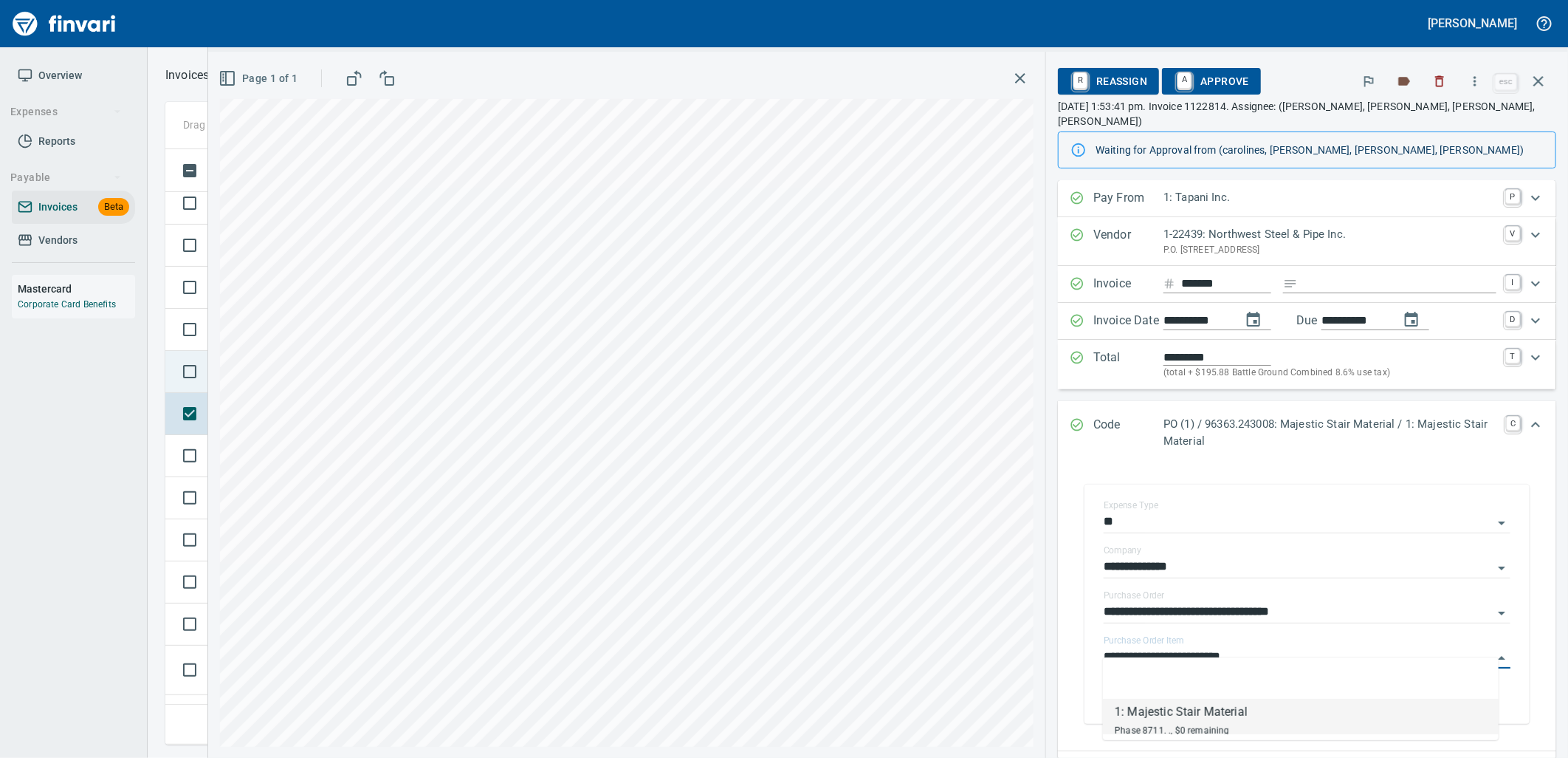
click at [204, 383] on td at bounding box center [187, 371] width 43 height 42
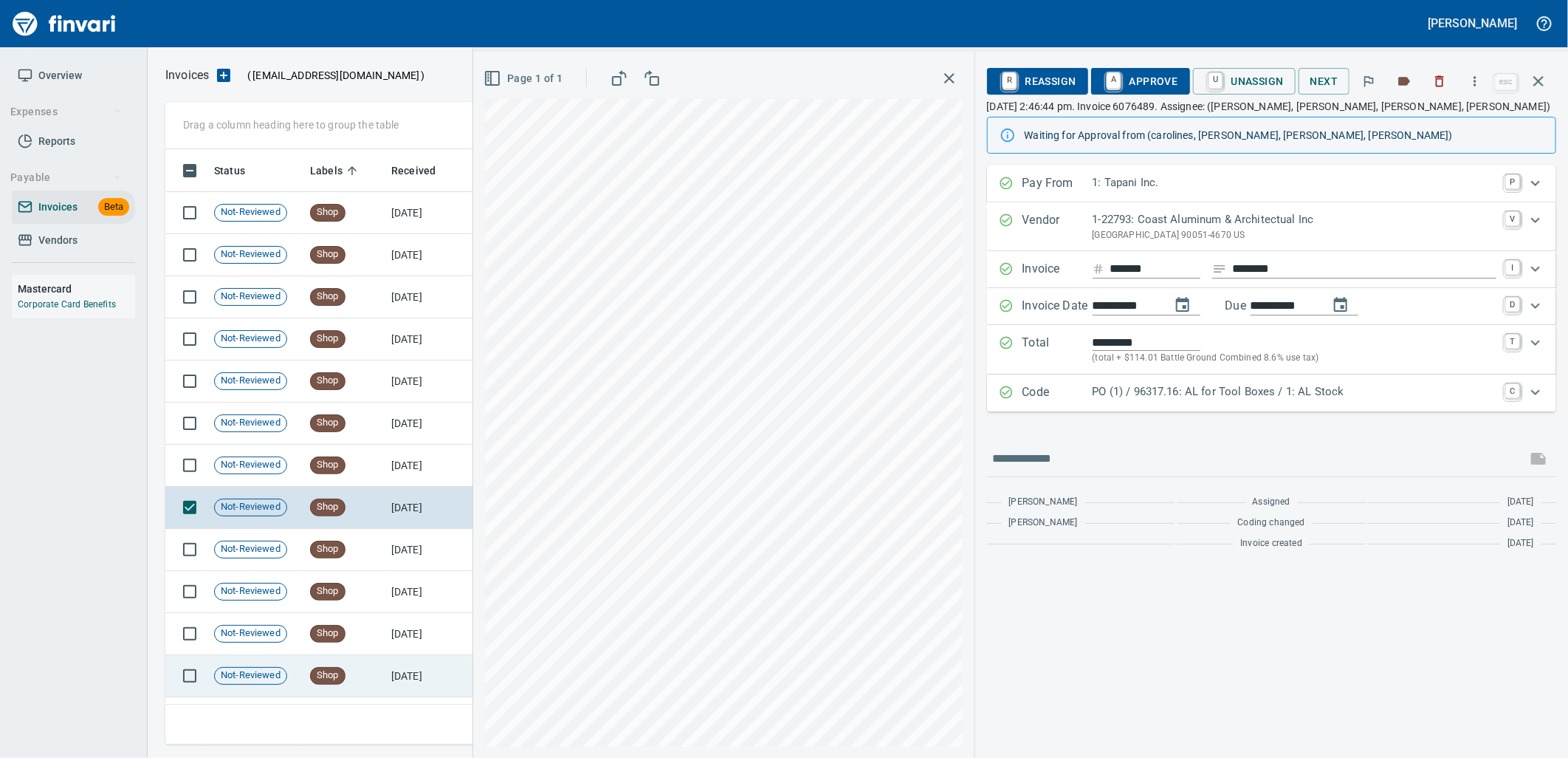
scroll to position [17736, 0]
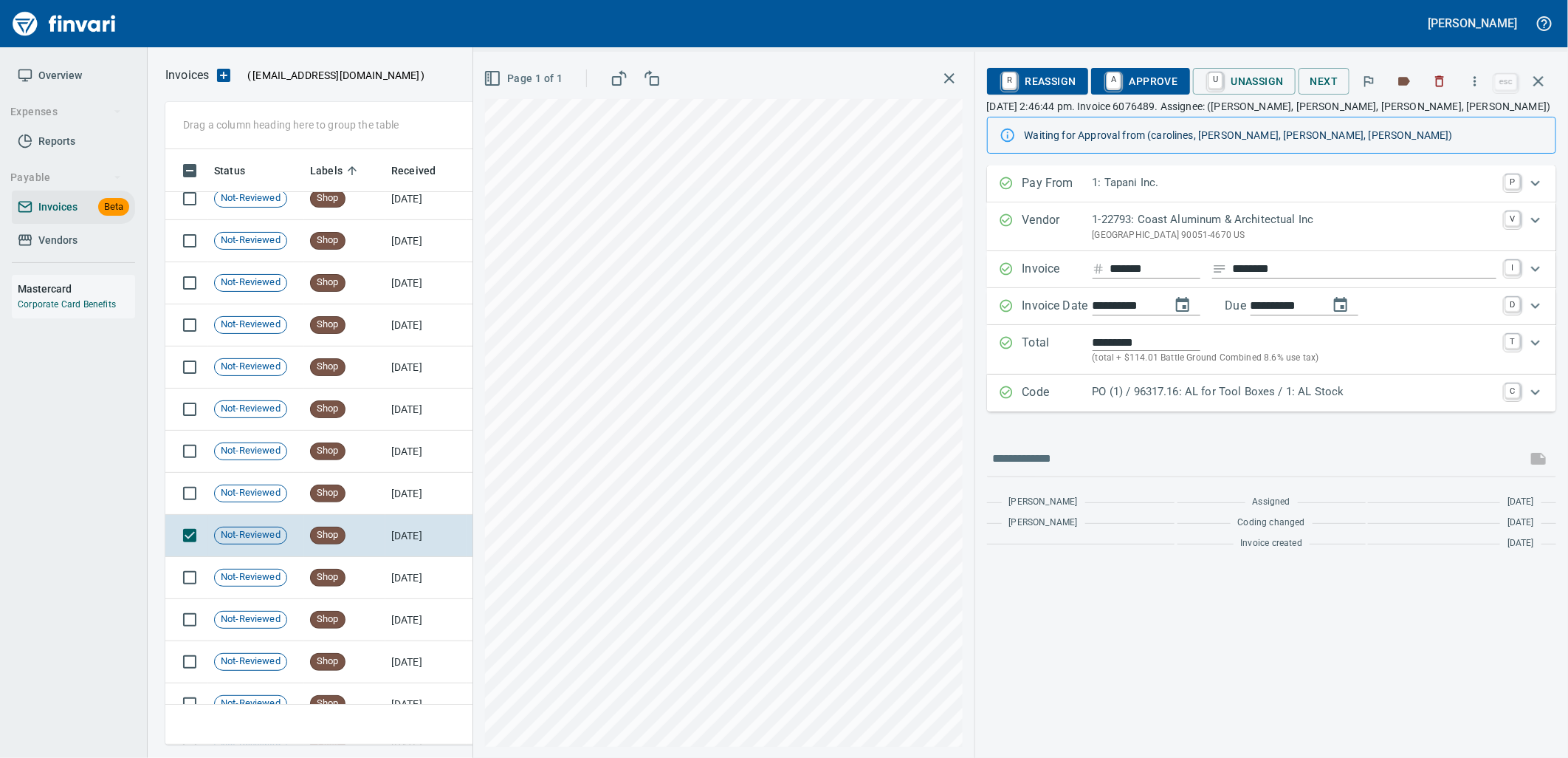
click at [1154, 406] on div "Code PO (1) / 96317.16: AL for Tool Boxes / 1: AL Stock C" at bounding box center [1271, 393] width 569 height 37
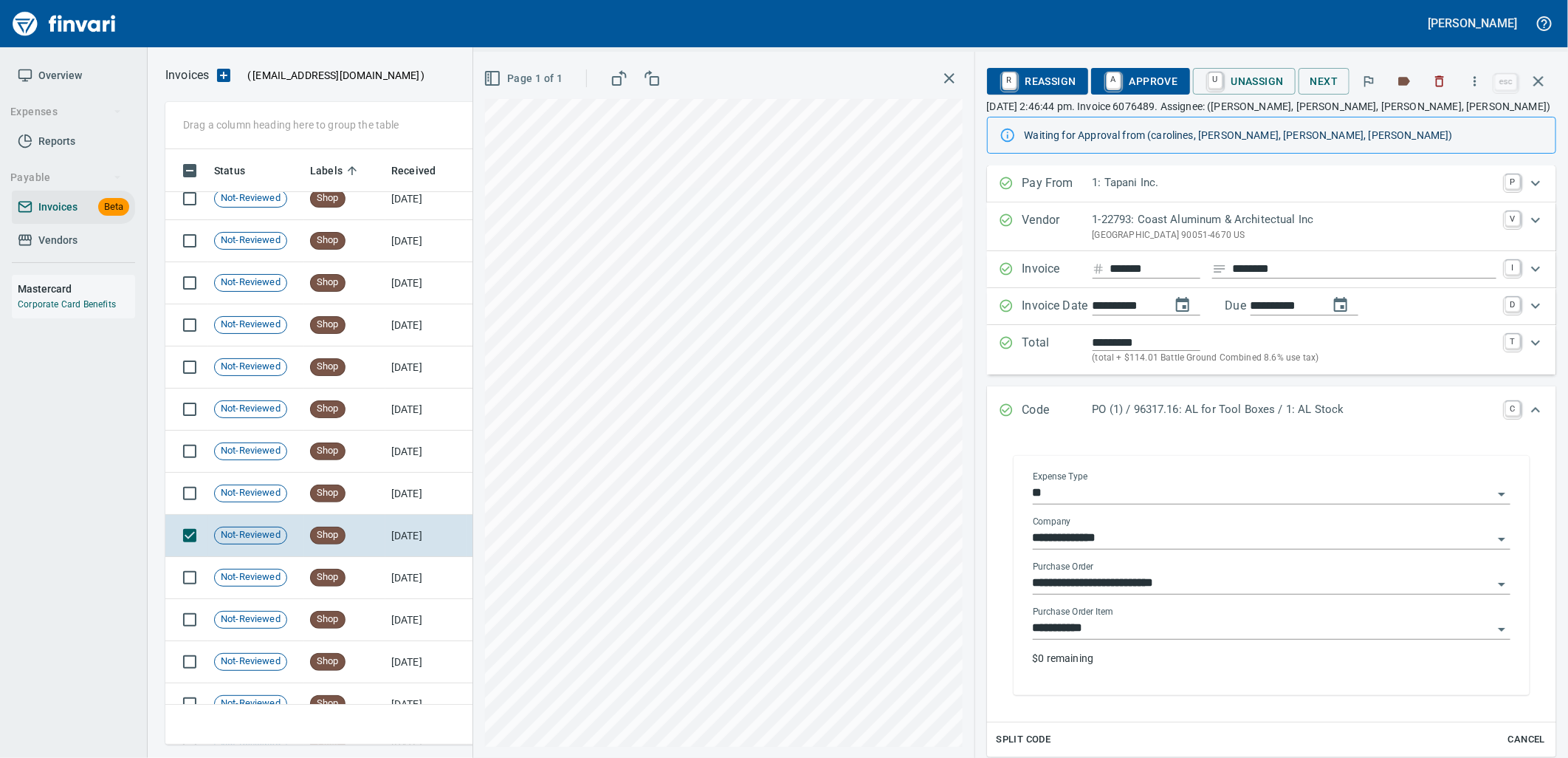
click at [1110, 633] on input "**********" at bounding box center [1263, 627] width 460 height 21
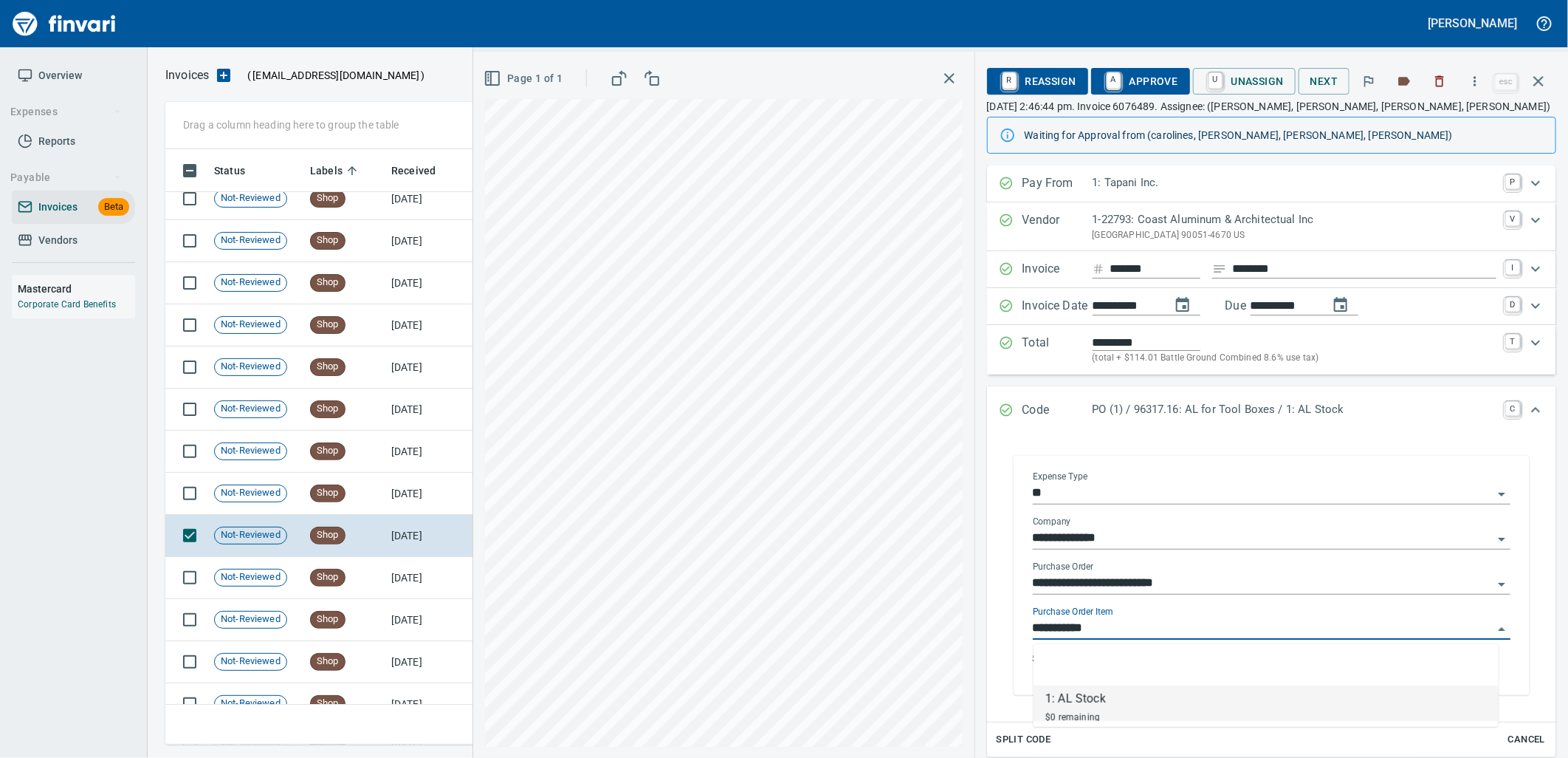
scroll to position [583, 1360]
click at [374, 489] on td "Shop" at bounding box center [345, 493] width 81 height 42
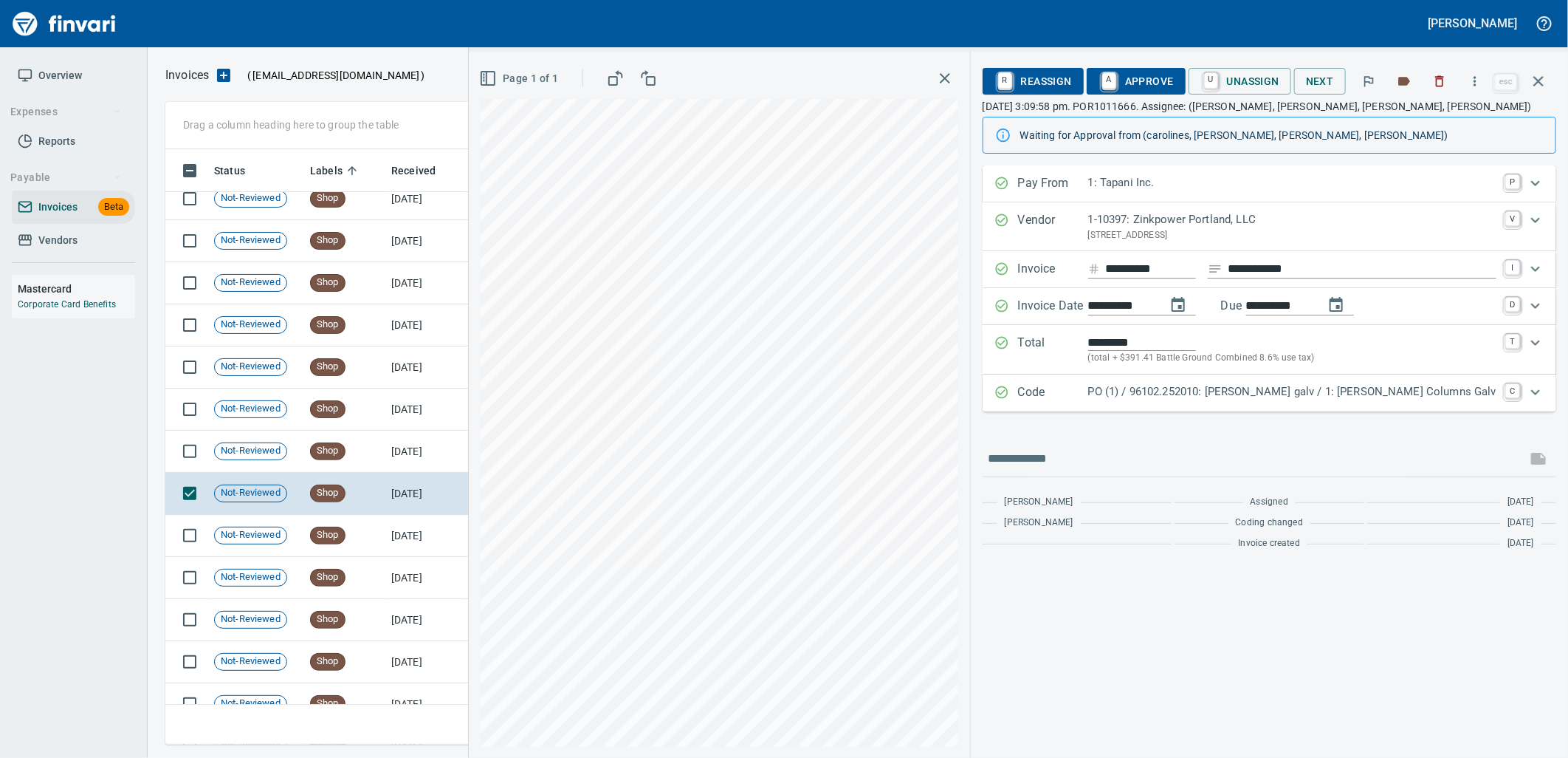
click at [1218, 395] on p "PO (1) / 96102.252010: Sargent RD galv / 1: Sargent RD Columns Galv" at bounding box center [1293, 391] width 408 height 17
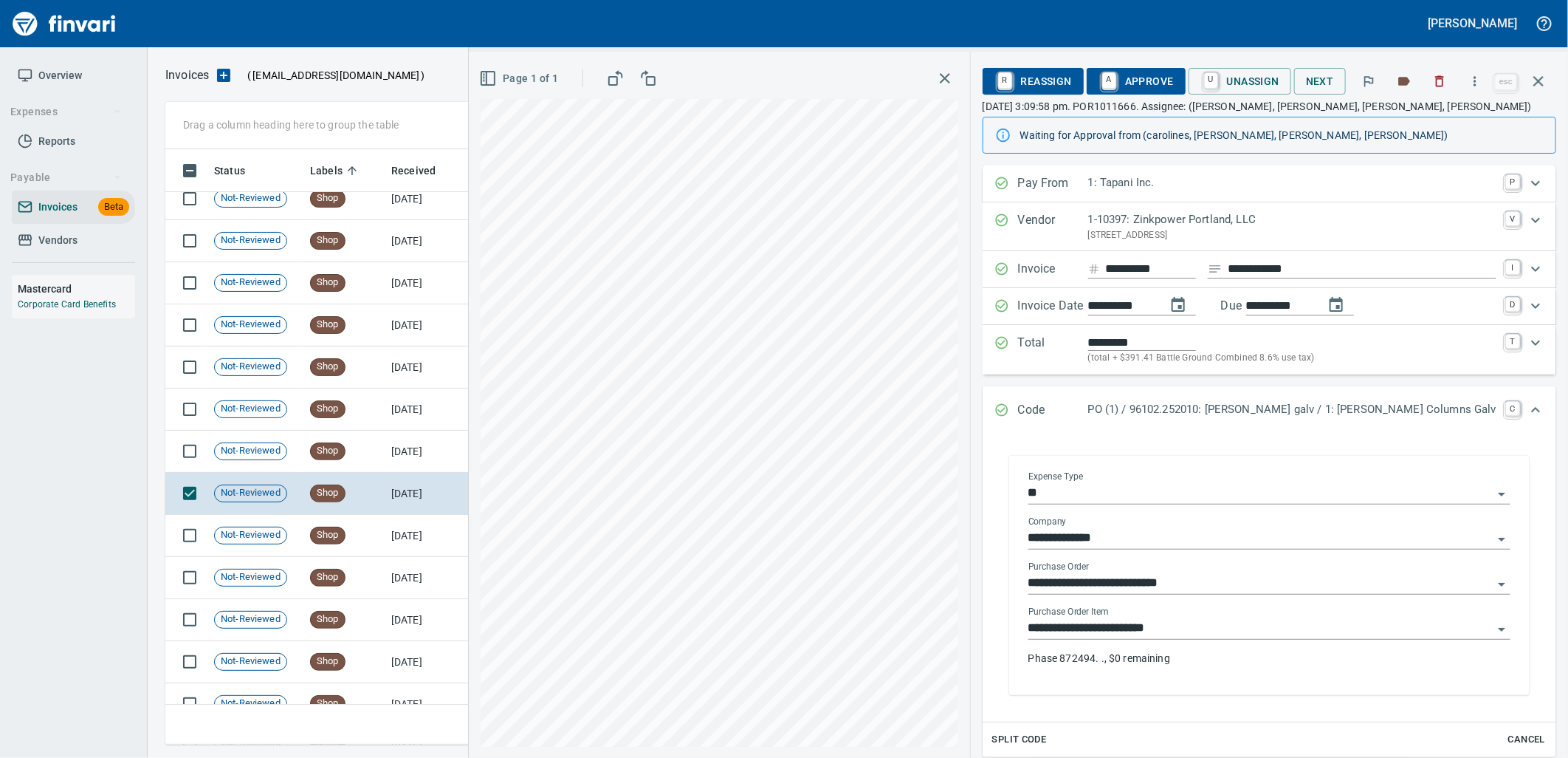
drag, startPoint x: 1207, startPoint y: 618, endPoint x: 1119, endPoint y: 627, distance: 88.5
click at [1205, 618] on div "**********" at bounding box center [1270, 623] width 482 height 33
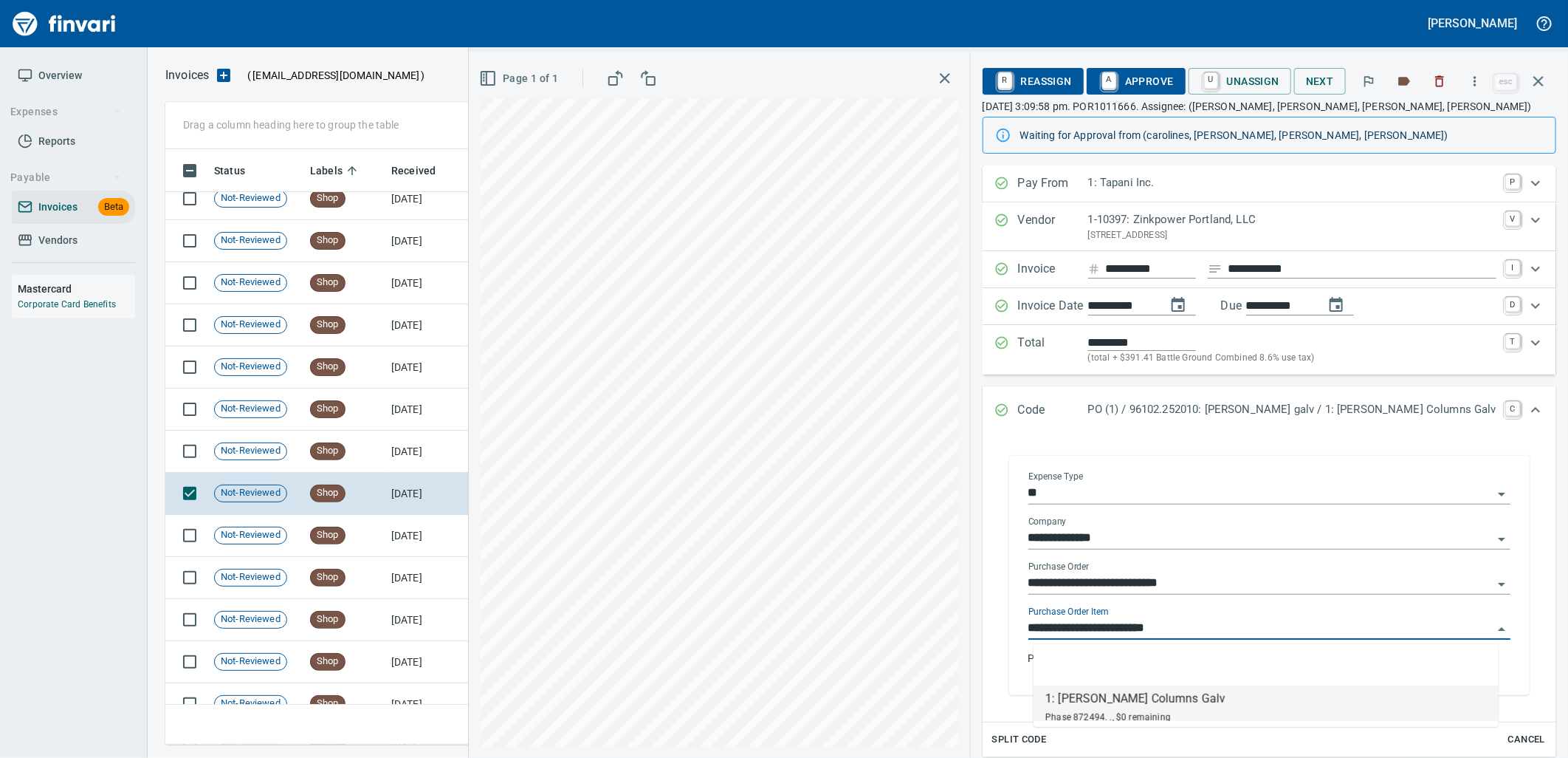
click at [1165, 626] on input "**********" at bounding box center [1261, 627] width 464 height 21
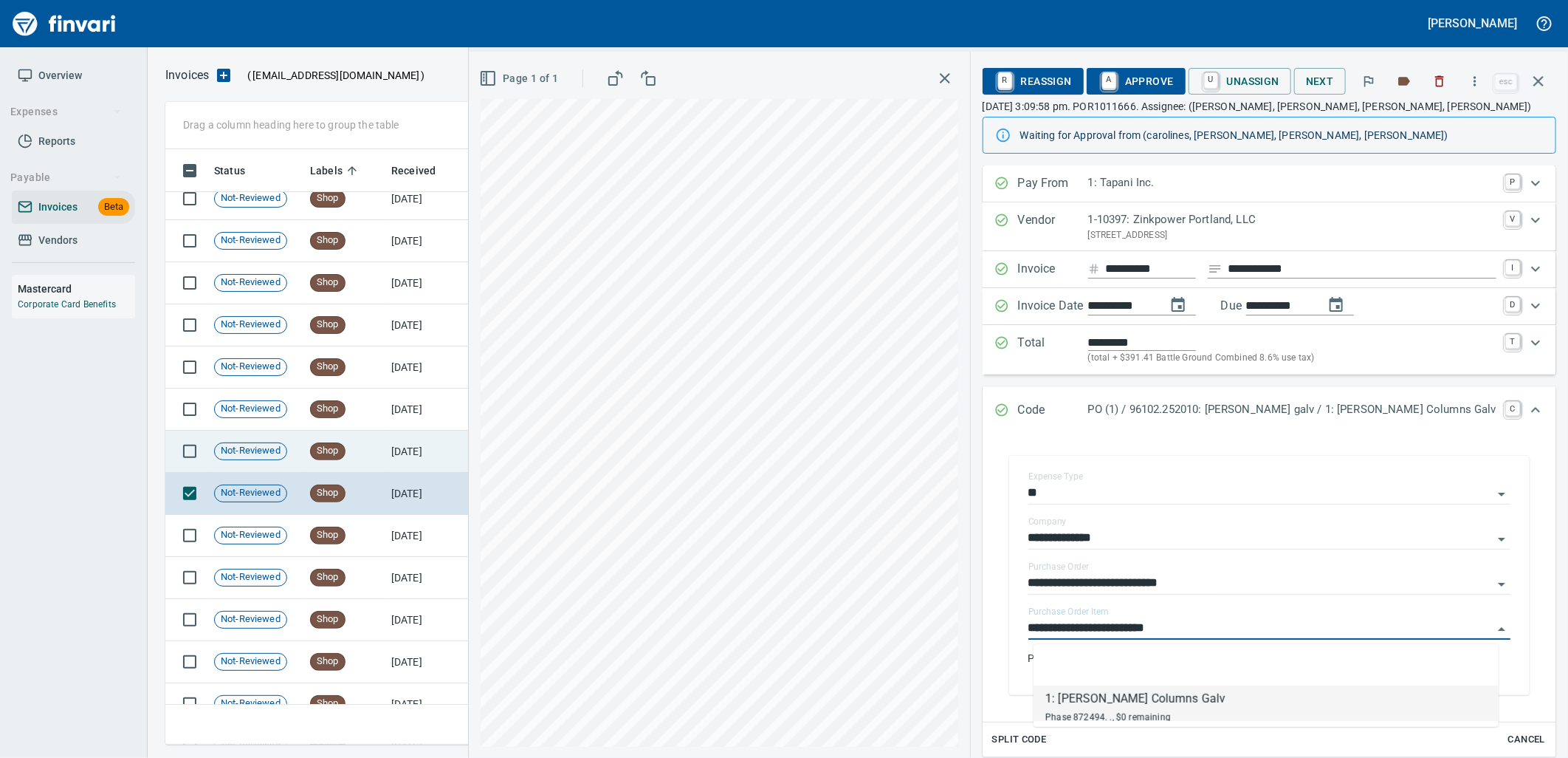
click at [369, 451] on td "Shop" at bounding box center [345, 451] width 81 height 42
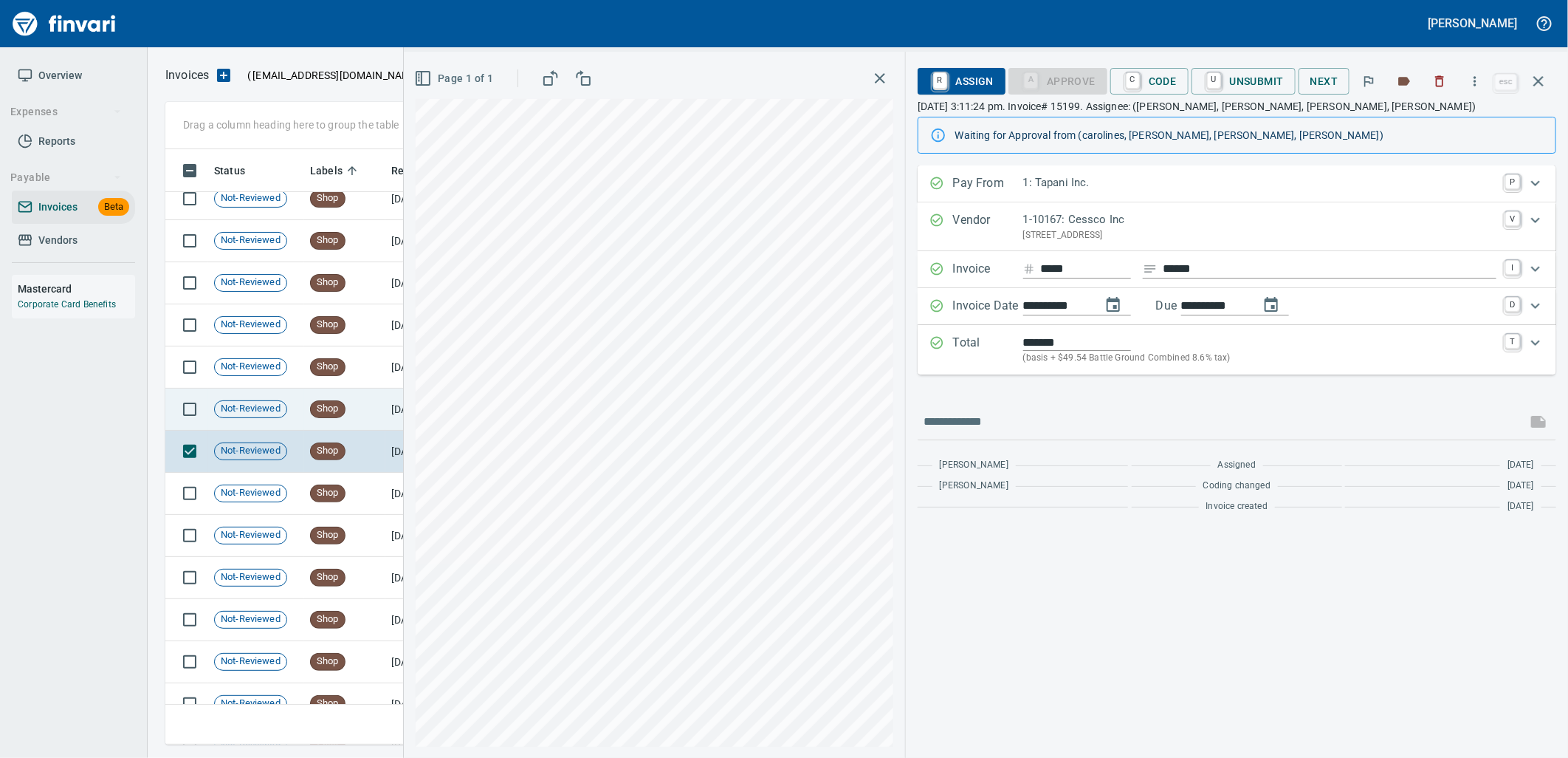
click at [348, 423] on td "Shop" at bounding box center [345, 409] width 81 height 42
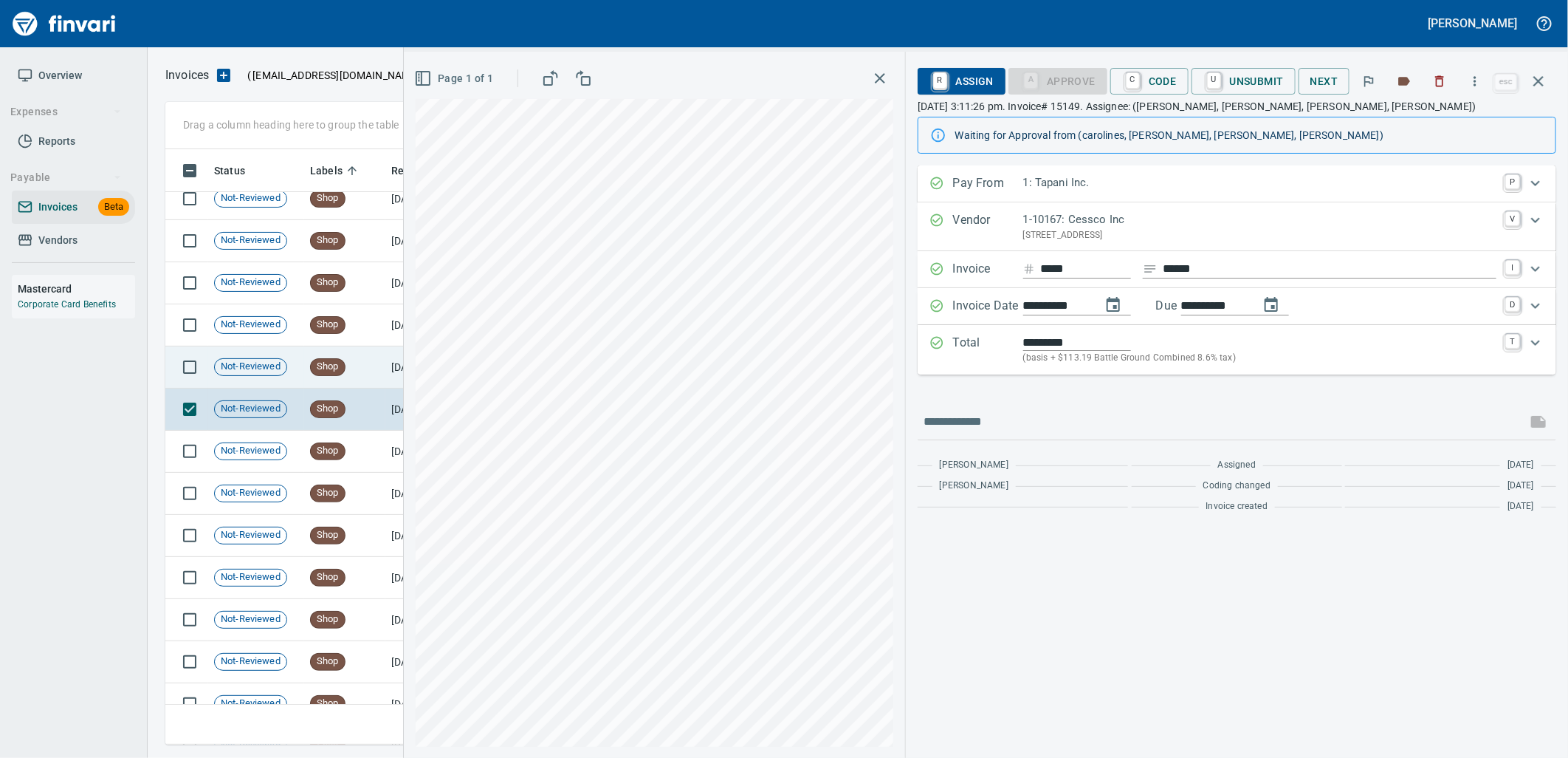
click at [307, 356] on td "Shop" at bounding box center [345, 367] width 81 height 42
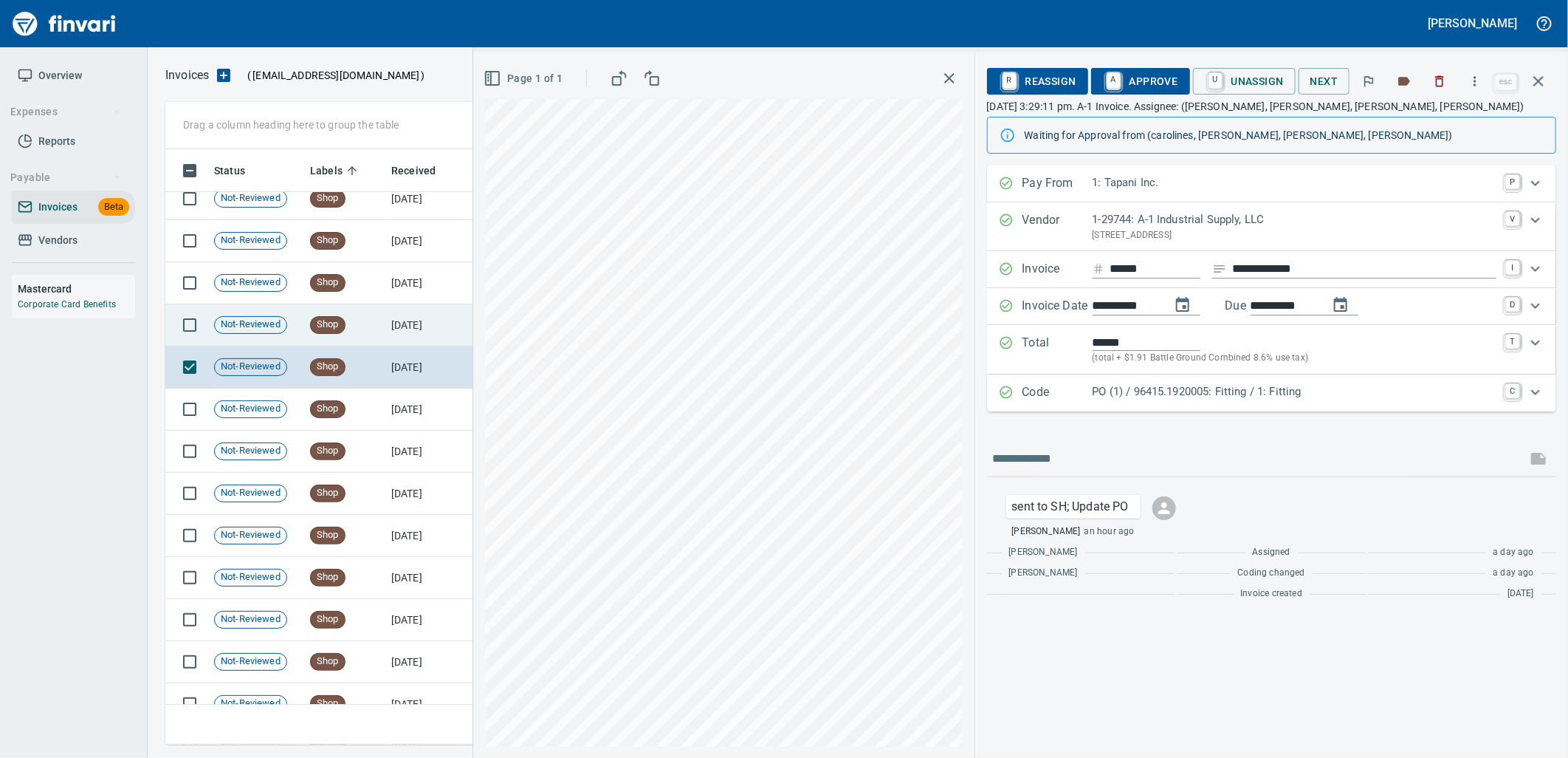
click at [346, 317] on td "Shop" at bounding box center [345, 325] width 81 height 42
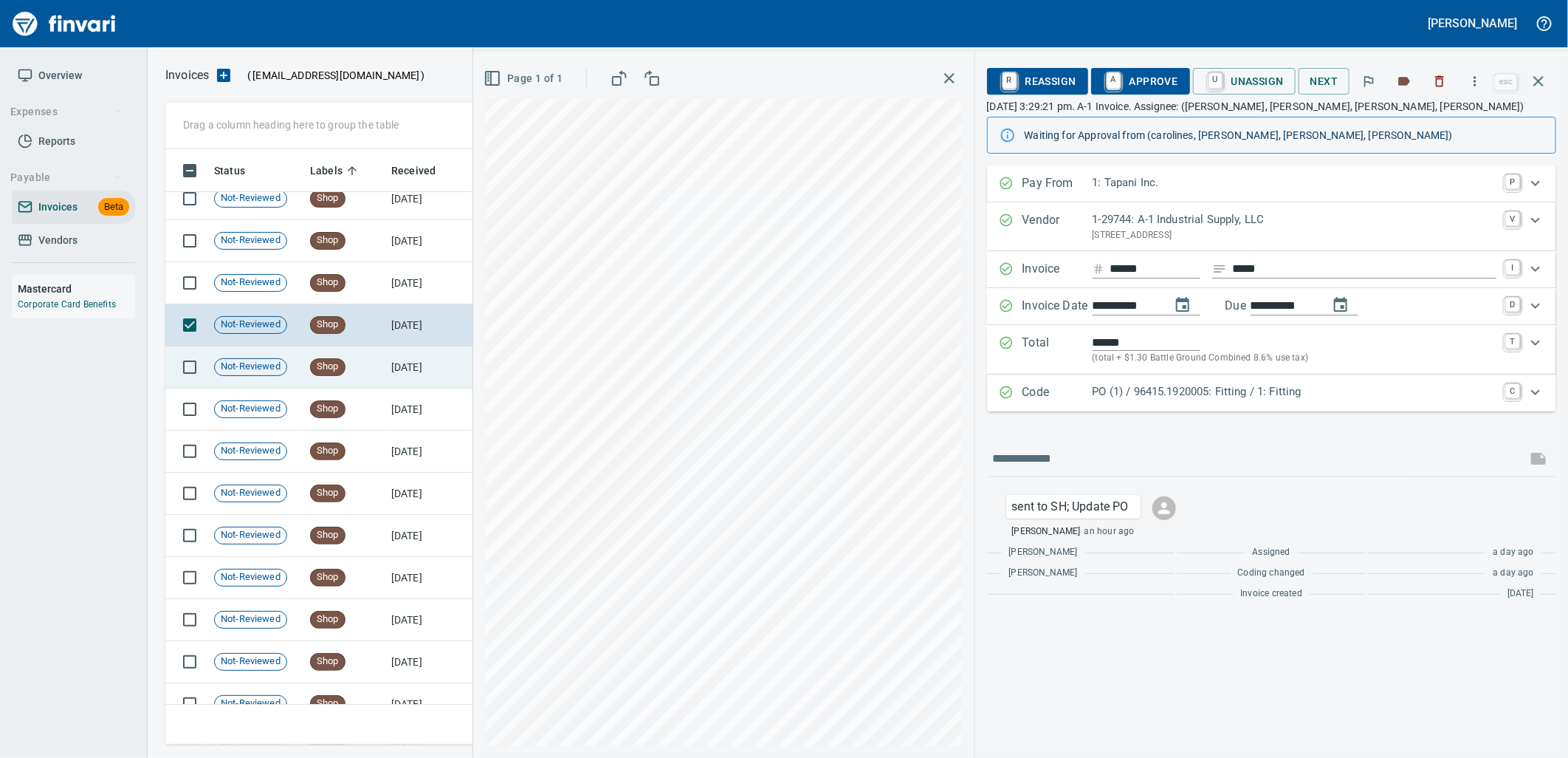
click at [336, 359] on span "Shop" at bounding box center [328, 366] width 34 height 14
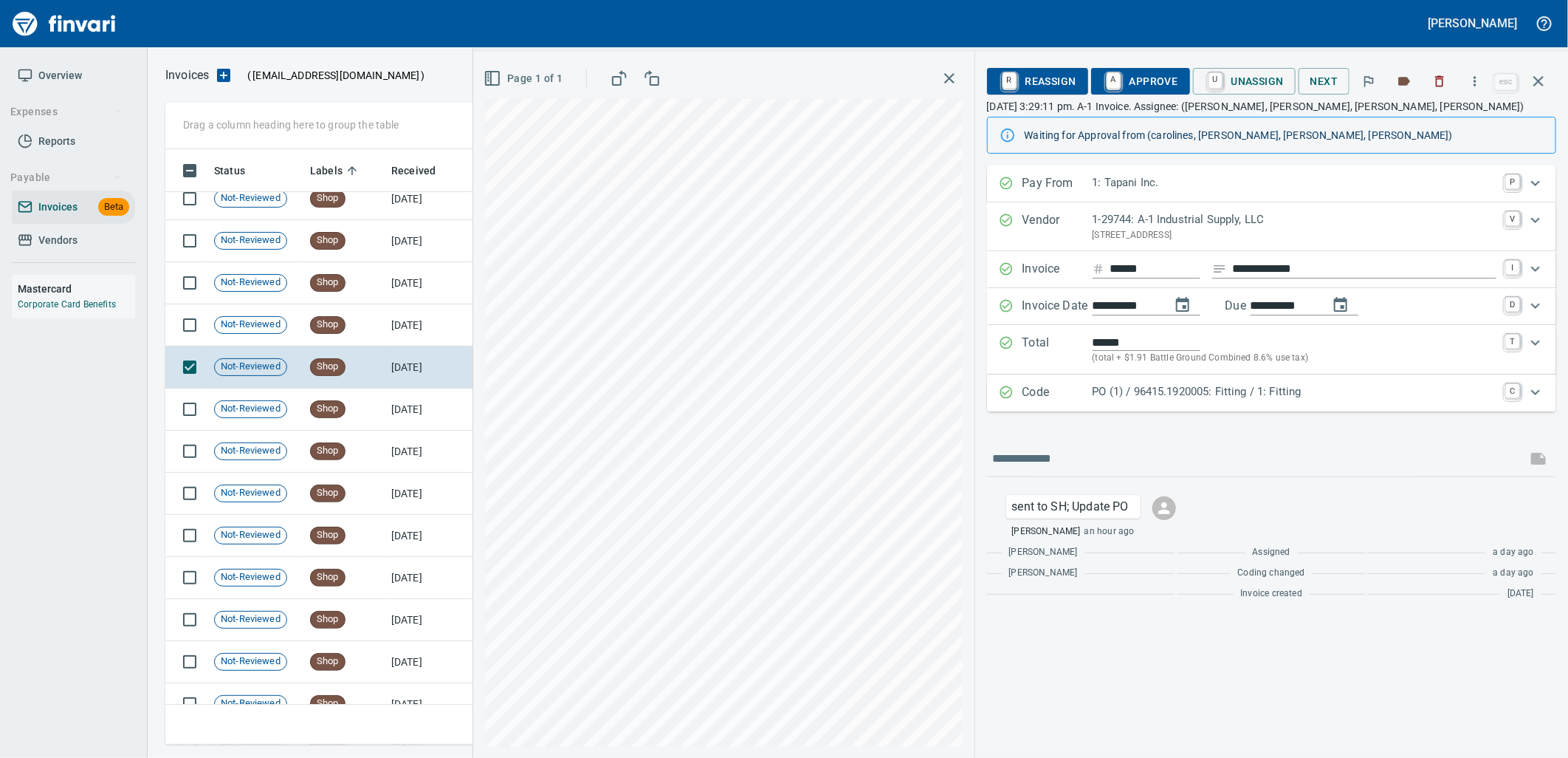
click at [1231, 392] on p "PO (1) / 96415.1920005: Fitting / 1: Fitting" at bounding box center [1294, 391] width 404 height 17
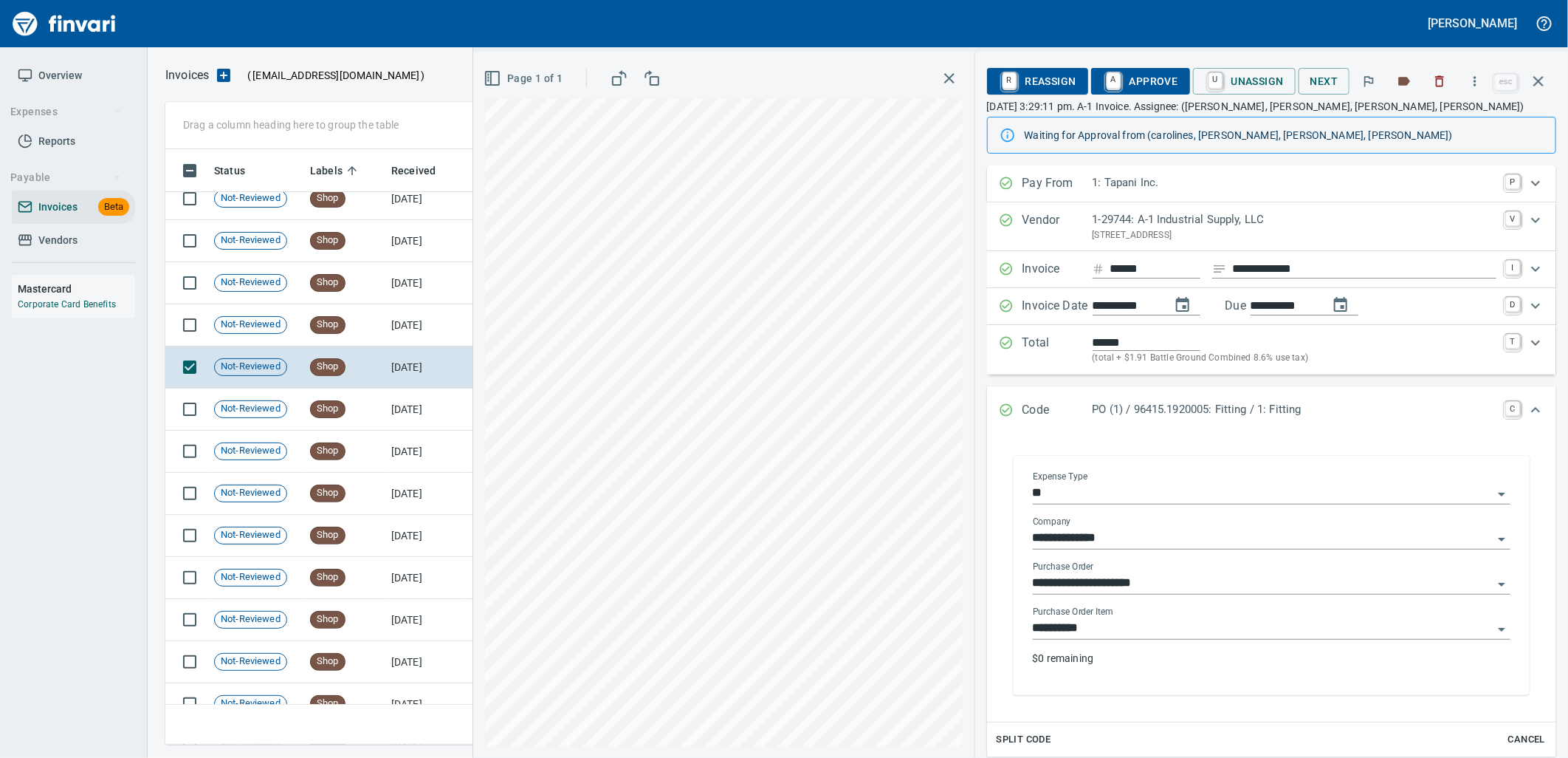
click at [1153, 623] on input "**********" at bounding box center [1263, 627] width 460 height 21
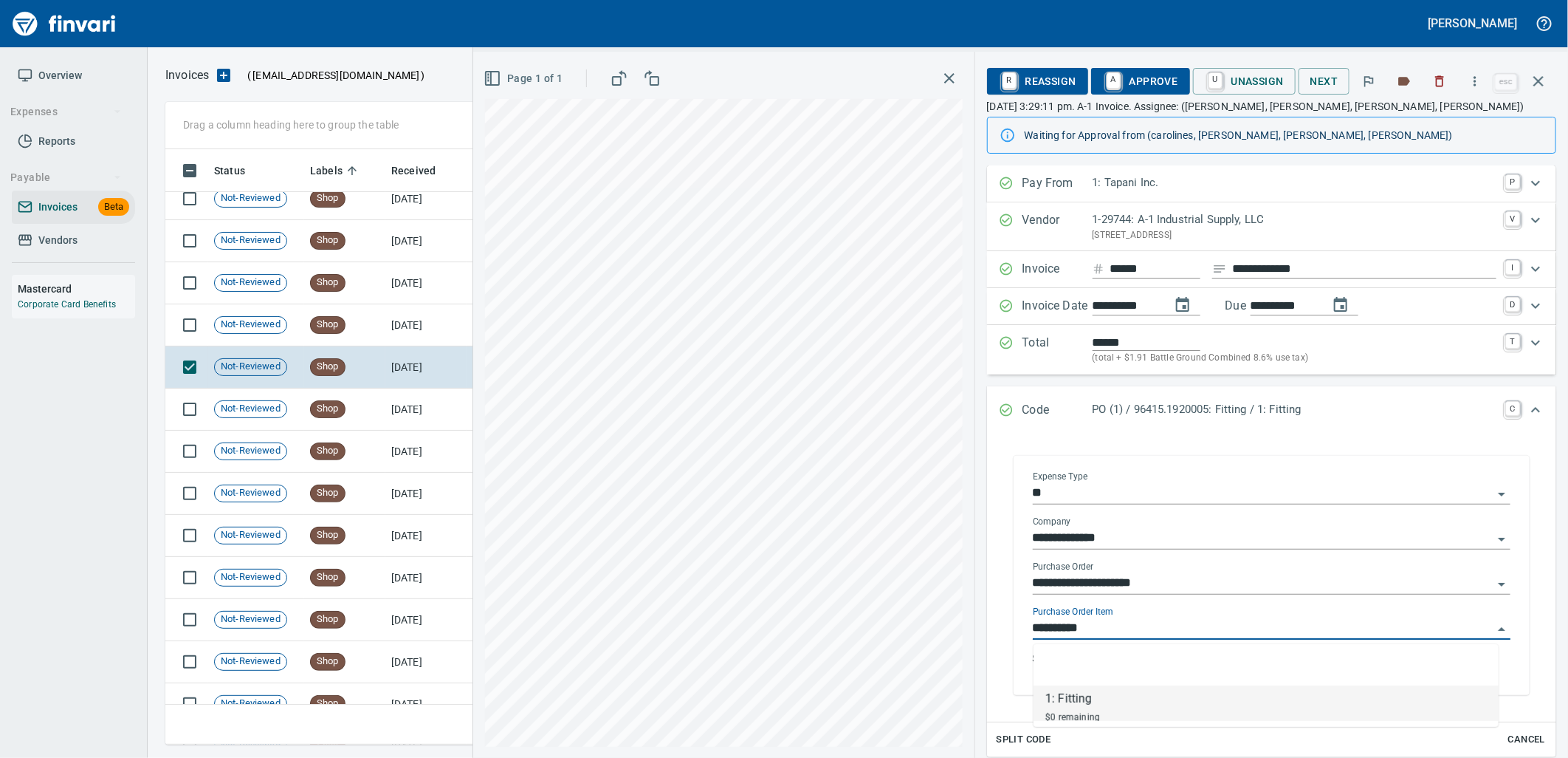
scroll to position [583, 1360]
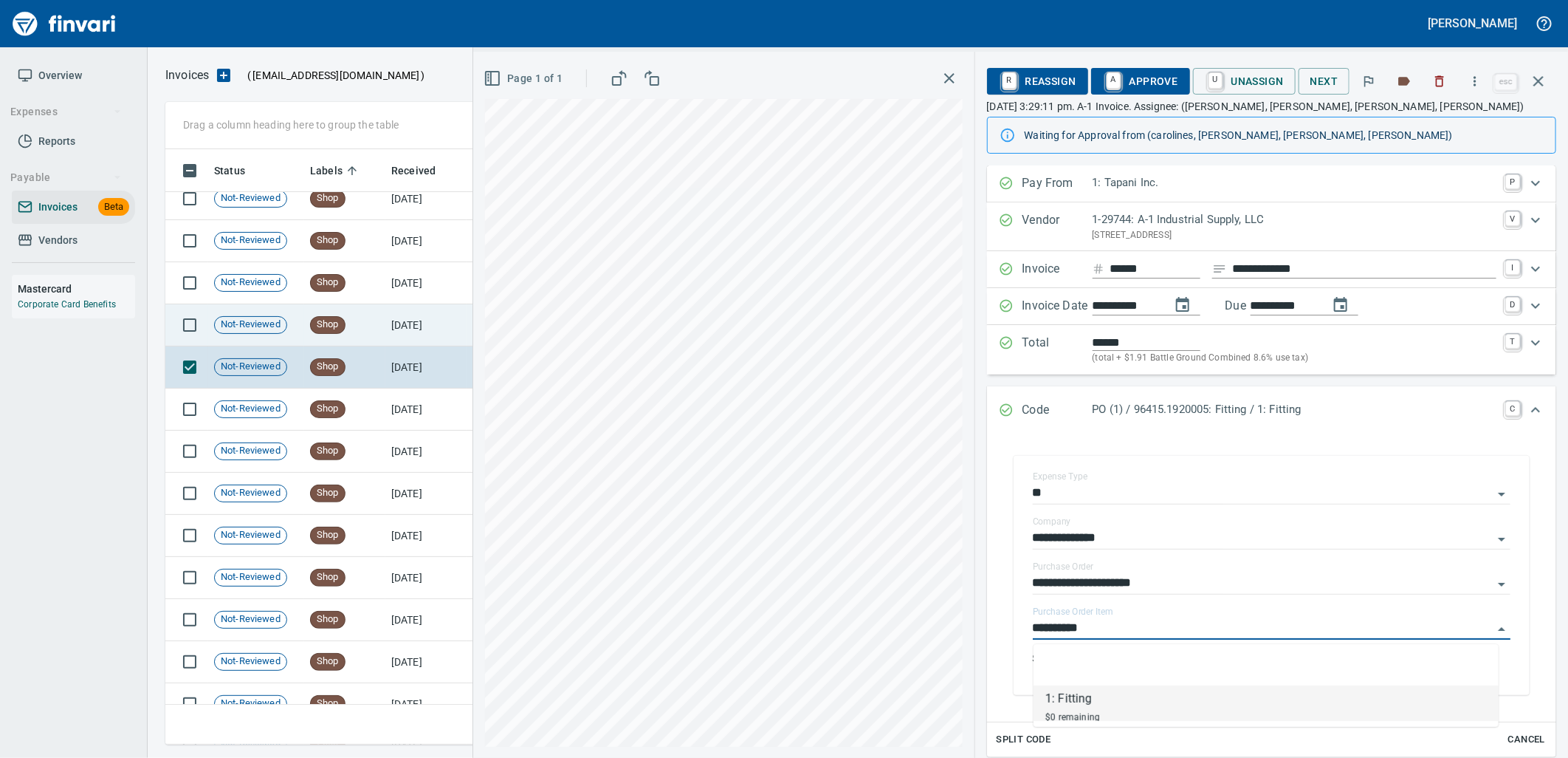
click at [436, 330] on td "9/3/2025" at bounding box center [426, 325] width 81 height 42
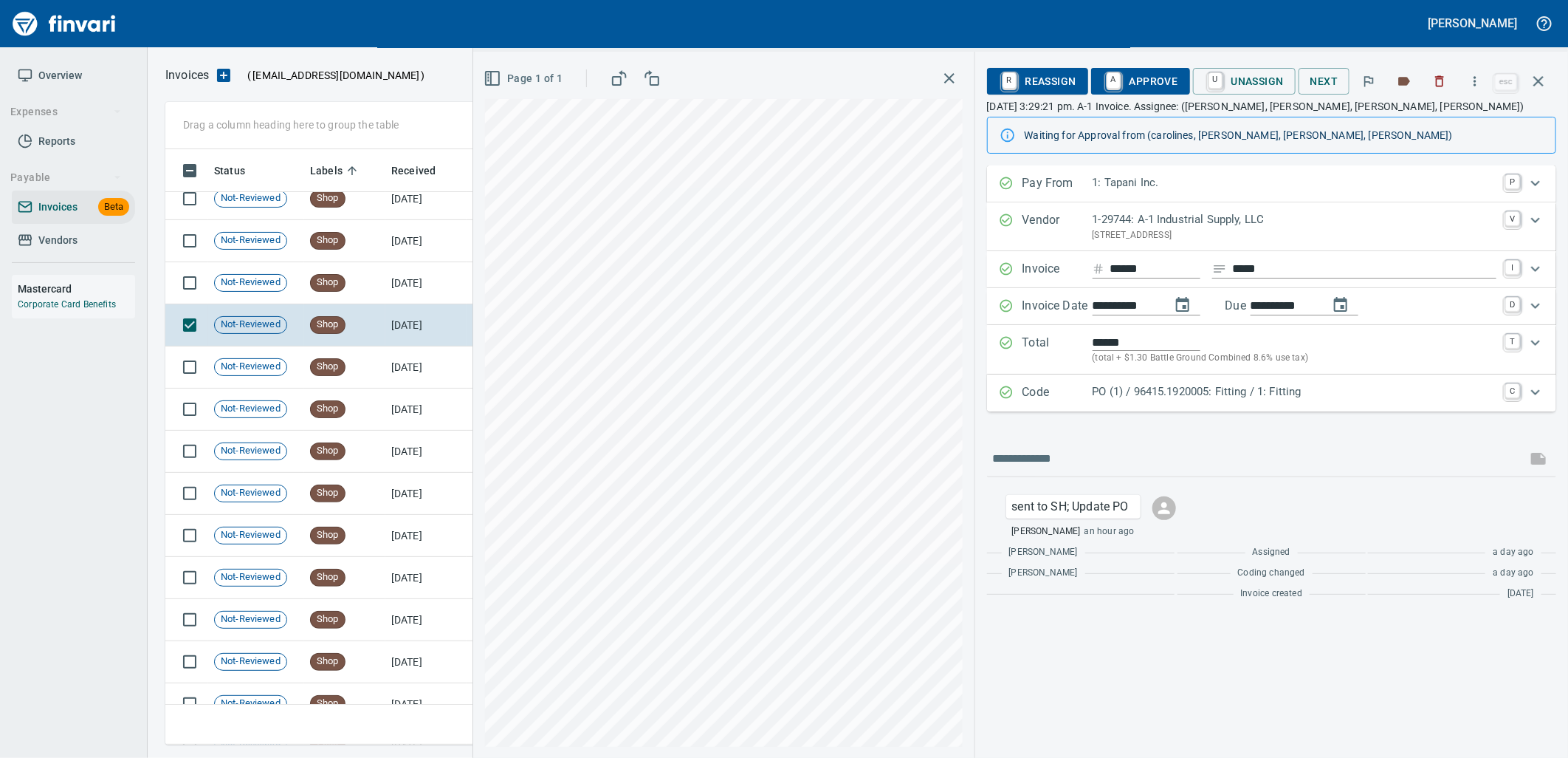
click at [1294, 395] on p "PO (1) / 96415.1920005: Fitting / 1: Fitting" at bounding box center [1294, 391] width 404 height 17
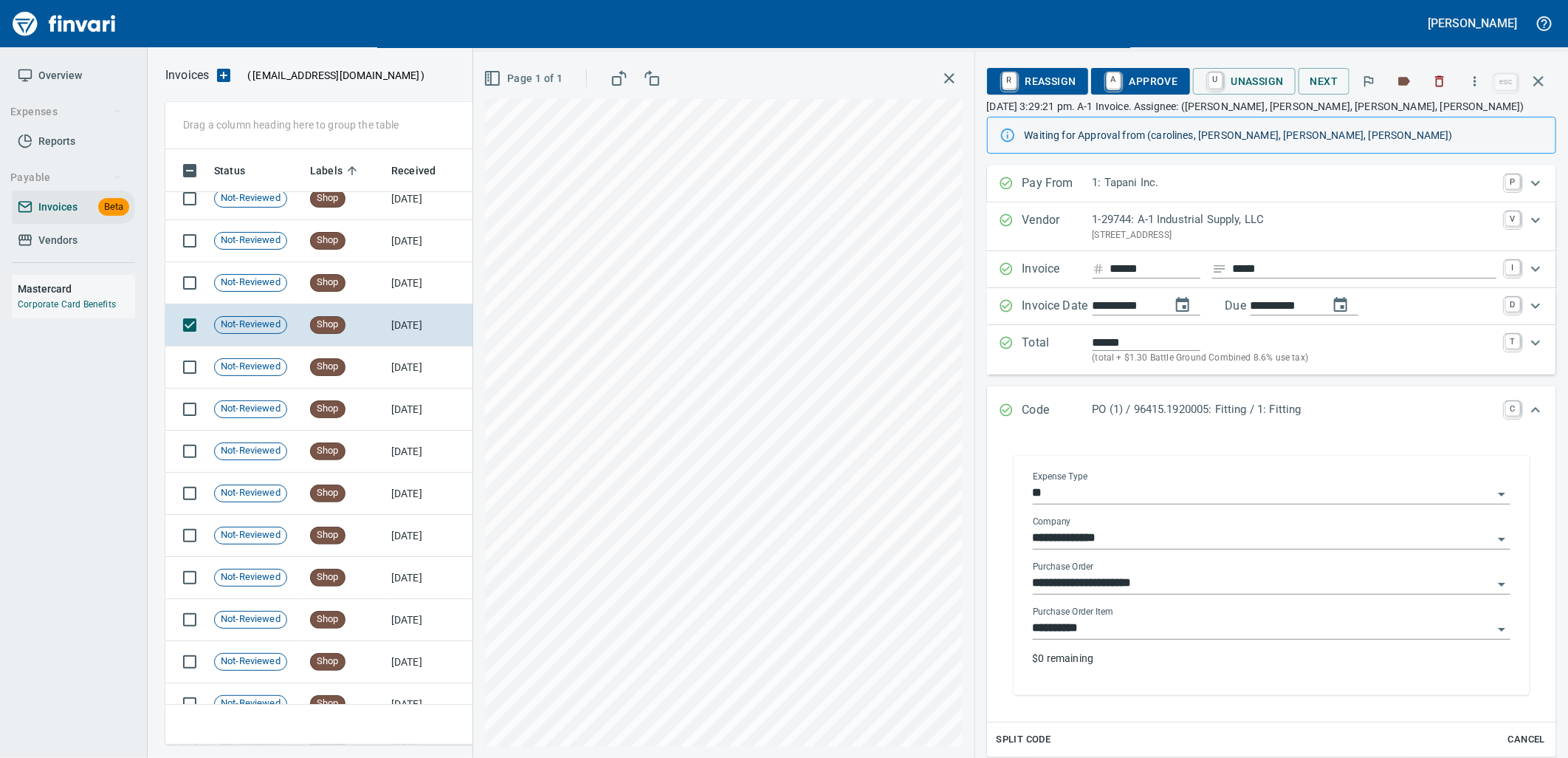
click at [1115, 636] on input "**********" at bounding box center [1263, 627] width 460 height 21
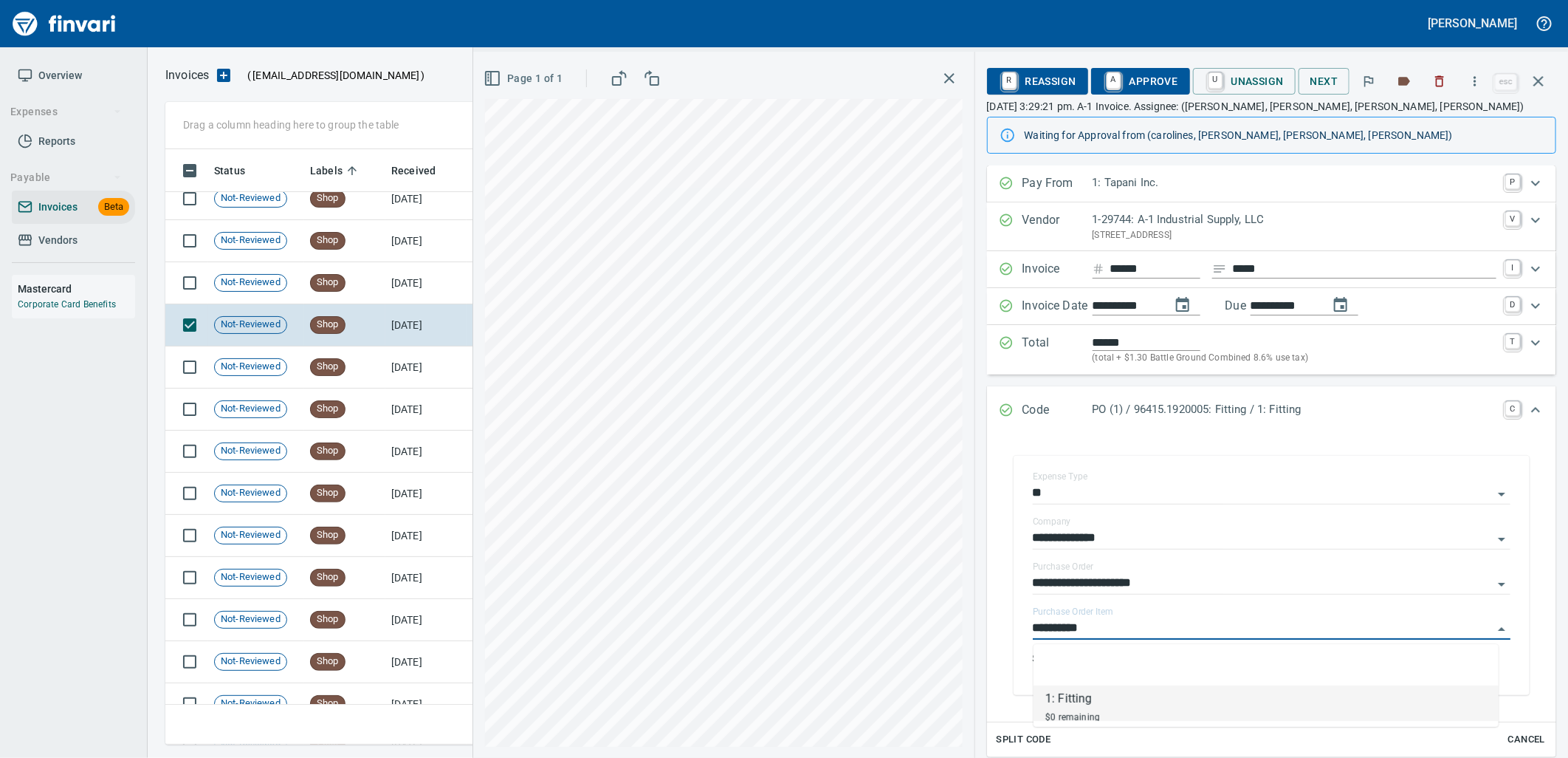
scroll to position [583, 1360]
click at [297, 298] on td "Not-Reviewed" at bounding box center [256, 283] width 96 height 42
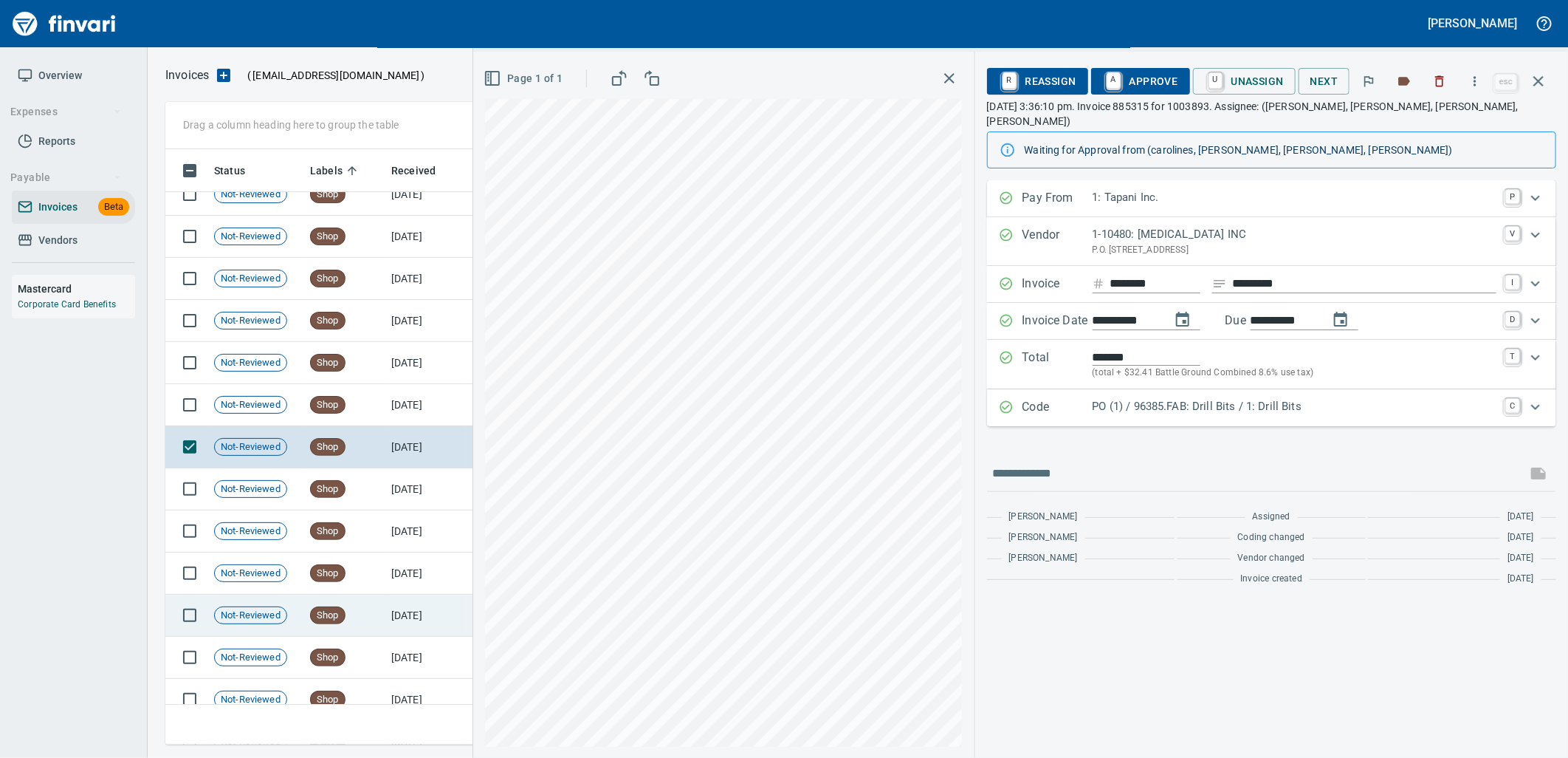
scroll to position [17490, 0]
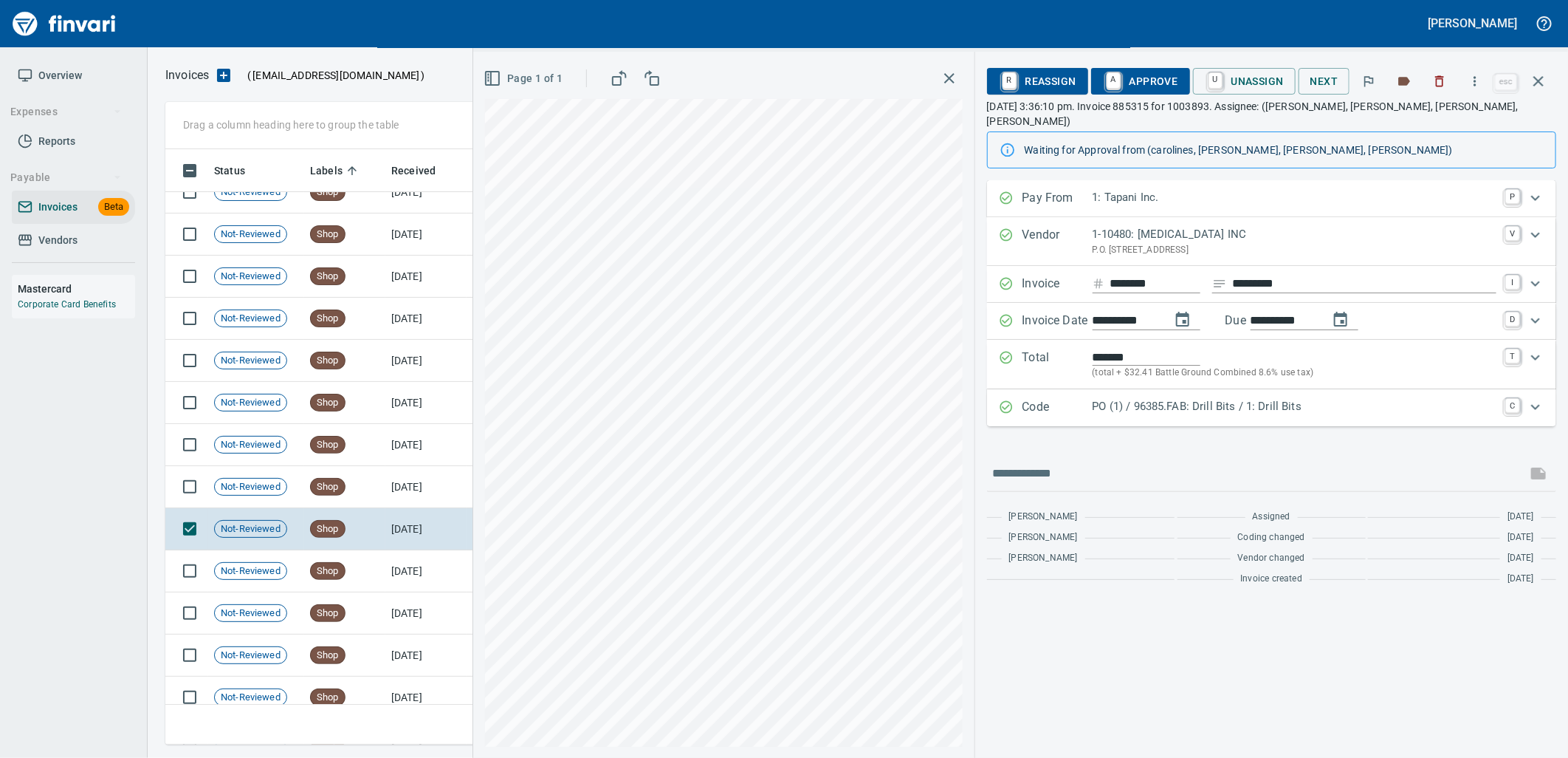
click at [1273, 406] on div "Code PO (1) / 96385.FAB: Drill Bits / 1: Drill Bits C" at bounding box center [1271, 407] width 569 height 37
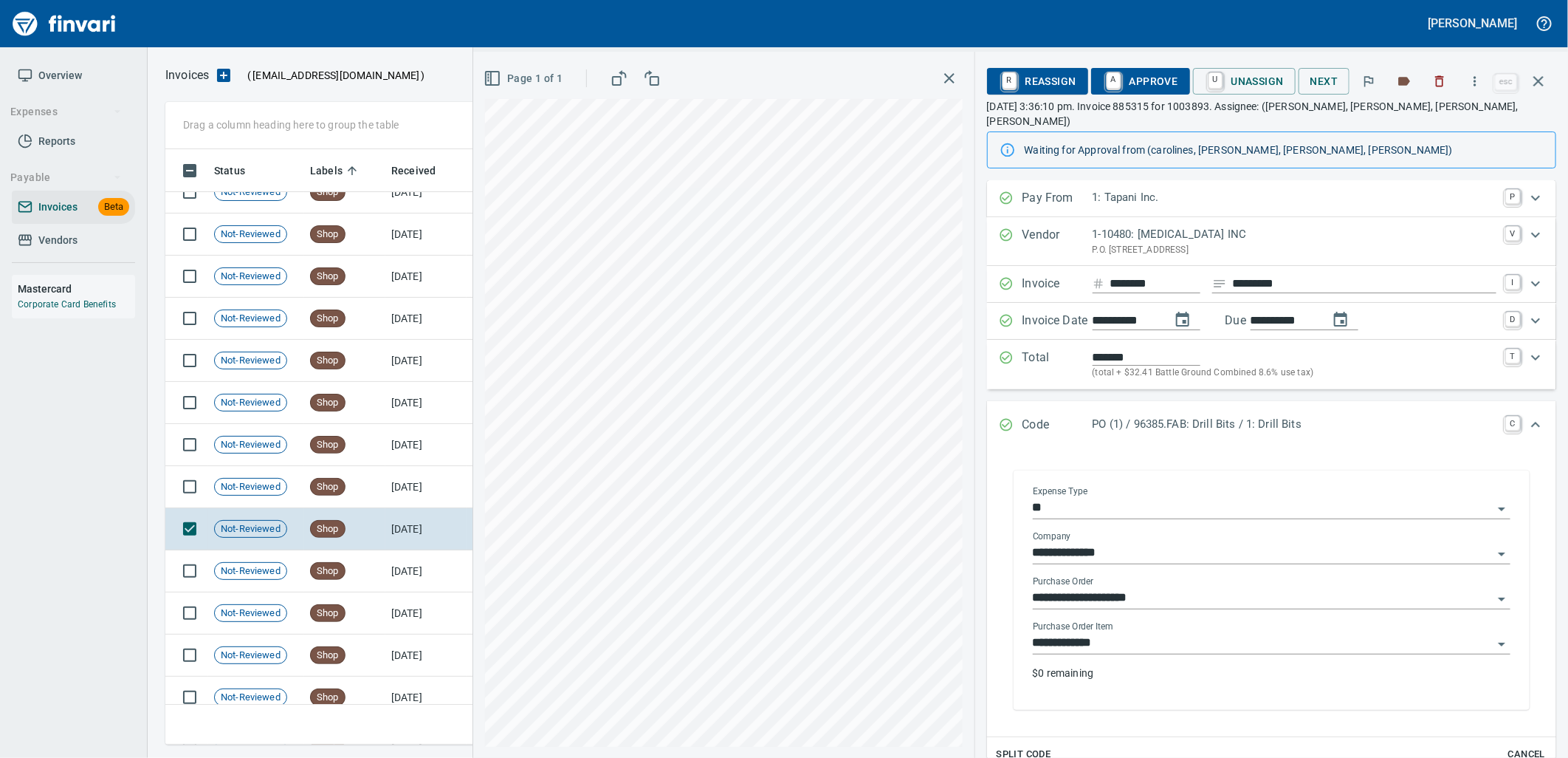
click at [1124, 633] on input "**********" at bounding box center [1263, 643] width 460 height 21
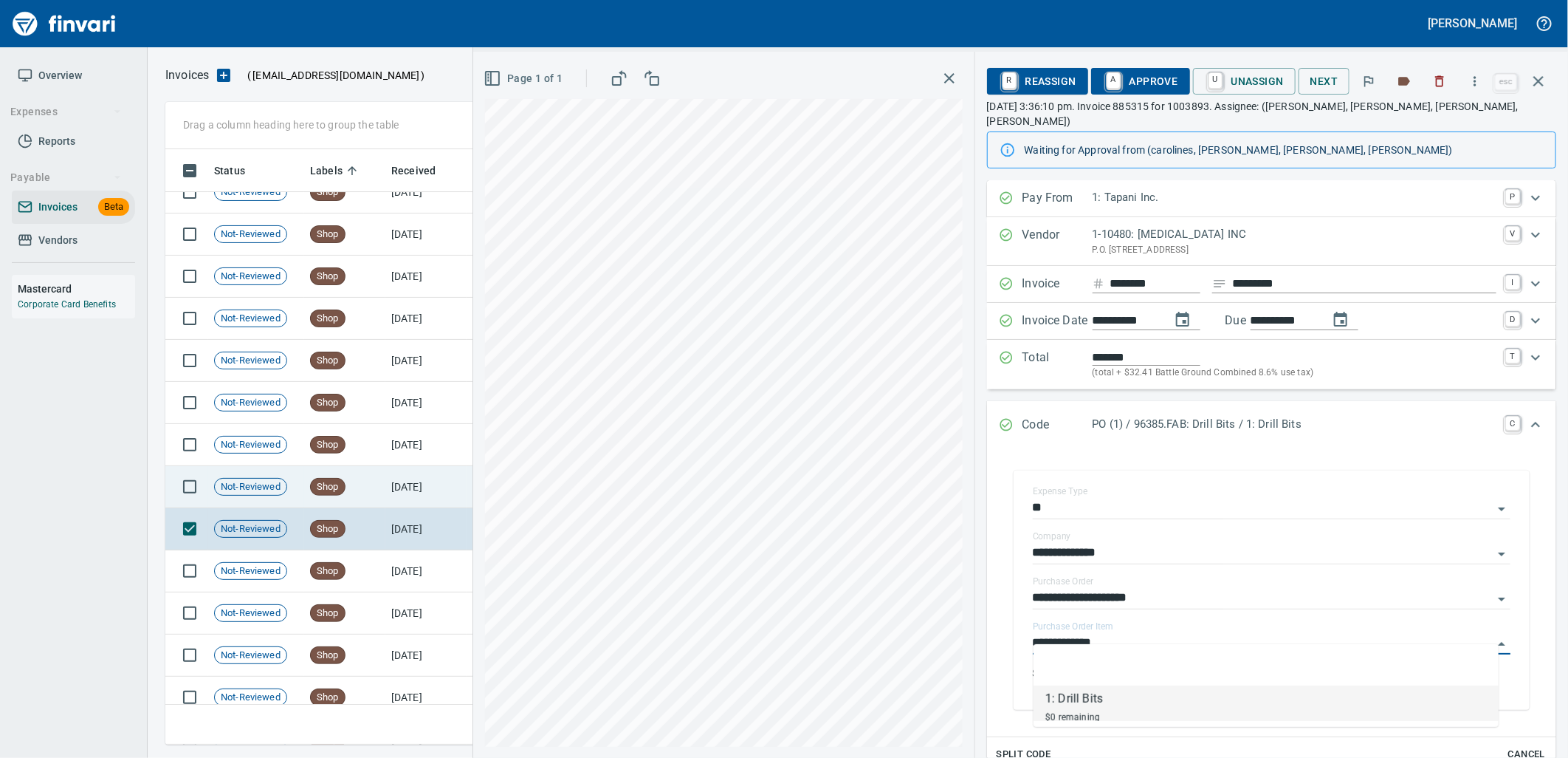
click at [374, 493] on td "Shop" at bounding box center [345, 487] width 81 height 42
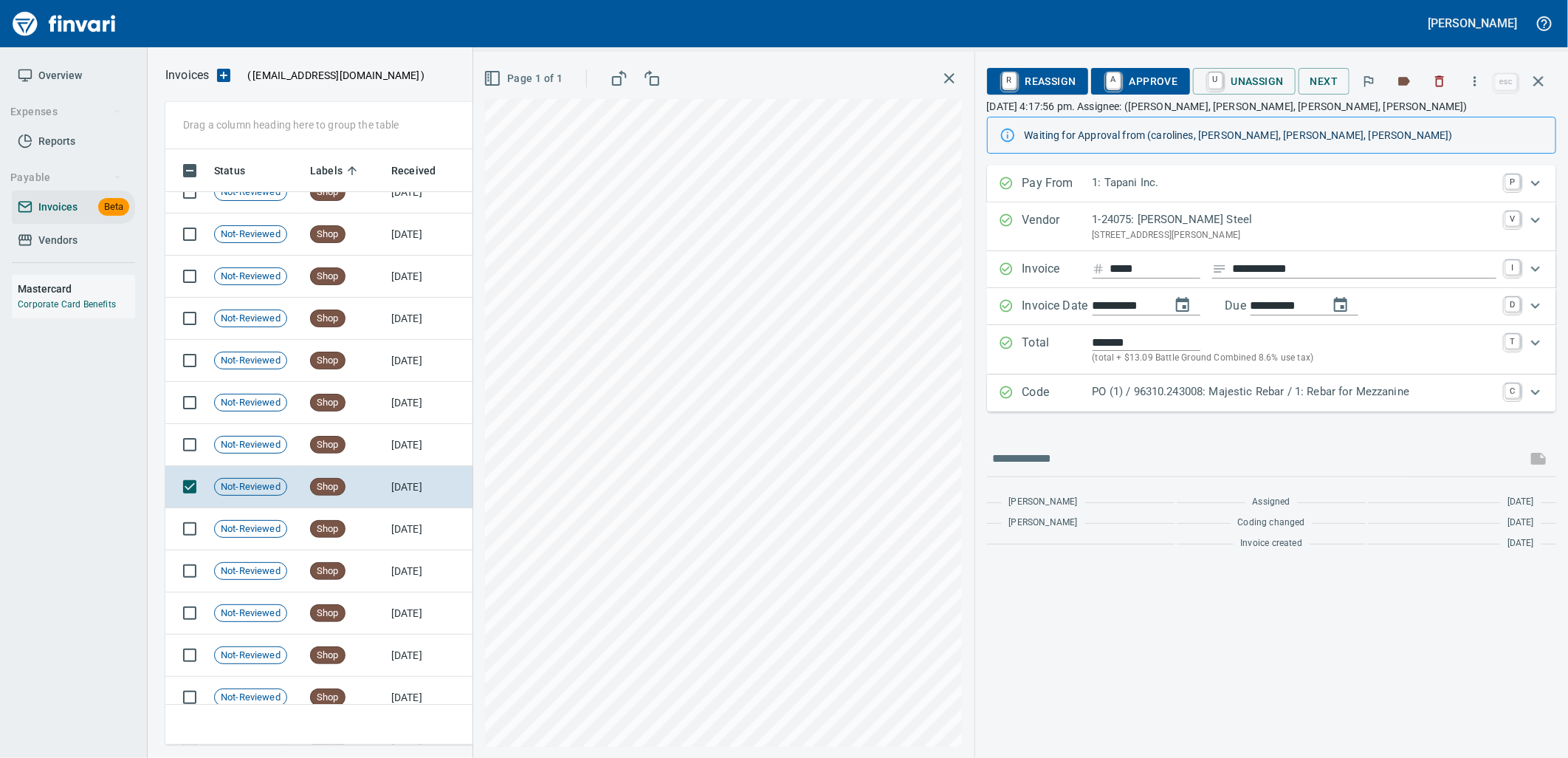
click at [1228, 381] on div "Code PO (1) / 96310.243008: Majestic Rebar / 1: Rebar for Mezzanine C" at bounding box center [1271, 393] width 569 height 37
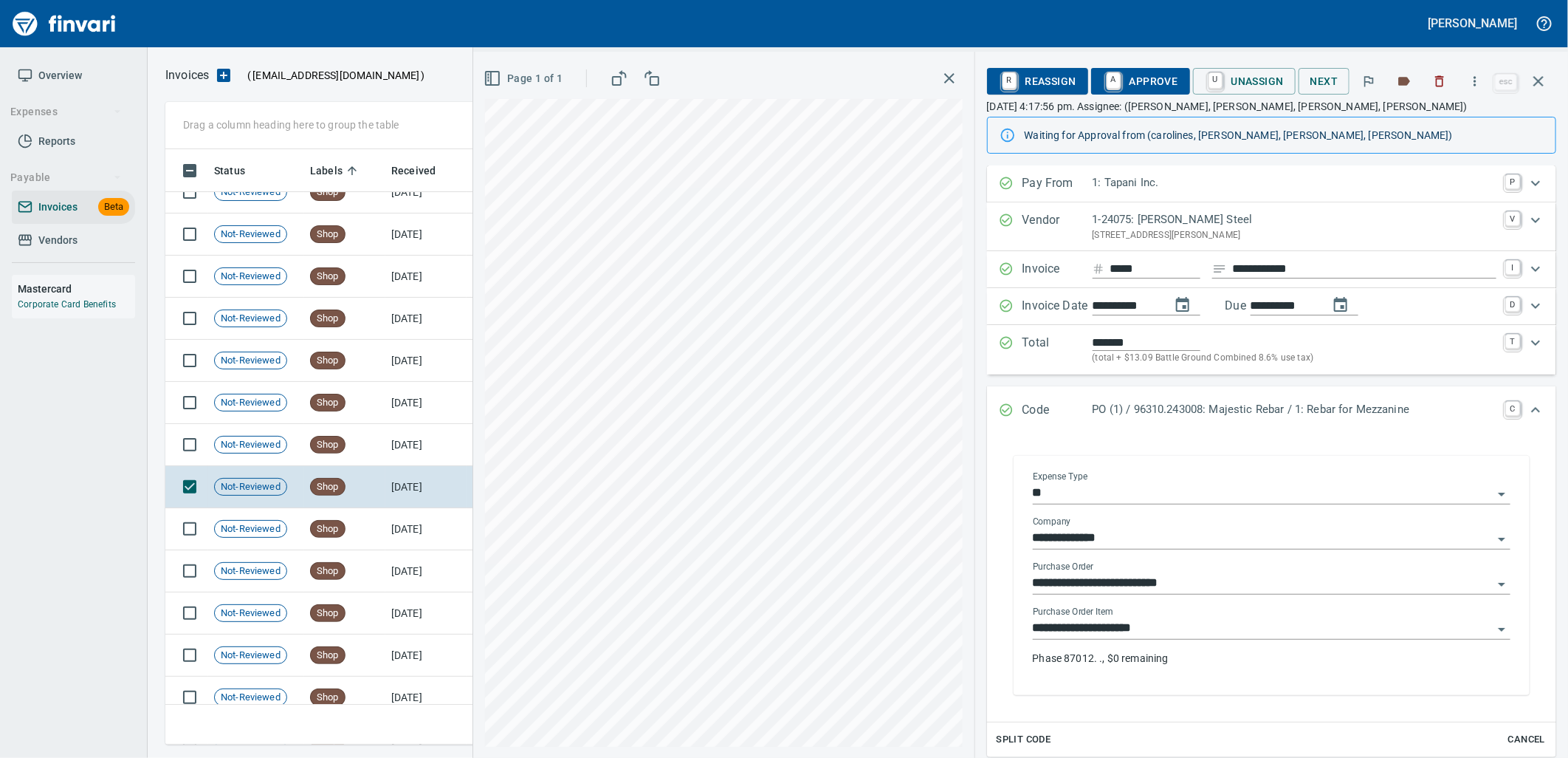
click at [1177, 635] on input "**********" at bounding box center [1263, 627] width 460 height 21
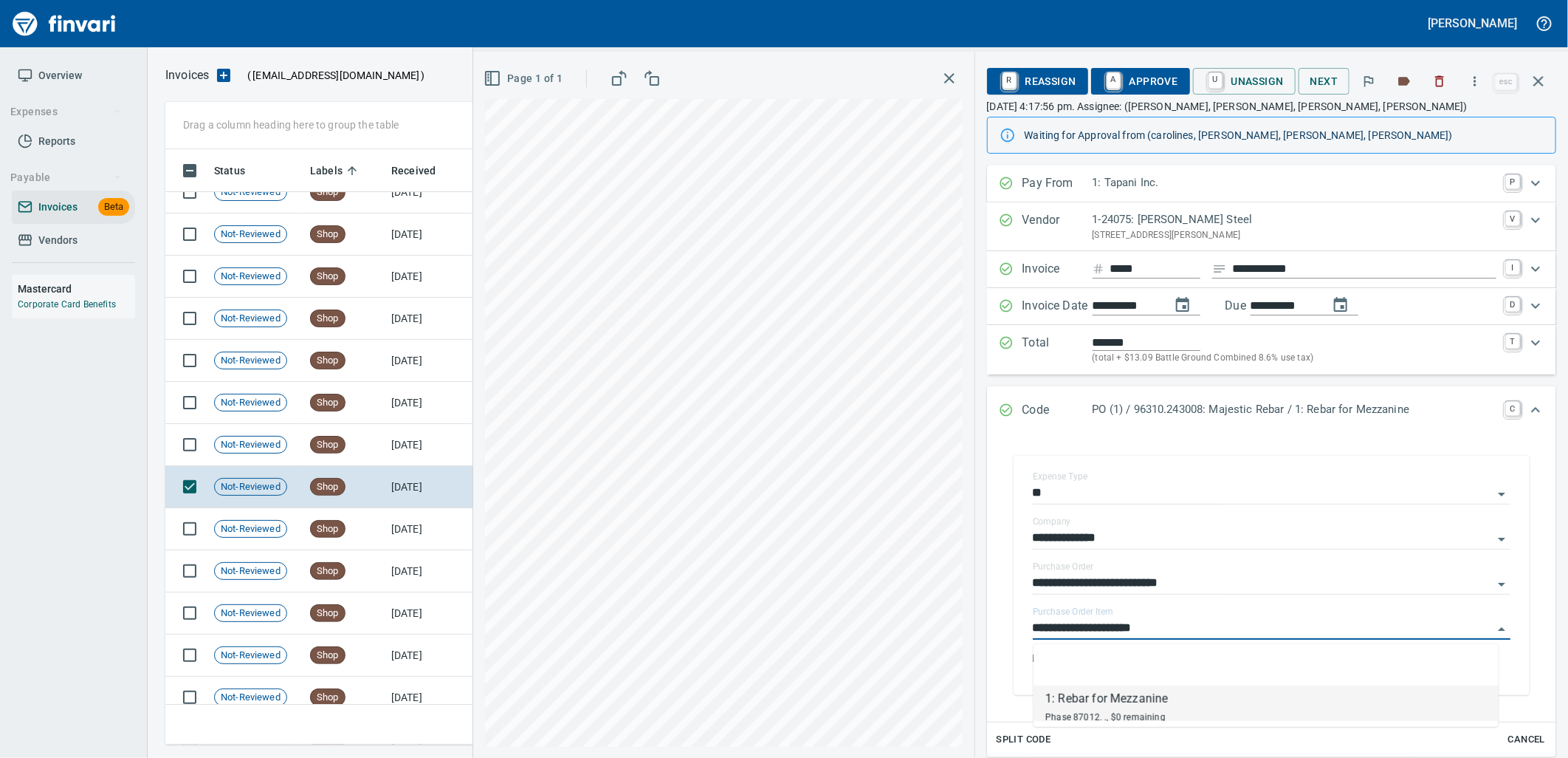
scroll to position [583, 1360]
click at [432, 445] on td "9/3/2025" at bounding box center [426, 445] width 81 height 42
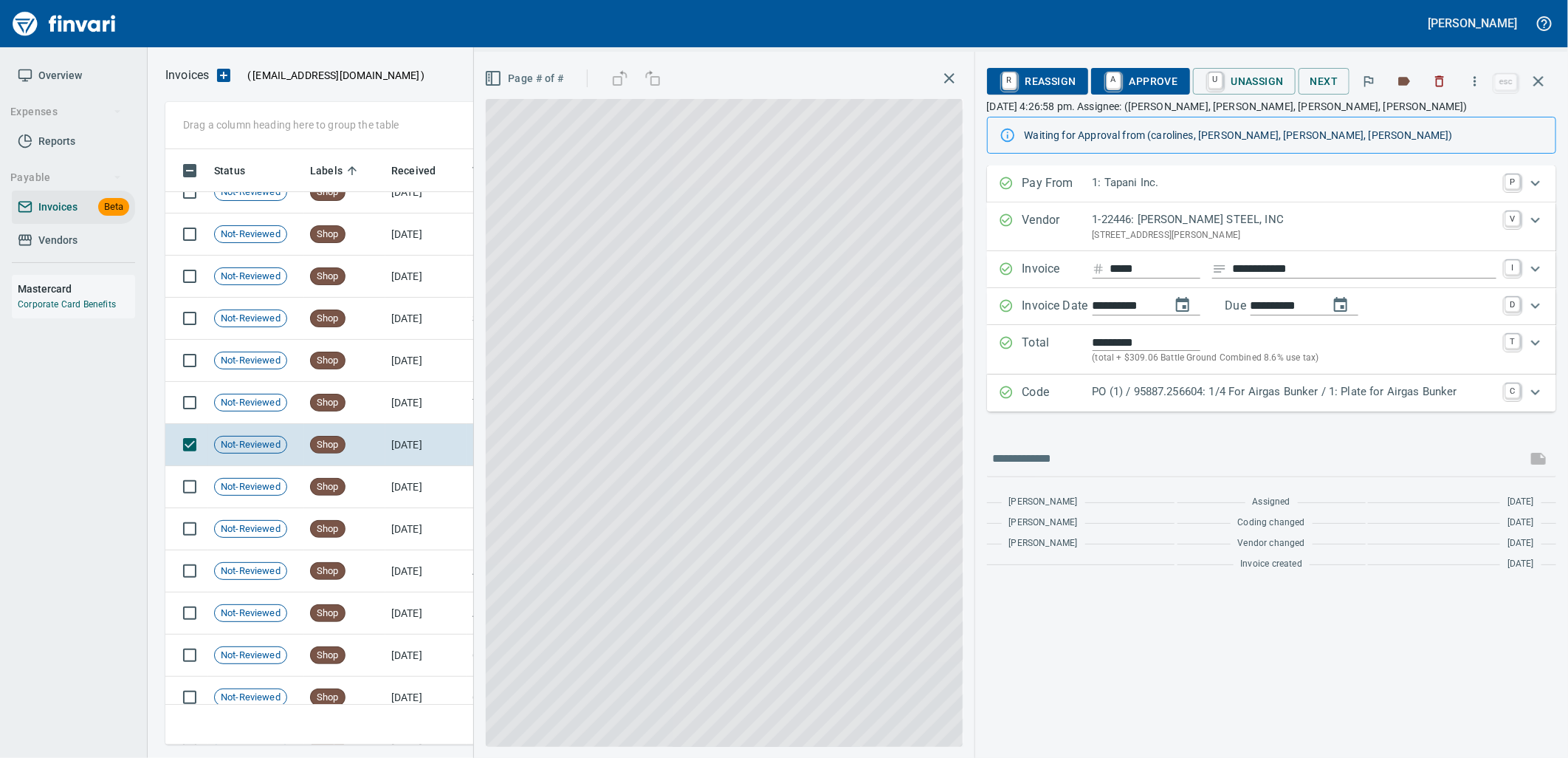
click at [1264, 394] on p "PO (1) / 95887.256604: 1/4 For Airgas Bunker / 1: Plate for Airgas Bunker" at bounding box center [1294, 391] width 404 height 17
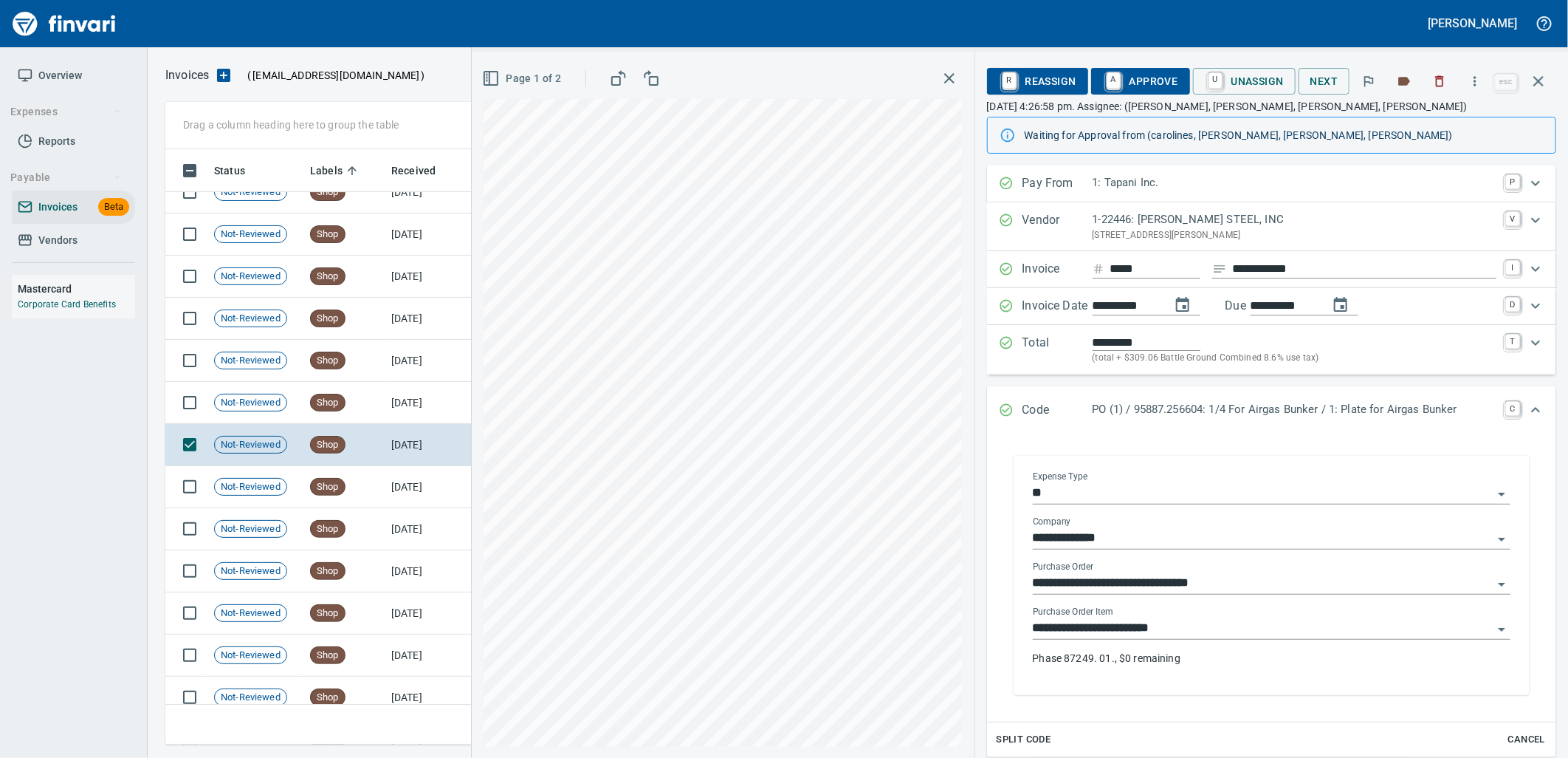
click at [1197, 636] on input "**********" at bounding box center [1263, 627] width 460 height 21
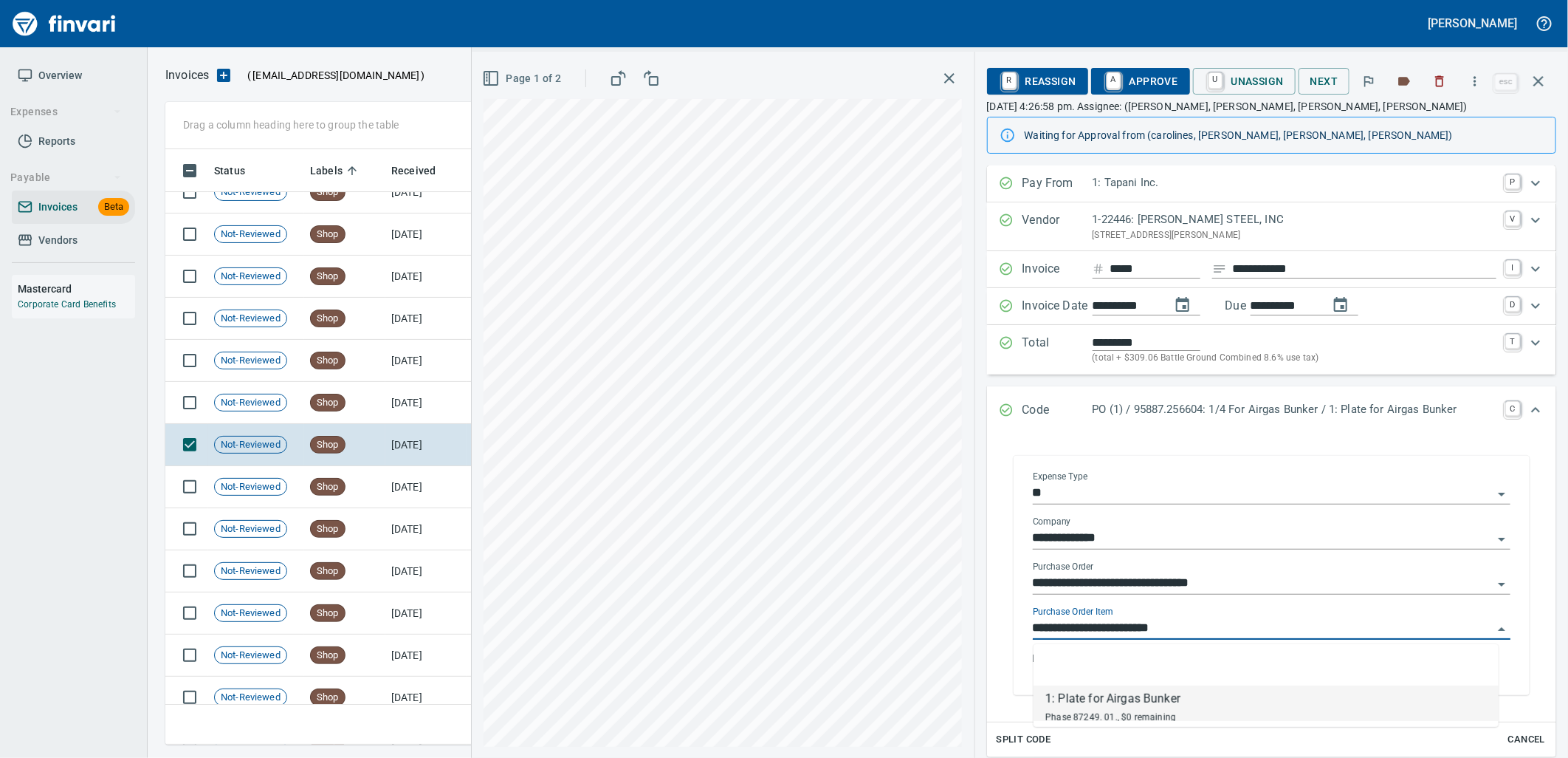
scroll to position [583, 1360]
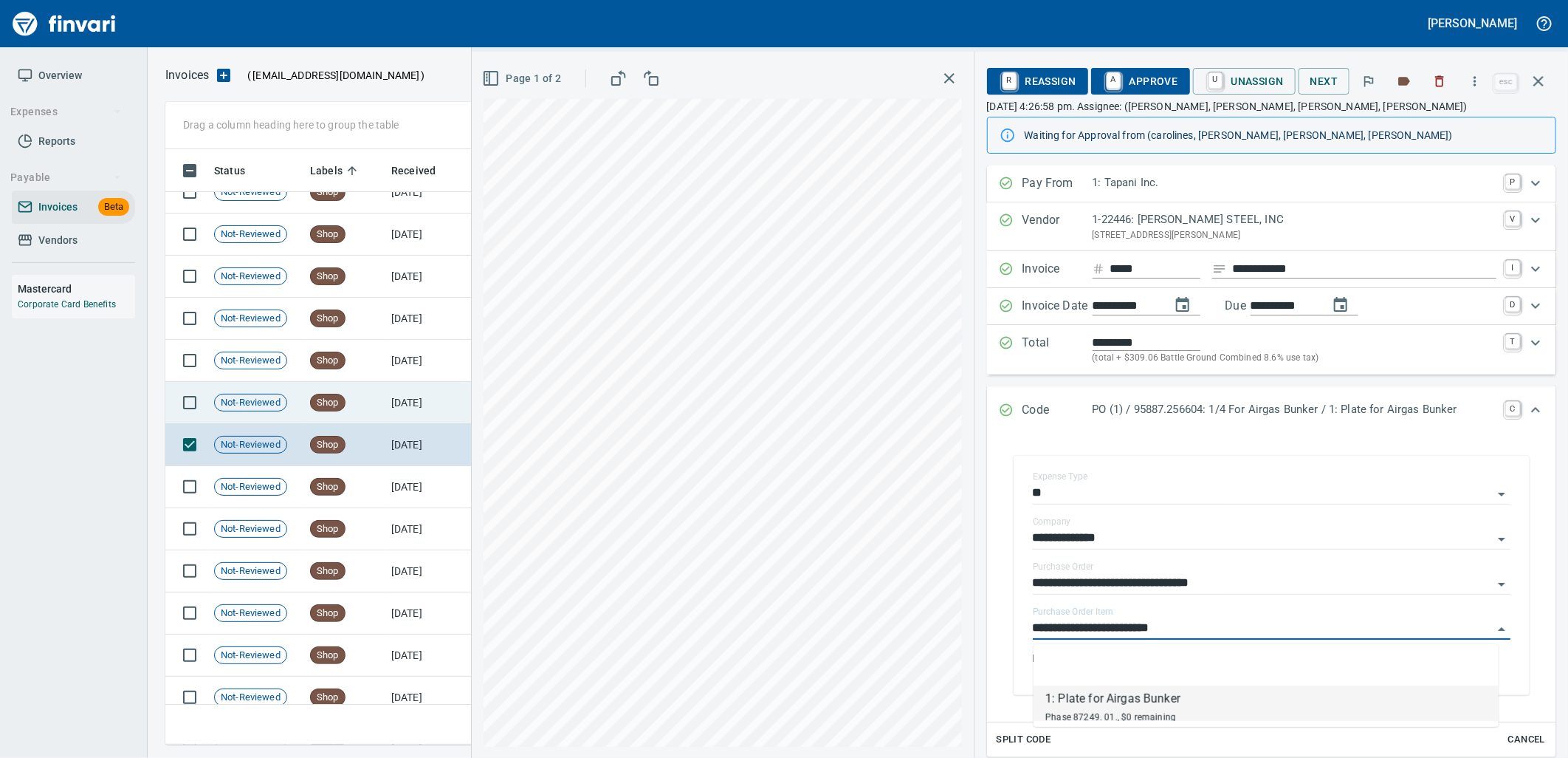
click at [415, 401] on td "[DATE]" at bounding box center [426, 403] width 81 height 42
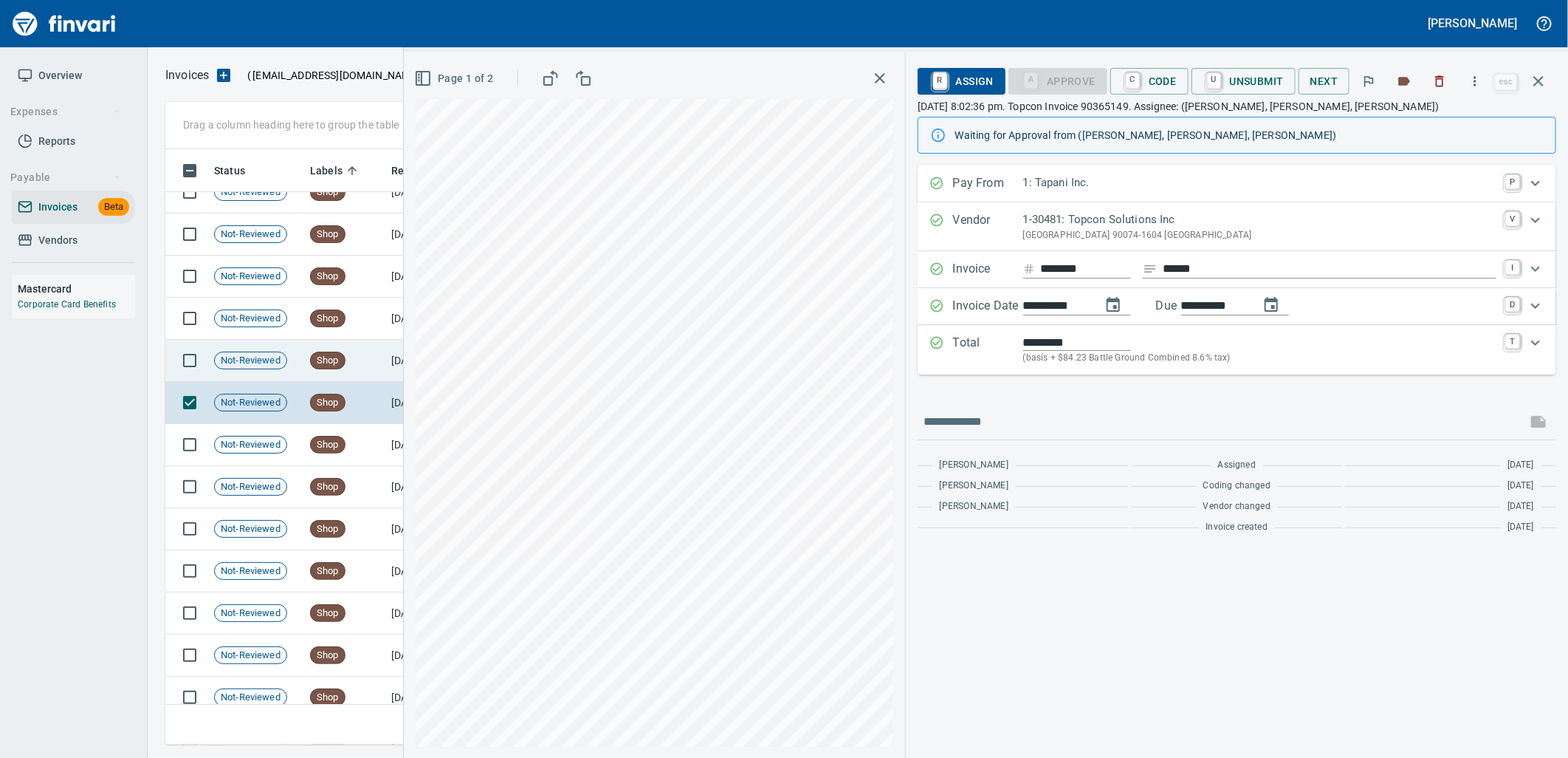
click at [344, 353] on span "Shop" at bounding box center [328, 360] width 34 height 14
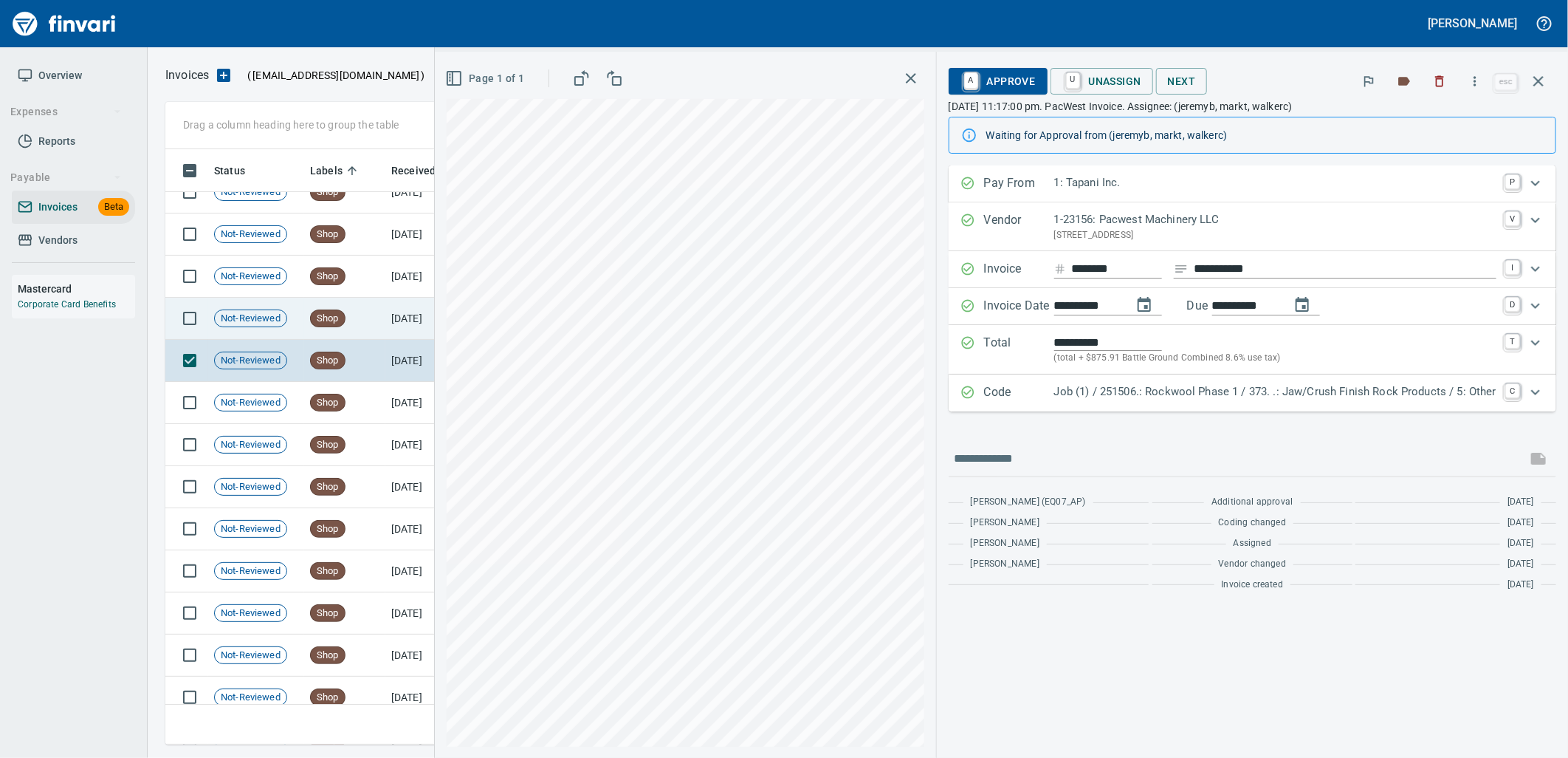
click at [350, 326] on td "Shop" at bounding box center [345, 318] width 81 height 42
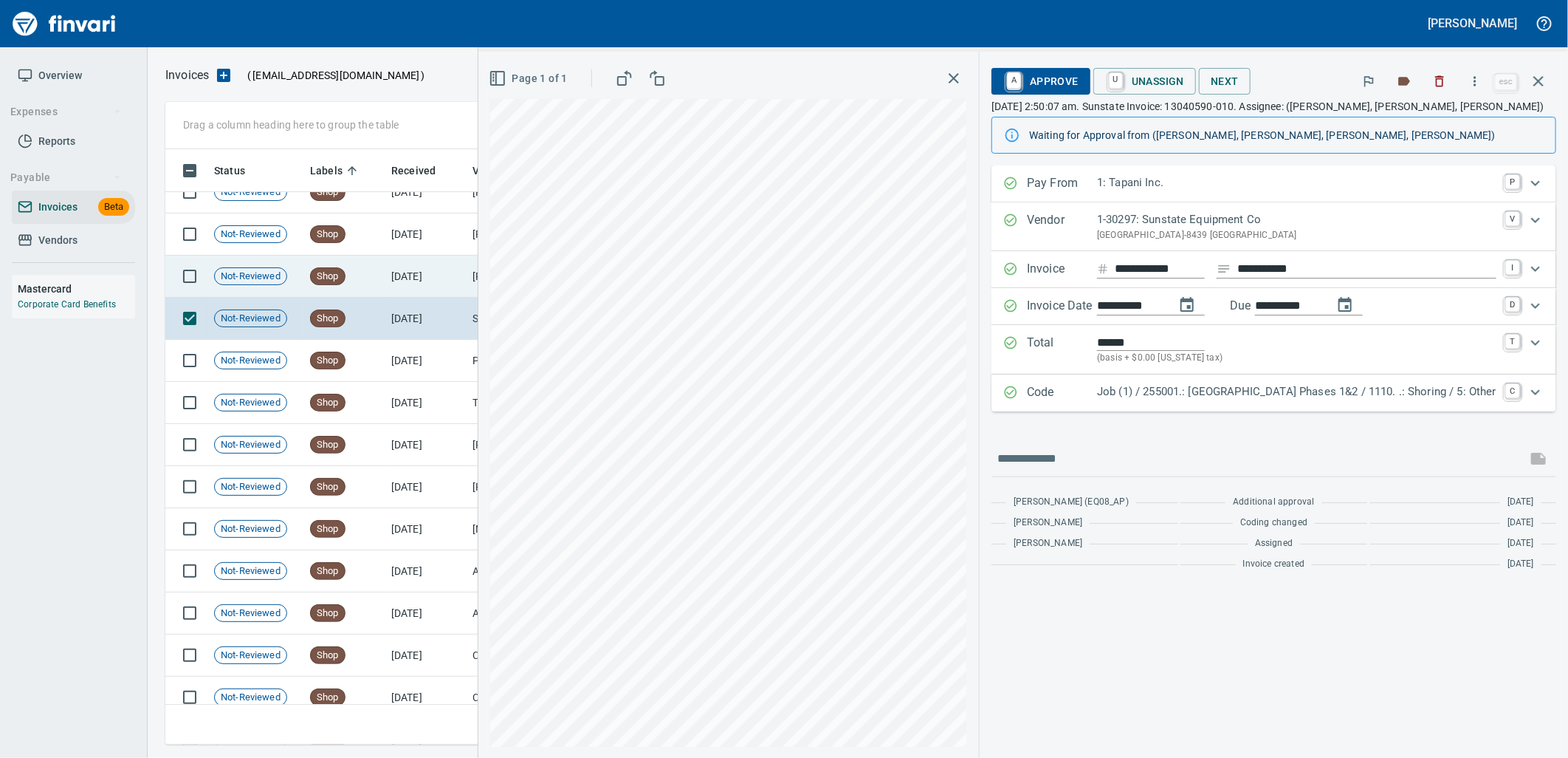
click at [351, 282] on td "Shop" at bounding box center [345, 276] width 81 height 42
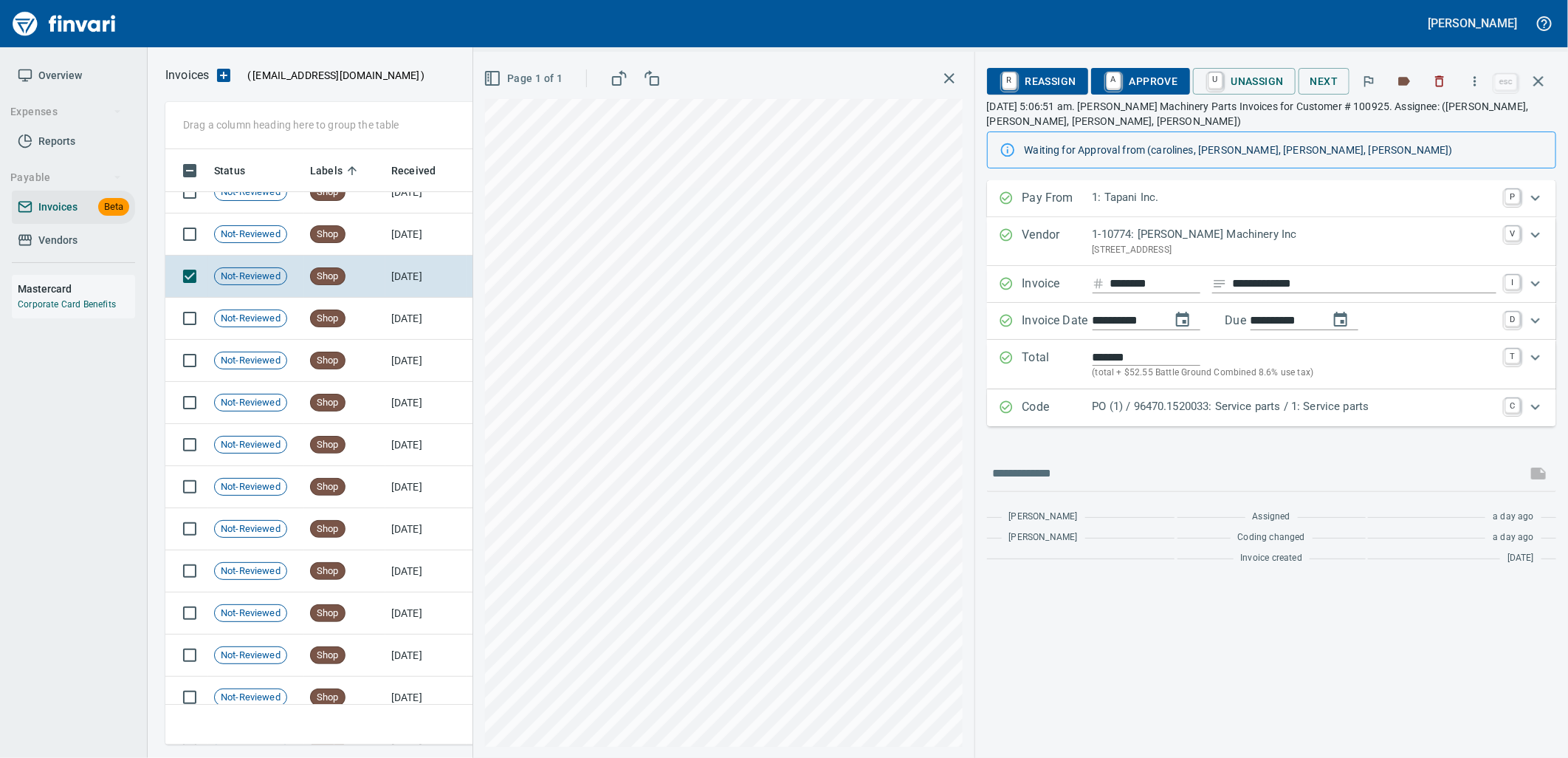
click at [1174, 409] on p "PO (1) / 96470.1520033: Service parts / 1: Service parts" at bounding box center [1294, 406] width 404 height 17
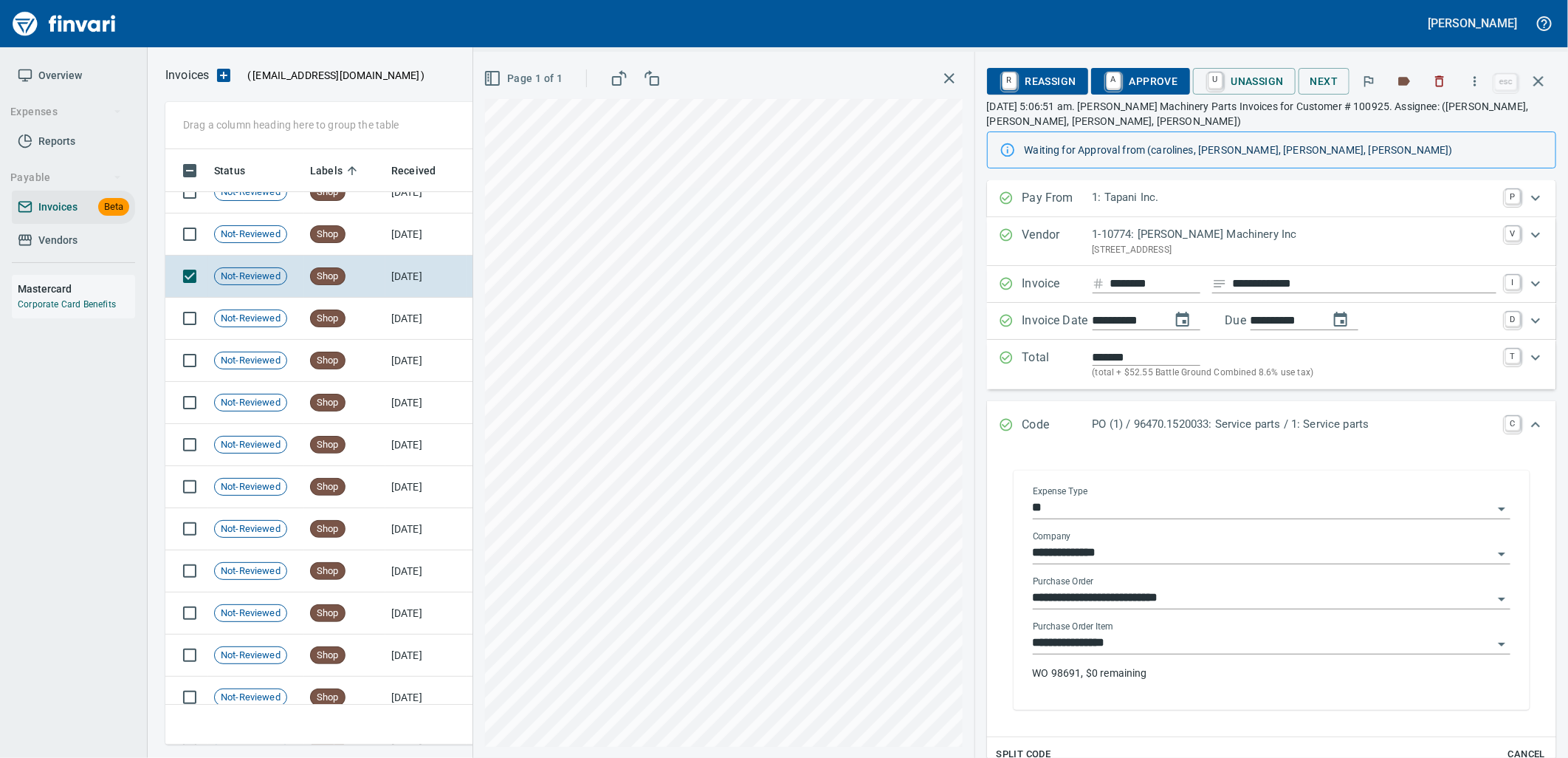
click at [1149, 631] on div "**********" at bounding box center [1271, 637] width 478 height 33
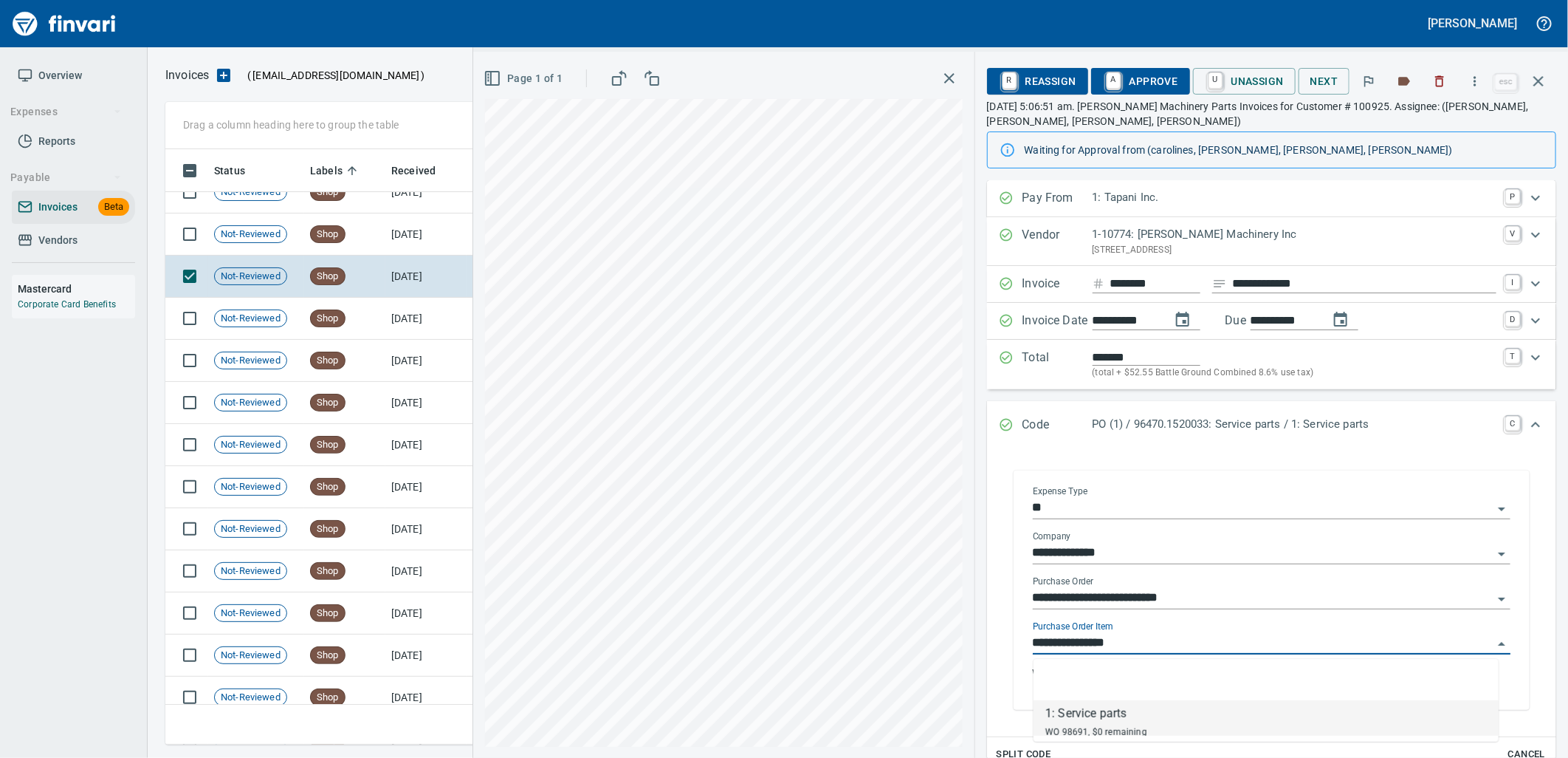
scroll to position [583, 1360]
click at [1134, 637] on input "**********" at bounding box center [1263, 643] width 460 height 21
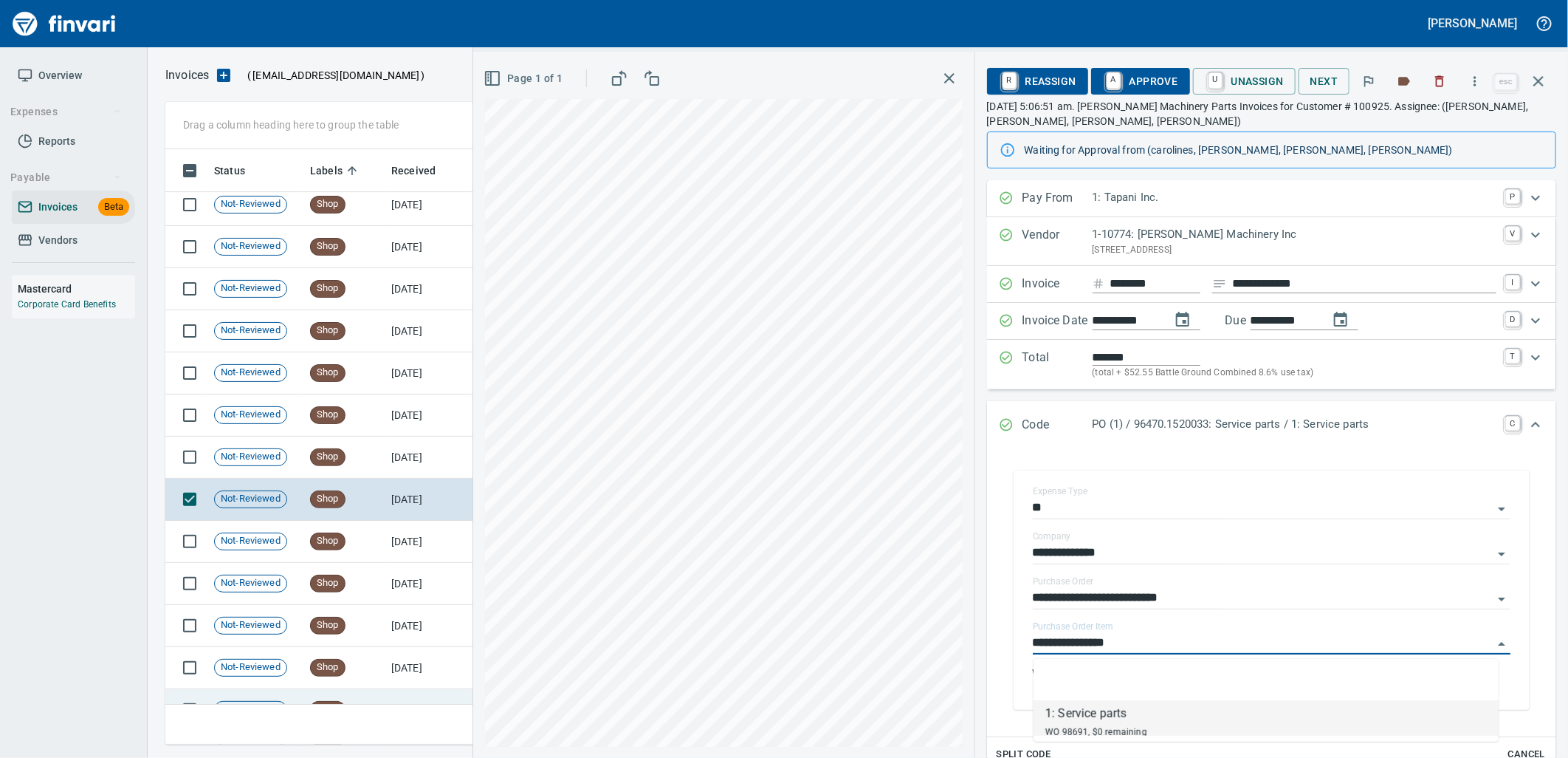
scroll to position [17244, 0]
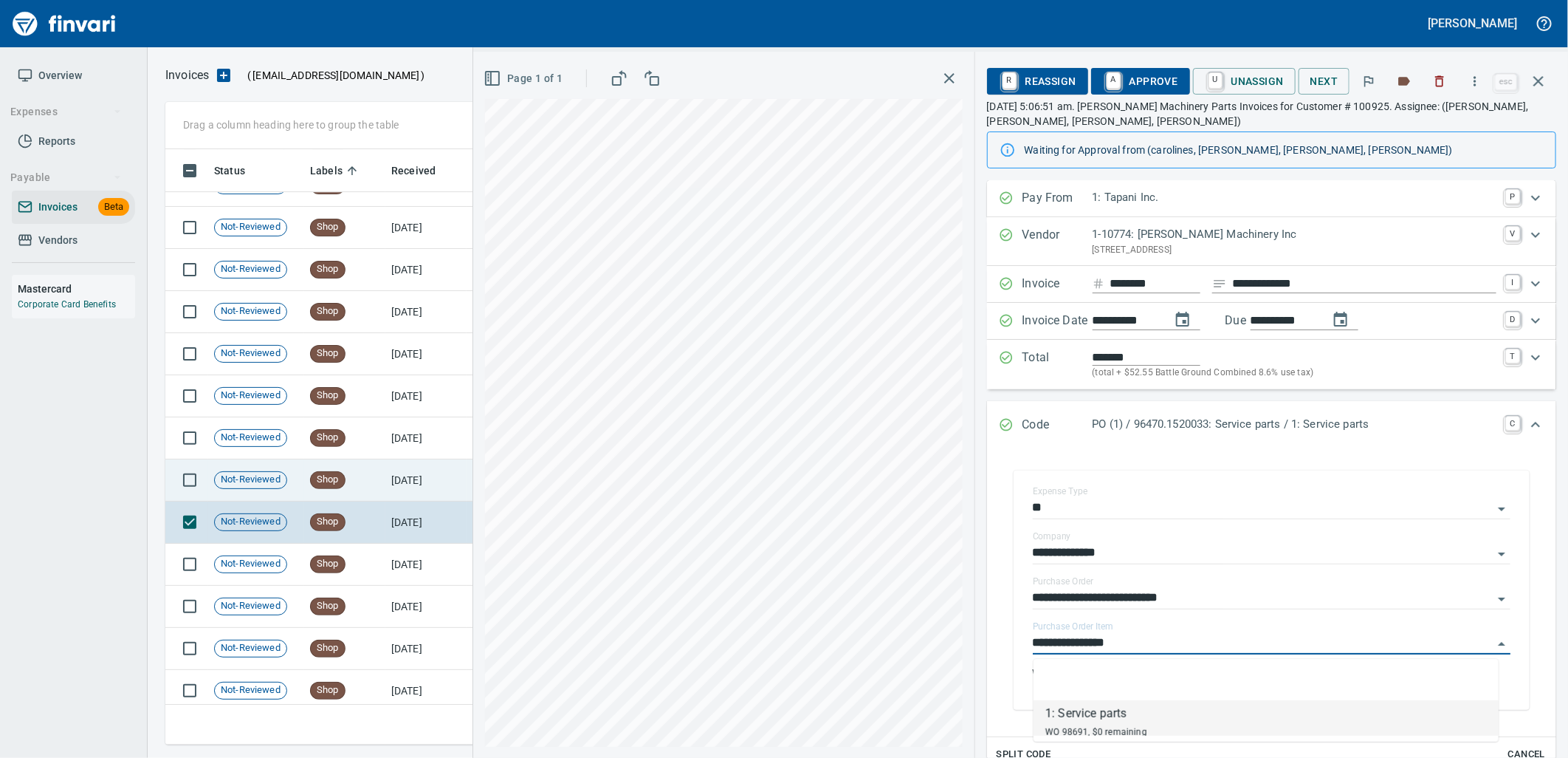
click at [354, 492] on td "Shop" at bounding box center [345, 480] width 81 height 42
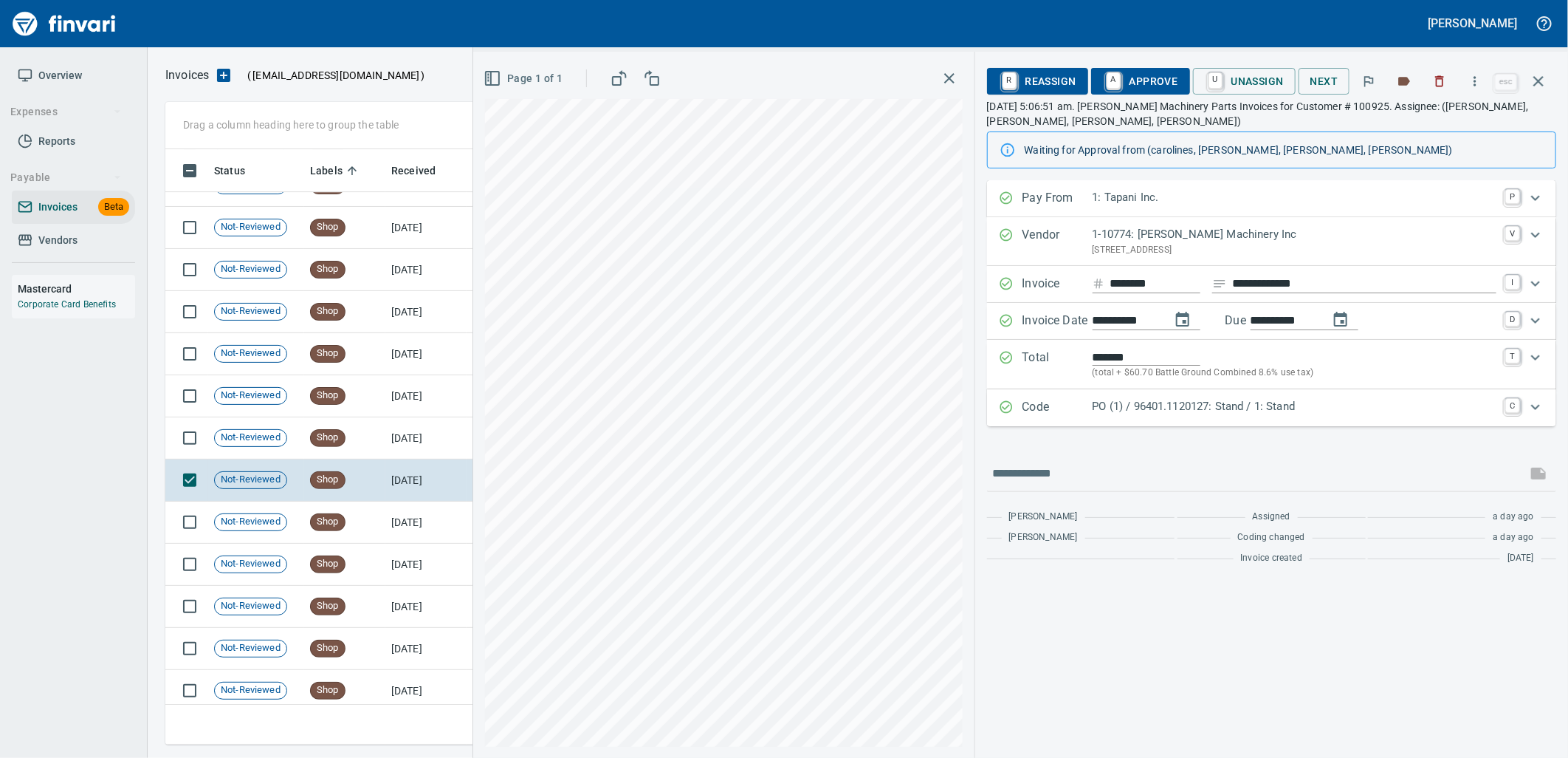
click at [1152, 407] on p "PO (1) / 96401.1120127: Stand / 1: Stand" at bounding box center [1294, 406] width 404 height 17
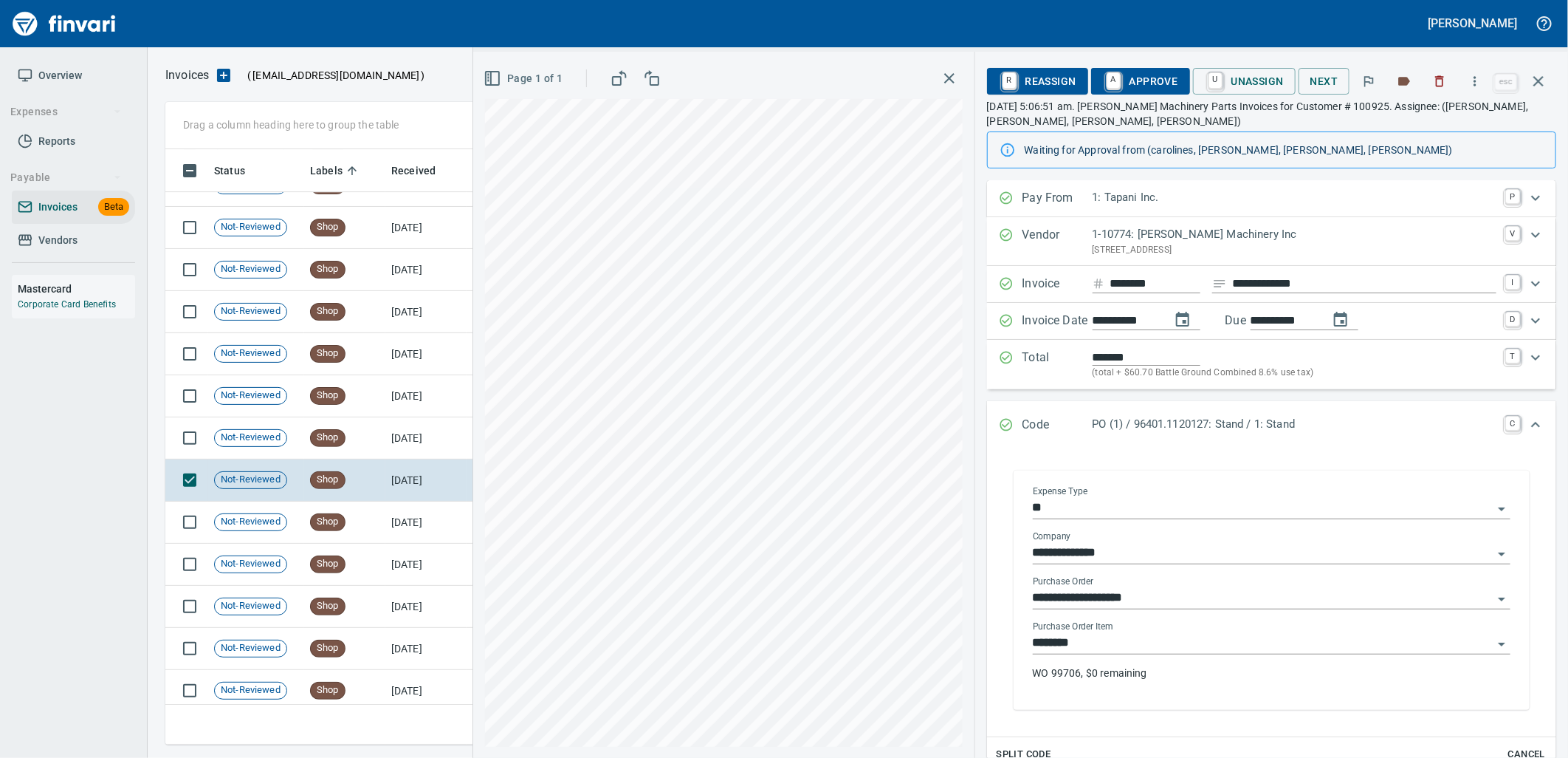
click at [1104, 645] on input "********" at bounding box center [1263, 643] width 460 height 21
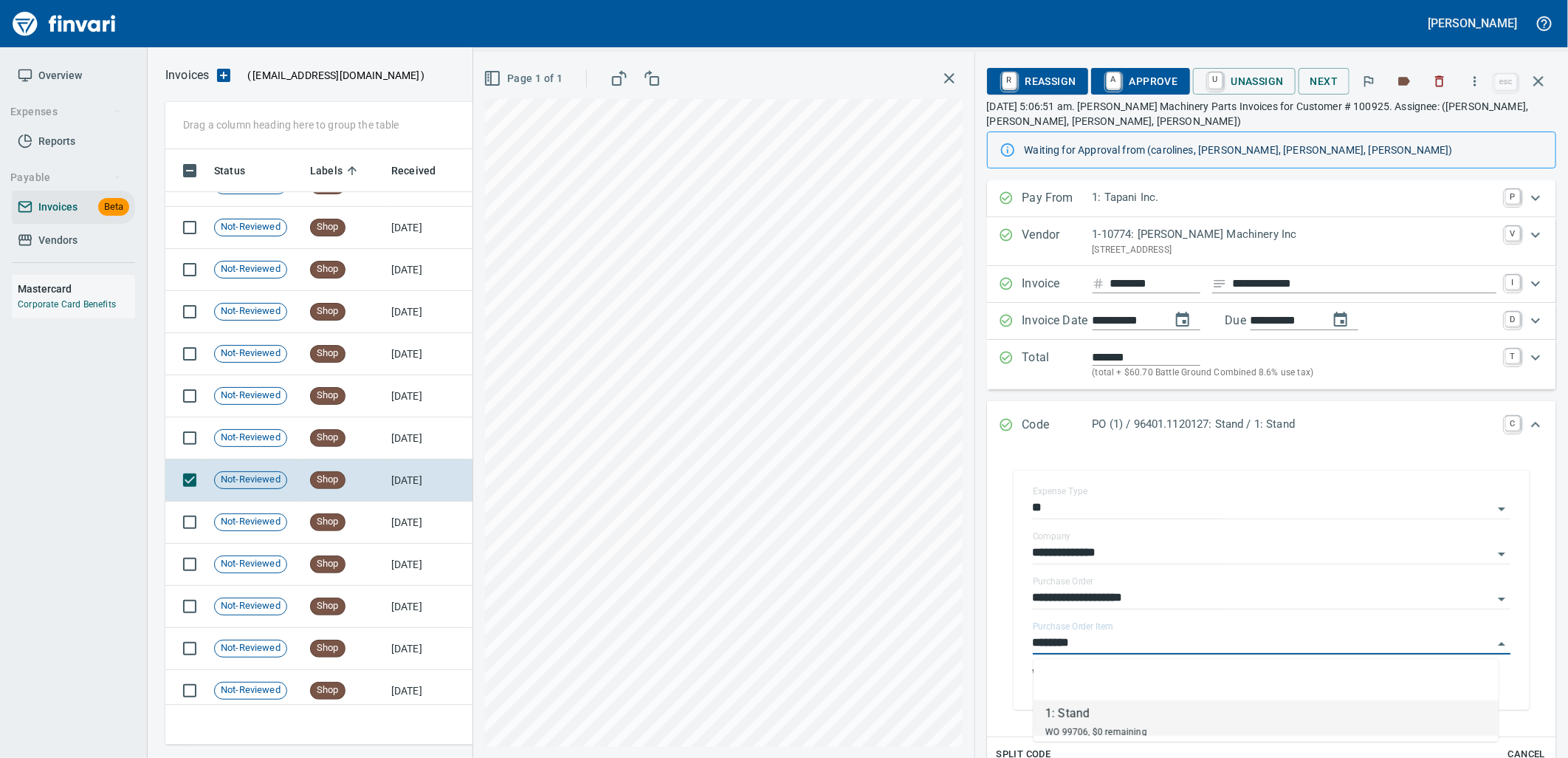
scroll to position [583, 1360]
click at [384, 430] on td "Shop" at bounding box center [345, 438] width 81 height 42
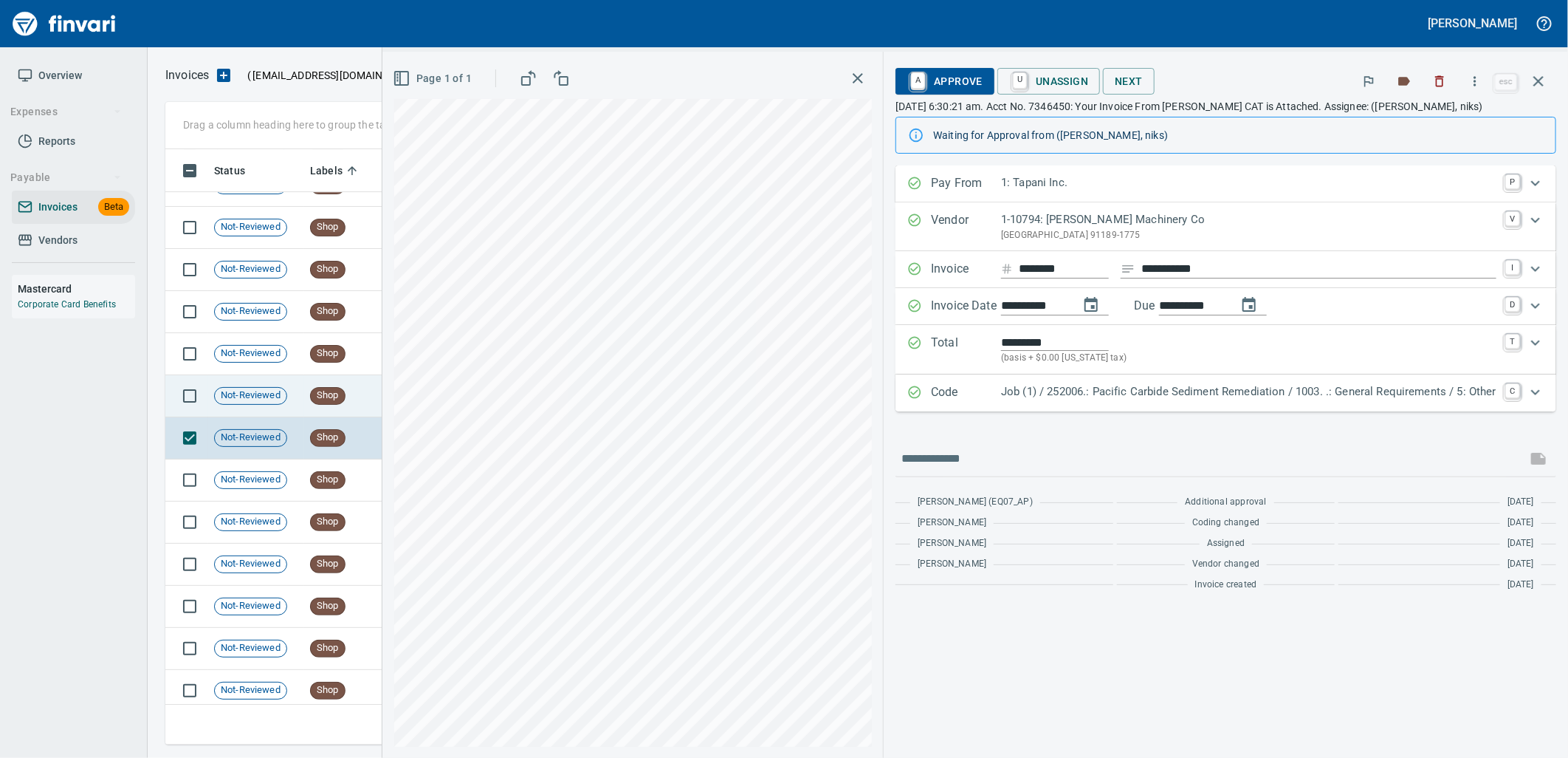
click at [338, 387] on div "Shop" at bounding box center [328, 396] width 35 height 18
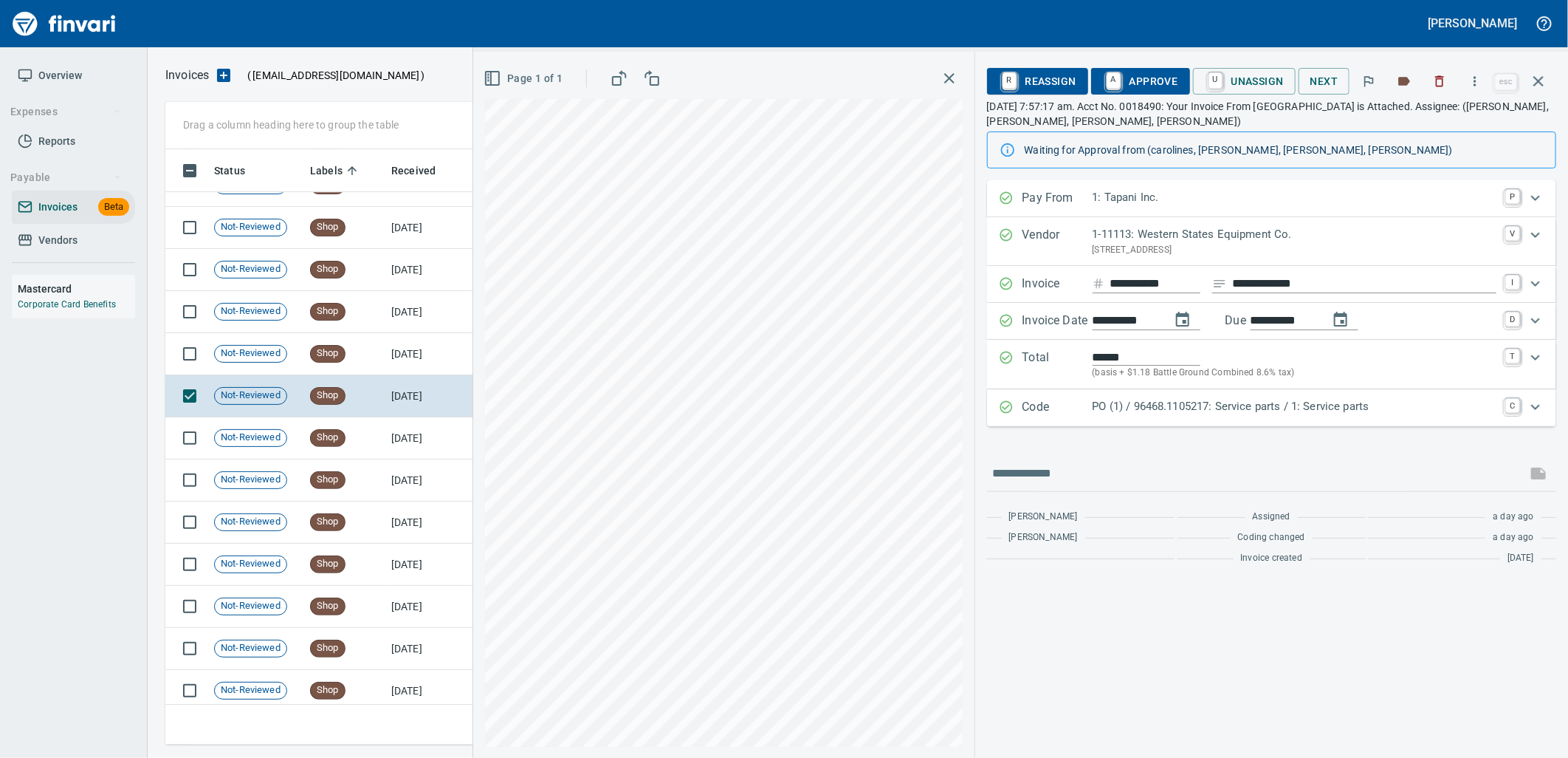
click at [1288, 411] on p "PO (1) / 96468.1105217: Service parts / 1: Service parts" at bounding box center [1294, 406] width 404 height 17
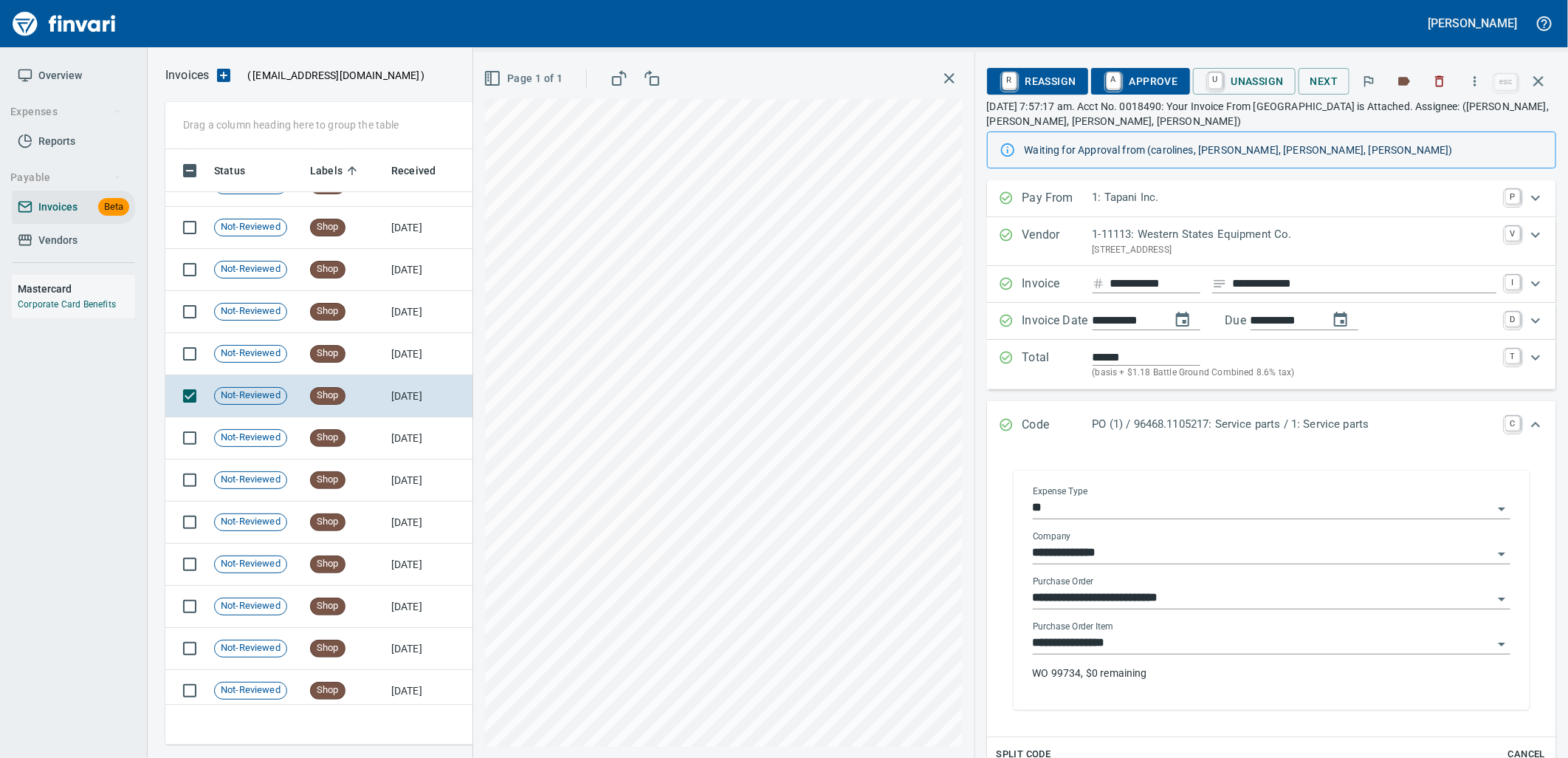
click at [1139, 651] on input "**********" at bounding box center [1263, 643] width 460 height 21
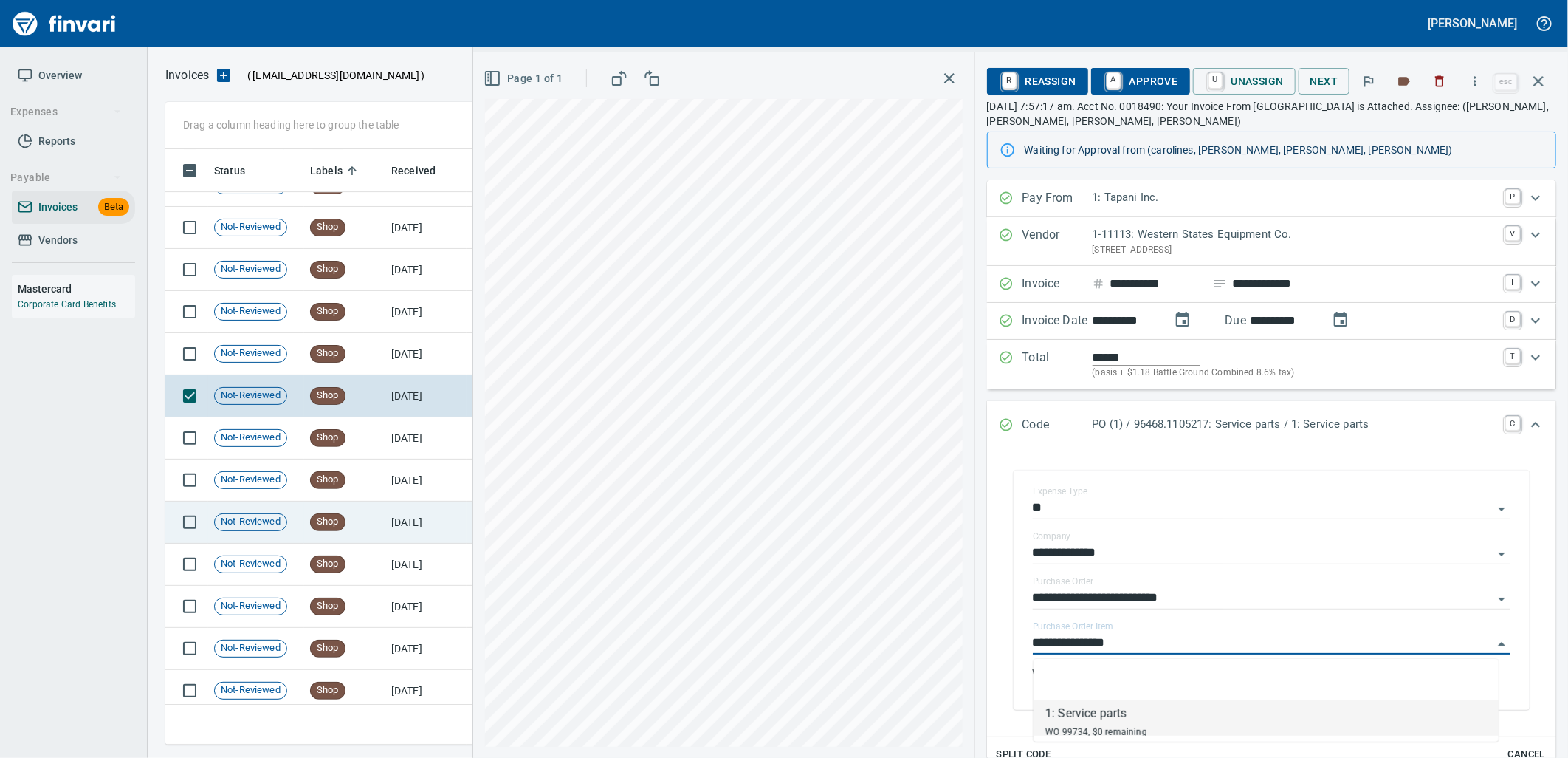
scroll to position [583, 1360]
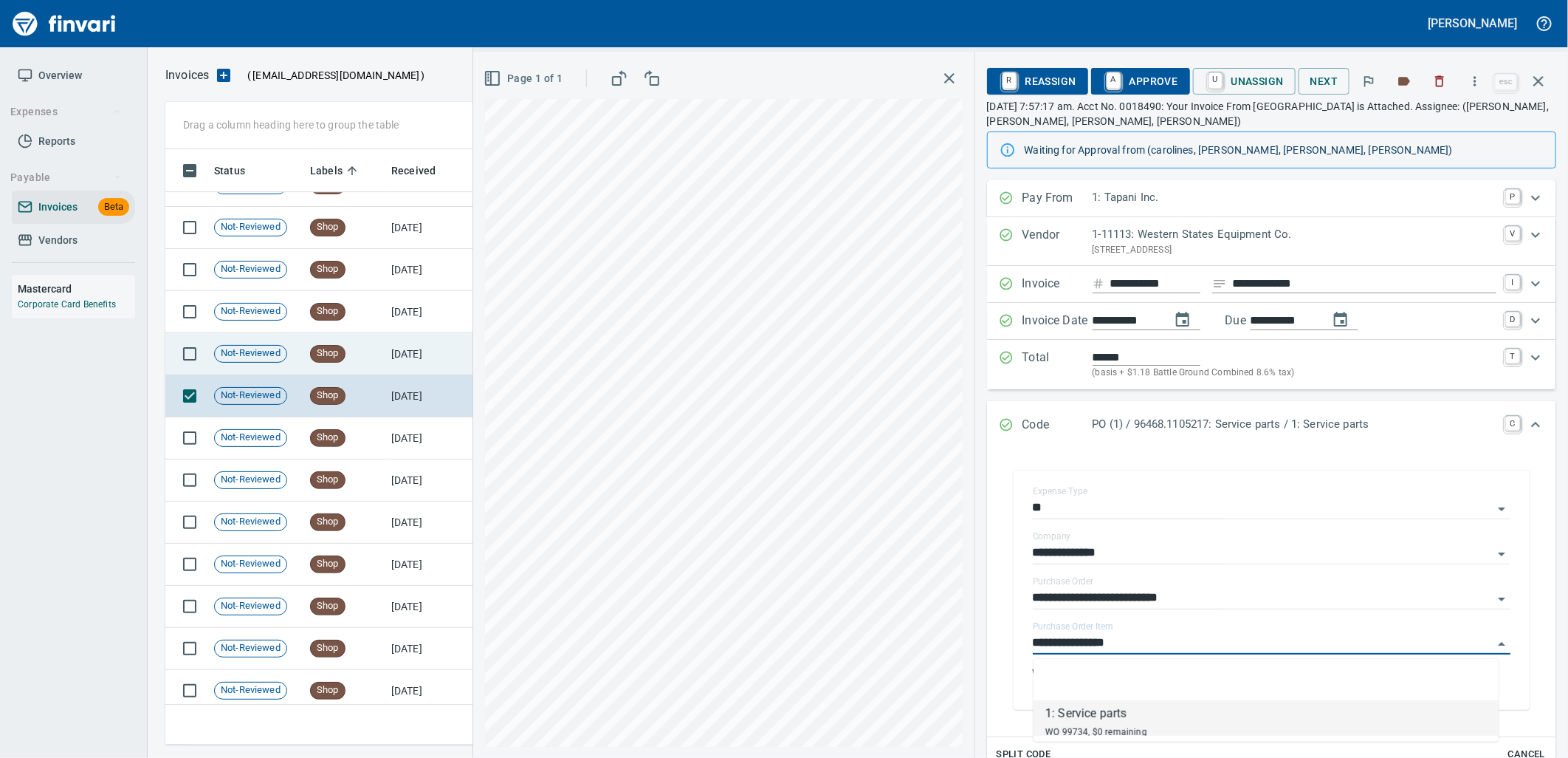
click at [297, 367] on td "Not-Reviewed" at bounding box center [256, 353] width 96 height 42
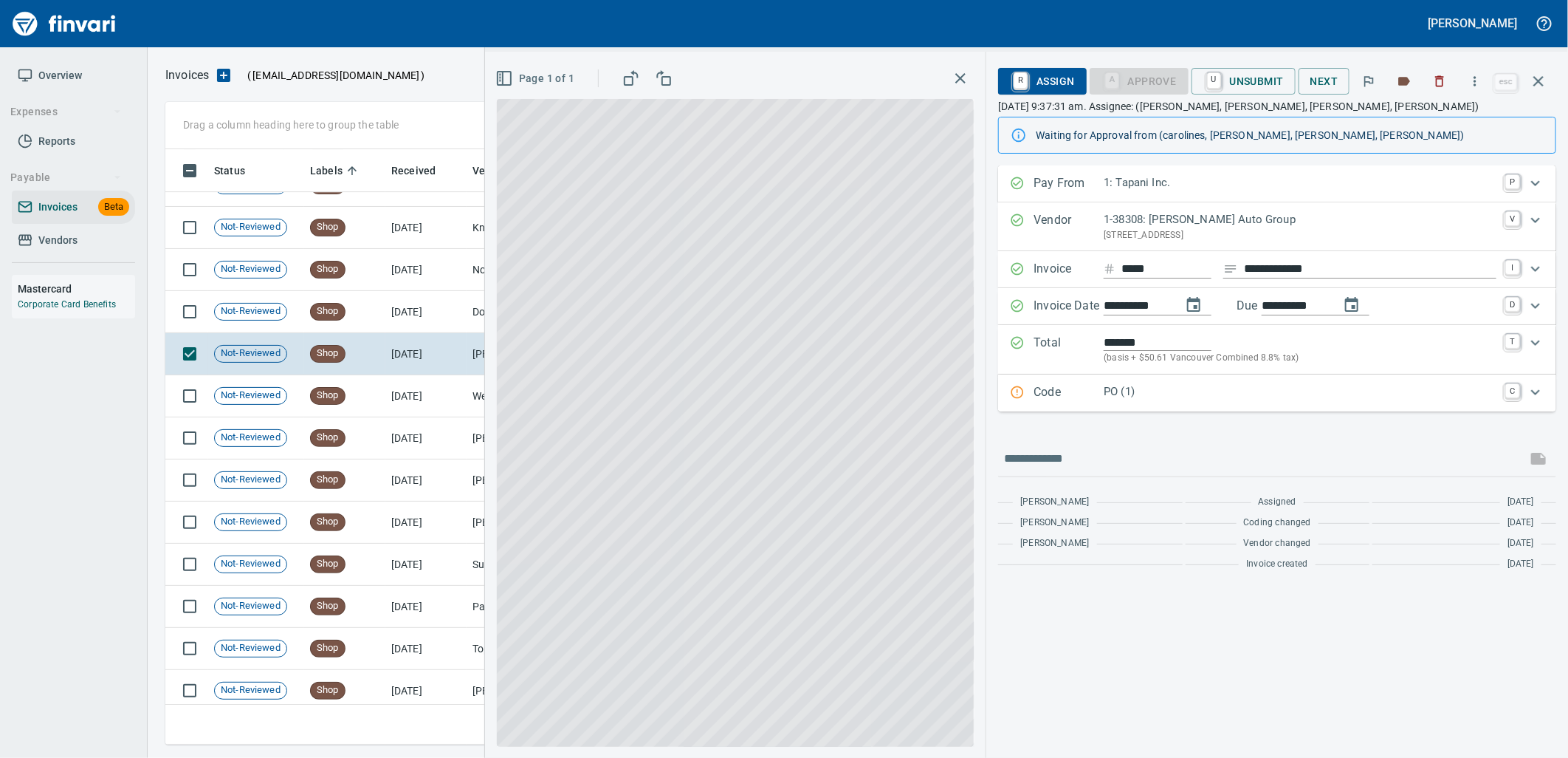
click at [1140, 389] on p "PO (1)" at bounding box center [1300, 391] width 393 height 17
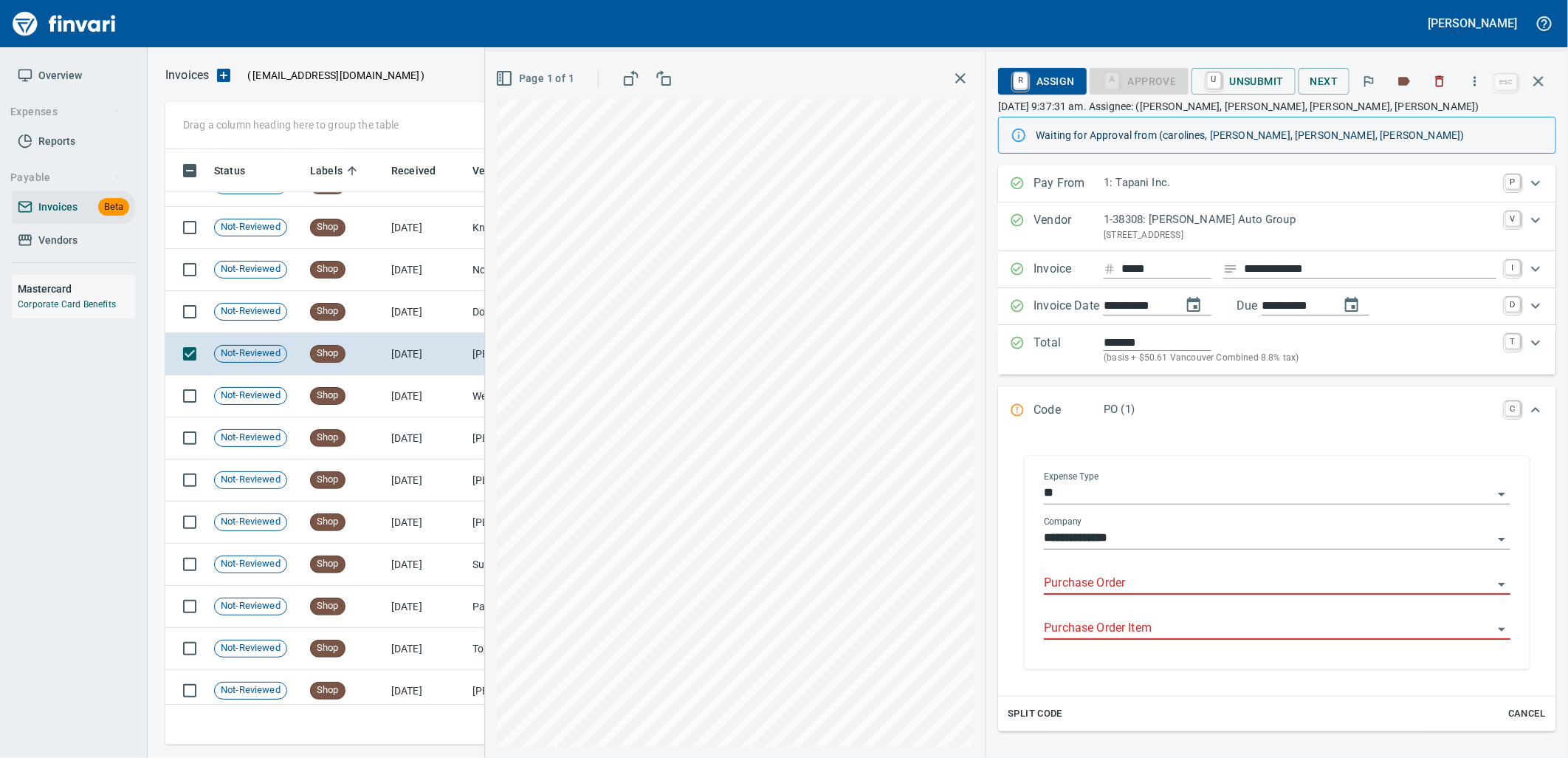
click at [1080, 585] on input "Purchase Order" at bounding box center [1268, 583] width 449 height 21
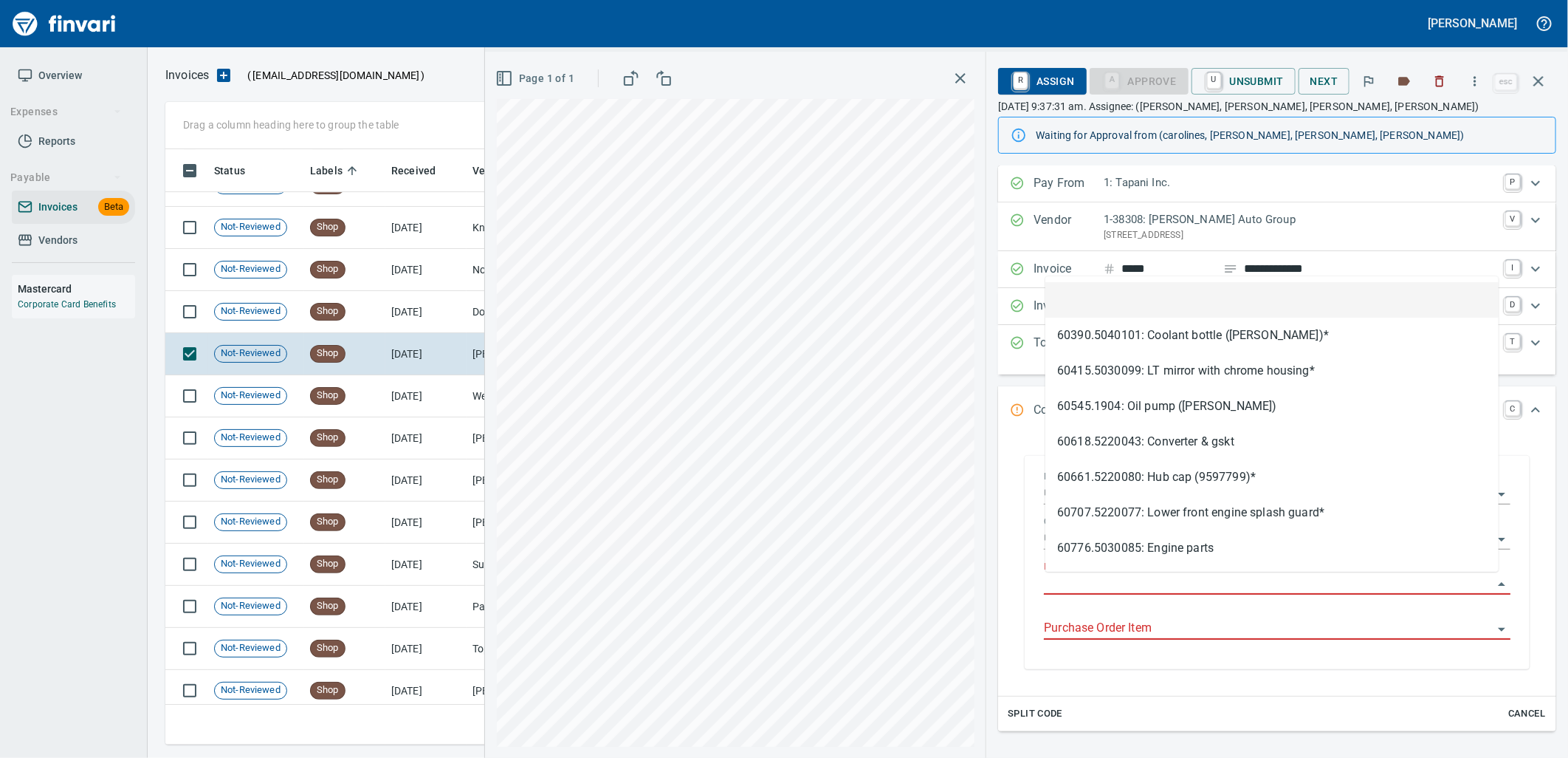
scroll to position [583, 1360]
type input "**********"
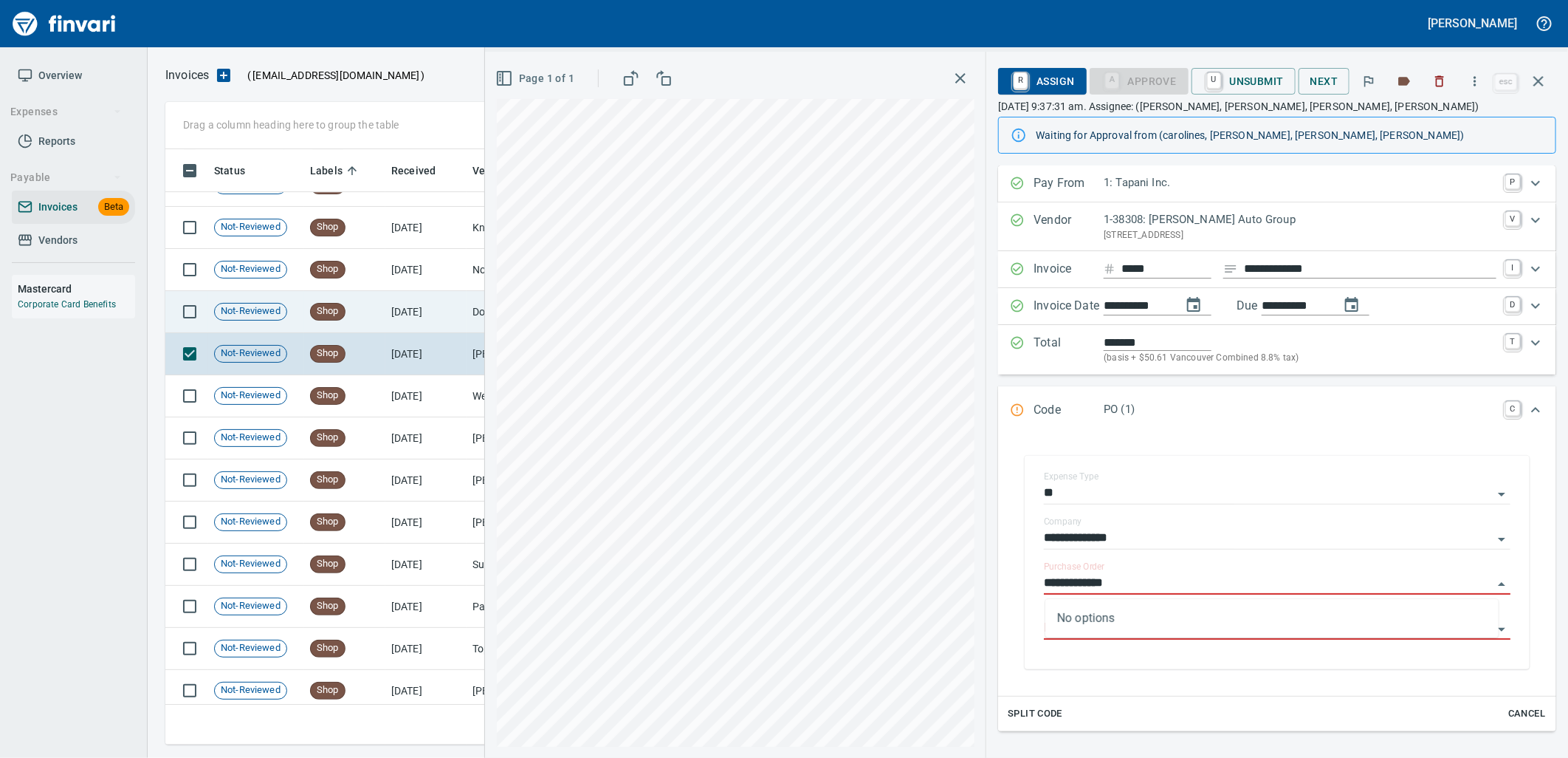
click at [399, 326] on td "[DATE]" at bounding box center [426, 311] width 81 height 42
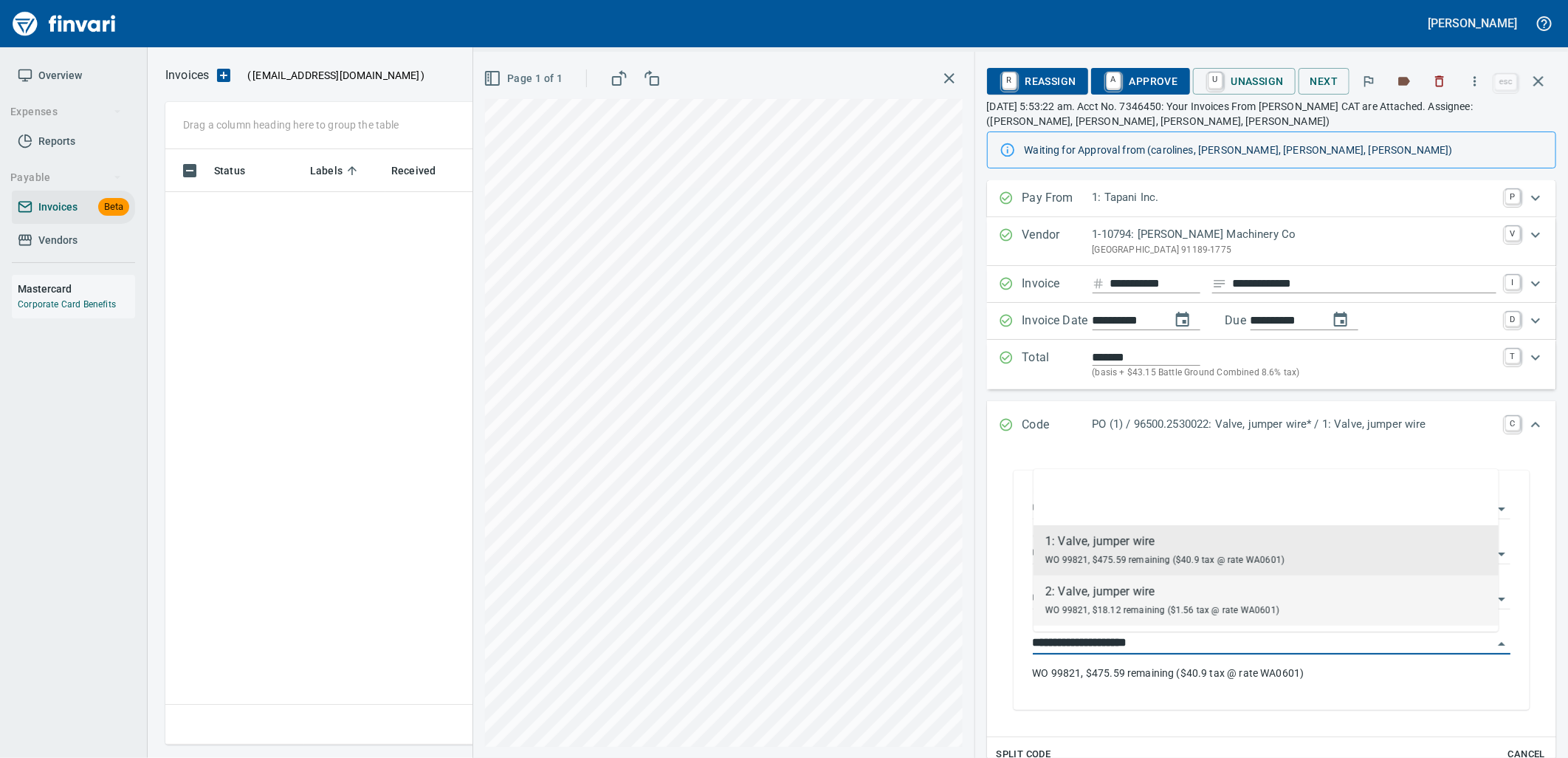
scroll to position [583, 1360]
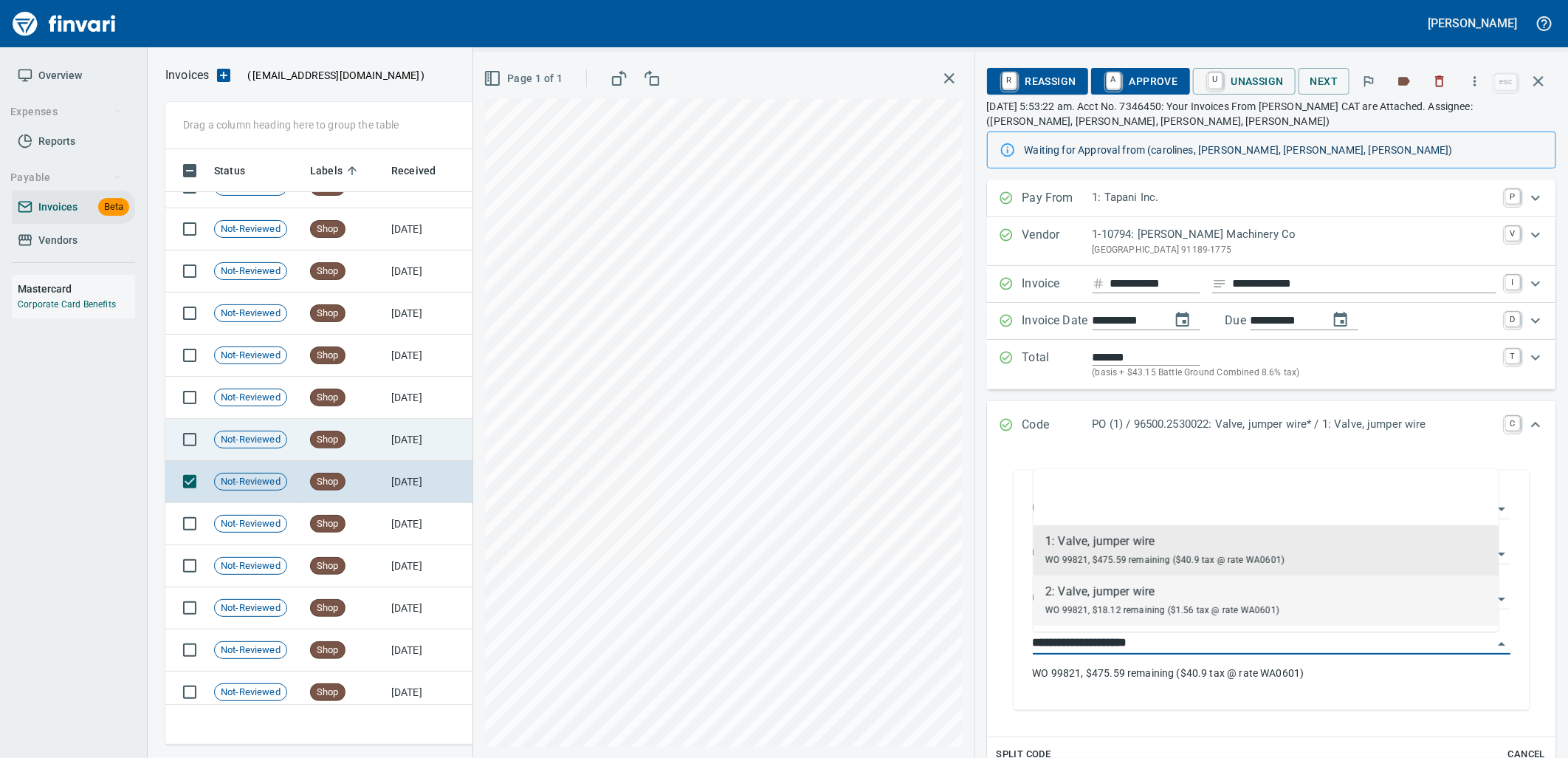
click at [433, 425] on td "[DATE]" at bounding box center [426, 439] width 81 height 42
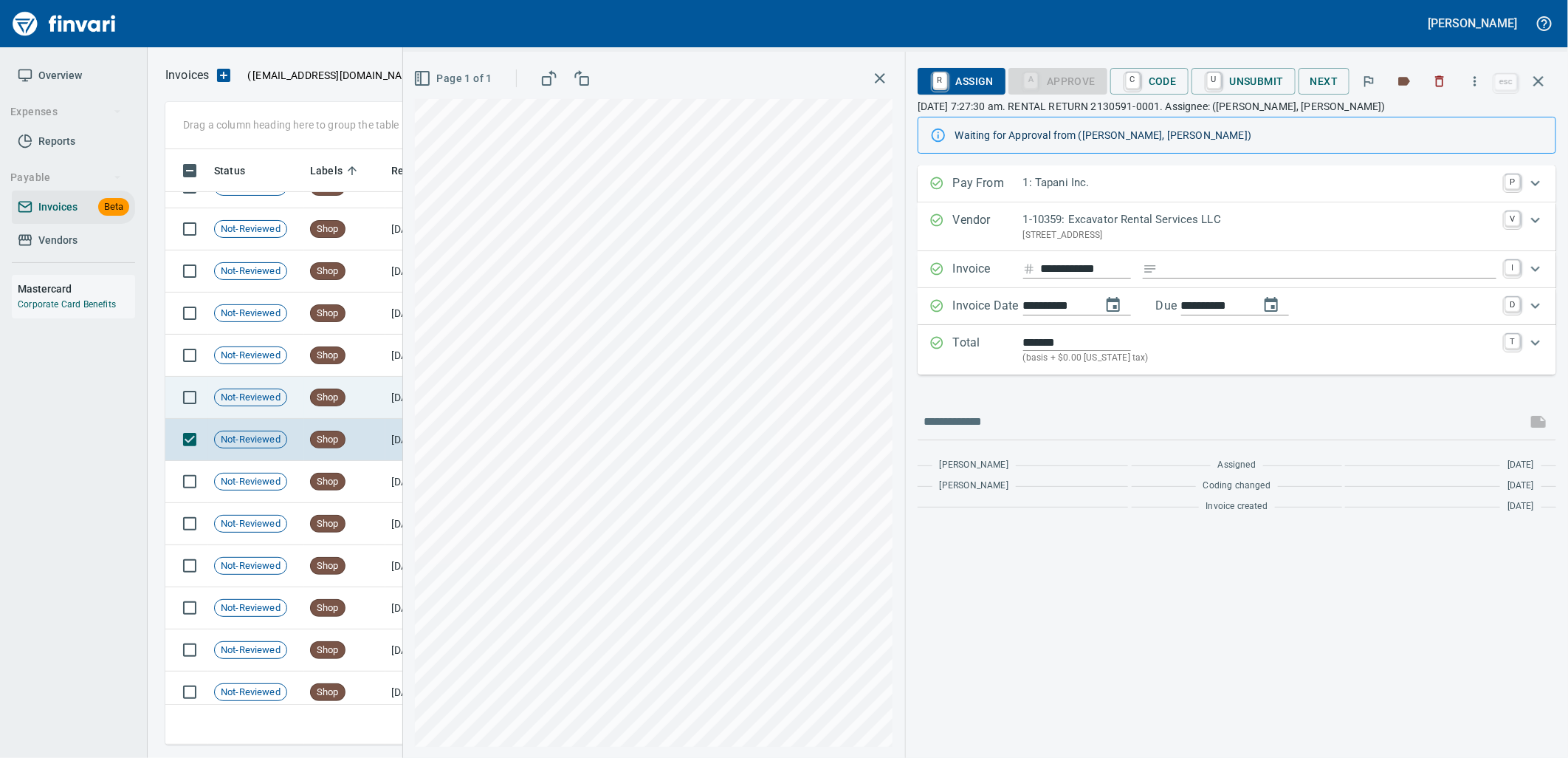
click at [333, 389] on div "Shop" at bounding box center [328, 398] width 35 height 18
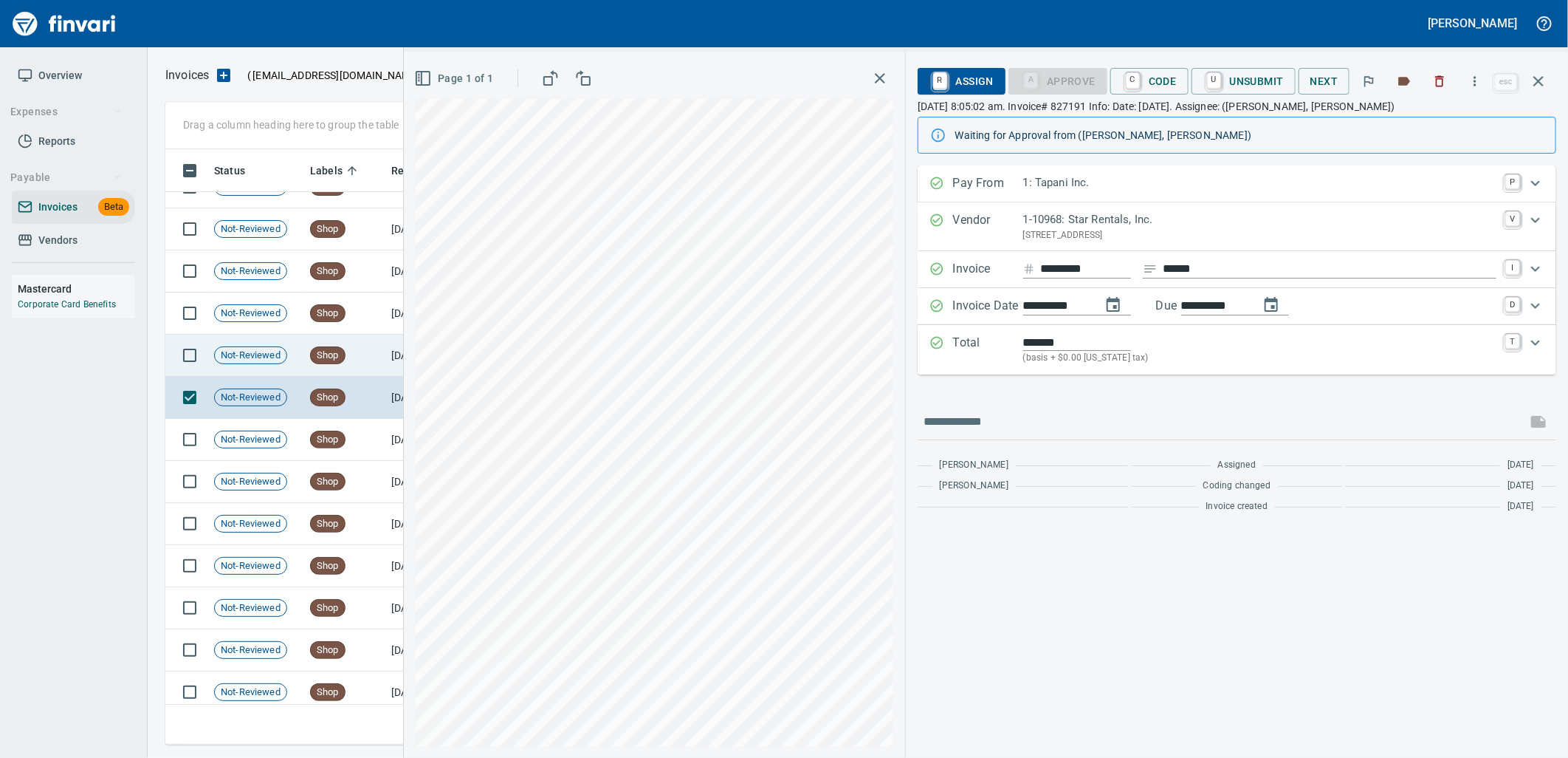
click at [345, 350] on td "Shop" at bounding box center [345, 355] width 81 height 42
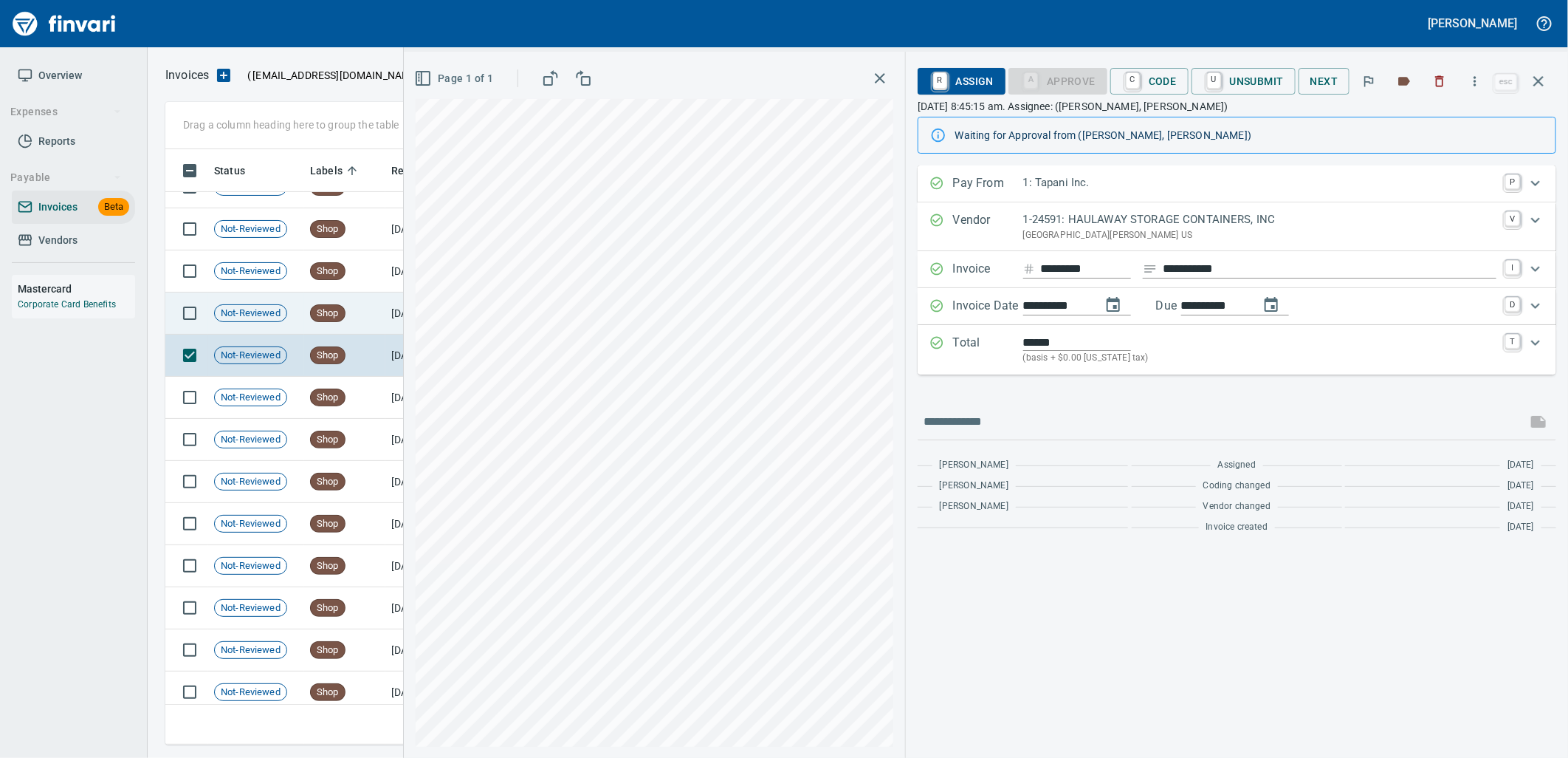
click at [305, 299] on td "Shop" at bounding box center [345, 313] width 81 height 42
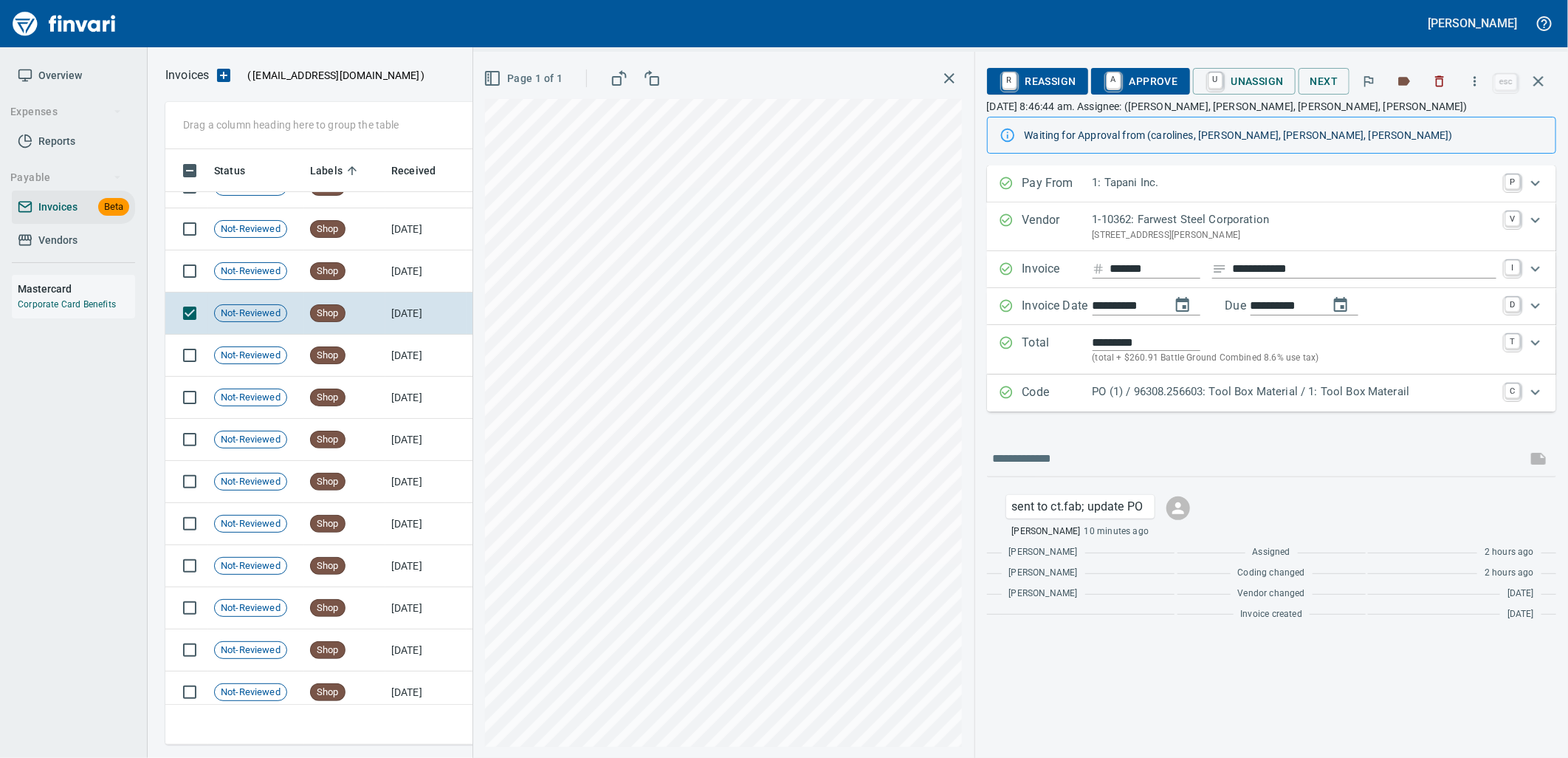
click at [1209, 403] on div "PO (1) / 96308.256603: Tool Box Material / 1: Tool Box Materail" at bounding box center [1294, 393] width 404 height 20
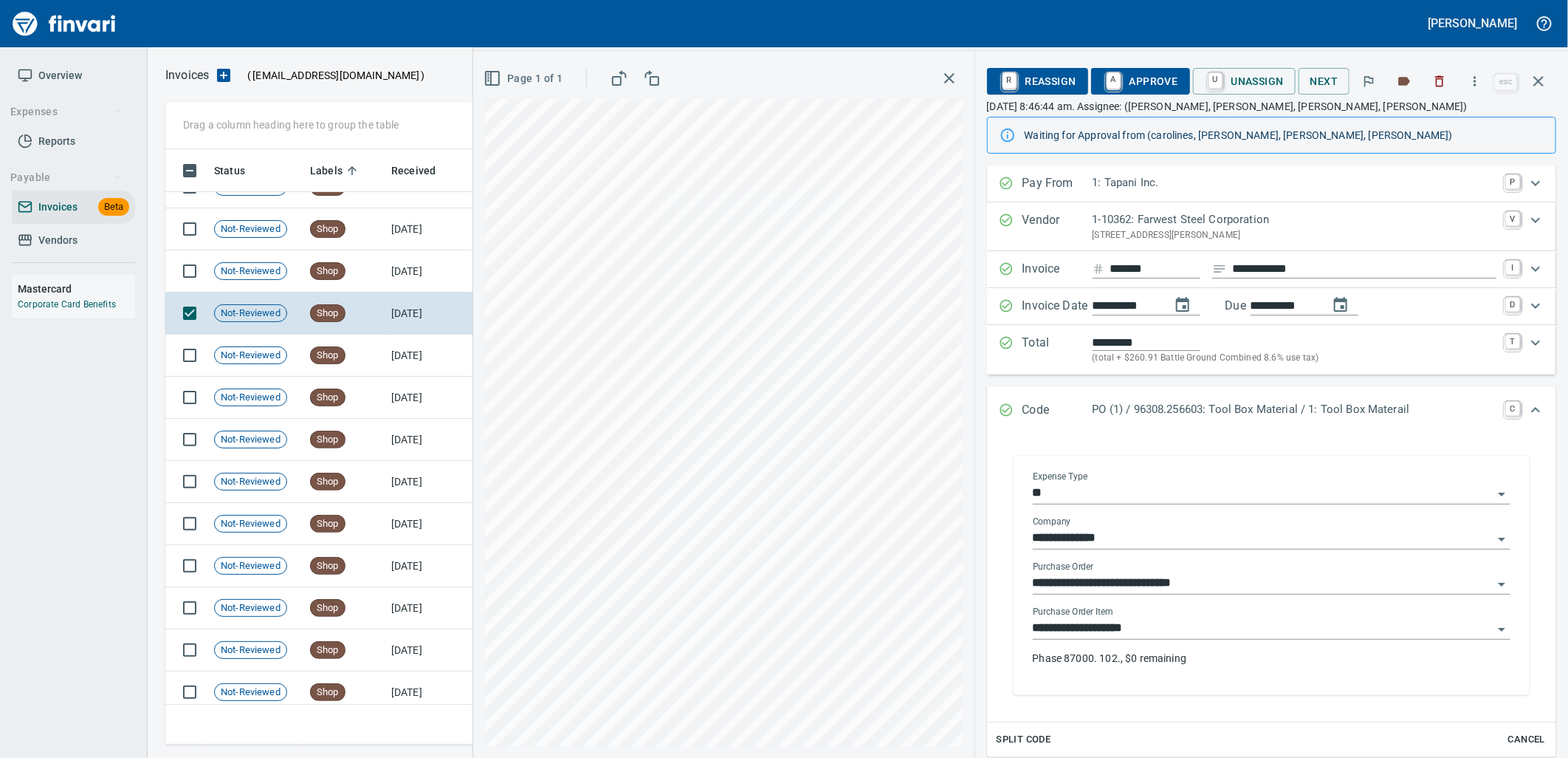
click at [1160, 624] on input "**********" at bounding box center [1263, 627] width 460 height 21
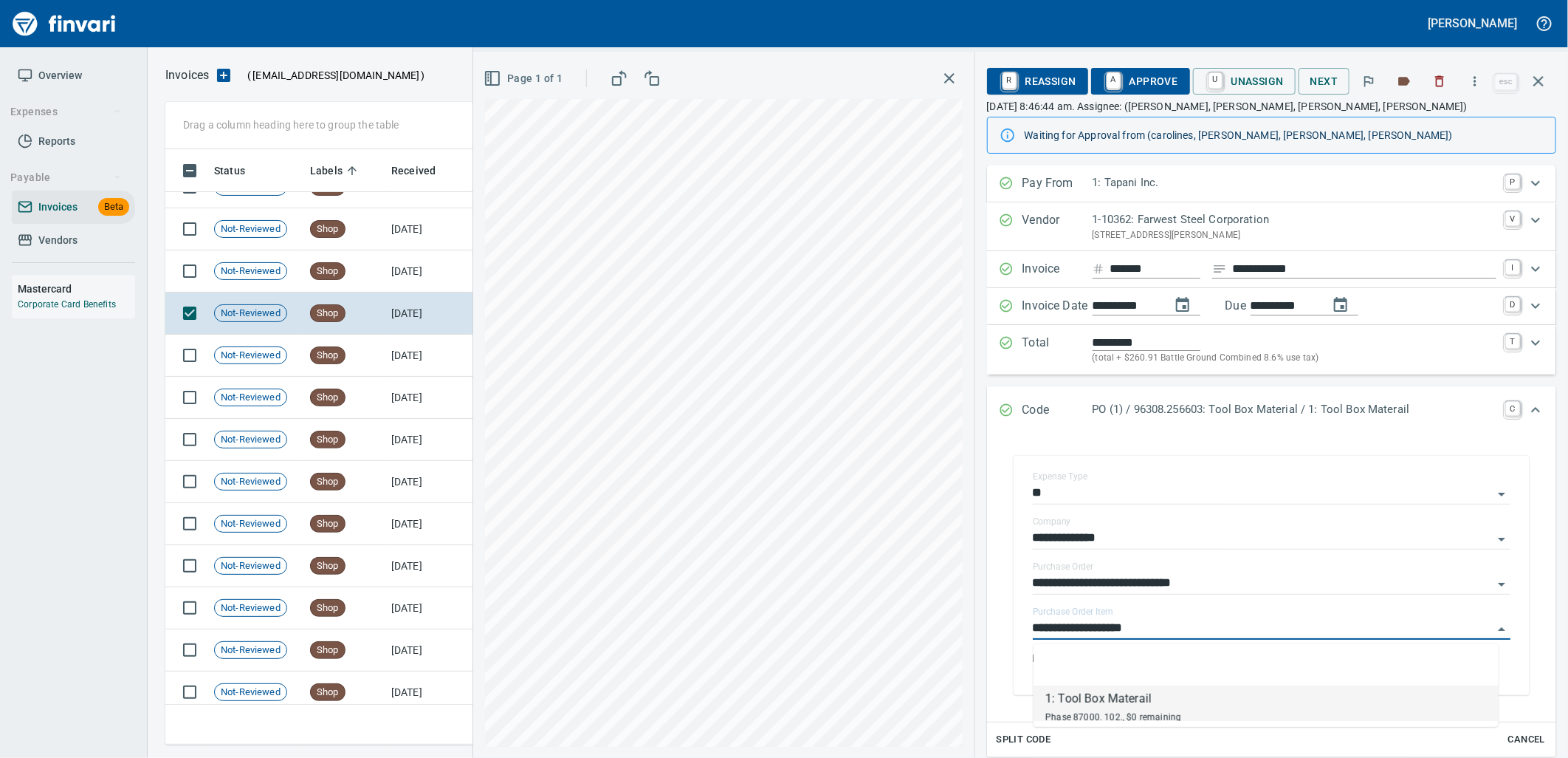
scroll to position [583, 1360]
click at [365, 260] on td "Shop" at bounding box center [345, 271] width 81 height 42
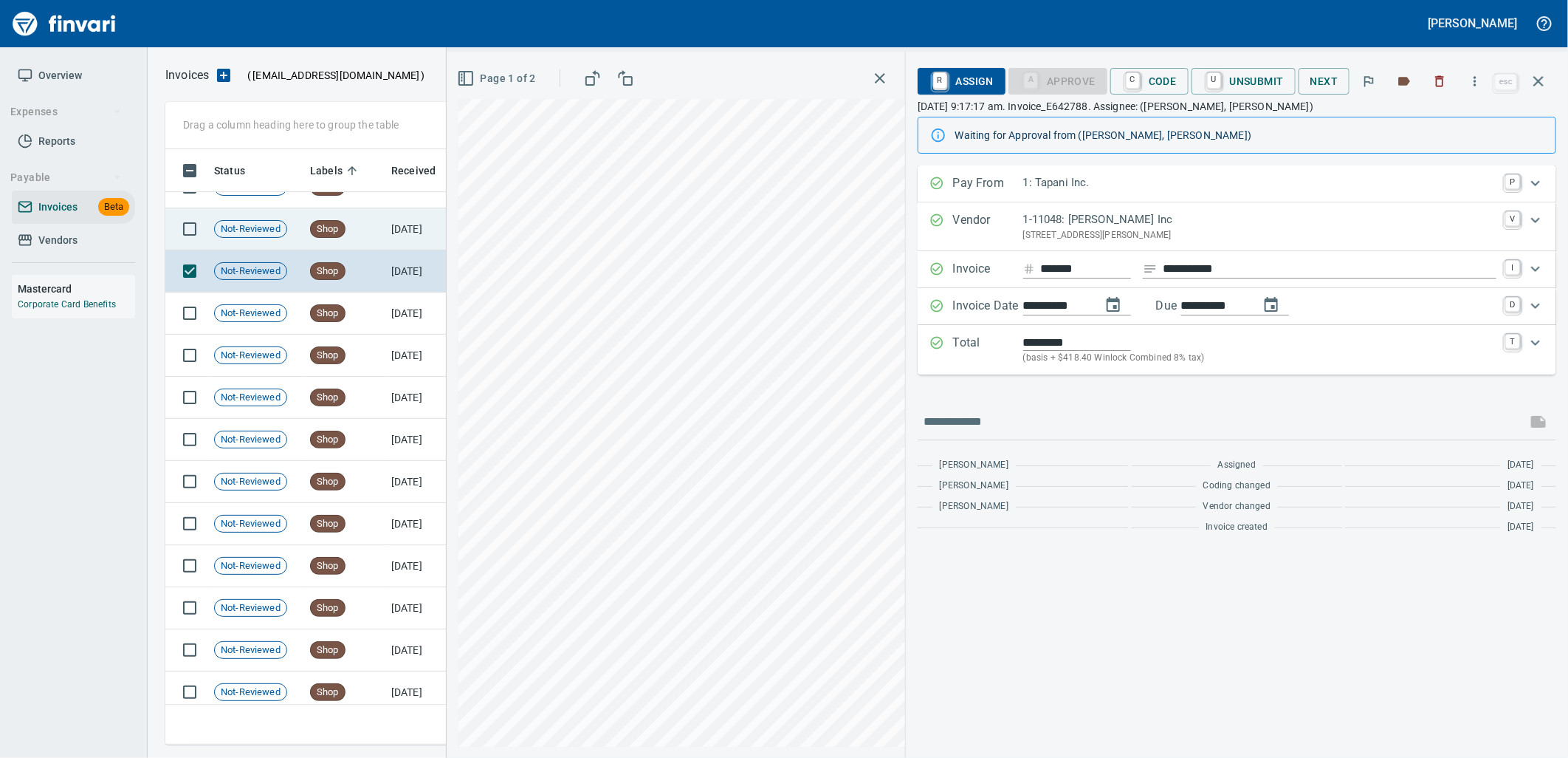
click at [307, 225] on td "Shop" at bounding box center [345, 229] width 81 height 42
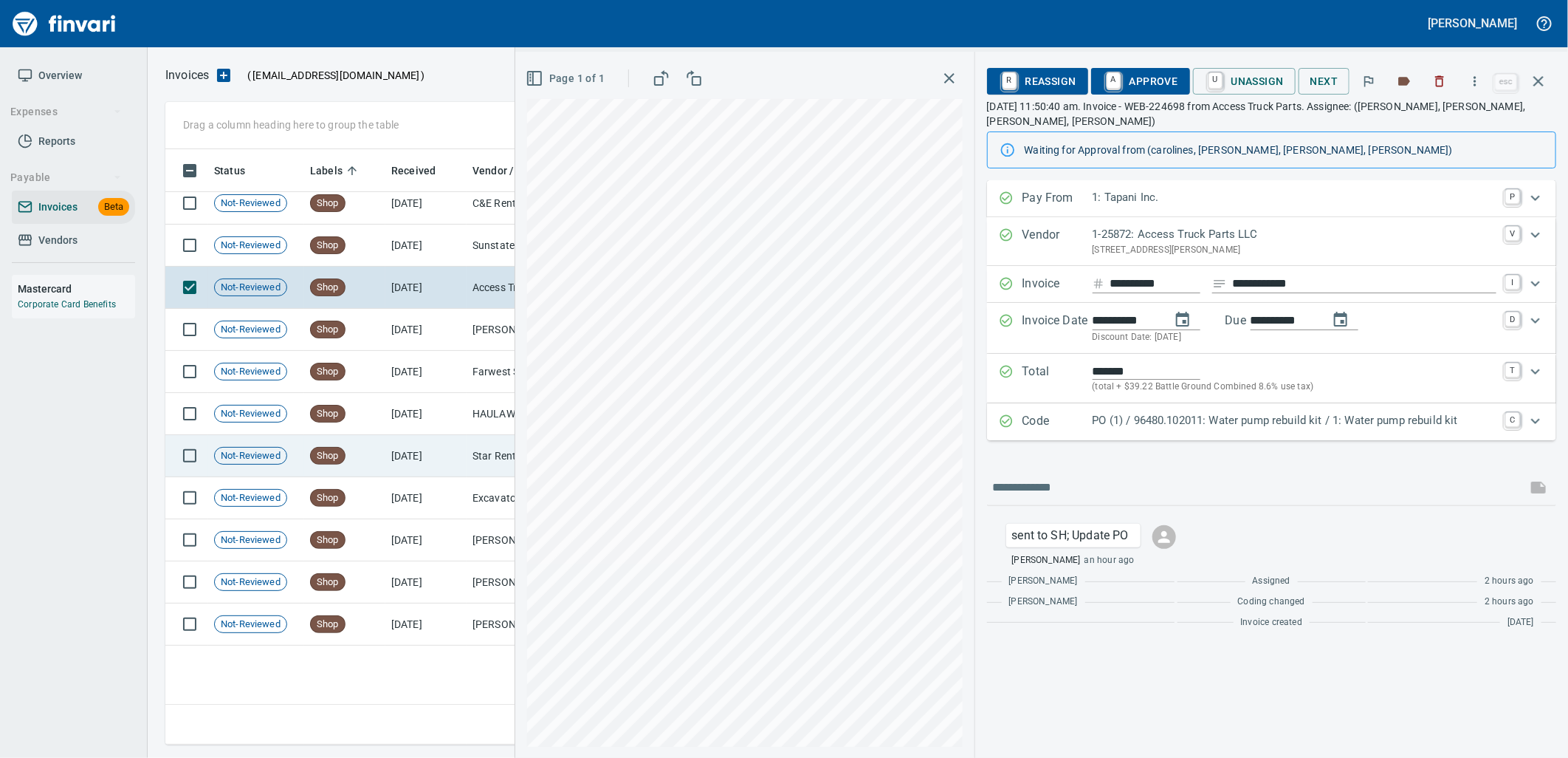
scroll to position [14045, 0]
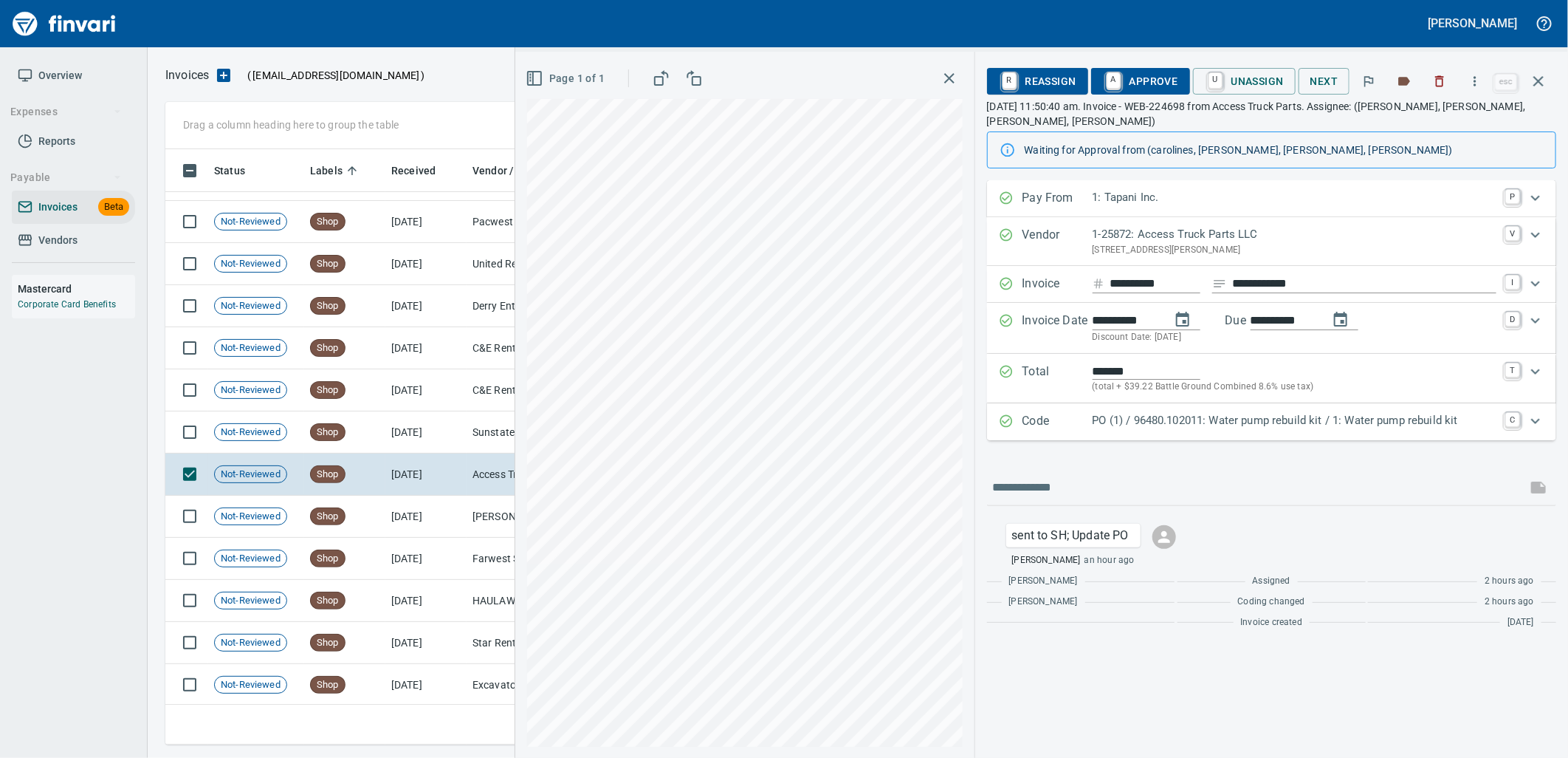
click at [1178, 424] on p "PO (1) / 96480.102011: Water pump rebuild kit / 1: Water pump rebuild kit" at bounding box center [1294, 420] width 404 height 17
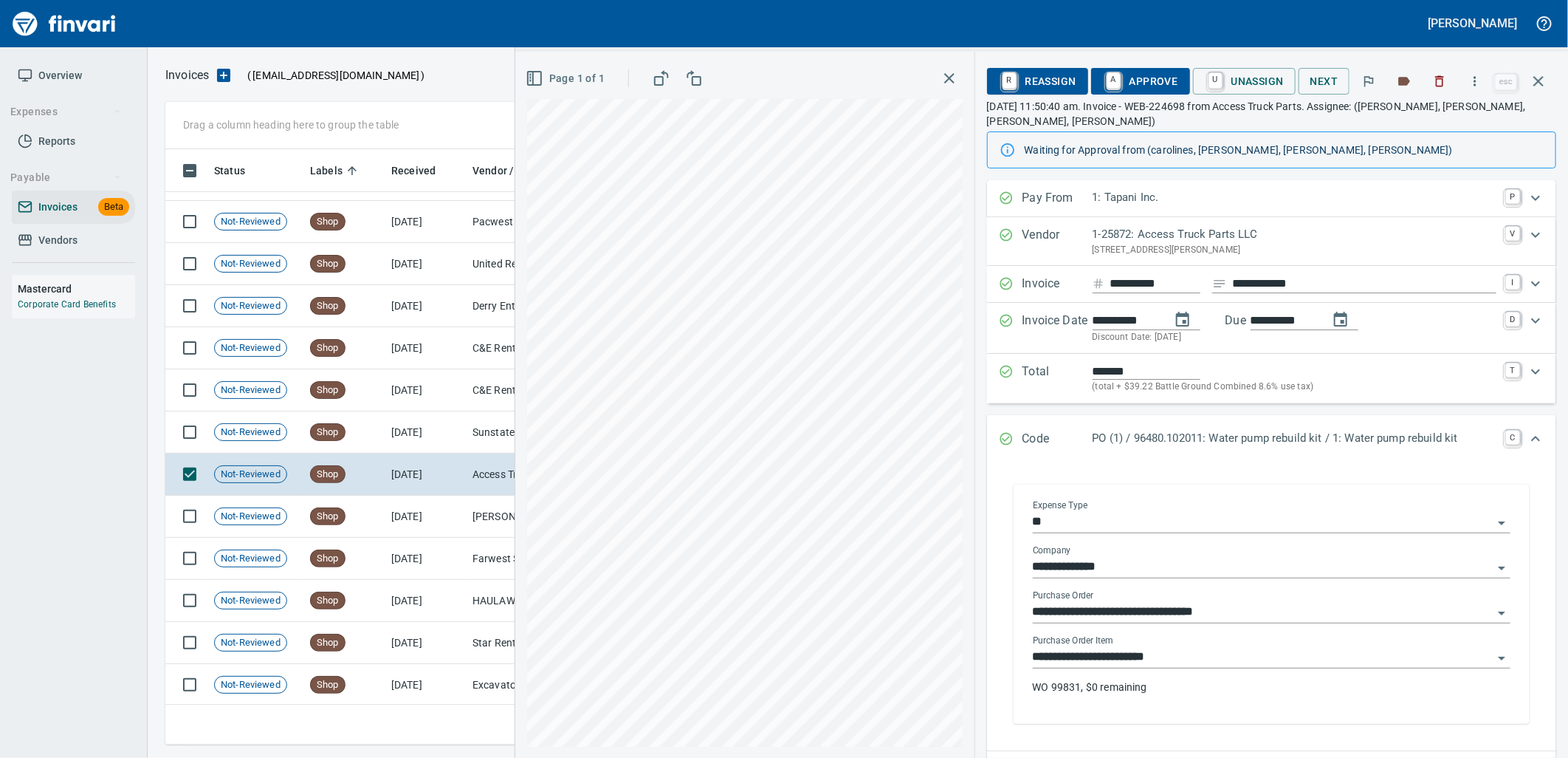
click at [1177, 651] on input "**********" at bounding box center [1263, 657] width 460 height 21
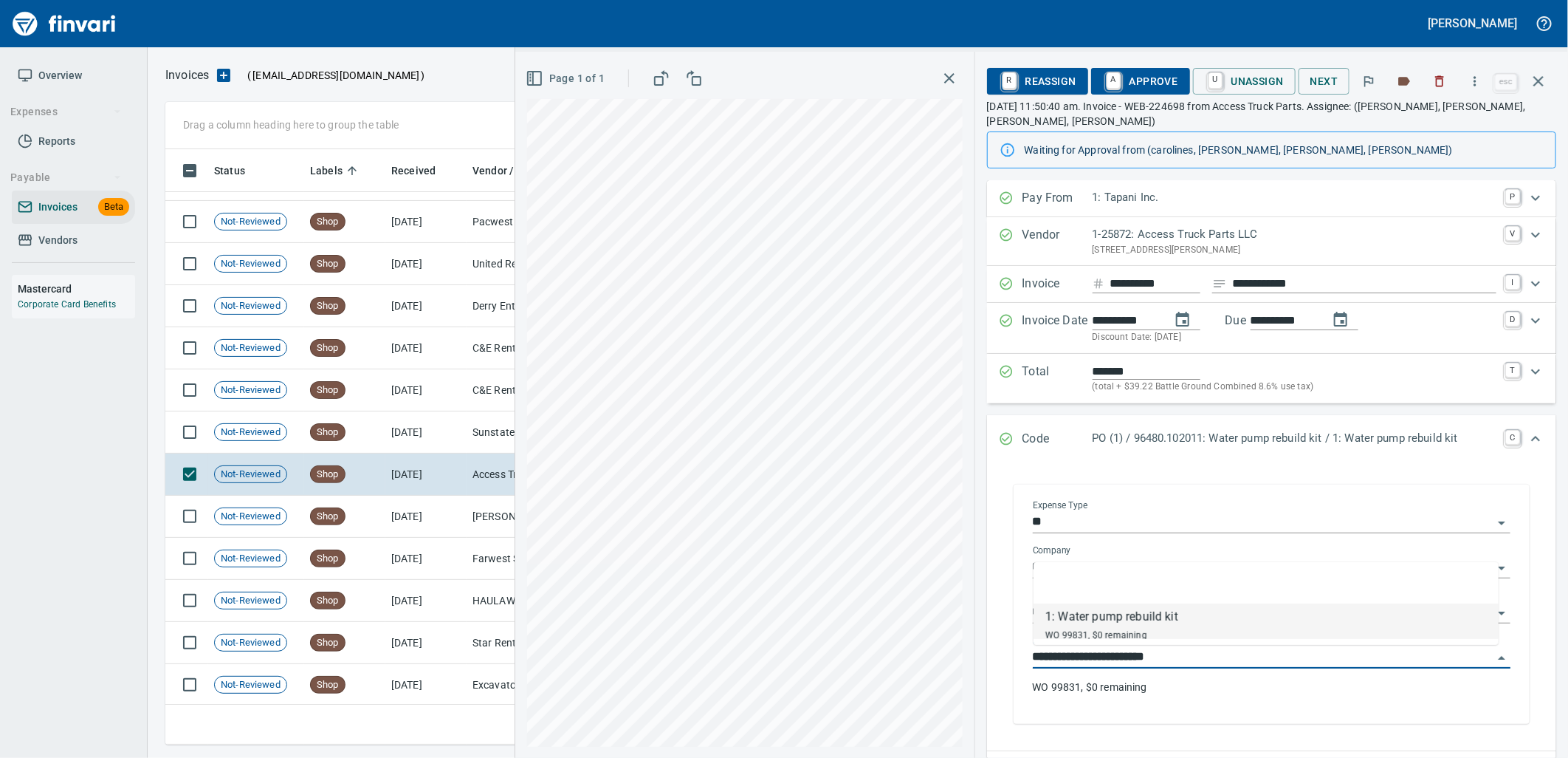
scroll to position [583, 1360]
click at [469, 444] on td "Sunstate Equipment Co (1-30297)" at bounding box center [540, 432] width 147 height 42
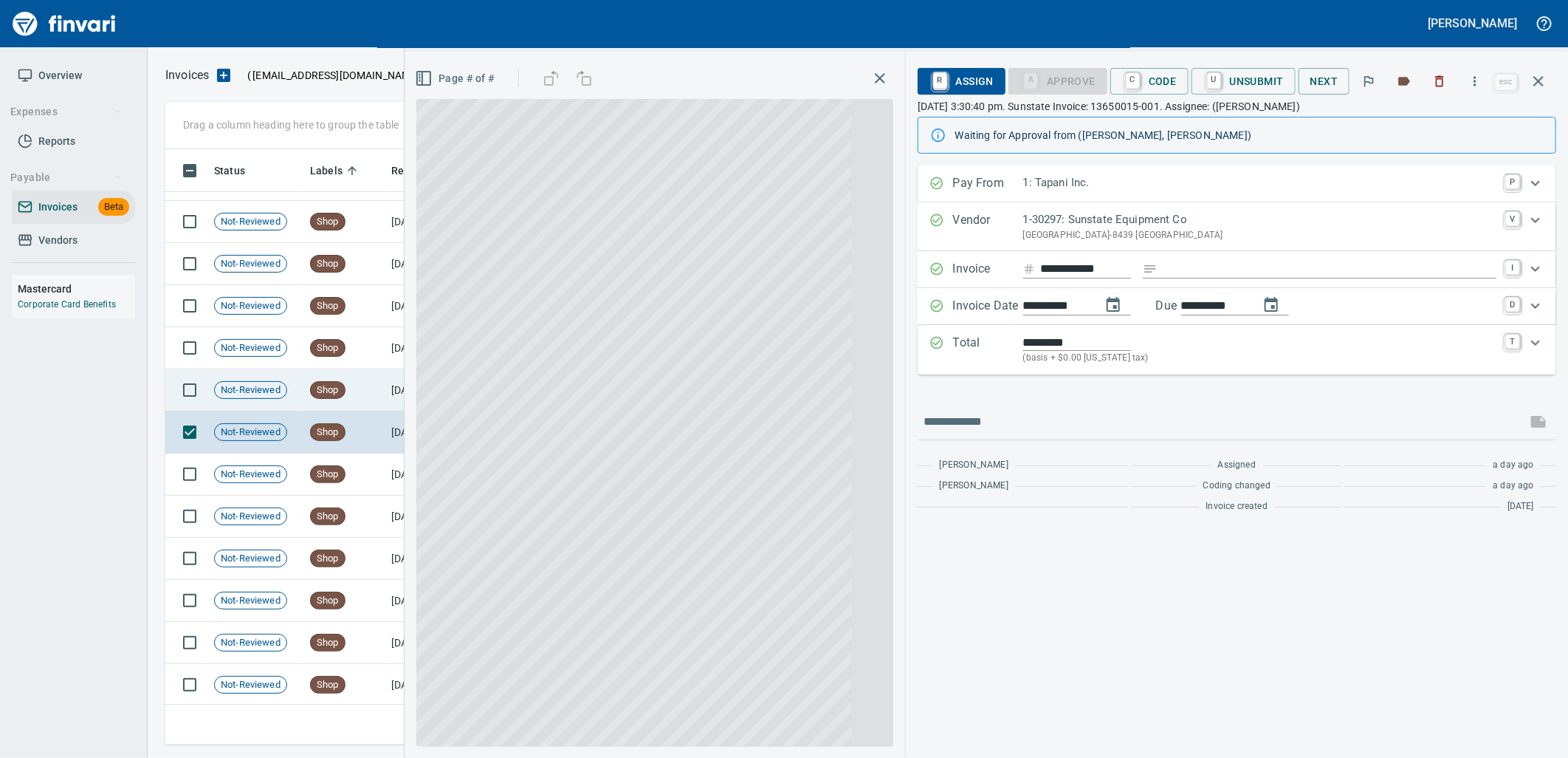
click at [335, 404] on td "Shop" at bounding box center [345, 390] width 81 height 42
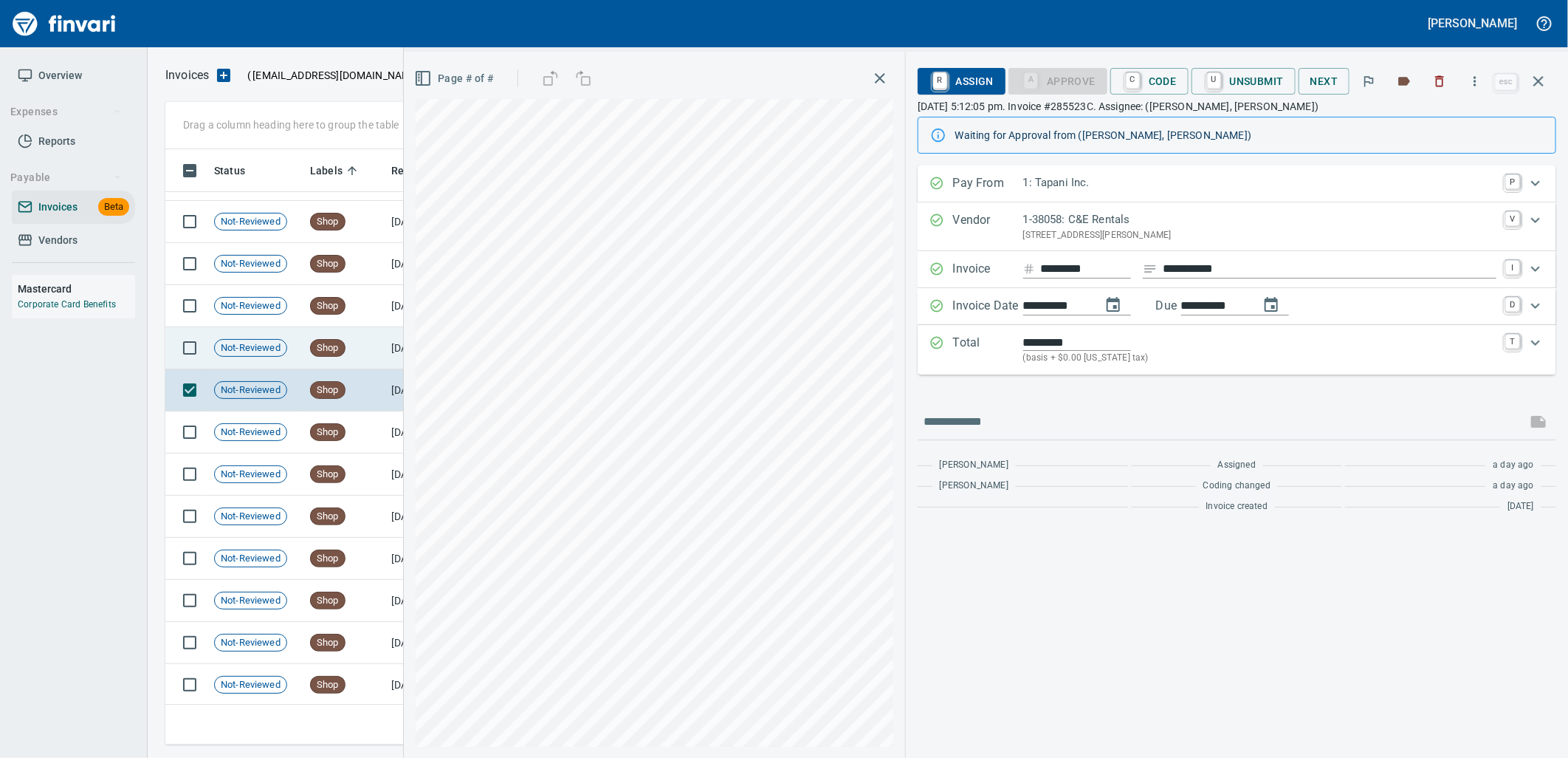
click at [331, 349] on span "Shop" at bounding box center [328, 348] width 34 height 14
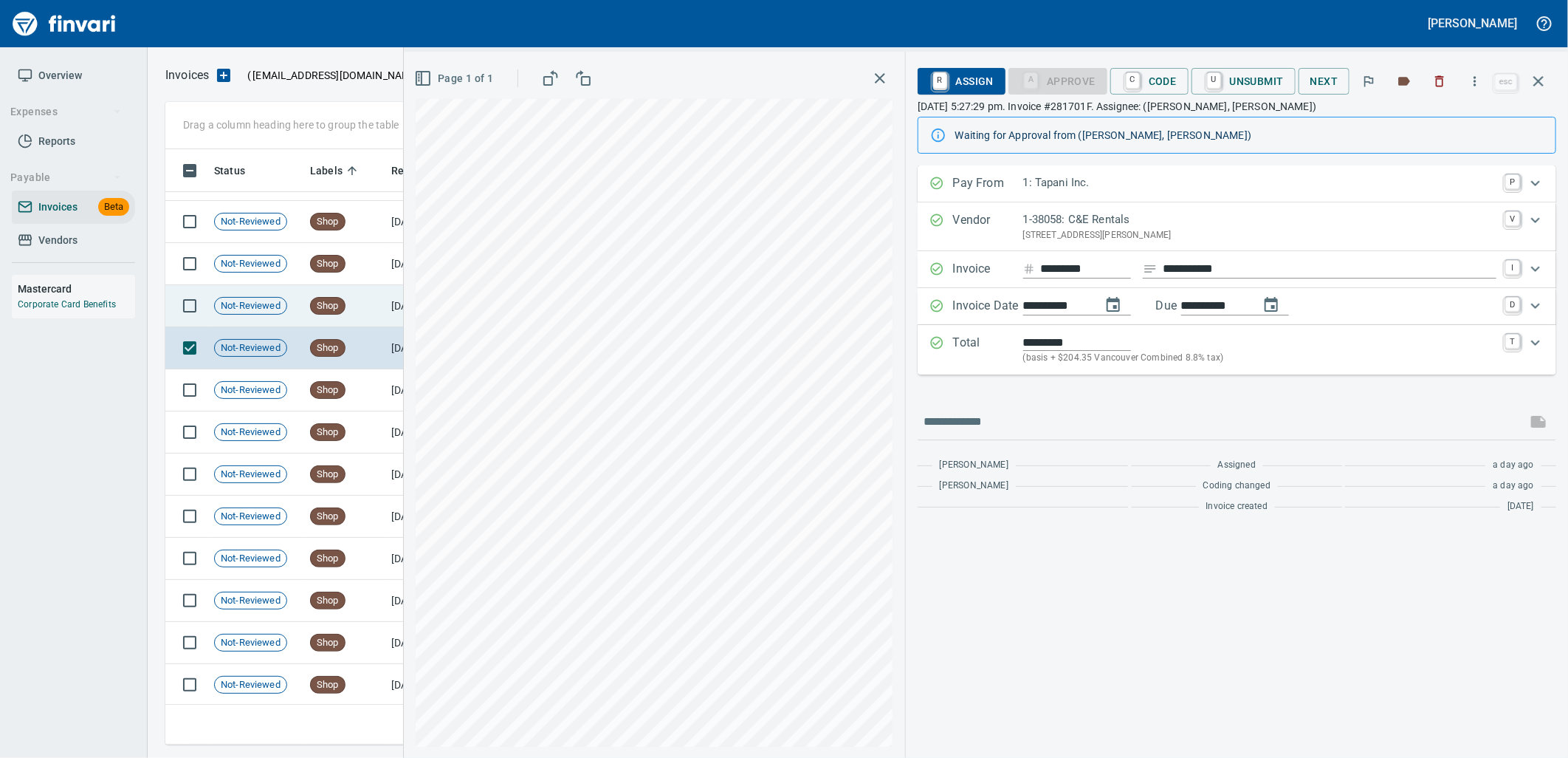
click at [340, 306] on span "Shop" at bounding box center [328, 306] width 34 height 14
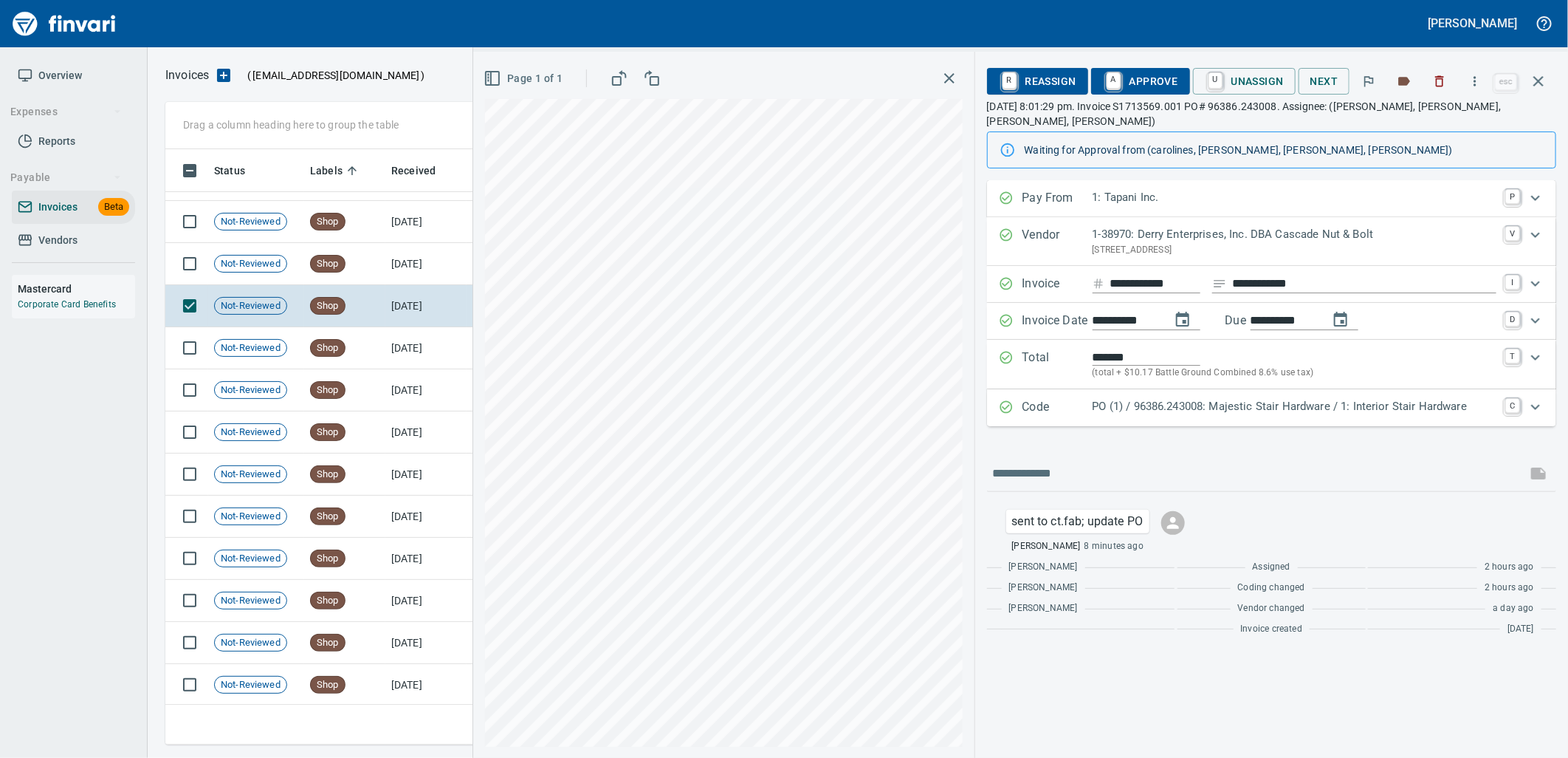
click at [1226, 398] on p "PO (1) / 96386.243008: Majestic Stair Hardware / 1: Interior Stair Hardware" at bounding box center [1294, 406] width 404 height 17
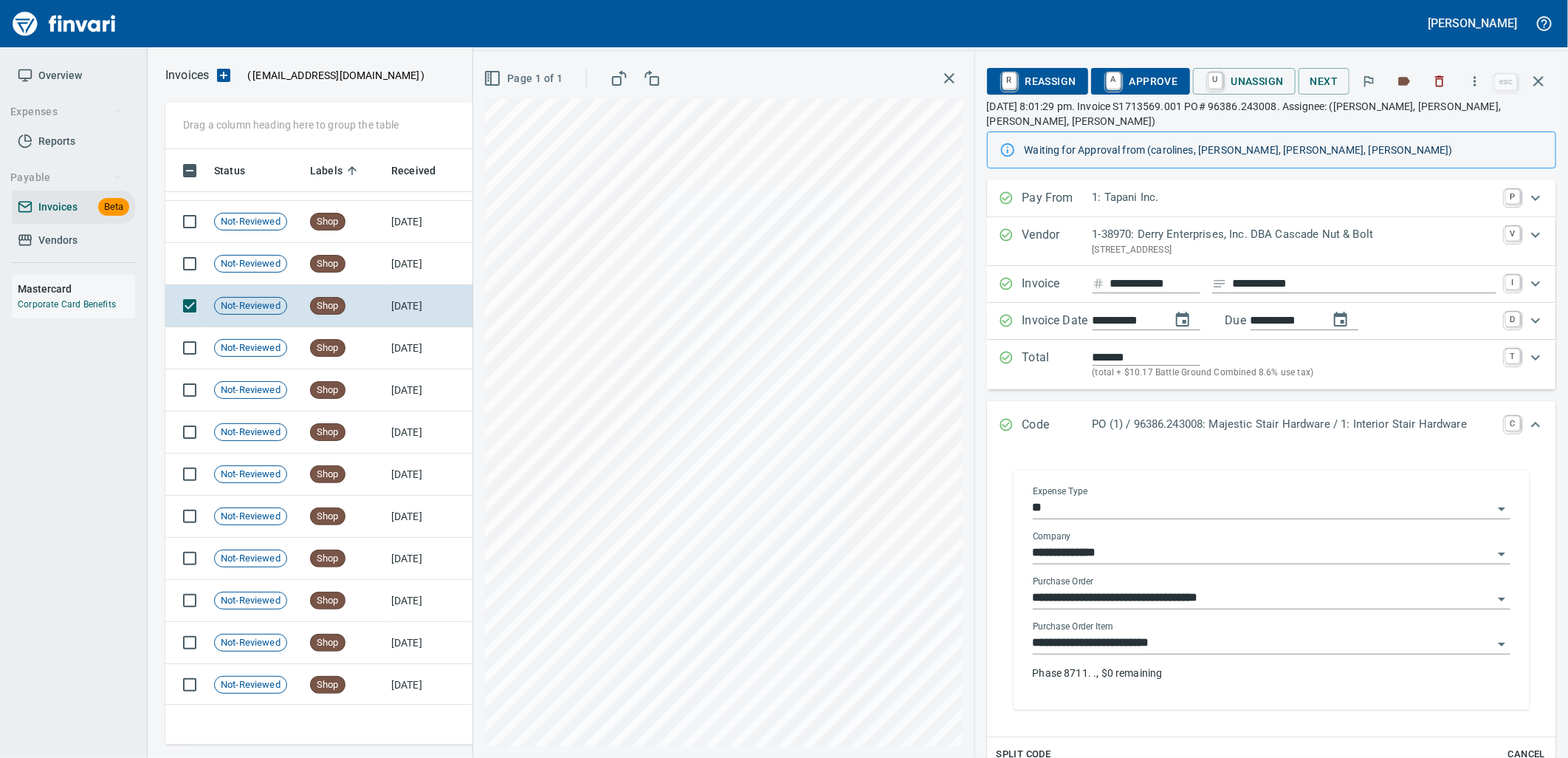
click at [1238, 621] on div "**********" at bounding box center [1271, 637] width 478 height 33
click at [1197, 641] on div "**********" at bounding box center [1271, 656] width 478 height 71
click at [1179, 633] on input "**********" at bounding box center [1263, 643] width 460 height 21
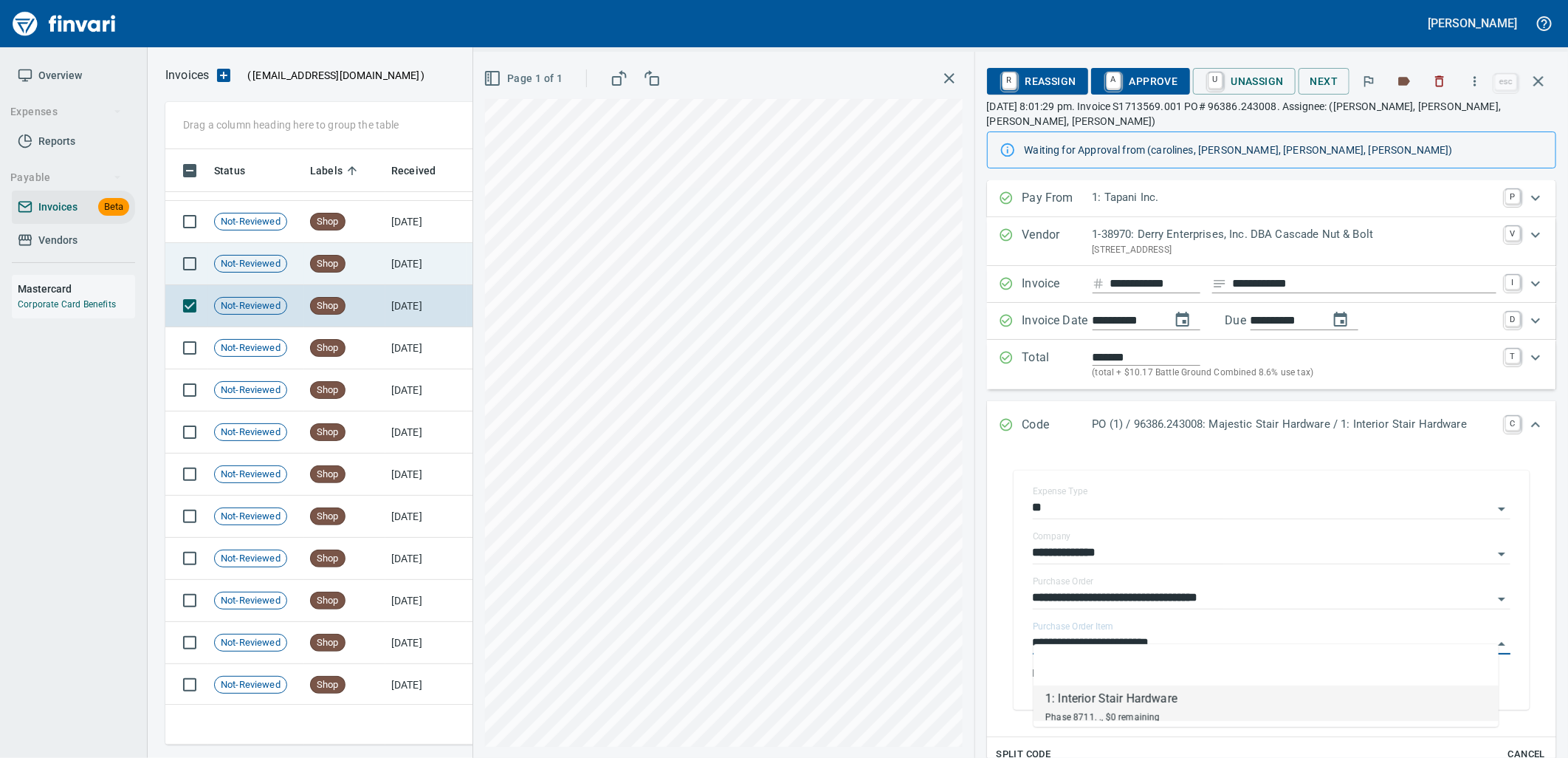
click at [364, 266] on td "Shop" at bounding box center [345, 263] width 81 height 42
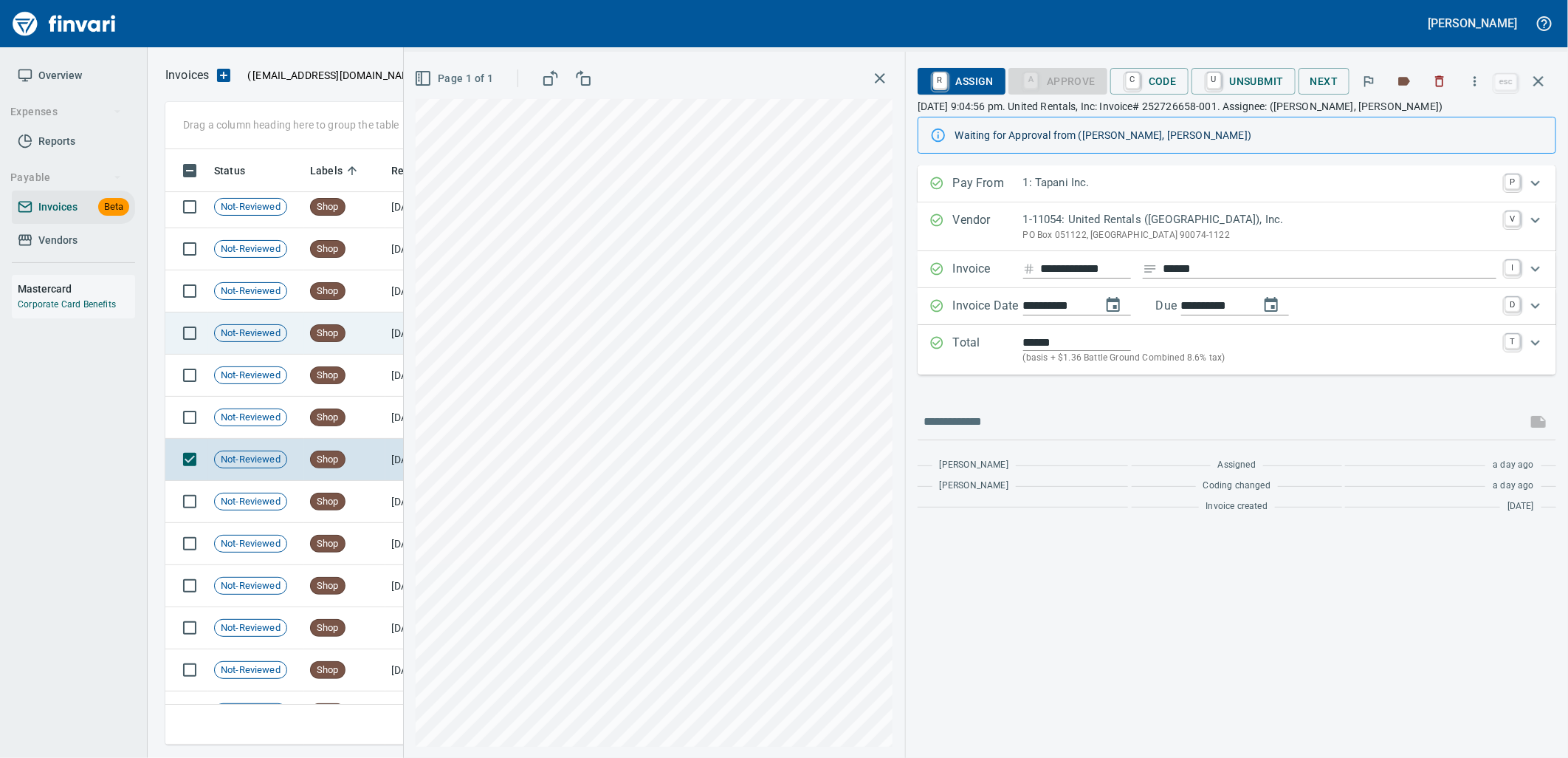
scroll to position [13634, 0]
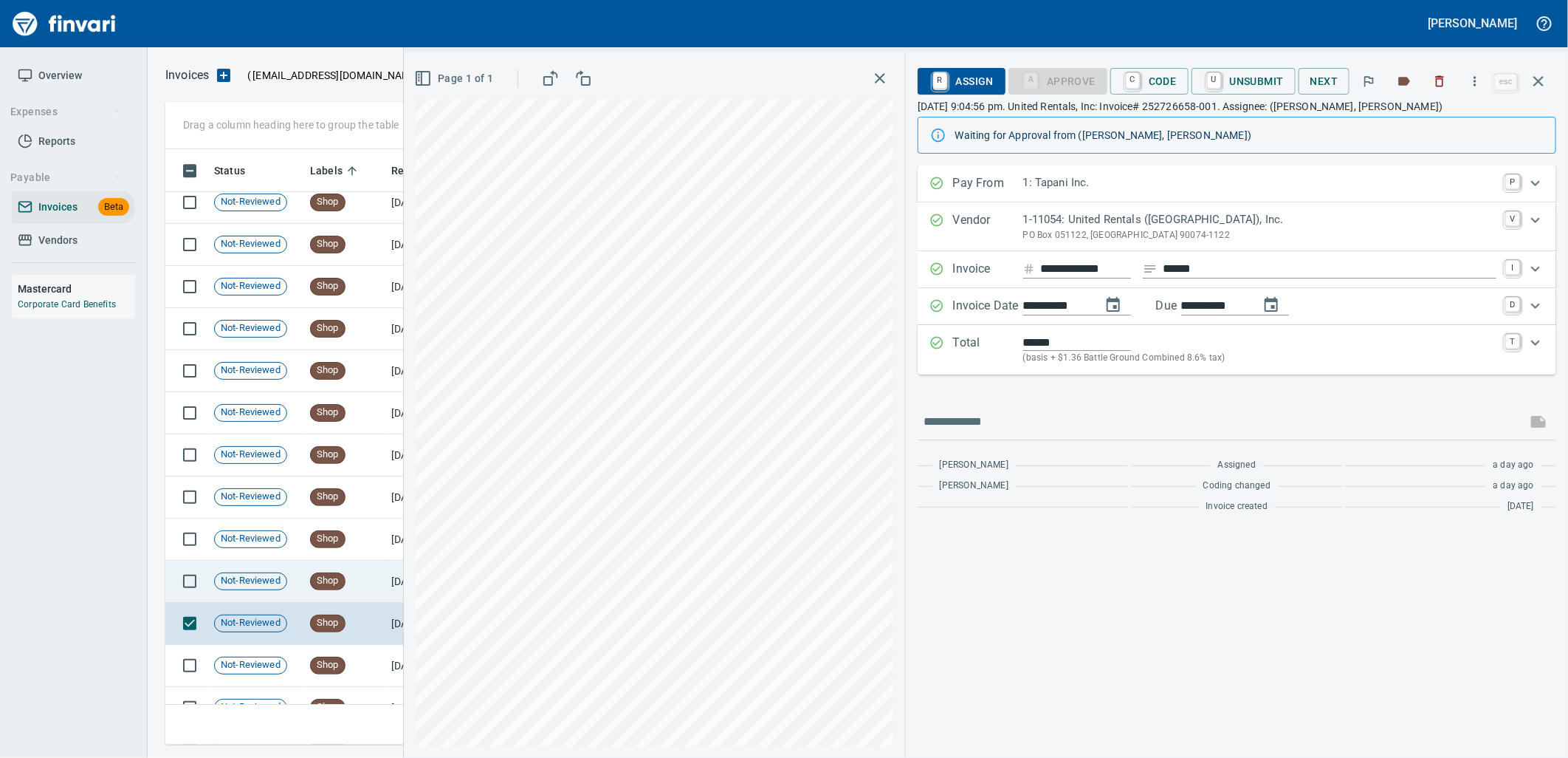
click at [360, 573] on td "Shop" at bounding box center [345, 581] width 81 height 42
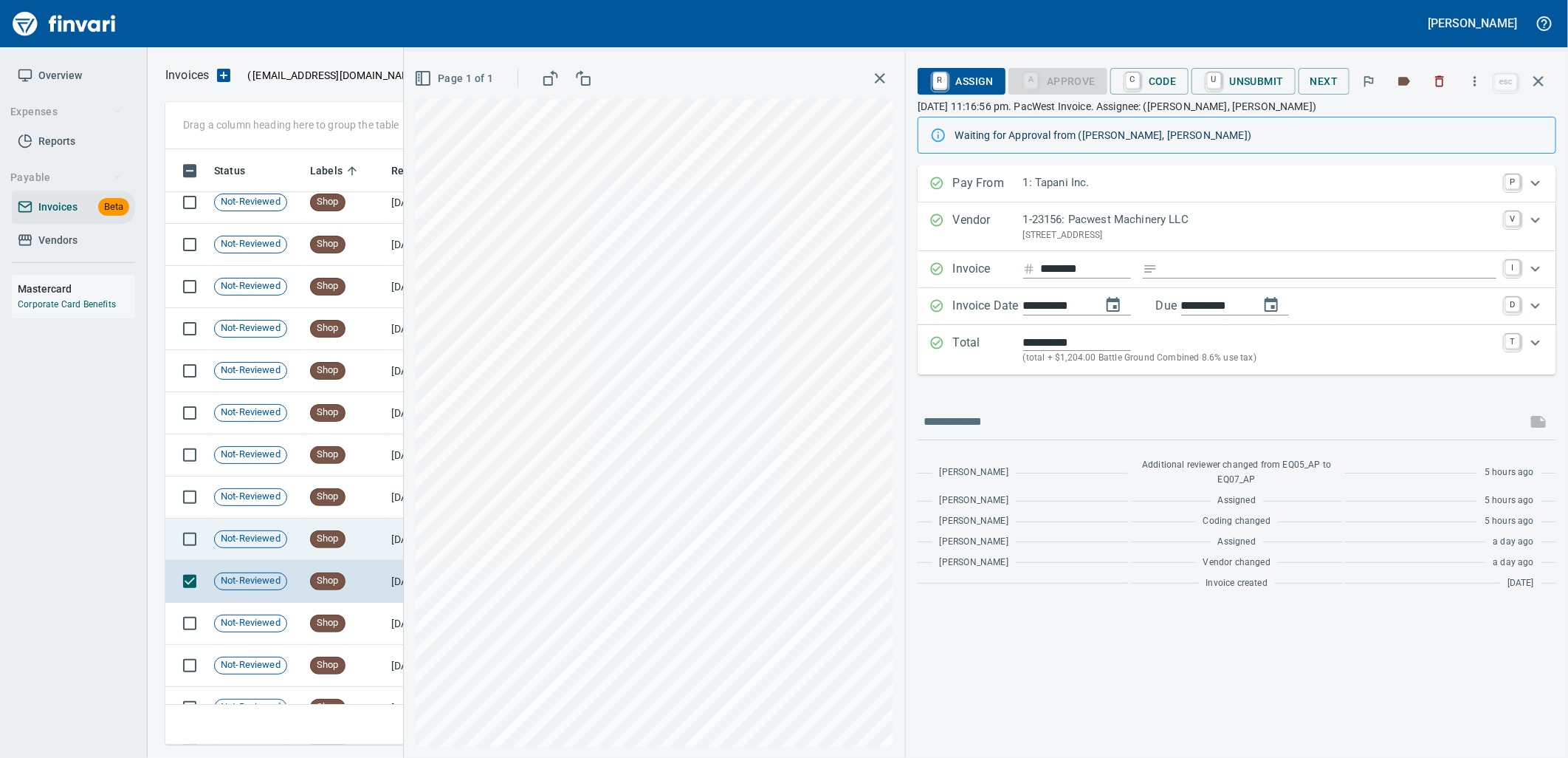
click at [354, 544] on td "Shop" at bounding box center [345, 539] width 81 height 42
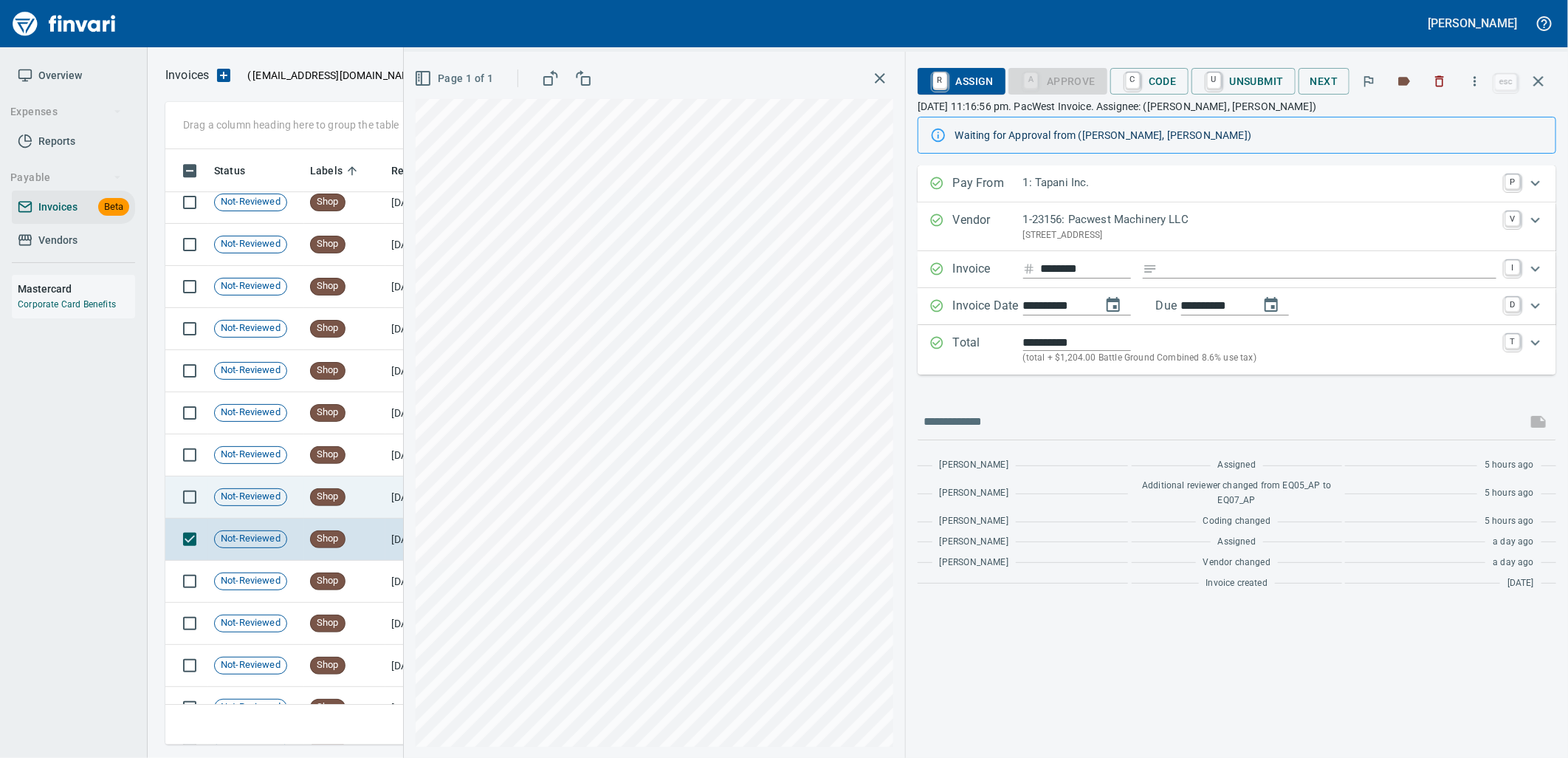
click at [352, 516] on td "Shop" at bounding box center [345, 497] width 81 height 42
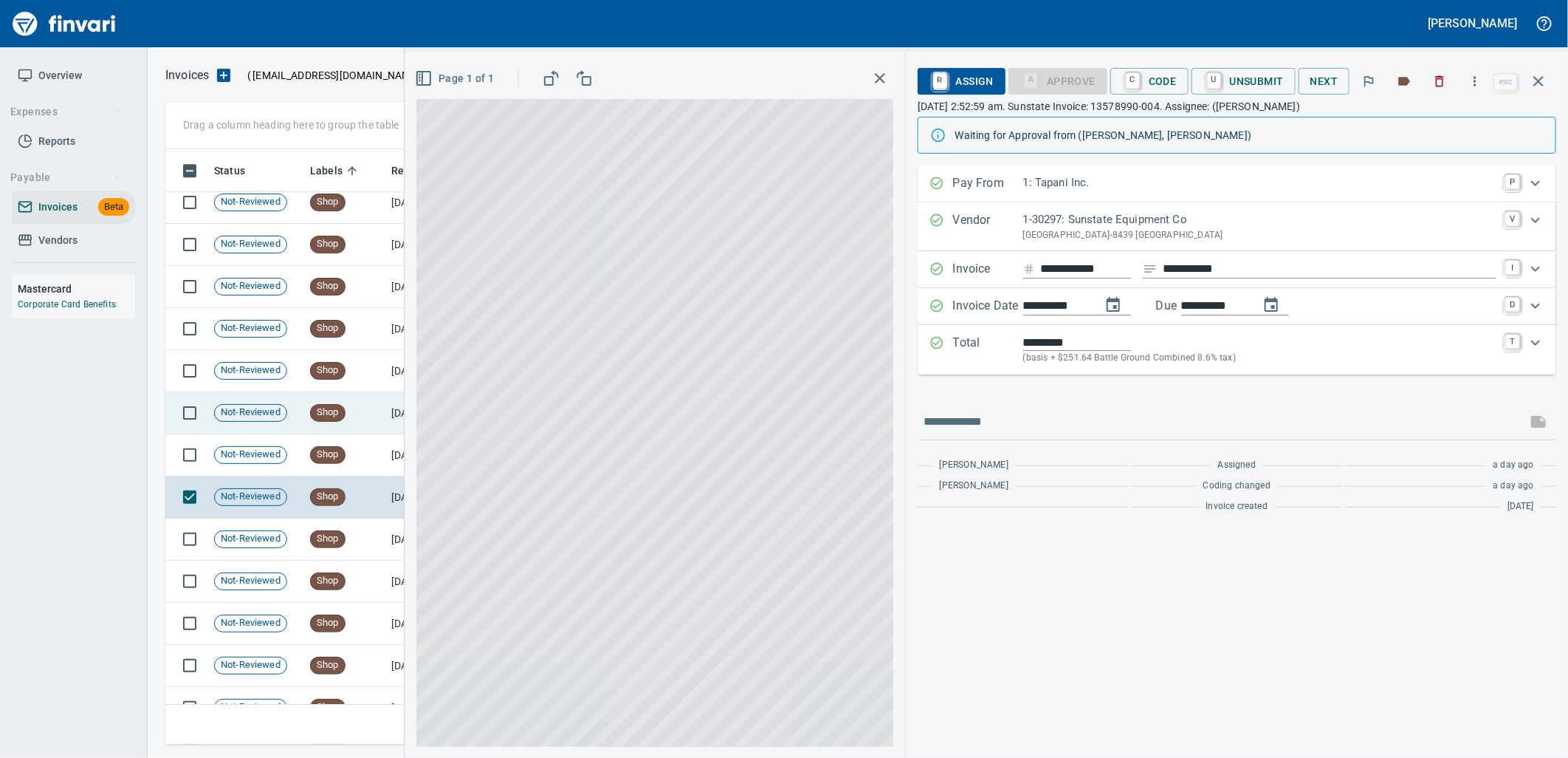
click at [352, 457] on td "Shop" at bounding box center [345, 455] width 81 height 42
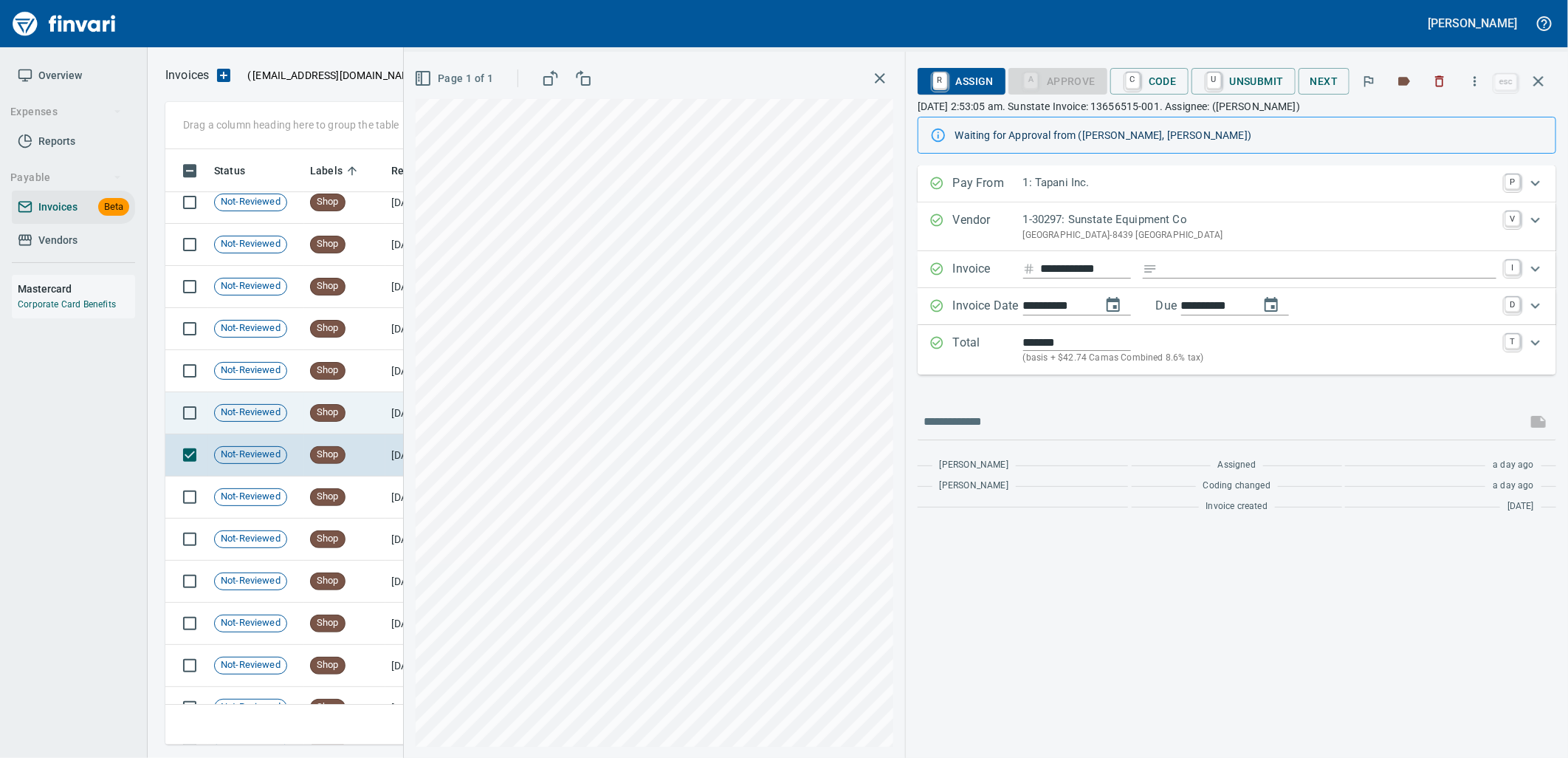
click at [358, 399] on td "Shop" at bounding box center [345, 412] width 81 height 42
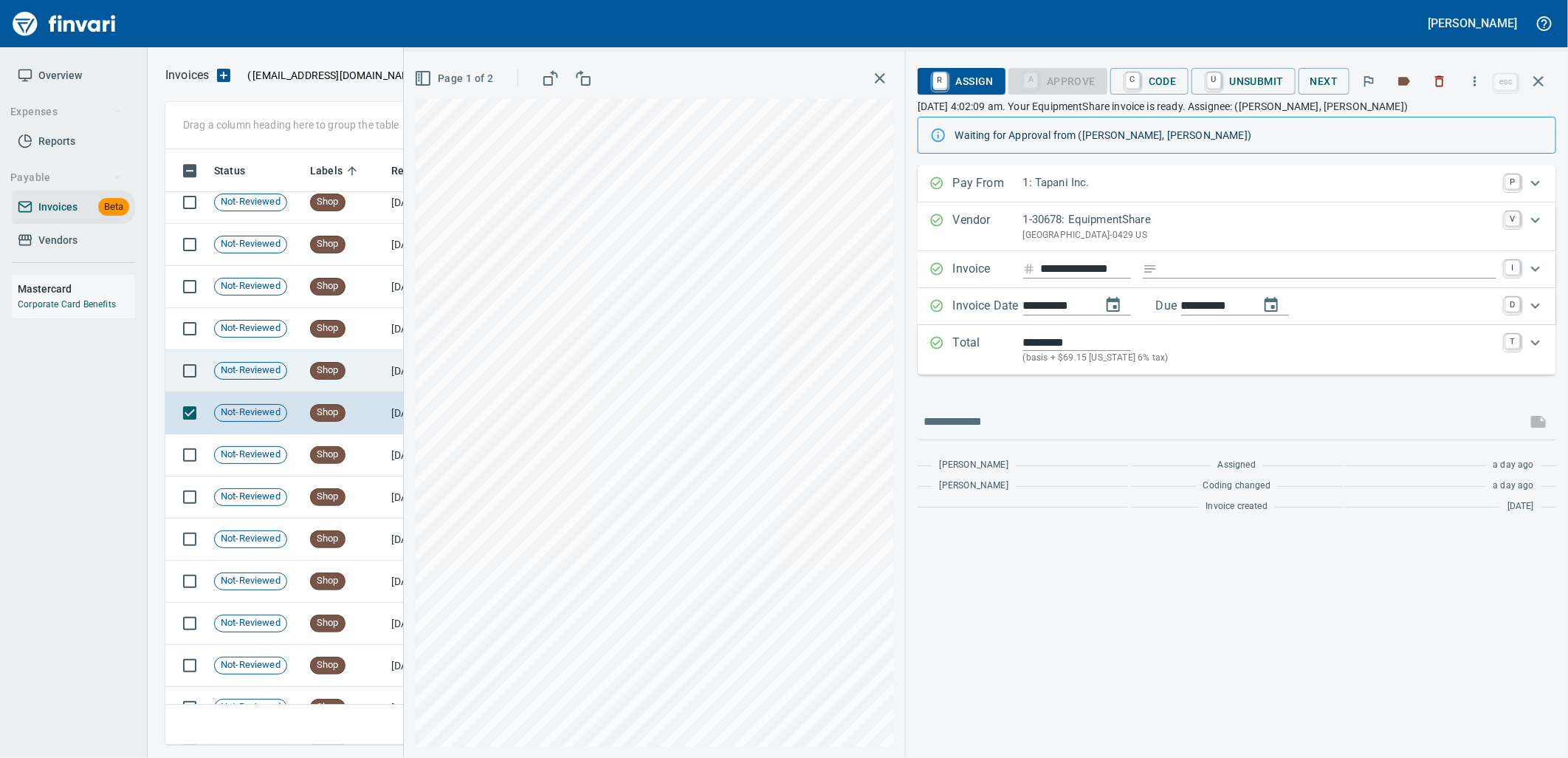
click at [355, 366] on td "Shop" at bounding box center [345, 370] width 81 height 42
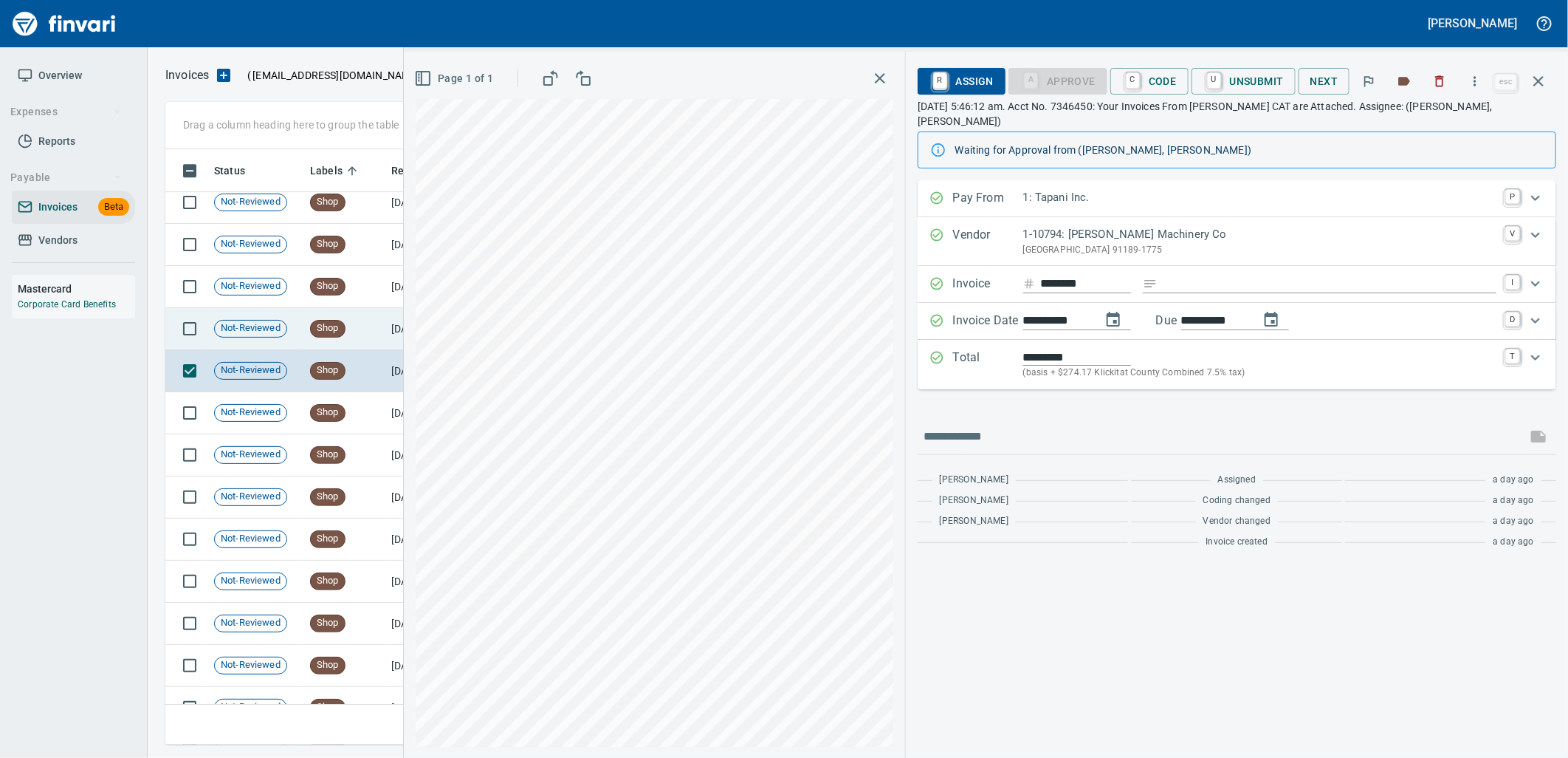
click at [344, 332] on span "Shop" at bounding box center [328, 328] width 34 height 14
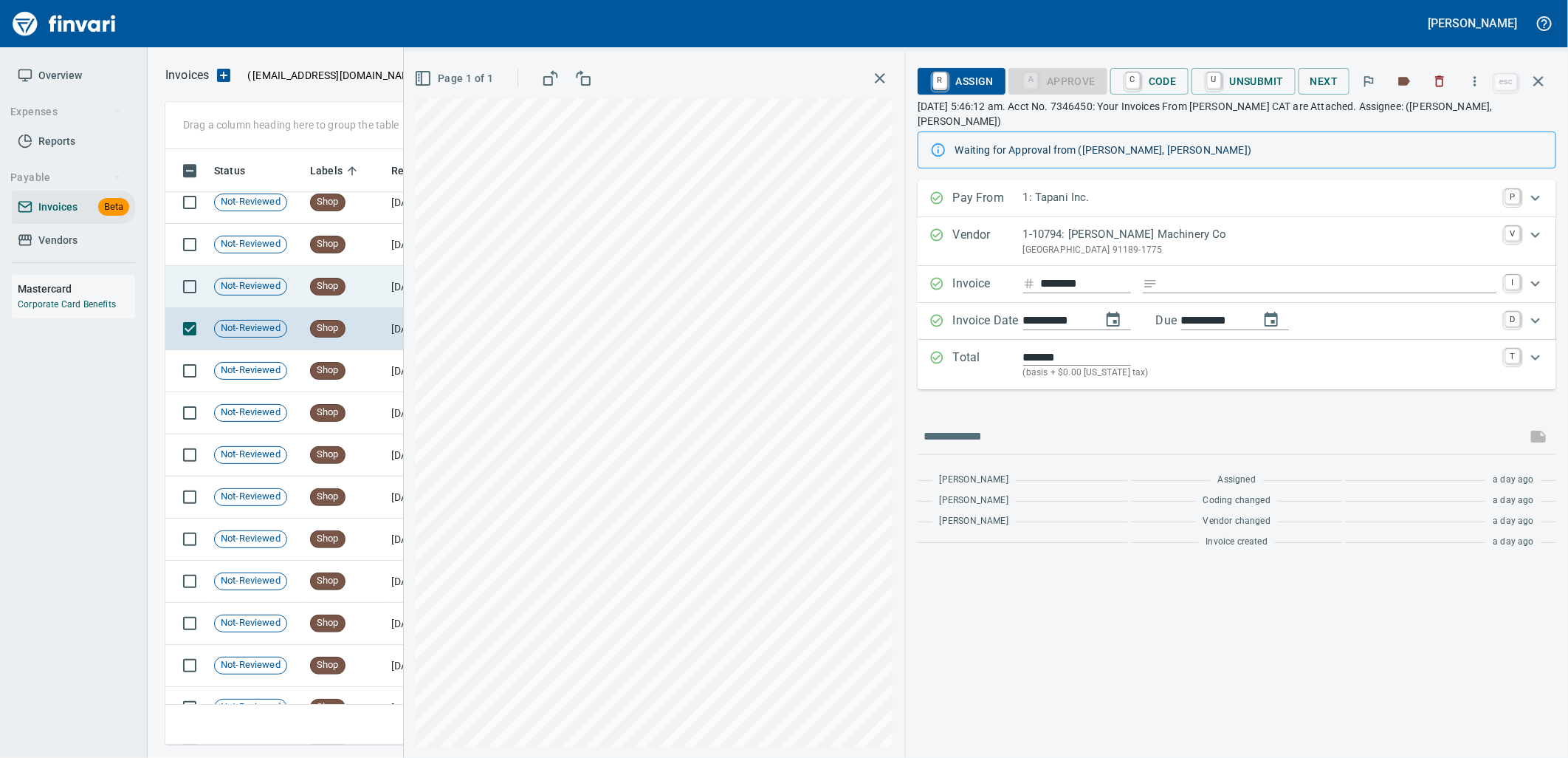
click at [335, 275] on td "Shop" at bounding box center [345, 287] width 81 height 42
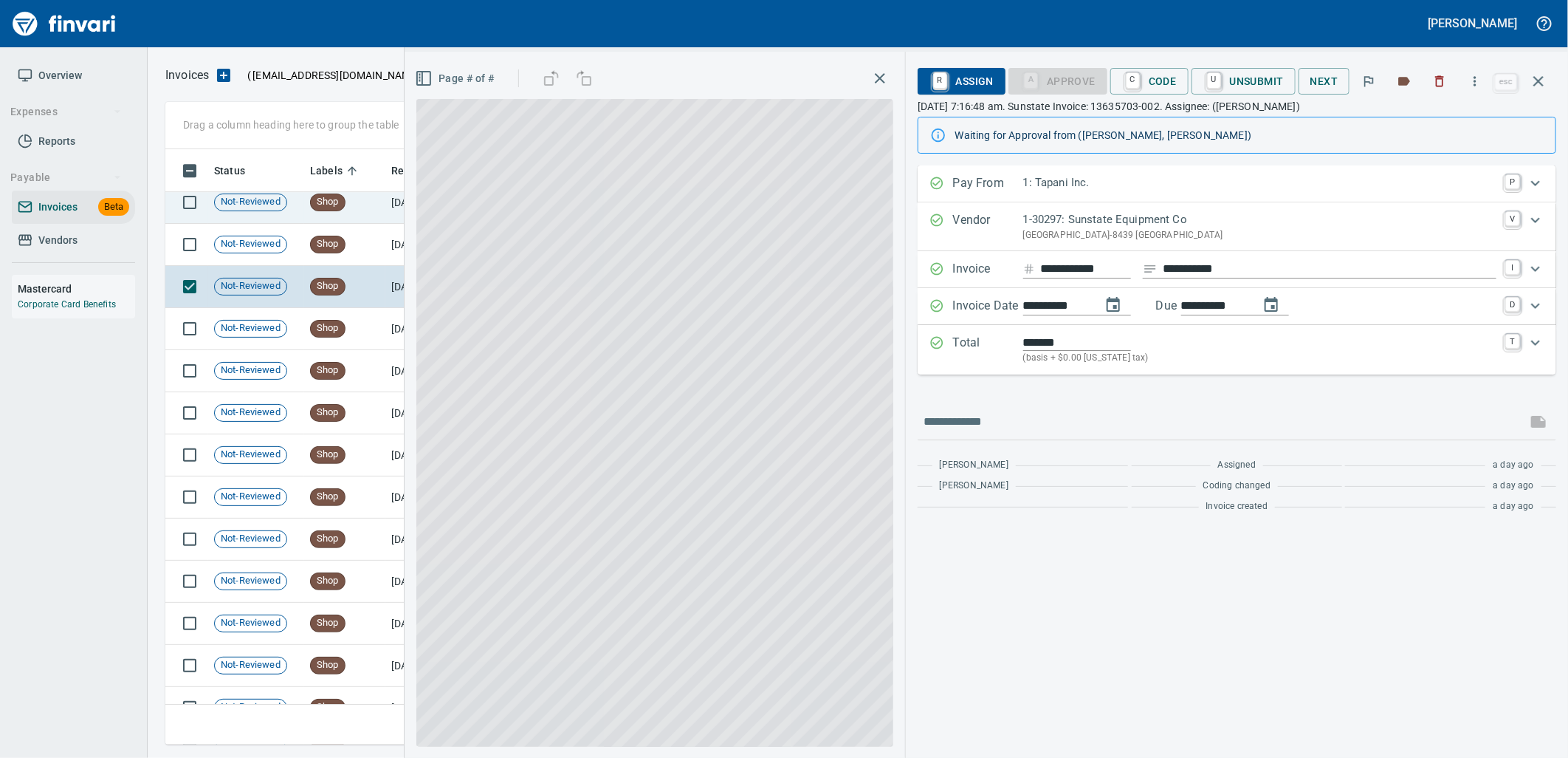
click at [342, 248] on span "Shop" at bounding box center [328, 244] width 34 height 14
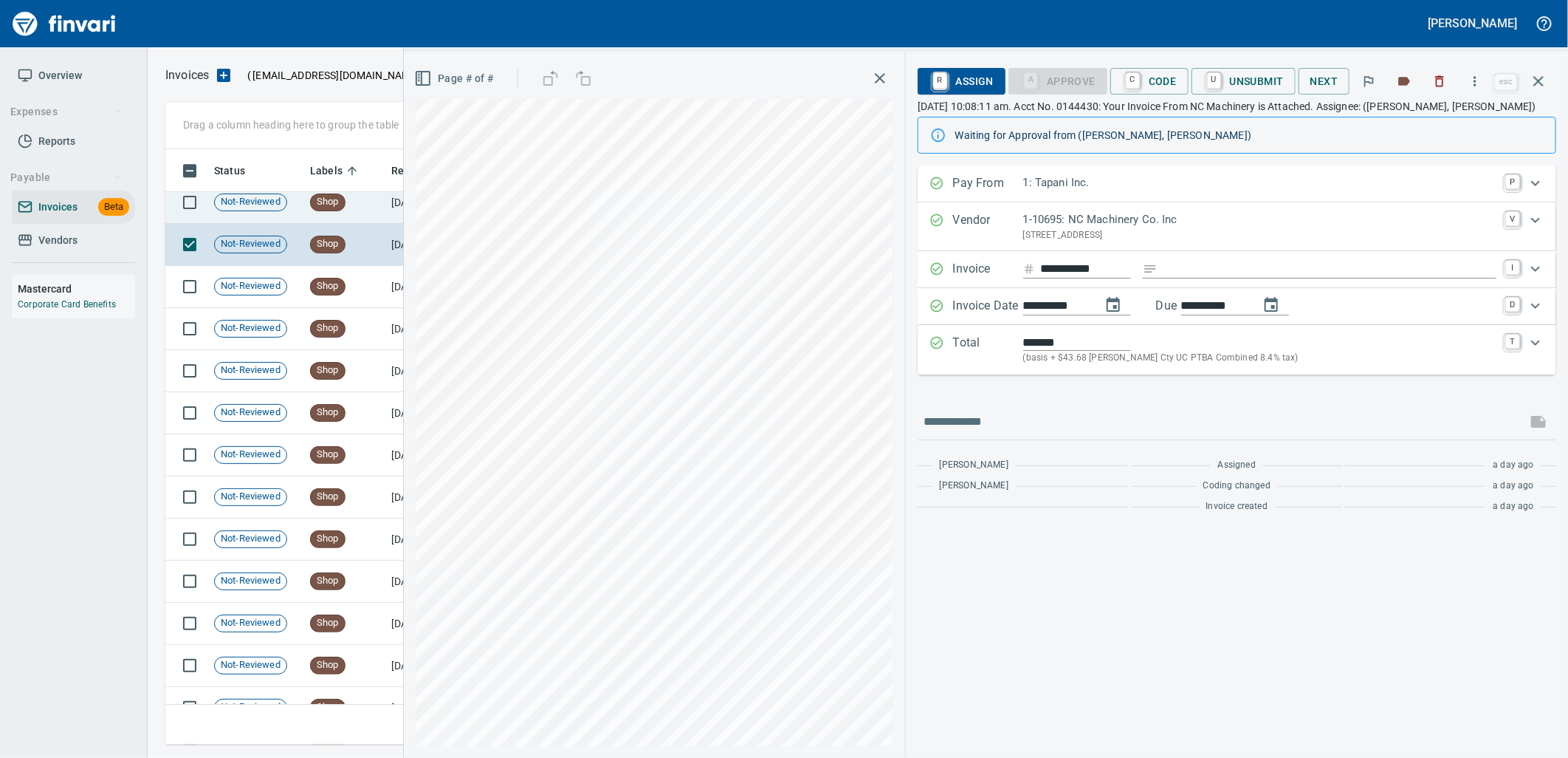
click at [346, 208] on td "Shop" at bounding box center [345, 202] width 81 height 42
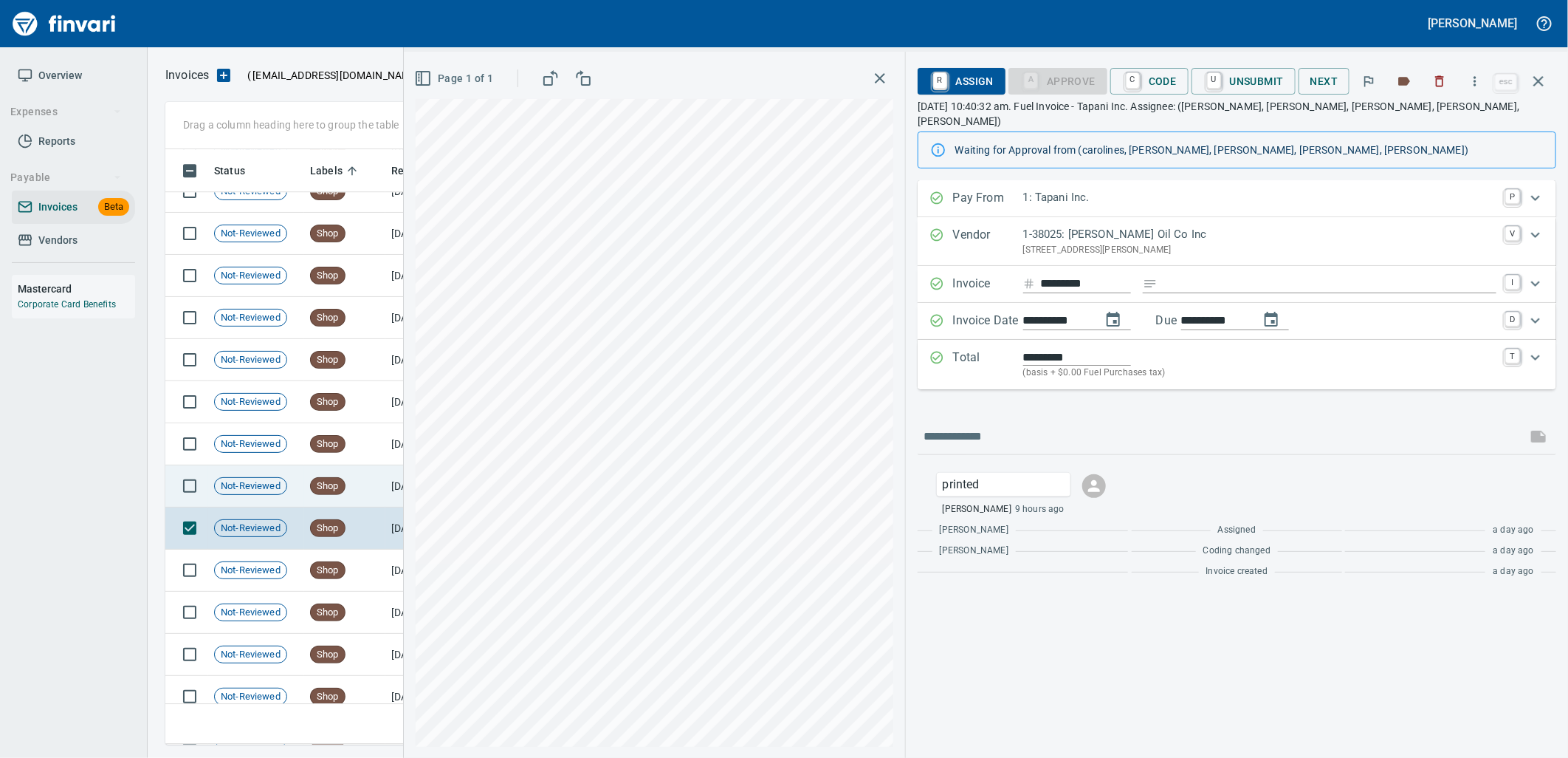
scroll to position [13306, 0]
click at [334, 484] on span "Shop" at bounding box center [328, 488] width 34 height 14
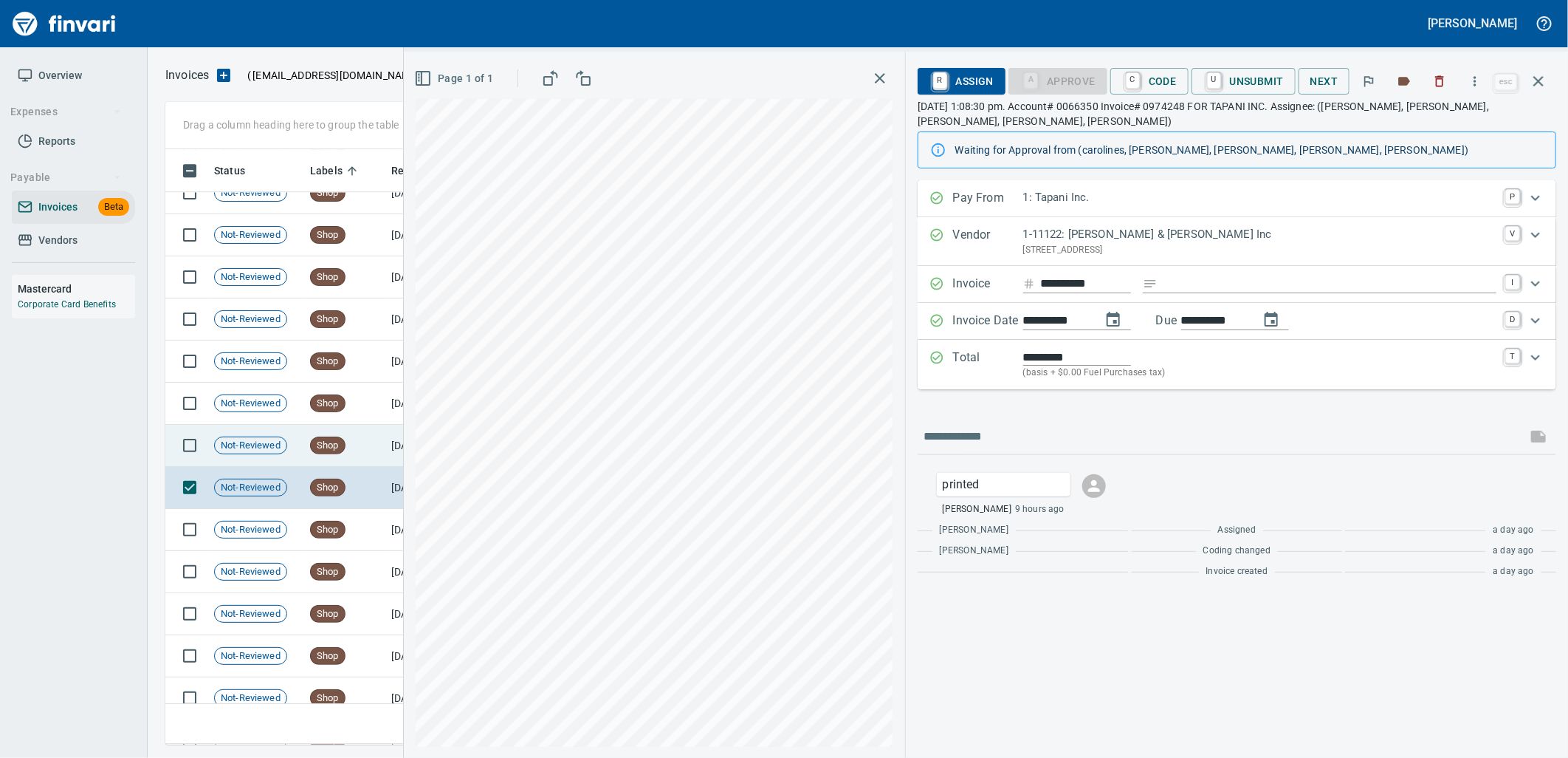
click at [333, 448] on span "Shop" at bounding box center [328, 446] width 34 height 14
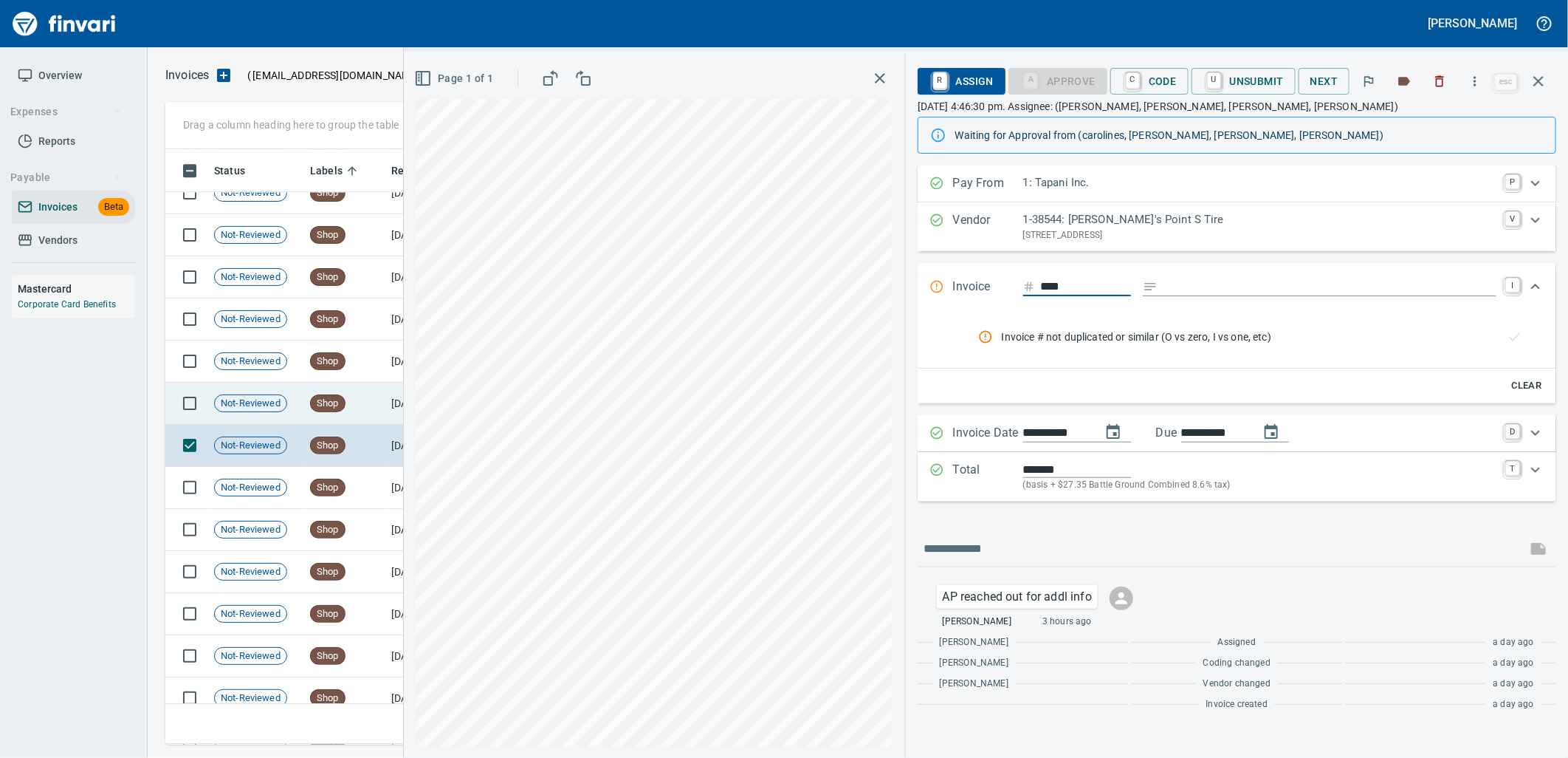
click at [337, 403] on span "Shop" at bounding box center [328, 404] width 34 height 14
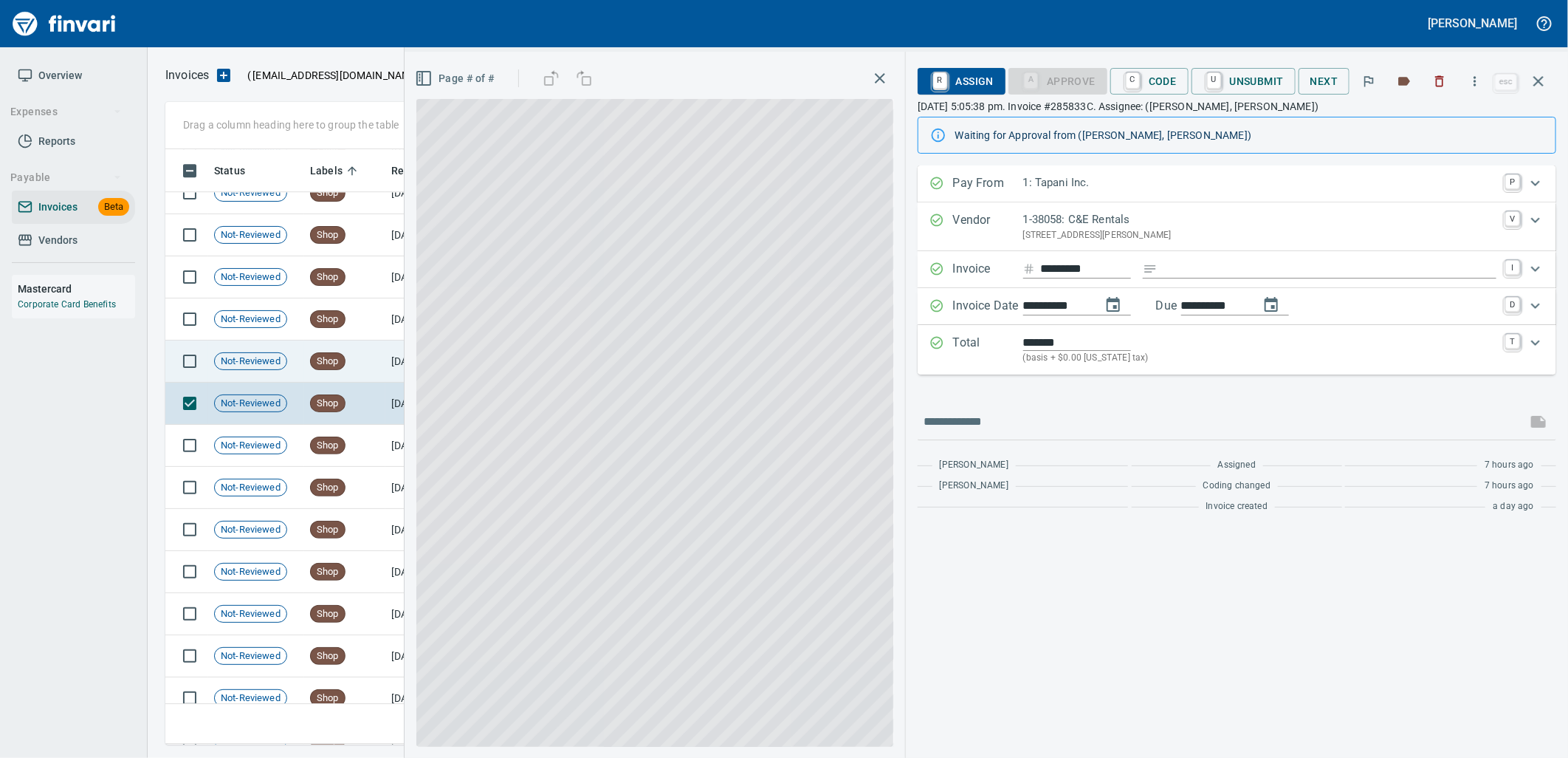
click at [341, 365] on span "Shop" at bounding box center [328, 361] width 34 height 14
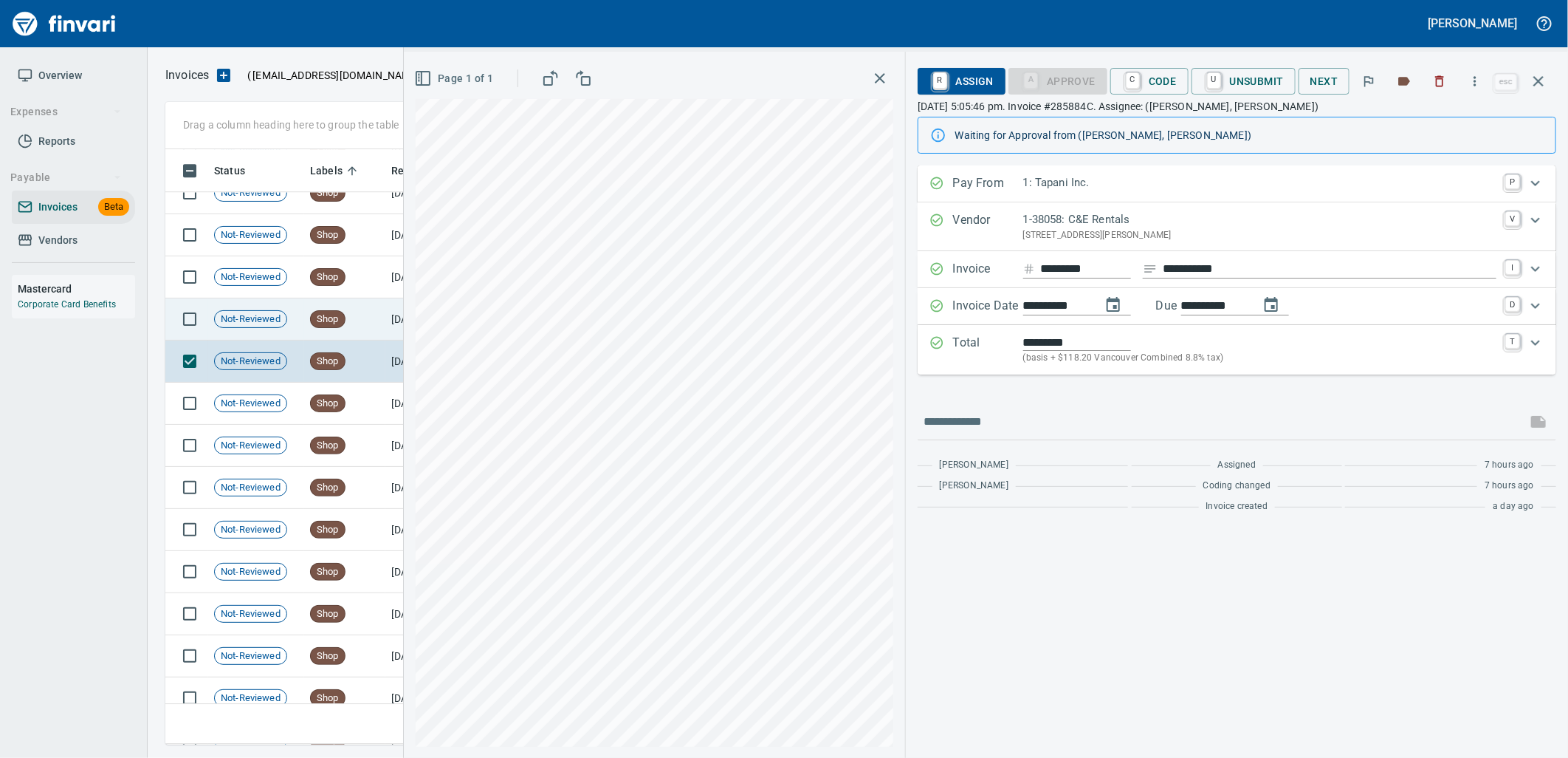
click at [344, 315] on span "Shop" at bounding box center [328, 319] width 34 height 14
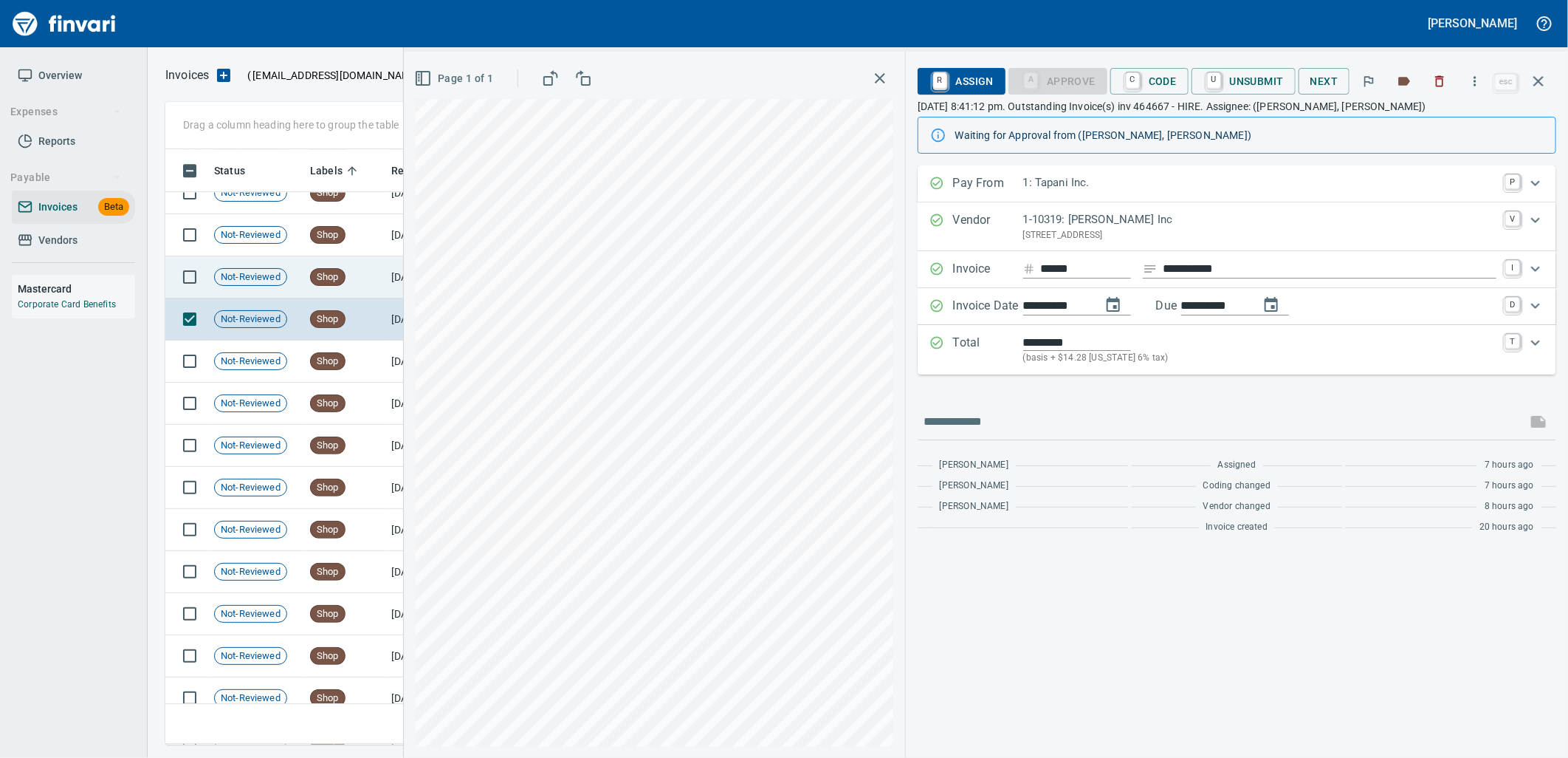
click at [337, 278] on span "Shop" at bounding box center [328, 277] width 34 height 14
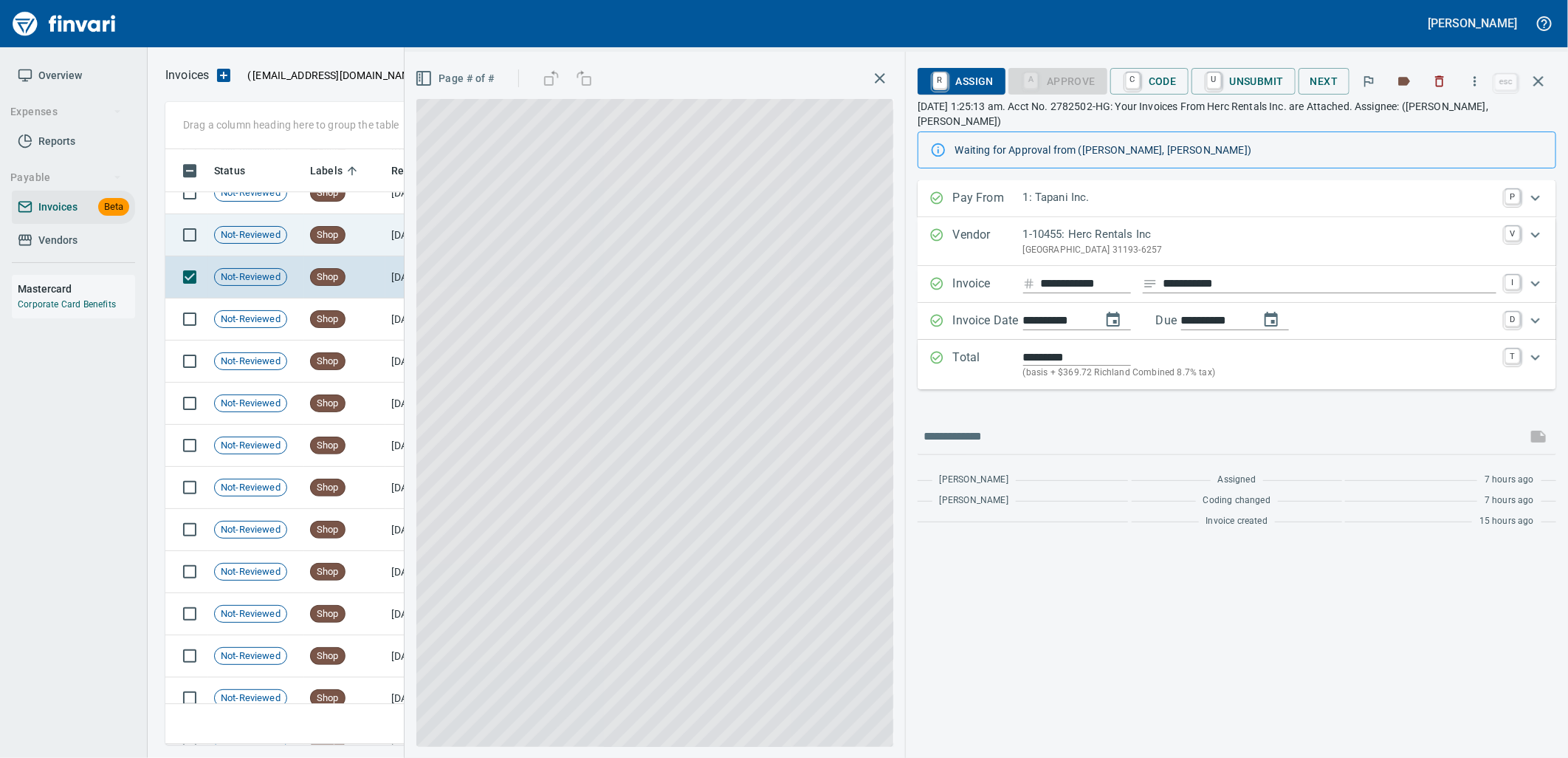
click at [337, 234] on span "Shop" at bounding box center [328, 235] width 34 height 14
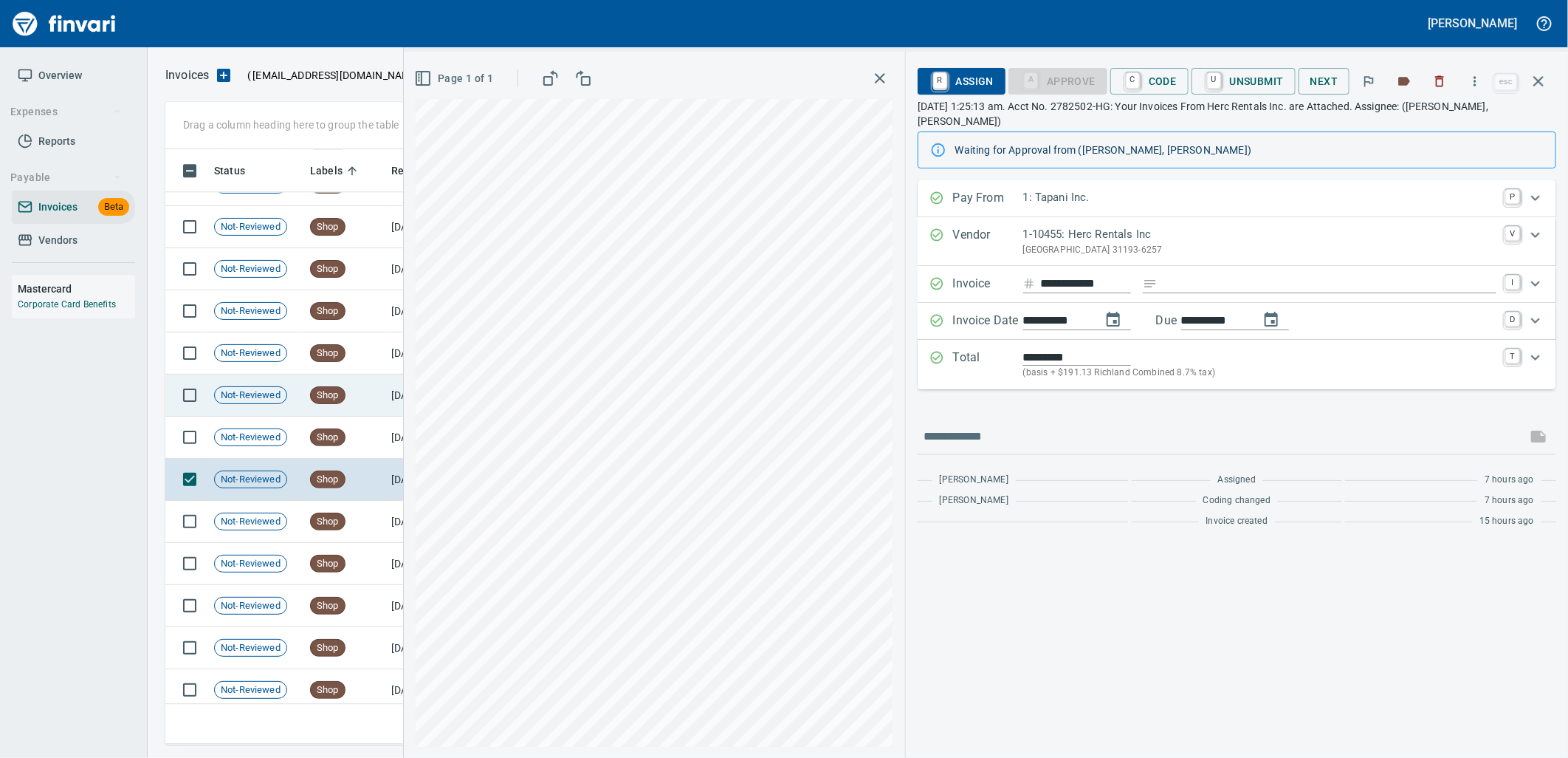
scroll to position [12977, 0]
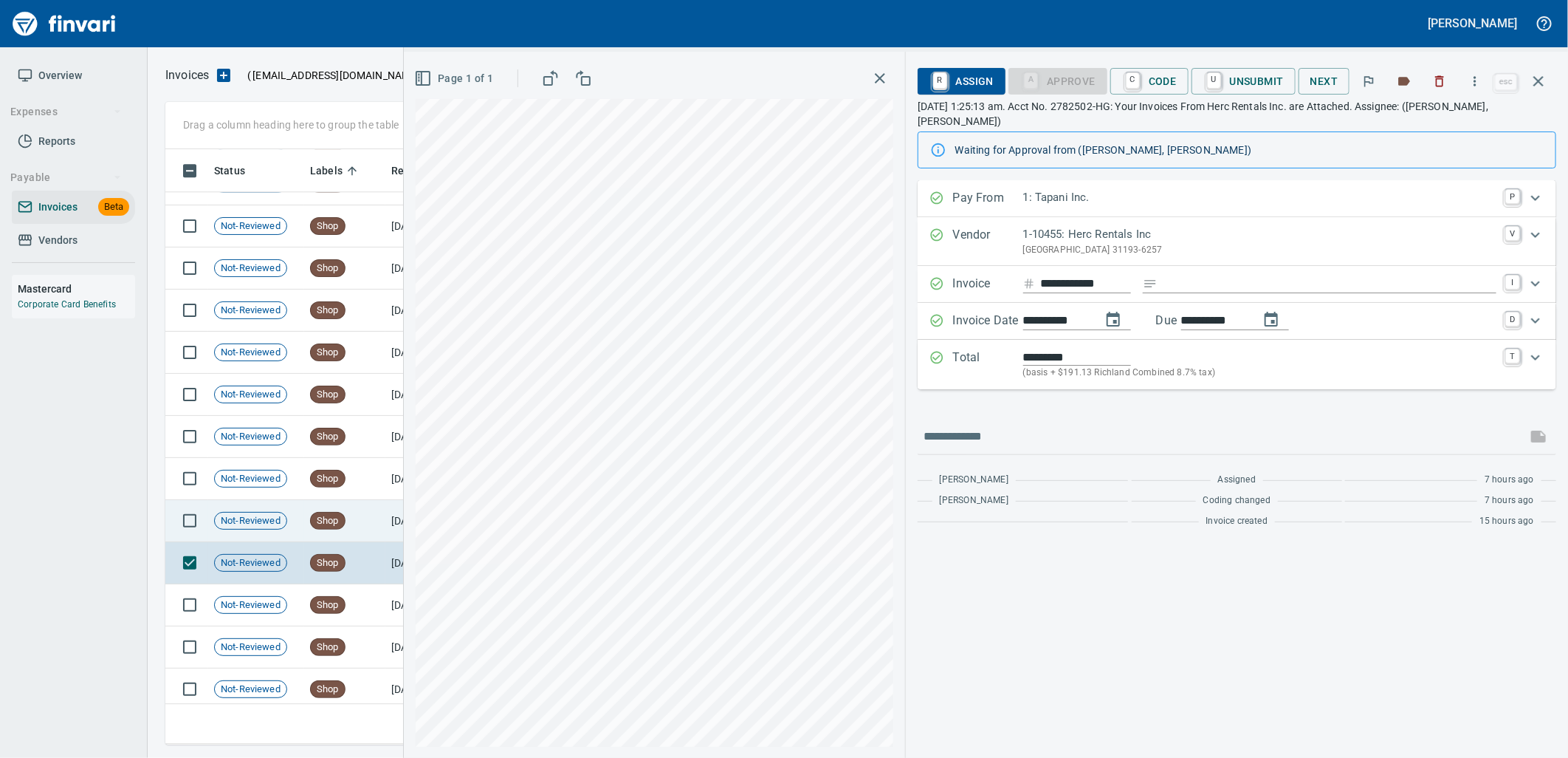
click at [342, 517] on span "Shop" at bounding box center [328, 520] width 34 height 14
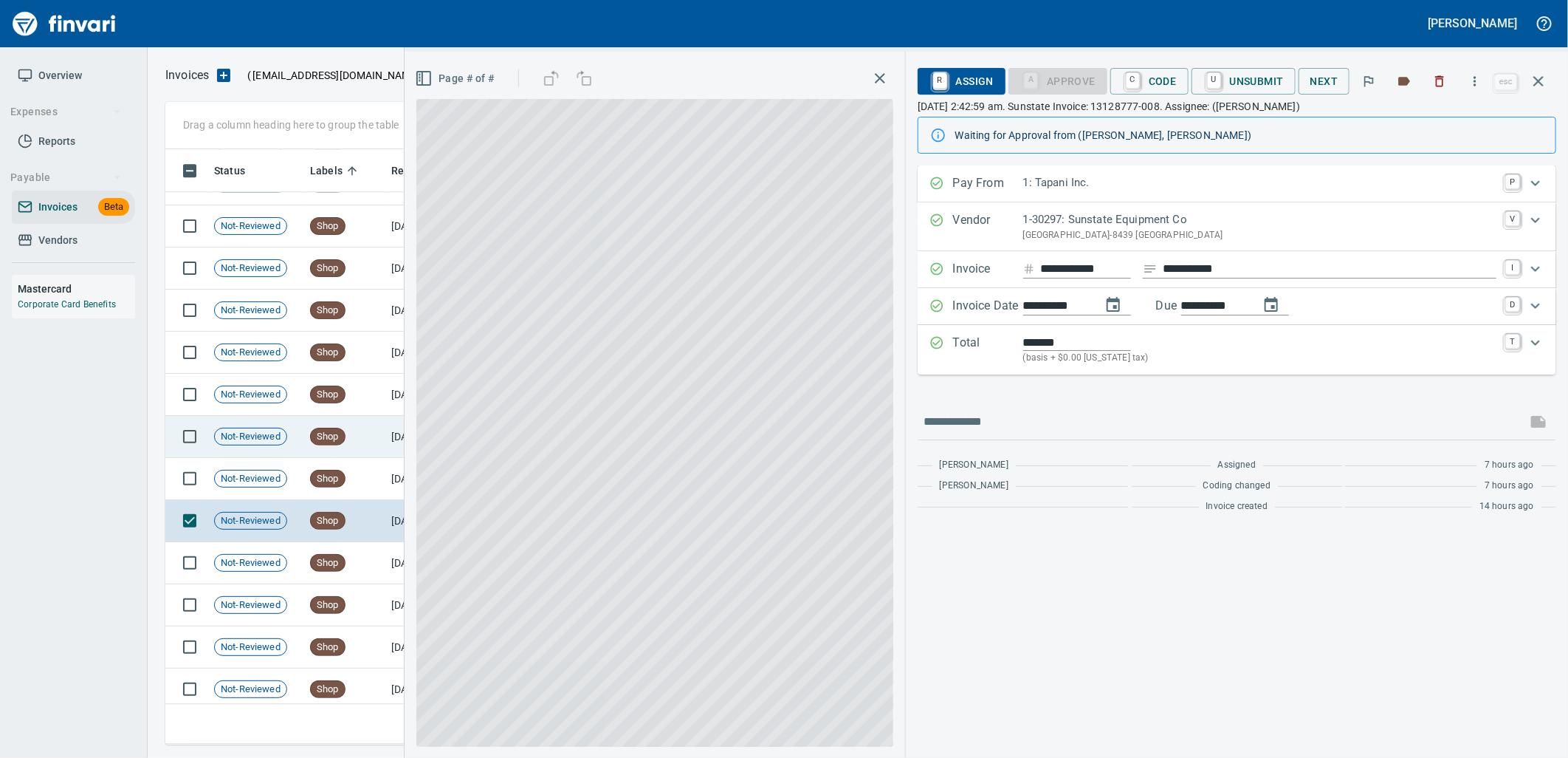
click at [371, 463] on td "Shop" at bounding box center [345, 478] width 81 height 42
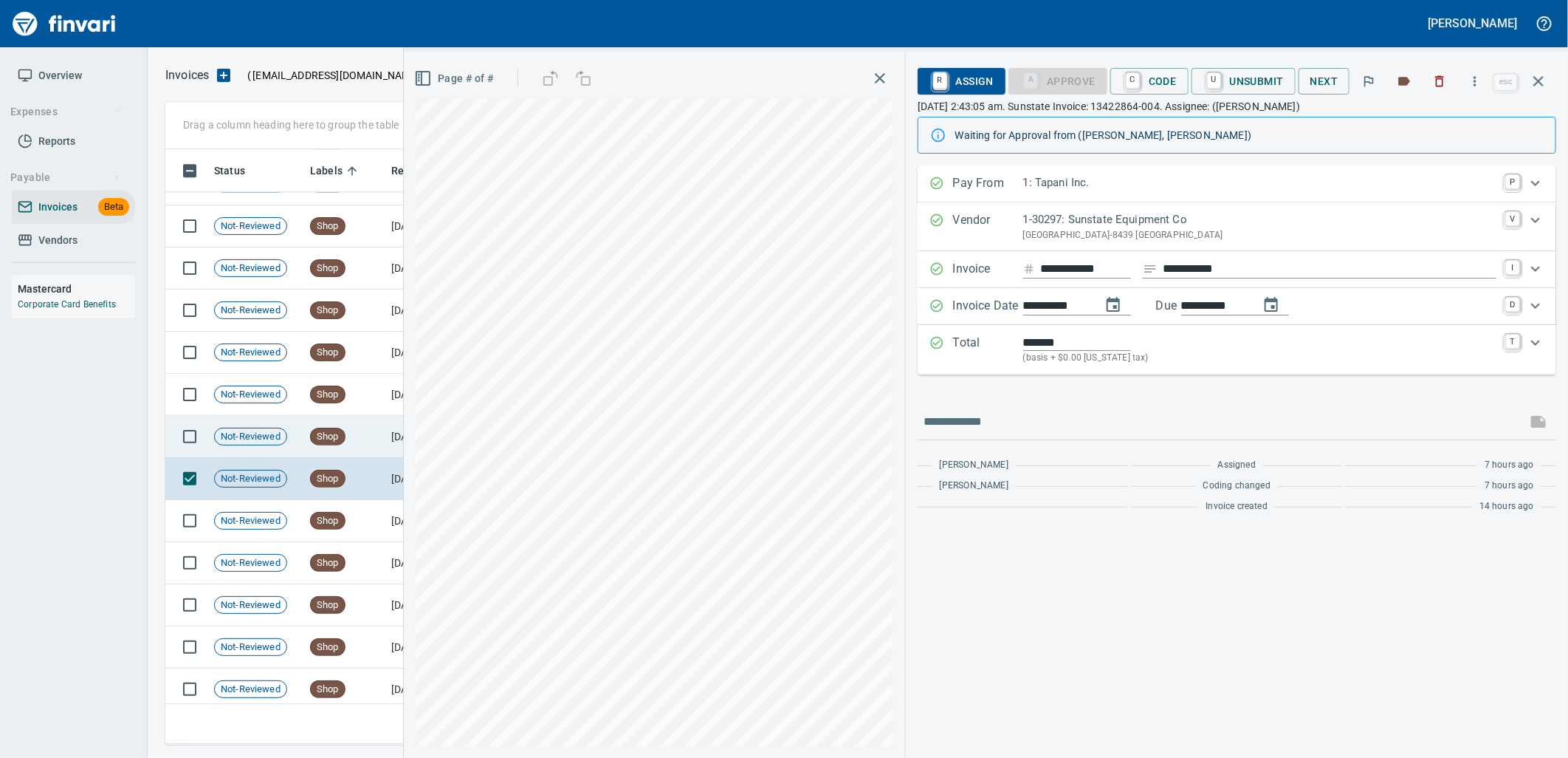
click at [358, 427] on td "Shop" at bounding box center [345, 436] width 81 height 42
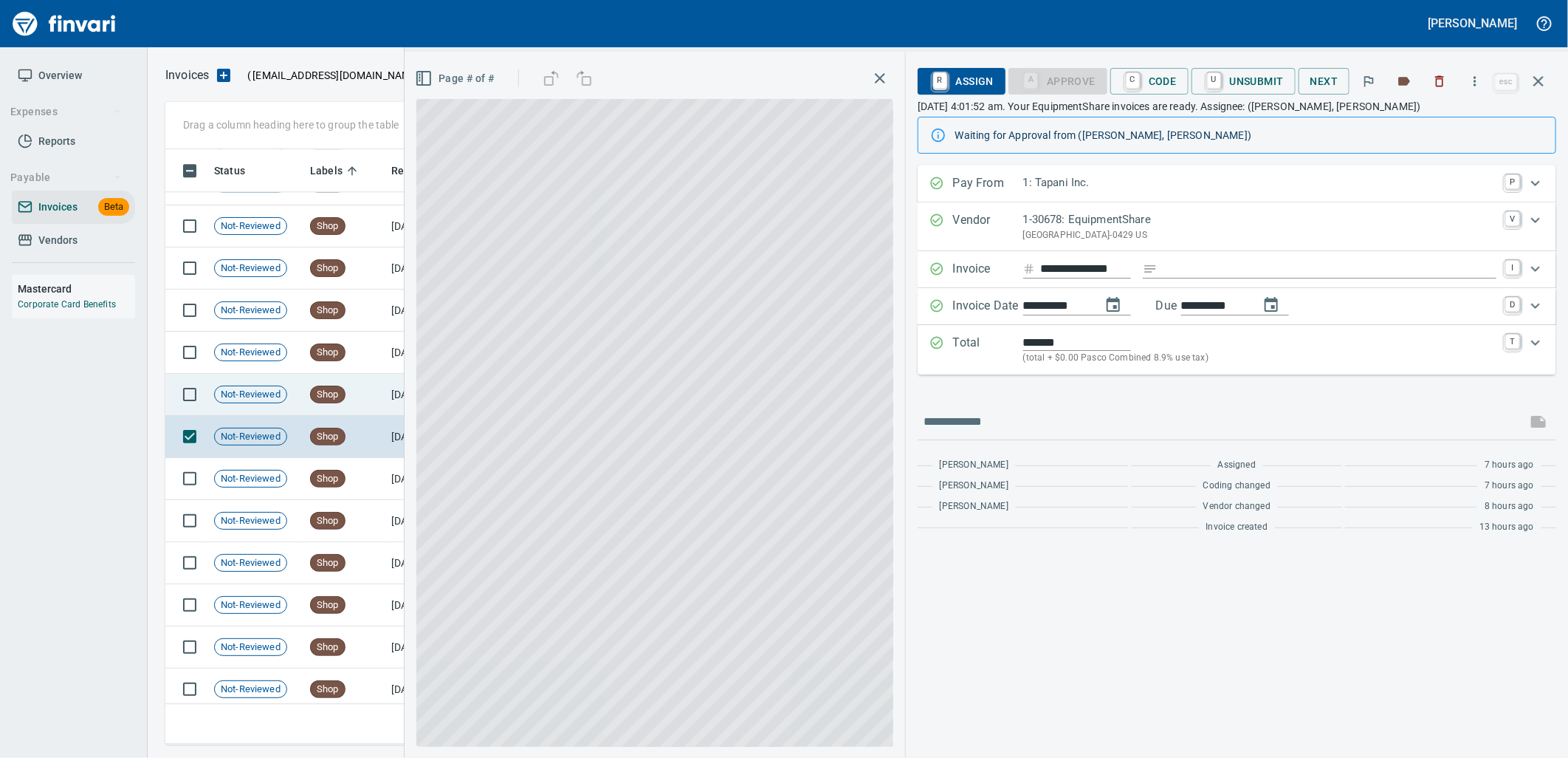
click at [357, 398] on td "Shop" at bounding box center [345, 395] width 81 height 42
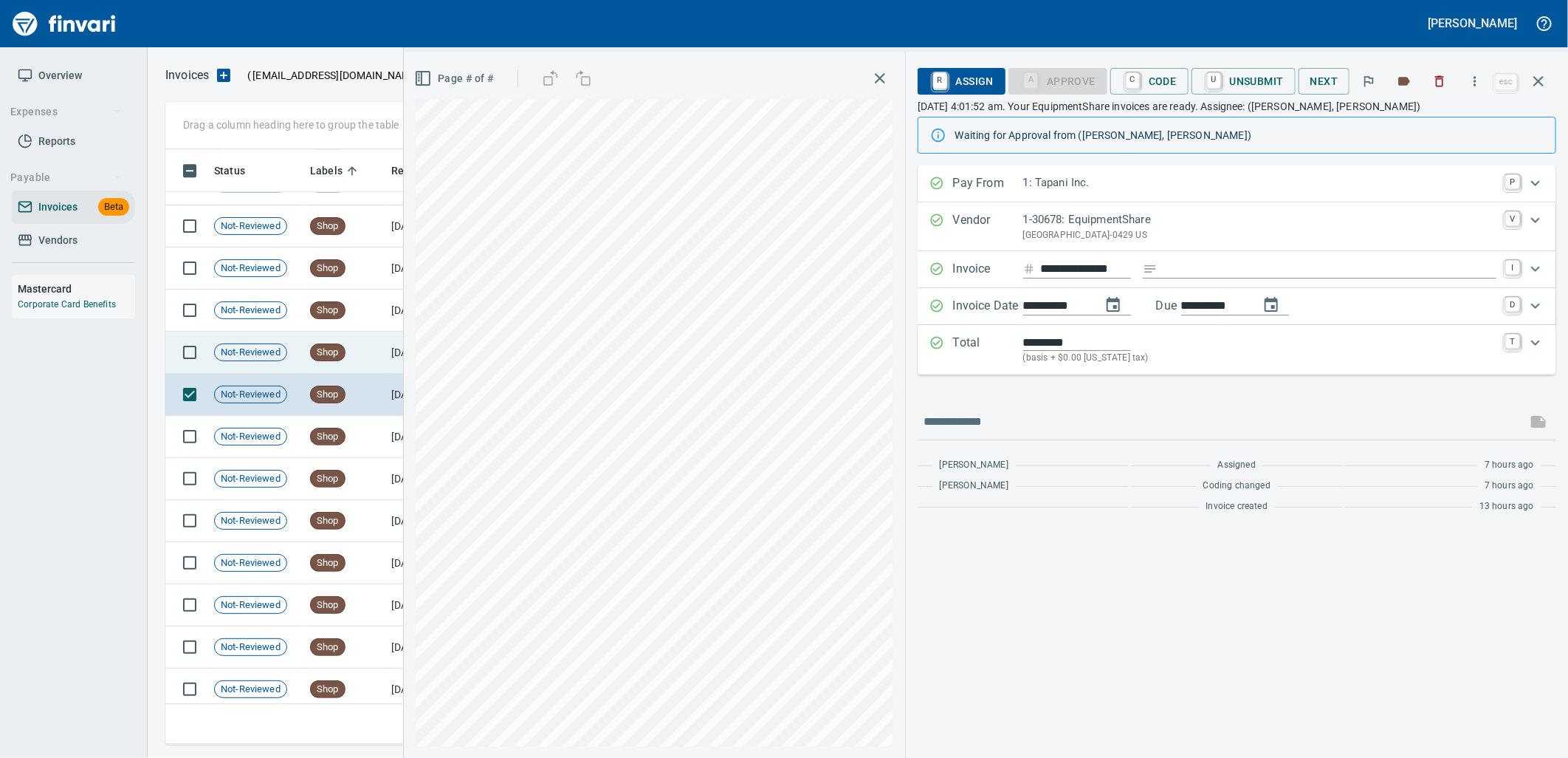
click at [356, 356] on td "Shop" at bounding box center [345, 352] width 81 height 42
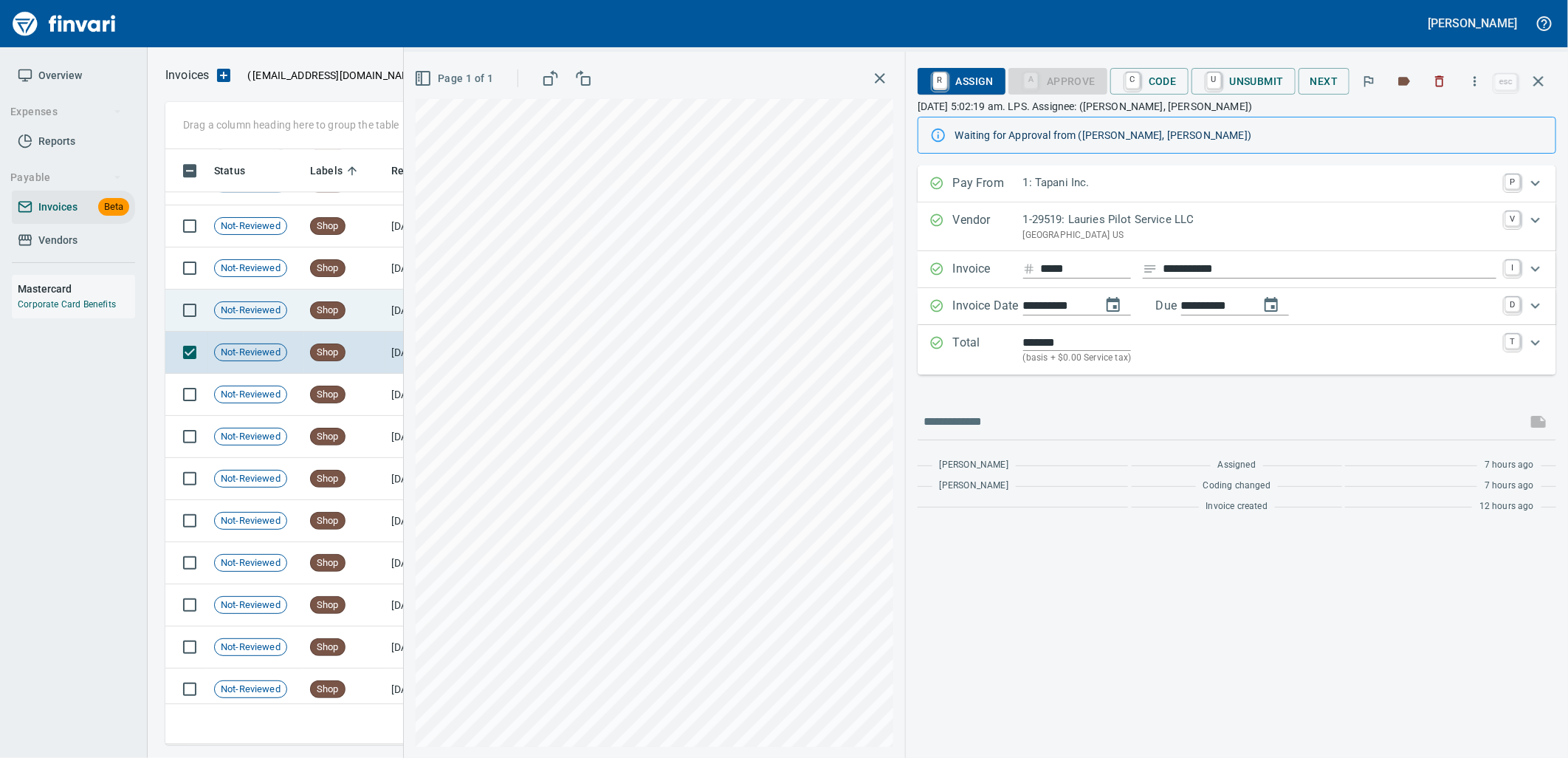
click at [358, 314] on td "Shop" at bounding box center [345, 310] width 81 height 42
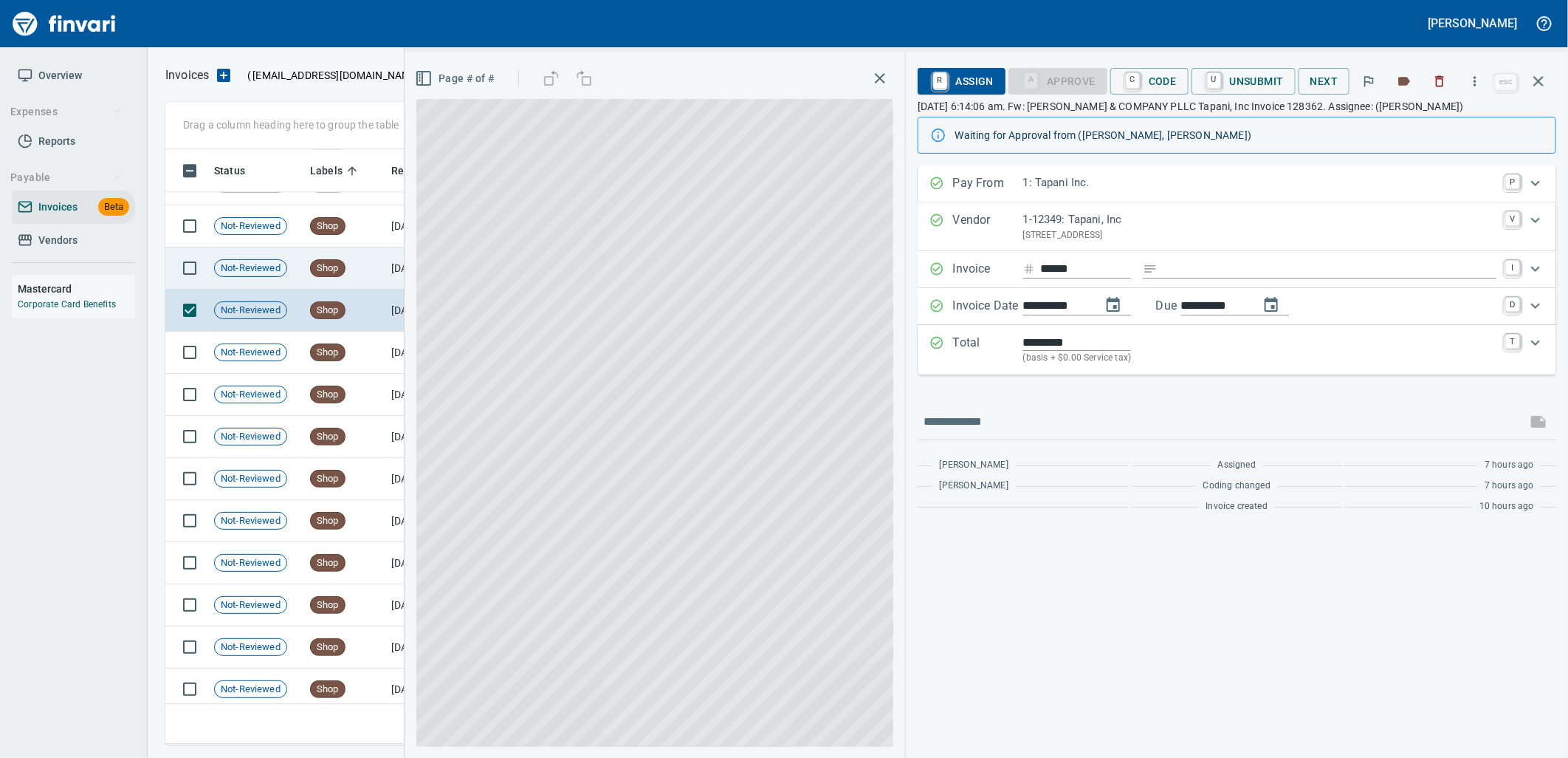
click at [355, 270] on td "Shop" at bounding box center [345, 268] width 81 height 42
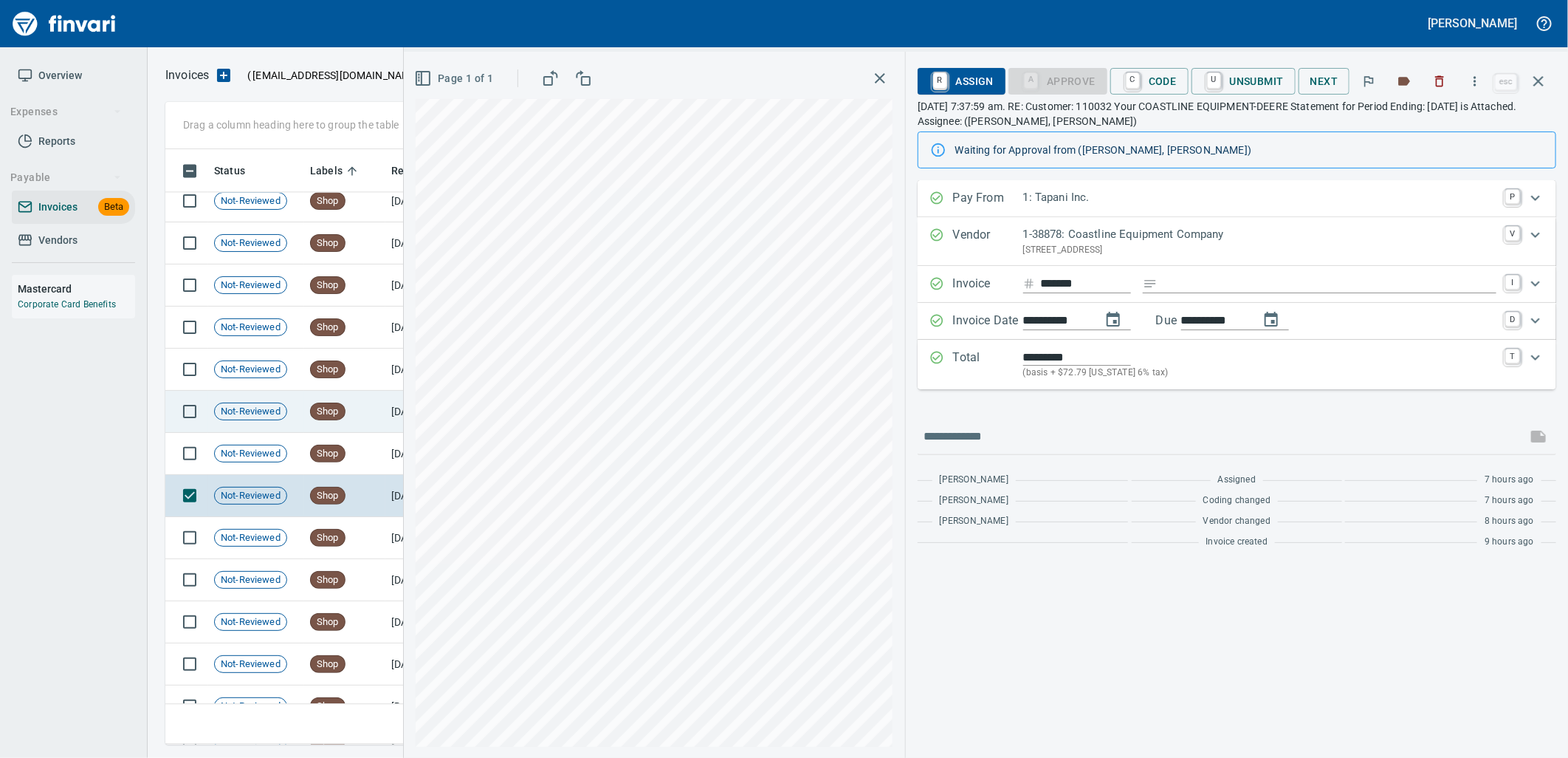
scroll to position [12732, 0]
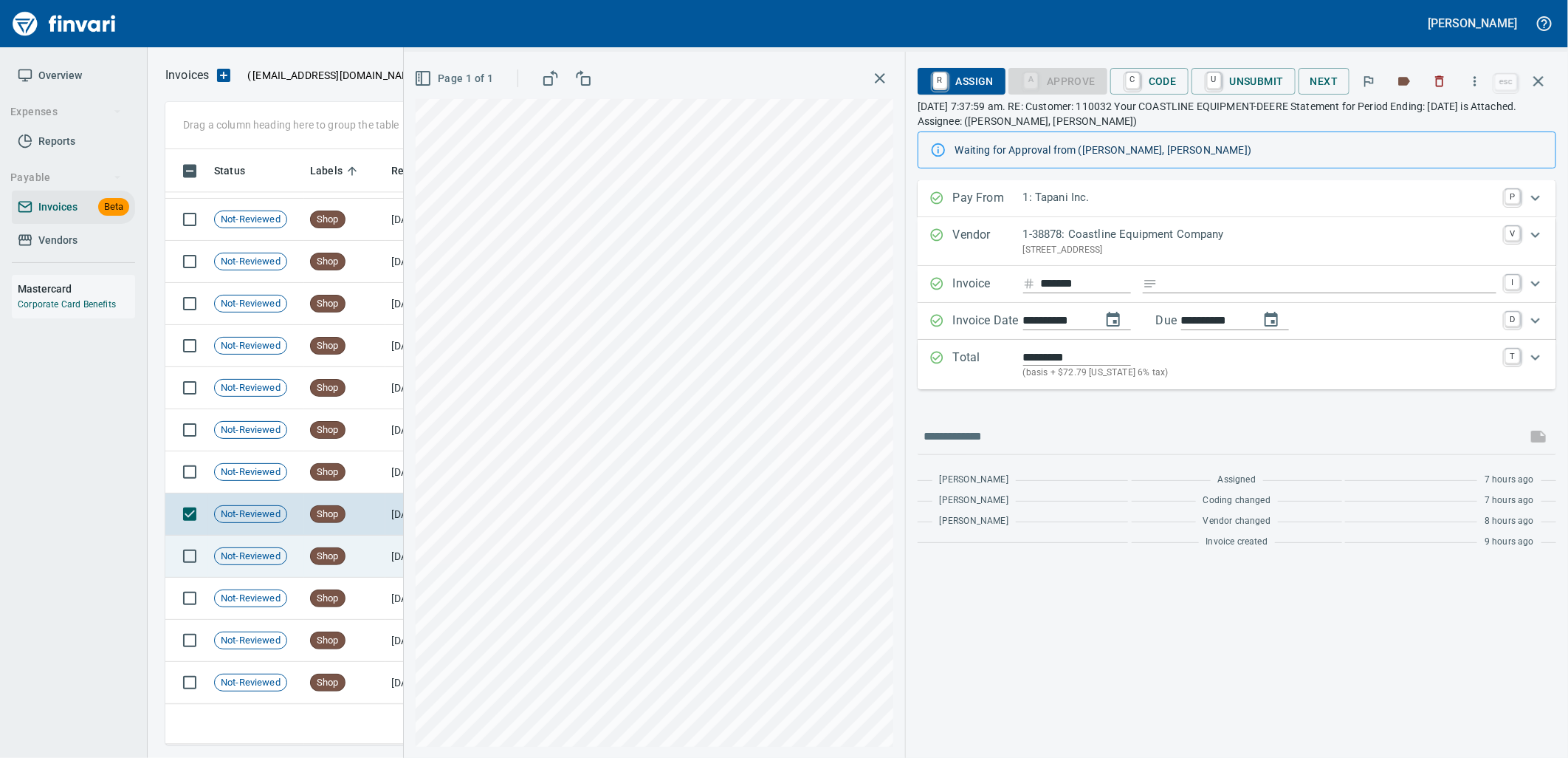
click at [349, 544] on td "Shop" at bounding box center [345, 556] width 81 height 42
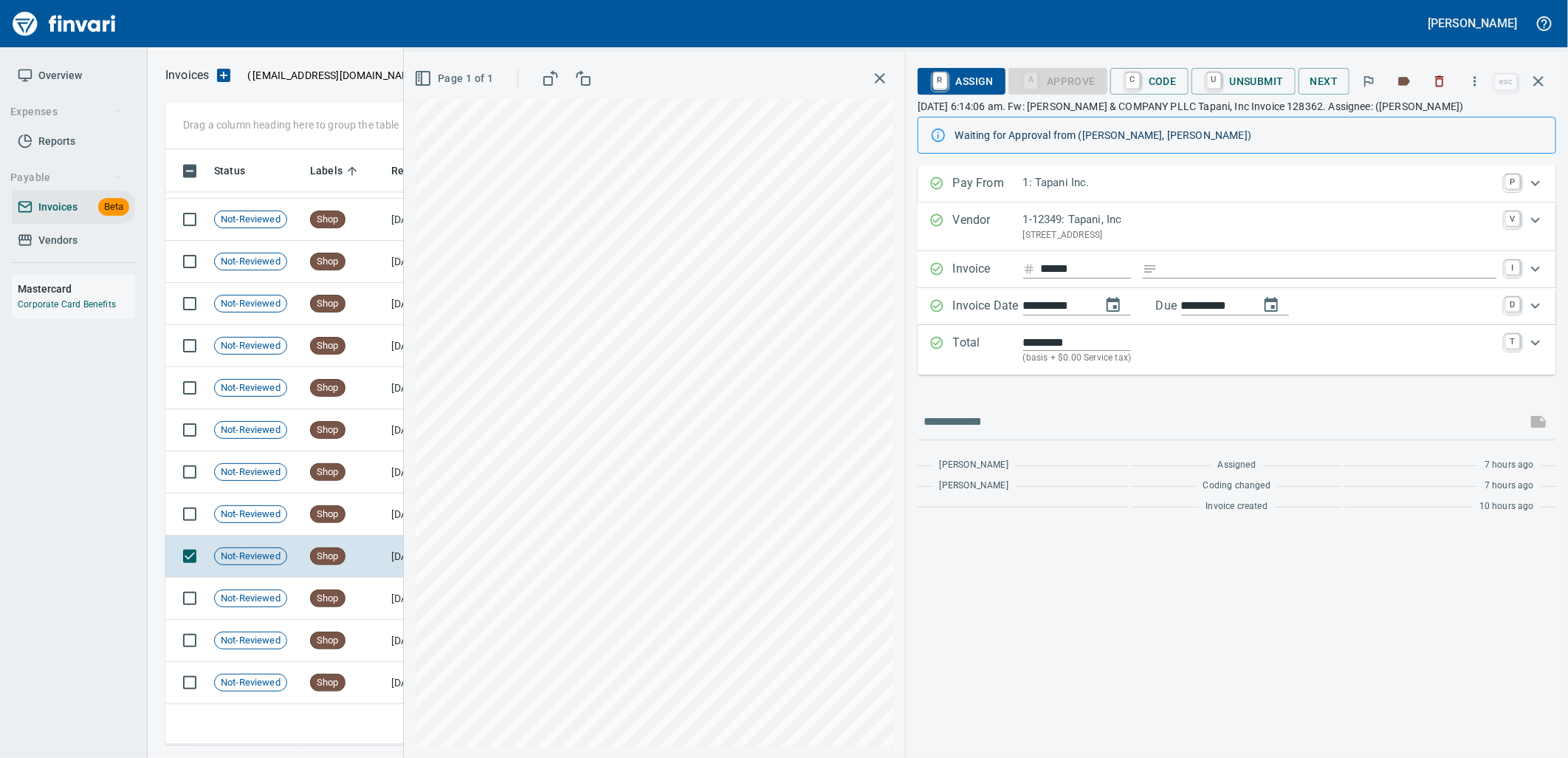
click at [1058, 237] on p "PO Box 1900, Battle Ground WA 98604 US" at bounding box center [1260, 235] width 473 height 15
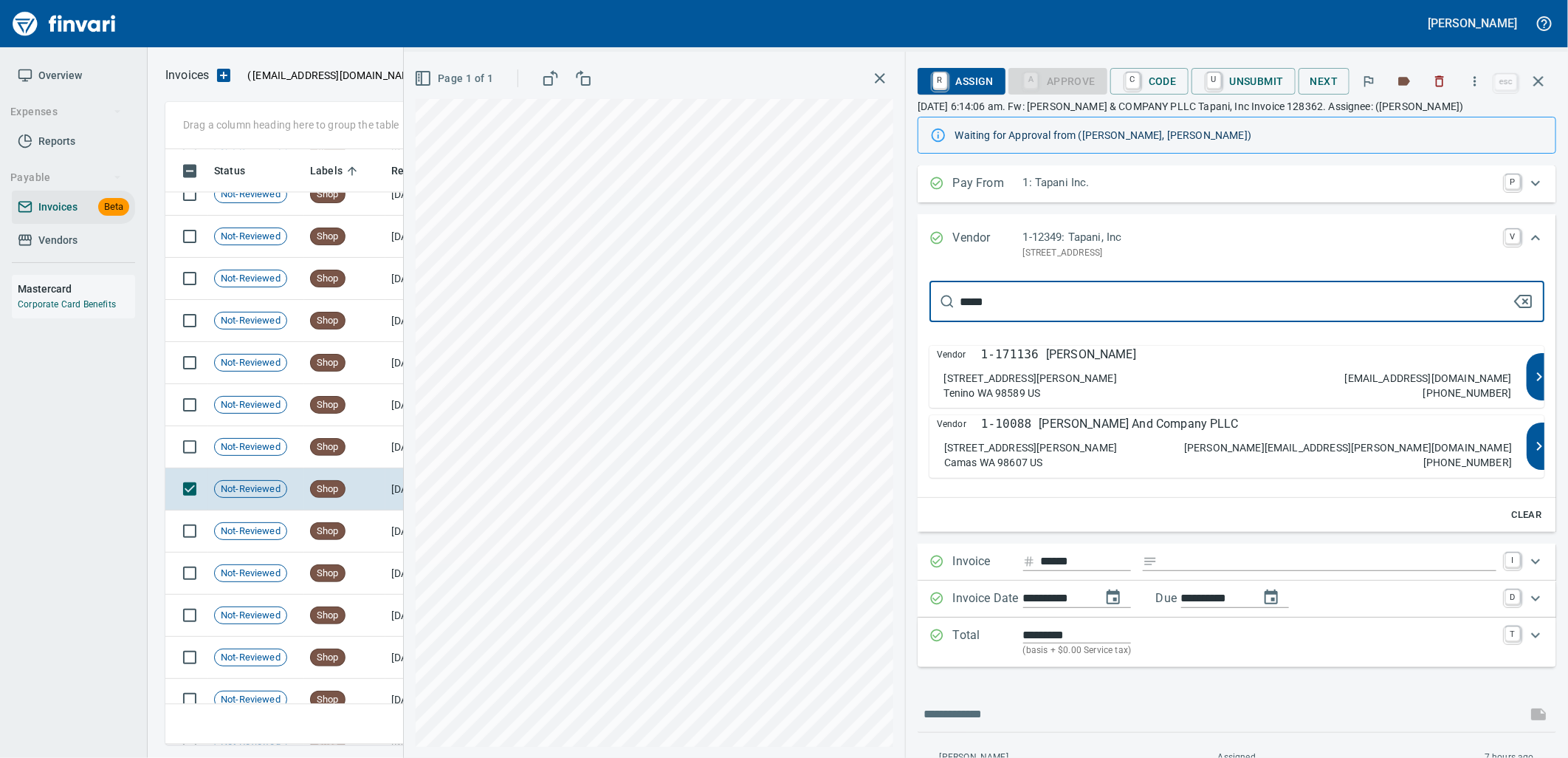
type input "******"
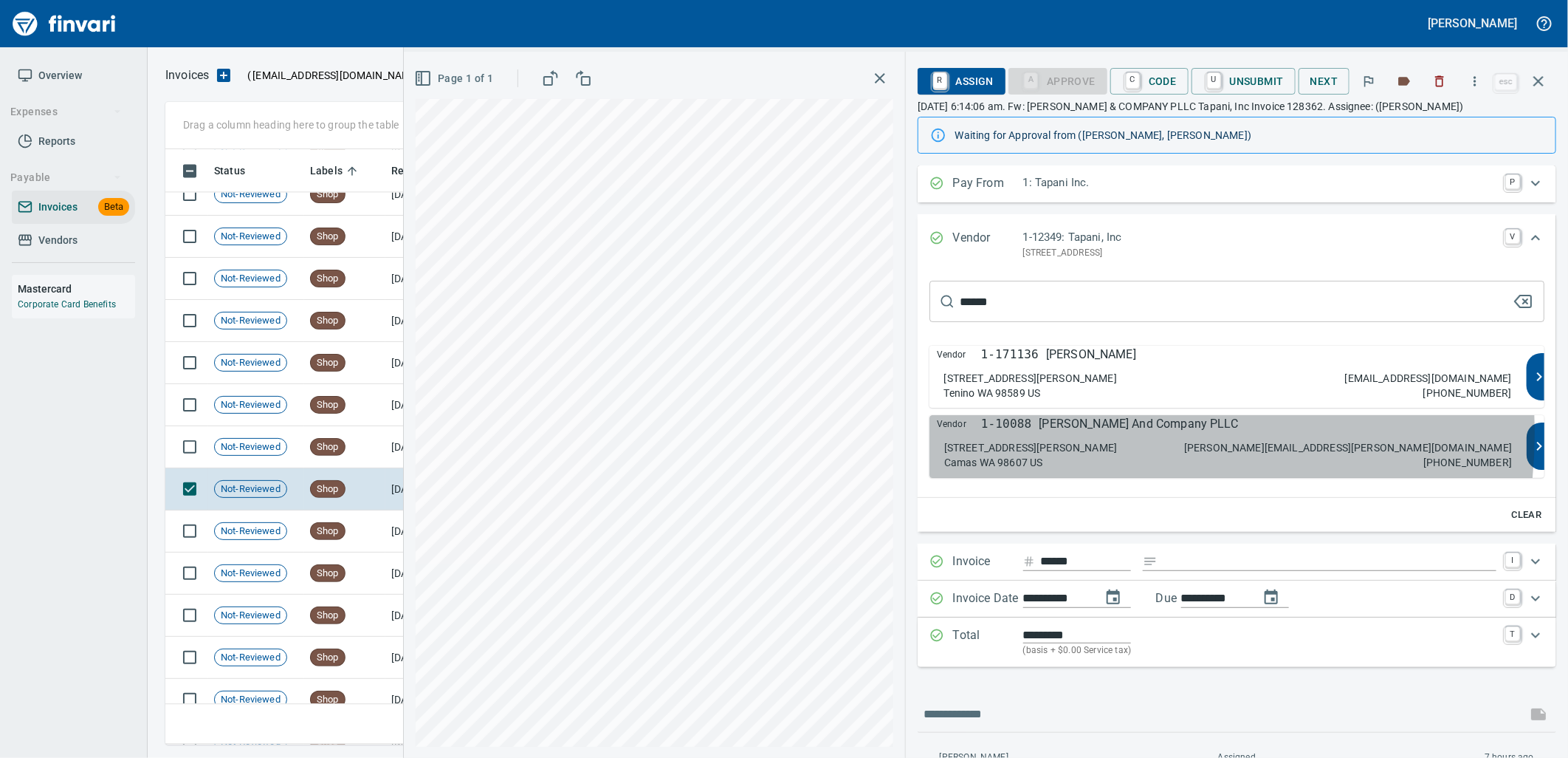
click at [1069, 433] on div "Vendor 1-10088 Barrett And Company PLLC 4910 NW Camas Meadows Drive STE 100 Cam…" at bounding box center [1228, 446] width 597 height 62
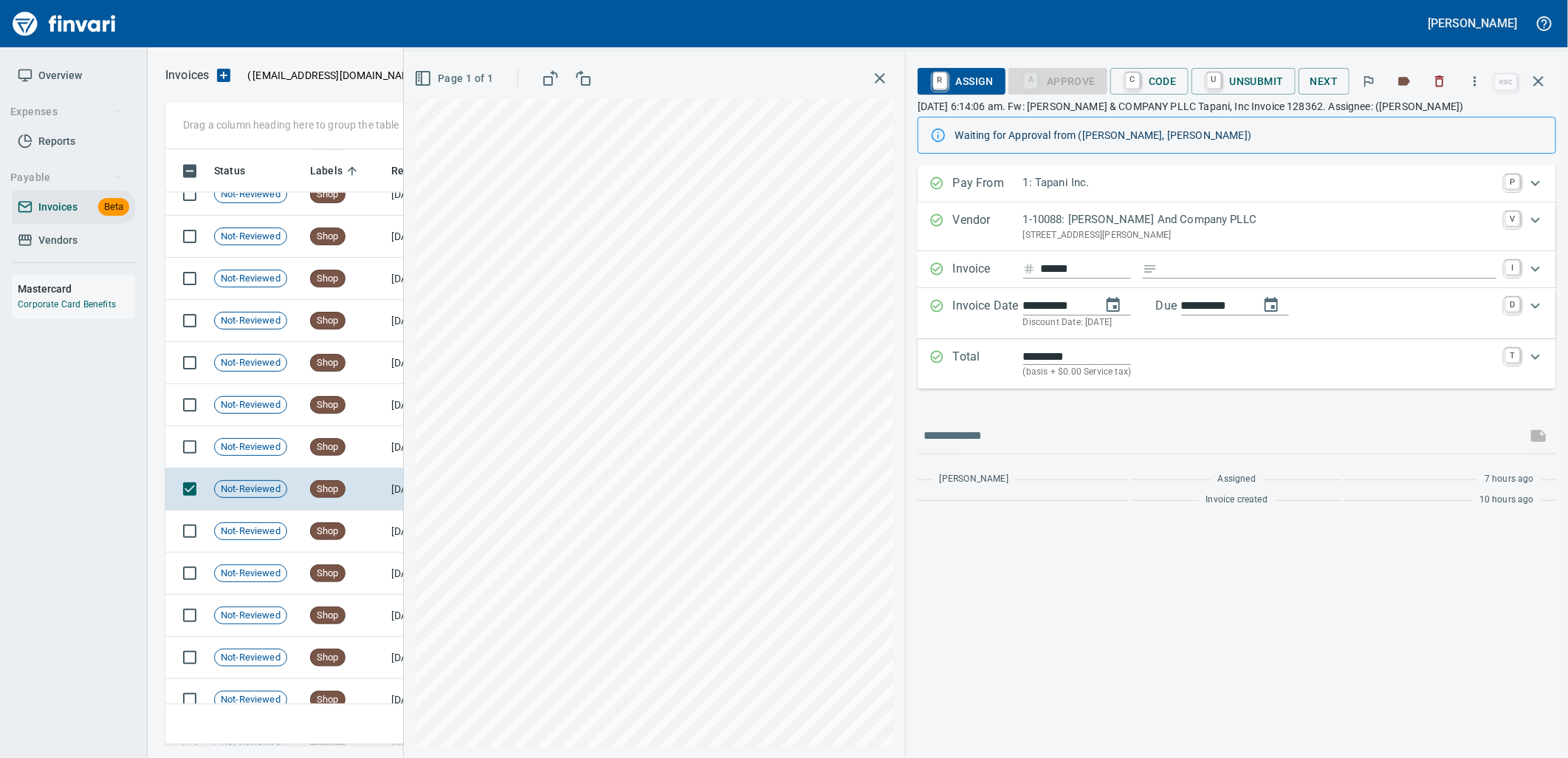
type input "**********"
click at [372, 447] on td "Shop" at bounding box center [345, 447] width 81 height 42
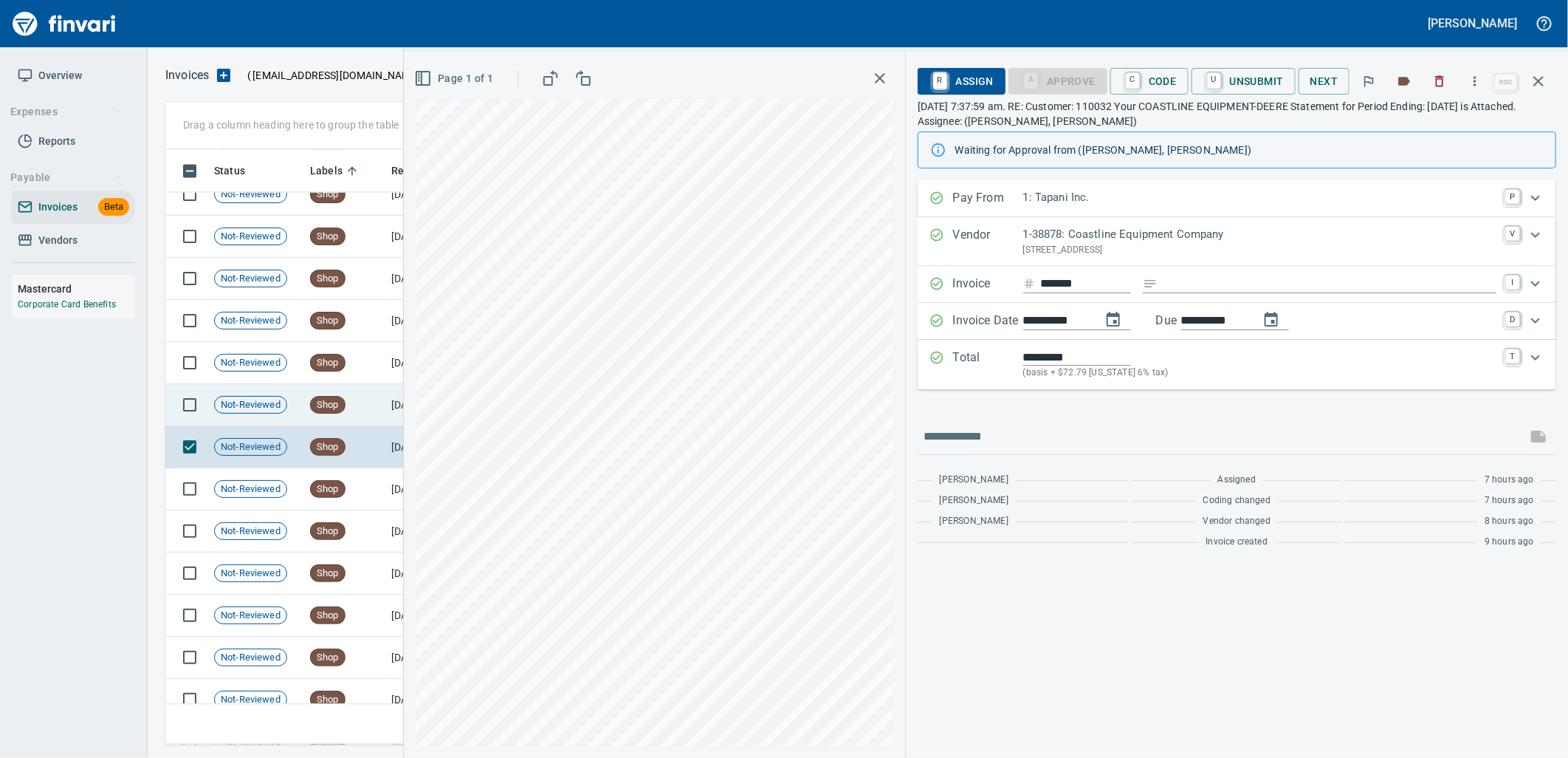
click at [374, 402] on td "Shop" at bounding box center [345, 405] width 81 height 42
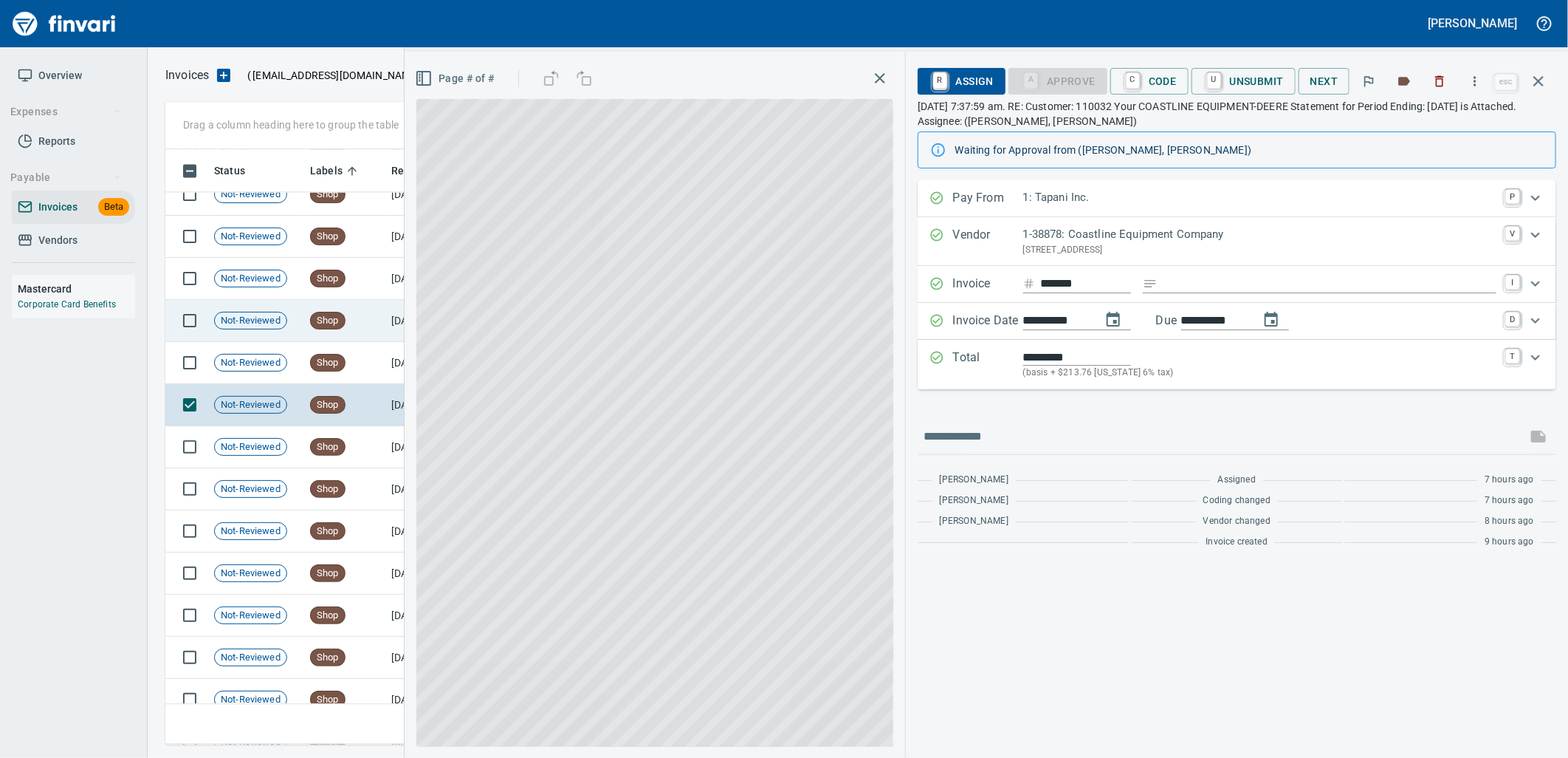
click at [365, 363] on td "Shop" at bounding box center [345, 362] width 81 height 42
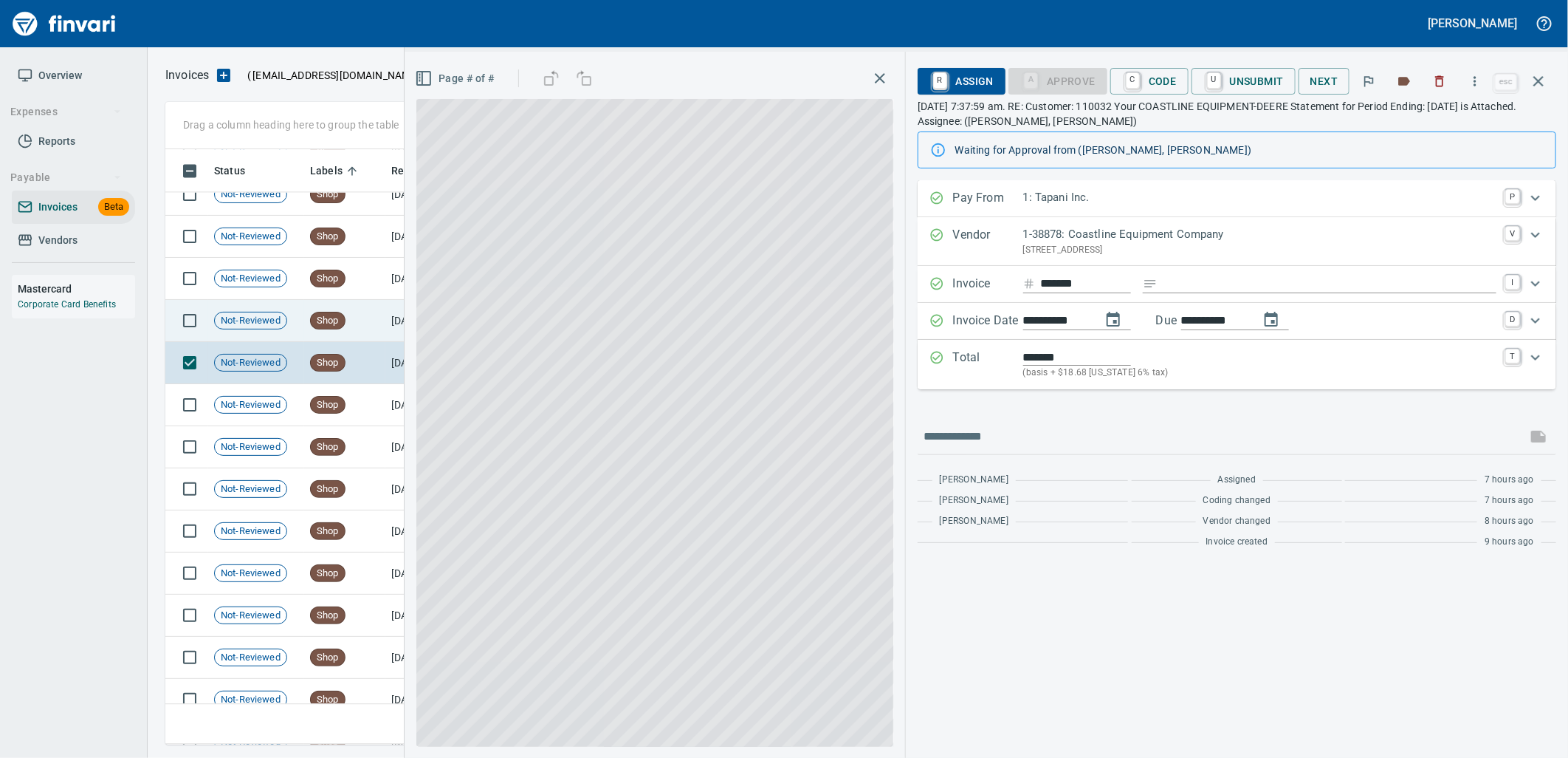
click at [358, 329] on td "Shop" at bounding box center [345, 320] width 81 height 42
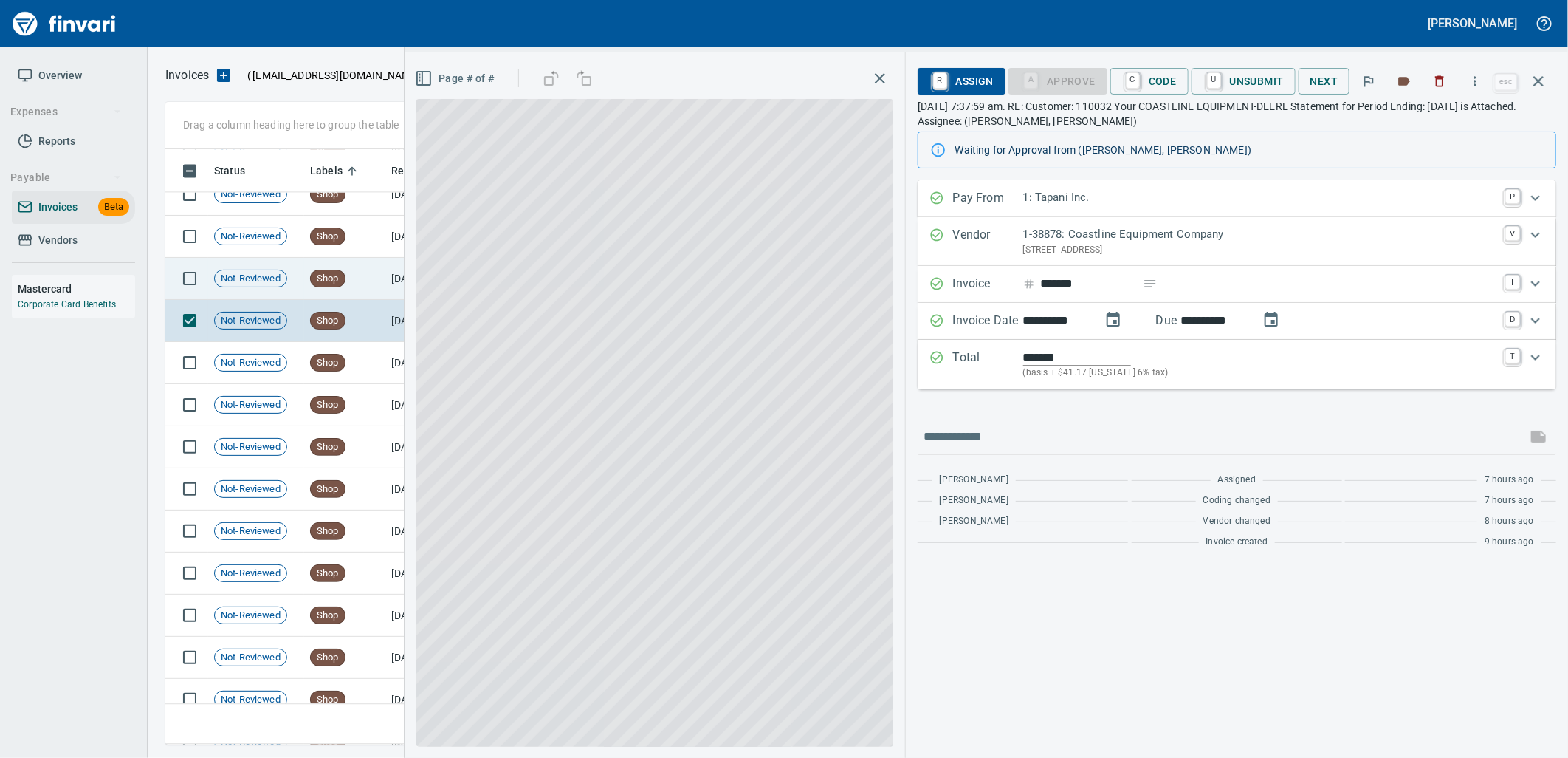
click at [367, 282] on td "Shop" at bounding box center [345, 278] width 81 height 42
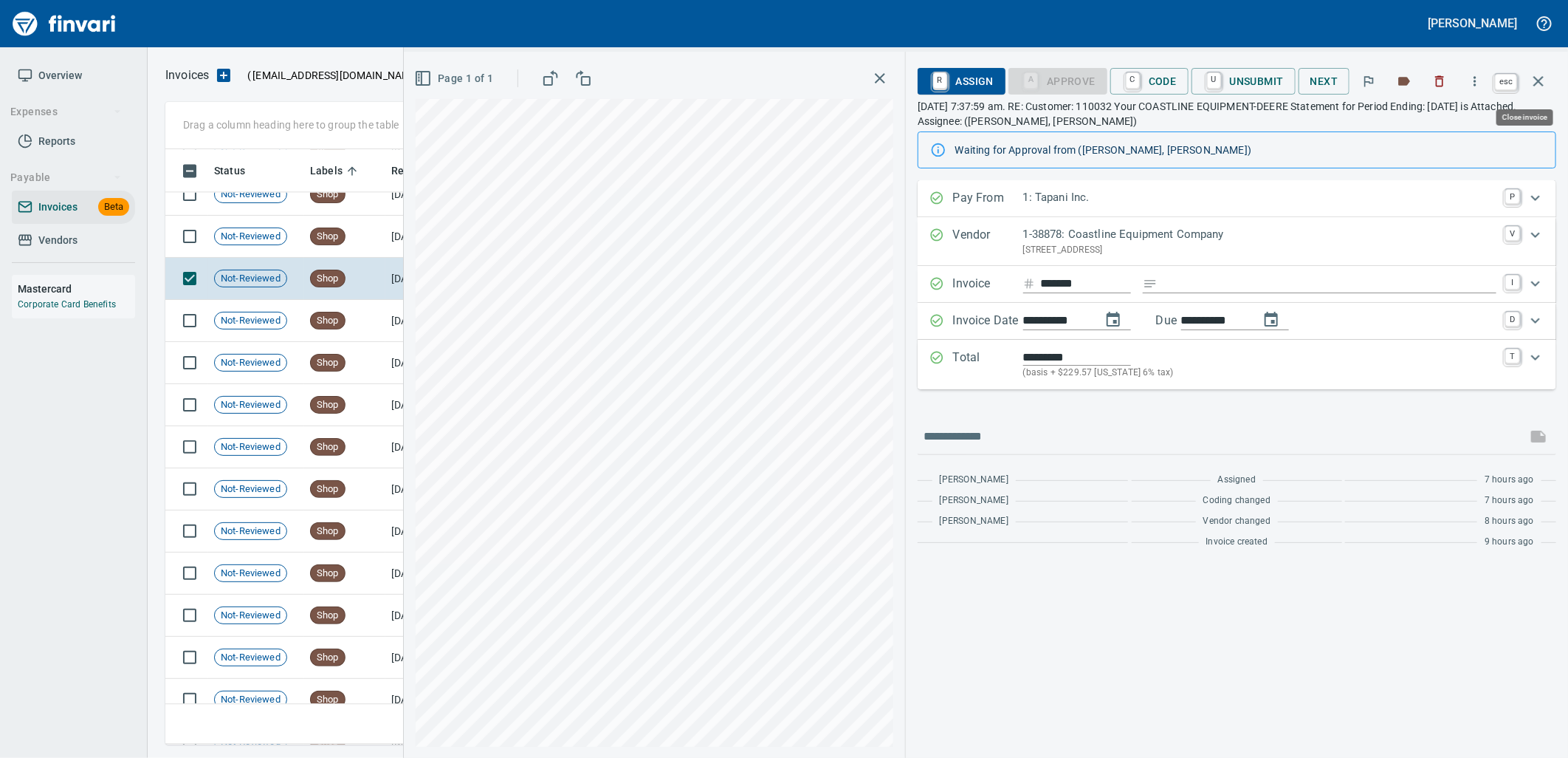
click at [1537, 83] on icon "button" at bounding box center [1539, 81] width 11 height 11
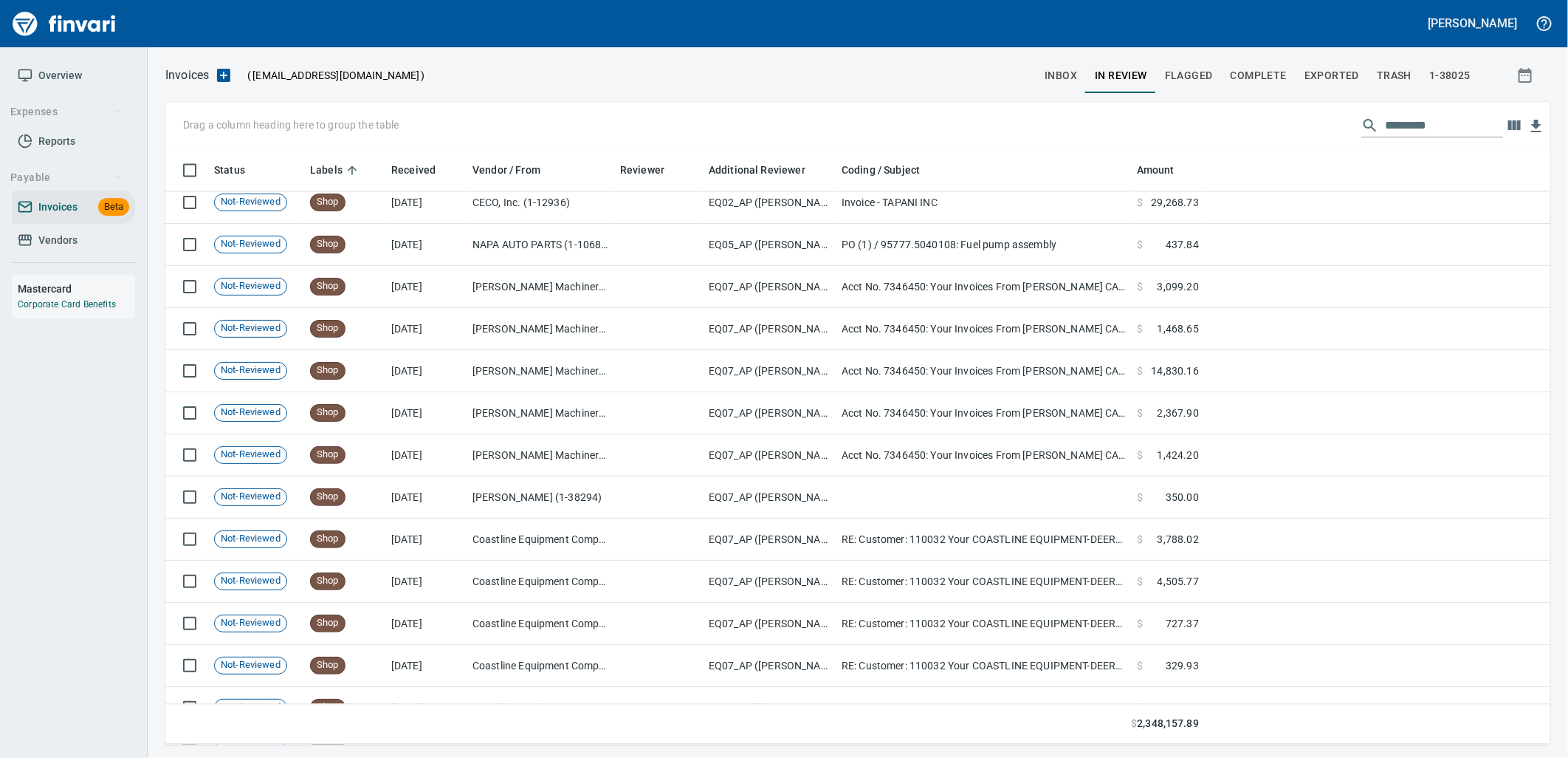
scroll to position [12403, 0]
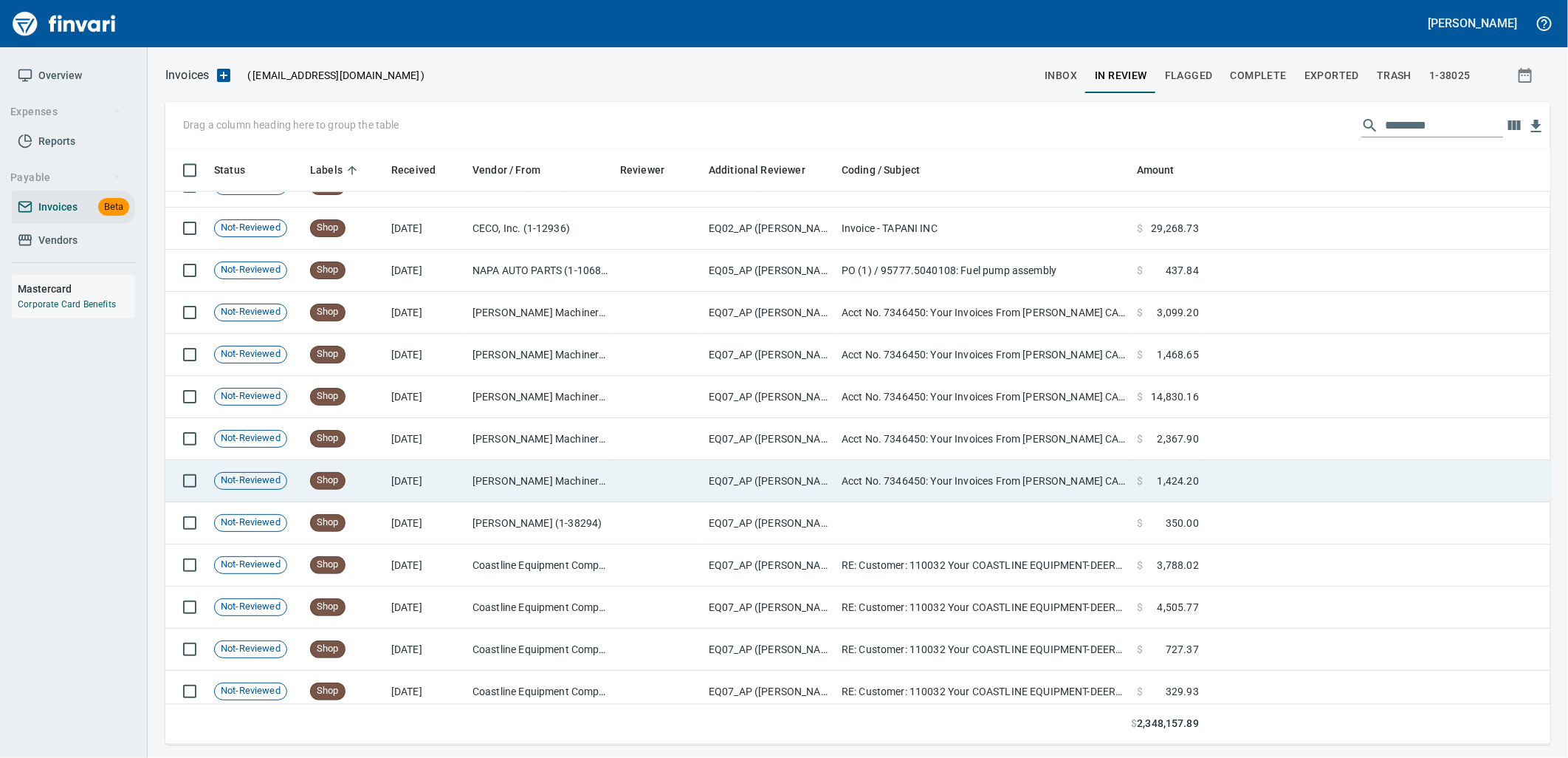
click at [532, 484] on td "[PERSON_NAME] Machinery Co (1-10794)" at bounding box center [540, 481] width 147 height 42
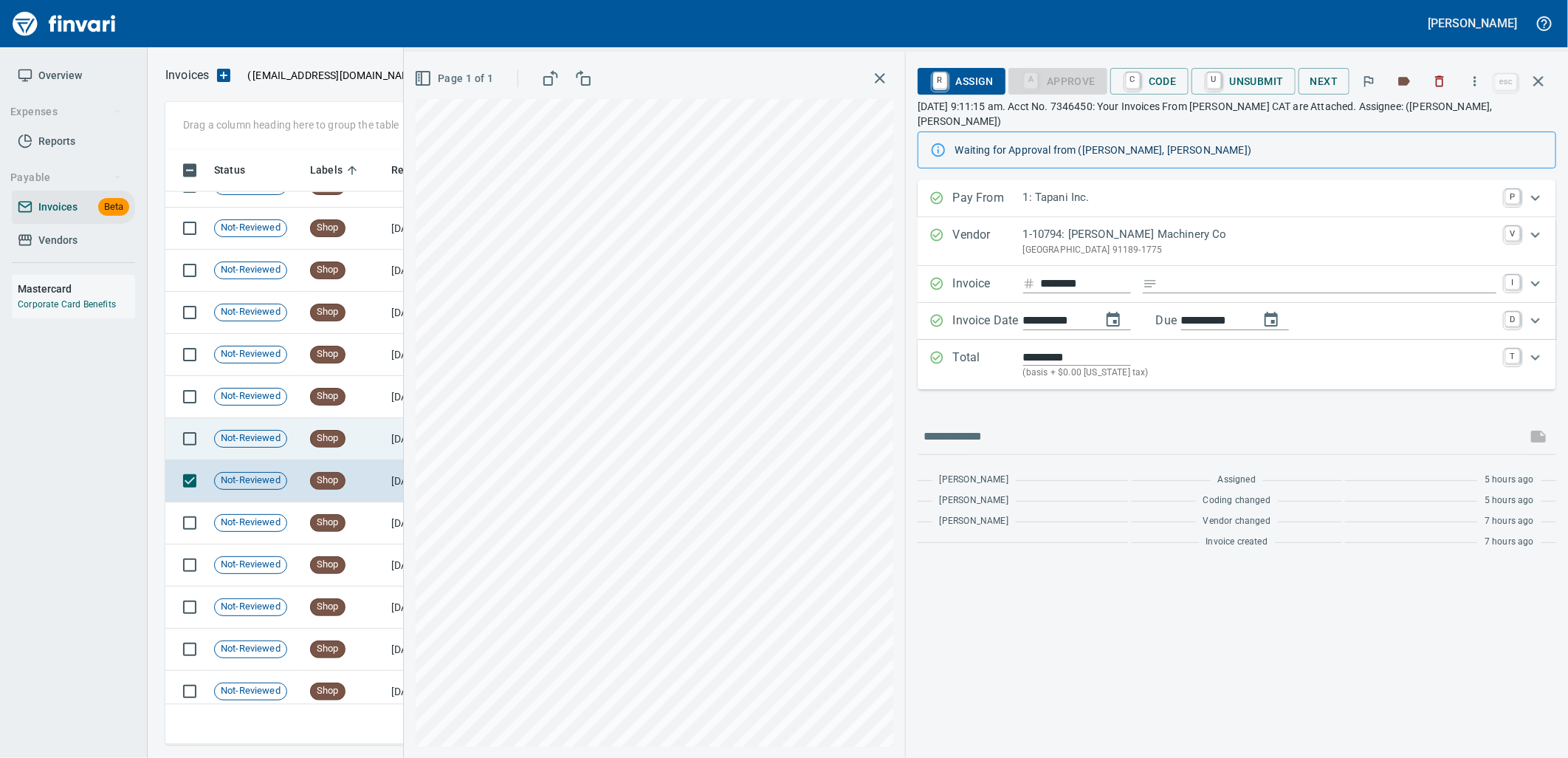
click at [392, 436] on td "[DATE]" at bounding box center [426, 439] width 81 height 42
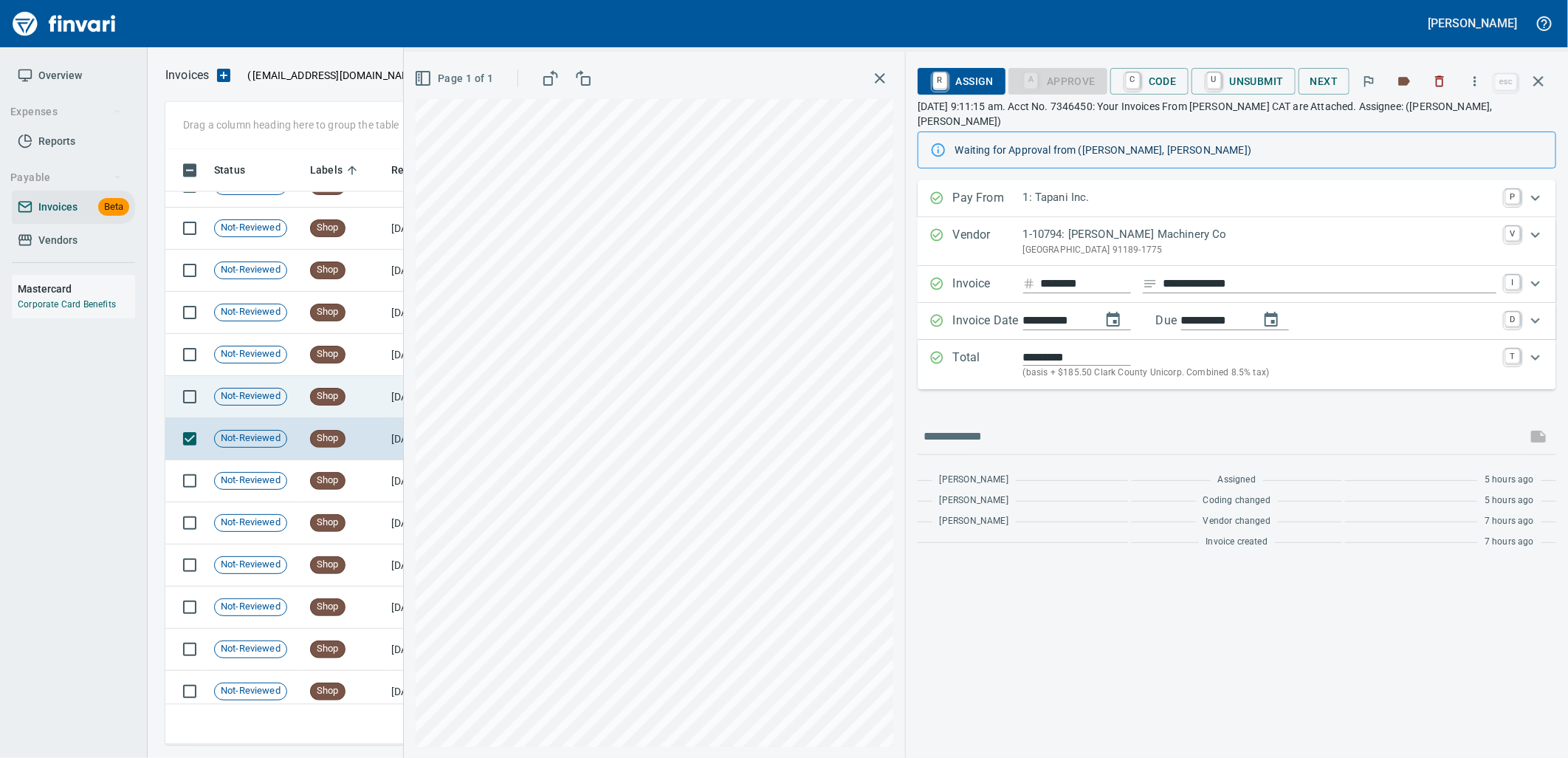
click at [338, 409] on td "Shop" at bounding box center [345, 397] width 81 height 42
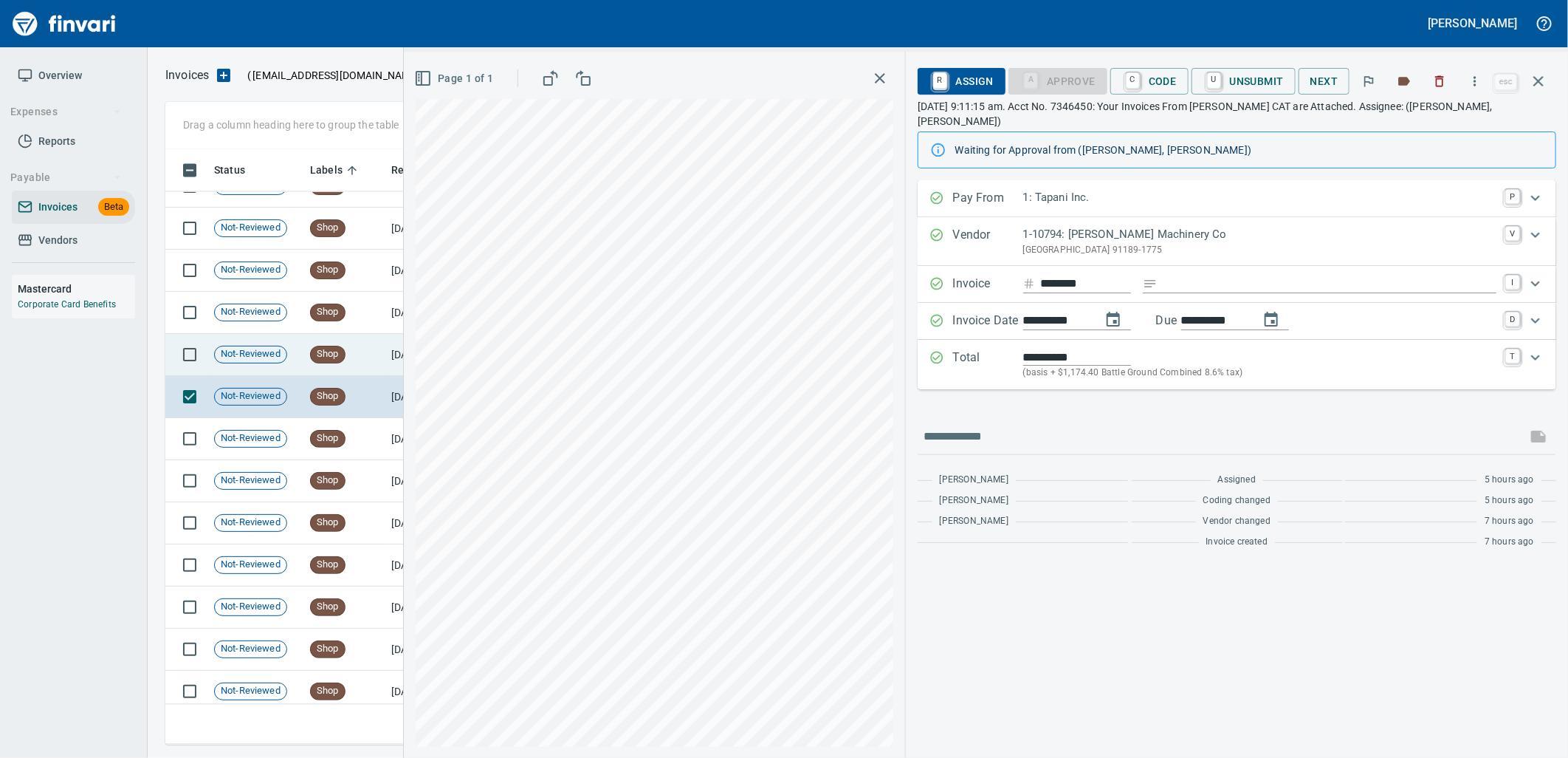
click at [338, 350] on span "Shop" at bounding box center [328, 353] width 34 height 14
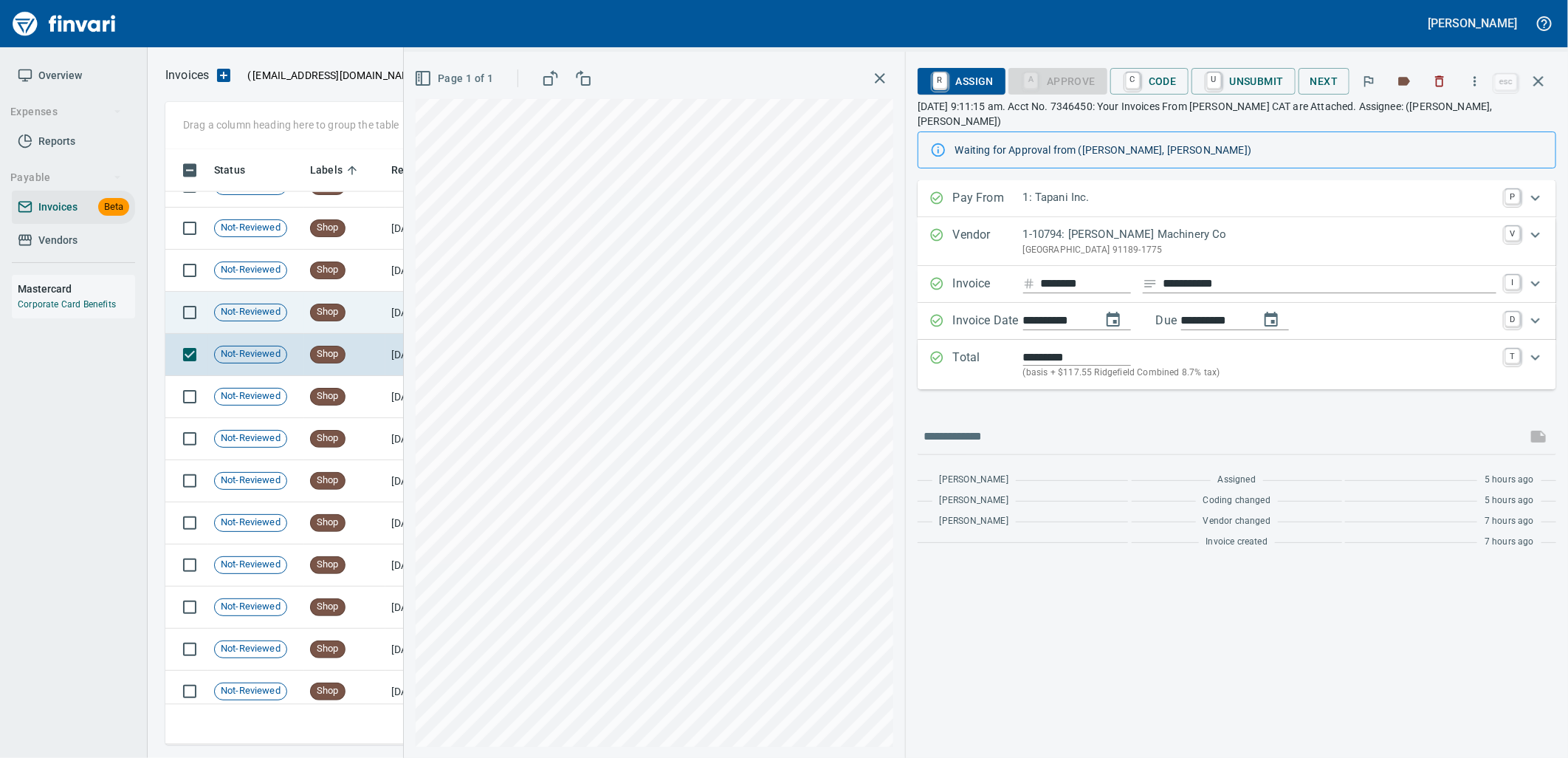
click at [344, 298] on td "Shop" at bounding box center [345, 312] width 81 height 42
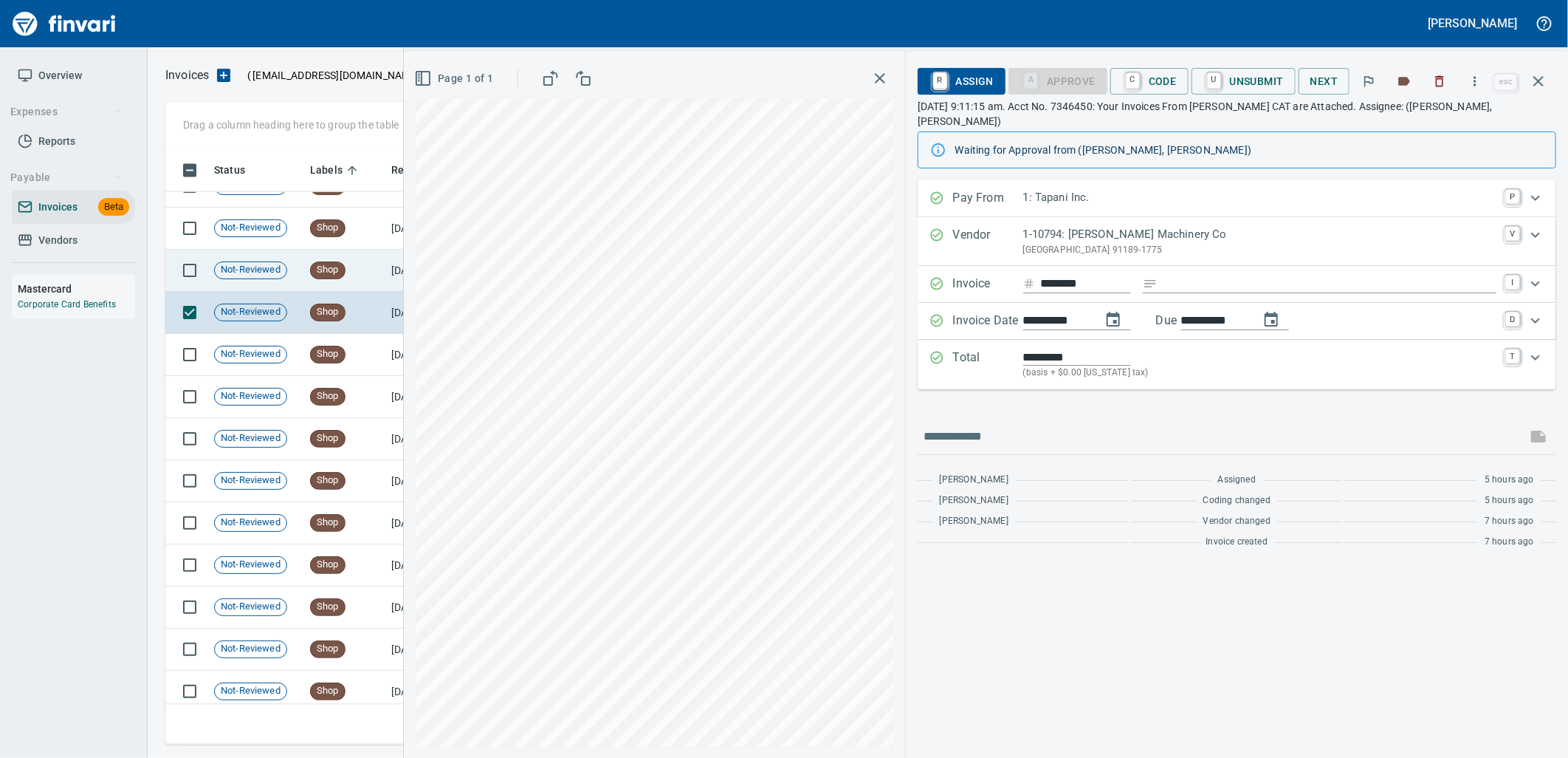
click at [349, 269] on td "Shop" at bounding box center [345, 270] width 81 height 42
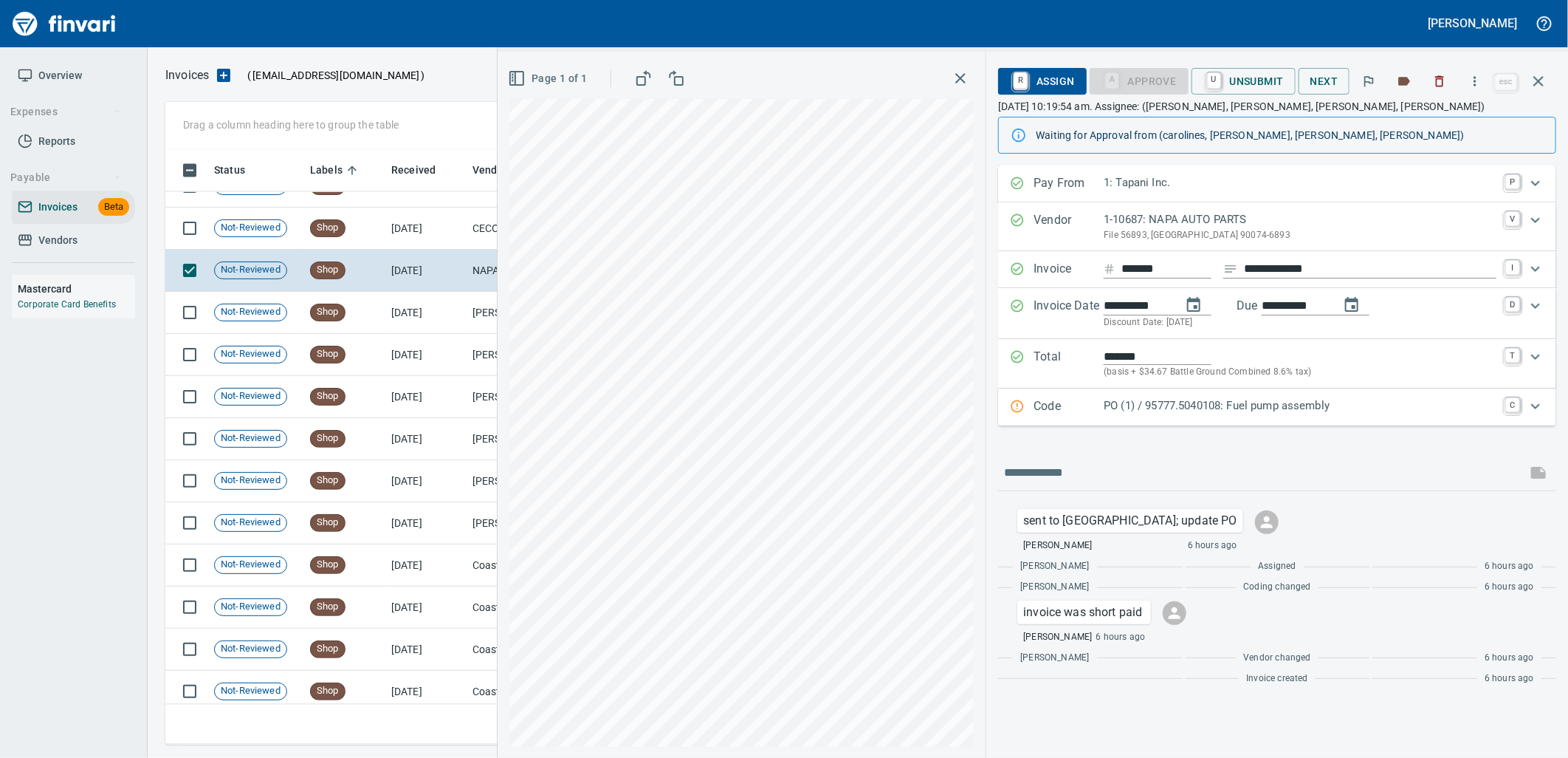
click at [1184, 418] on div "Code PO (1) / 95777.5040108: Fuel pump assembly C" at bounding box center [1277, 407] width 559 height 37
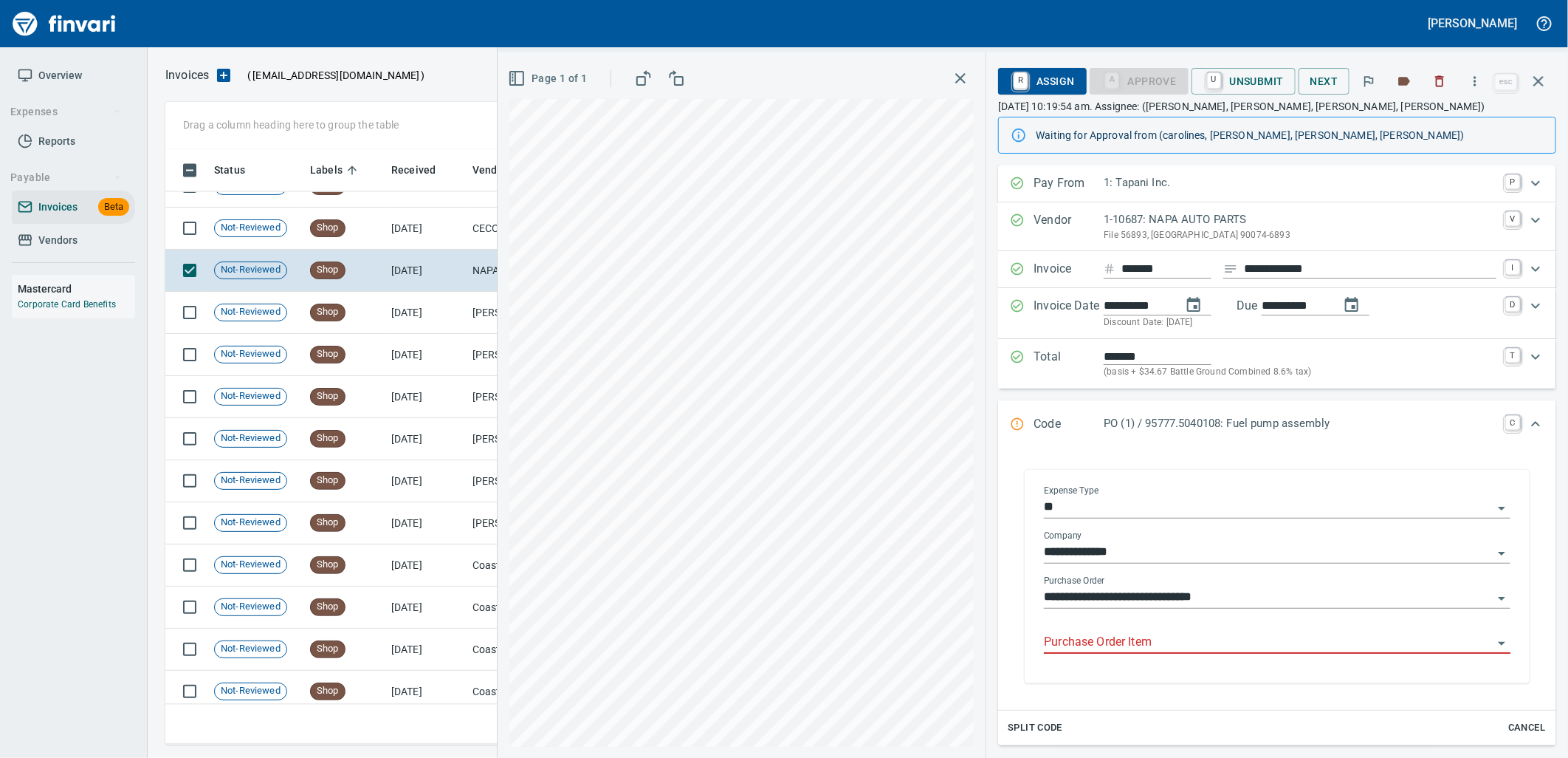
click at [1152, 636] on input "Purchase Order Item" at bounding box center [1268, 642] width 449 height 21
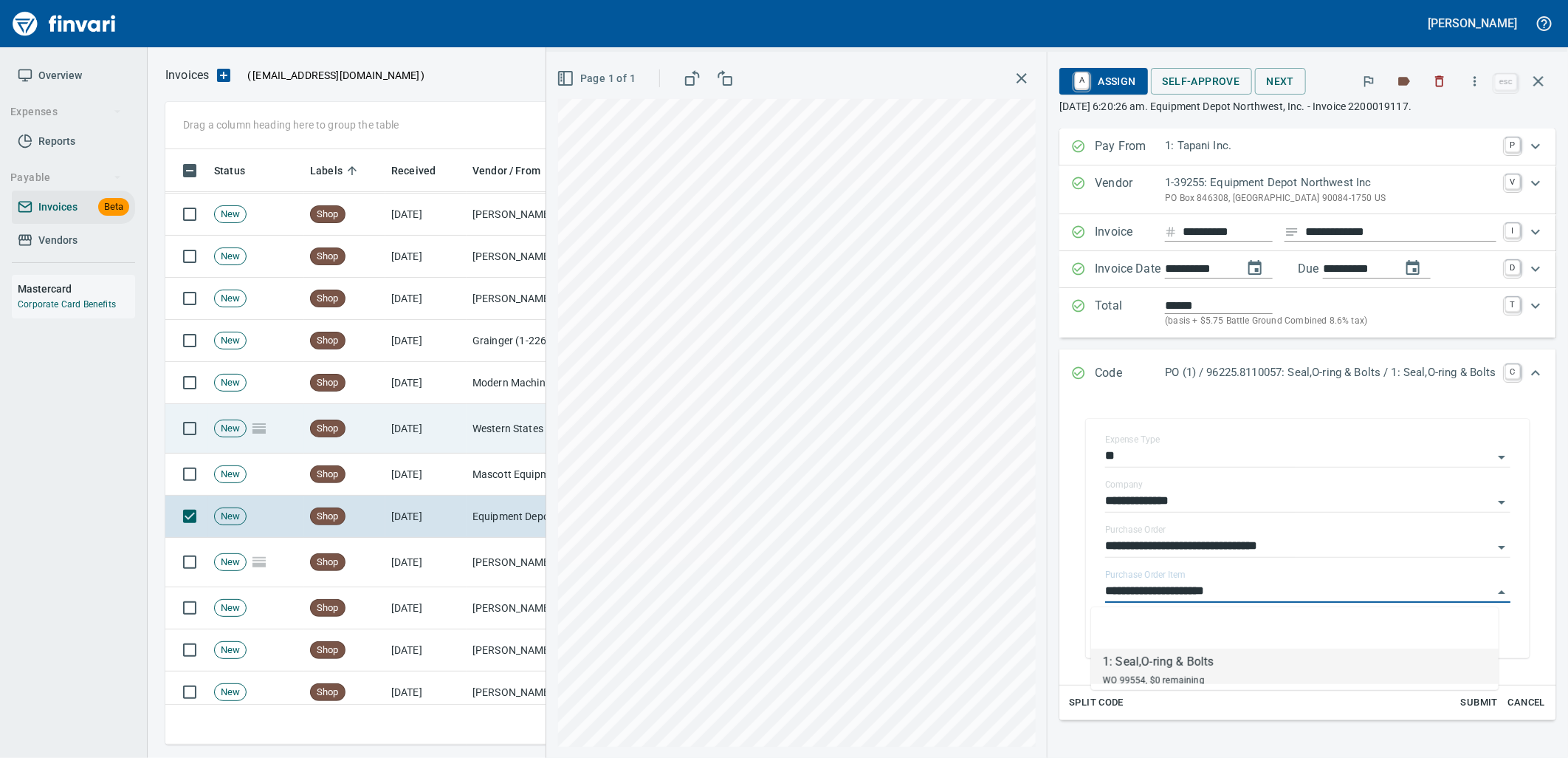
scroll to position [7173, 0]
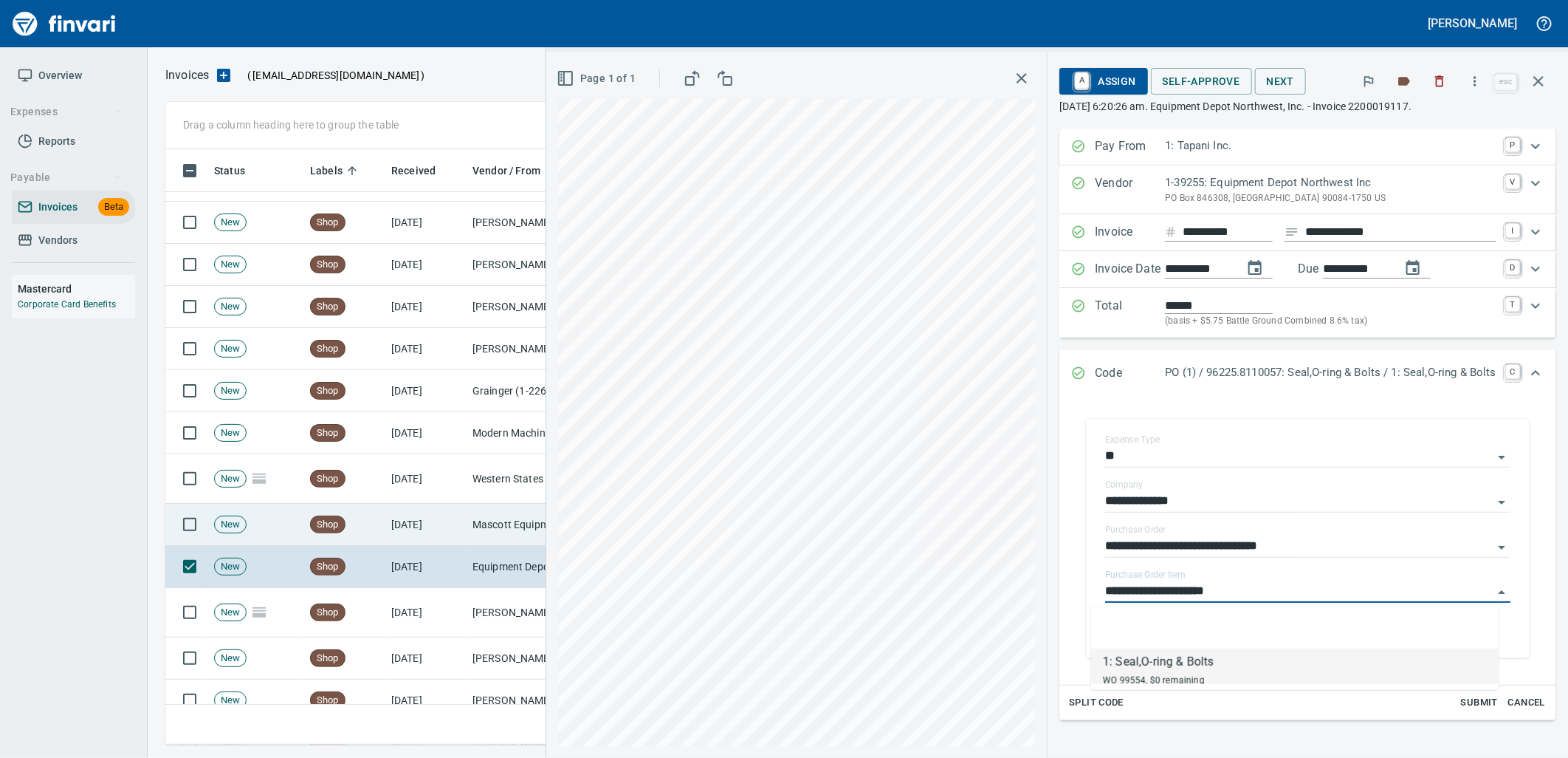
click at [416, 542] on td "[DATE]" at bounding box center [426, 524] width 81 height 42
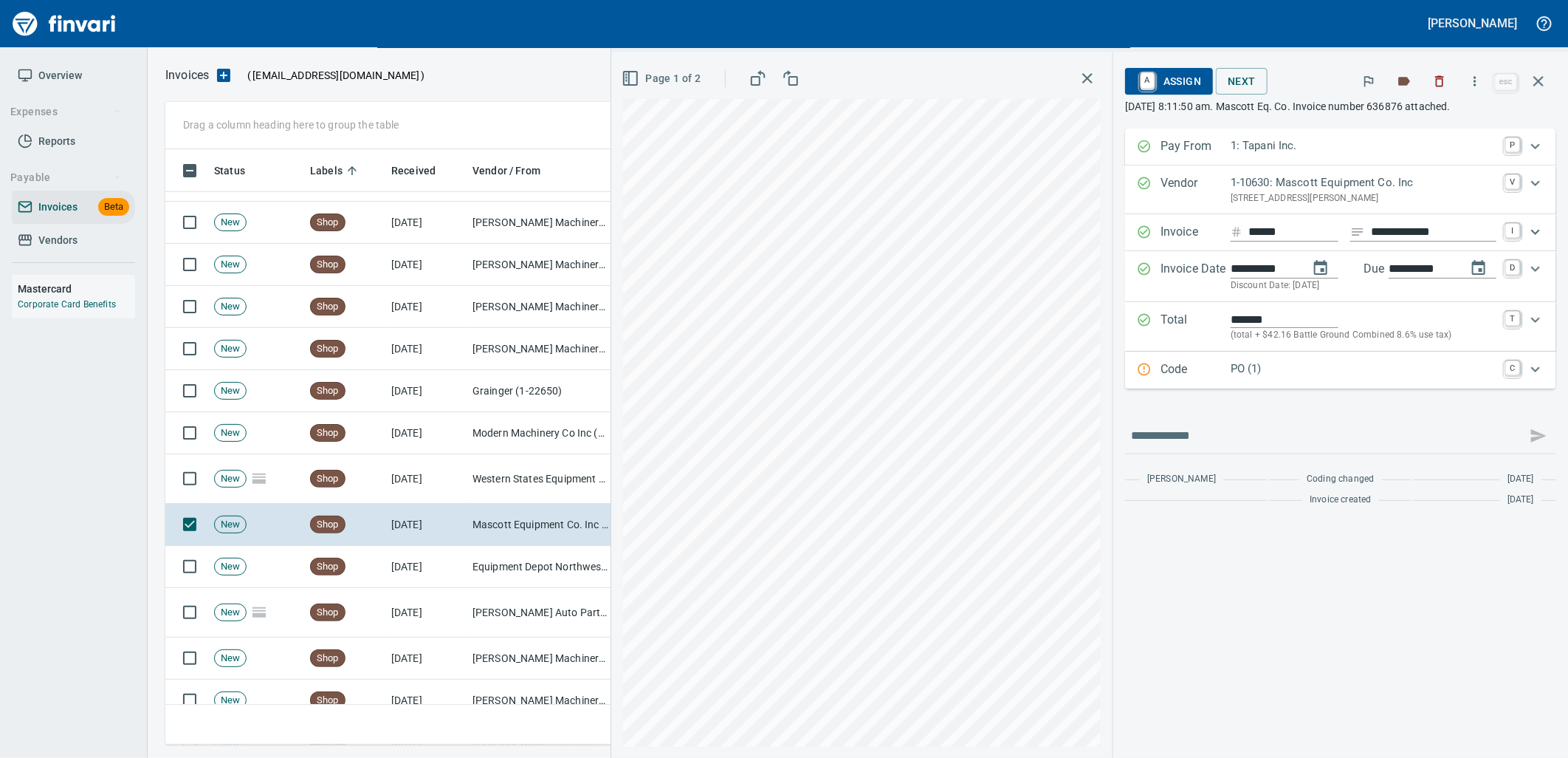
click at [1324, 381] on div "Code PO (1) C" at bounding box center [1340, 370] width 431 height 37
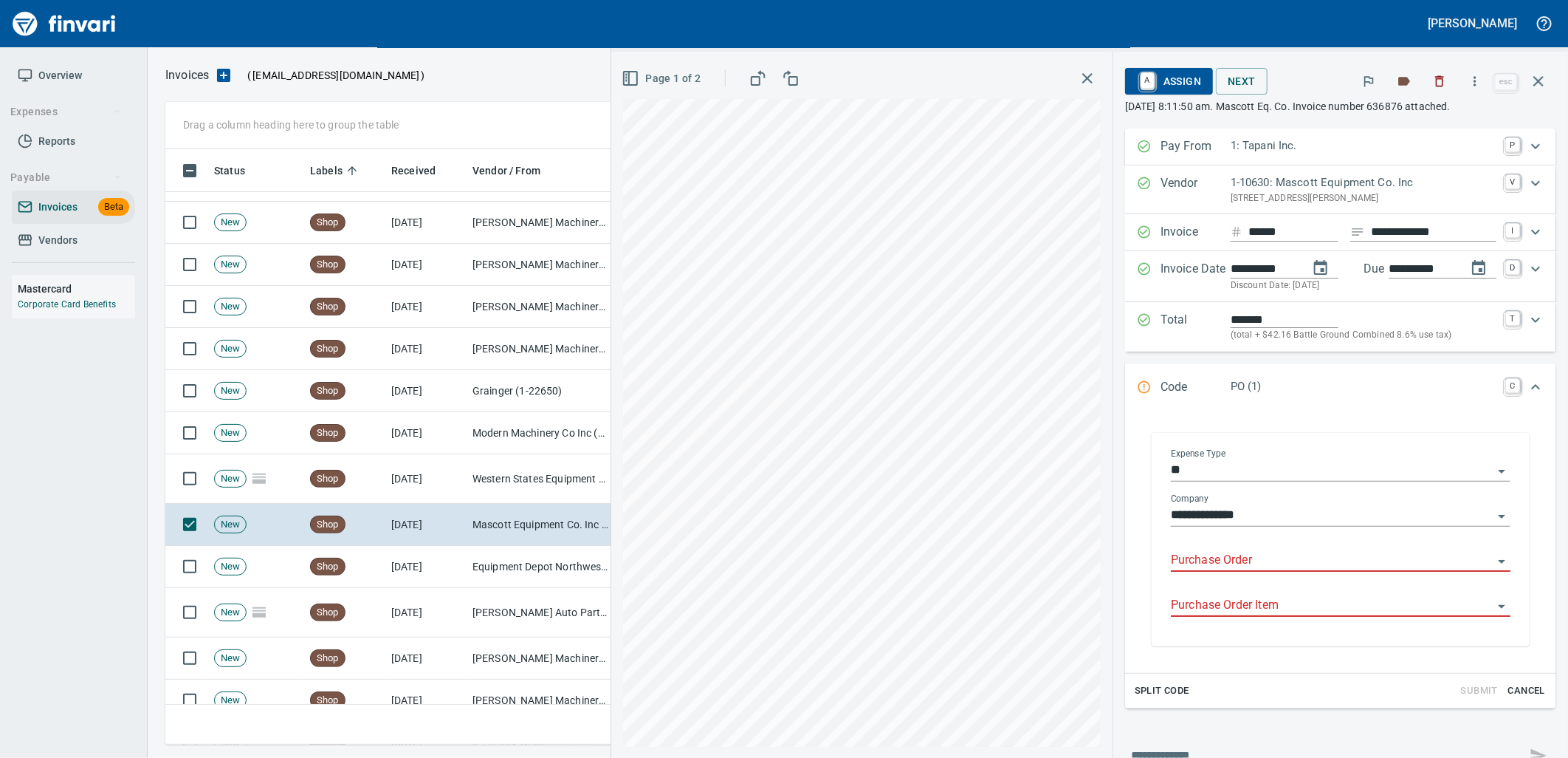
click at [1248, 565] on input "Purchase Order" at bounding box center [1332, 560] width 322 height 21
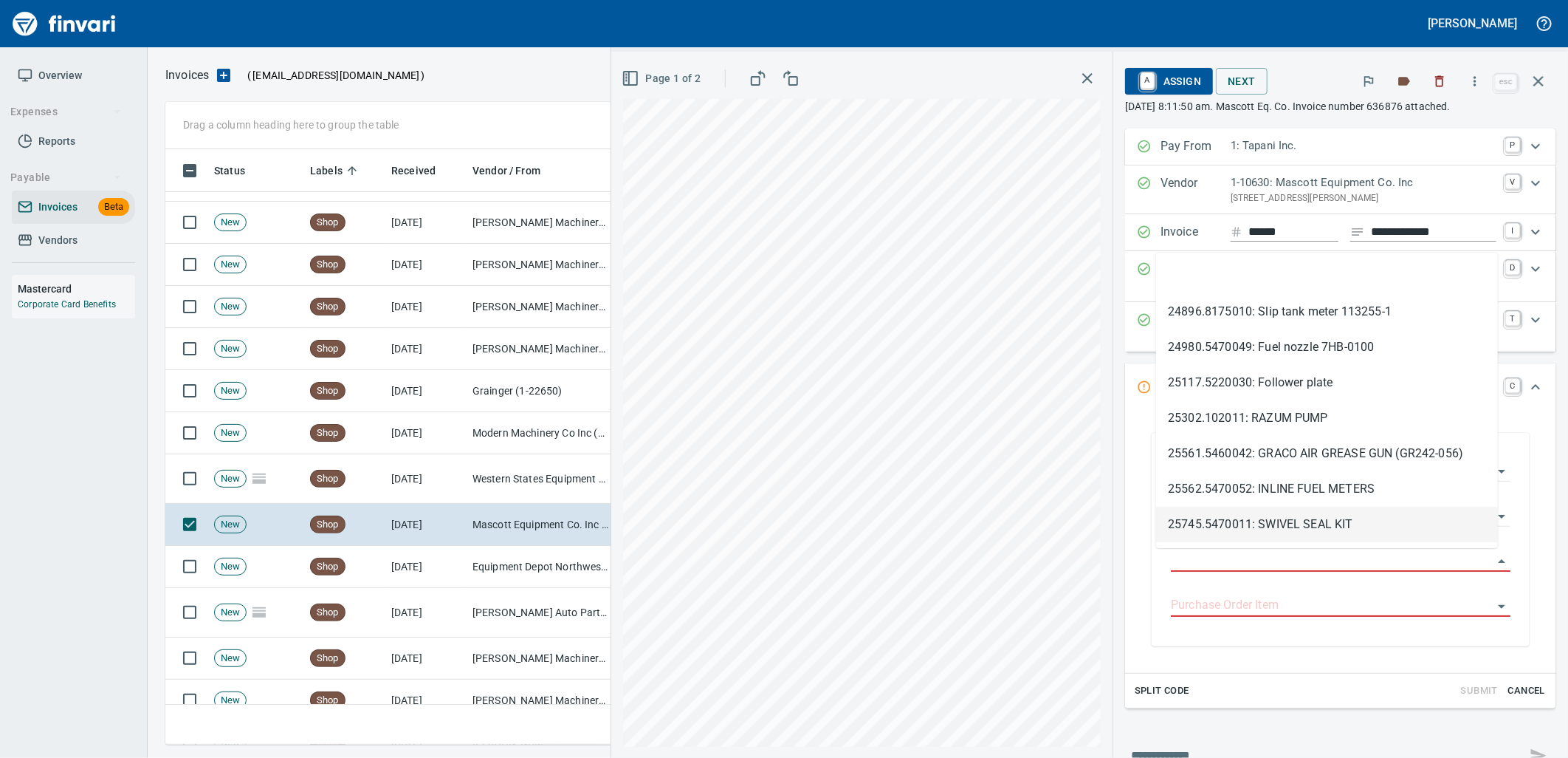
scroll to position [583, 1360]
type input "**********"
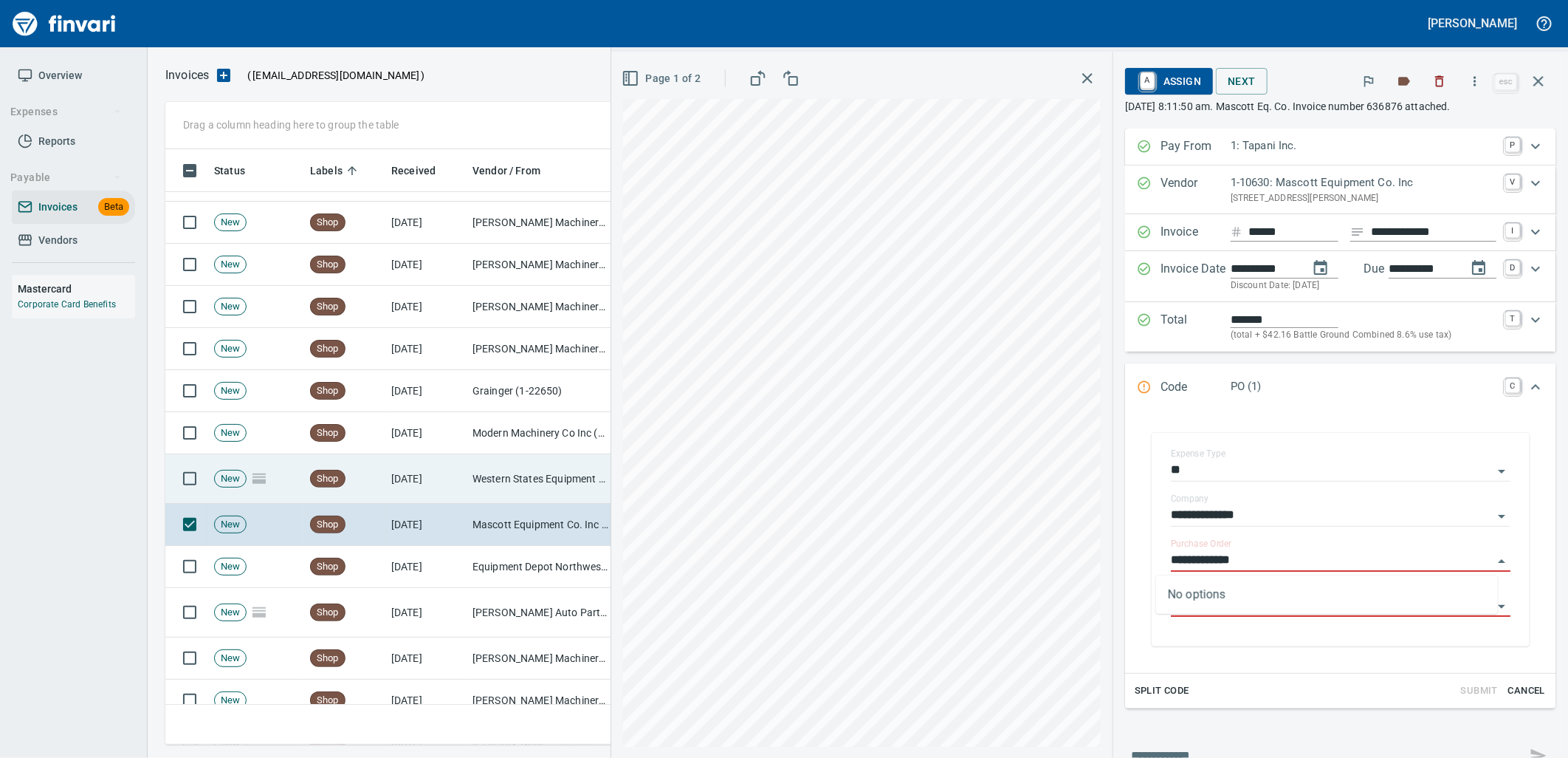
click at [480, 475] on td "Western States Equipment Co. (1-11113)" at bounding box center [540, 479] width 147 height 49
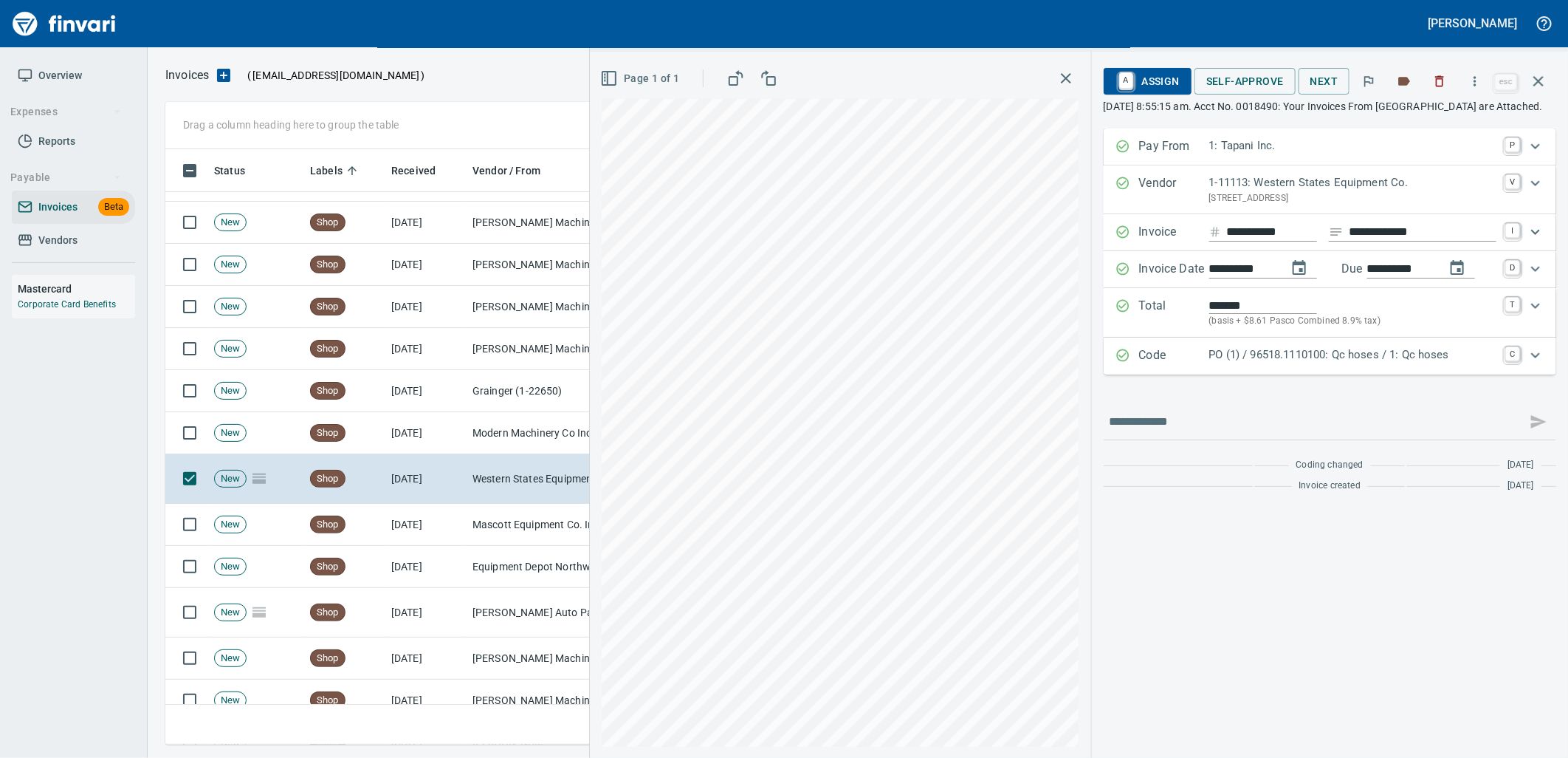
click at [1234, 365] on div "PO (1) / 96518.1110100: Qc hoses / 1: Qc hoses" at bounding box center [1353, 356] width 288 height 20
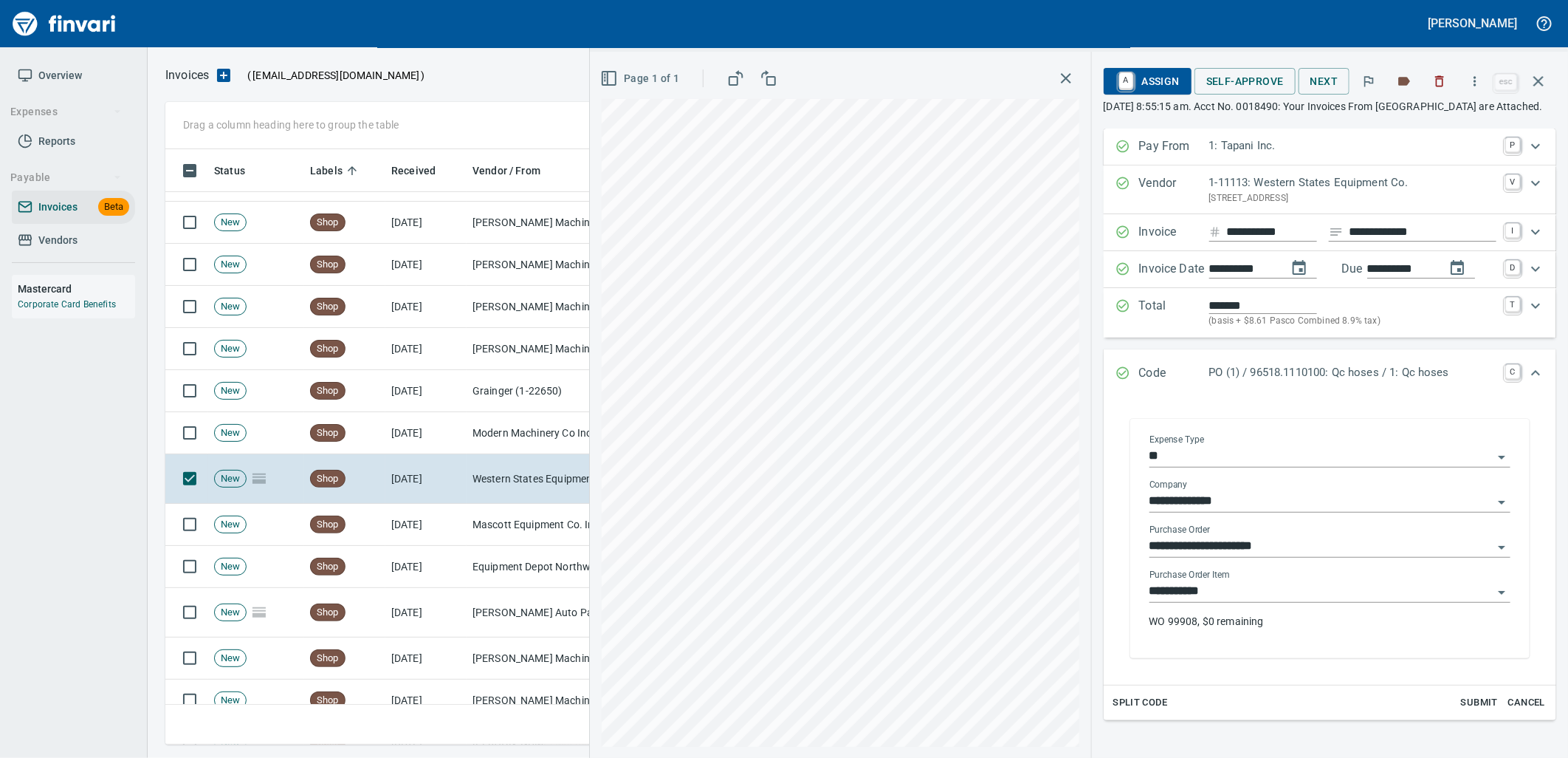
click at [1234, 602] on input "**********" at bounding box center [1322, 591] width 344 height 21
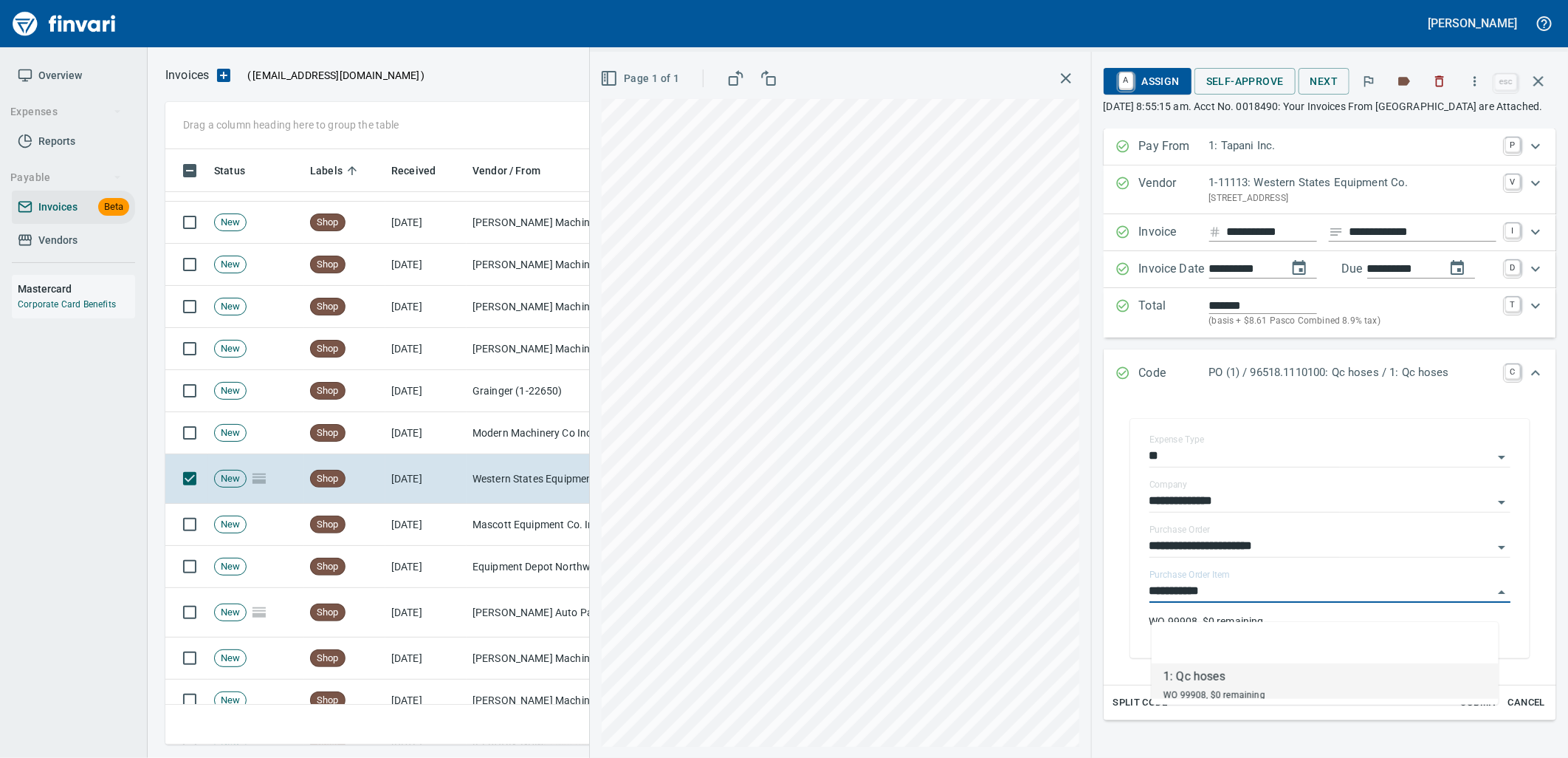
scroll to position [583, 1360]
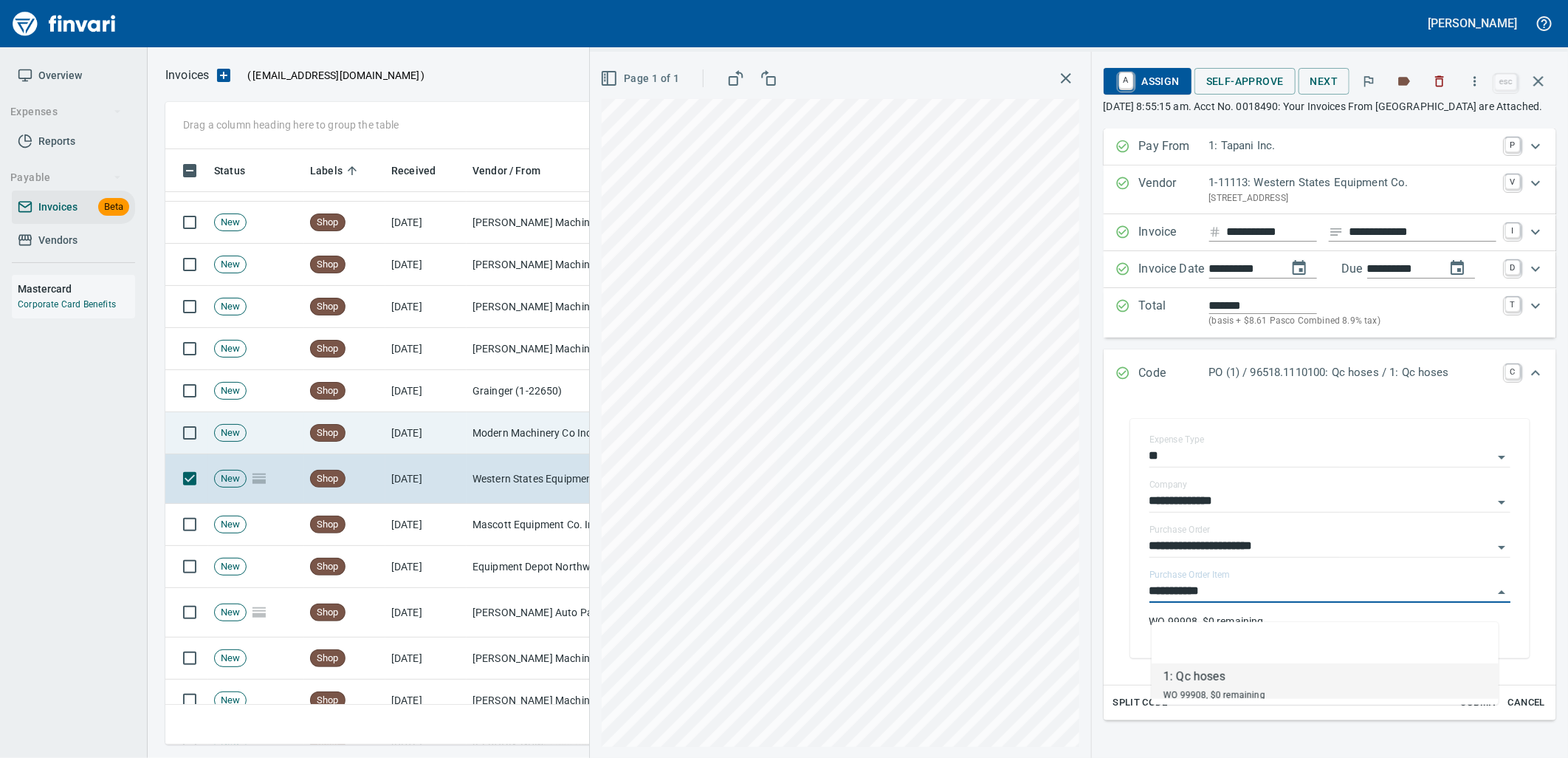
click at [442, 428] on td "[DATE]" at bounding box center [426, 433] width 81 height 42
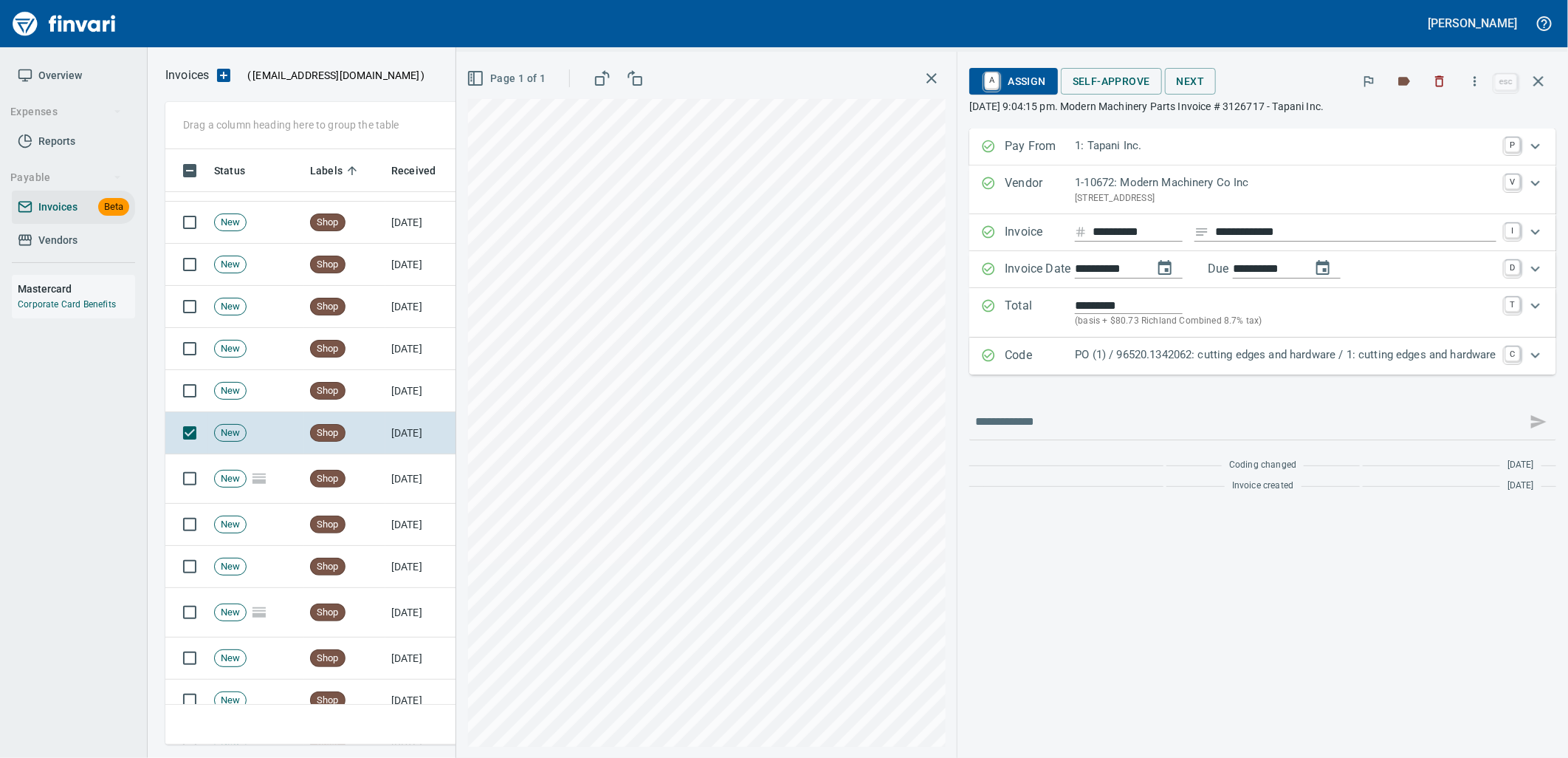
click at [1168, 350] on p "PO (1) / 96520.1342062: cutting edges and hardware / 1: cutting edges and hardw…" at bounding box center [1285, 354] width 421 height 17
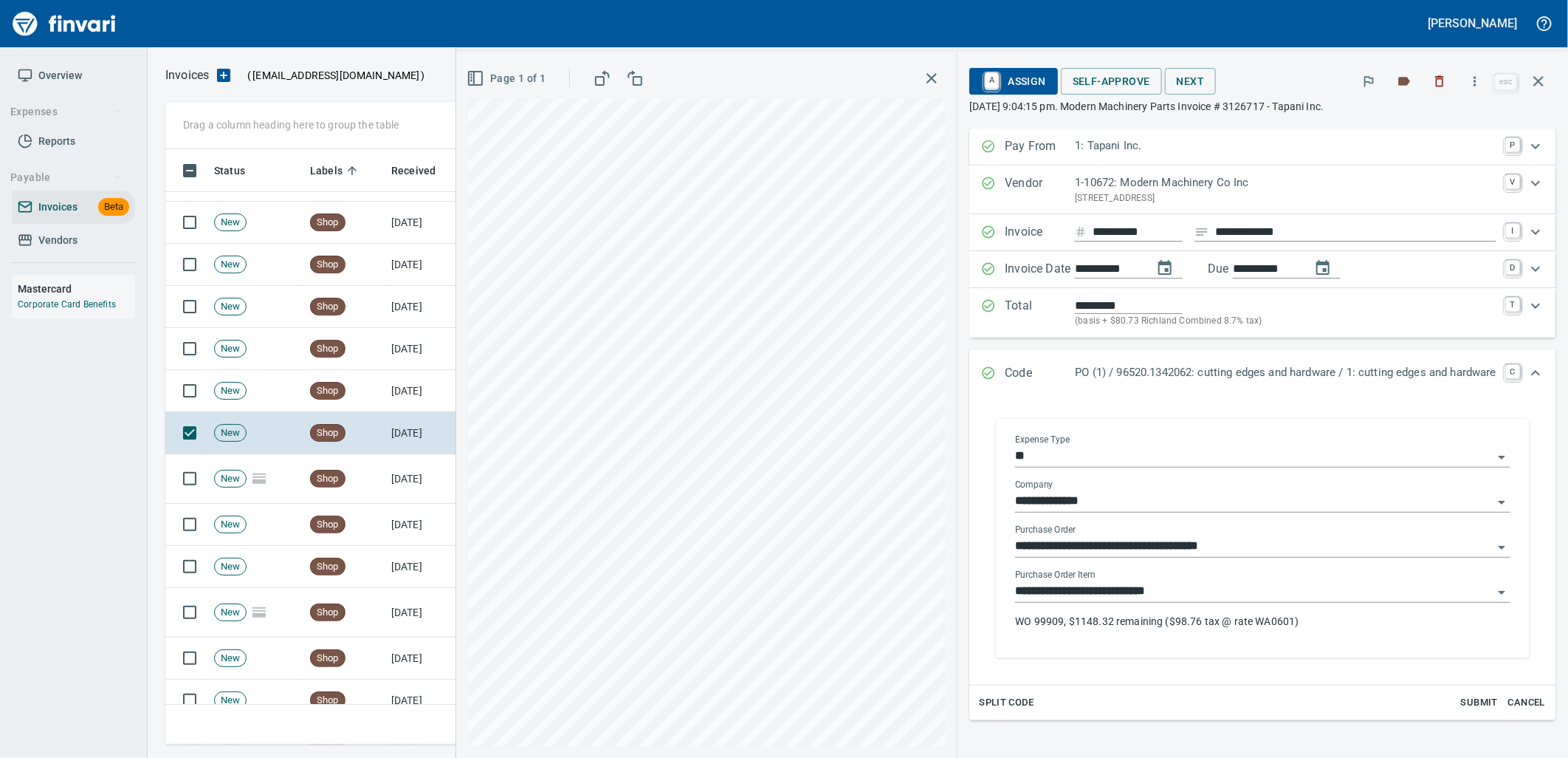
click at [1204, 599] on input "**********" at bounding box center [1254, 591] width 478 height 21
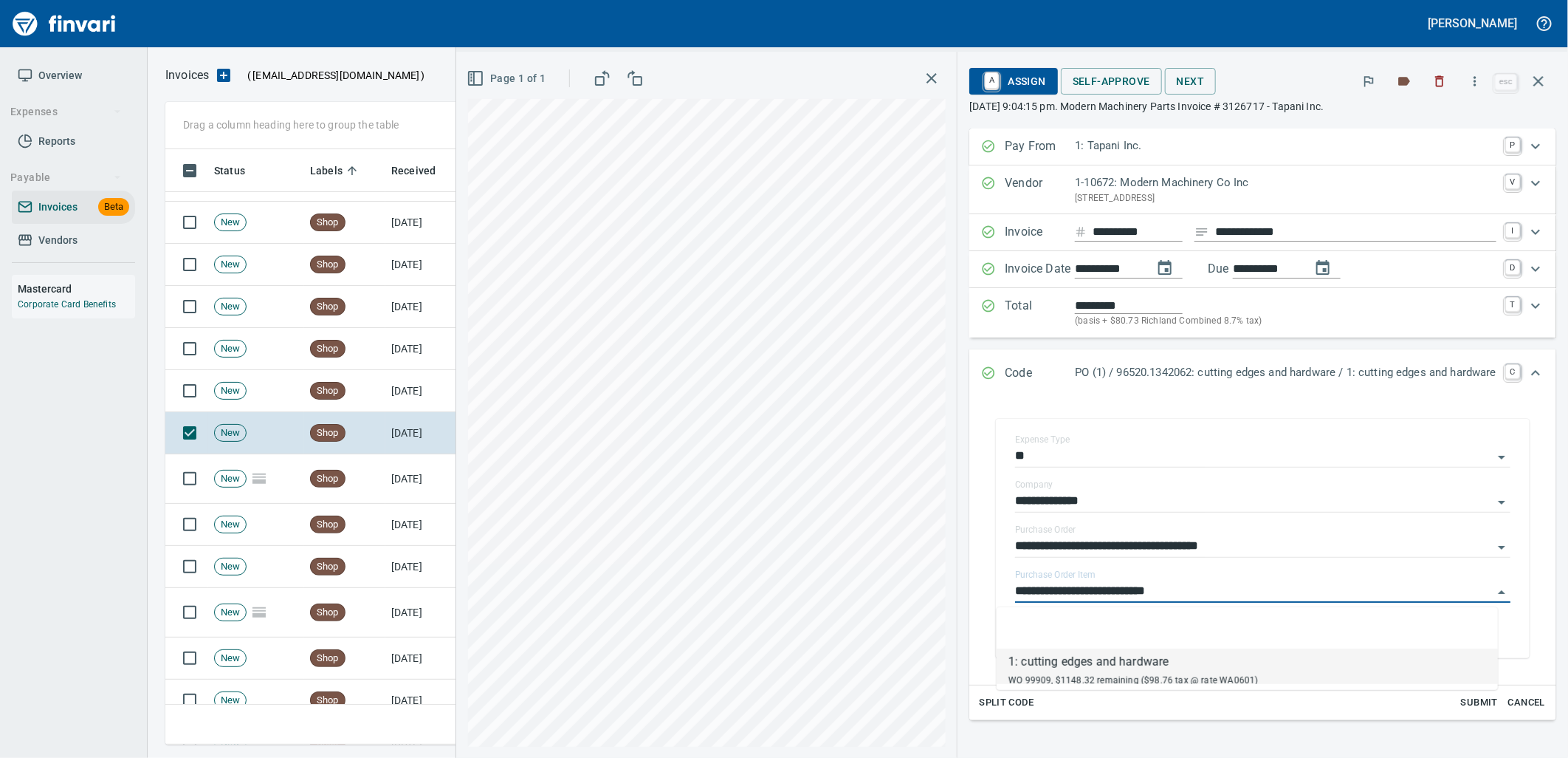
scroll to position [583, 1360]
click at [390, 374] on td "[DATE]" at bounding box center [426, 391] width 81 height 42
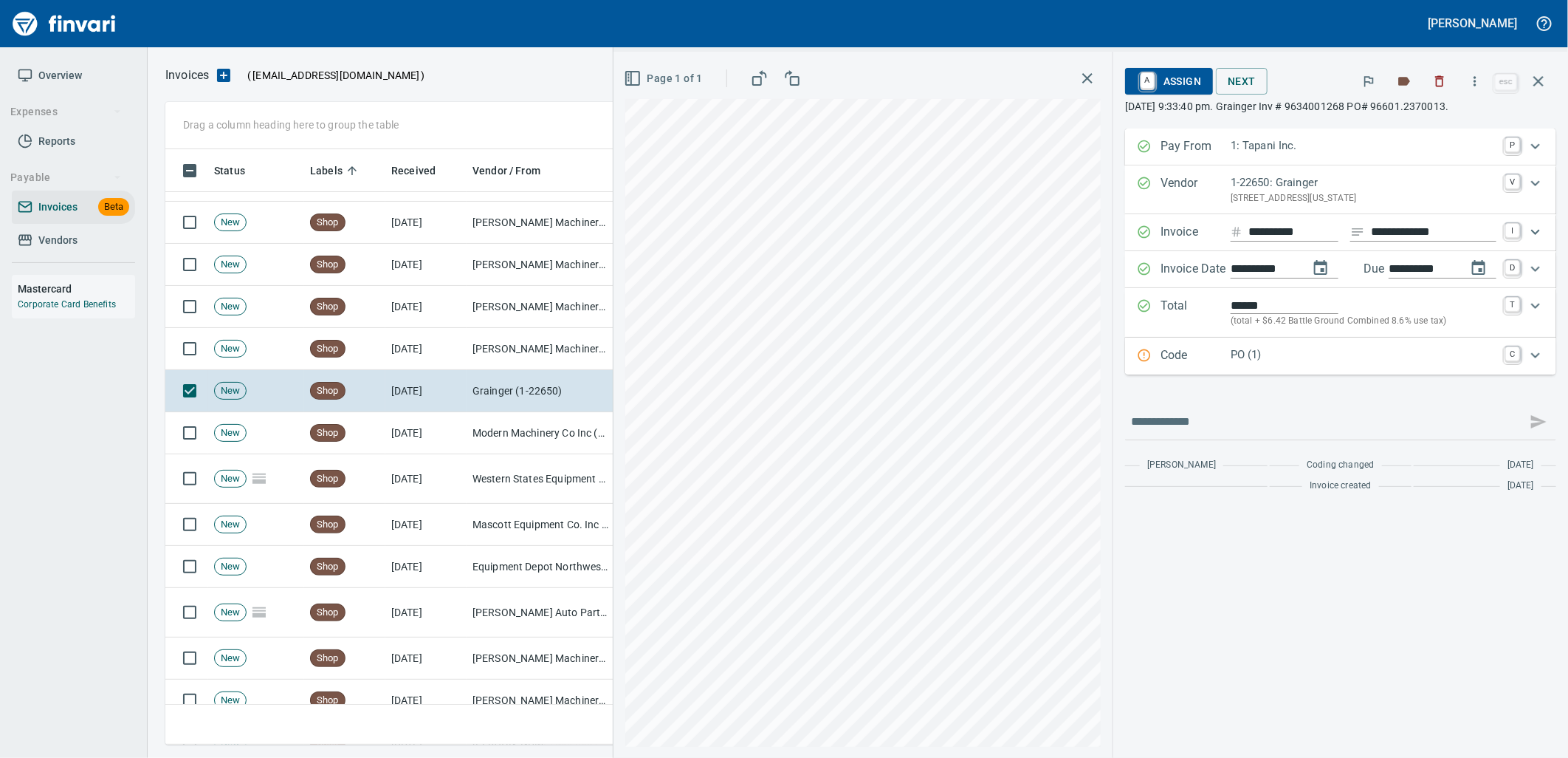
click at [1289, 357] on p "PO (1)" at bounding box center [1364, 354] width 266 height 17
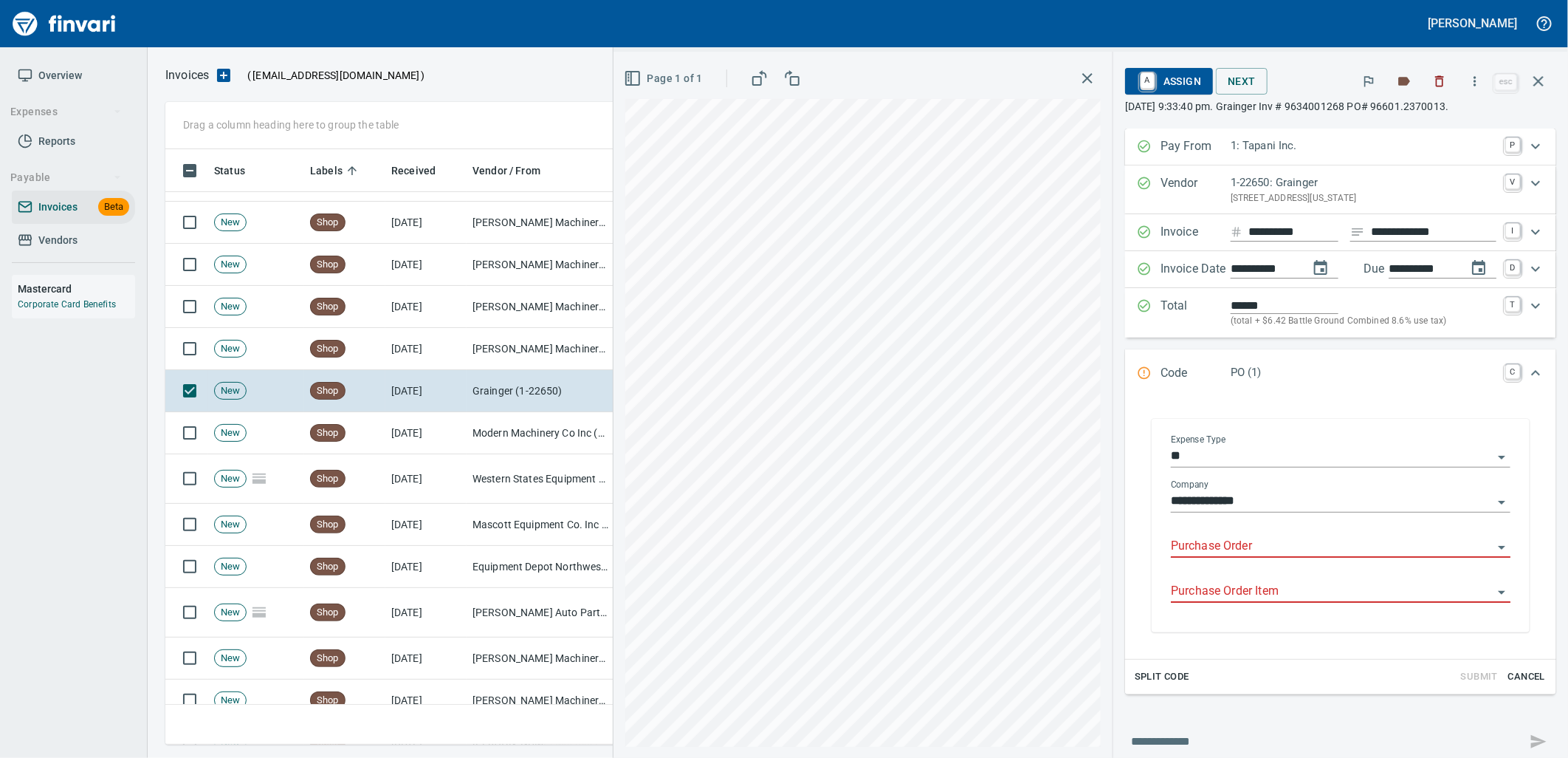
click at [1251, 544] on input "Purchase Order" at bounding box center [1332, 546] width 322 height 21
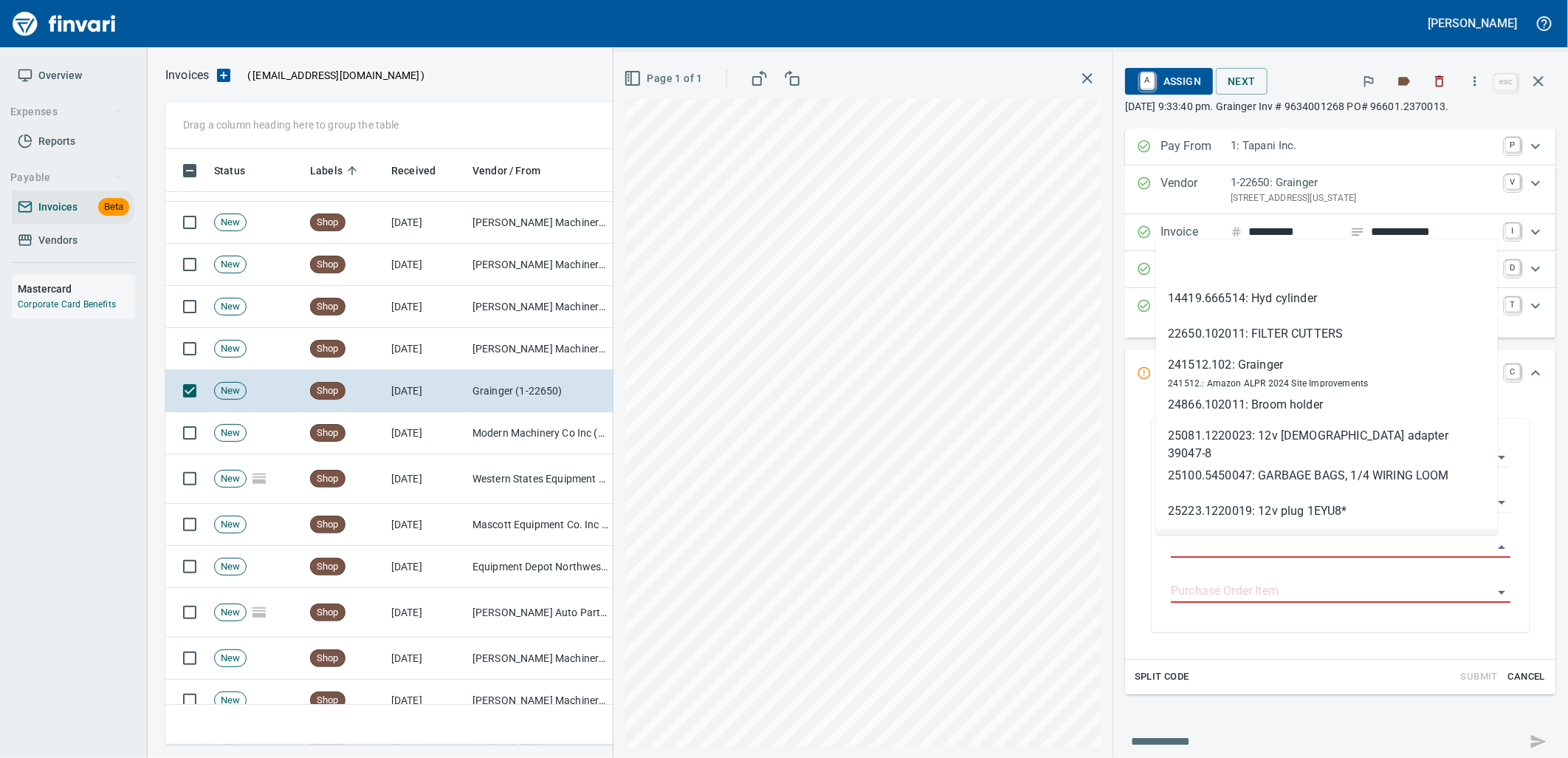
scroll to position [583, 1360]
type input "**********"
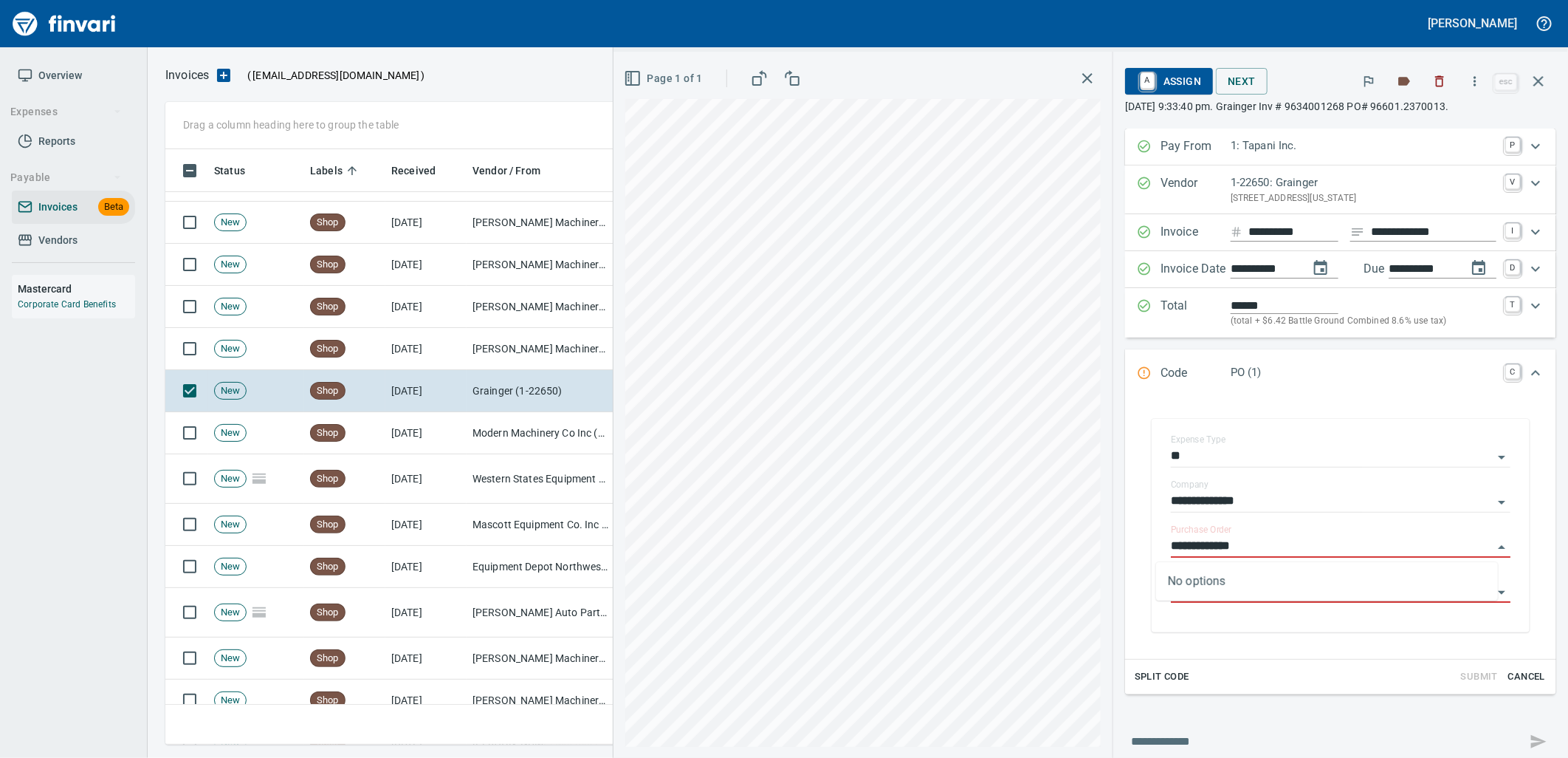
click at [532, 347] on td "[PERSON_NAME] Machinery Inc (1-10774)" at bounding box center [540, 349] width 147 height 42
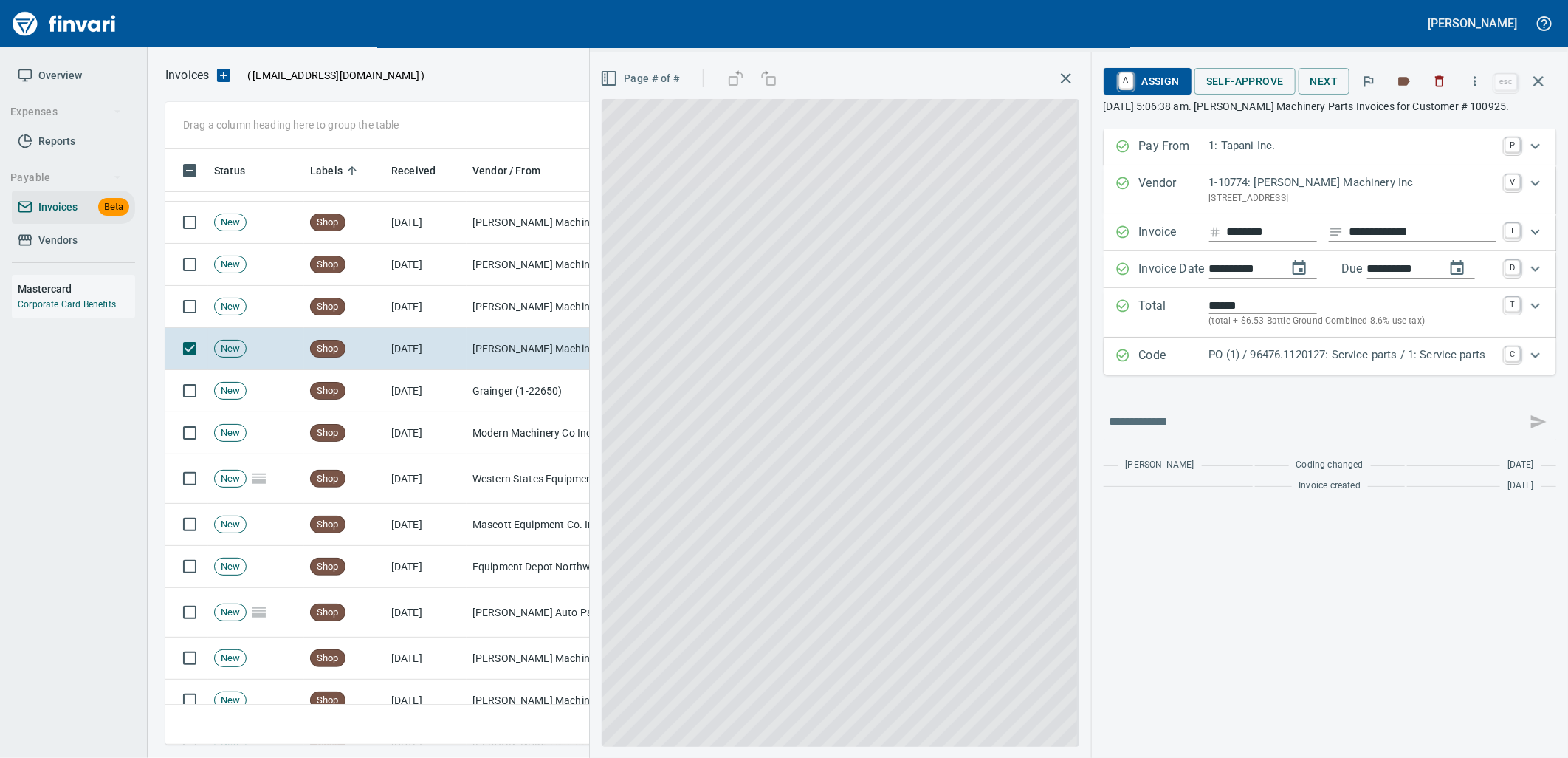
click at [1295, 357] on p "PO (1) / 96476.1120127: Service parts / 1: Service parts" at bounding box center [1353, 354] width 288 height 17
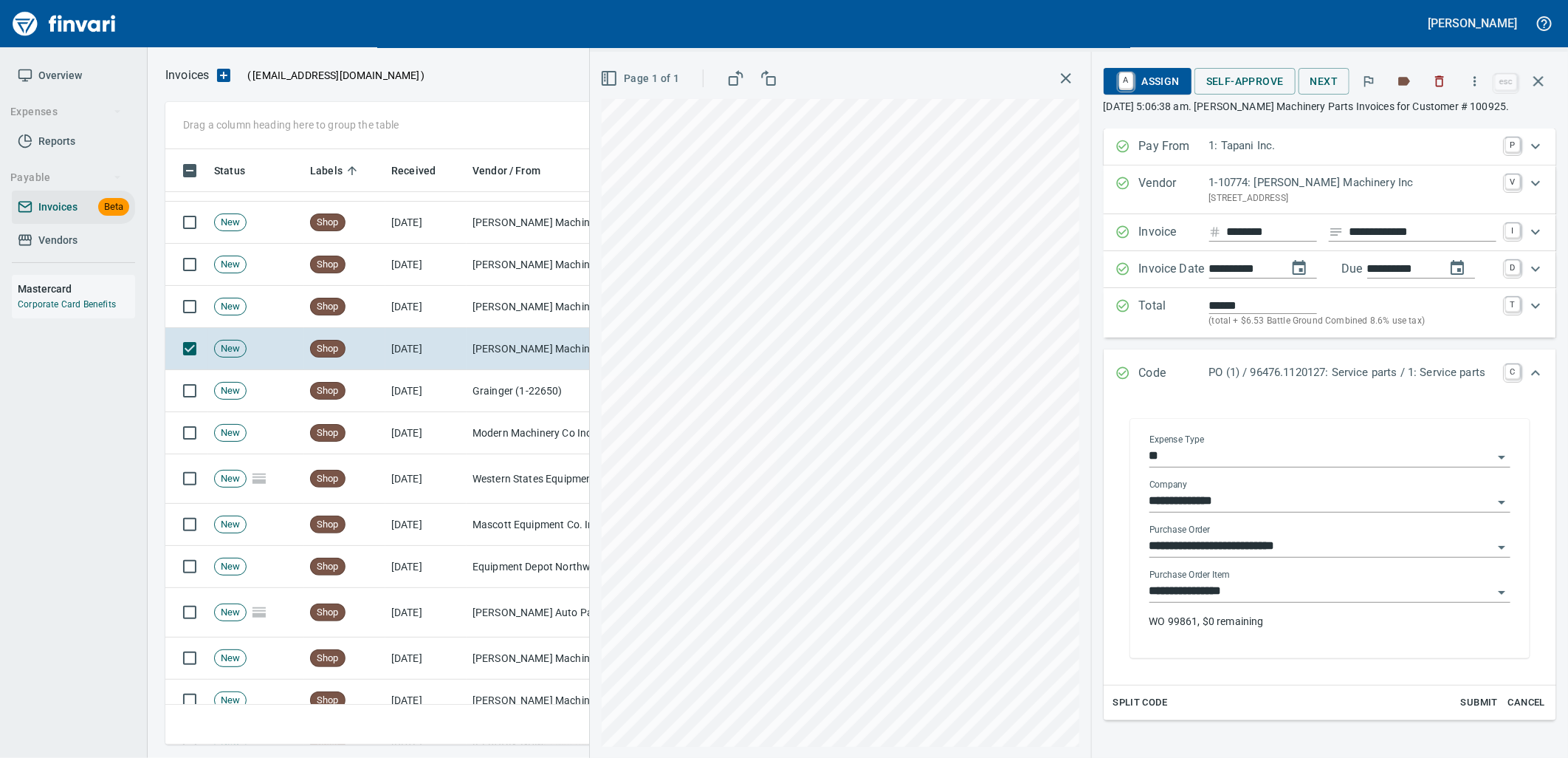
click at [1263, 592] on input "**********" at bounding box center [1322, 591] width 344 height 21
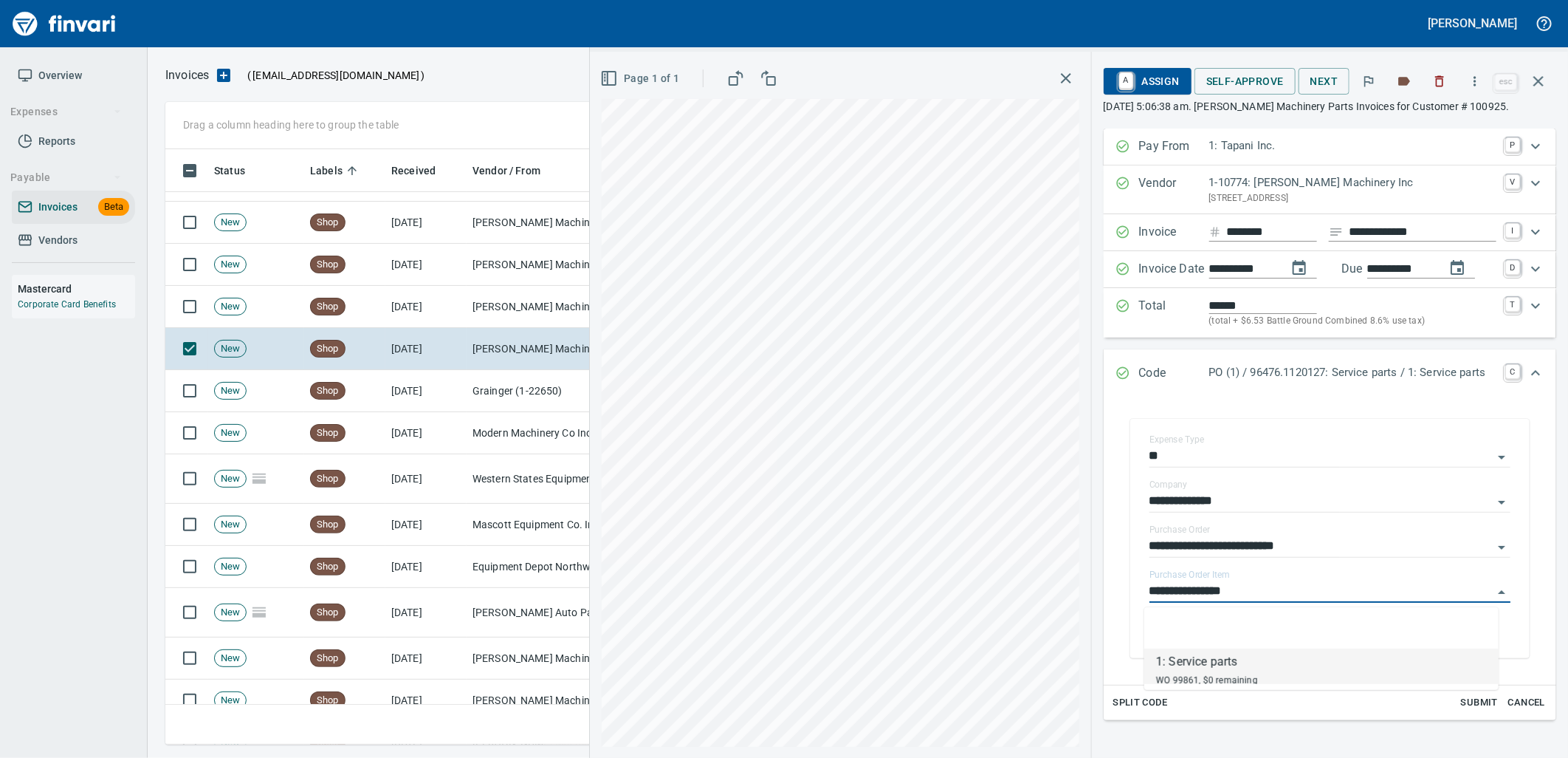
scroll to position [583, 1360]
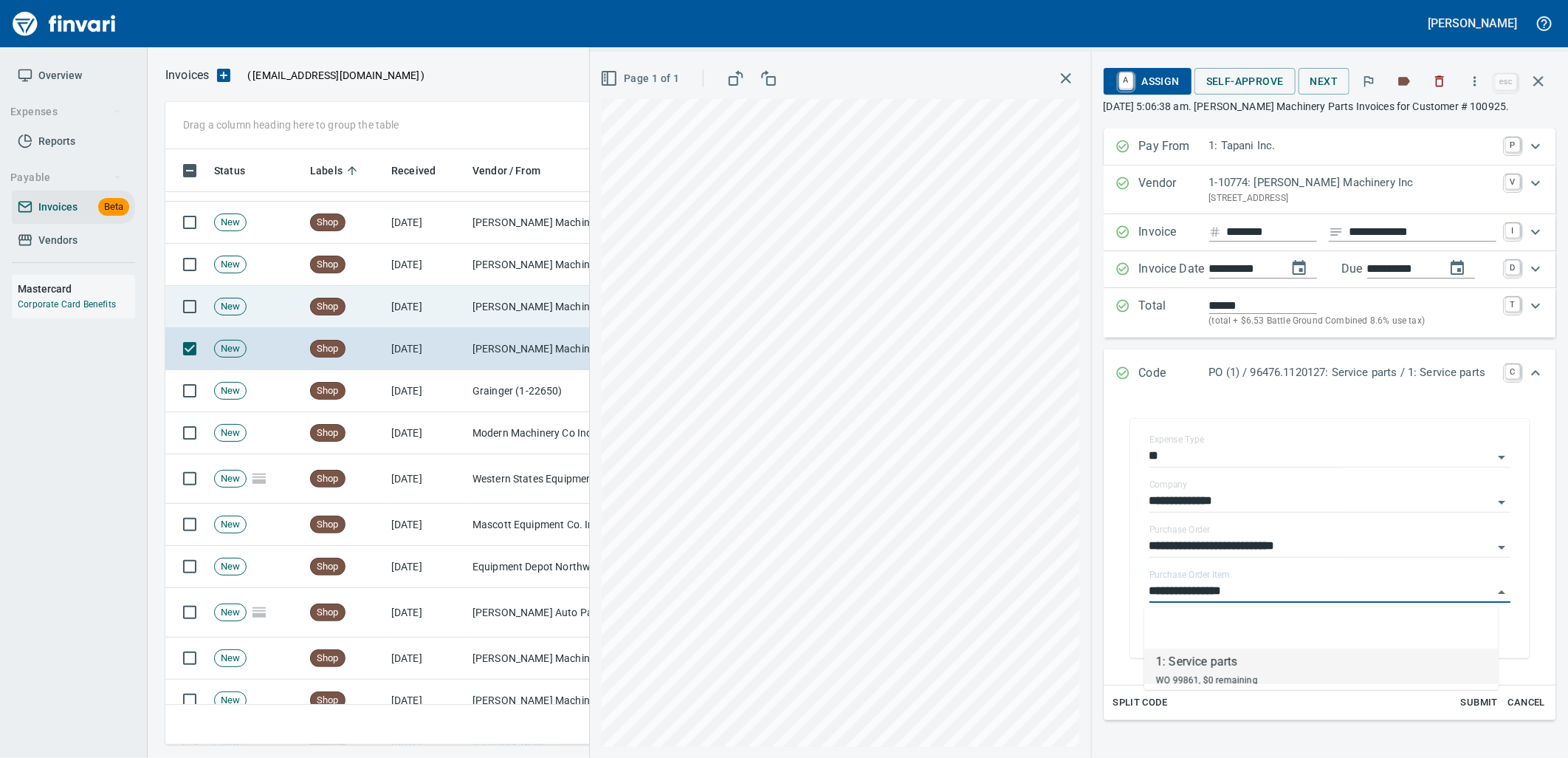
click at [433, 298] on td "[DATE]" at bounding box center [426, 306] width 81 height 42
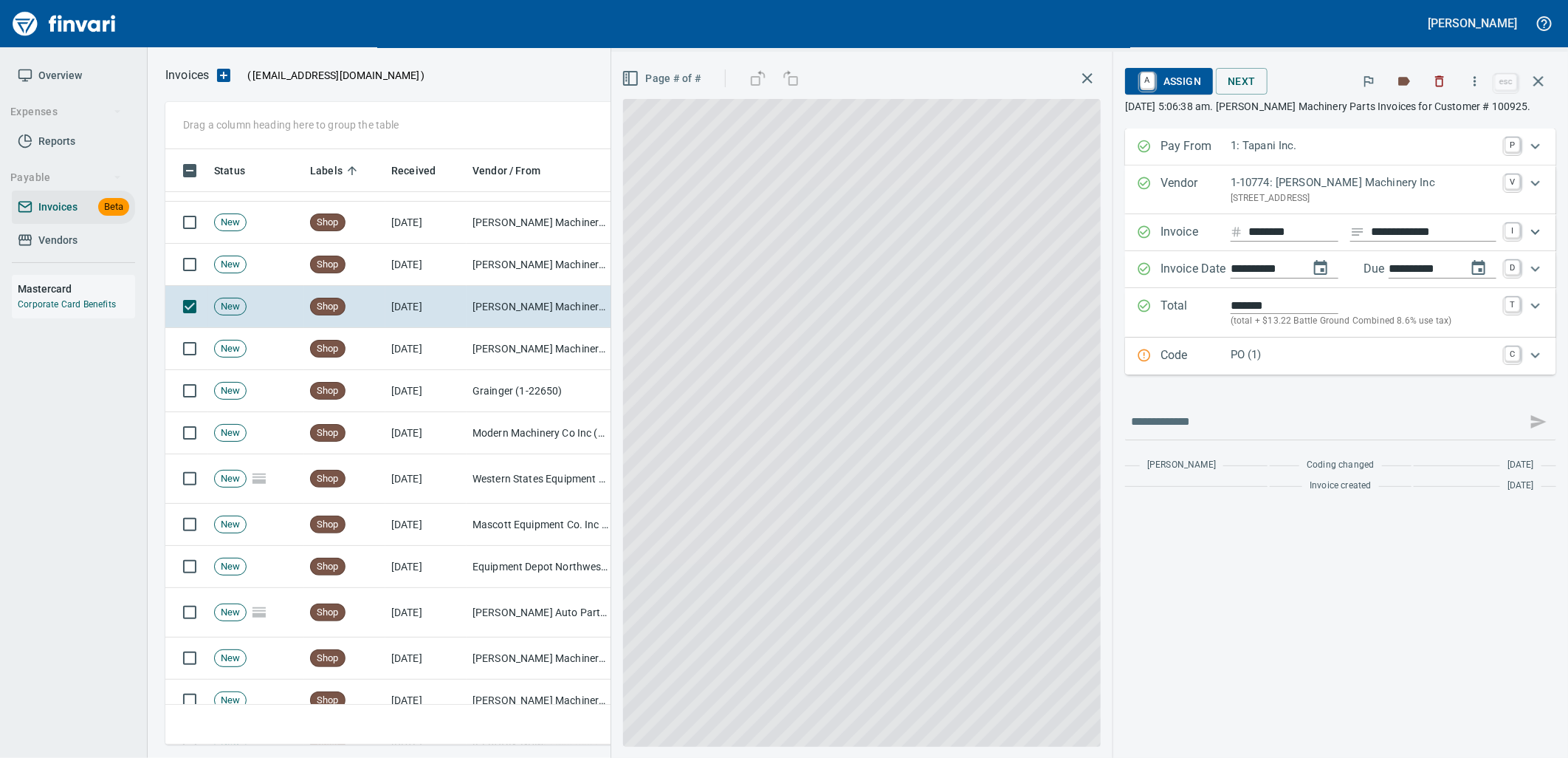
click at [1303, 364] on div "PO (1)" at bounding box center [1364, 356] width 266 height 20
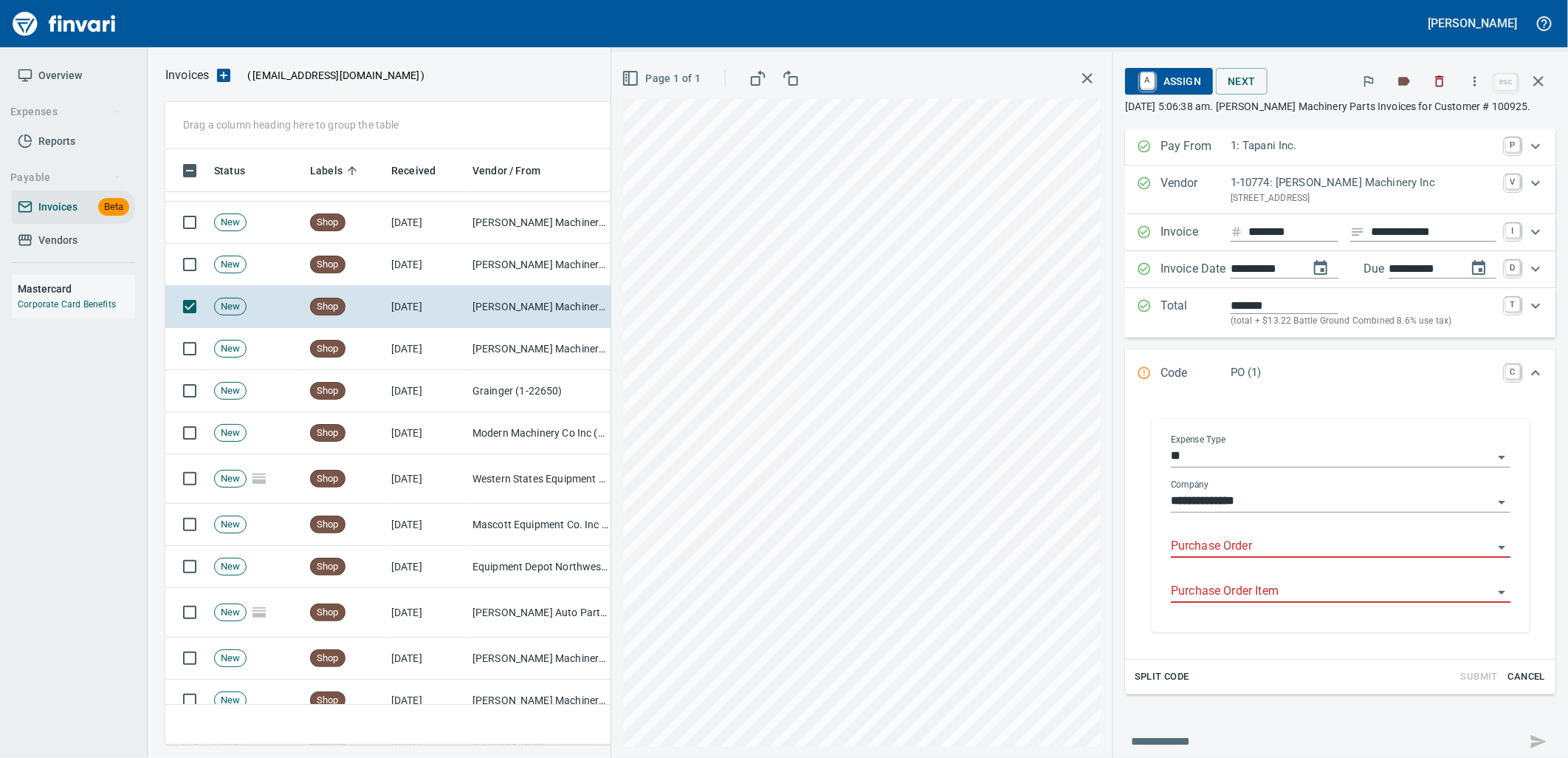
click at [1241, 553] on input "Purchase Order" at bounding box center [1332, 546] width 322 height 21
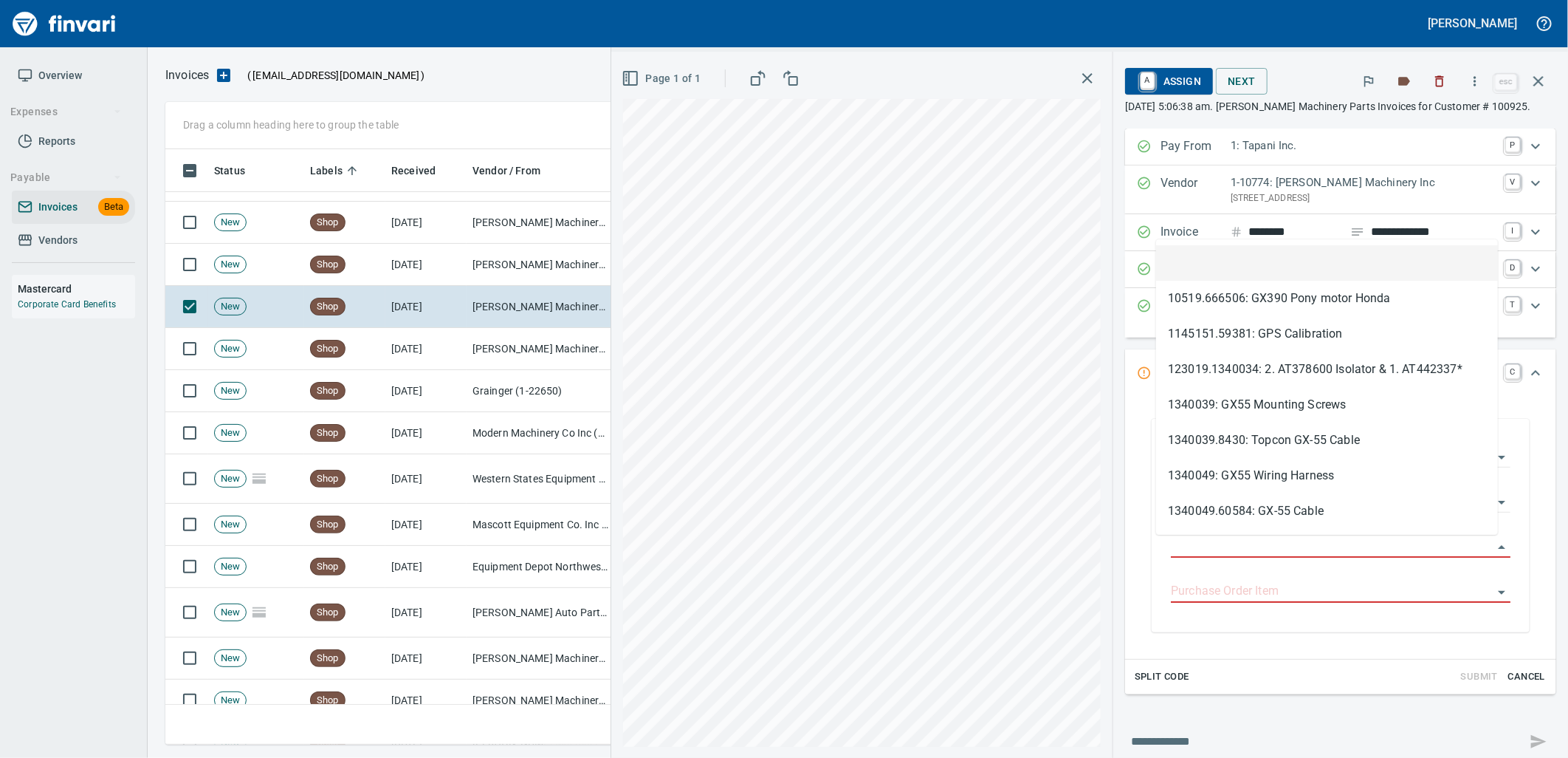
scroll to position [583, 1360]
type input "**********"
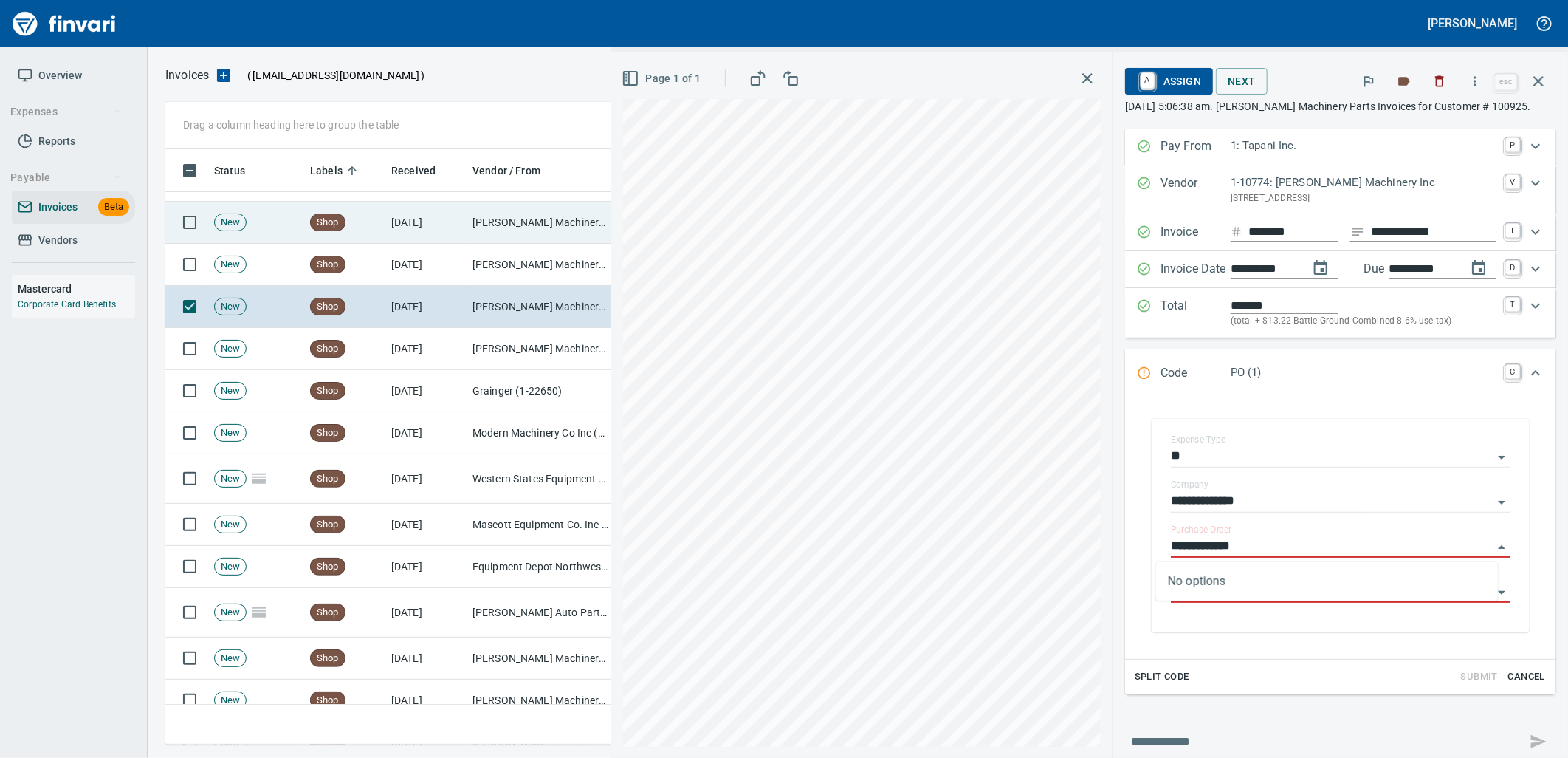
click at [484, 240] on td "[PERSON_NAME] Machinery Co (1-10794)" at bounding box center [540, 222] width 147 height 42
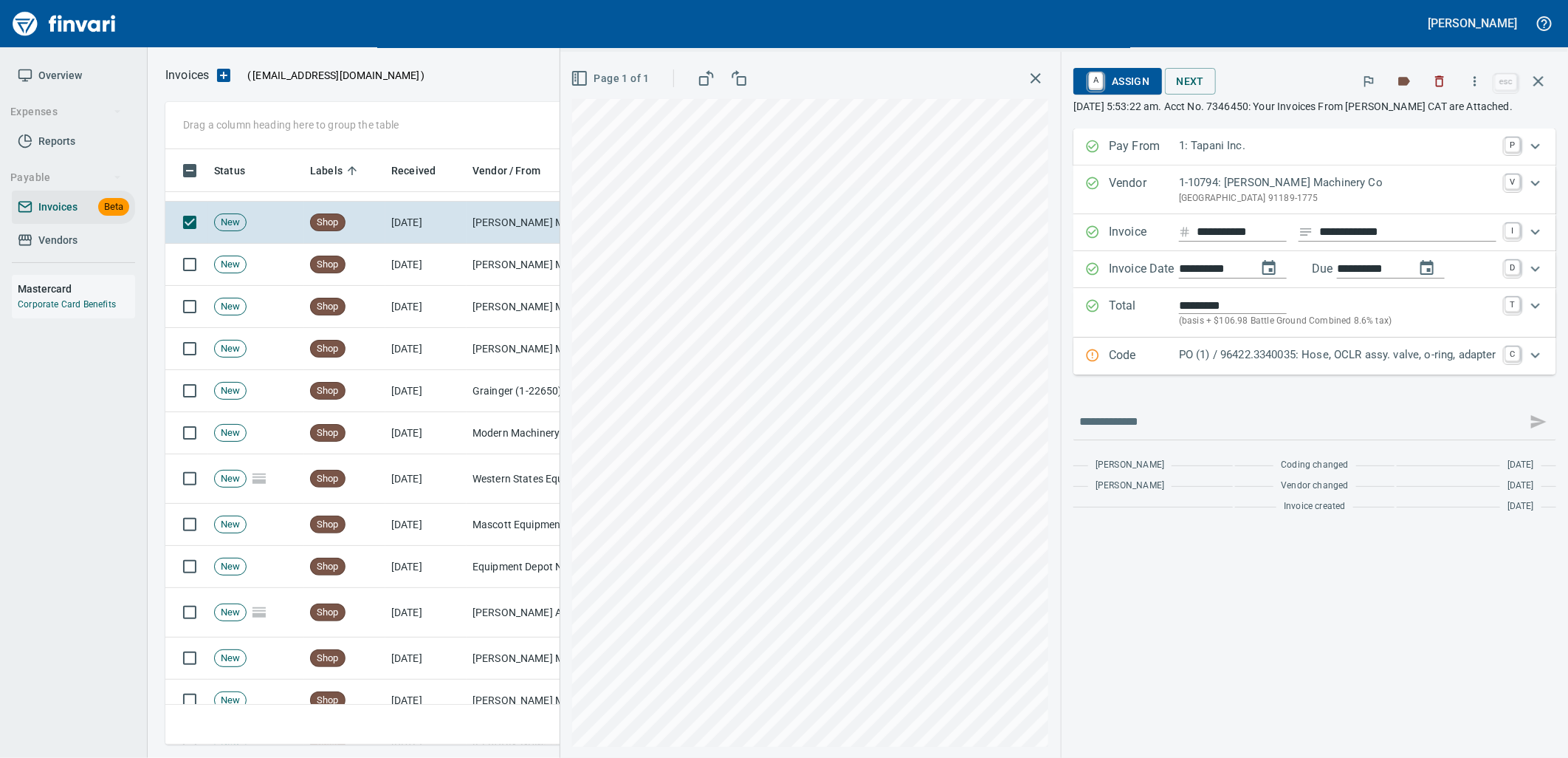
drag, startPoint x: 486, startPoint y: 261, endPoint x: 609, endPoint y: 294, distance: 127.3
click at [485, 261] on td "[PERSON_NAME] Machinery Inc (1-10774)" at bounding box center [540, 264] width 147 height 42
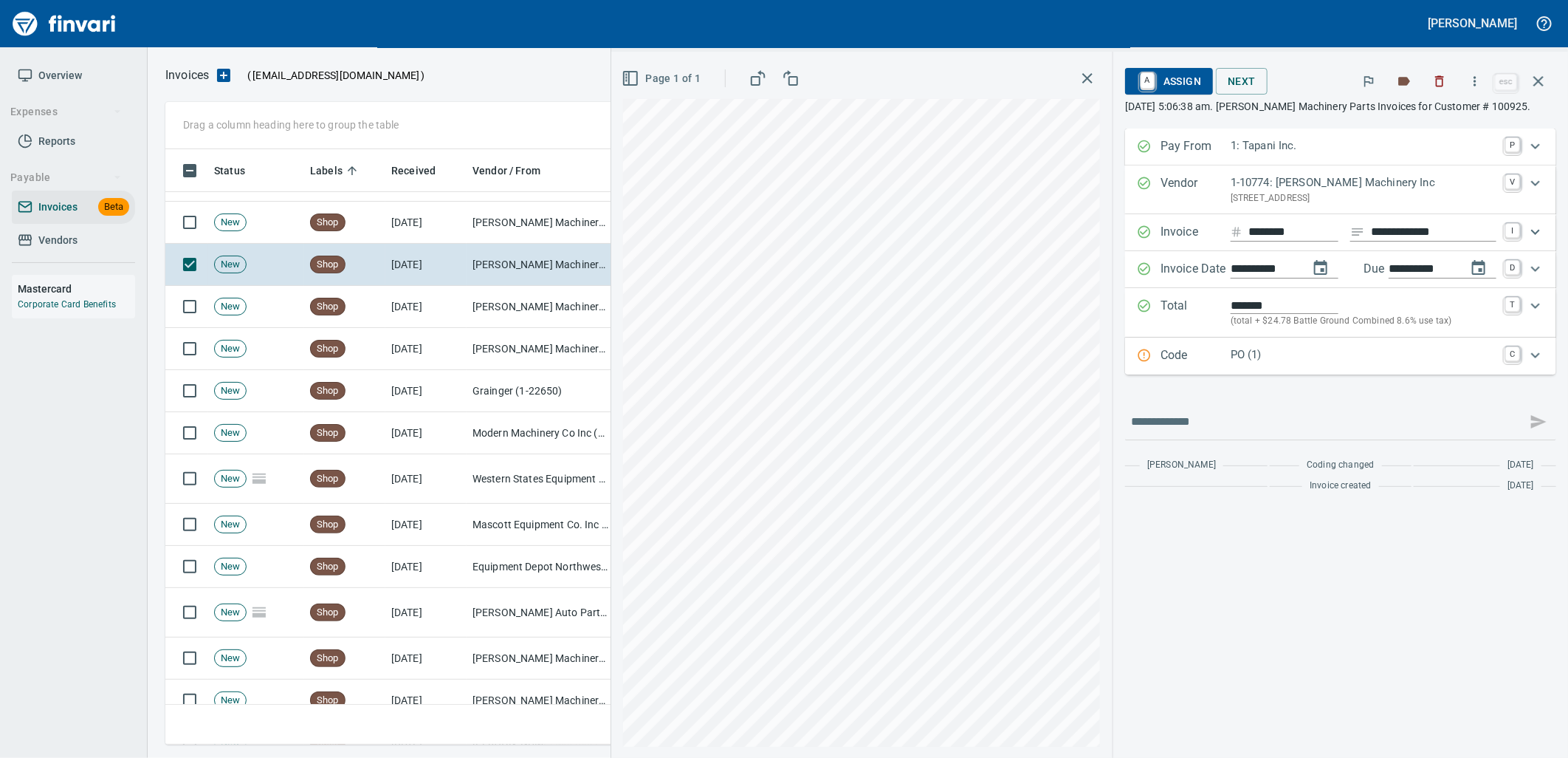
click at [1220, 347] on p "Code" at bounding box center [1195, 356] width 70 height 20
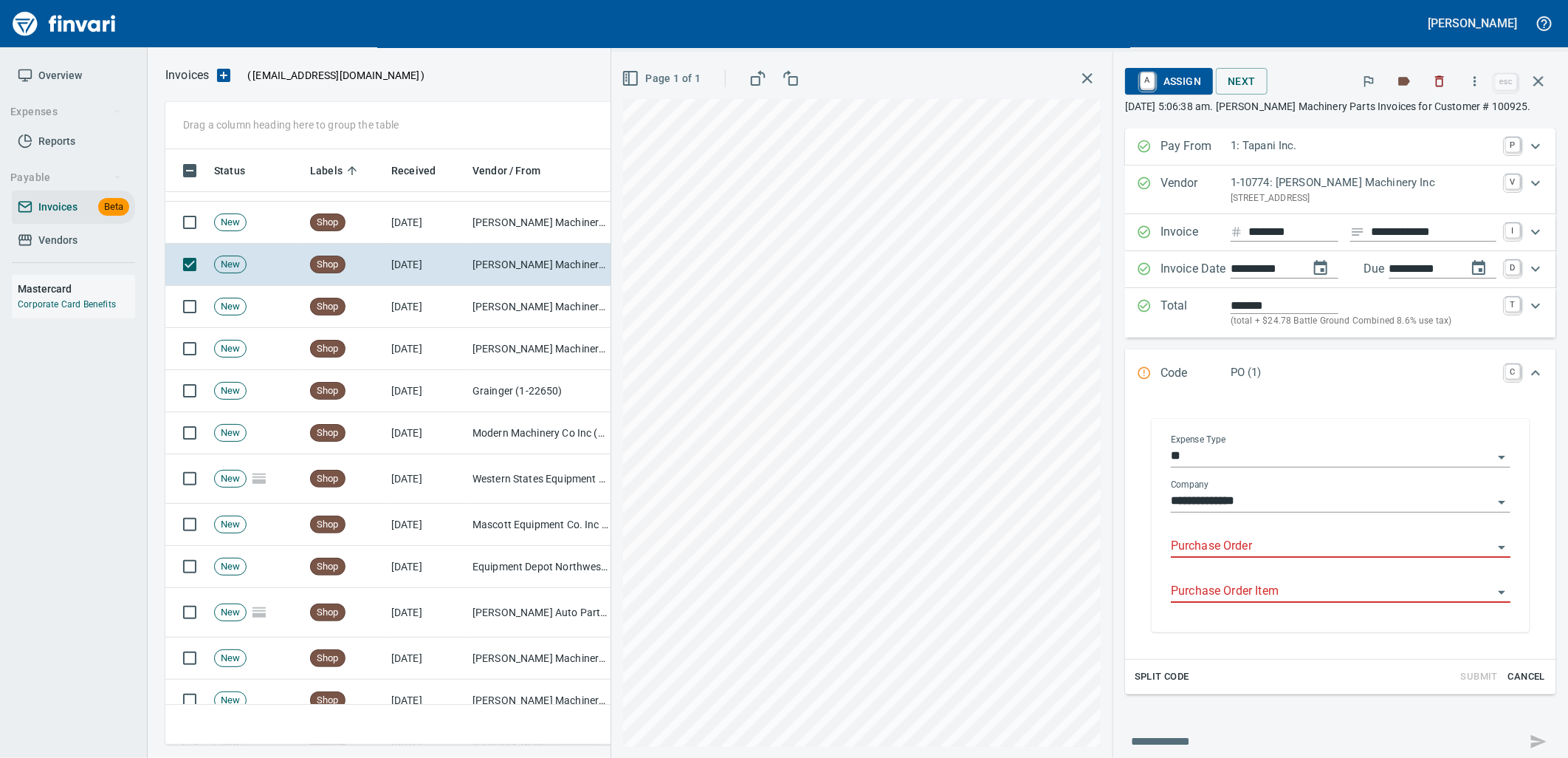
click at [1250, 548] on input "Purchase Order" at bounding box center [1332, 546] width 322 height 21
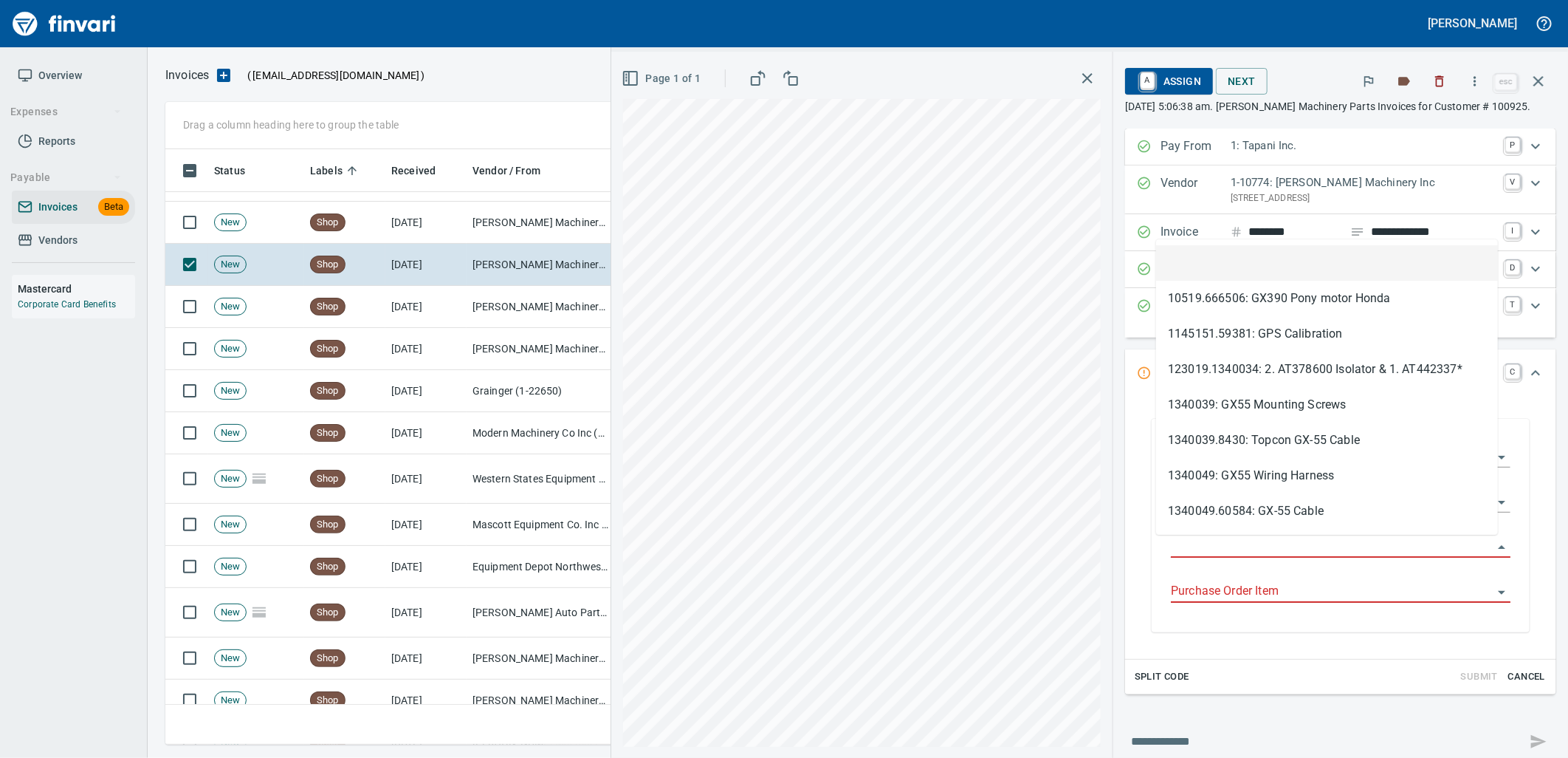
type input "**********"
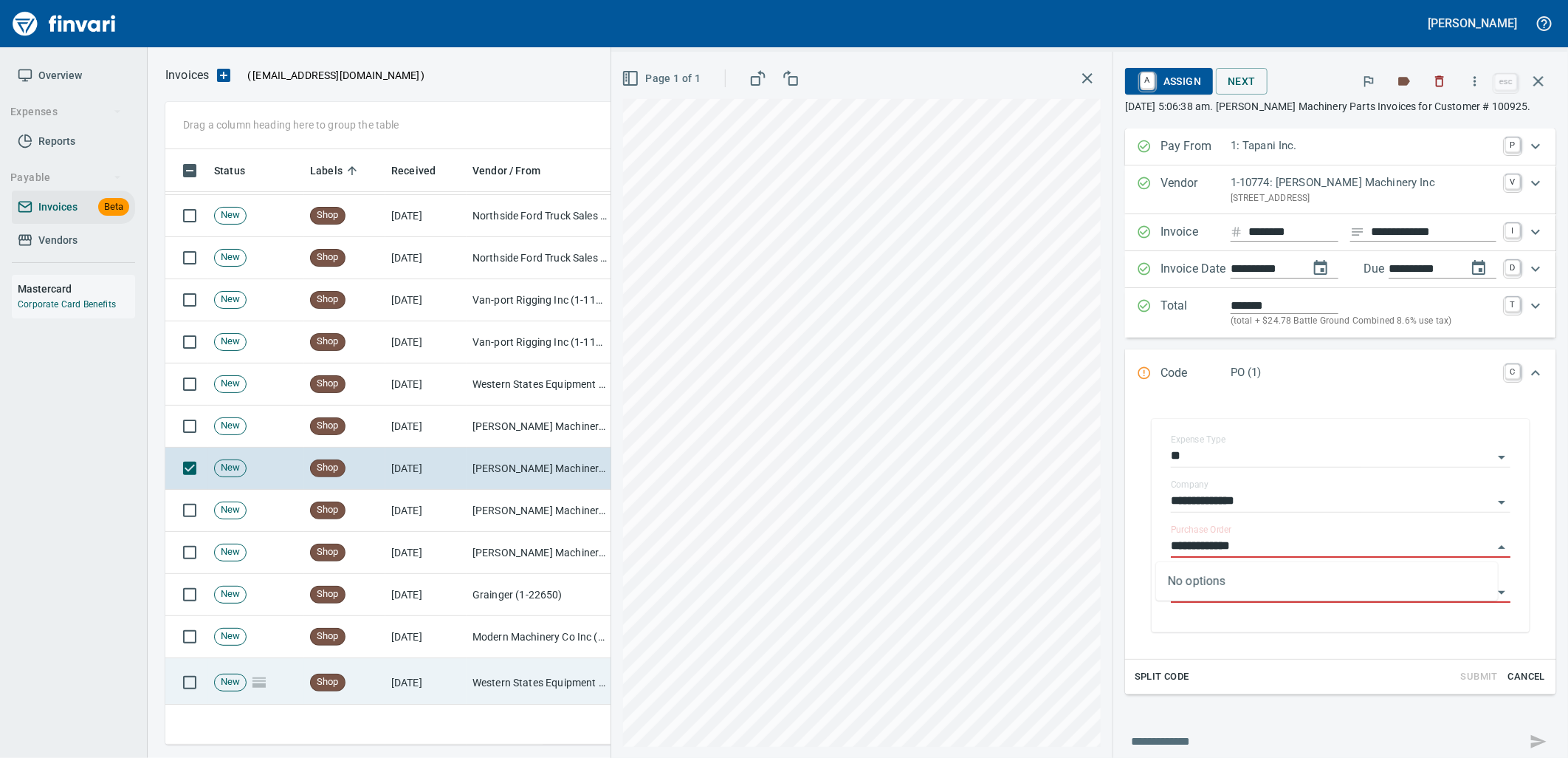
scroll to position [6927, 0]
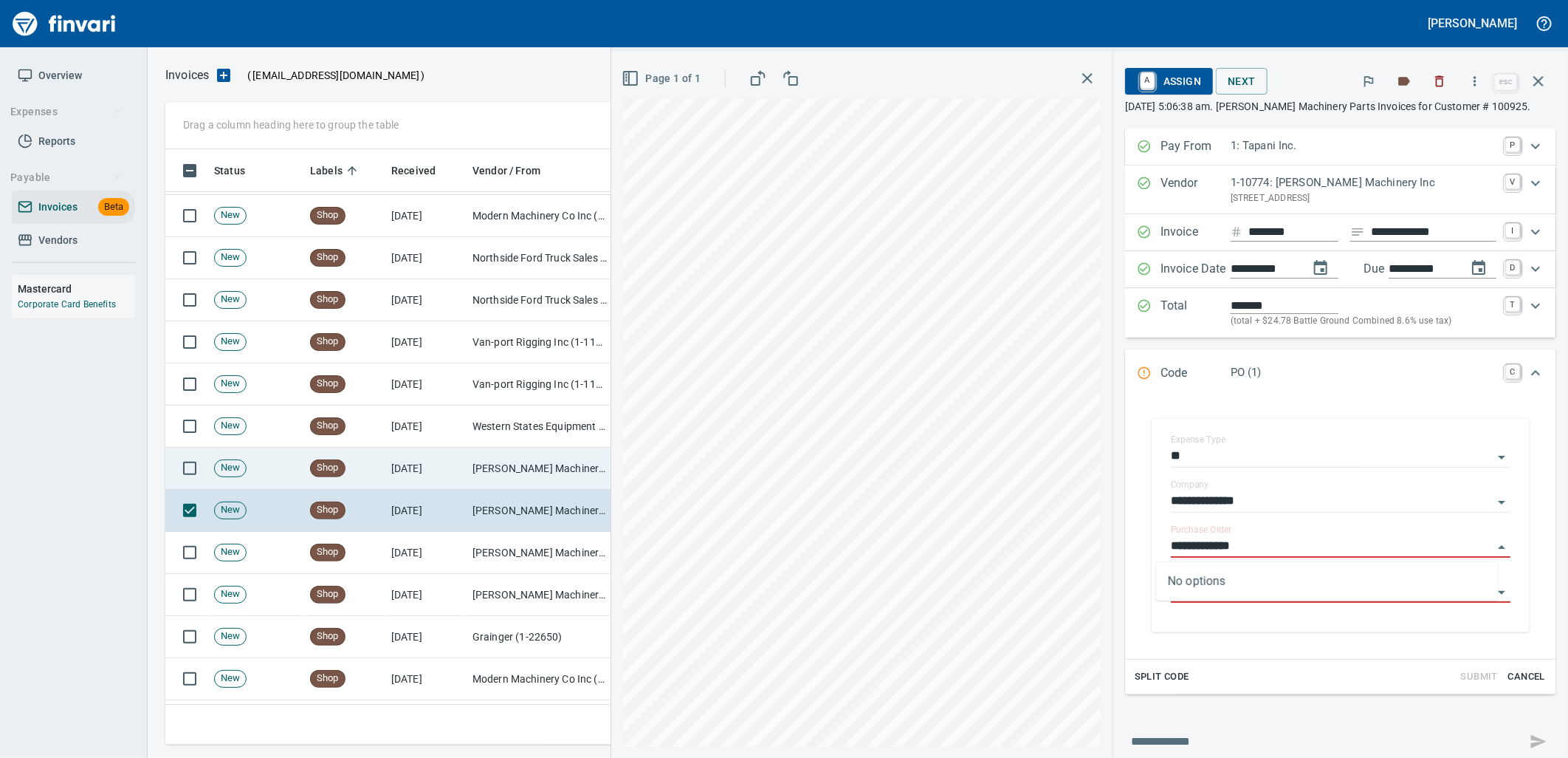
click at [475, 465] on td "[PERSON_NAME] Machinery Co (1-10794)" at bounding box center [540, 468] width 147 height 42
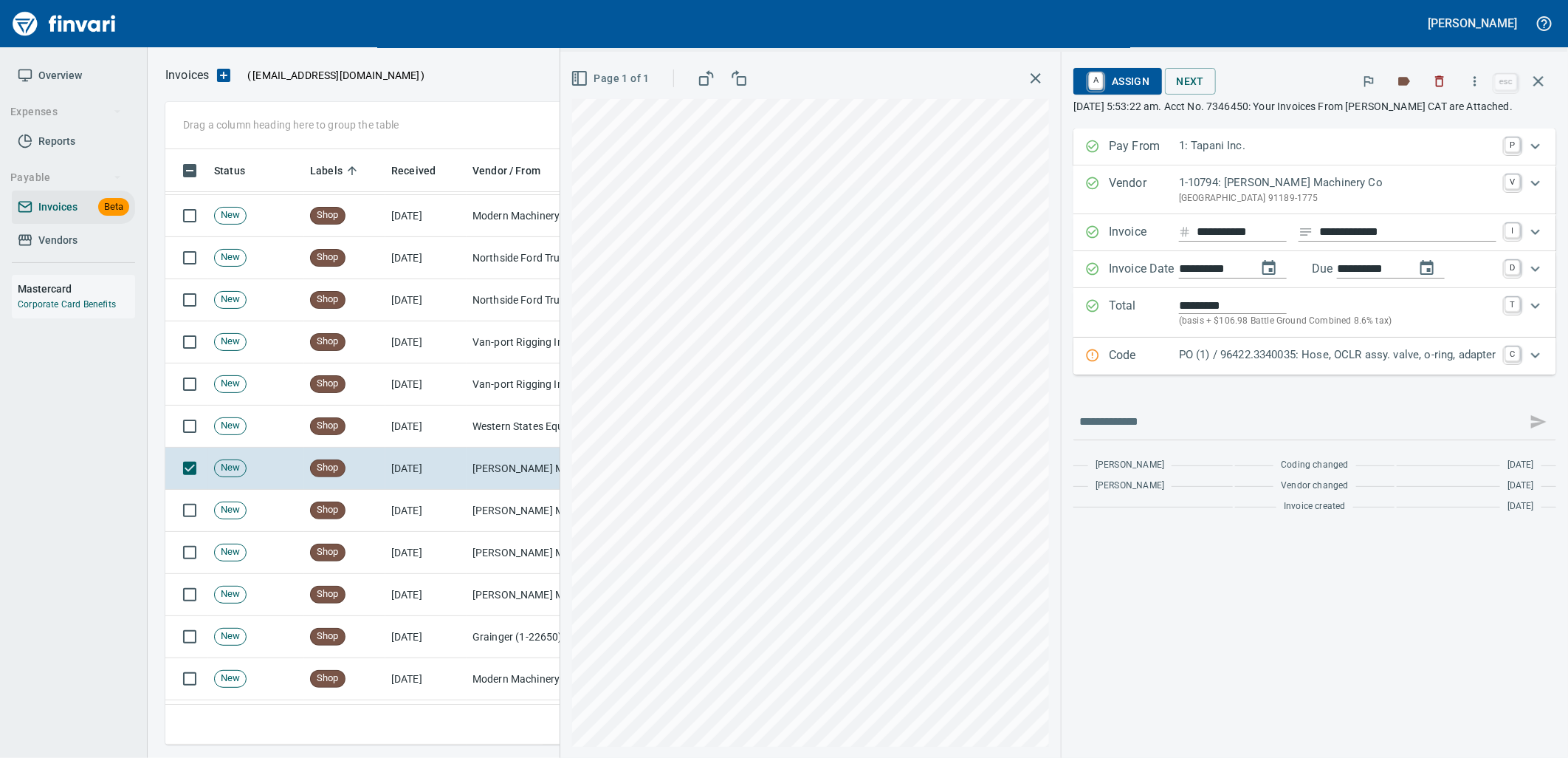
click at [1298, 352] on p "PO (1) / 96422.3340035: Hose, OCLR assy. valve, o-ring, adapter" at bounding box center [1337, 354] width 317 height 17
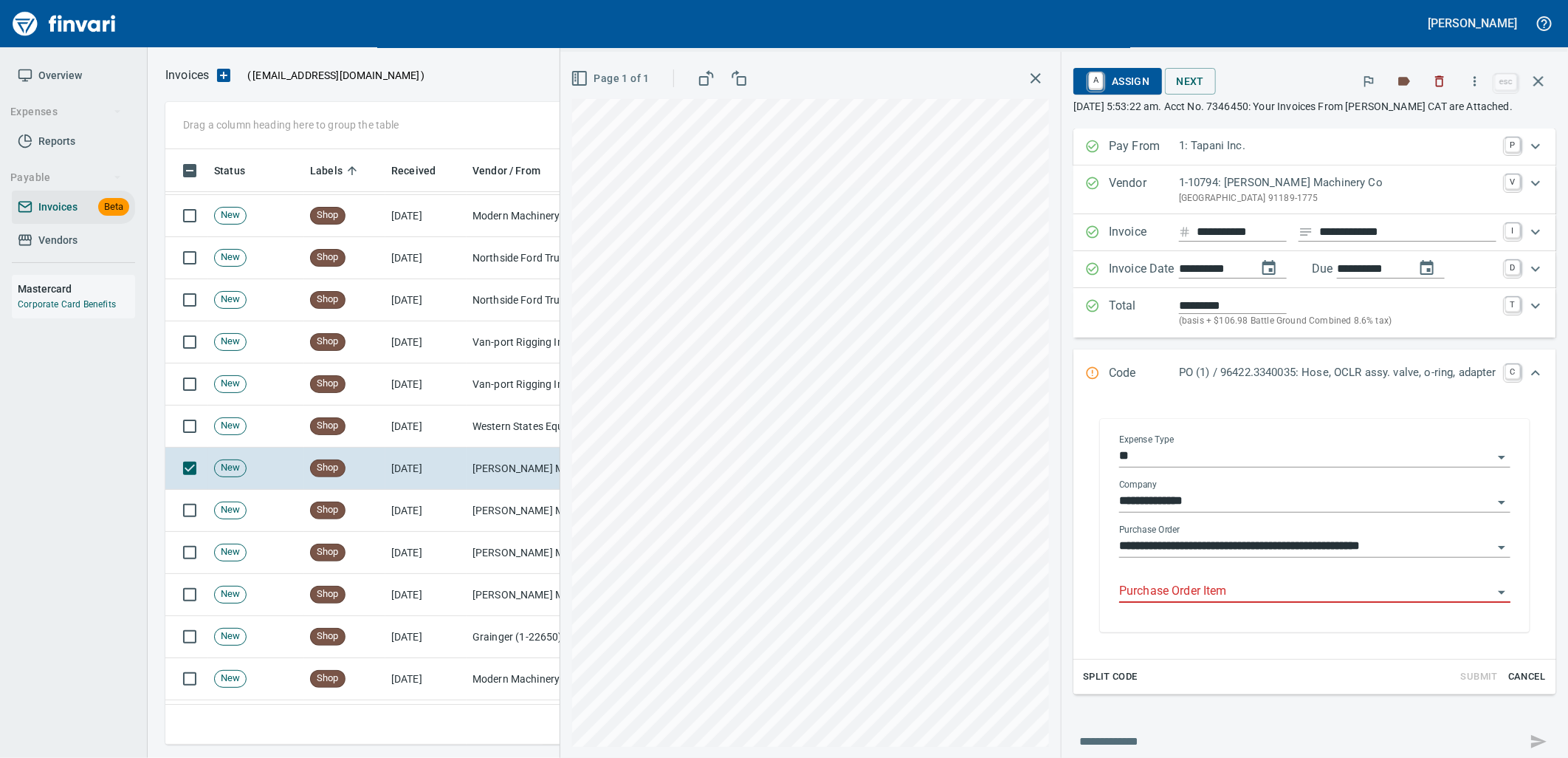
click at [1256, 592] on input "Purchase Order Item" at bounding box center [1306, 591] width 374 height 21
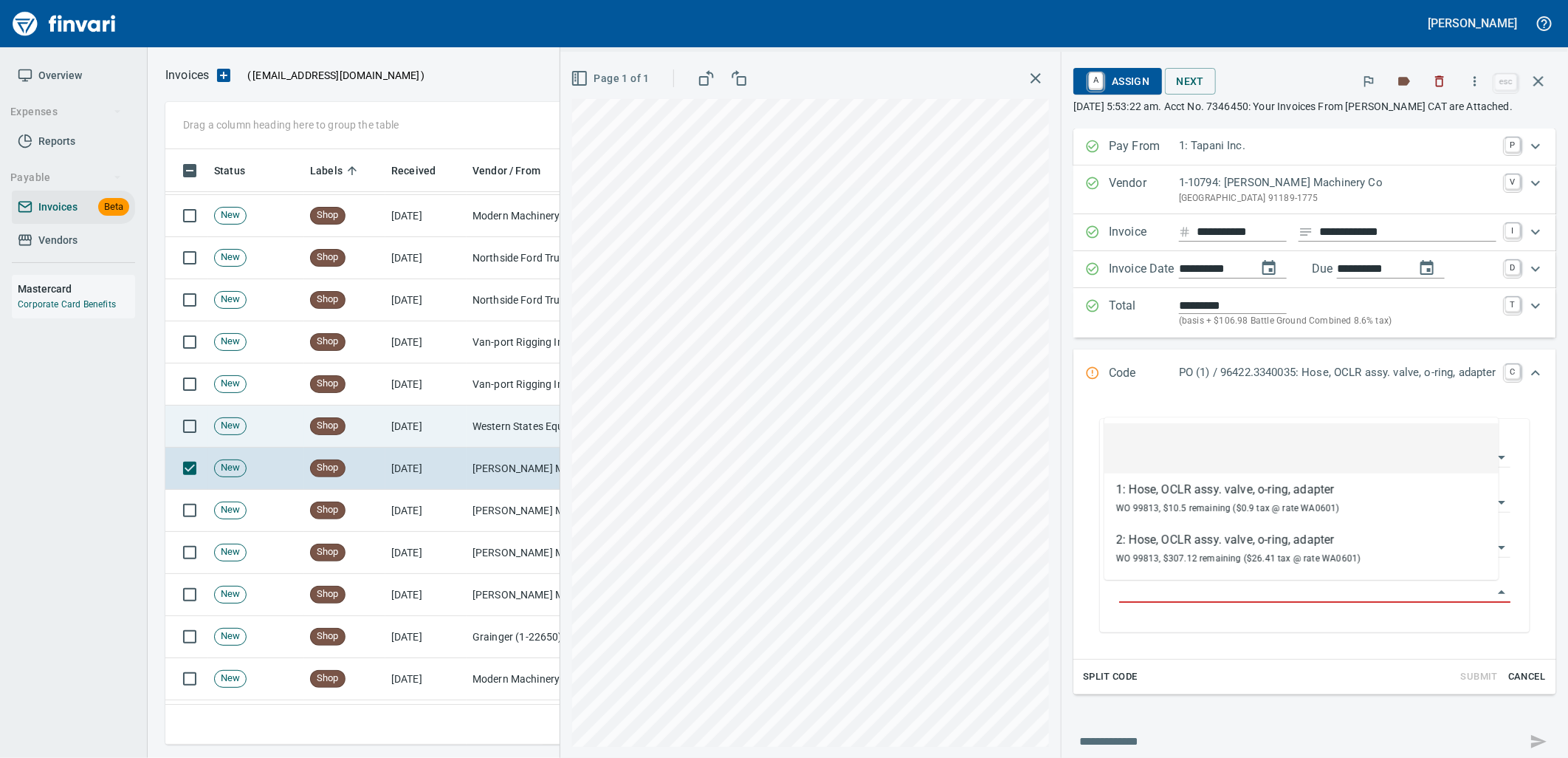
scroll to position [583, 1360]
click at [488, 424] on td "Western States Equipment Co. (1-11113)" at bounding box center [540, 426] width 147 height 42
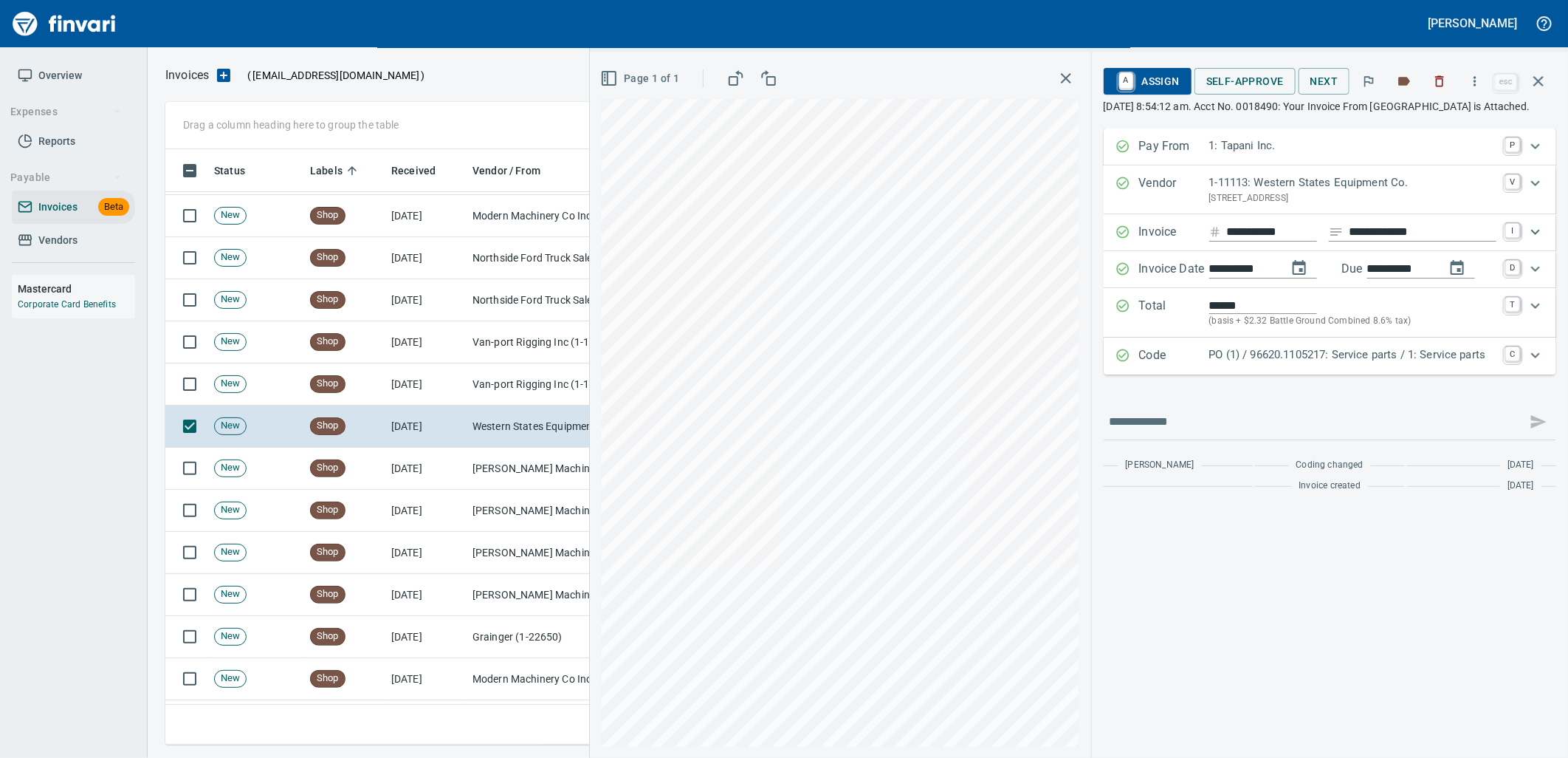
click at [1318, 363] on p "PO (1) / 96620.1105217: Service parts / 1: Service parts" at bounding box center [1353, 354] width 288 height 17
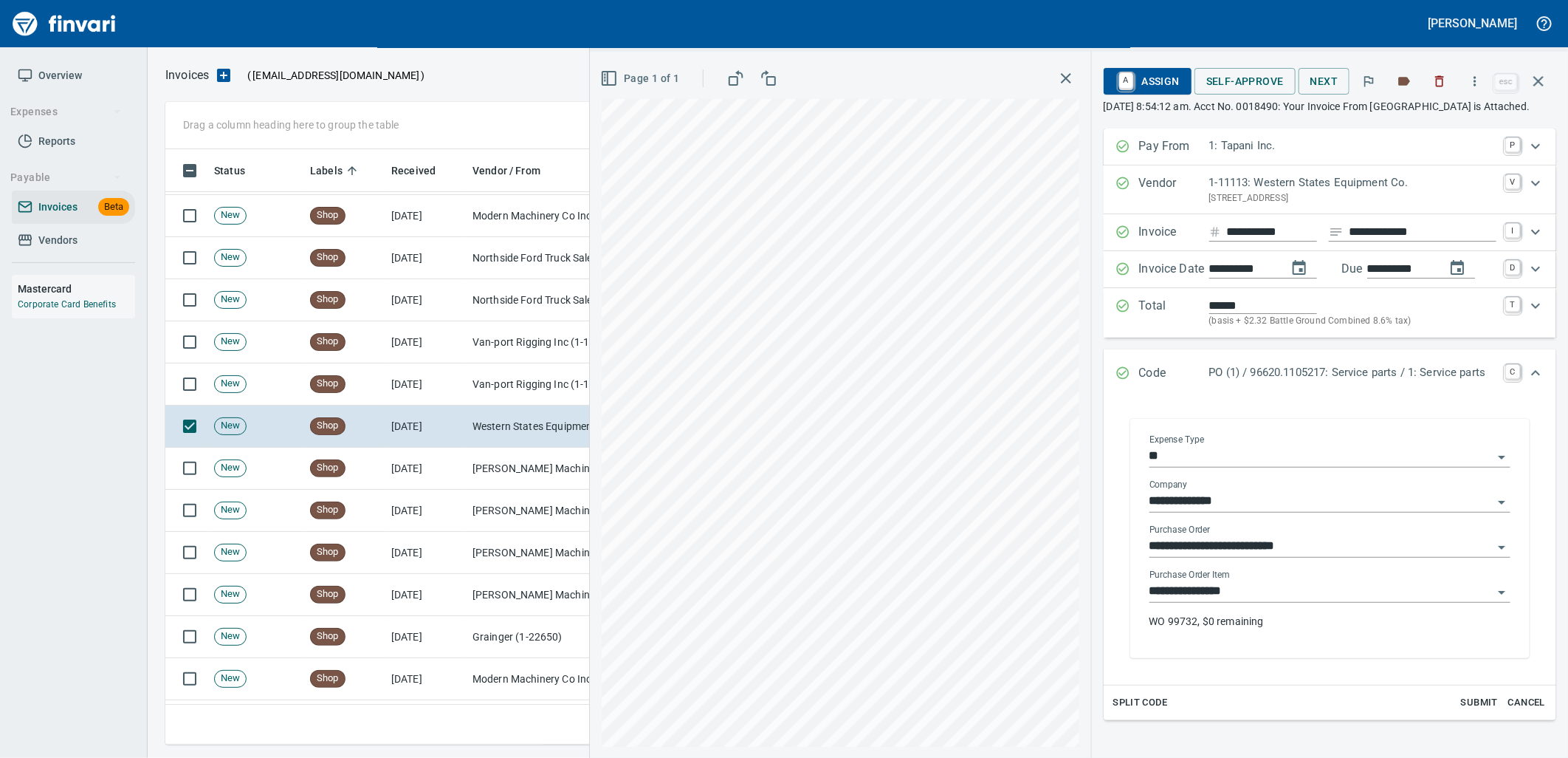
click at [1276, 602] on input "**********" at bounding box center [1322, 591] width 344 height 21
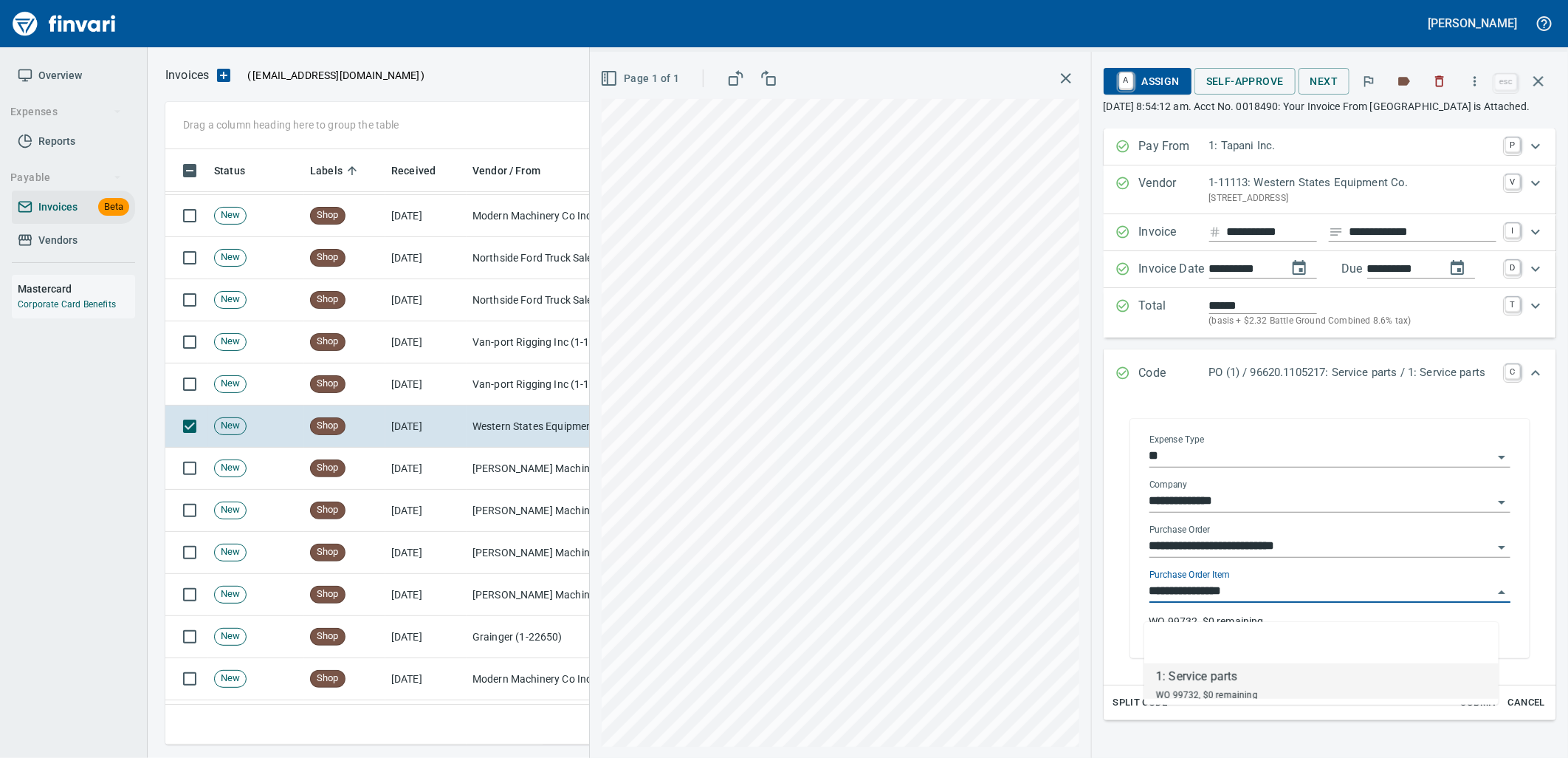
scroll to position [583, 1360]
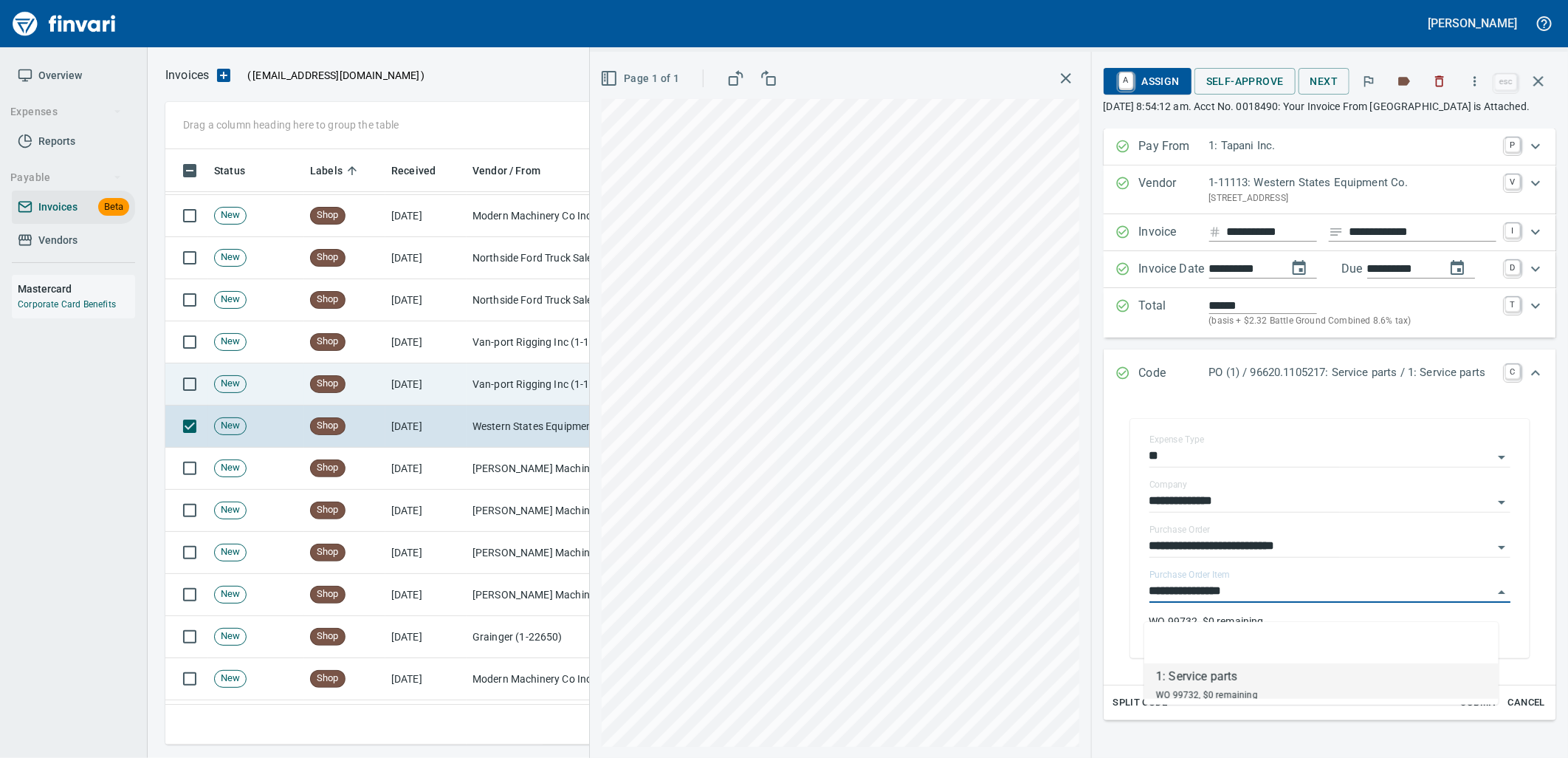
click at [460, 394] on td "[DATE]" at bounding box center [426, 384] width 81 height 42
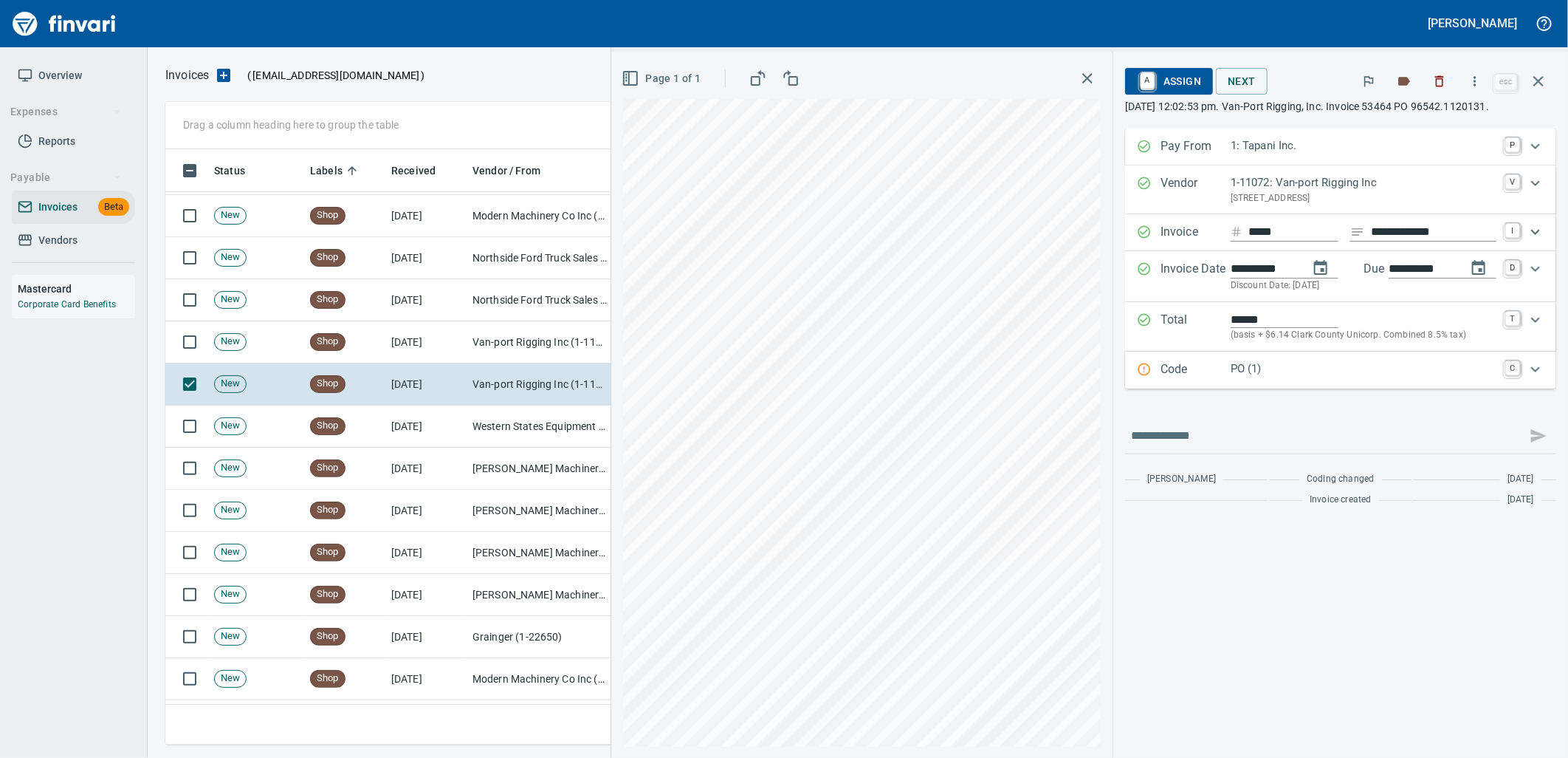
click at [1309, 379] on div "PO (1)" at bounding box center [1364, 370] width 266 height 20
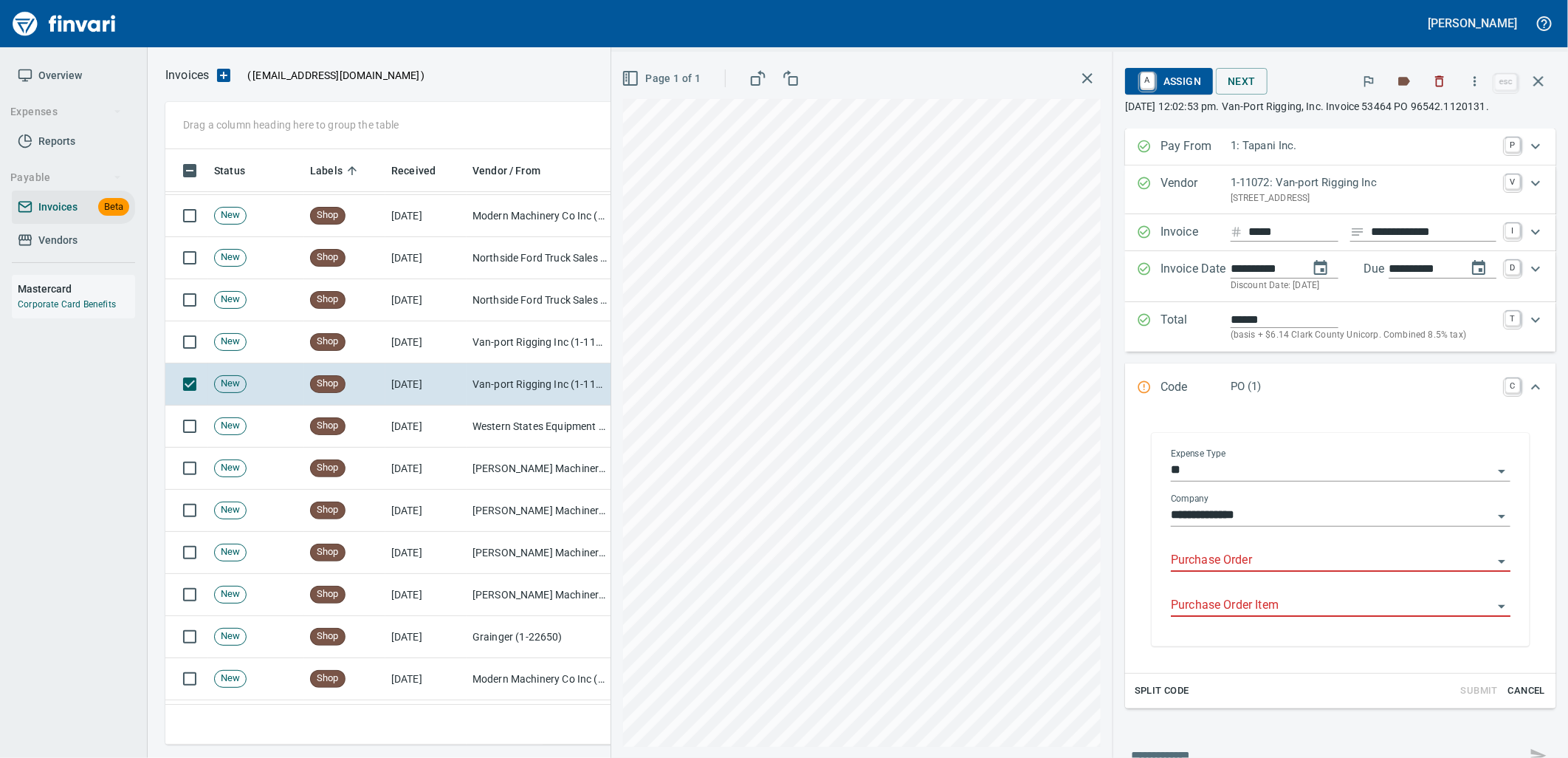
click at [1245, 559] on input "Purchase Order" at bounding box center [1332, 560] width 322 height 21
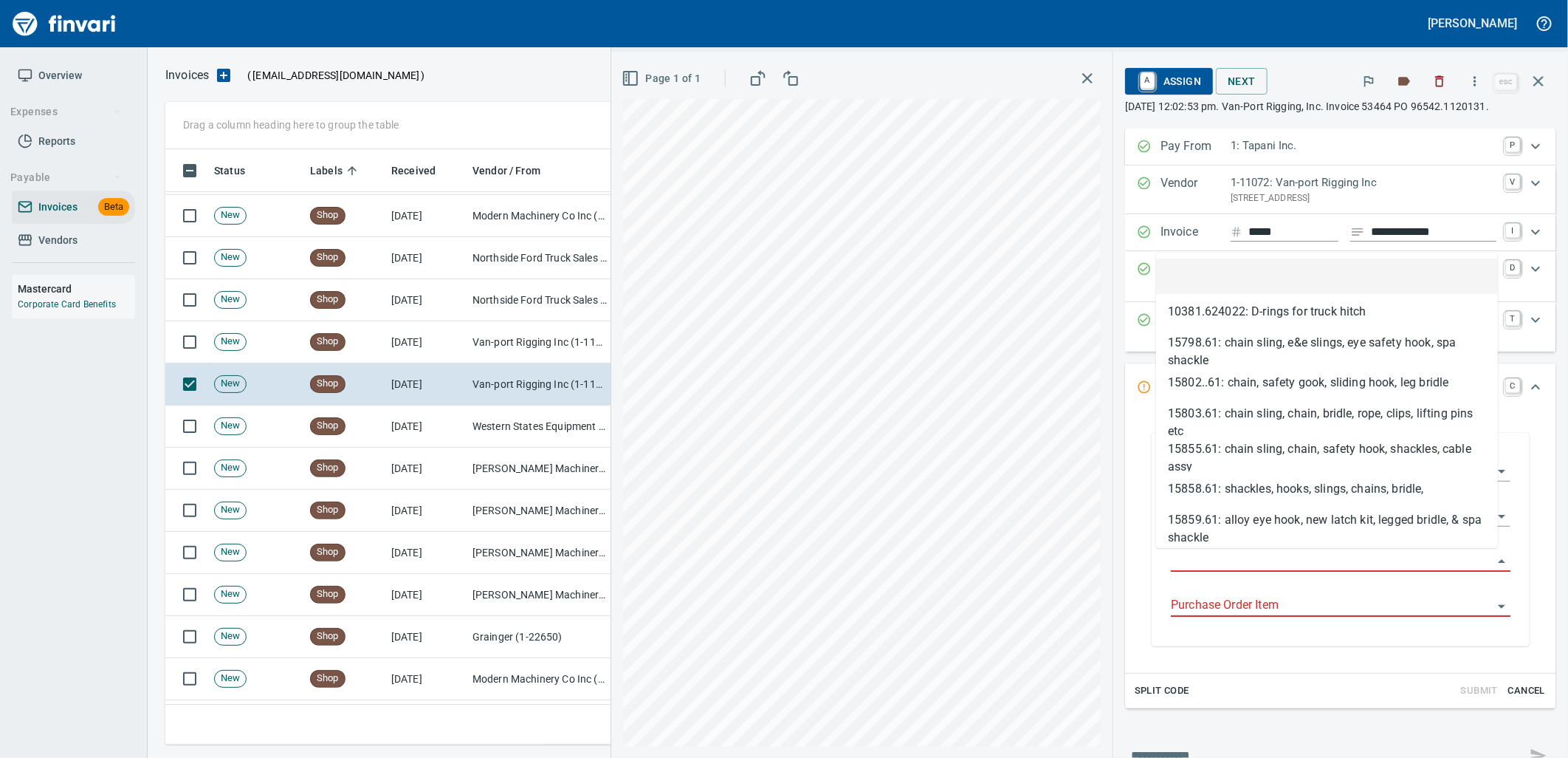
type input "**********"
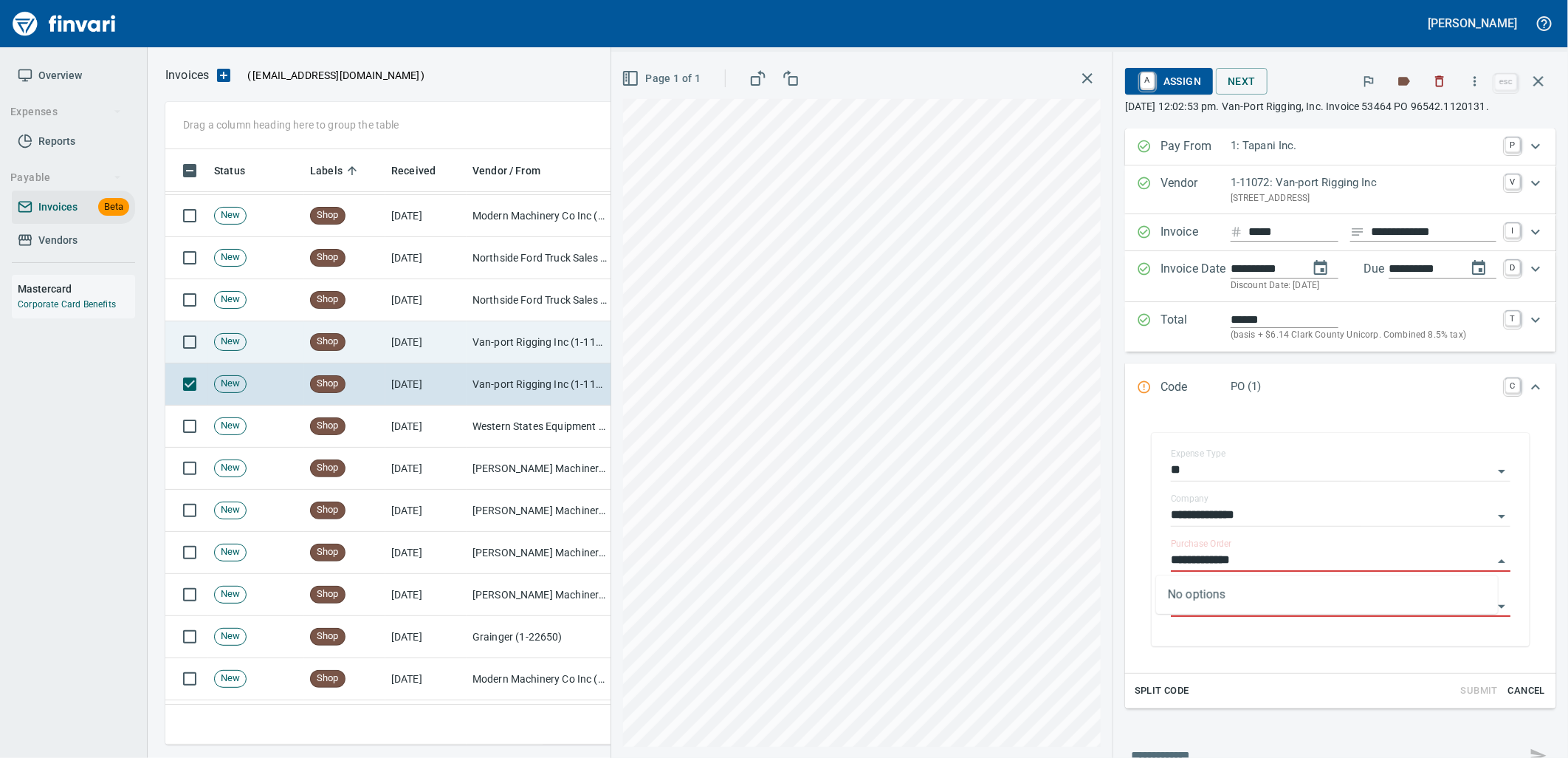
click at [412, 328] on td "[DATE]" at bounding box center [426, 342] width 81 height 42
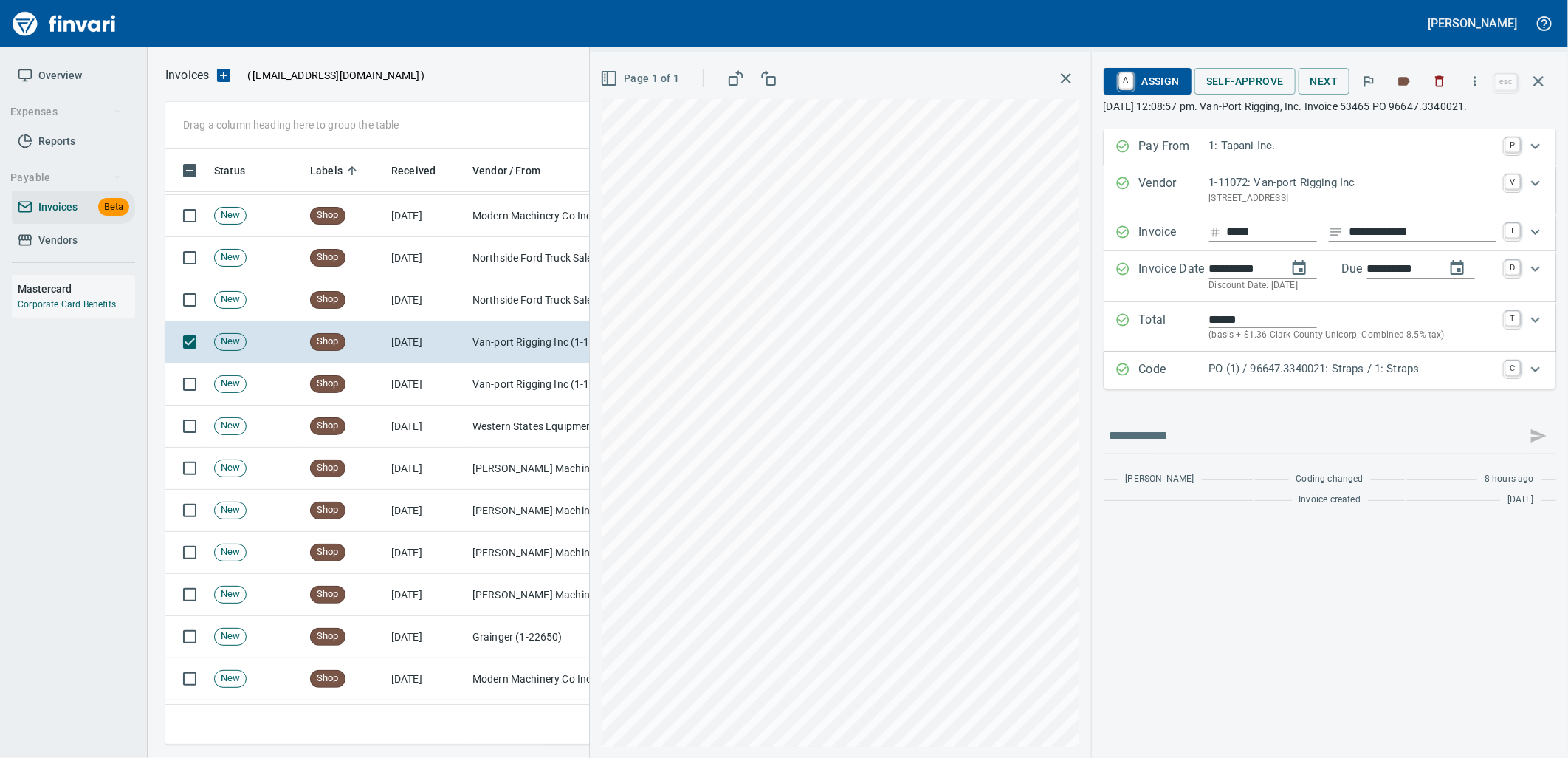
click at [1265, 375] on p "PO (1) / 96647.3340021: Straps / 1: Straps" at bounding box center [1353, 368] width 288 height 17
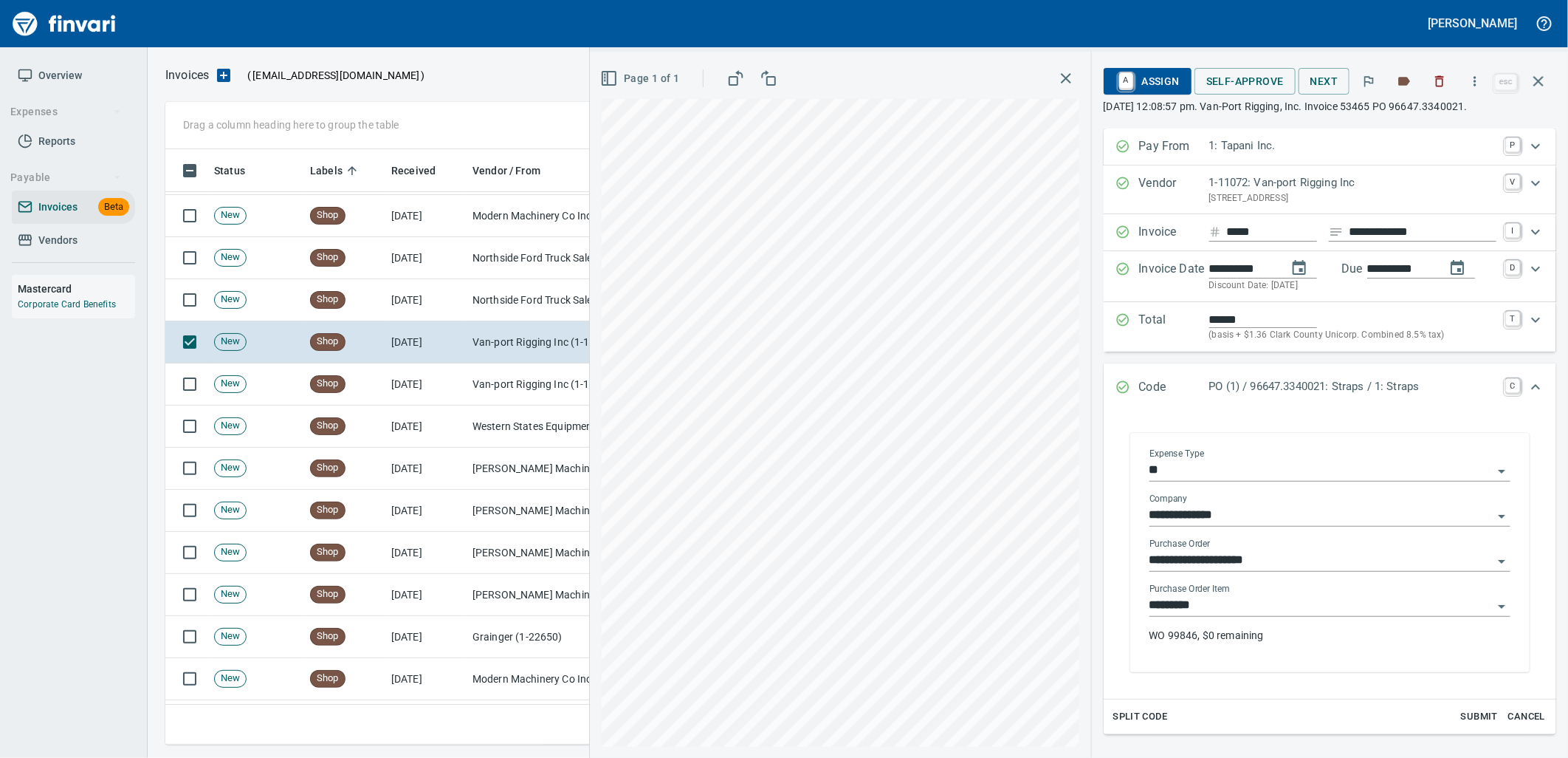
click at [1220, 613] on input "*********" at bounding box center [1322, 605] width 344 height 21
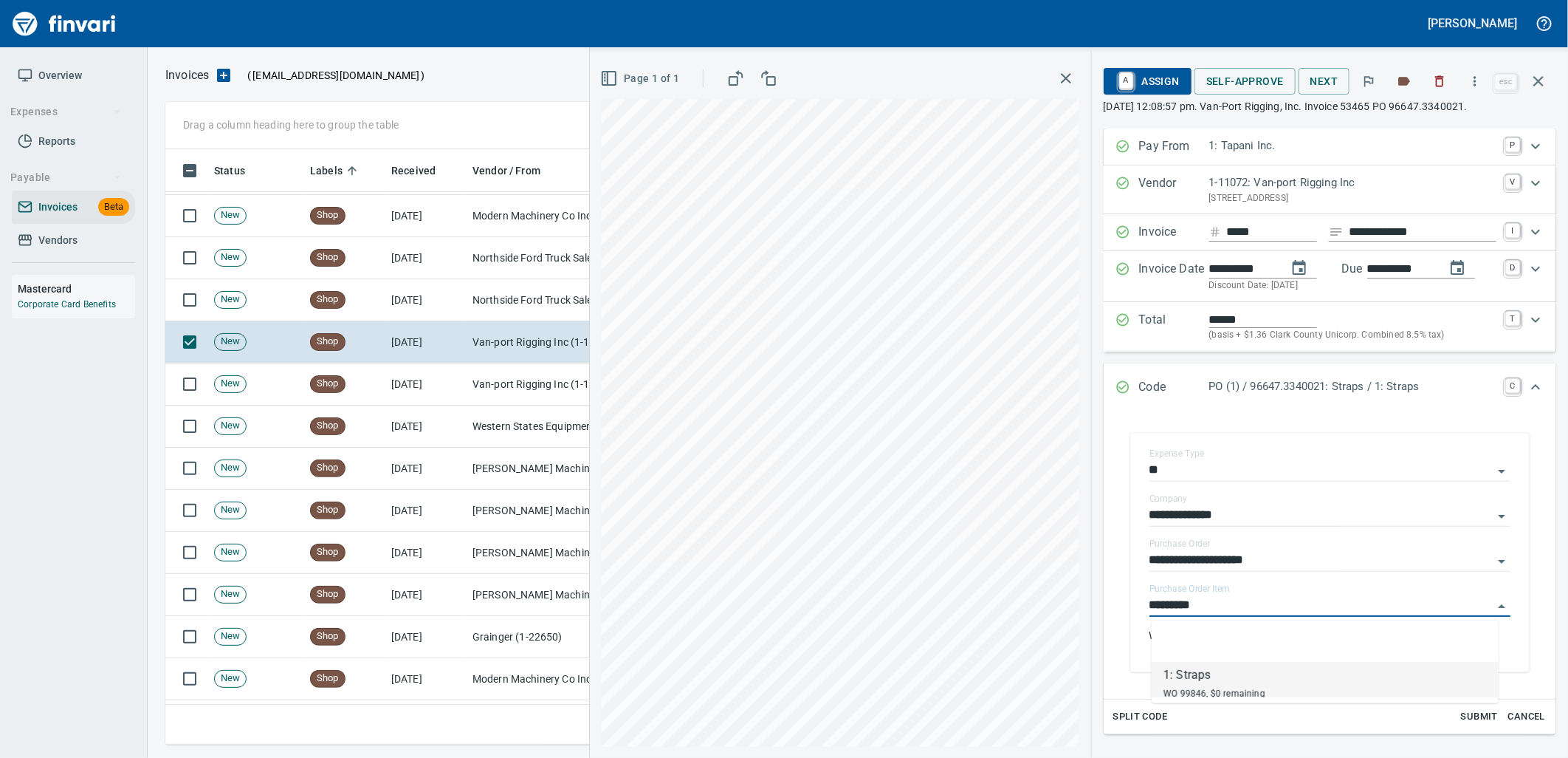
scroll to position [583, 1360]
click at [409, 304] on td "[DATE]" at bounding box center [426, 299] width 81 height 42
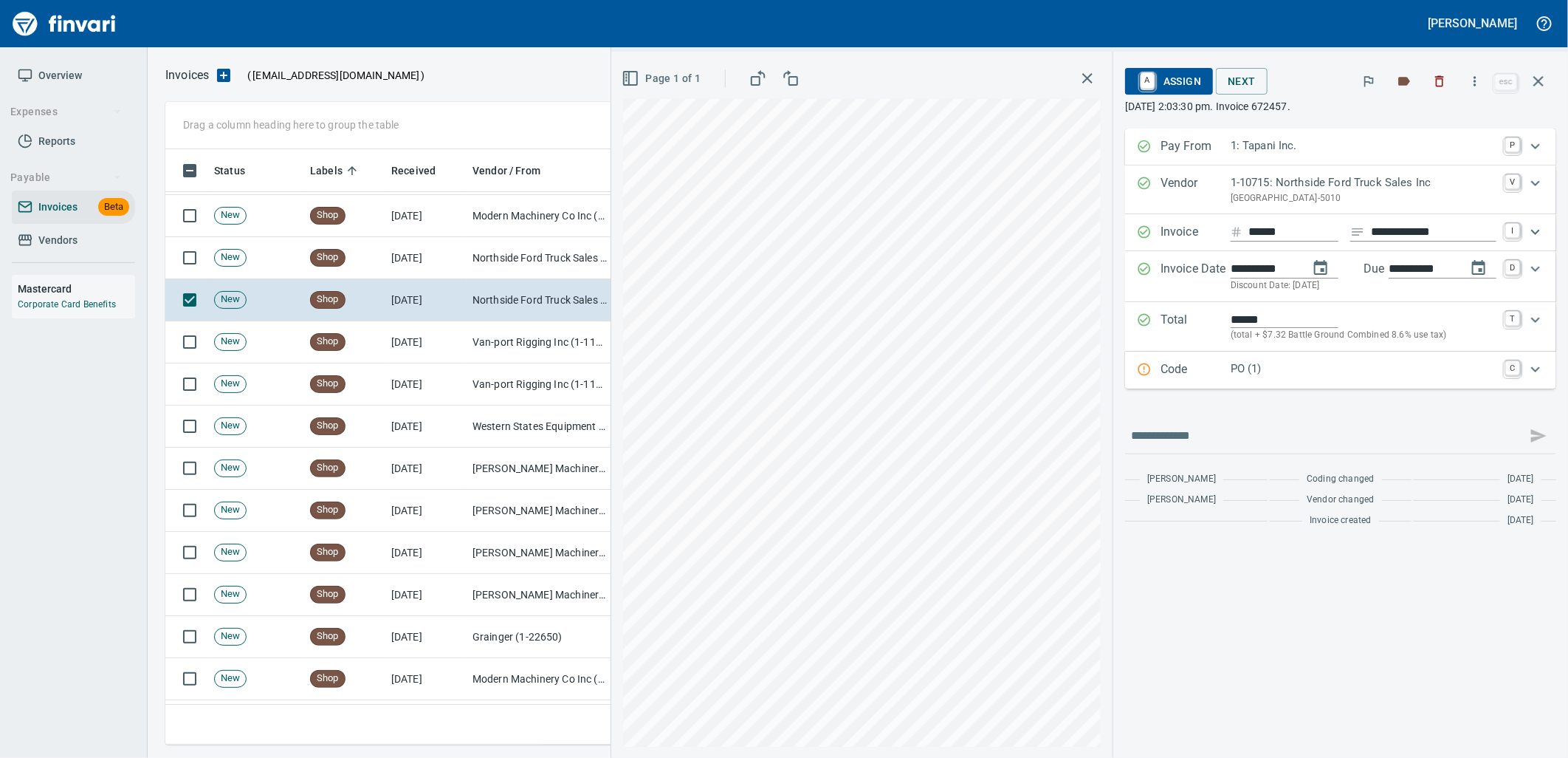
drag, startPoint x: 1275, startPoint y: 366, endPoint x: 1325, endPoint y: 486, distance: 130.0
click at [1275, 367] on p "PO (1)" at bounding box center [1364, 368] width 266 height 17
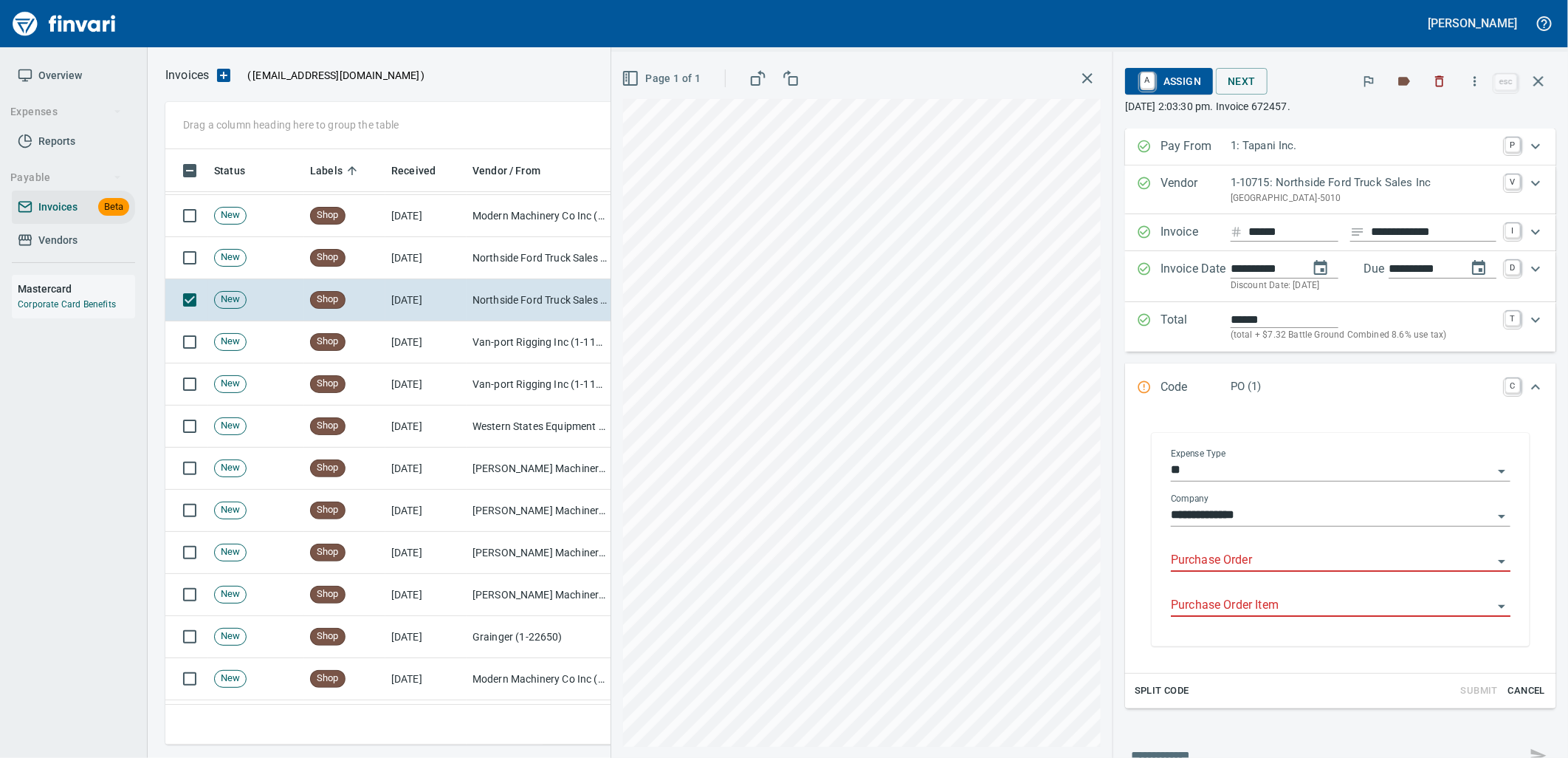
click at [1251, 559] on input "Purchase Order" at bounding box center [1332, 560] width 322 height 21
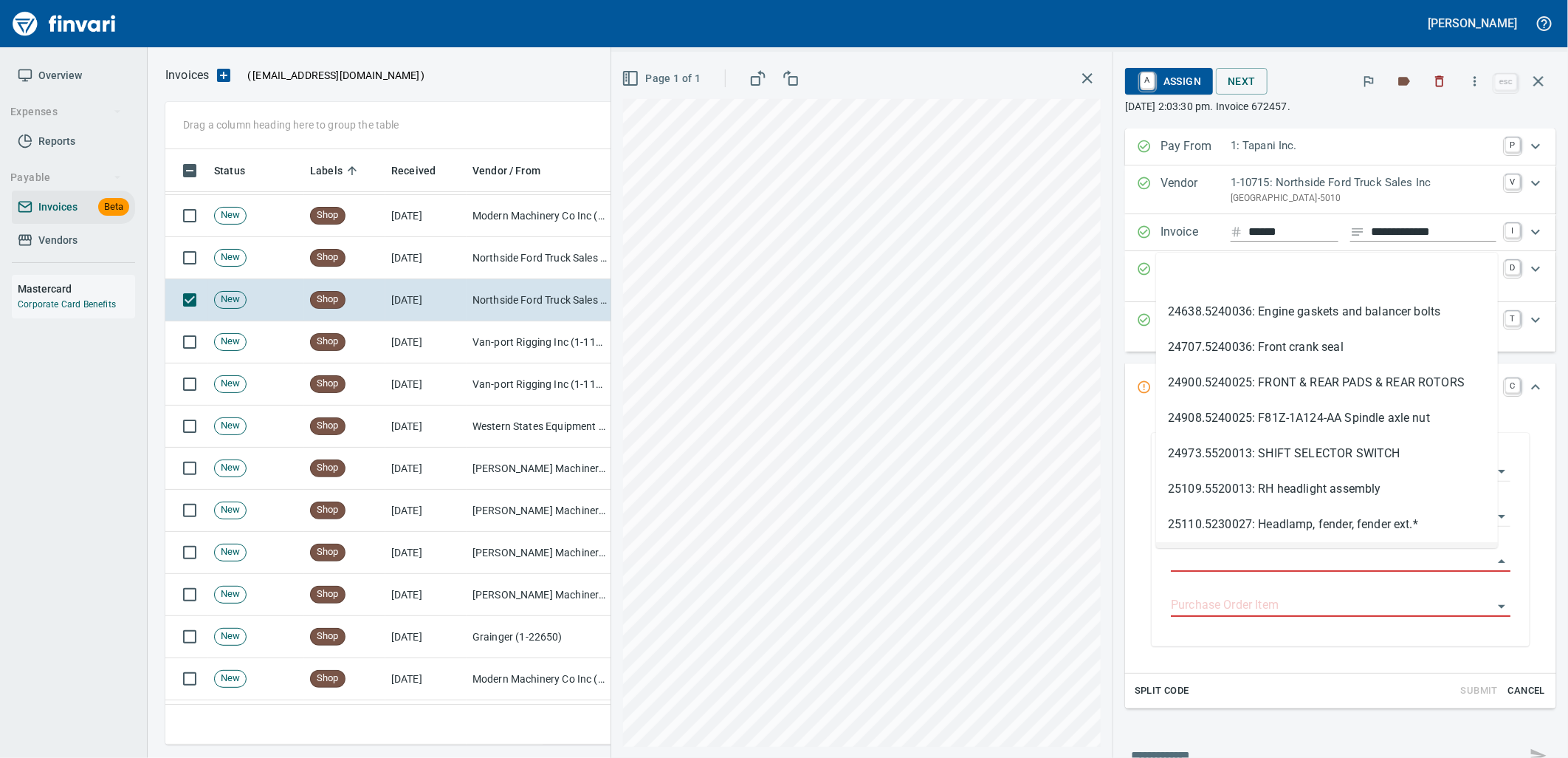
scroll to position [583, 1360]
type input "**********"
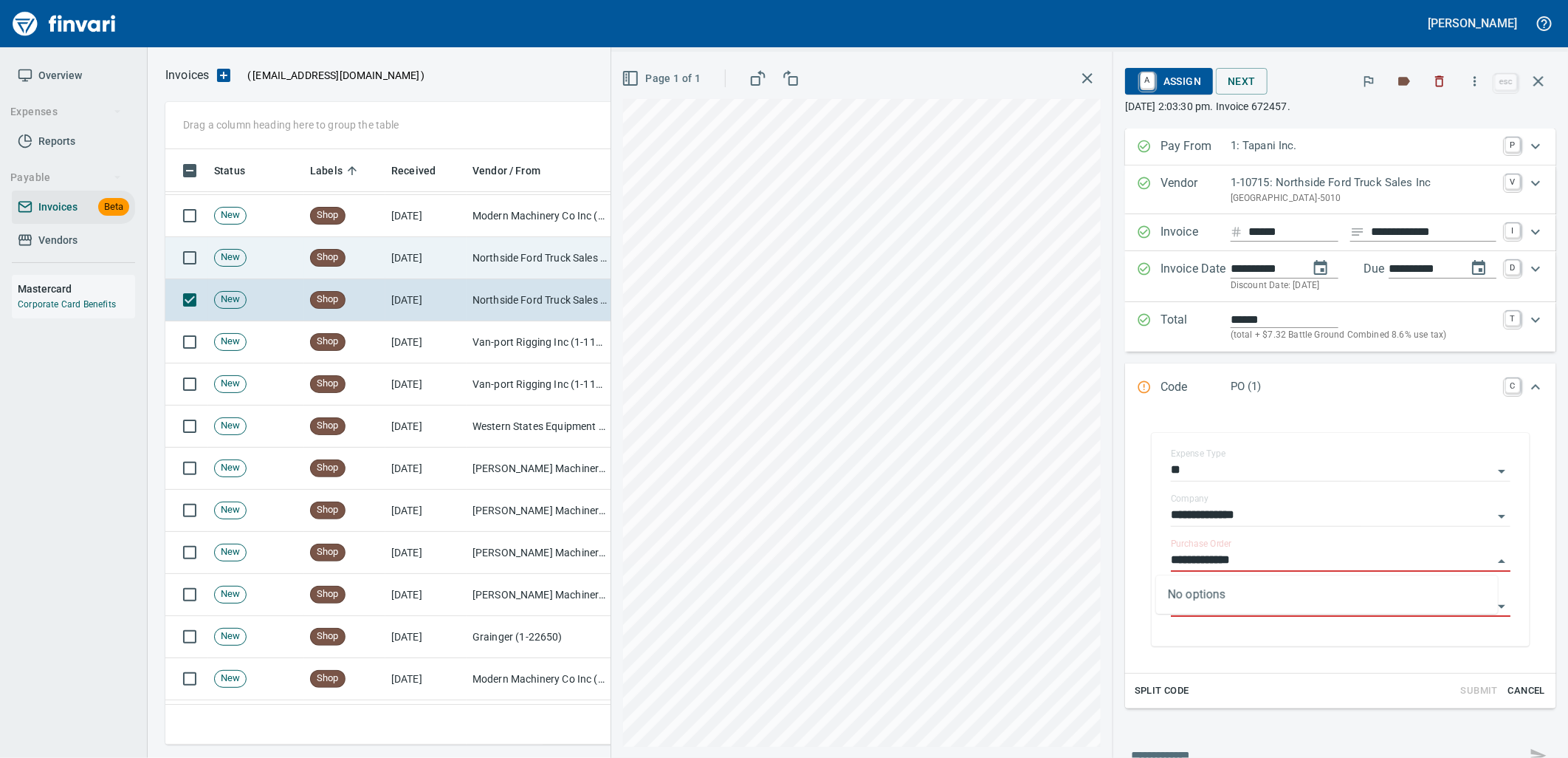
click at [461, 269] on td "[DATE]" at bounding box center [426, 257] width 81 height 42
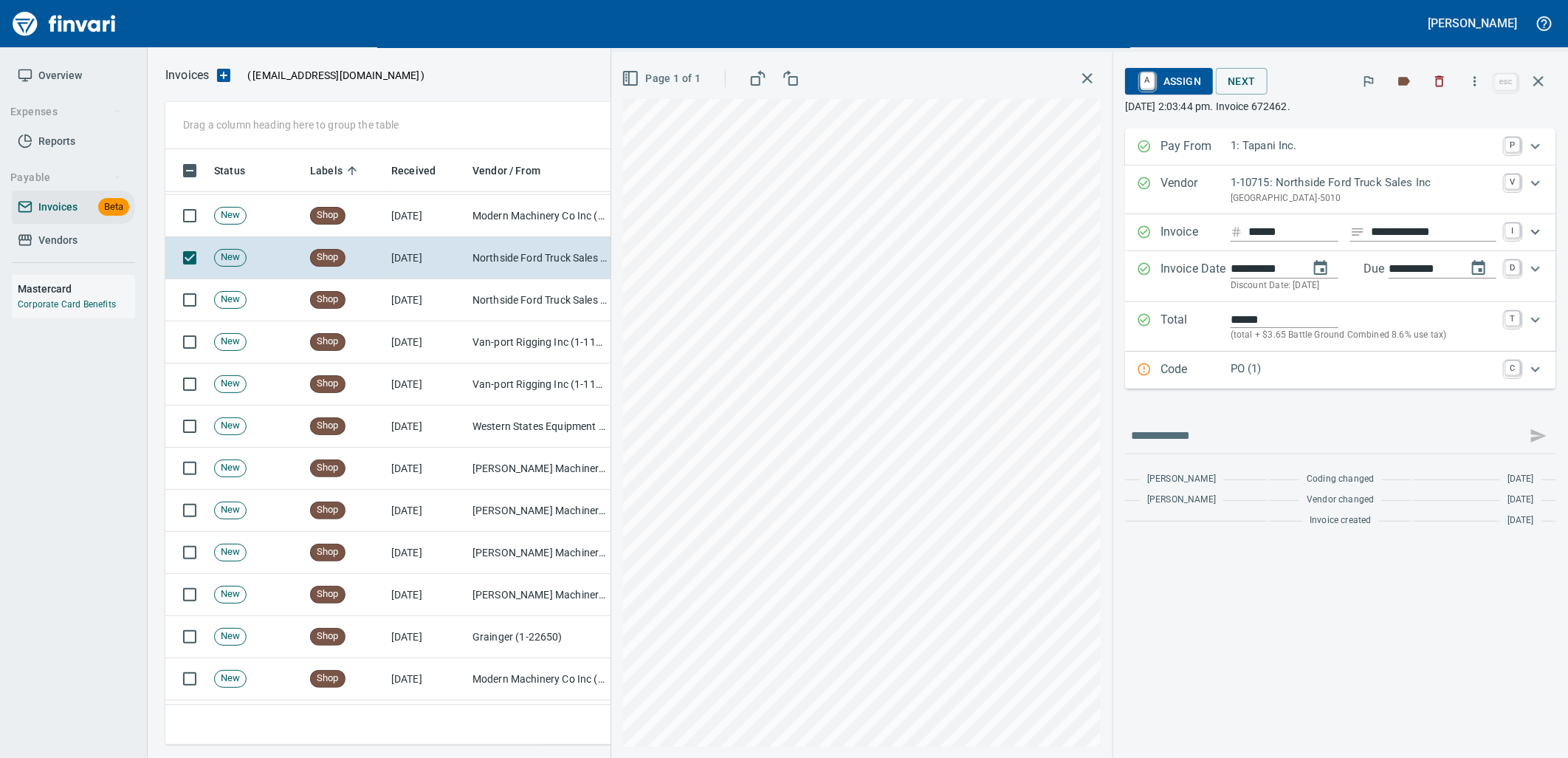
click at [1286, 371] on p "PO (1)" at bounding box center [1364, 368] width 266 height 17
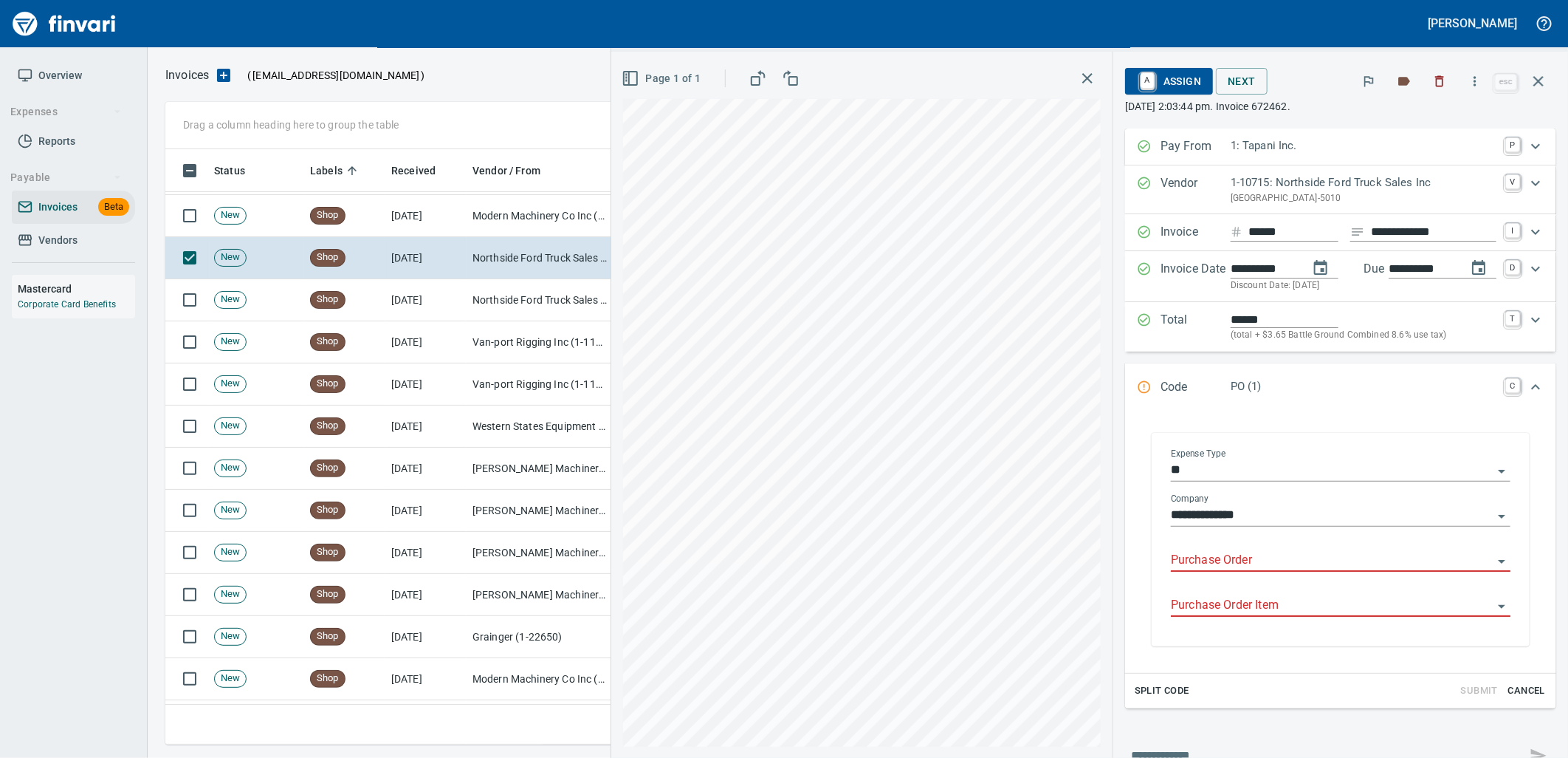
click at [1235, 562] on input "Purchase Order" at bounding box center [1332, 560] width 322 height 21
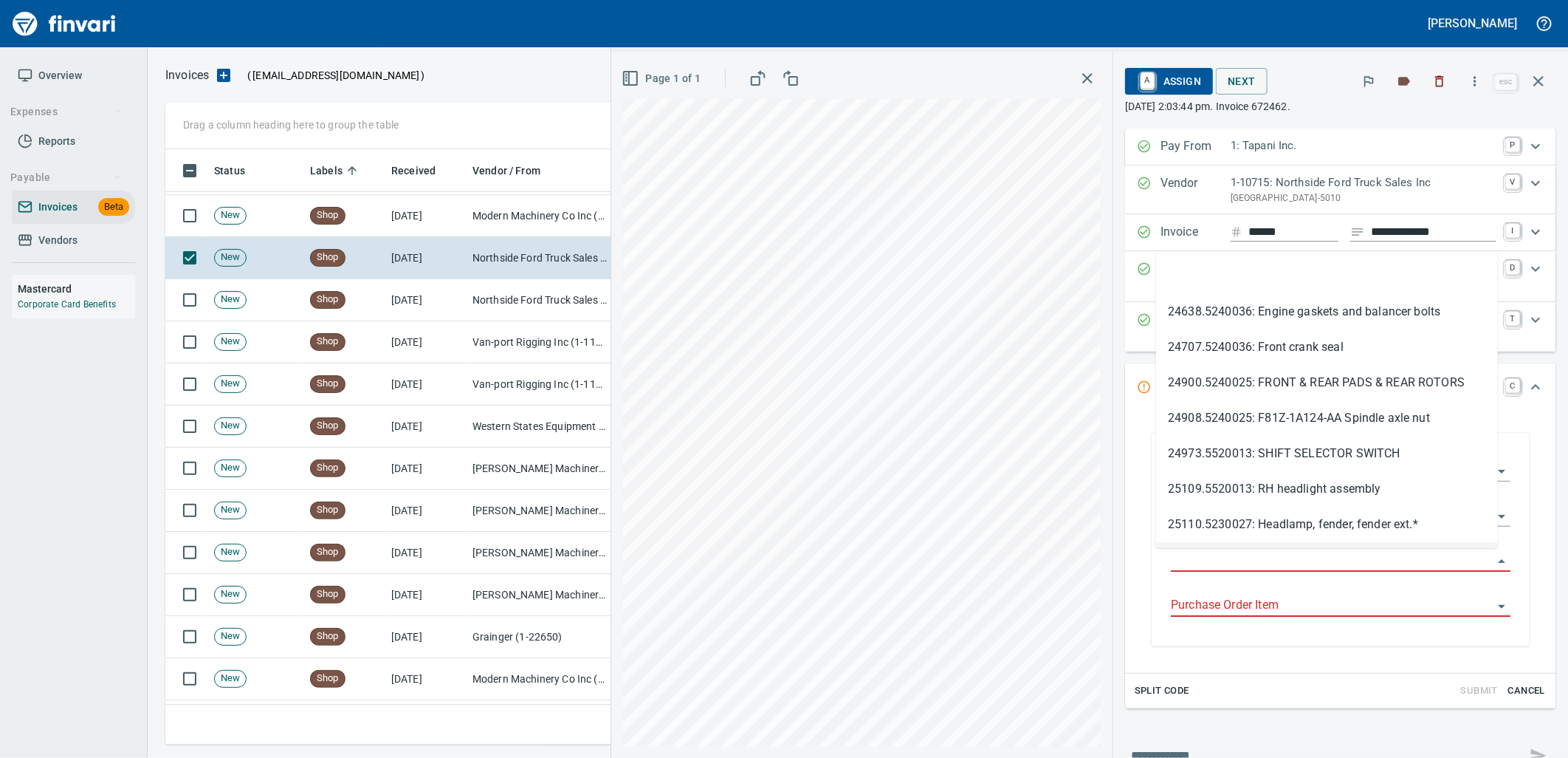
type input "**********"
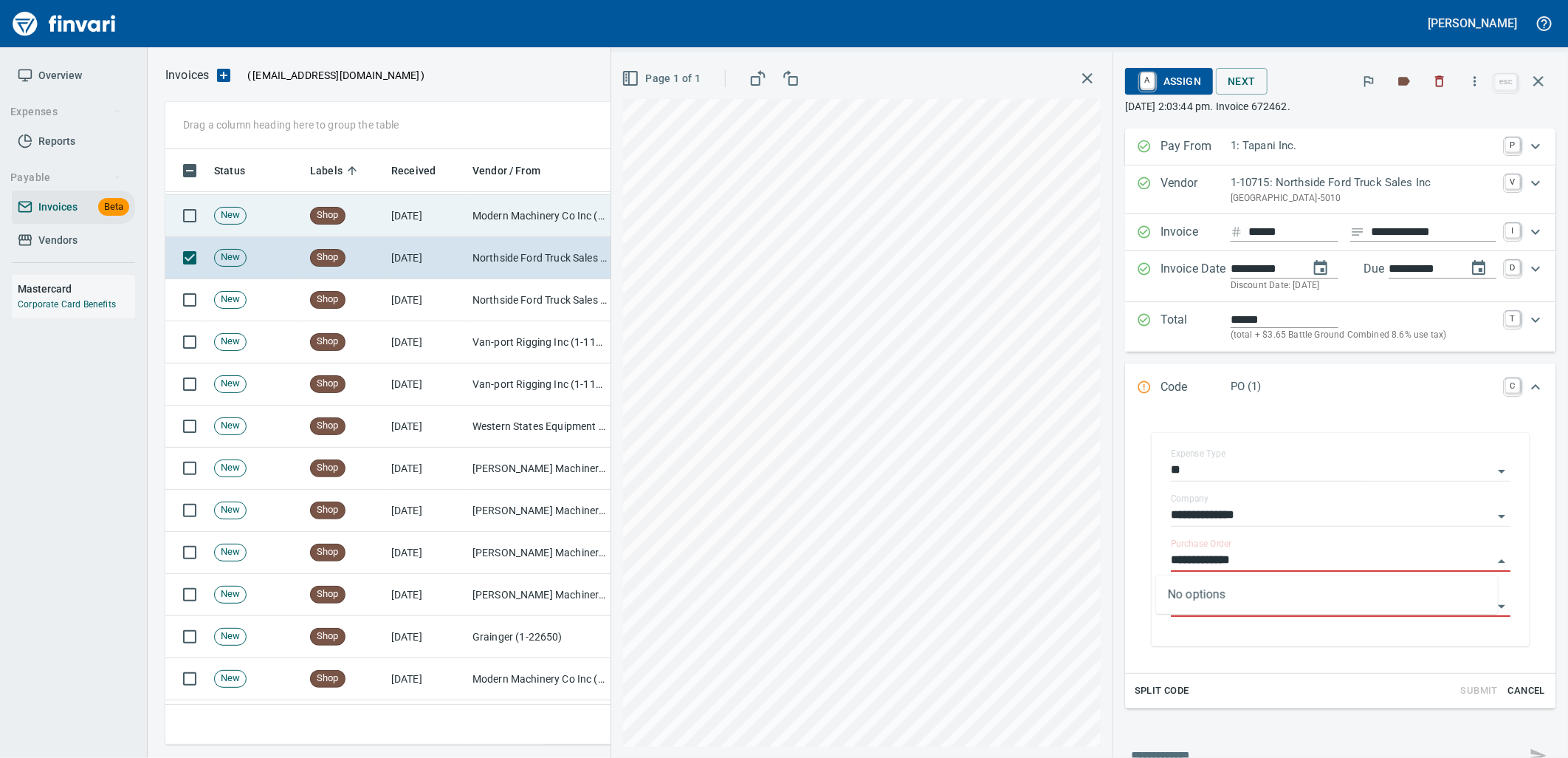
click at [493, 223] on td "Modern Machinery Co Inc (1-10672)" at bounding box center [540, 216] width 147 height 42
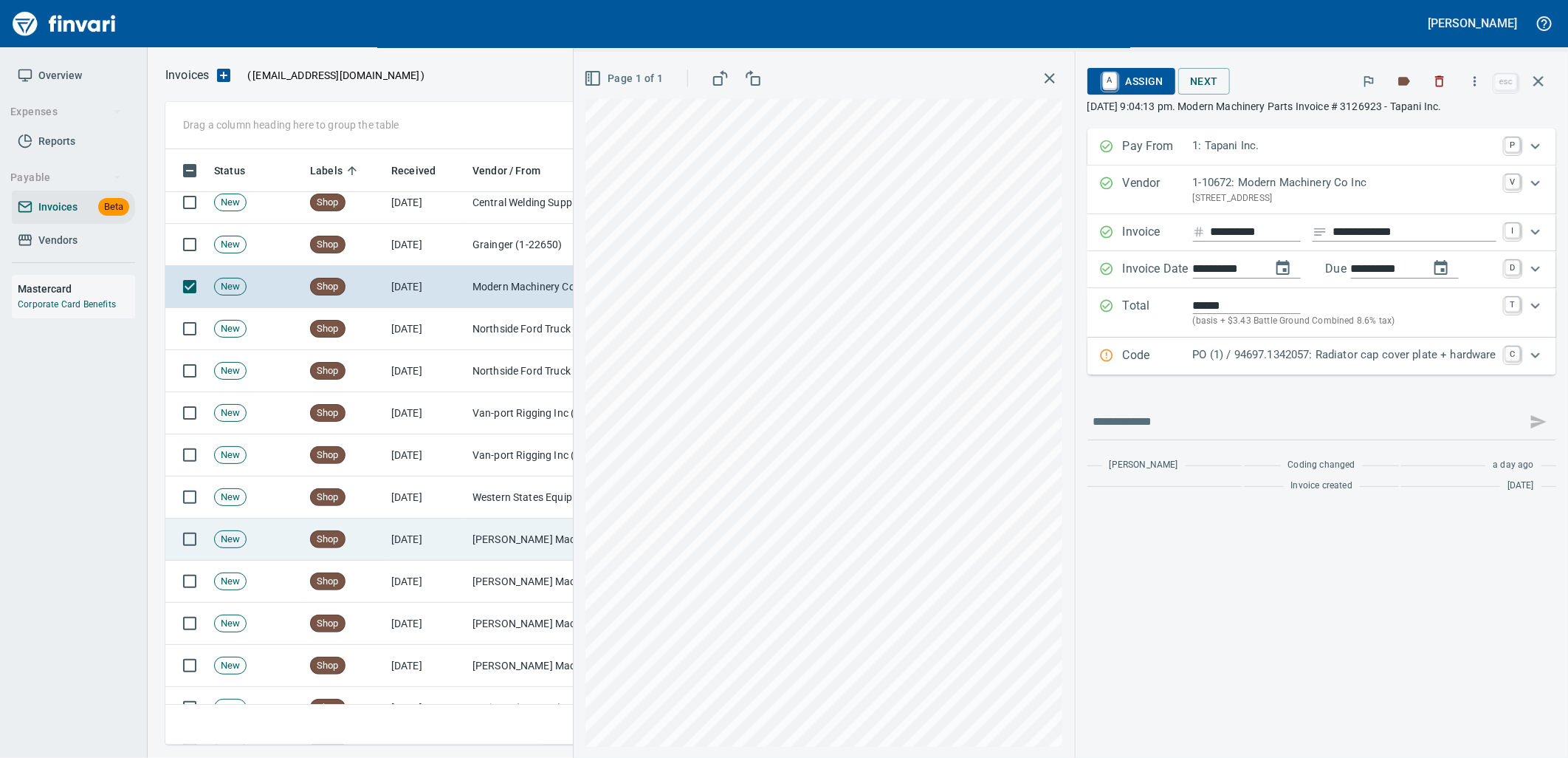
scroll to position [6762, 0]
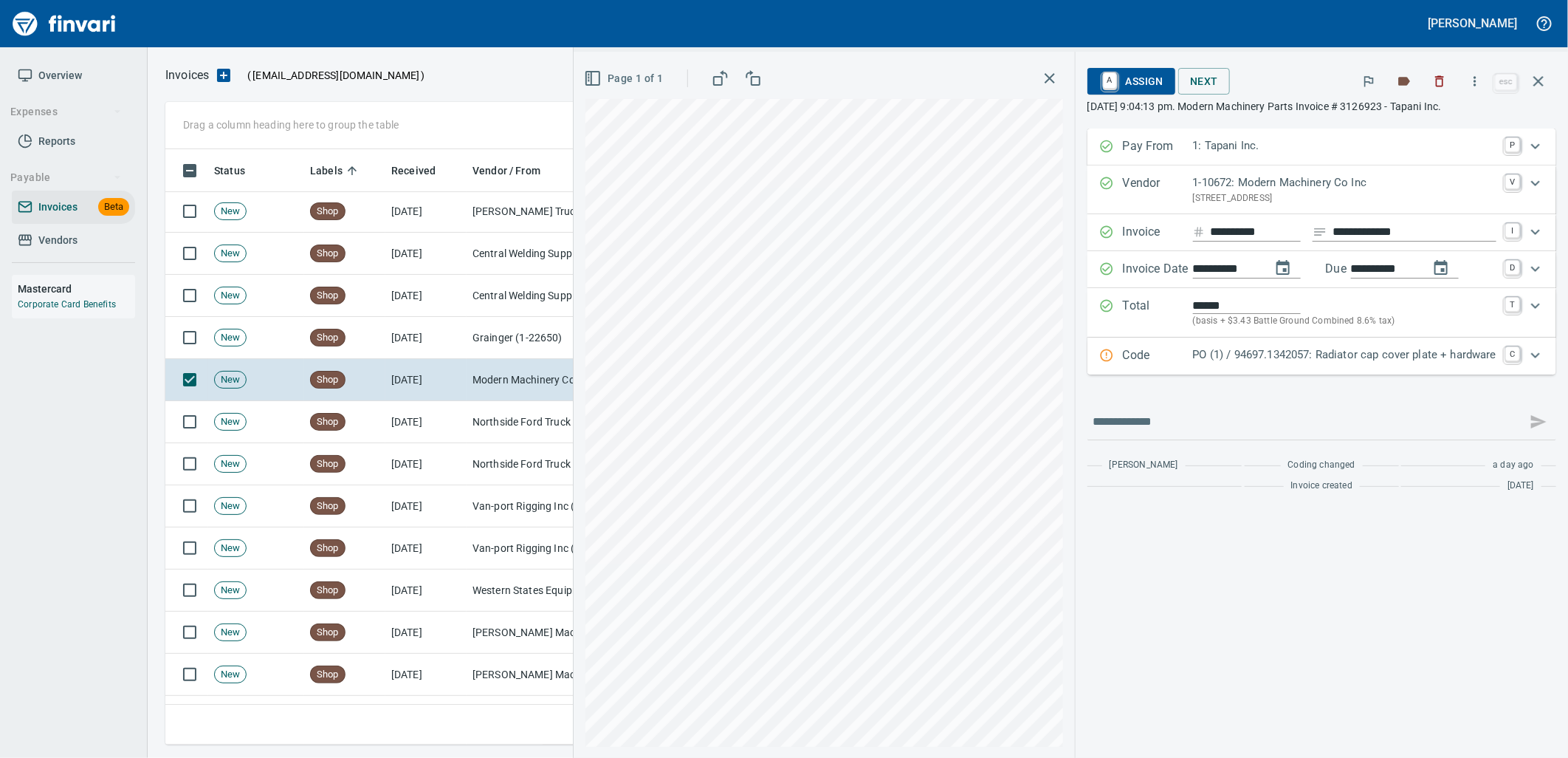
click at [1275, 346] on div "Code PO (1) / 94697.1342057: Radiator cap cover plate + hardware C" at bounding box center [1323, 356] width 469 height 37
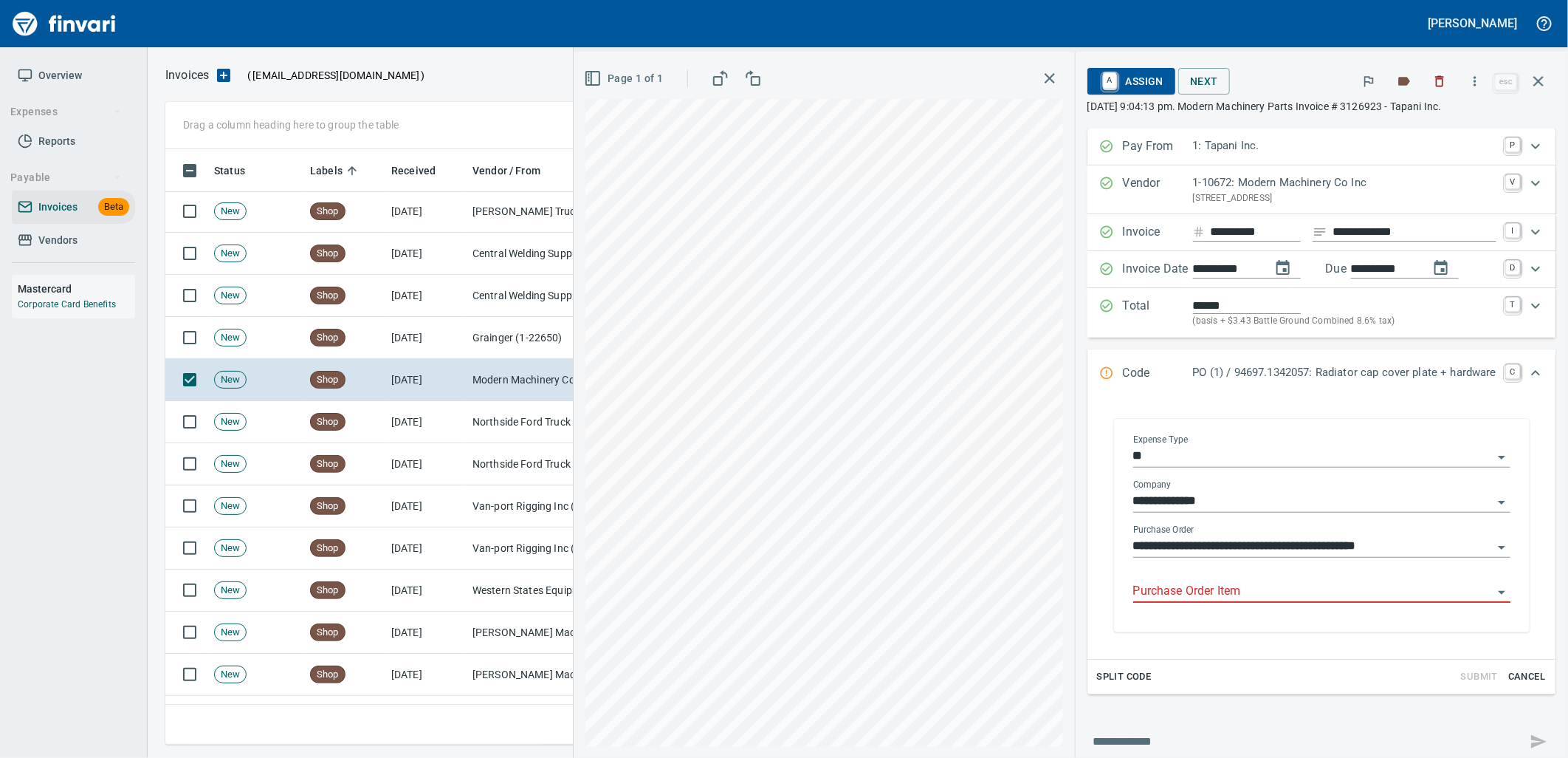
click at [1226, 585] on input "Purchase Order Item" at bounding box center [1313, 591] width 359 height 21
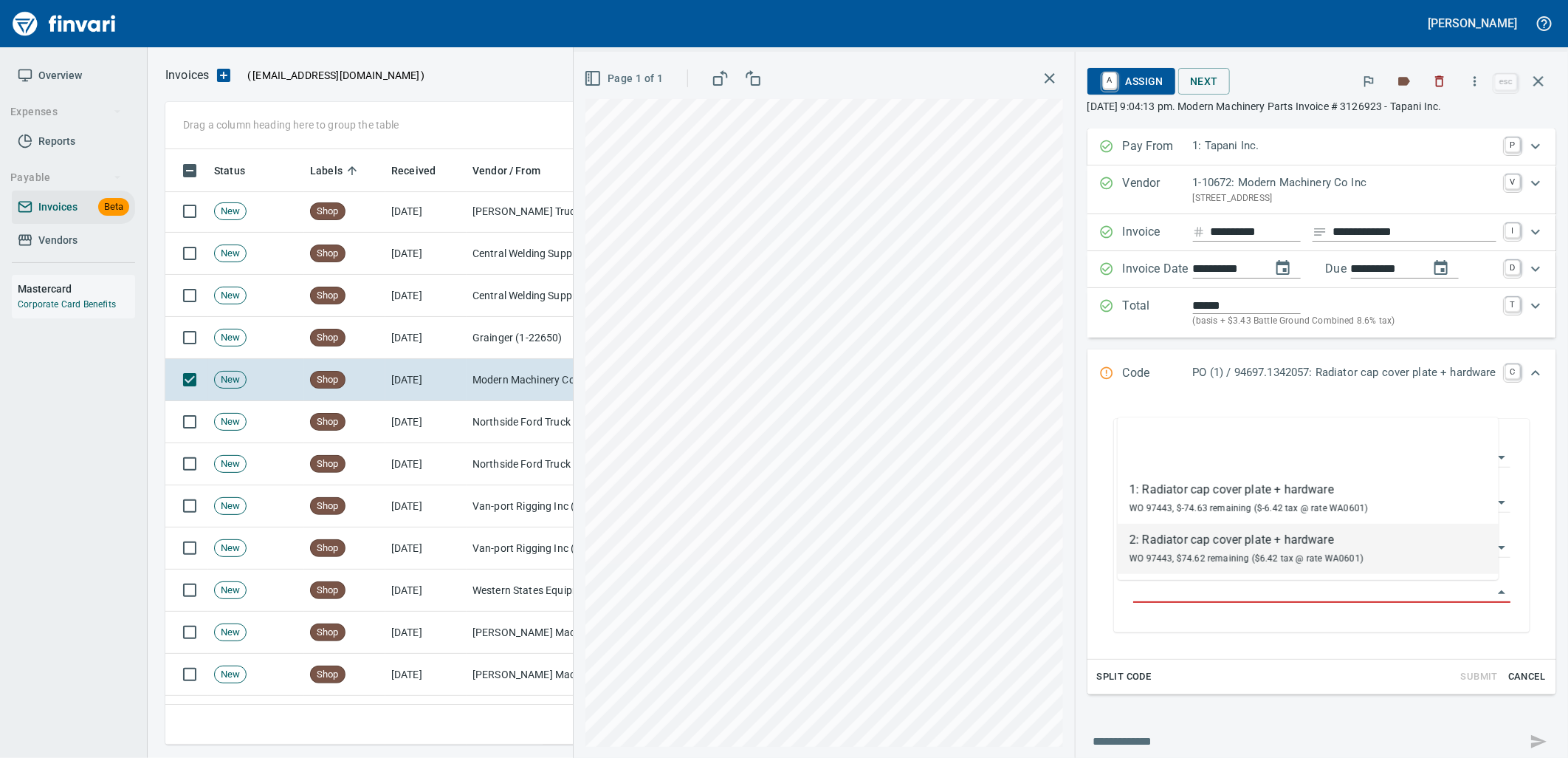
scroll to position [583, 1360]
click at [473, 344] on td "Grainger (1-22650)" at bounding box center [540, 338] width 147 height 42
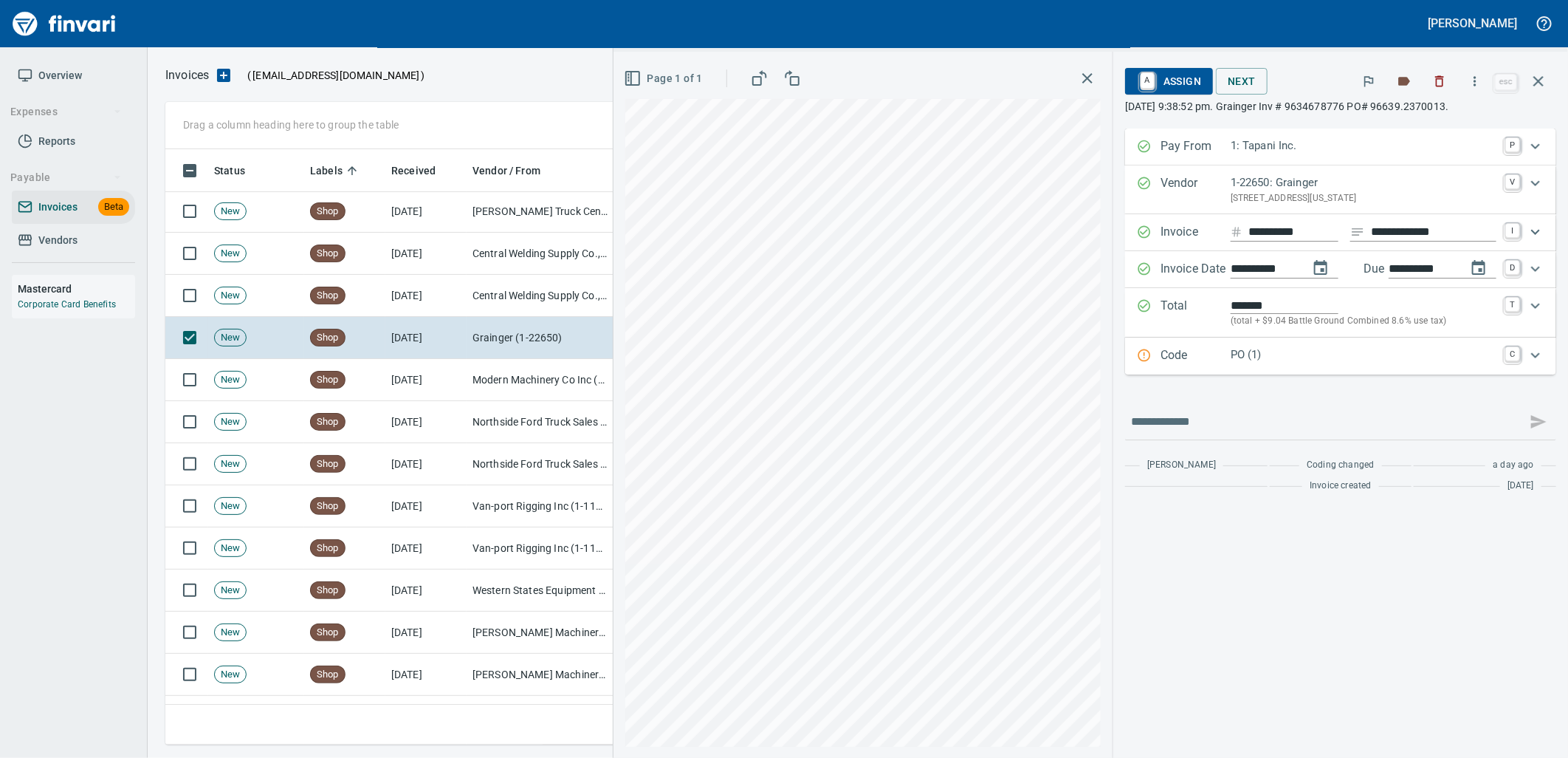
click at [1275, 363] on p "PO (1)" at bounding box center [1364, 354] width 266 height 17
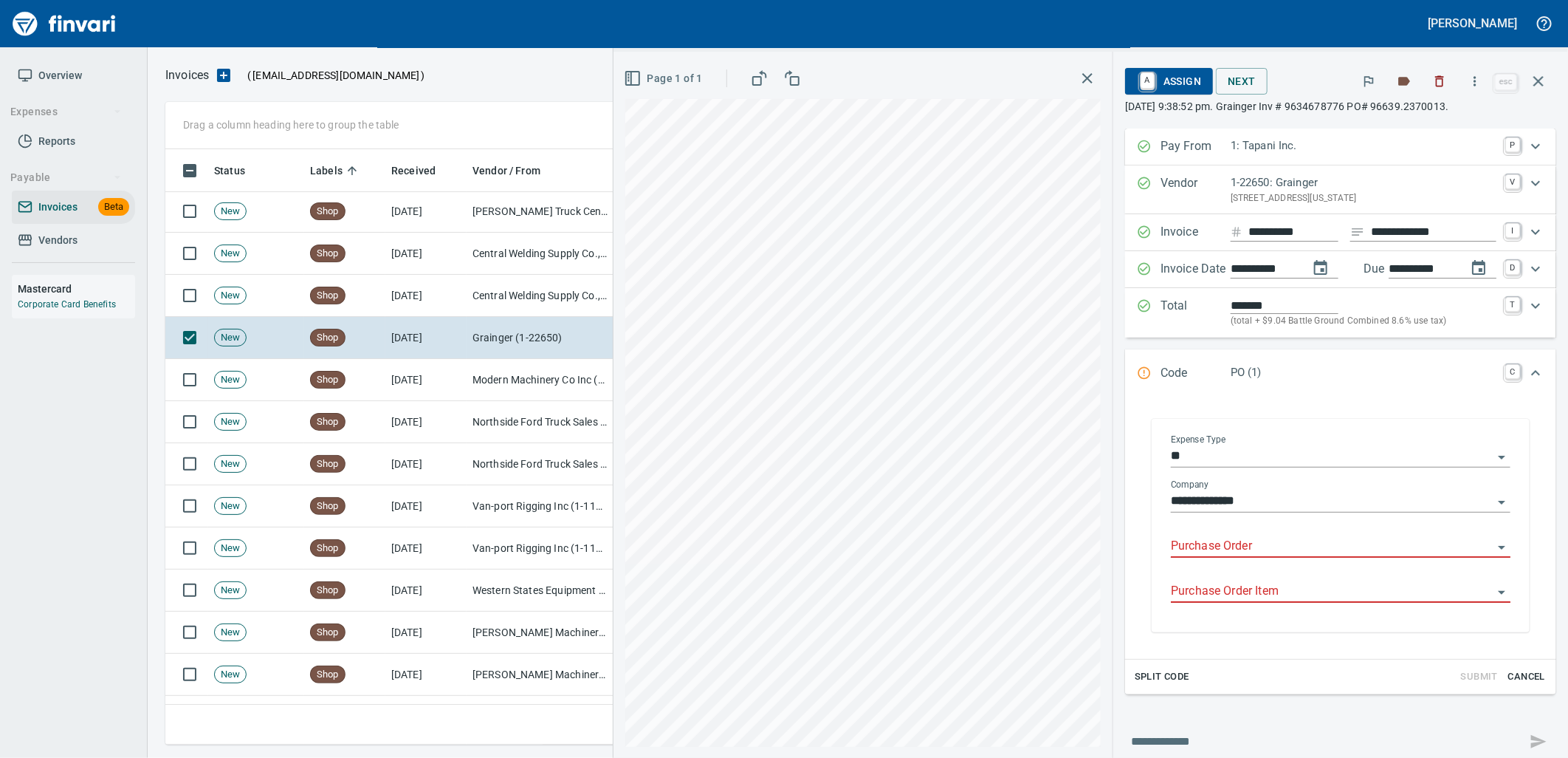
click at [1228, 547] on input "Purchase Order" at bounding box center [1332, 546] width 322 height 21
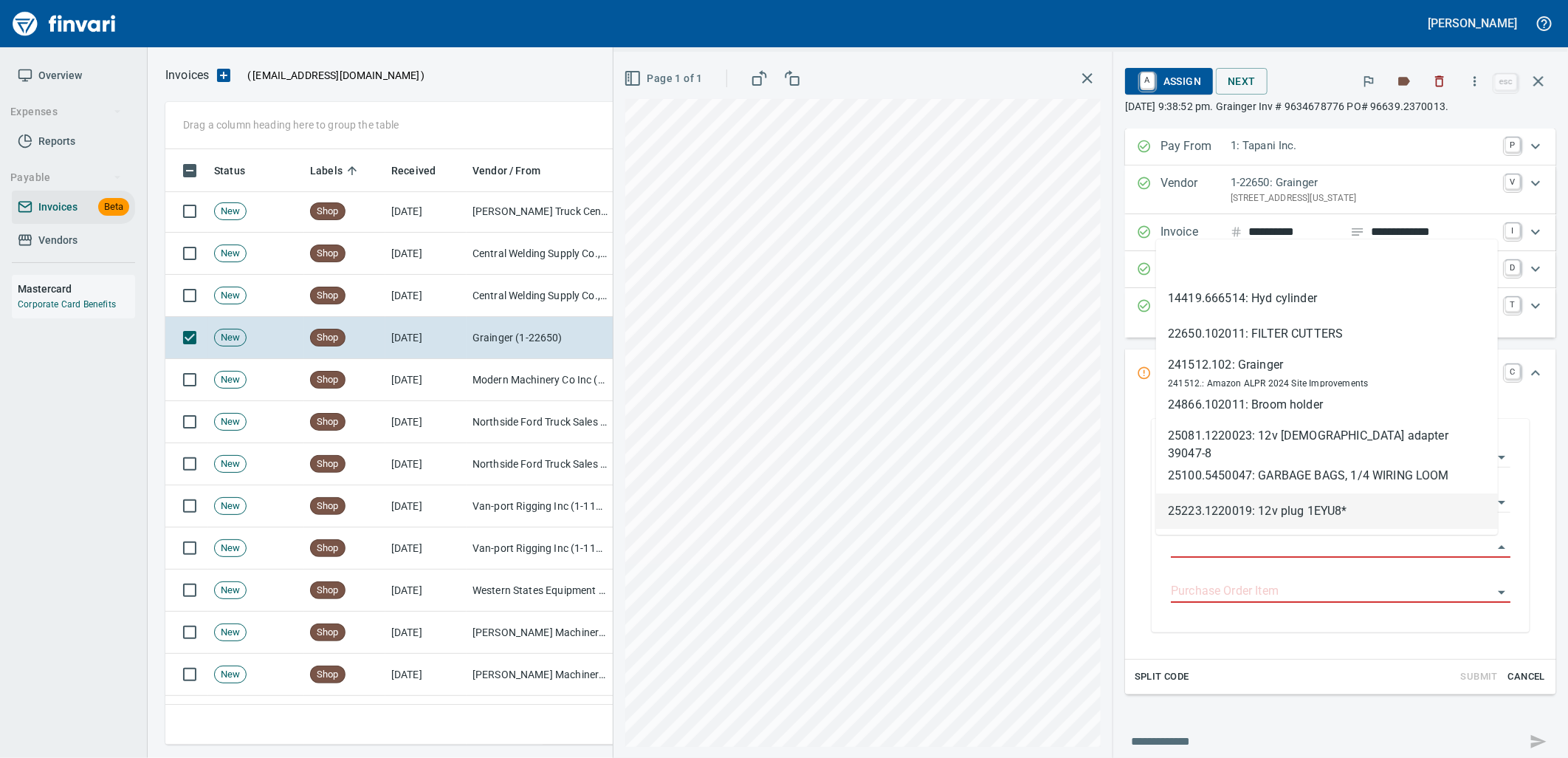
scroll to position [583, 1360]
type input "**********"
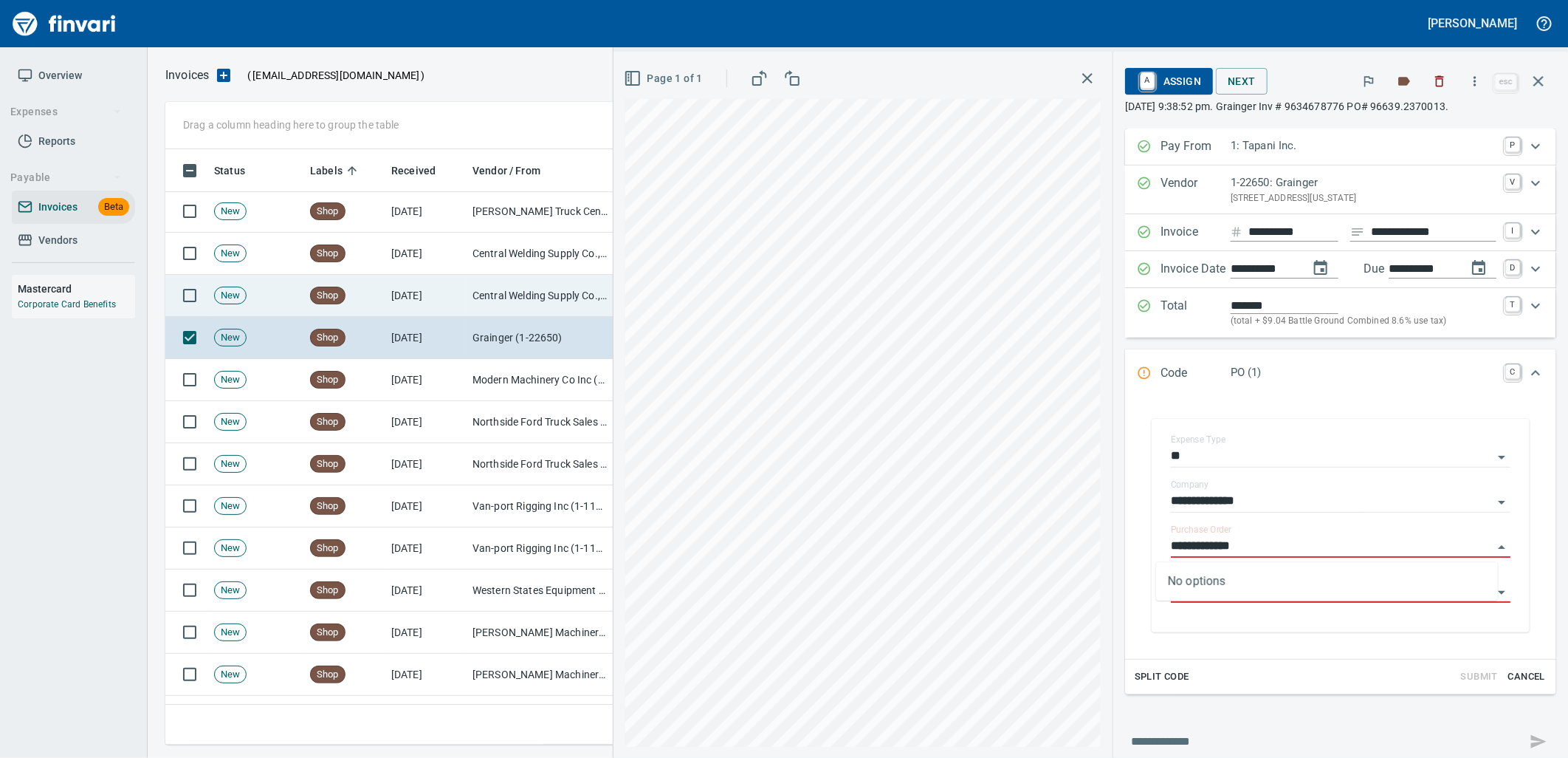
click at [511, 297] on td "Central Welding Supply Co., Inc (1-23924)" at bounding box center [540, 296] width 147 height 42
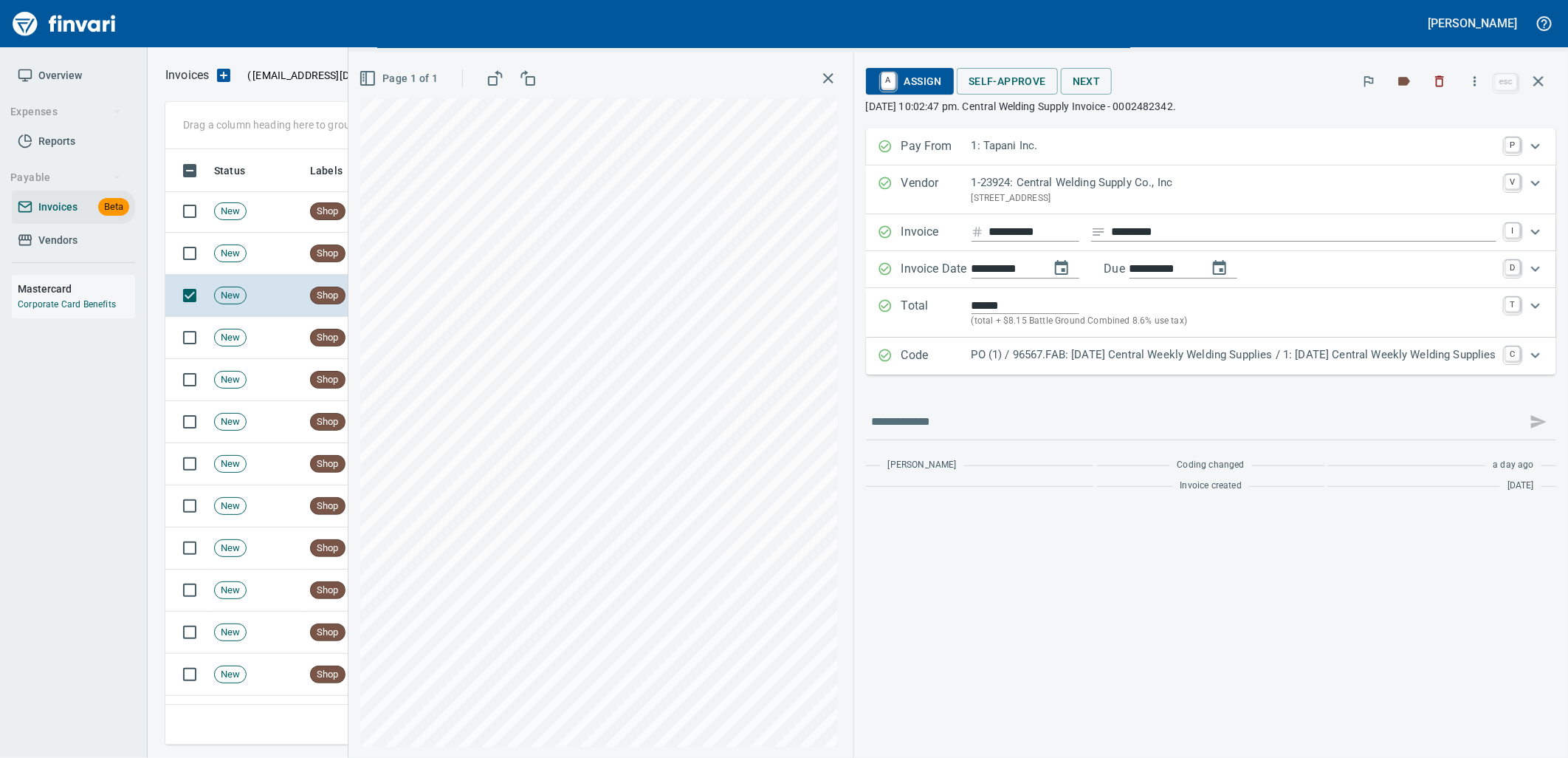
click at [1257, 352] on p "PO (1) / 96567.FAB: [DATE] Central Weekly Welding Supplies / 1: [DATE] Central …" at bounding box center [1234, 354] width 525 height 17
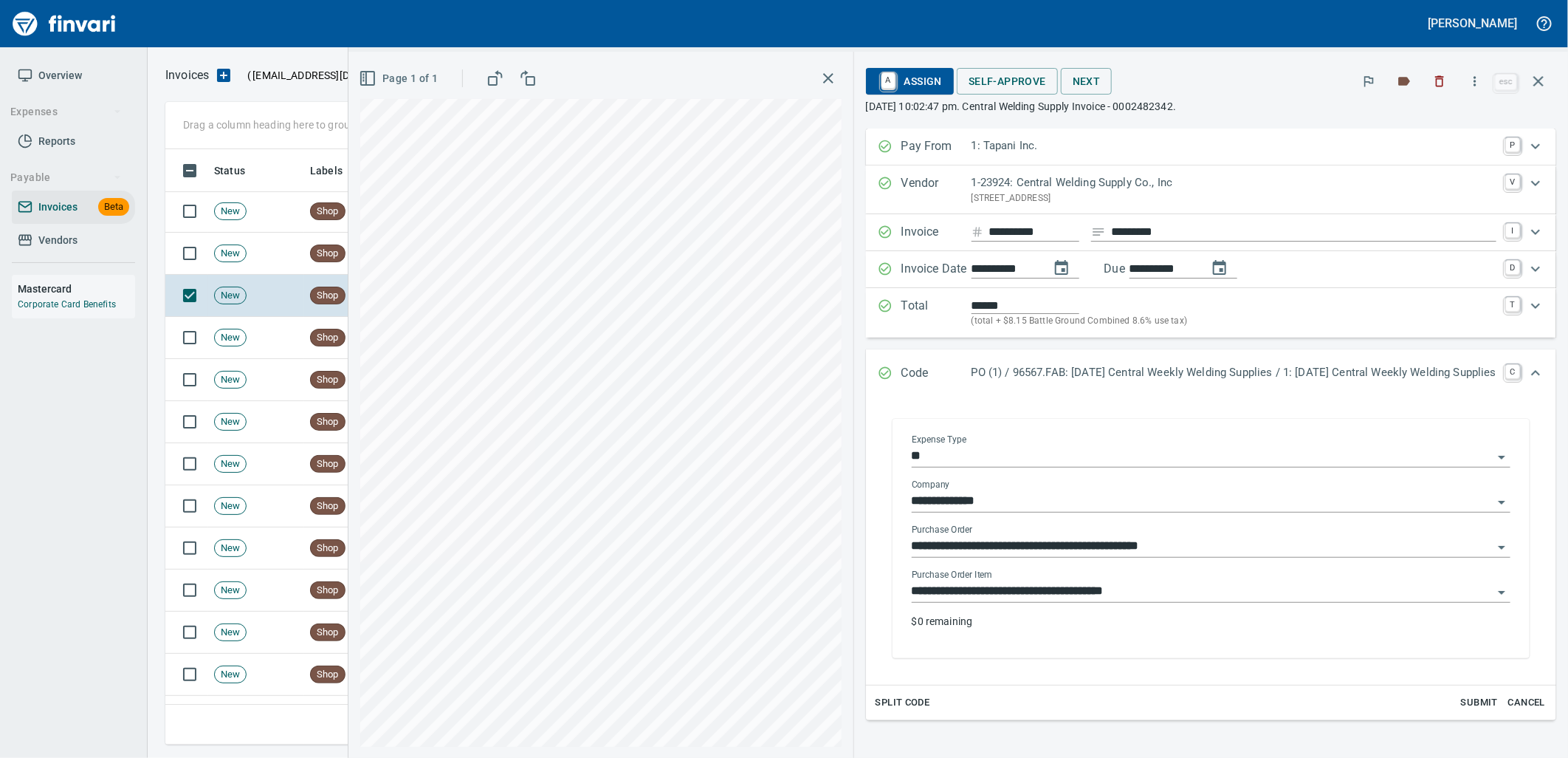
click at [1162, 585] on input "**********" at bounding box center [1203, 591] width 581 height 21
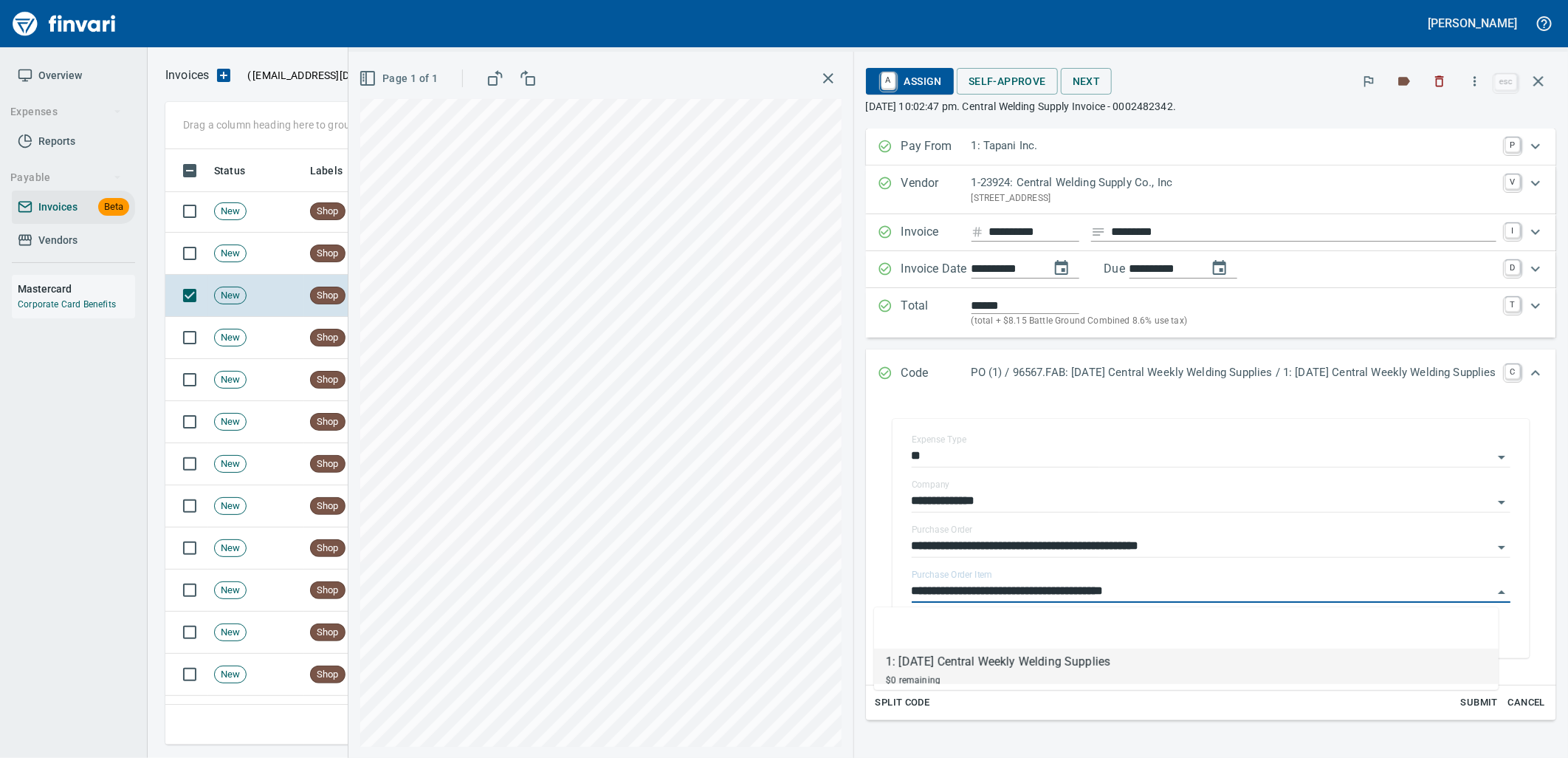
scroll to position [583, 1360]
click at [285, 266] on td "New" at bounding box center [256, 253] width 96 height 42
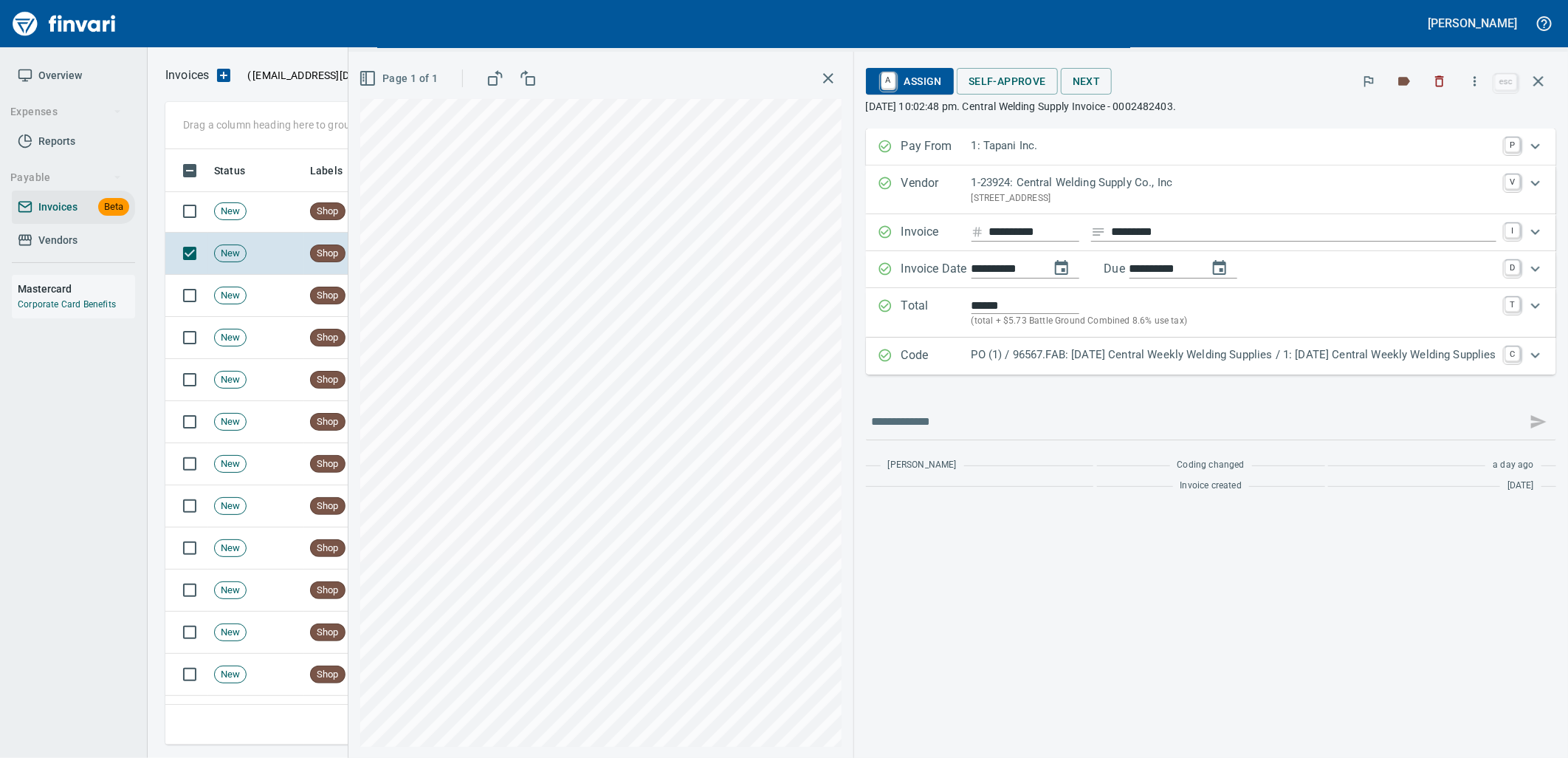
click at [1070, 347] on p "PO (1) / 96567.FAB: [DATE] Central Weekly Welding Supplies / 1: [DATE] Central …" at bounding box center [1234, 354] width 525 height 17
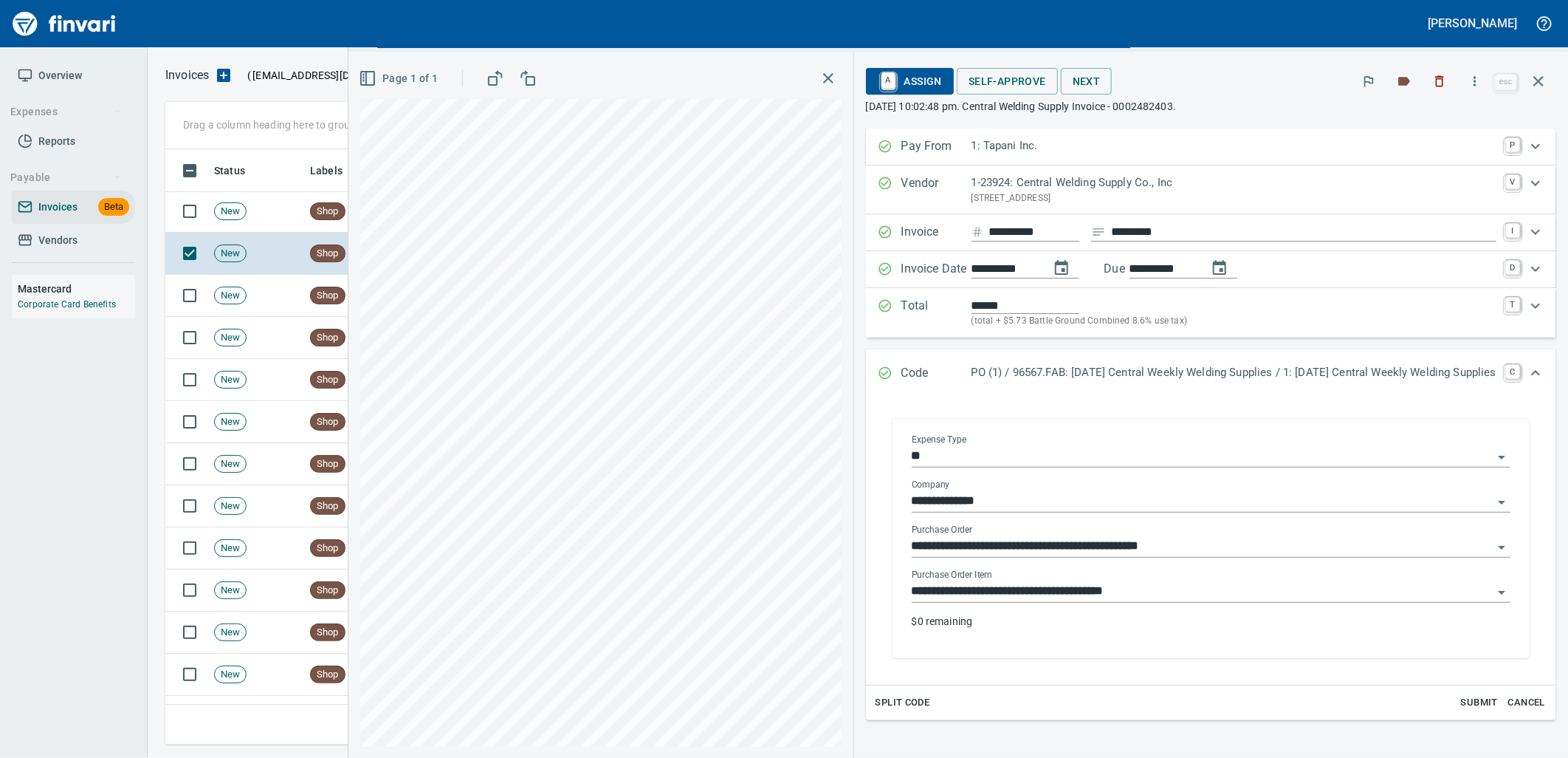
click at [1117, 588] on input "**********" at bounding box center [1203, 591] width 581 height 21
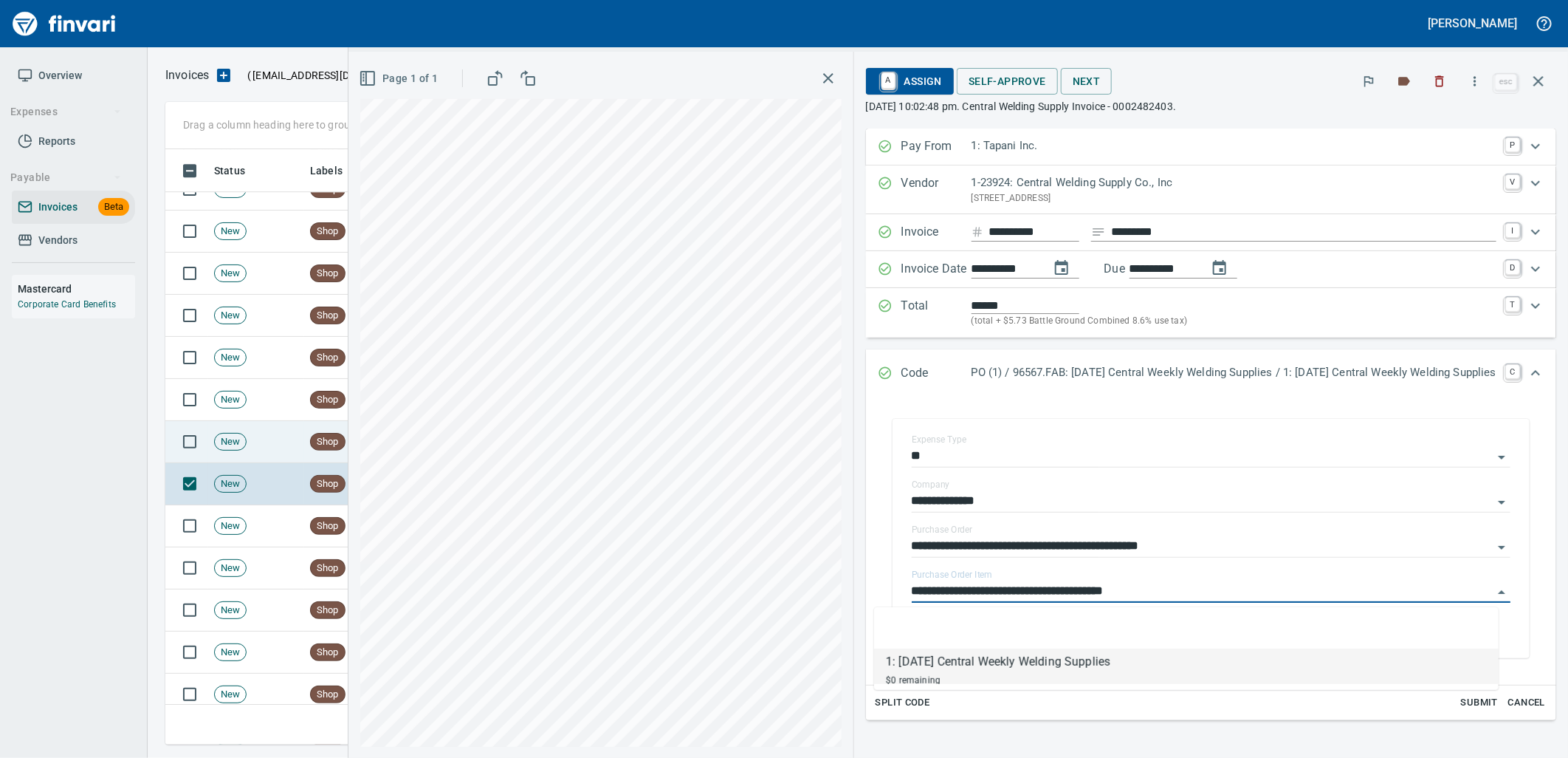
scroll to position [6517, 0]
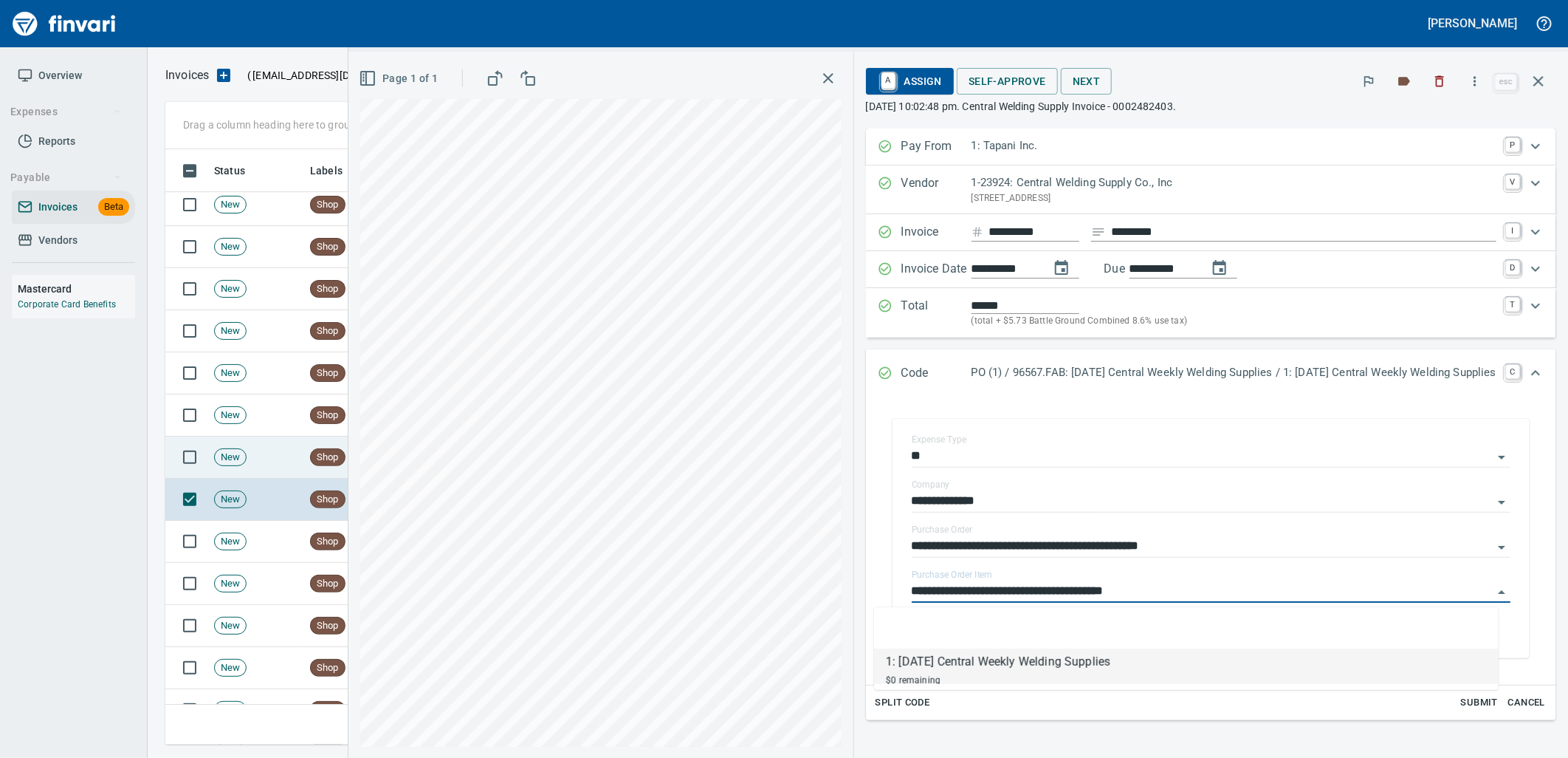
click at [282, 441] on td "New" at bounding box center [256, 457] width 96 height 42
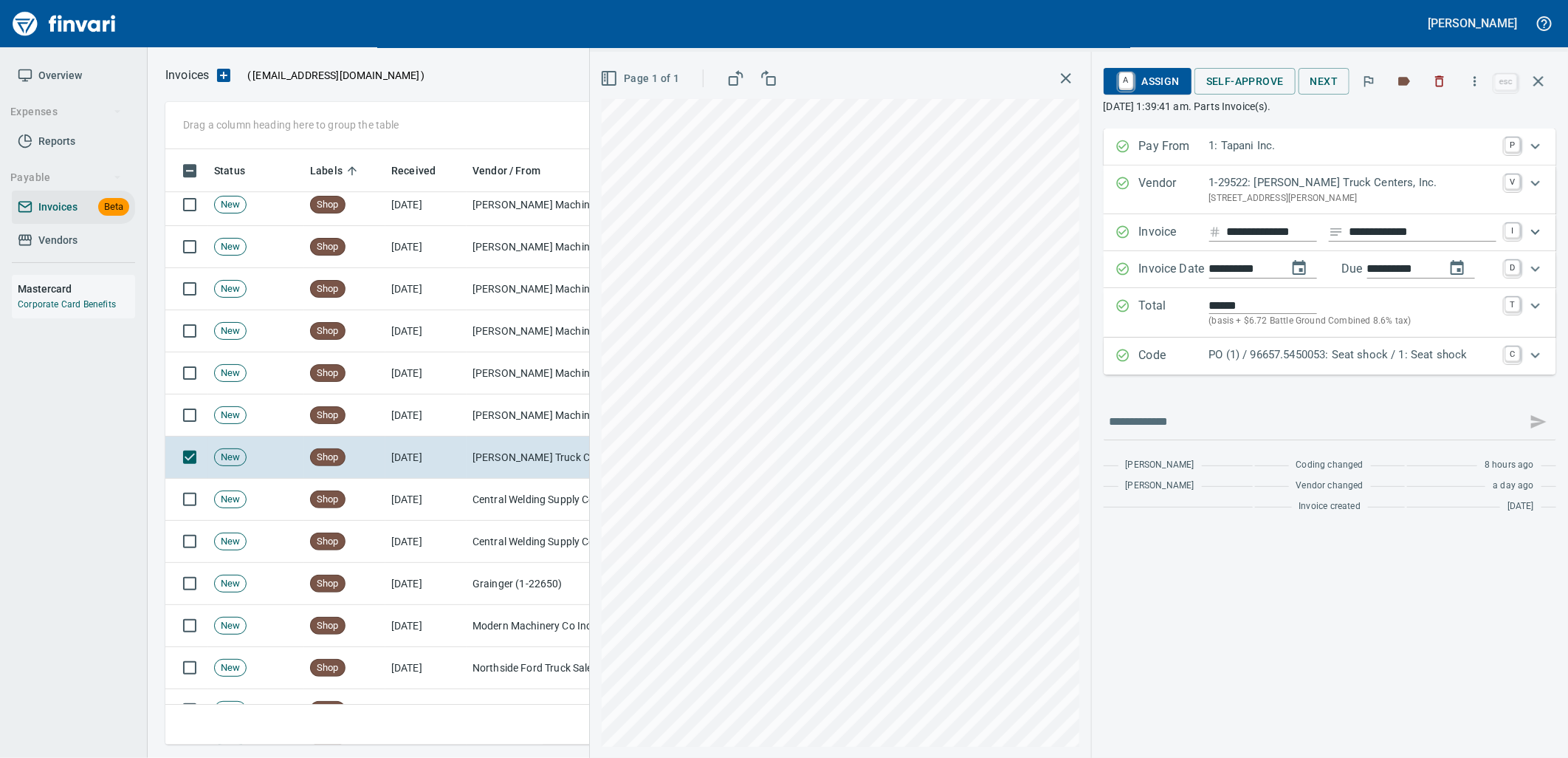
click at [1241, 360] on p "PO (1) / 96657.5450053: Seat shock / 1: Seat shock" at bounding box center [1353, 354] width 288 height 17
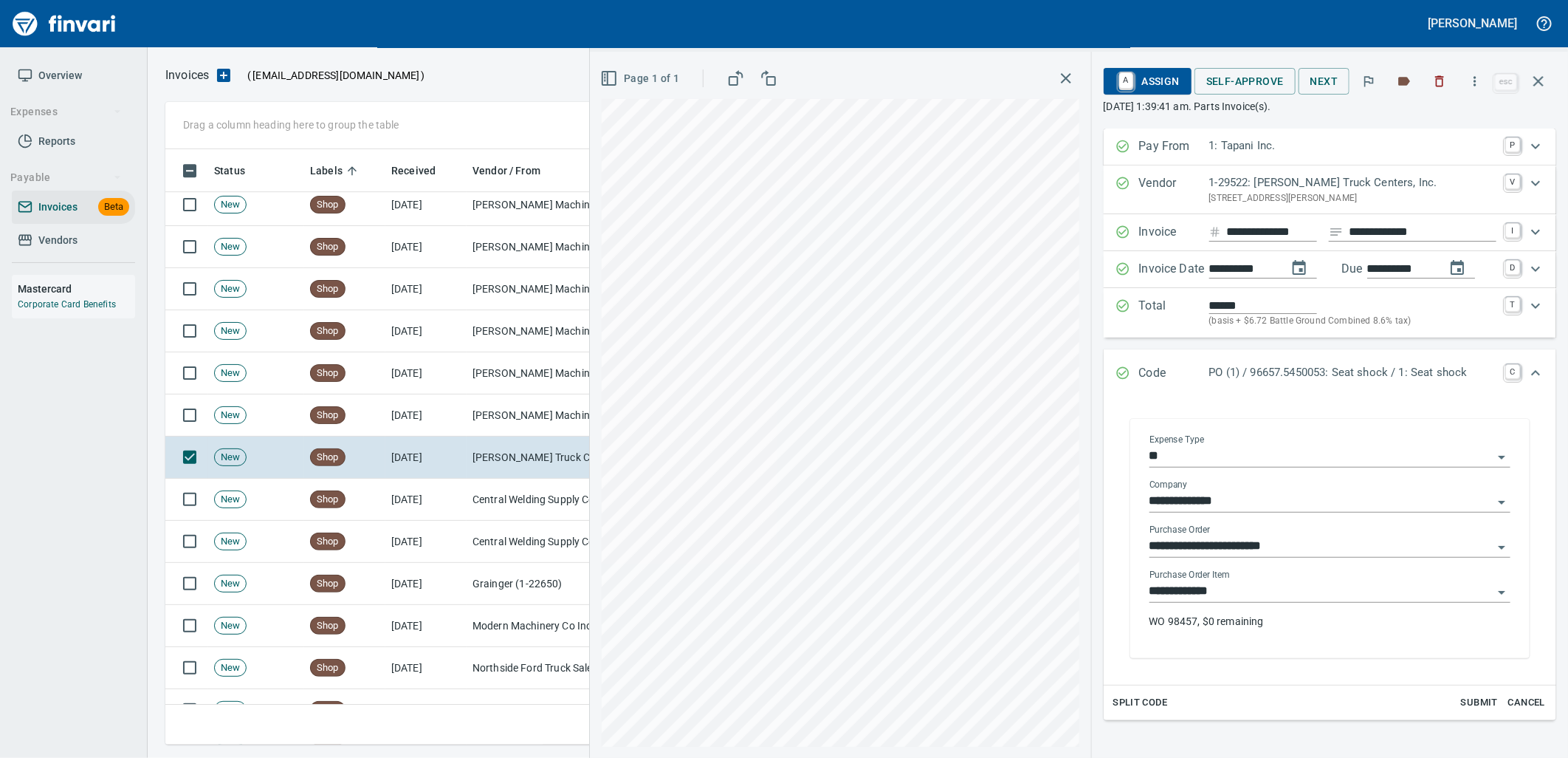
click at [1237, 604] on div "**********" at bounding box center [1330, 605] width 361 height 71
click at [1237, 597] on input "**********" at bounding box center [1322, 591] width 344 height 21
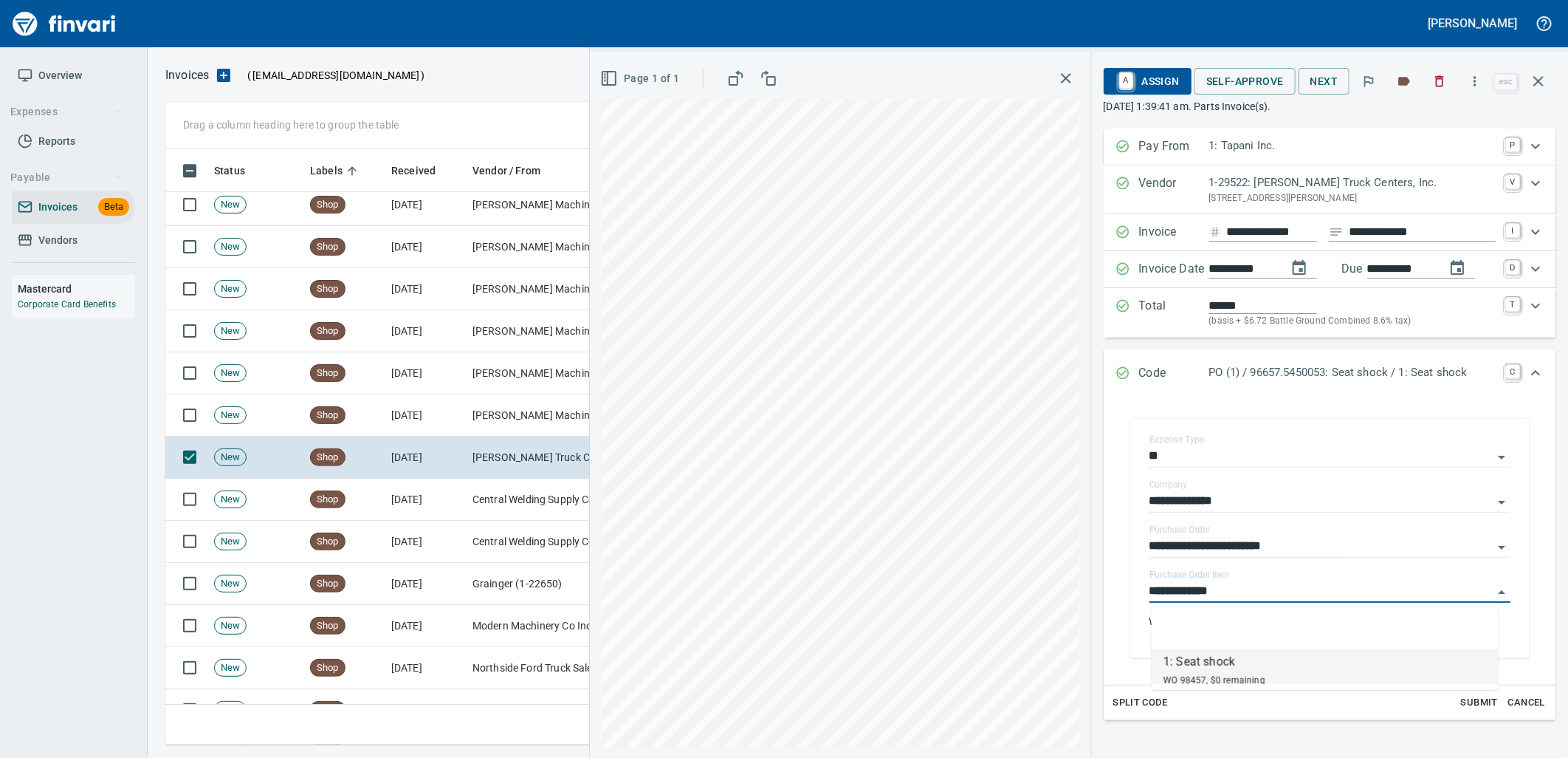
scroll to position [583, 1360]
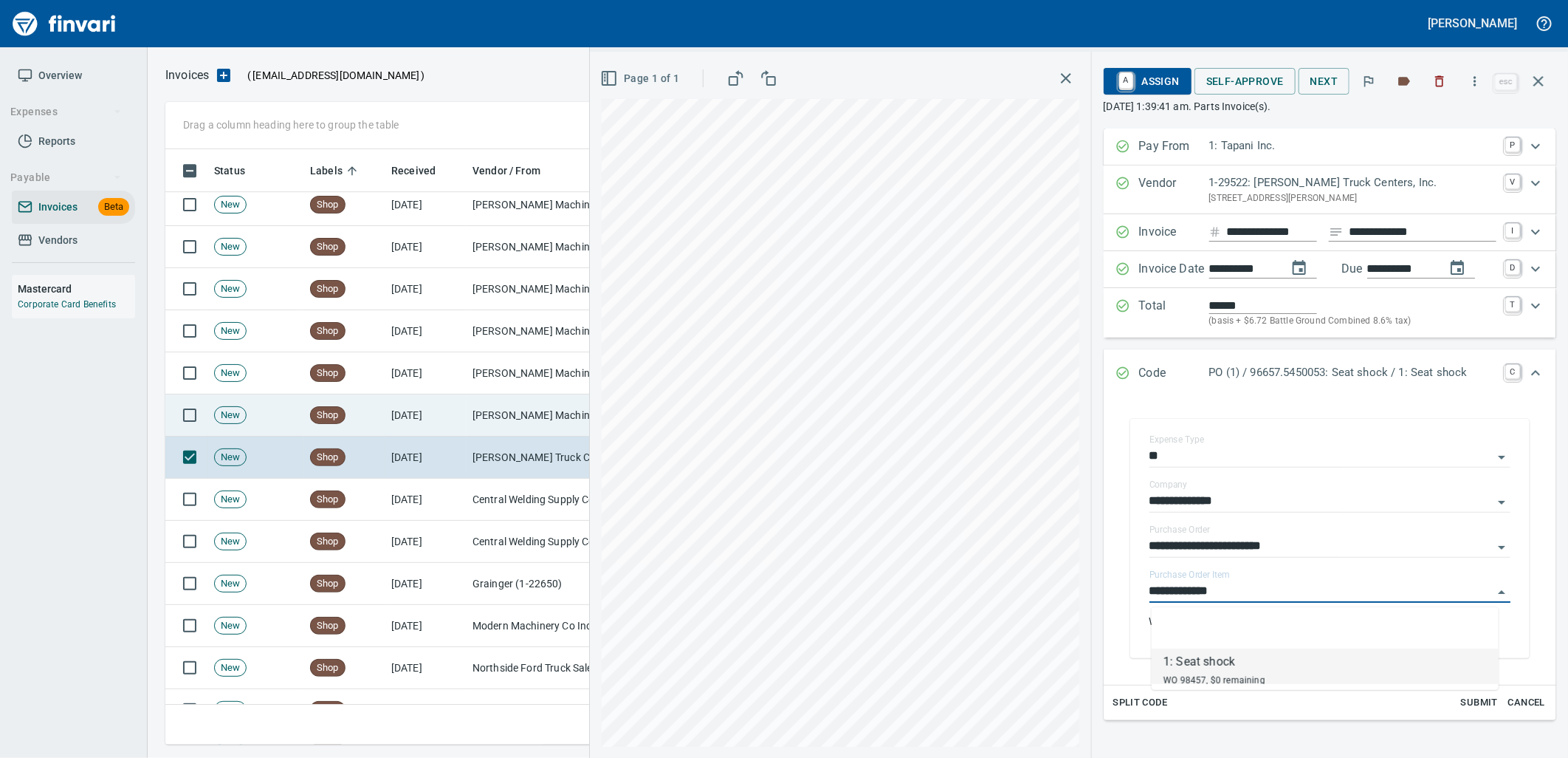
click at [423, 416] on td "[DATE]" at bounding box center [426, 415] width 81 height 42
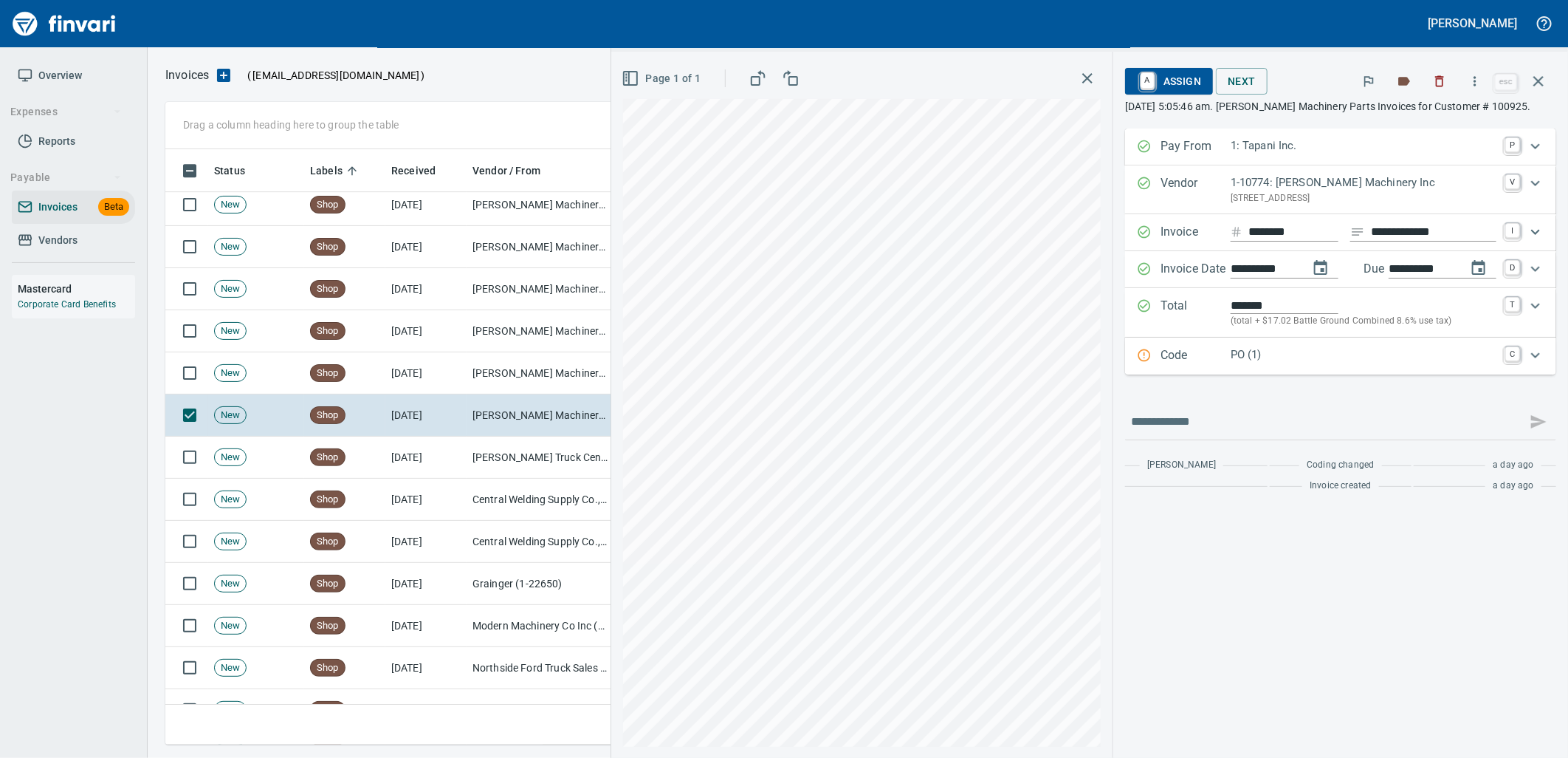
click at [1341, 370] on div "Code PO (1) C" at bounding box center [1340, 356] width 431 height 37
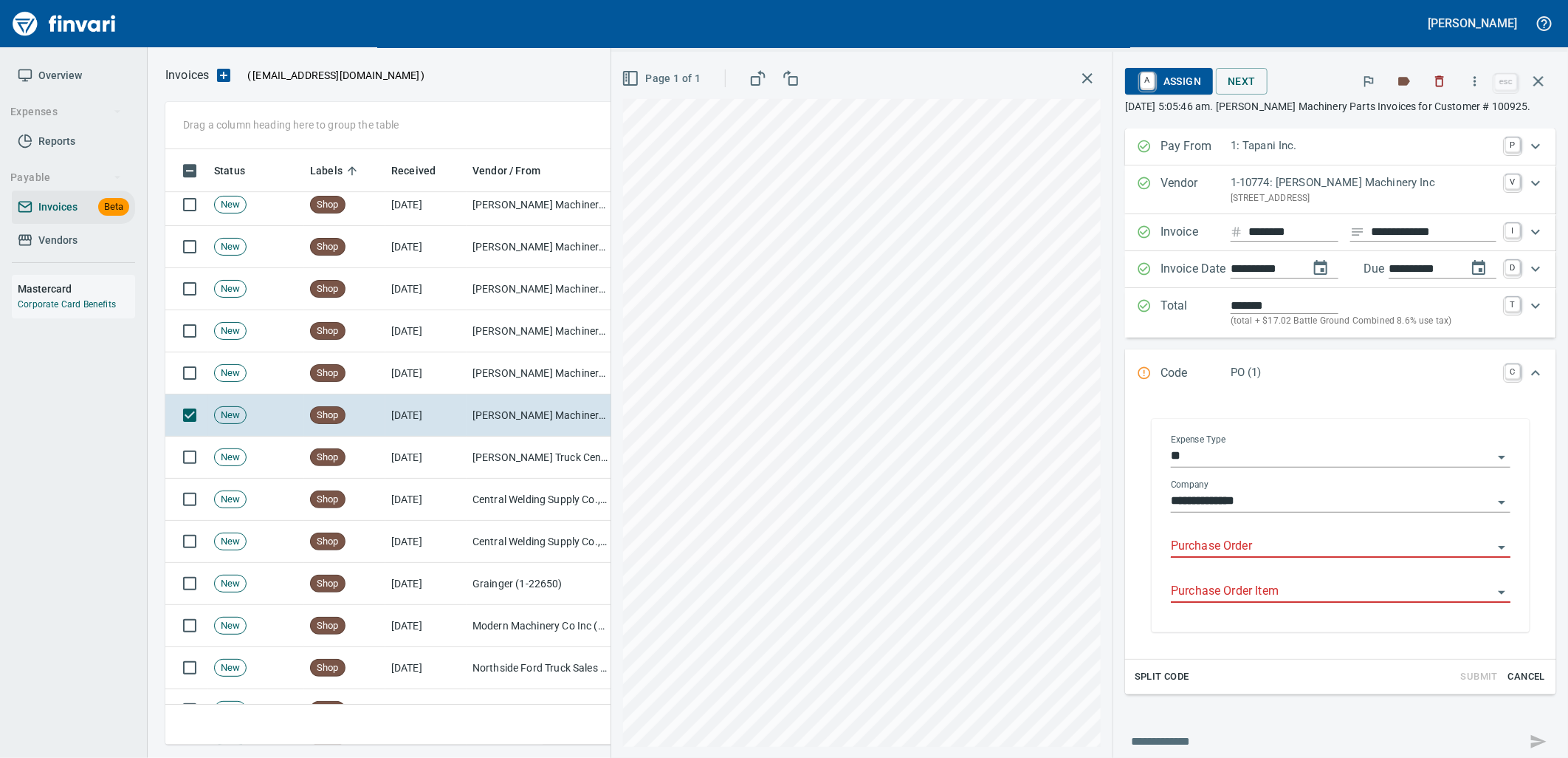
click at [1254, 540] on input "Purchase Order" at bounding box center [1332, 546] width 322 height 21
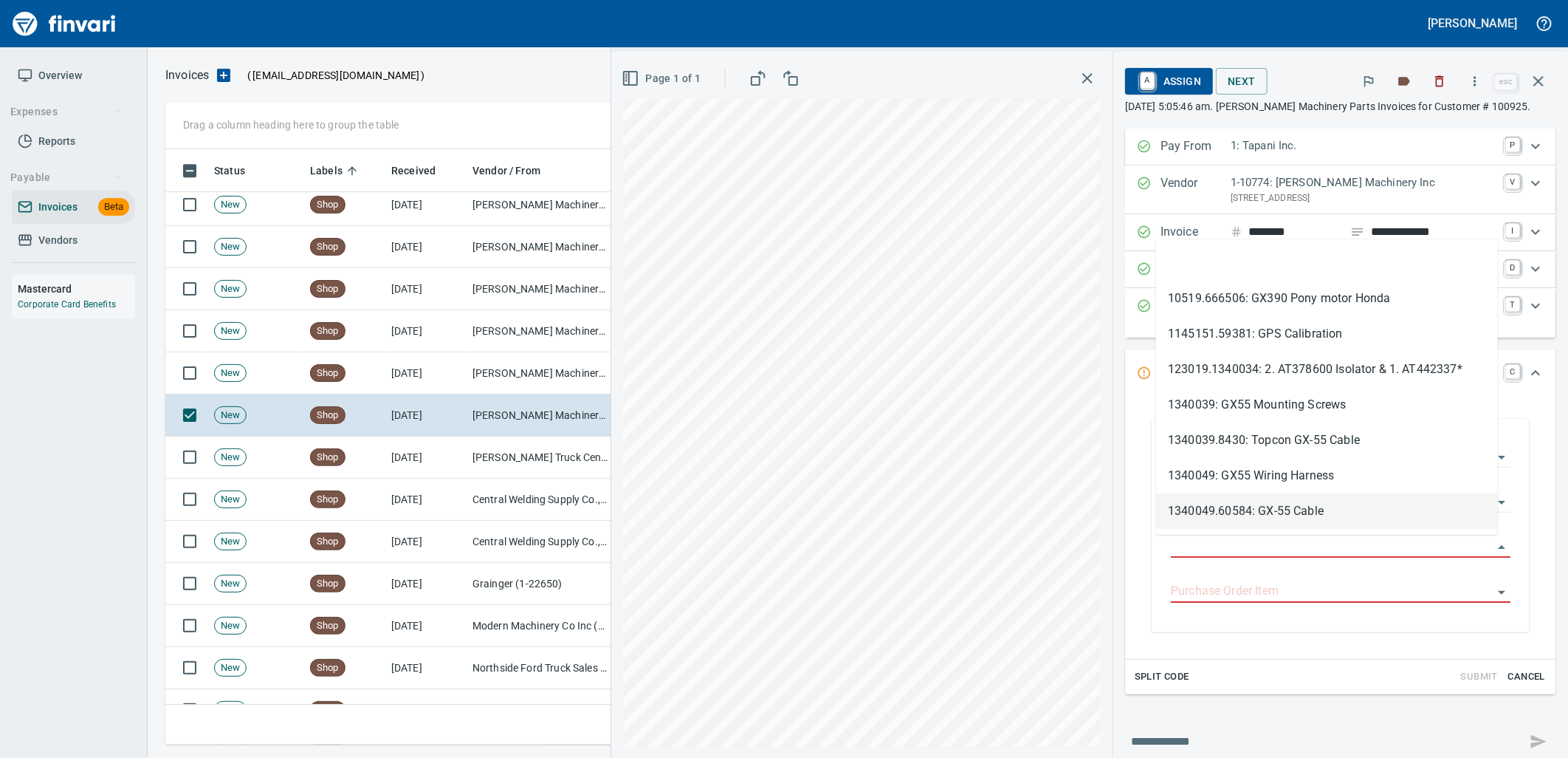
scroll to position [583, 1360]
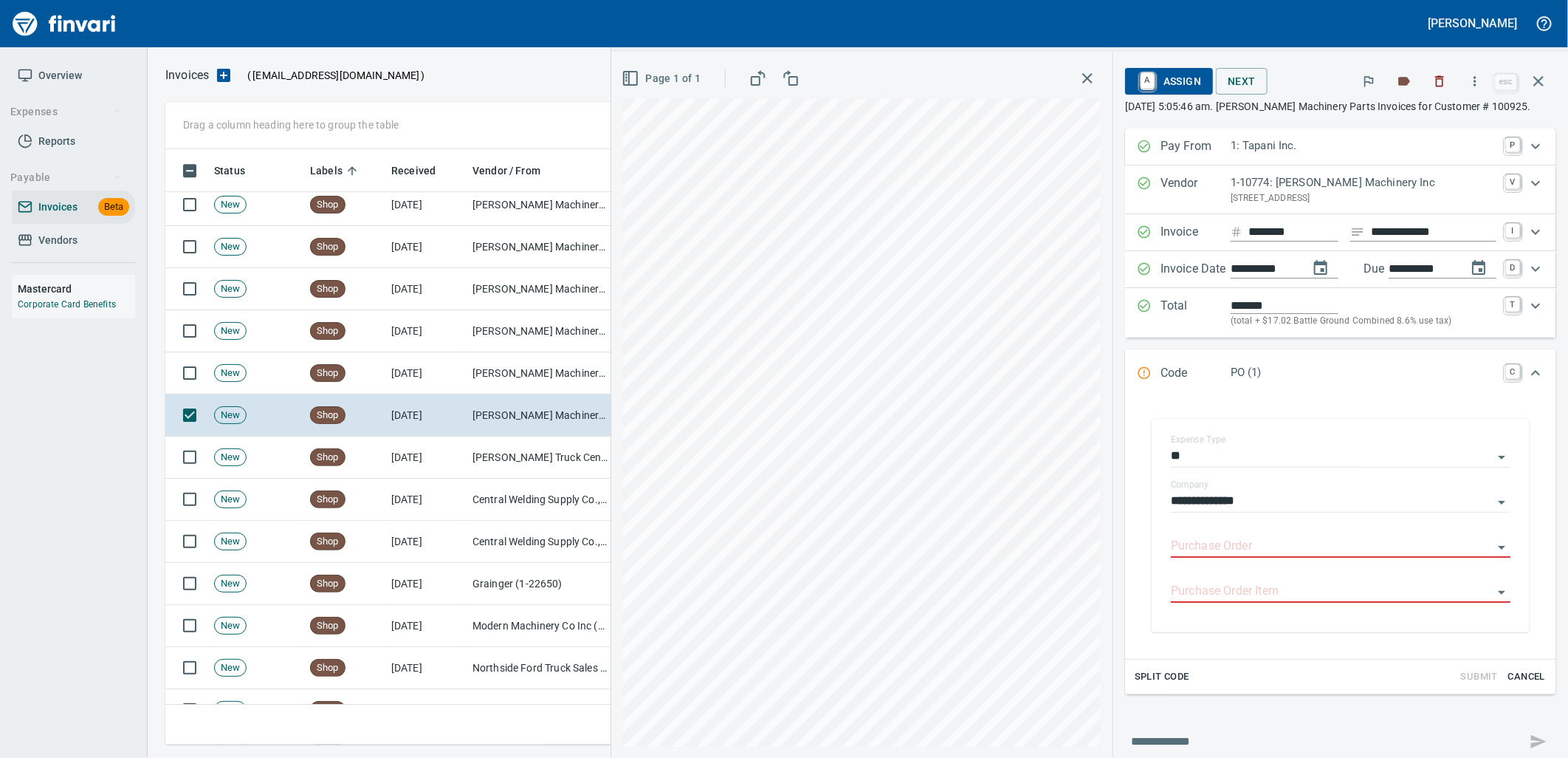
type input "**********"
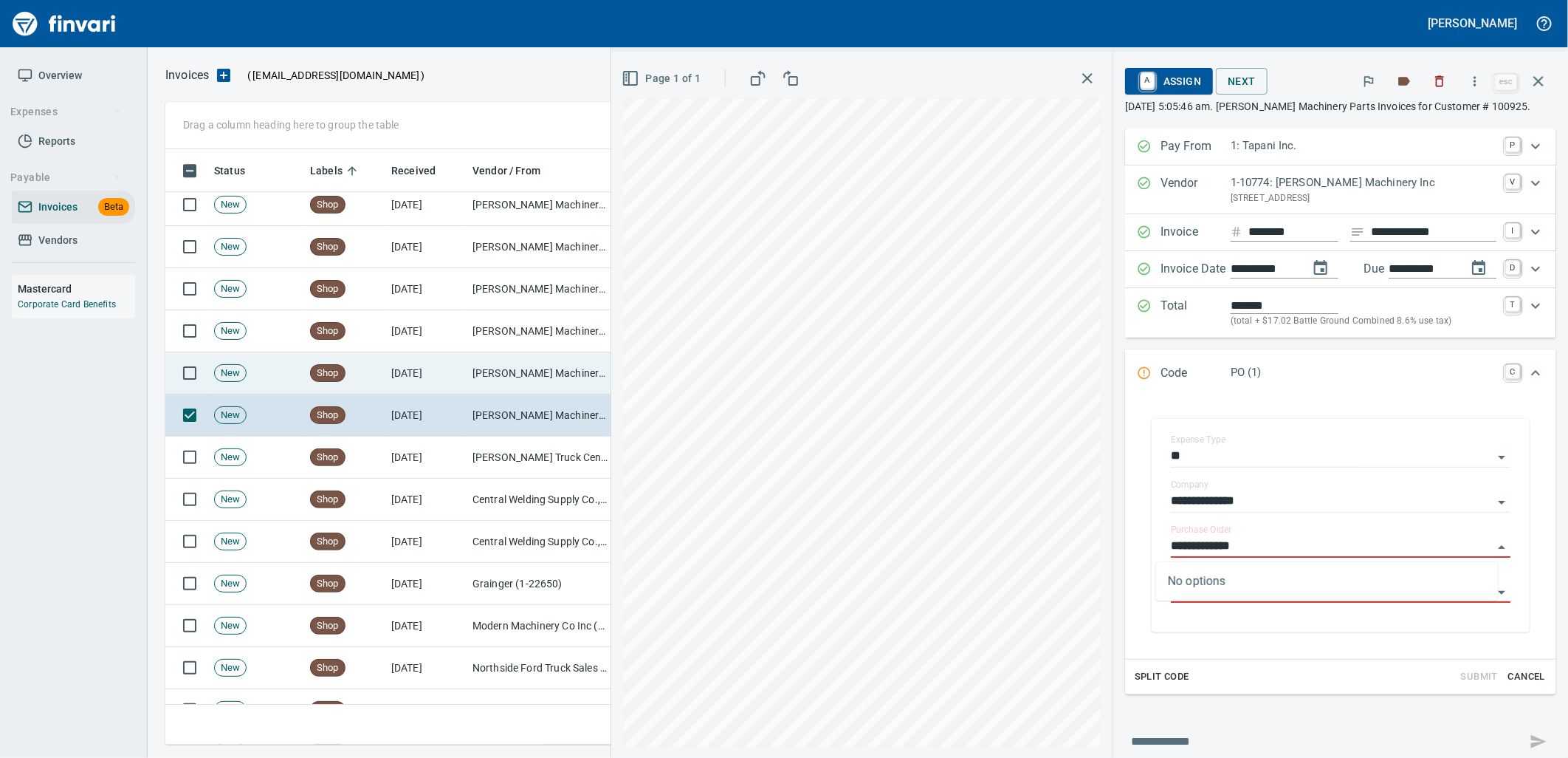
click at [511, 365] on td "[PERSON_NAME] Machinery Inc (1-10774)" at bounding box center [540, 373] width 147 height 42
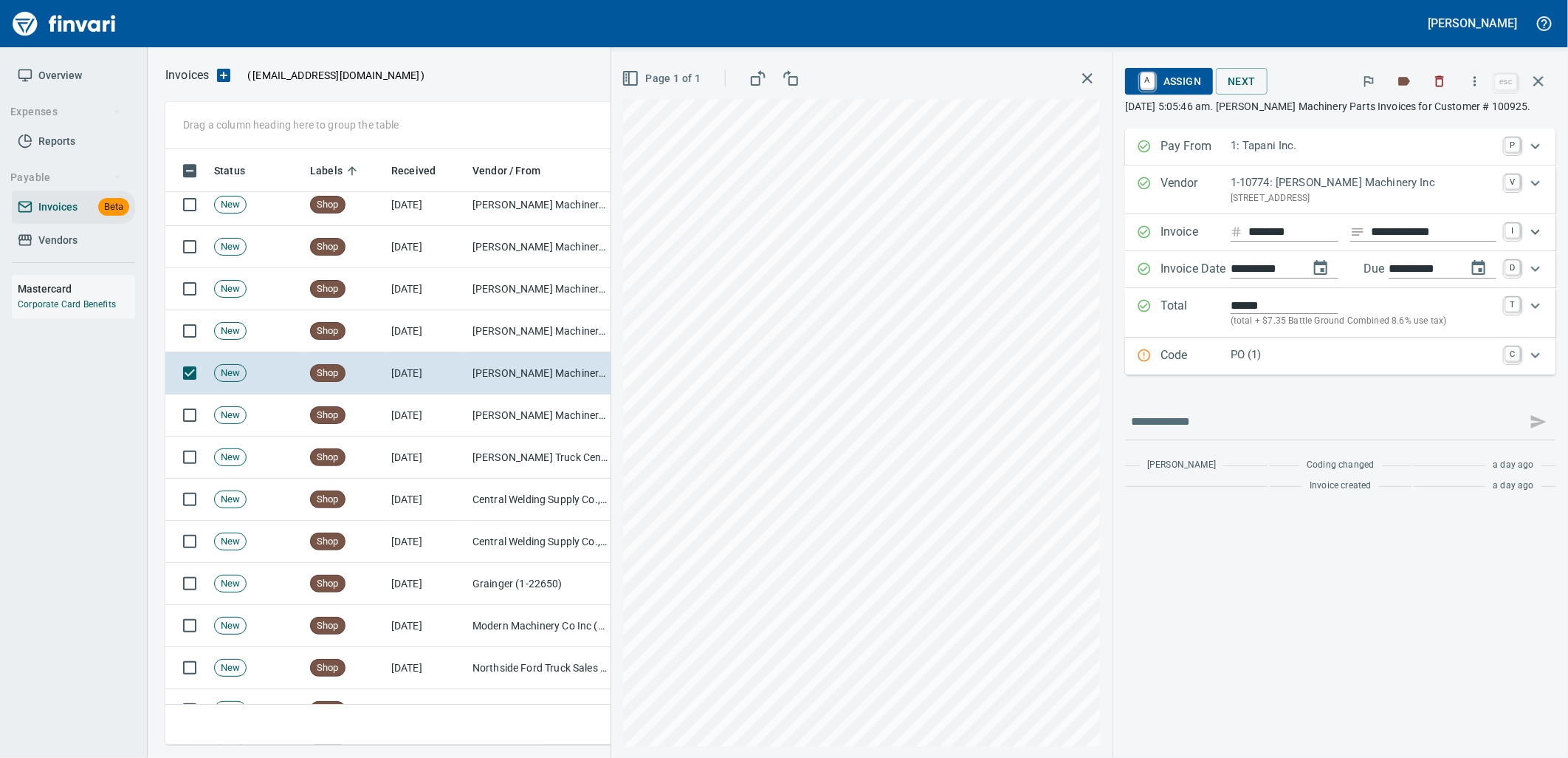
click at [1289, 358] on p "PO (1)" at bounding box center [1364, 354] width 266 height 17
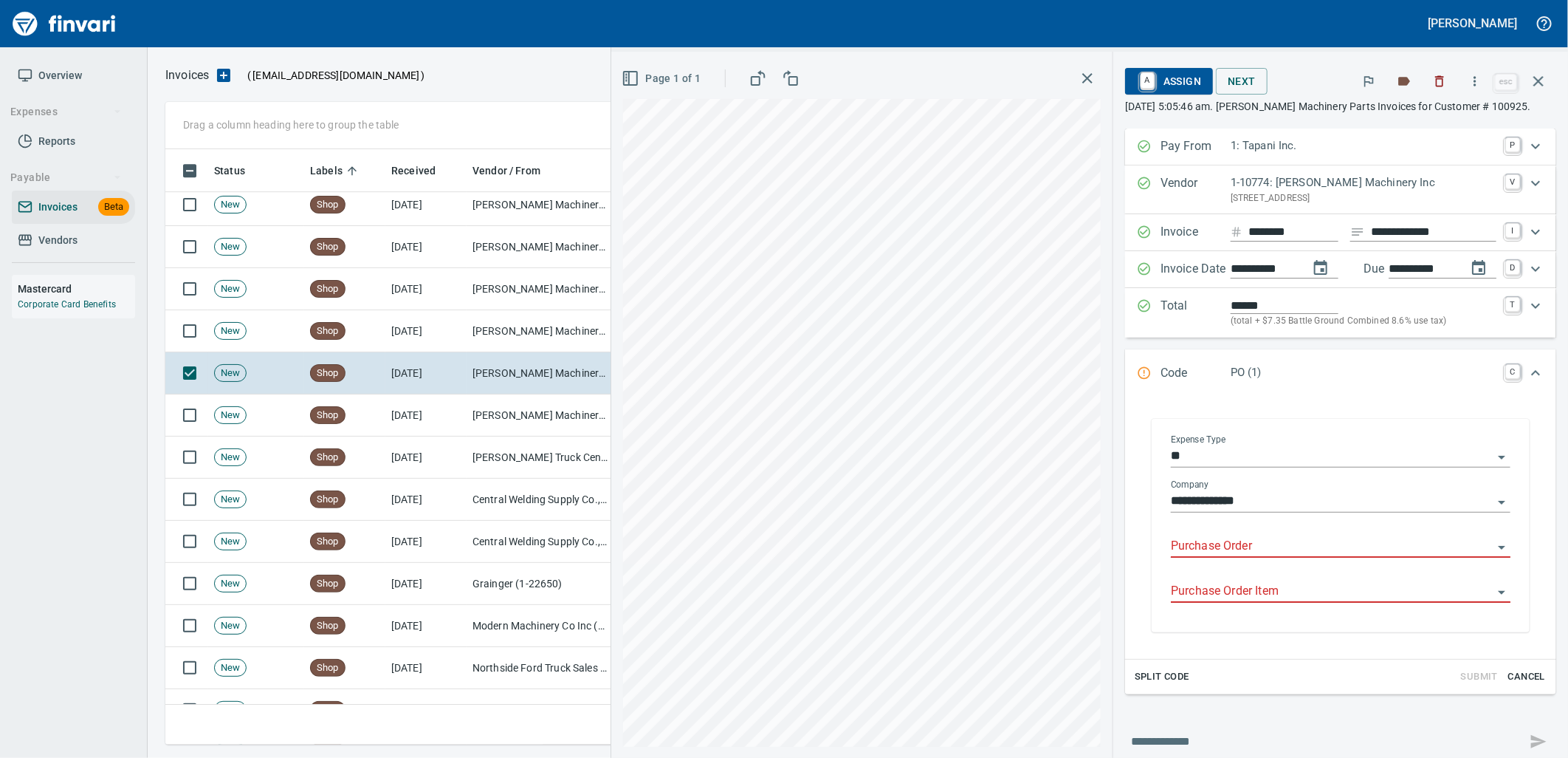
drag, startPoint x: 1255, startPoint y: 554, endPoint x: 1120, endPoint y: 436, distance: 179.3
click at [1254, 554] on input "Purchase Order" at bounding box center [1332, 546] width 322 height 21
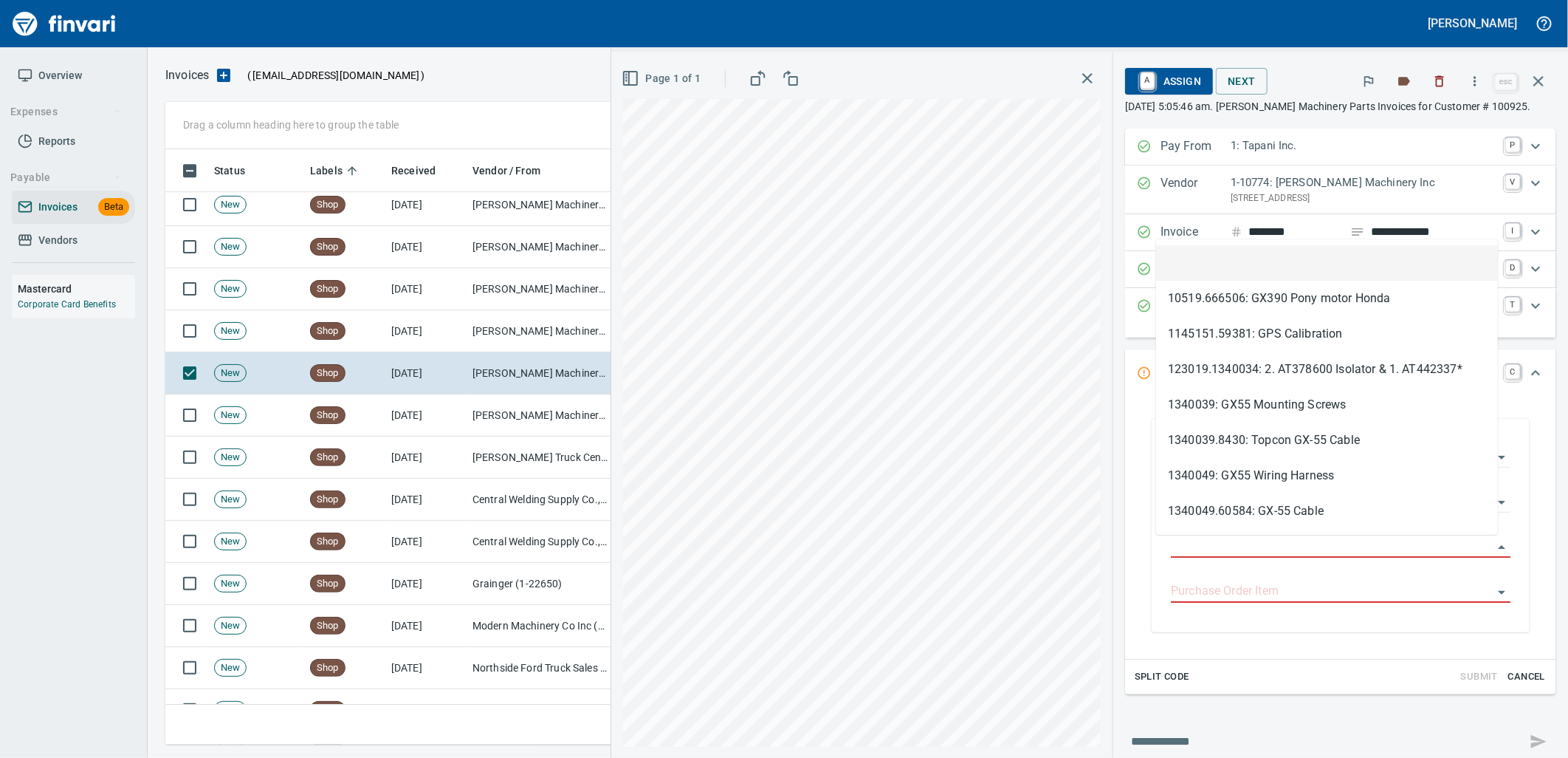
type input "**********"
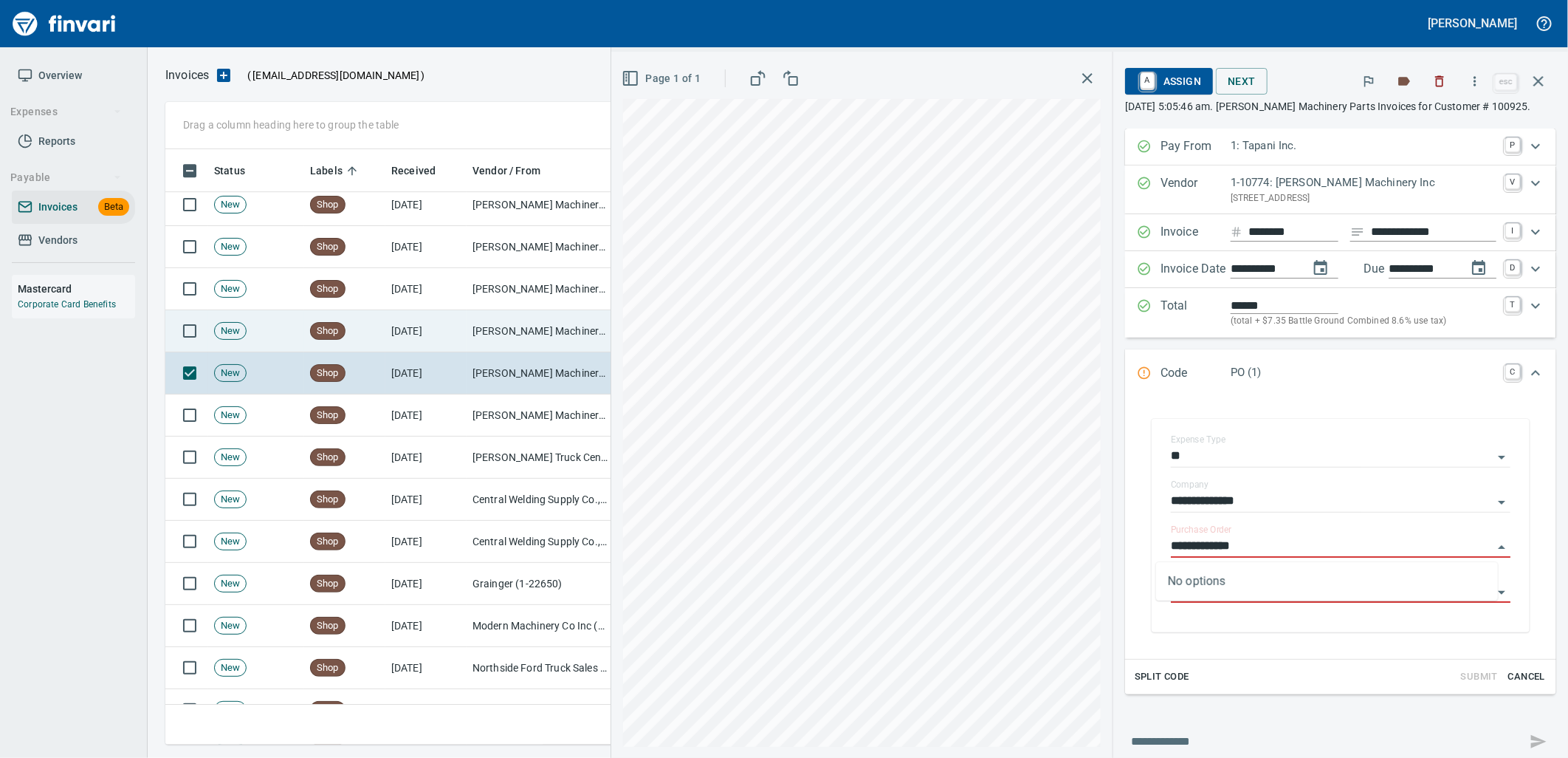
click at [452, 321] on td "[DATE]" at bounding box center [426, 331] width 81 height 42
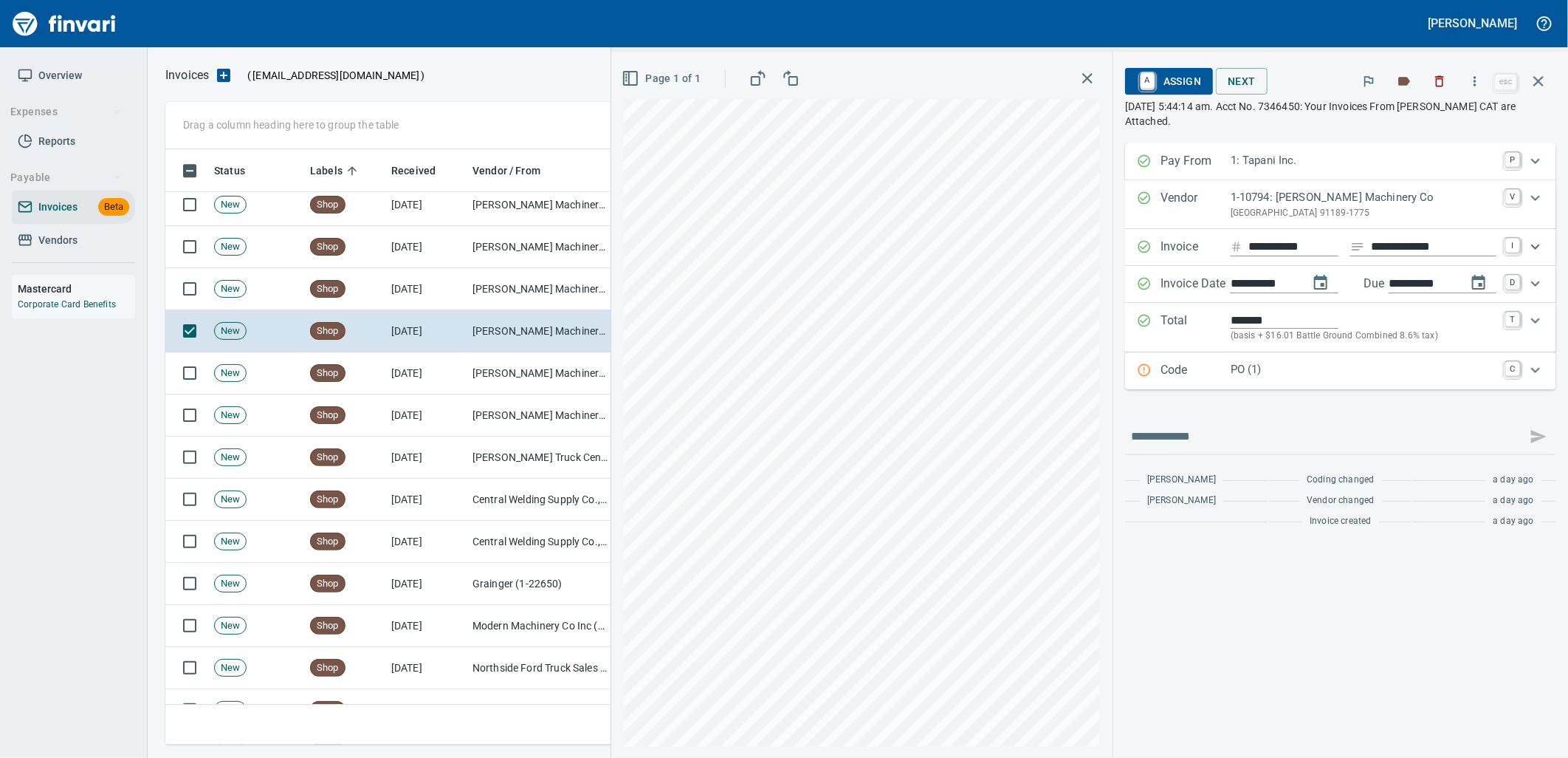
click at [1285, 375] on p "PO (1)" at bounding box center [1364, 369] width 266 height 17
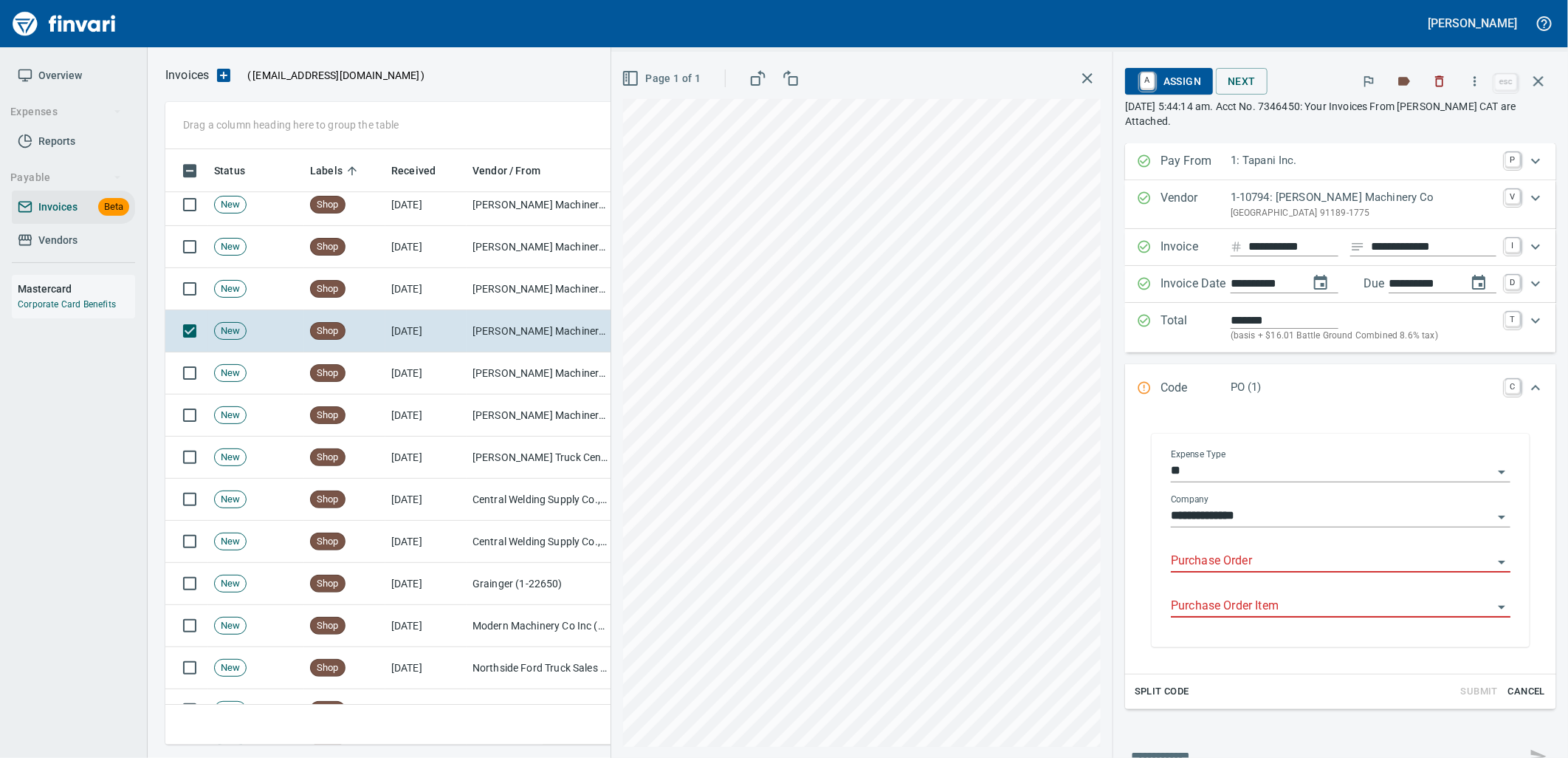
click at [1246, 565] on input "Purchase Order" at bounding box center [1332, 561] width 322 height 21
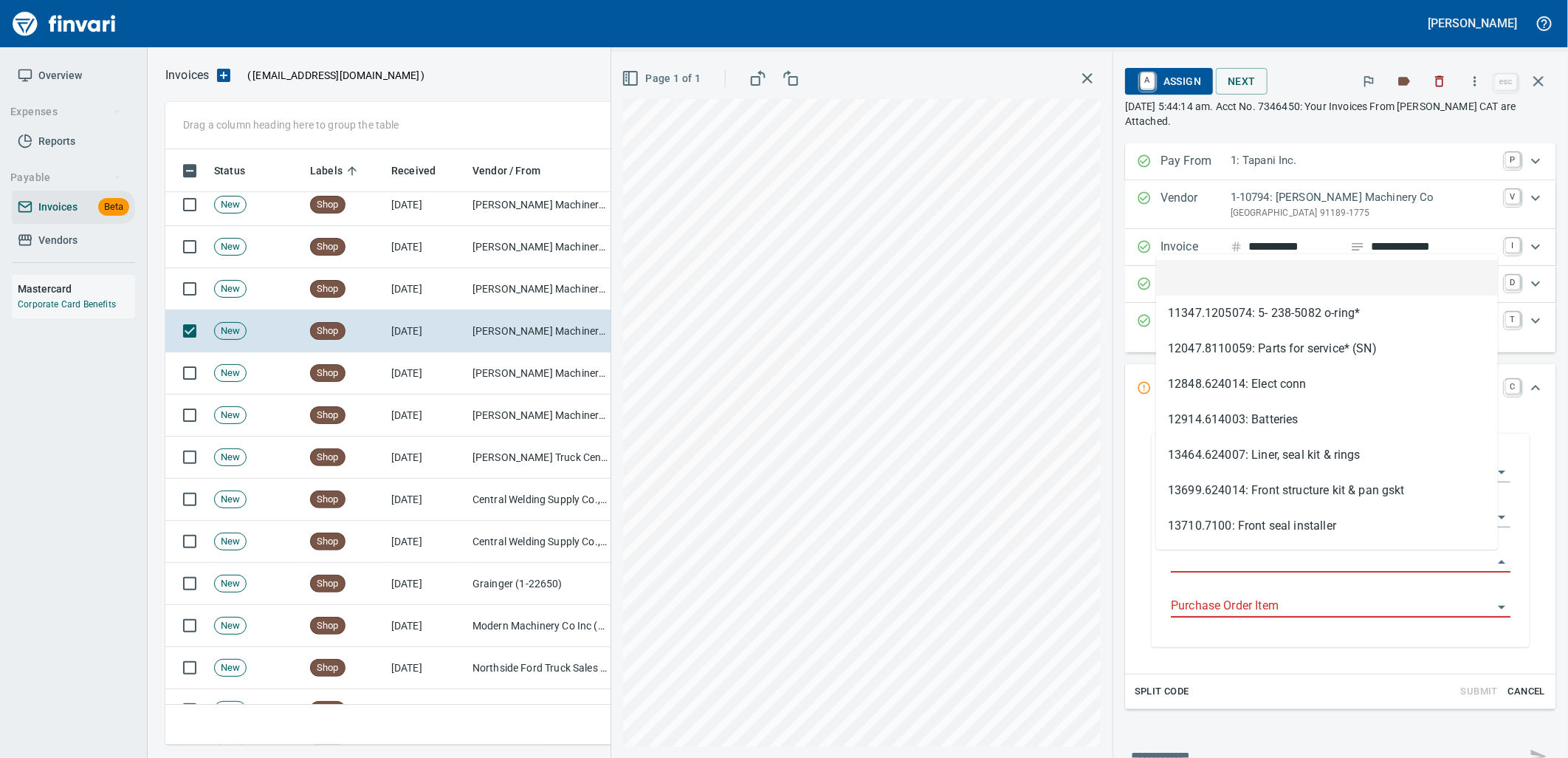
scroll to position [583, 1360]
type input "**********"
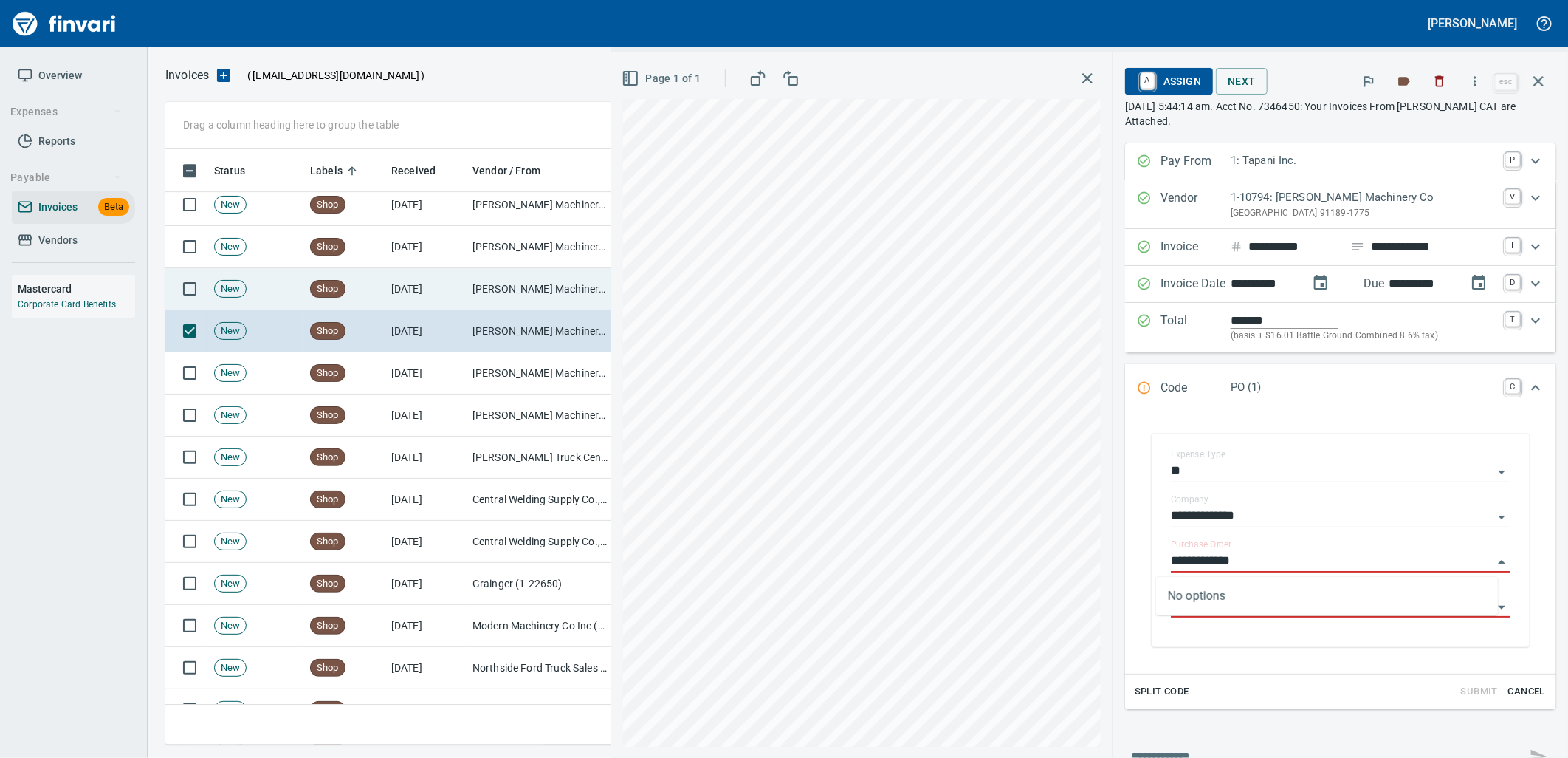
click at [550, 278] on td "[PERSON_NAME] Machinery Co (1-10794)" at bounding box center [540, 289] width 147 height 42
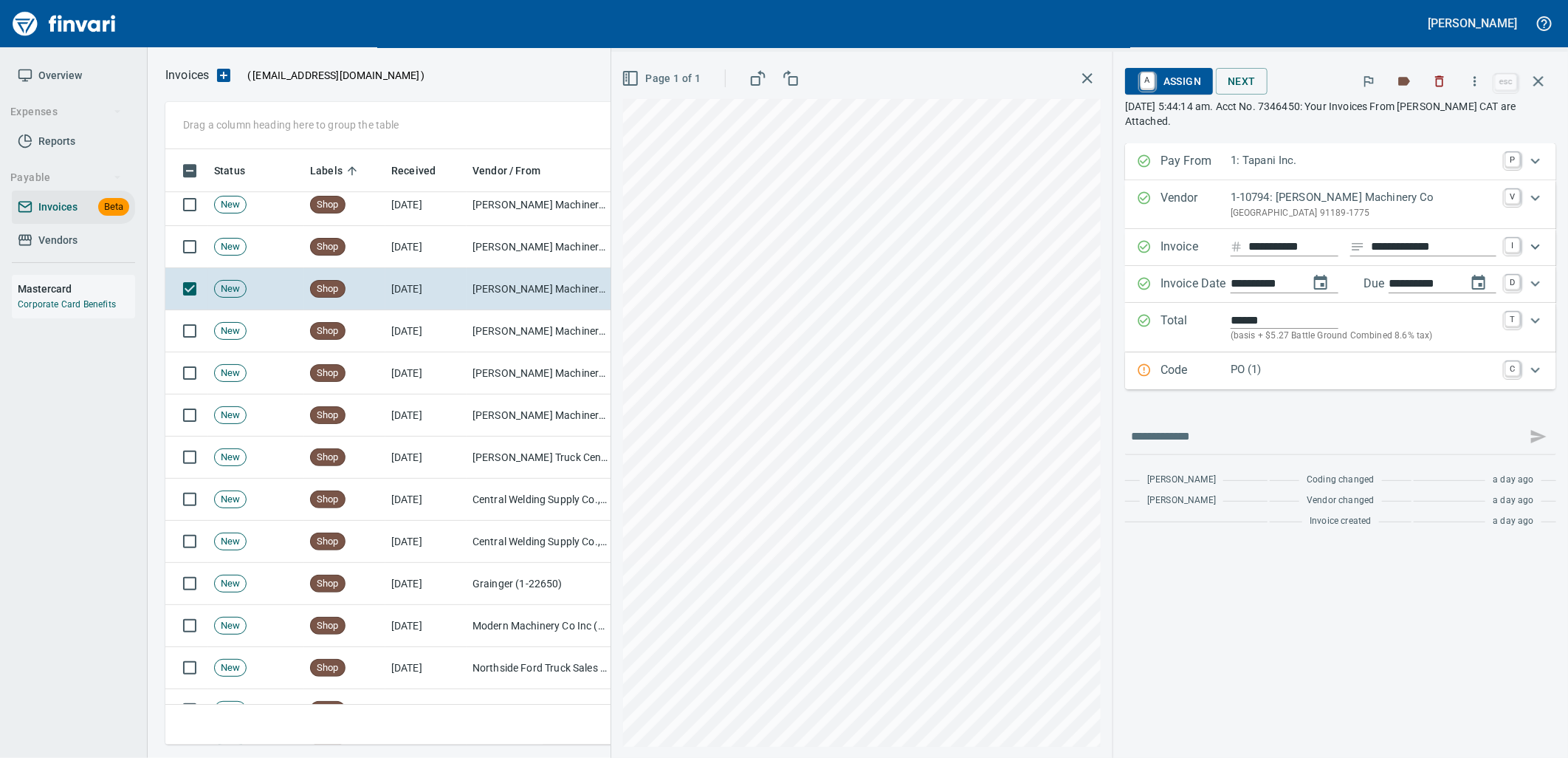
click at [1348, 380] on div "PO (1)" at bounding box center [1364, 371] width 266 height 20
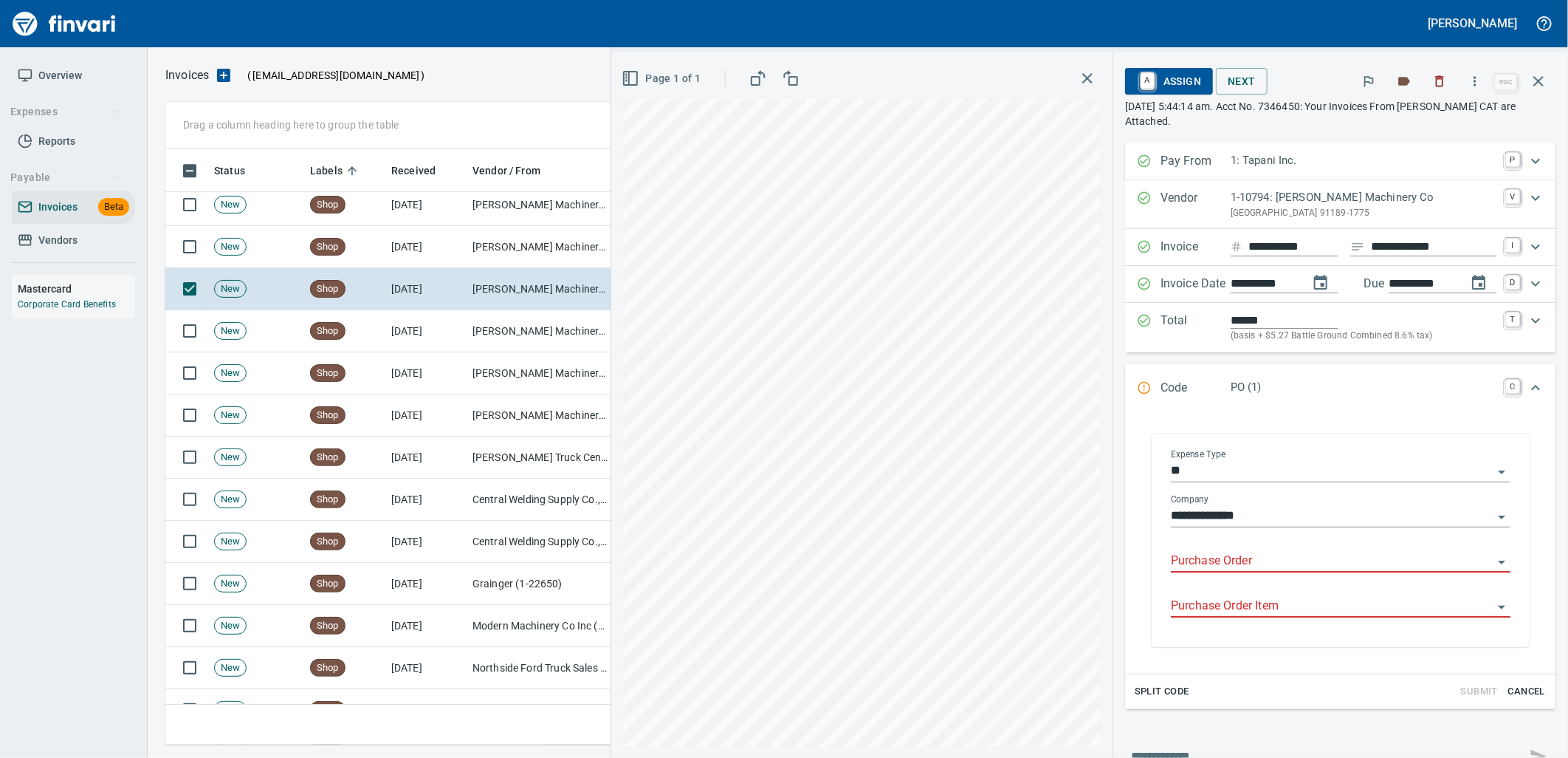
click at [1248, 568] on input "Purchase Order" at bounding box center [1332, 561] width 322 height 21
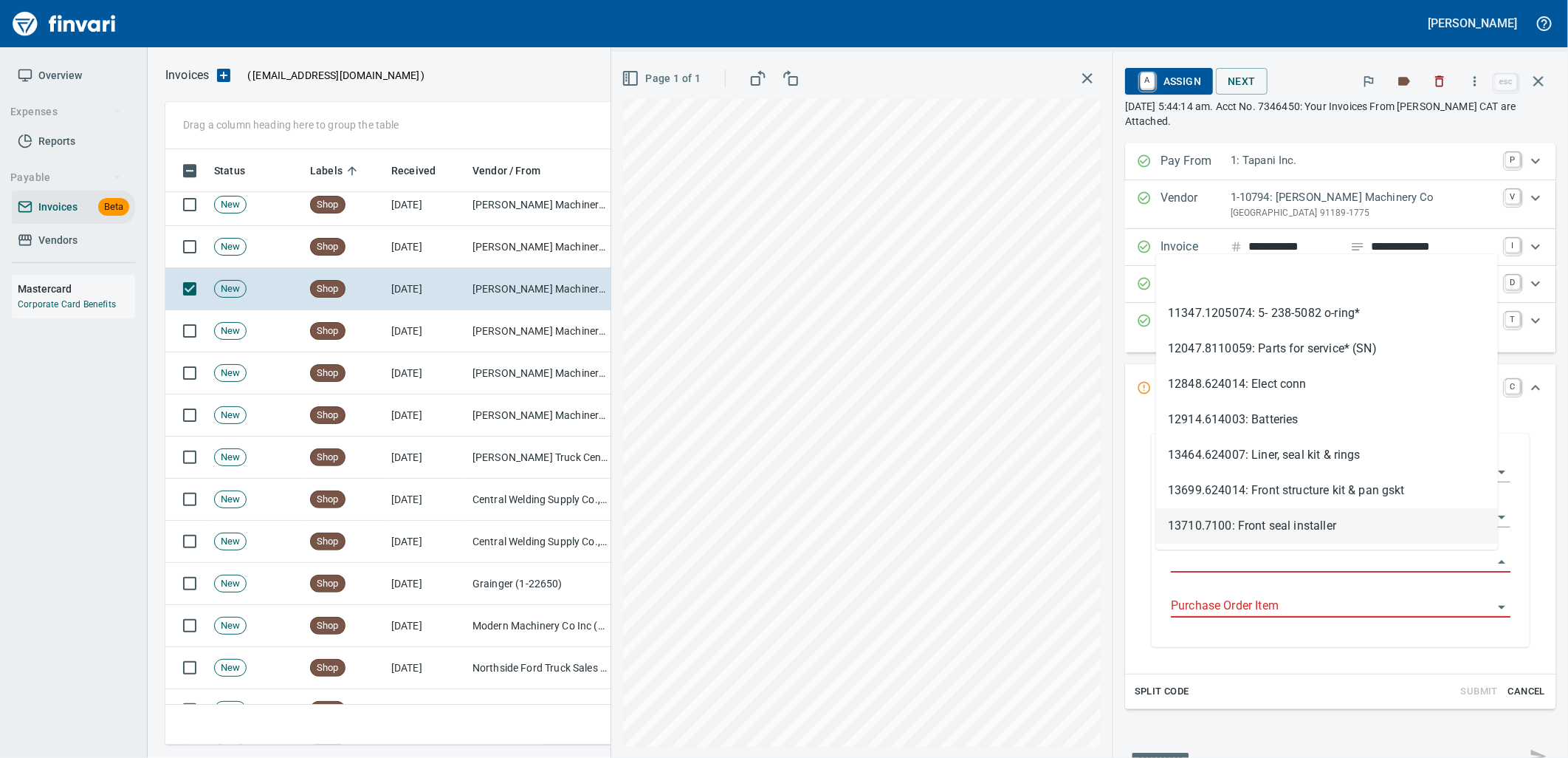
scroll to position [583, 1360]
type input "**********"
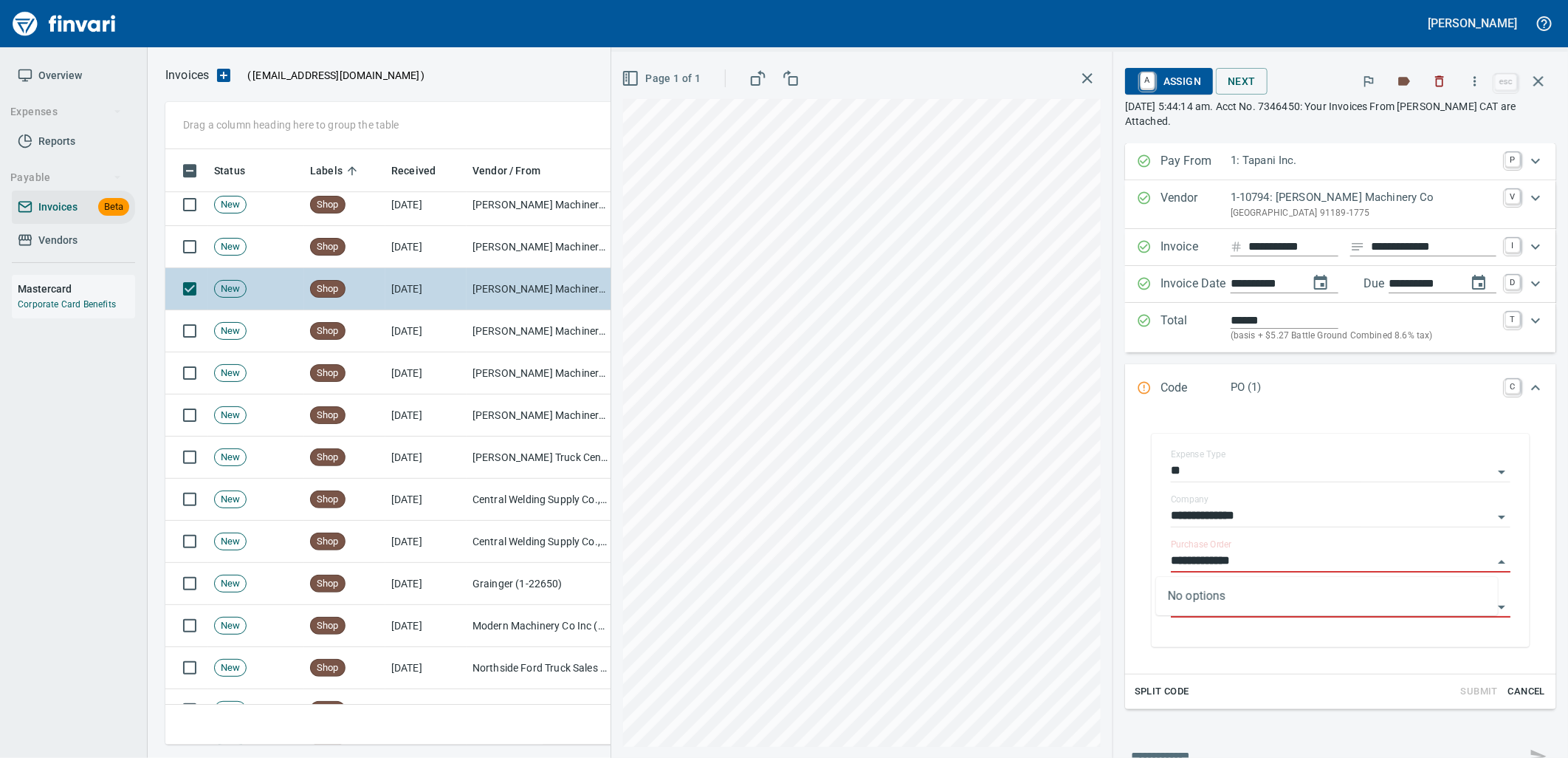
click at [472, 263] on td "[PERSON_NAME] Machinery Co (1-10794)" at bounding box center [540, 246] width 147 height 42
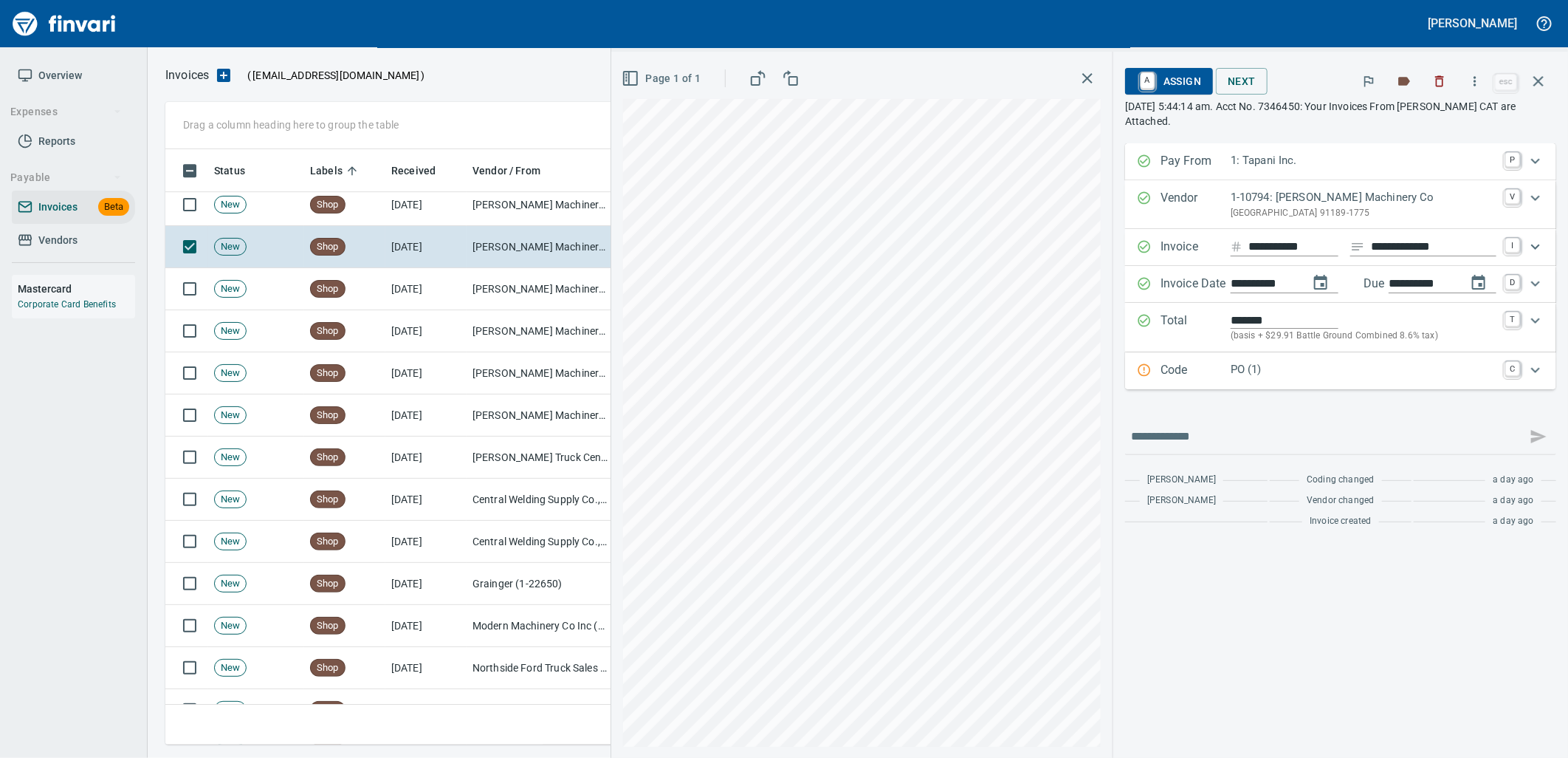
click at [1305, 387] on div "Code PO (1) C" at bounding box center [1340, 371] width 431 height 37
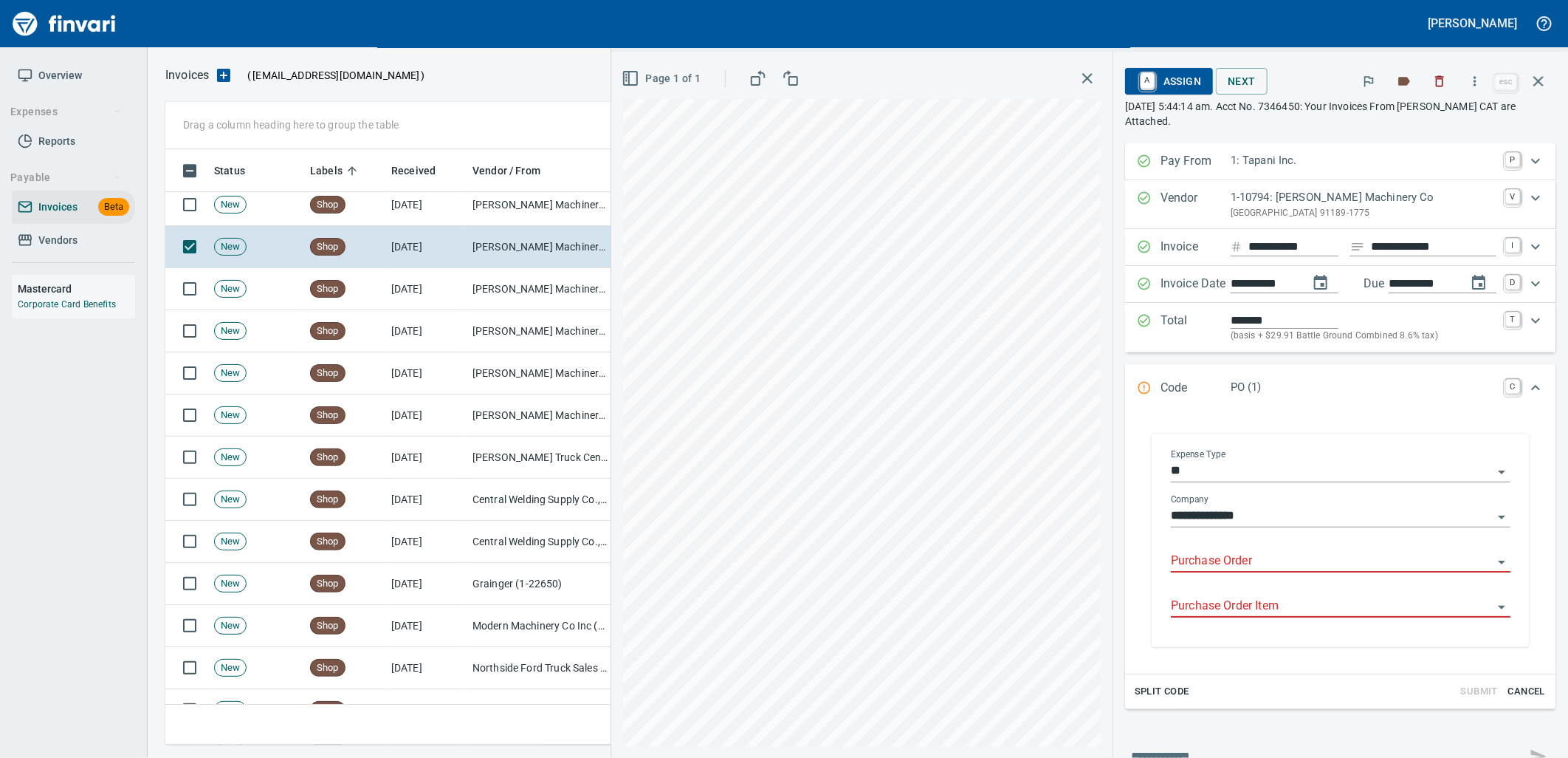
drag, startPoint x: 1289, startPoint y: 544, endPoint x: 1275, endPoint y: 544, distance: 14.0
click at [1288, 544] on div "Purchase Order" at bounding box center [1341, 556] width 340 height 33
click at [1249, 559] on input "Purchase Order" at bounding box center [1332, 561] width 322 height 21
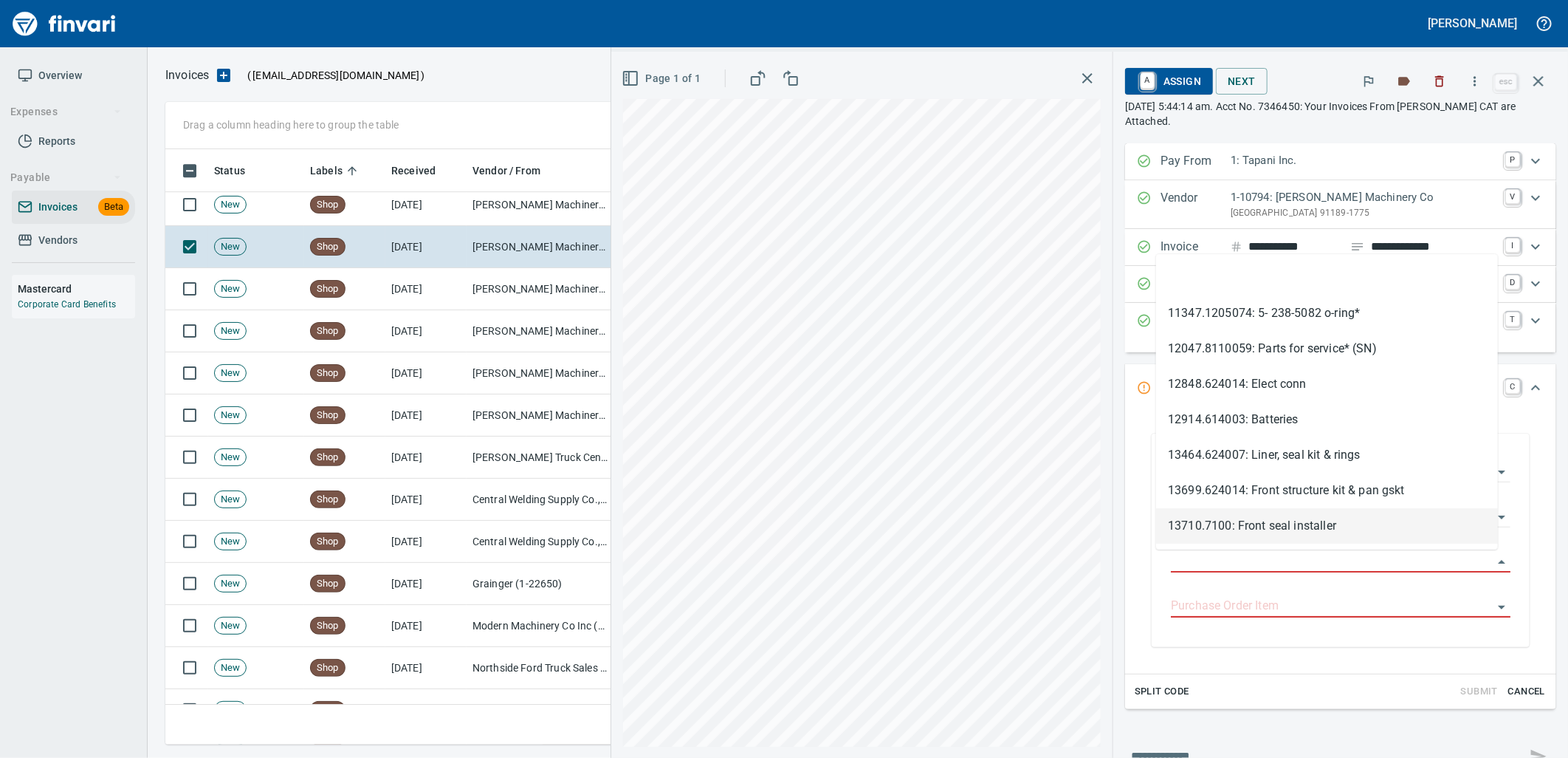
type input "**********"
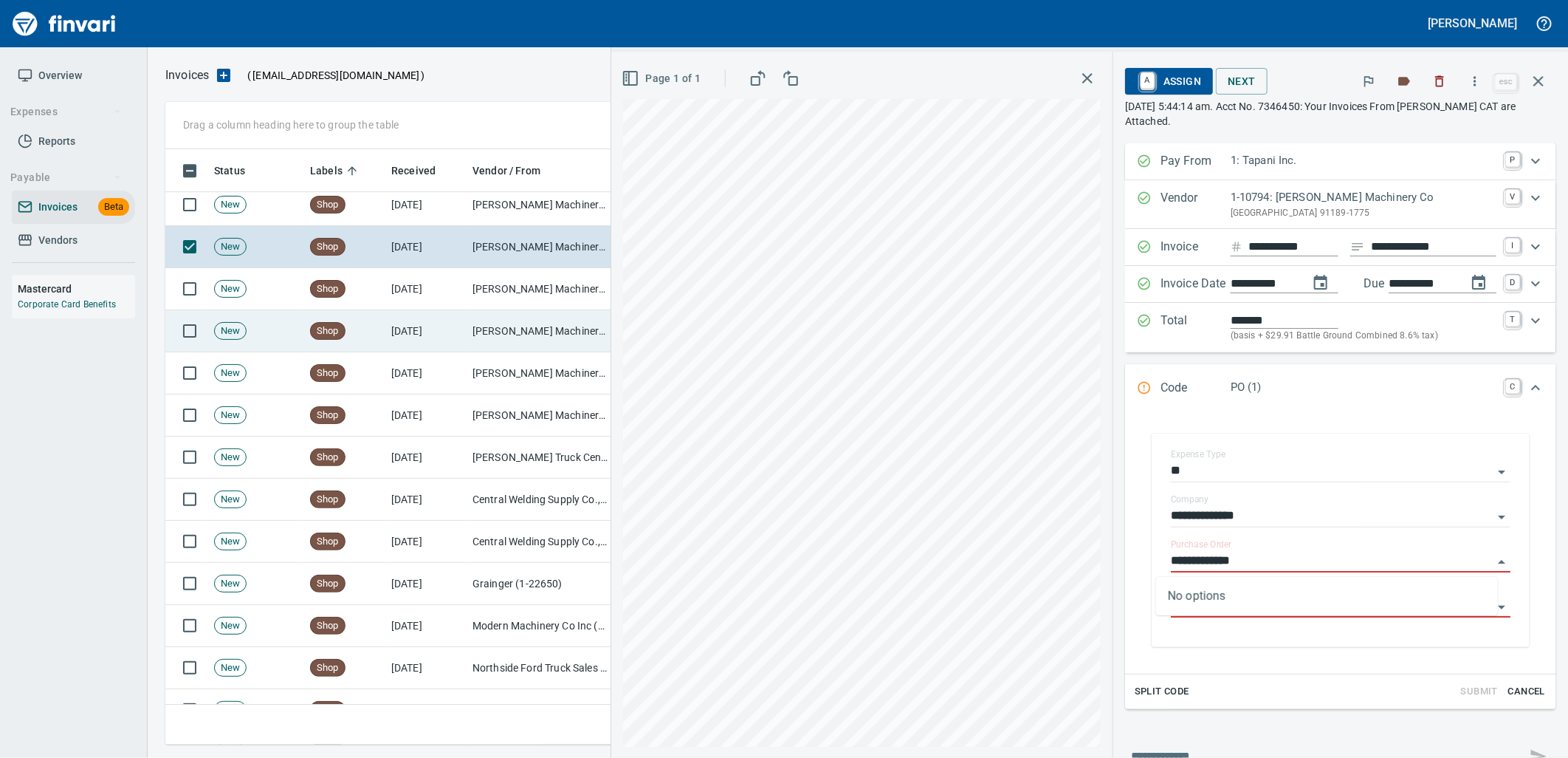
click at [490, 213] on td "[PERSON_NAME] Machinery Co (1-10794)" at bounding box center [540, 204] width 147 height 42
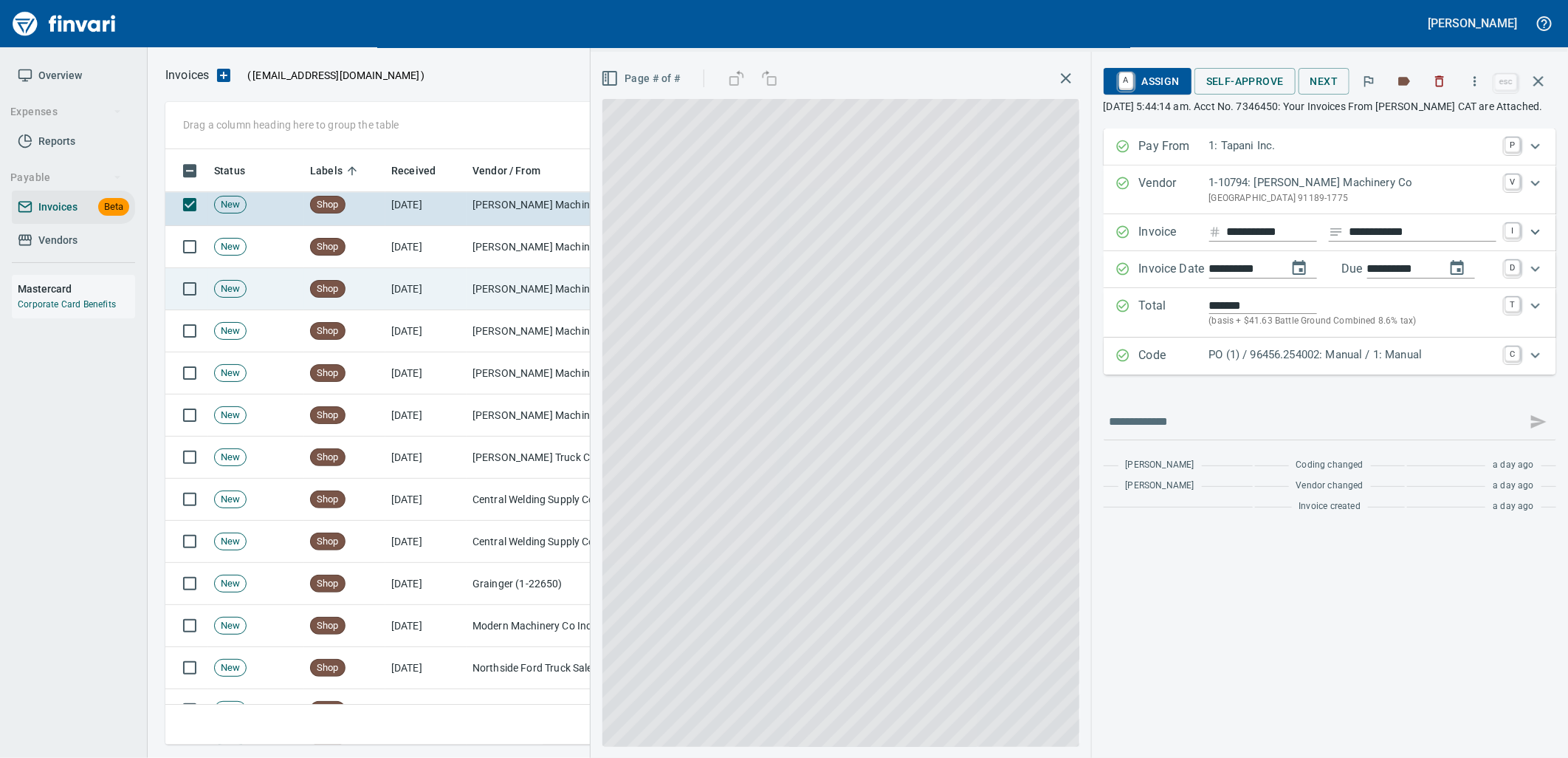
scroll to position [6353, 0]
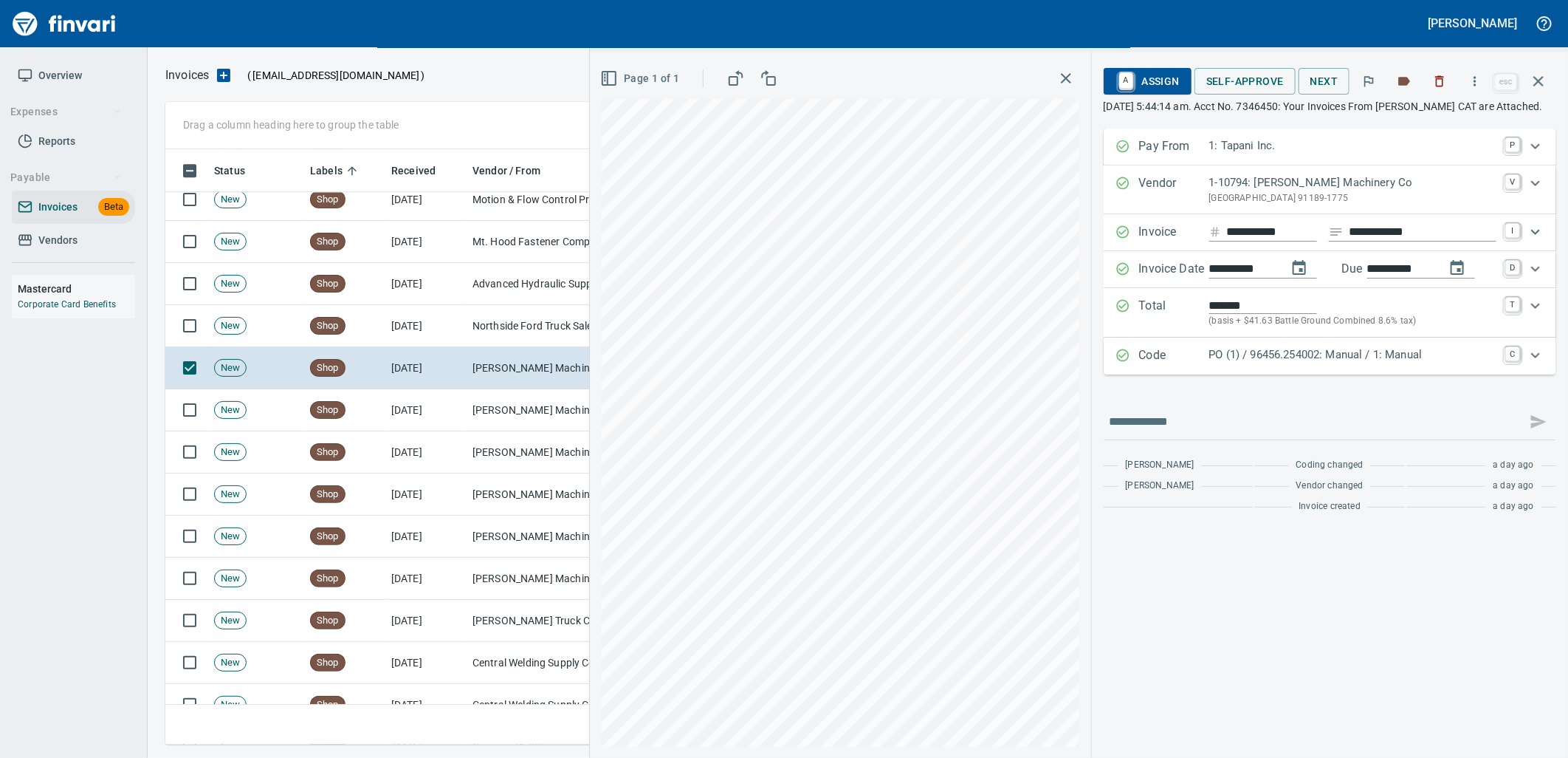
click at [1228, 359] on div "Code PO (1) / 96456.254002: Manual / 1: Manual C" at bounding box center [1329, 356] width 453 height 37
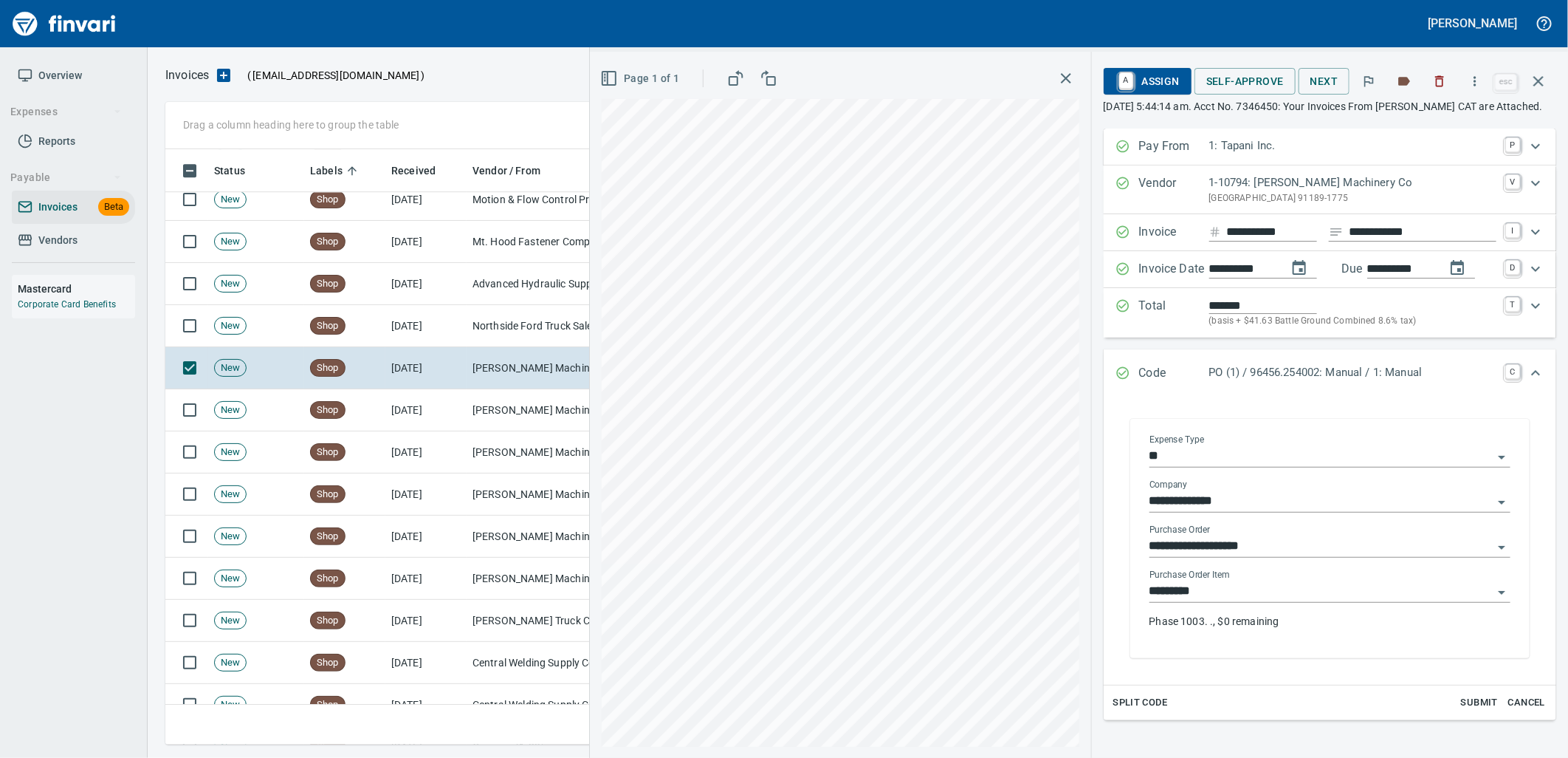
click at [1234, 602] on input "*********" at bounding box center [1322, 591] width 344 height 21
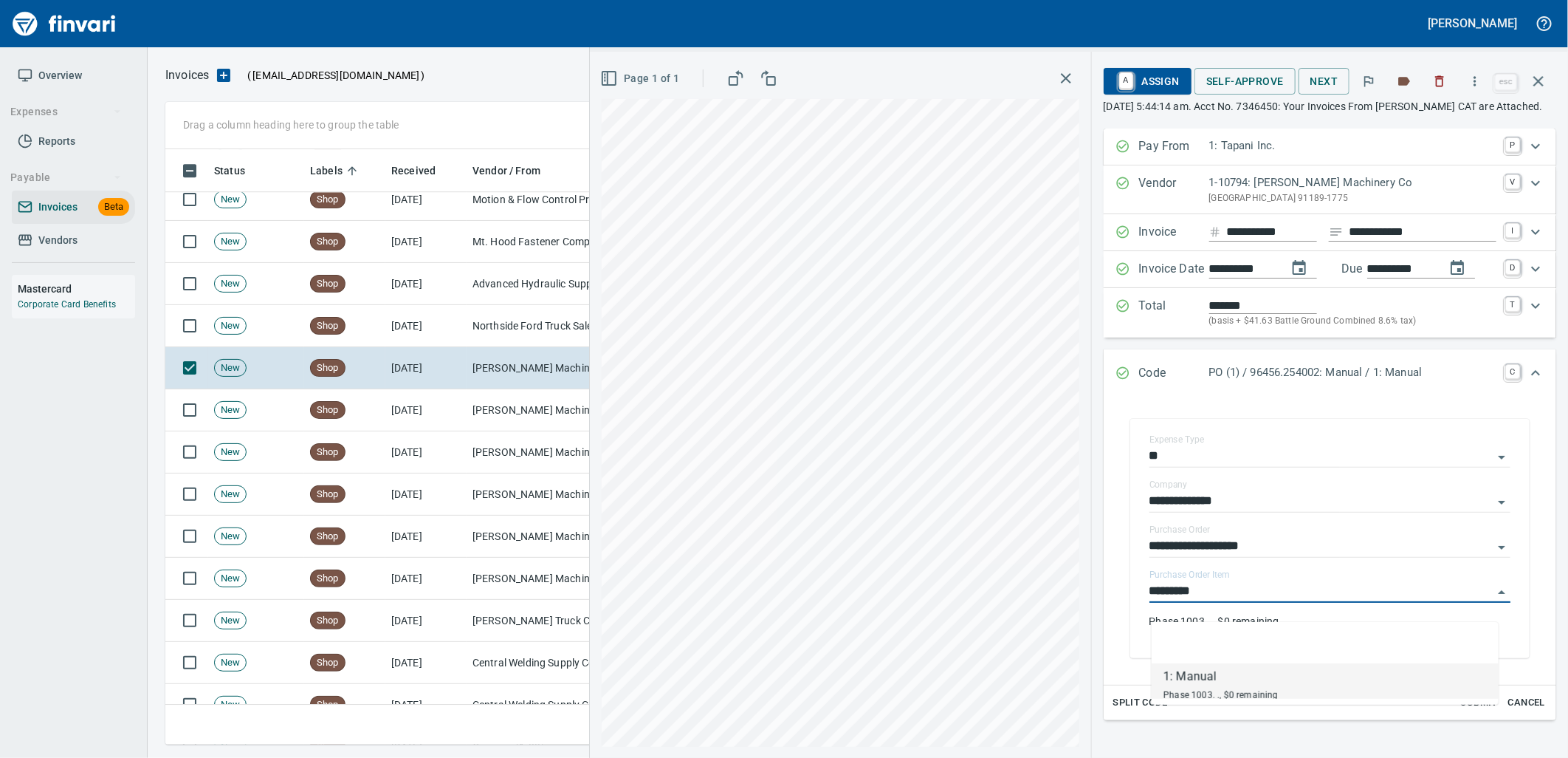
scroll to position [583, 1360]
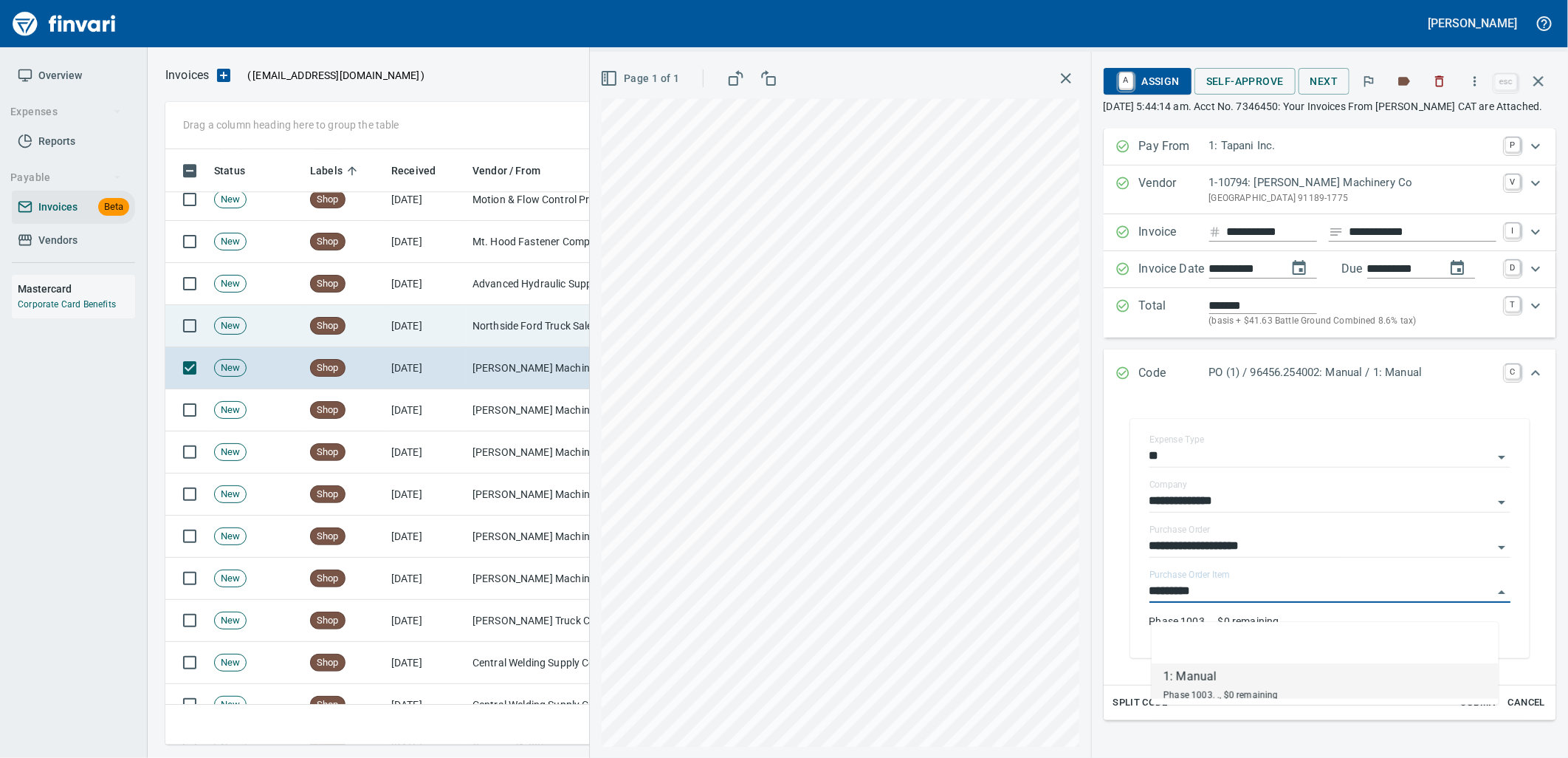
click at [565, 314] on td "Northside Ford Truck Sales Inc (1-10715)" at bounding box center [540, 326] width 147 height 42
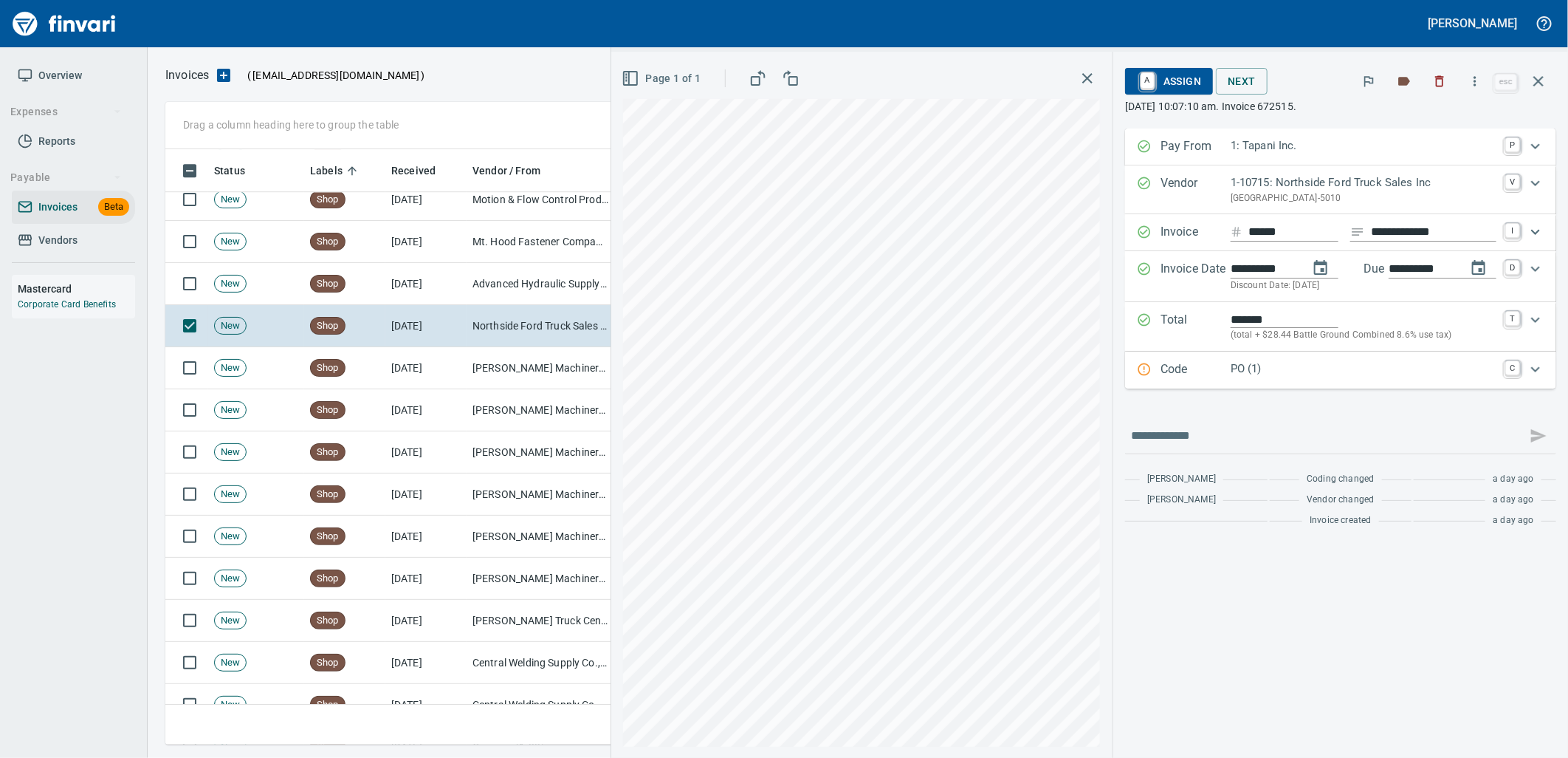
click at [1274, 389] on div "Code PO (1) C" at bounding box center [1340, 370] width 431 height 37
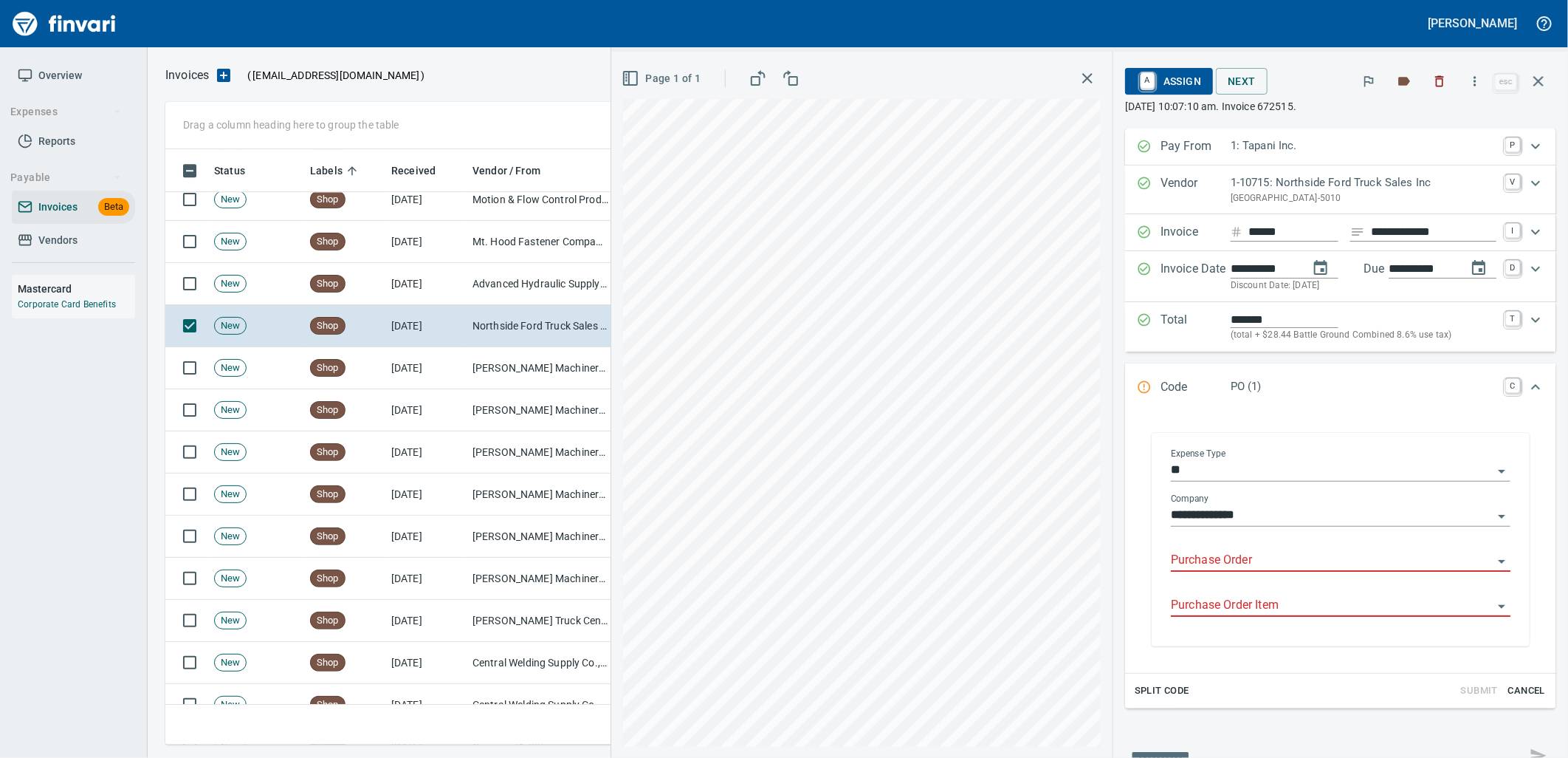
click at [1234, 579] on div "Purchase Order" at bounding box center [1341, 561] width 340 height 45
click at [1231, 572] on div "Purchase Order" at bounding box center [1341, 561] width 340 height 45
click at [1216, 563] on input "Purchase Order" at bounding box center [1332, 560] width 322 height 21
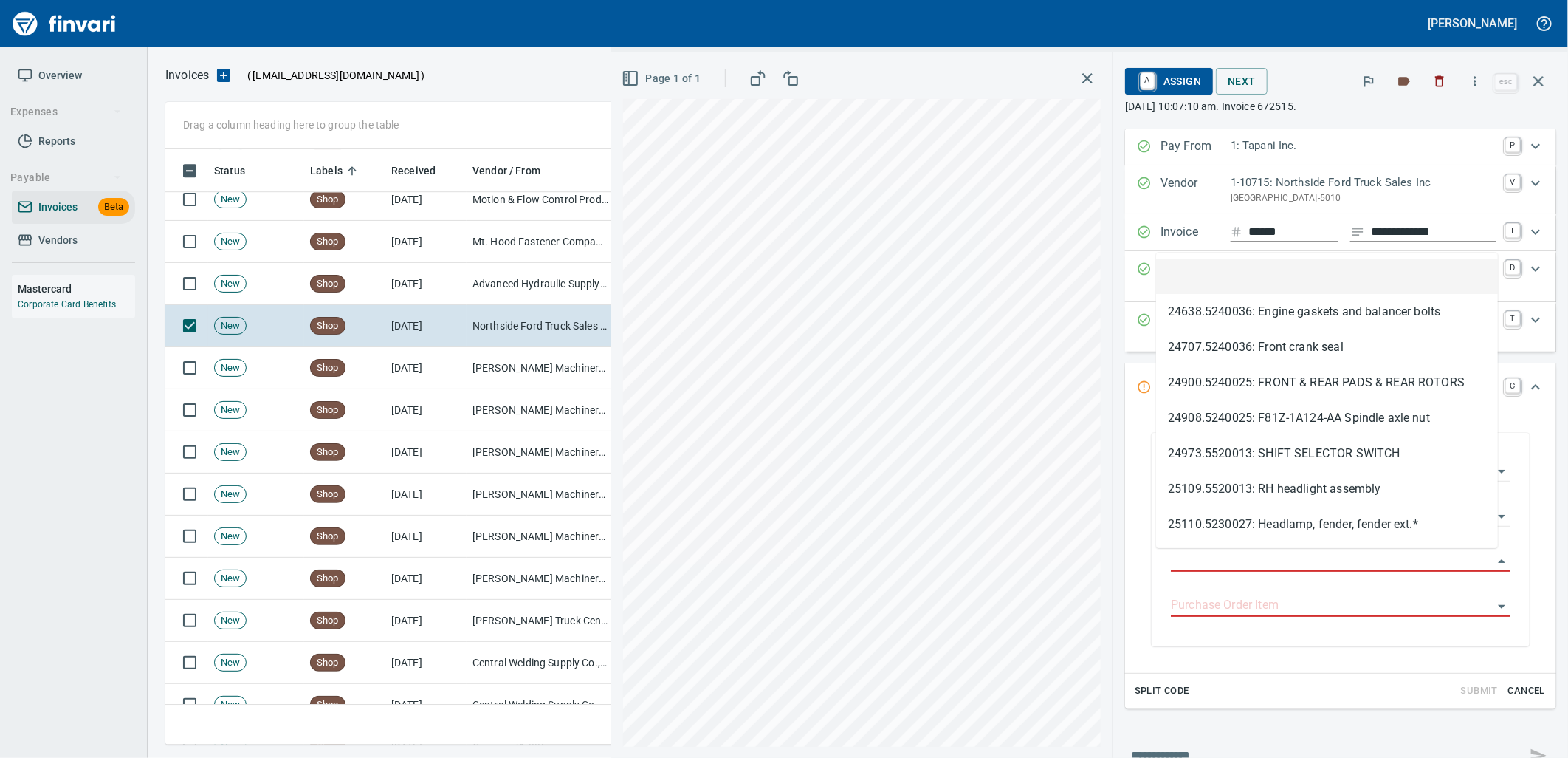
scroll to position [583, 1360]
type input "**********"
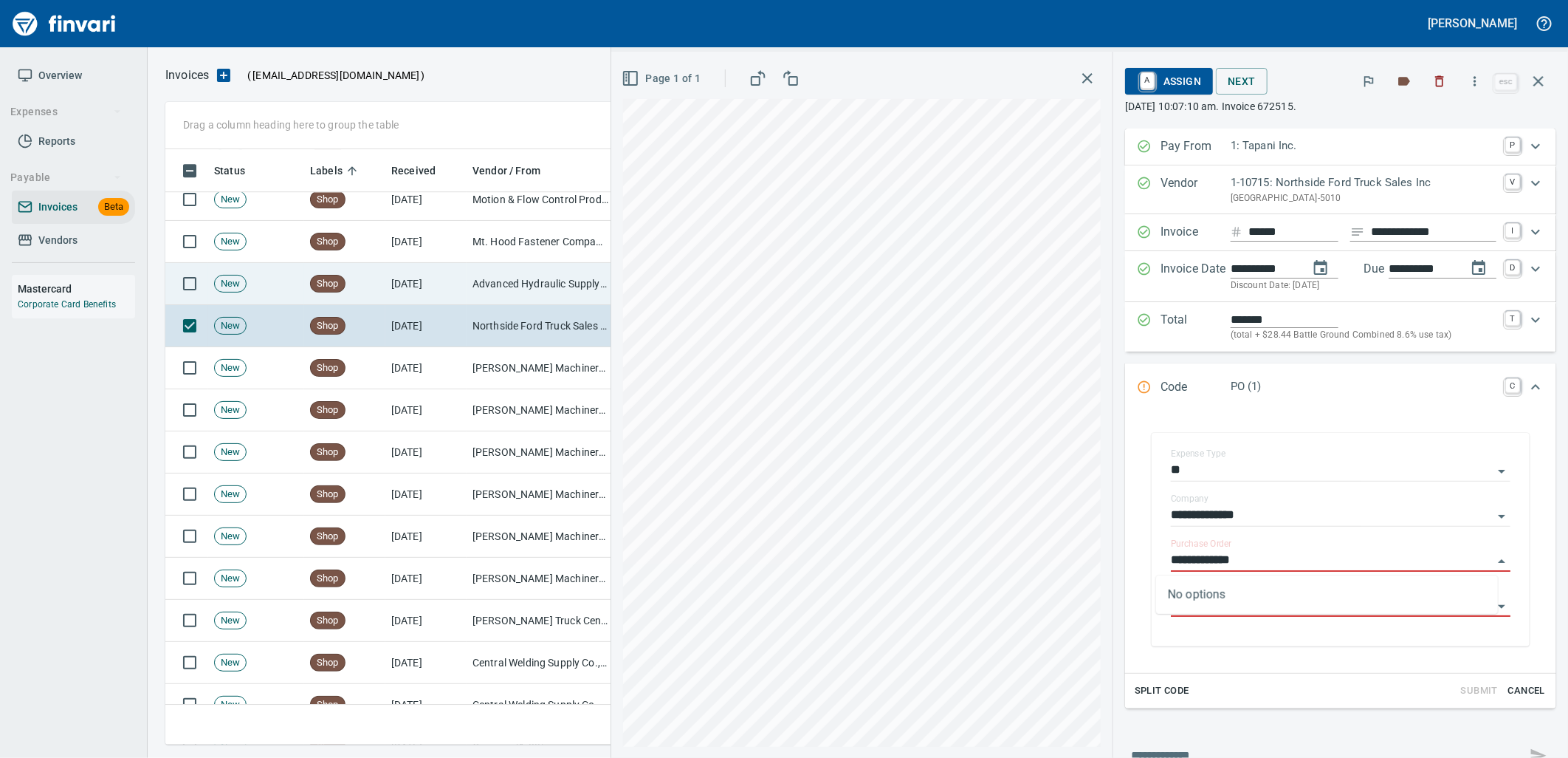
click at [472, 285] on td "Advanced Hydraulic Supply Co. LLC (1-10020)" at bounding box center [540, 284] width 147 height 42
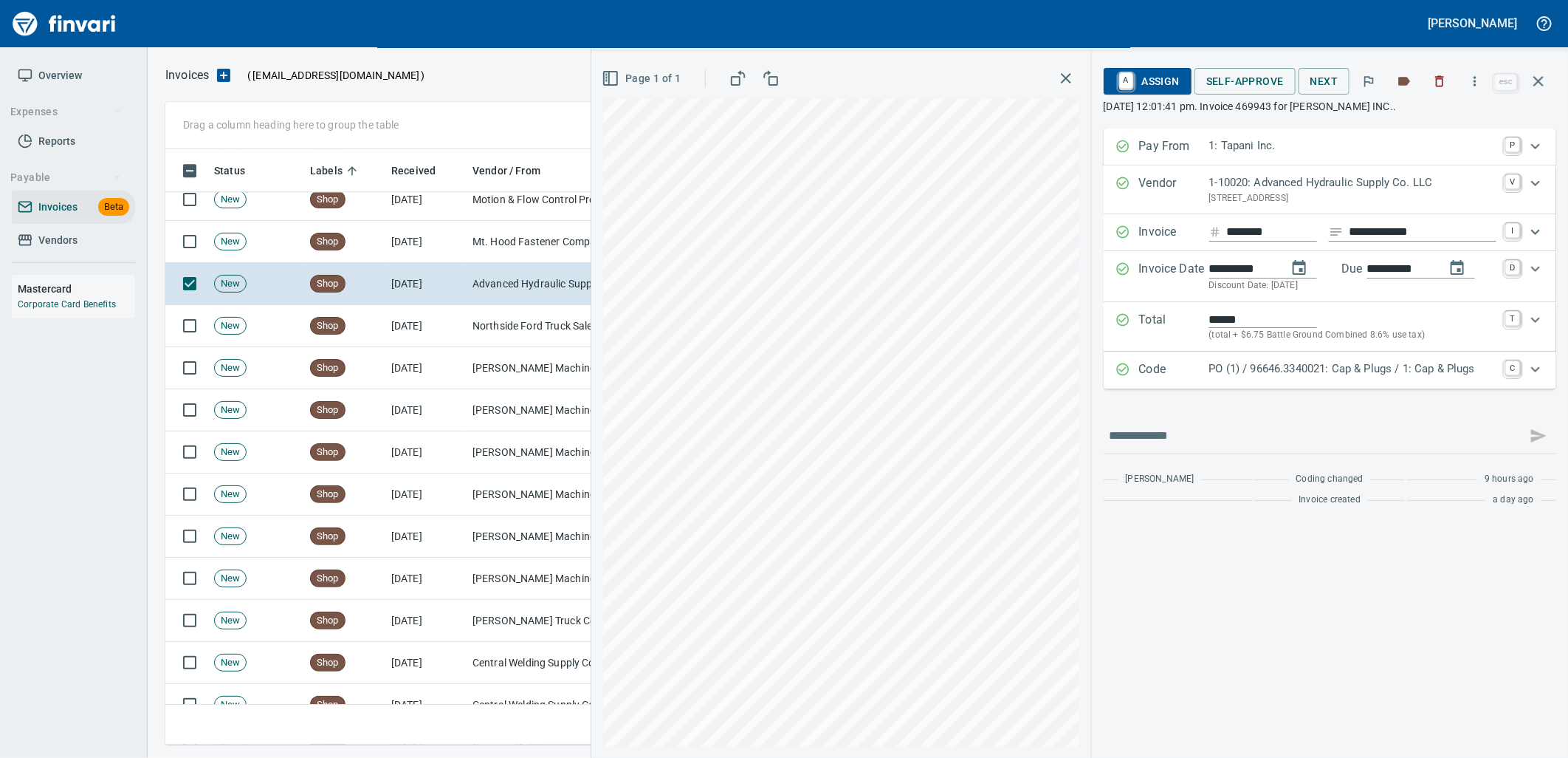
click at [1271, 366] on p "PO (1) / 96646.3340021: Cap & Plugs / 1: Cap & Plugs" at bounding box center [1353, 368] width 288 height 17
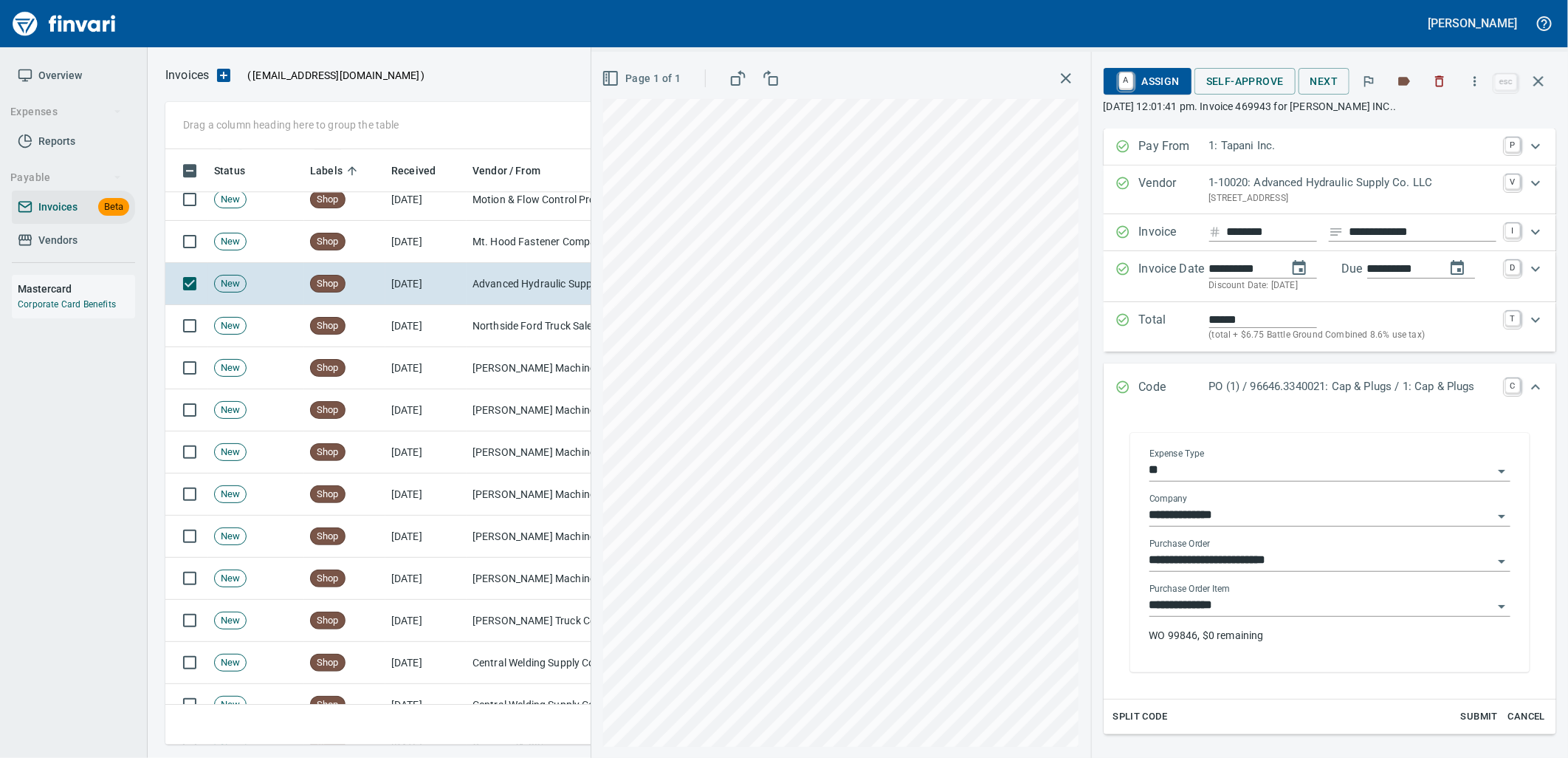
click at [1235, 599] on input "**********" at bounding box center [1322, 605] width 344 height 21
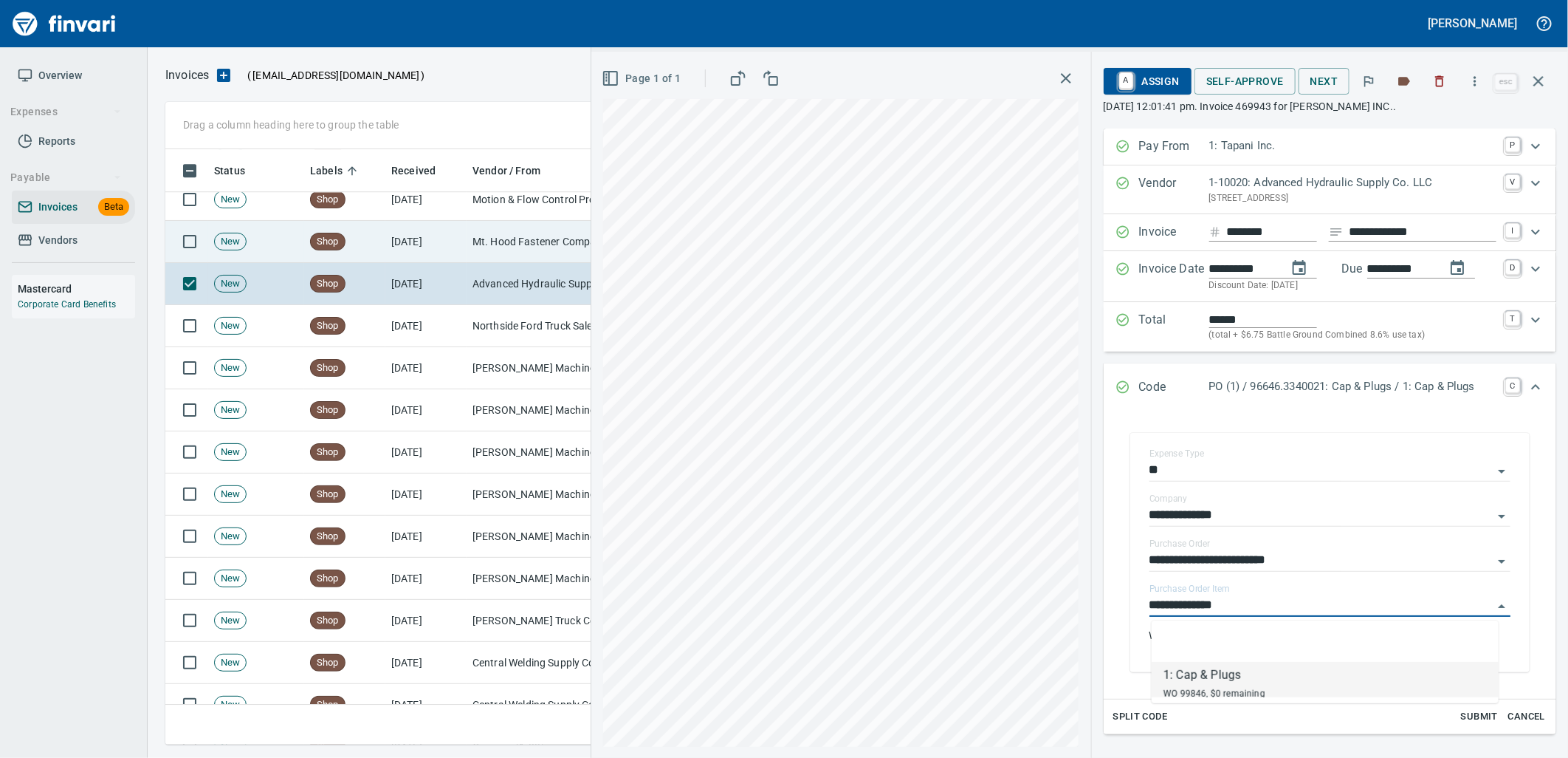
click at [428, 260] on td "[DATE]" at bounding box center [426, 242] width 81 height 42
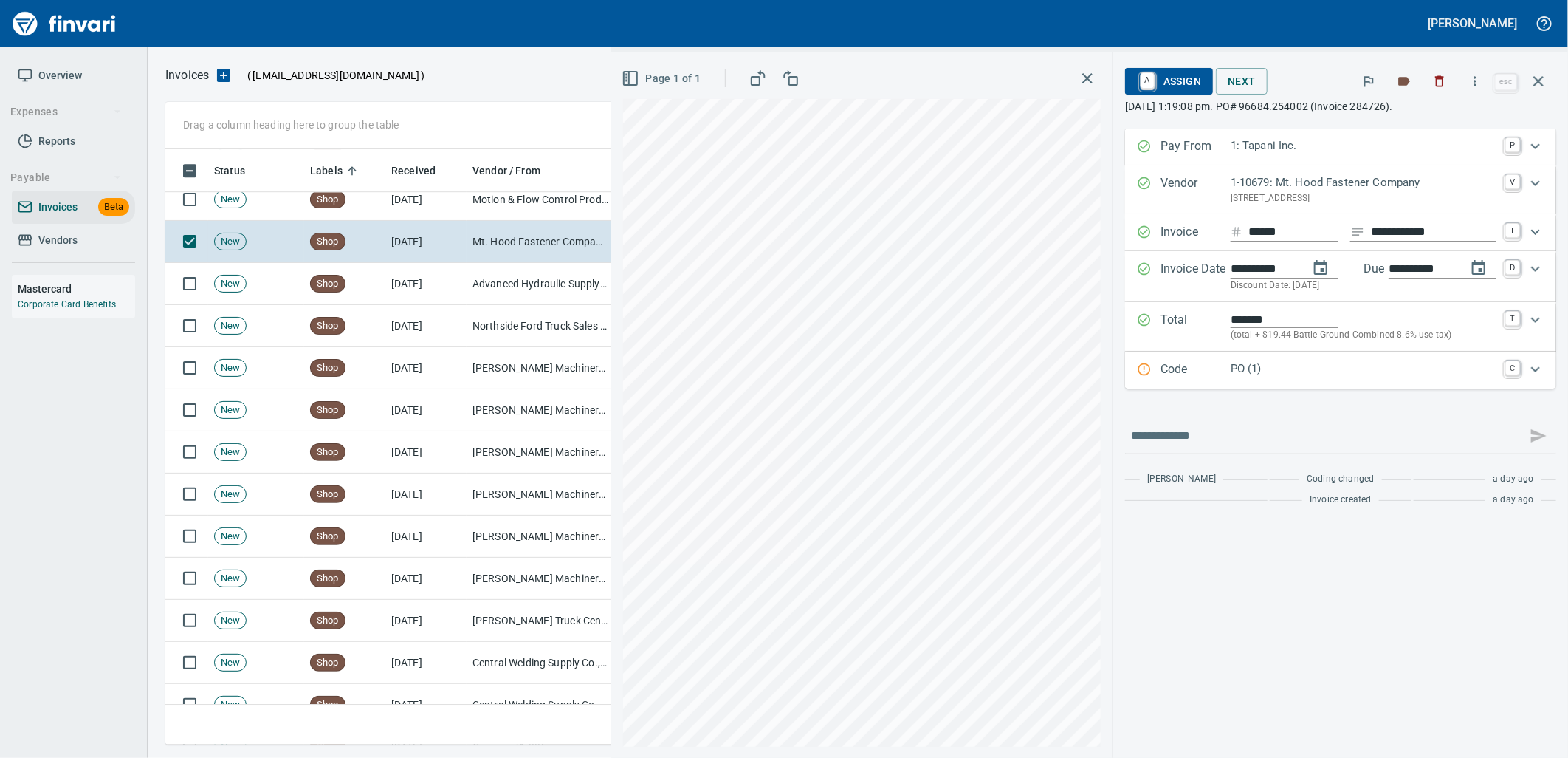
click at [1260, 371] on p "PO (1)" at bounding box center [1364, 368] width 266 height 17
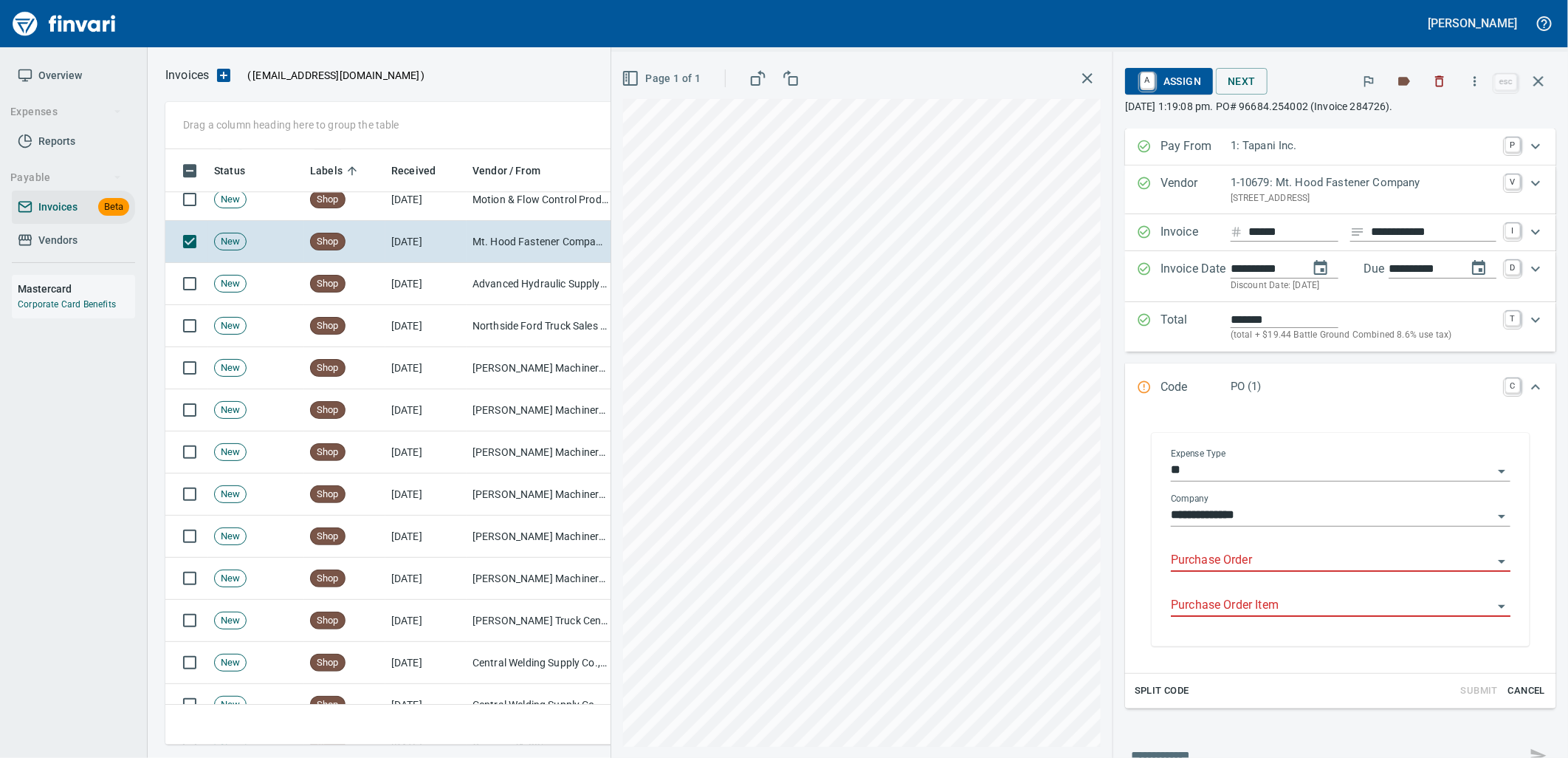
click at [1208, 562] on input "Purchase Order" at bounding box center [1332, 560] width 322 height 21
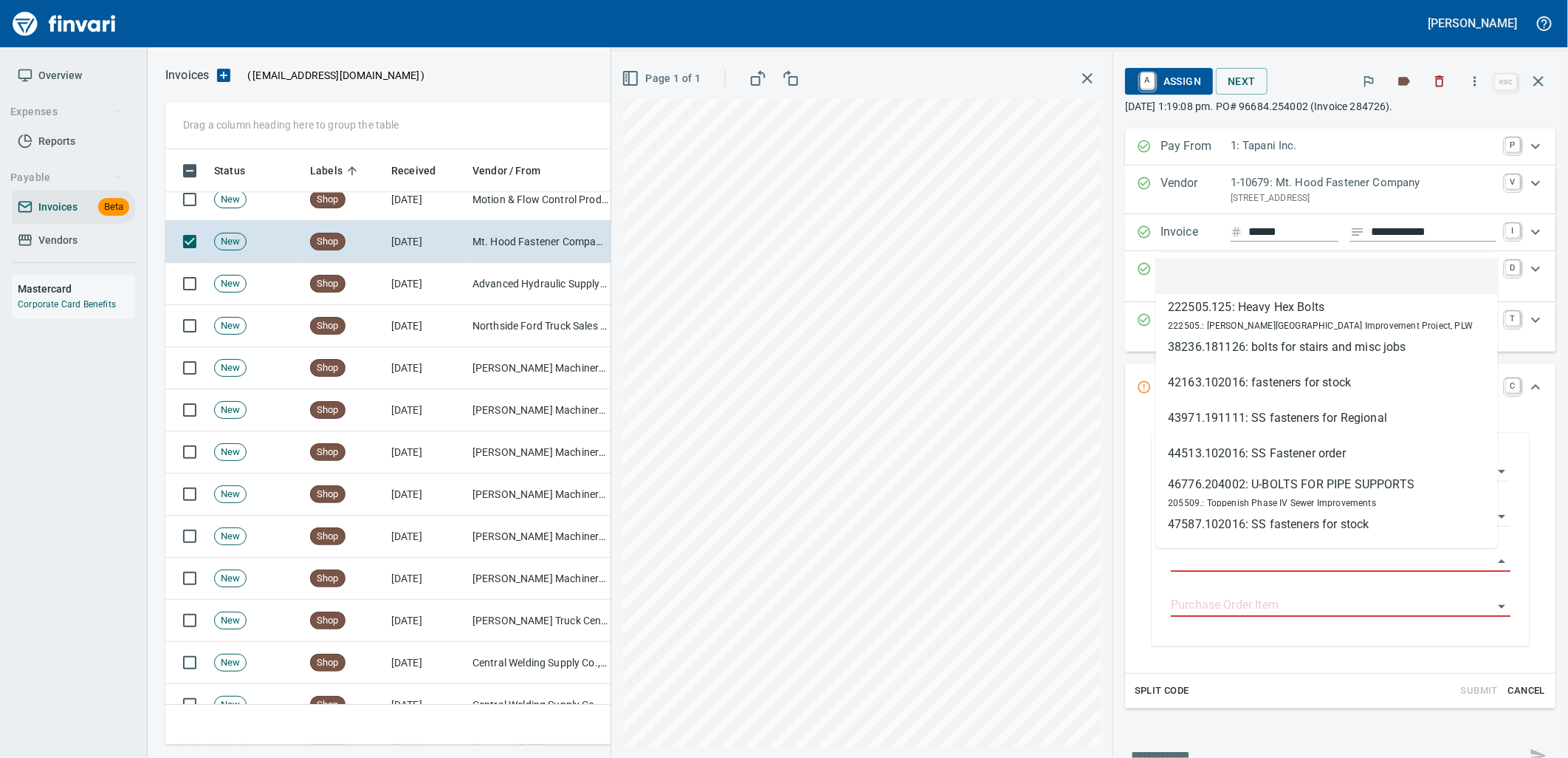
scroll to position [583, 1360]
type input "**********"
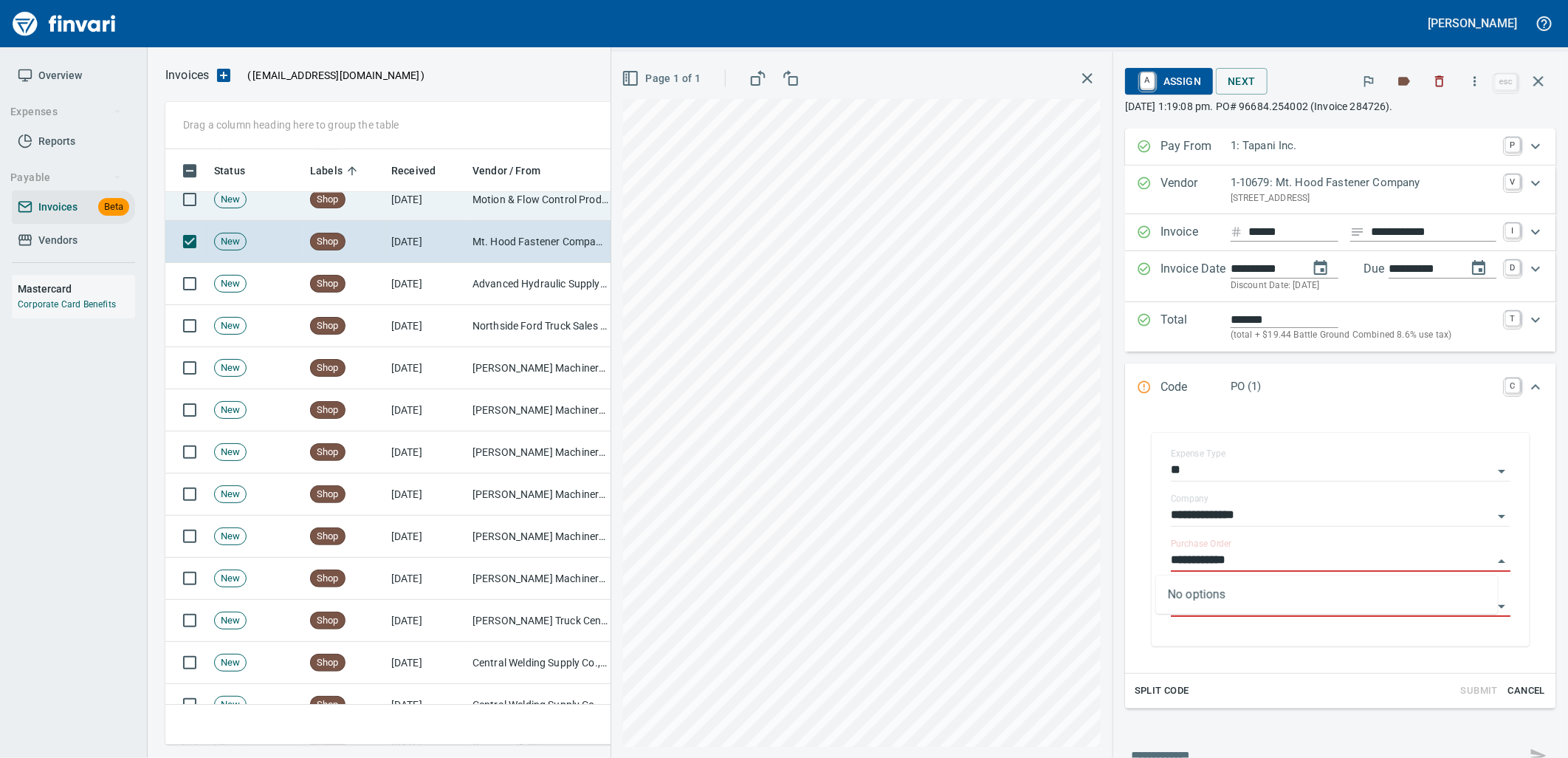
click at [528, 211] on td "Motion & Flow Control Products Inc (1-10677)" at bounding box center [540, 199] width 147 height 42
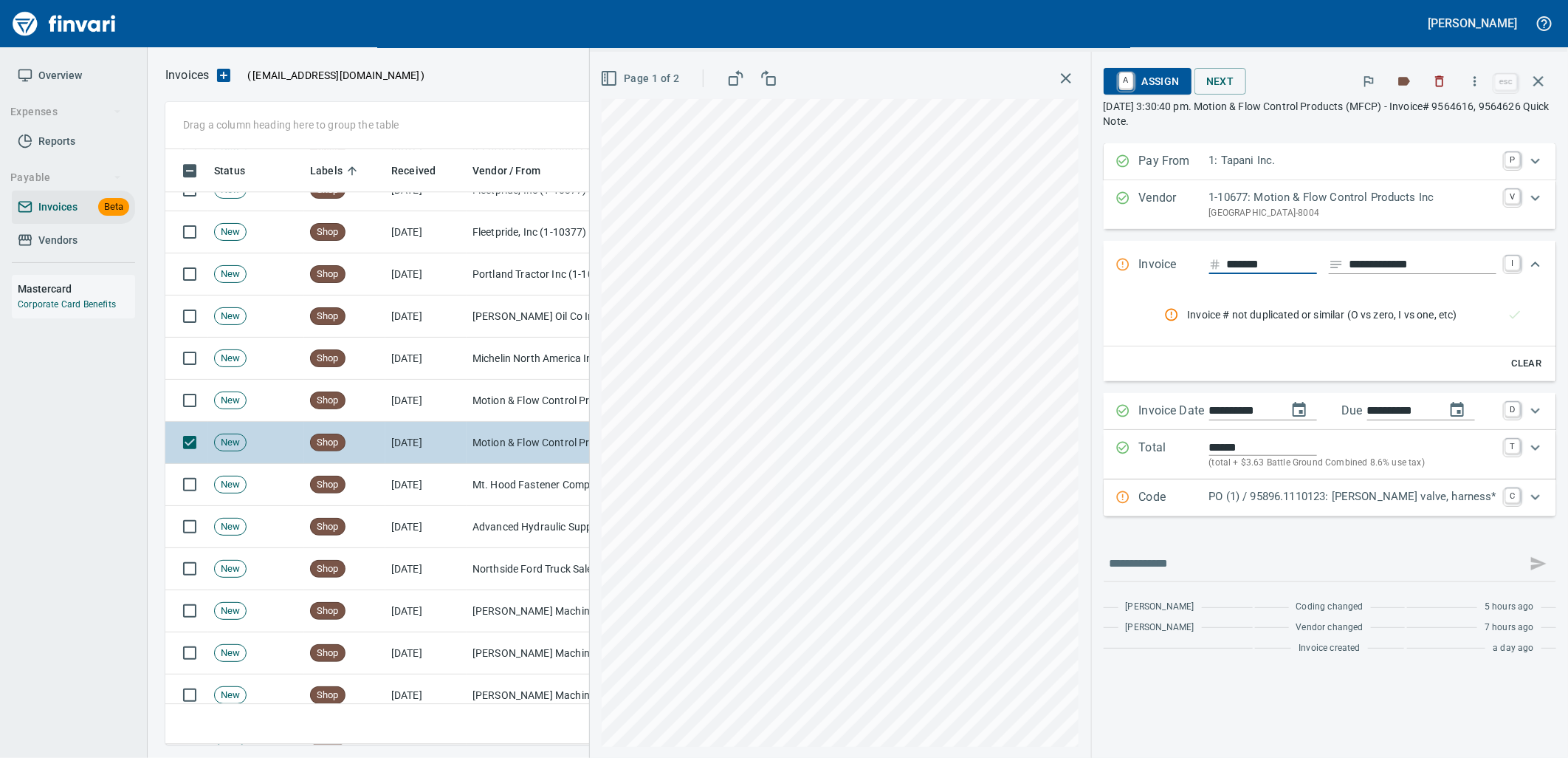
scroll to position [6106, 0]
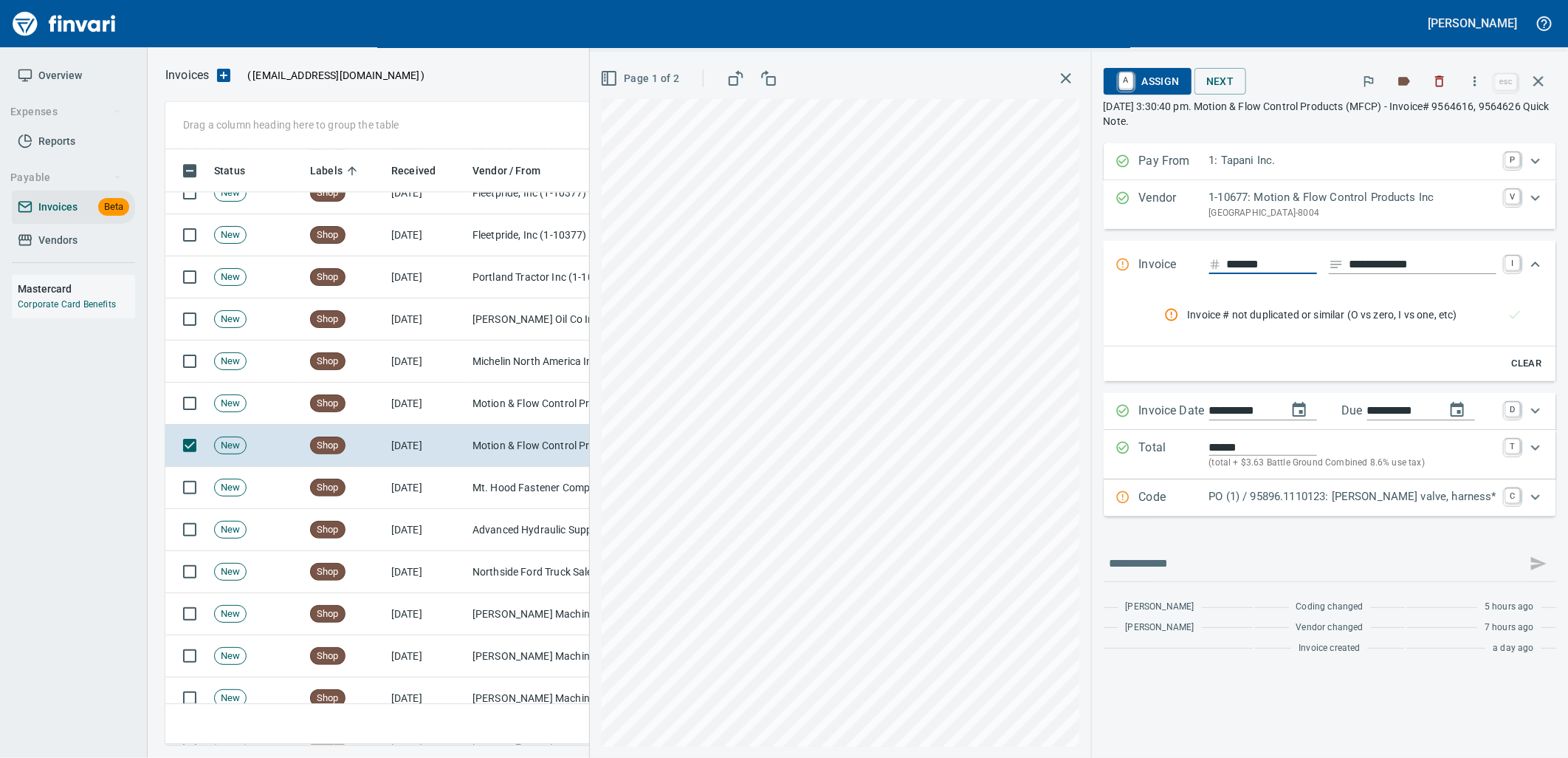
click at [1367, 507] on div "PO (1) / 95896.1110123: Parker valve, harness*" at bounding box center [1353, 498] width 288 height 20
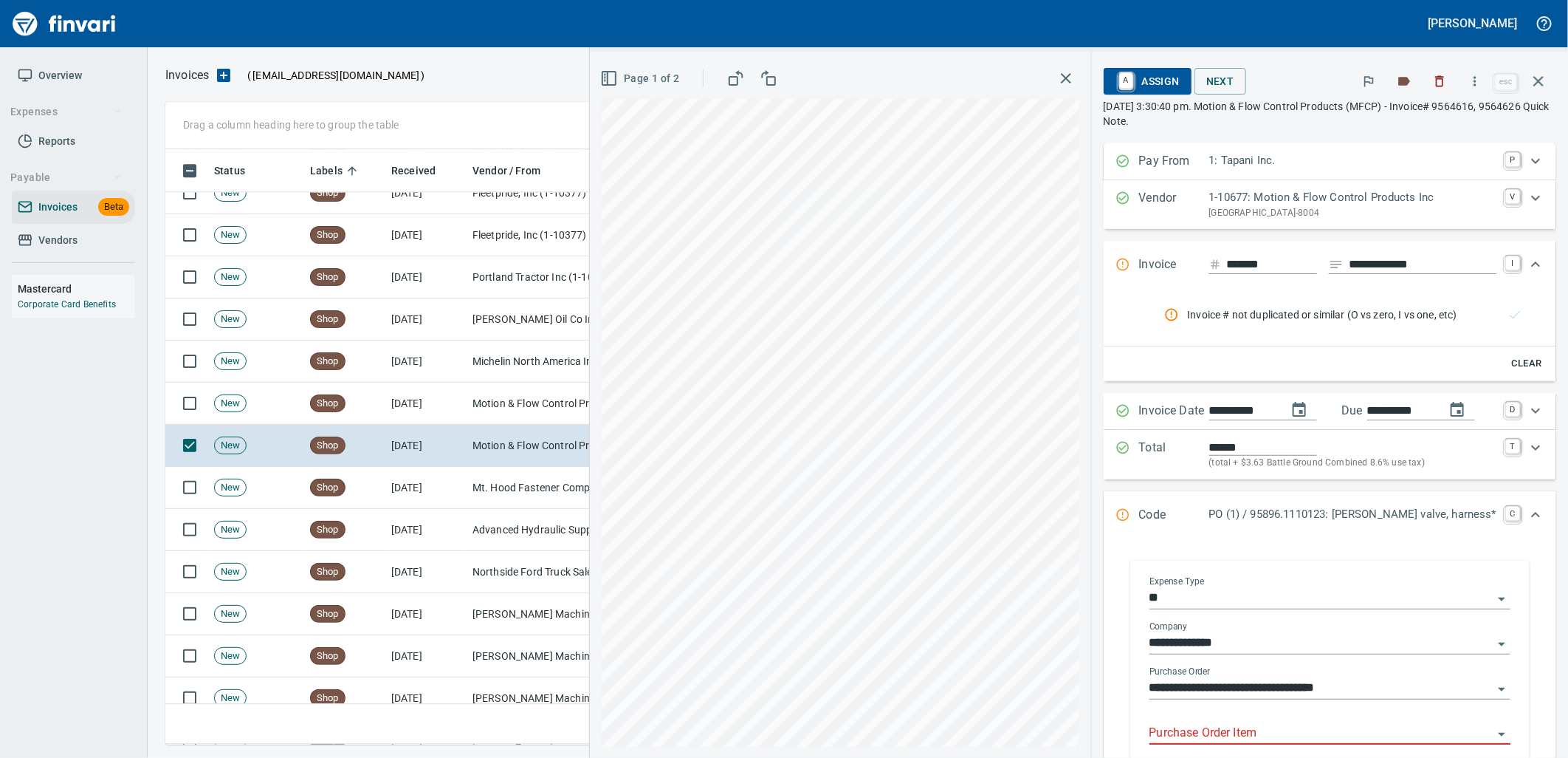
click at [1248, 730] on input "Purchase Order Item" at bounding box center [1322, 732] width 344 height 21
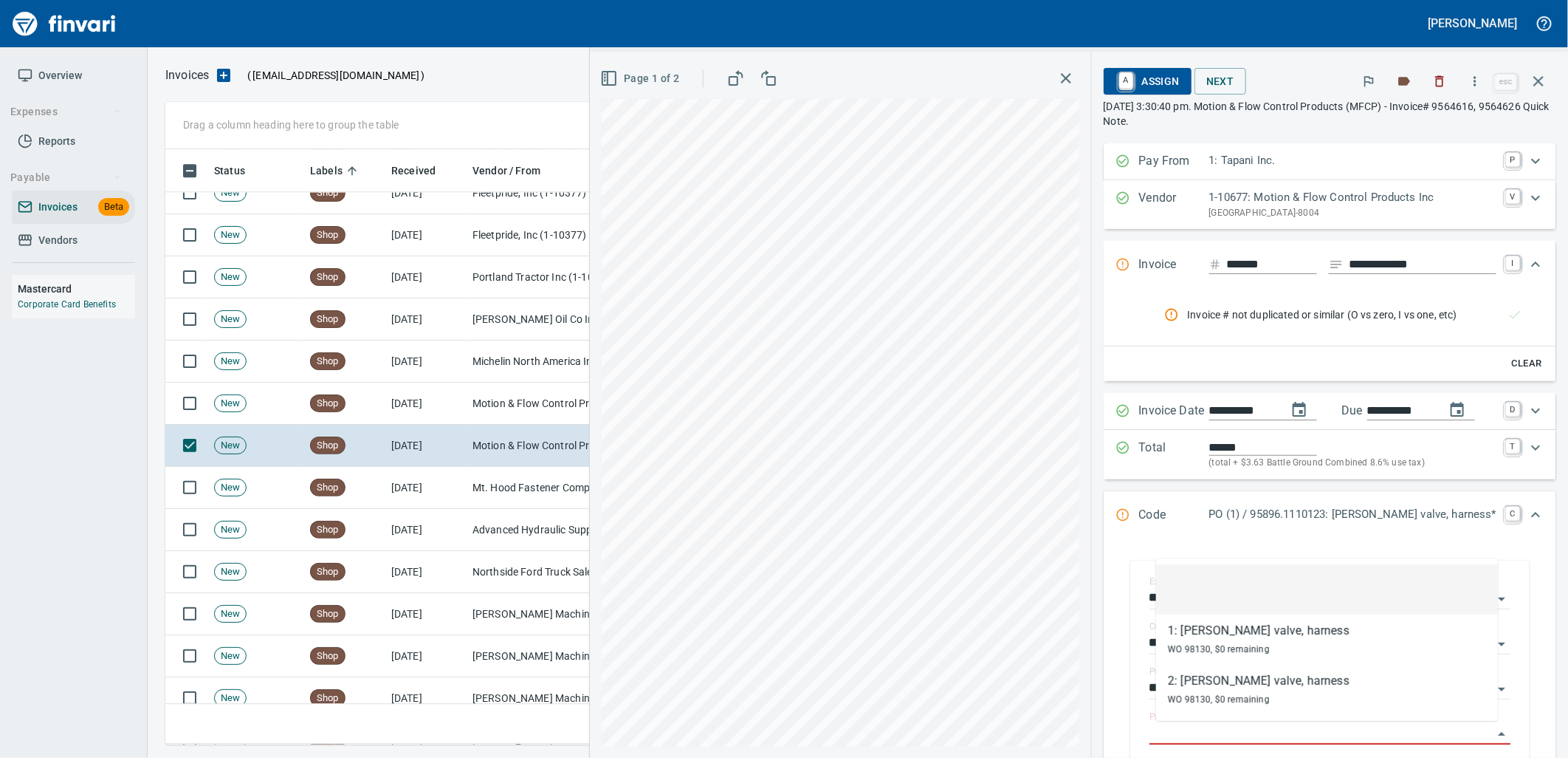
scroll to position [583, 1360]
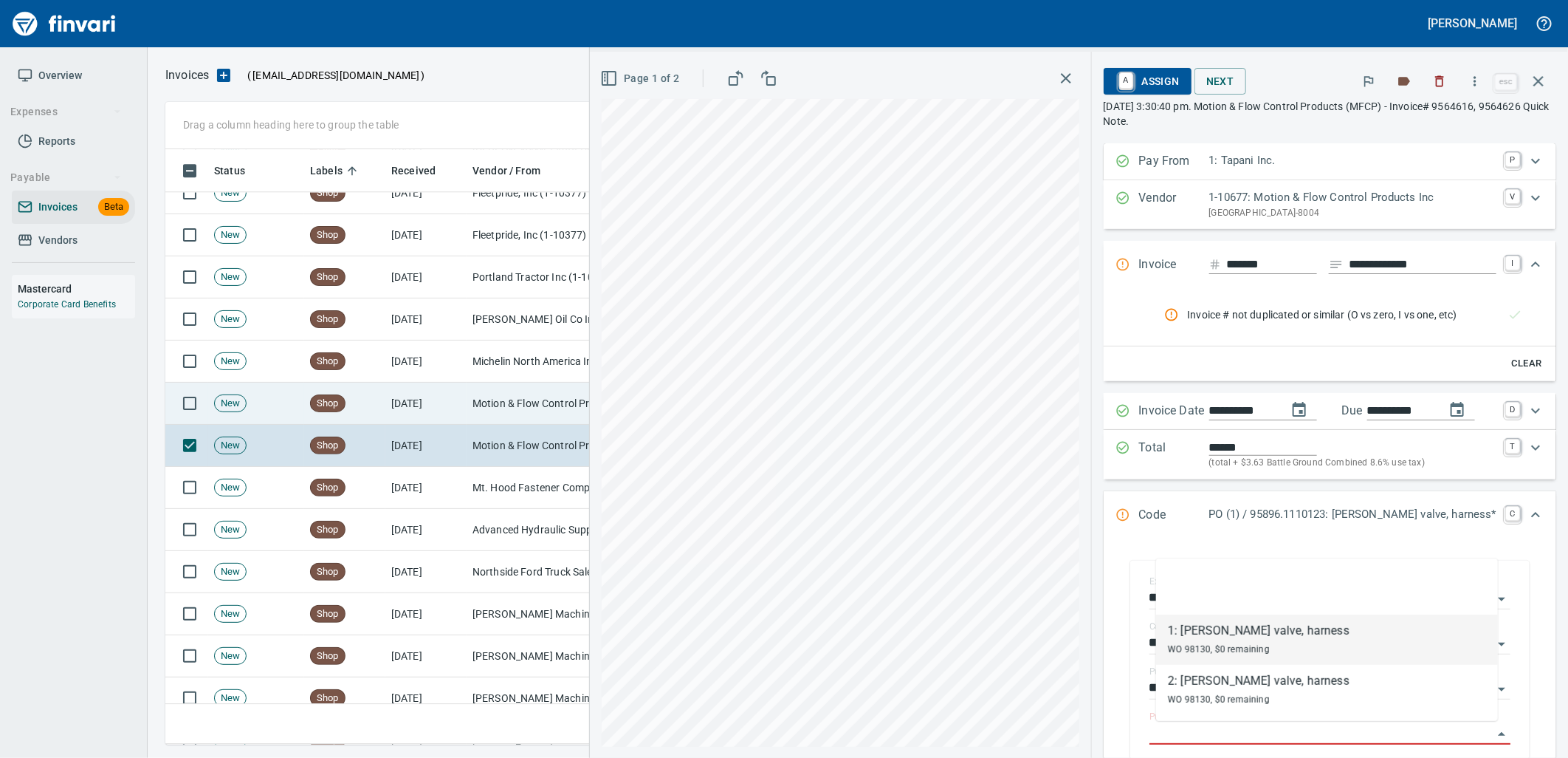
click at [504, 404] on td "Motion & Flow Control Products Inc (1-10677)" at bounding box center [540, 404] width 147 height 42
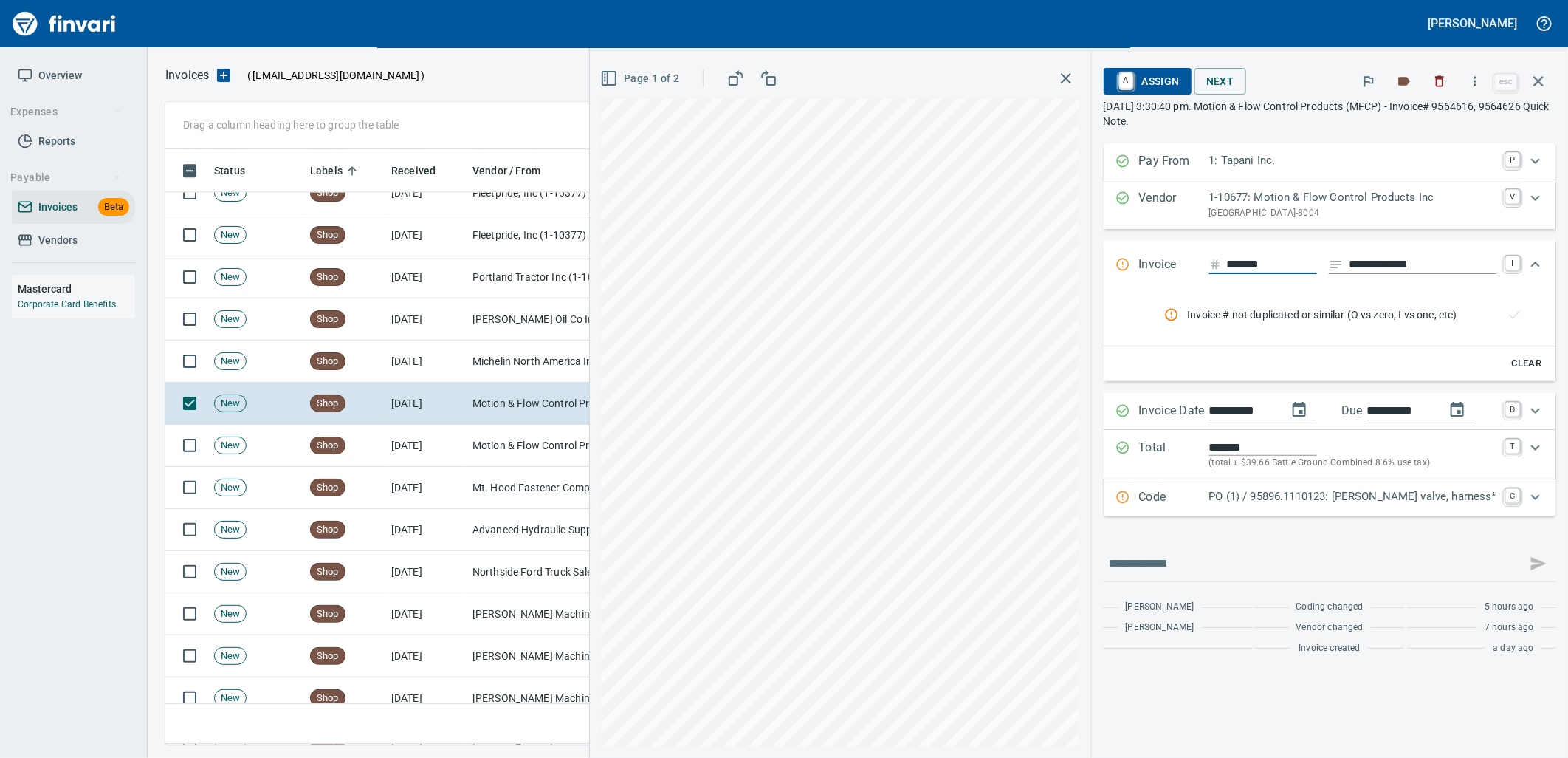
click at [1329, 496] on p "PO (1) / 95896.1110123: Parker valve, harness*" at bounding box center [1353, 496] width 288 height 17
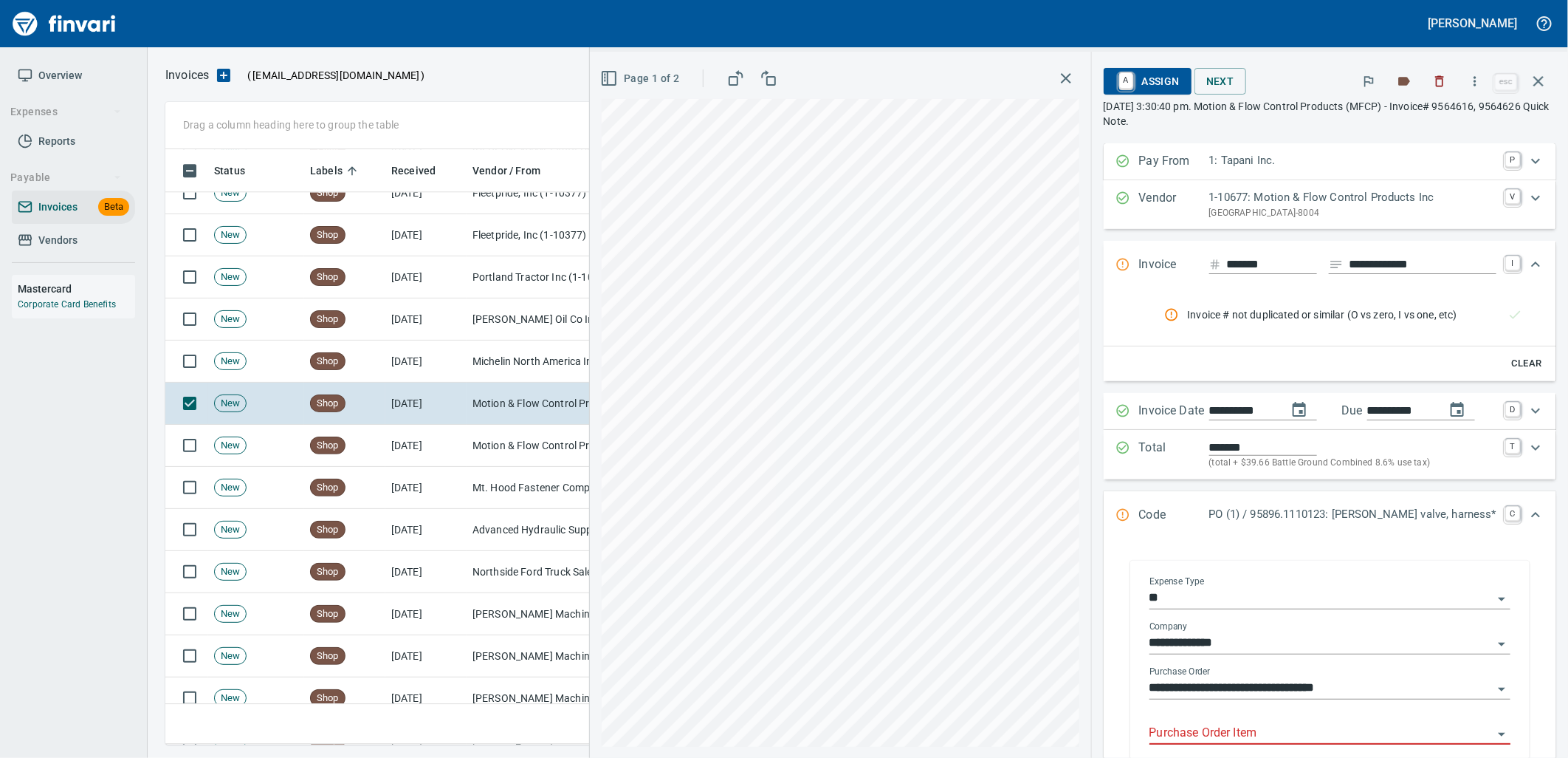
click at [1264, 731] on input "Purchase Order Item" at bounding box center [1322, 732] width 344 height 21
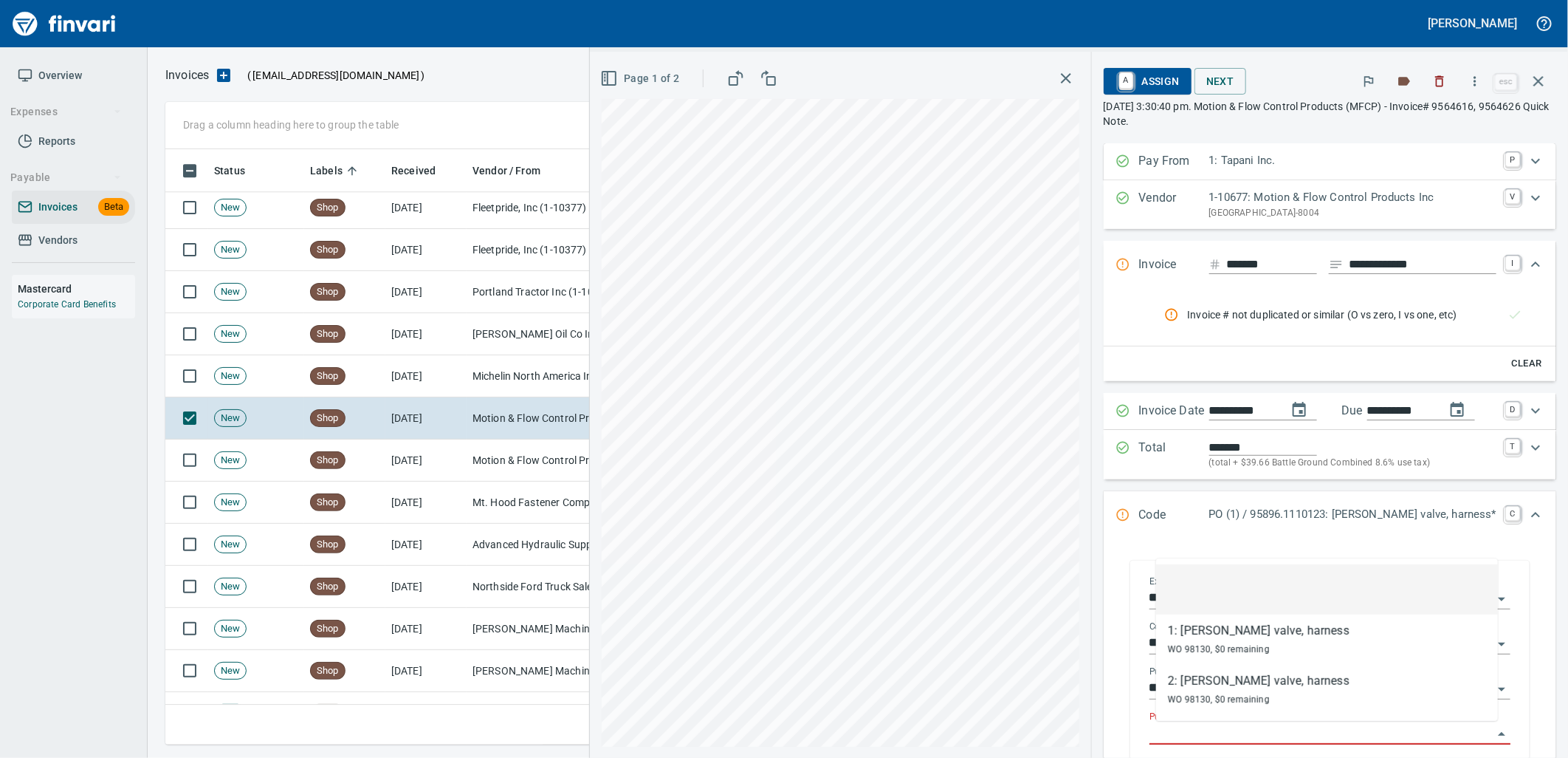
scroll to position [583, 1360]
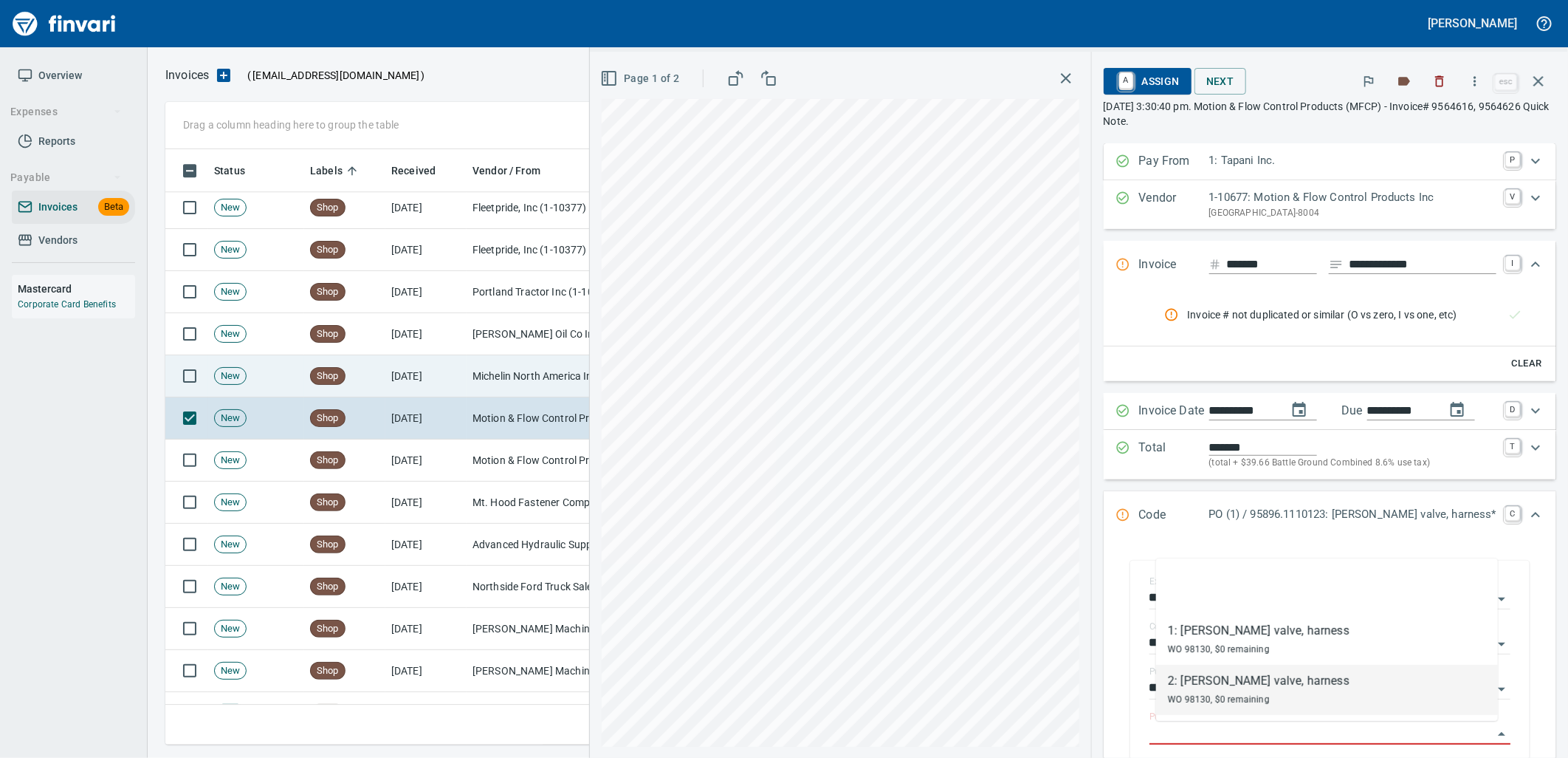
click at [532, 388] on td "Michelin North America Inc (1-10655)" at bounding box center [540, 376] width 147 height 42
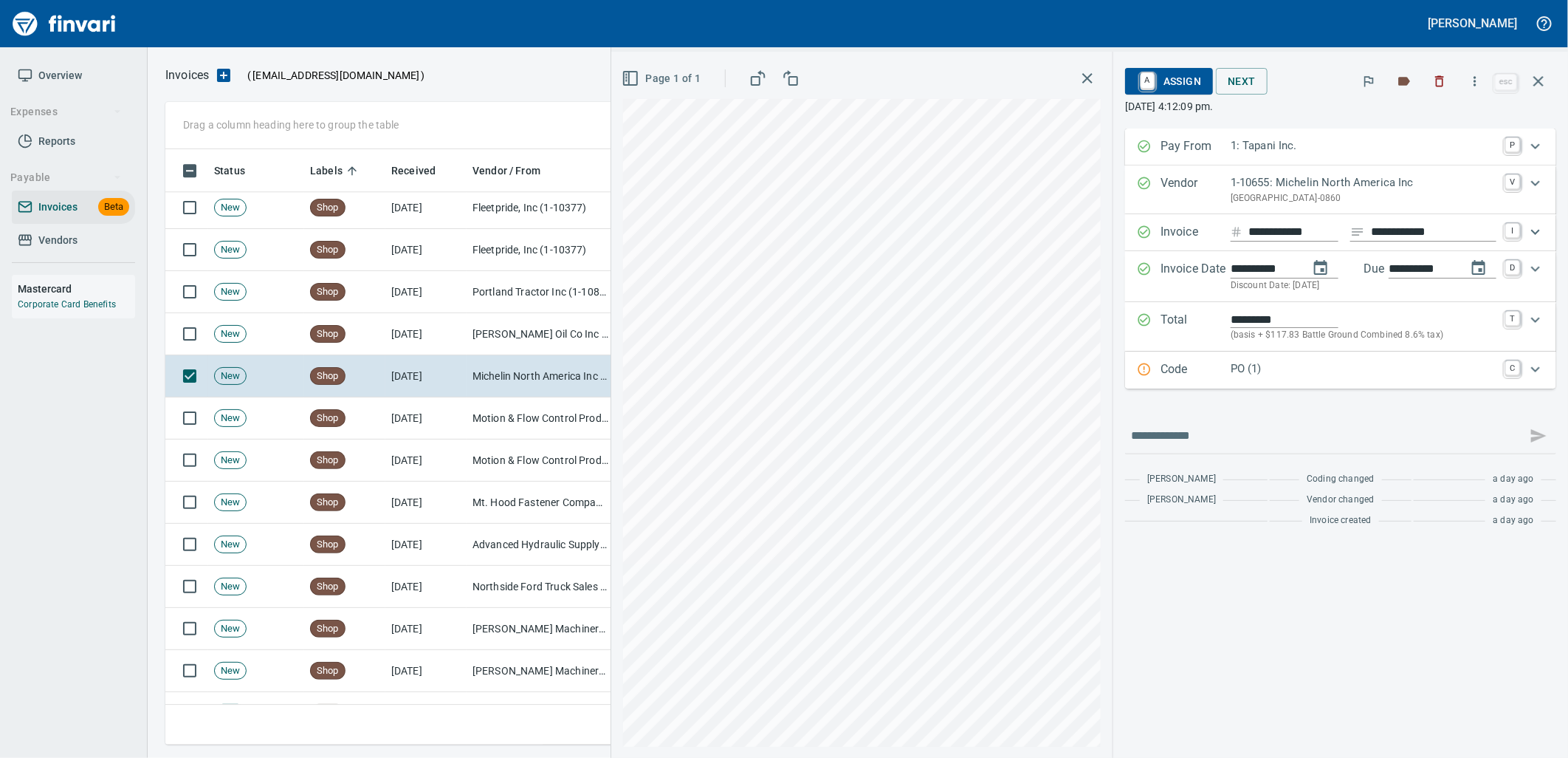
click at [1261, 377] on p "PO (1)" at bounding box center [1364, 368] width 266 height 17
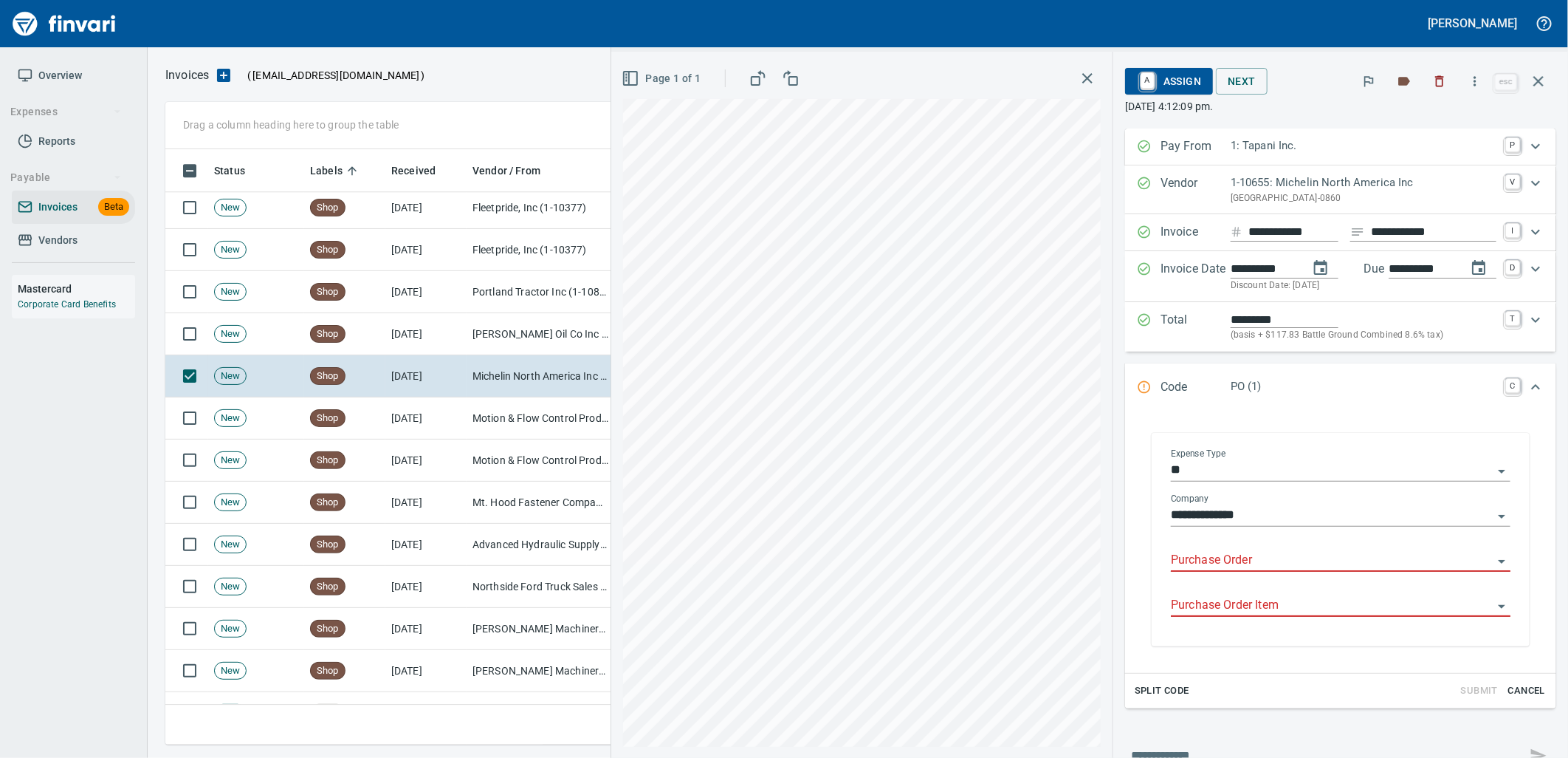
click at [1266, 555] on input "Purchase Order" at bounding box center [1332, 560] width 322 height 21
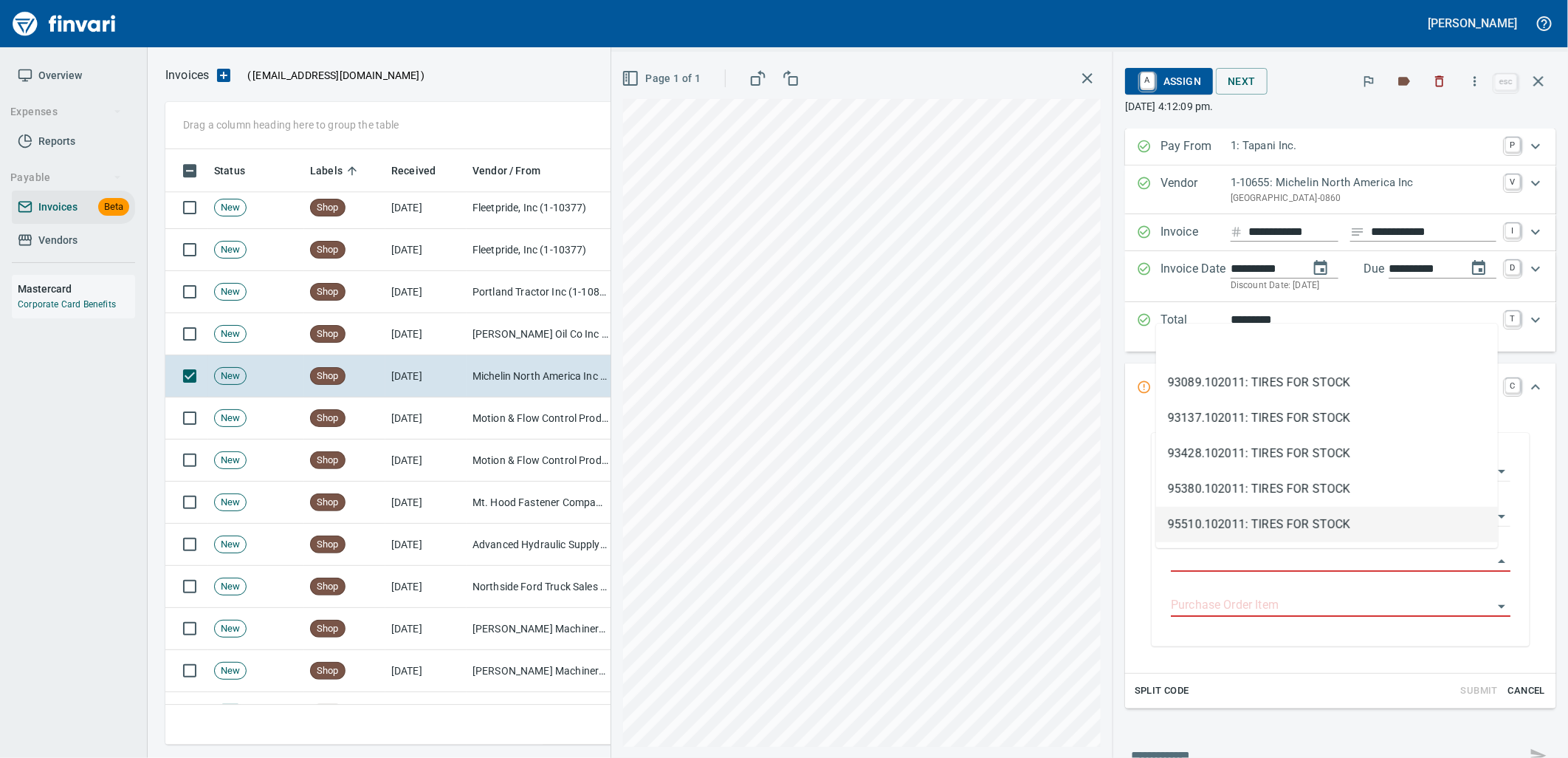
scroll to position [583, 1360]
type input "**********"
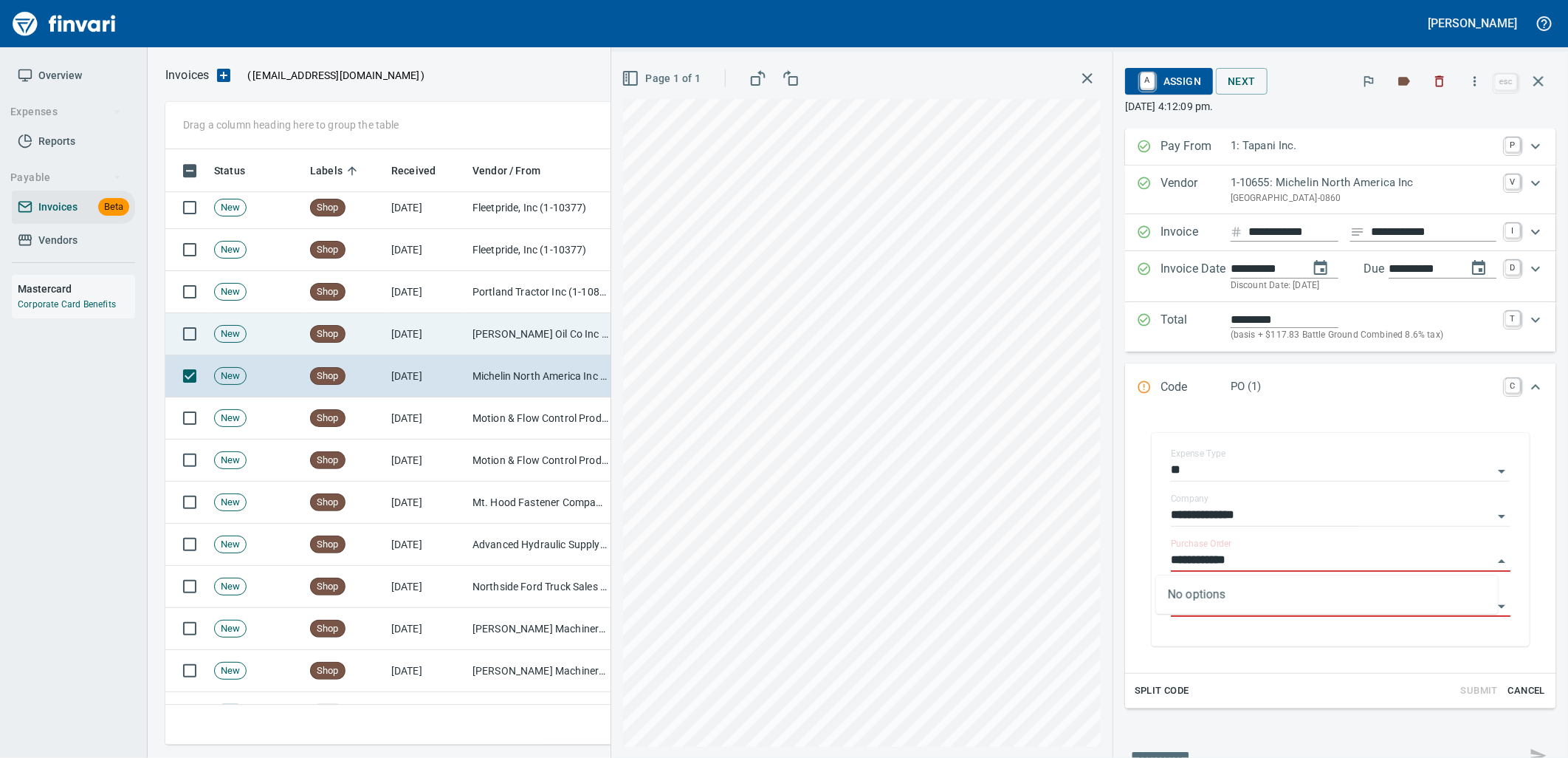
click at [535, 338] on td "[PERSON_NAME] Oil Co Inc (1-38025)" at bounding box center [540, 334] width 147 height 42
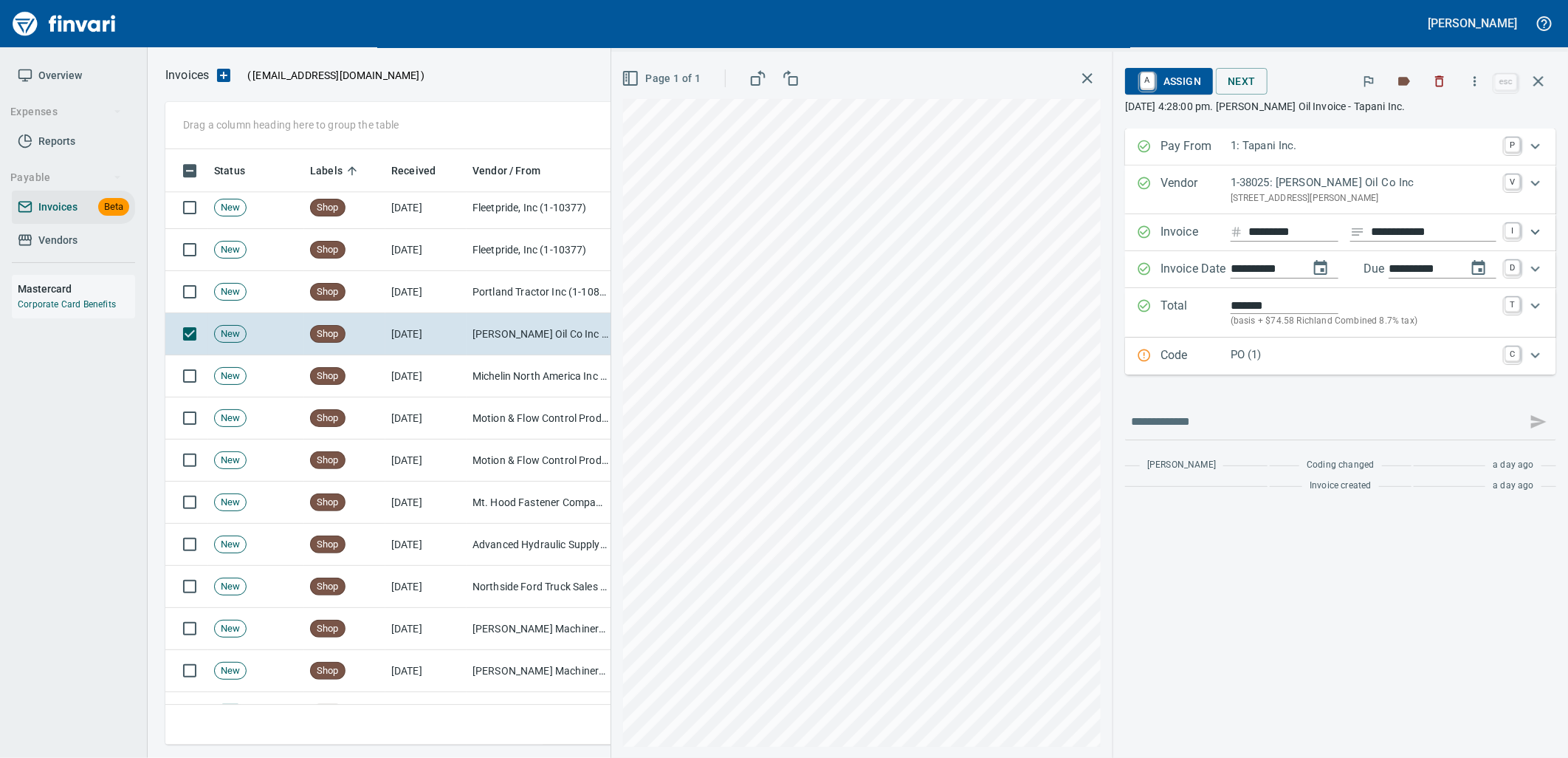
click at [1261, 367] on div "Code PO (1) C" at bounding box center [1340, 356] width 431 height 37
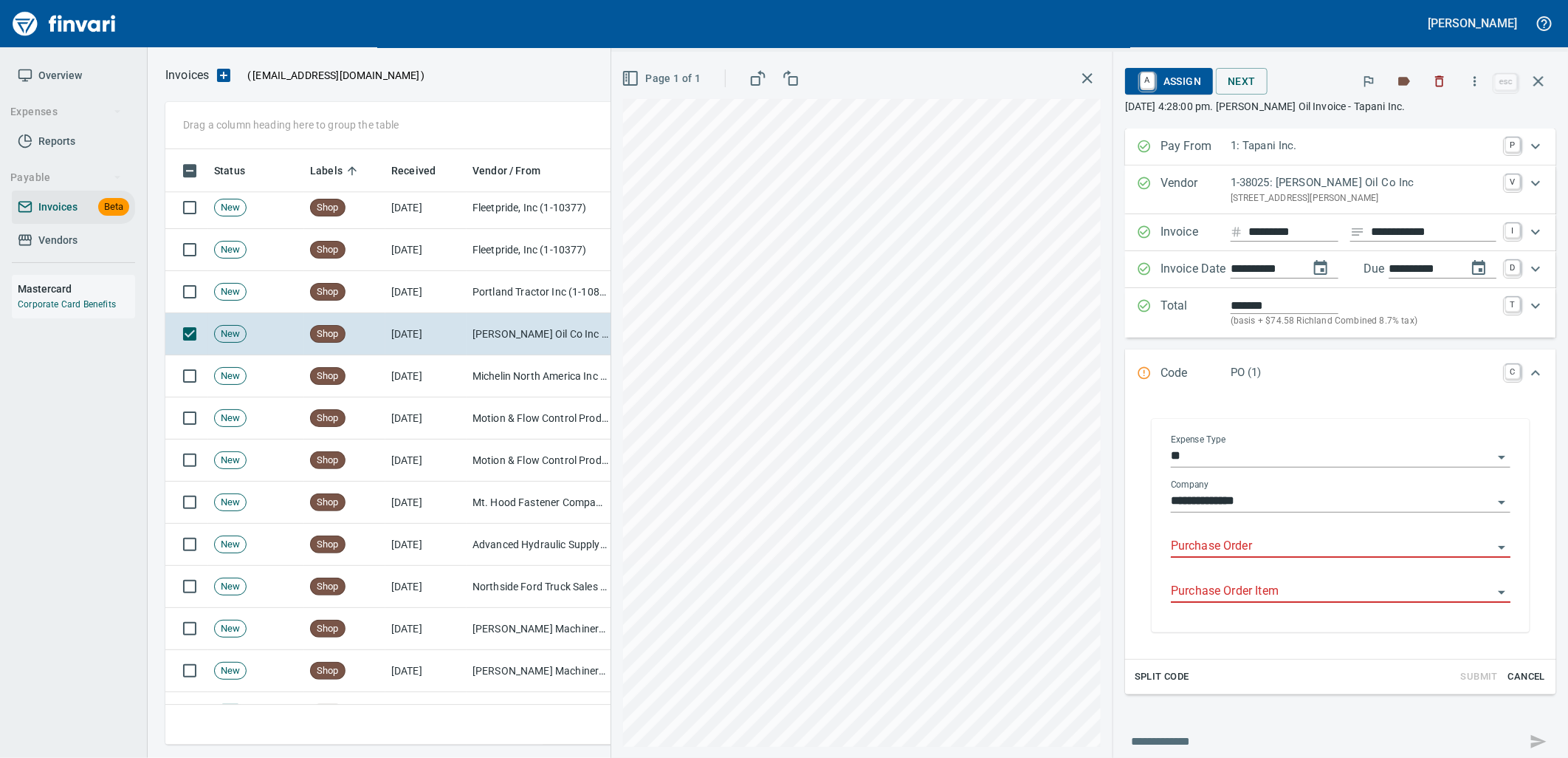
click at [1264, 545] on input "Purchase Order" at bounding box center [1332, 546] width 322 height 21
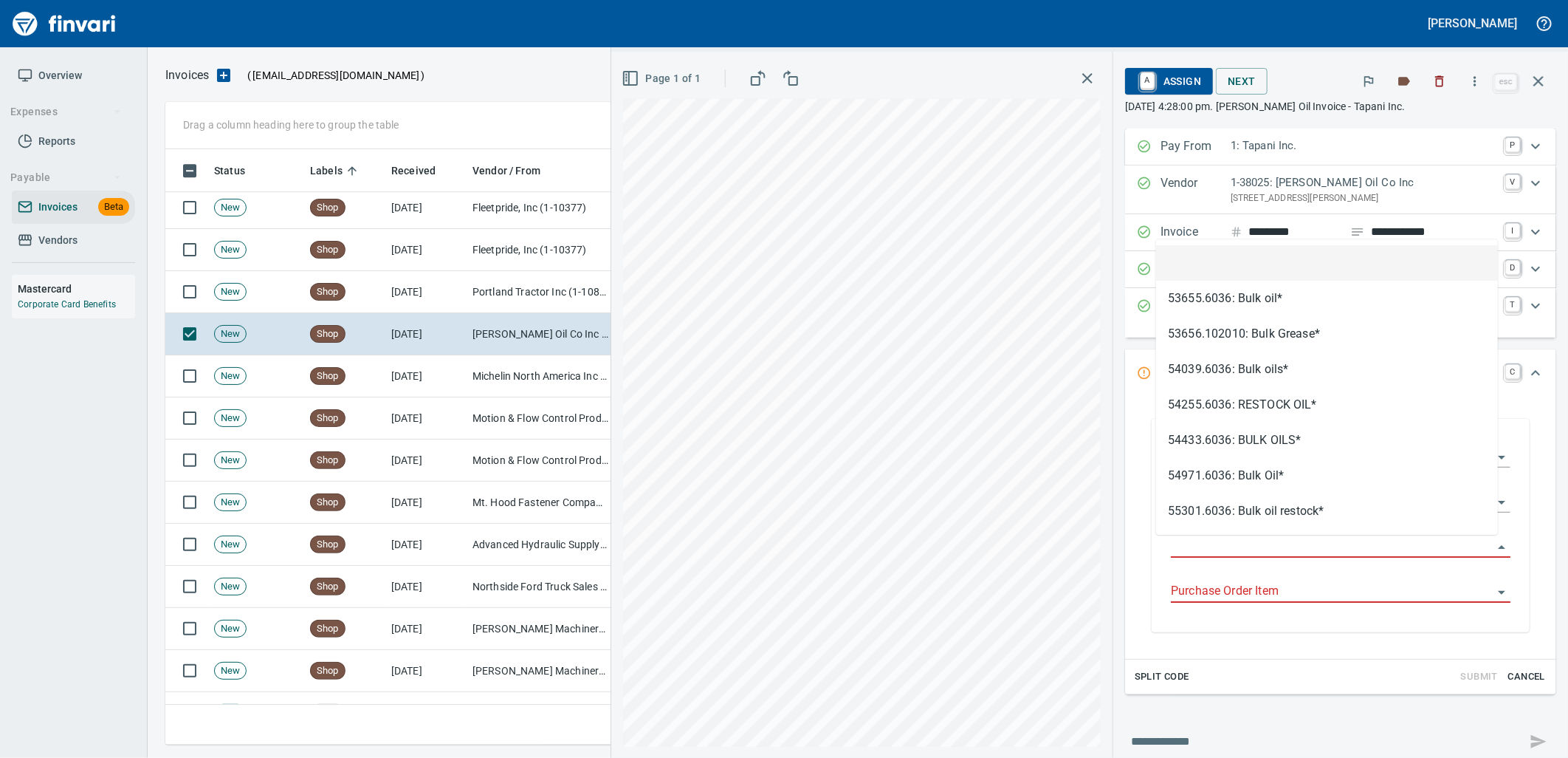
scroll to position [583, 1360]
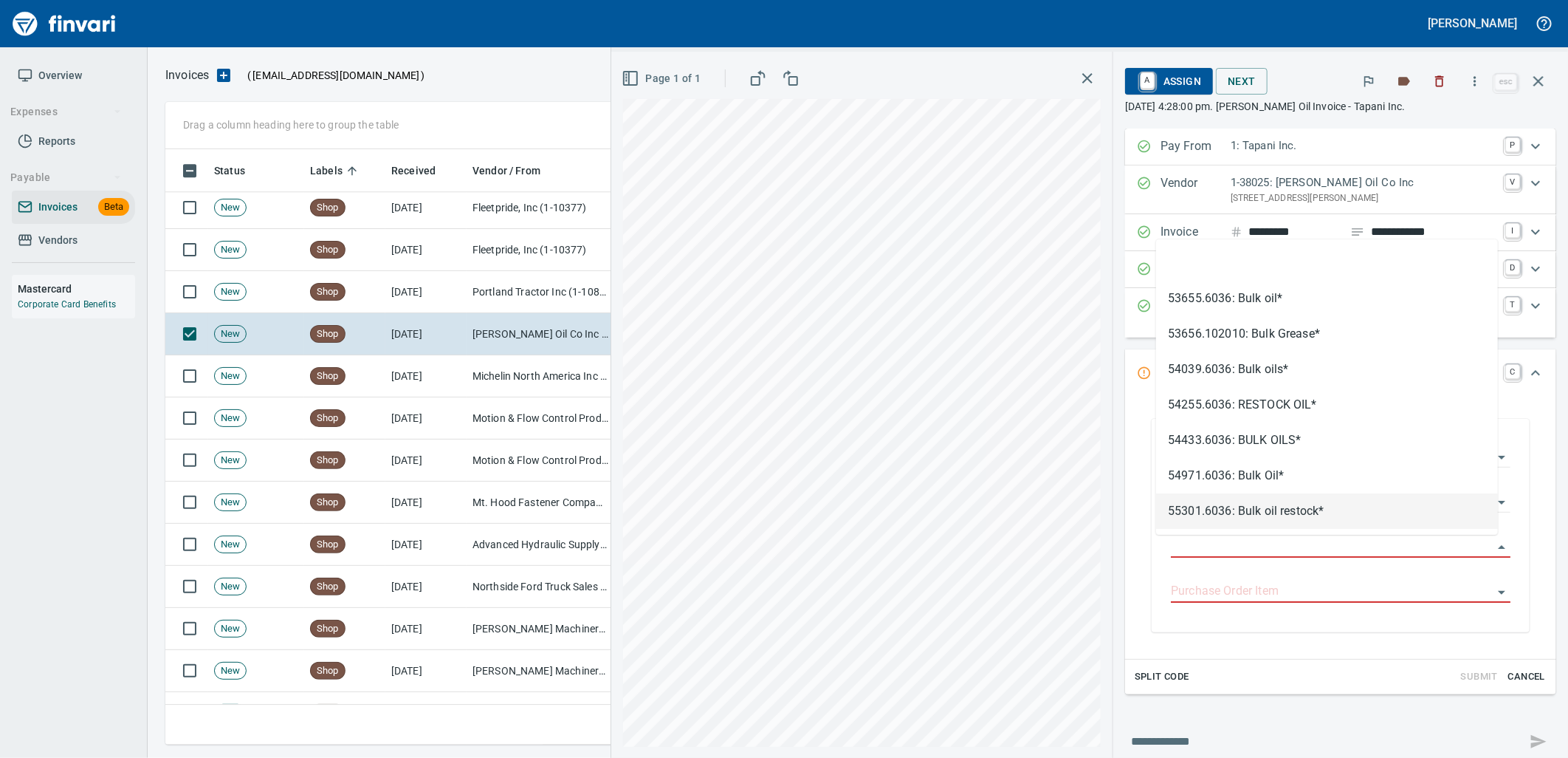
type input "**********"
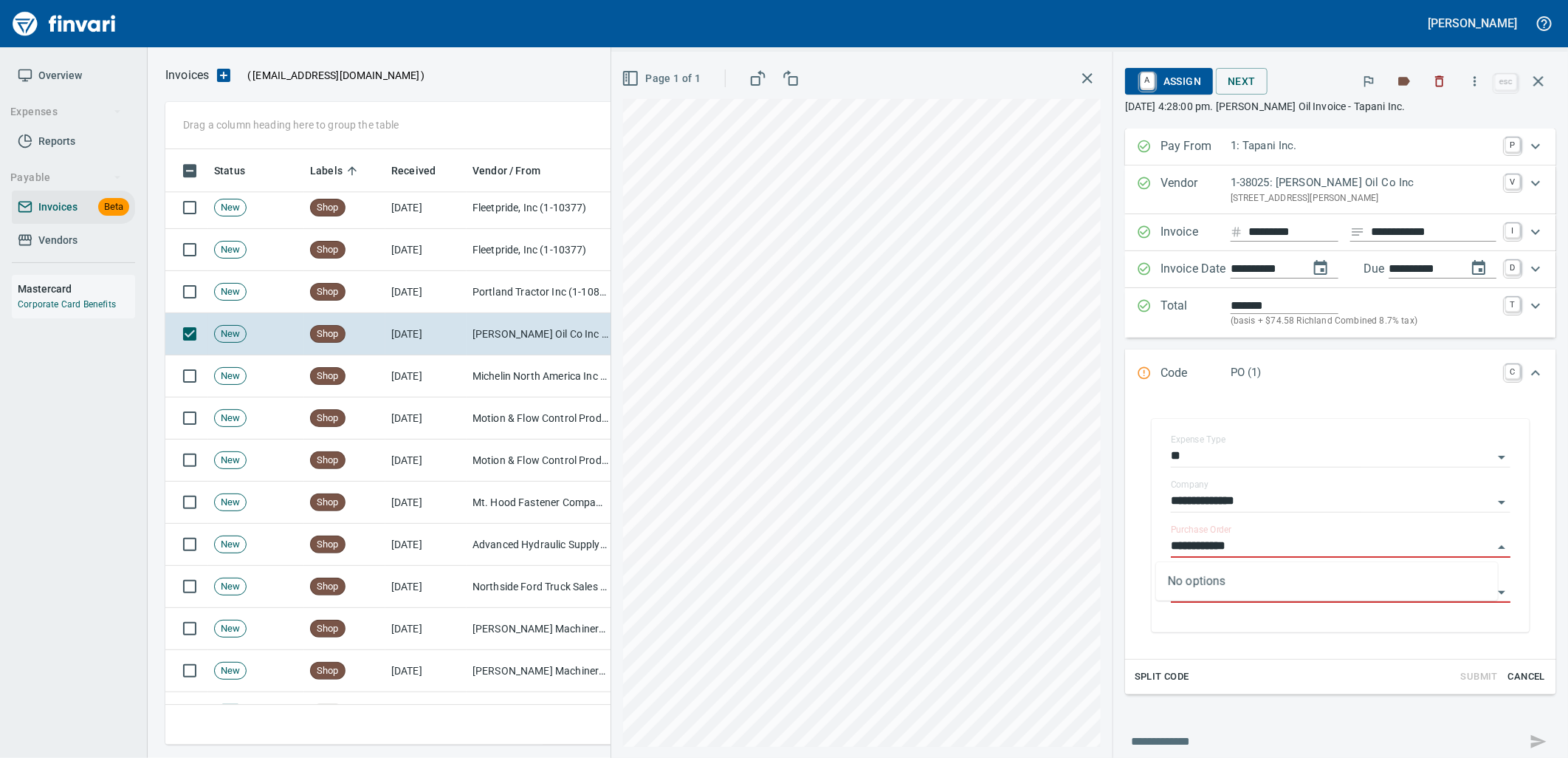
click at [504, 291] on td "Portland Tractor Inc (1-10815)" at bounding box center [540, 292] width 147 height 42
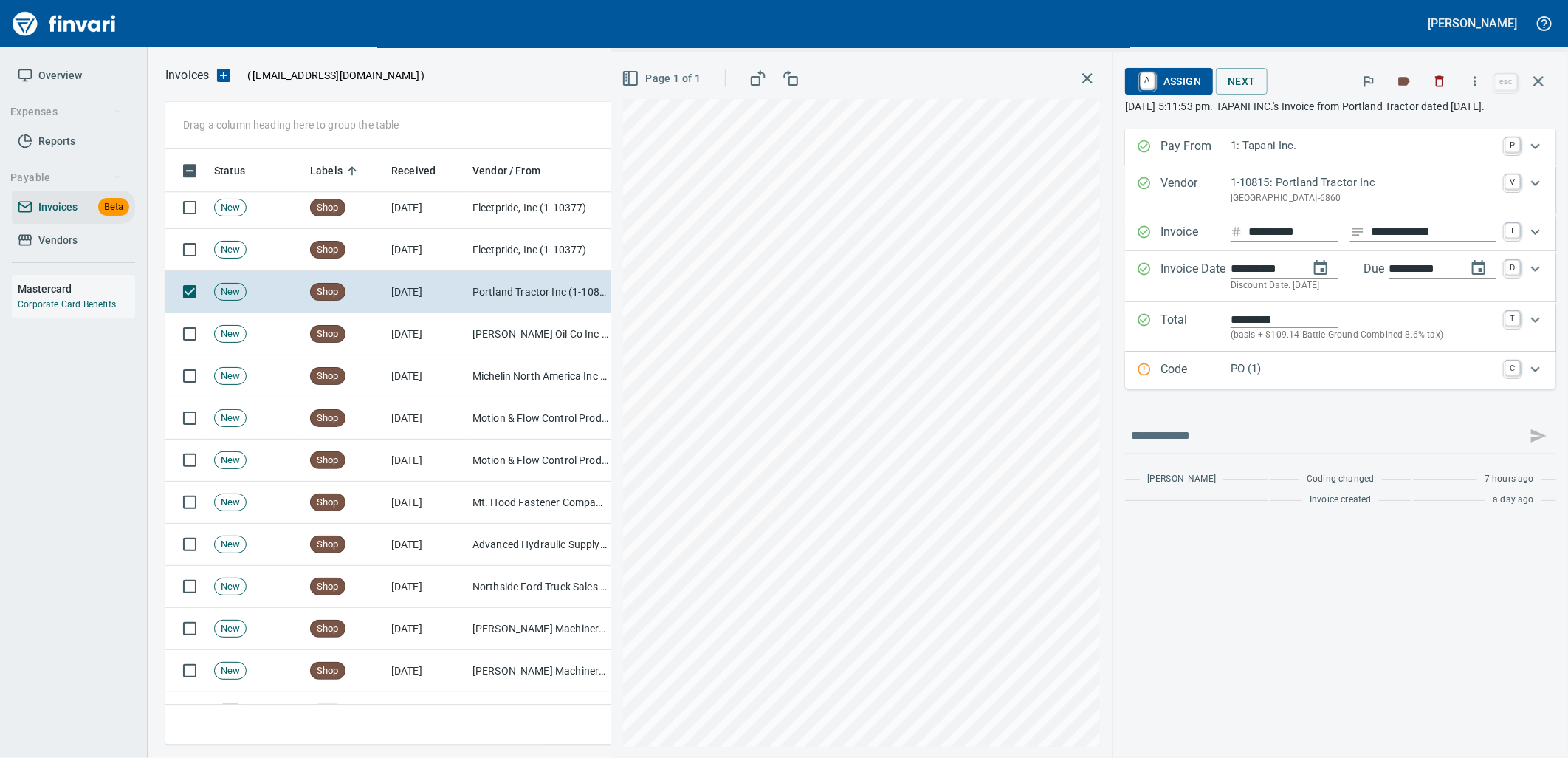
click at [1324, 389] on div "Code PO (1) C" at bounding box center [1340, 370] width 431 height 37
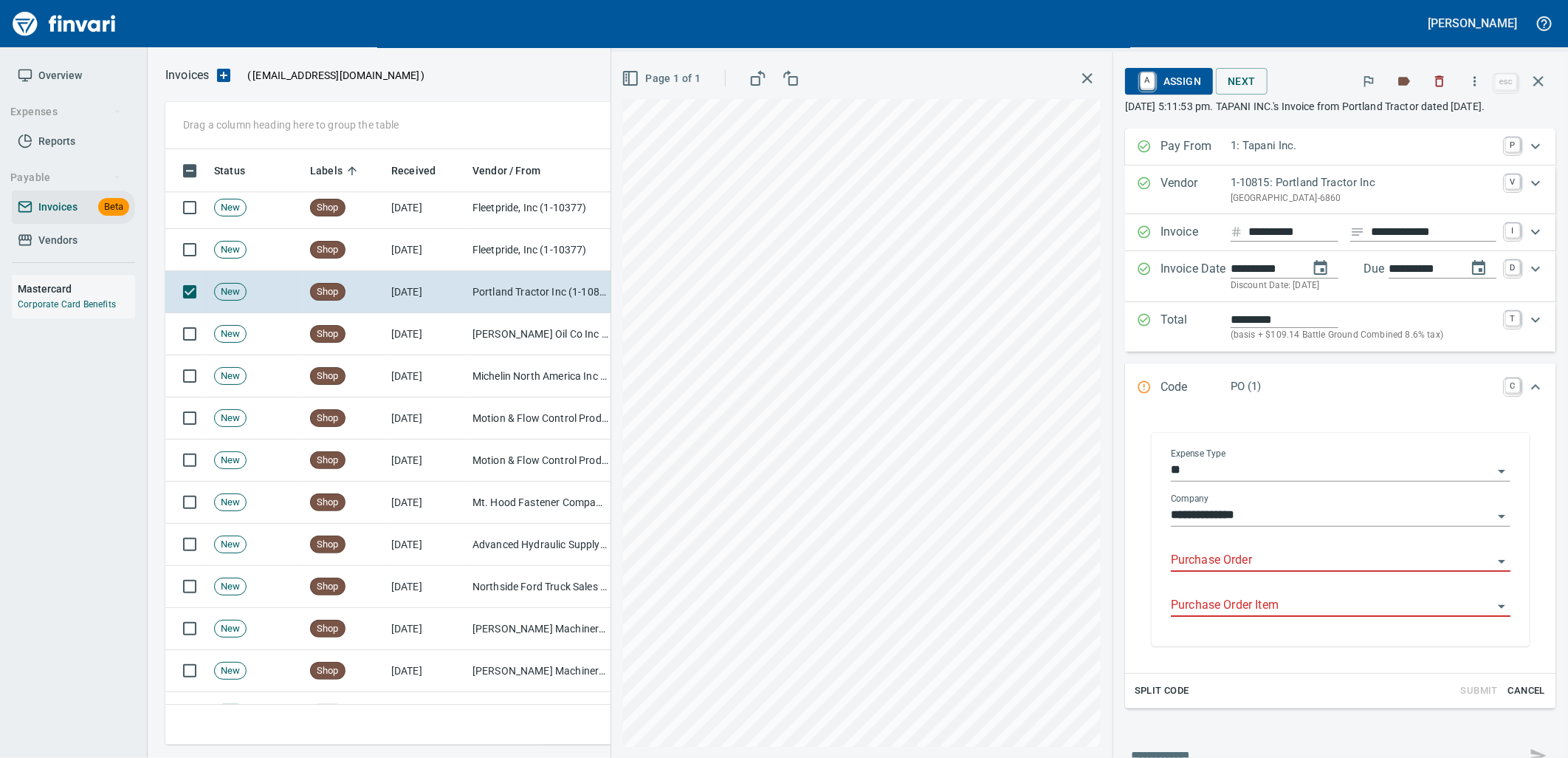
click at [1239, 570] on input "Purchase Order" at bounding box center [1332, 560] width 322 height 21
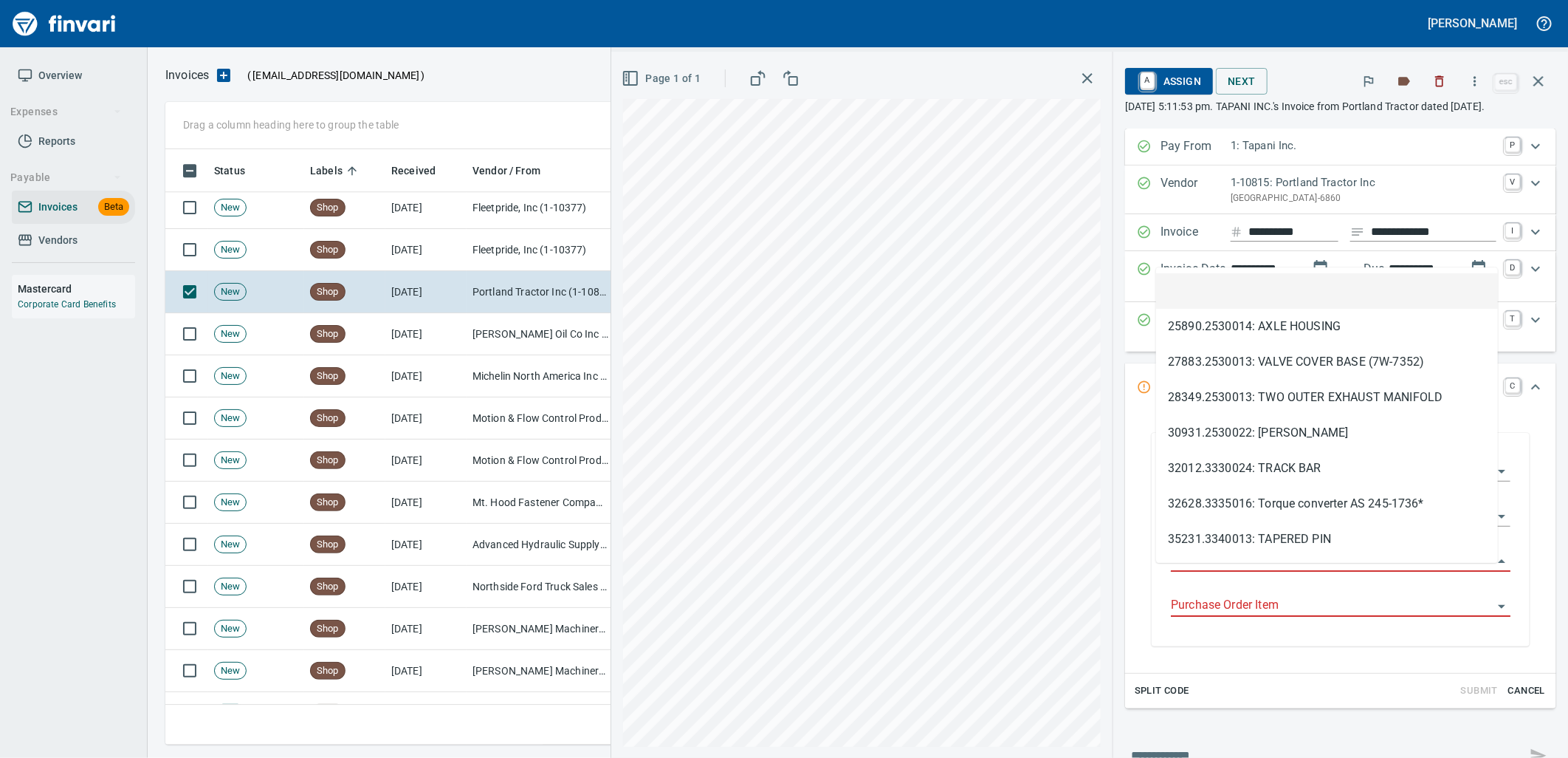
scroll to position [583, 1360]
type input "**********"
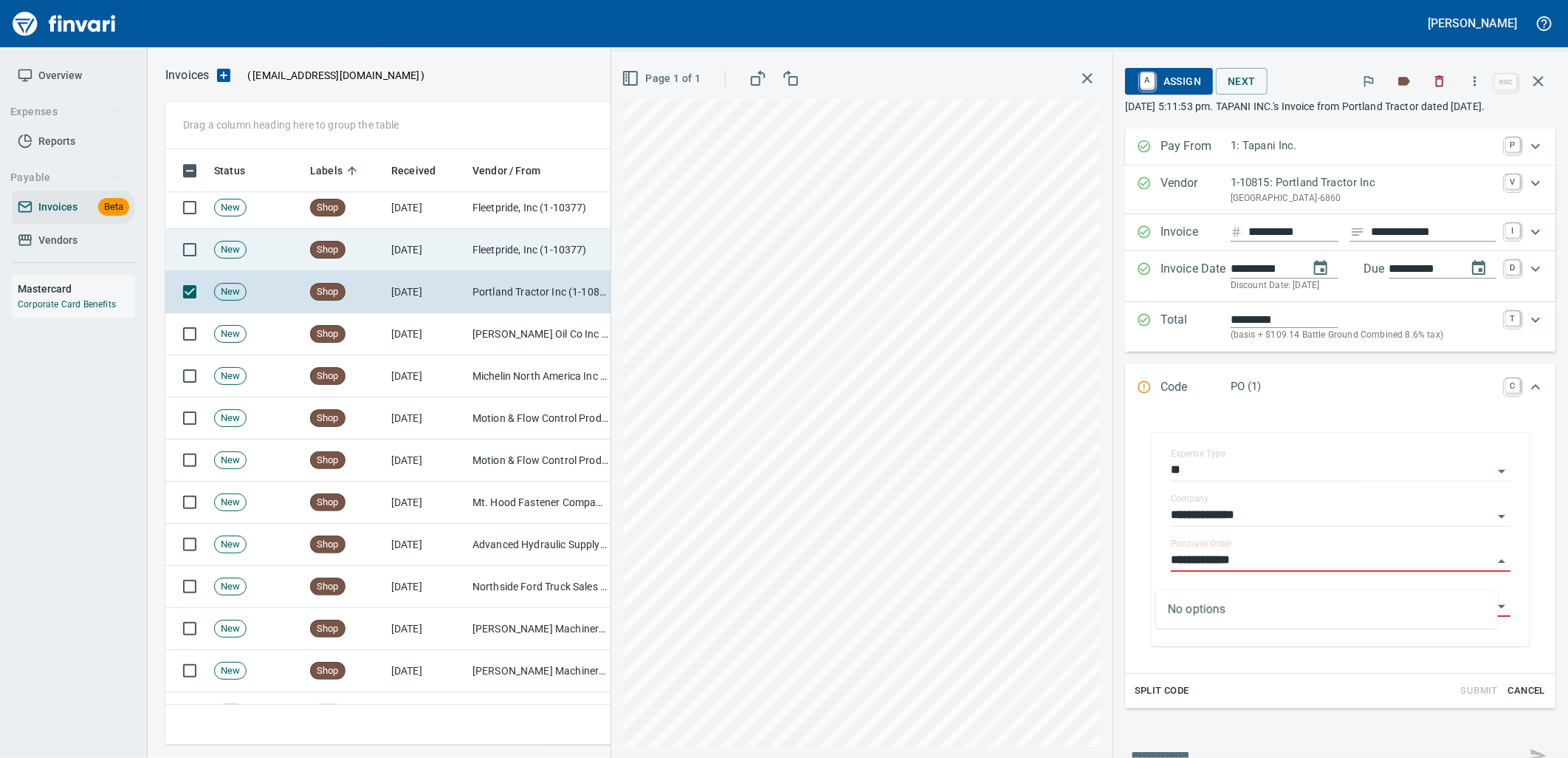
click at [412, 245] on td "[DATE]" at bounding box center [426, 249] width 81 height 42
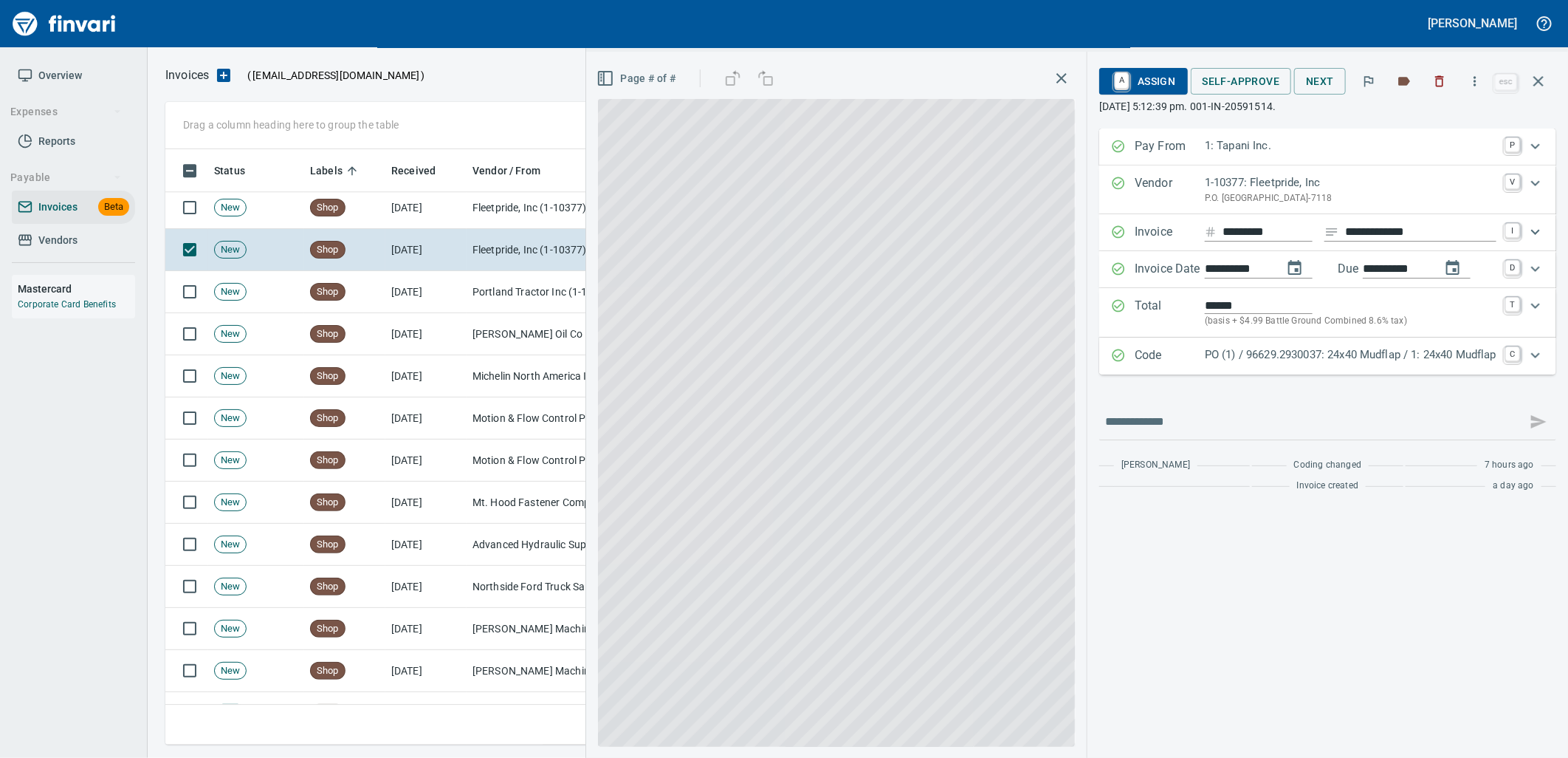
scroll to position [583, 1360]
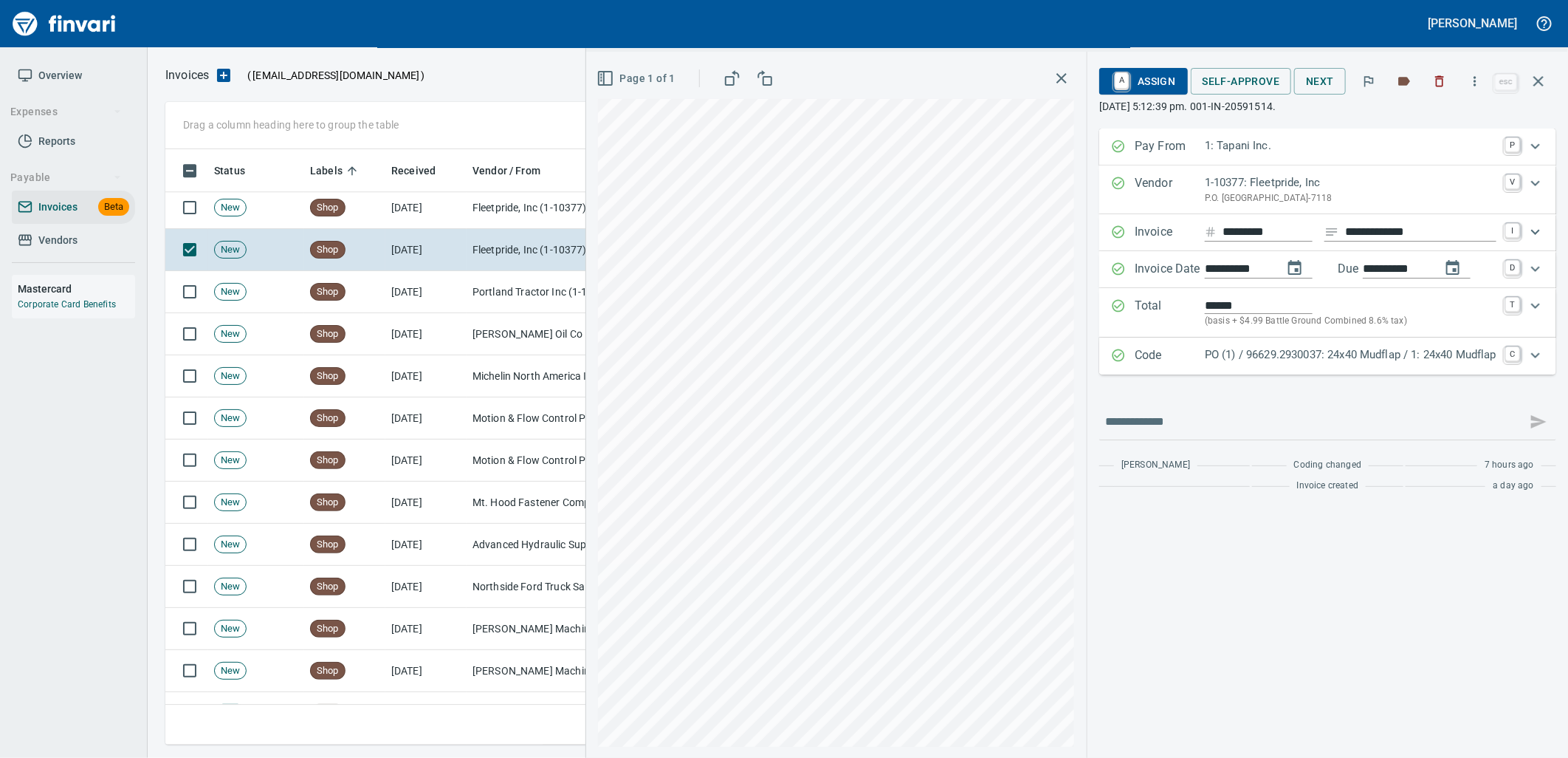
click at [1376, 355] on p "PO (1) / 96629.2930037: 24x40 Mudflap / 1: 24x40 Mudflap" at bounding box center [1350, 354] width 292 height 17
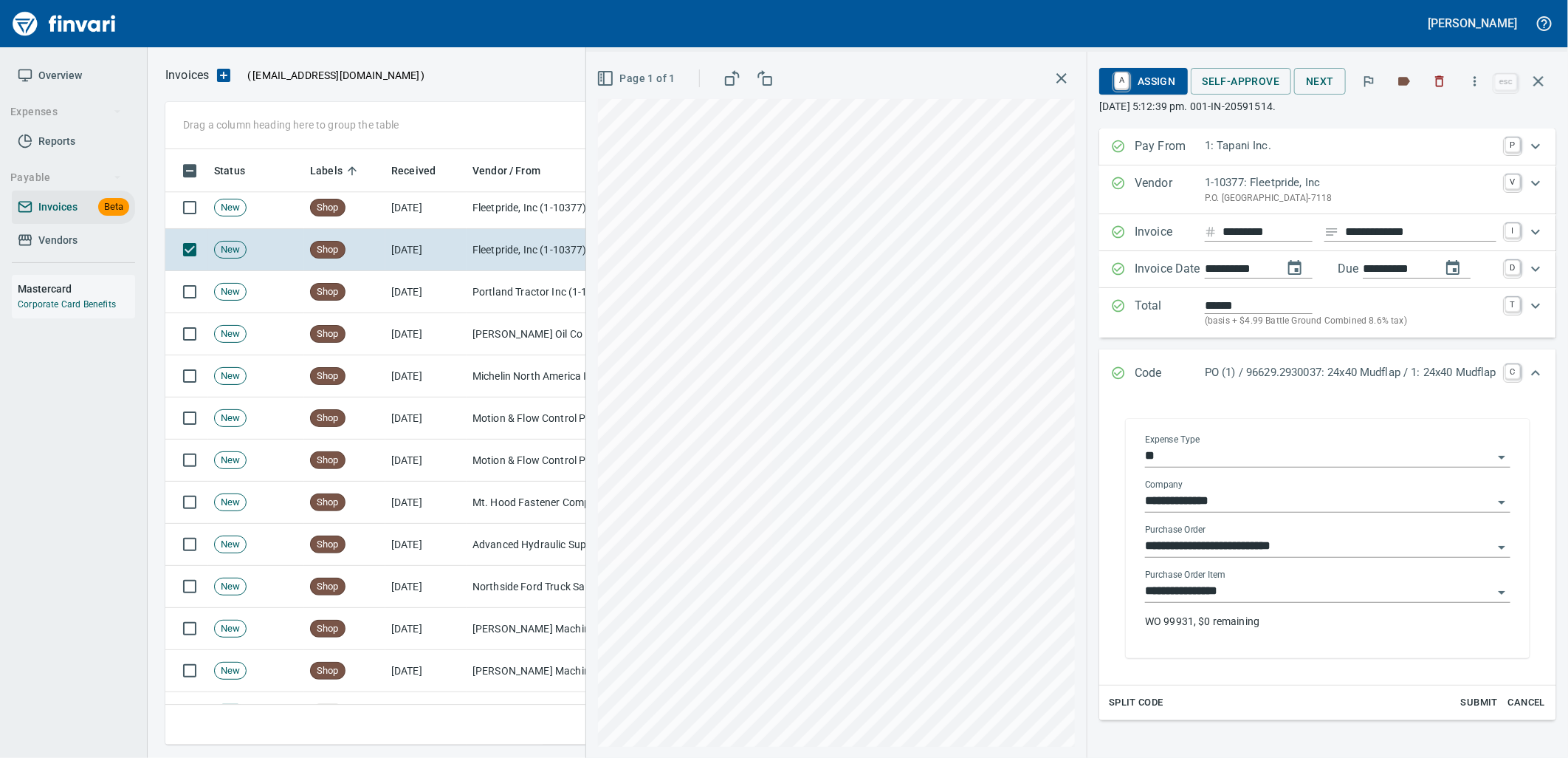
click at [1288, 599] on input "**********" at bounding box center [1319, 591] width 348 height 21
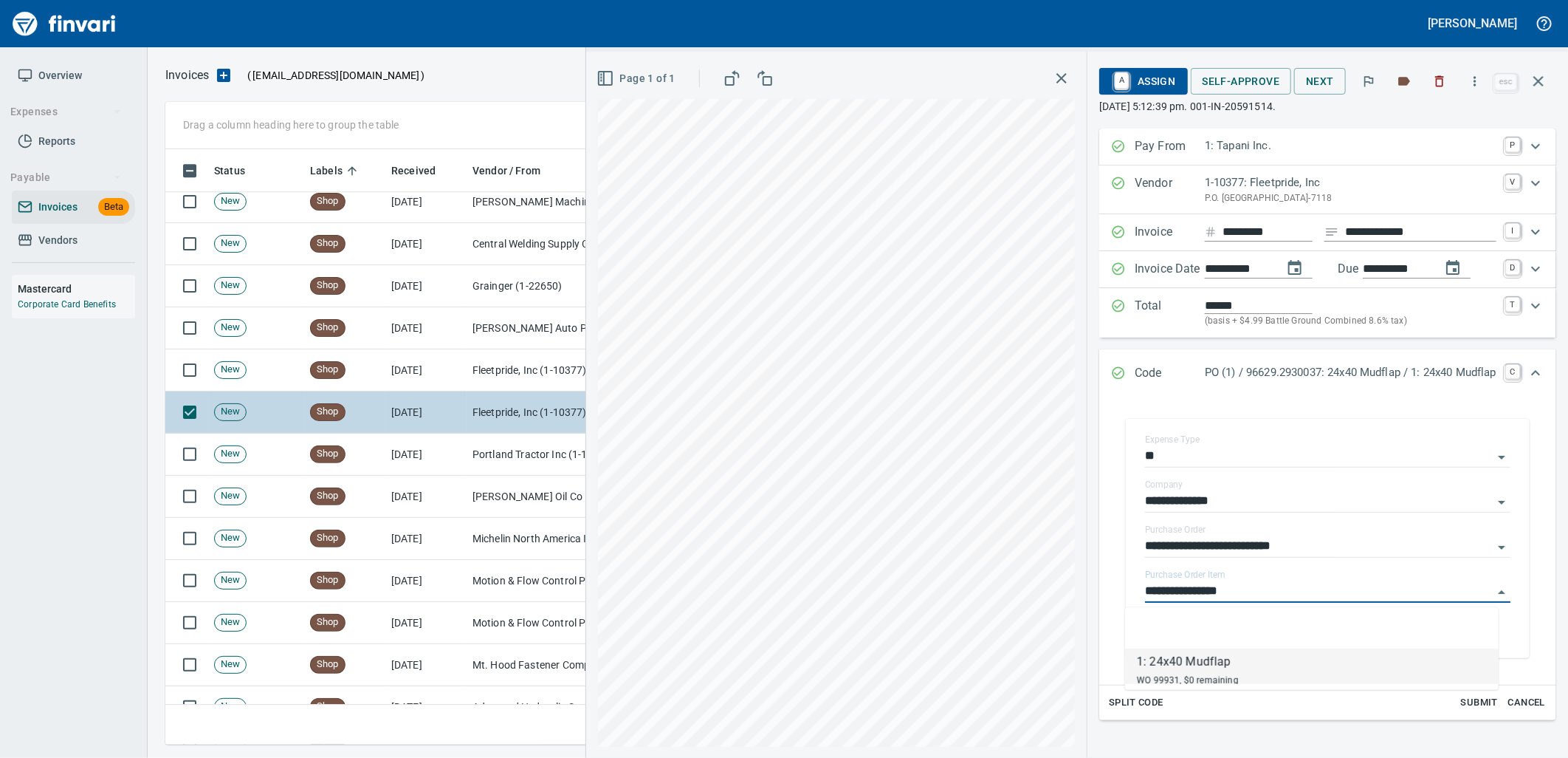
scroll to position [5942, 0]
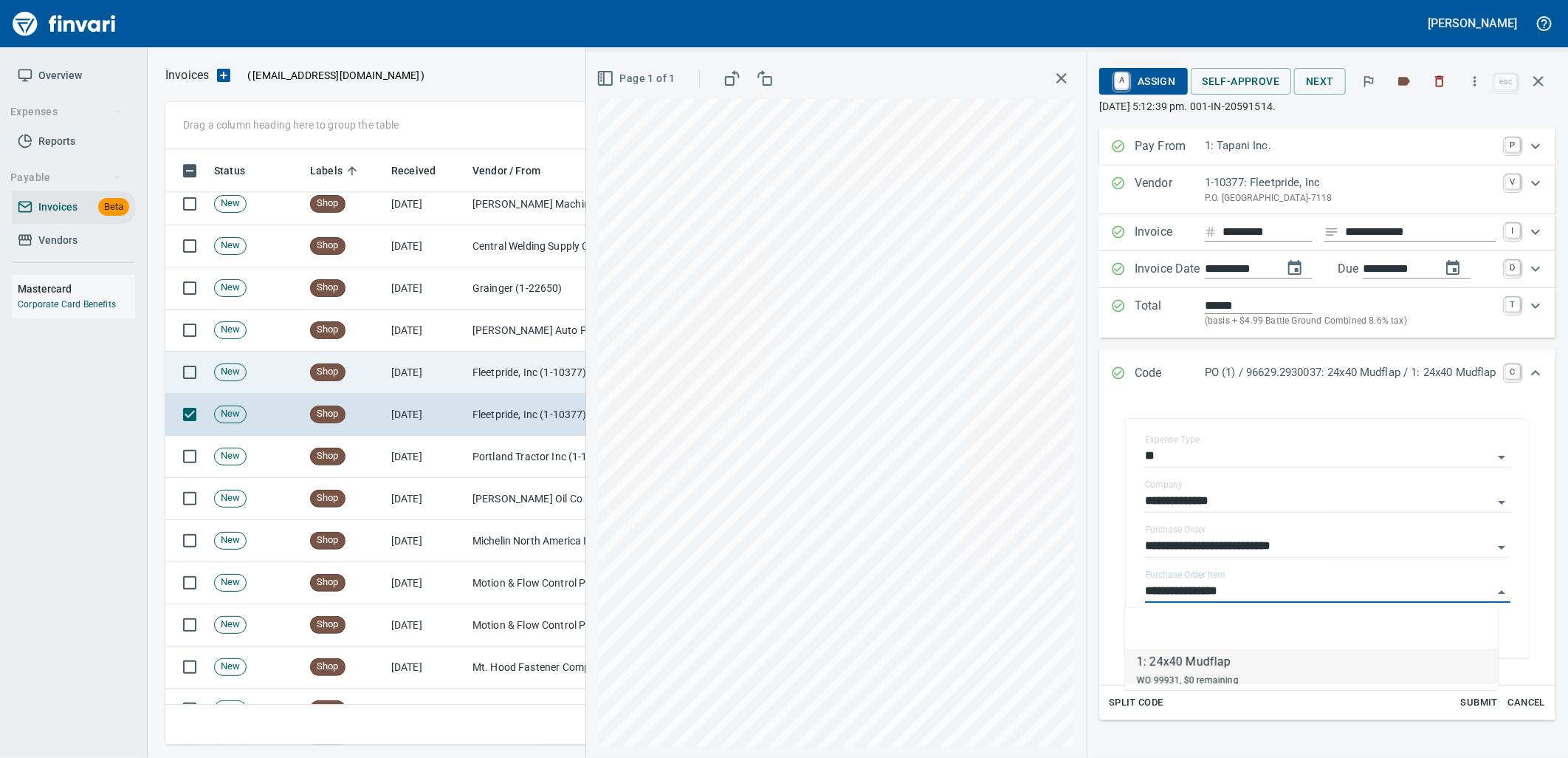
click at [460, 374] on td "[DATE]" at bounding box center [426, 372] width 81 height 42
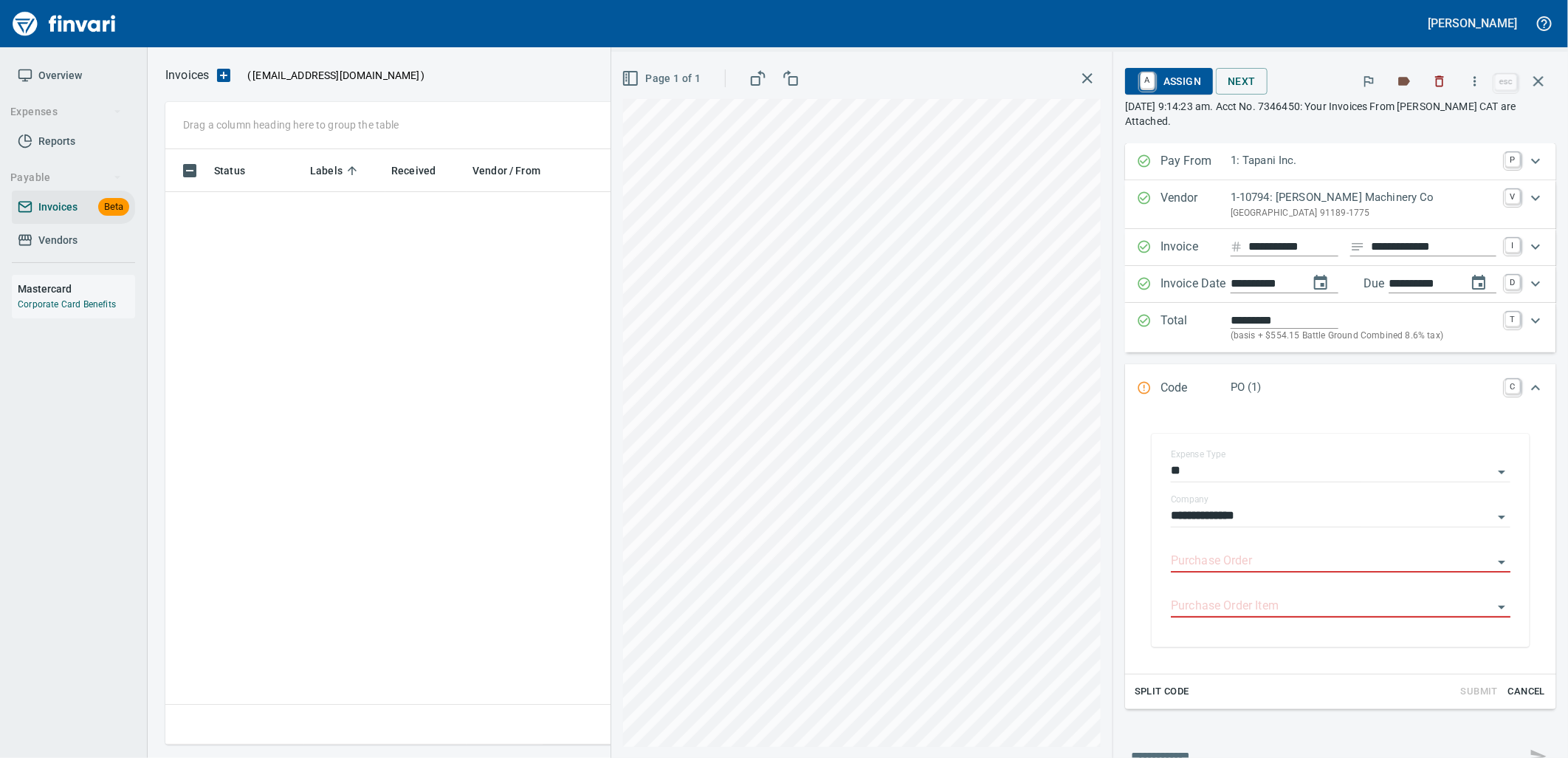
scroll to position [583, 1360]
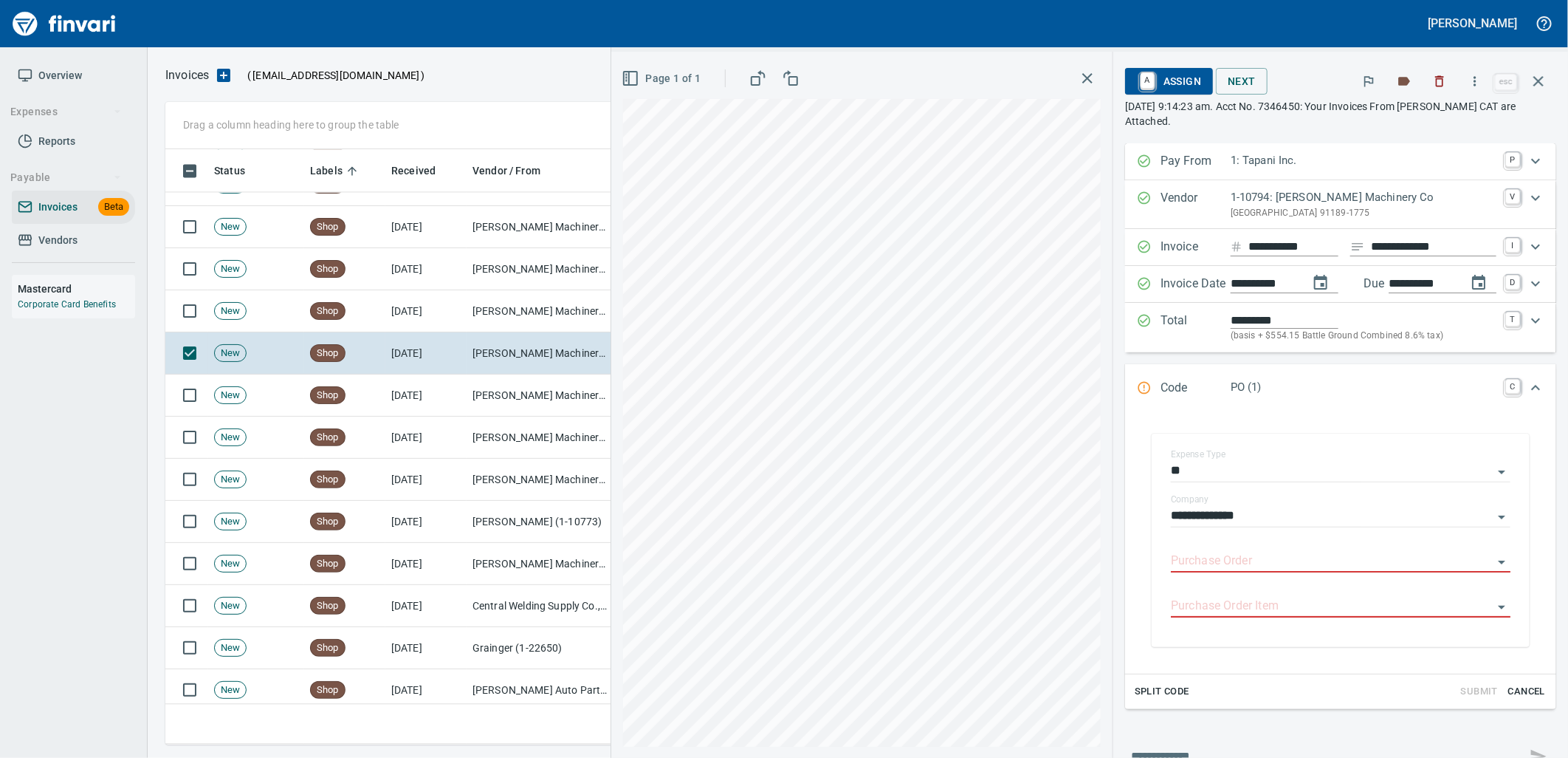
type input "**********"
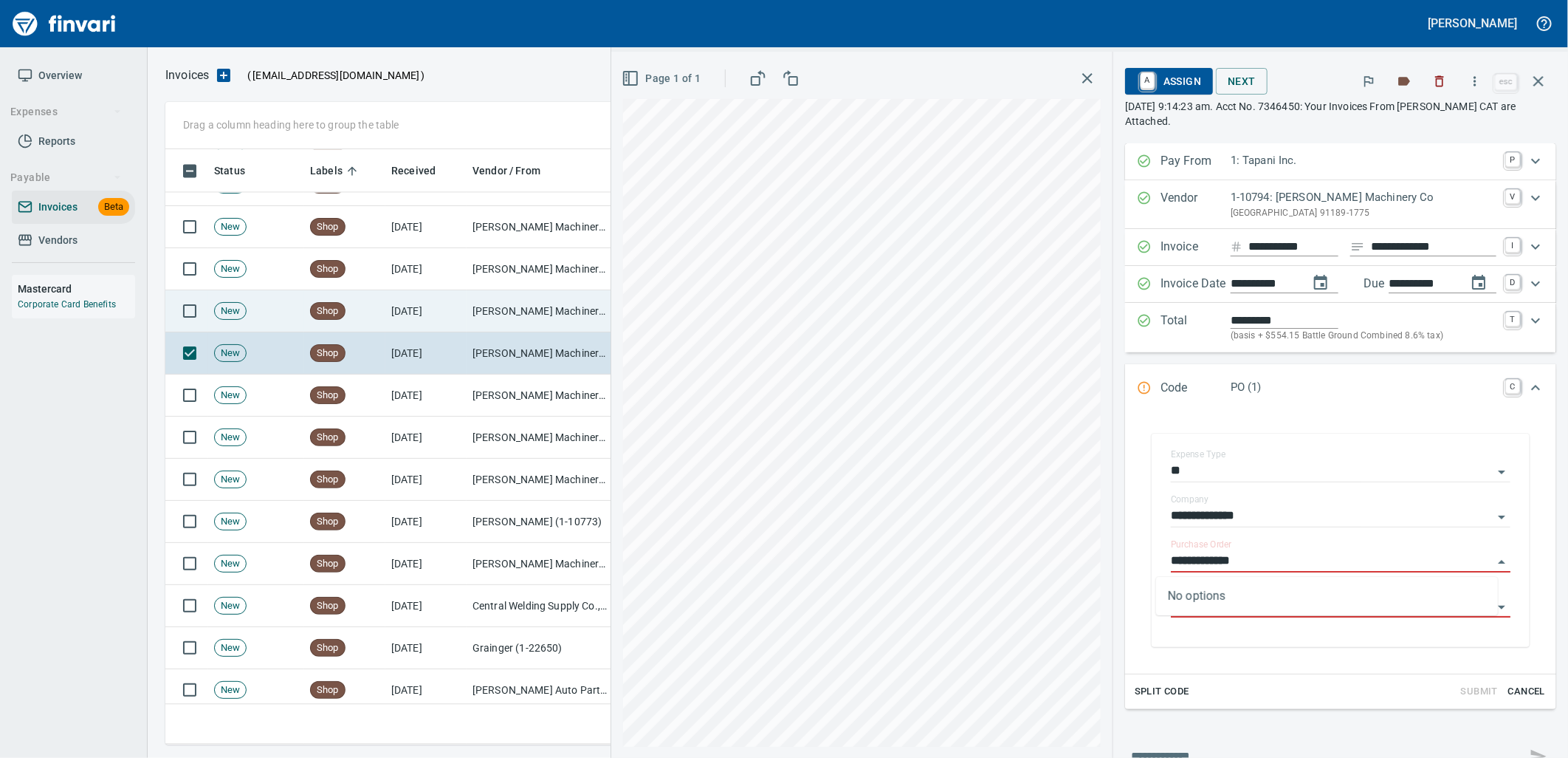
click at [559, 316] on td "[PERSON_NAME] Machinery Co (1-10794)" at bounding box center [540, 311] width 147 height 42
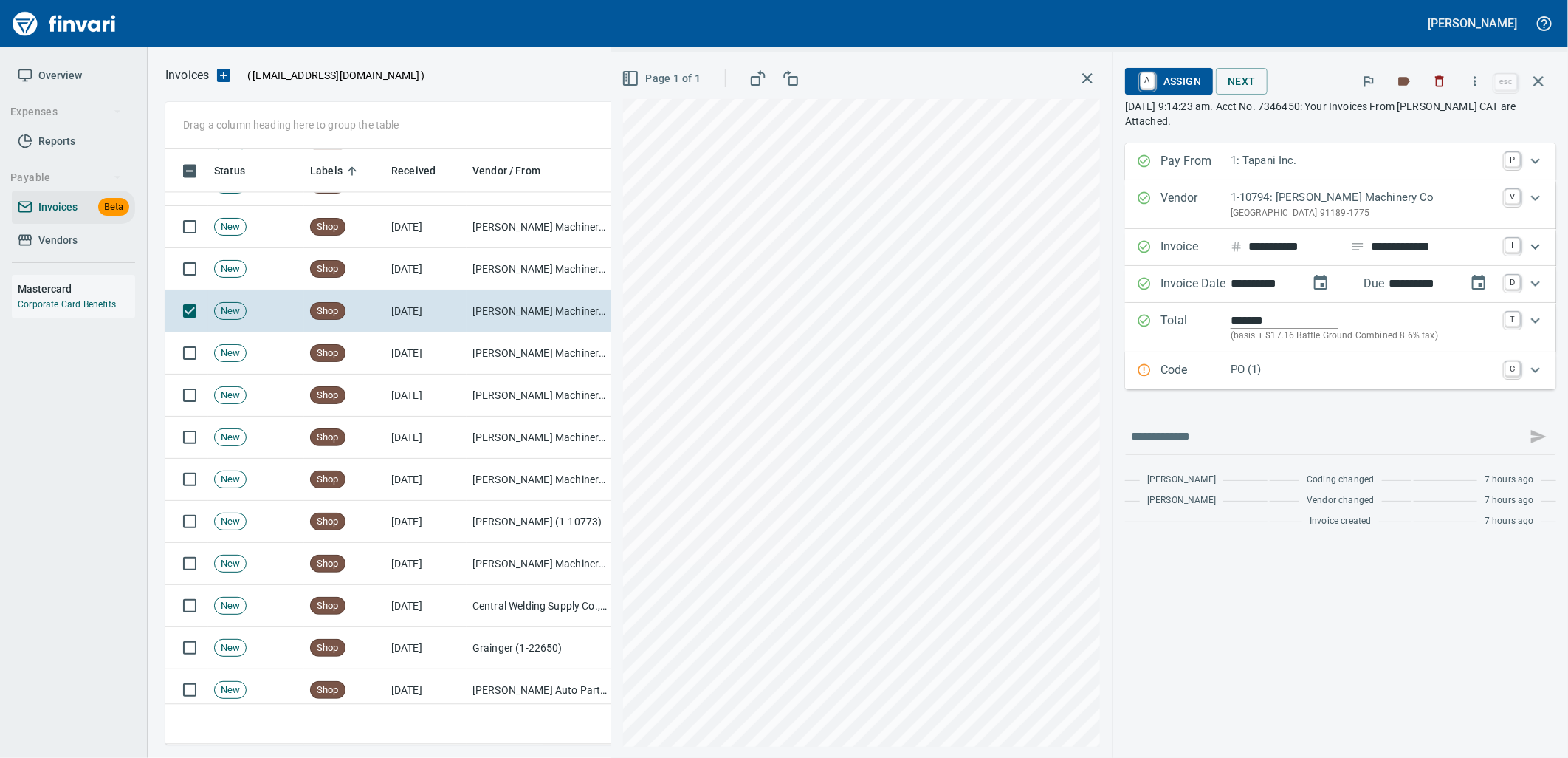
click at [1309, 372] on p "PO (1)" at bounding box center [1364, 369] width 266 height 17
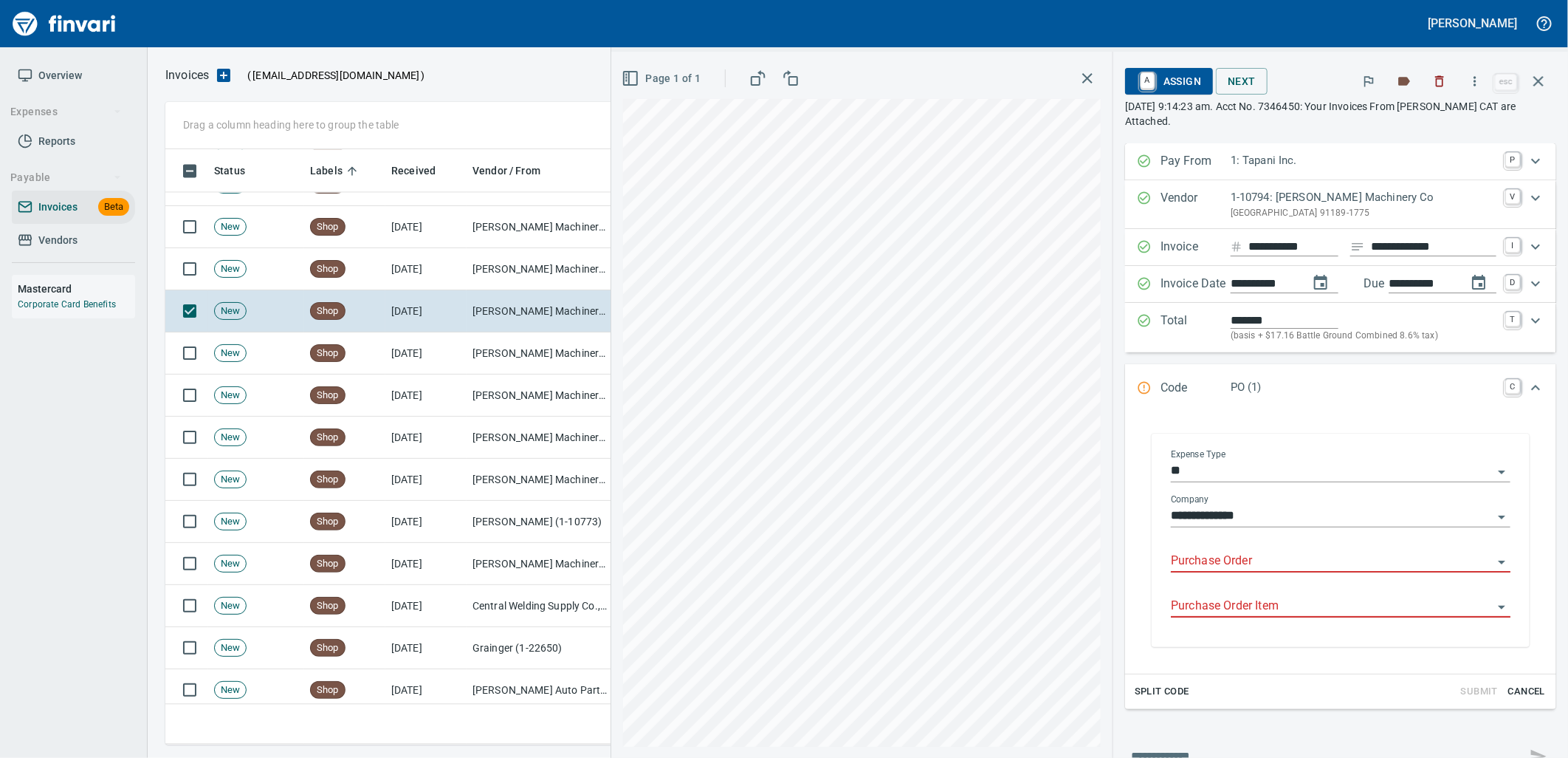
click at [1242, 559] on input "Purchase Order" at bounding box center [1332, 561] width 322 height 21
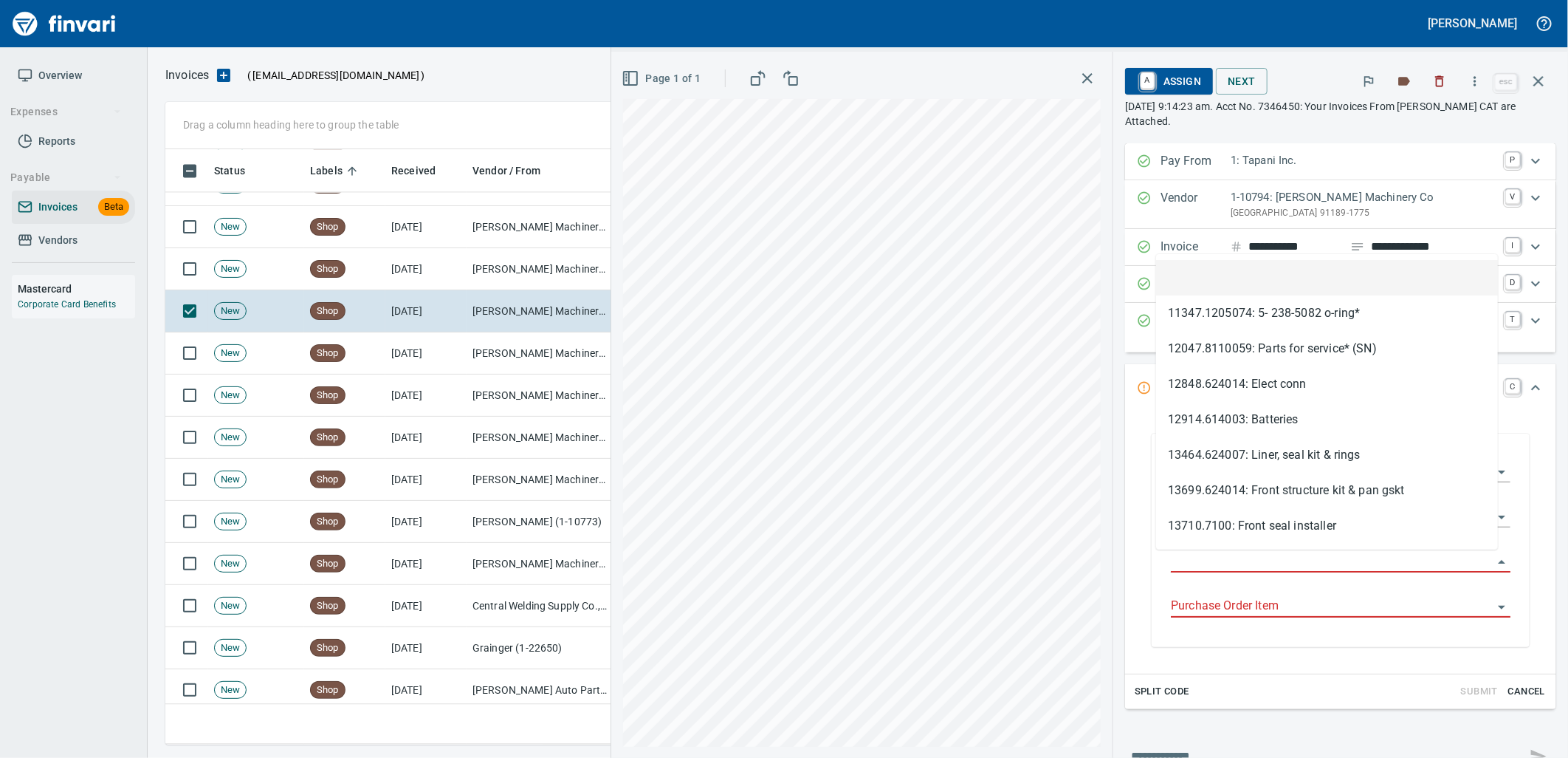
scroll to position [583, 1360]
type input "**********"
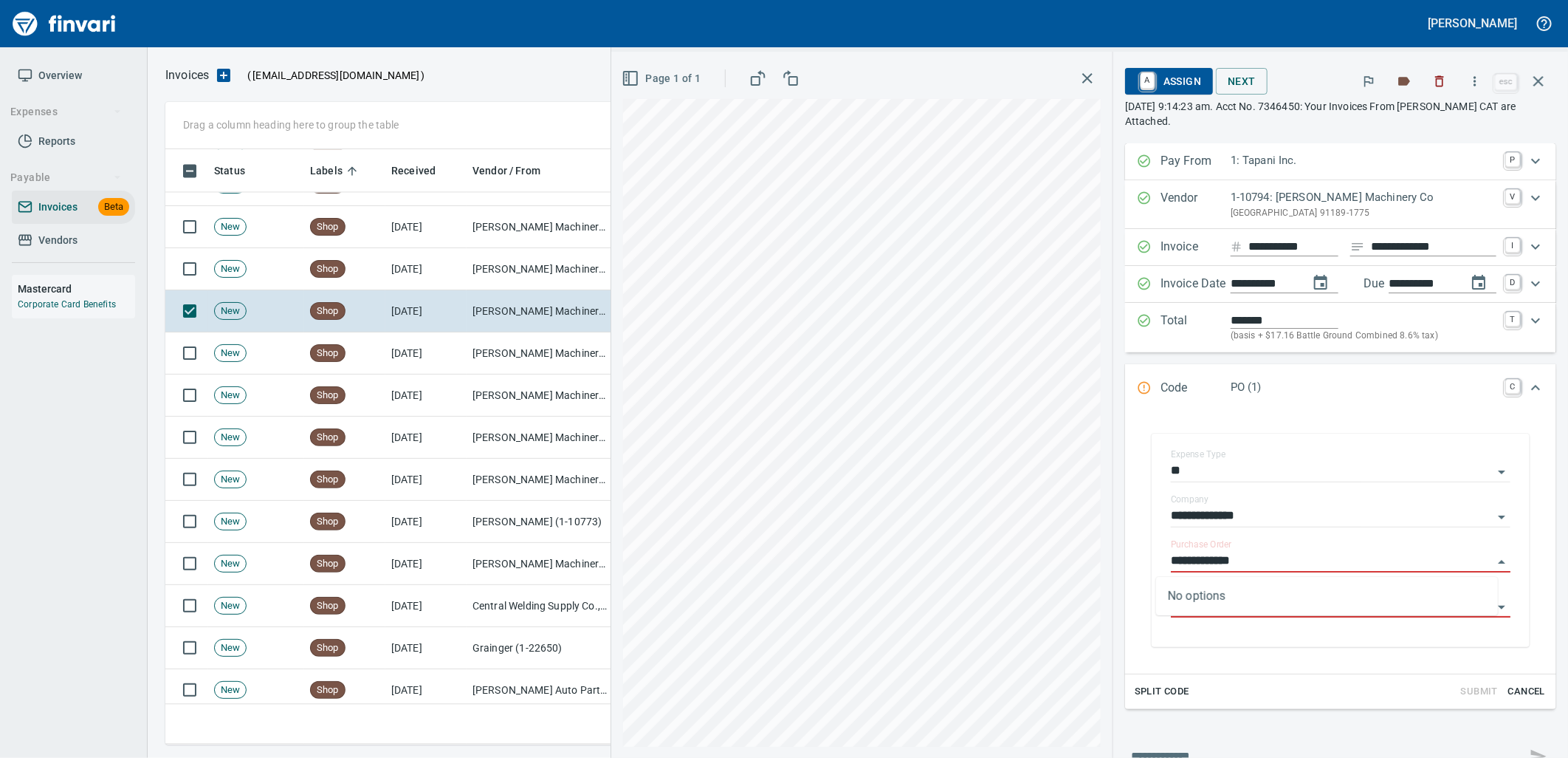
click at [544, 279] on td "[PERSON_NAME] Machinery Co (1-10794)" at bounding box center [540, 269] width 147 height 42
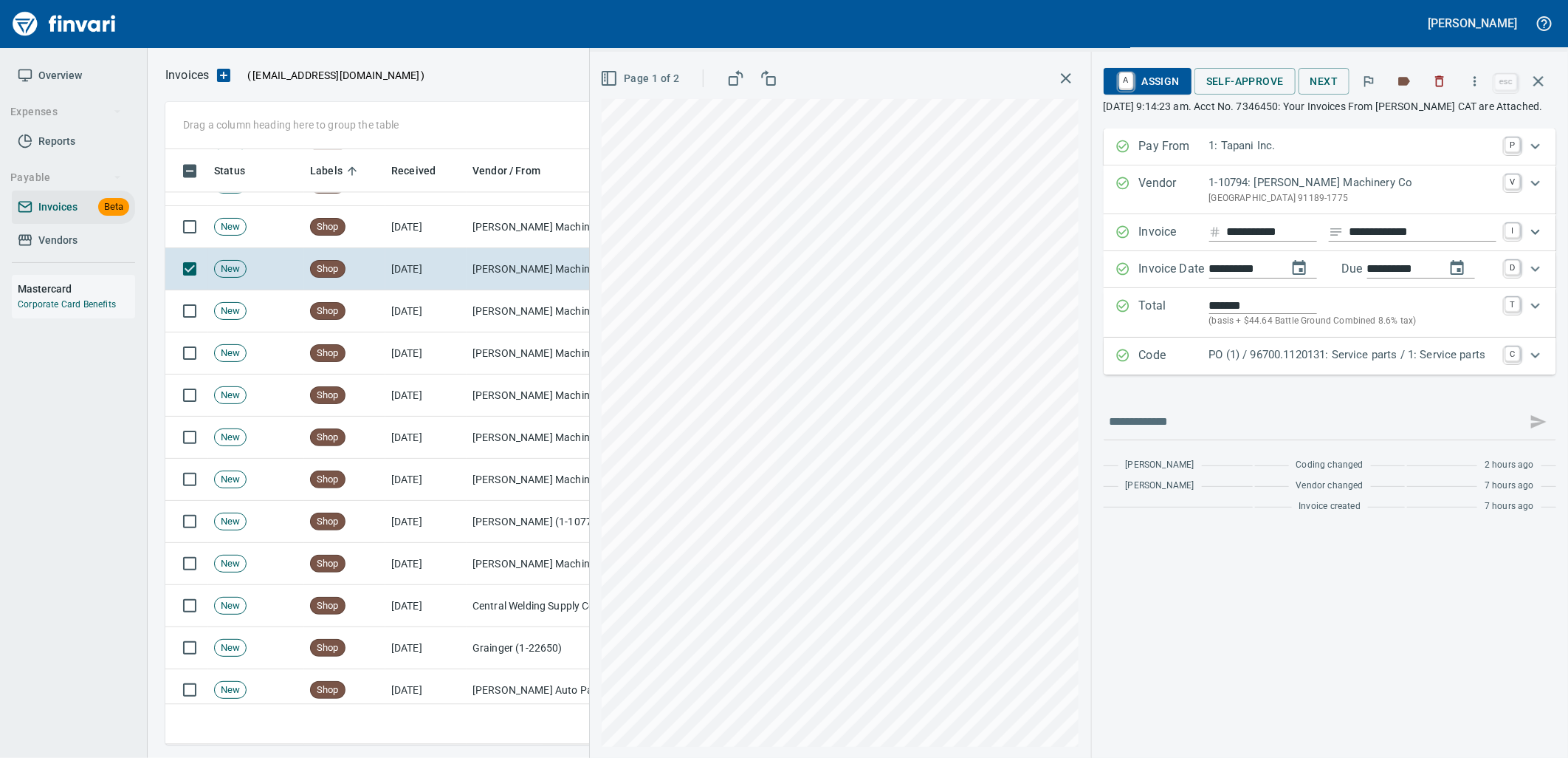
click at [1330, 374] on div "Code PO (1) / 96700.1120131: Service parts / 1: Service parts C" at bounding box center [1329, 356] width 453 height 37
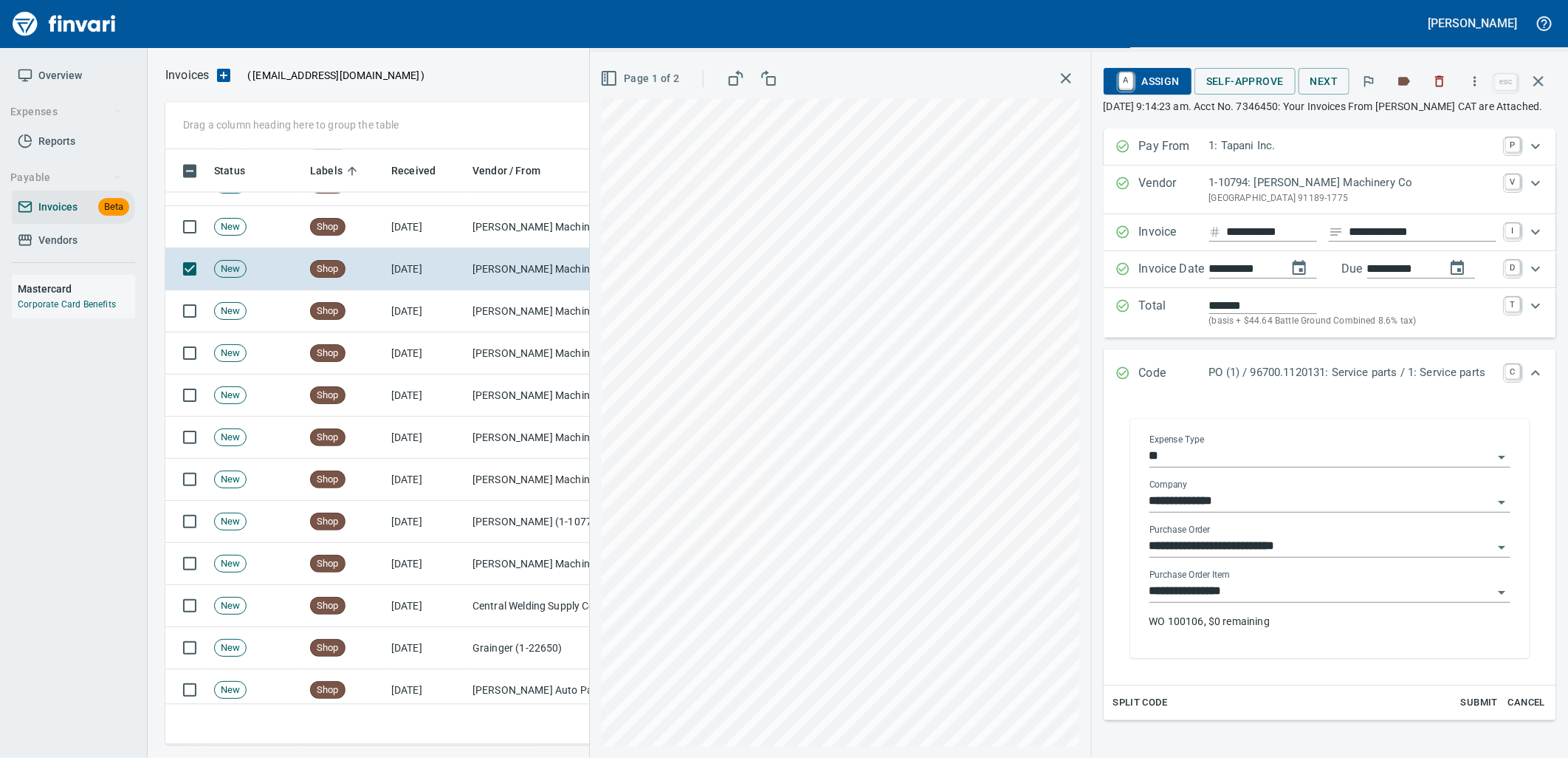
click at [1271, 602] on input "**********" at bounding box center [1322, 591] width 344 height 21
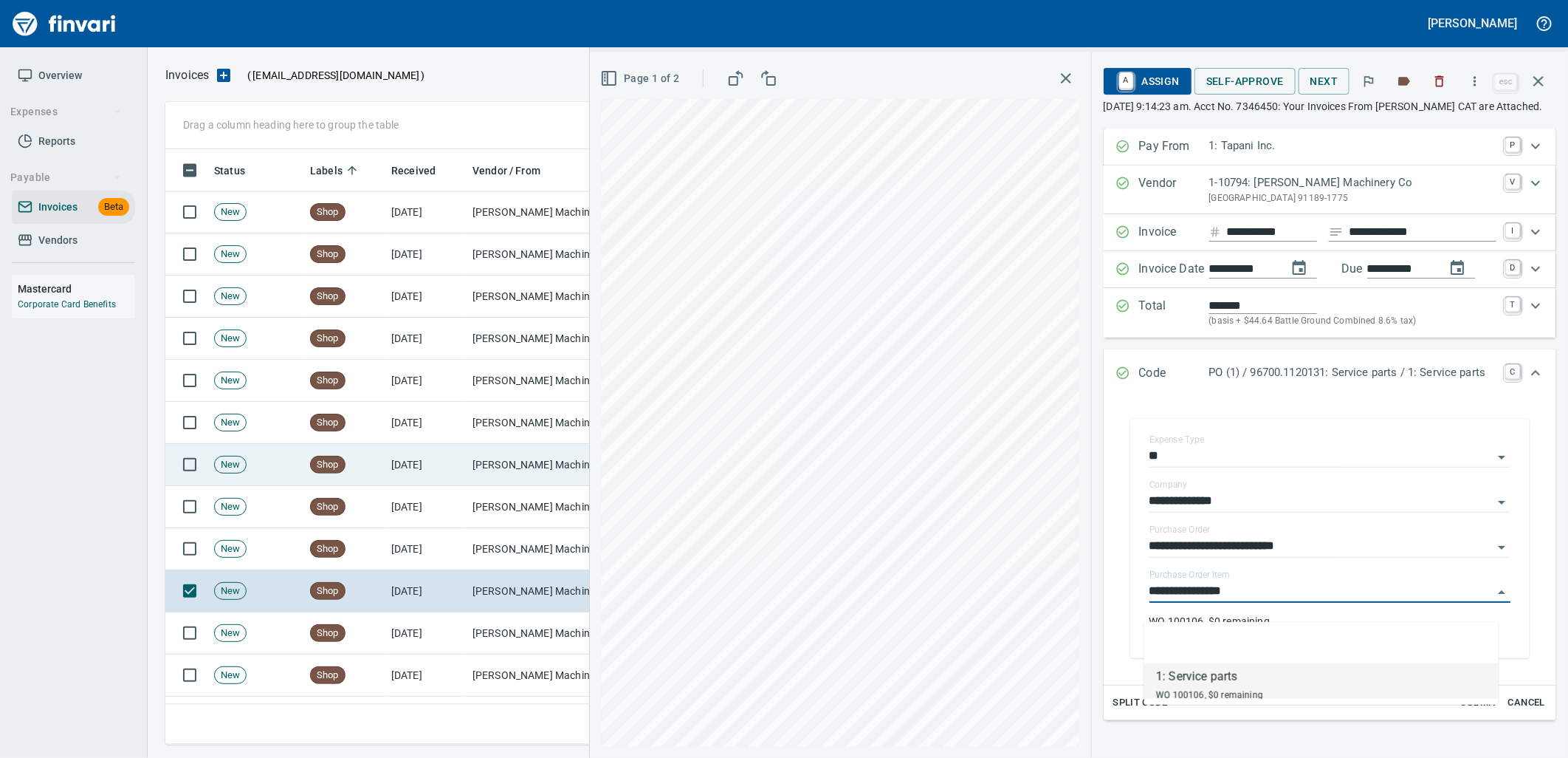
scroll to position [5204, 0]
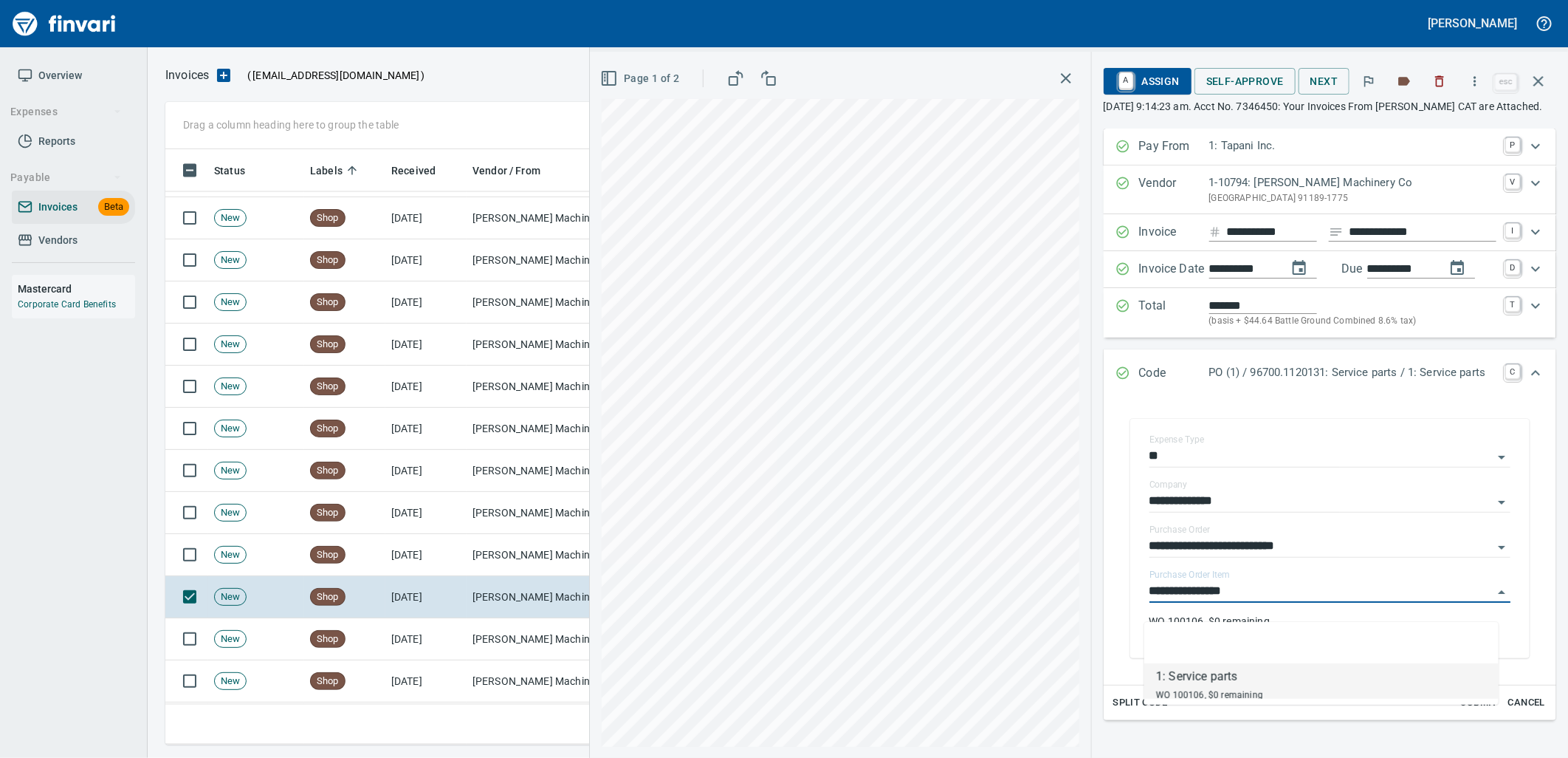
click at [469, 556] on td "[PERSON_NAME] Machinery Co (1-10794)" at bounding box center [540, 555] width 147 height 42
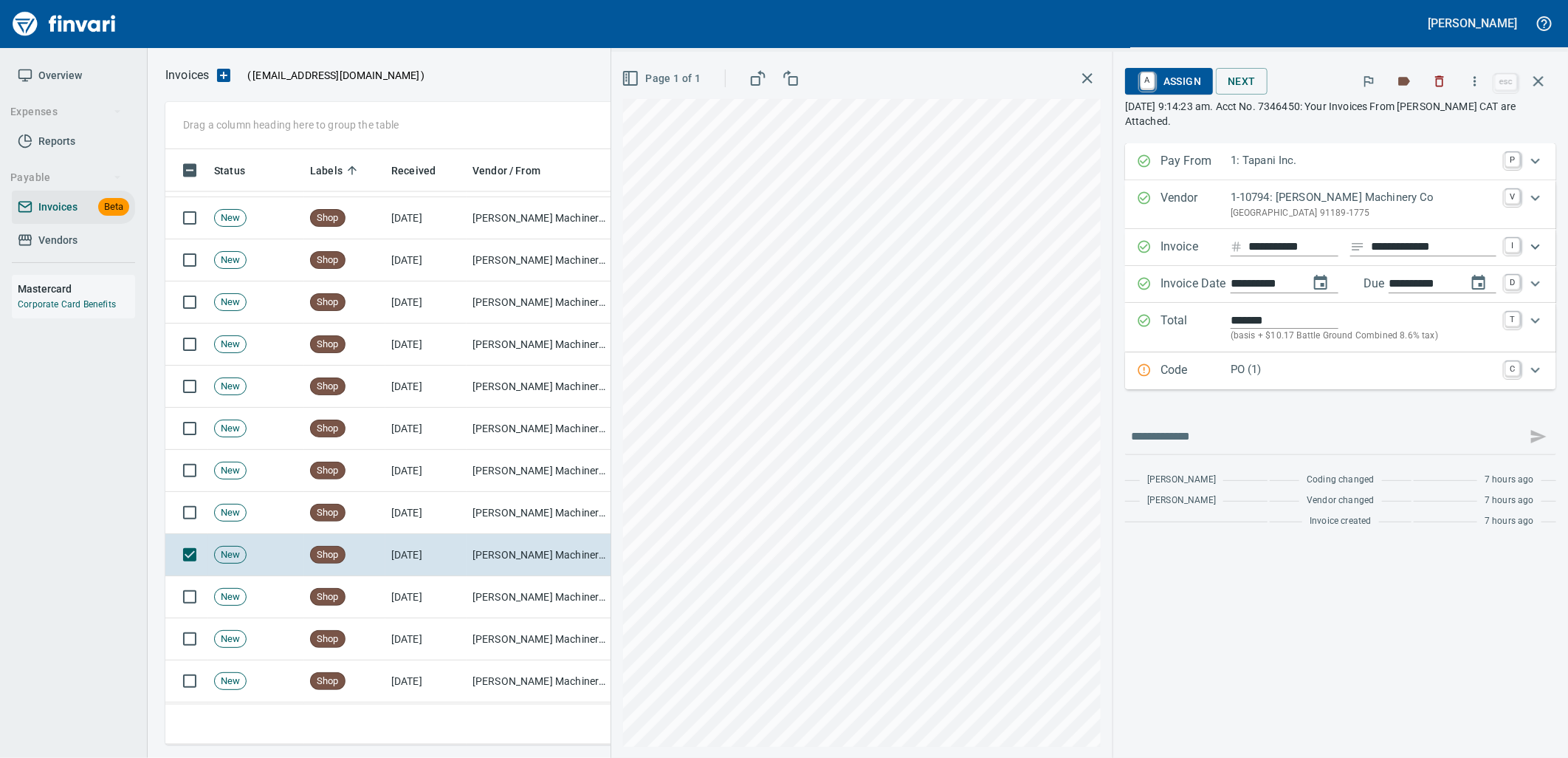
click at [1338, 380] on div "PO (1)" at bounding box center [1364, 371] width 266 height 20
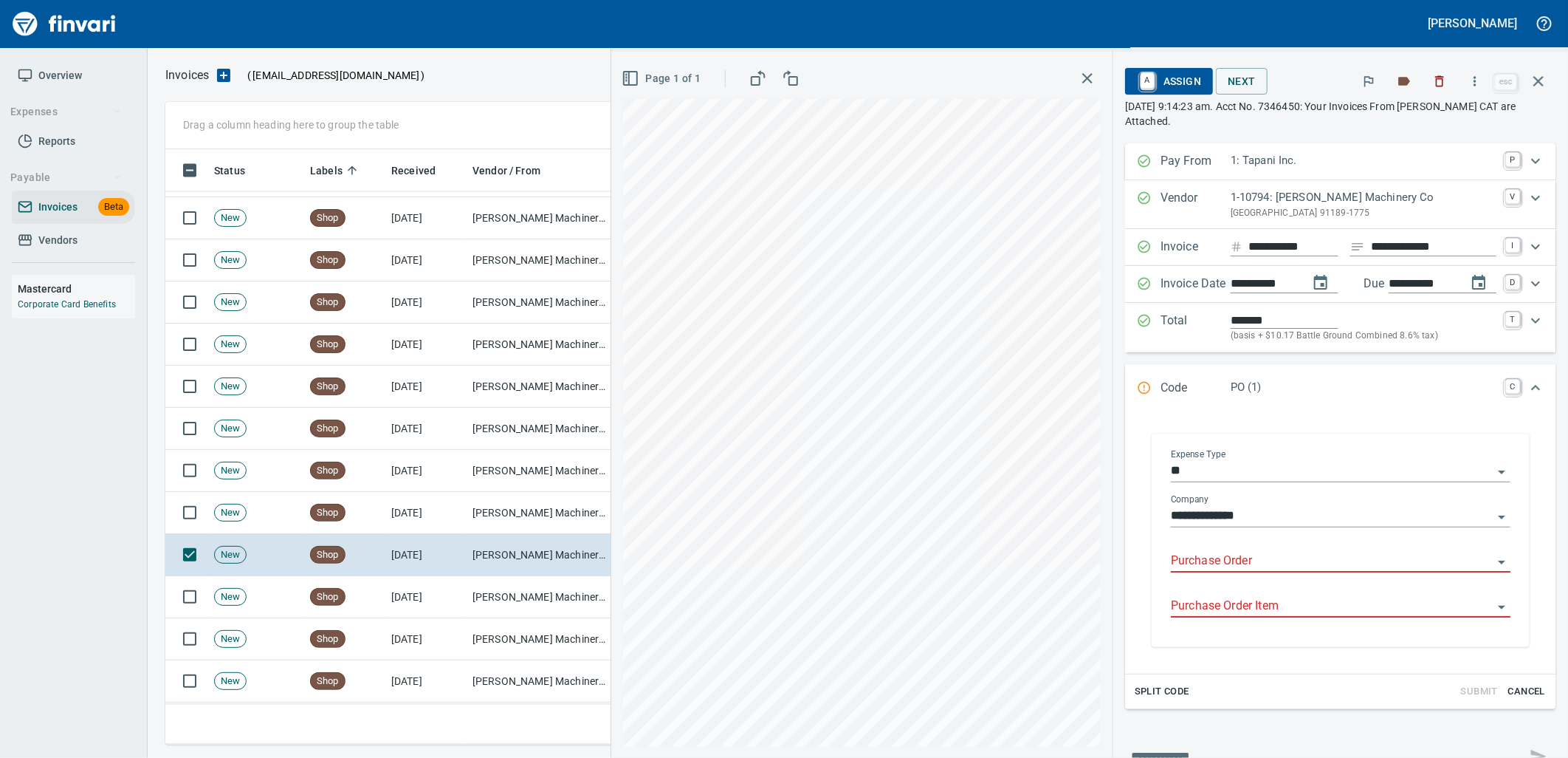
click at [1233, 557] on input "Purchase Order" at bounding box center [1332, 561] width 322 height 21
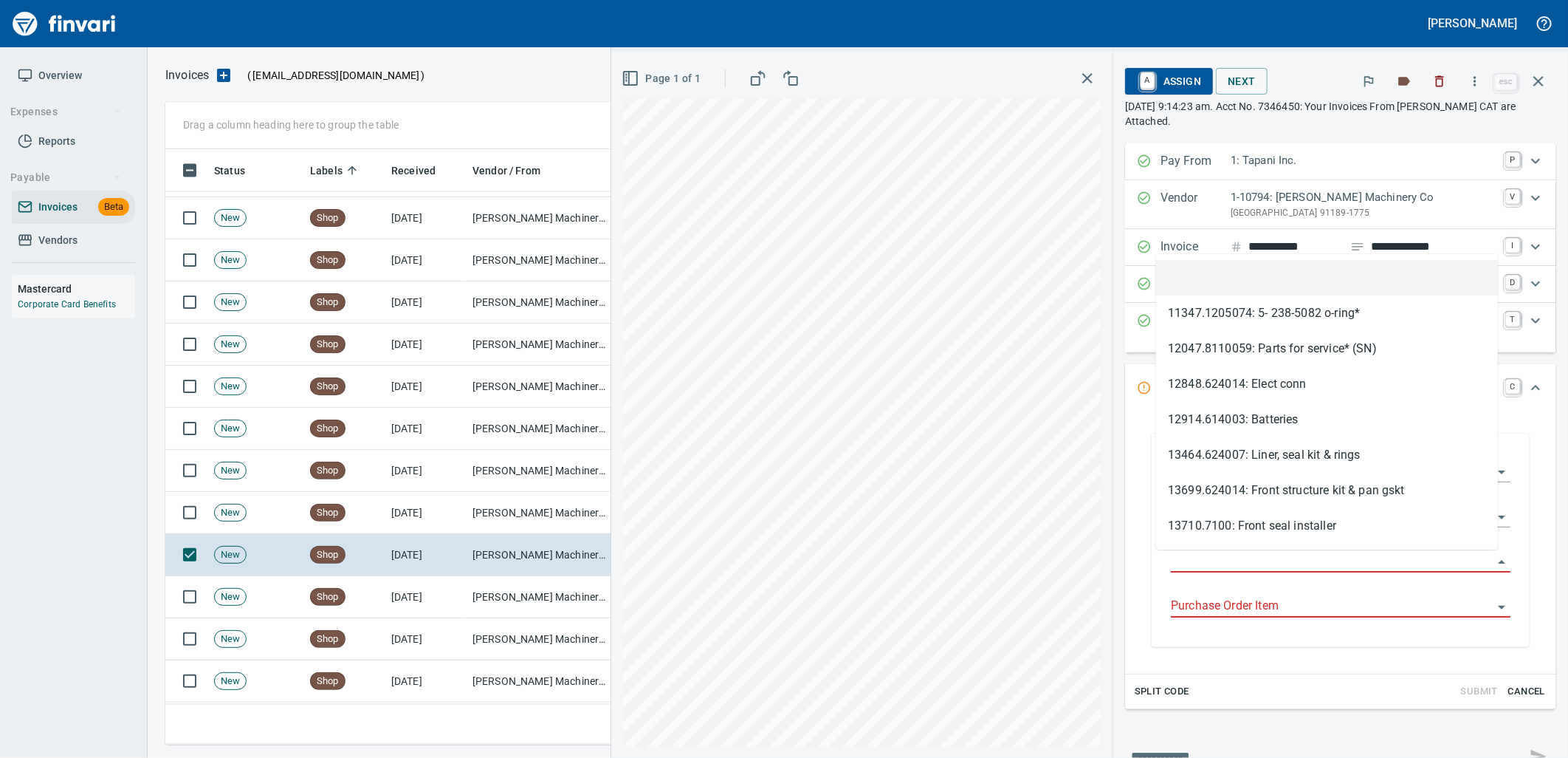
type input "**********"
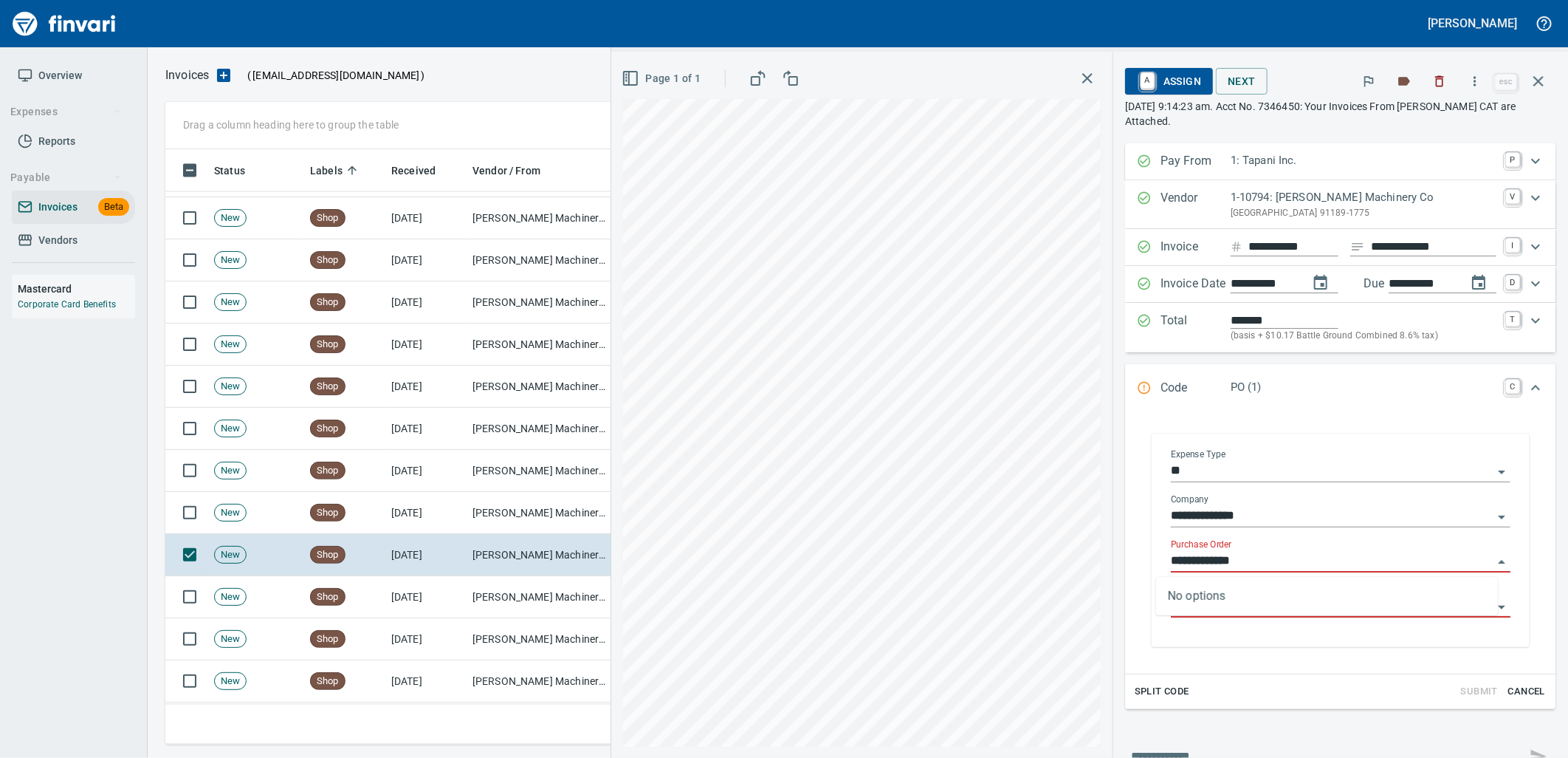
scroll to position [583, 1360]
click at [560, 501] on td "[PERSON_NAME] Machinery Co (1-10794)" at bounding box center [540, 513] width 147 height 42
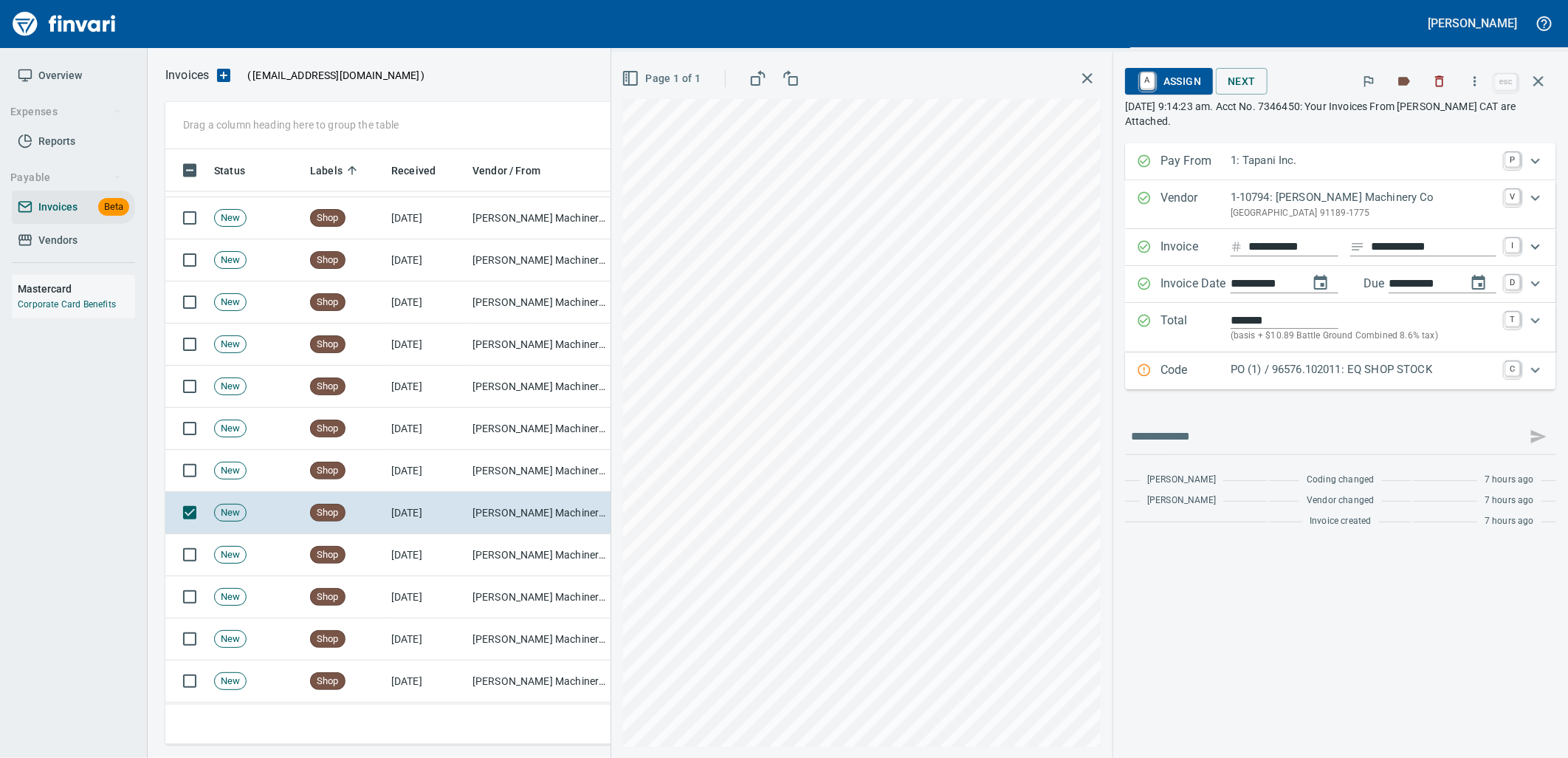
click at [1315, 373] on p "PO (1) / 96576.102011: EQ SHOP STOCK" at bounding box center [1364, 369] width 266 height 17
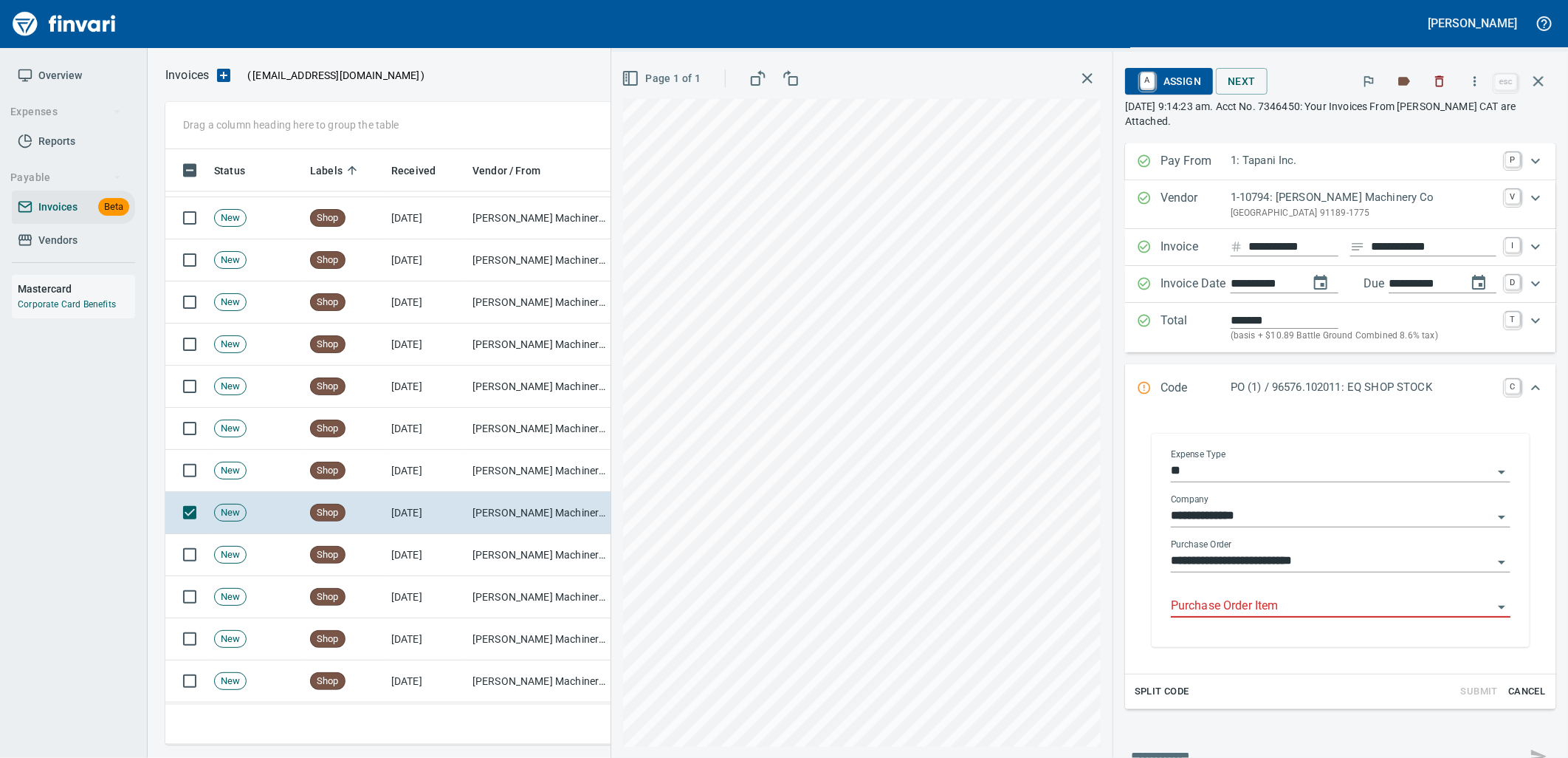
click at [1278, 614] on input "Purchase Order Item" at bounding box center [1332, 606] width 322 height 21
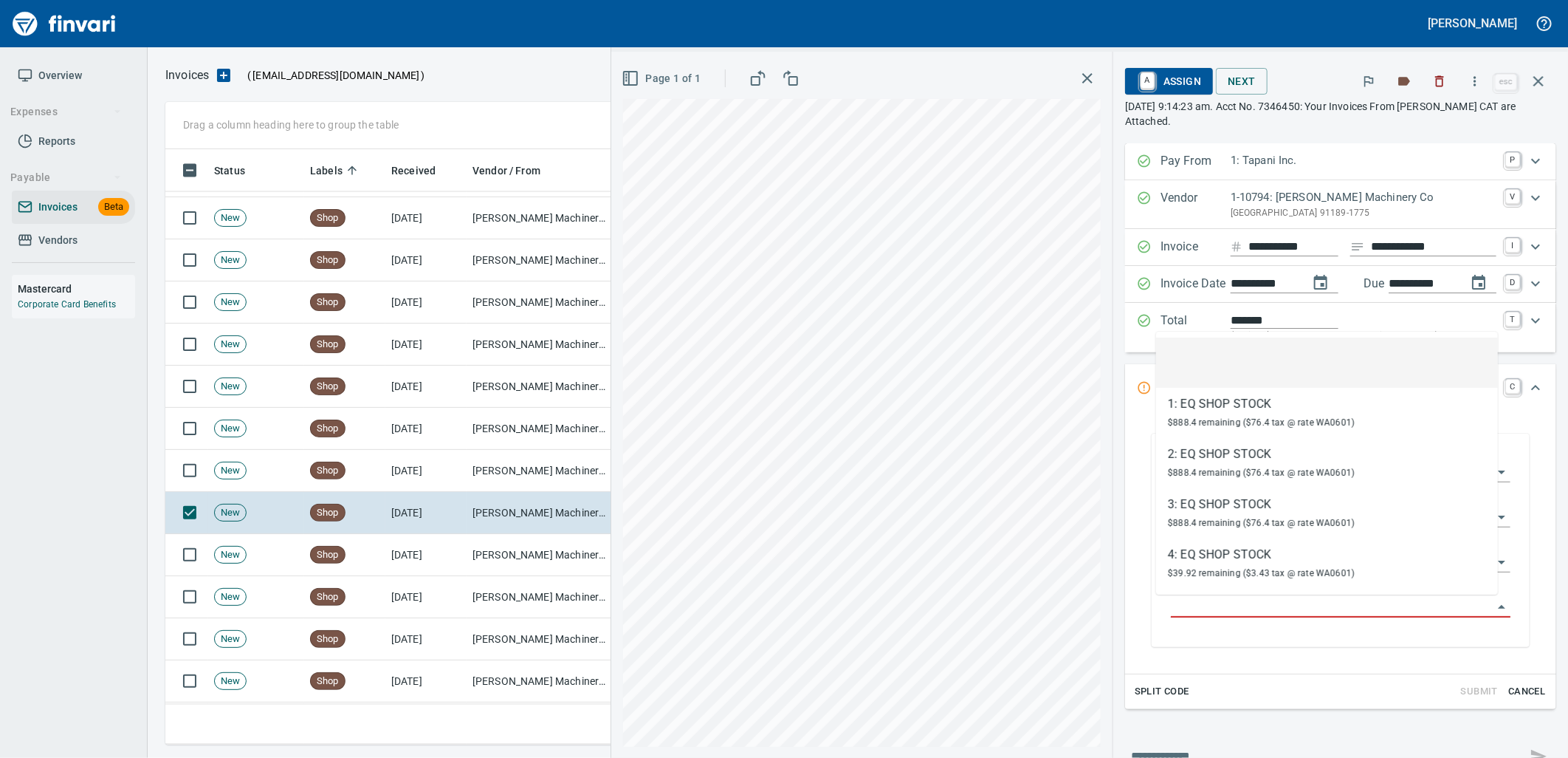
scroll to position [583, 1360]
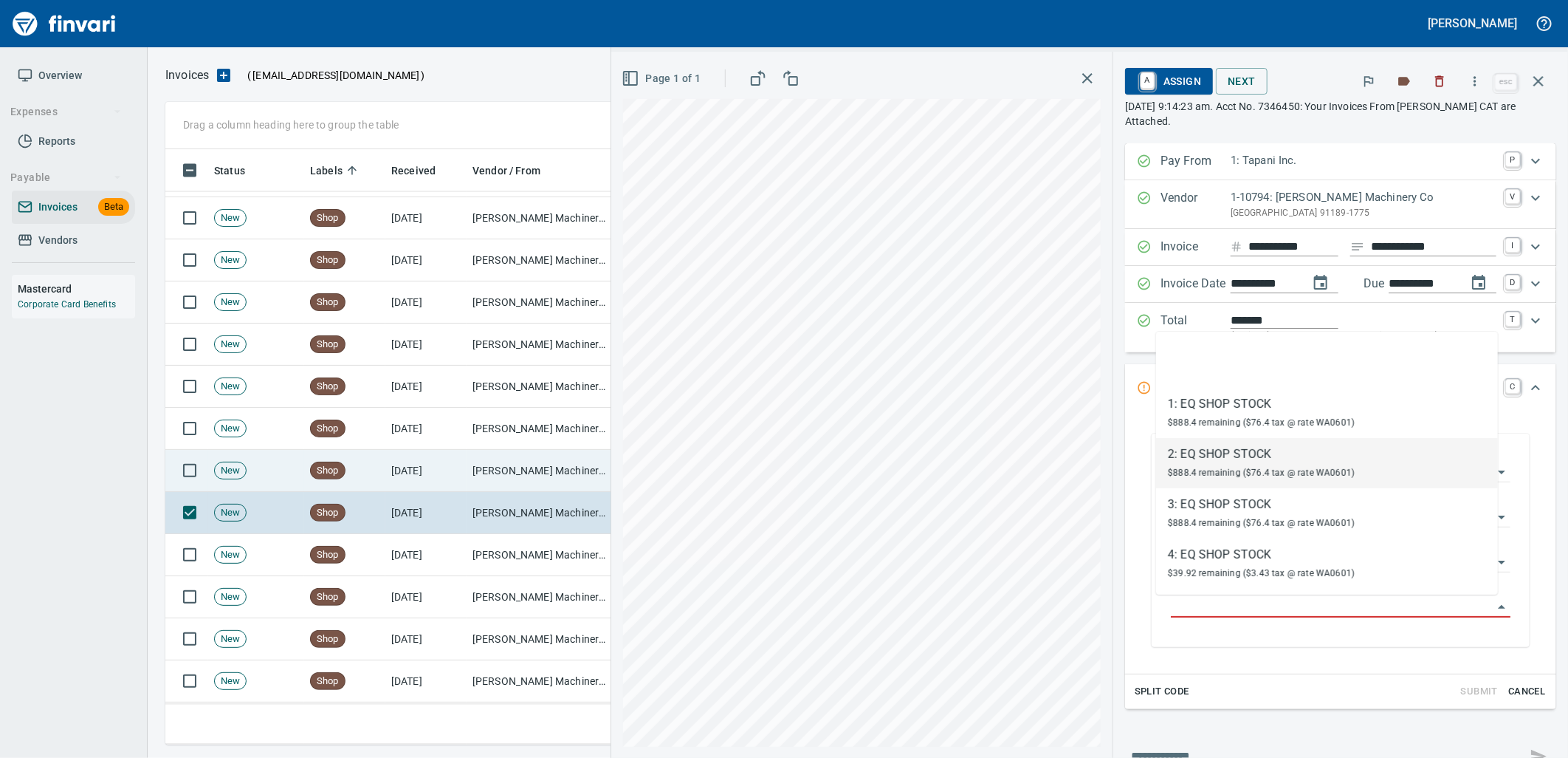
click at [553, 459] on td "[PERSON_NAME] Machinery Co (1-10794)" at bounding box center [540, 470] width 147 height 42
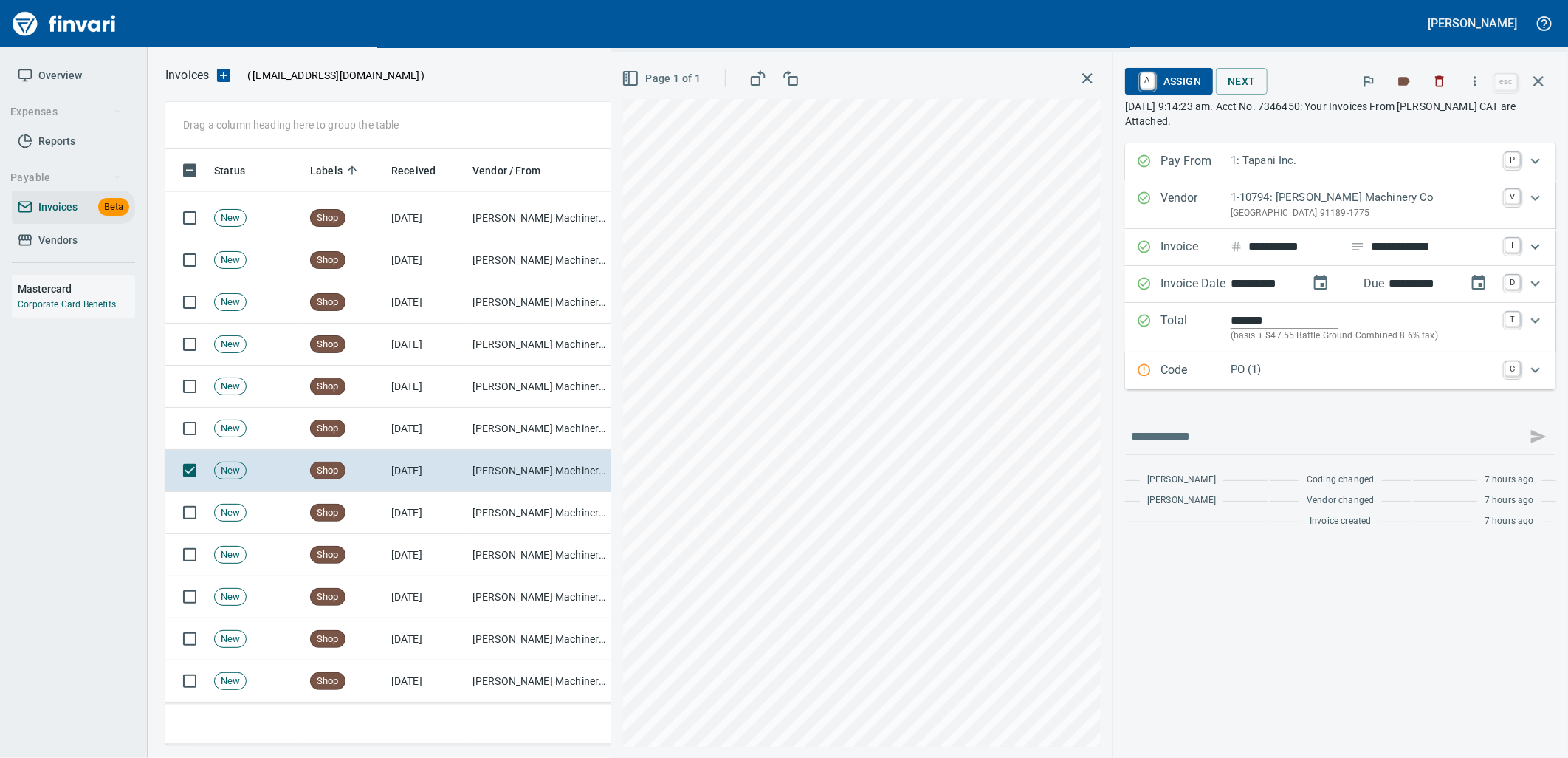
click at [1268, 385] on div "Code PO (1) C" at bounding box center [1340, 371] width 431 height 37
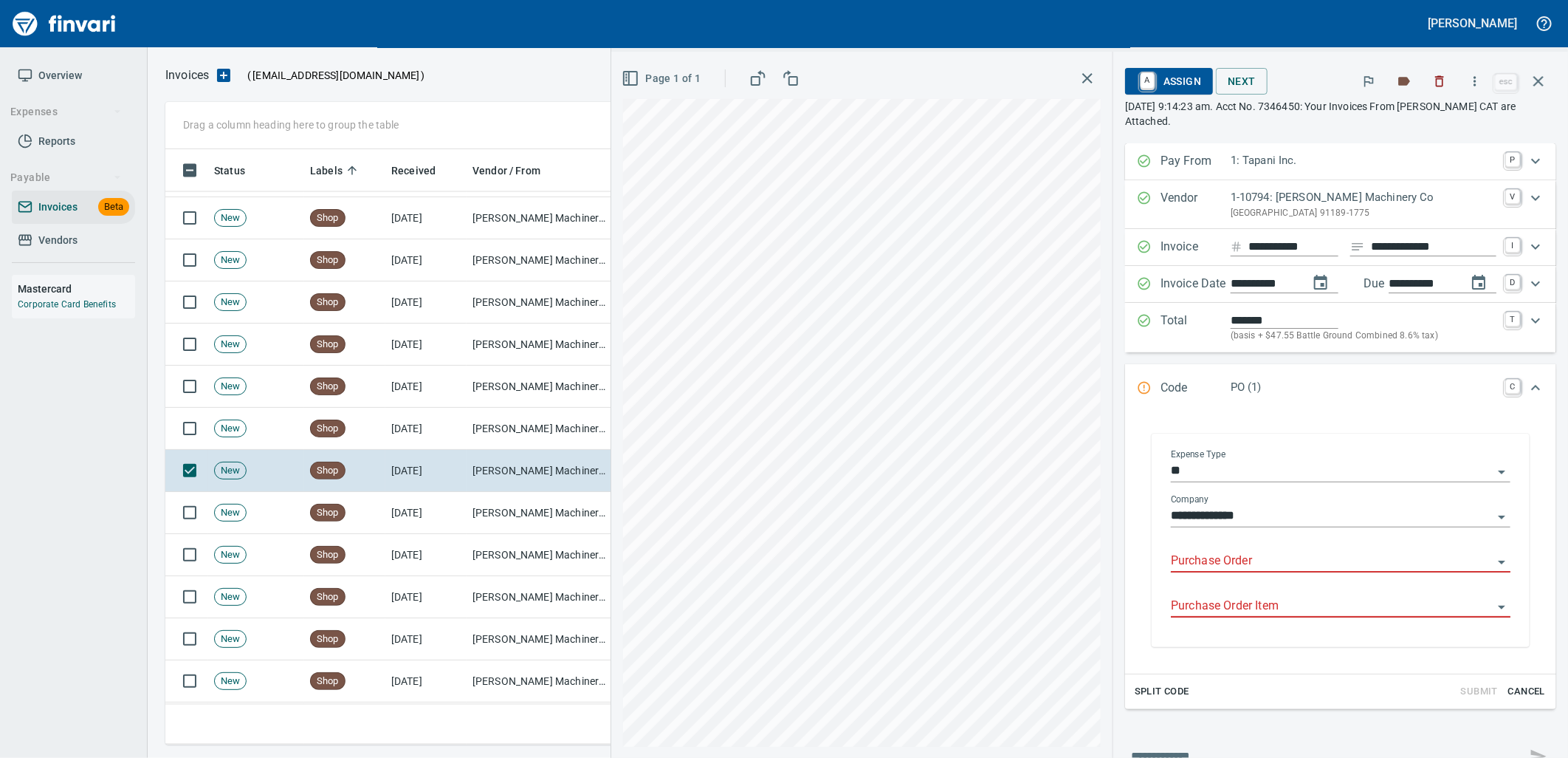
click at [1251, 558] on input "Purchase Order" at bounding box center [1332, 561] width 322 height 21
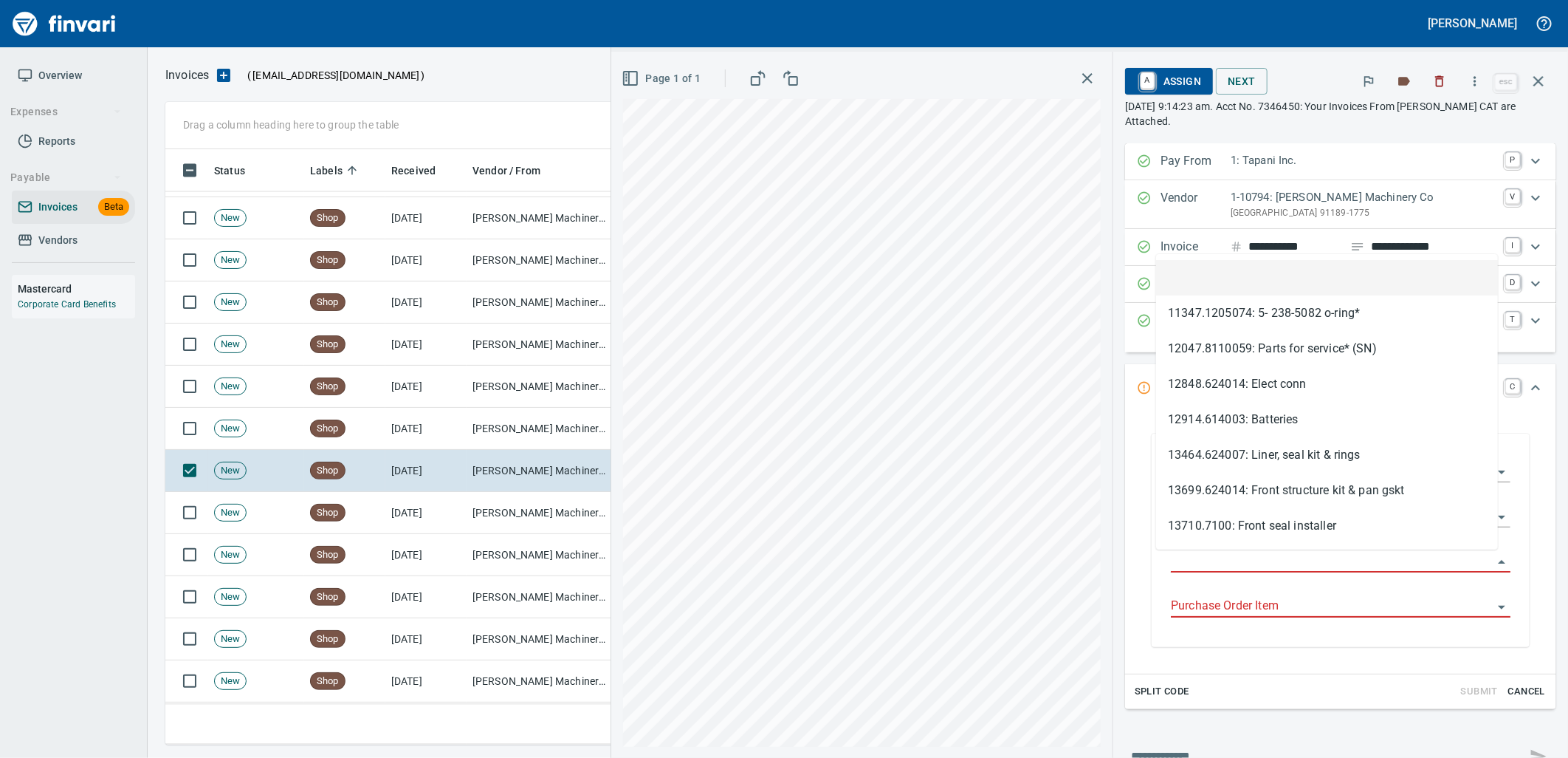
scroll to position [583, 1360]
type input "**********"
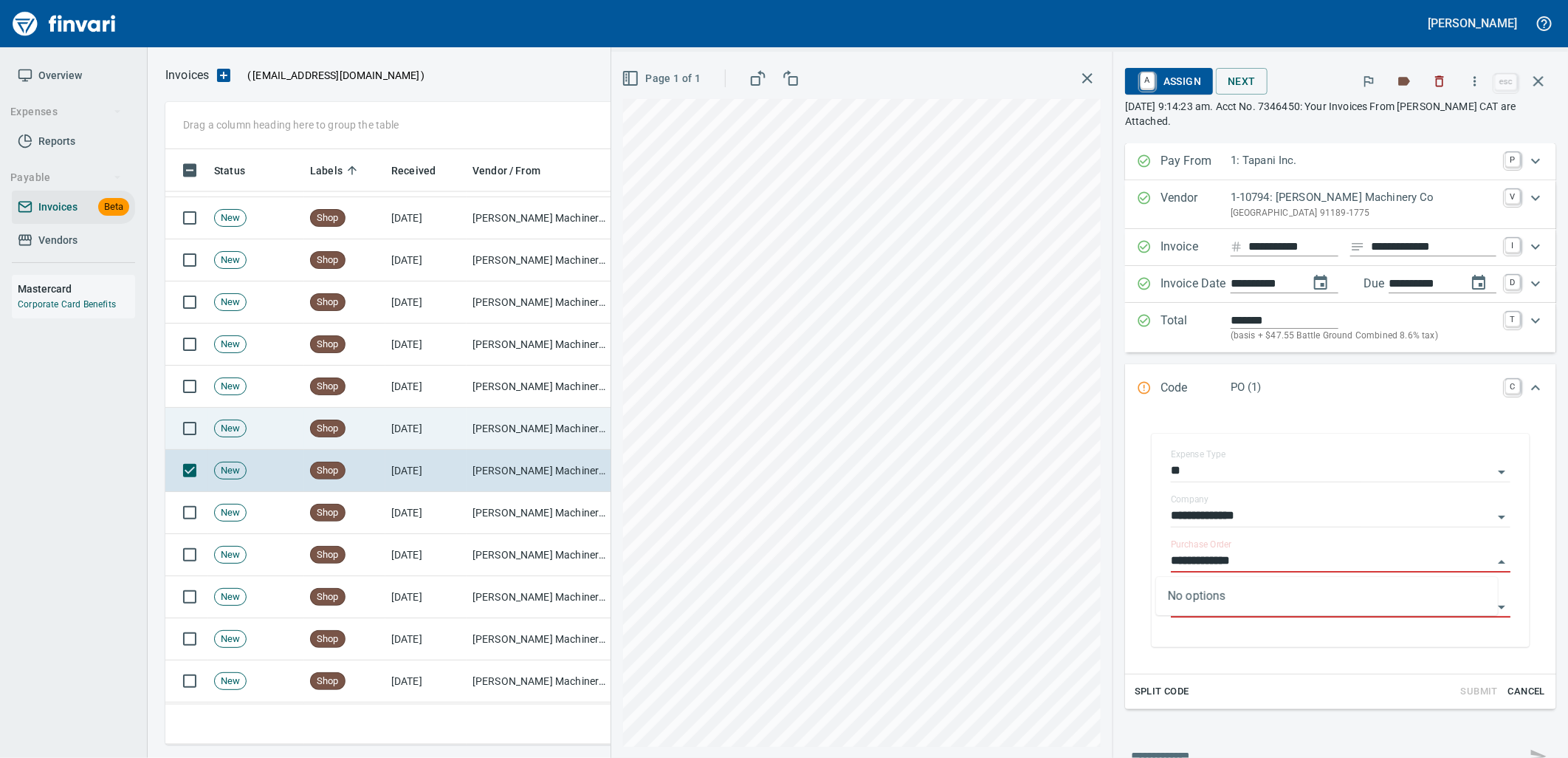
click at [445, 436] on td "[DATE]" at bounding box center [426, 428] width 81 height 42
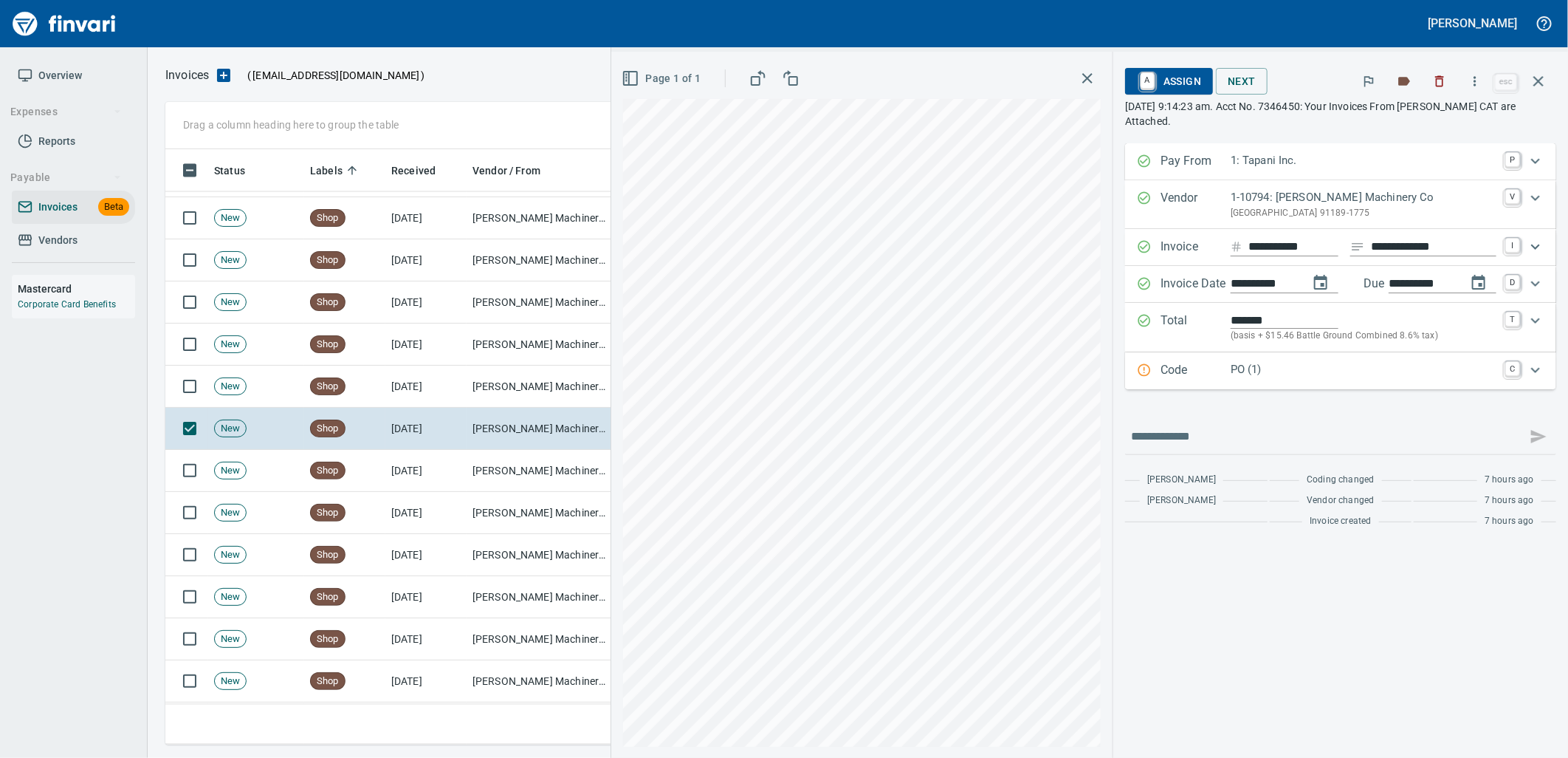
click at [1271, 364] on p "PO (1)" at bounding box center [1364, 369] width 266 height 17
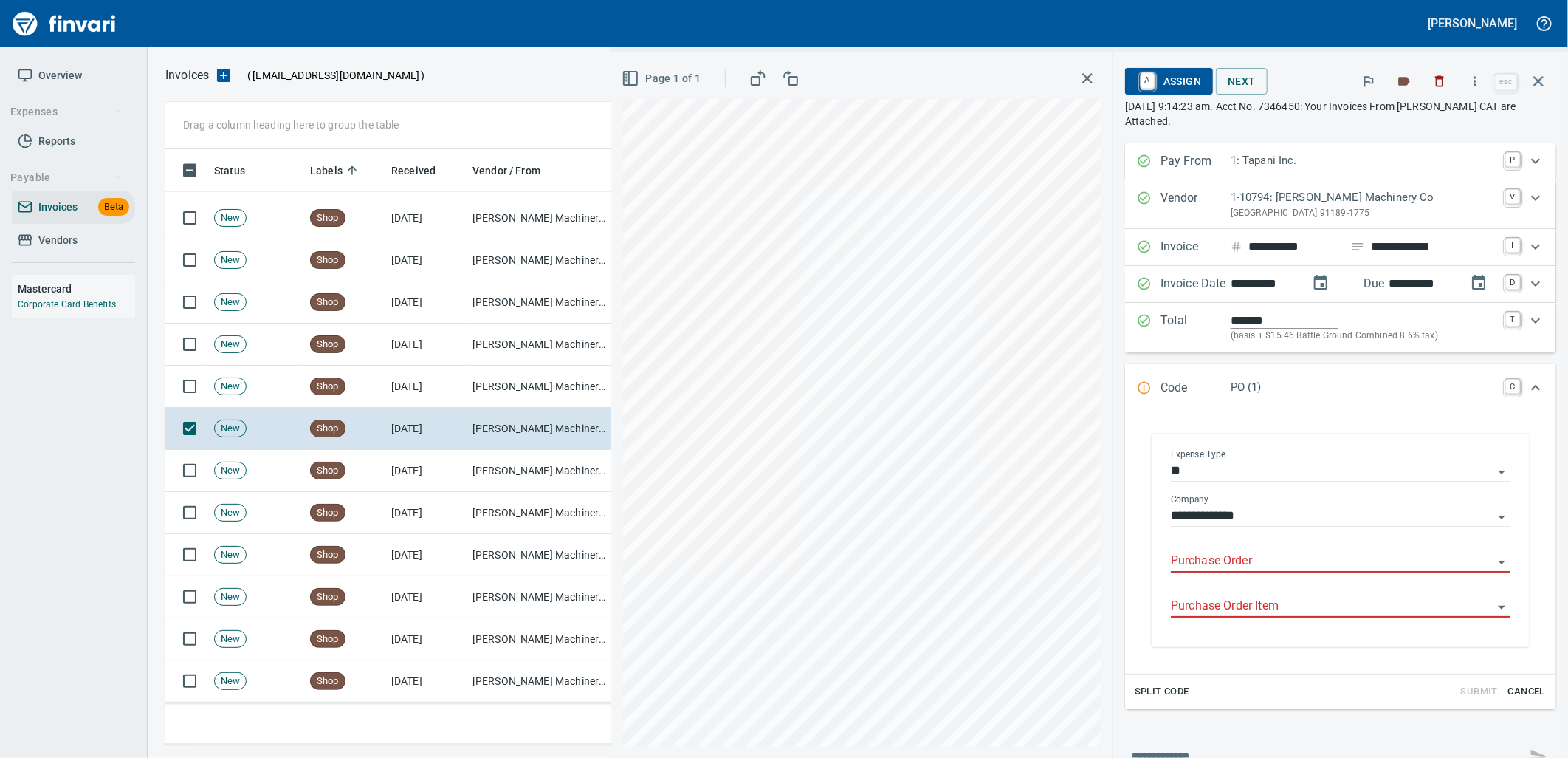
click at [1206, 551] on div "Purchase Order" at bounding box center [1341, 556] width 340 height 33
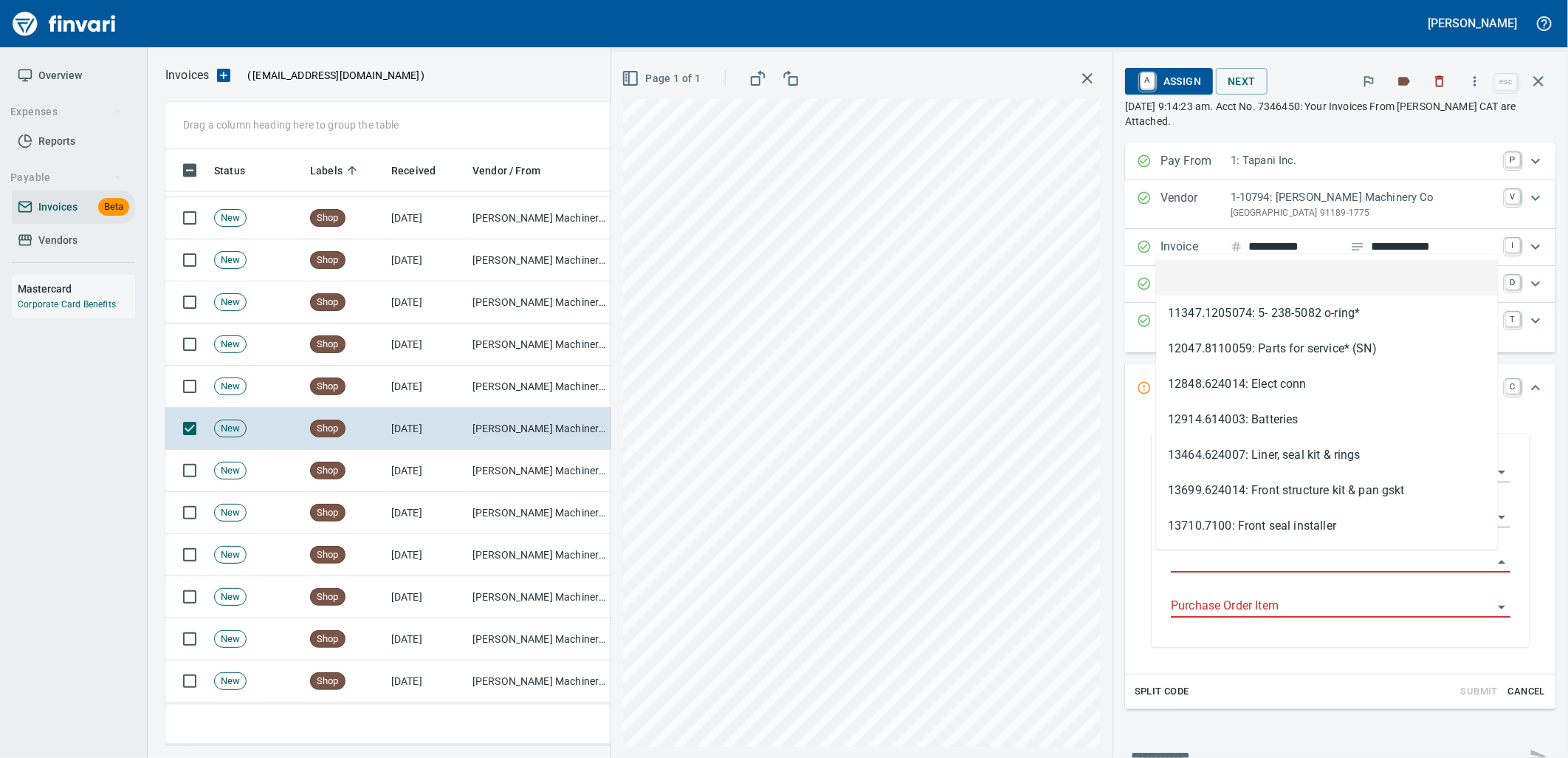
click at [1204, 558] on input "Purchase Order" at bounding box center [1332, 561] width 322 height 21
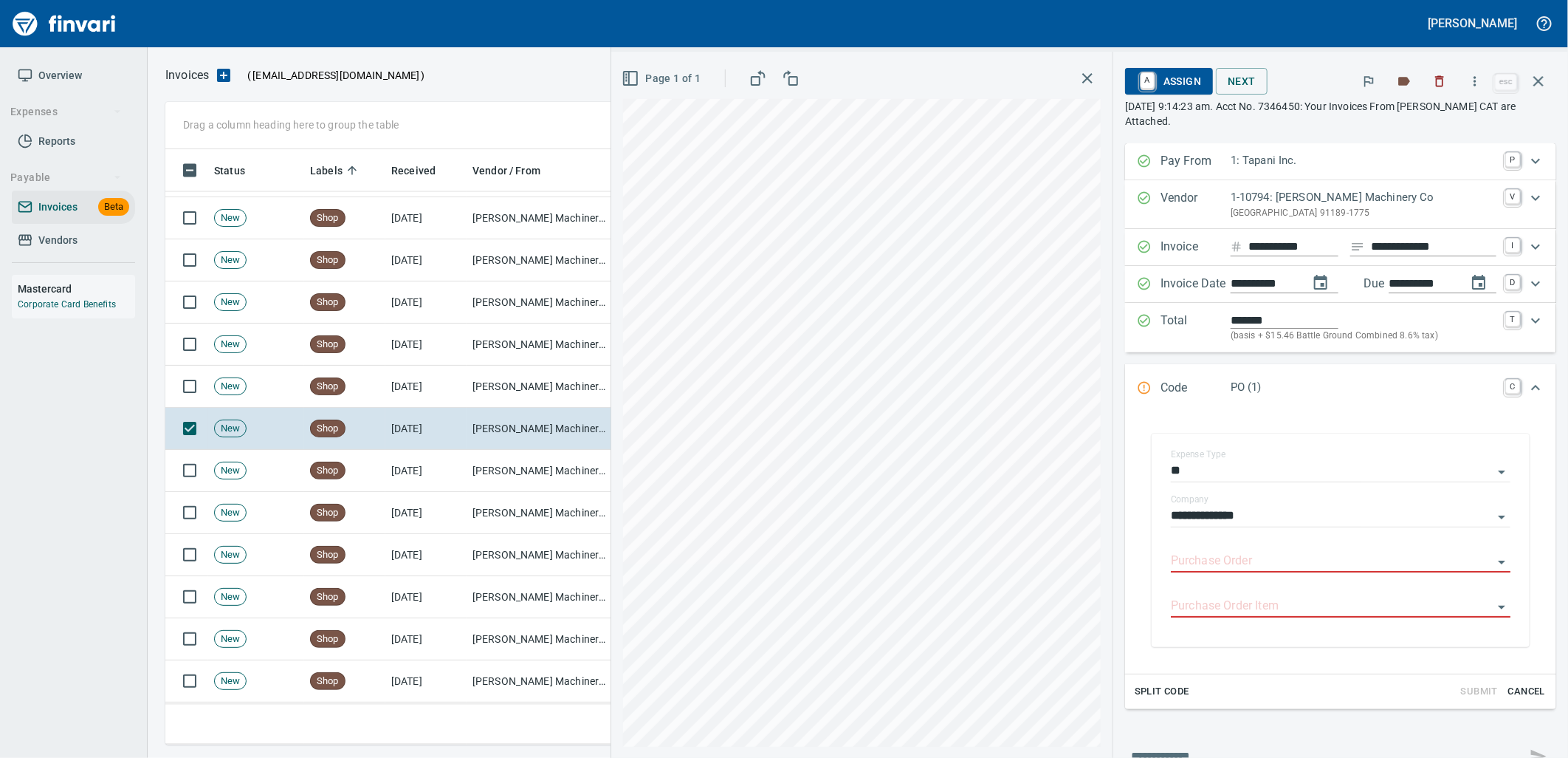
type input "**********"
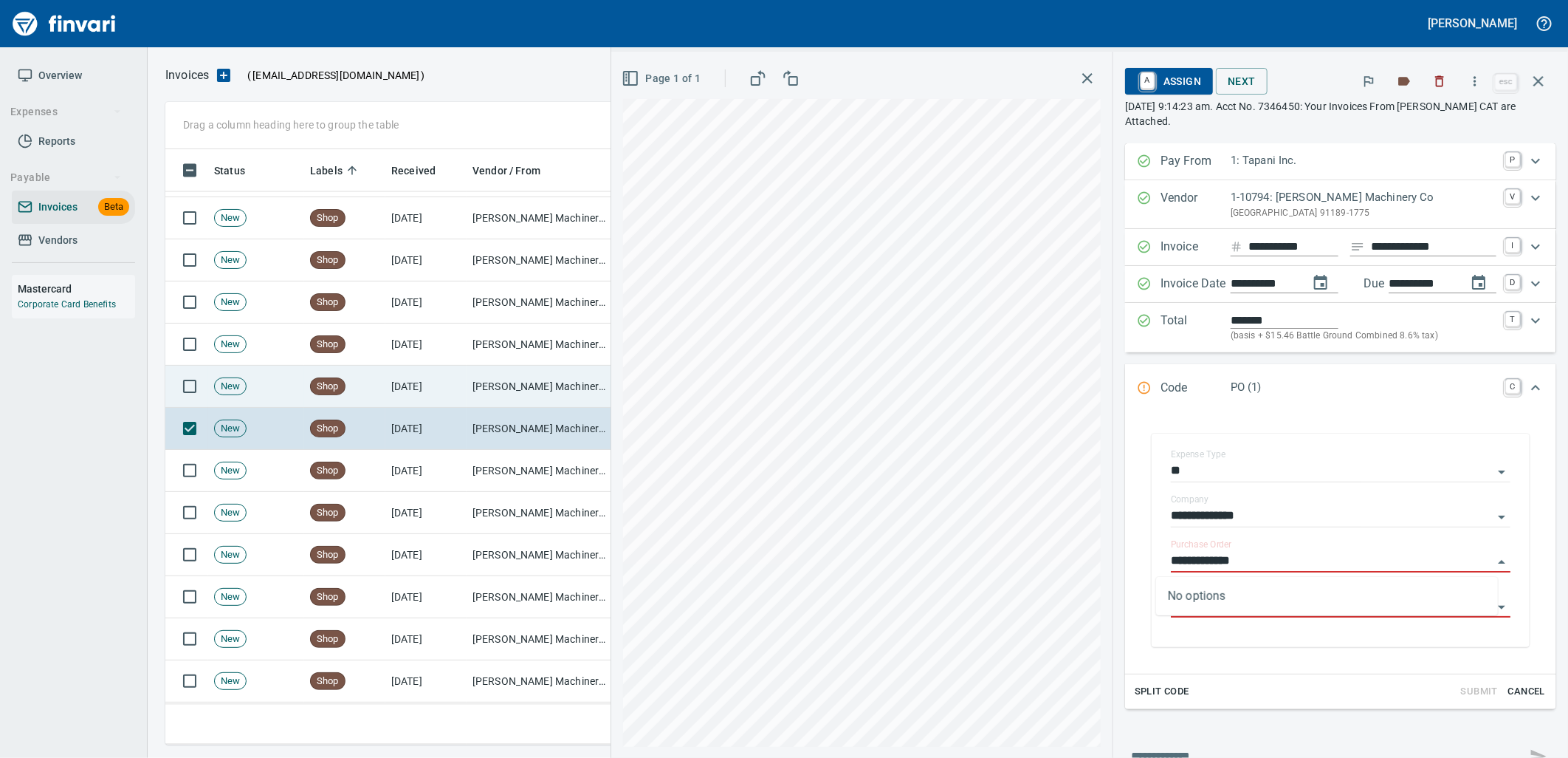
click at [553, 393] on td "[PERSON_NAME] Machinery Co (1-10794)" at bounding box center [540, 386] width 147 height 42
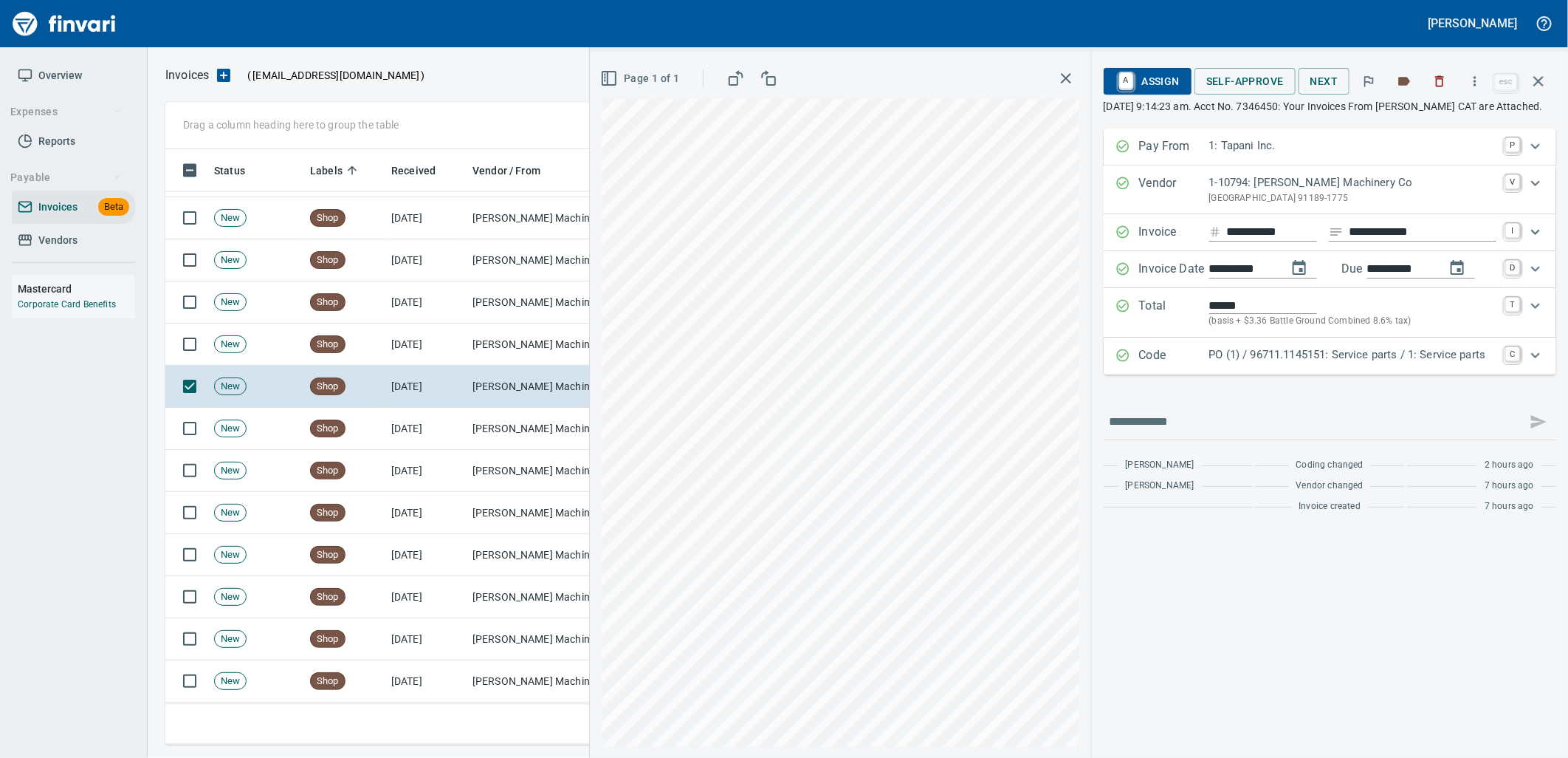
click at [1261, 363] on p "PO (1) / 96711.1145151: Service parts / 1: Service parts" at bounding box center [1353, 354] width 288 height 17
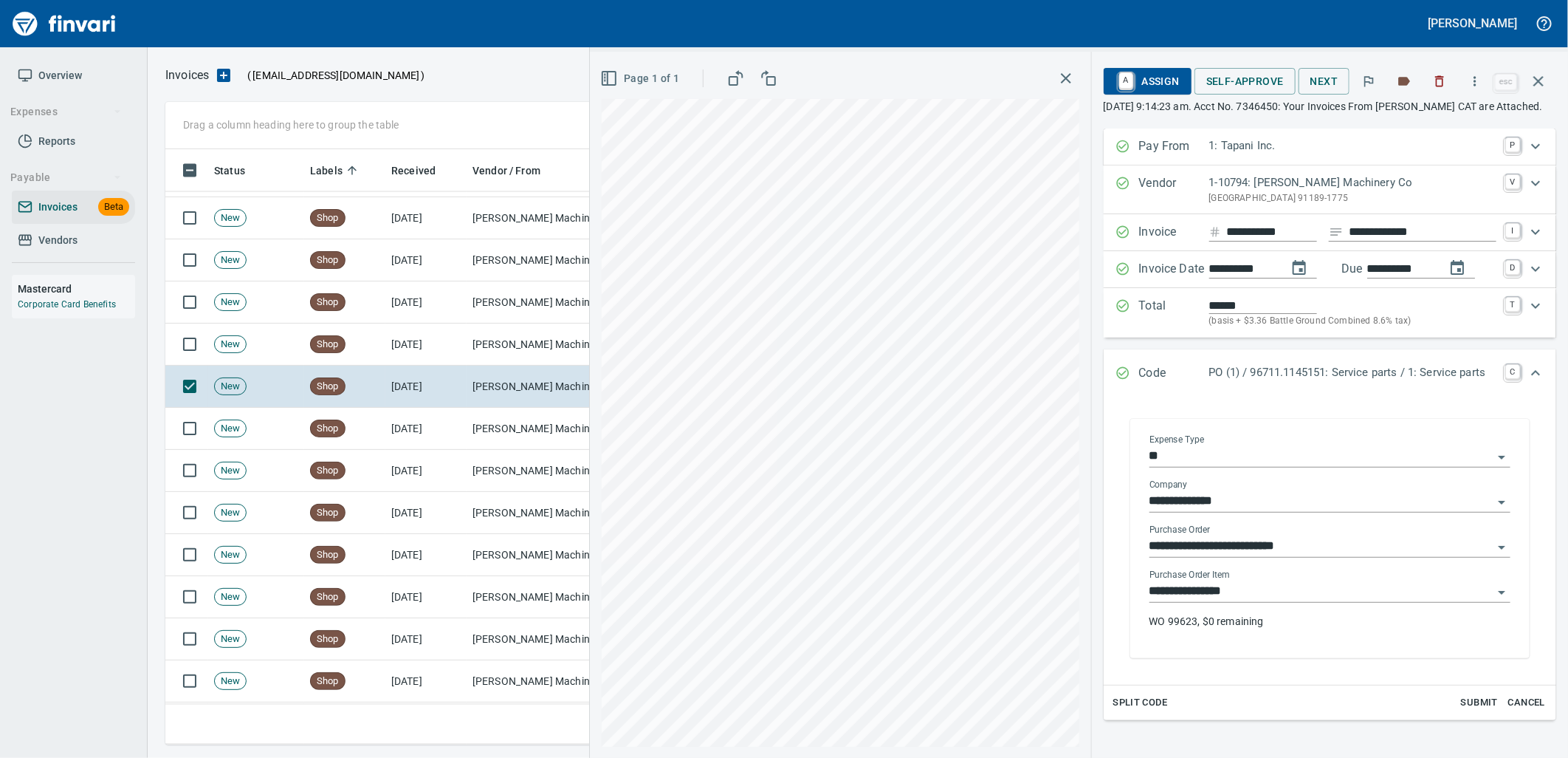
click at [1255, 600] on input "**********" at bounding box center [1322, 591] width 344 height 21
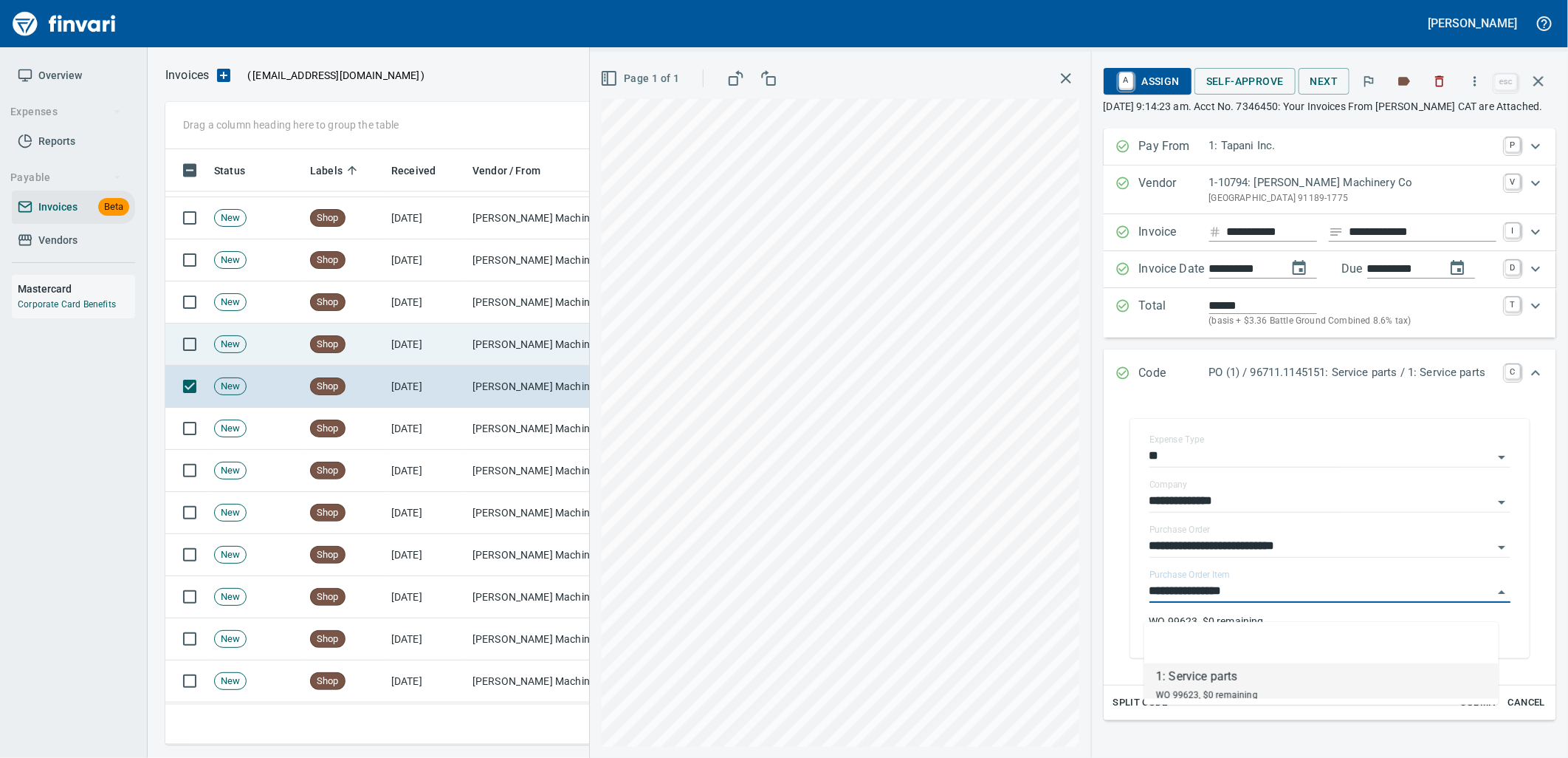
click at [548, 346] on td "[PERSON_NAME] Machinery Co (1-10794)" at bounding box center [540, 344] width 147 height 42
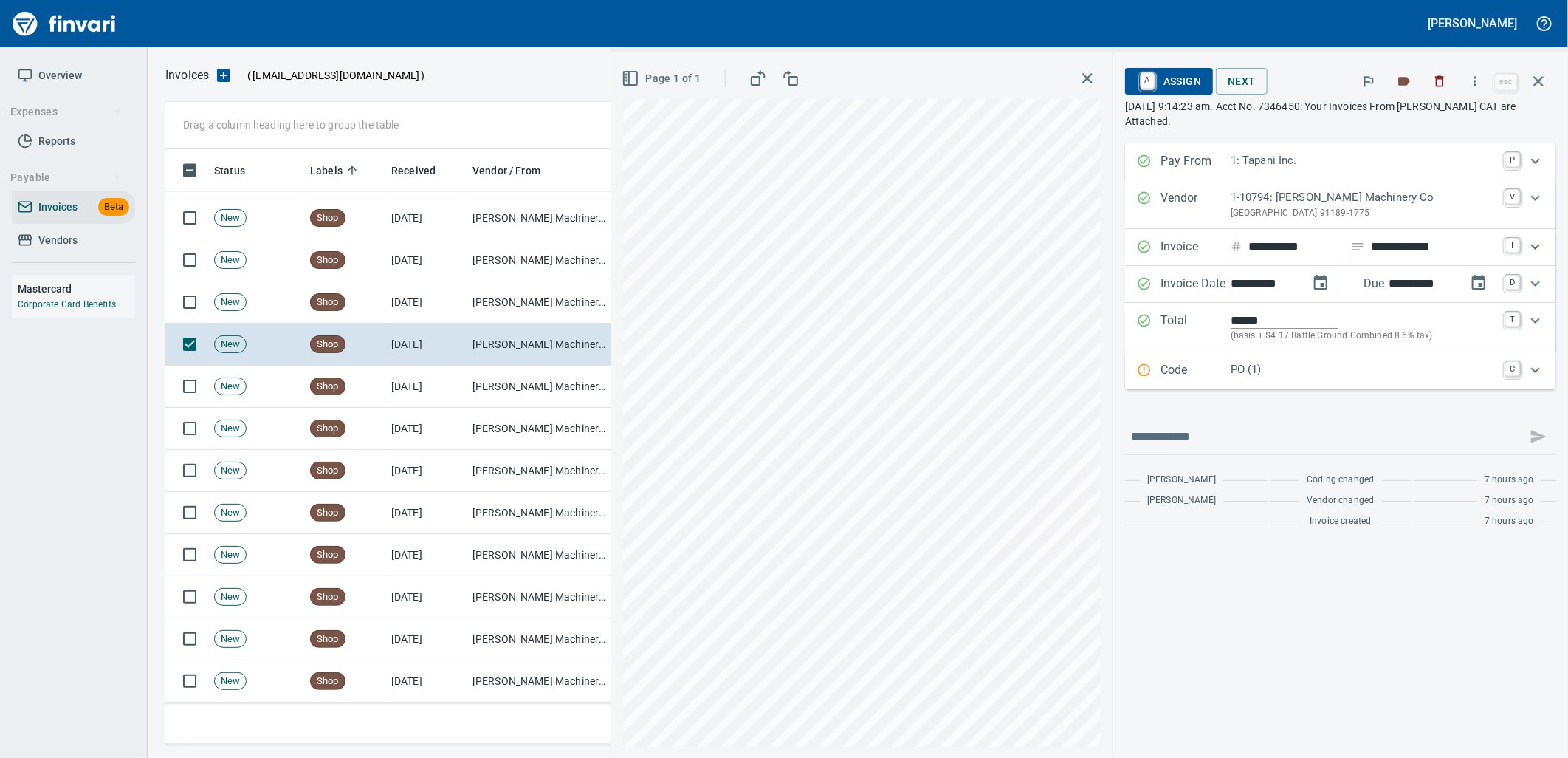
click at [1318, 368] on p "PO (1)" at bounding box center [1364, 369] width 266 height 17
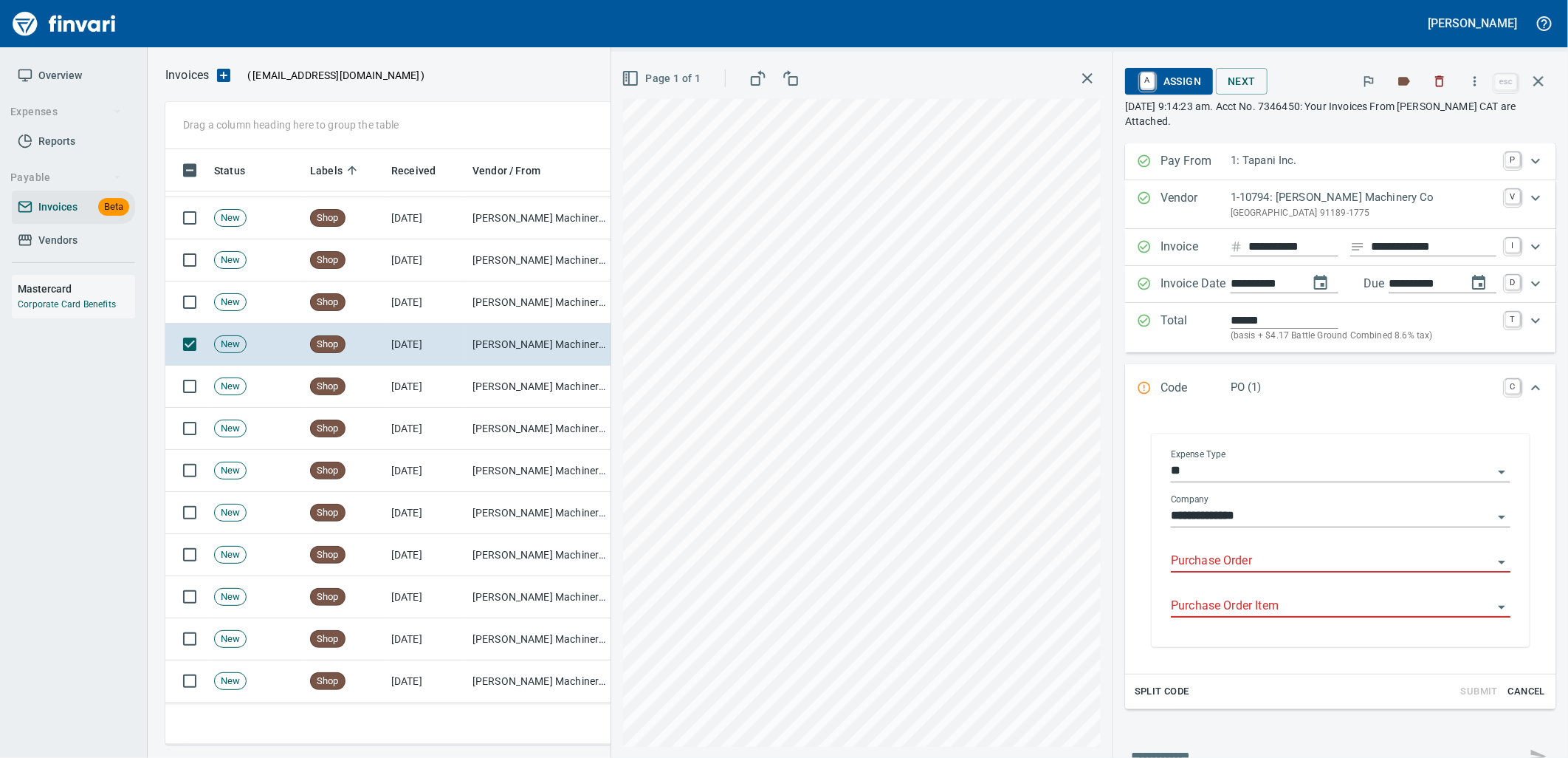
click at [1231, 559] on input "Purchase Order" at bounding box center [1332, 561] width 322 height 21
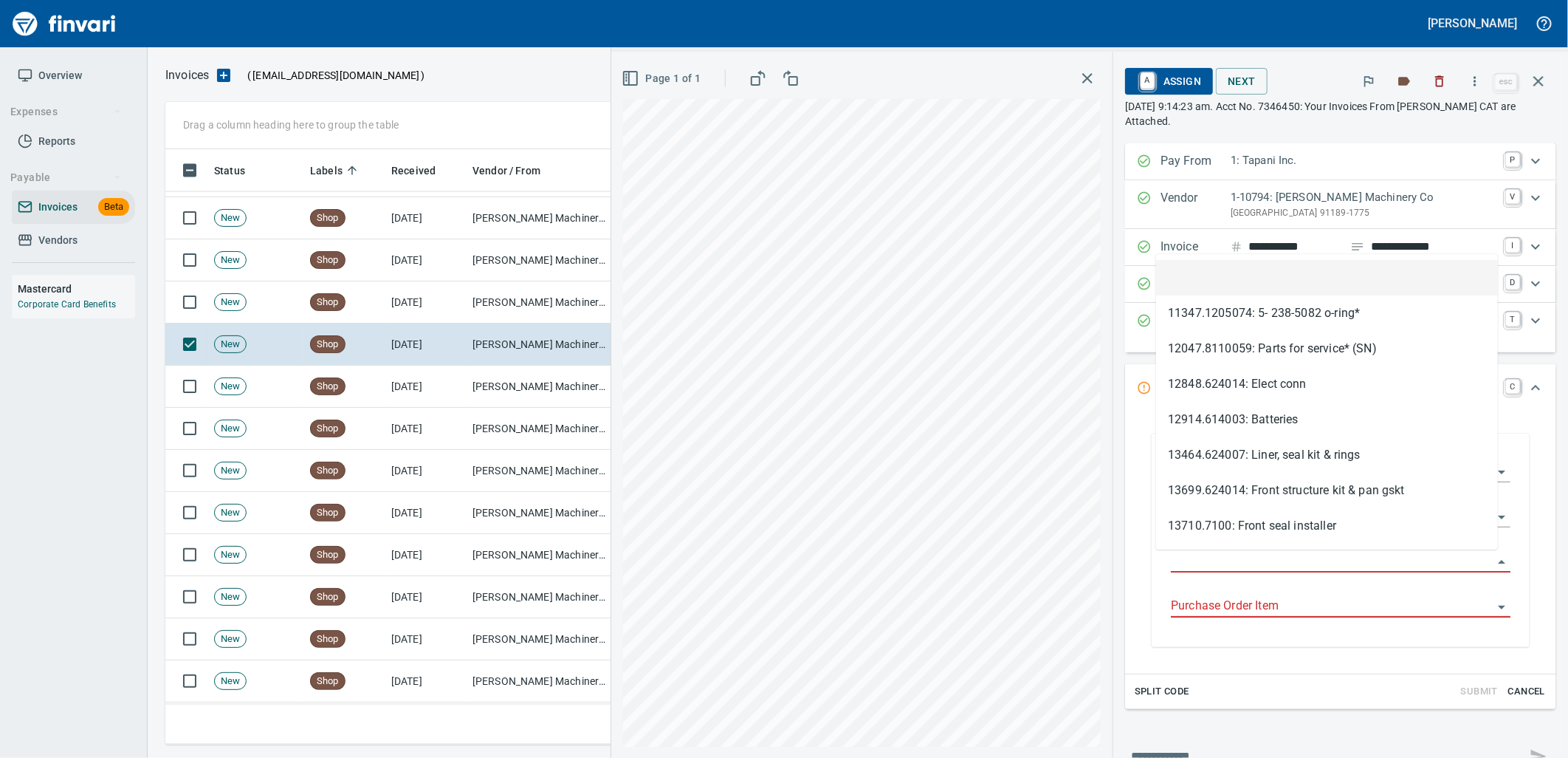
type input "**********"
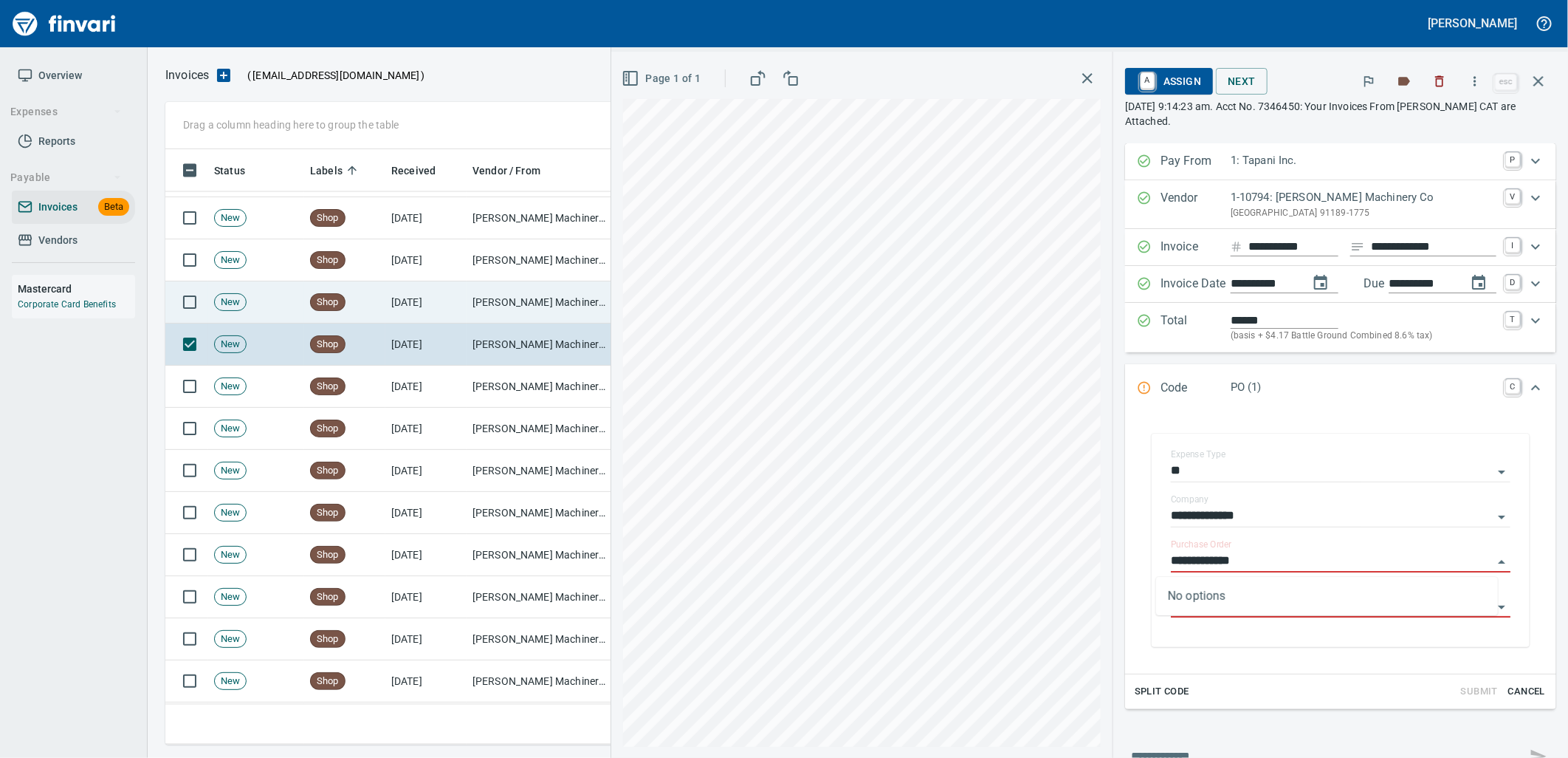
click at [524, 303] on td "[PERSON_NAME] Machinery Co (1-10794)" at bounding box center [540, 302] width 147 height 42
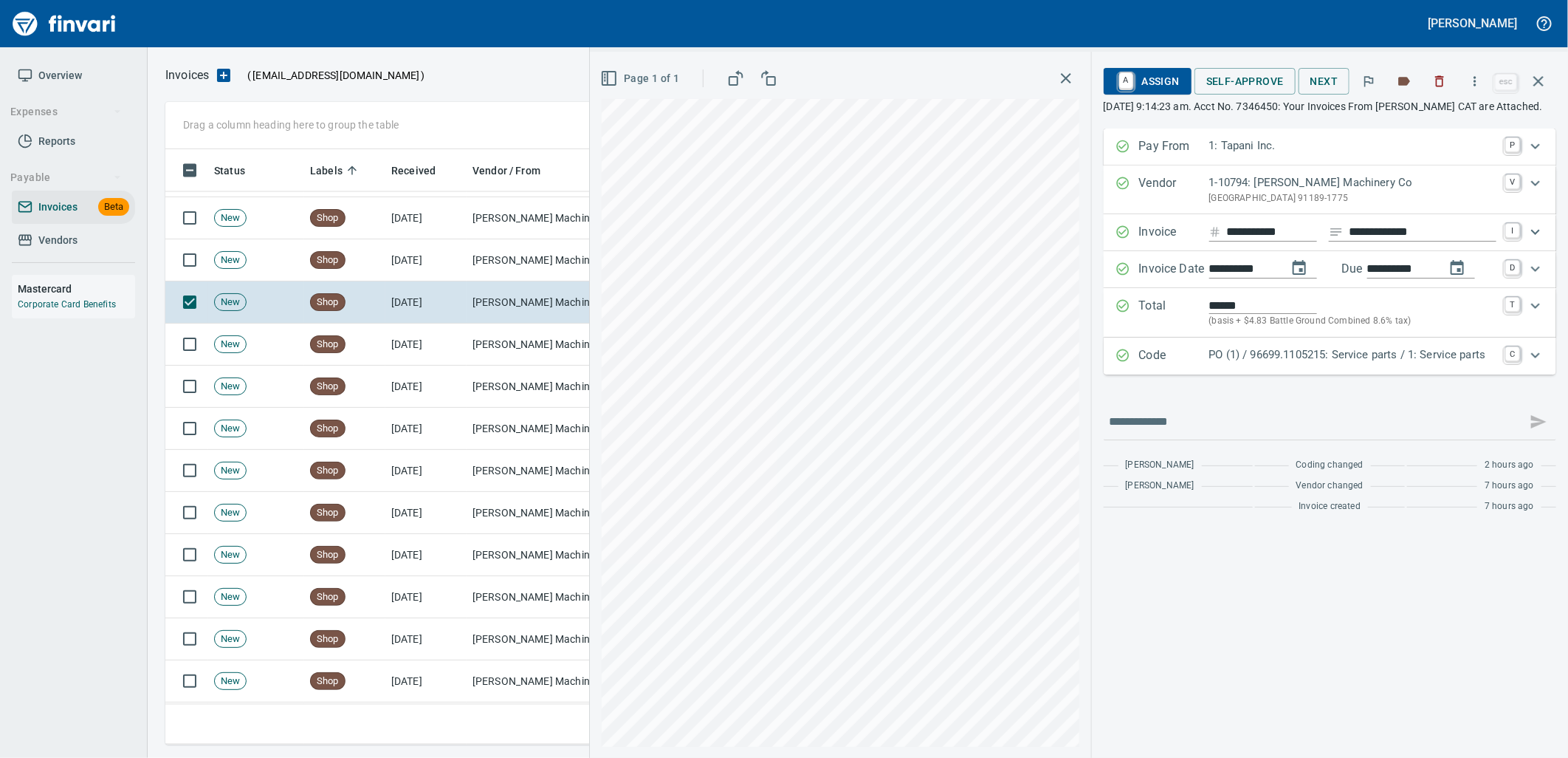
click at [1220, 363] on p "PO (1) / 96699.1105215: Service parts / 1: Service parts" at bounding box center [1353, 354] width 288 height 17
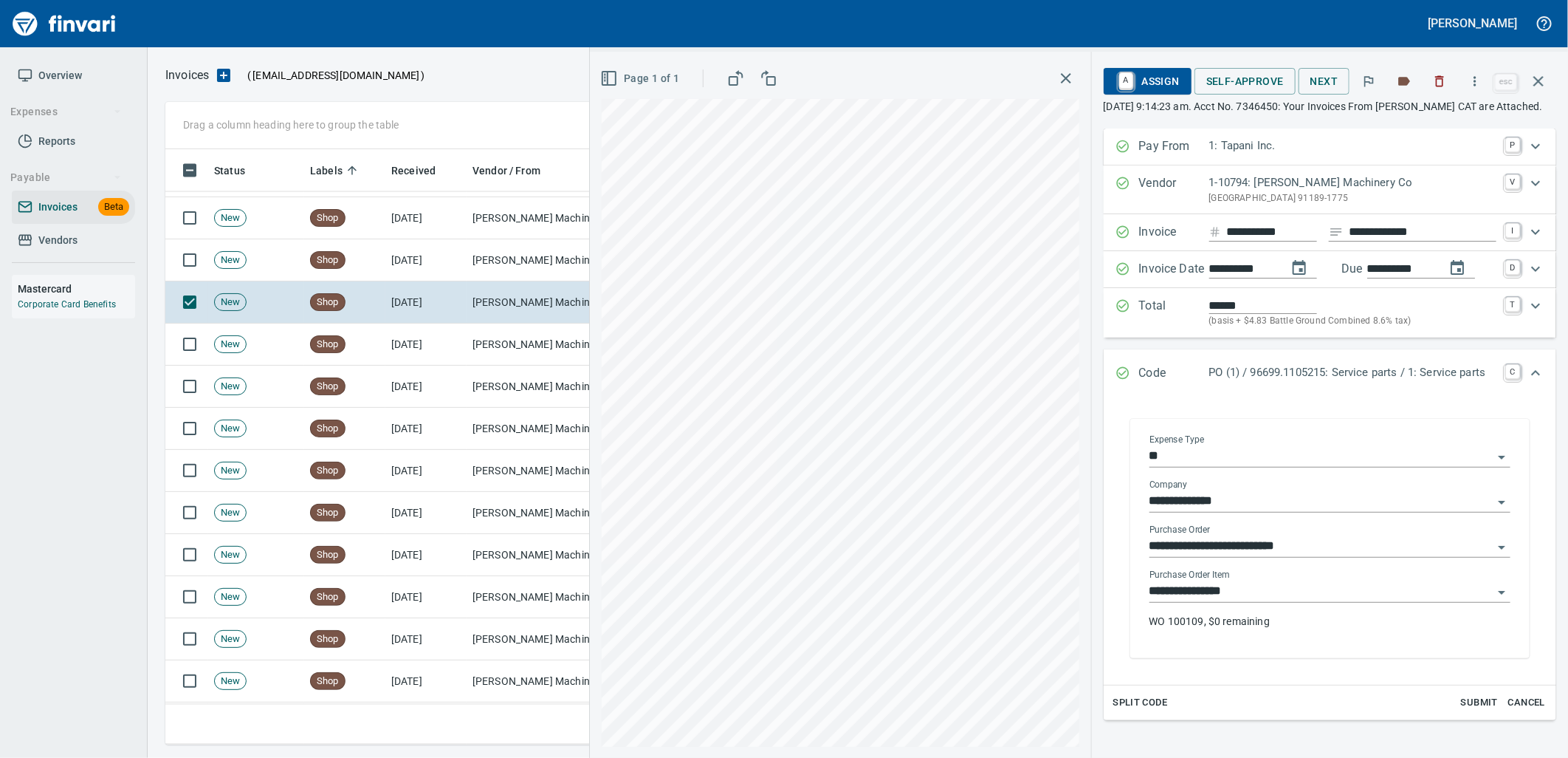
click at [1245, 602] on input "**********" at bounding box center [1322, 591] width 344 height 21
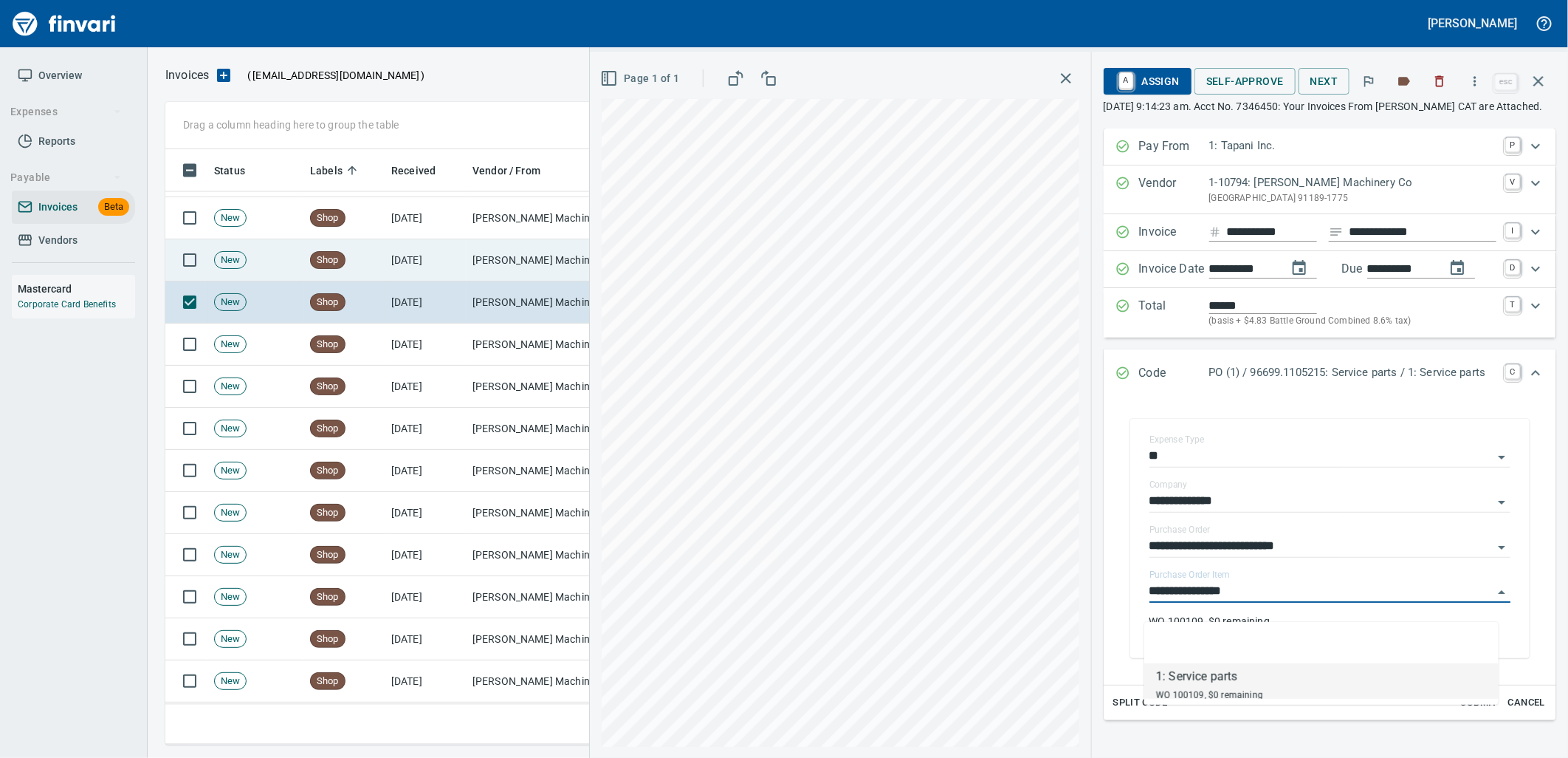
click at [508, 261] on td "[PERSON_NAME] Machinery Co (1-10794)" at bounding box center [540, 260] width 147 height 42
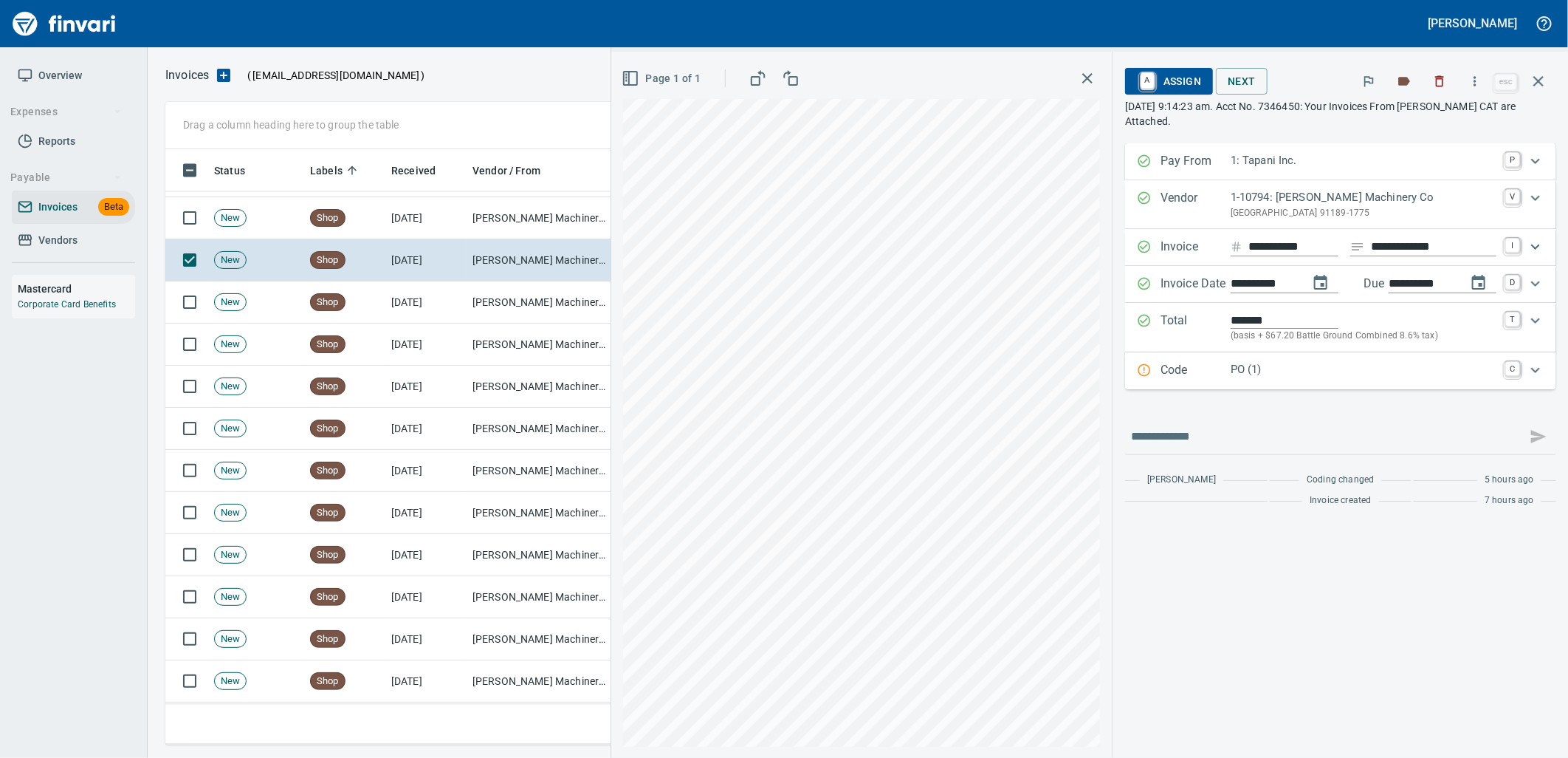
click at [1283, 377] on p "PO (1)" at bounding box center [1364, 369] width 266 height 17
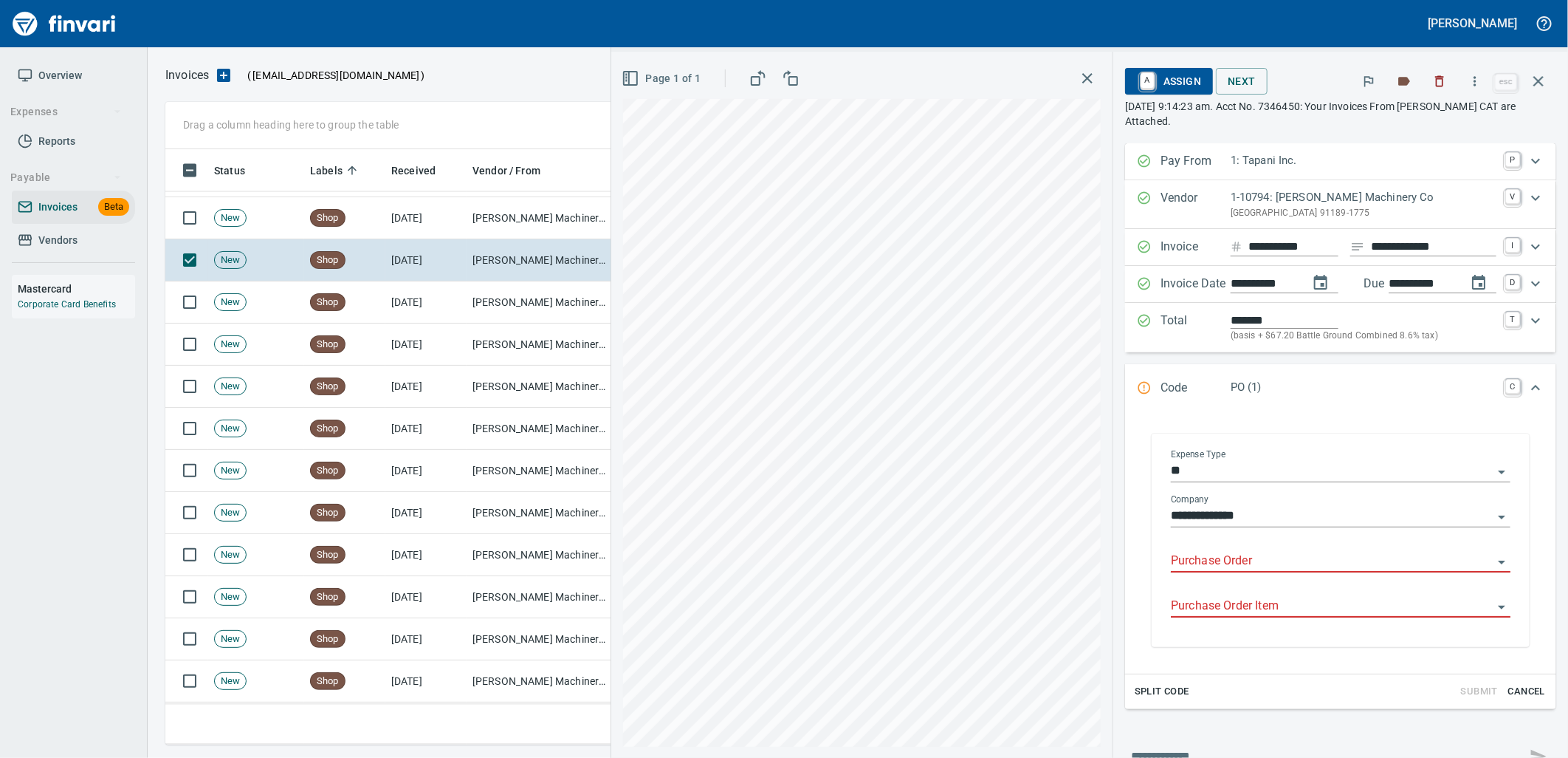
click at [1303, 556] on input "Purchase Order" at bounding box center [1332, 561] width 322 height 21
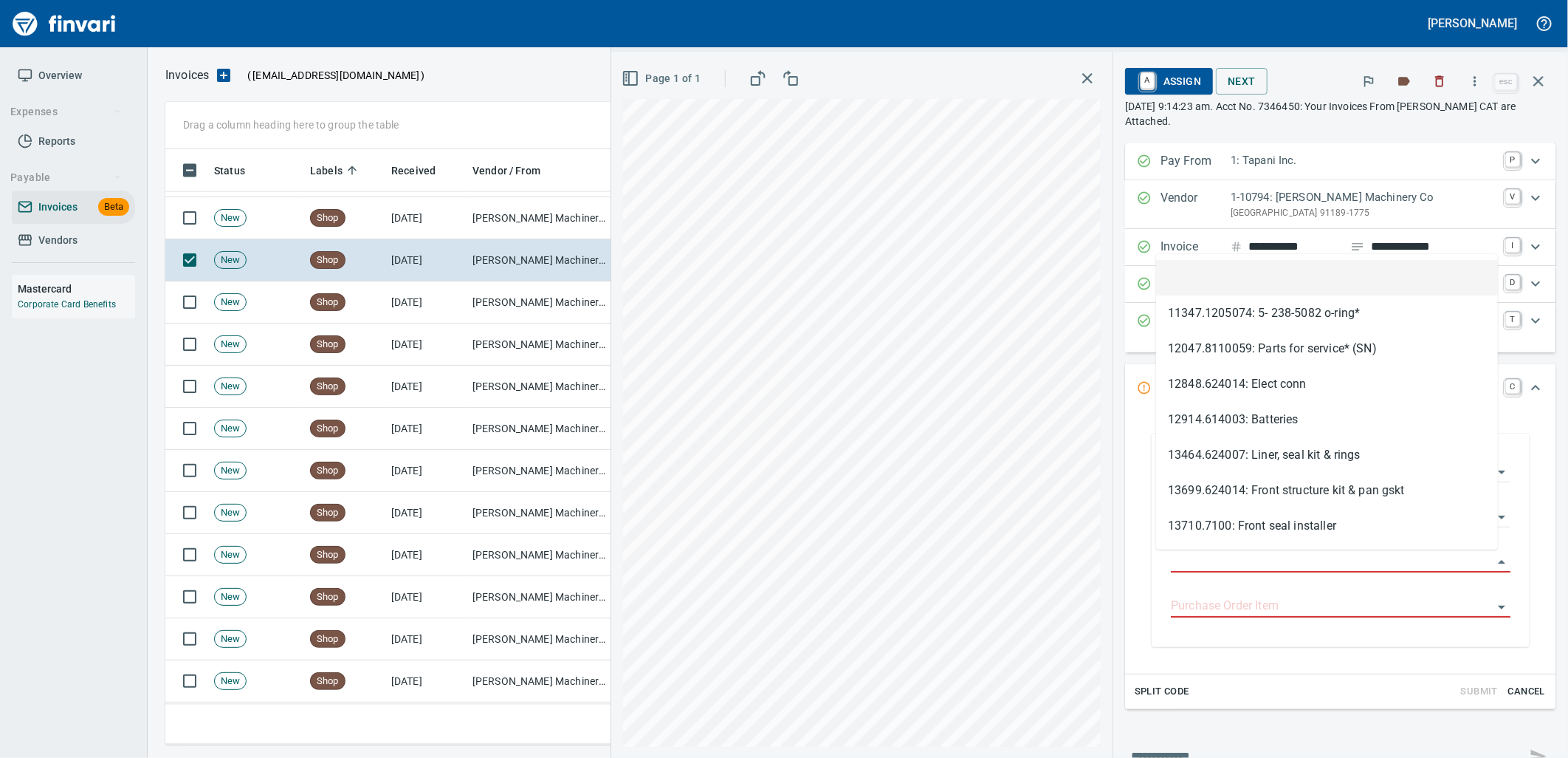
scroll to position [583, 1360]
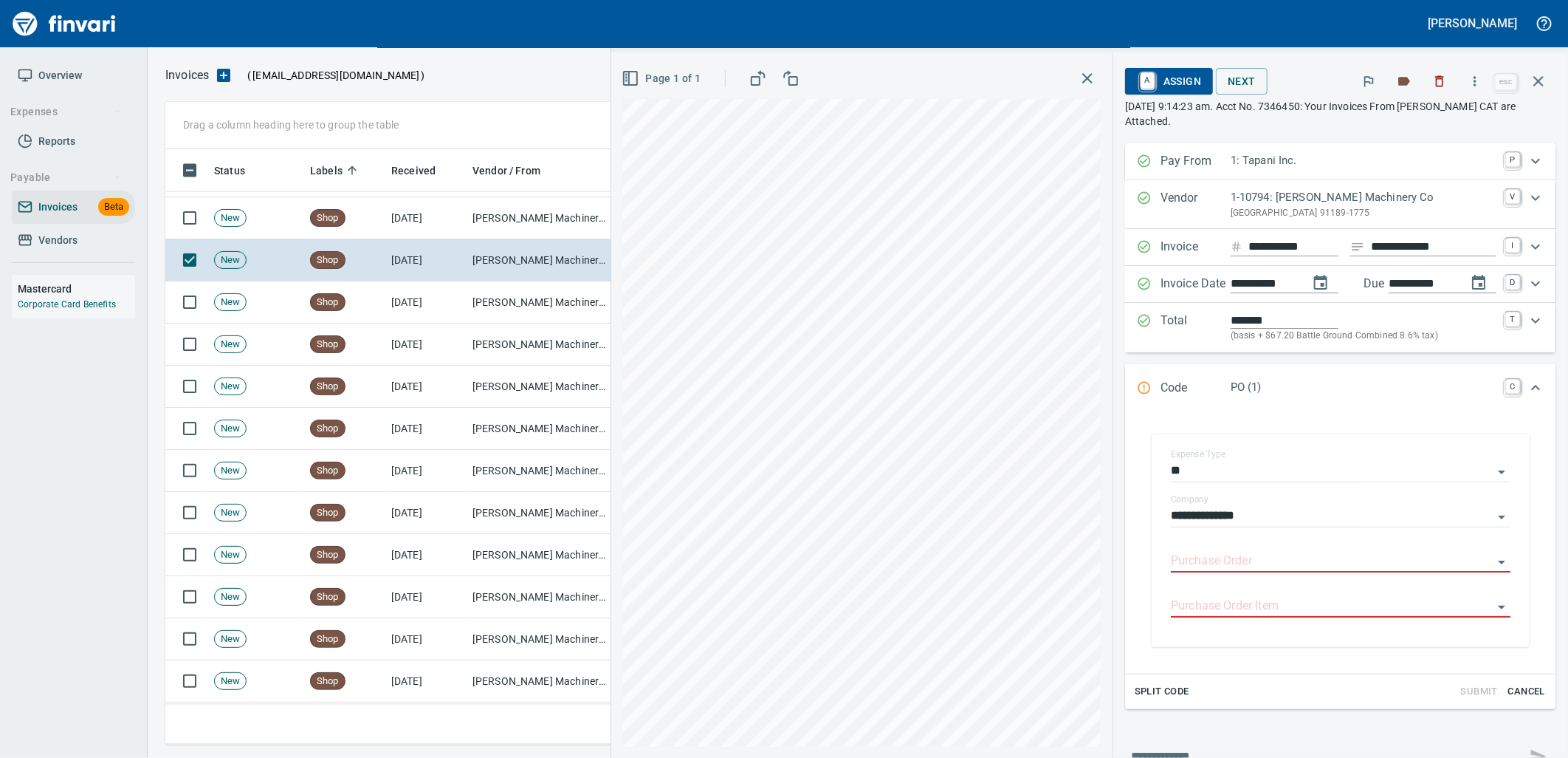
type input "**********"
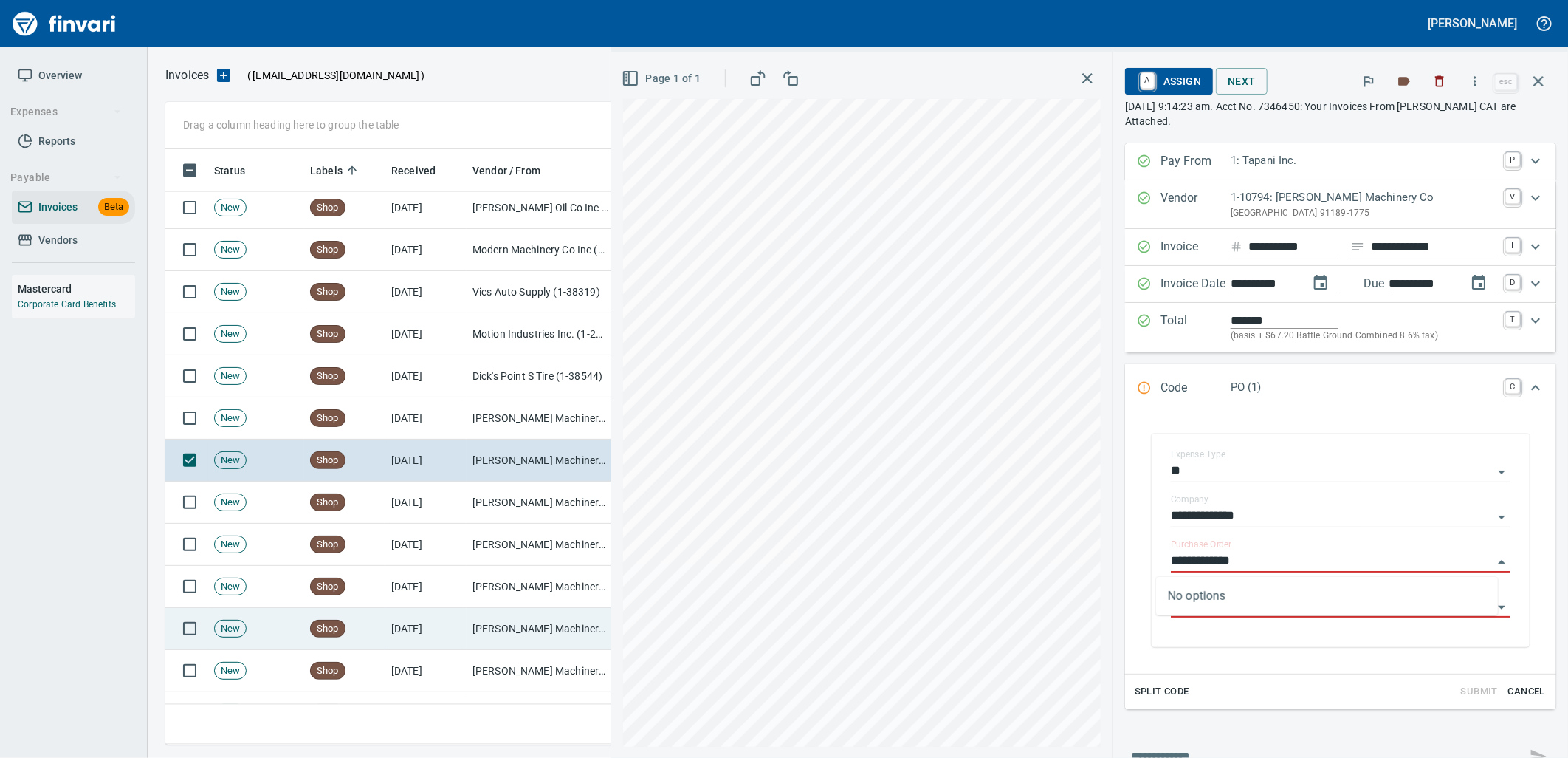
scroll to position [4957, 0]
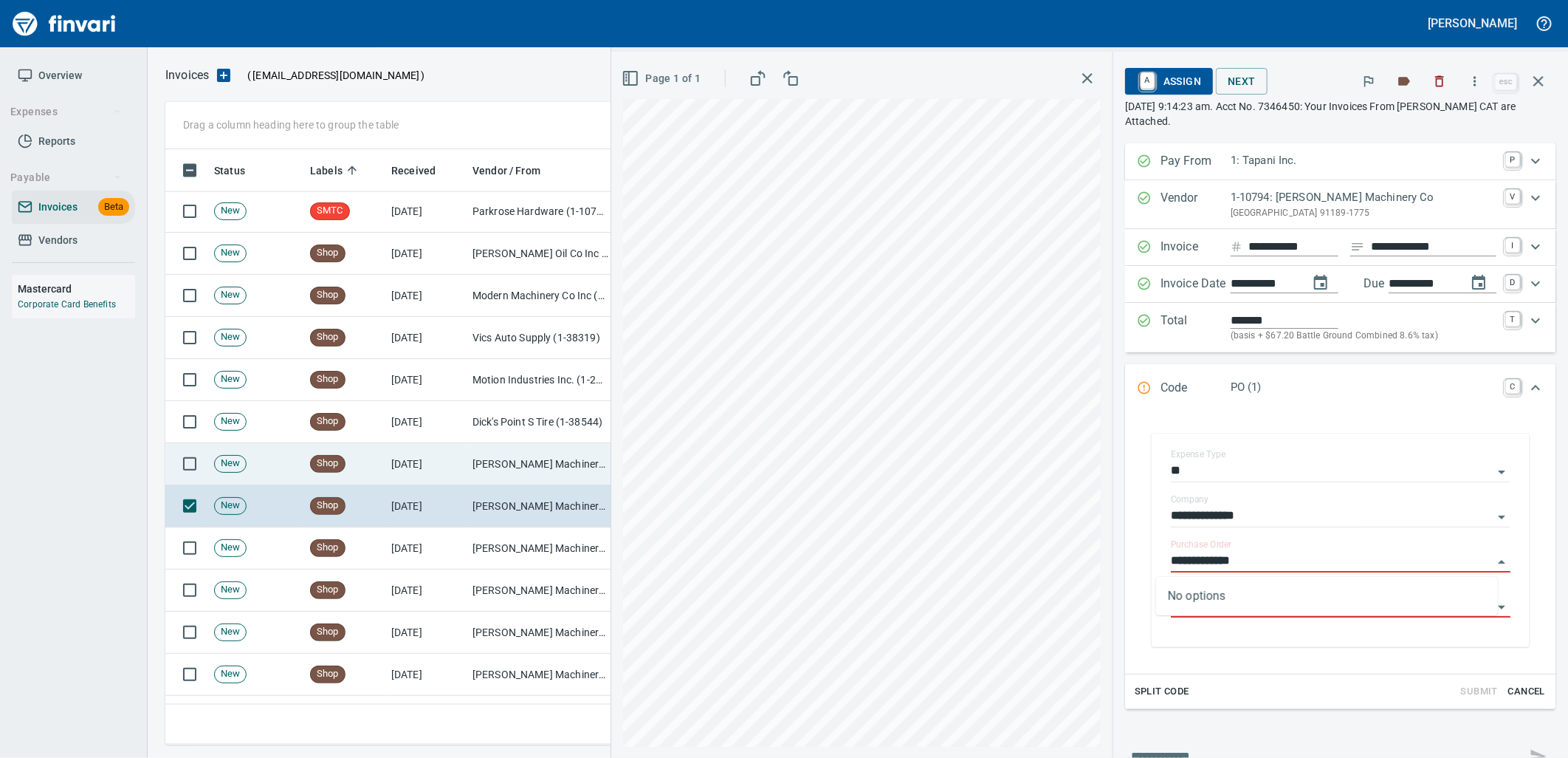
drag, startPoint x: 476, startPoint y: 455, endPoint x: 568, endPoint y: 466, distance: 92.7
click at [477, 455] on td "[PERSON_NAME] Machinery Co (1-10794)" at bounding box center [540, 463] width 147 height 42
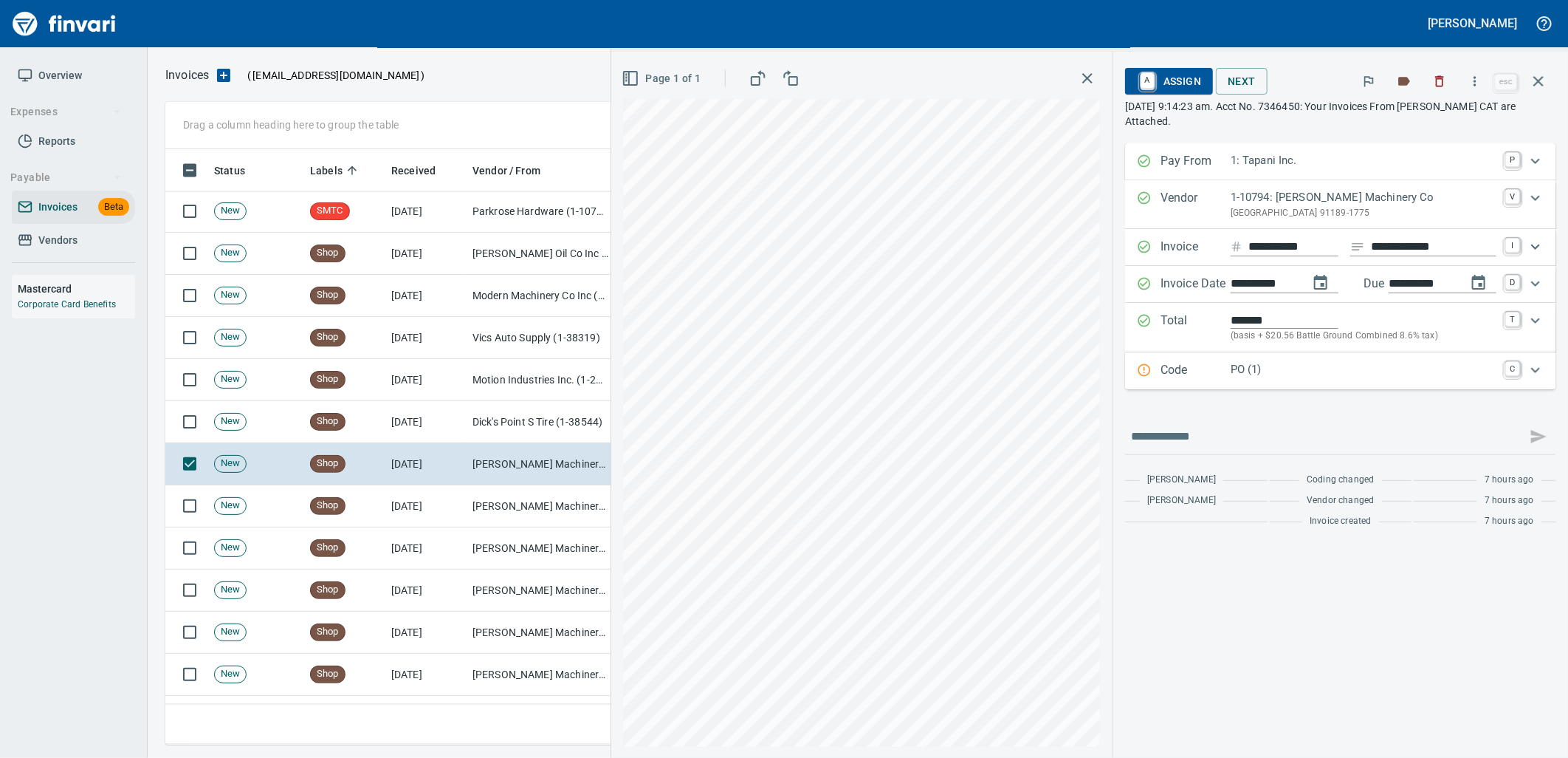
click at [1261, 363] on p "PO (1)" at bounding box center [1364, 369] width 266 height 17
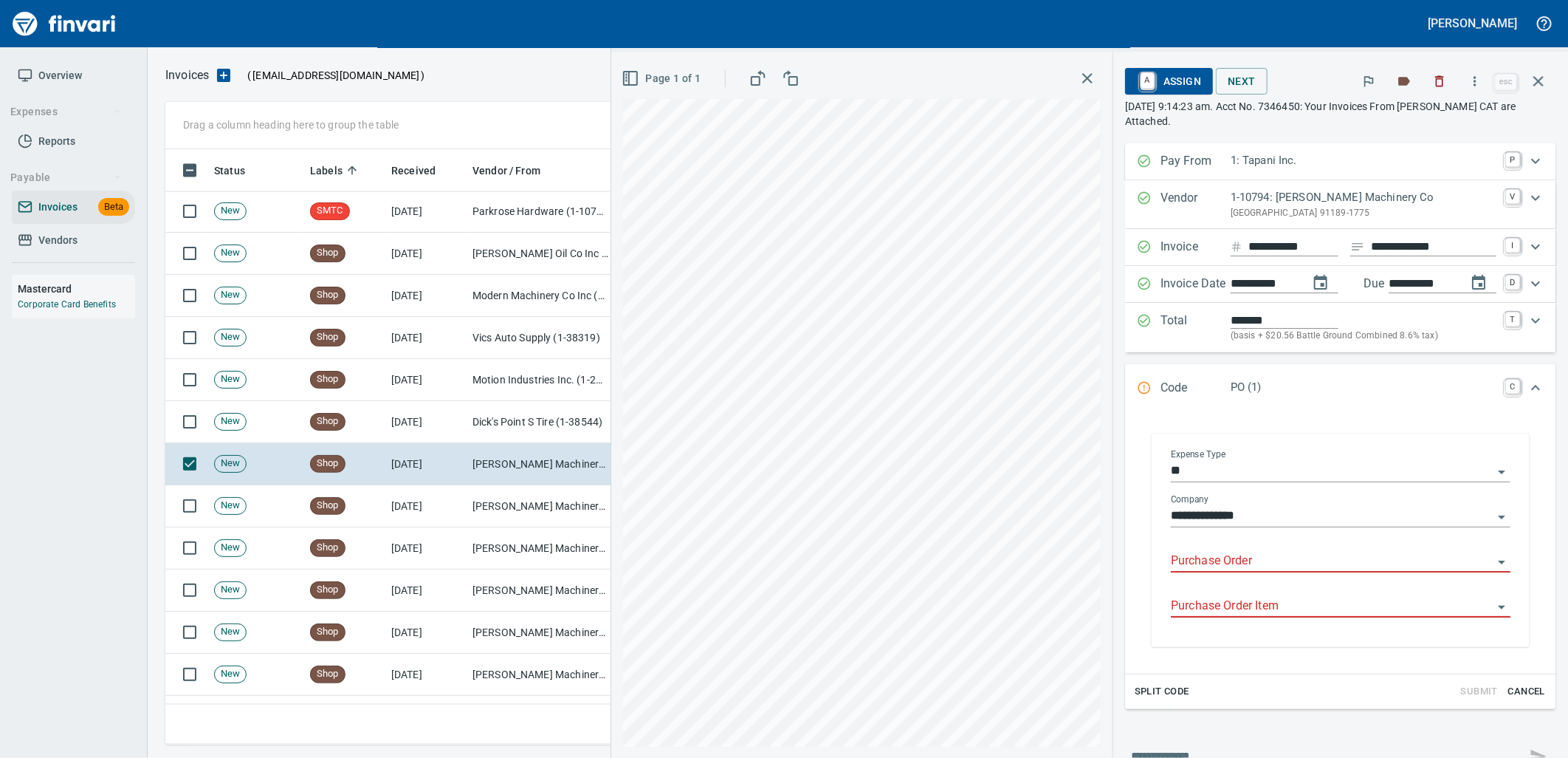
click at [1231, 565] on input "Purchase Order" at bounding box center [1332, 561] width 322 height 21
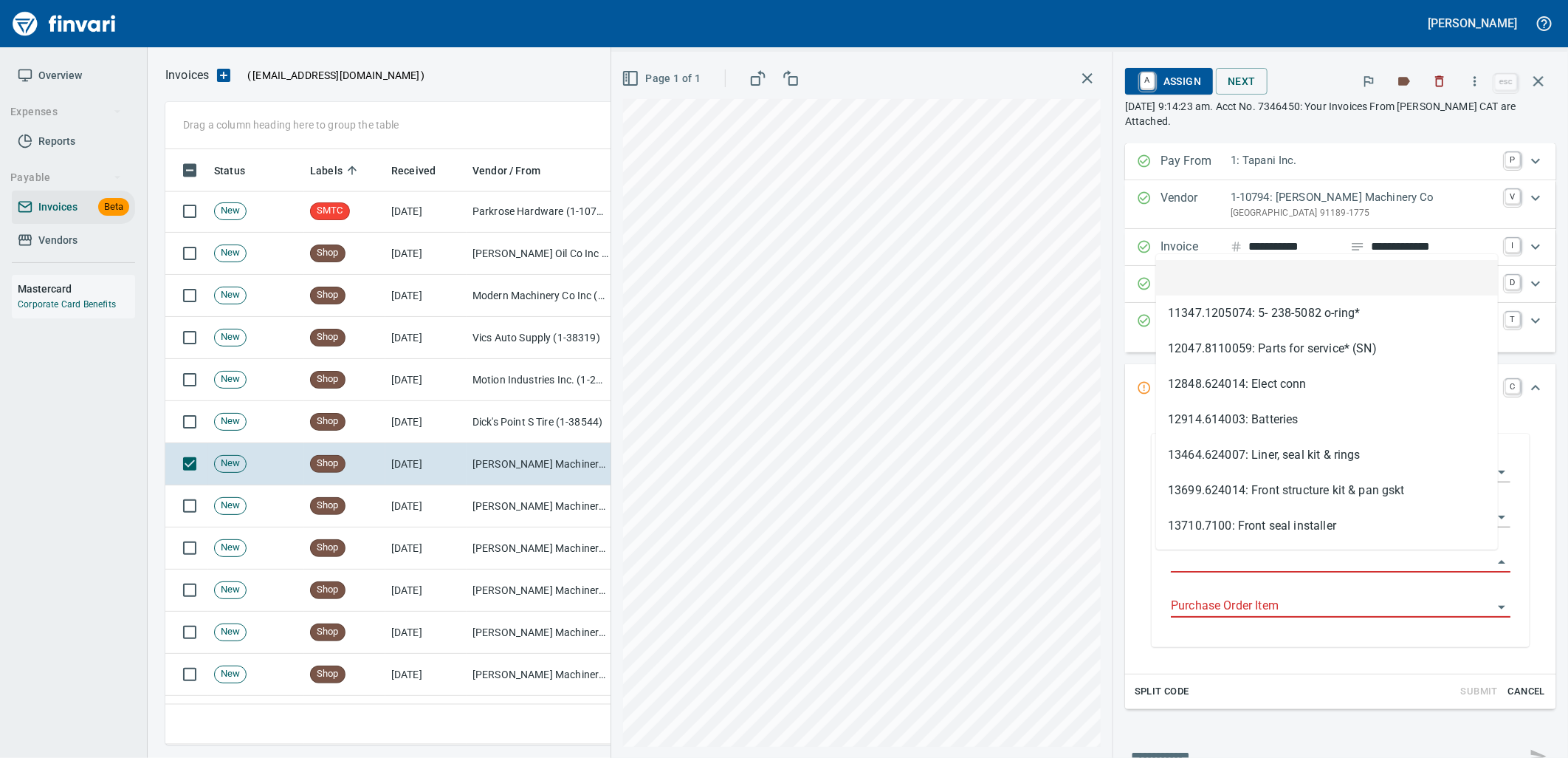
scroll to position [583, 1360]
type input "**********"
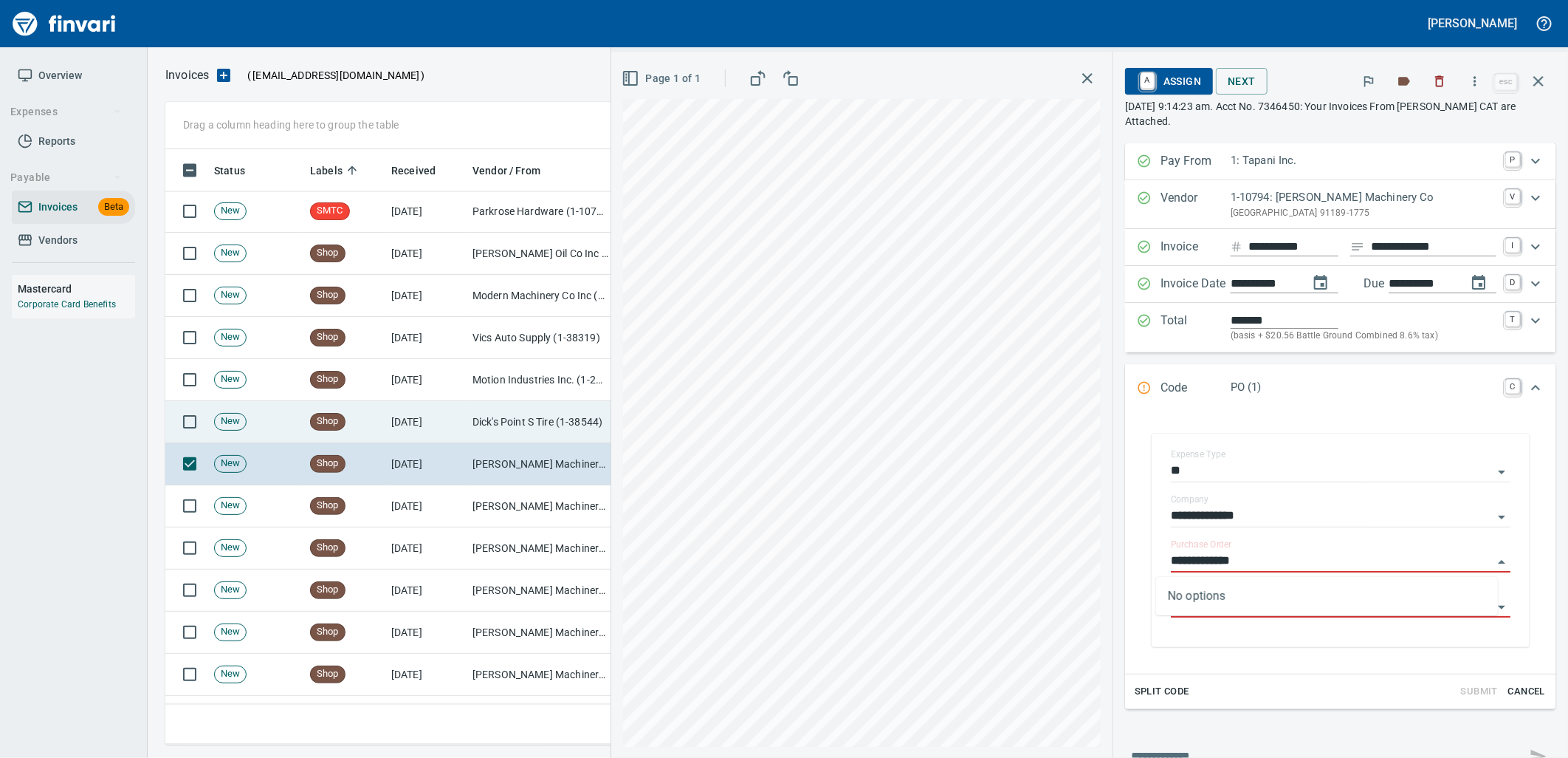
click at [504, 415] on td "Dick's Point S Tire (1-38544)" at bounding box center [540, 421] width 147 height 42
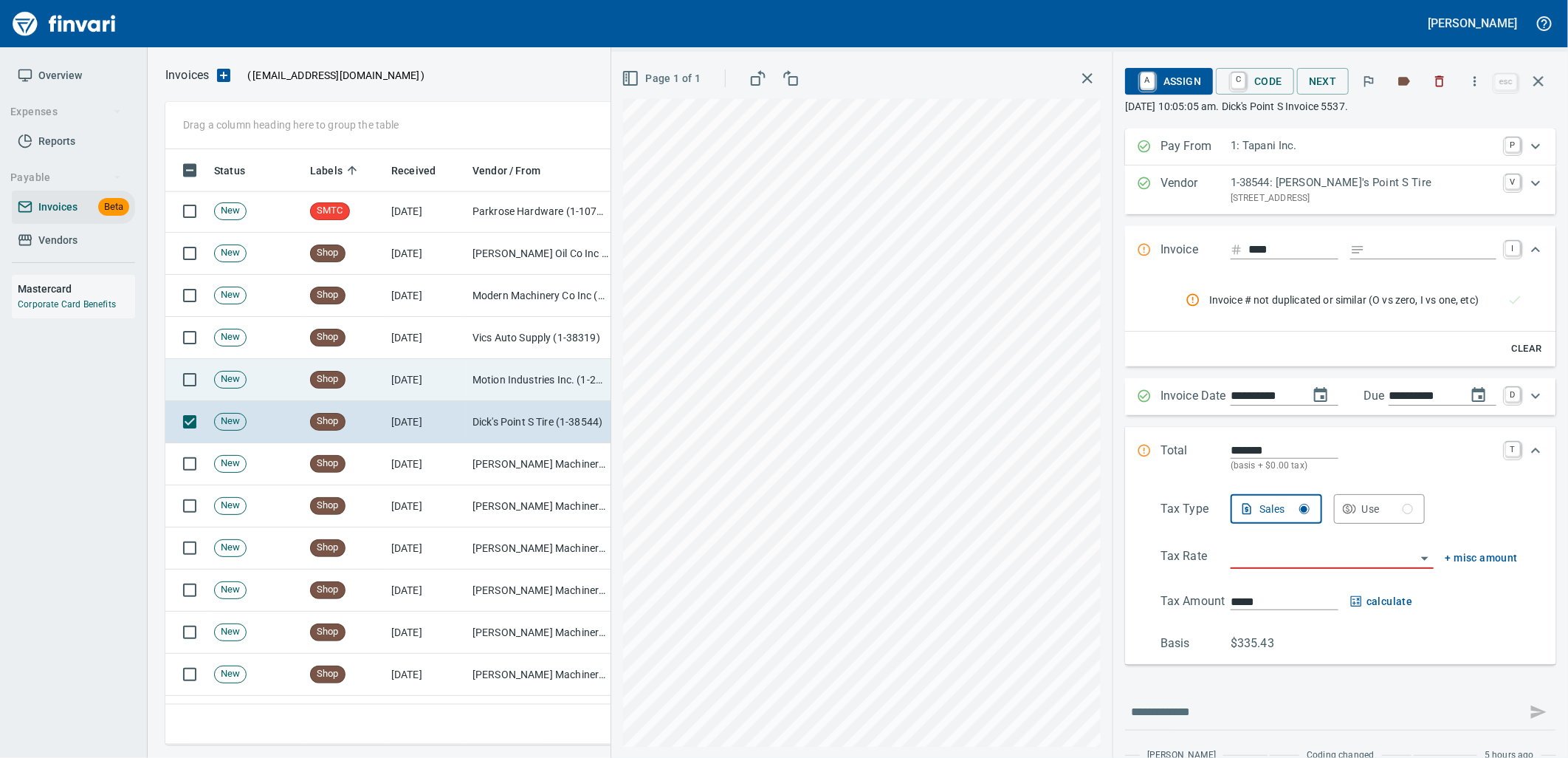
click at [528, 380] on td "Motion Industries Inc. (1-22583)" at bounding box center [540, 379] width 147 height 42
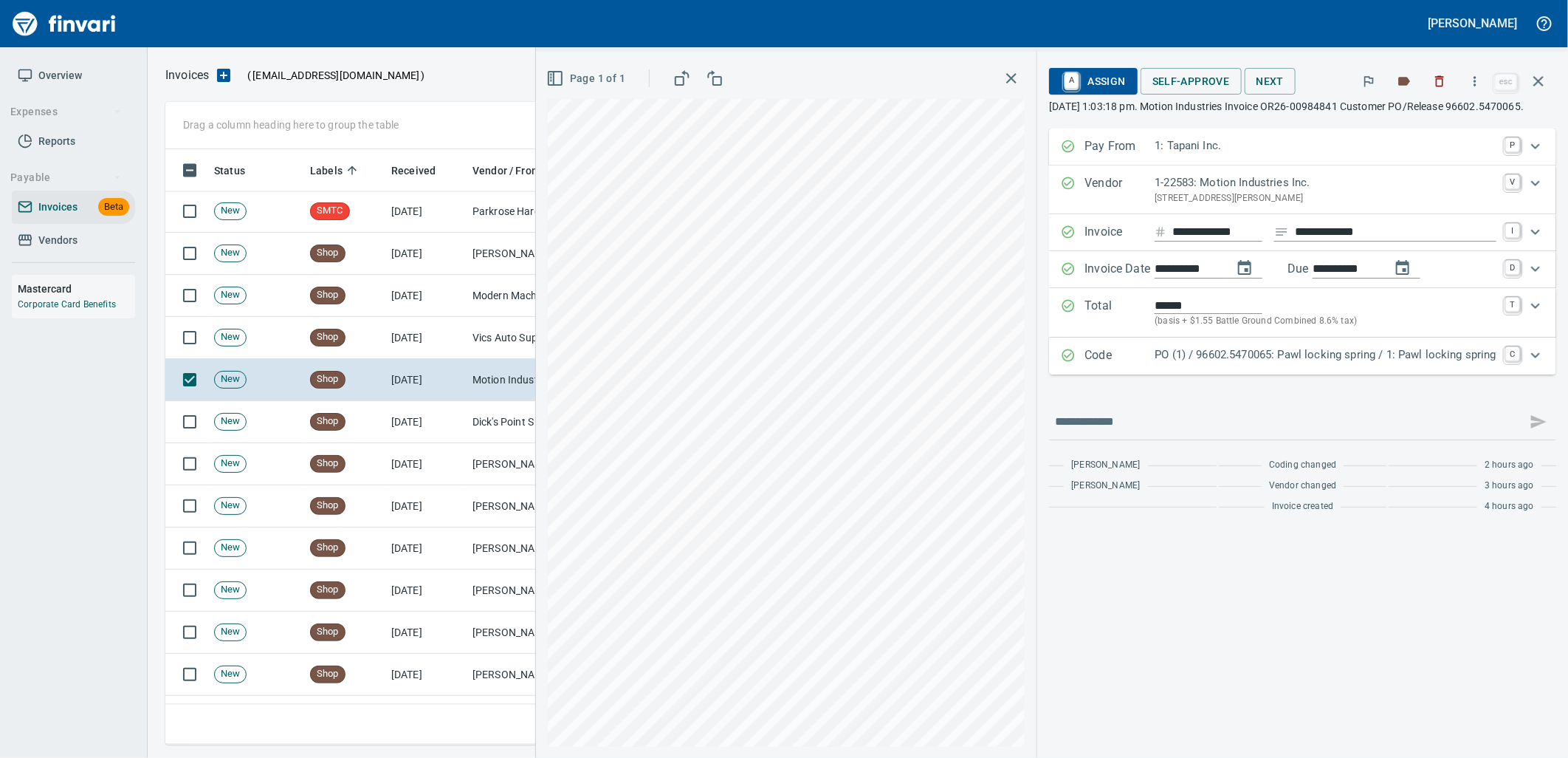
click at [1319, 363] on p "PO (1) / 96602.5470065: Pawl locking spring / 1: Pawl locking spring" at bounding box center [1325, 354] width 342 height 17
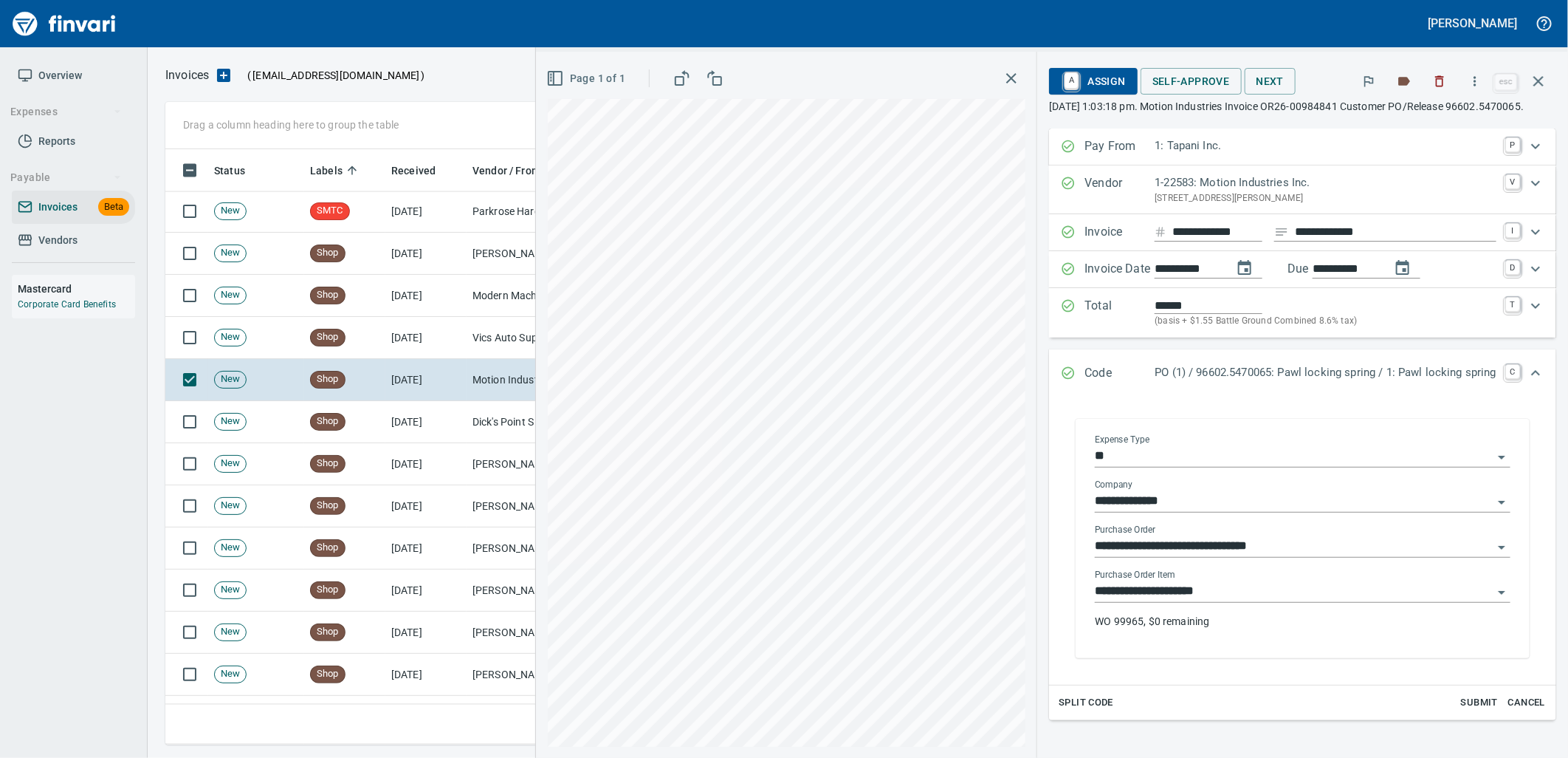
click at [1238, 602] on input "**********" at bounding box center [1293, 591] width 398 height 21
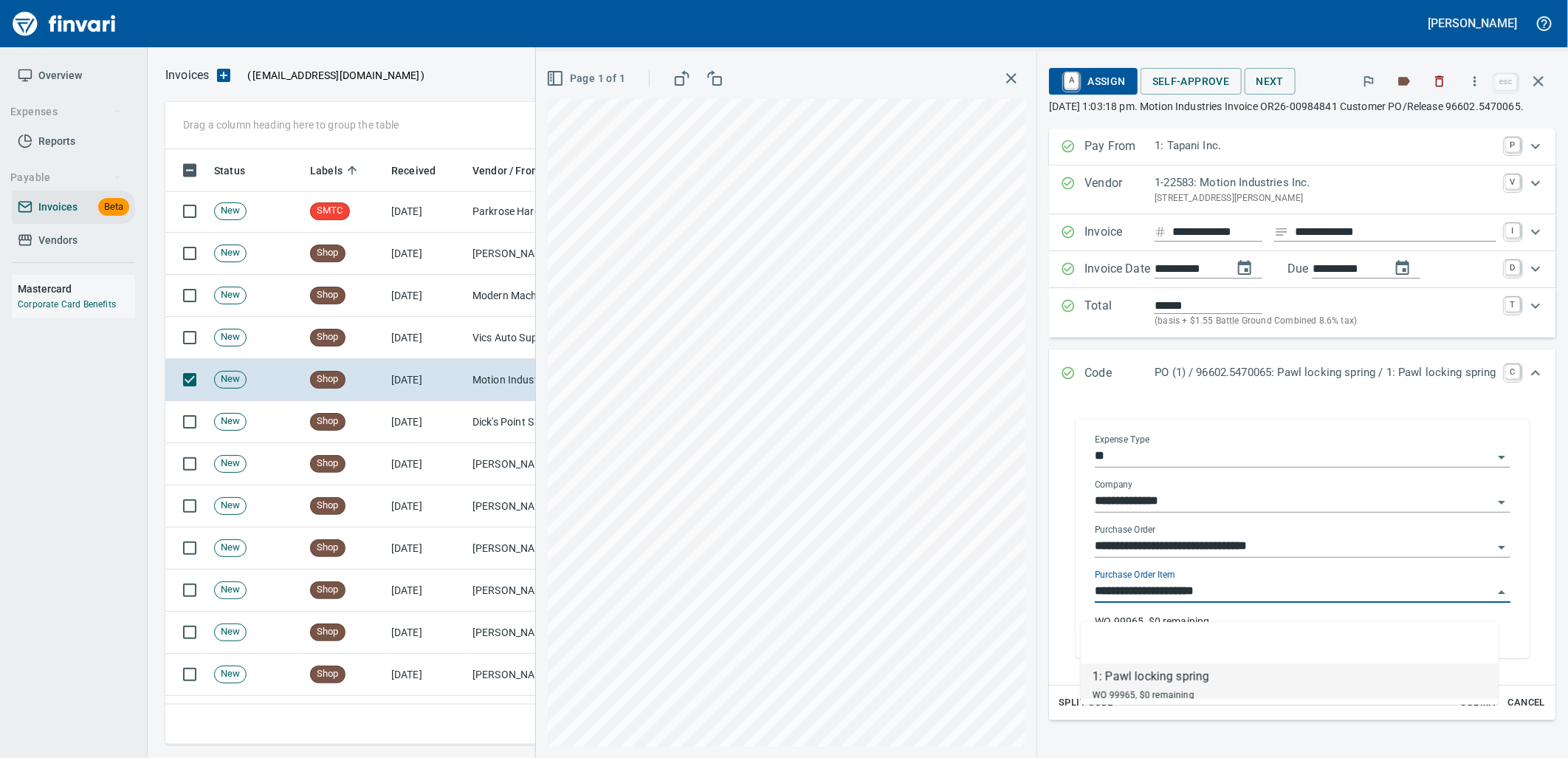
scroll to position [583, 1360]
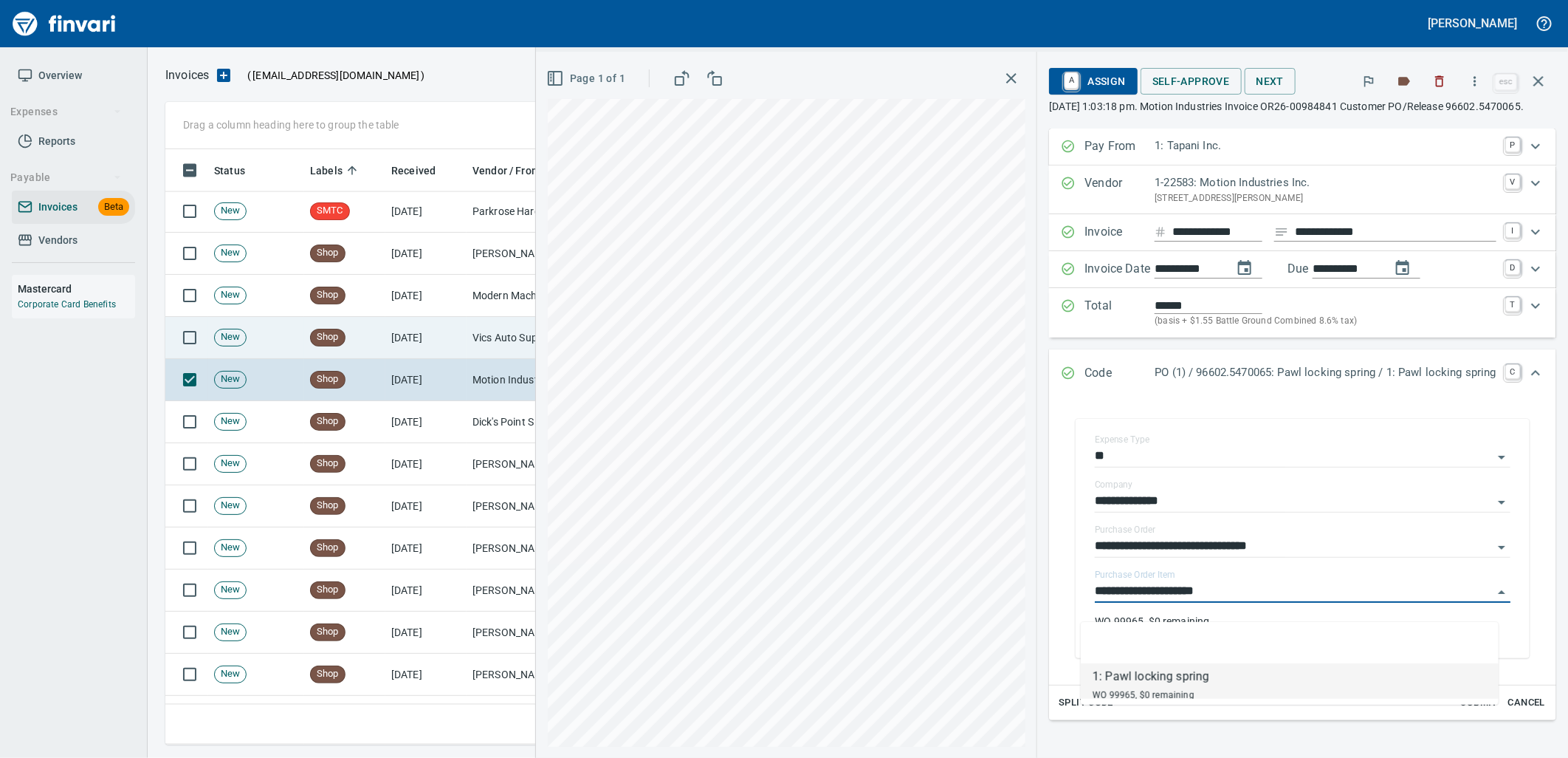
click at [459, 344] on td "[DATE]" at bounding box center [426, 338] width 81 height 42
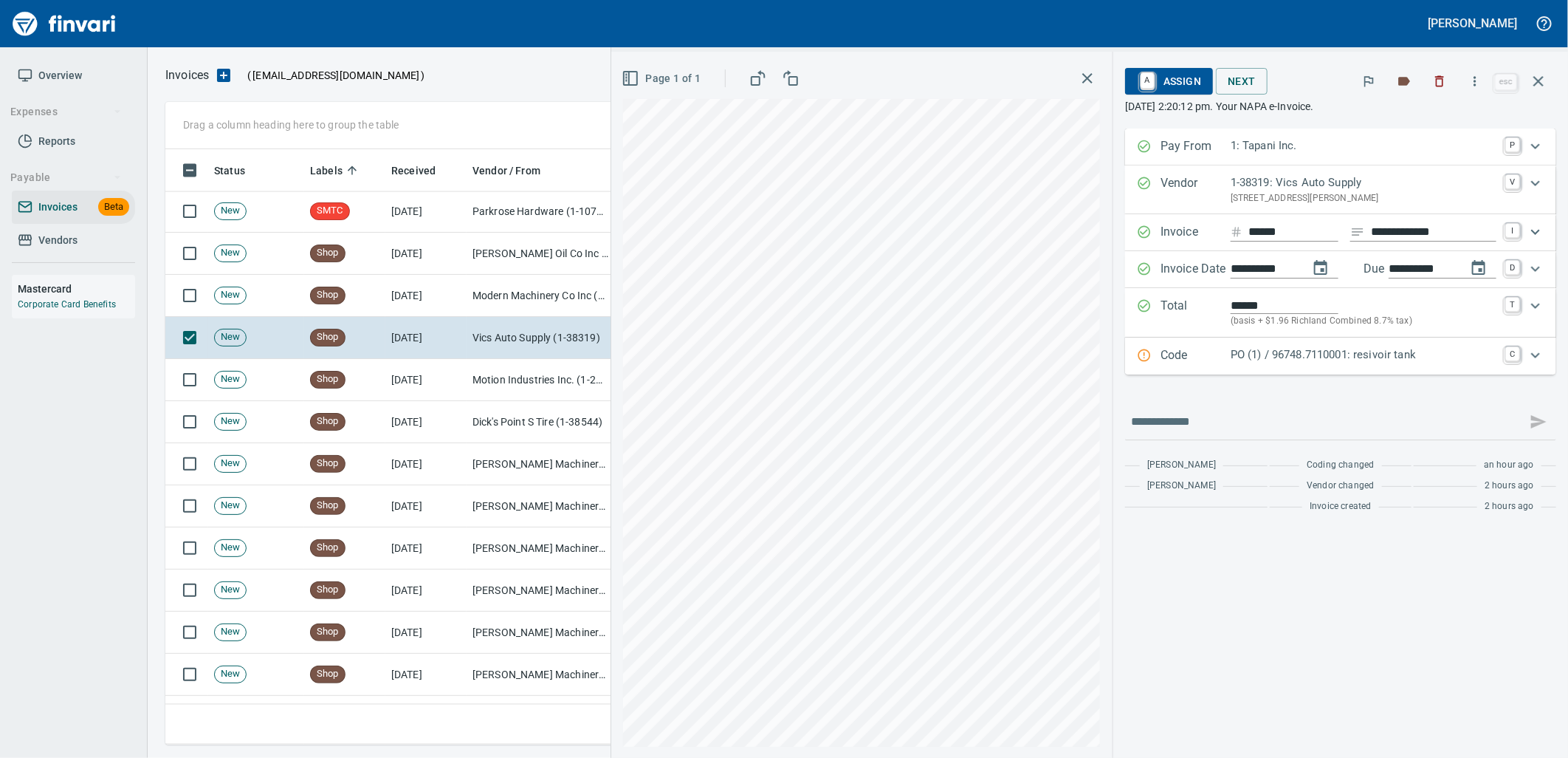
click at [1282, 355] on p "PO (1) / 96748.7110001: resivoir tank" at bounding box center [1364, 354] width 266 height 17
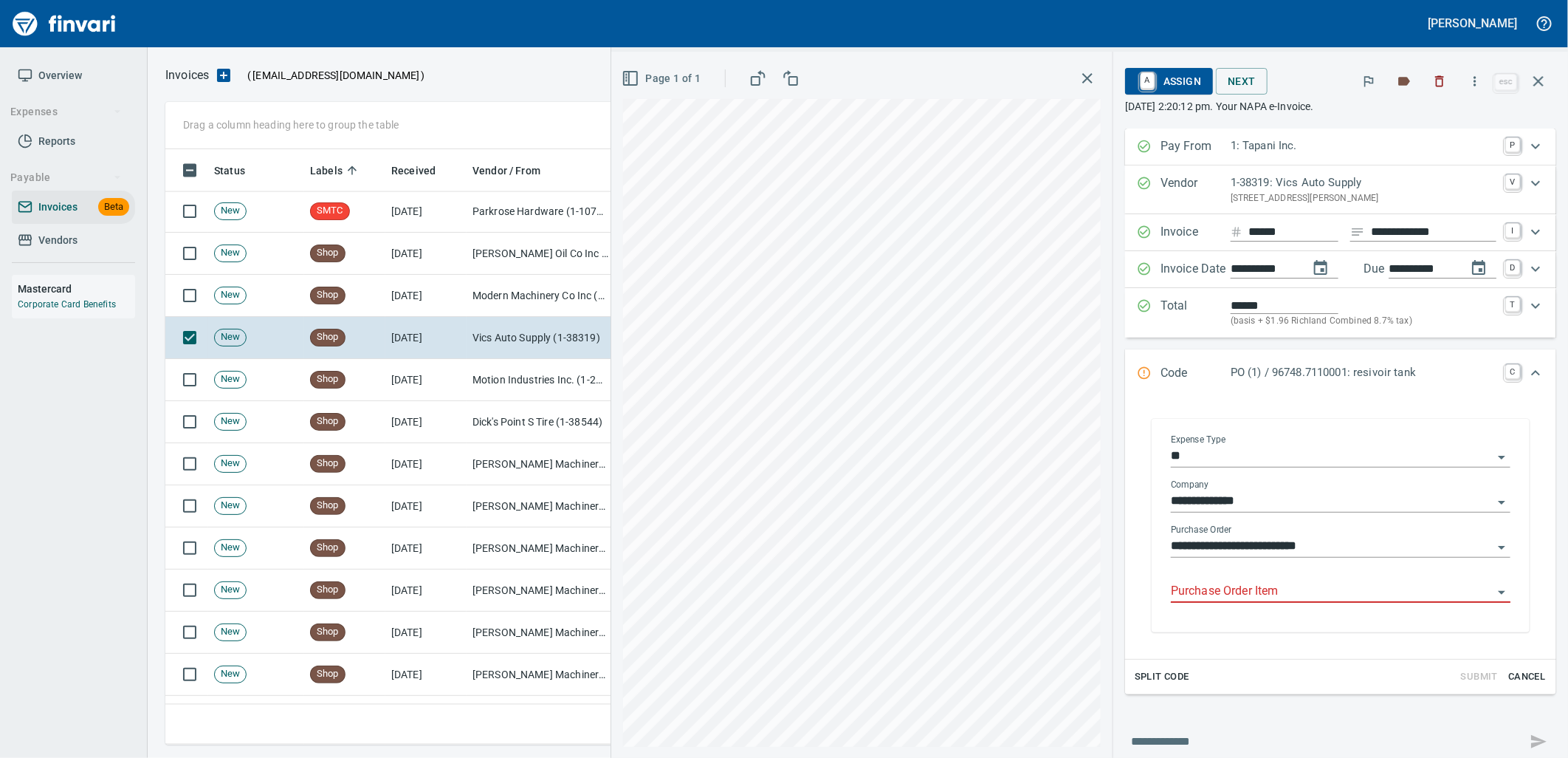
click at [1287, 591] on input "Purchase Order Item" at bounding box center [1332, 591] width 322 height 21
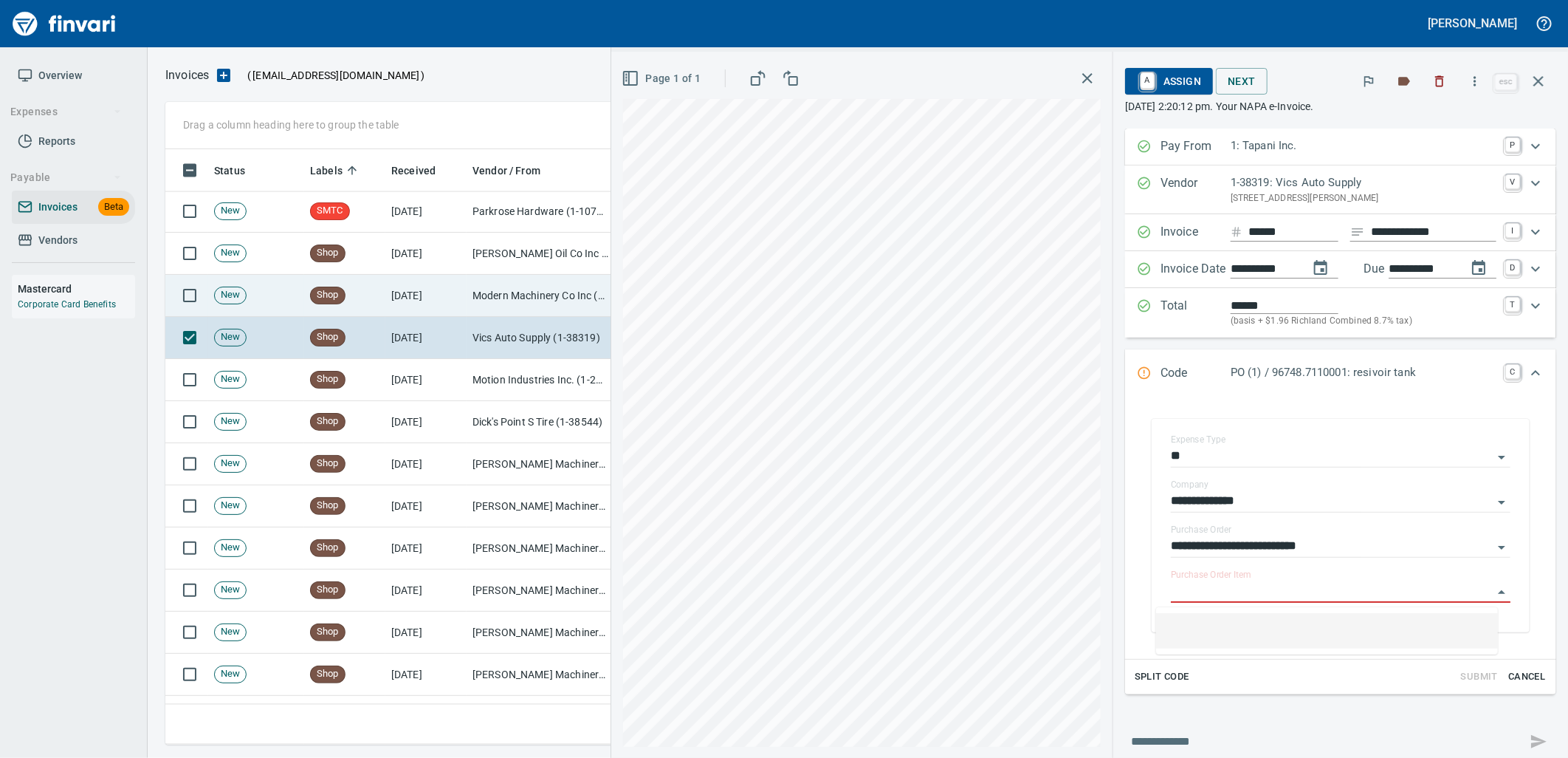
click at [508, 294] on td "Modern Machinery Co Inc (1-10672)" at bounding box center [540, 296] width 147 height 42
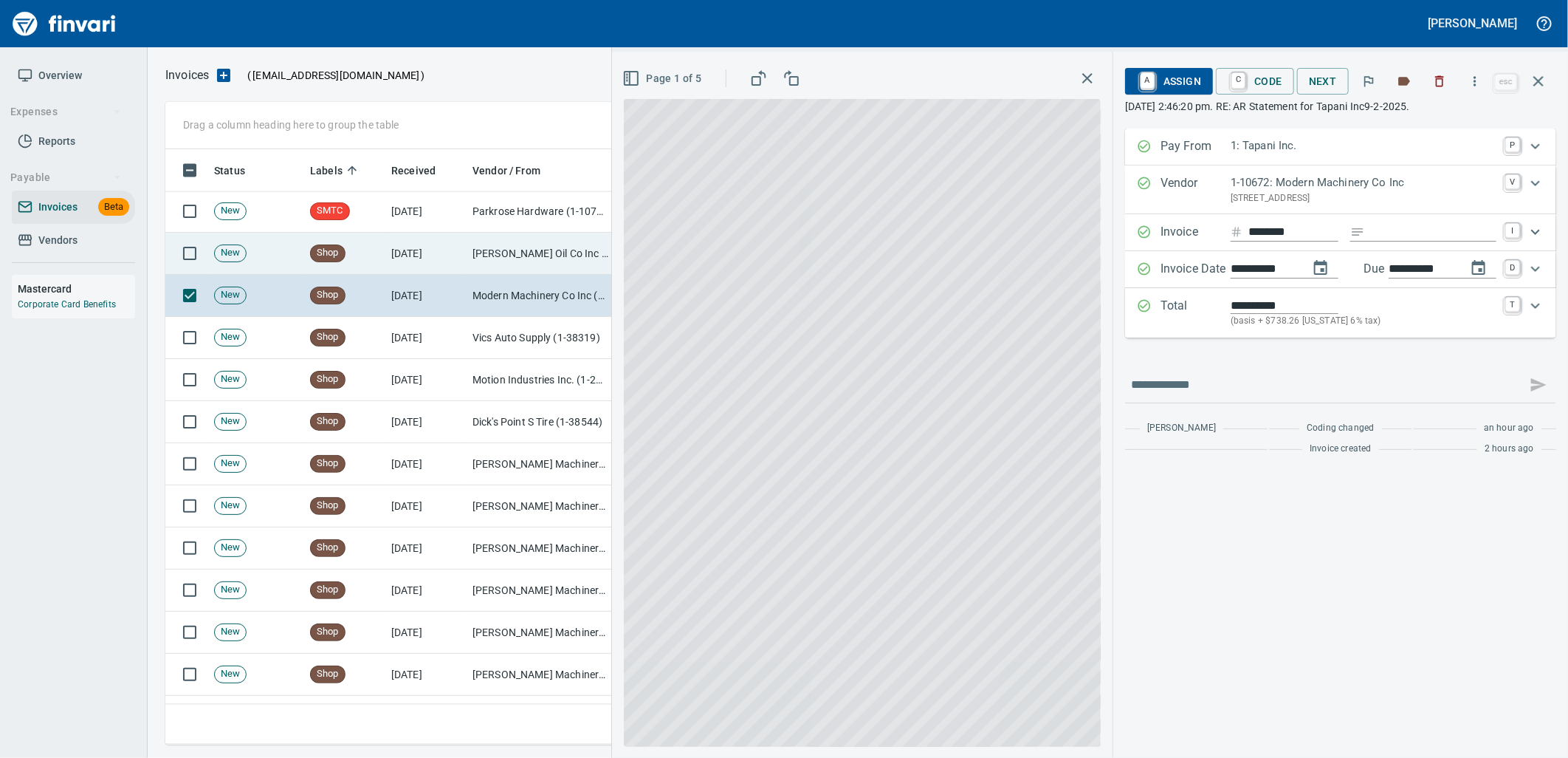
click at [390, 258] on td "[DATE]" at bounding box center [426, 253] width 81 height 42
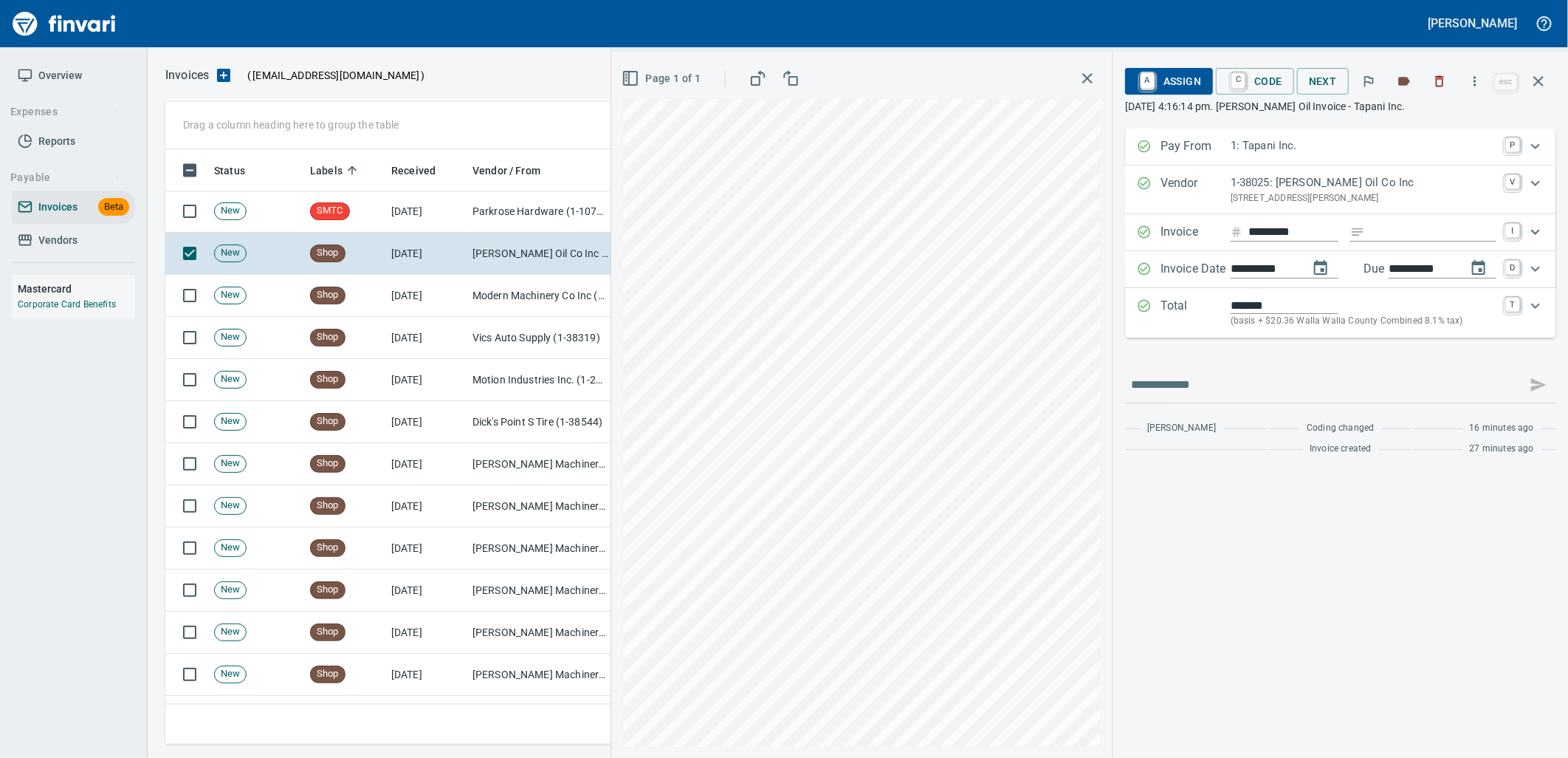
click at [1196, 78] on span "A Assign" at bounding box center [1168, 81] width 64 height 26
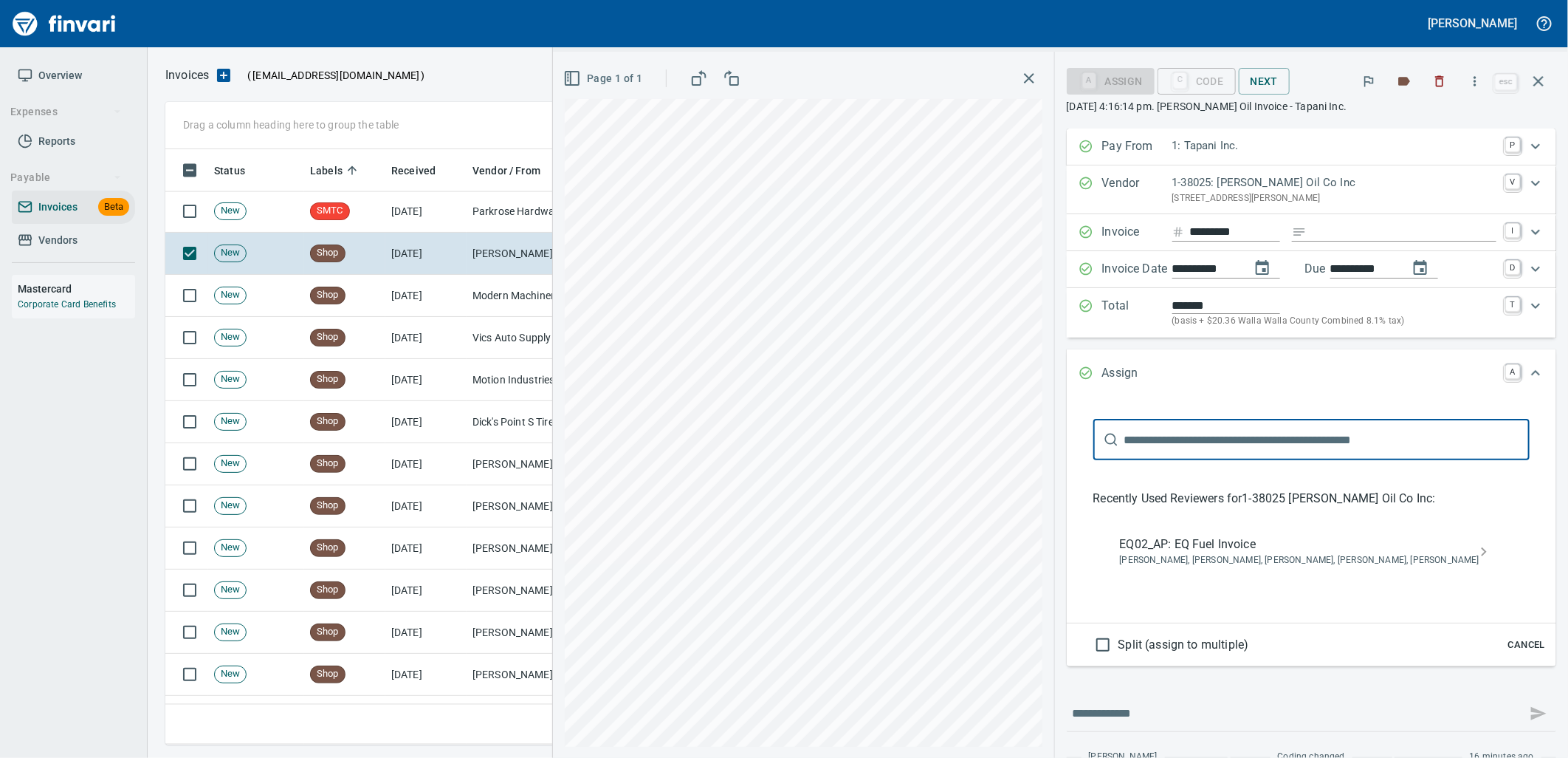
click at [1243, 544] on span "EQ02_AP: EQ Fuel Invoice" at bounding box center [1300, 544] width 359 height 18
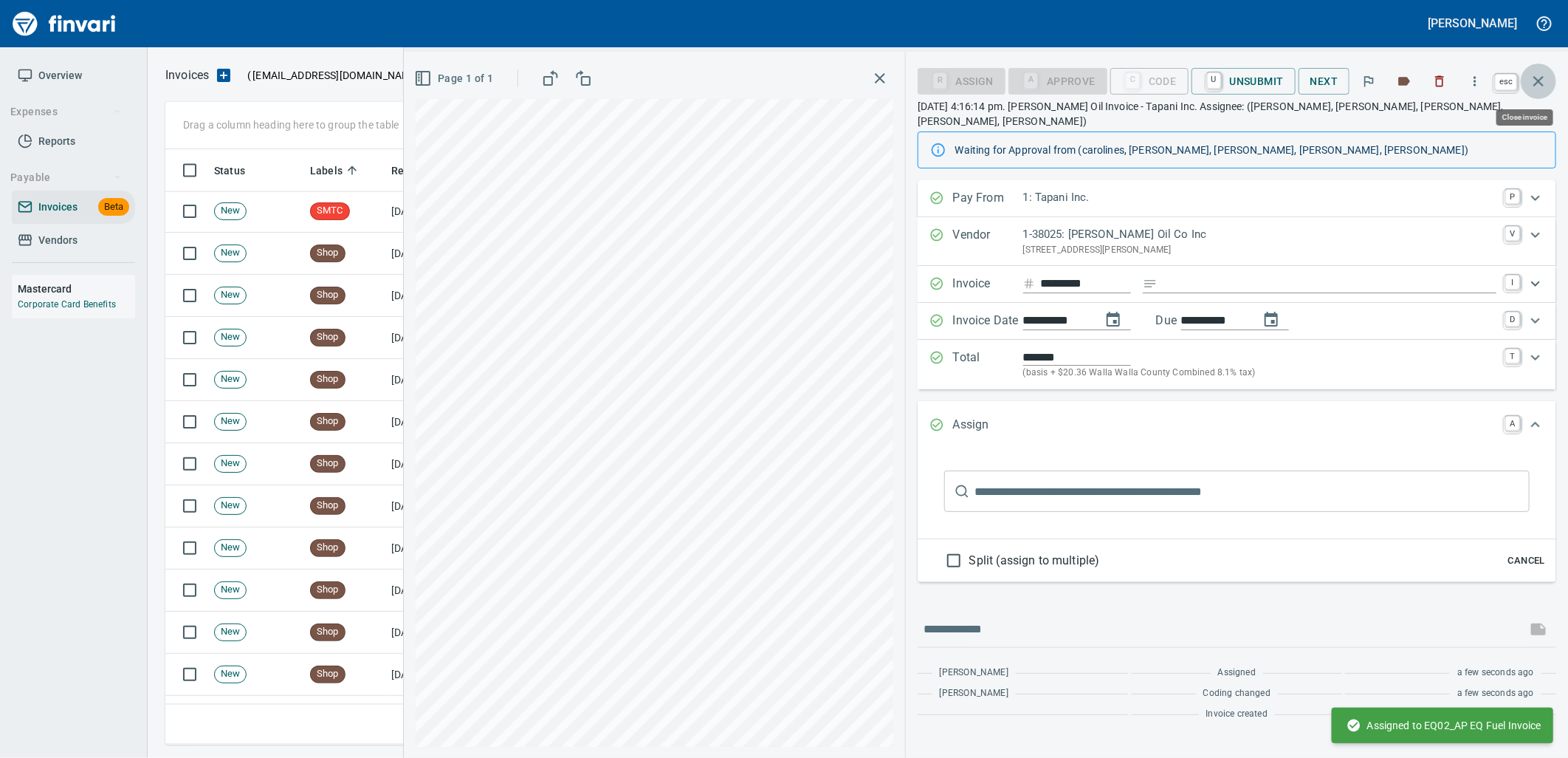
click at [1539, 90] on button "button" at bounding box center [1539, 81] width 35 height 35
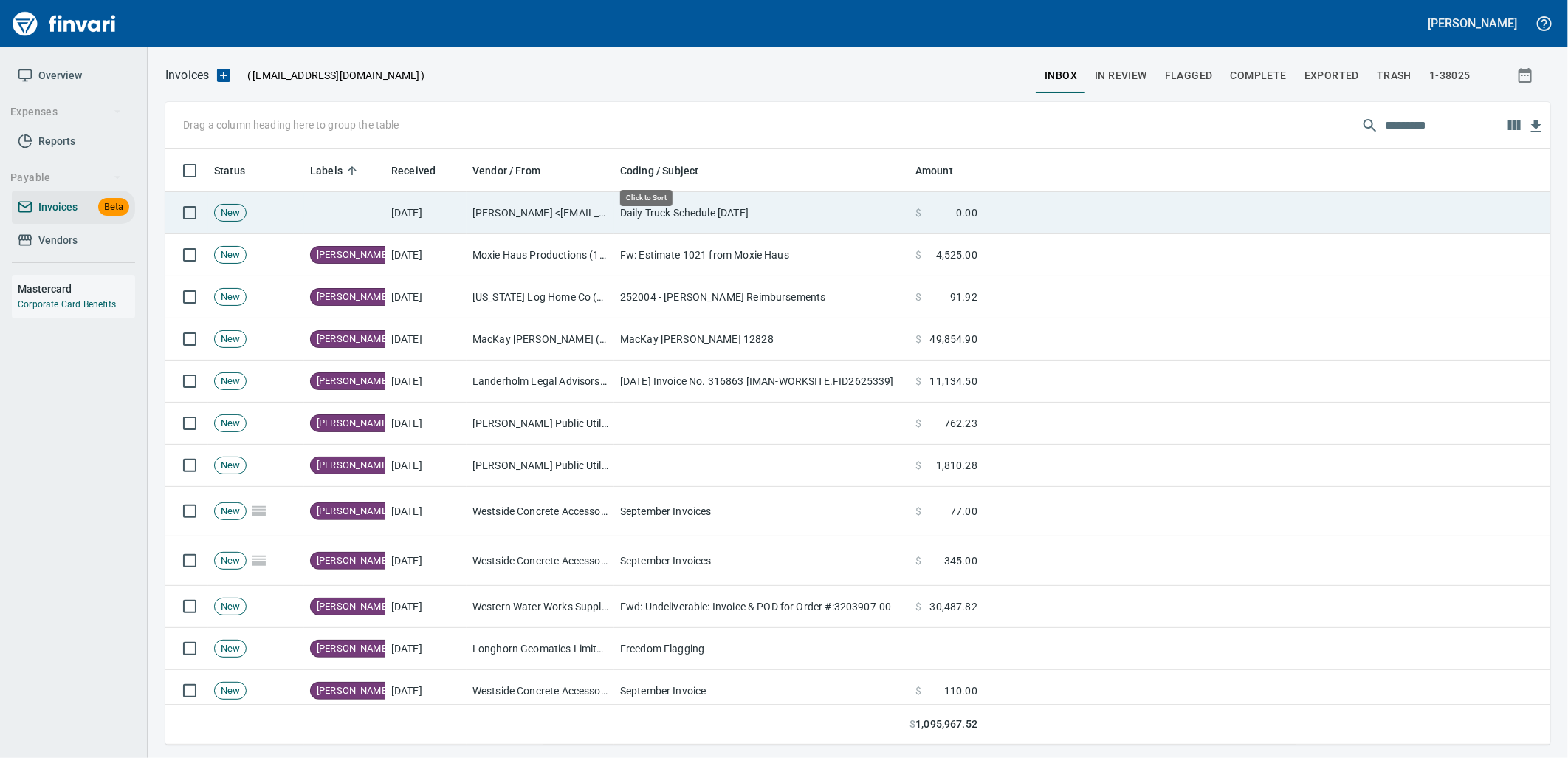
scroll to position [583, 1361]
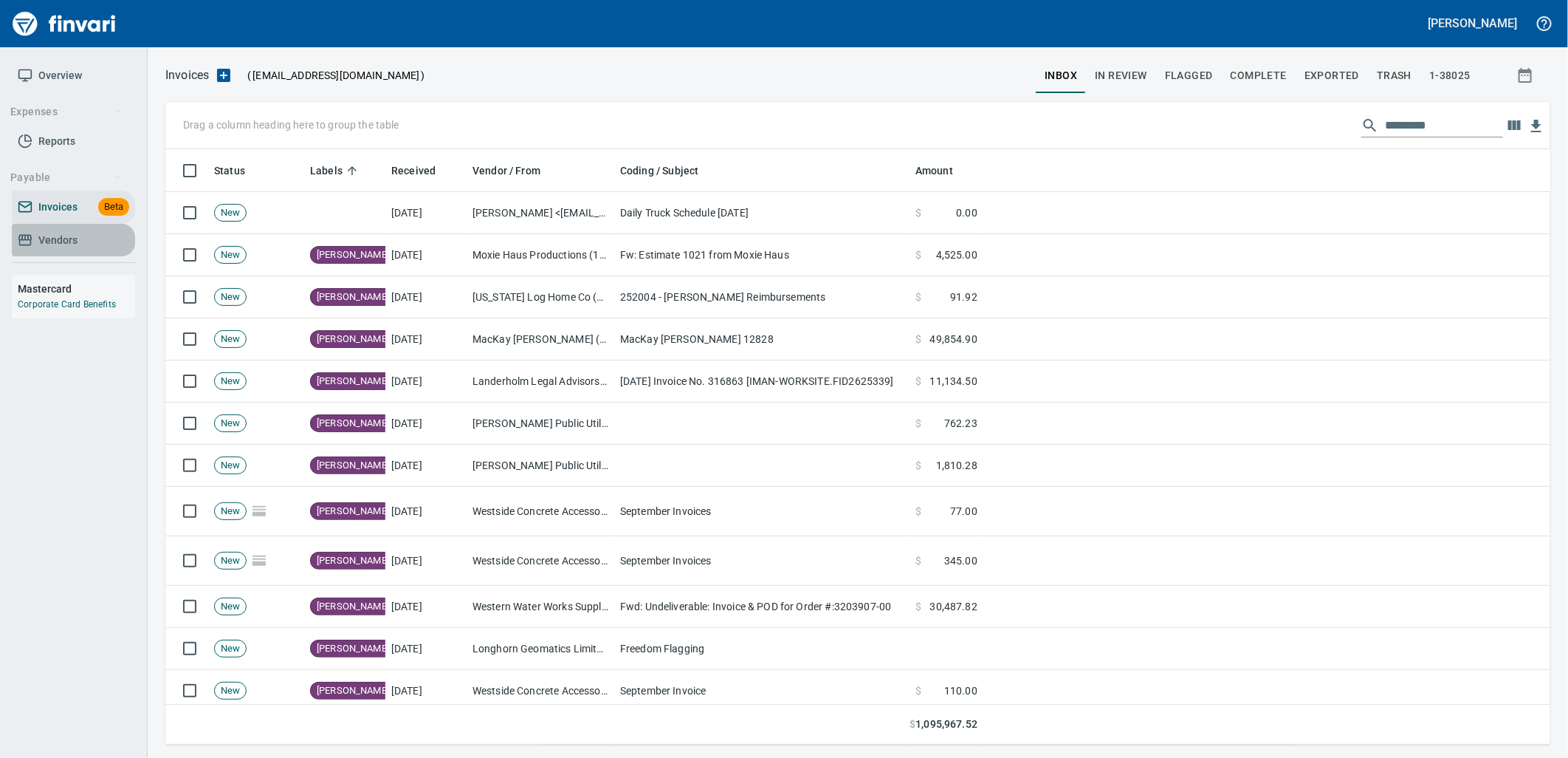
click at [81, 244] on span "Vendors" at bounding box center [74, 240] width 112 height 19
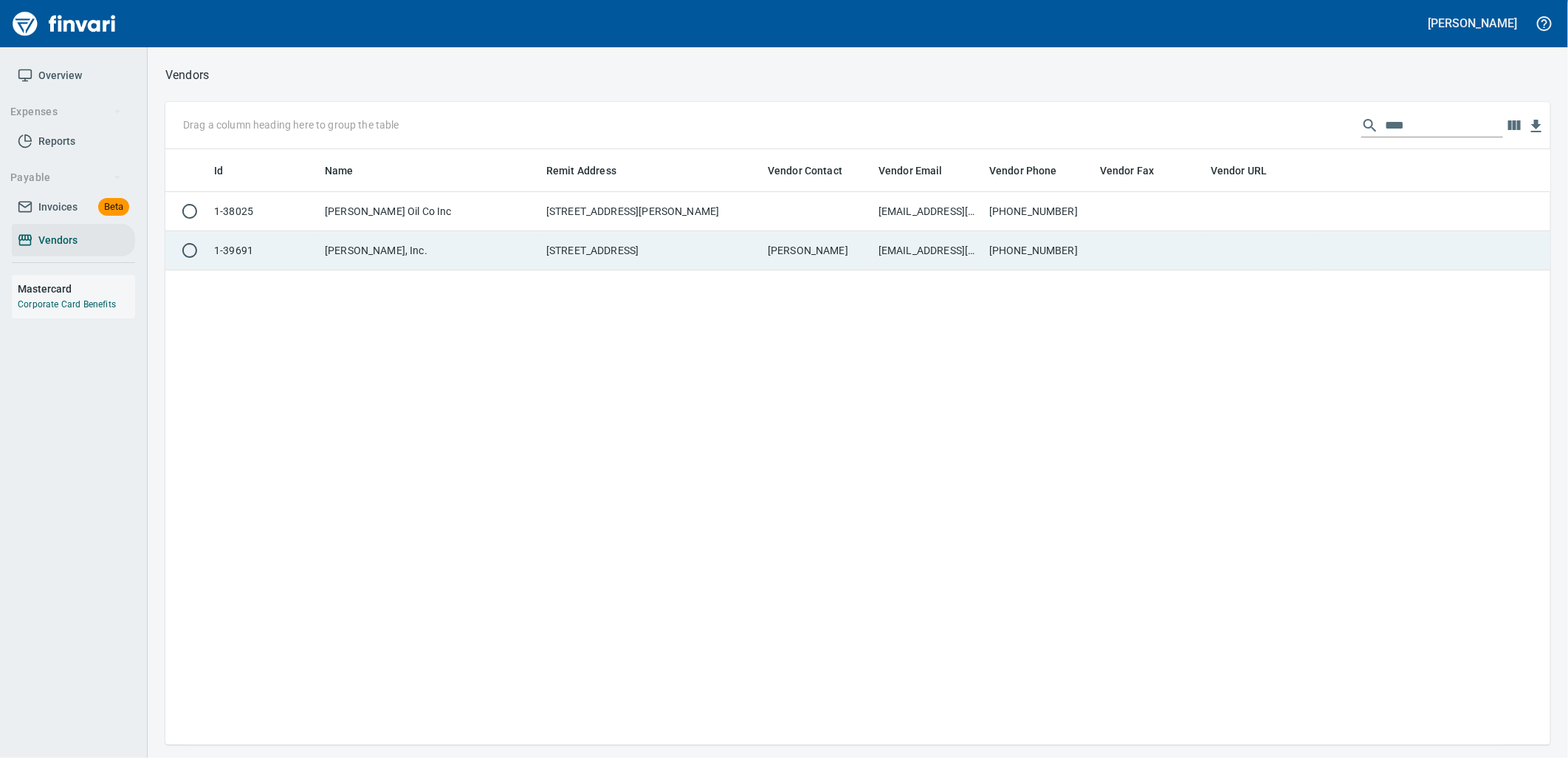
scroll to position [583, 1374]
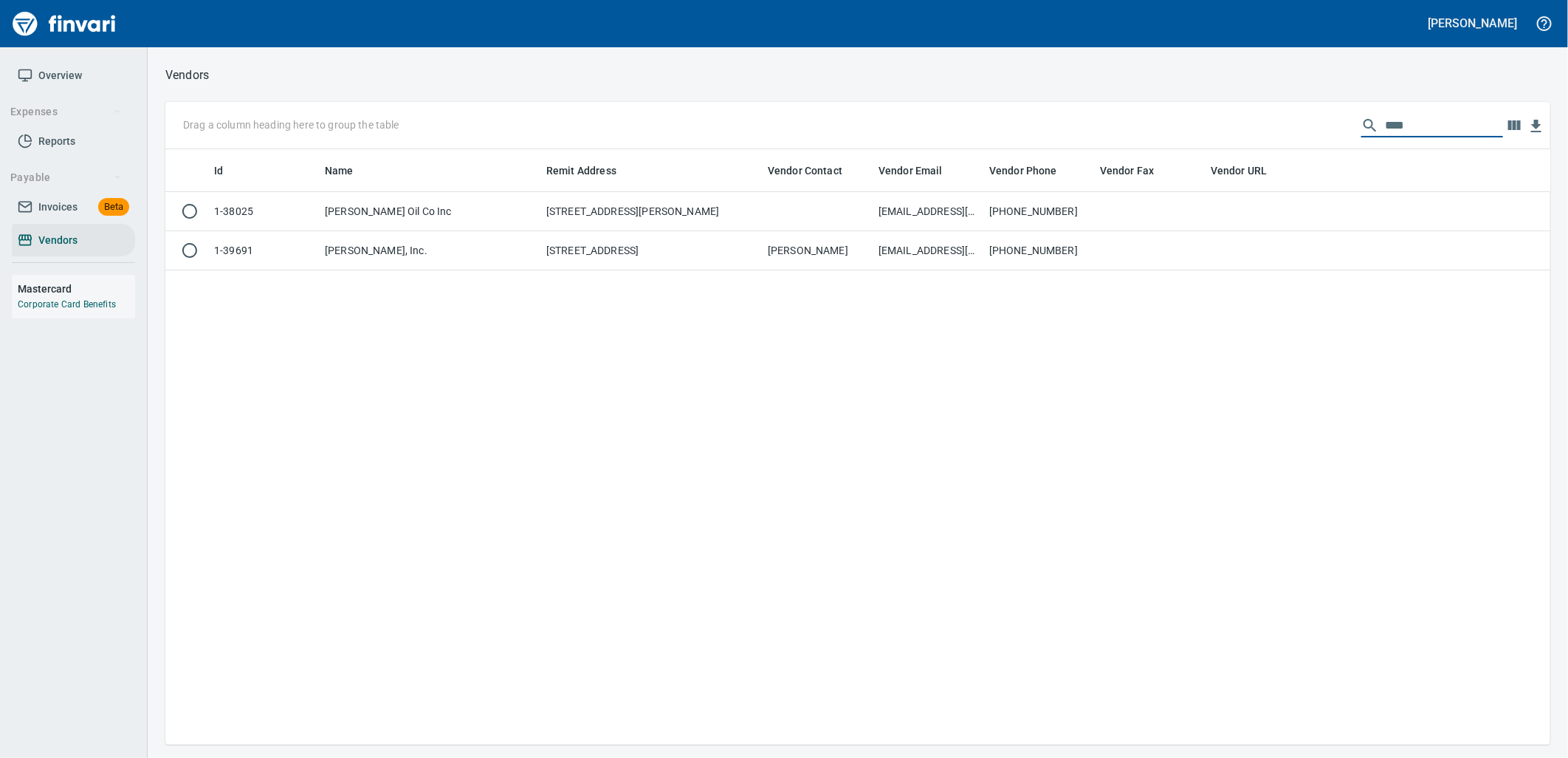
drag, startPoint x: 1430, startPoint y: 120, endPoint x: 1329, endPoint y: 135, distance: 102.1
click at [1332, 136] on div "Drag a column heading here to group the table ****" at bounding box center [857, 126] width 1385 height 47
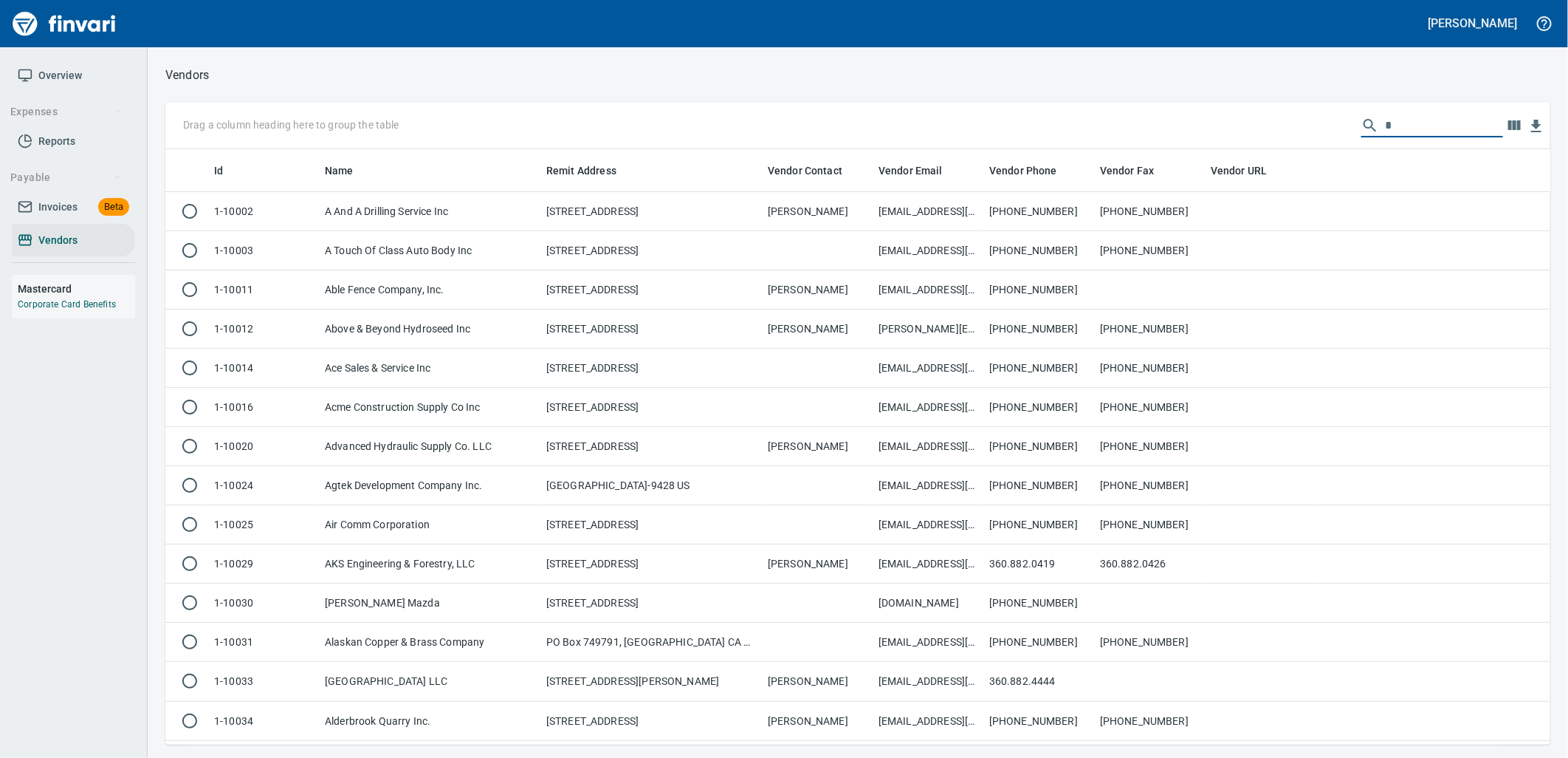
scroll to position [583, 1361]
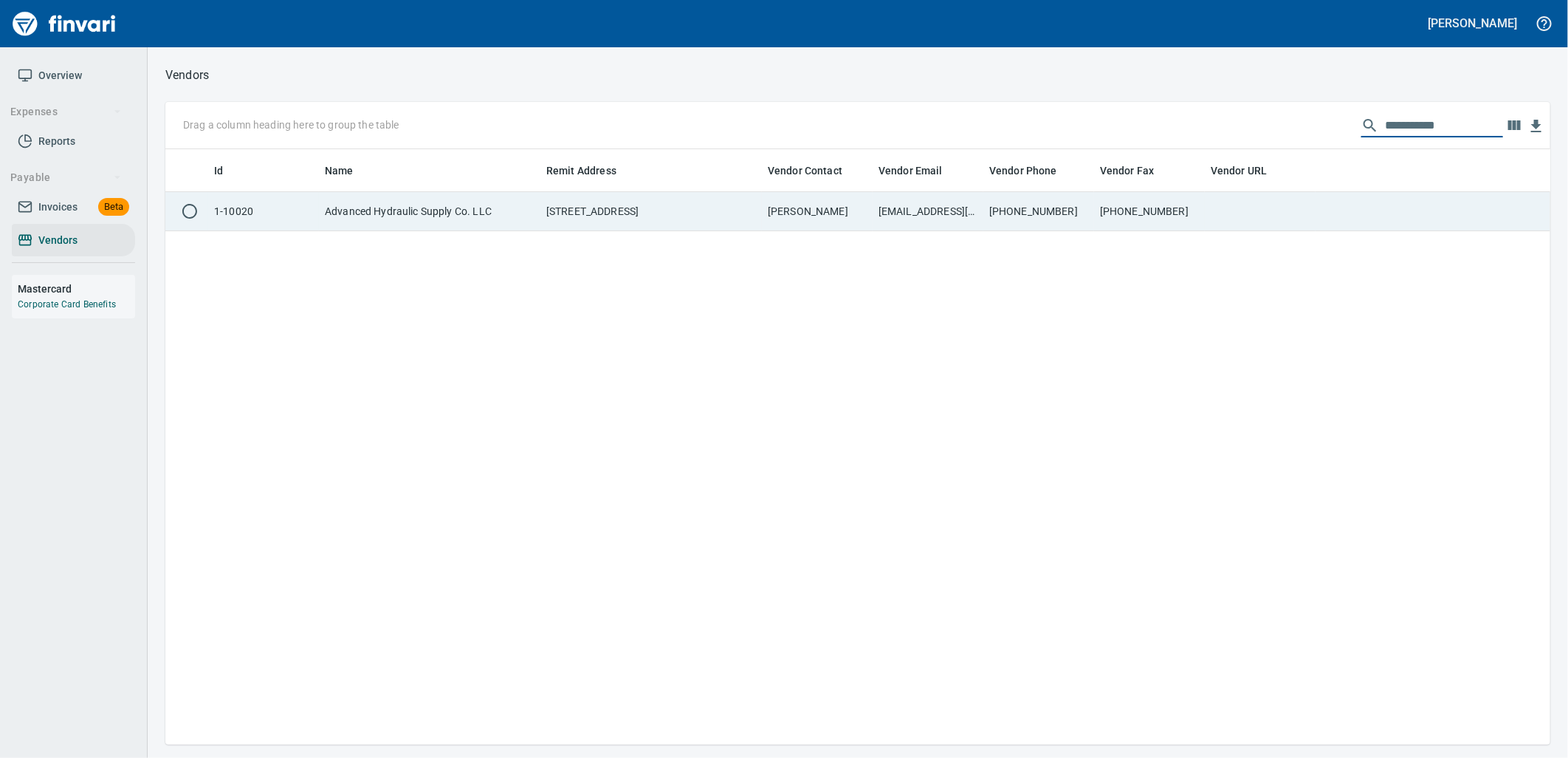
type input "**********"
click at [969, 218] on td "[EMAIL_ADDRESS][DOMAIN_NAME]" at bounding box center [928, 212] width 111 height 39
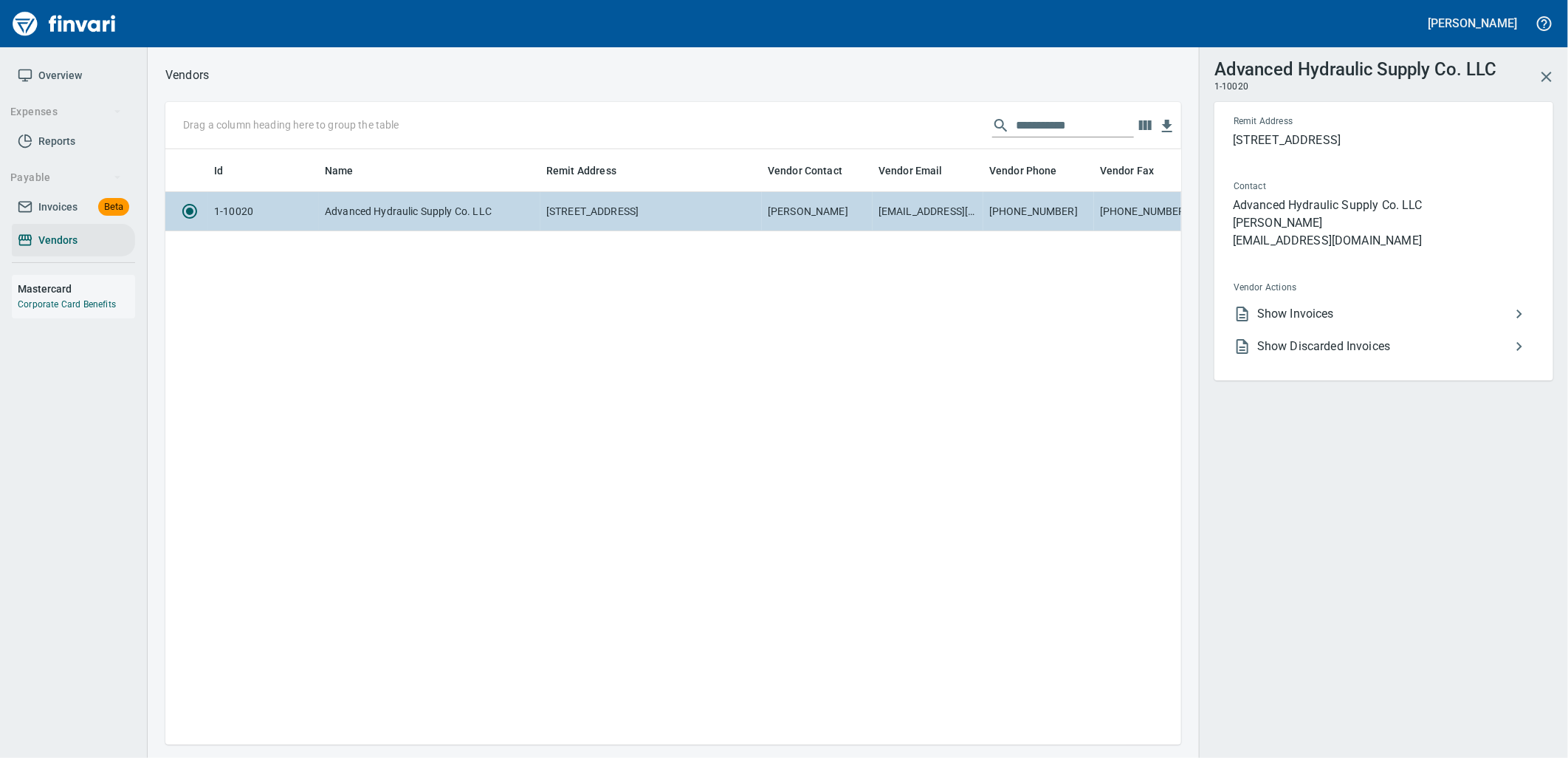
scroll to position [570, 1004]
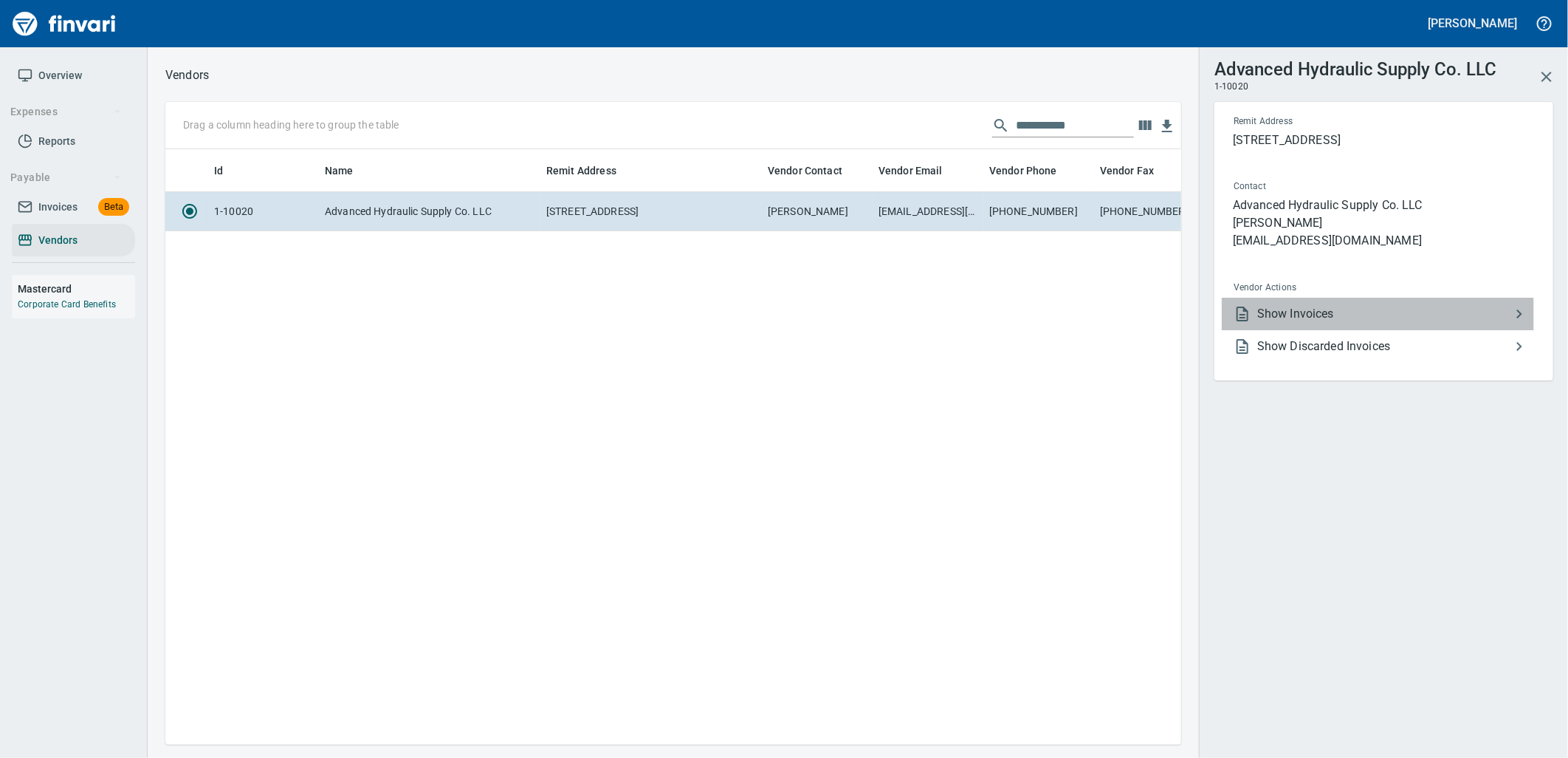
click at [1303, 315] on span "Show Invoices" at bounding box center [1384, 314] width 253 height 18
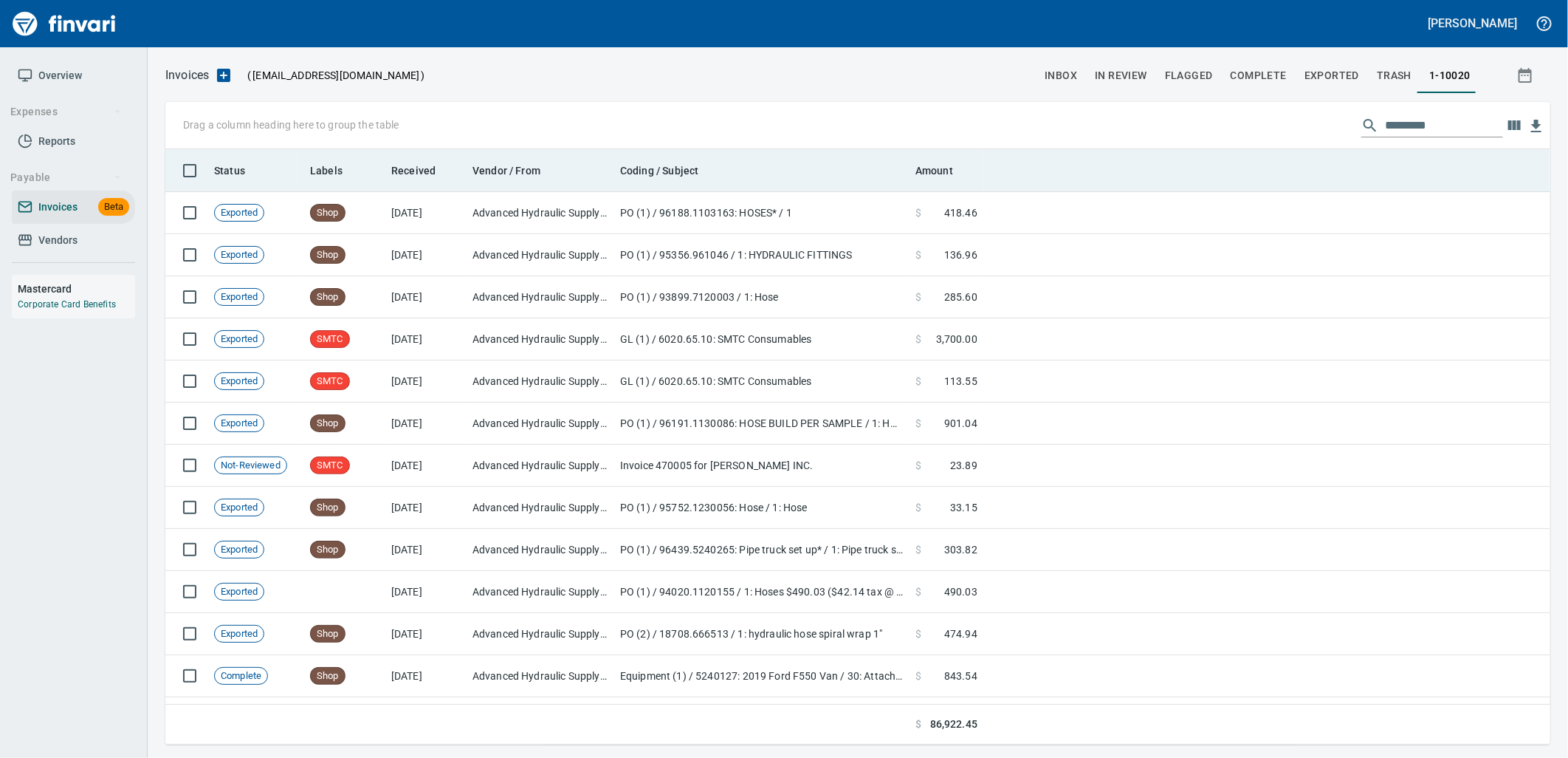
scroll to position [583, 1361]
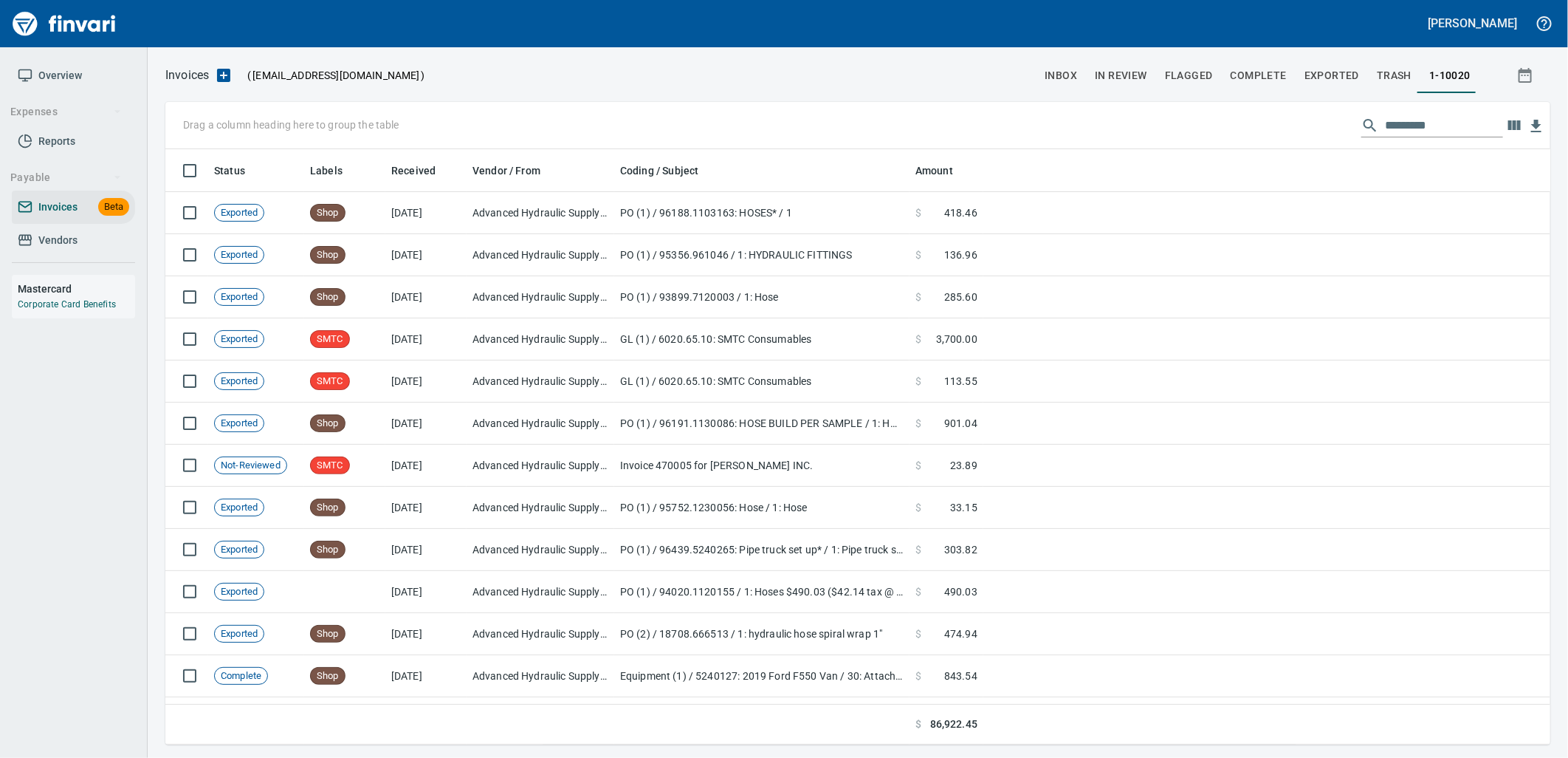
click at [1436, 134] on input "text" at bounding box center [1444, 126] width 118 height 24
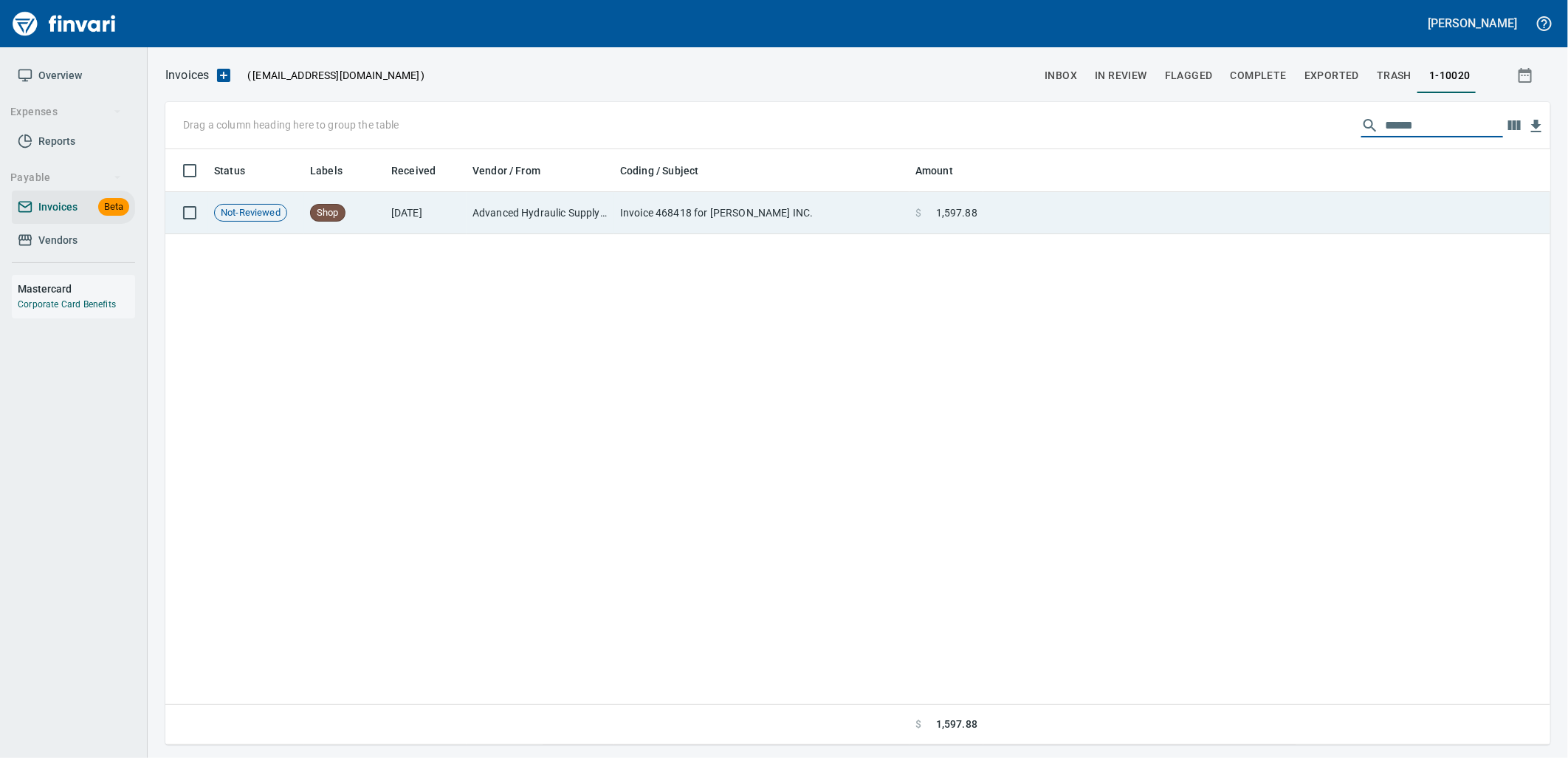
type input "******"
click at [1083, 213] on td at bounding box center [1268, 213] width 568 height 42
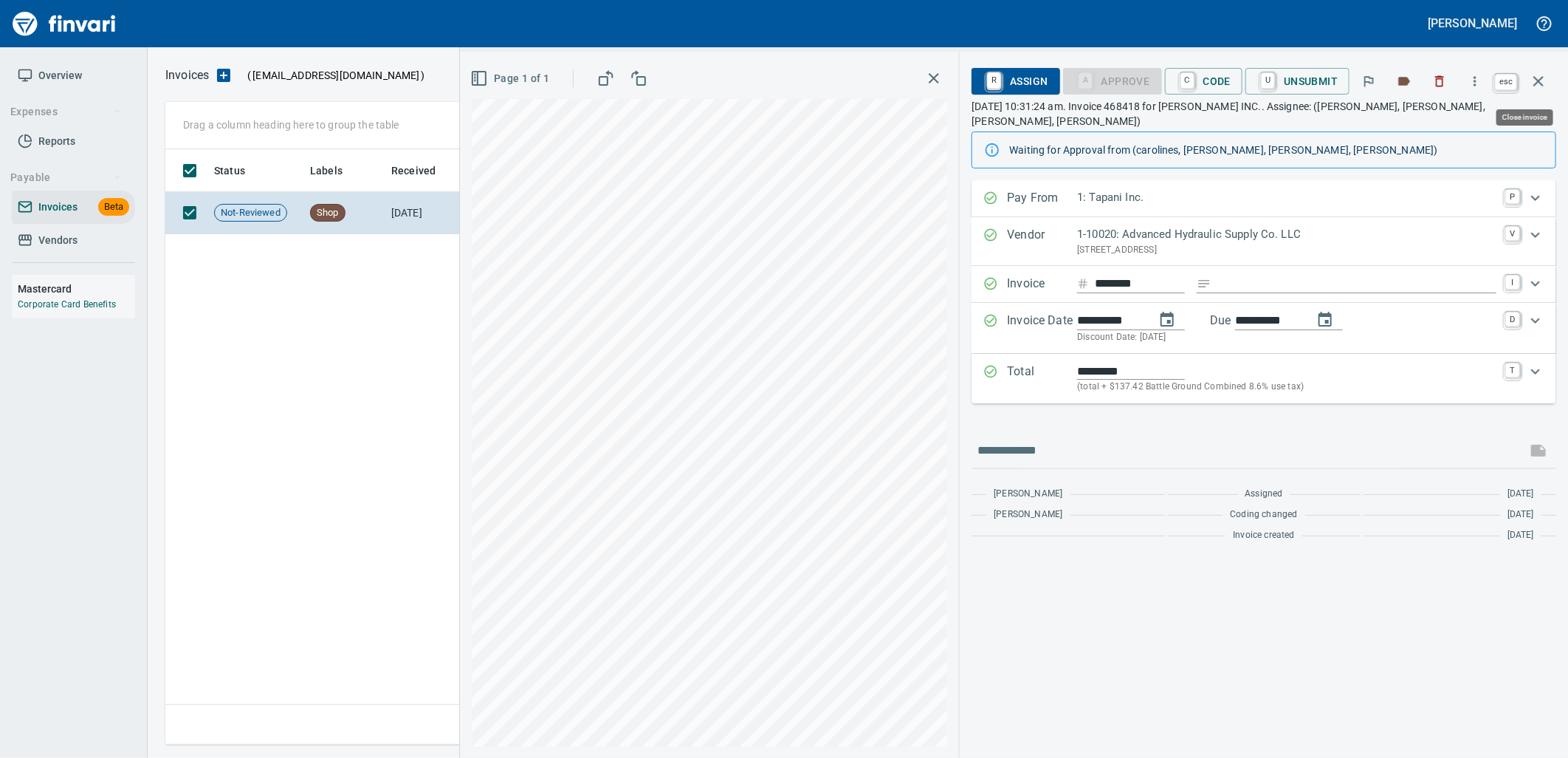
click at [1548, 80] on button "button" at bounding box center [1539, 81] width 35 height 35
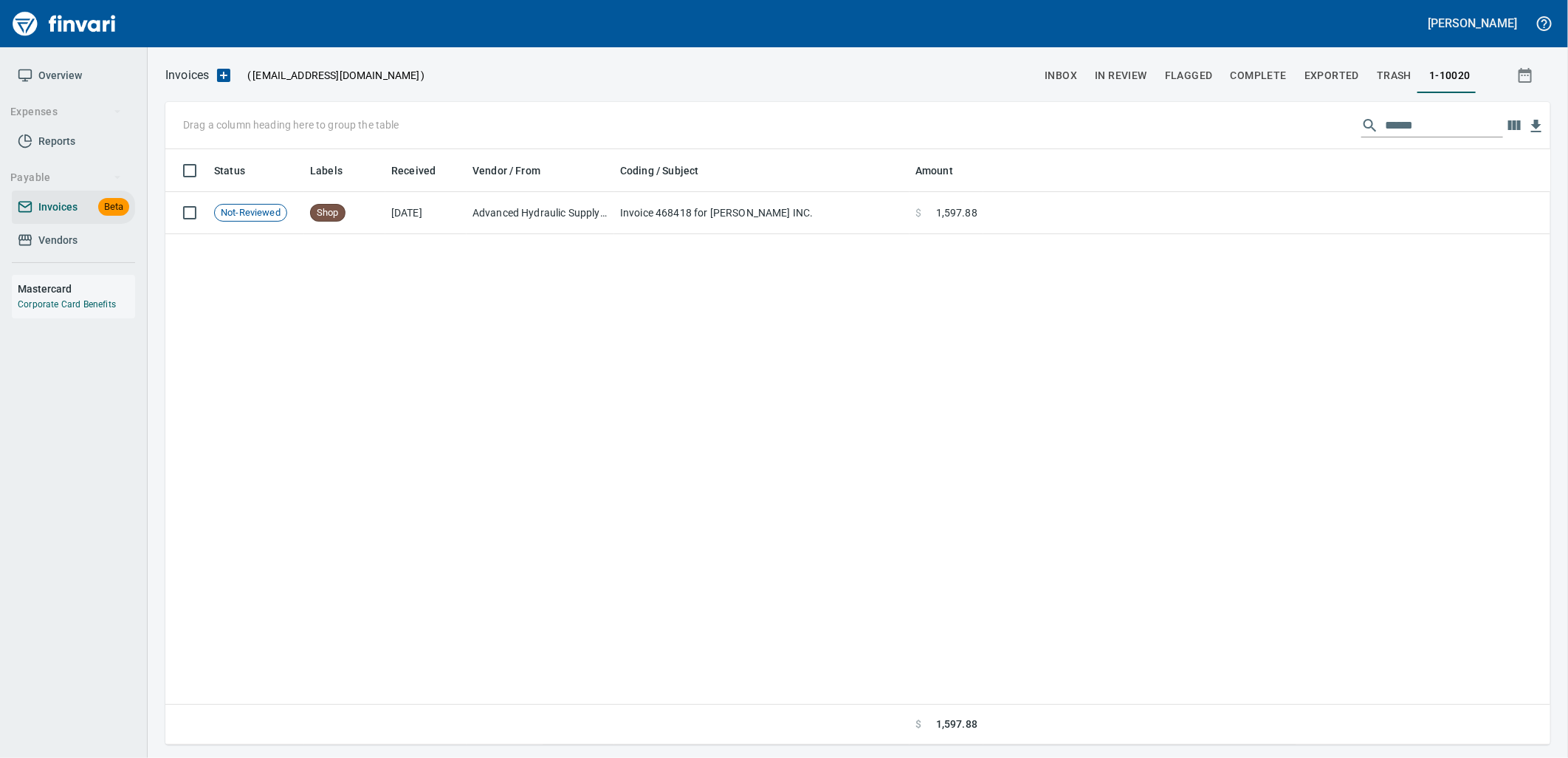
scroll to position [583, 1372]
drag, startPoint x: 1442, startPoint y: 114, endPoint x: 1288, endPoint y: 143, distance: 156.7
click at [1288, 143] on div "Drag a column heading here to group the table ******" at bounding box center [857, 126] width 1385 height 47
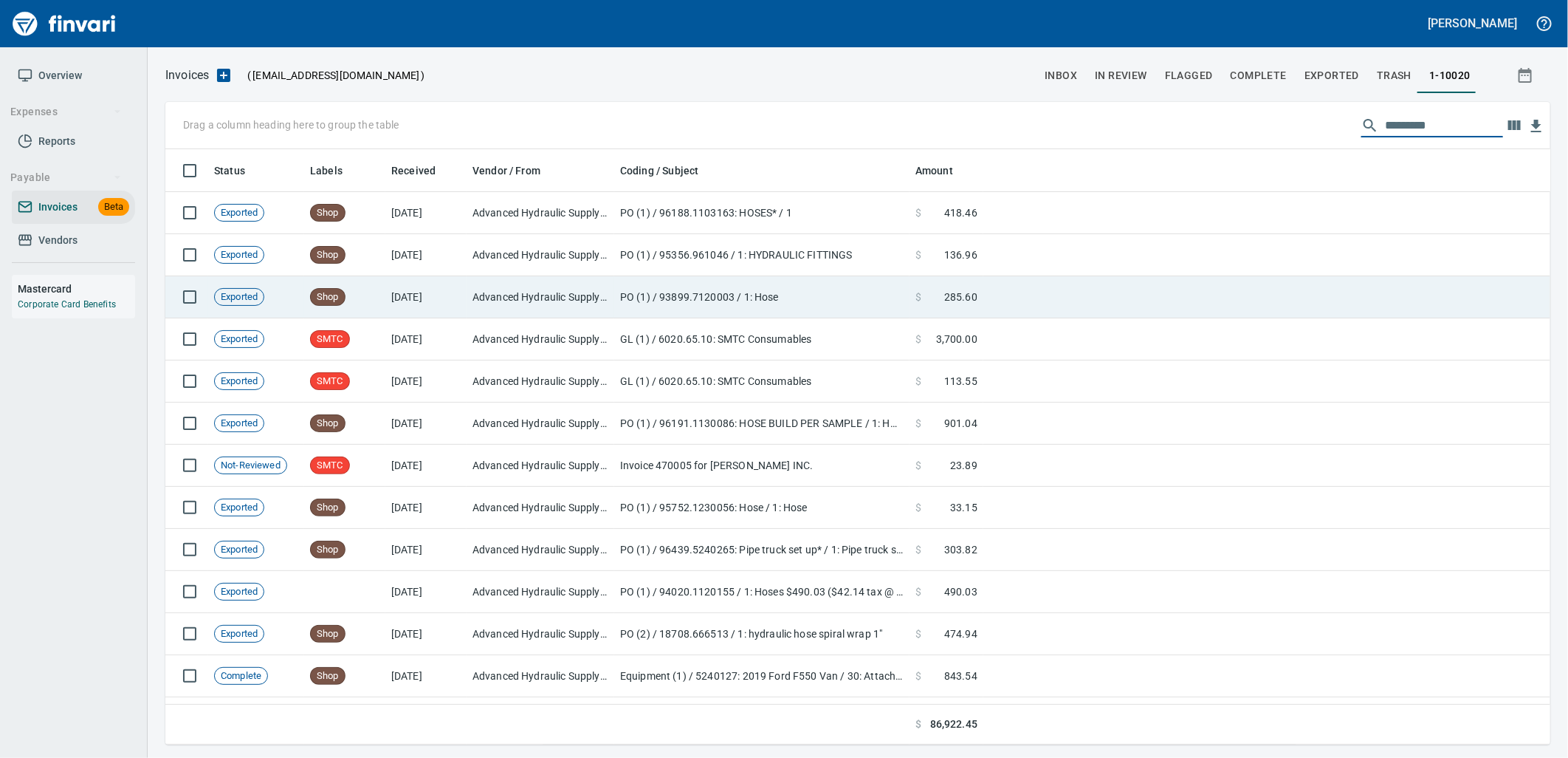
scroll to position [583, 1361]
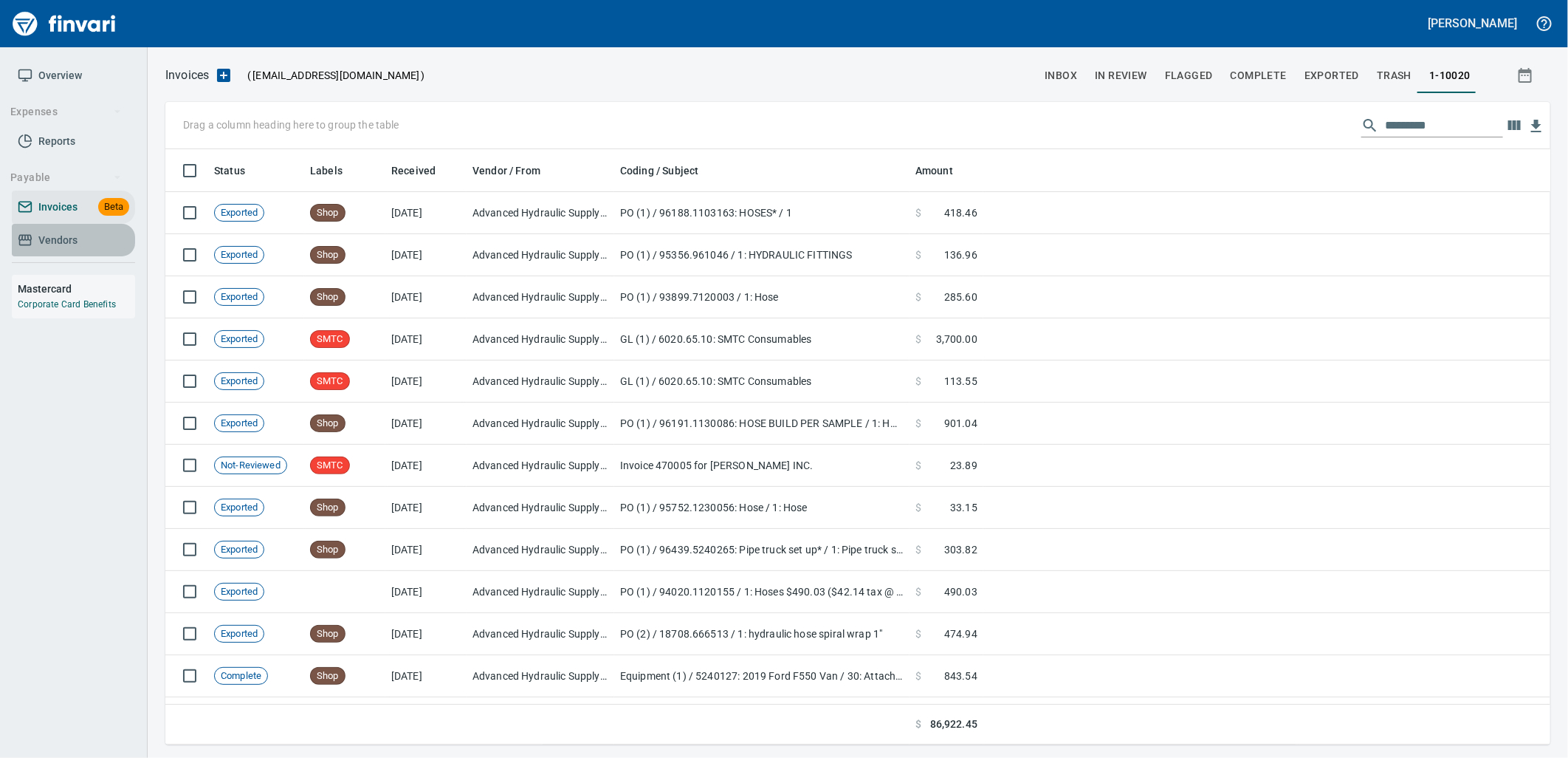
click at [84, 248] on span "Vendors" at bounding box center [74, 240] width 112 height 19
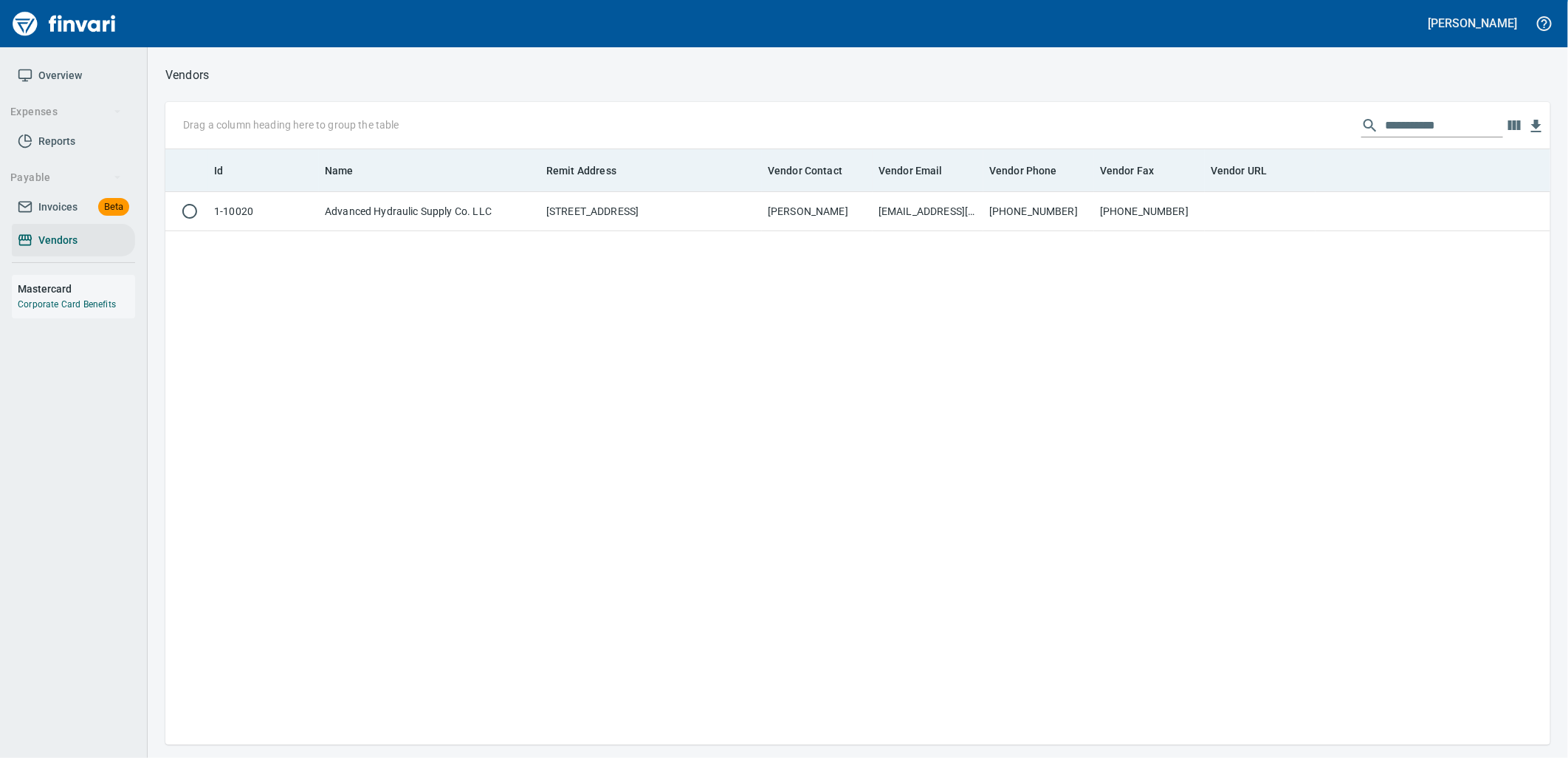
scroll to position [583, 1374]
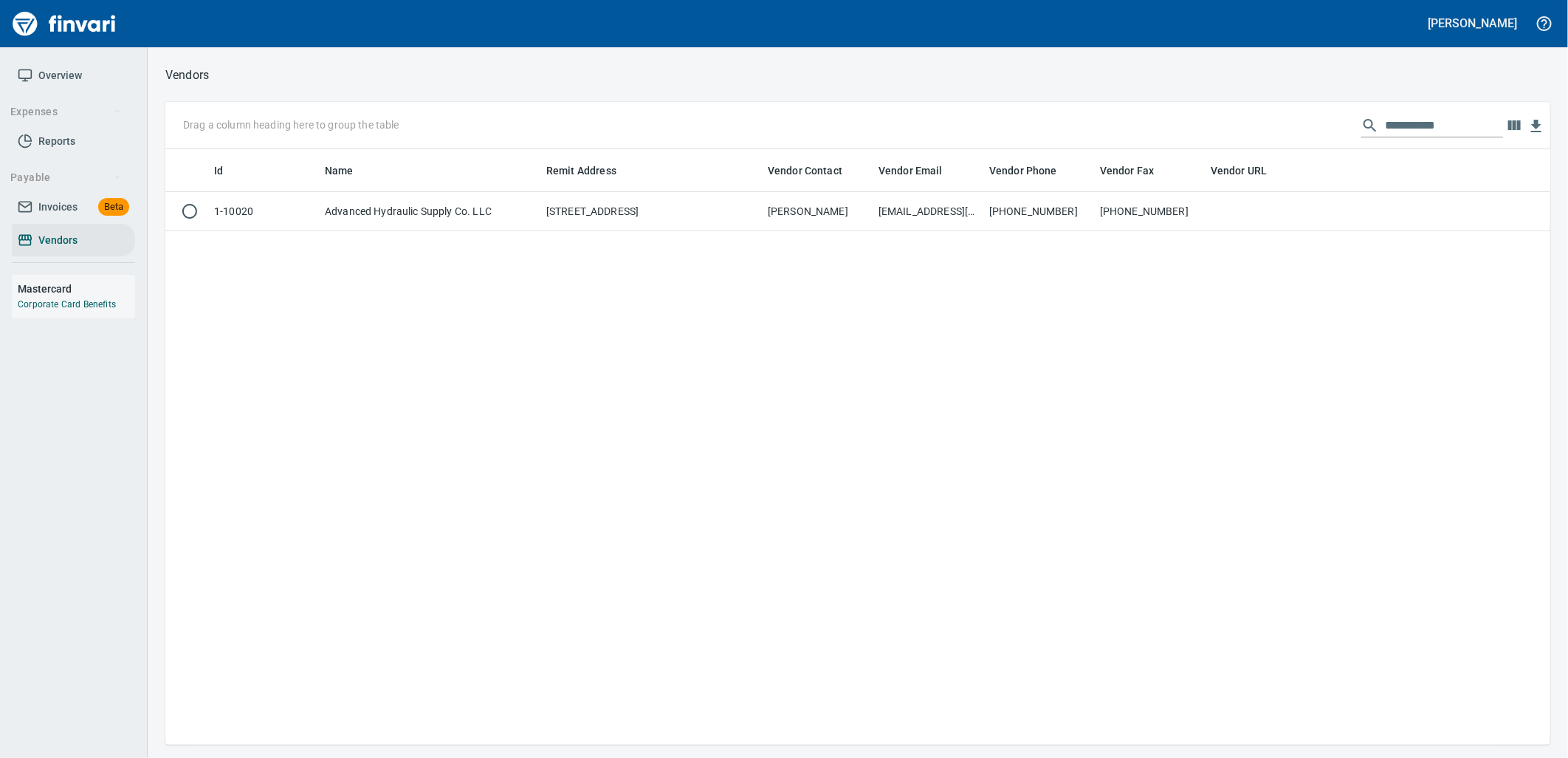
click at [1427, 127] on input "**********" at bounding box center [1444, 126] width 118 height 24
drag, startPoint x: 1449, startPoint y: 121, endPoint x: 1260, endPoint y: 135, distance: 189.5
click at [1266, 135] on div "**********" at bounding box center [857, 126] width 1385 height 47
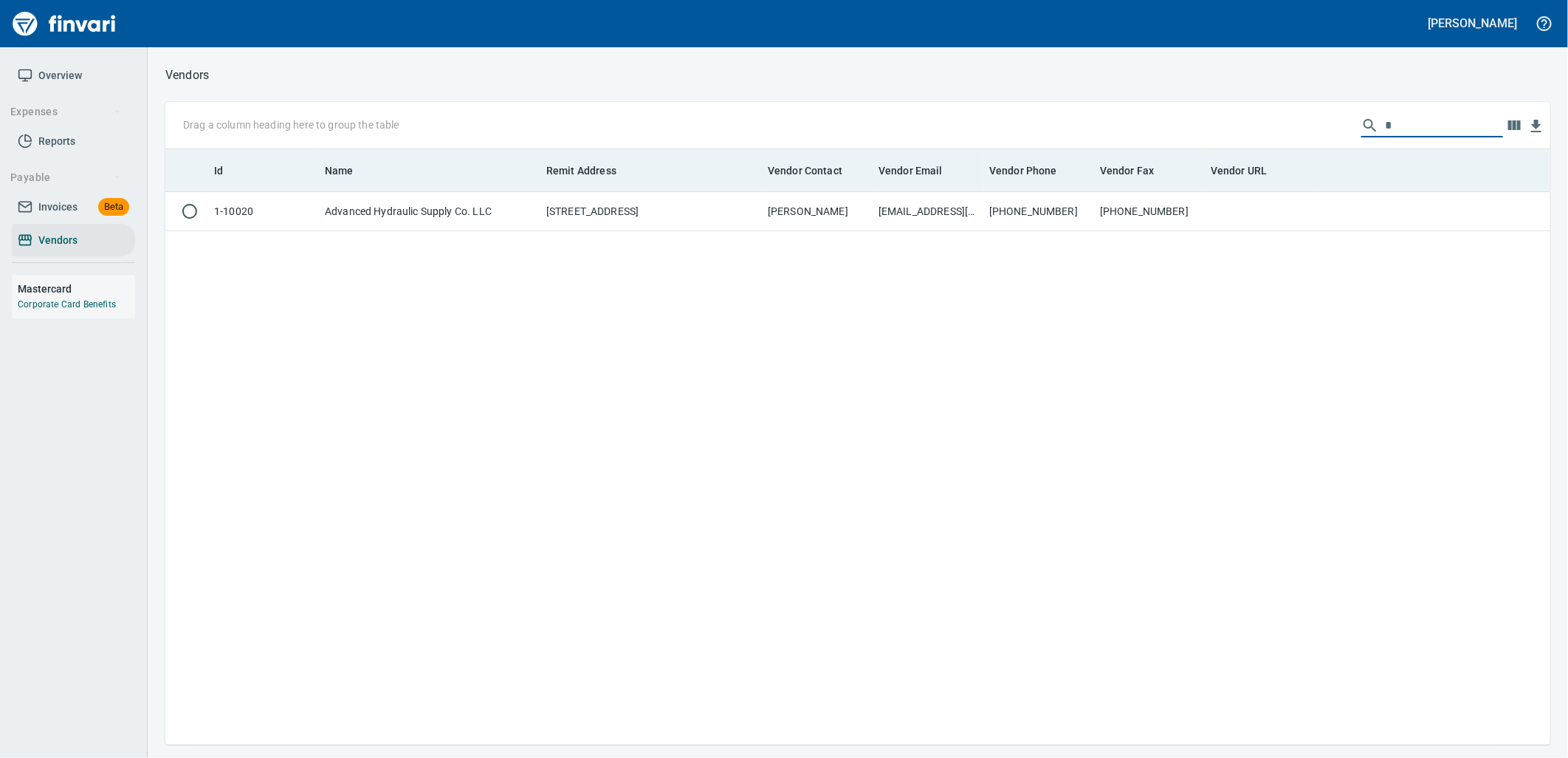
scroll to position [583, 1361]
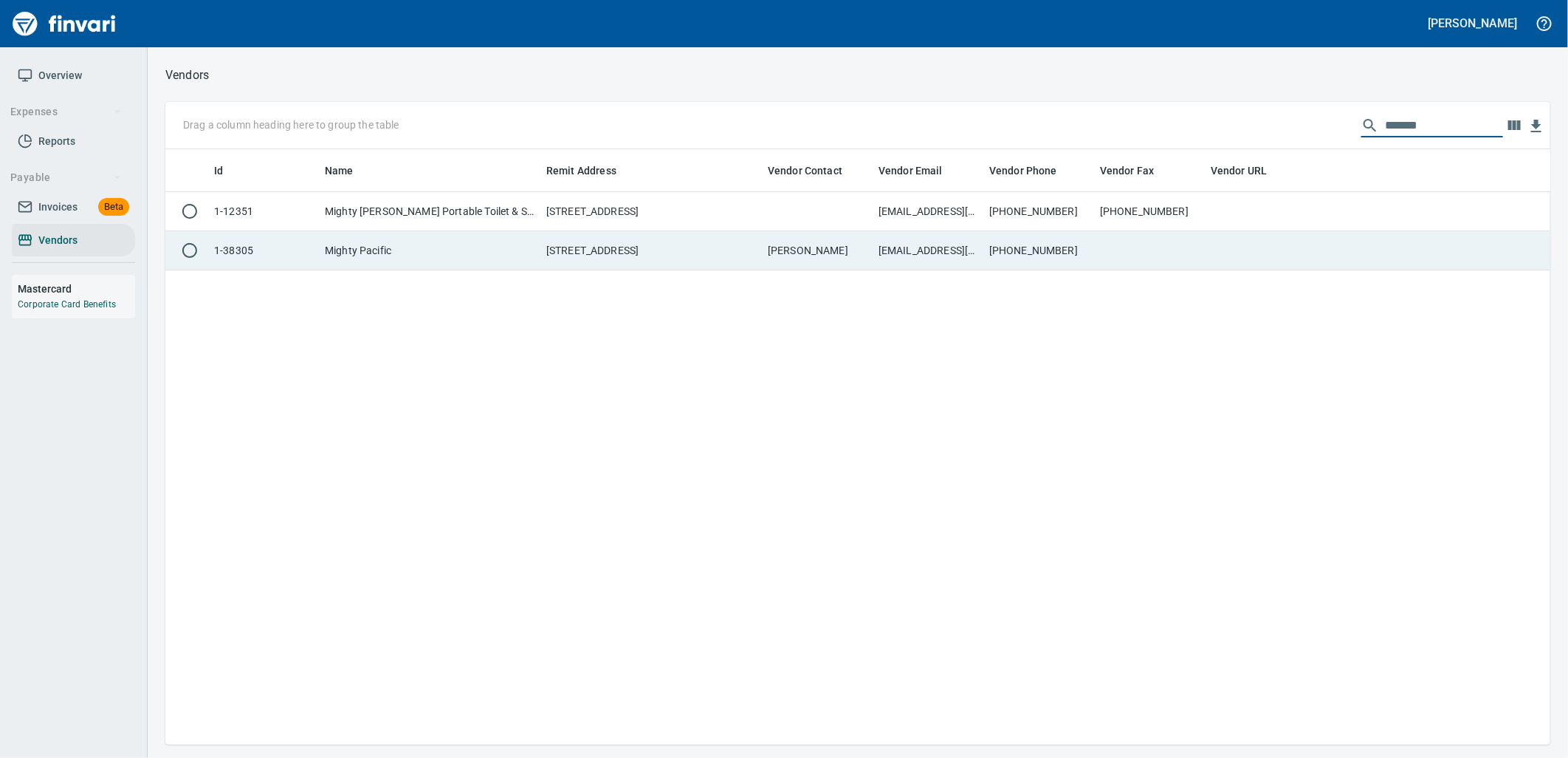
type input "******"
click at [969, 252] on td "[EMAIL_ADDRESS][DOMAIN_NAME]" at bounding box center [928, 250] width 111 height 39
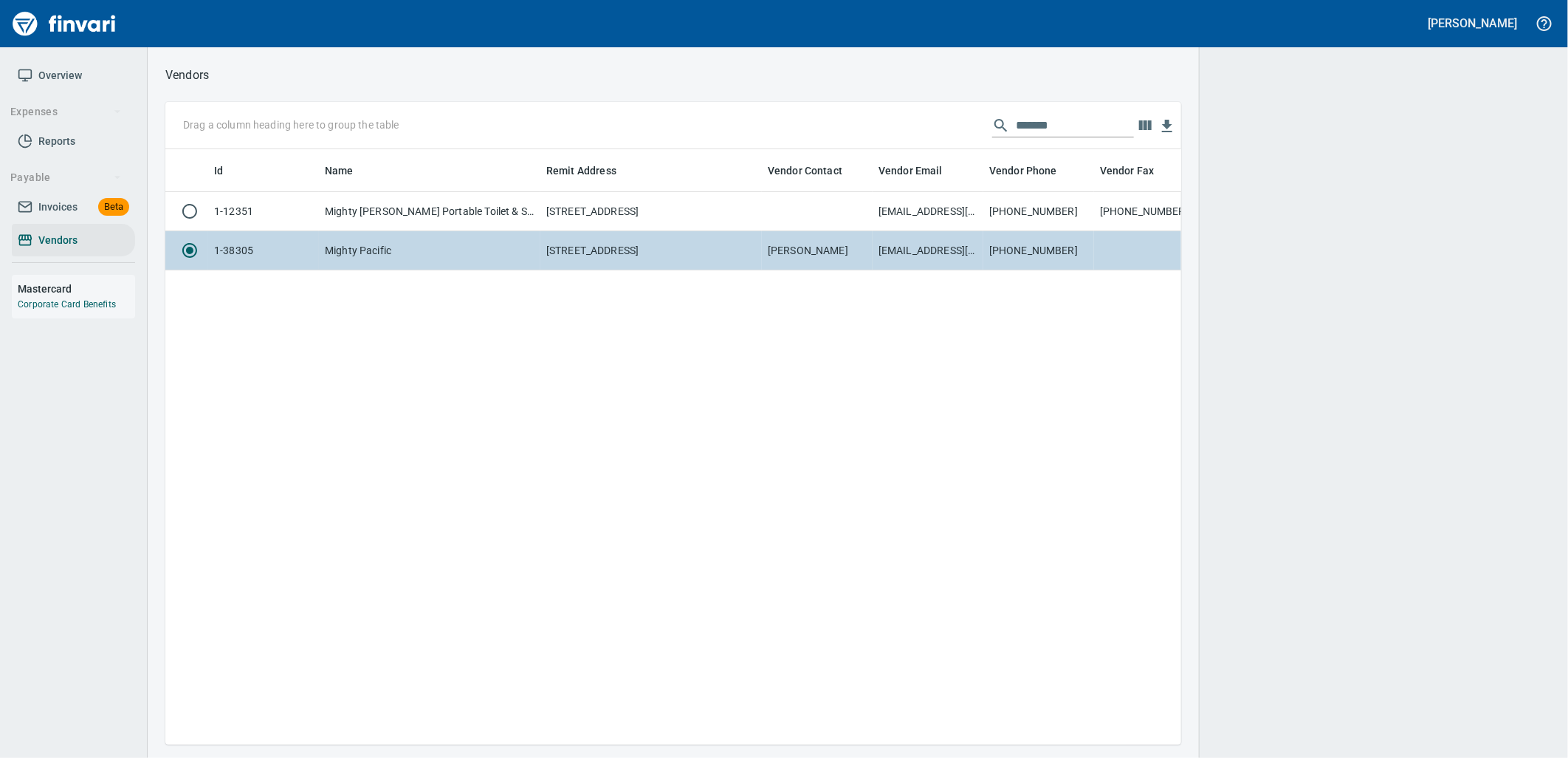
scroll to position [570, 1004]
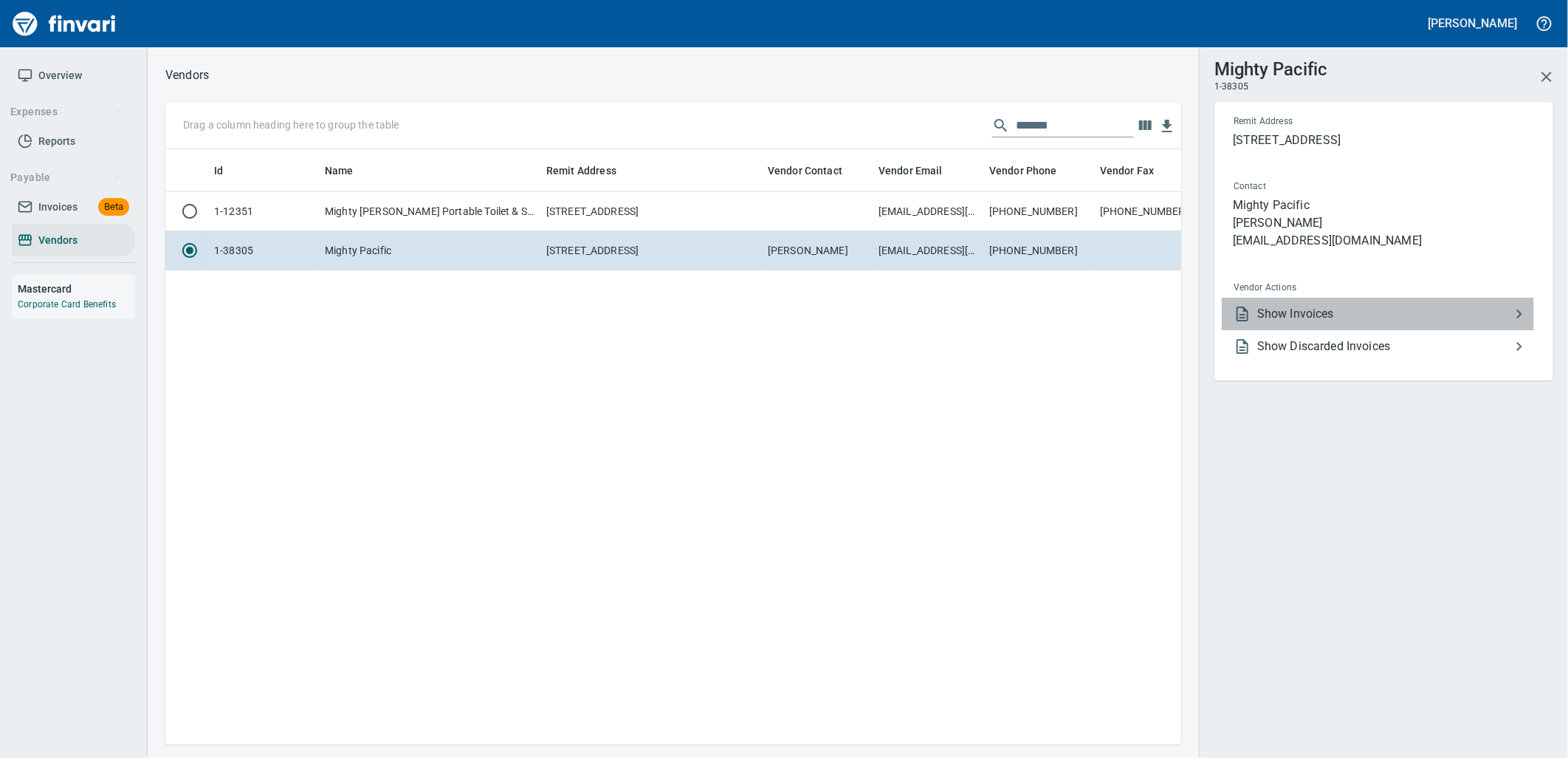
click at [1261, 298] on li "Show Invoices" at bounding box center [1379, 313] width 312 height 32
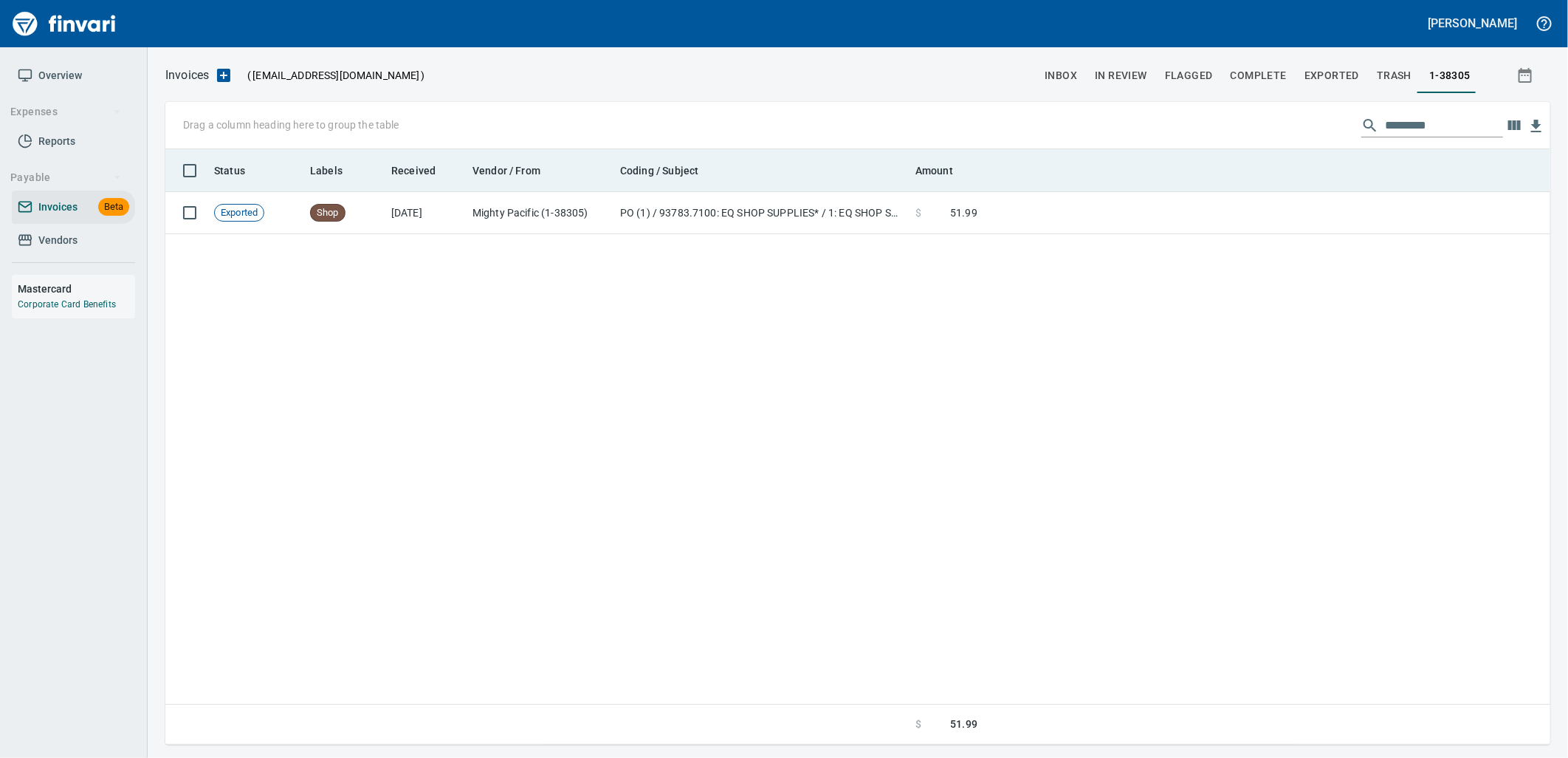
scroll to position [583, 1374]
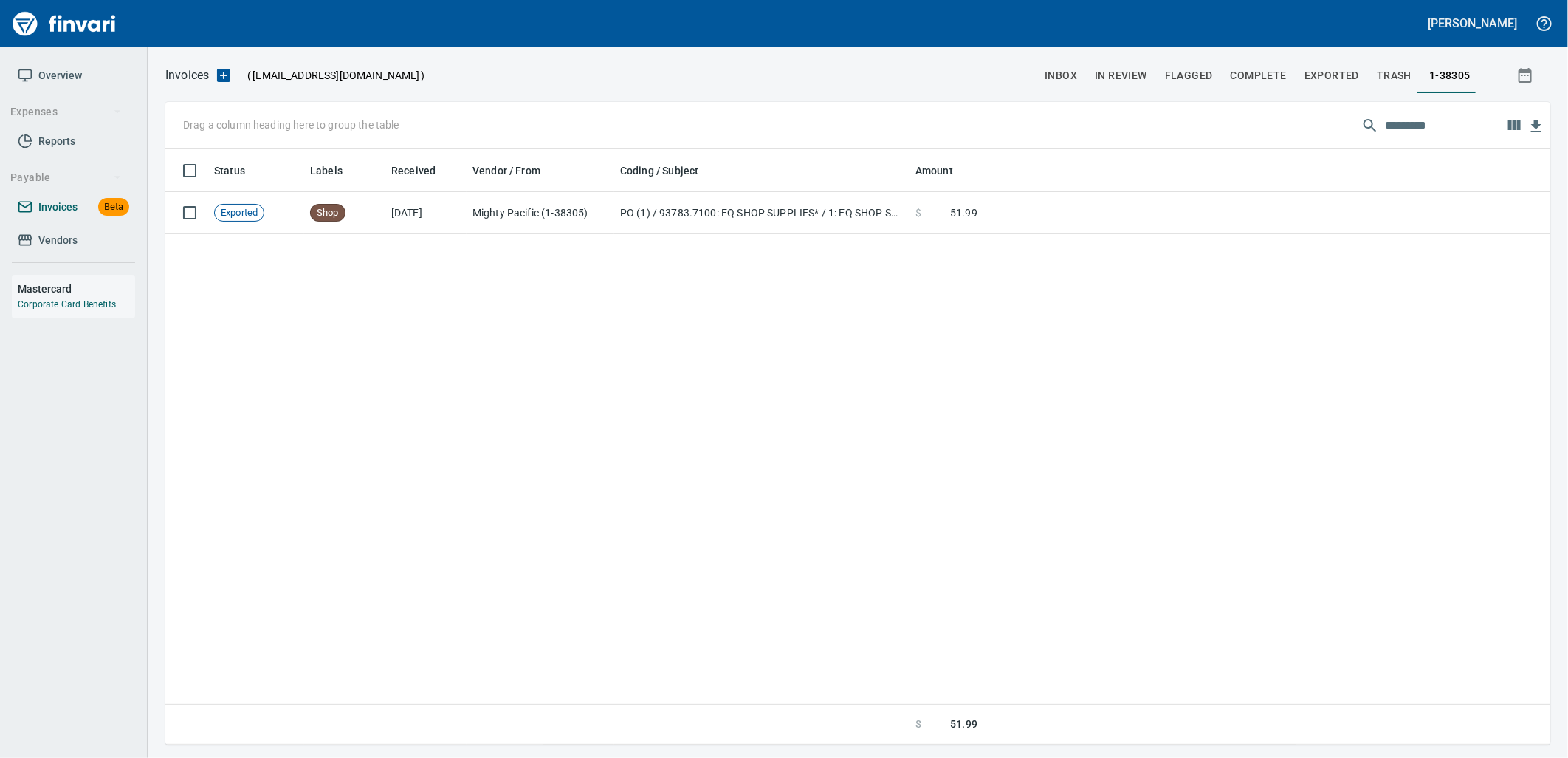
click at [71, 201] on span "Invoices" at bounding box center [58, 207] width 39 height 19
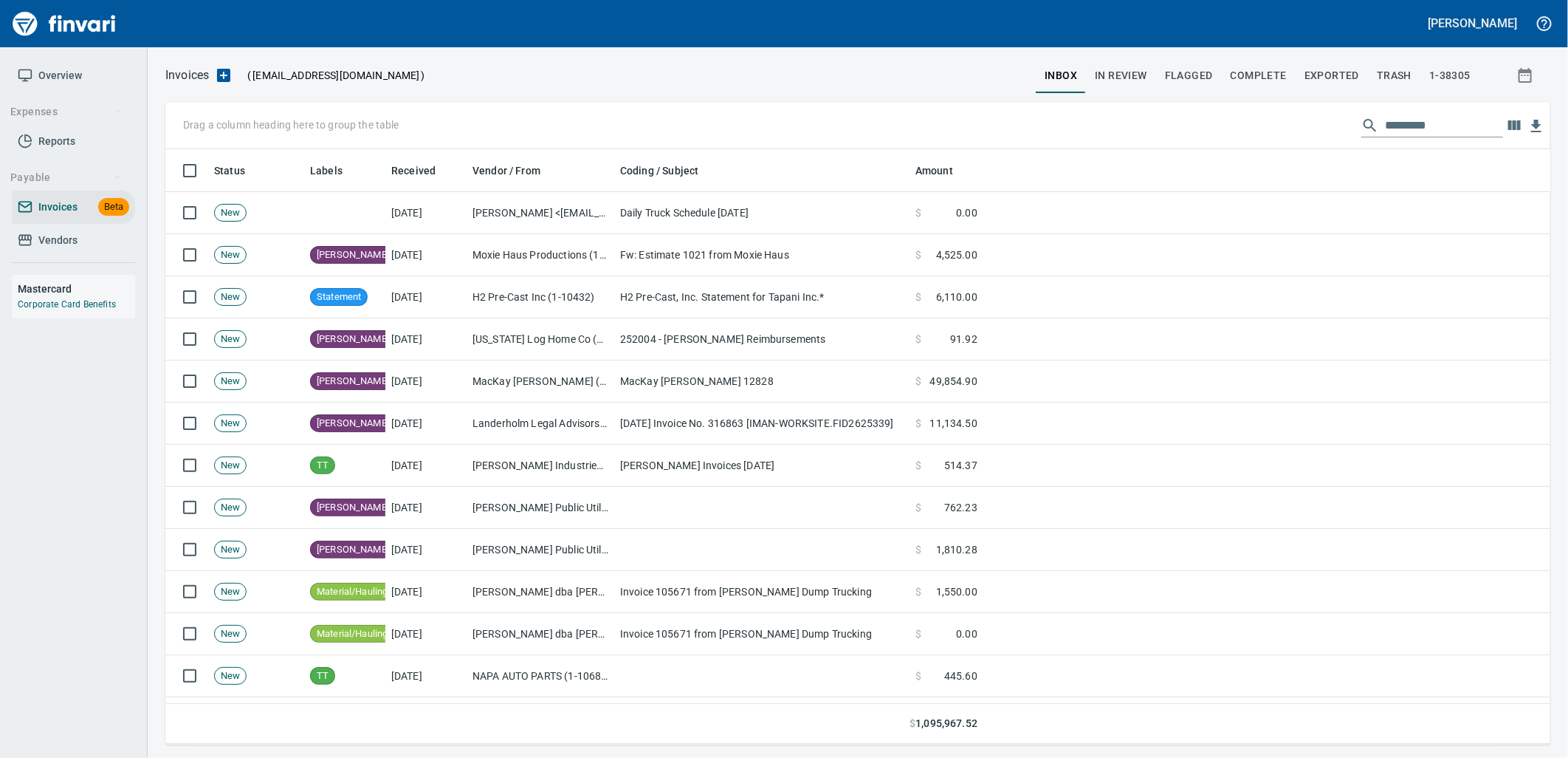
scroll to position [583, 1361]
click at [55, 234] on span "Vendors" at bounding box center [58, 240] width 39 height 19
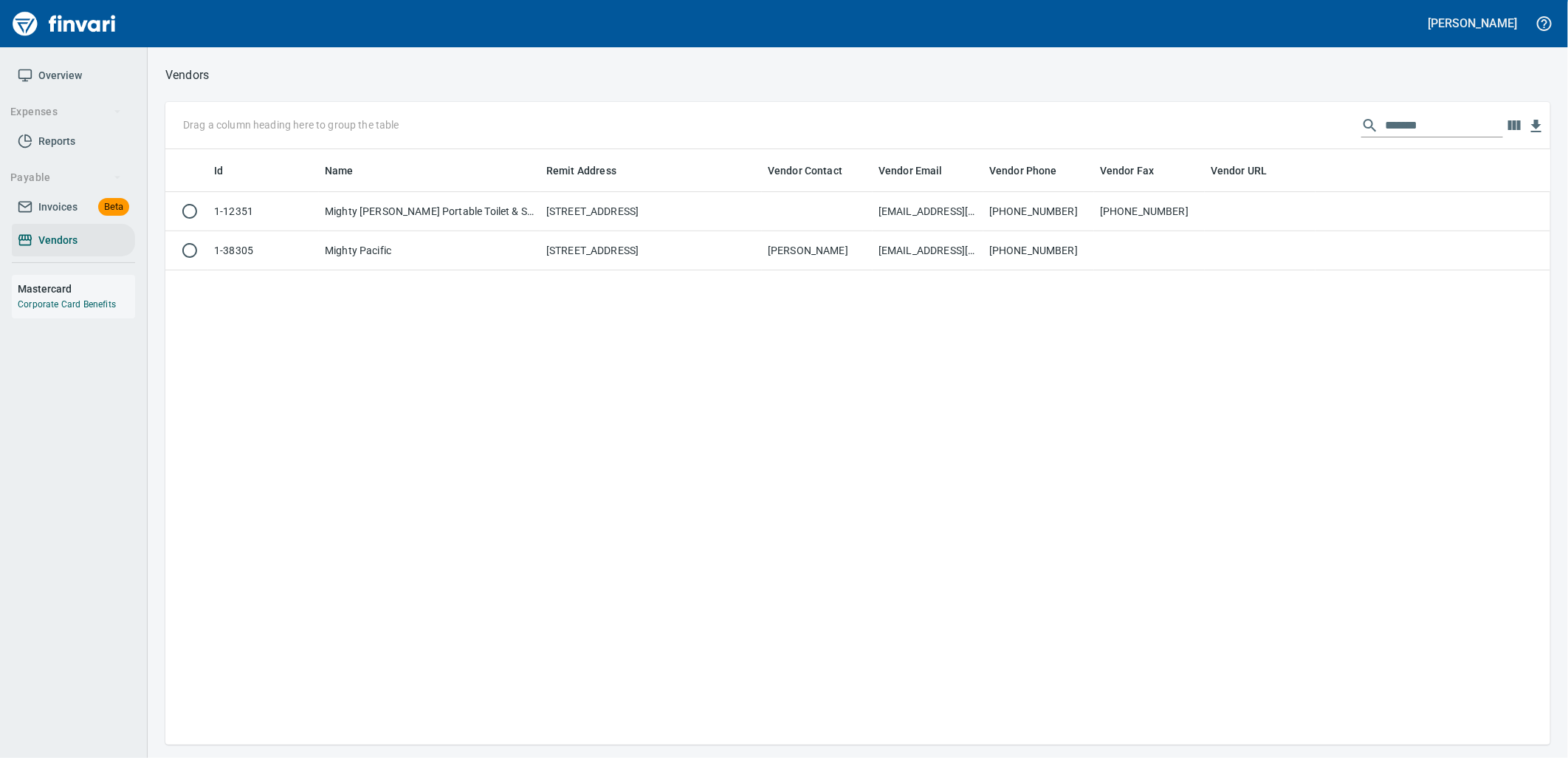
scroll to position [583, 1374]
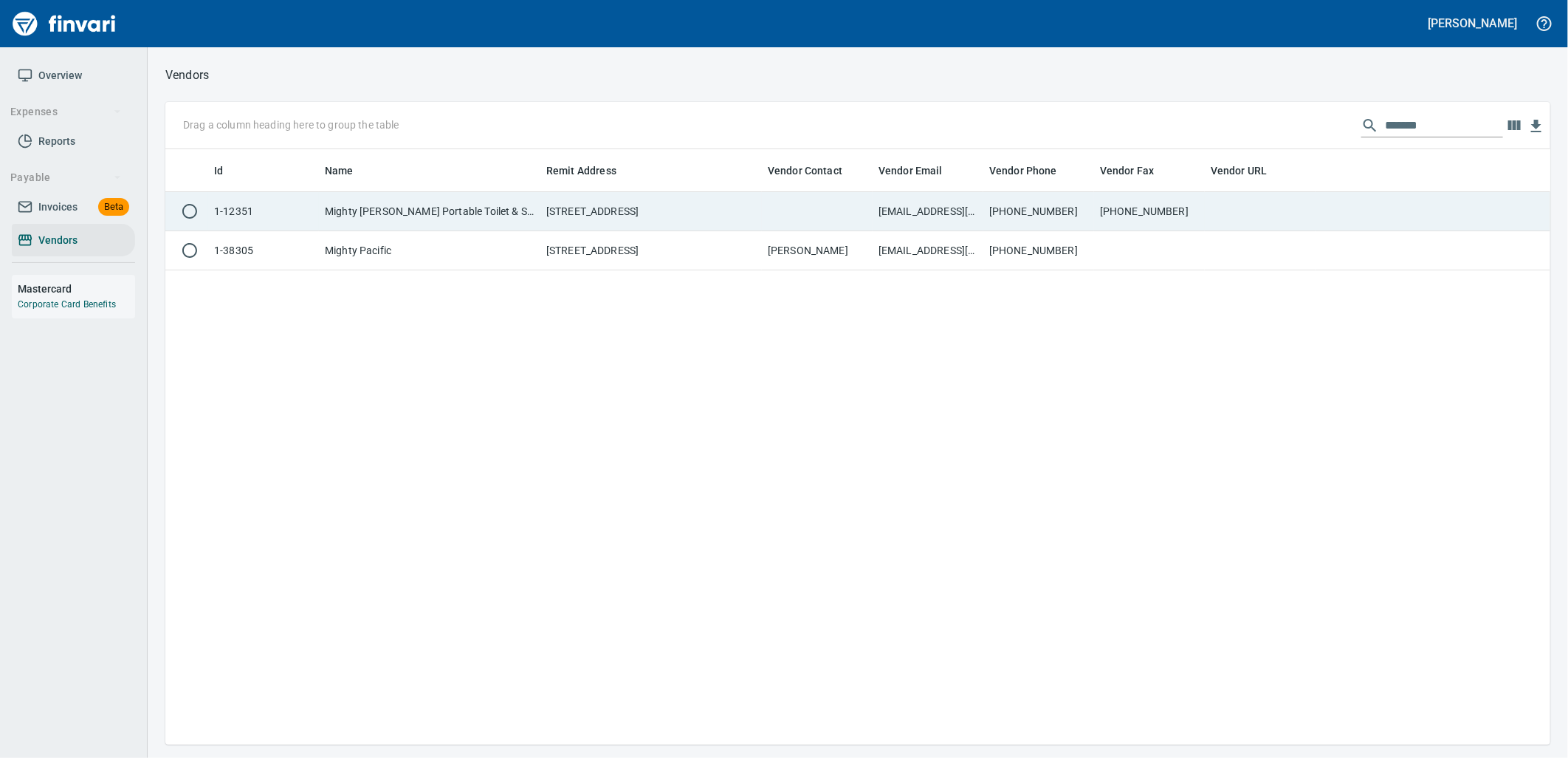
drag, startPoint x: 50, startPoint y: 242, endPoint x: 555, endPoint y: 211, distance: 506.0
click at [52, 242] on span "Vendors" at bounding box center [58, 240] width 39 height 19
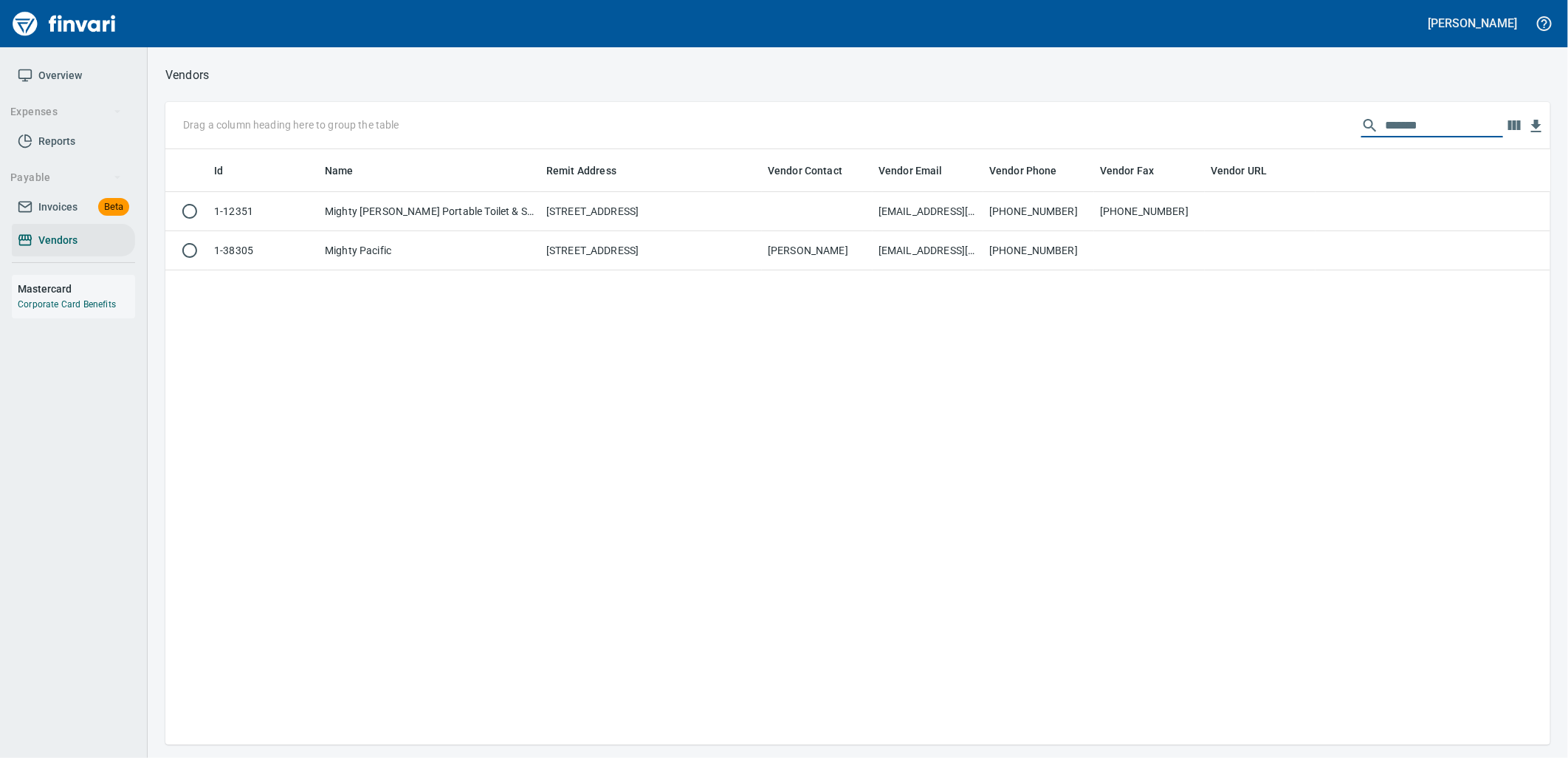
drag, startPoint x: 1430, startPoint y: 122, endPoint x: 1326, endPoint y: 121, distance: 104.0
click at [1326, 121] on div "Drag a column heading here to group the table ******" at bounding box center [857, 126] width 1385 height 47
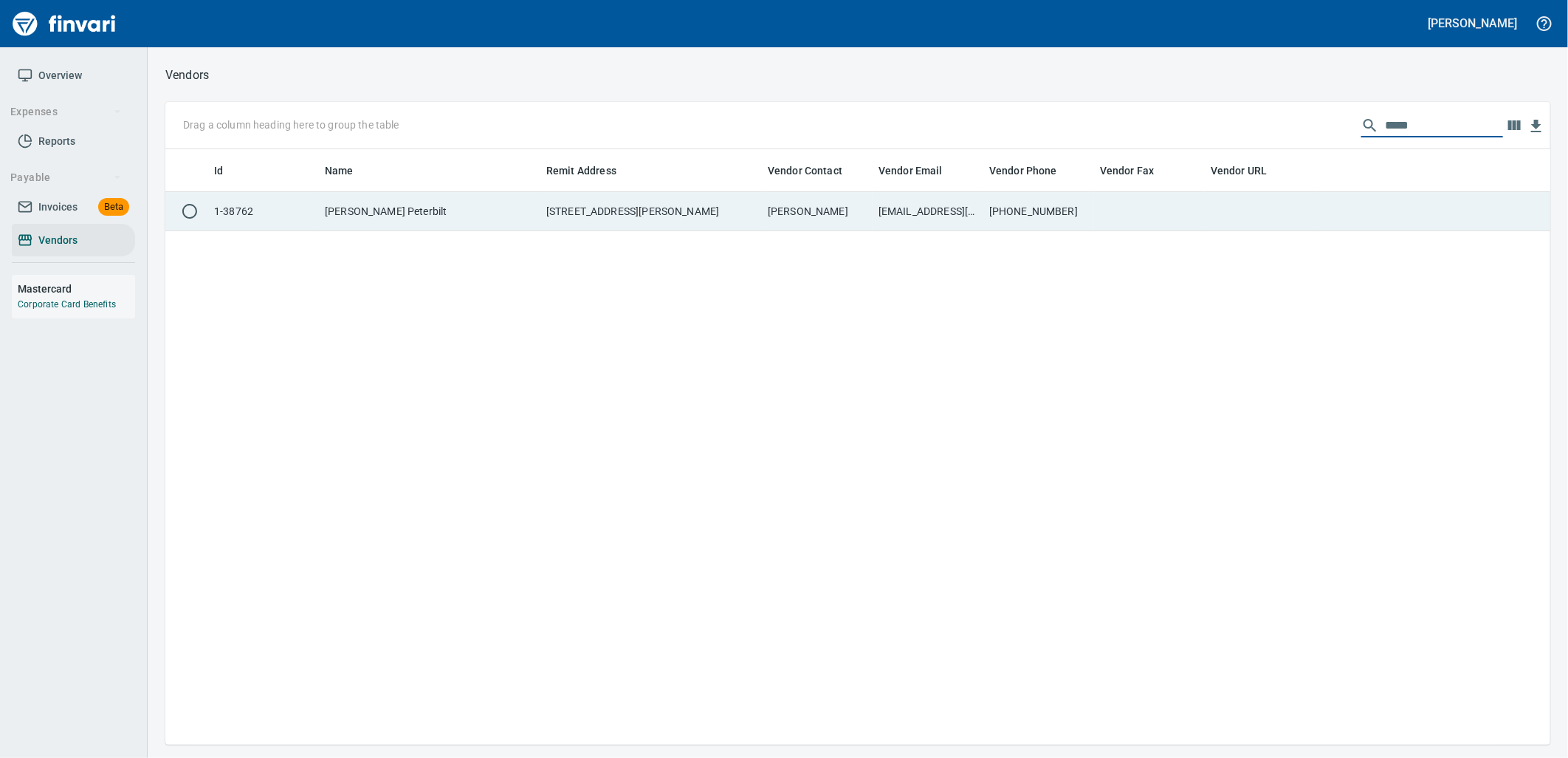
type input "*****"
click at [1113, 214] on td at bounding box center [1150, 212] width 111 height 39
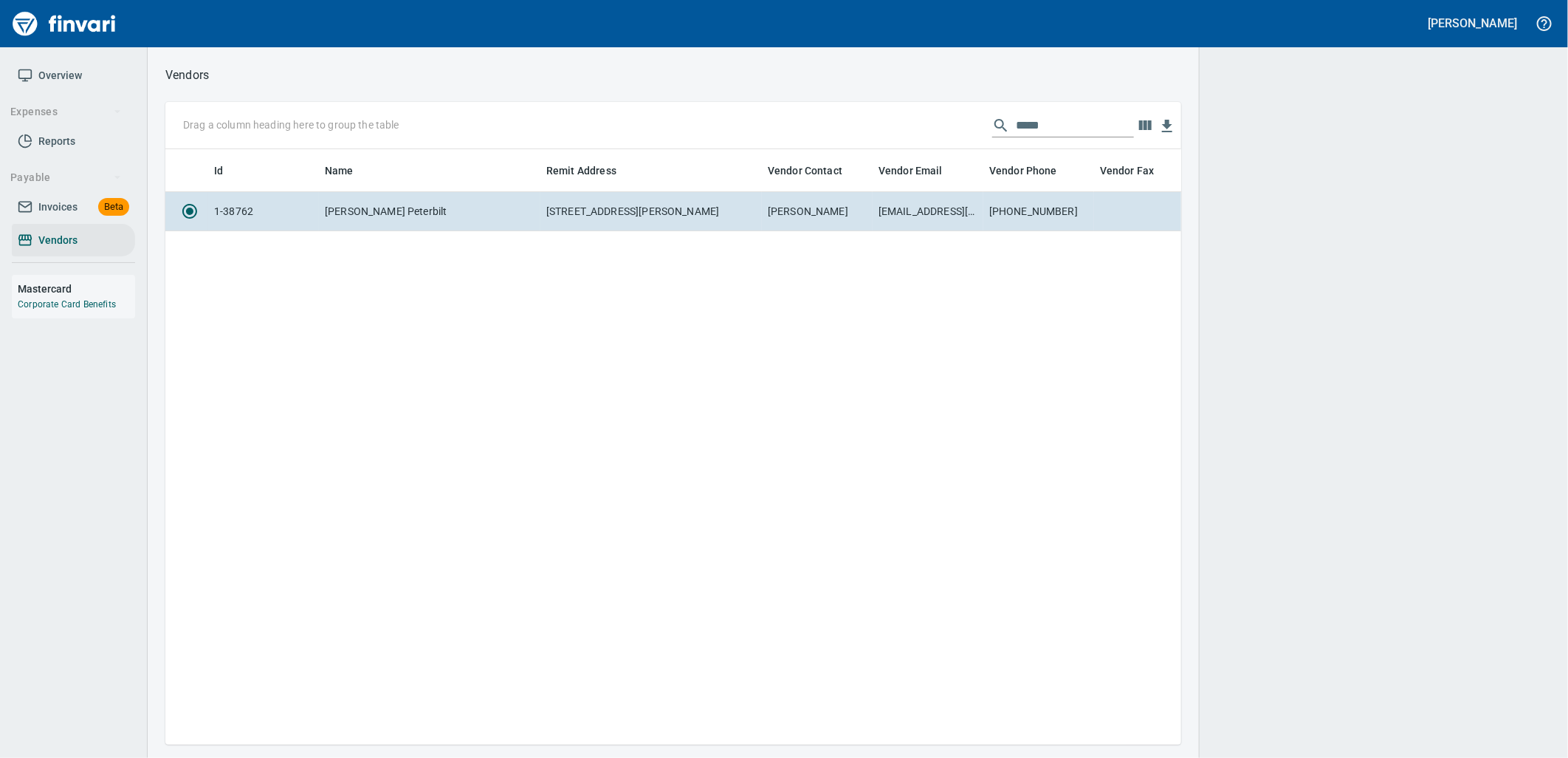
scroll to position [570, 1004]
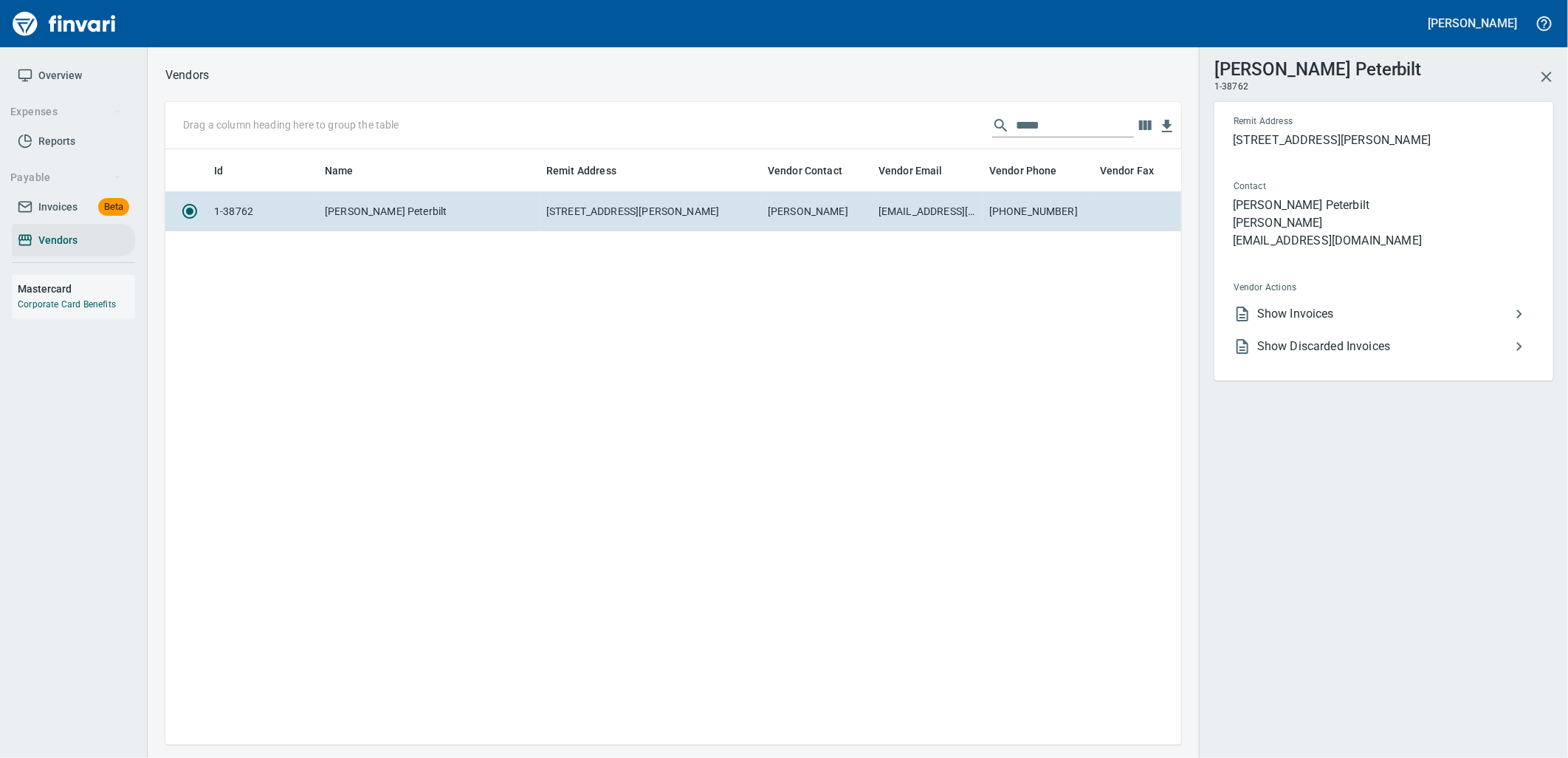
click at [1285, 312] on span "Show Invoices" at bounding box center [1384, 314] width 253 height 18
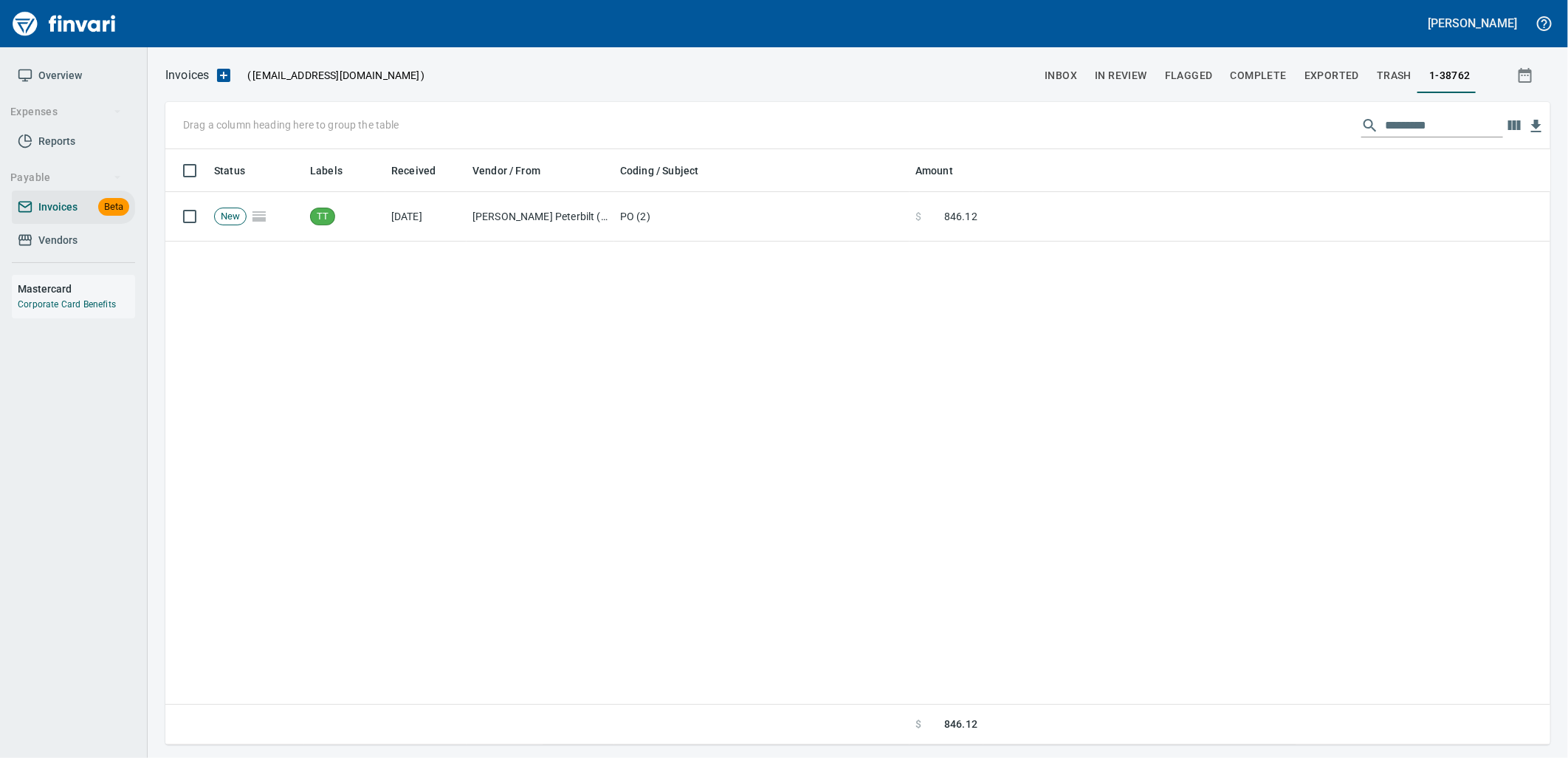
scroll to position [583, 1361]
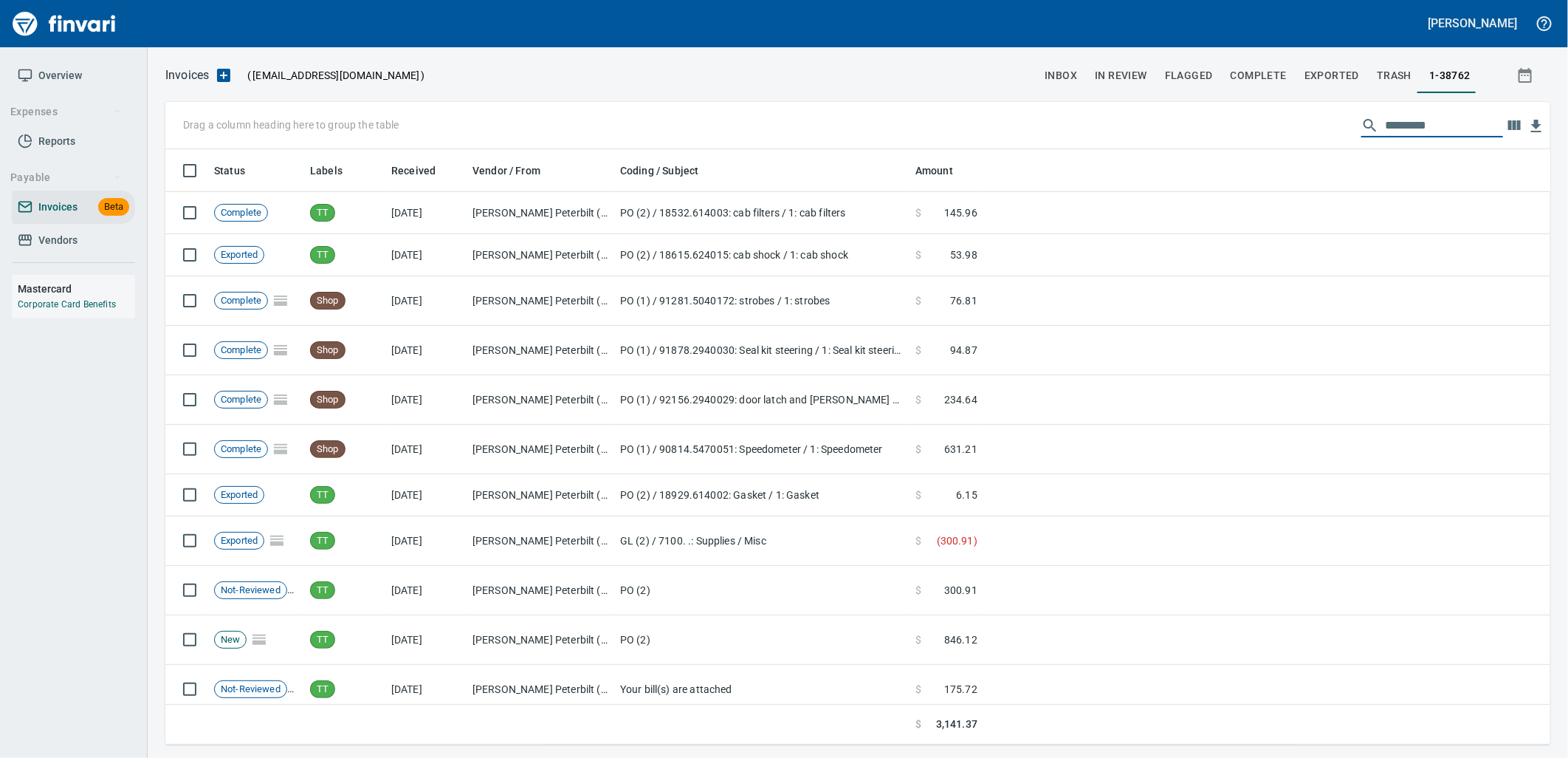
click at [1401, 117] on input "text" at bounding box center [1444, 126] width 118 height 24
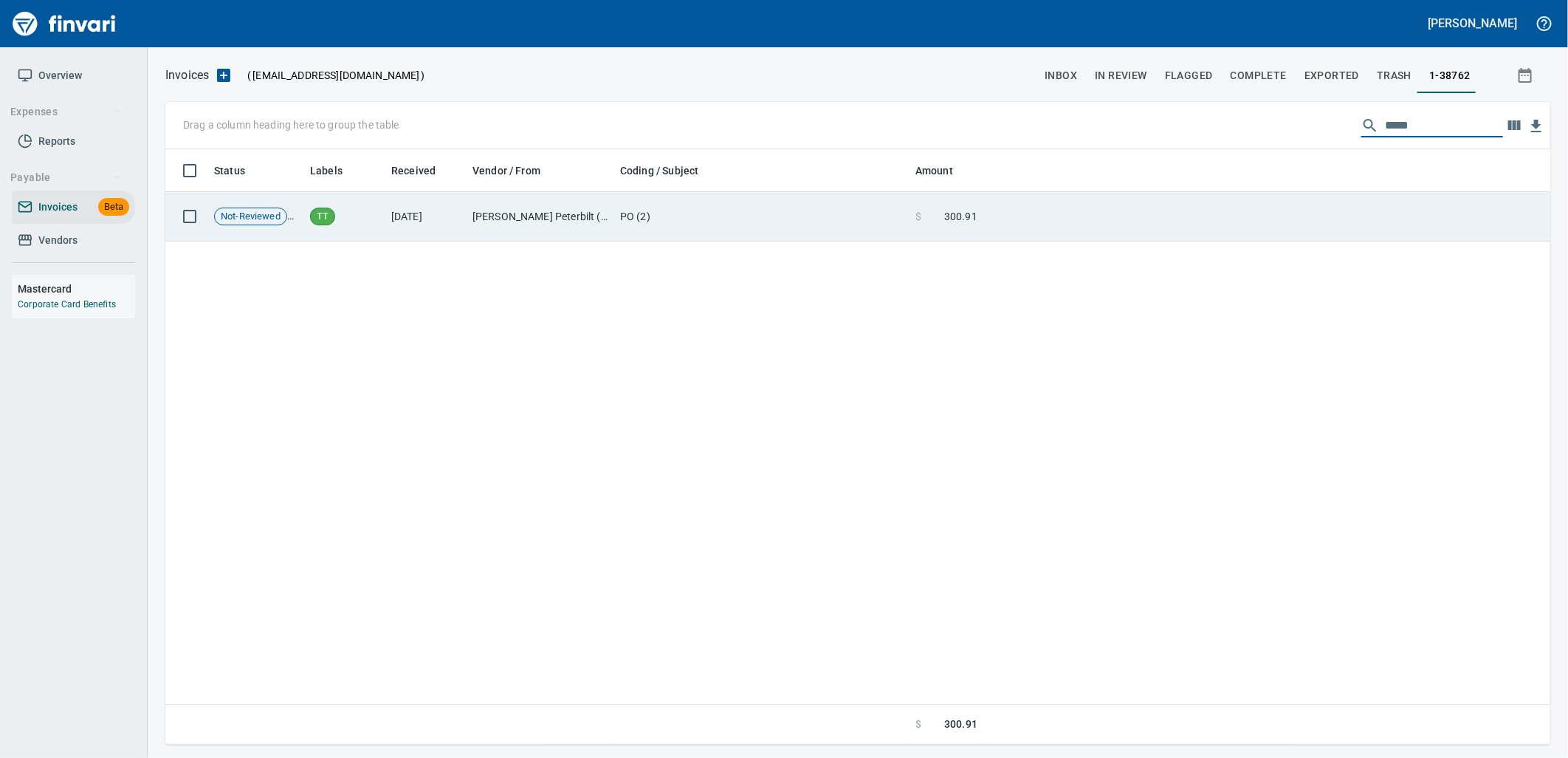
type input "*****"
click at [1110, 228] on td at bounding box center [1268, 217] width 568 height 49
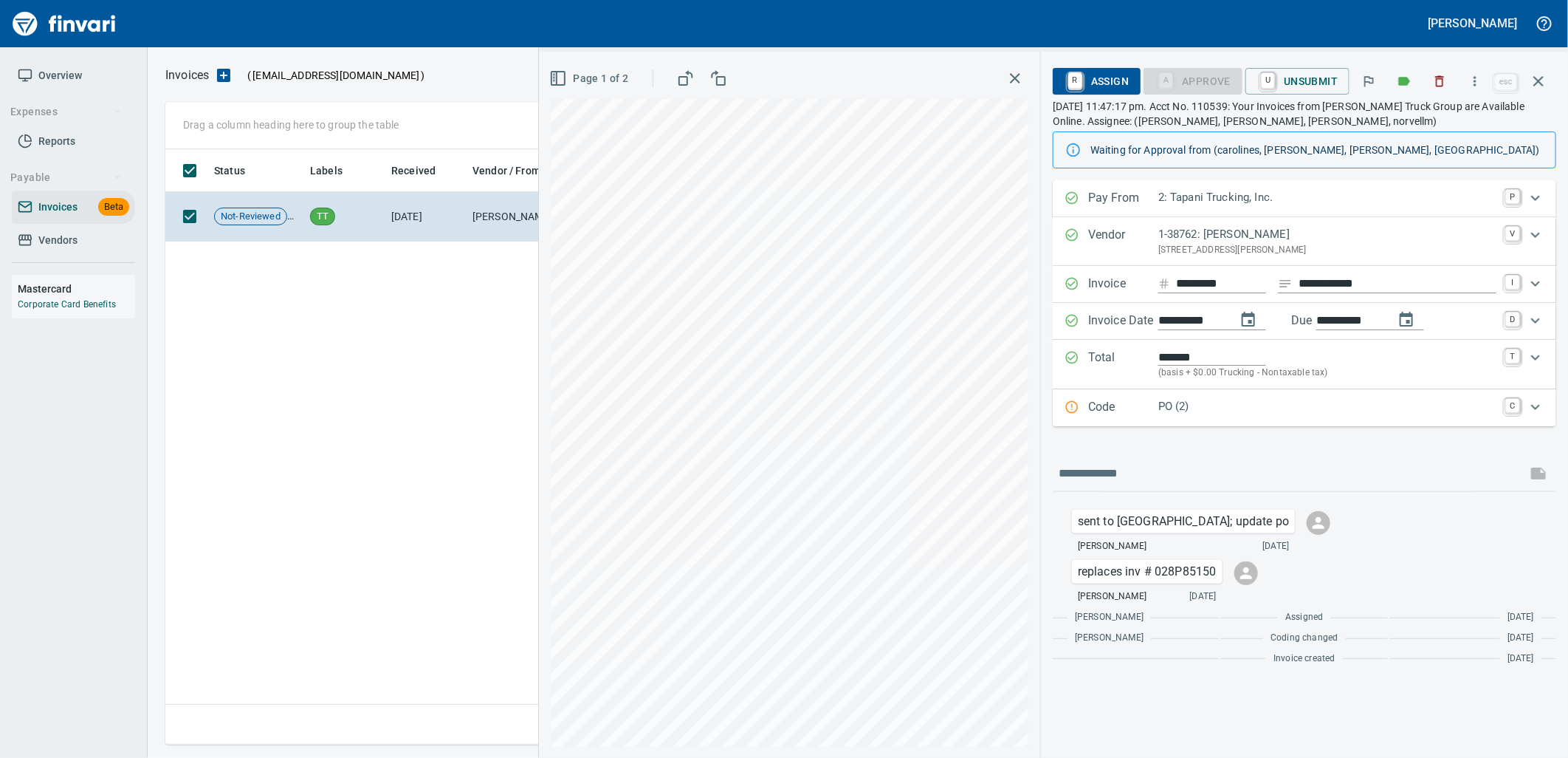
click at [1268, 418] on div "Code PO (2) C" at bounding box center [1304, 407] width 504 height 37
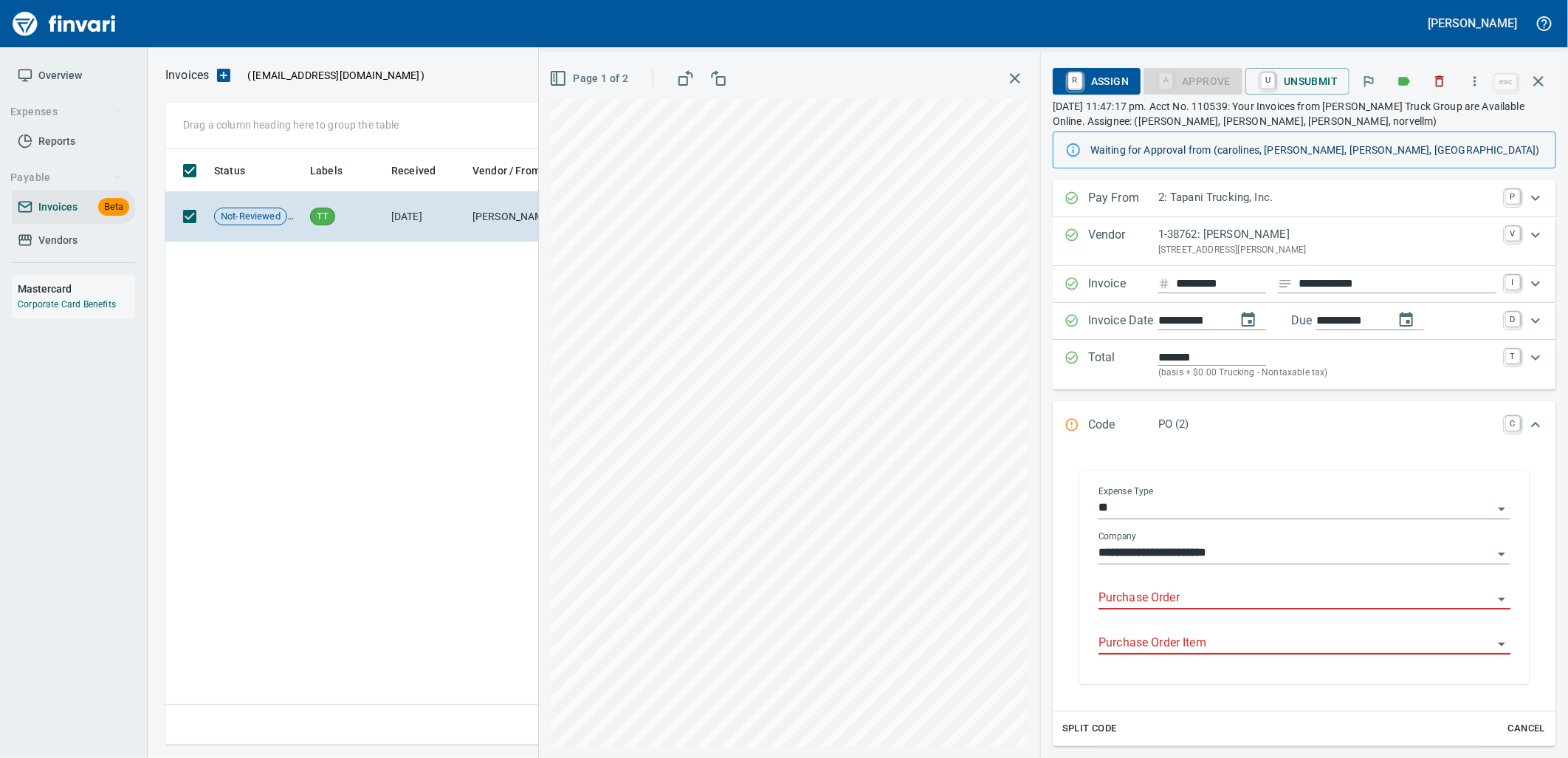
click at [1192, 592] on input "Purchase Order" at bounding box center [1296, 598] width 395 height 21
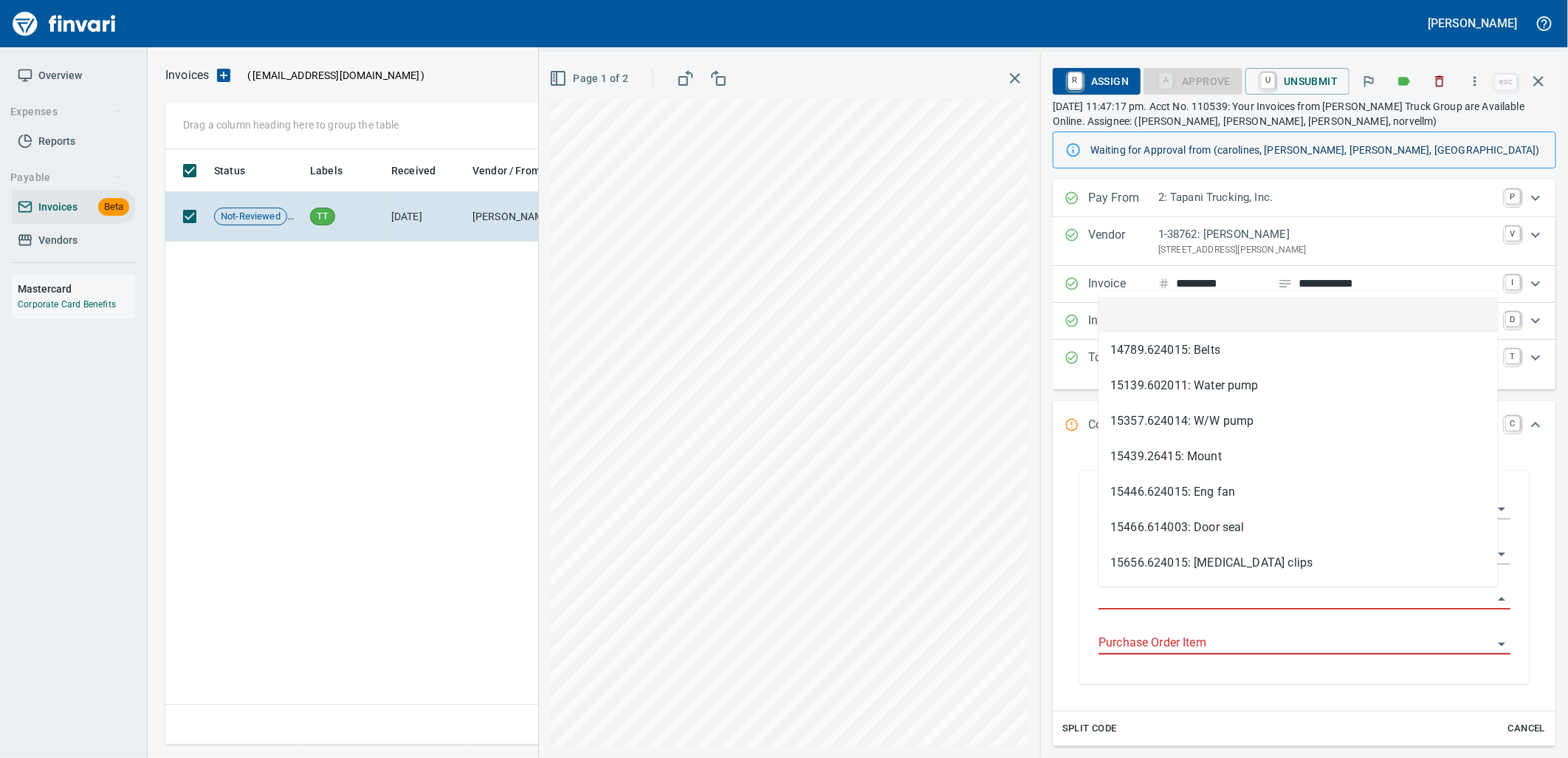
scroll to position [583, 1372]
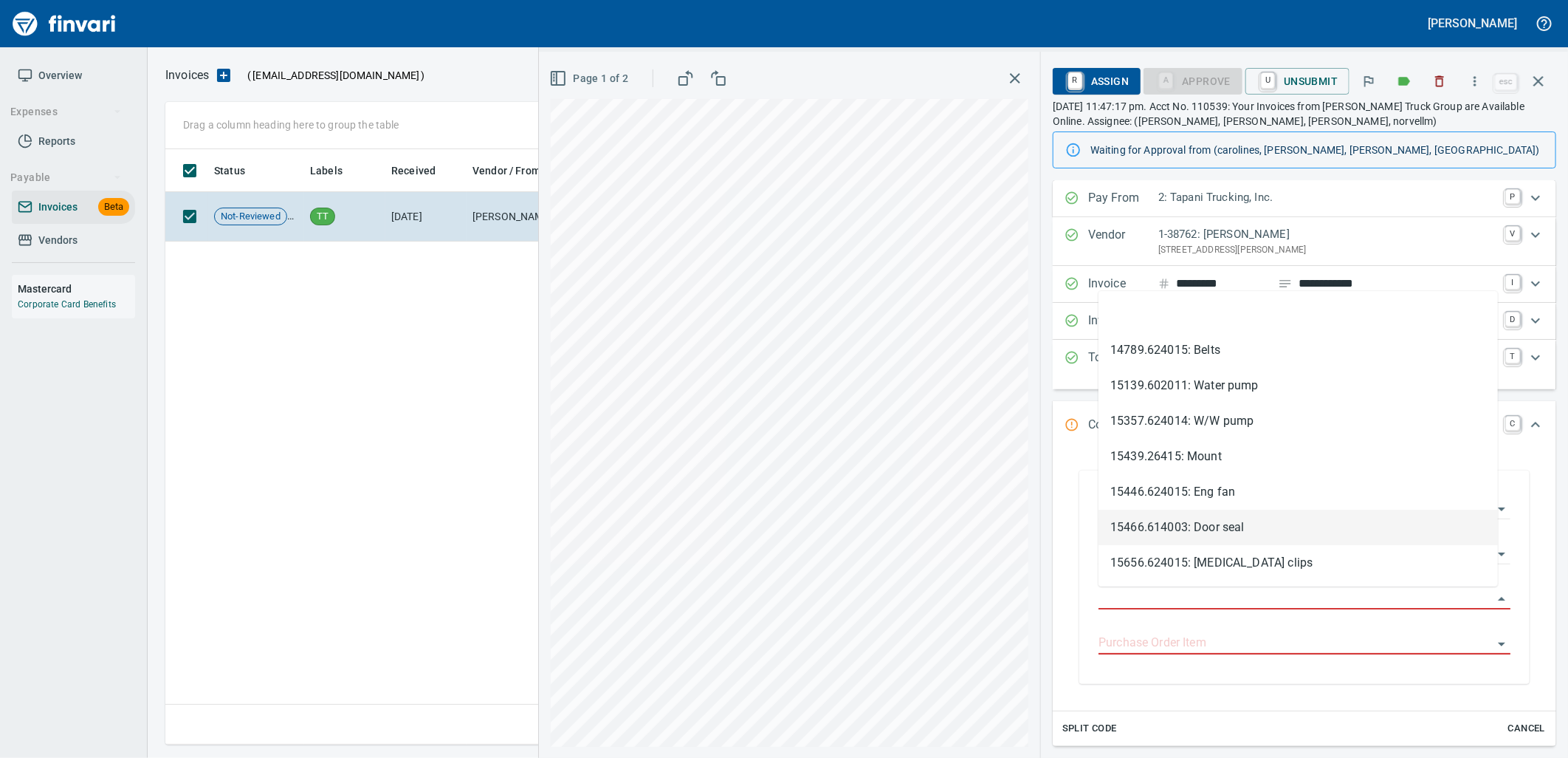
type input "**********"
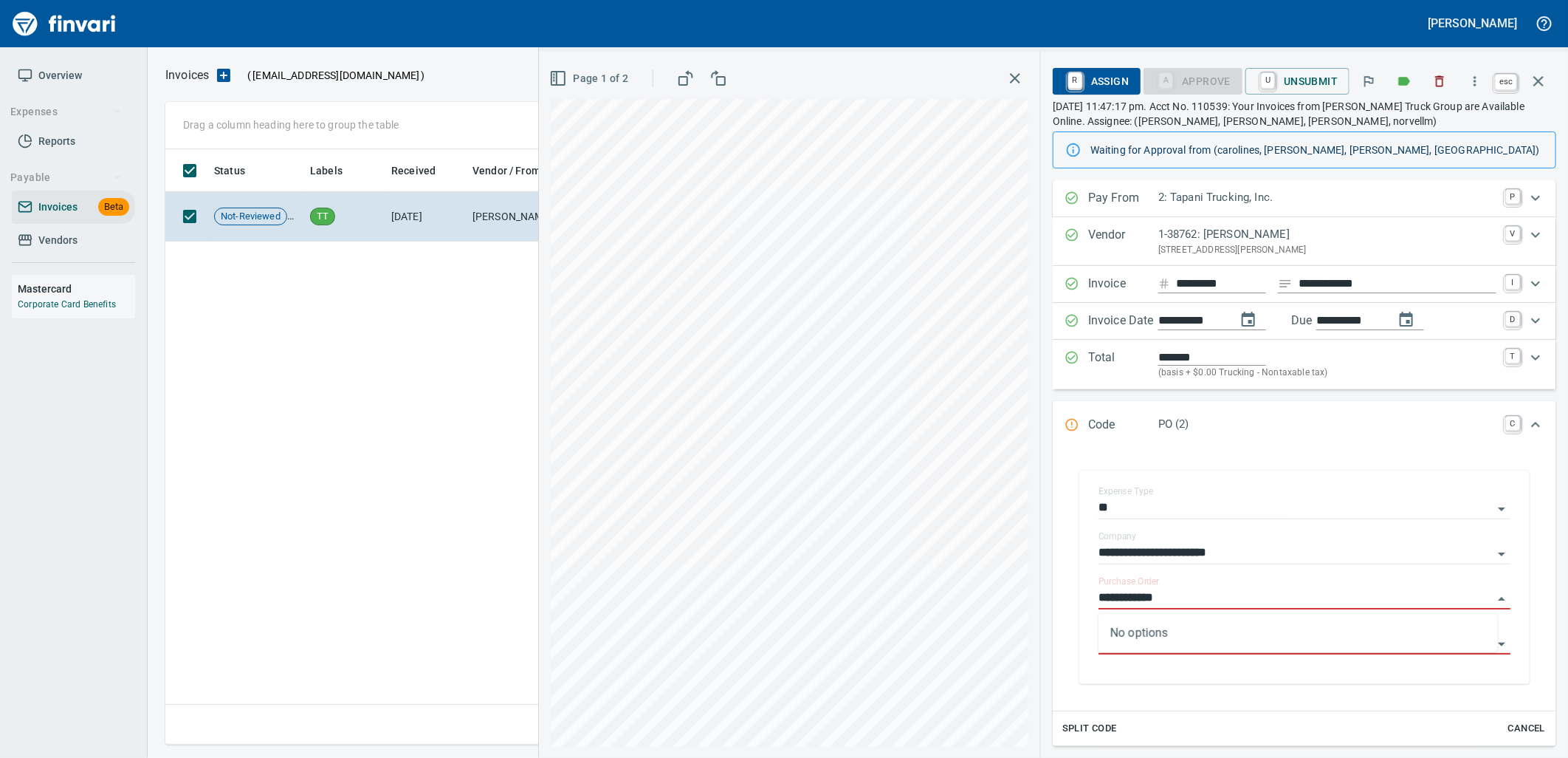
click at [1540, 91] on button "button" at bounding box center [1539, 81] width 35 height 35
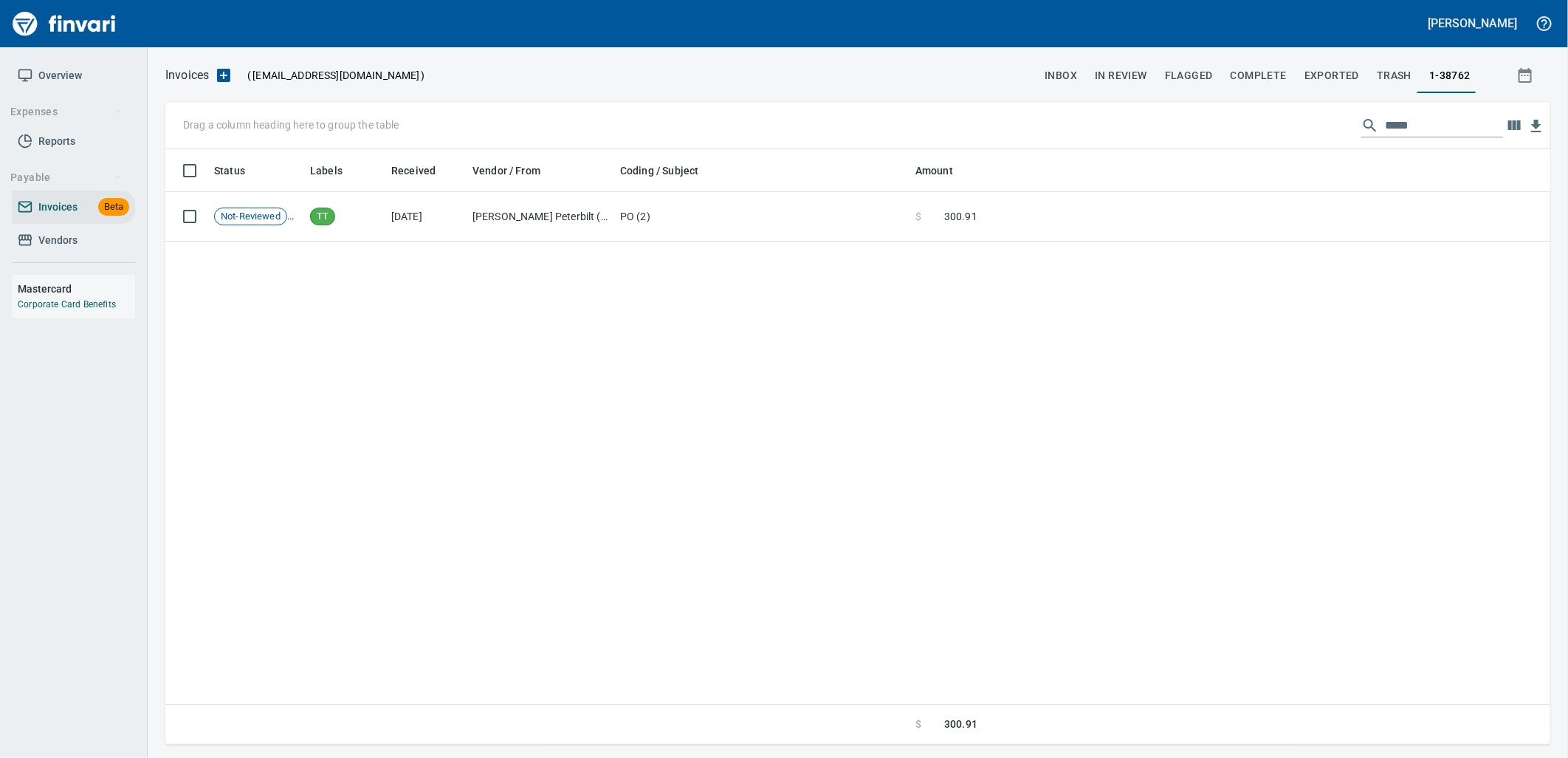
scroll to position [583, 1372]
drag, startPoint x: 1443, startPoint y: 130, endPoint x: 1352, endPoint y: 135, distance: 91.1
click at [1362, 135] on div "*****" at bounding box center [1433, 126] width 141 height 24
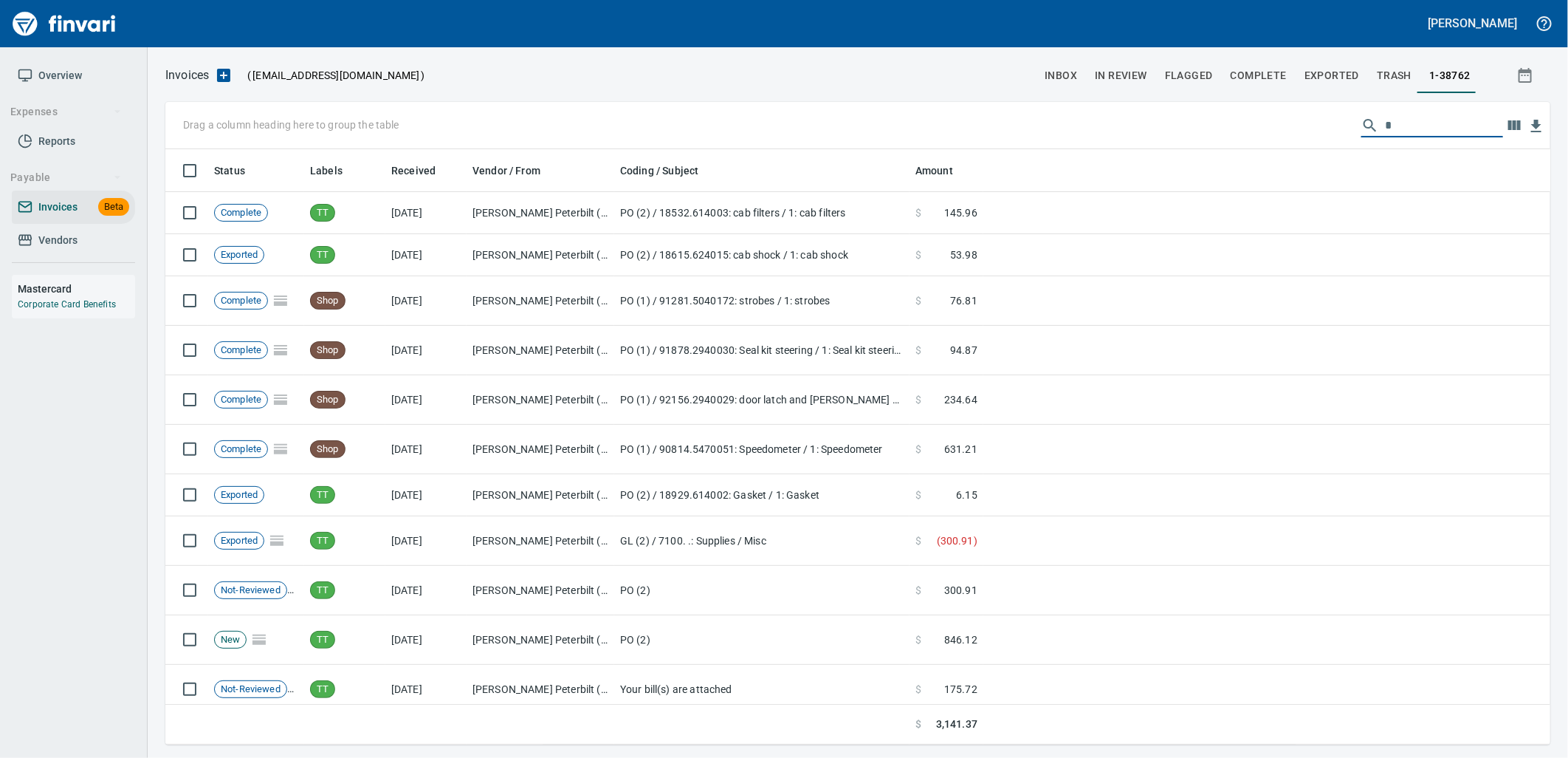
scroll to position [583, 1361]
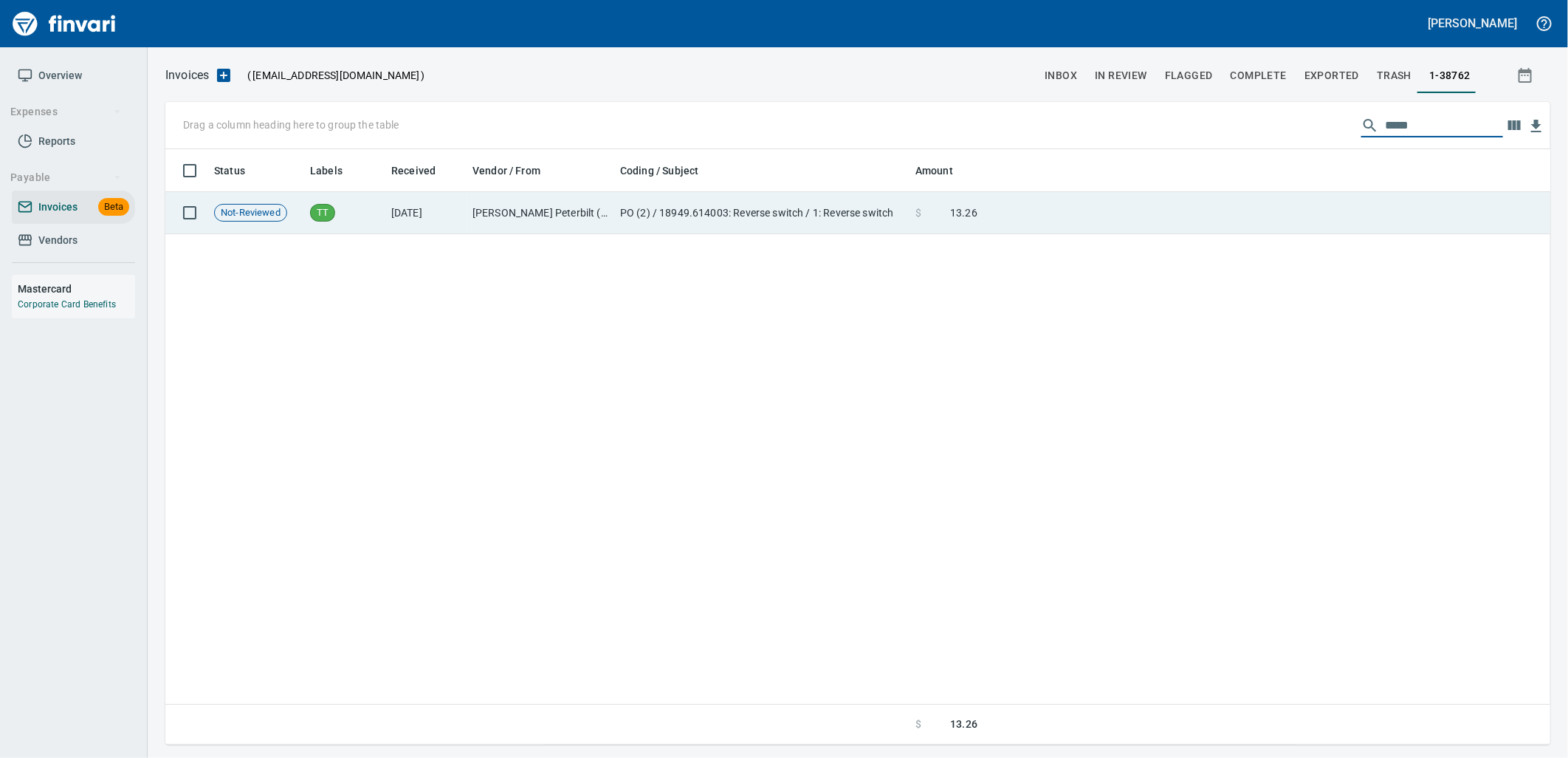
type input "*****"
click at [1199, 222] on td at bounding box center [1268, 213] width 568 height 42
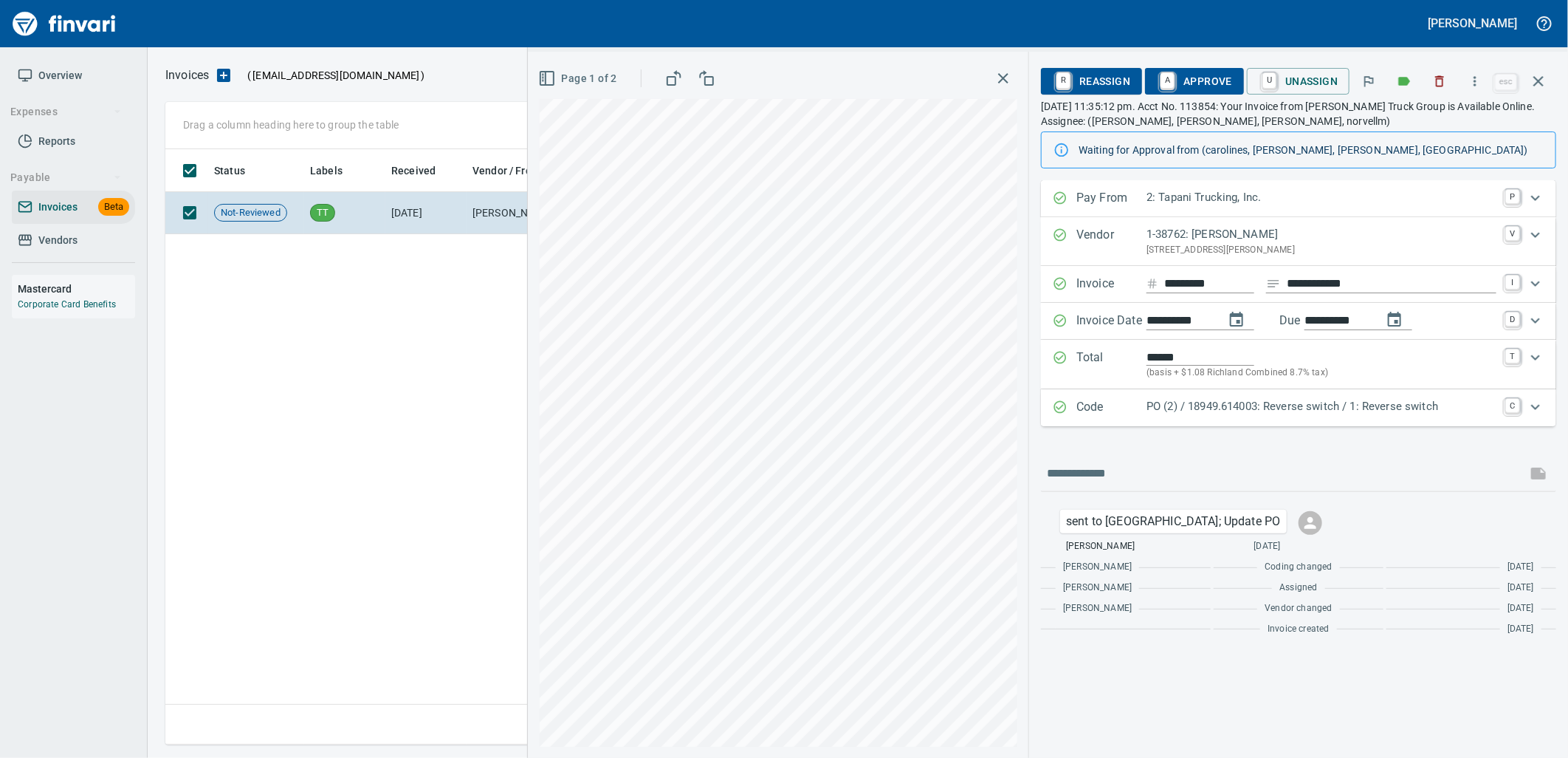
click at [1205, 415] on p "PO (2) / 18949.614003: Reverse switch / 1: Reverse switch" at bounding box center [1322, 406] width 350 height 17
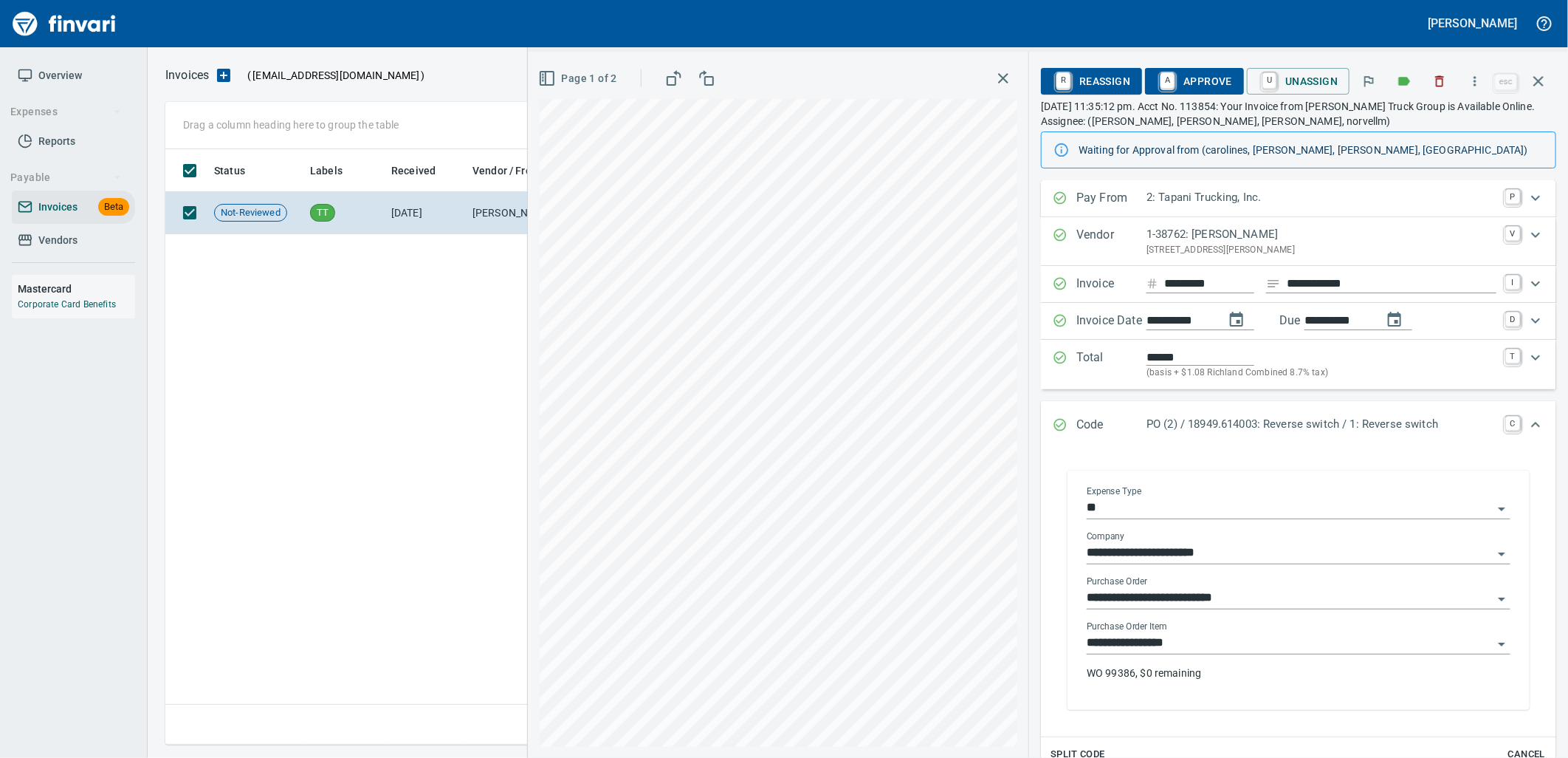
click at [1199, 642] on input "**********" at bounding box center [1290, 643] width 406 height 21
click at [1541, 93] on button "button" at bounding box center [1539, 81] width 35 height 35
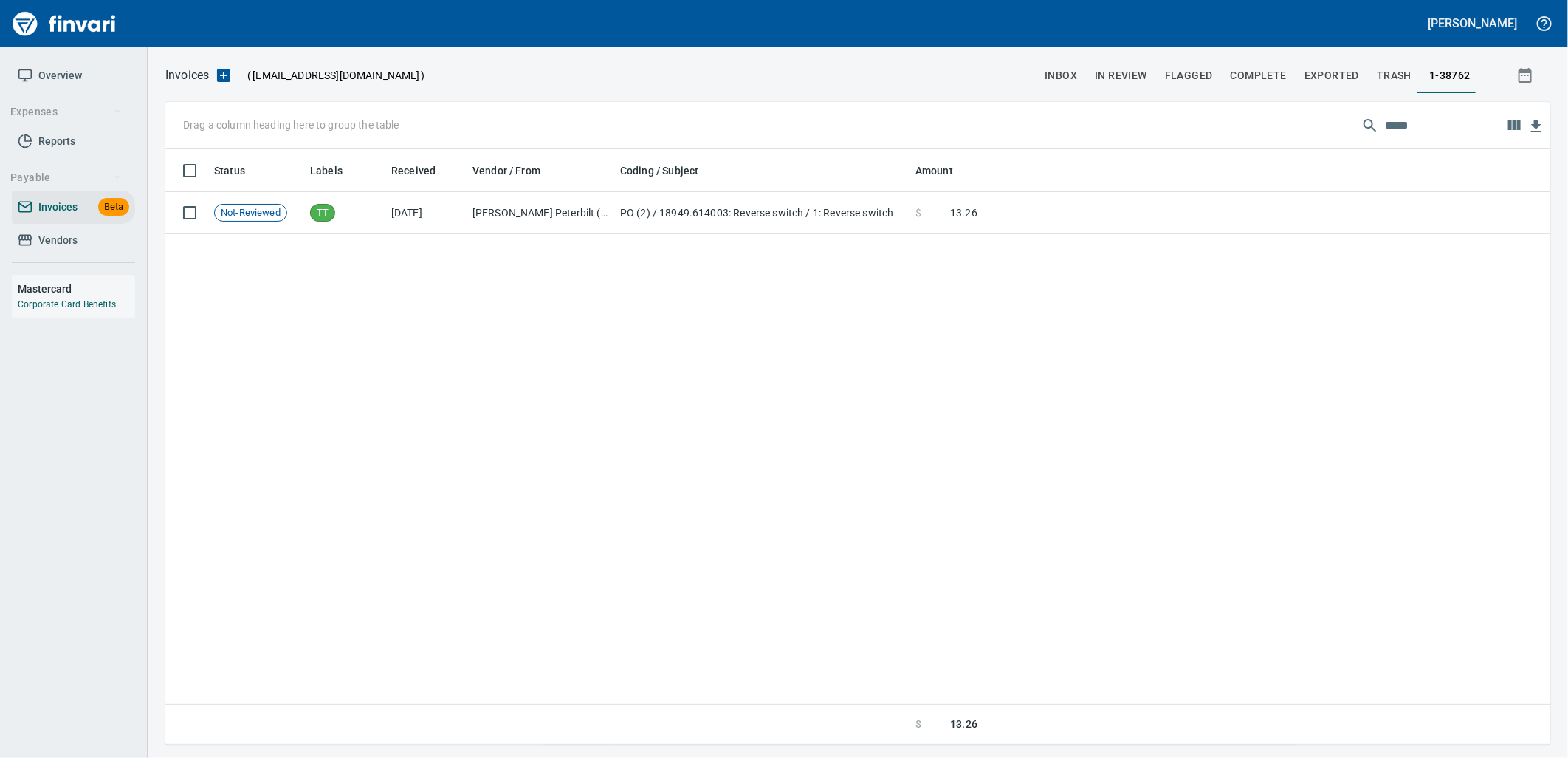
click at [55, 240] on span "Vendors" at bounding box center [58, 240] width 39 height 19
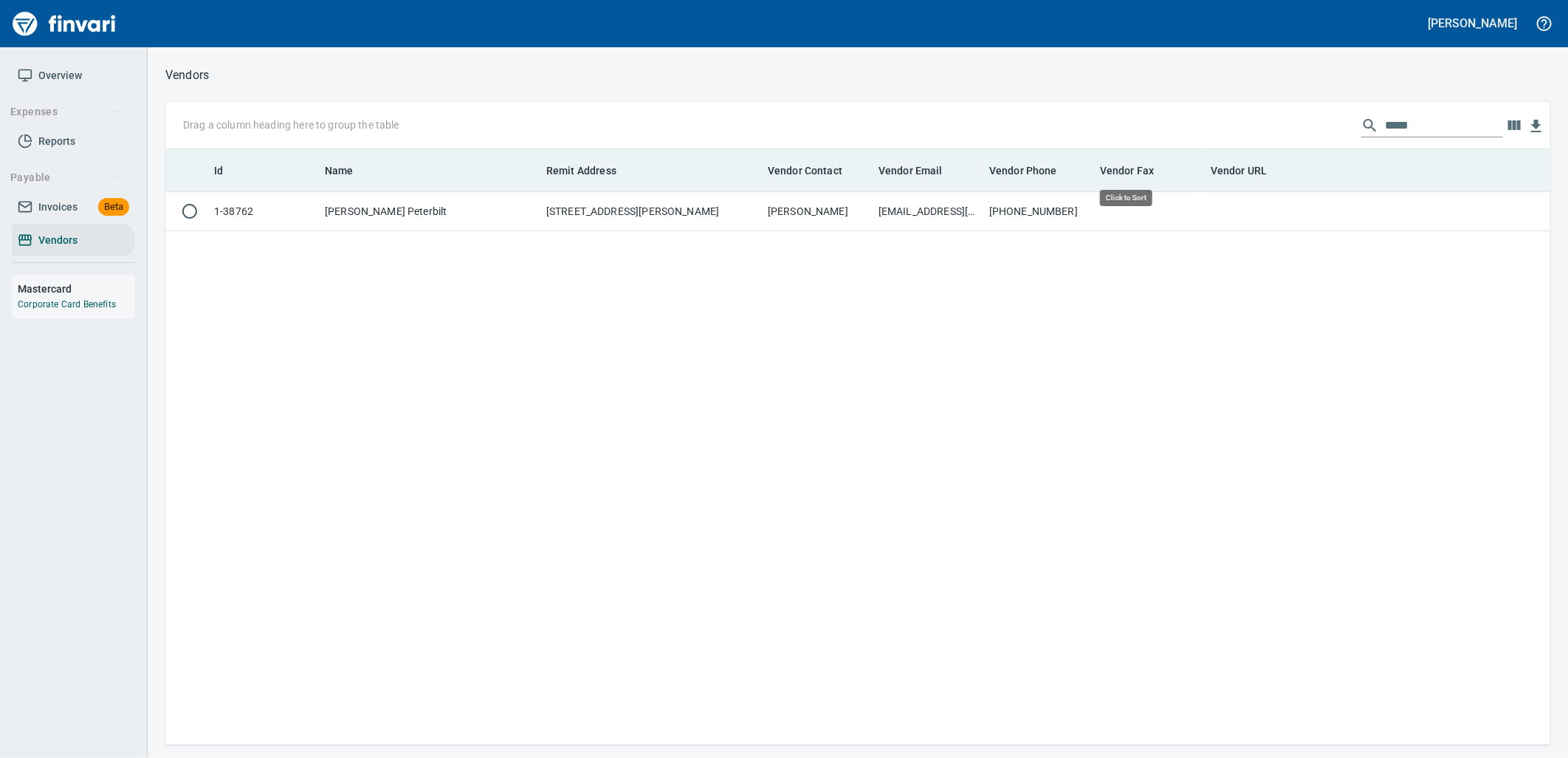
scroll to position [2, 2]
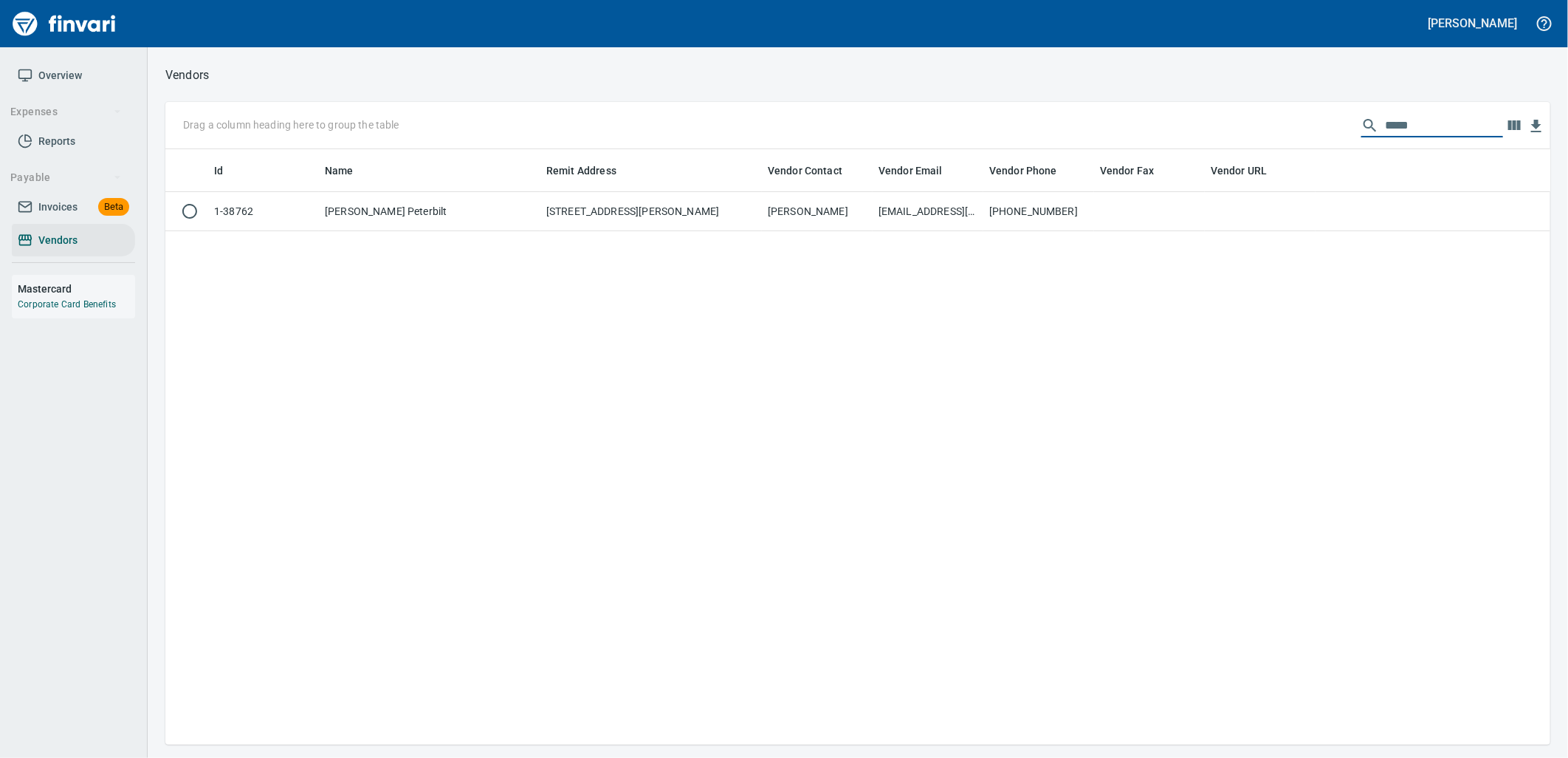
drag, startPoint x: 1442, startPoint y: 129, endPoint x: 1199, endPoint y: 137, distance: 243.1
click at [1202, 136] on div "Drag a column heading here to group the table *****" at bounding box center [857, 126] width 1385 height 47
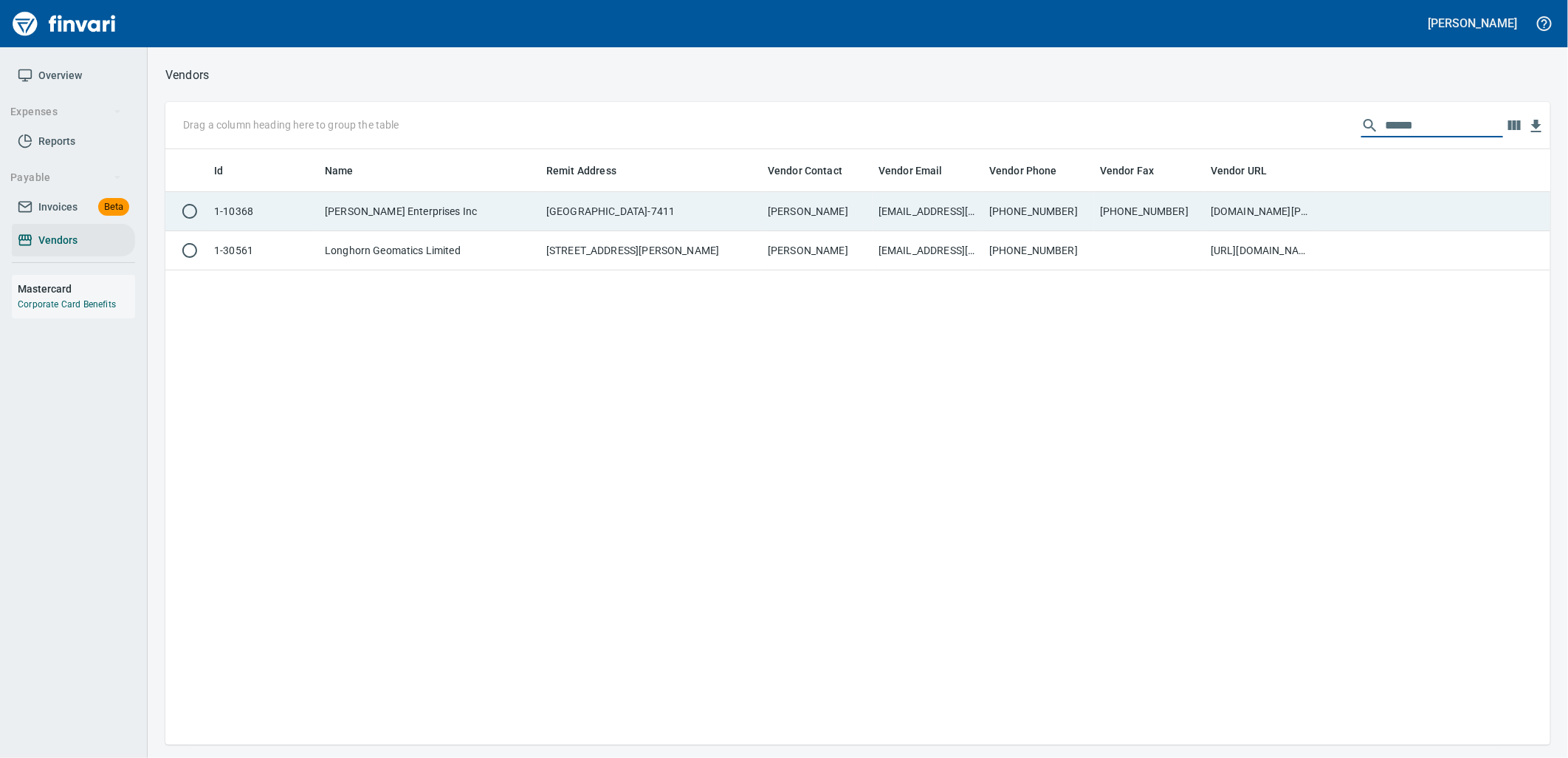
type input "******"
click at [897, 210] on td "[EMAIL_ADDRESS][PERSON_NAME][DOMAIN_NAME] ; [PERSON_NAME][EMAIL_ADDRESS][PERSON…" at bounding box center [928, 212] width 111 height 39
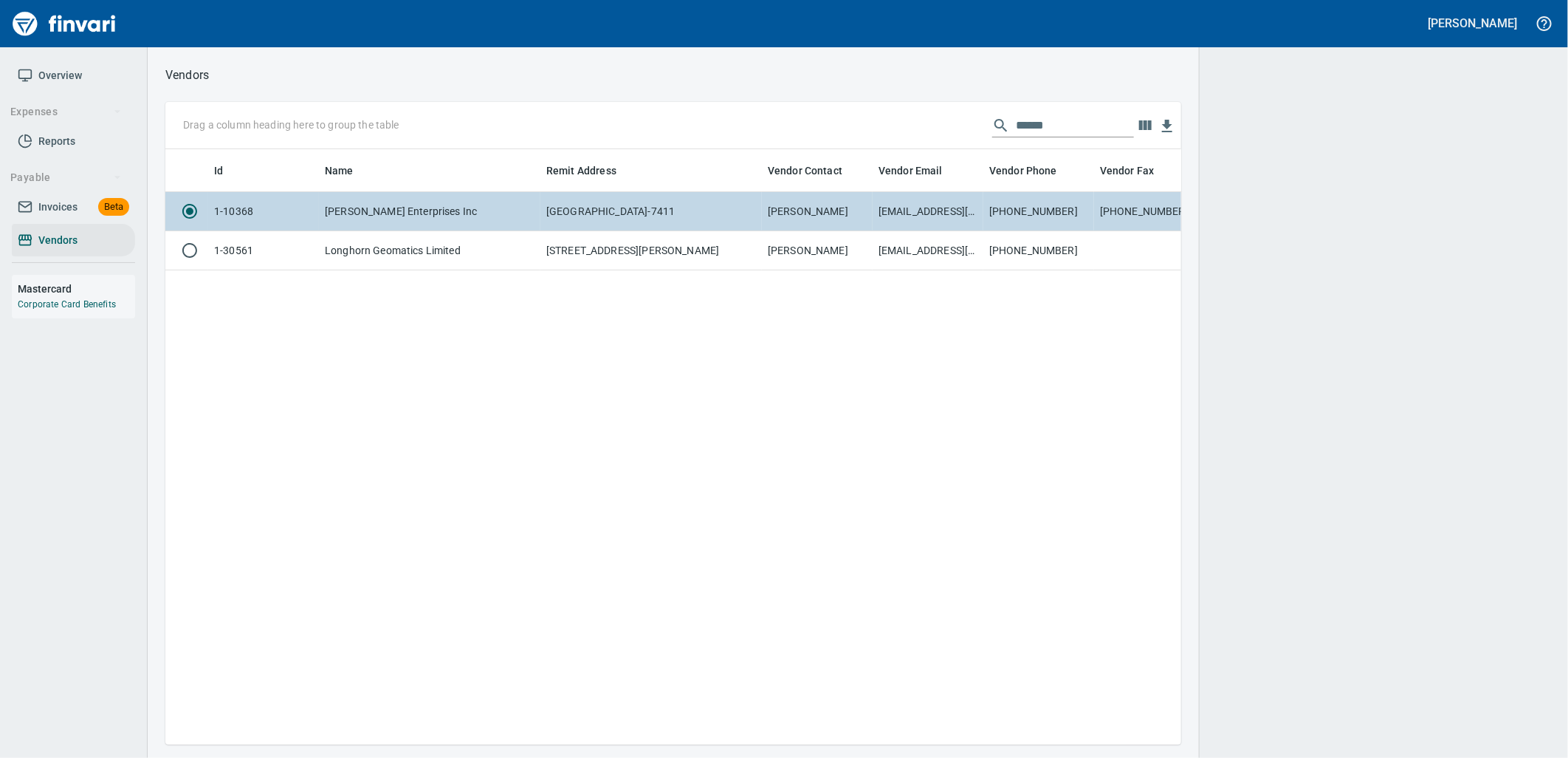
scroll to position [570, 1004]
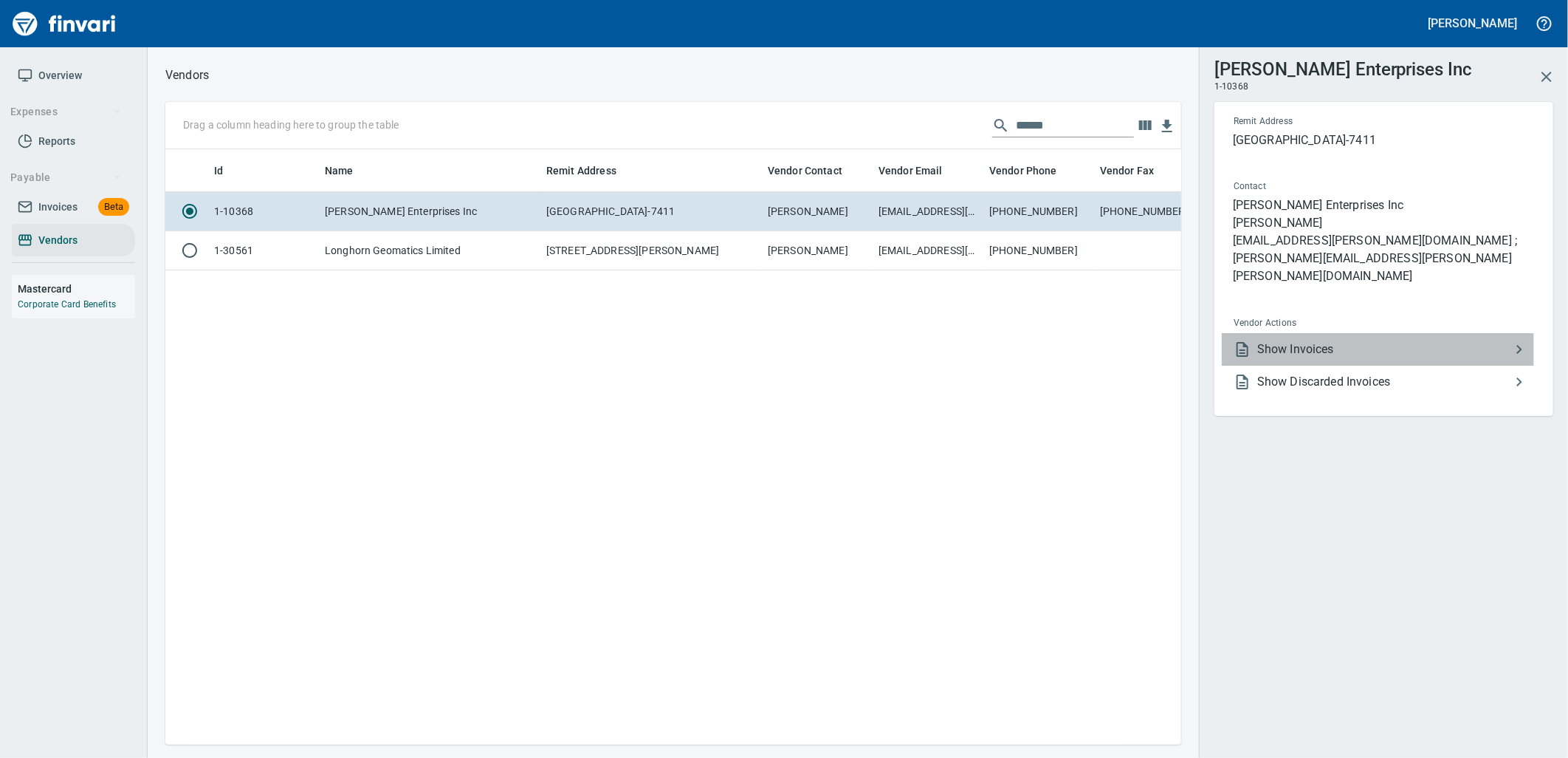
click at [1324, 333] on li "Show Invoices" at bounding box center [1379, 349] width 312 height 32
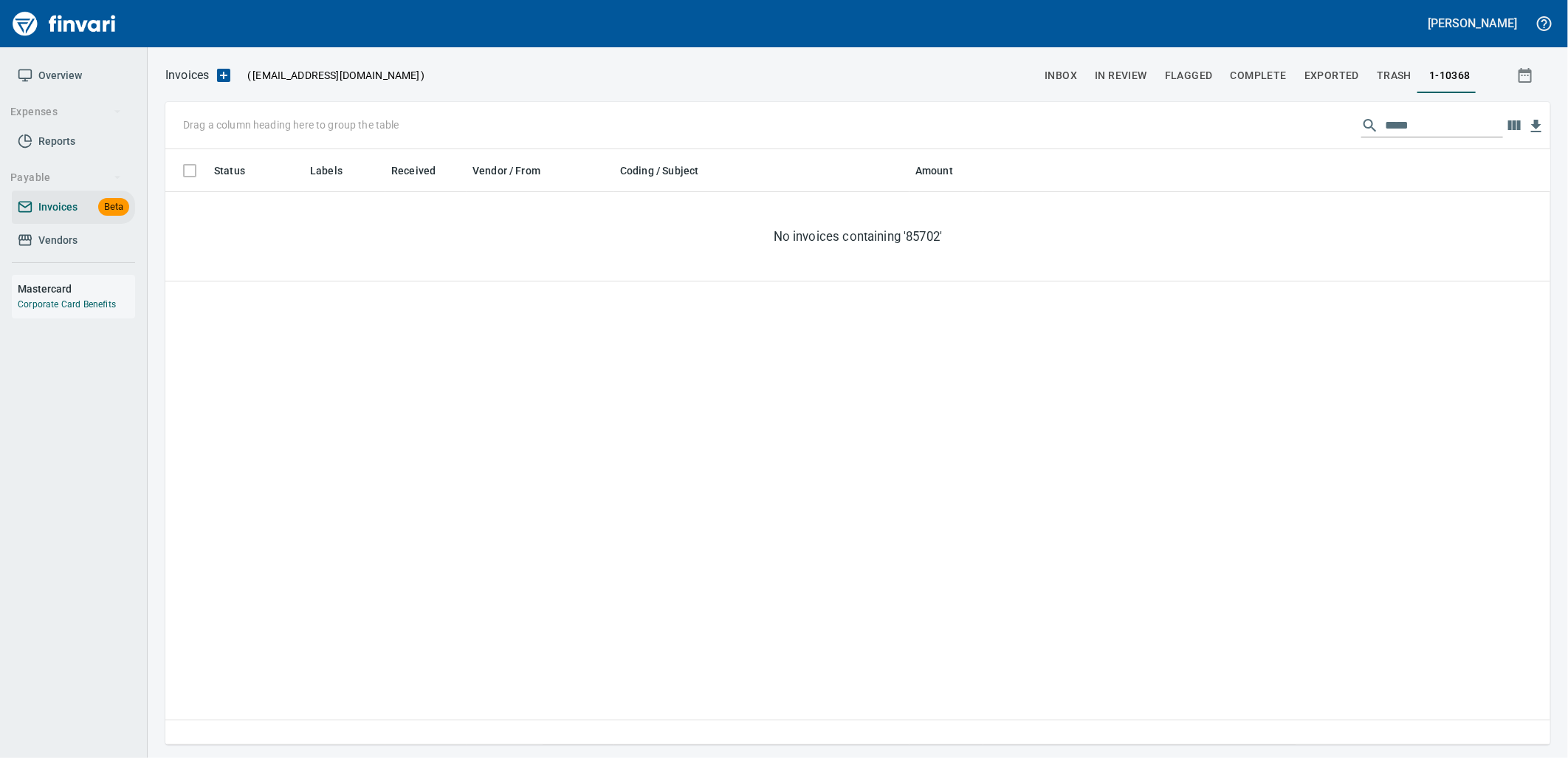
scroll to position [583, 1374]
drag, startPoint x: 1418, startPoint y: 130, endPoint x: 1365, endPoint y: 128, distance: 53.0
click at [1368, 128] on div "*****" at bounding box center [1433, 126] width 141 height 24
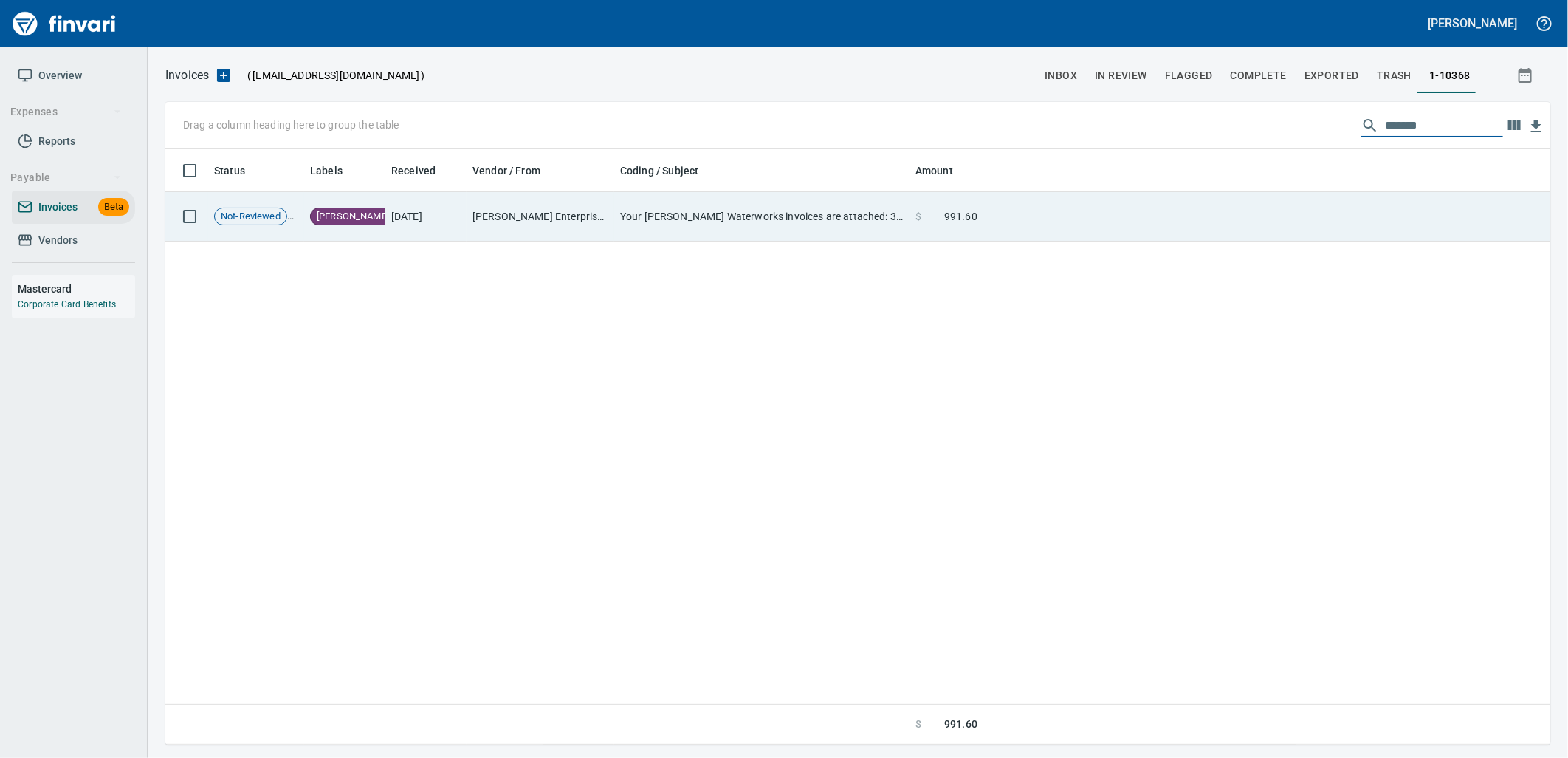
type input "*******"
click at [1054, 207] on td at bounding box center [1268, 217] width 568 height 49
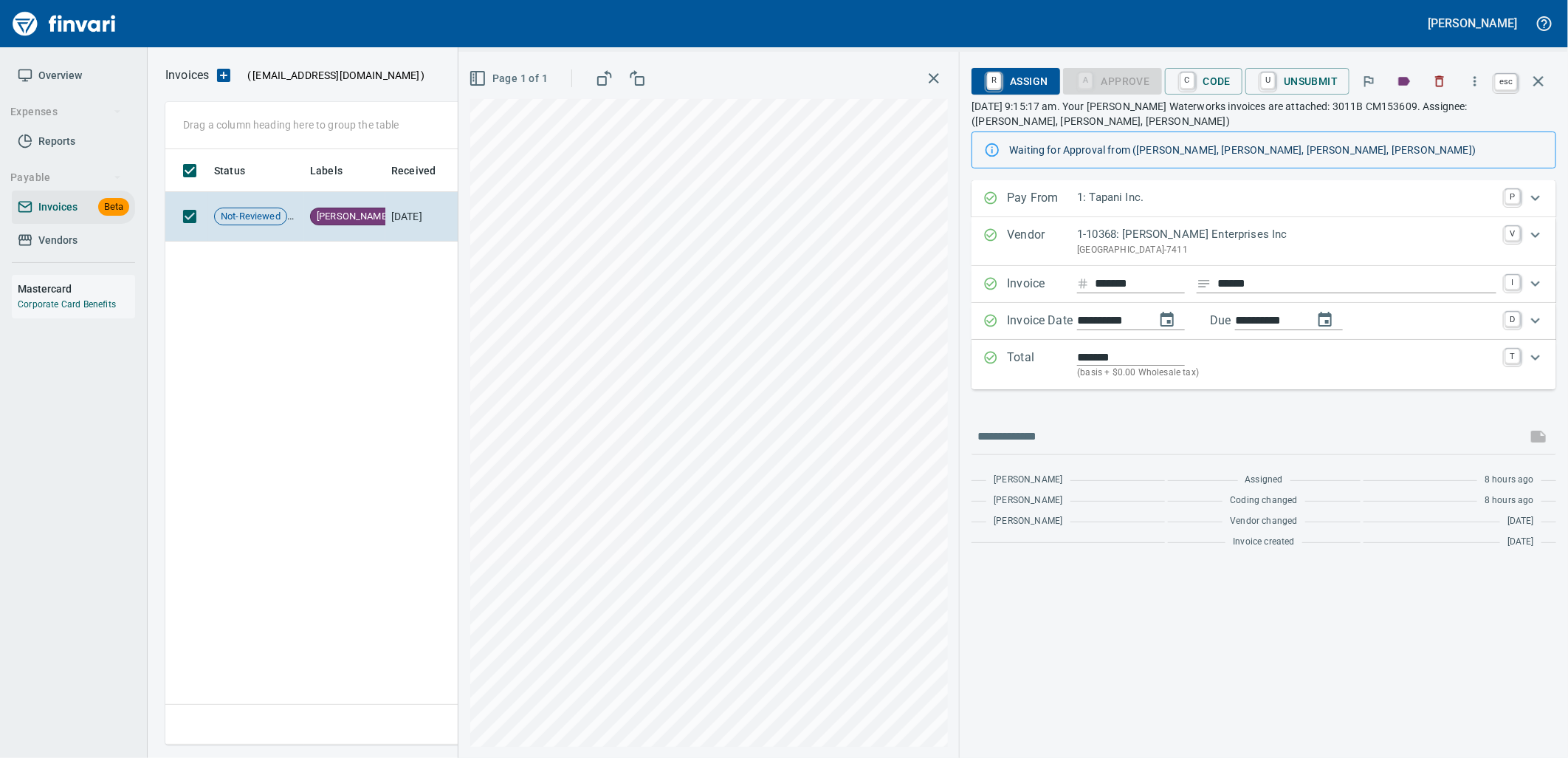
click at [1540, 76] on icon "button" at bounding box center [1539, 81] width 18 height 18
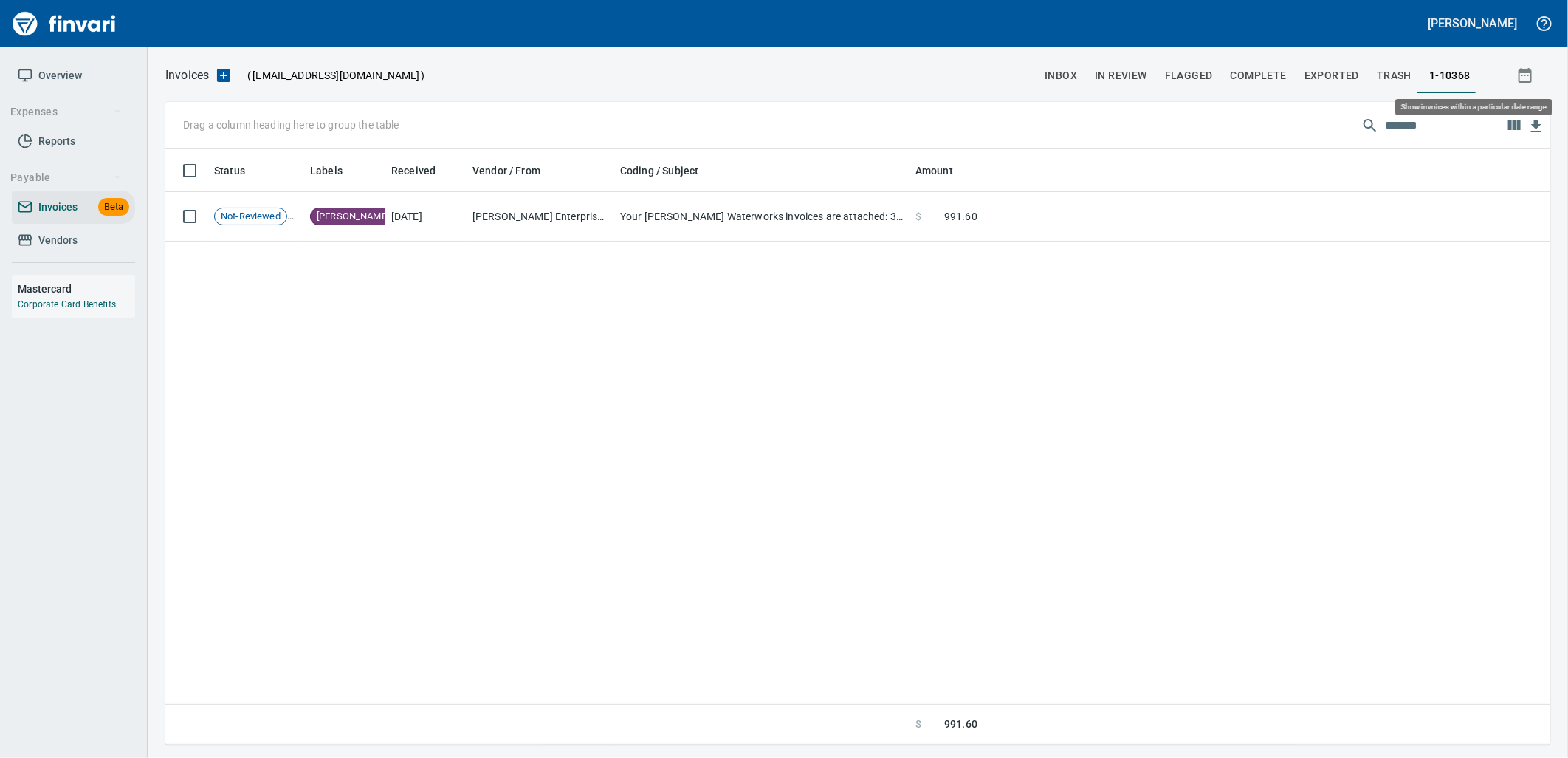
scroll to position [583, 1374]
drag, startPoint x: 1457, startPoint y: 135, endPoint x: 1238, endPoint y: 127, distance: 219.1
click at [1238, 127] on div "Drag a column heading here to group the table *******" at bounding box center [857, 126] width 1385 height 47
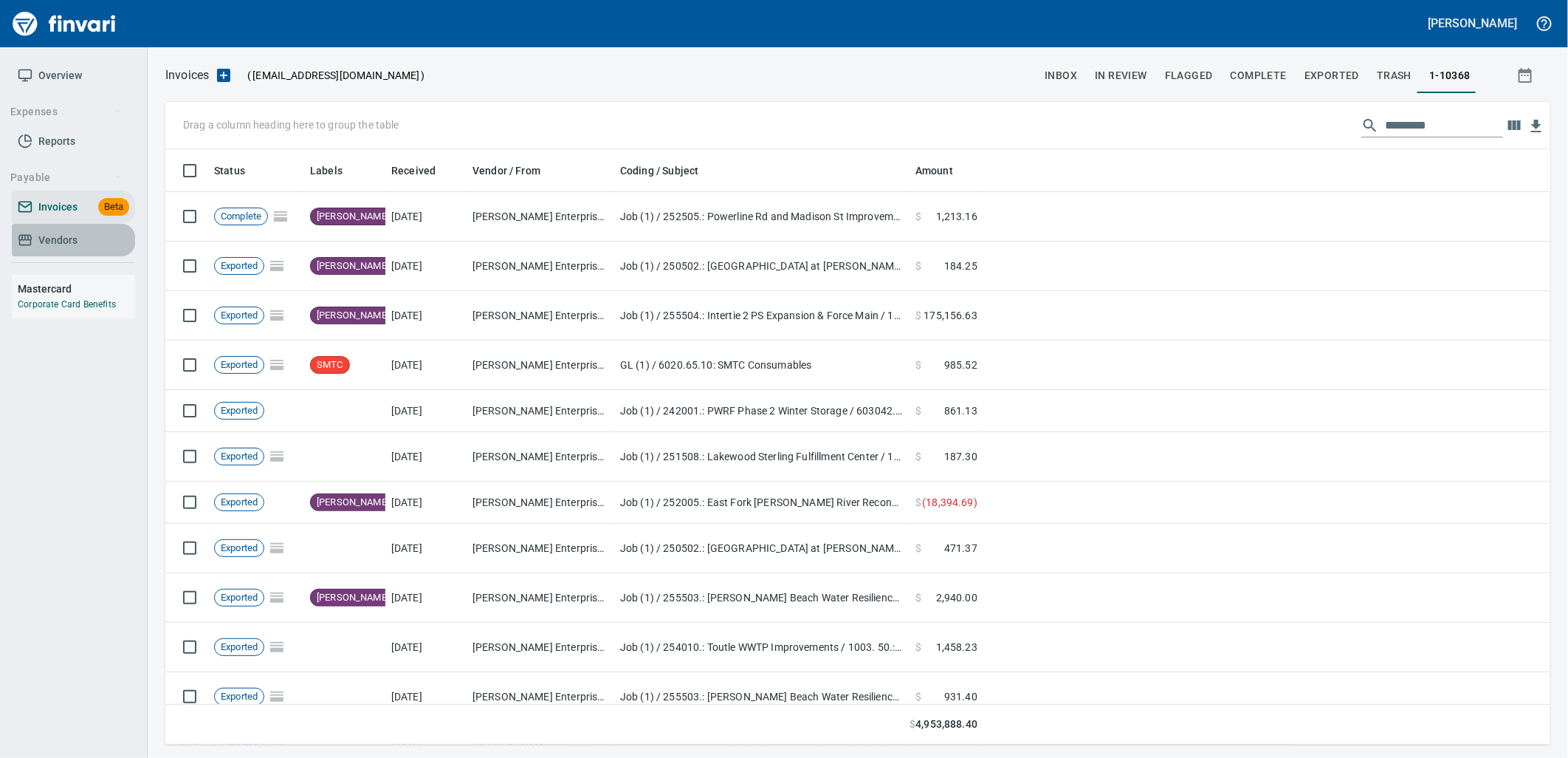
click at [98, 234] on span "Vendors" at bounding box center [74, 240] width 112 height 19
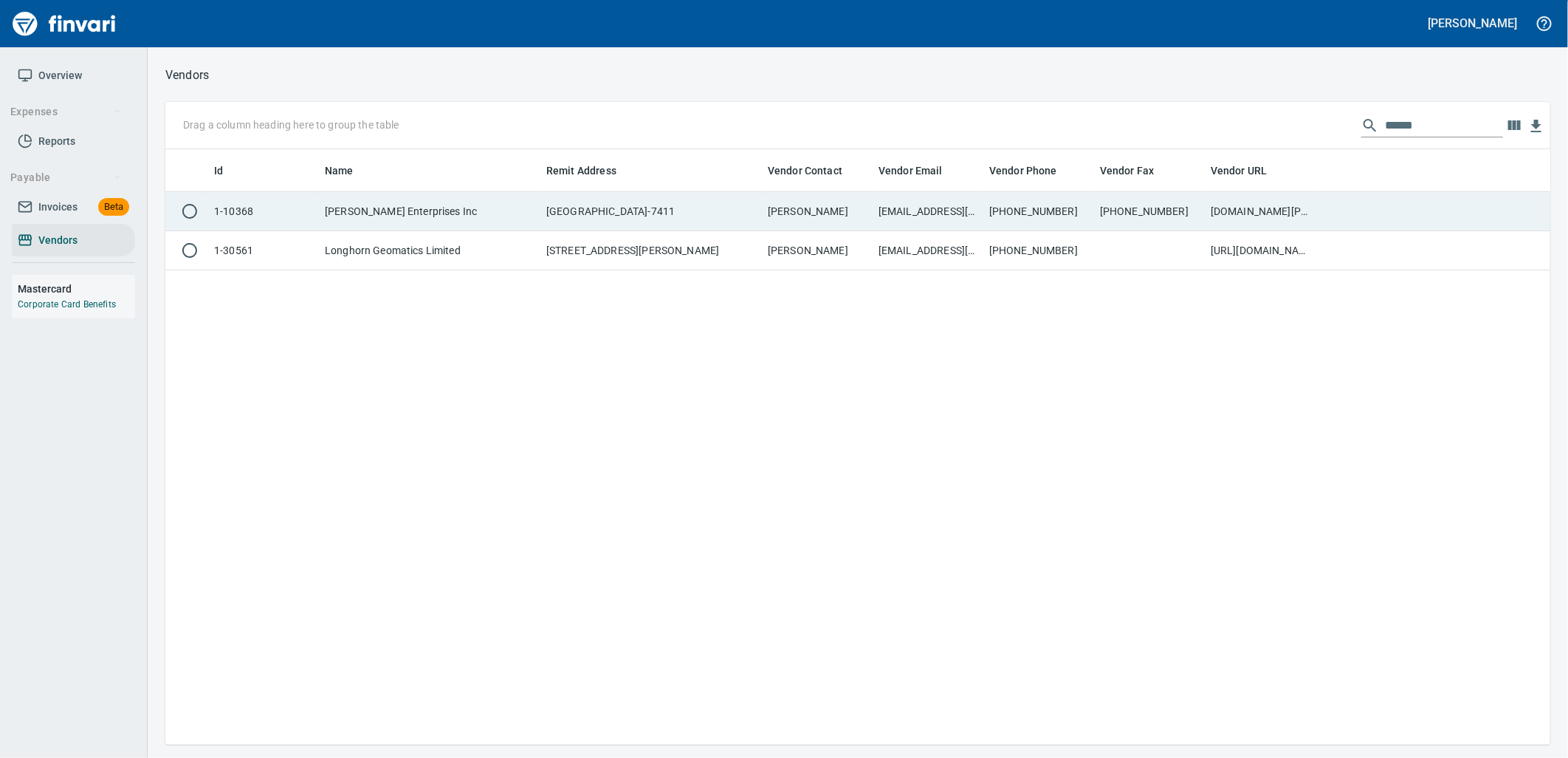
scroll to position [583, 1374]
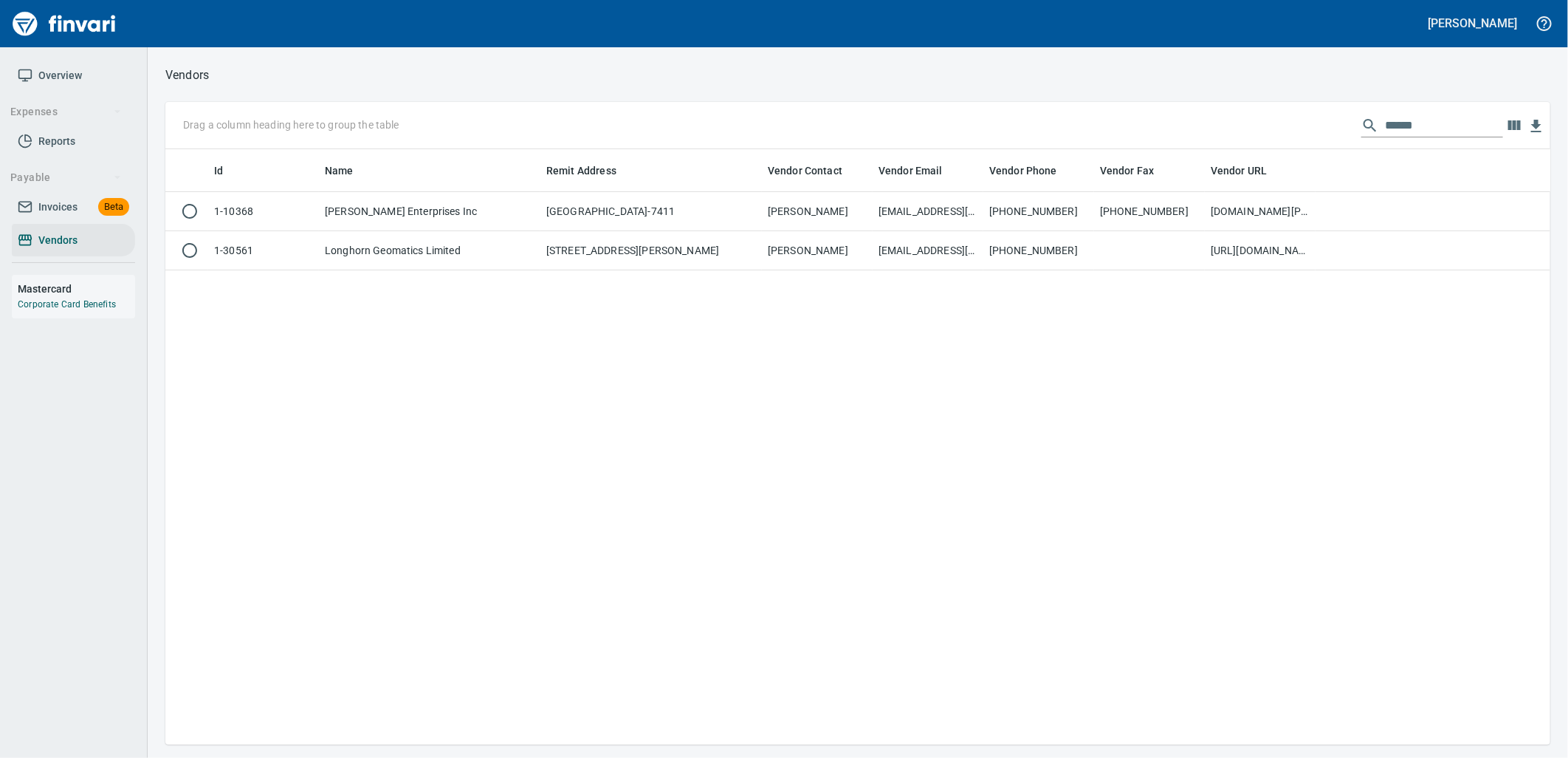
drag, startPoint x: 1431, startPoint y: 119, endPoint x: 1252, endPoint y: 127, distance: 179.2
click at [1252, 127] on div "Drag a column heading here to group the table ******" at bounding box center [857, 126] width 1385 height 47
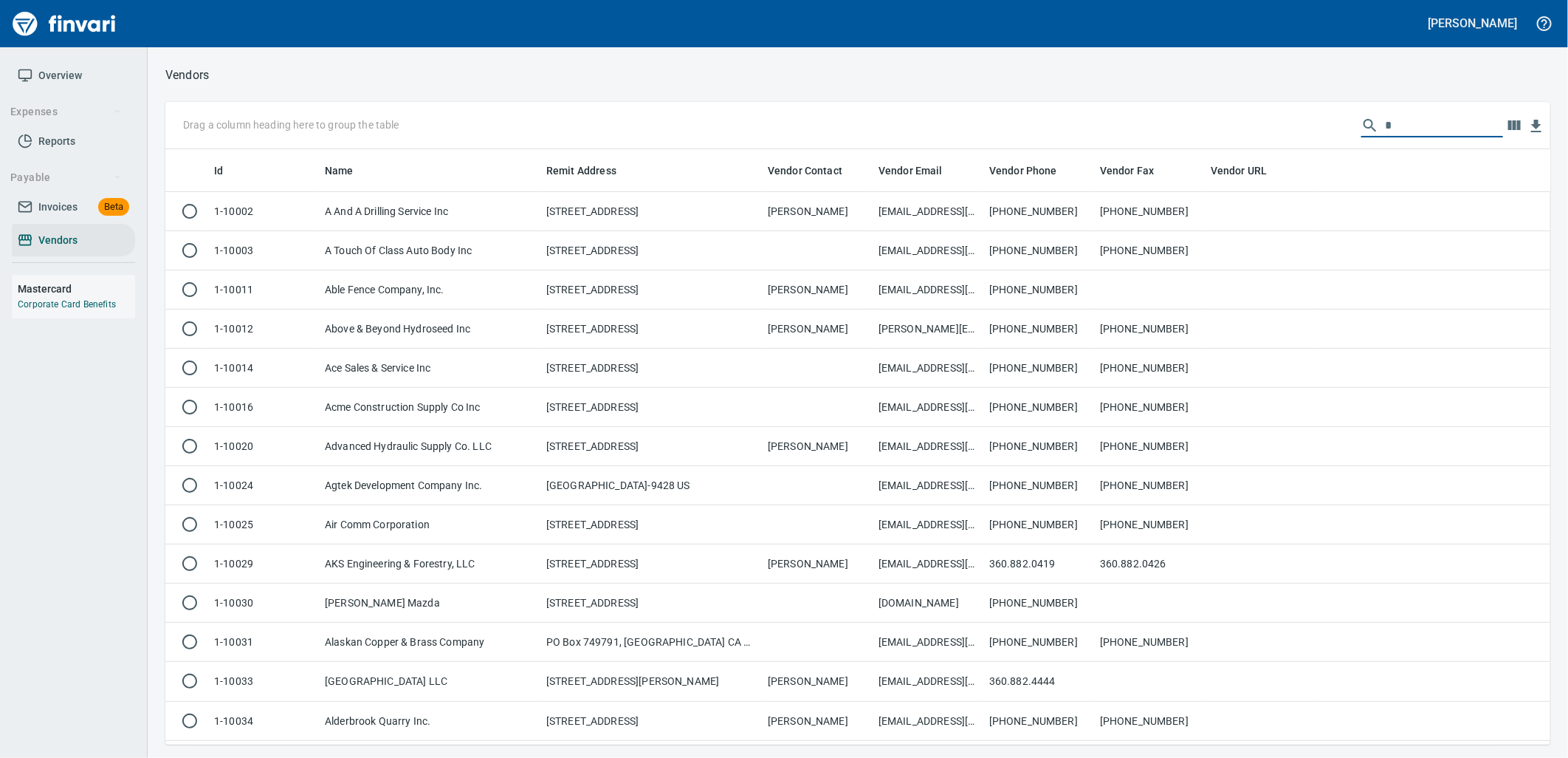
scroll to position [583, 1361]
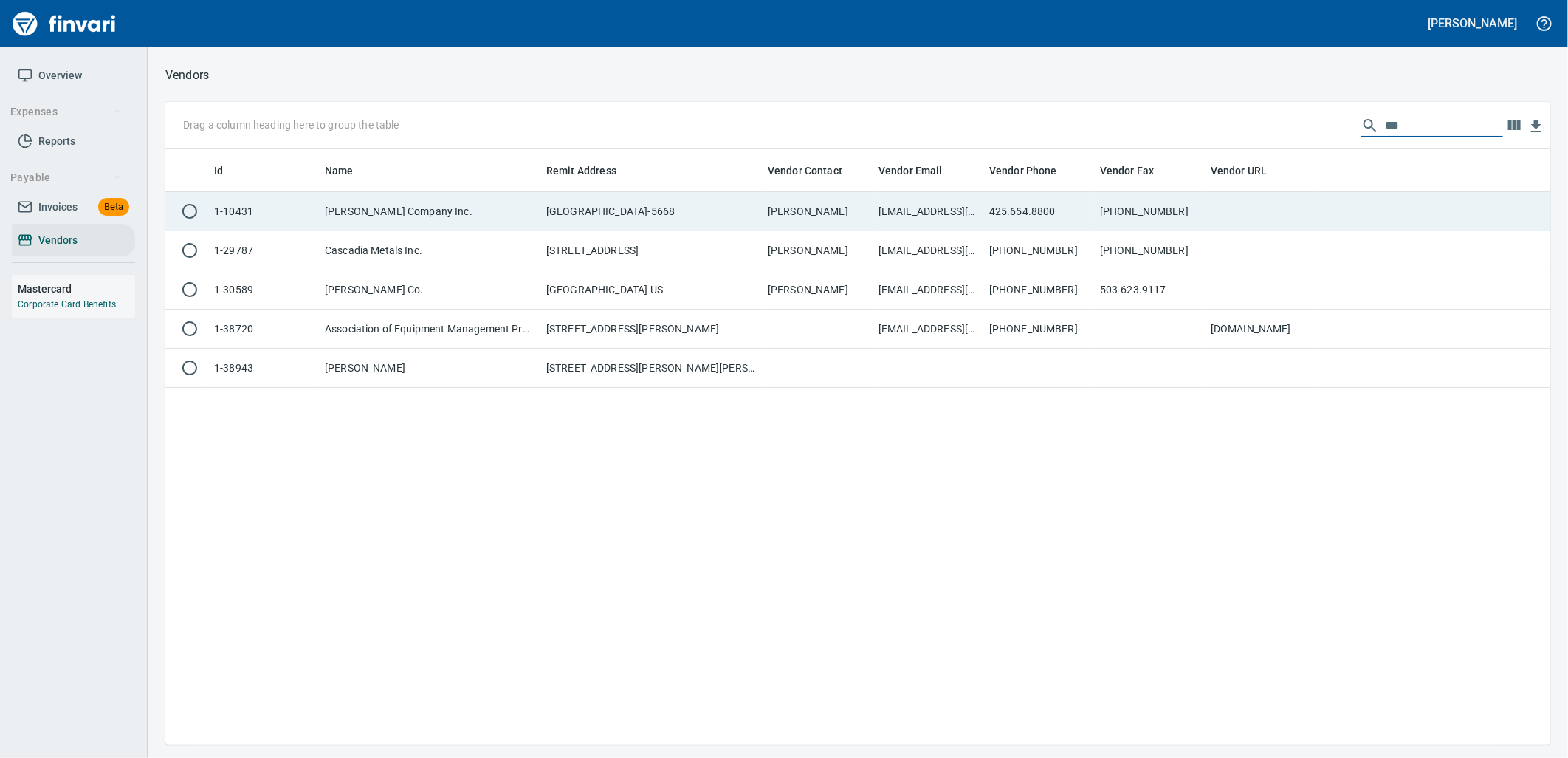
type input "***"
click at [643, 211] on td "[GEOGRAPHIC_DATA]-5668" at bounding box center [651, 212] width 222 height 39
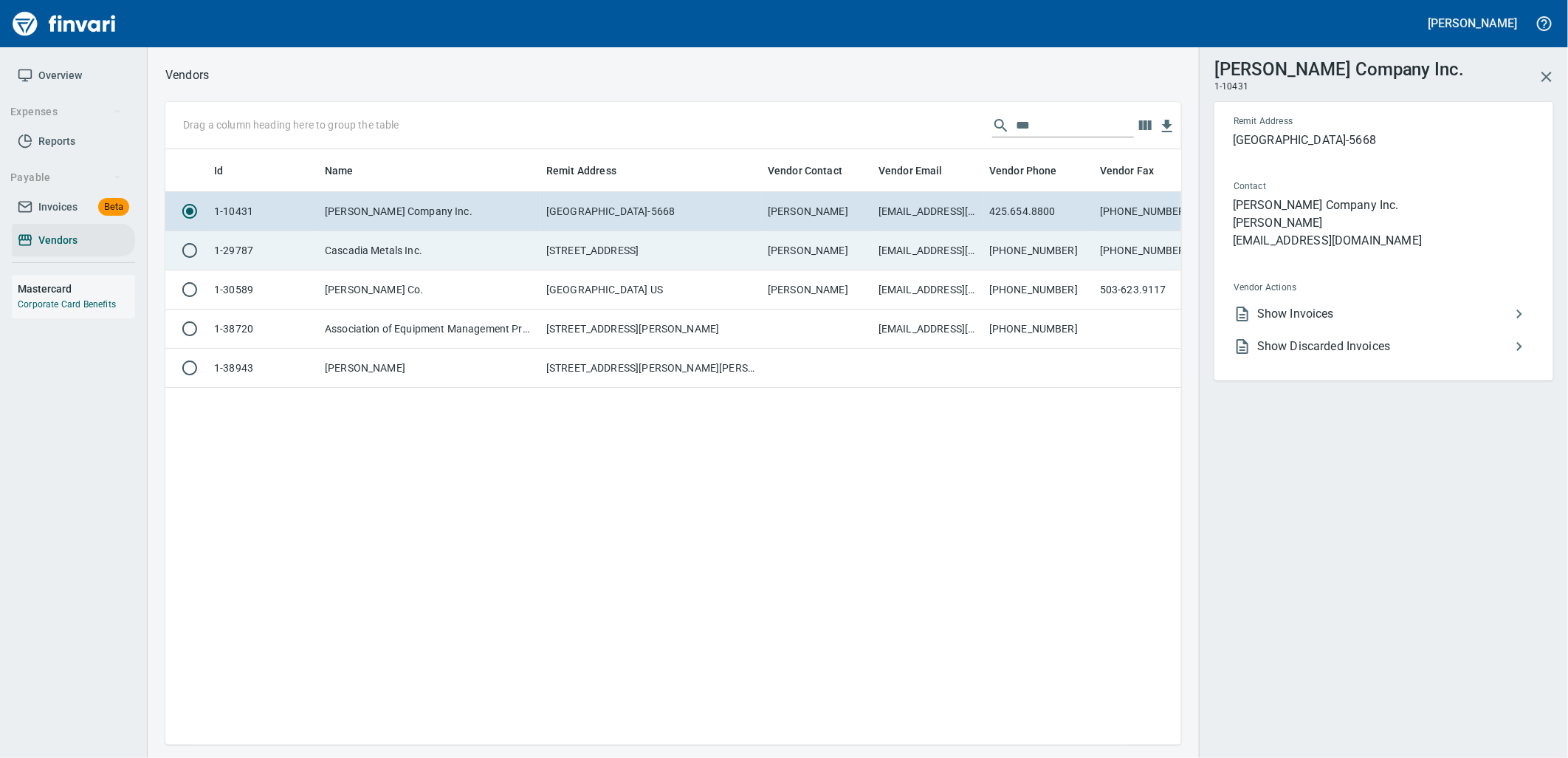
scroll to position [570, 1004]
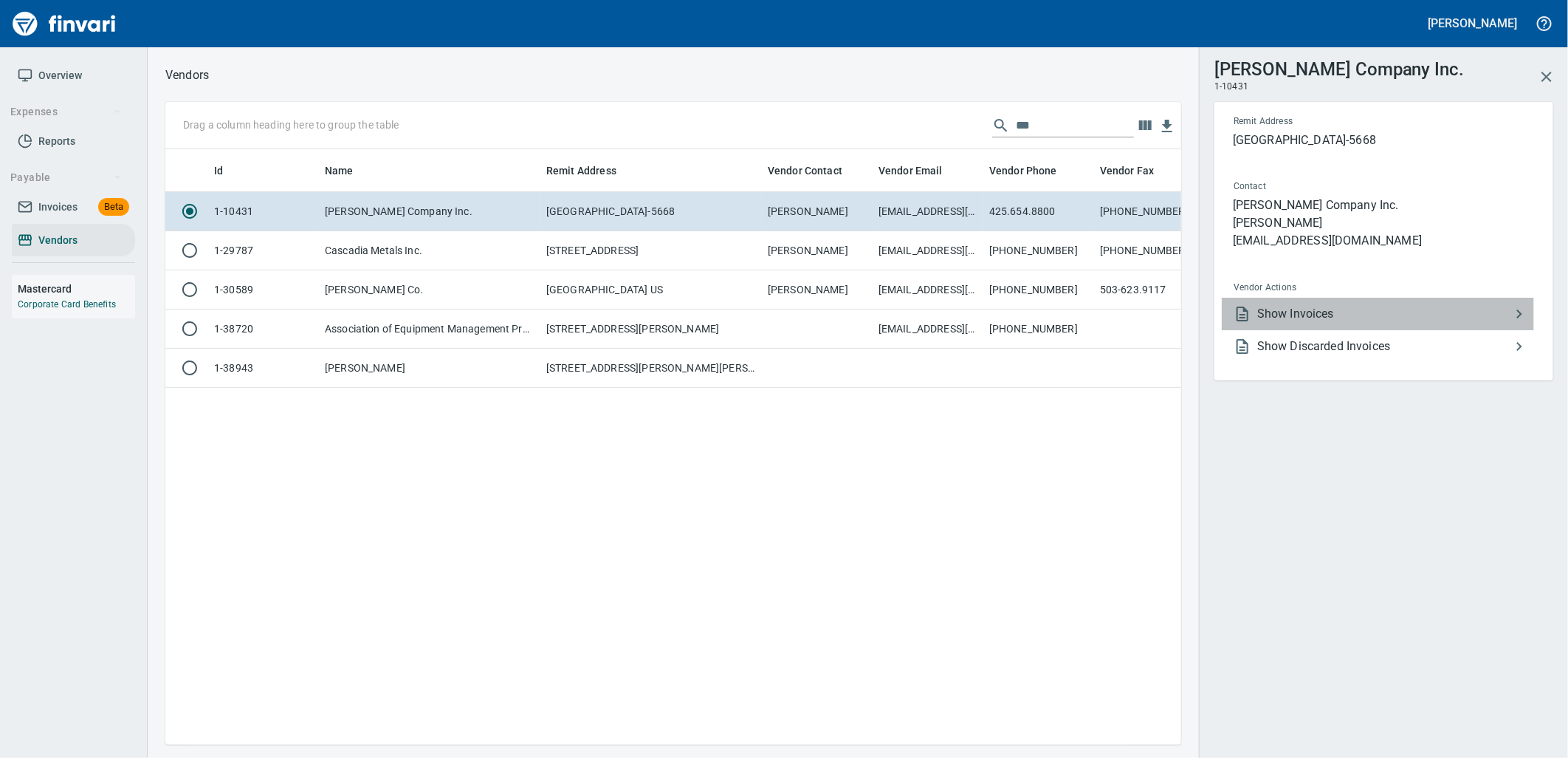
click at [1338, 306] on span "Show Invoices" at bounding box center [1384, 314] width 253 height 18
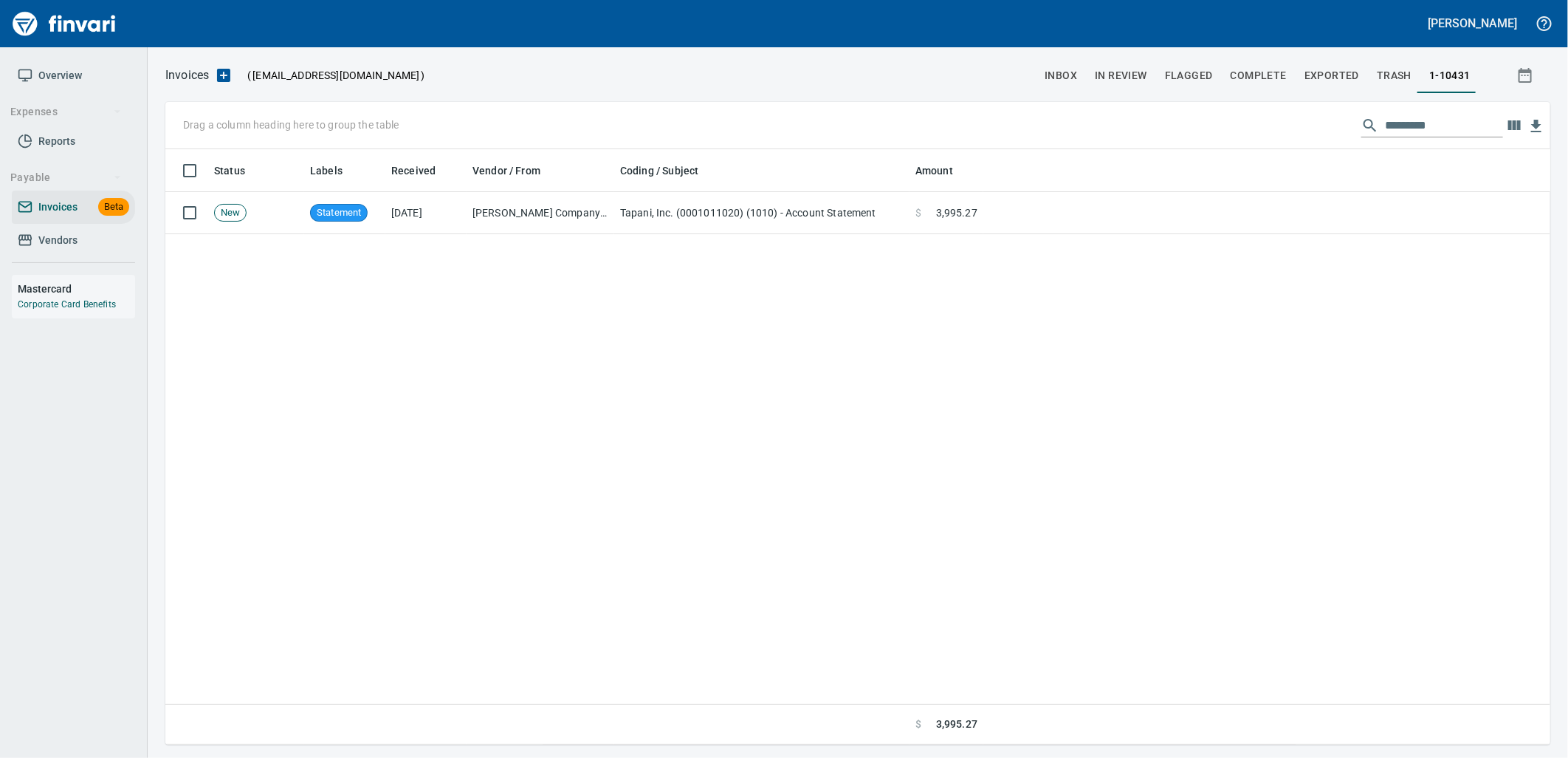
scroll to position [583, 1374]
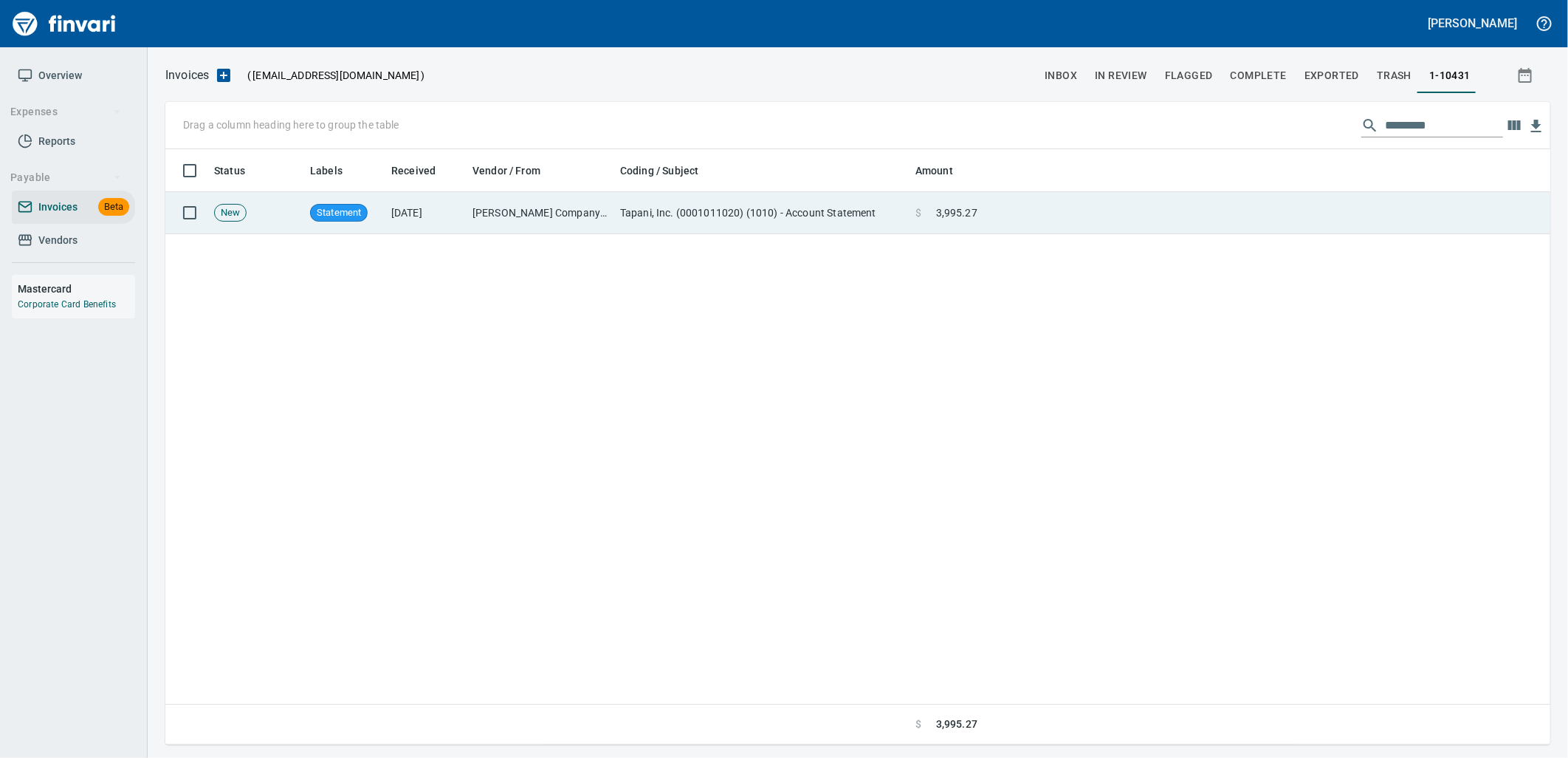
click at [1356, 219] on td at bounding box center [1268, 213] width 568 height 42
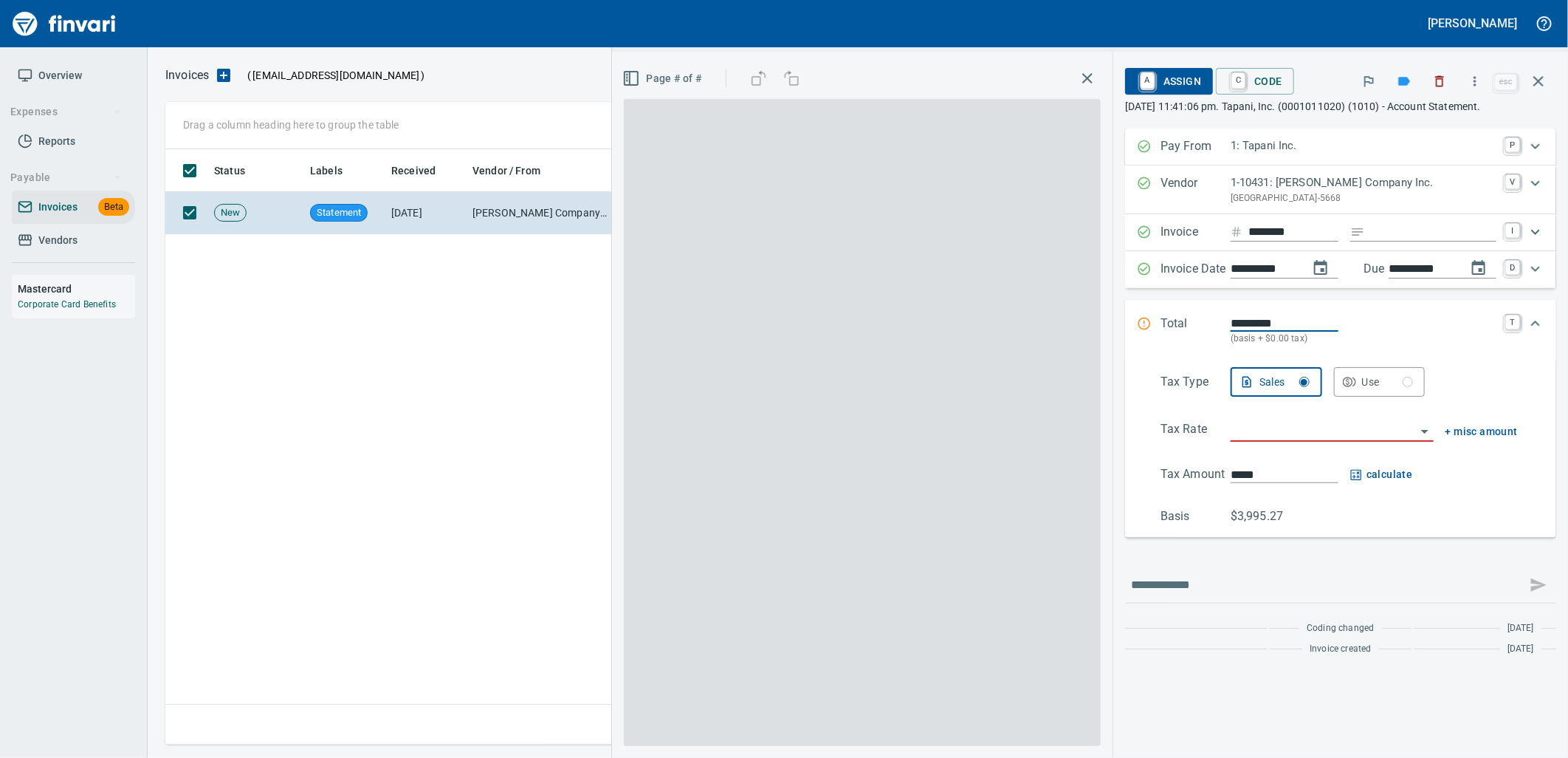
click at [1551, 81] on button "button" at bounding box center [1539, 81] width 35 height 35
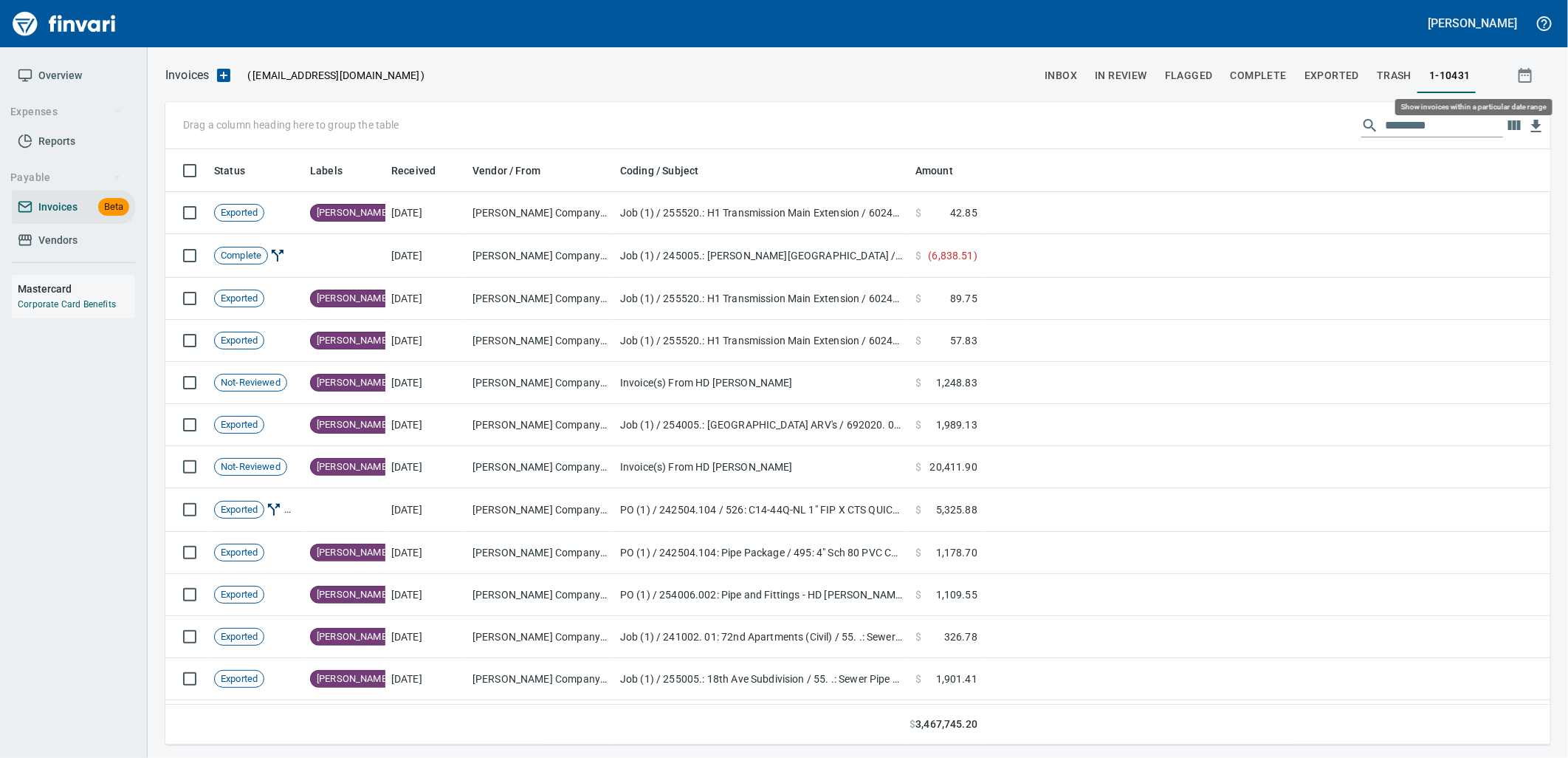
scroll to position [583, 1361]
drag, startPoint x: 1419, startPoint y: 131, endPoint x: 1382, endPoint y: 130, distance: 37.0
click at [1385, 130] on input "text" at bounding box center [1444, 126] width 118 height 24
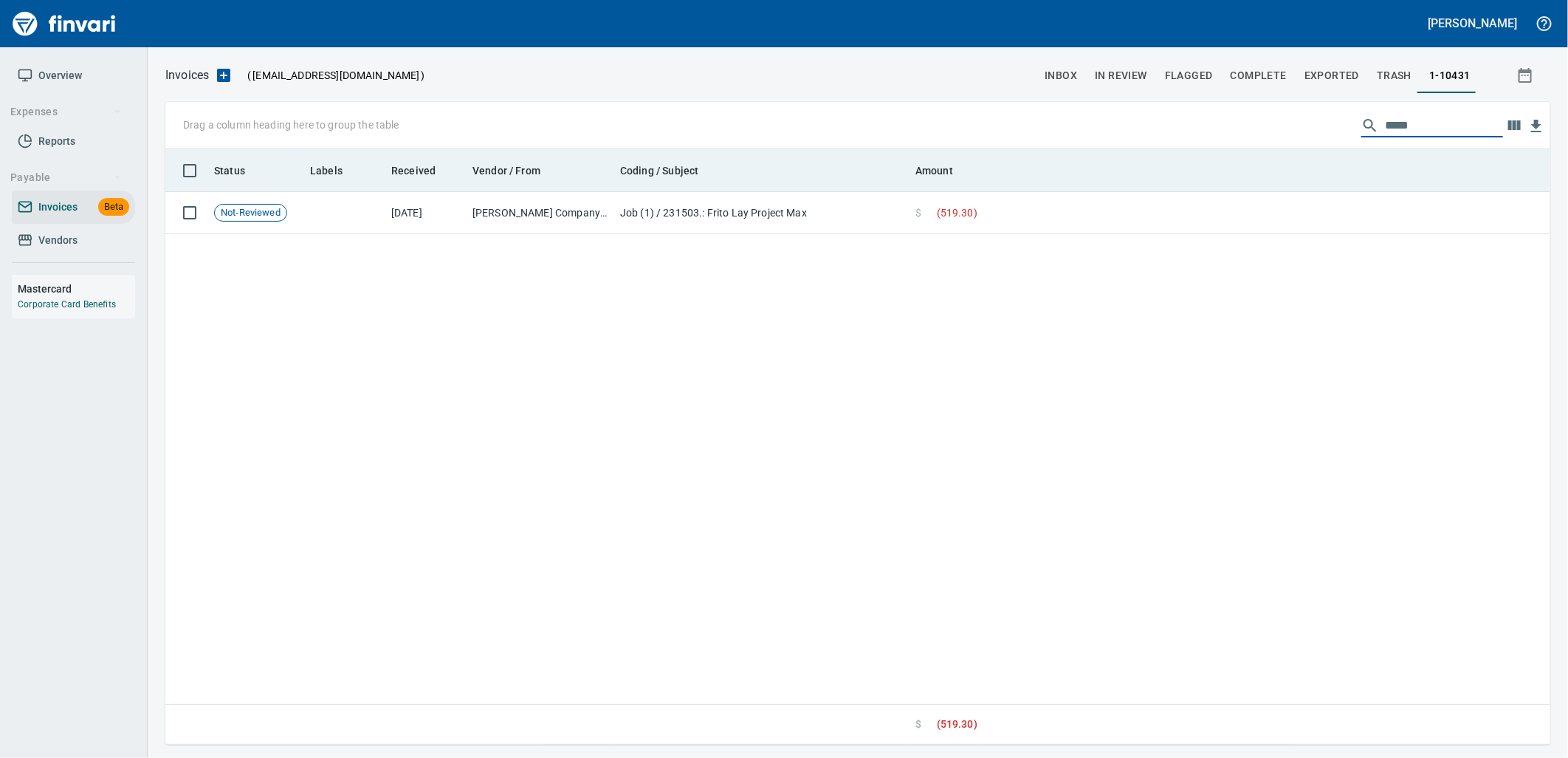
type input "******"
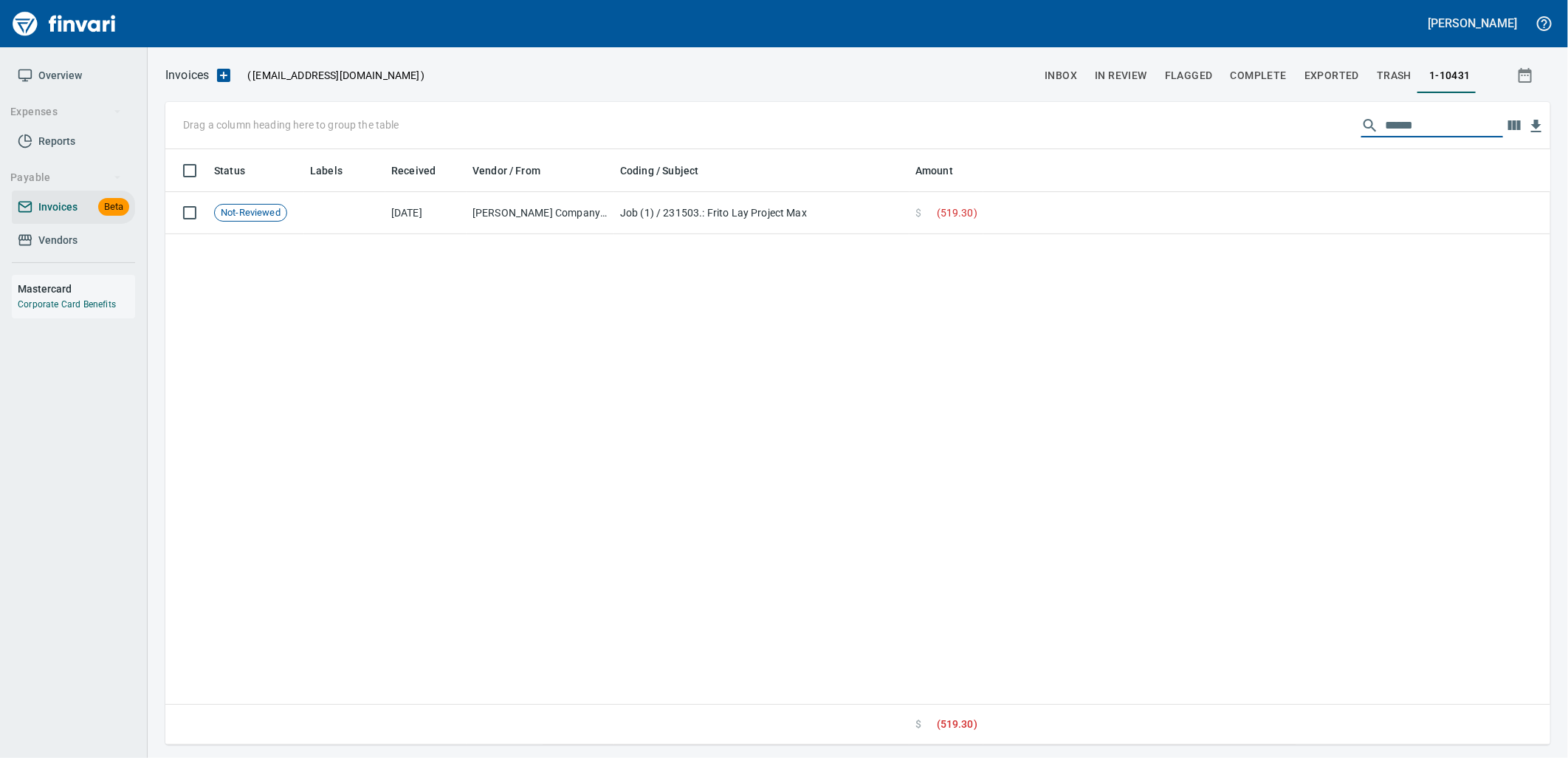
drag, startPoint x: 1476, startPoint y: 121, endPoint x: 1195, endPoint y: 134, distance: 281.3
click at [1208, 134] on div "Drag a column heading here to group the table ******" at bounding box center [857, 126] width 1385 height 47
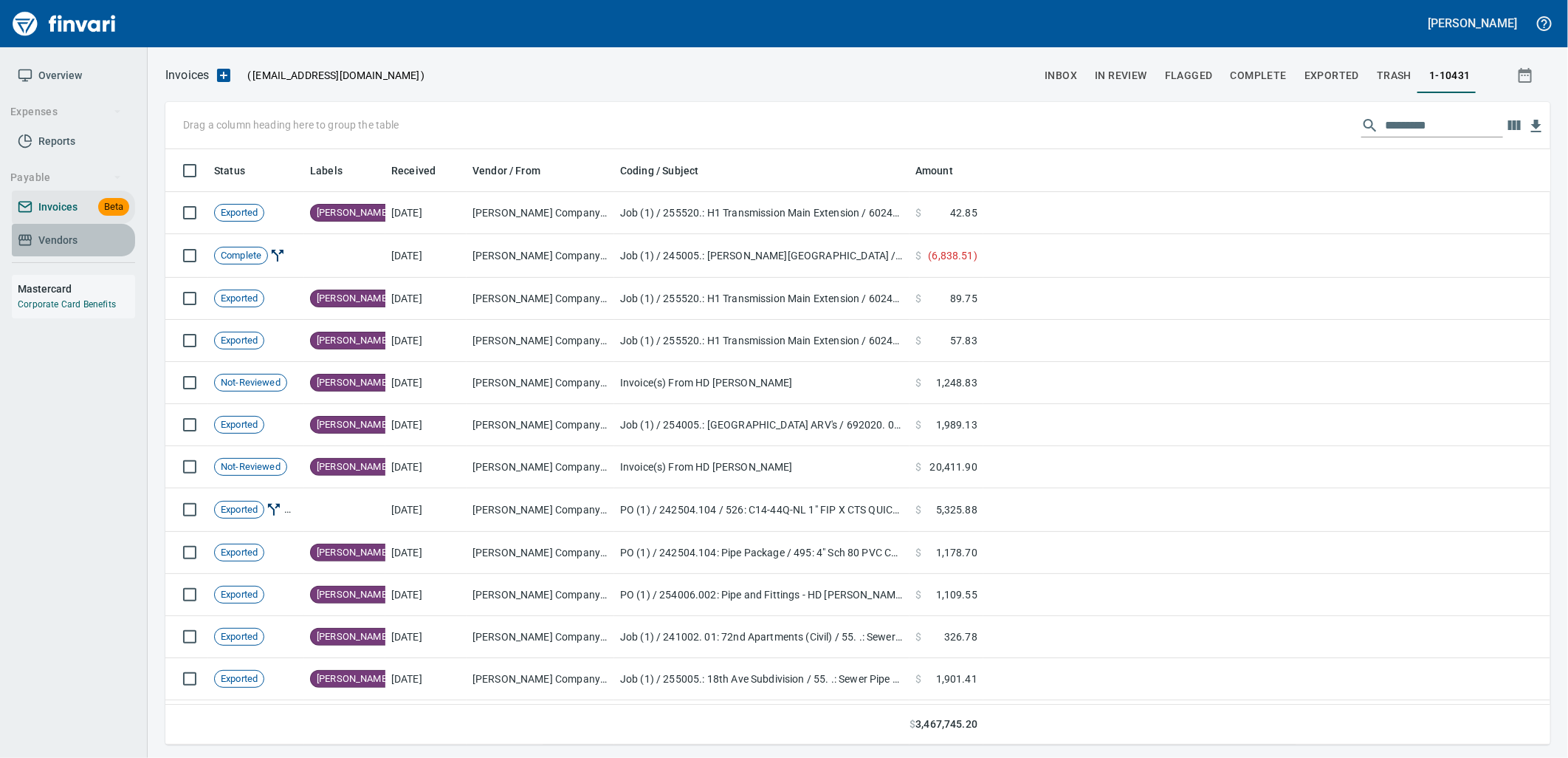
click at [56, 244] on span "Vendors" at bounding box center [58, 240] width 39 height 19
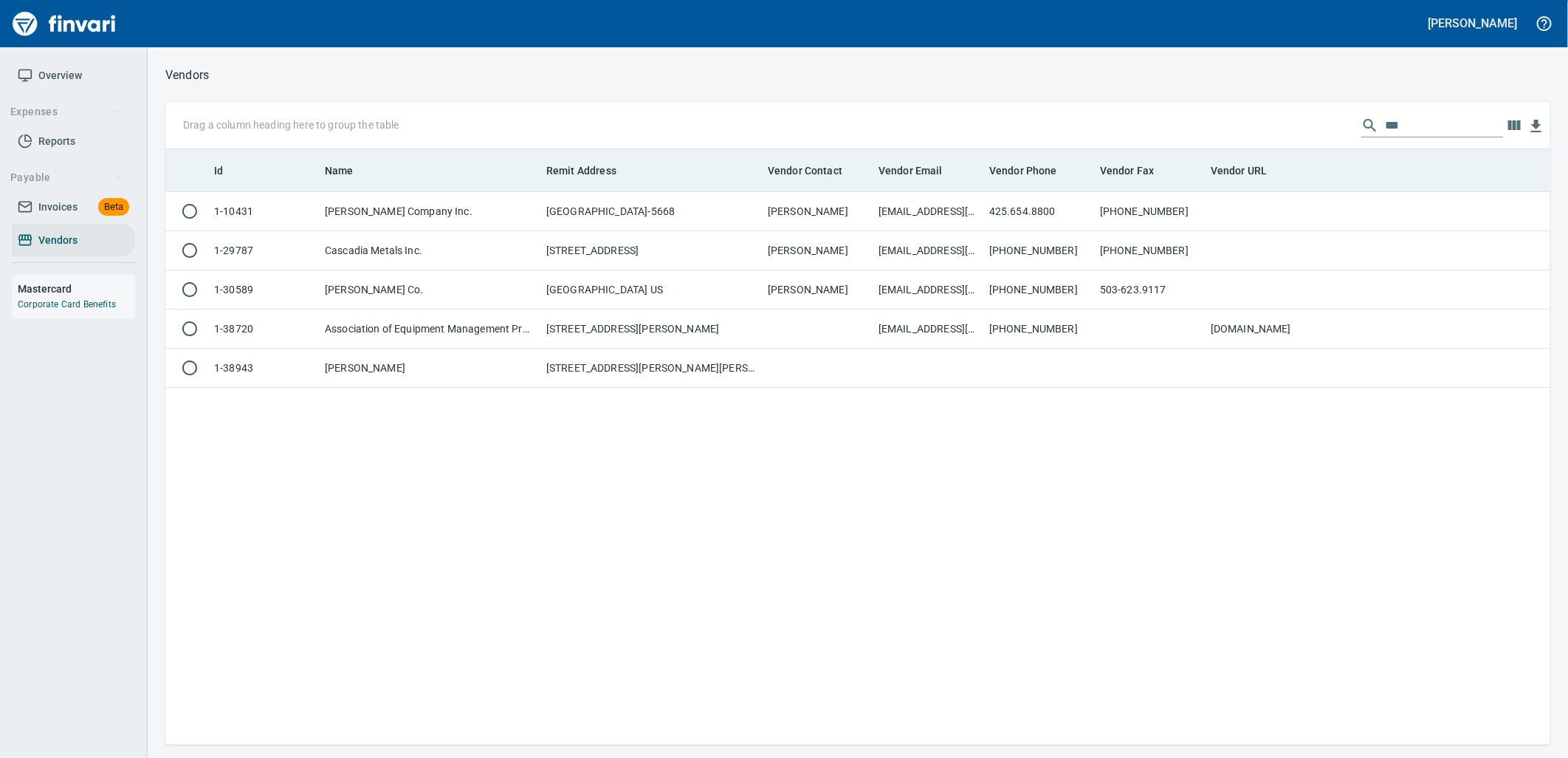
scroll to position [583, 1374]
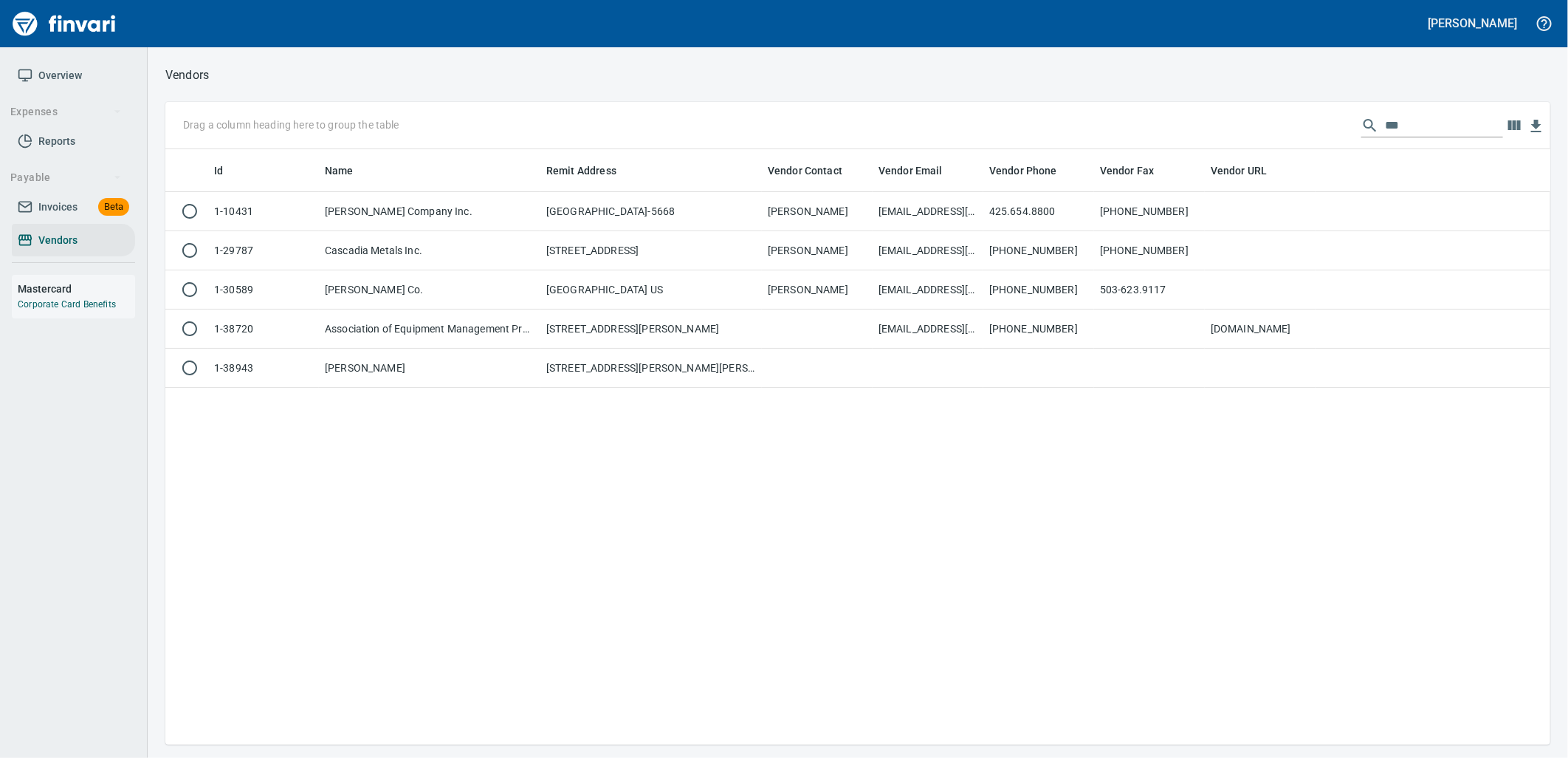
drag, startPoint x: 1416, startPoint y: 112, endPoint x: 1245, endPoint y: 135, distance: 172.5
click at [1245, 135] on div "Drag a column heading here to group the table ***" at bounding box center [857, 126] width 1385 height 47
drag, startPoint x: 1375, startPoint y: 124, endPoint x: 1295, endPoint y: 130, distance: 80.2
click at [1303, 130] on div "Drag a column heading here to group the table ***" at bounding box center [857, 126] width 1385 height 47
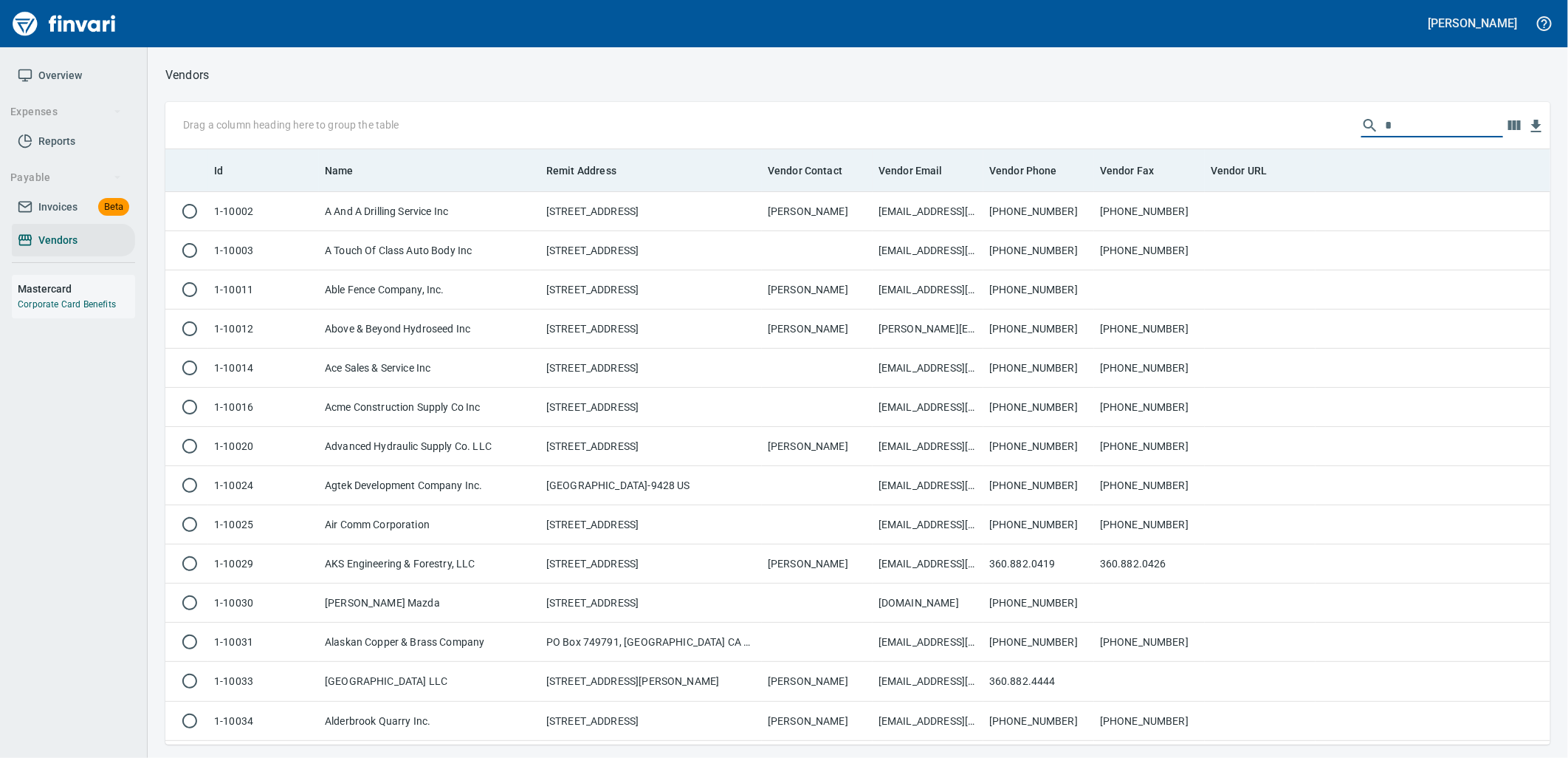
scroll to position [583, 1361]
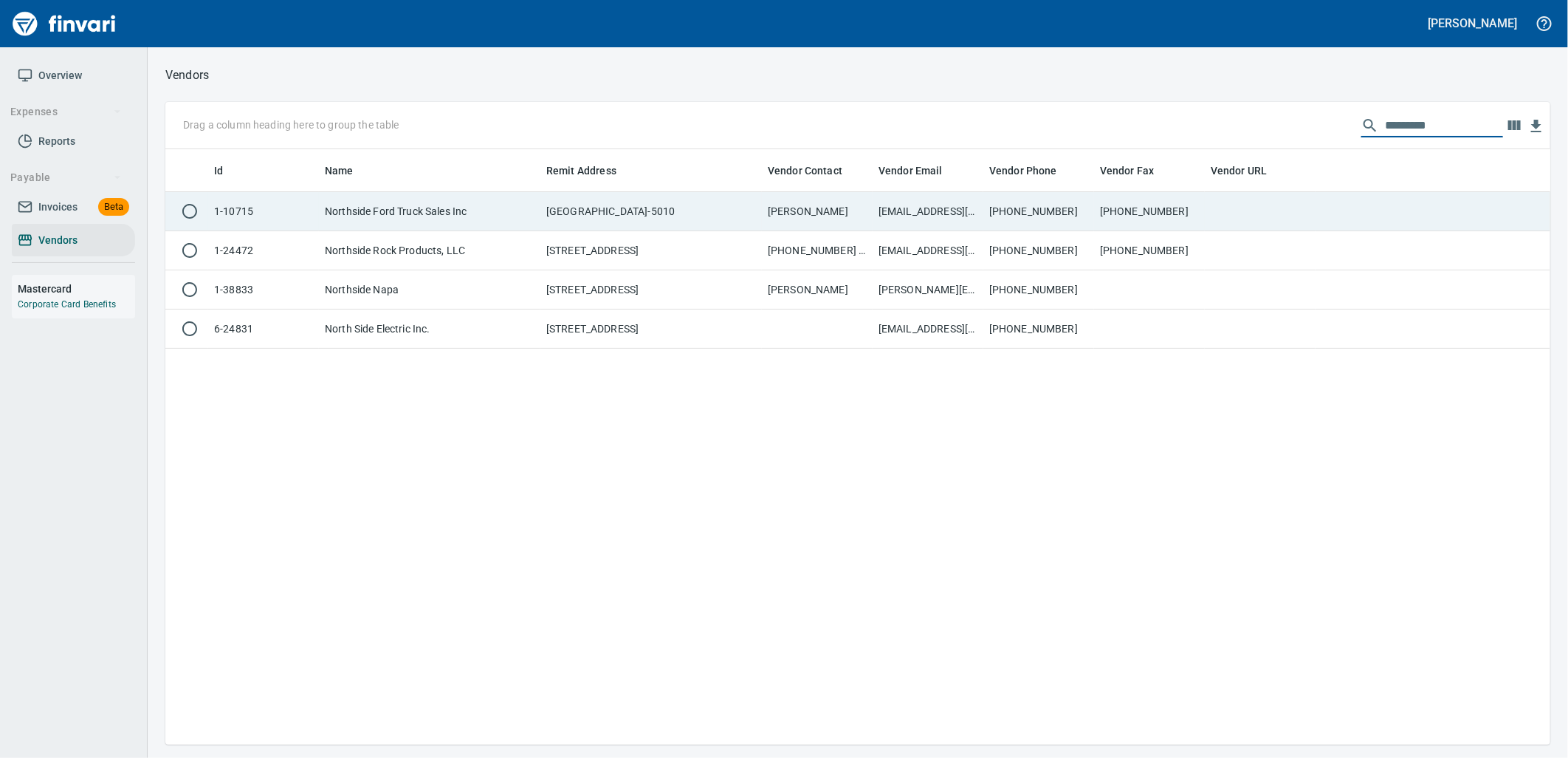
type input "*********"
click at [738, 214] on td "[GEOGRAPHIC_DATA]-5010" at bounding box center [651, 212] width 222 height 39
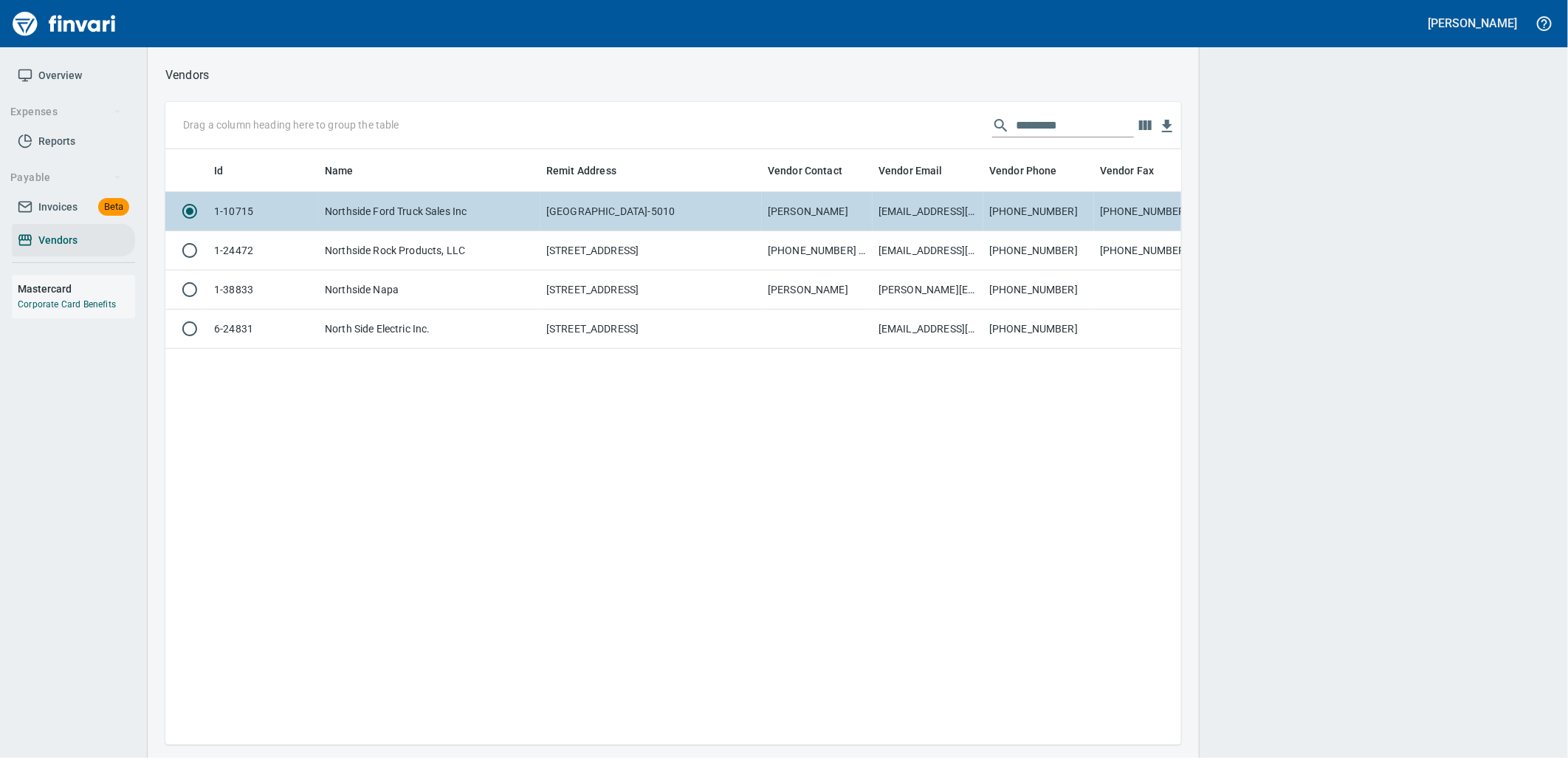
scroll to position [570, 1004]
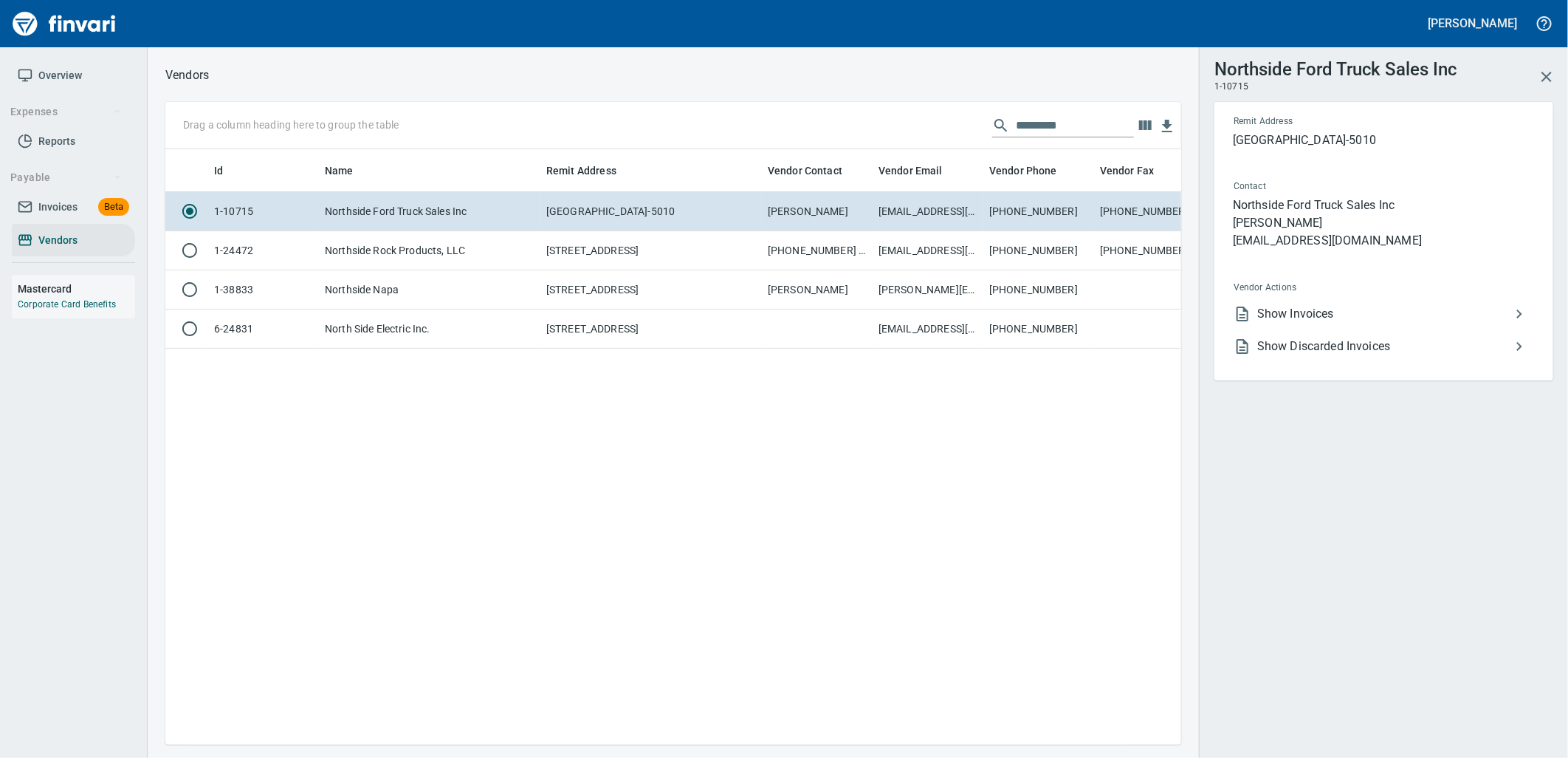
click at [1300, 311] on span "Show Invoices" at bounding box center [1384, 314] width 253 height 18
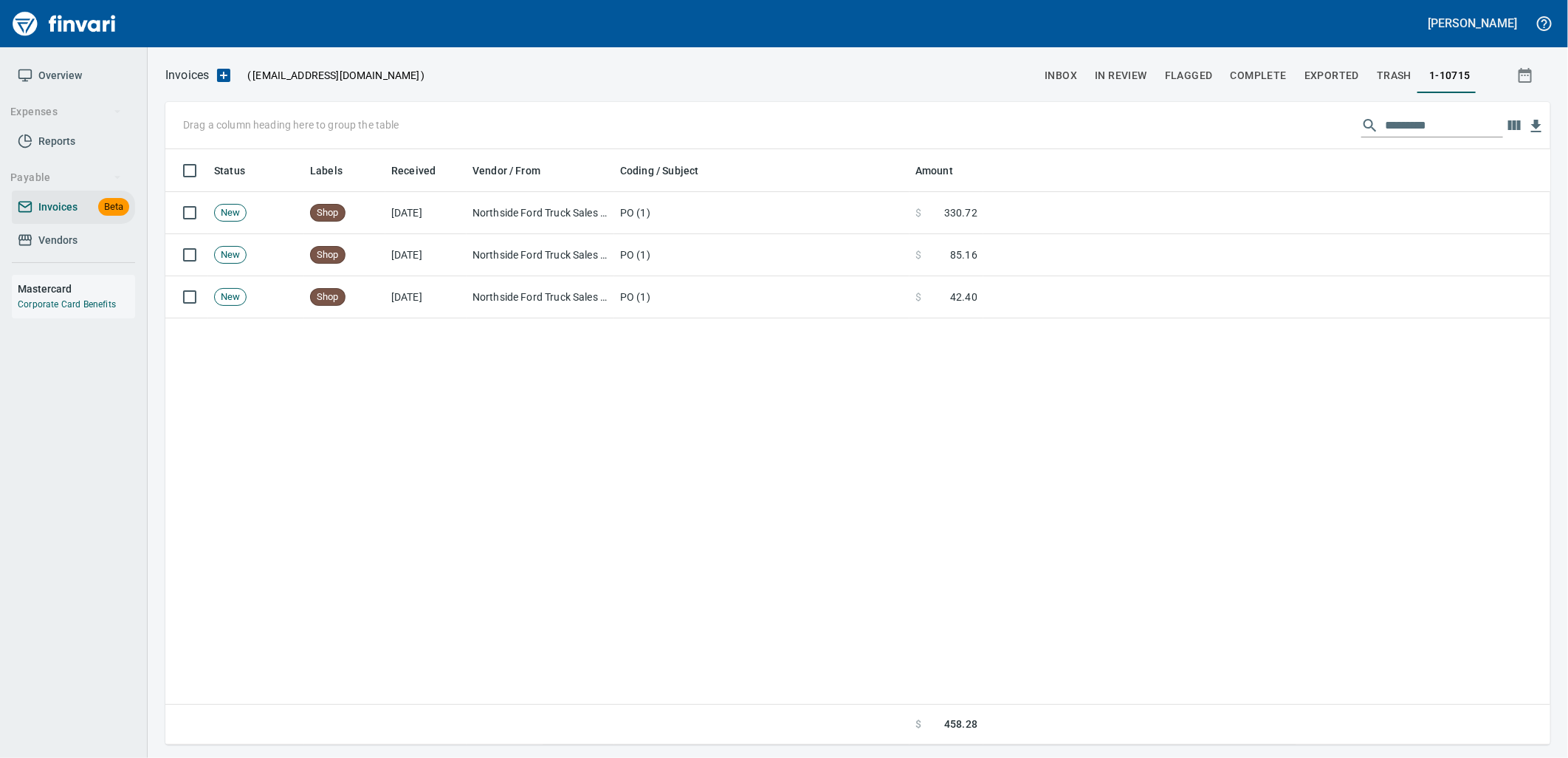
scroll to position [583, 1361]
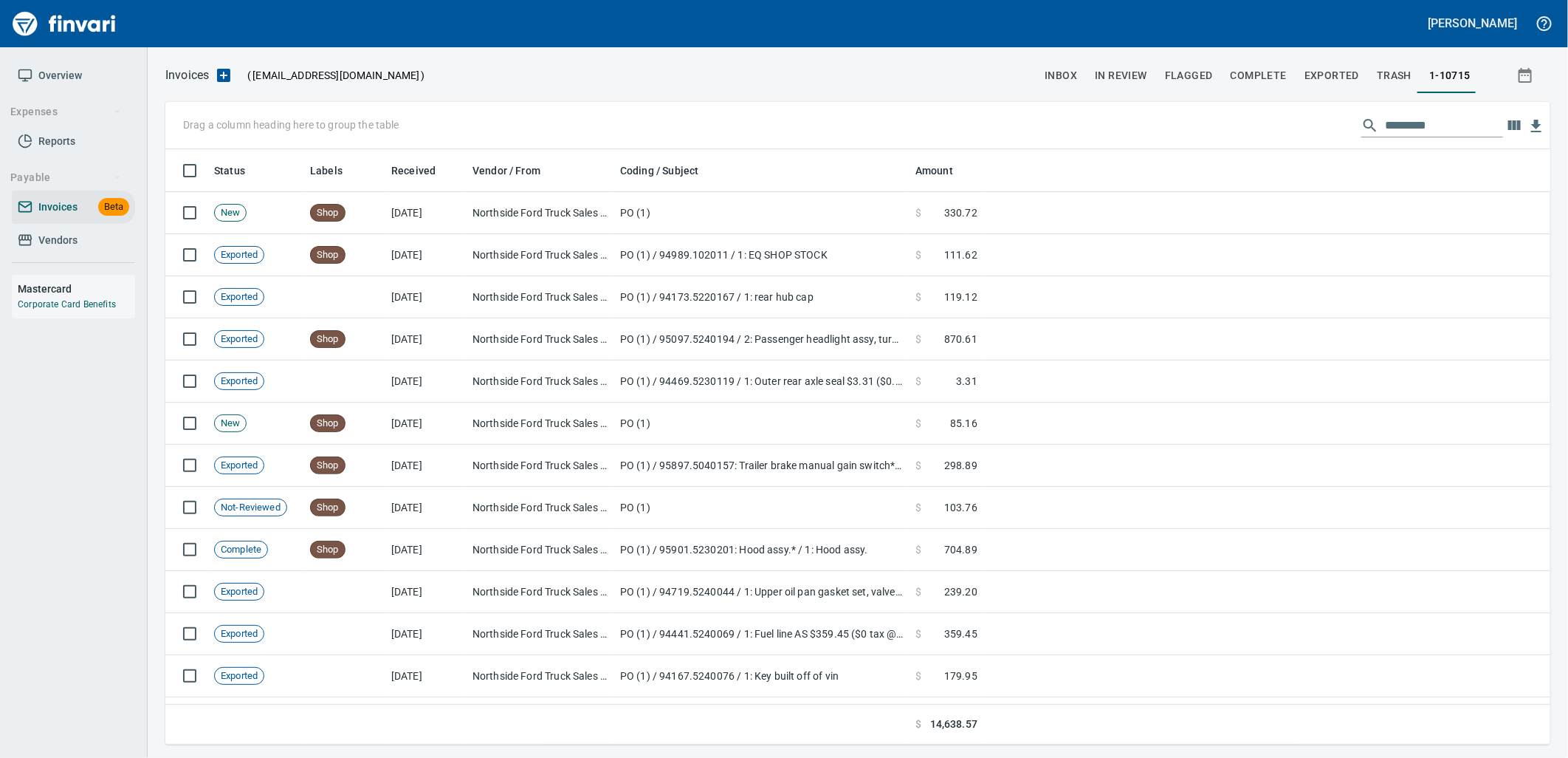
click at [1421, 121] on input "text" at bounding box center [1444, 126] width 118 height 24
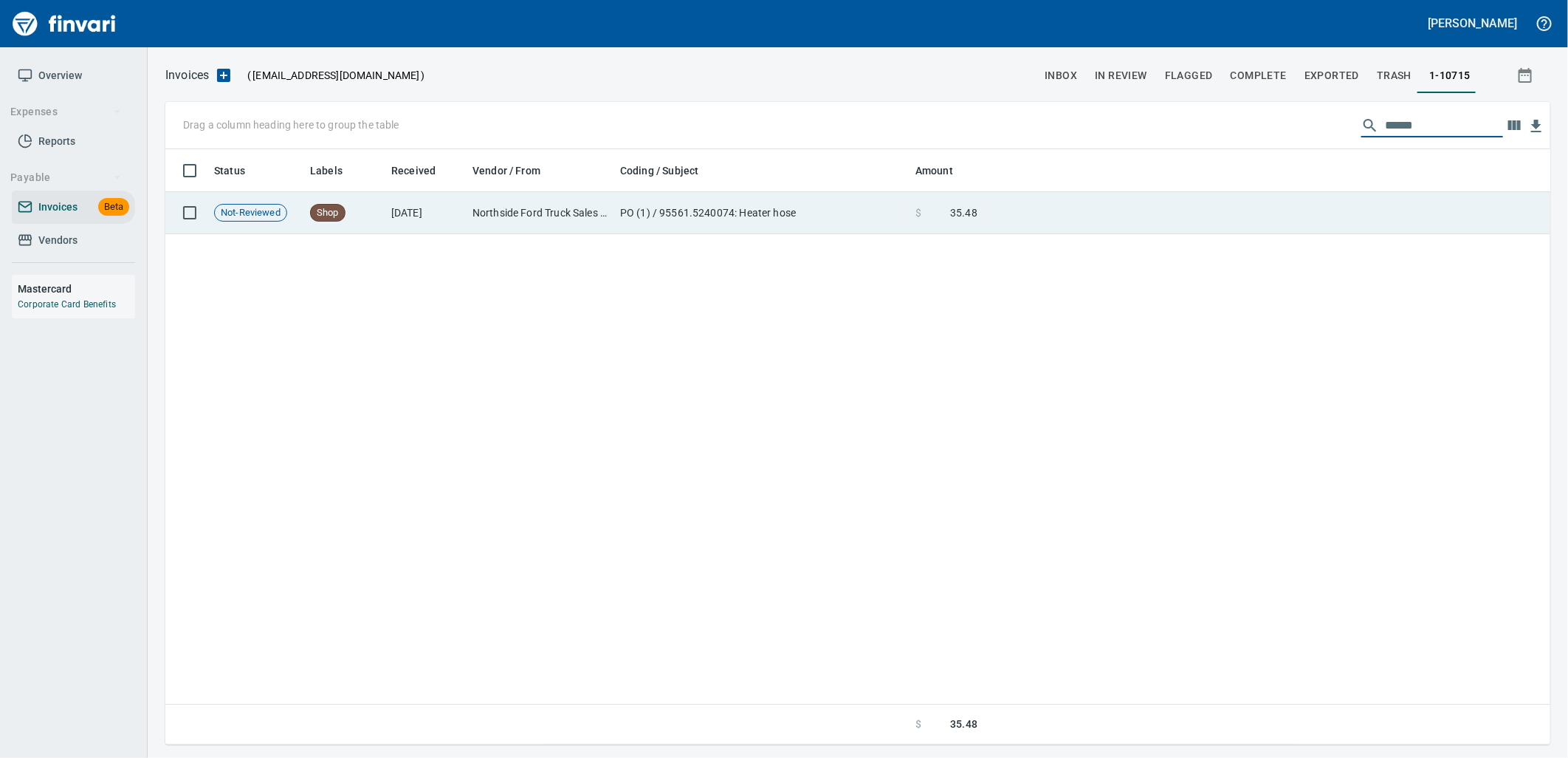
click at [1162, 222] on td at bounding box center [1268, 213] width 568 height 42
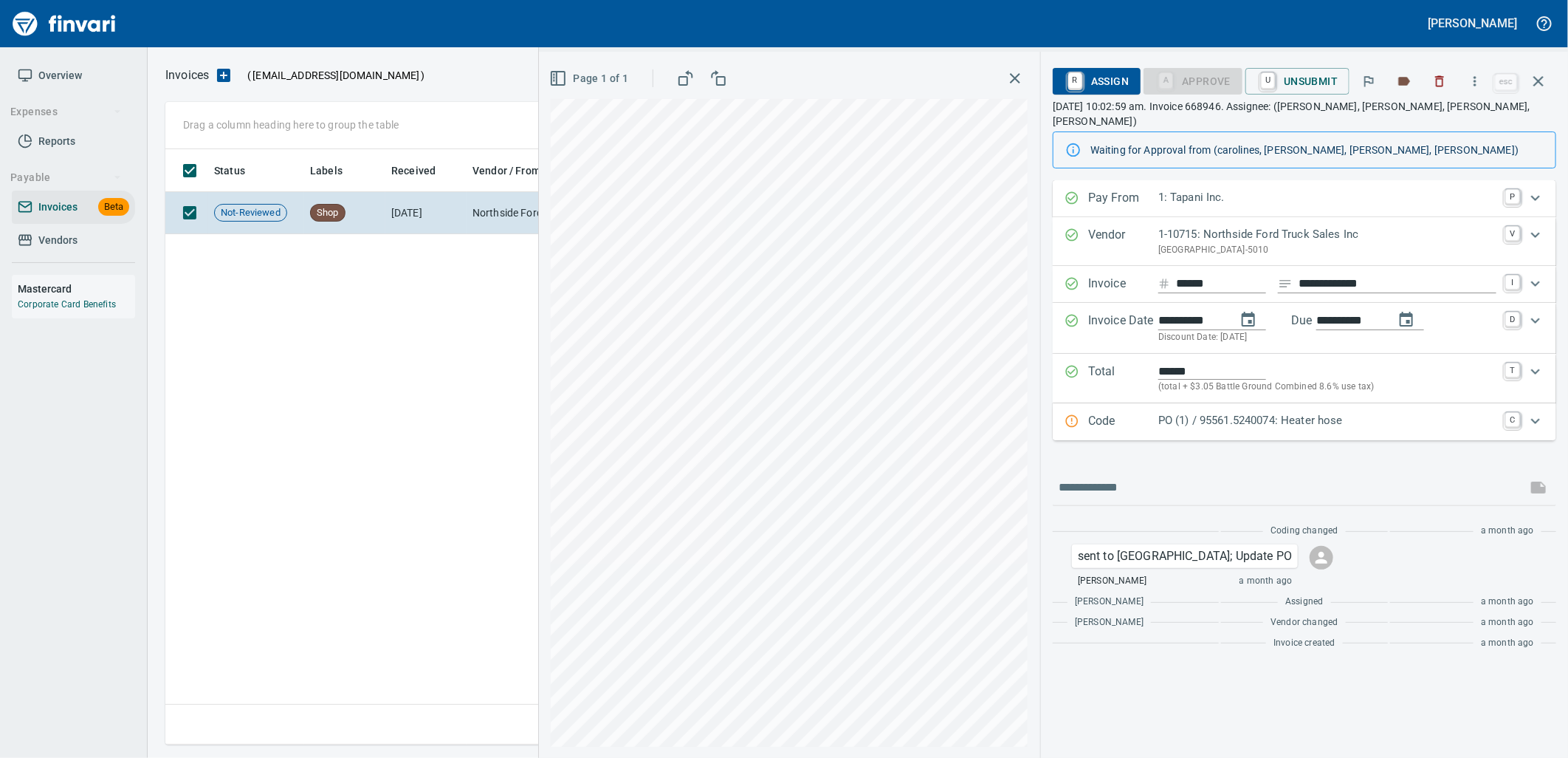
click at [1282, 412] on p "PO (1) / 95561.5240074: Heater hose" at bounding box center [1327, 420] width 338 height 17
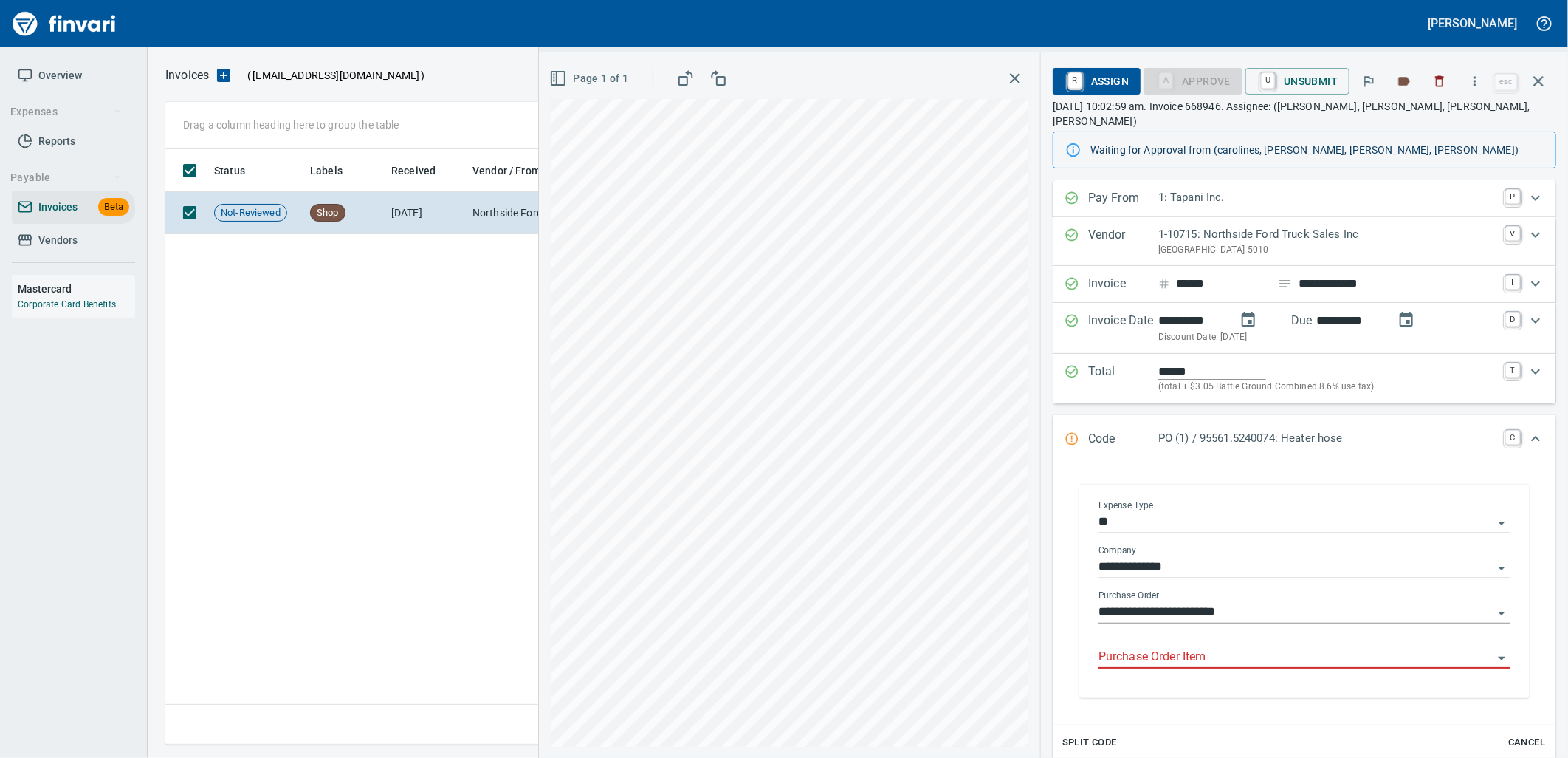
click at [1256, 647] on input "Purchase Order Item" at bounding box center [1296, 657] width 395 height 21
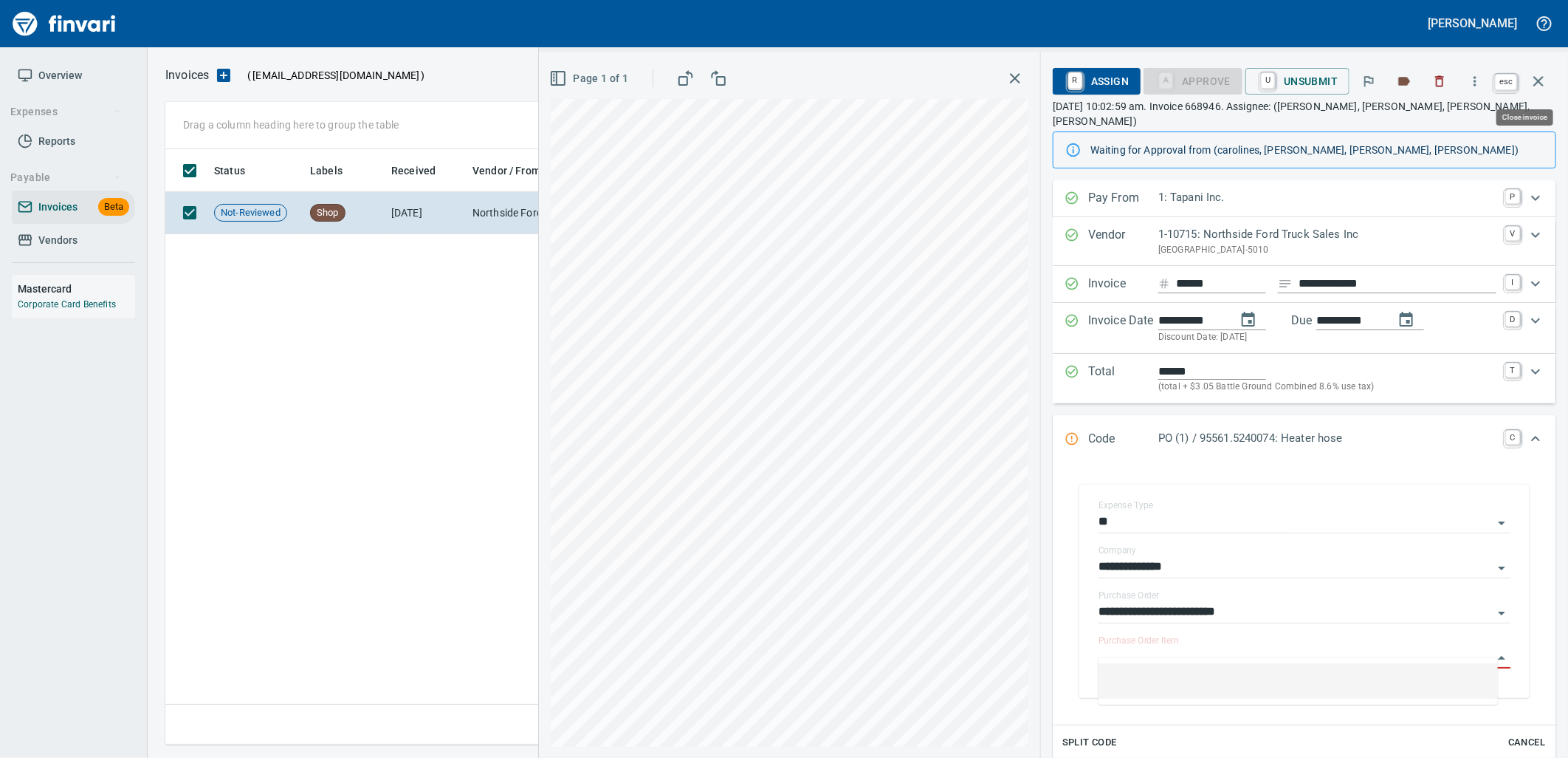
click at [1546, 78] on icon "button" at bounding box center [1539, 81] width 18 height 18
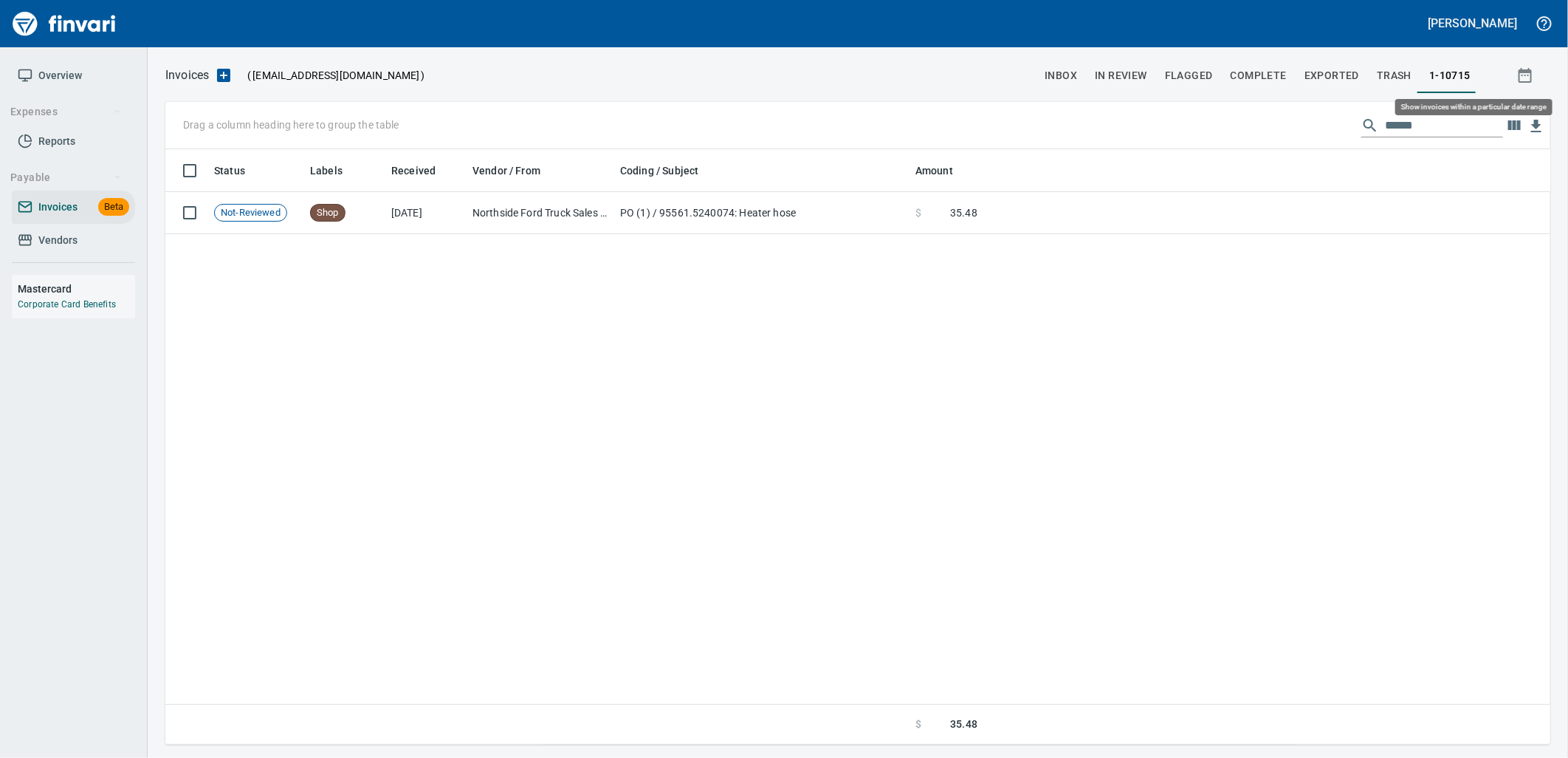
scroll to position [583, 1372]
drag, startPoint x: 1457, startPoint y: 121, endPoint x: 1375, endPoint y: 123, distance: 82.0
click at [1385, 123] on input "******" at bounding box center [1444, 126] width 118 height 24
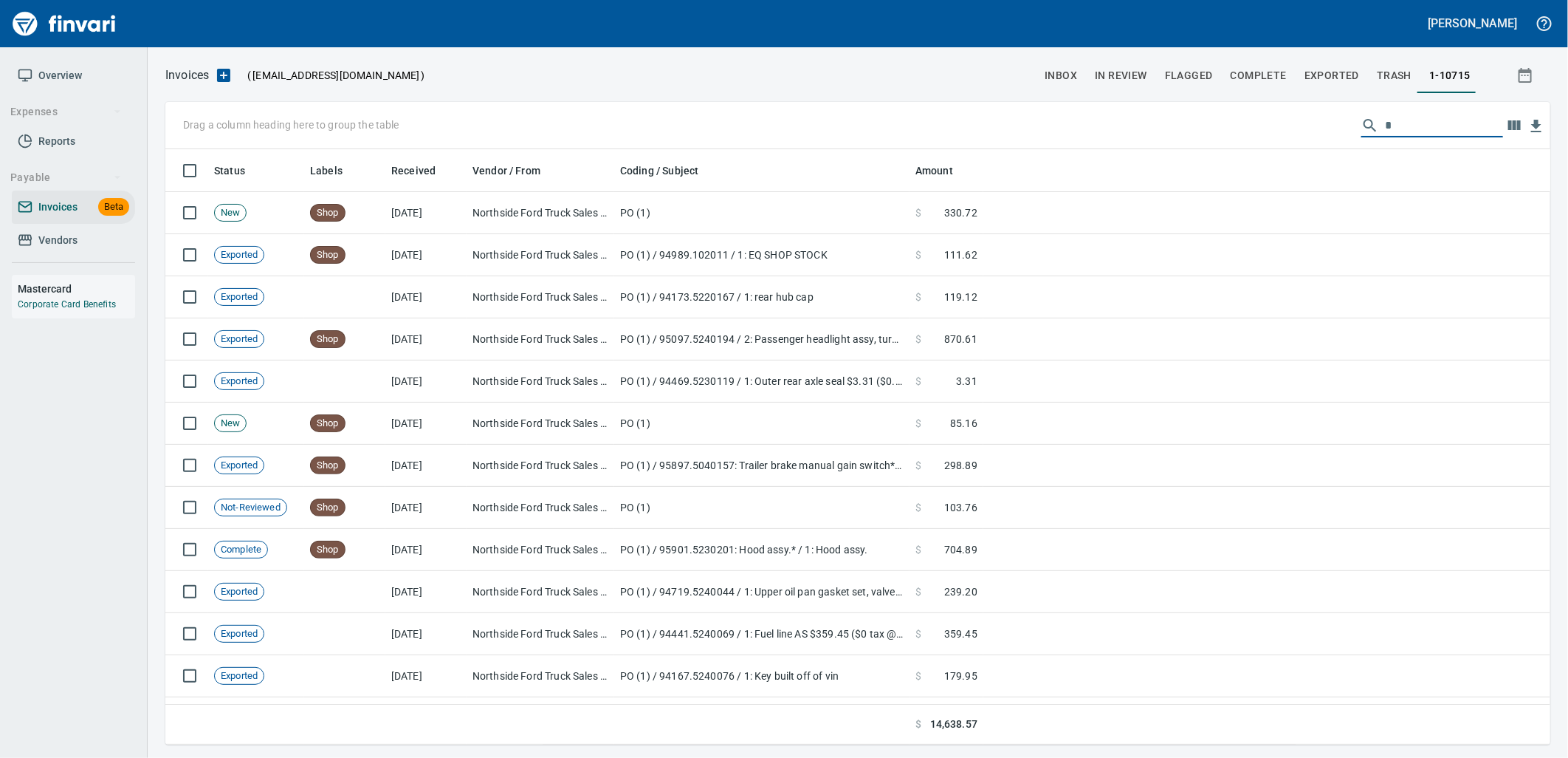
scroll to position [583, 1361]
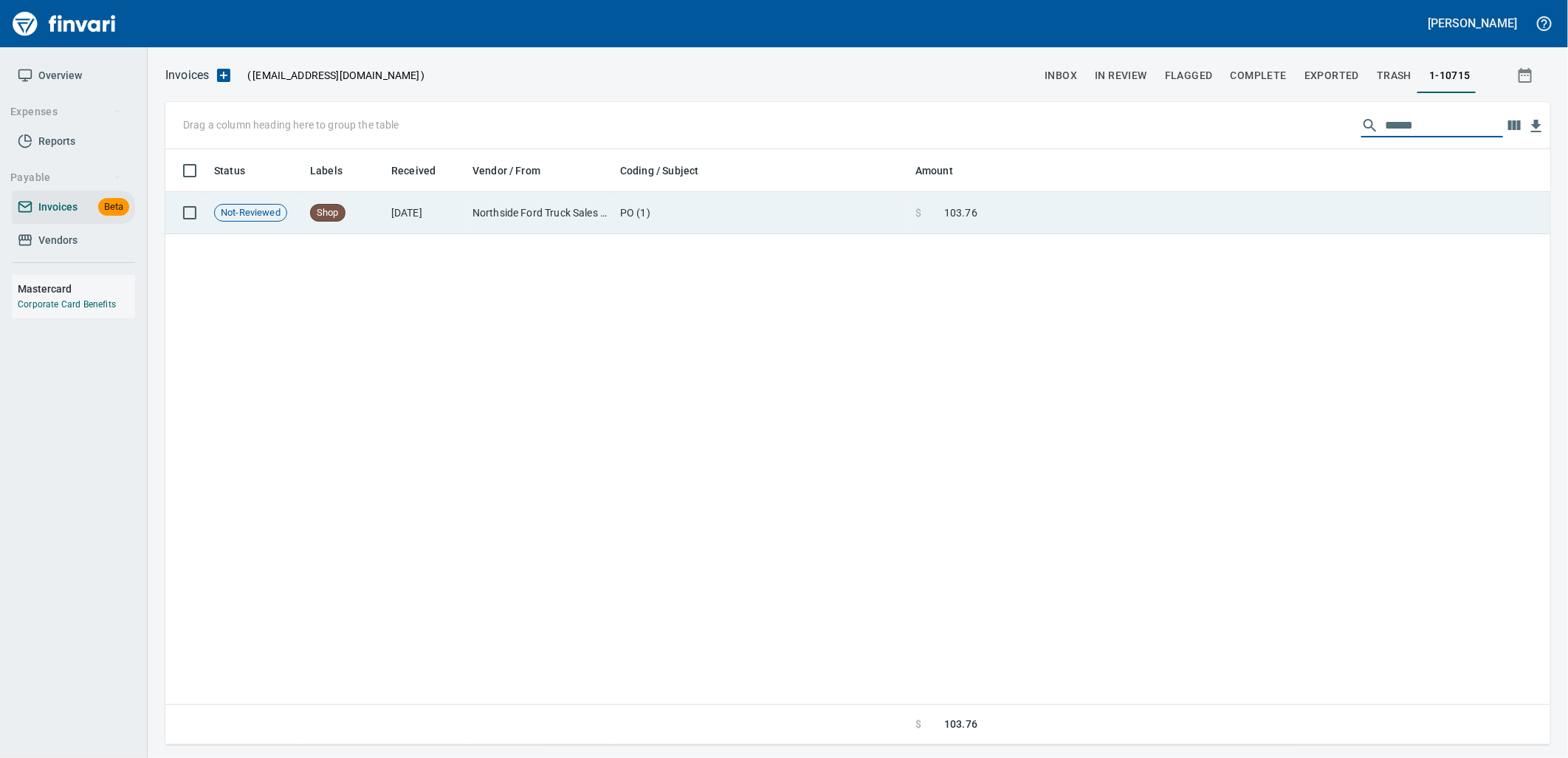
type input "******"
click at [1053, 222] on td at bounding box center [1268, 213] width 568 height 42
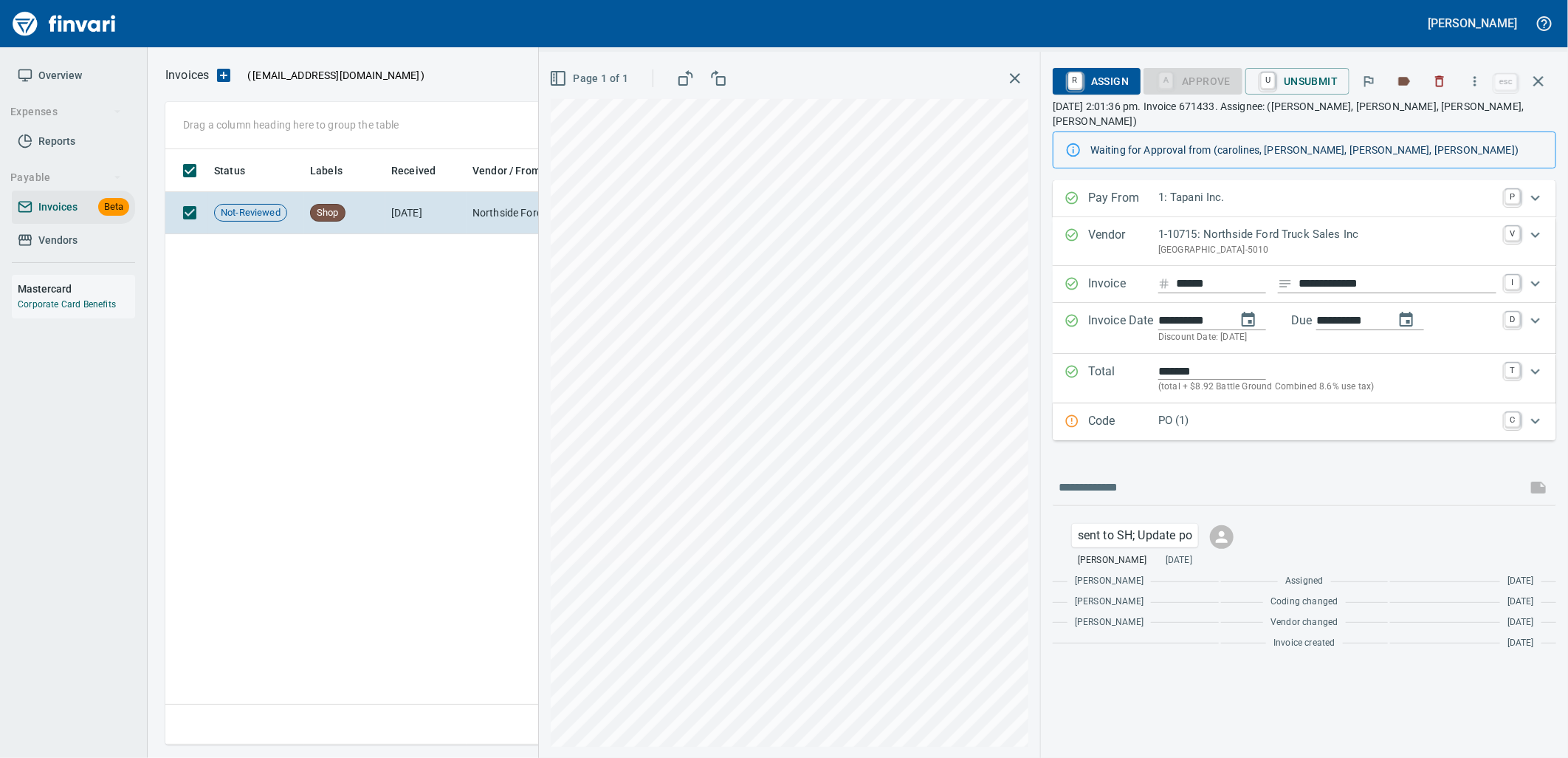
click at [1229, 415] on div "PO (1)" at bounding box center [1327, 422] width 338 height 20
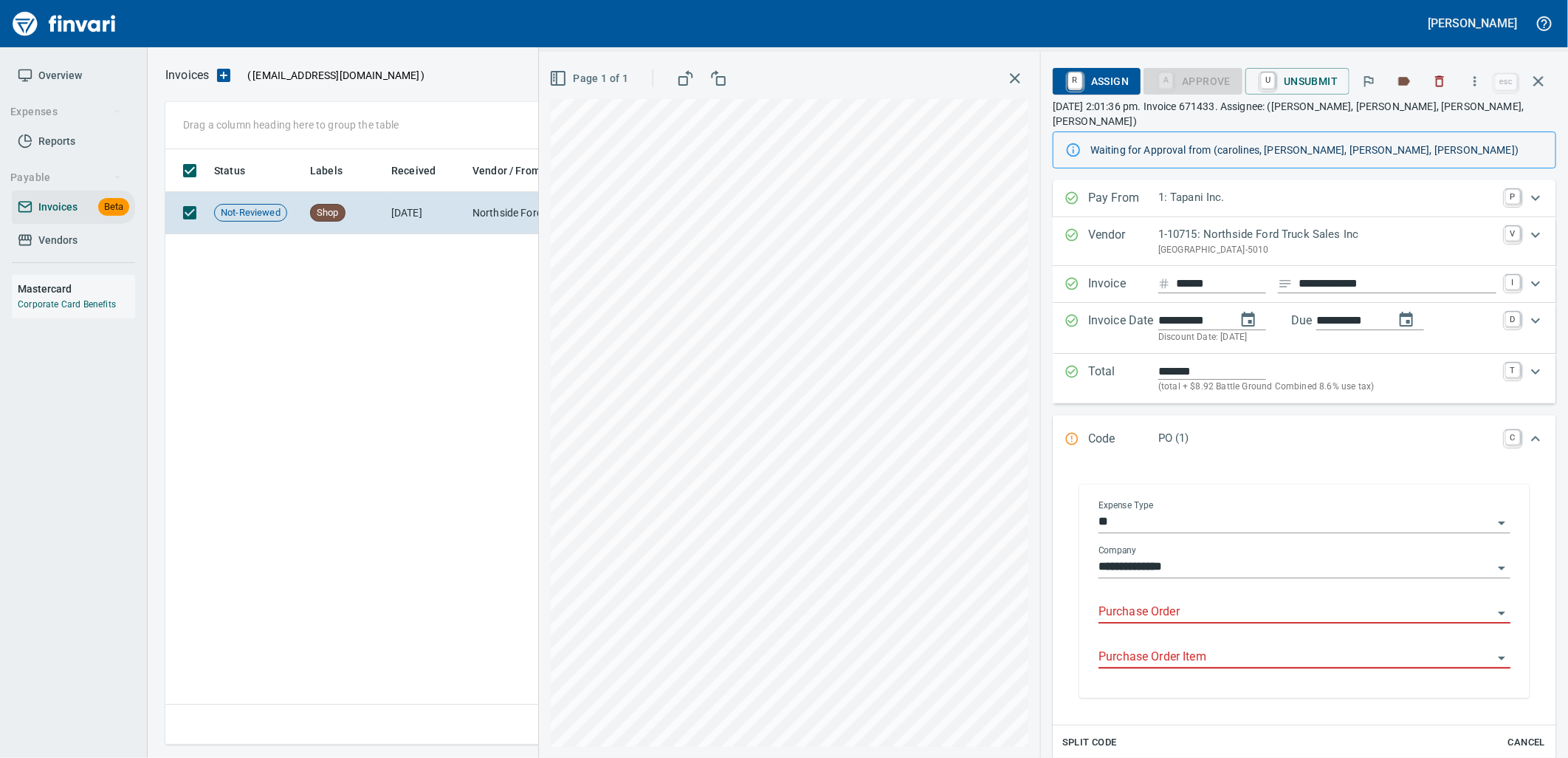
click at [1149, 607] on input "Purchase Order" at bounding box center [1296, 612] width 395 height 21
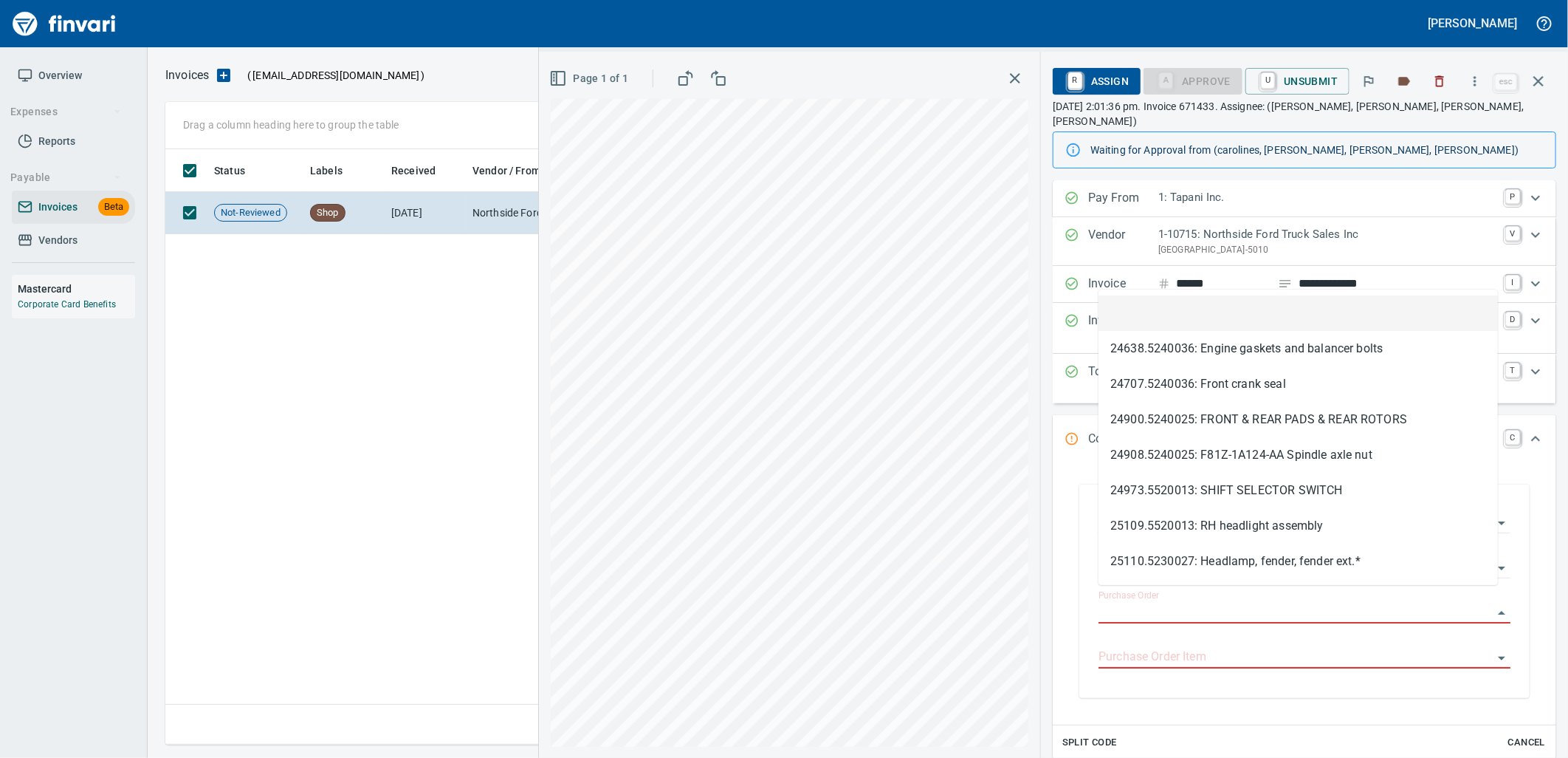
scroll to position [583, 1372]
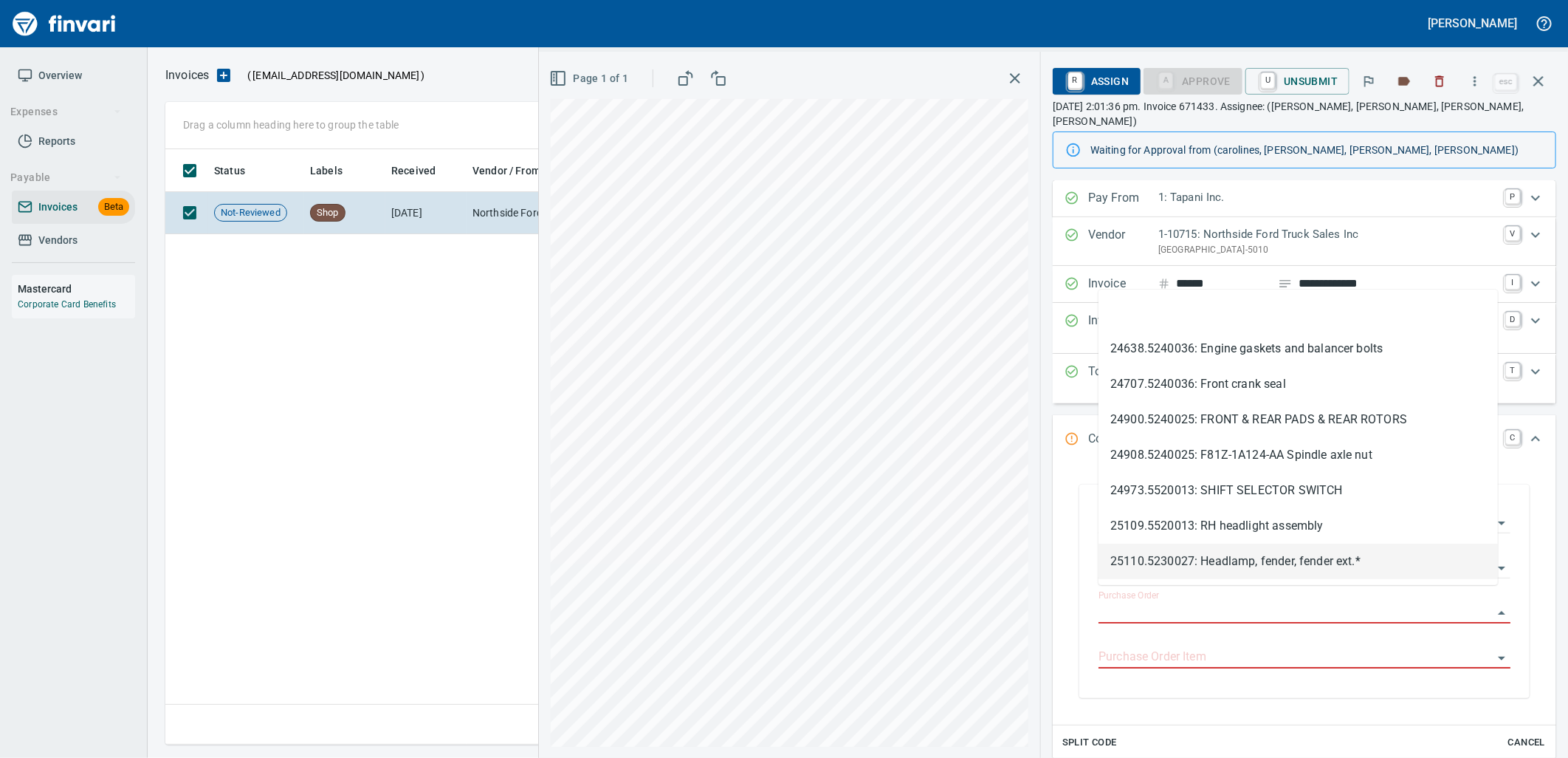
type input "**********"
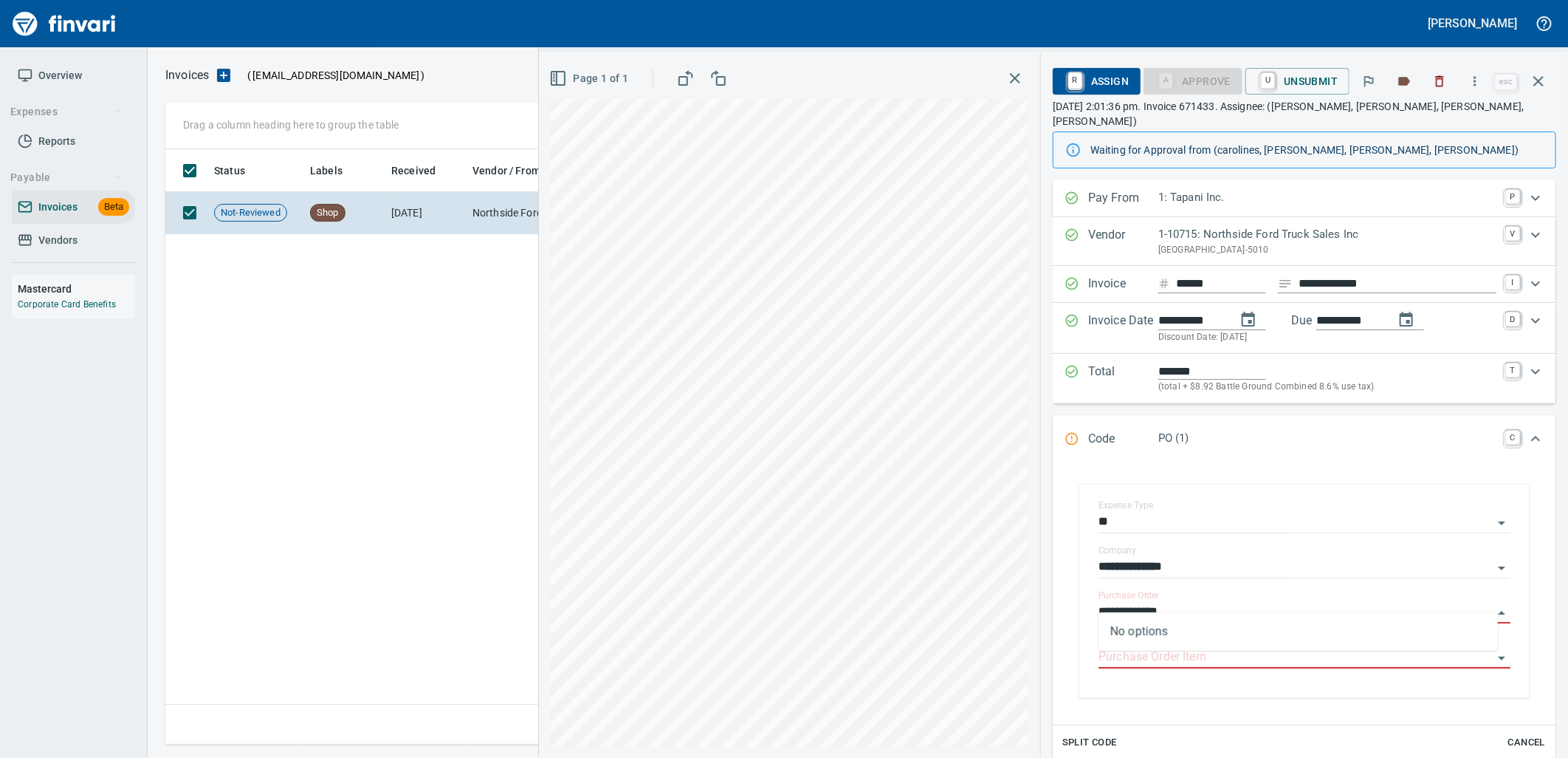
click at [1537, 84] on icon "button" at bounding box center [1539, 81] width 11 height 11
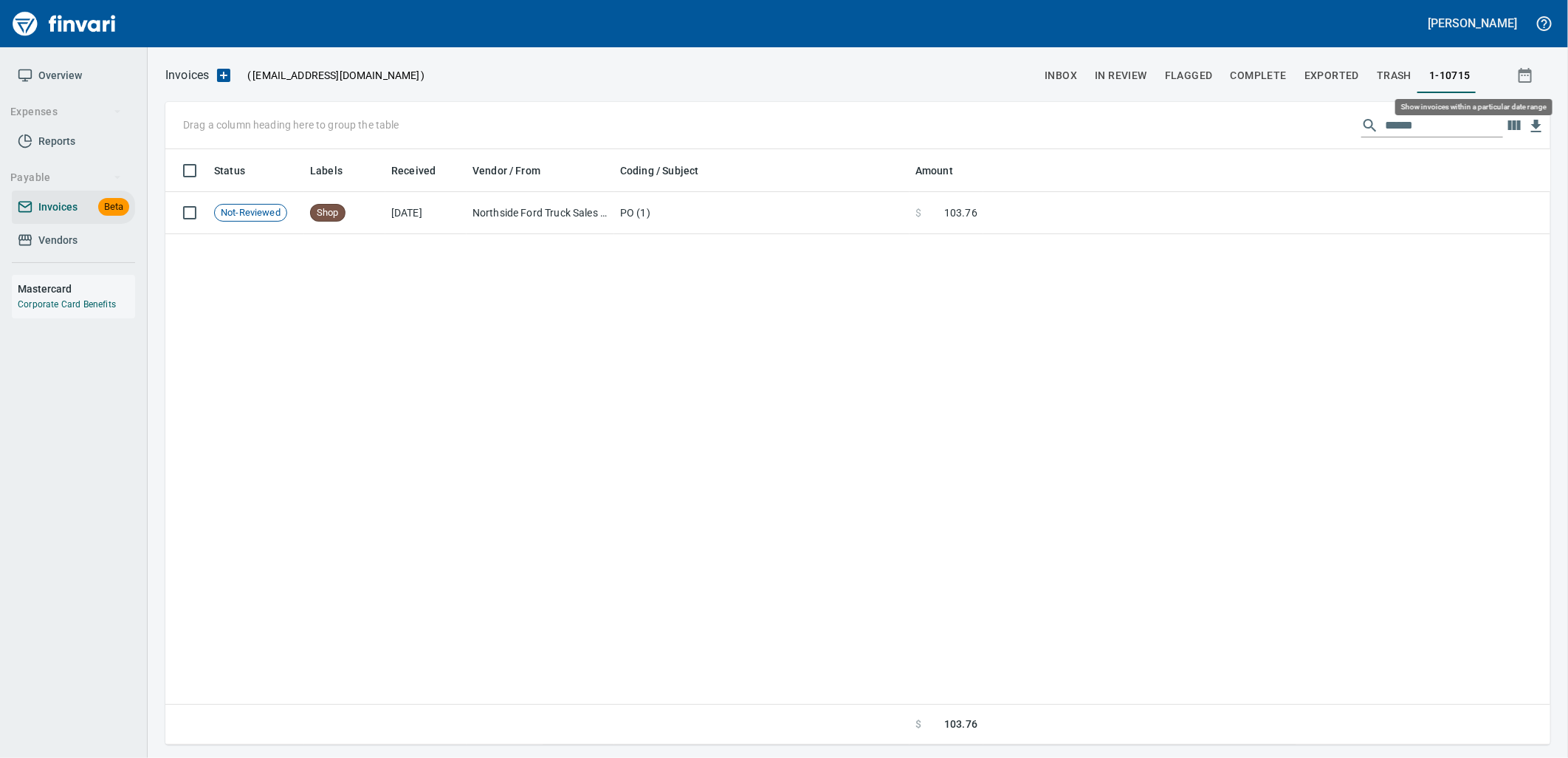
scroll to position [583, 1372]
drag, startPoint x: 1463, startPoint y: 124, endPoint x: 1130, endPoint y: 133, distance: 333.1
click at [1133, 133] on div "Drag a column heading here to group the table ******" at bounding box center [857, 126] width 1385 height 47
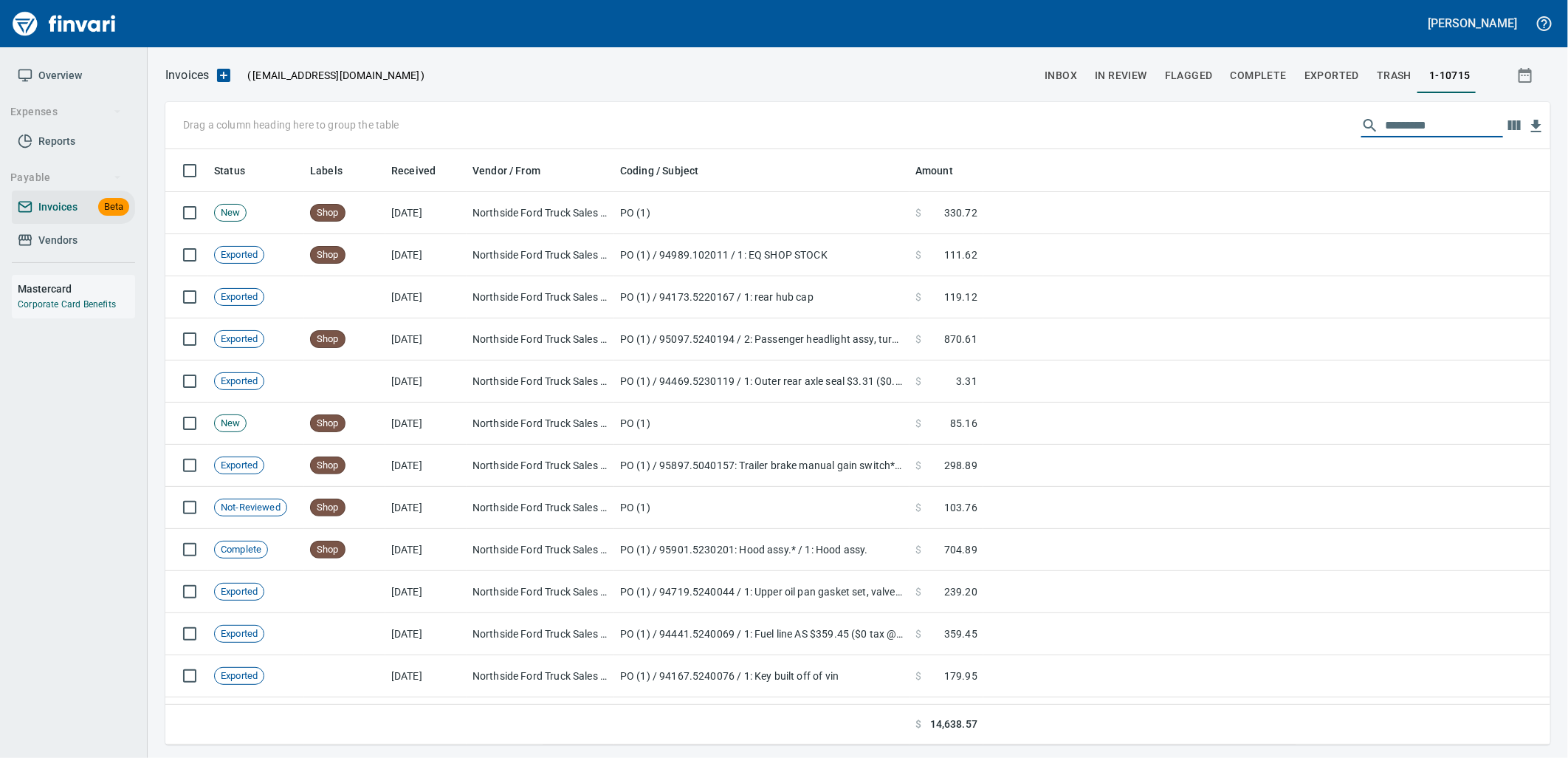
scroll to position [583, 1361]
click at [29, 233] on icon at bounding box center [25, 240] width 15 height 15
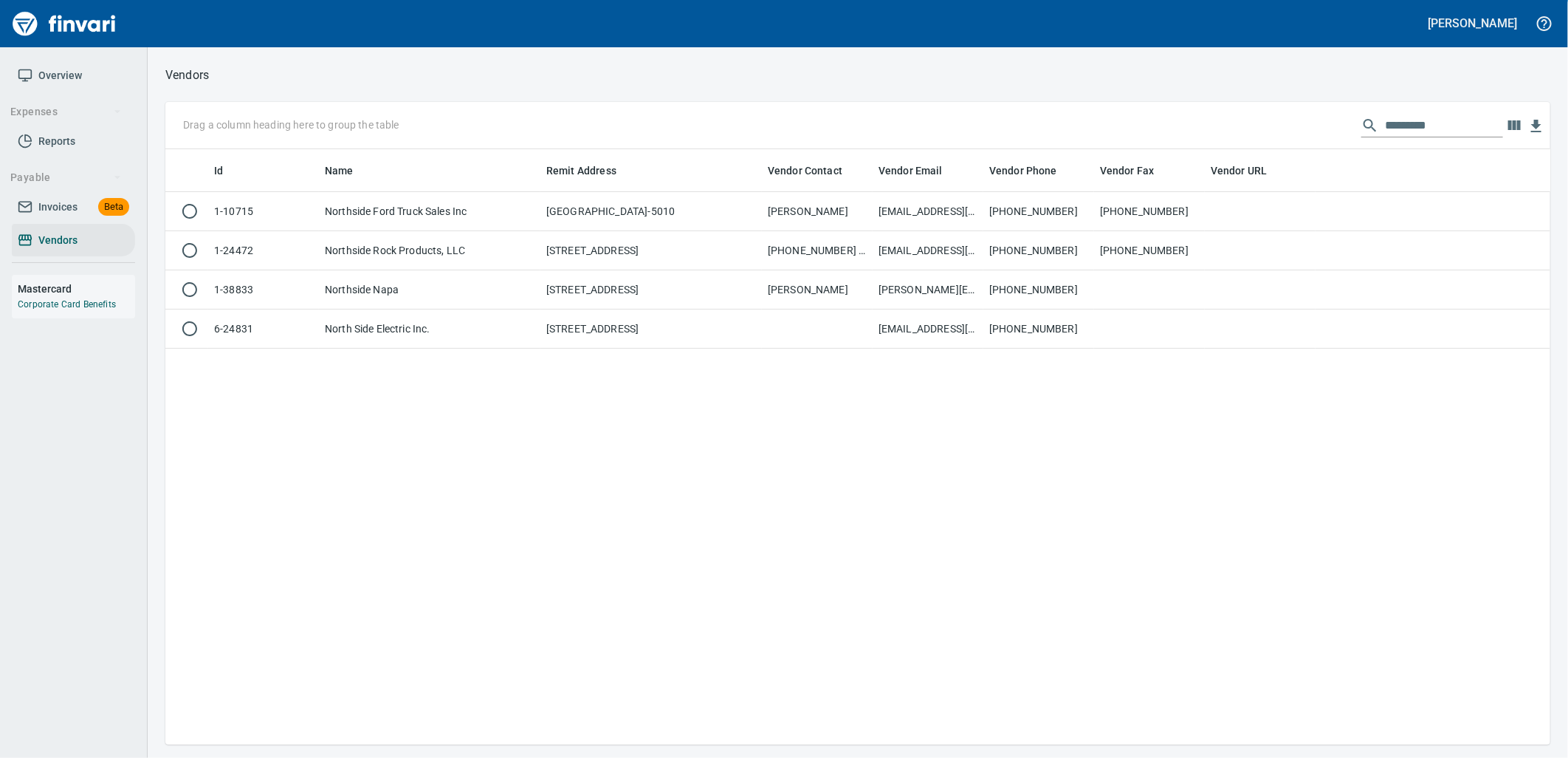
scroll to position [583, 1374]
drag, startPoint x: 1433, startPoint y: 124, endPoint x: 1326, endPoint y: 127, distance: 107.0
click at [1334, 127] on div "Drag a column heading here to group the table *********" at bounding box center [857, 126] width 1385 height 47
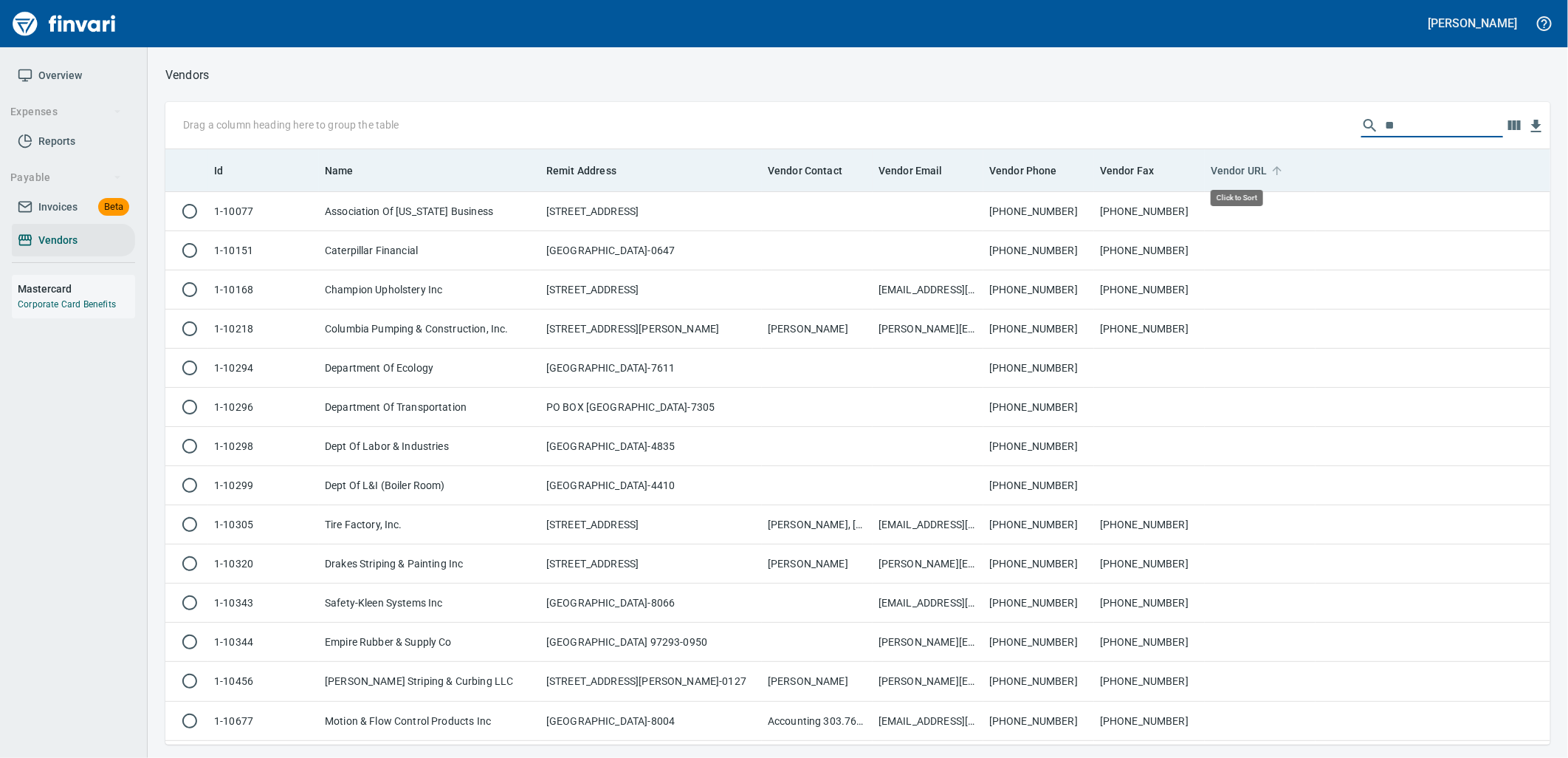
scroll to position [583, 1361]
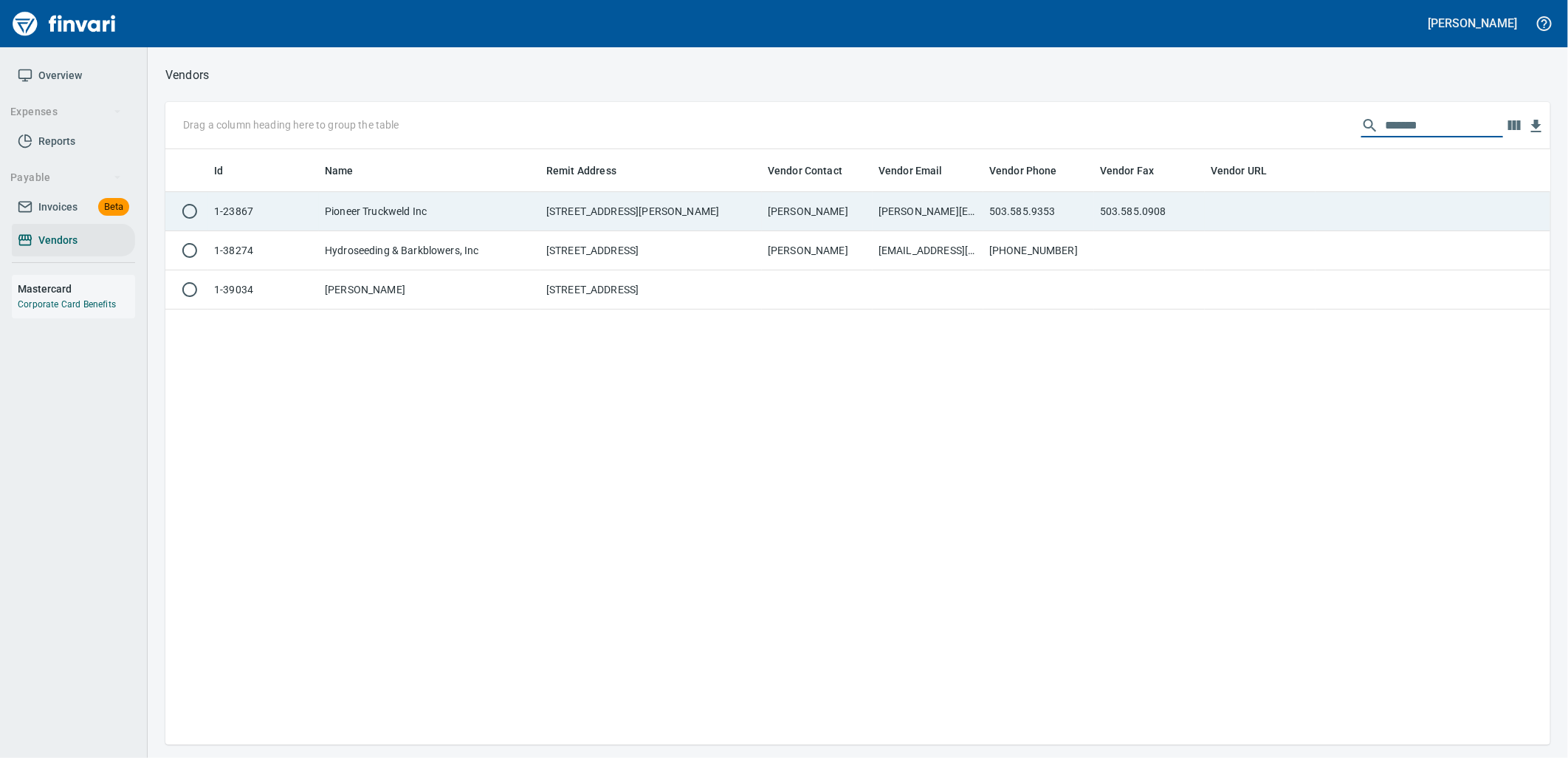
type input "*******"
click at [779, 197] on td "[PERSON_NAME]" at bounding box center [817, 212] width 111 height 39
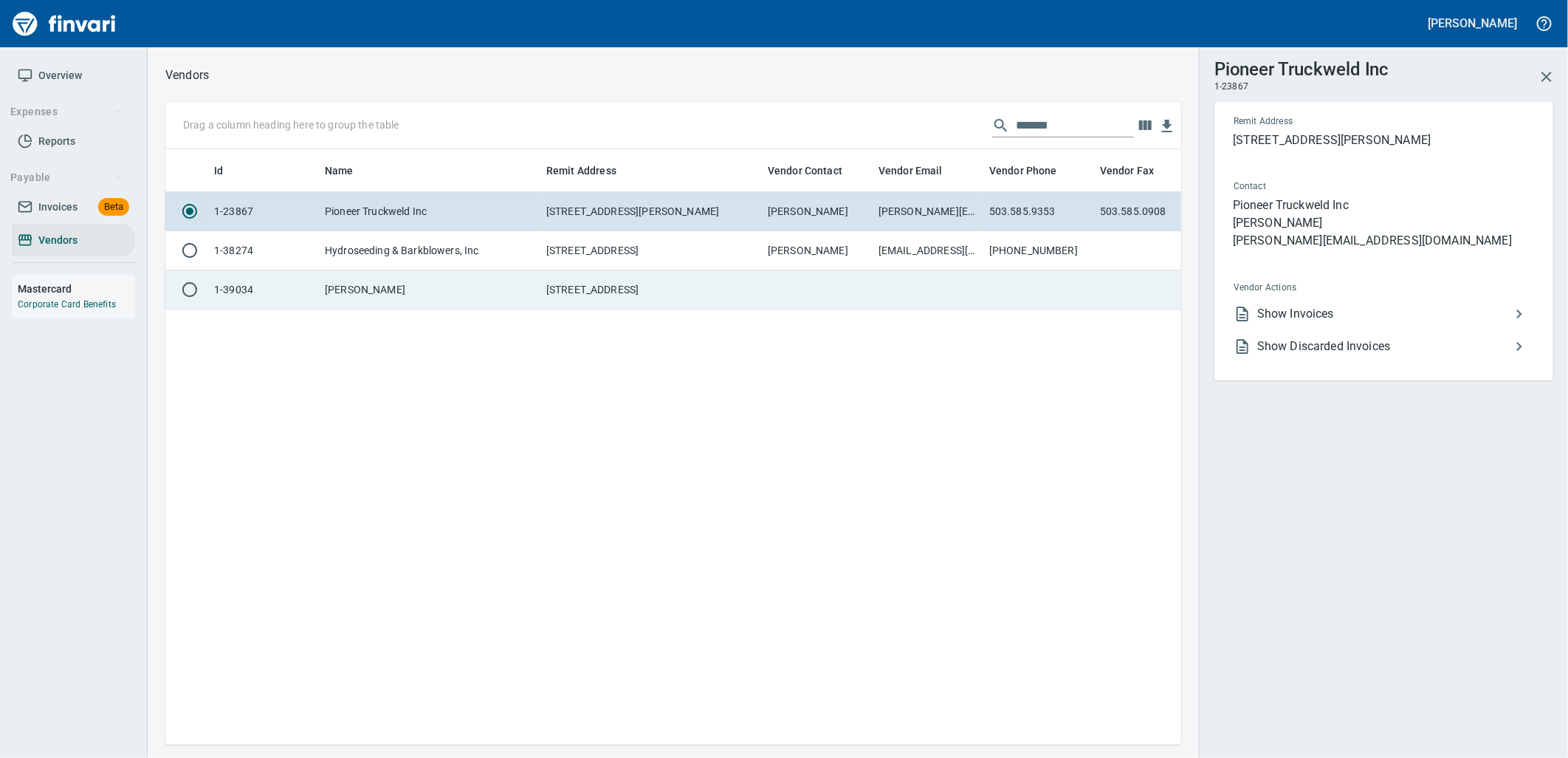
scroll to position [570, 1004]
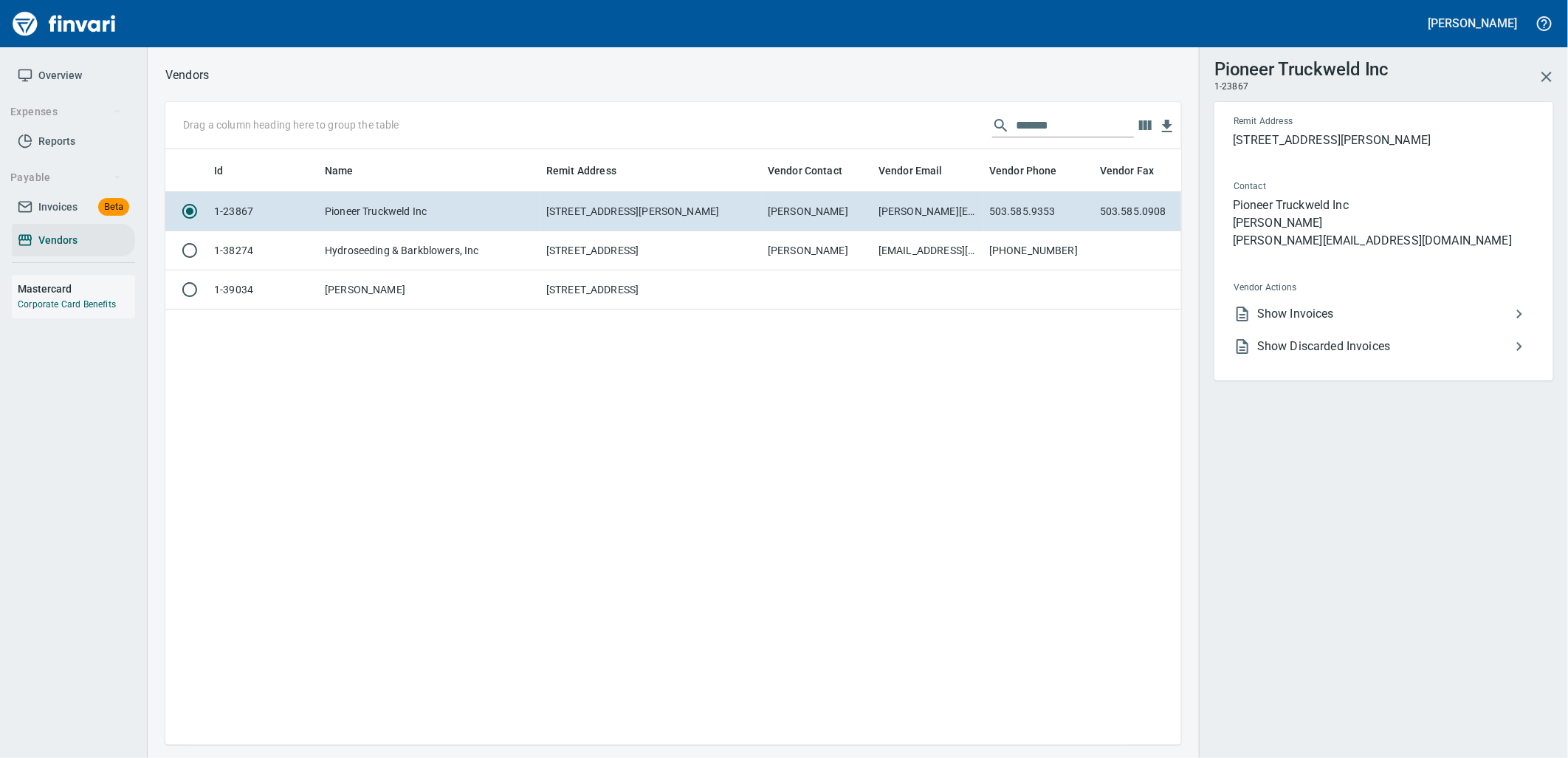
click at [1273, 300] on li "Show Invoices" at bounding box center [1379, 313] width 312 height 32
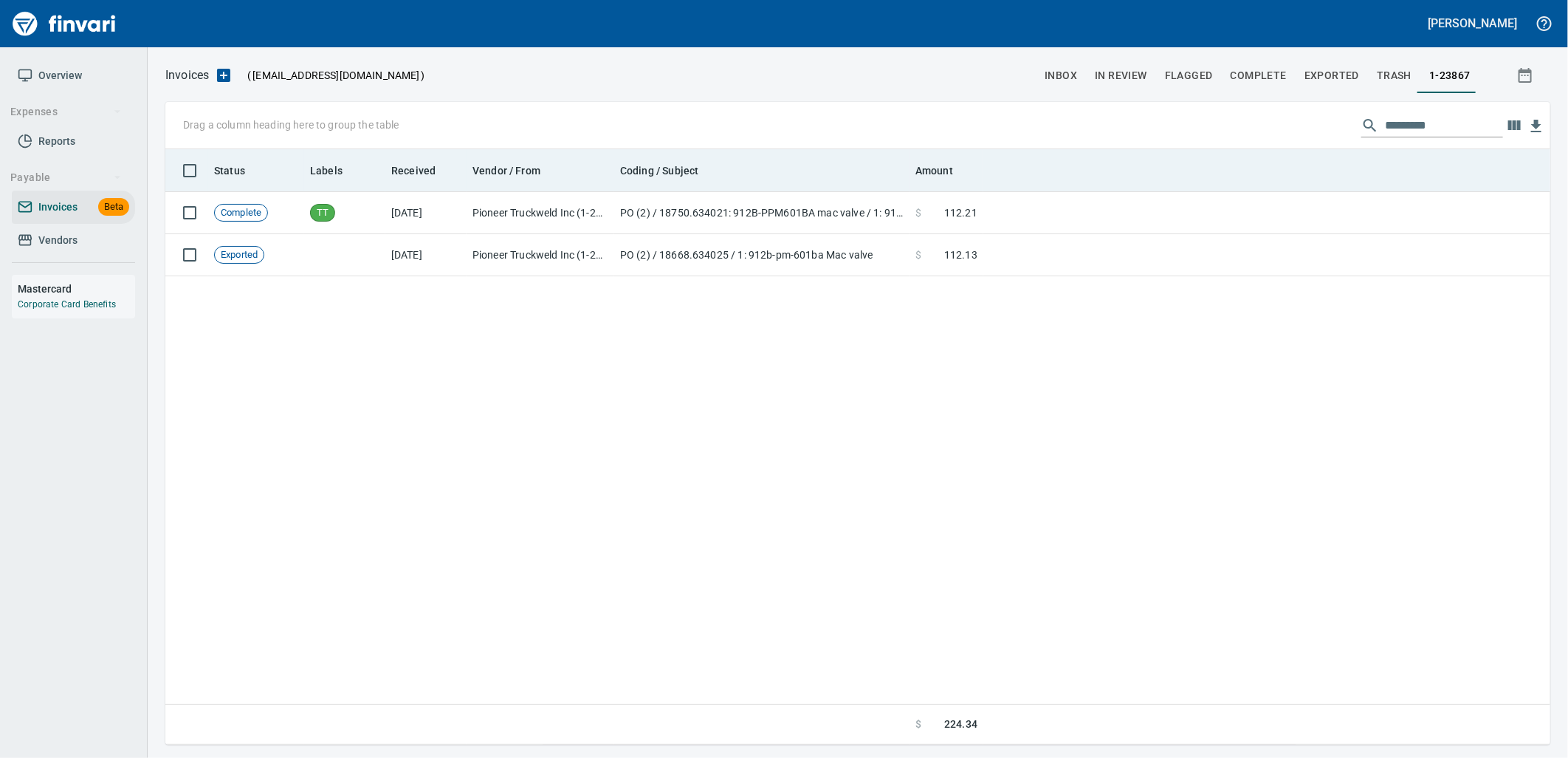
scroll to position [583, 1374]
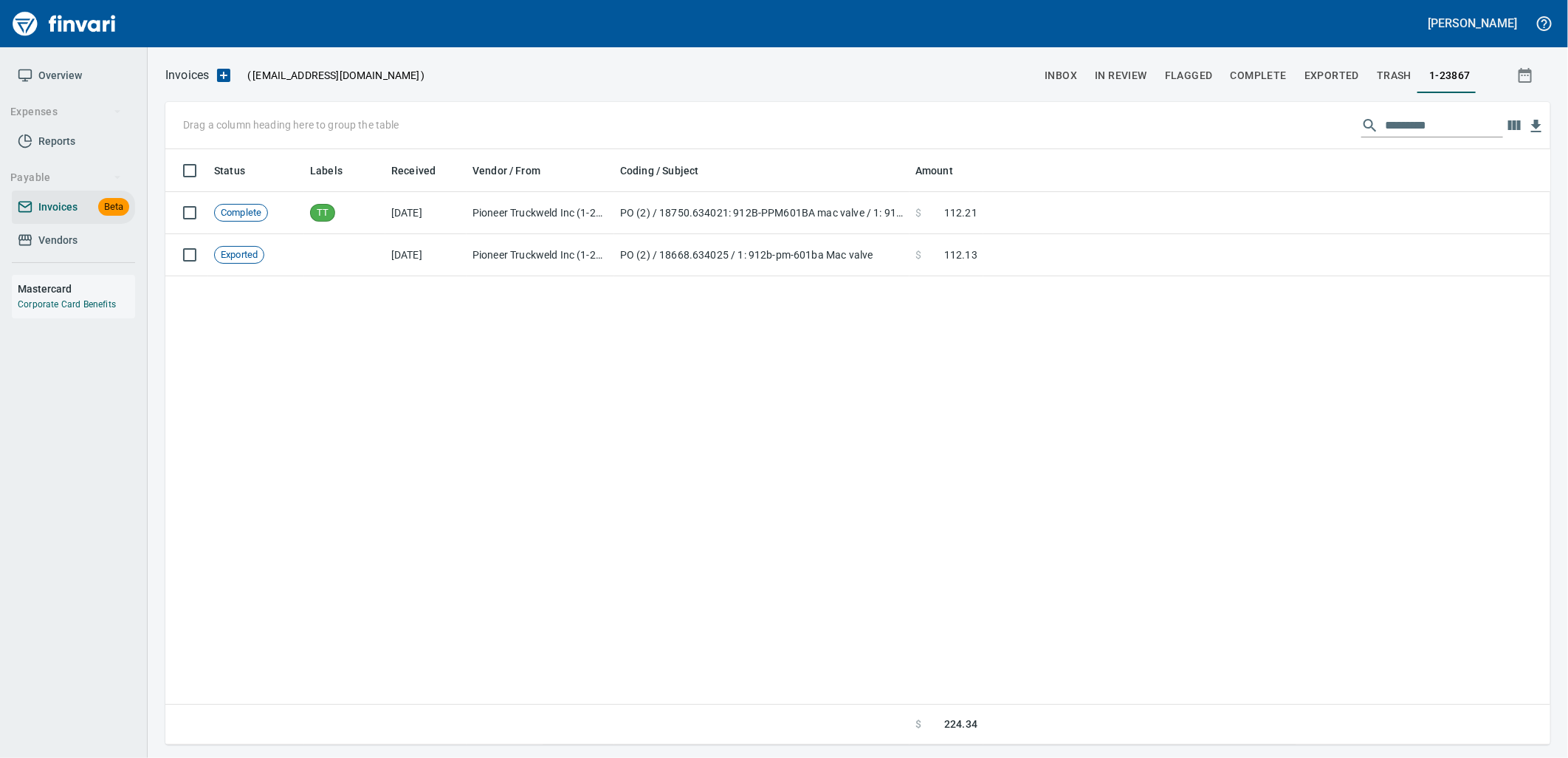
click at [55, 232] on span "Vendors" at bounding box center [58, 240] width 39 height 19
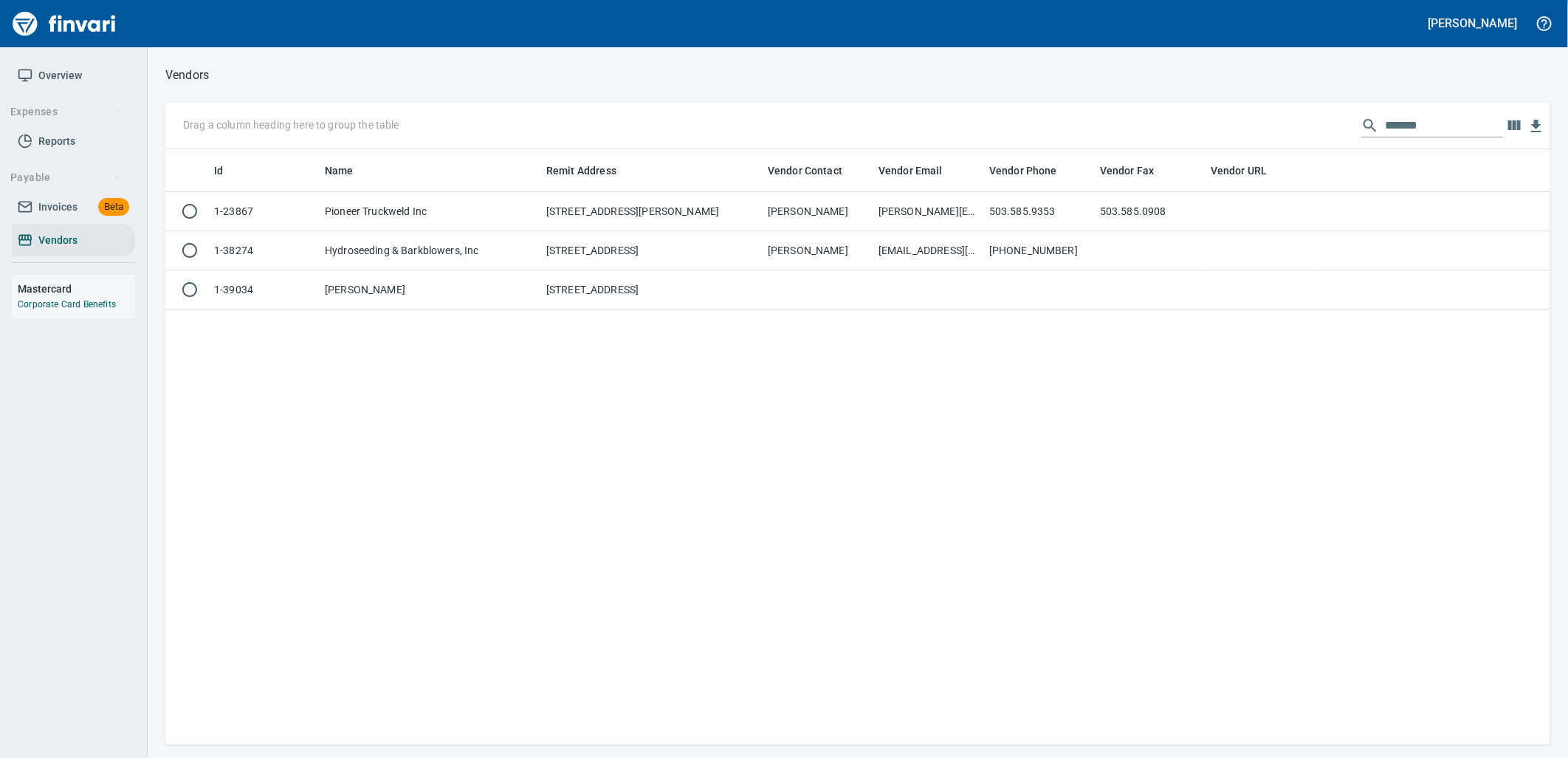
scroll to position [583, 1374]
drag, startPoint x: 1437, startPoint y: 127, endPoint x: 1300, endPoint y: 114, distance: 137.6
click at [1300, 114] on div "Drag a column heading here to group the table *******" at bounding box center [857, 126] width 1385 height 47
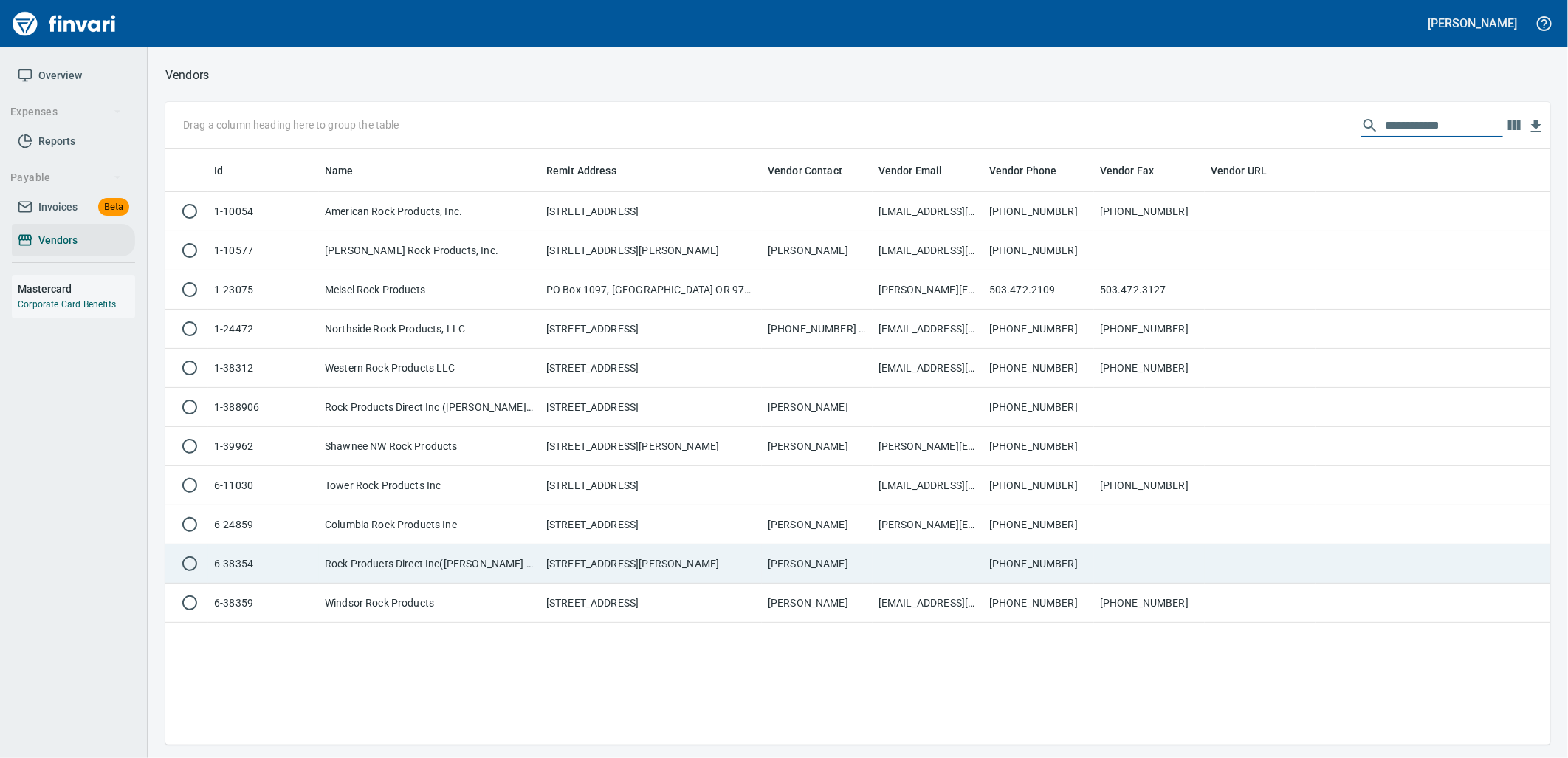
type input "**********"
click at [375, 573] on td "Rock Products Direct Inc([PERSON_NAME] Rock)" at bounding box center [430, 564] width 222 height 39
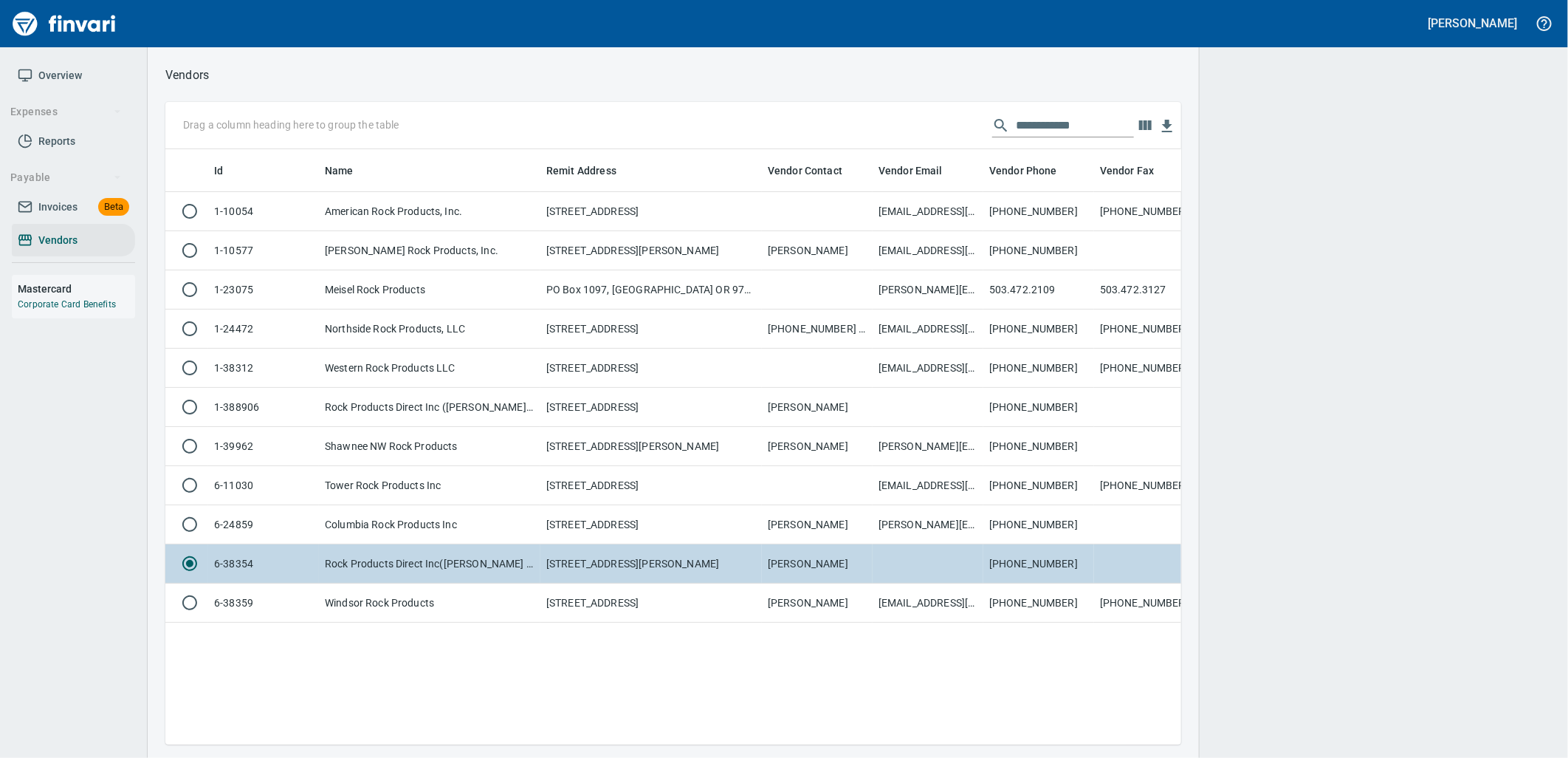
scroll to position [570, 1004]
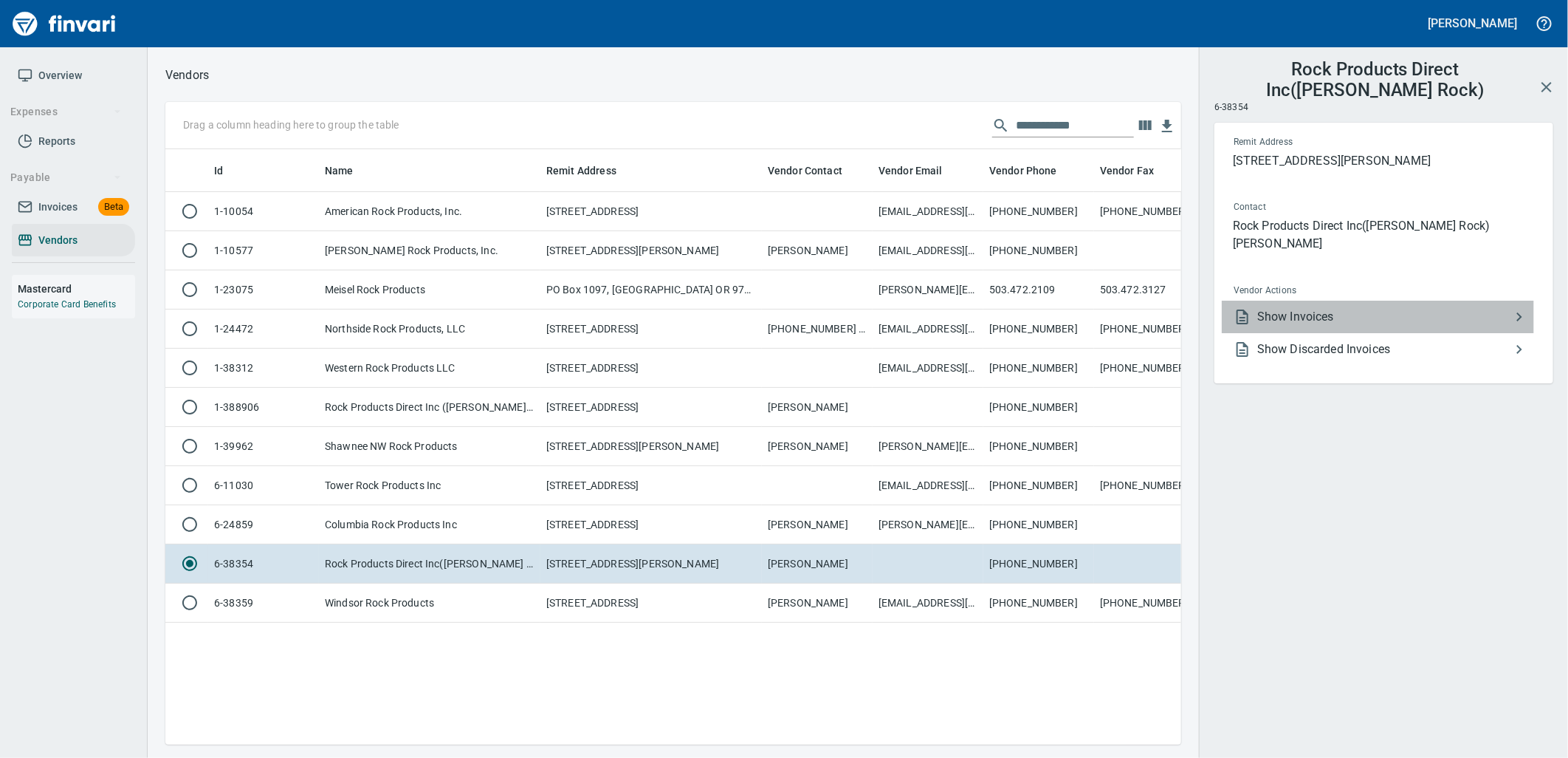
click at [1297, 308] on span "Show Invoices" at bounding box center [1384, 317] width 253 height 18
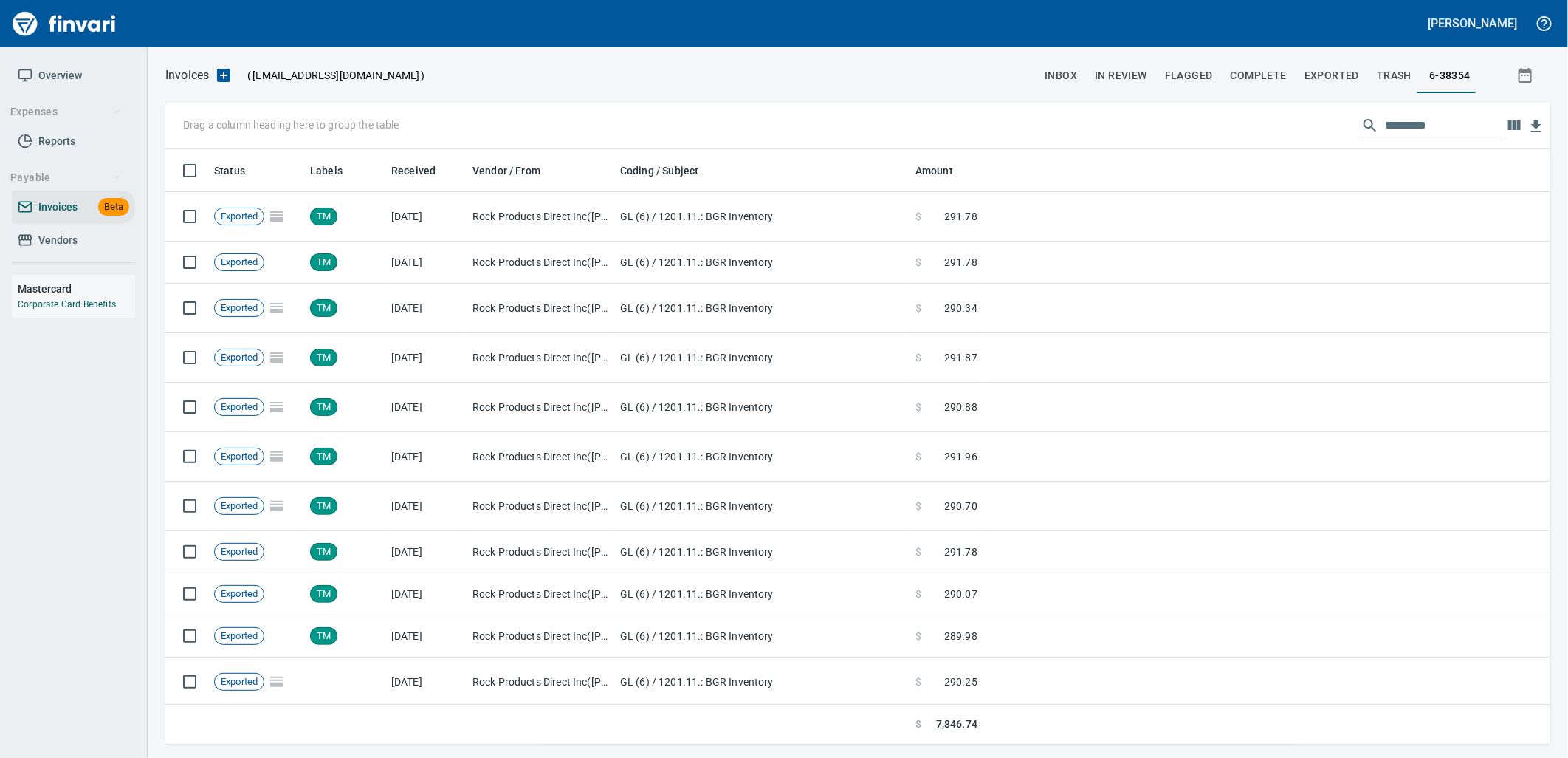
scroll to position [583, 1361]
click at [1421, 127] on input "text" at bounding box center [1444, 126] width 118 height 24
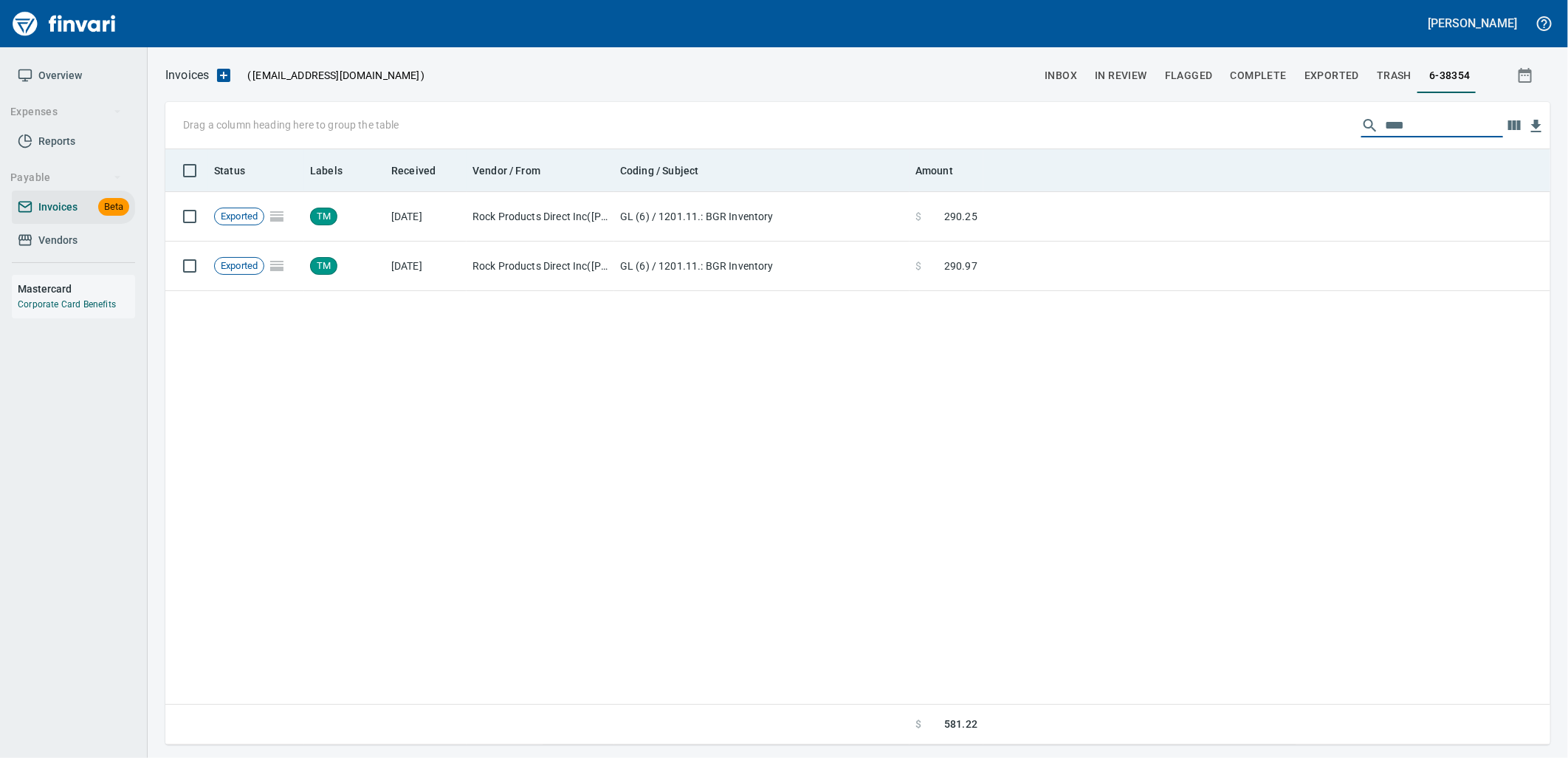
type input "*****"
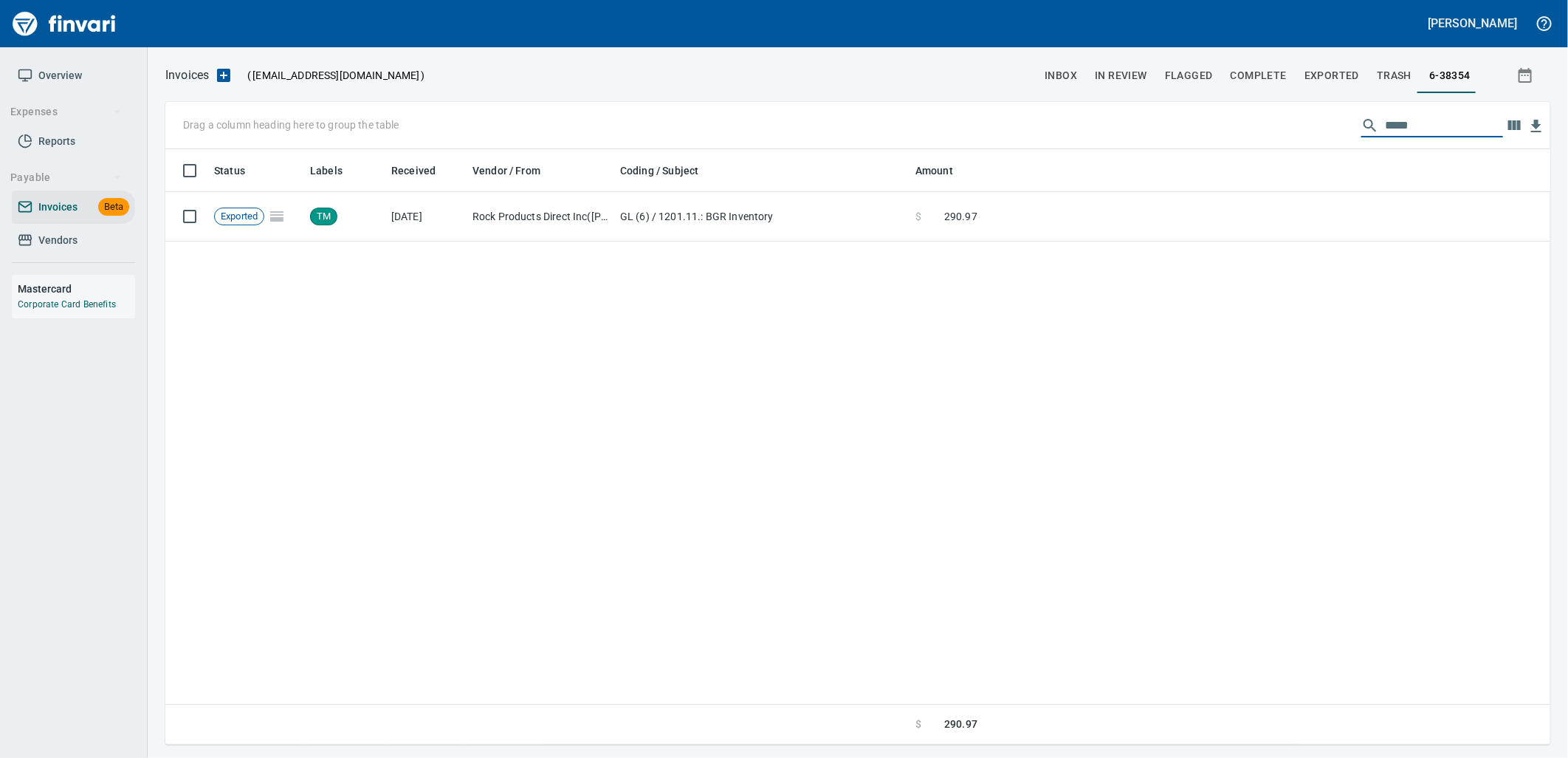
drag, startPoint x: 1347, startPoint y: 130, endPoint x: 1304, endPoint y: 134, distance: 43.2
click at [1322, 134] on div "Drag a column heading here to group the table *****" at bounding box center [857, 126] width 1385 height 47
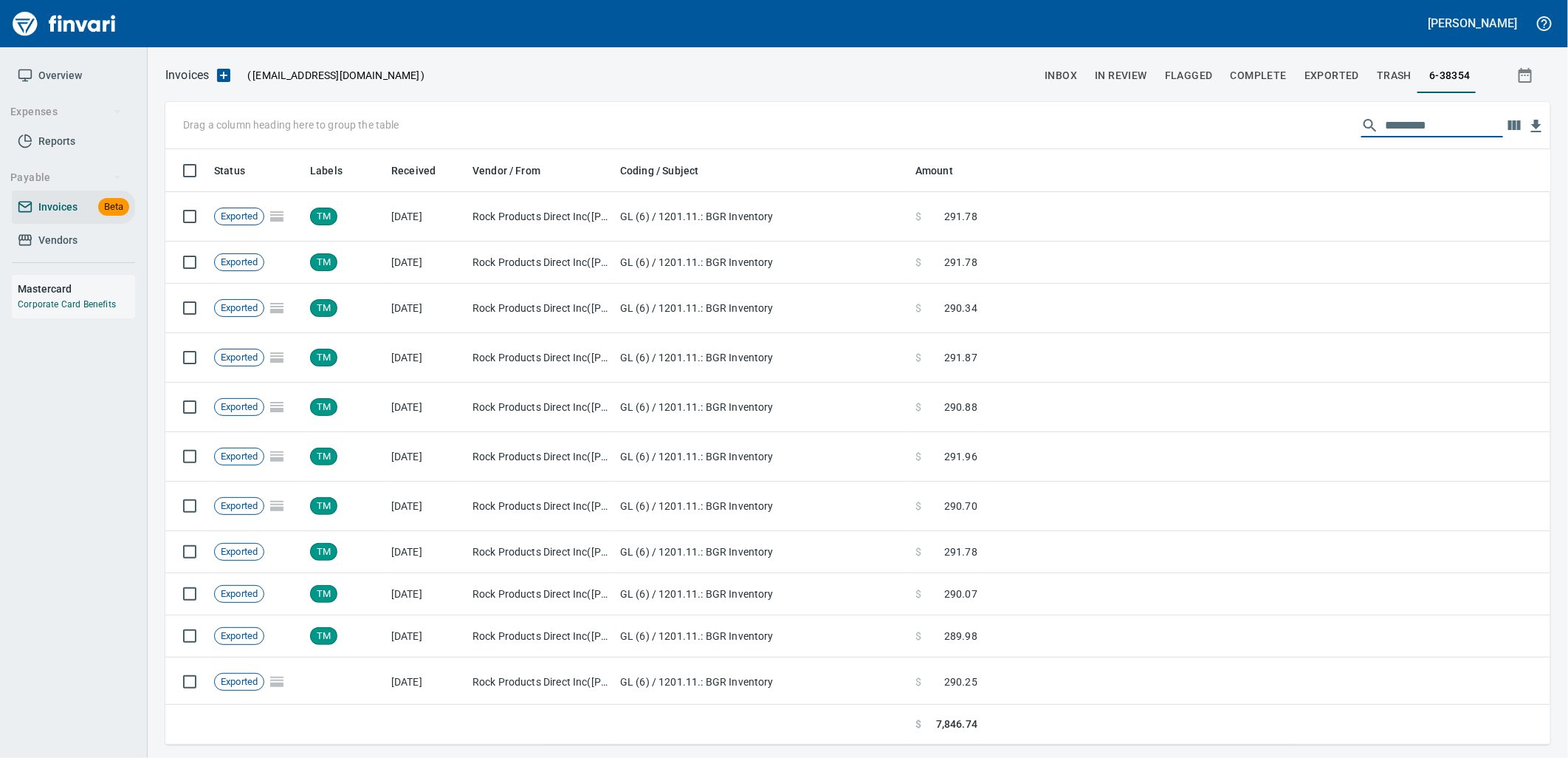
drag, startPoint x: 68, startPoint y: 241, endPoint x: 117, endPoint y: 230, distance: 50.2
click at [68, 241] on span "Vendors" at bounding box center [58, 240] width 39 height 19
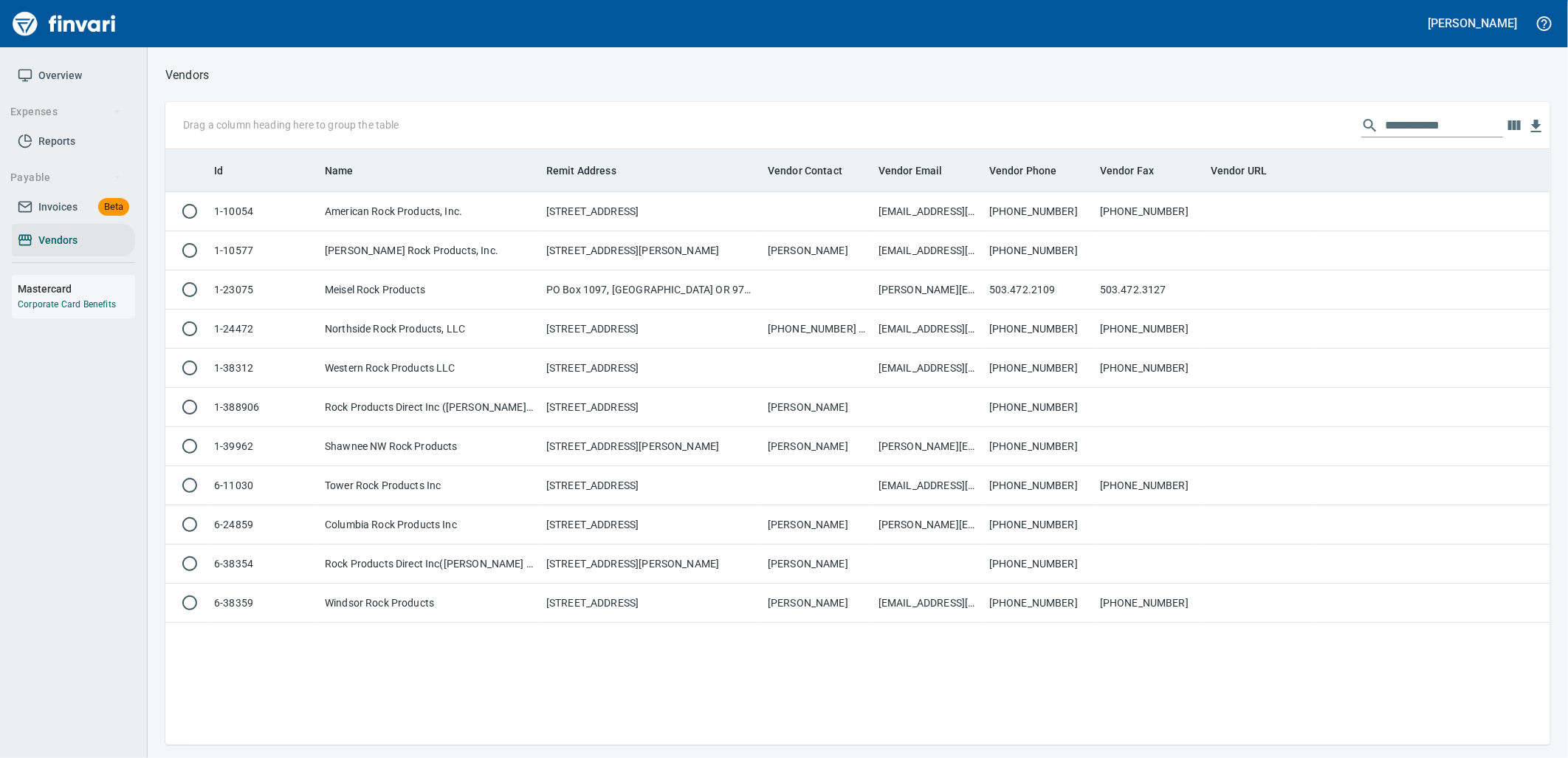
scroll to position [583, 1374]
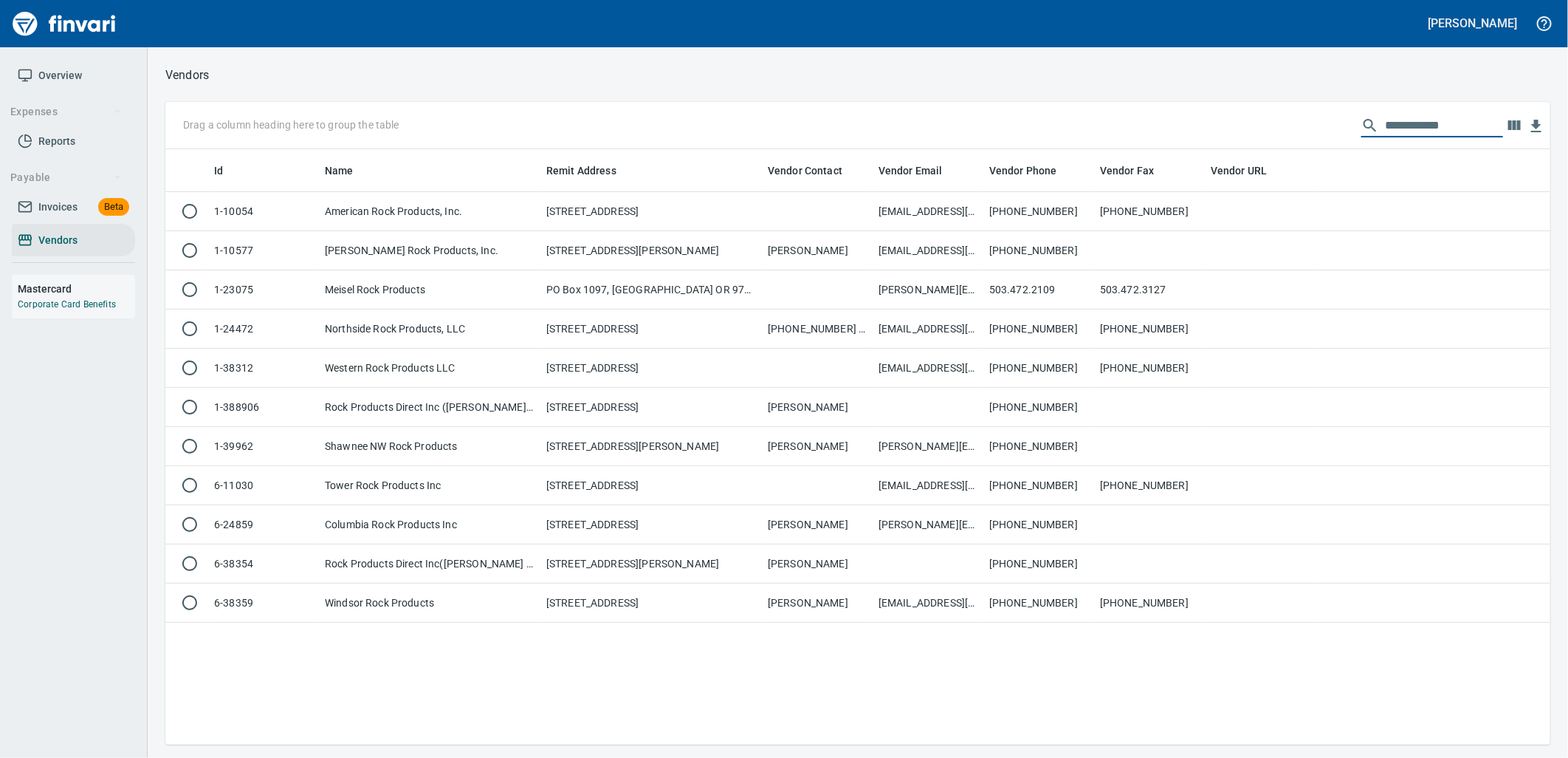
drag, startPoint x: 1447, startPoint y: 121, endPoint x: 1174, endPoint y: 130, distance: 273.1
click at [1174, 130] on div "**********" at bounding box center [857, 126] width 1385 height 47
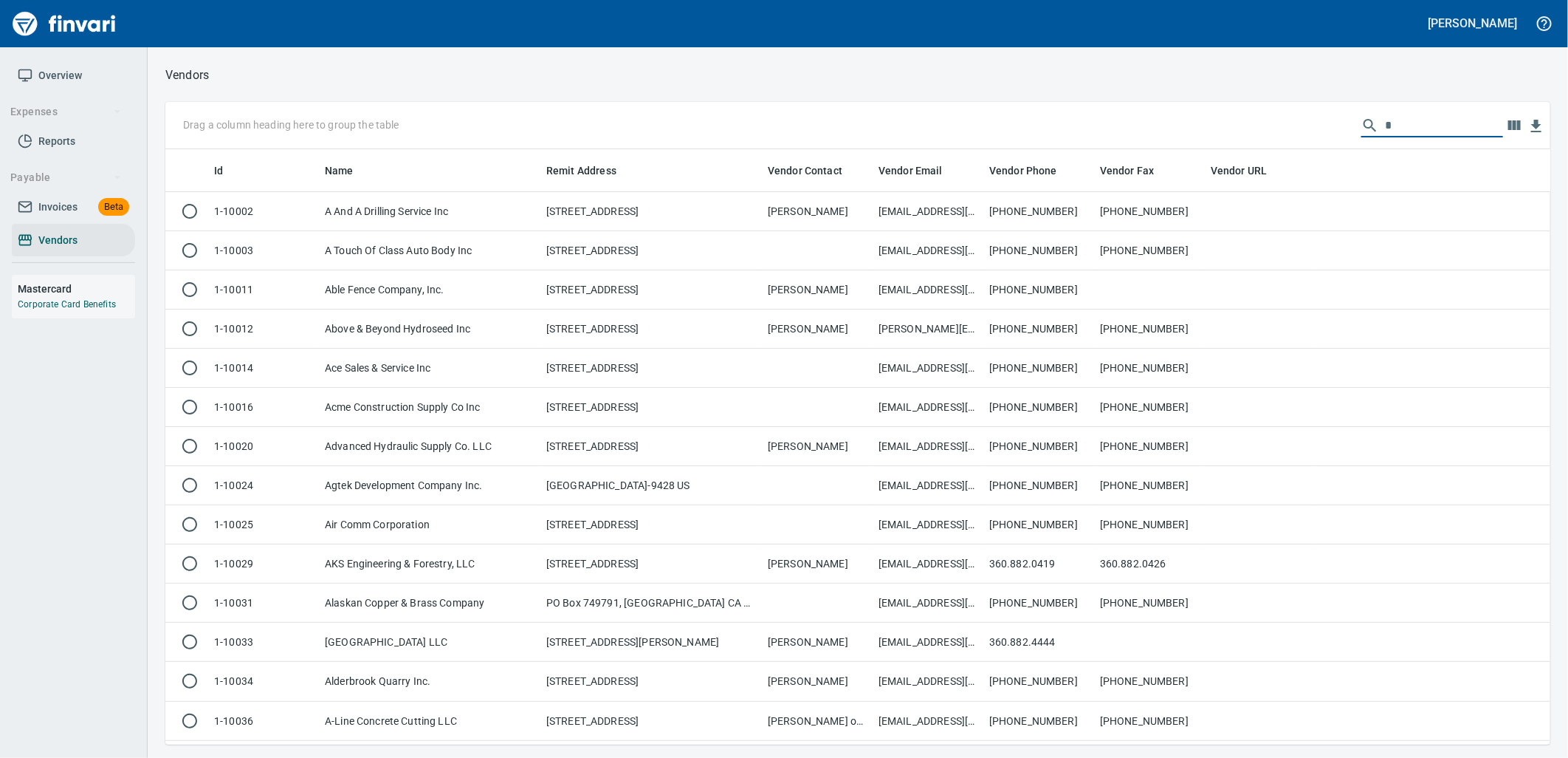
scroll to position [583, 1361]
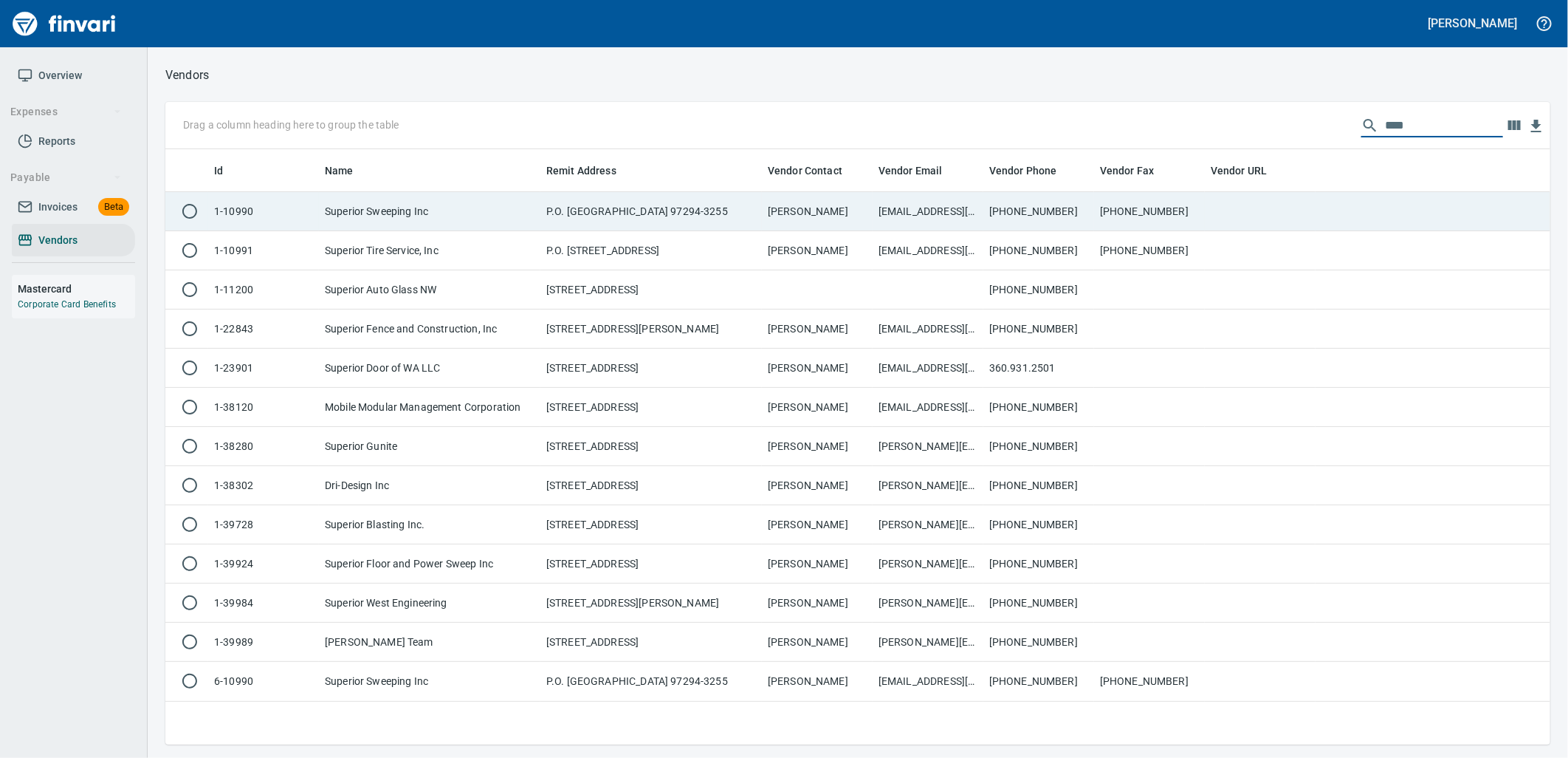
type input "****"
click at [539, 216] on td "Superior Sweeping Inc" at bounding box center [430, 212] width 222 height 39
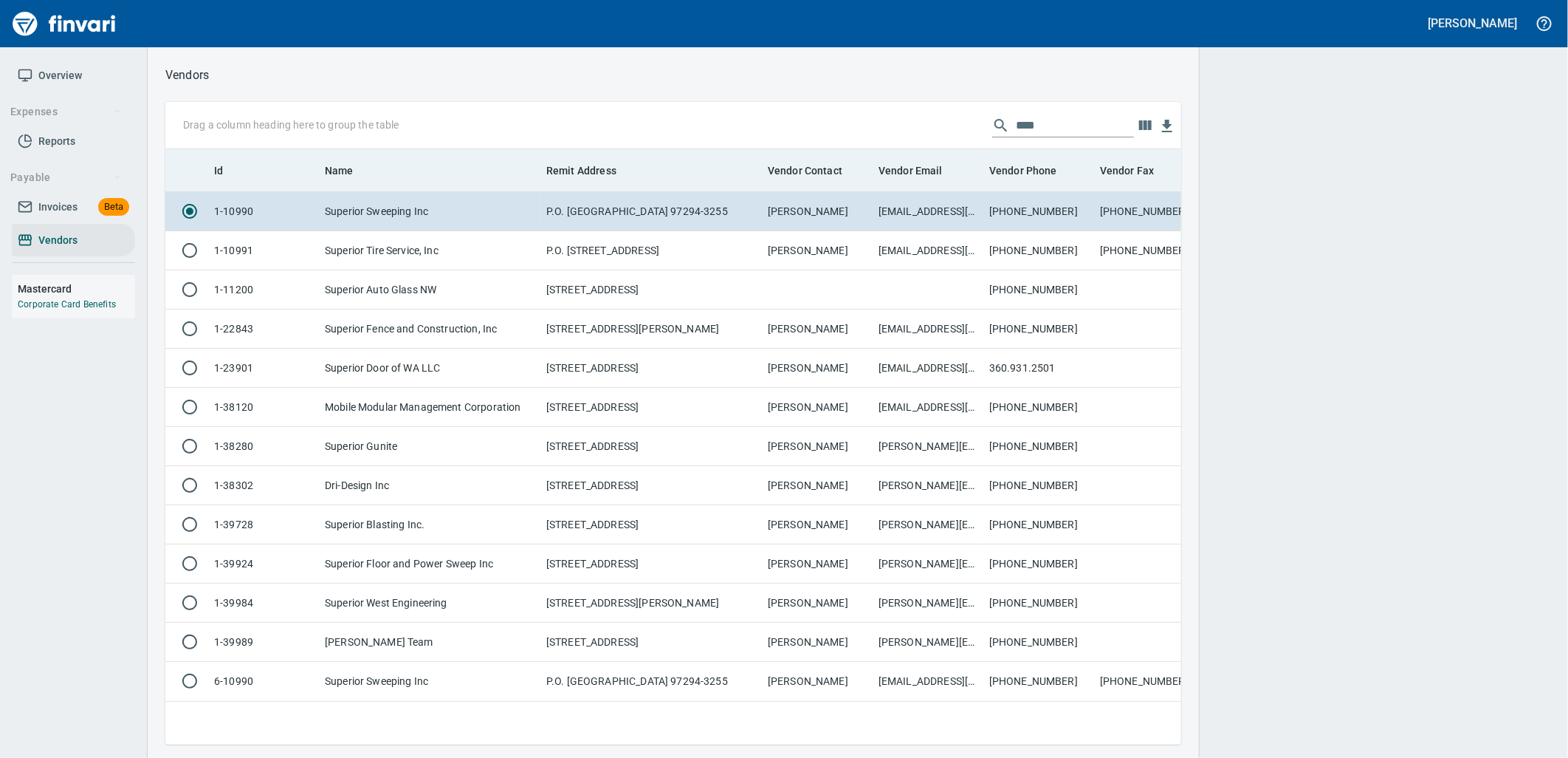
scroll to position [570, 1004]
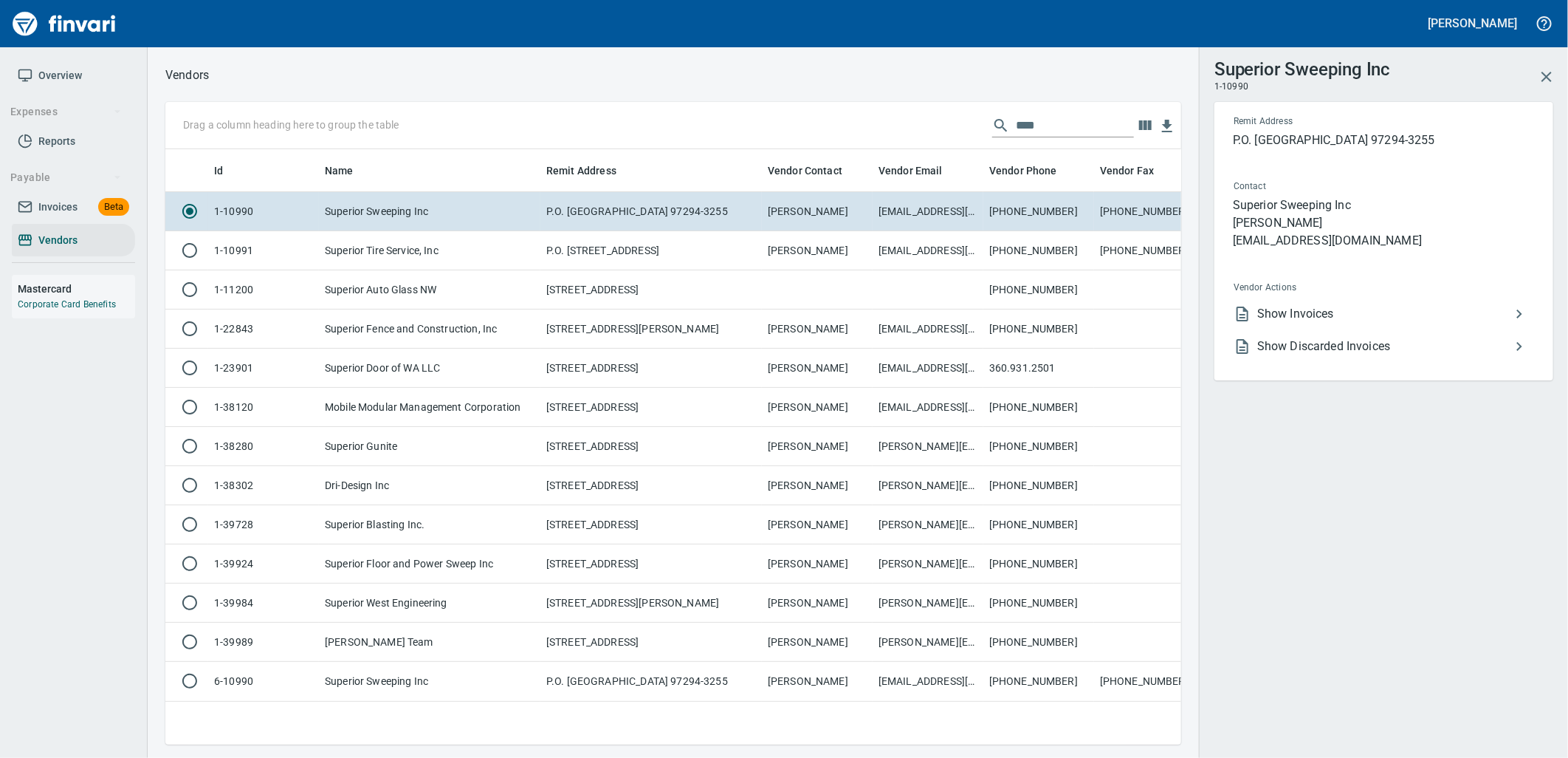
click at [1324, 312] on span "Show Invoices" at bounding box center [1384, 314] width 253 height 18
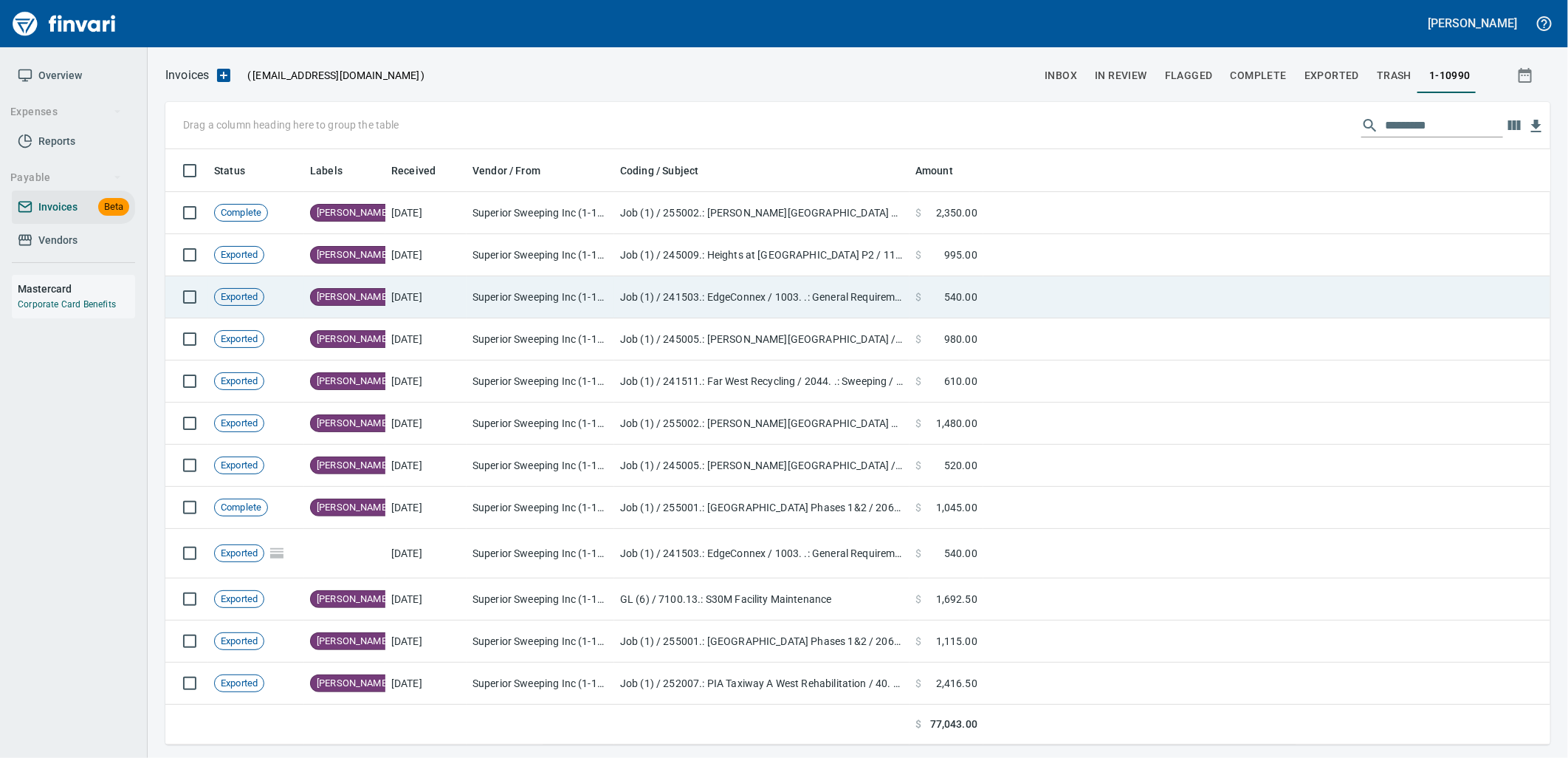
scroll to position [583, 1361]
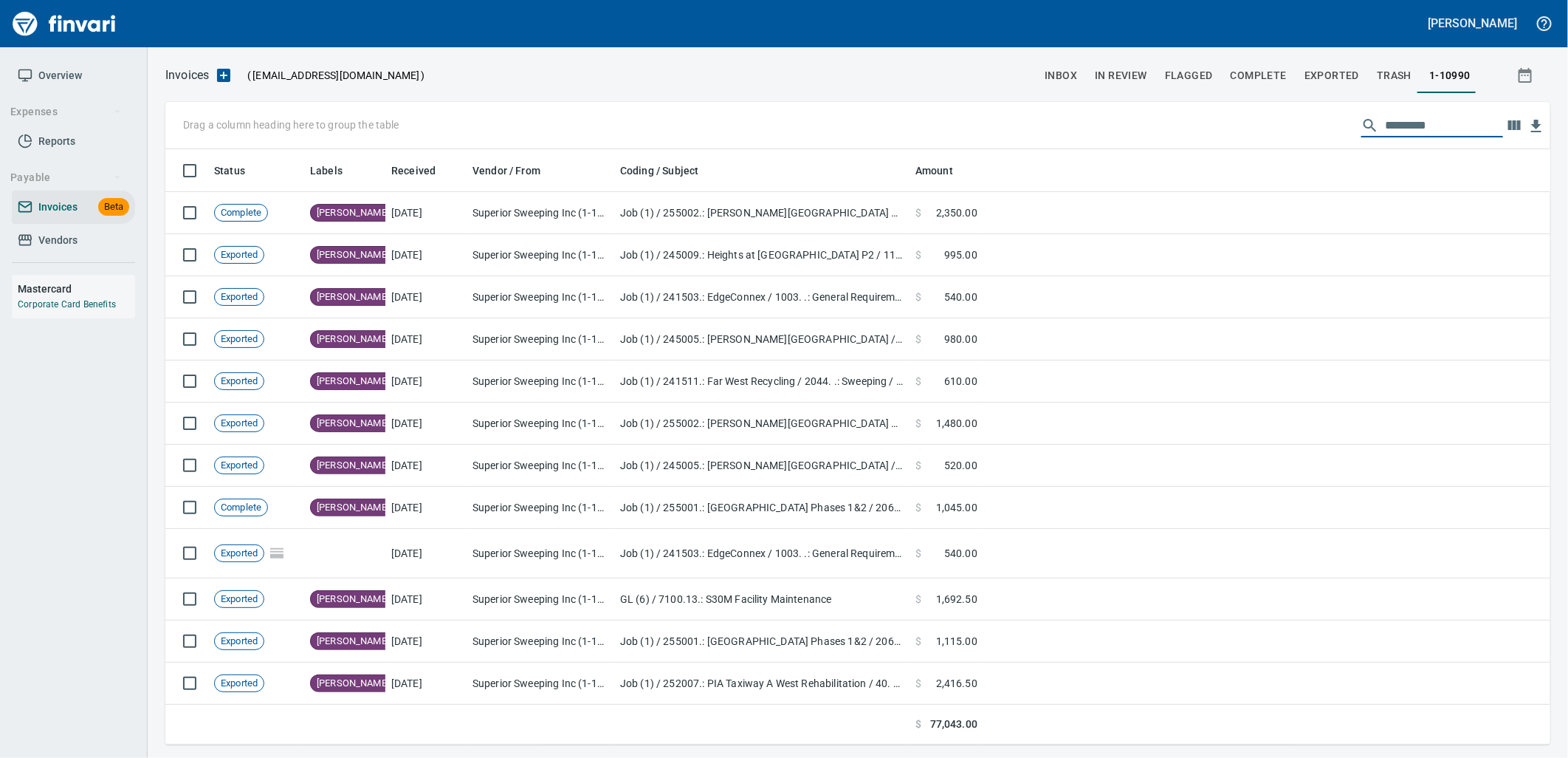
click at [1407, 121] on input "text" at bounding box center [1444, 126] width 118 height 24
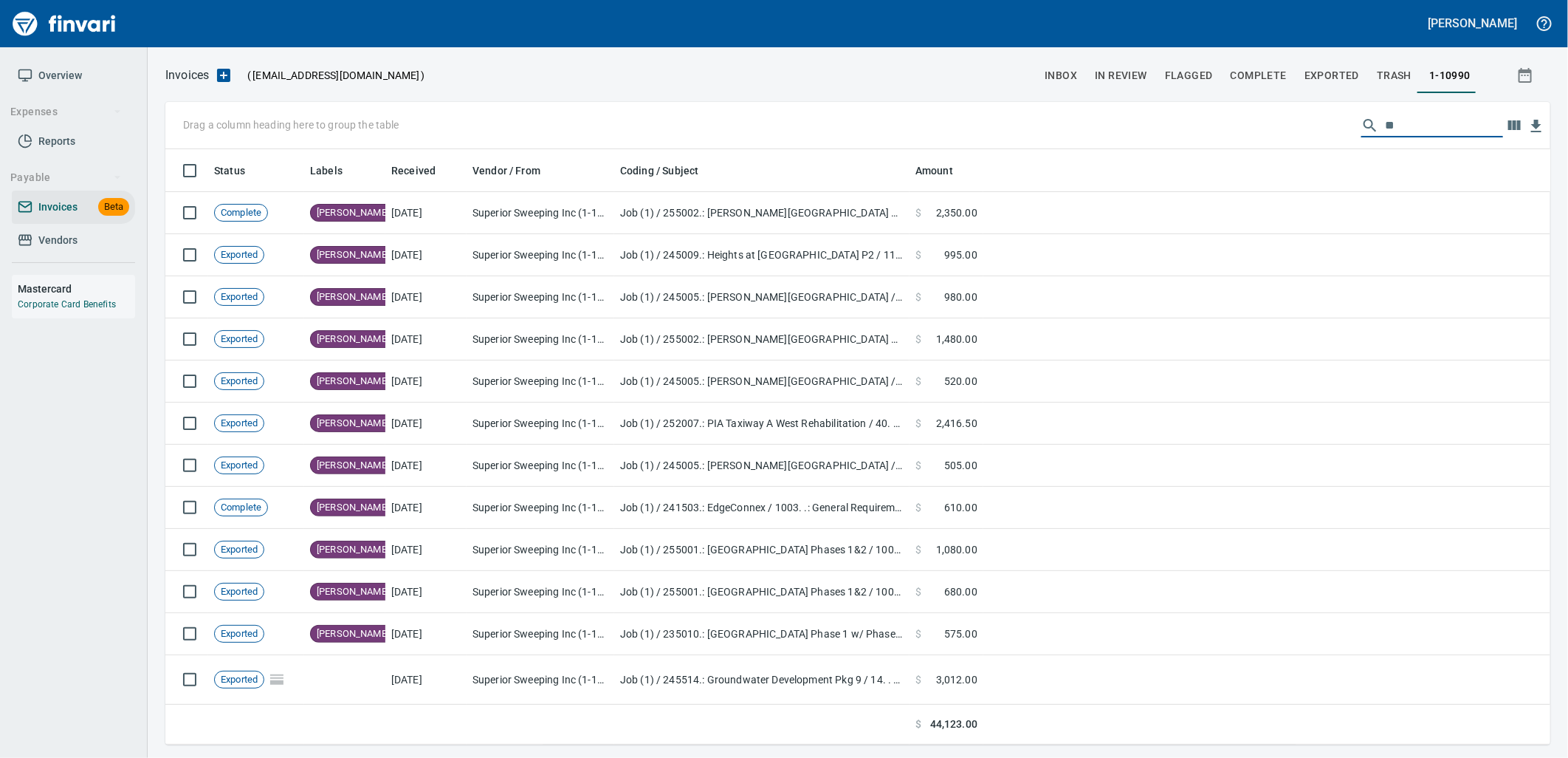
type input "*"
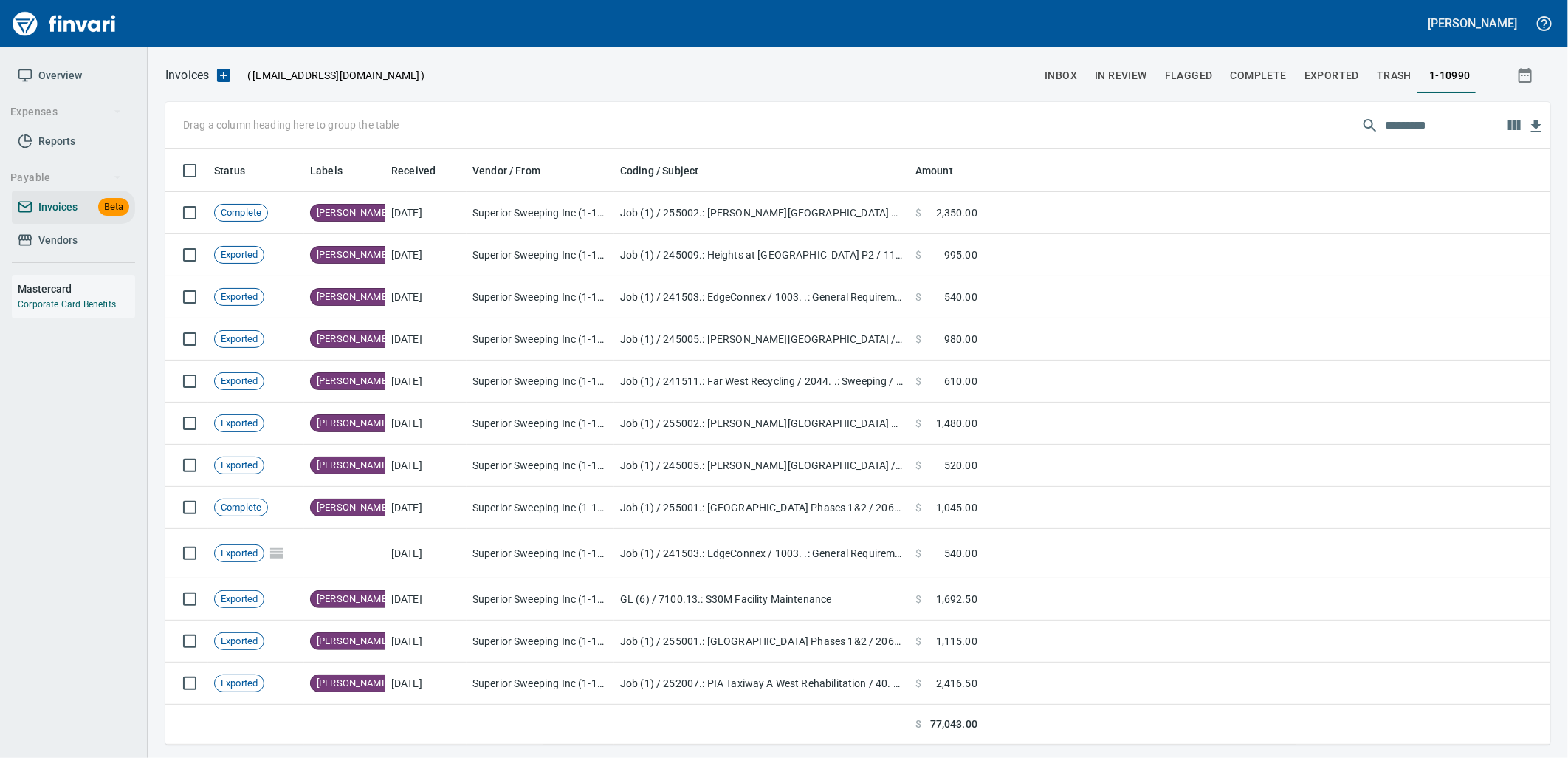
click at [64, 245] on span "Vendors" at bounding box center [58, 240] width 39 height 19
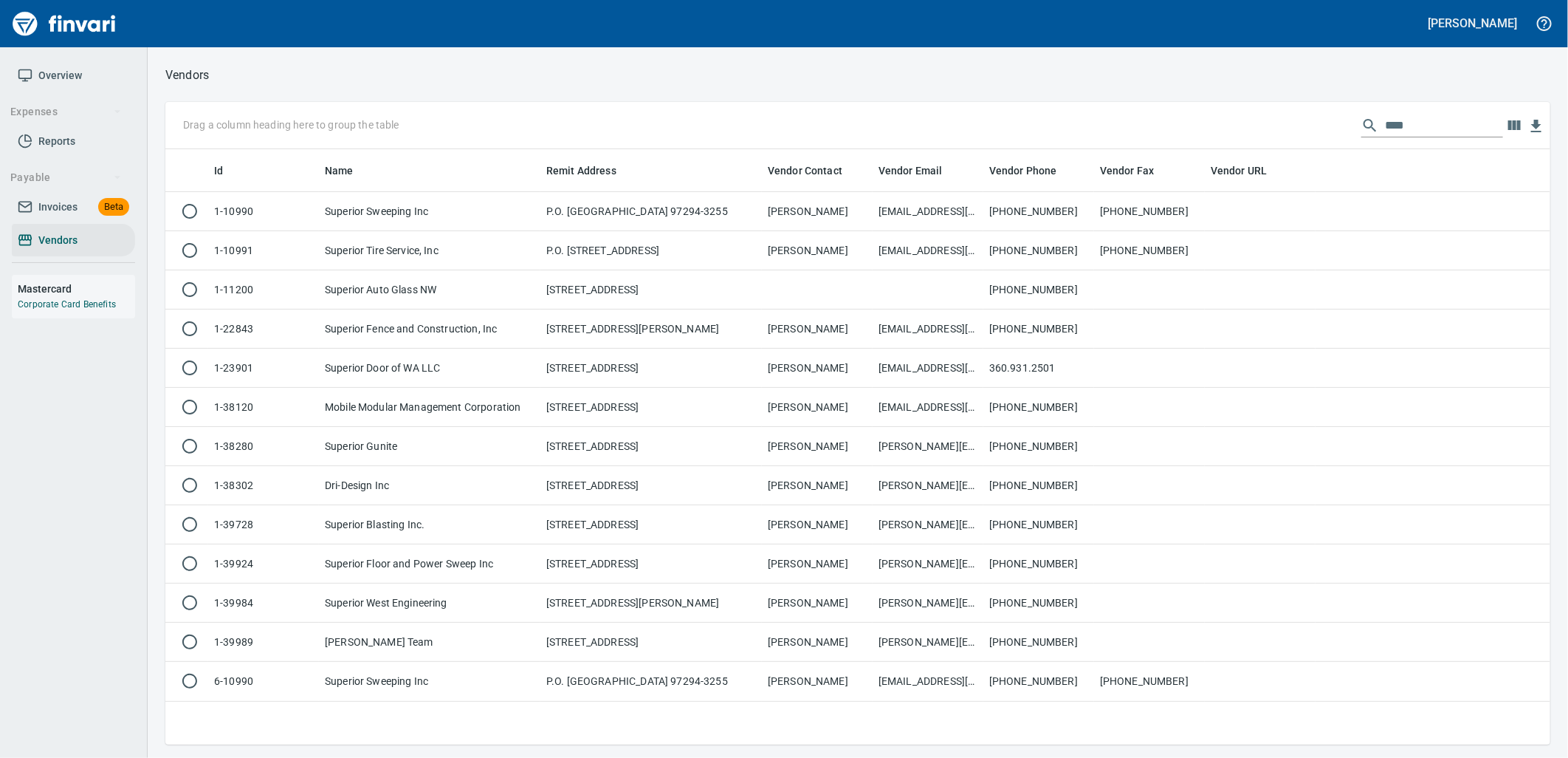
scroll to position [2, 2]
drag, startPoint x: 1274, startPoint y: 126, endPoint x: 1226, endPoint y: 135, distance: 48.8
click at [1252, 130] on div "Drag a column heading here to group the table ****" at bounding box center [857, 126] width 1385 height 47
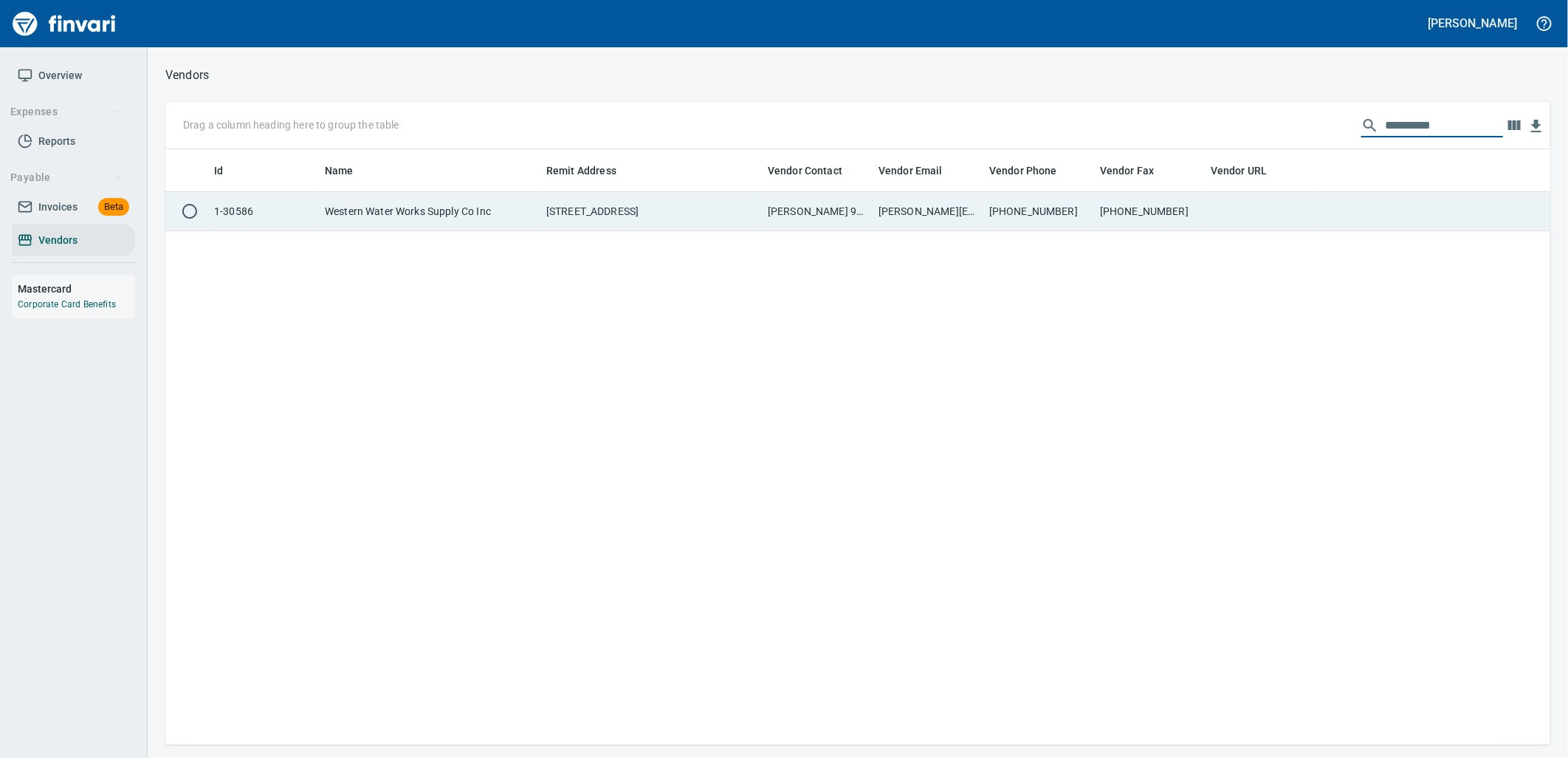
type input "**********"
click at [735, 224] on td "[STREET_ADDRESS]" at bounding box center [651, 212] width 222 height 39
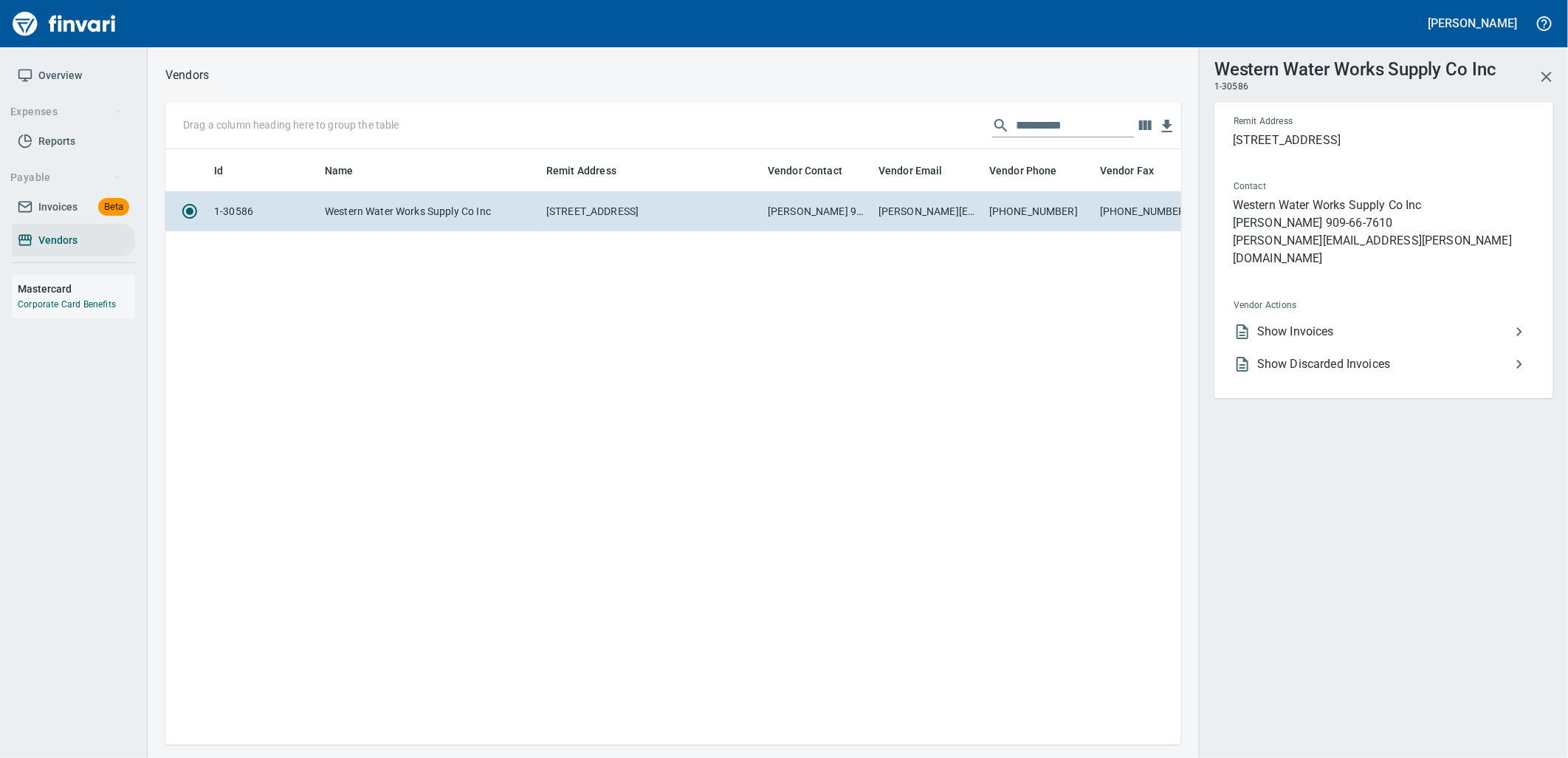
scroll to position [570, 1004]
click at [1344, 323] on span "Show Invoices" at bounding box center [1384, 332] width 253 height 18
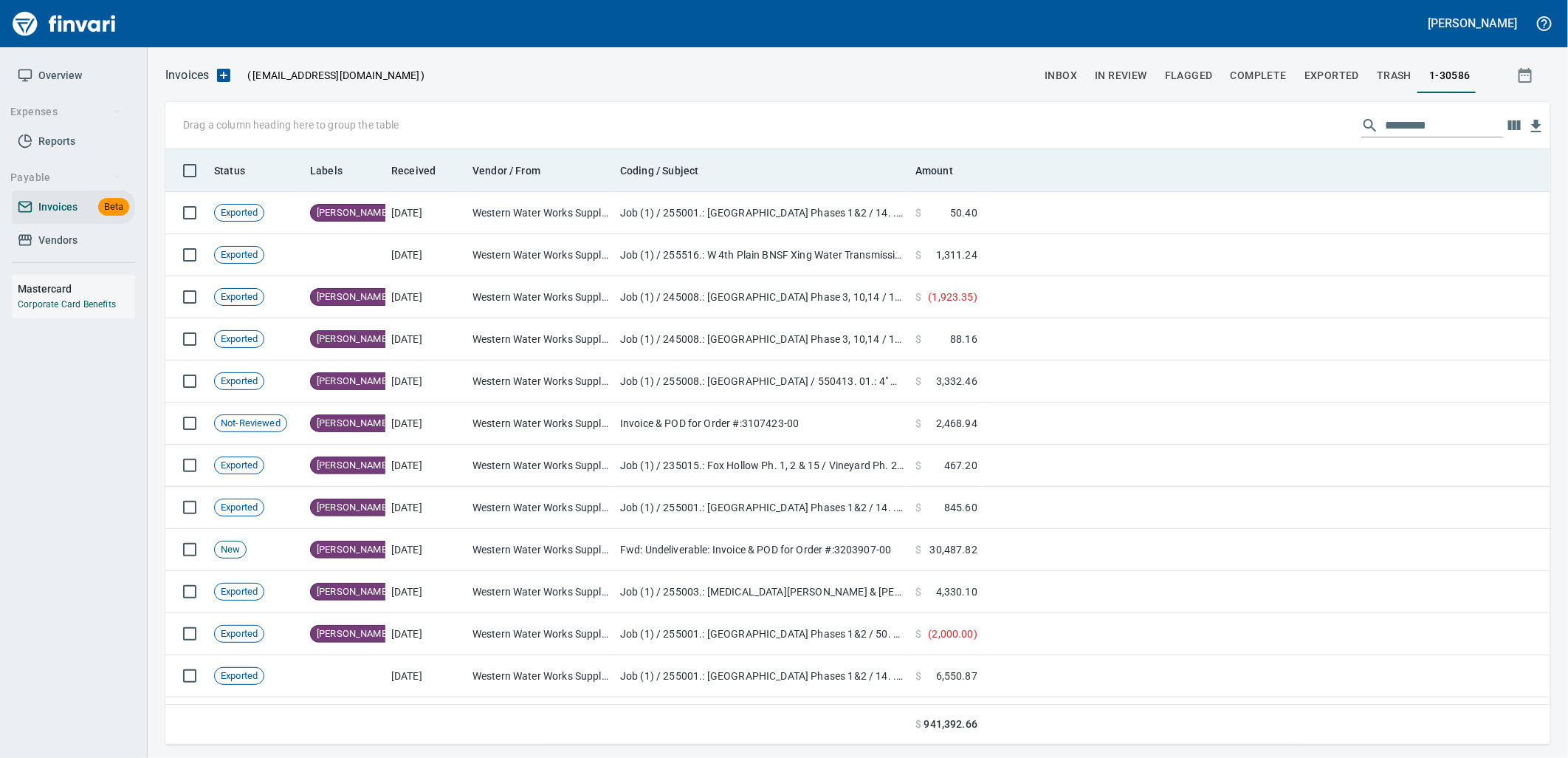
scroll to position [583, 1361]
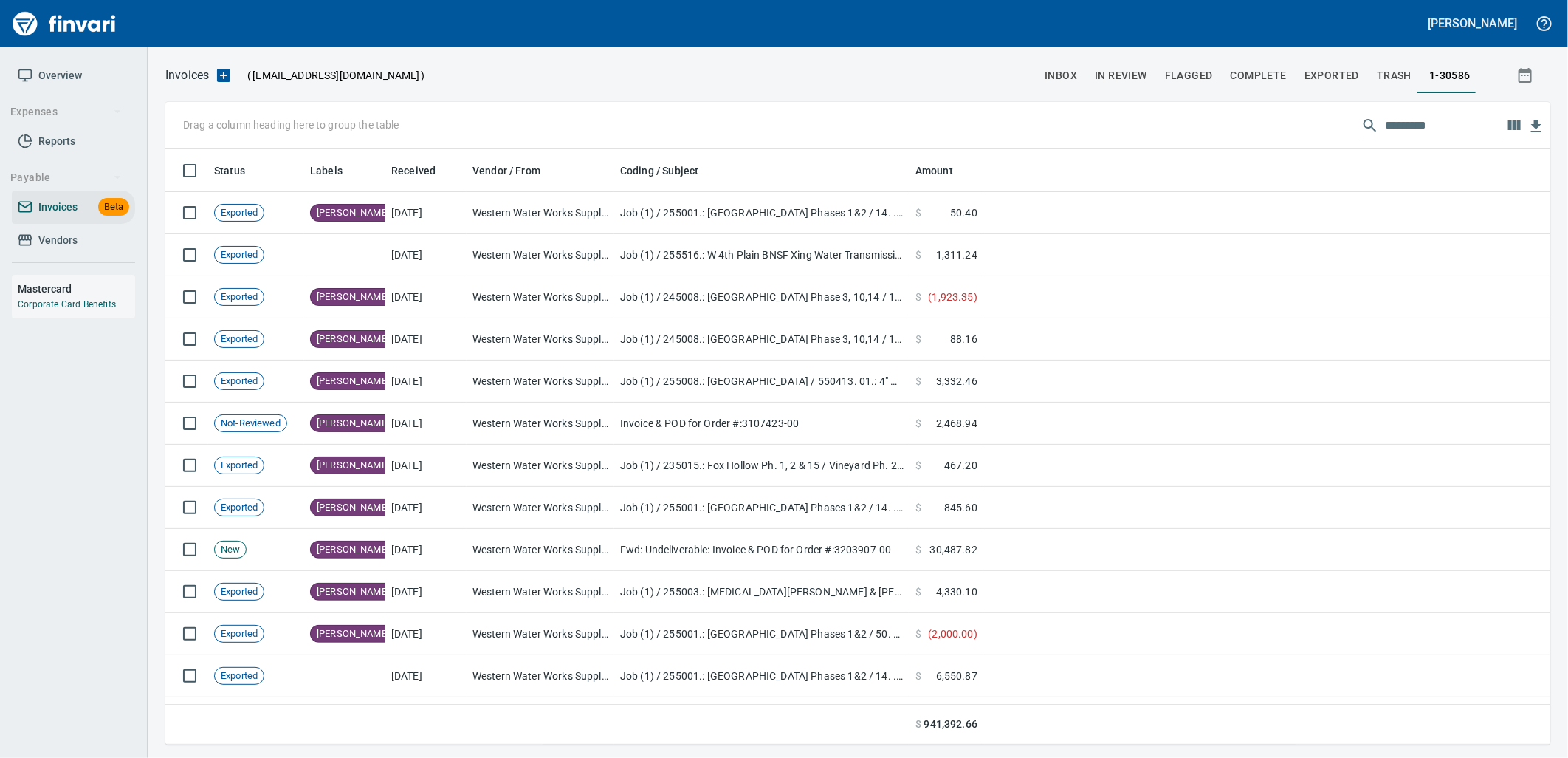
click at [1410, 124] on input "text" at bounding box center [1444, 126] width 118 height 24
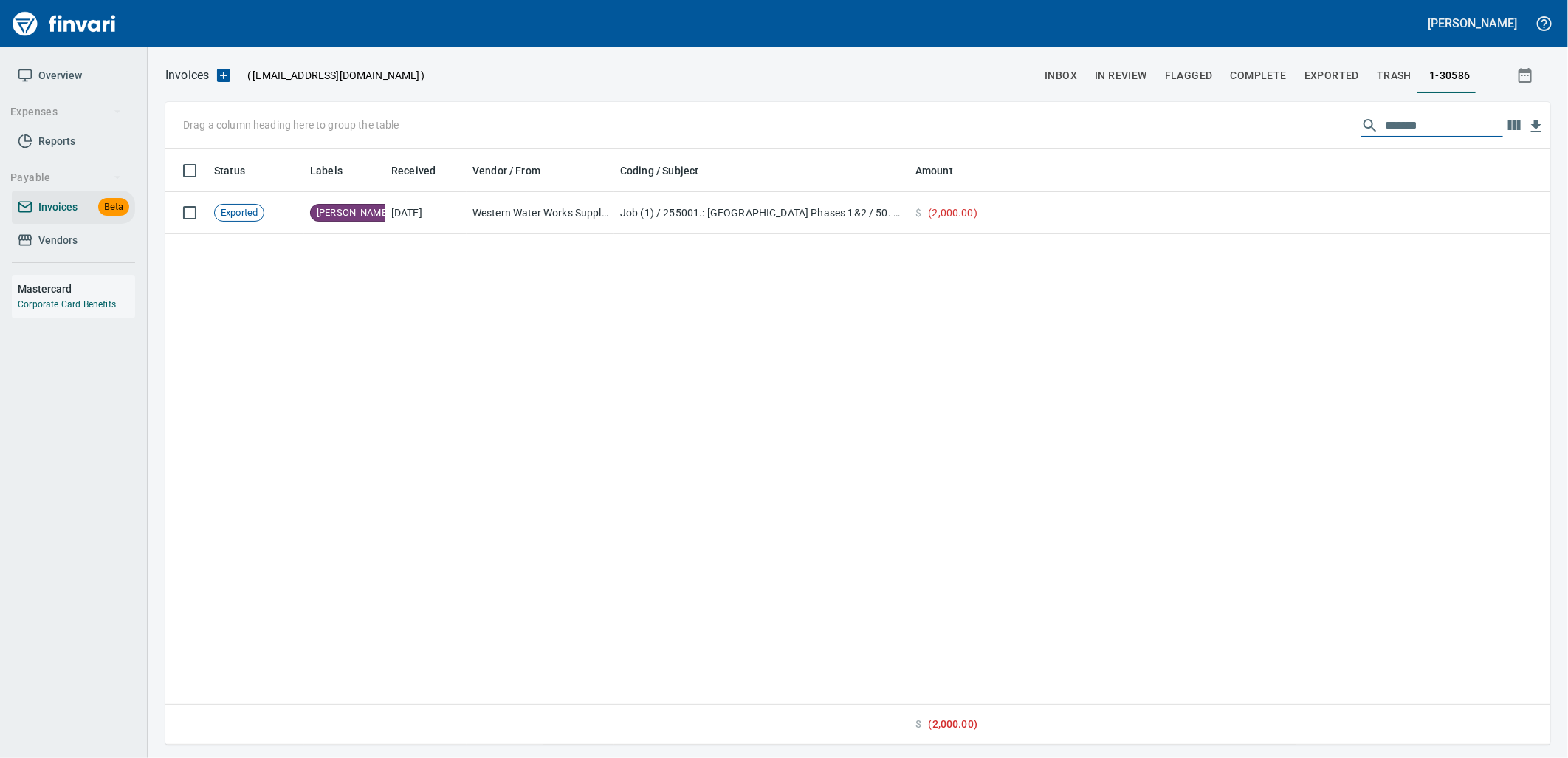
type input "*******"
